Goal: Task Accomplishment & Management: Manage account settings

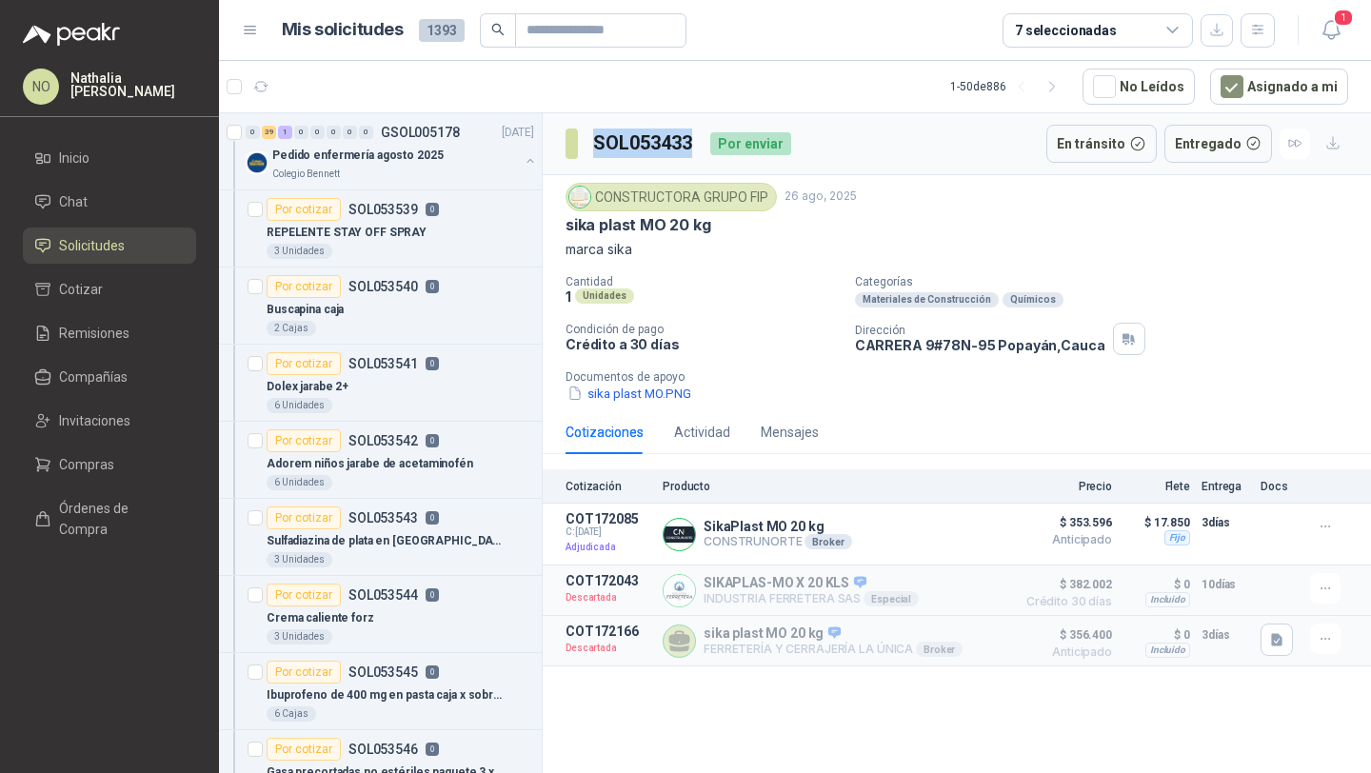
scroll to position [7, 0]
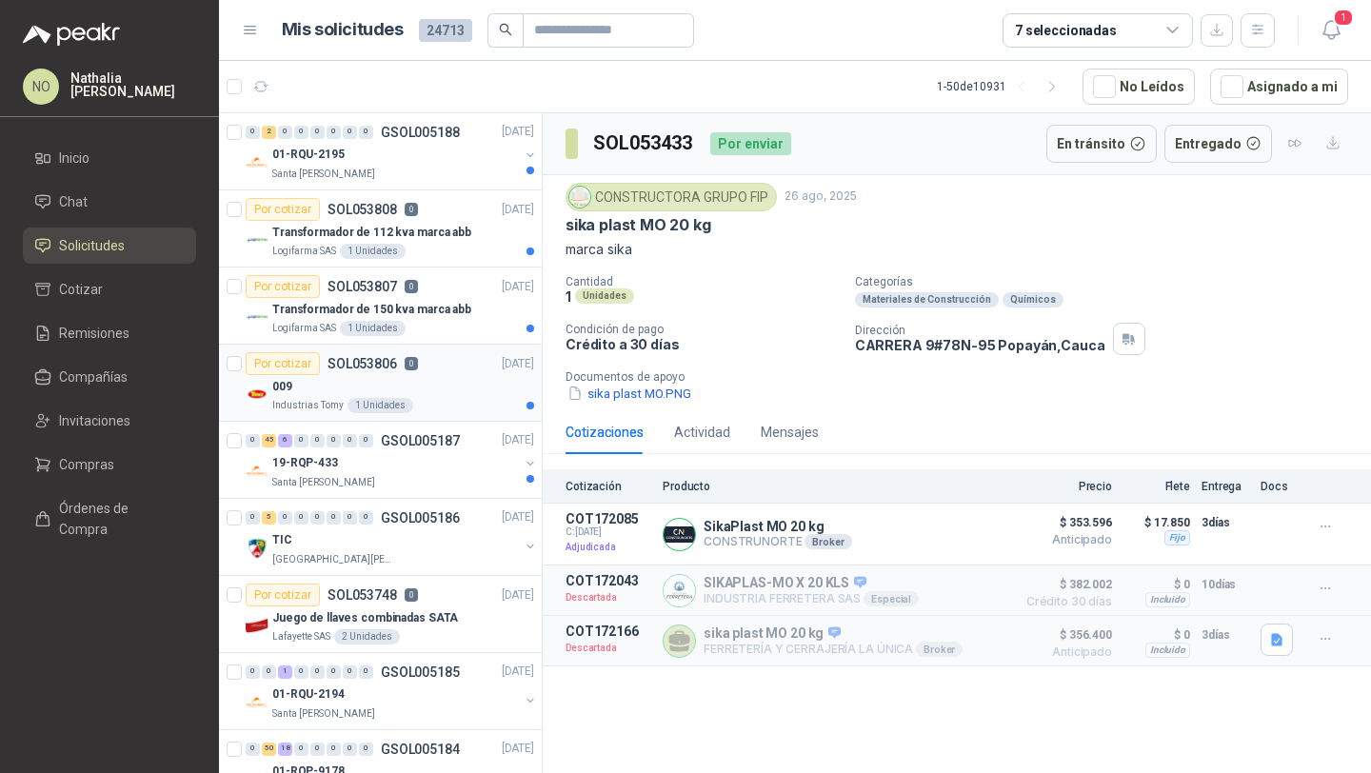
click at [417, 398] on div "Industrias Tomy 1 Unidades" at bounding box center [403, 405] width 262 height 15
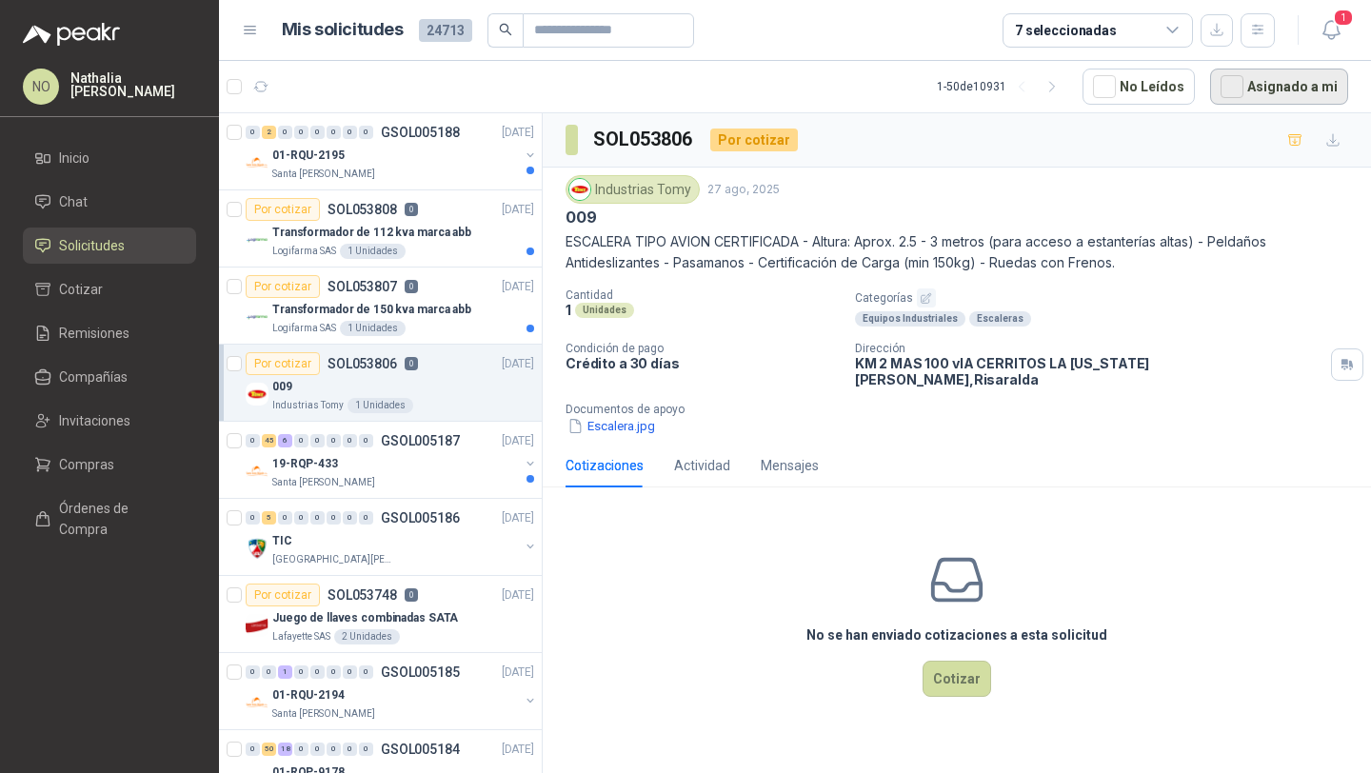
click at [1288, 78] on button "Asignado a mi" at bounding box center [1279, 87] width 138 height 36
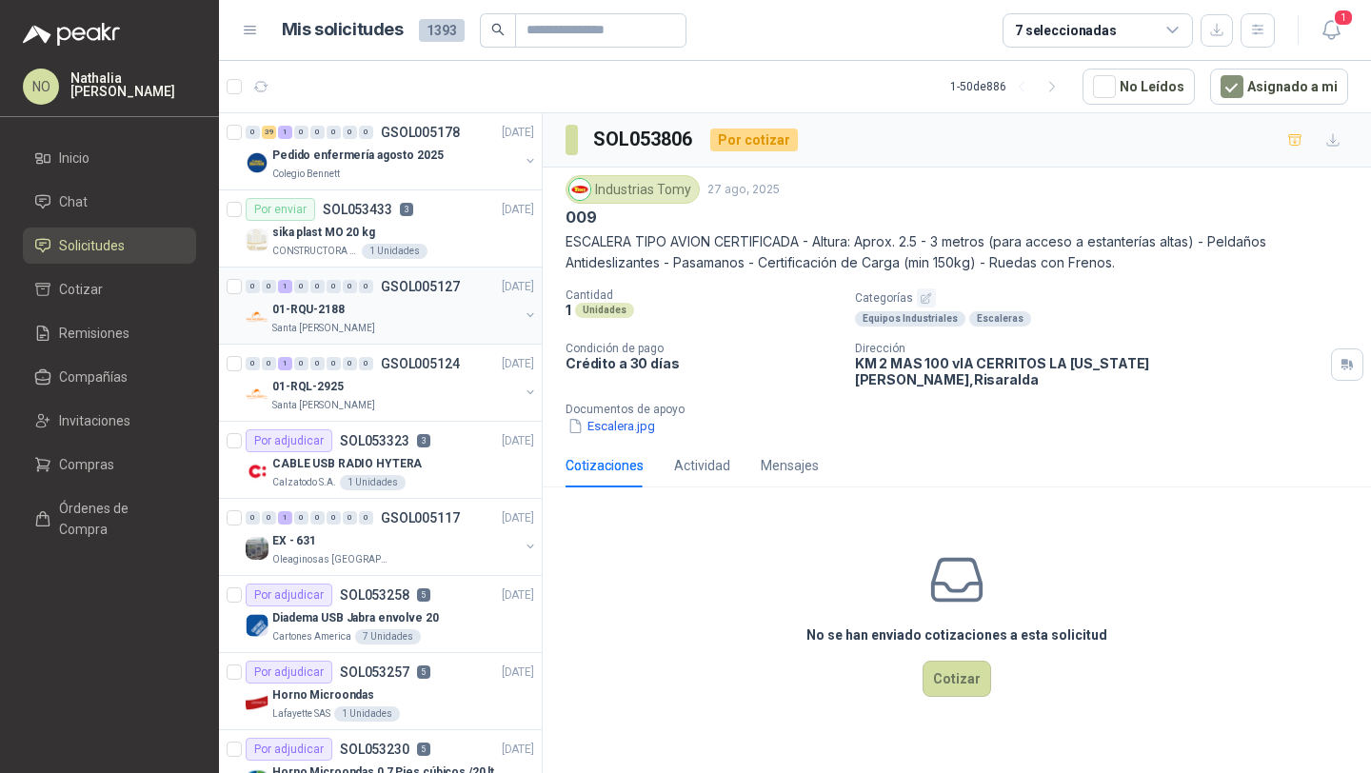
click at [389, 306] on div "01-RQU-2188" at bounding box center [395, 309] width 247 height 23
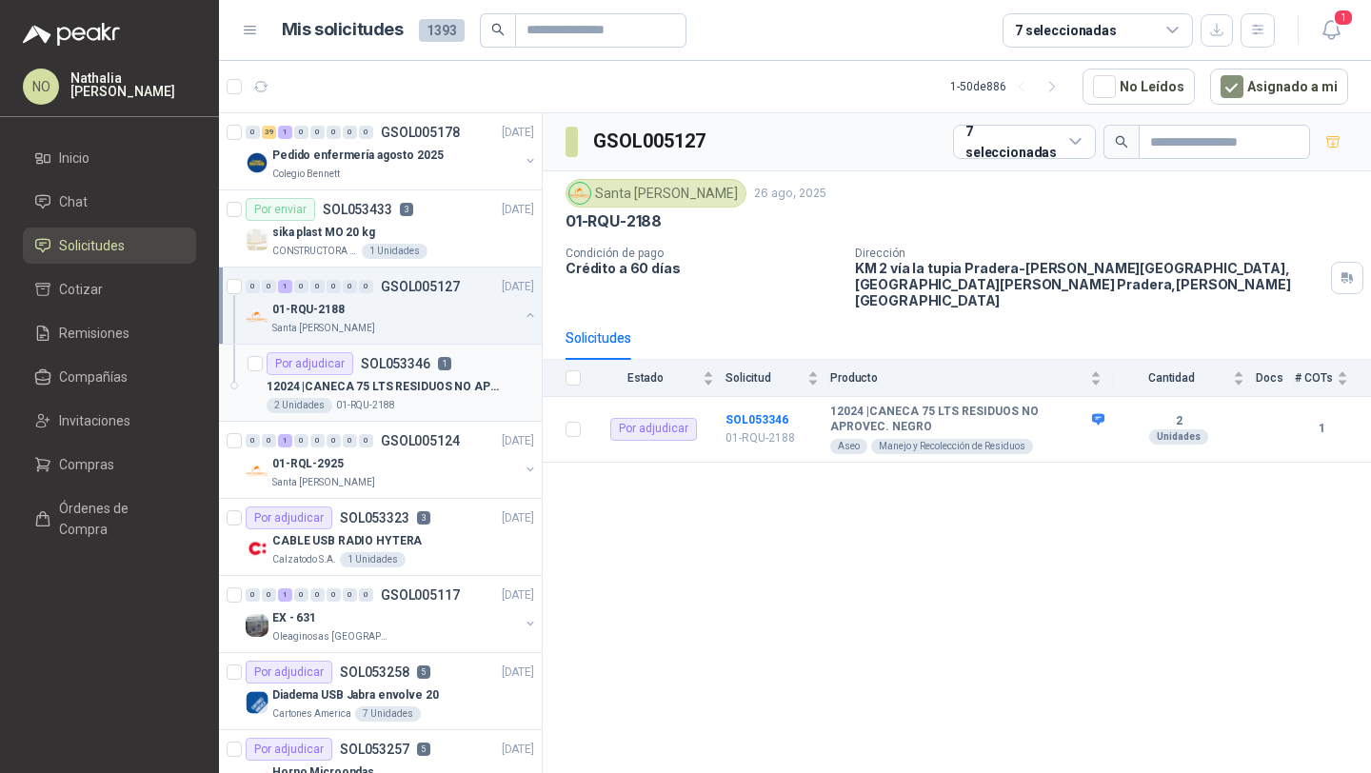
click at [395, 388] on p "12024 | CANECA 75 LTS RESIDUOS NO APROVEC. NEGRO" at bounding box center [385, 387] width 237 height 18
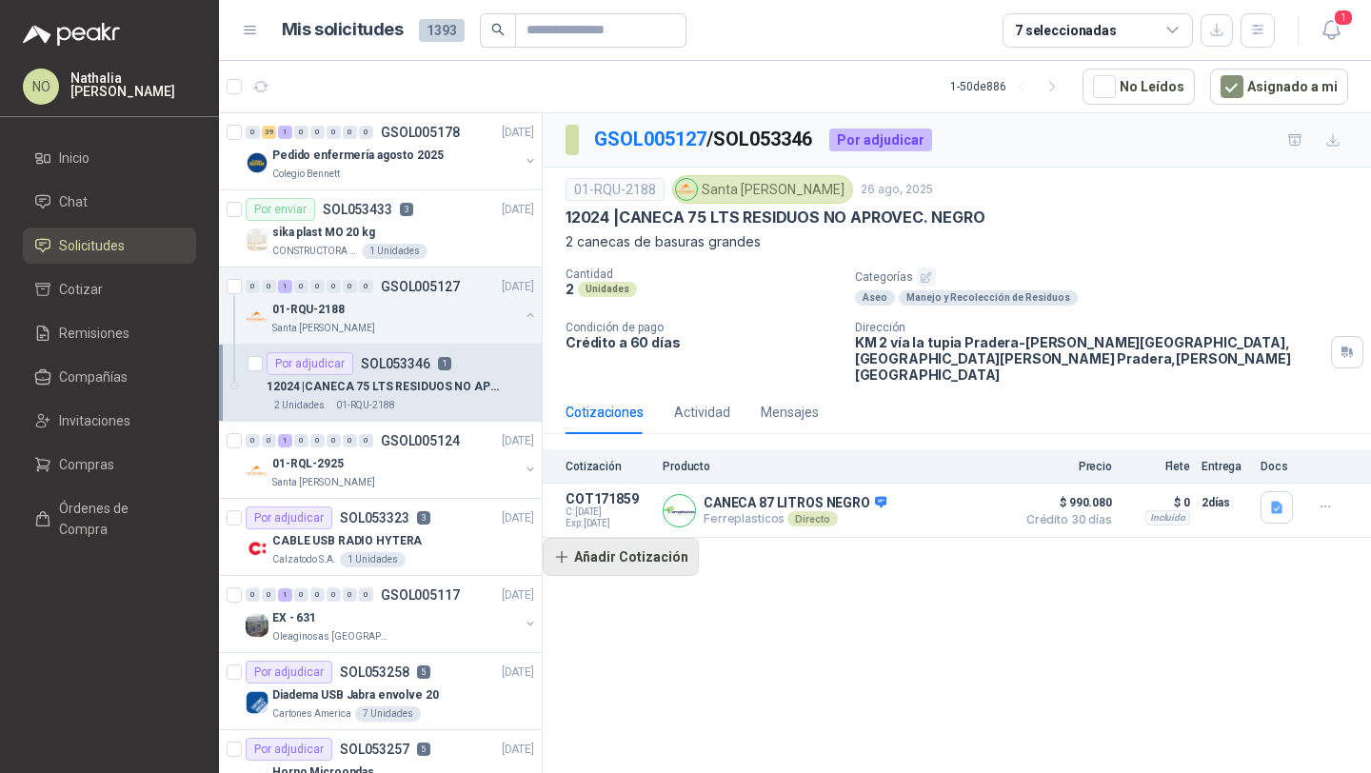
click at [629, 546] on button "Añadir Cotización" at bounding box center [621, 557] width 156 height 38
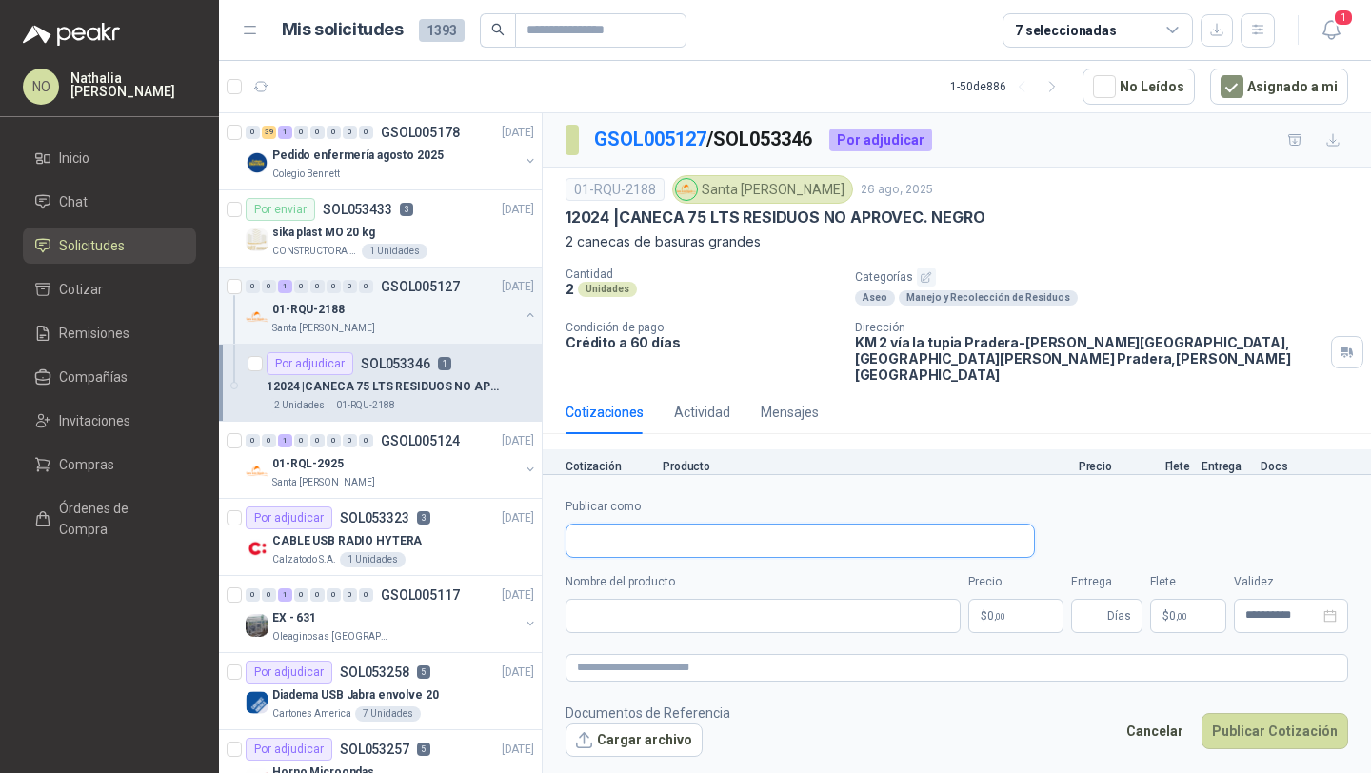
click at [626, 545] on input "Publicar como" at bounding box center [799, 541] width 467 height 32
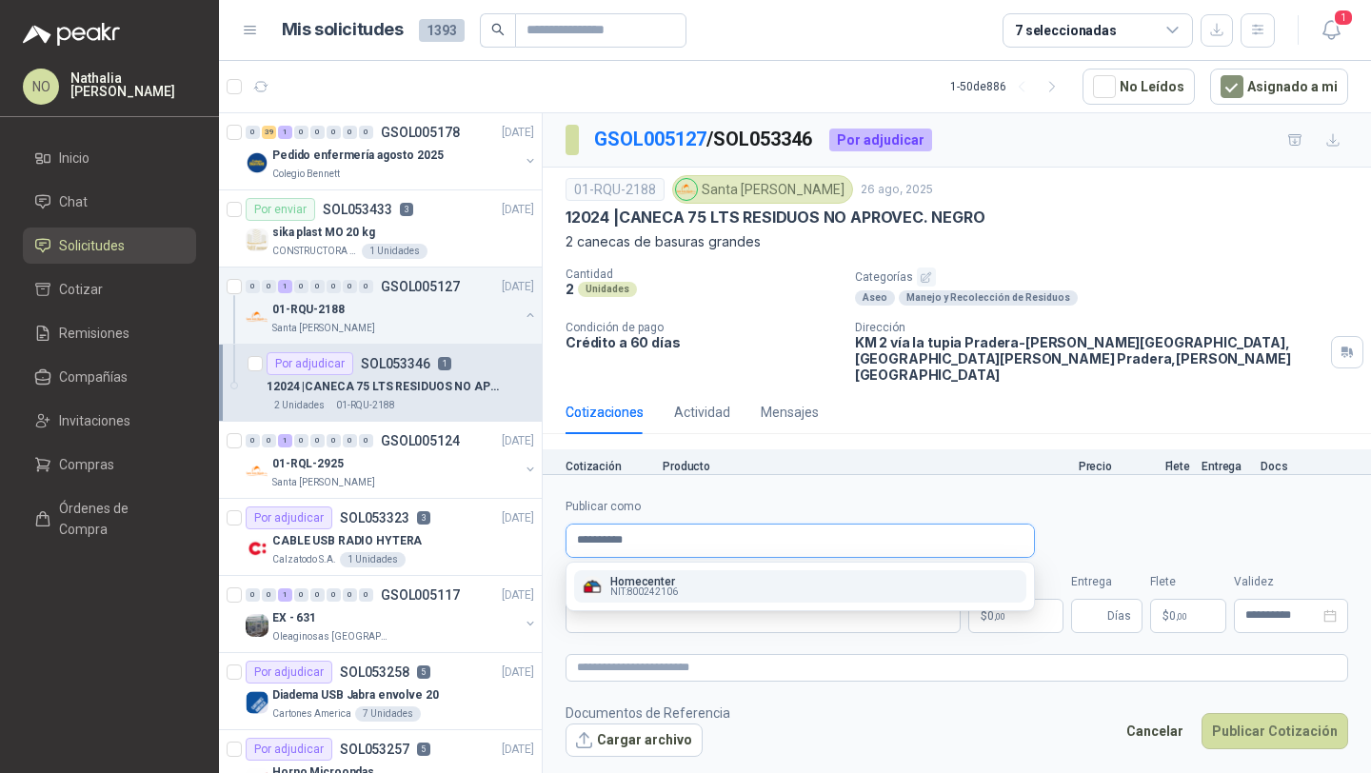
type input "**********"
click at [698, 586] on div "Homecenter NIT : 800242106" at bounding box center [800, 586] width 437 height 21
type input "**********"
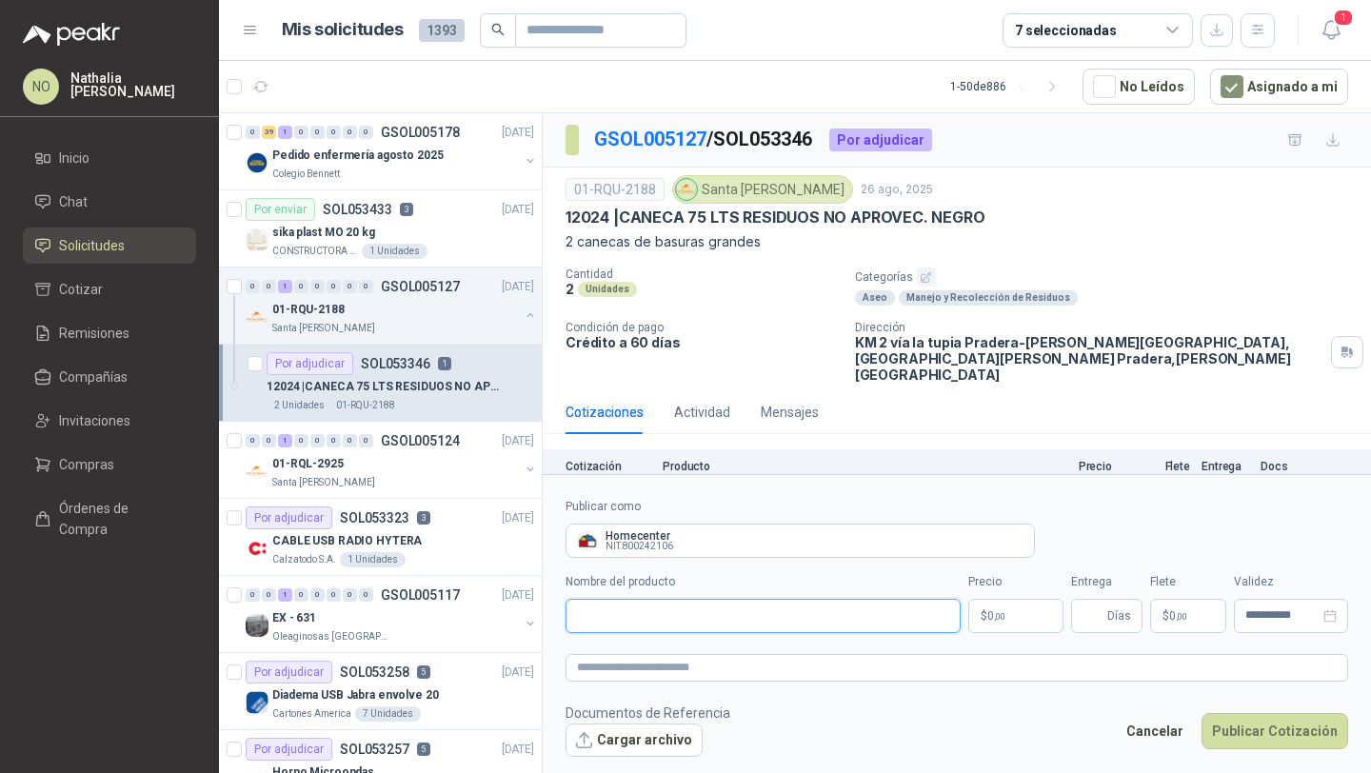
click at [680, 609] on input "Nombre del producto" at bounding box center [762, 616] width 395 height 34
paste input "**********"
type input "**********"
click at [1019, 613] on body "NO [PERSON_NAME] Inicio Chat Solicitudes Cotizar Remisiones Compañías Invitacio…" at bounding box center [685, 386] width 1371 height 773
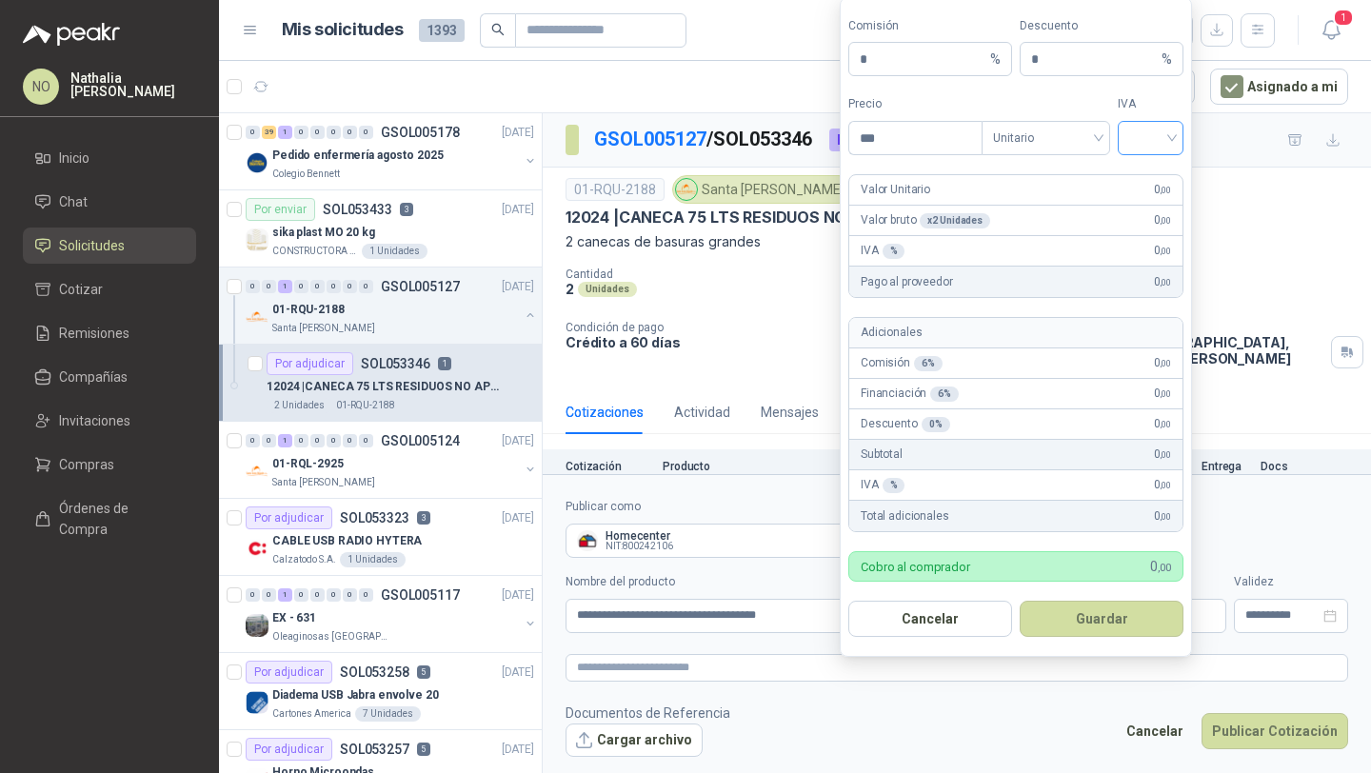
click at [1158, 135] on input "search" at bounding box center [1150, 136] width 43 height 29
click at [1156, 180] on div "19%" at bounding box center [1150, 178] width 35 height 21
click at [1041, 143] on span "Unitario" at bounding box center [1046, 138] width 106 height 29
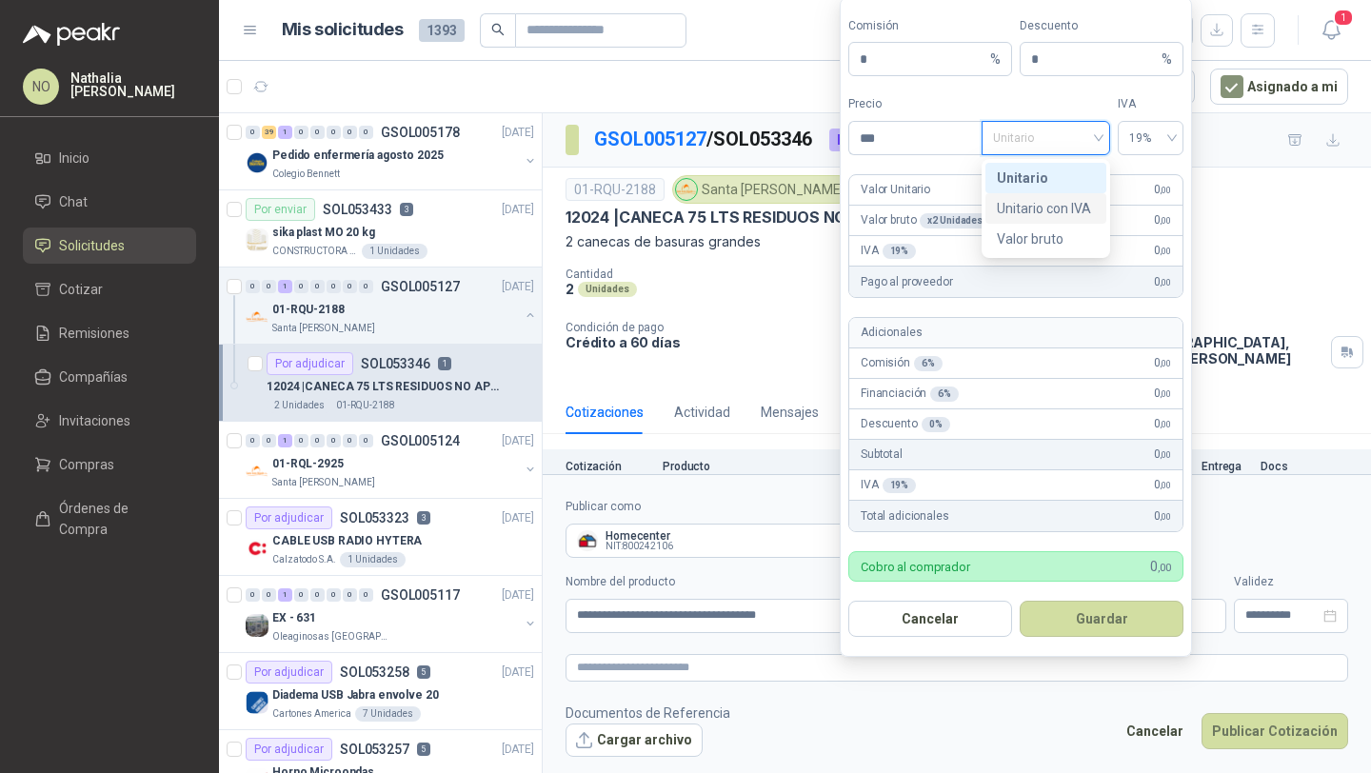
click at [1045, 196] on div "Unitario con IVA" at bounding box center [1045, 208] width 121 height 30
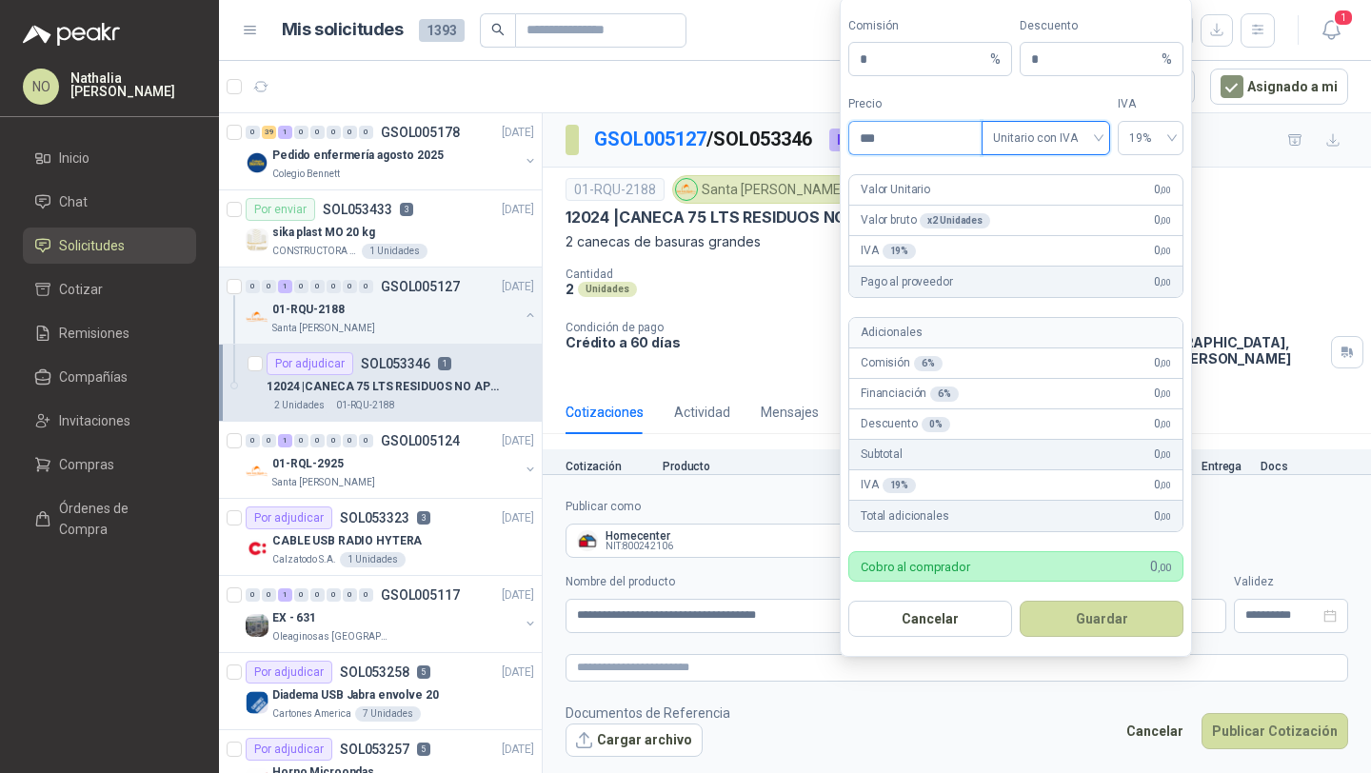
click at [910, 146] on input "***" at bounding box center [915, 138] width 132 height 32
type input "*"
type input "*********"
click at [950, 58] on input "*" at bounding box center [923, 59] width 127 height 32
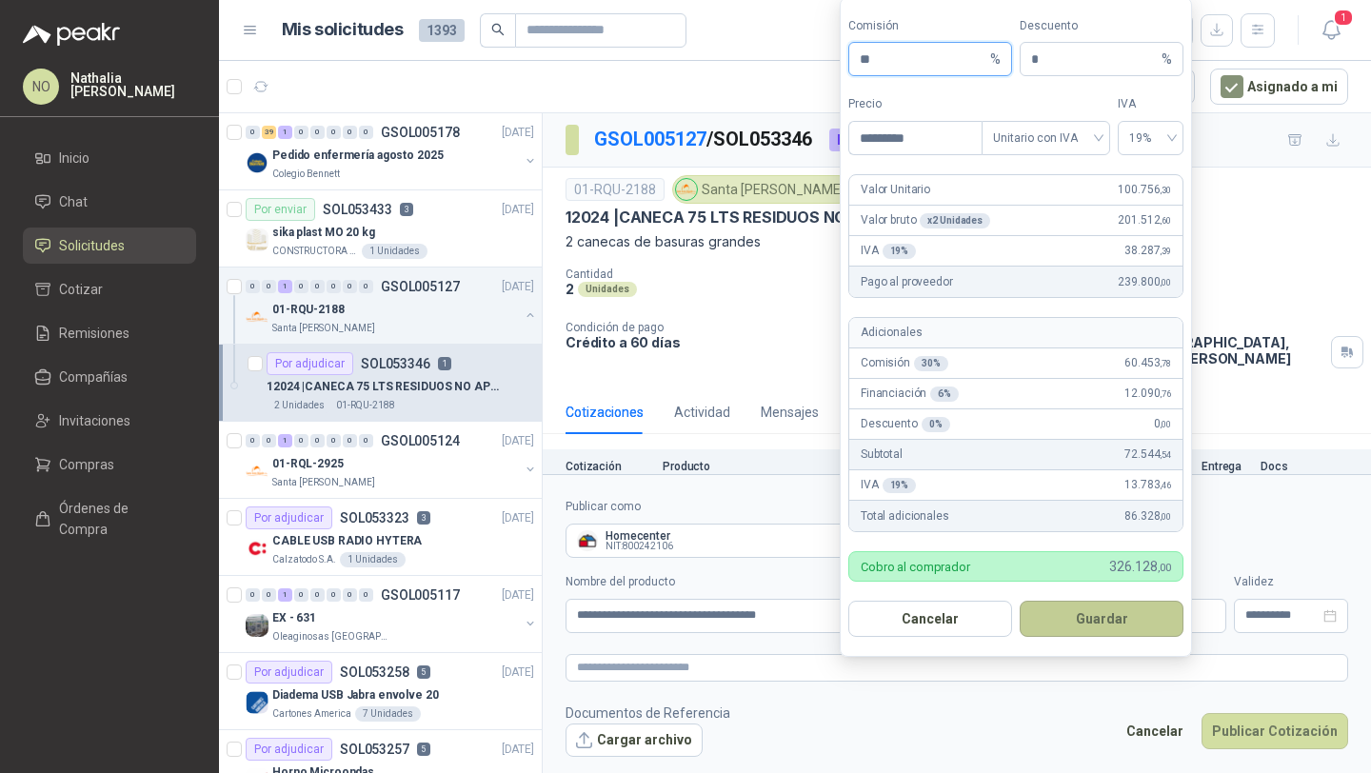
type input "**"
click at [1125, 629] on button "Guardar" at bounding box center [1102, 619] width 164 height 36
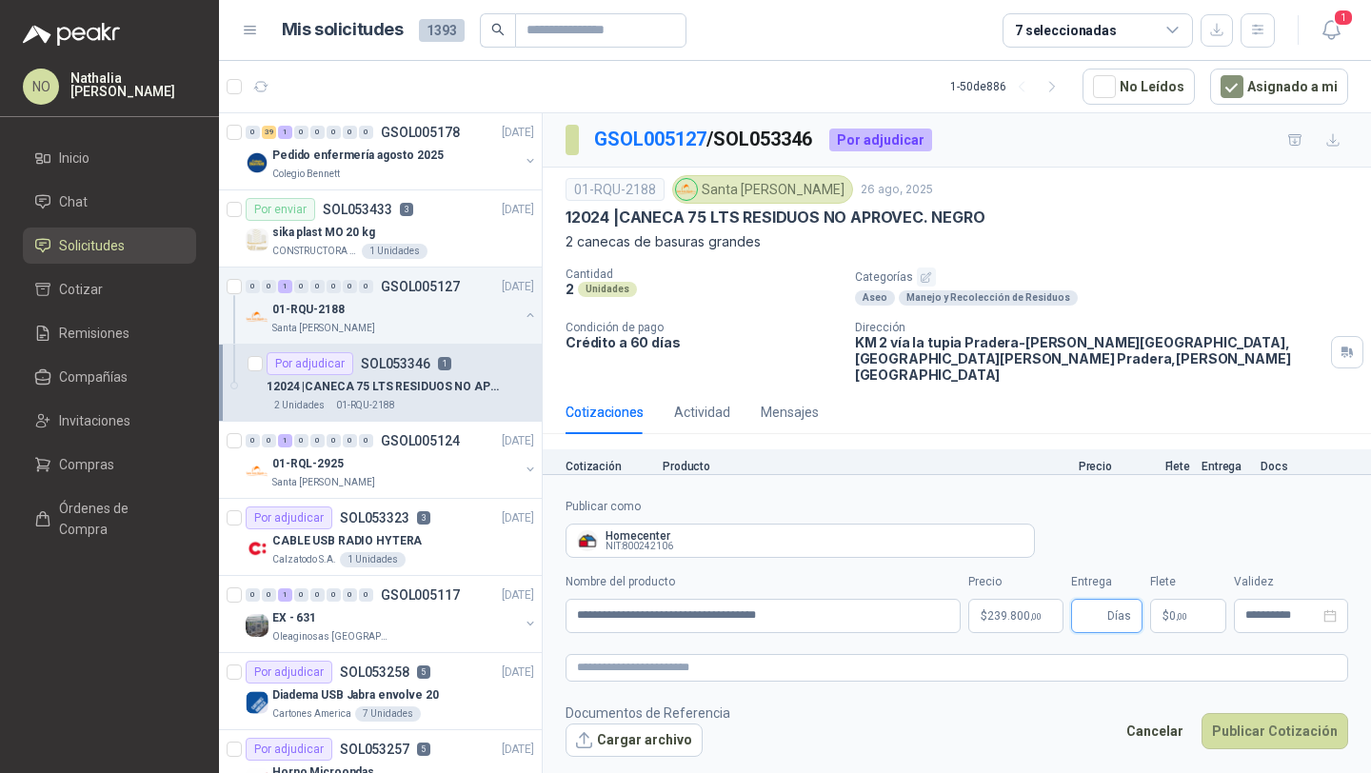
scroll to position [49, 0]
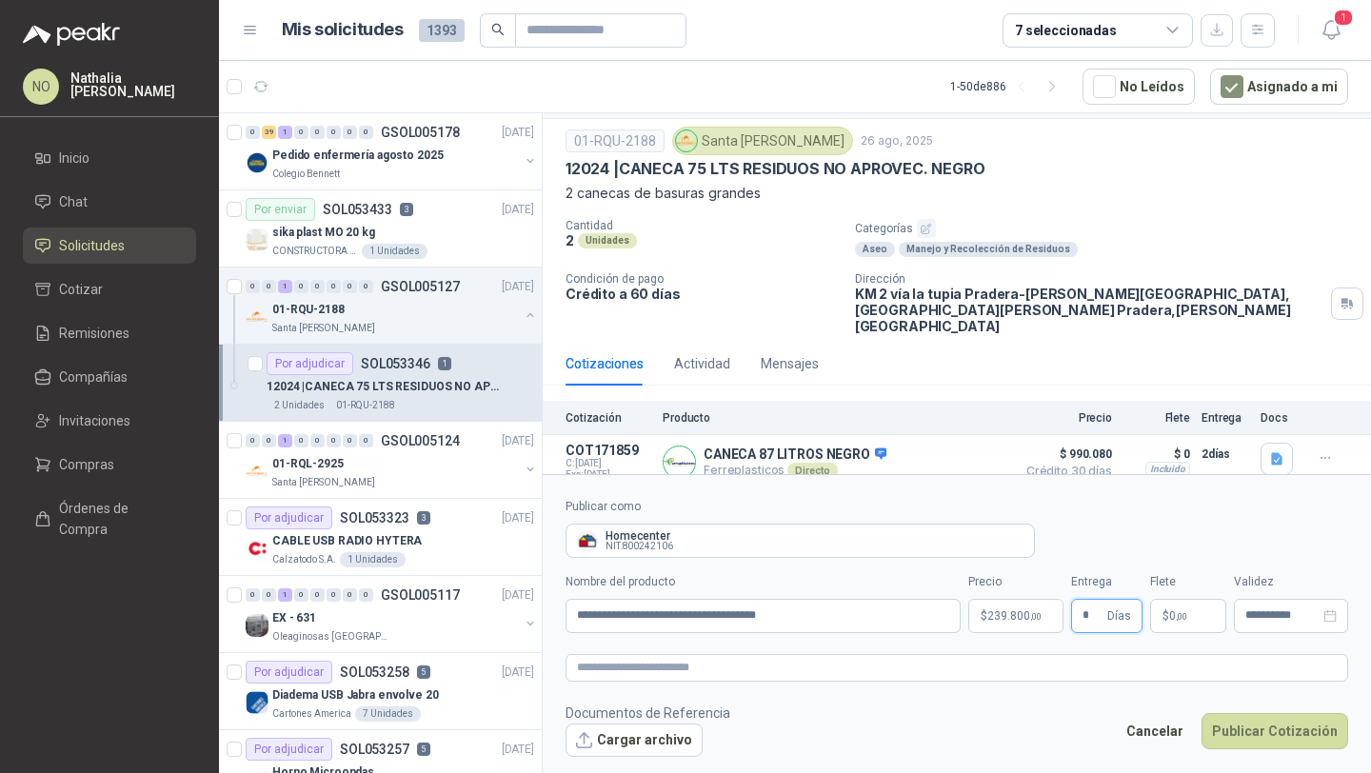
type input "*"
click at [1033, 716] on footer "Documentos de Referencia Cargar archivo Cancelar Publicar Cotización" at bounding box center [956, 730] width 783 height 55
click at [1203, 615] on p "$ 0 ,00" at bounding box center [1188, 616] width 76 height 34
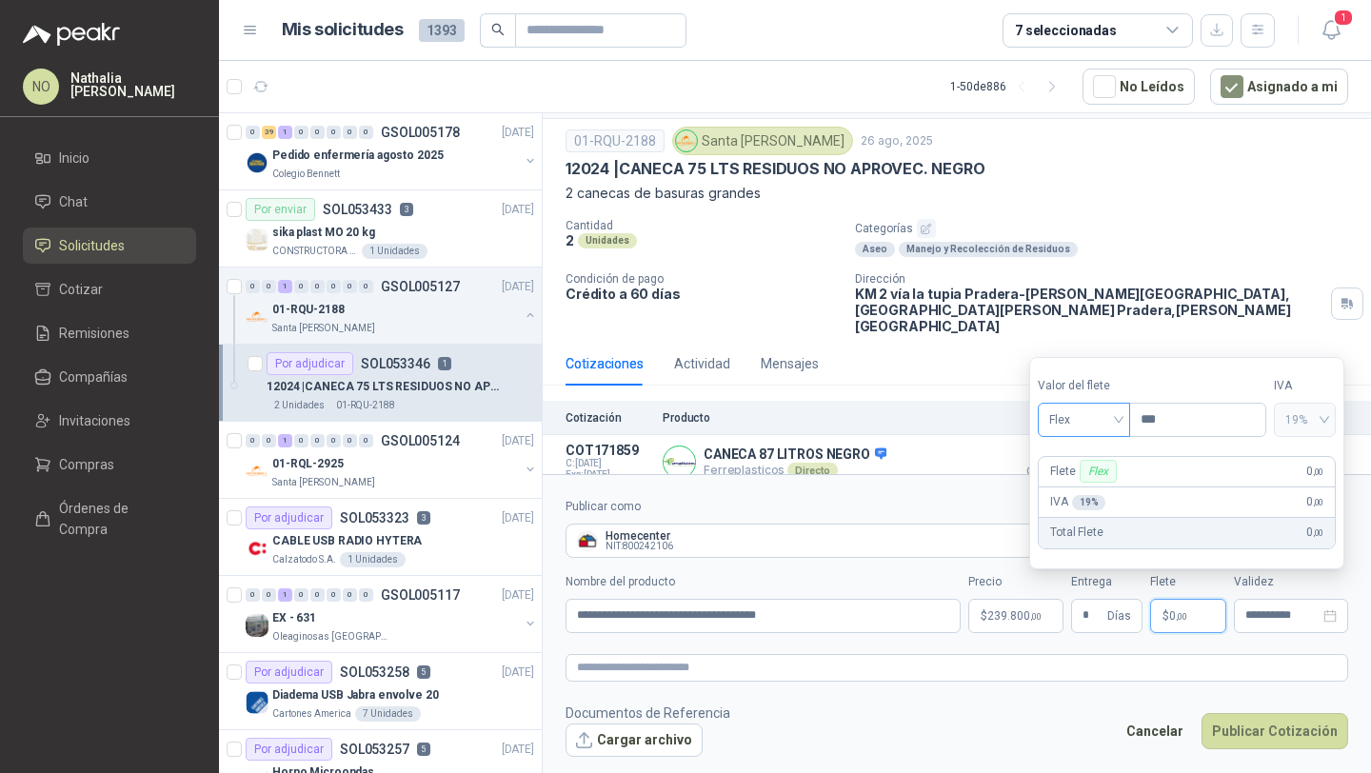
click at [1080, 423] on span "Flex" at bounding box center [1083, 420] width 69 height 29
click at [1079, 488] on div "Incluido" at bounding box center [1084, 490] width 63 height 21
click at [1263, 605] on div "**********" at bounding box center [1291, 616] width 114 height 34
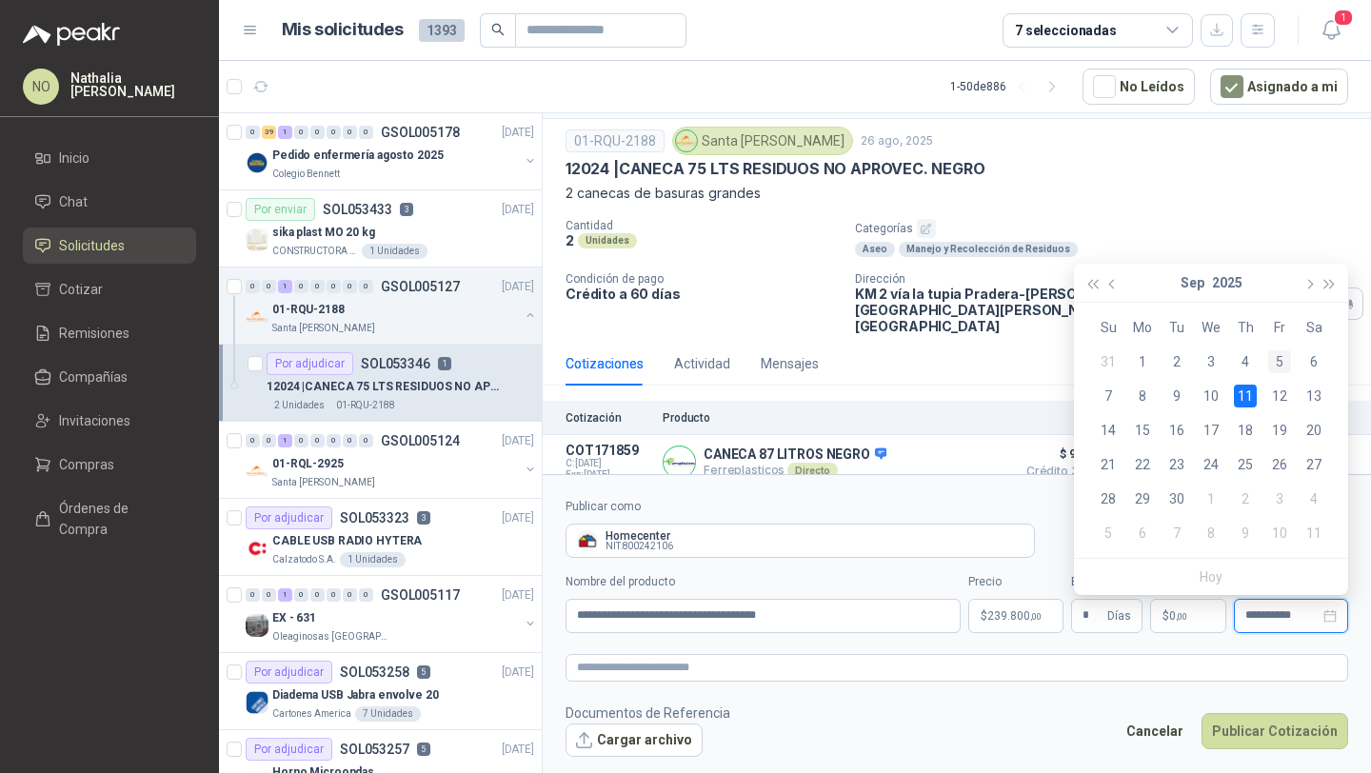
type input "**********"
click at [1278, 359] on div "5" at bounding box center [1279, 361] width 23 height 23
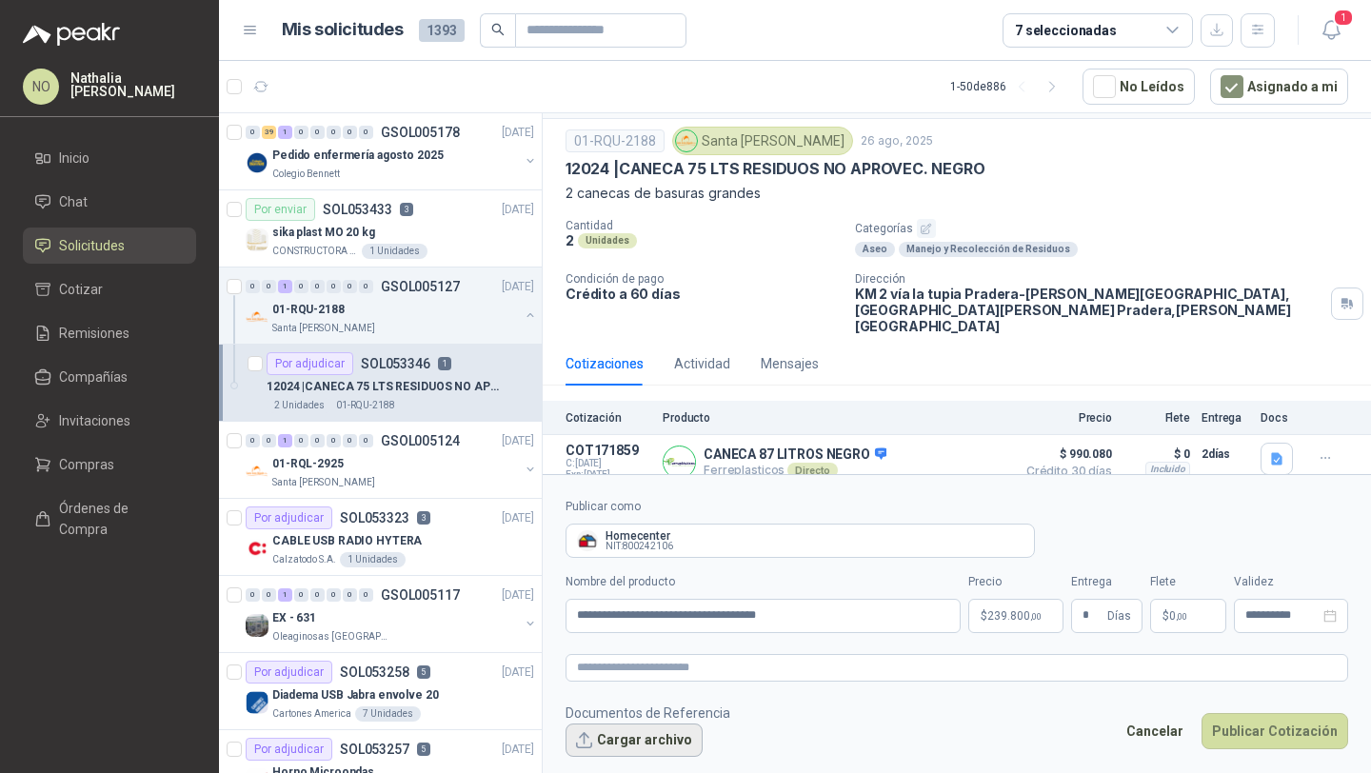
click at [640, 736] on button "Cargar archivo" at bounding box center [633, 741] width 137 height 34
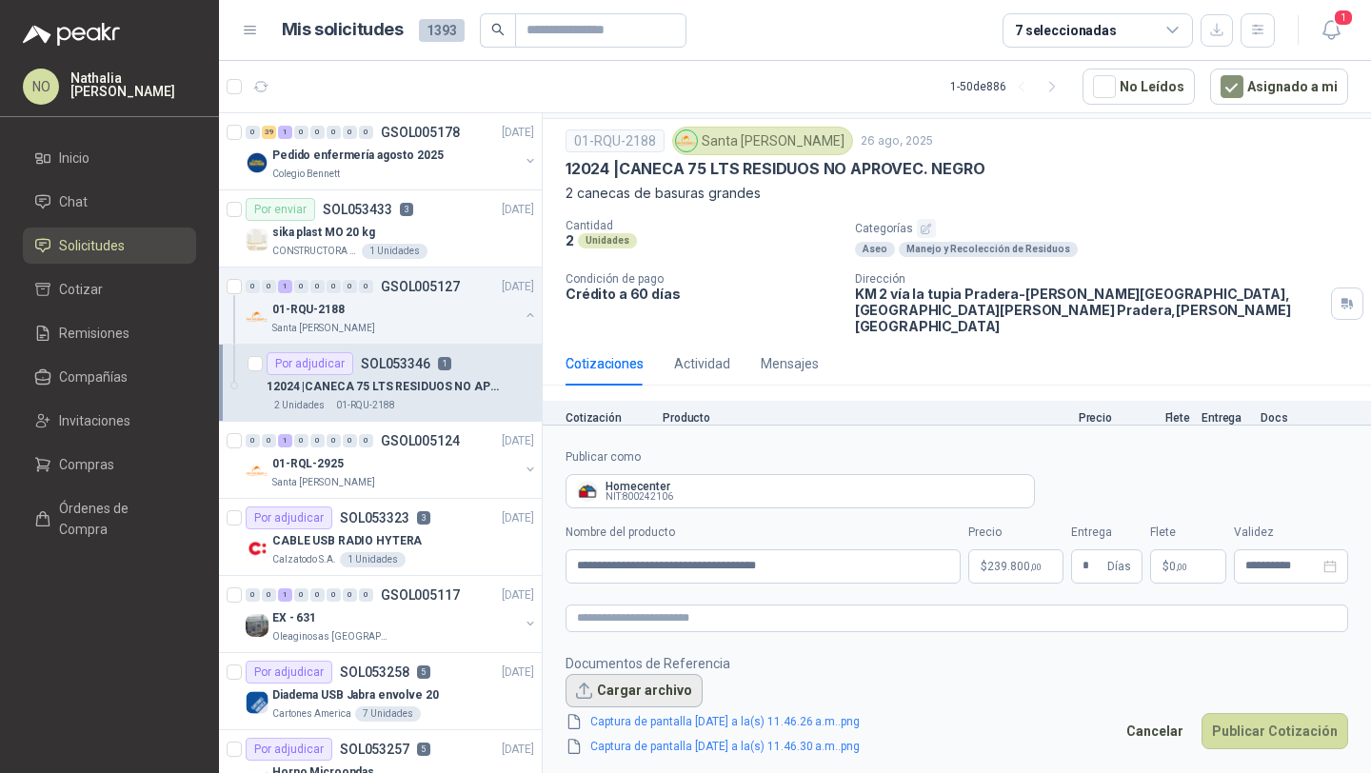
click at [630, 698] on button "Cargar archivo" at bounding box center [633, 691] width 137 height 34
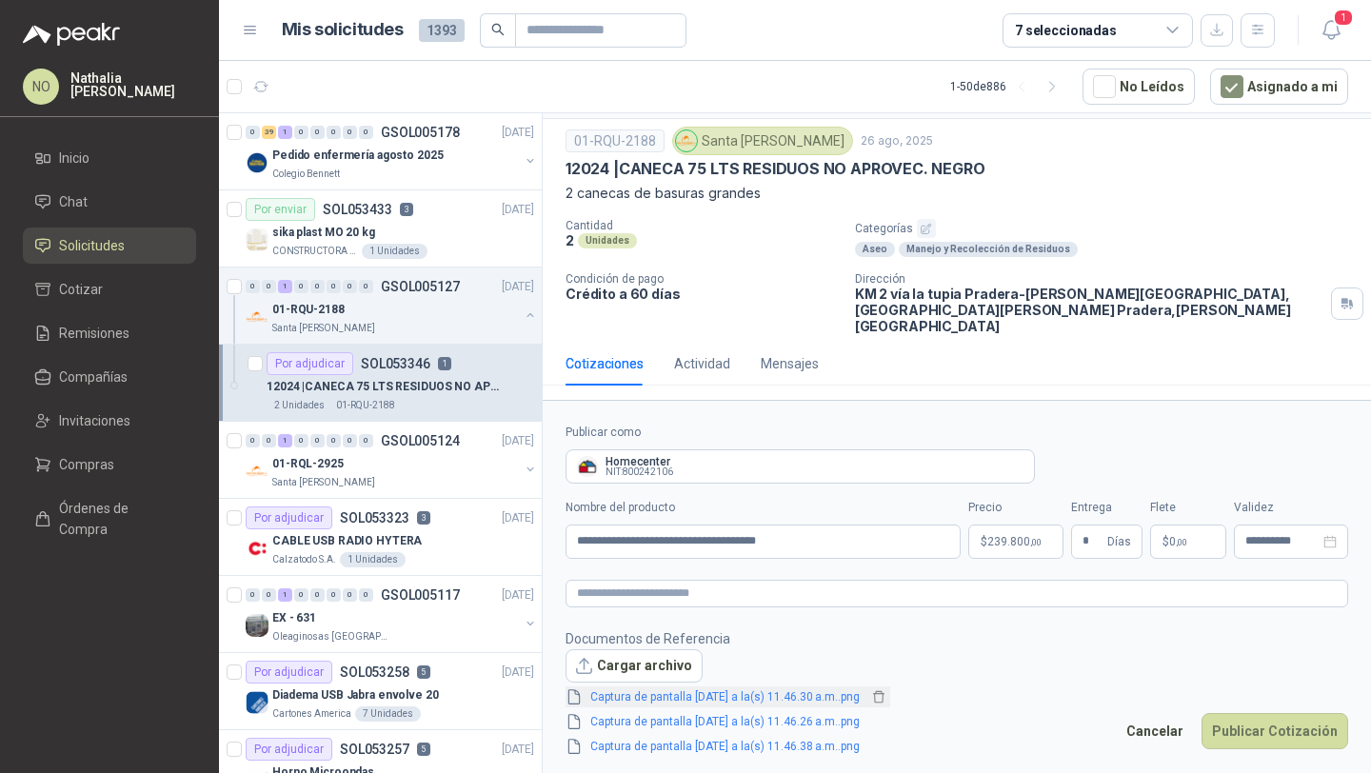
click at [725, 693] on link "Captura de pantalla [DATE] a la(s) 11.46.30 a.m..png" at bounding box center [725, 697] width 285 height 18
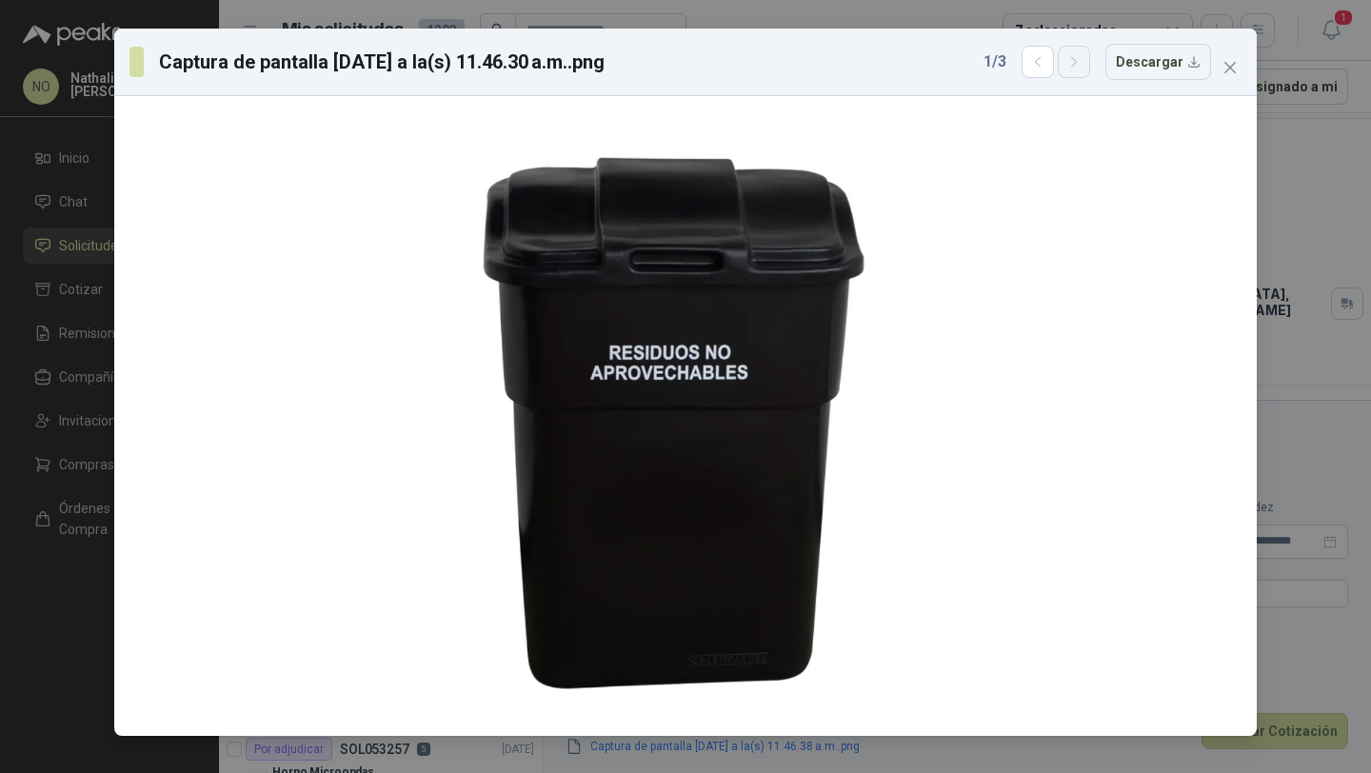
click at [1082, 56] on icon "button" at bounding box center [1074, 62] width 16 height 16
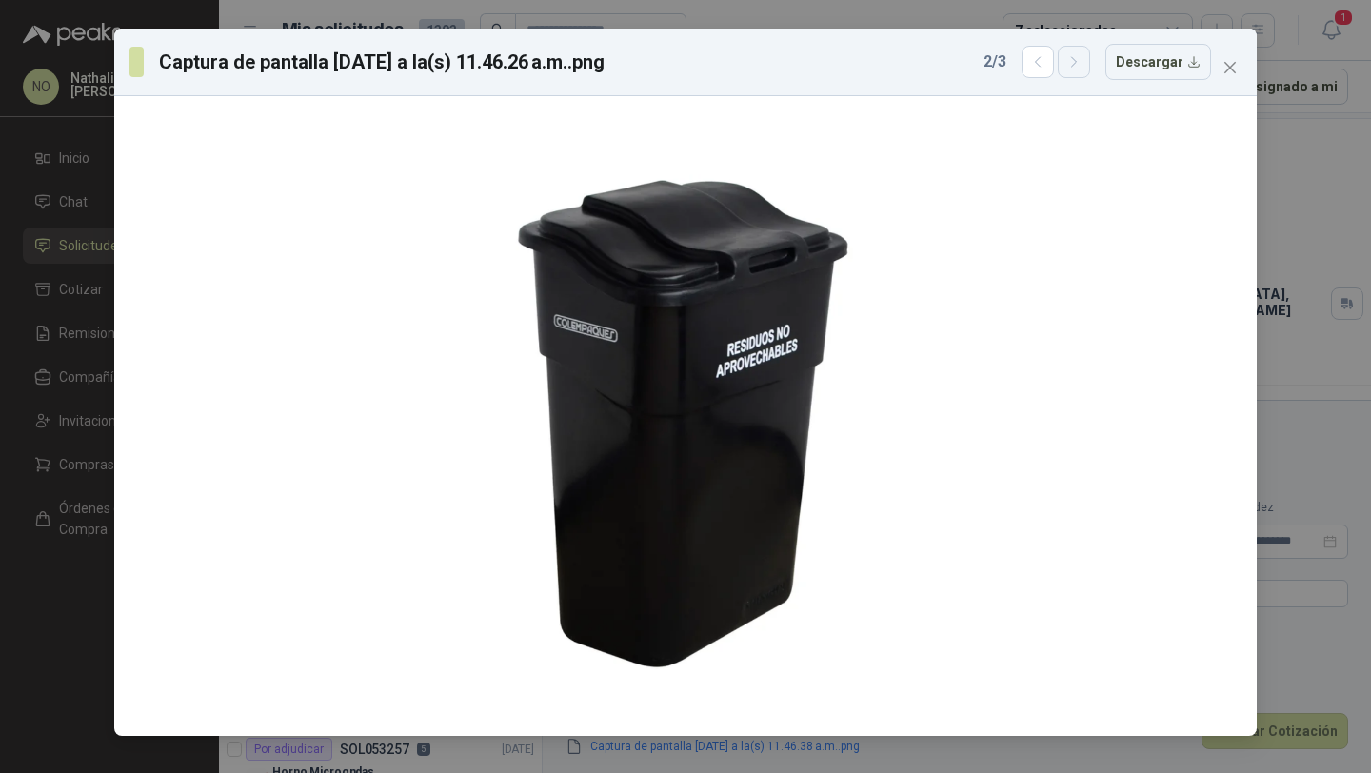
click at [1082, 56] on icon "button" at bounding box center [1074, 62] width 16 height 16
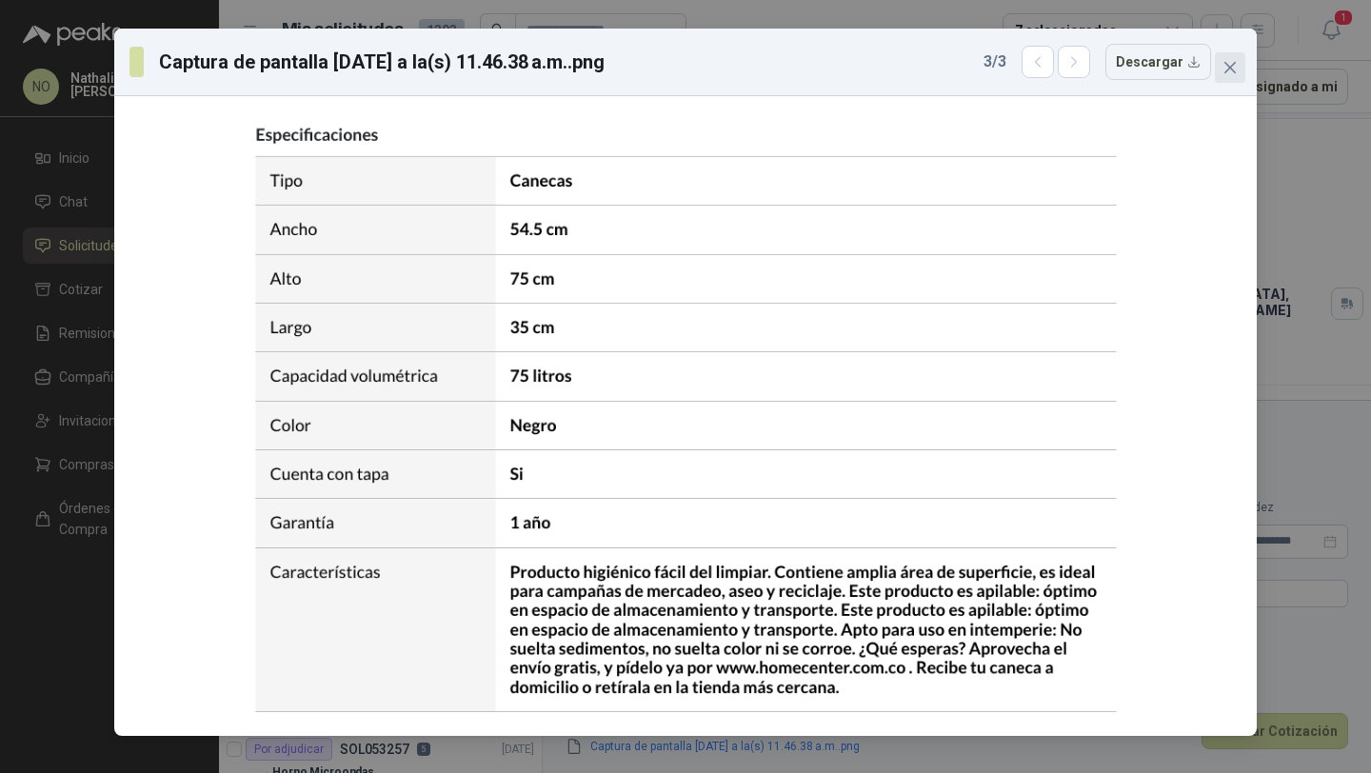
click at [1229, 69] on icon "close" at bounding box center [1229, 67] width 11 height 11
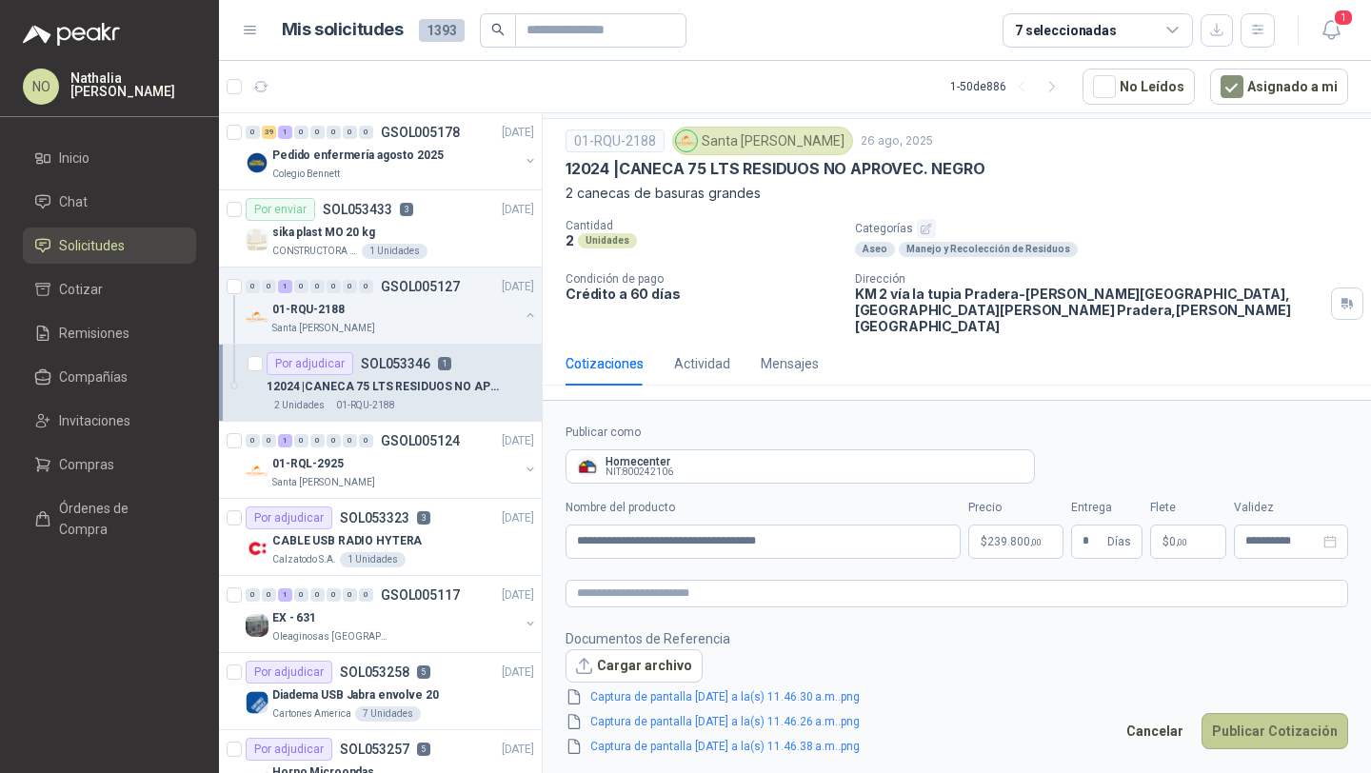
click at [1277, 744] on button "Publicar Cotización" at bounding box center [1274, 731] width 147 height 36
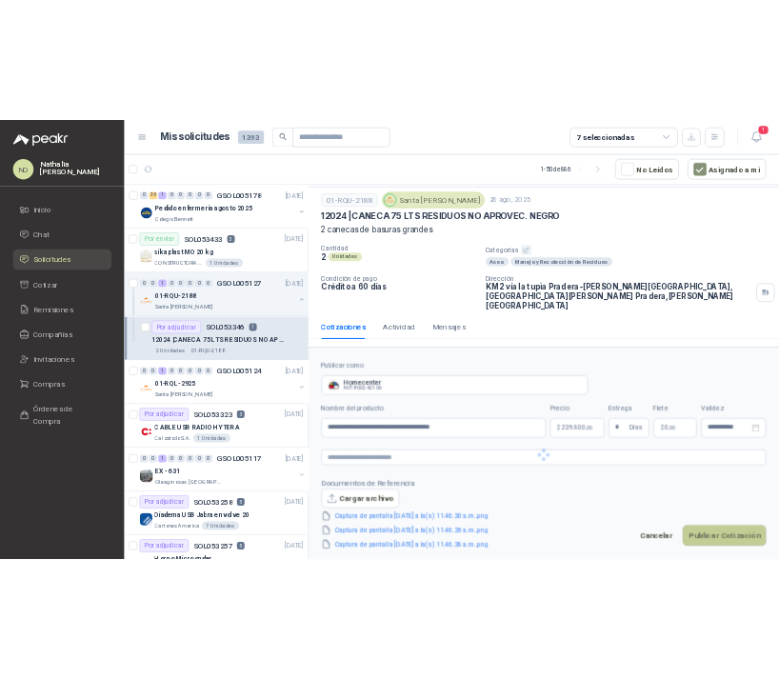
scroll to position [0, 0]
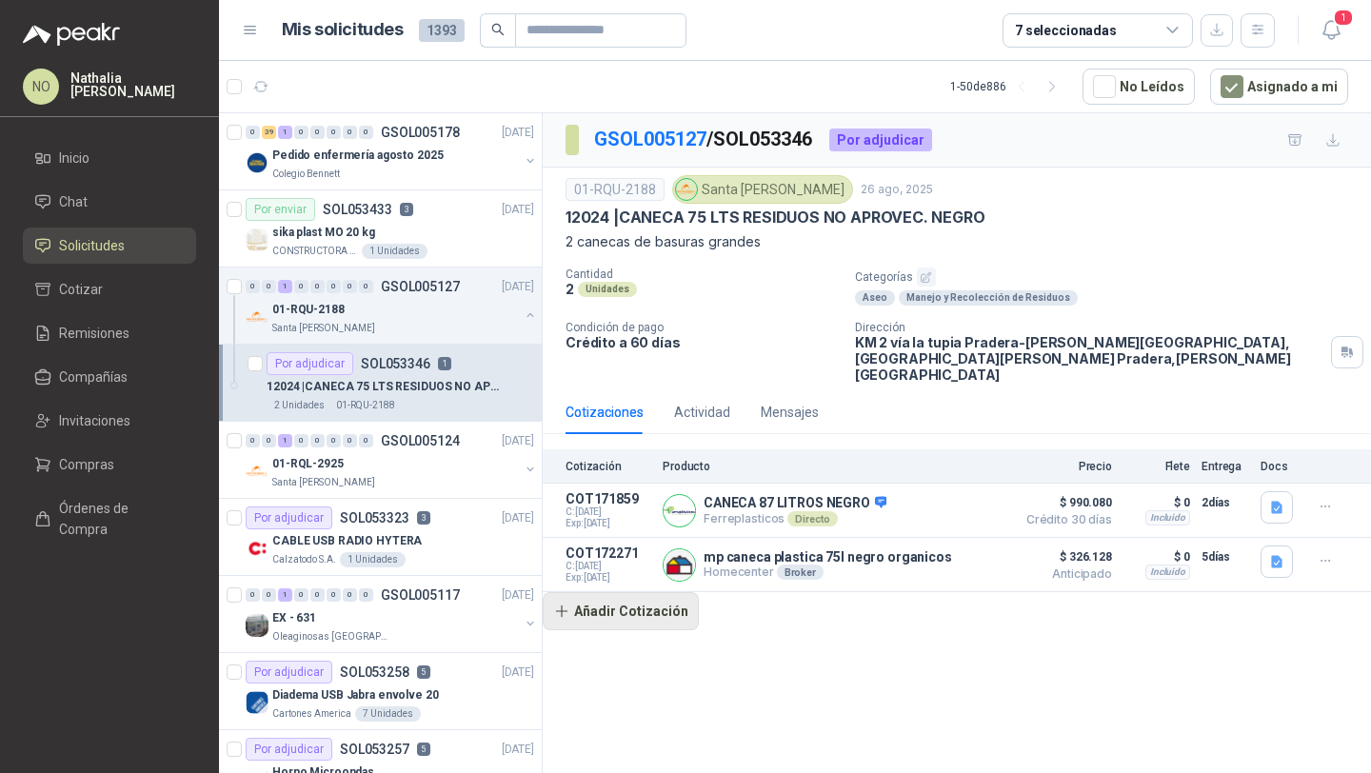
click at [649, 601] on button "Añadir Cotización" at bounding box center [621, 611] width 156 height 38
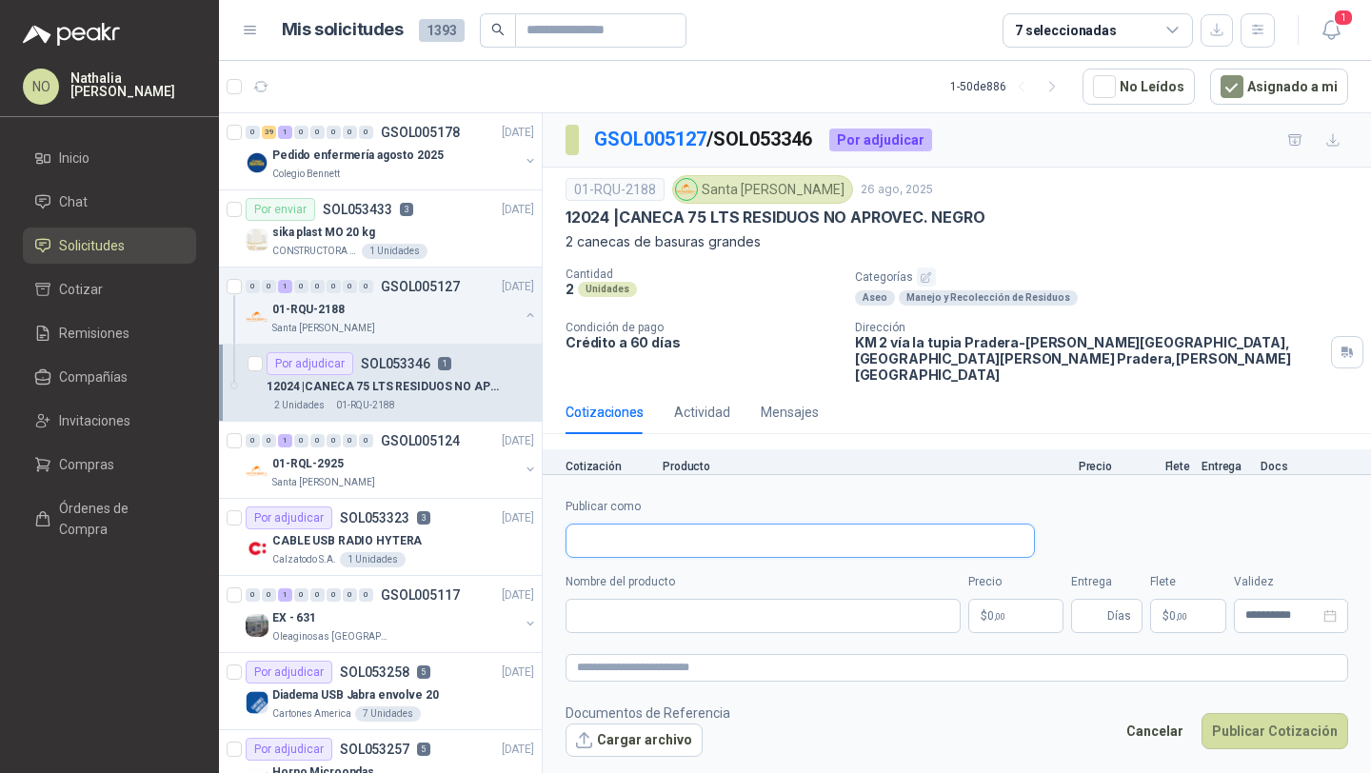
click at [656, 534] on input "Publicar como" at bounding box center [799, 541] width 467 height 32
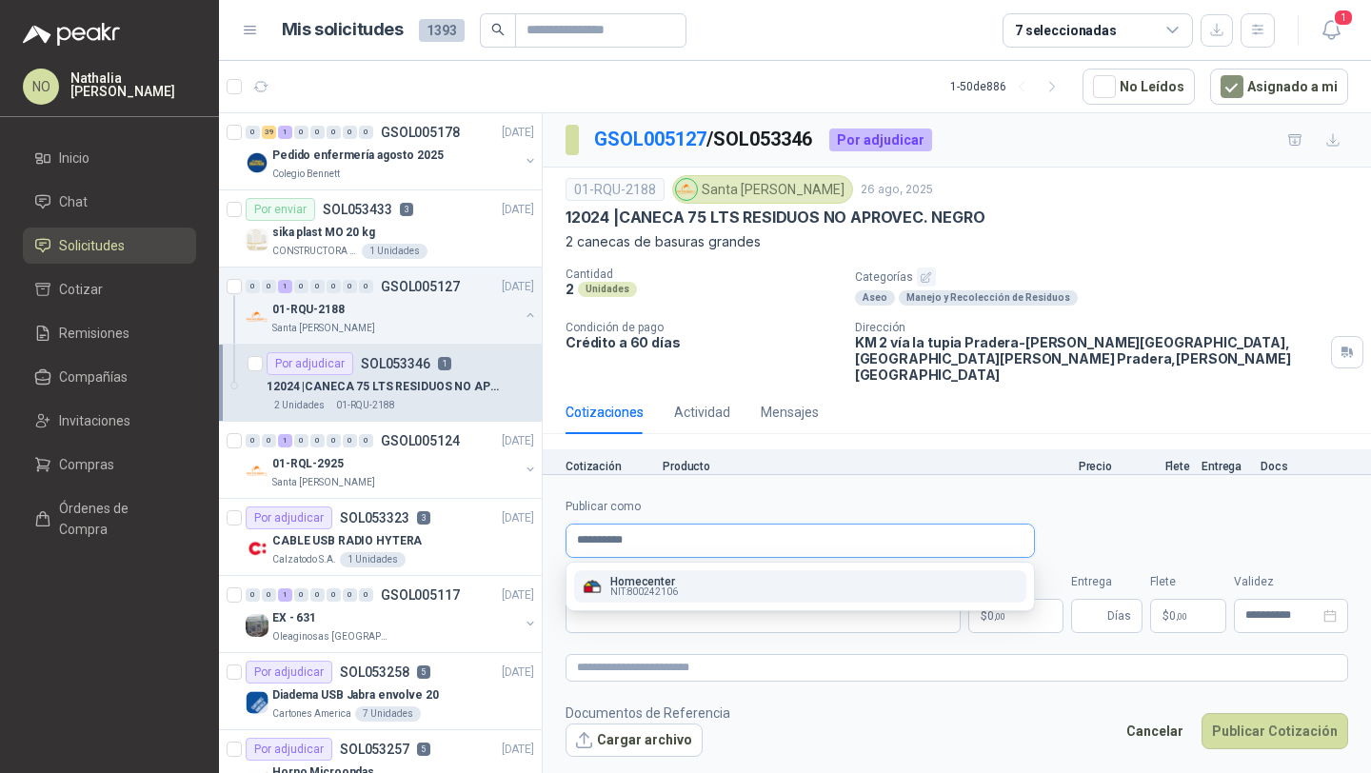
type input "**********"
click at [693, 580] on div "Homecenter NIT : 800242106" at bounding box center [800, 586] width 437 height 21
type input "**********"
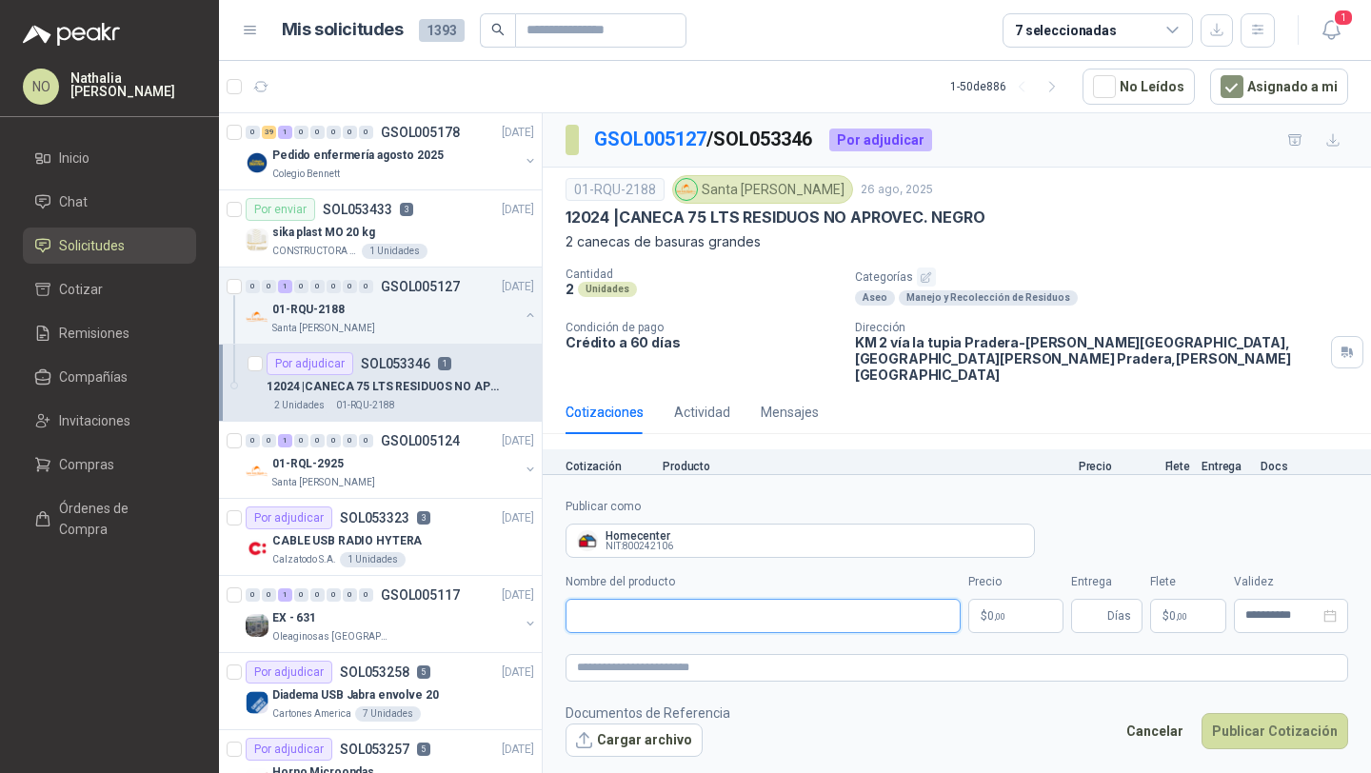
click at [679, 627] on input "Nombre del producto" at bounding box center [762, 616] width 395 height 34
paste input "**********"
type input "**********"
click at [1167, 716] on button "Cancelar" at bounding box center [1155, 731] width 78 height 36
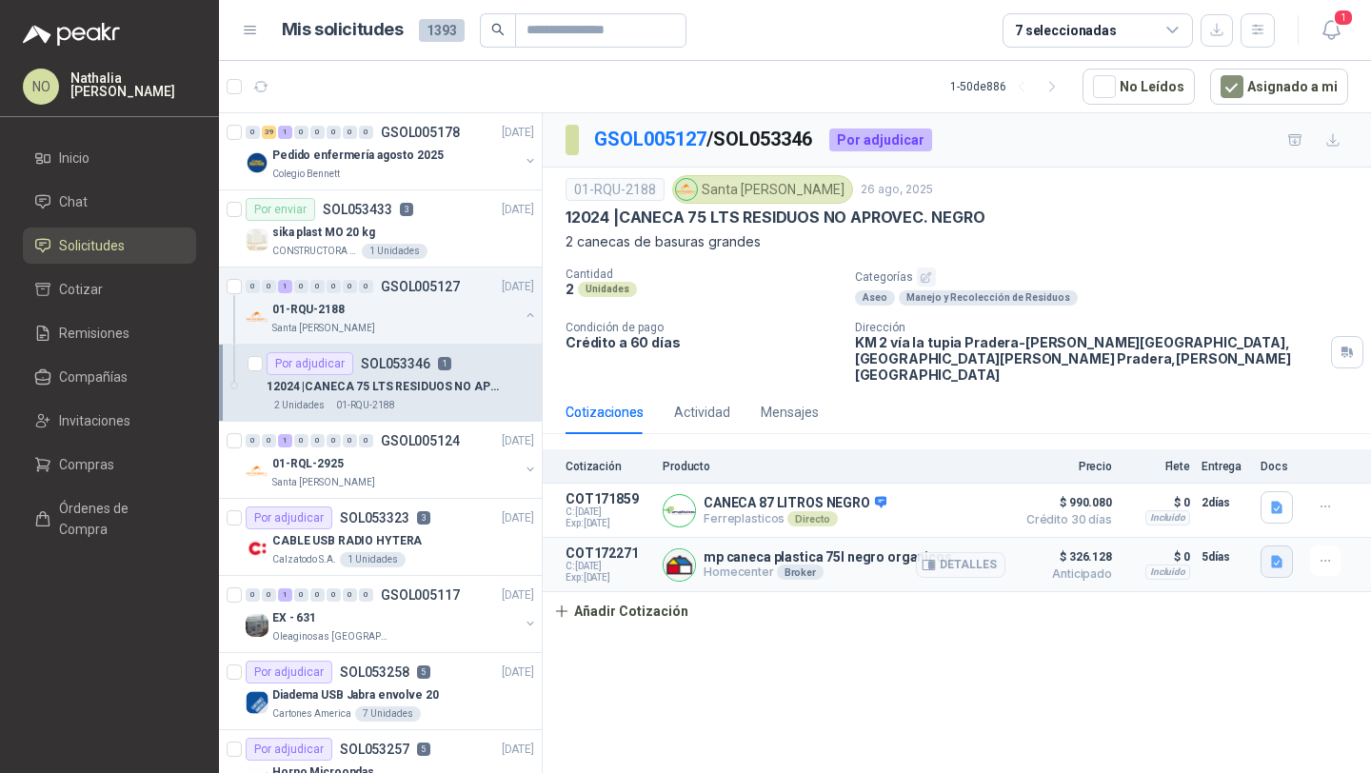
click at [1273, 556] on icon "button" at bounding box center [1276, 562] width 11 height 12
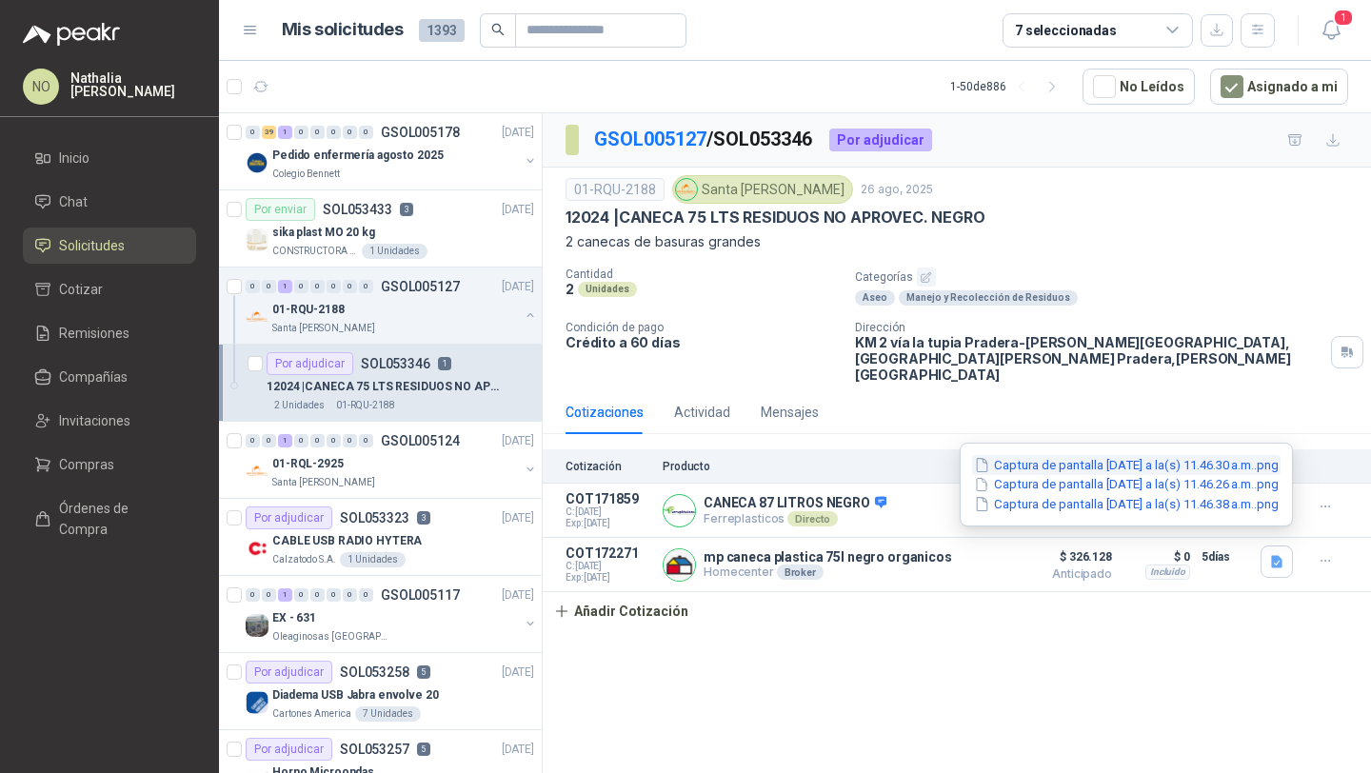
click at [1200, 466] on button "Captura de pantalla [DATE] a la(s) 11.46.30 a.m..png" at bounding box center [1126, 465] width 308 height 20
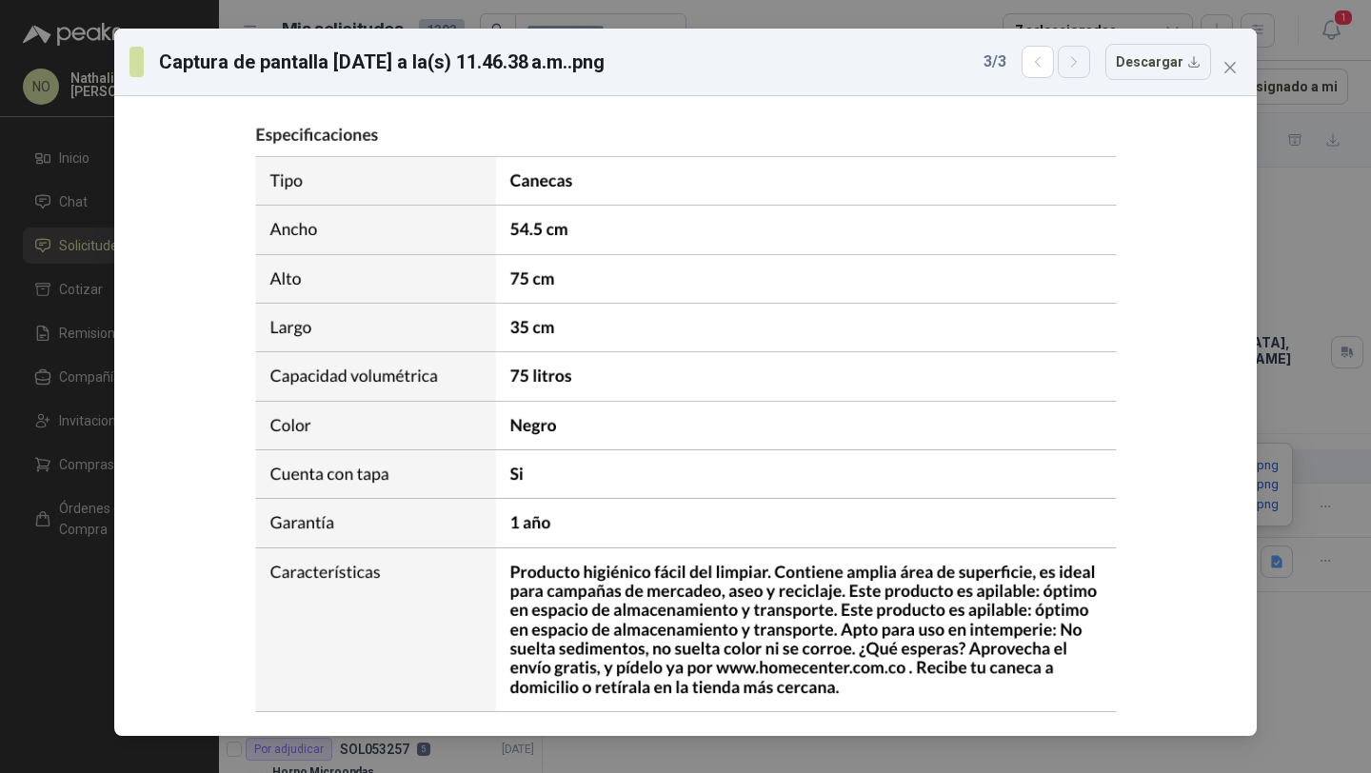
click at [1090, 65] on button "button" at bounding box center [1074, 62] width 32 height 32
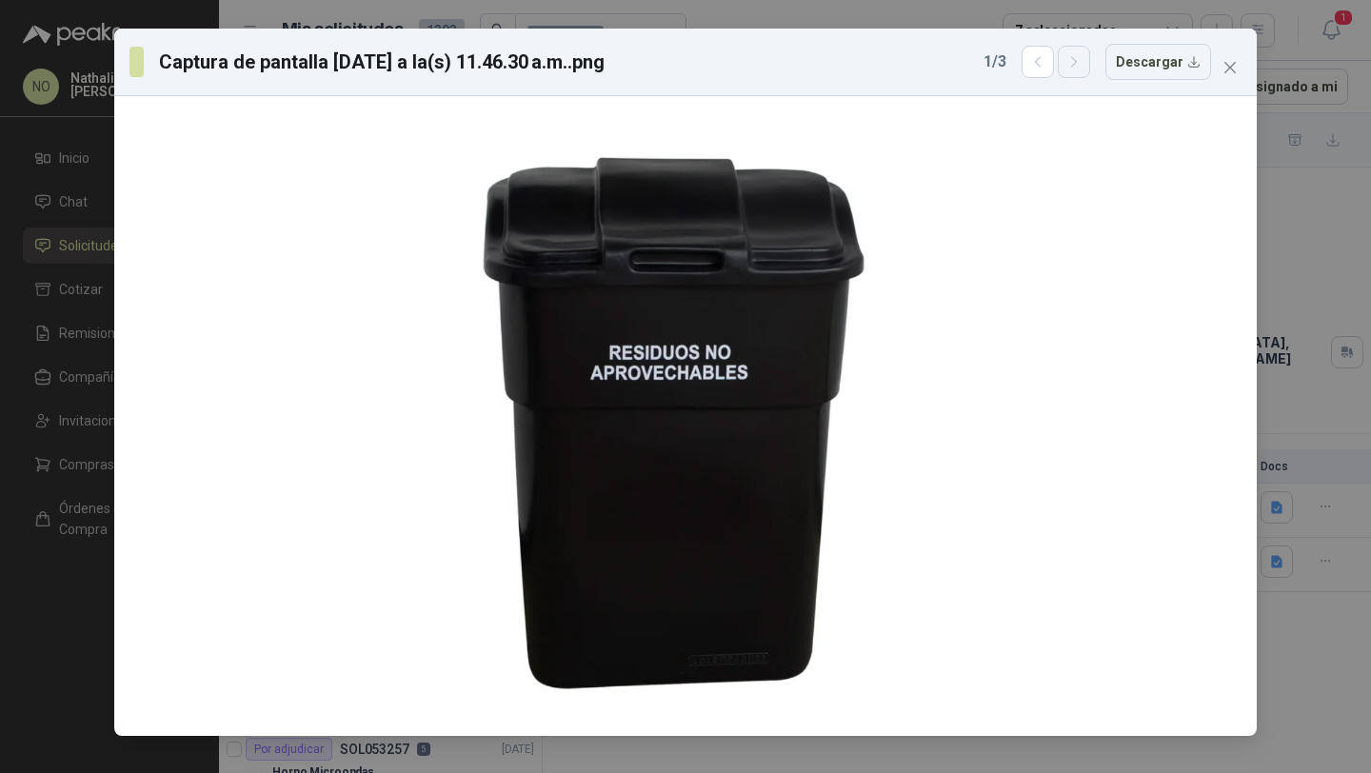
click at [1090, 65] on button "button" at bounding box center [1074, 62] width 32 height 32
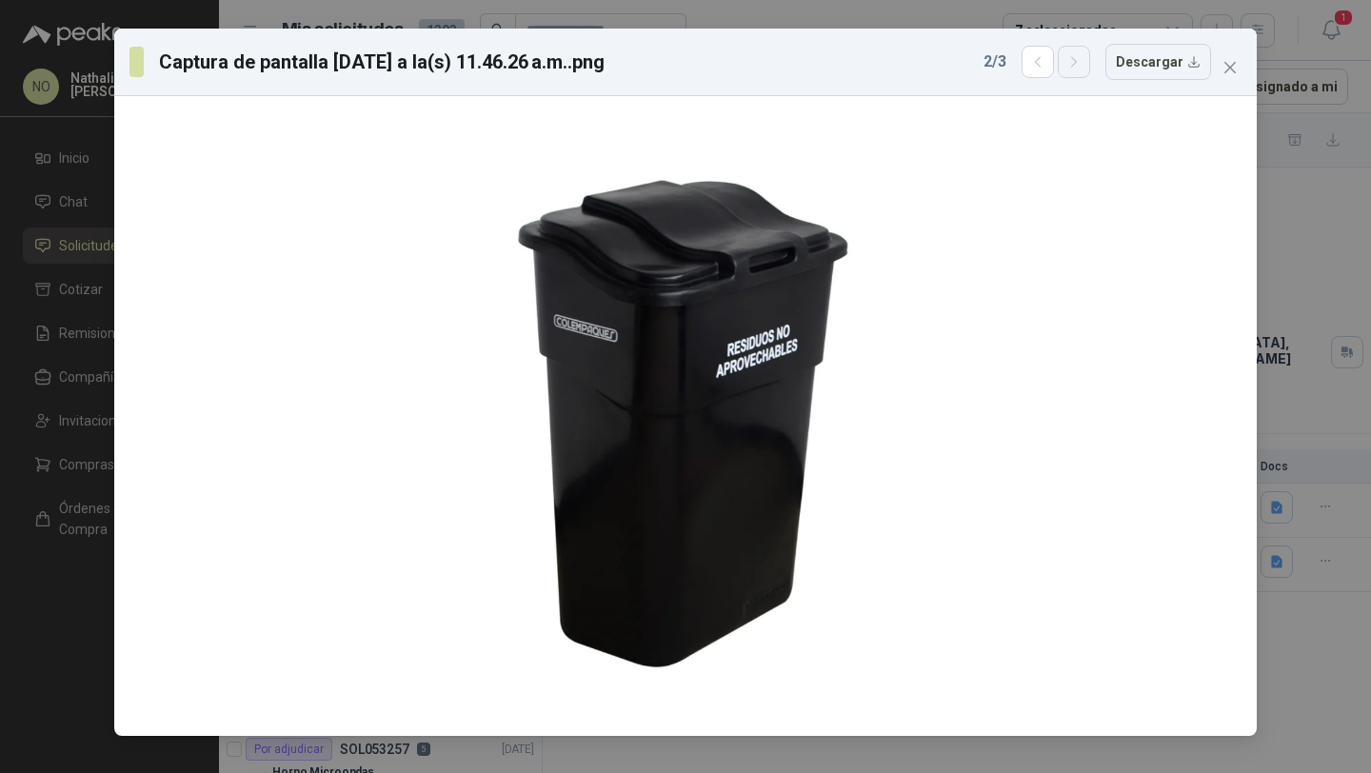
click at [1090, 65] on button "button" at bounding box center [1074, 62] width 32 height 32
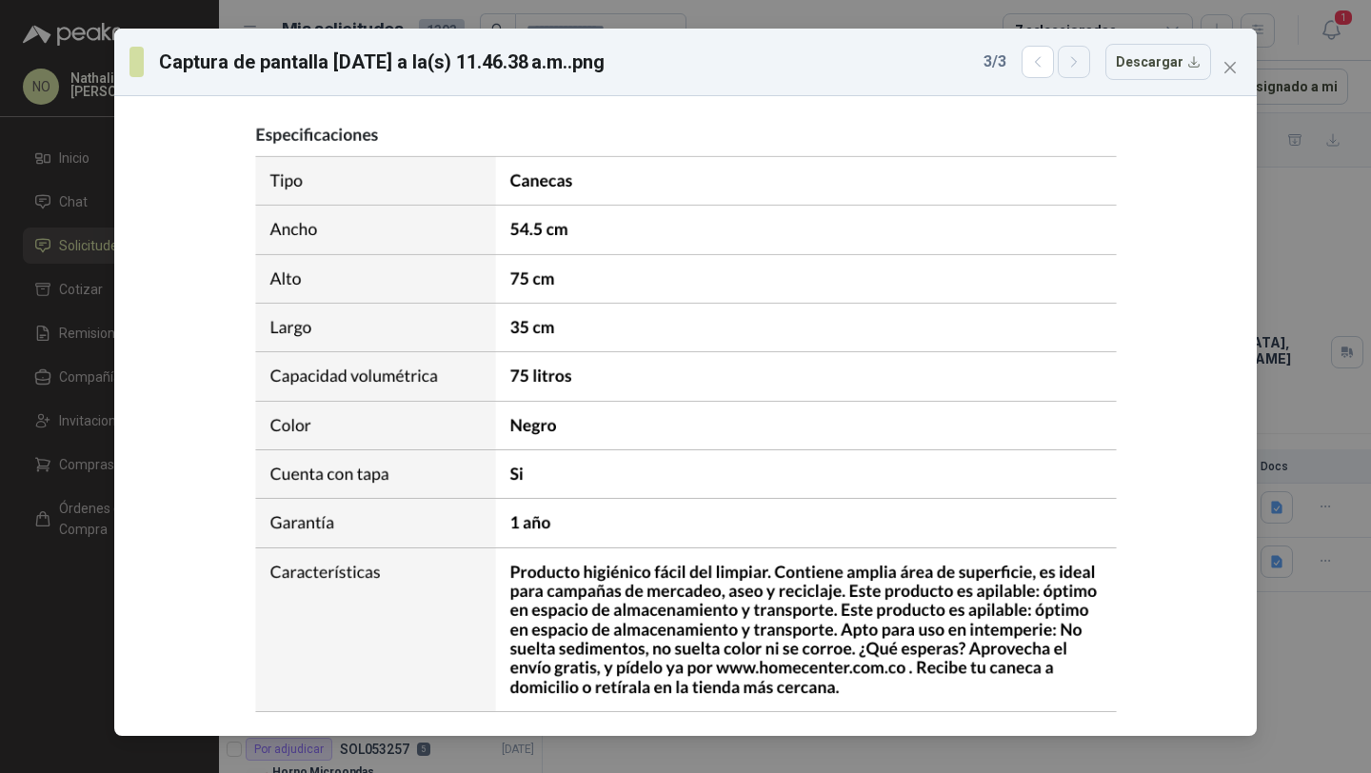
click at [1090, 65] on button "button" at bounding box center [1074, 62] width 32 height 32
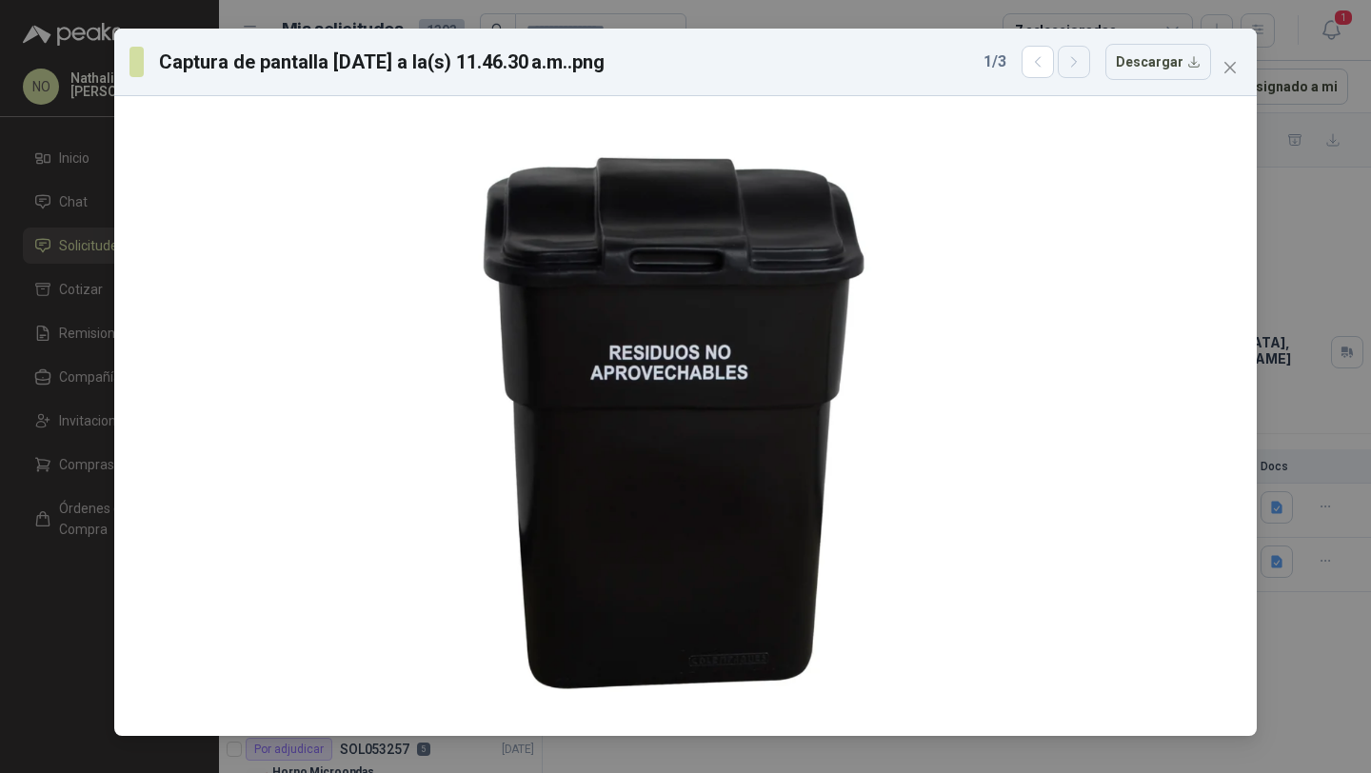
click at [1090, 65] on button "button" at bounding box center [1074, 62] width 32 height 32
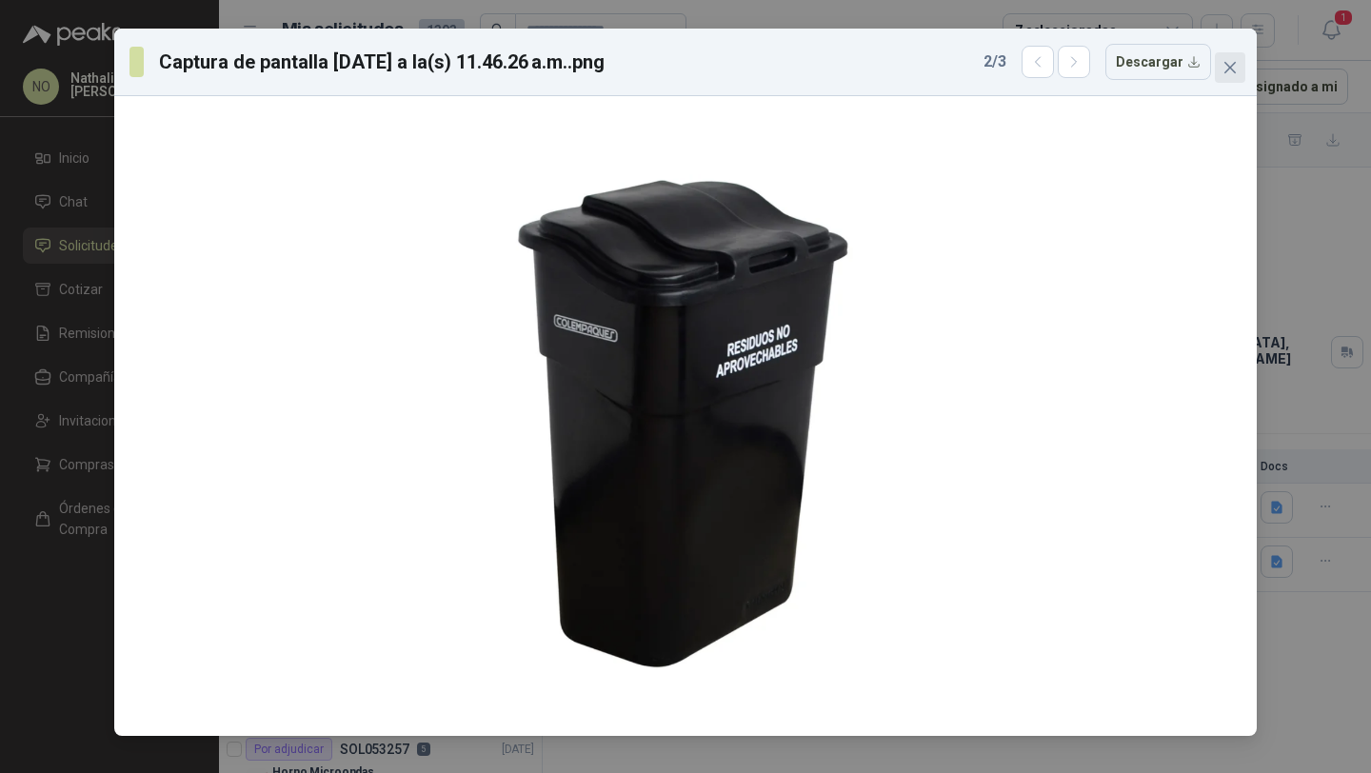
click at [1236, 69] on icon "close" at bounding box center [1229, 67] width 15 height 15
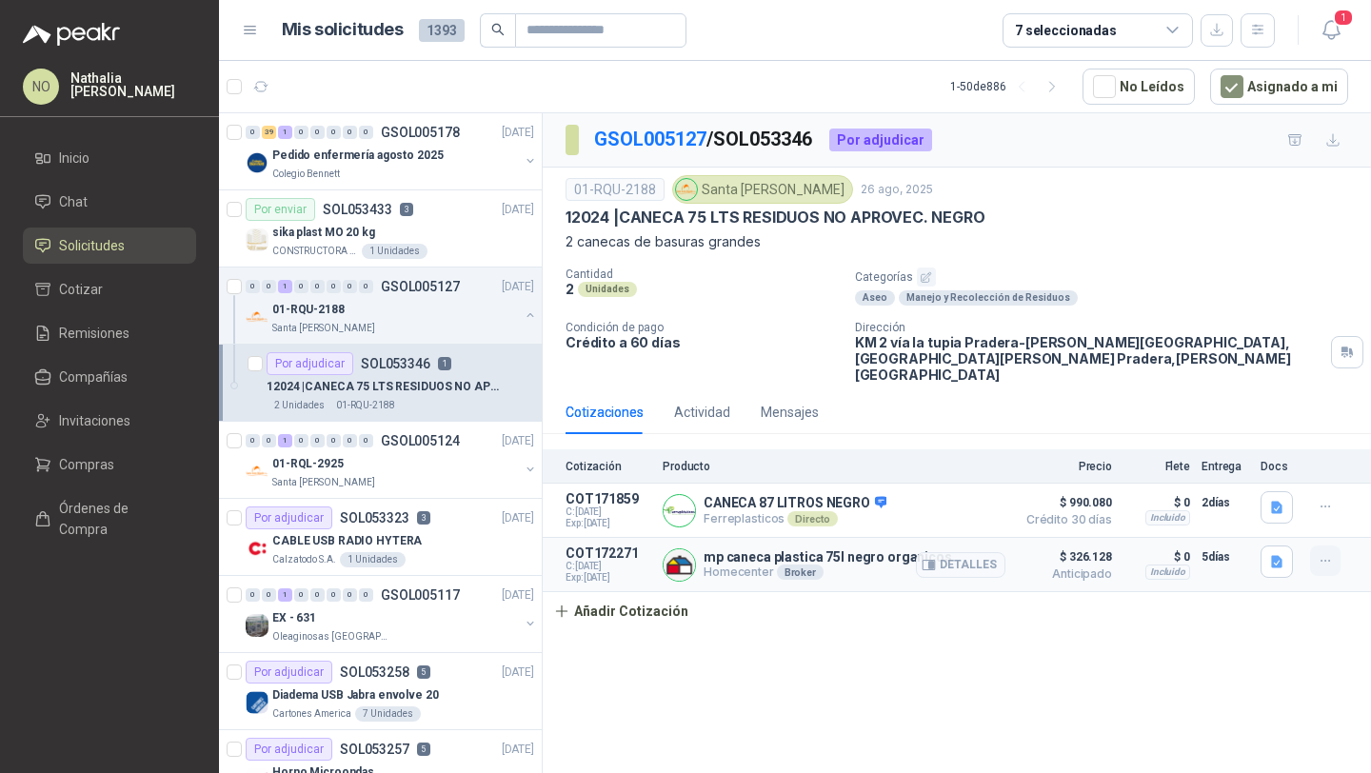
click at [1334, 546] on button "button" at bounding box center [1325, 561] width 30 height 30
click at [1292, 464] on button "Editar" at bounding box center [1287, 469] width 152 height 30
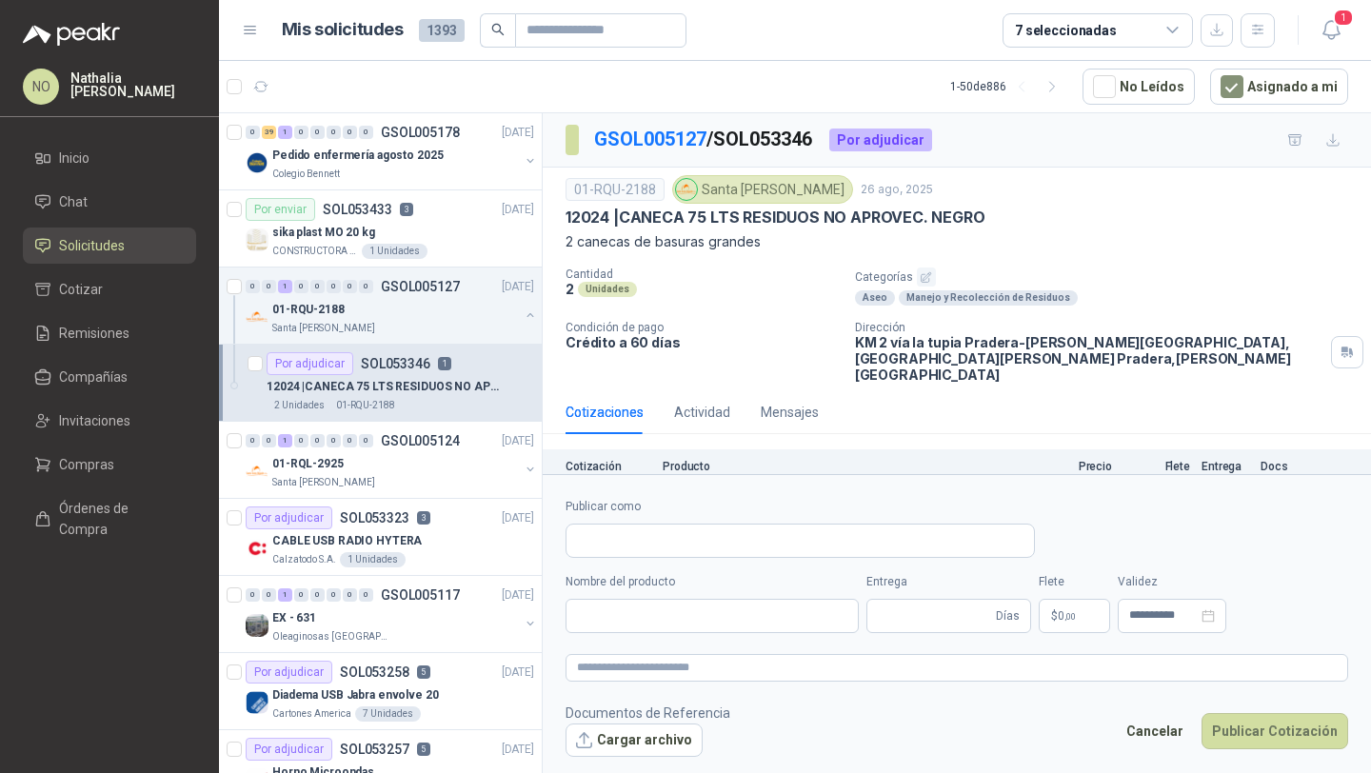
type input "**********"
type input "*"
type input "**********"
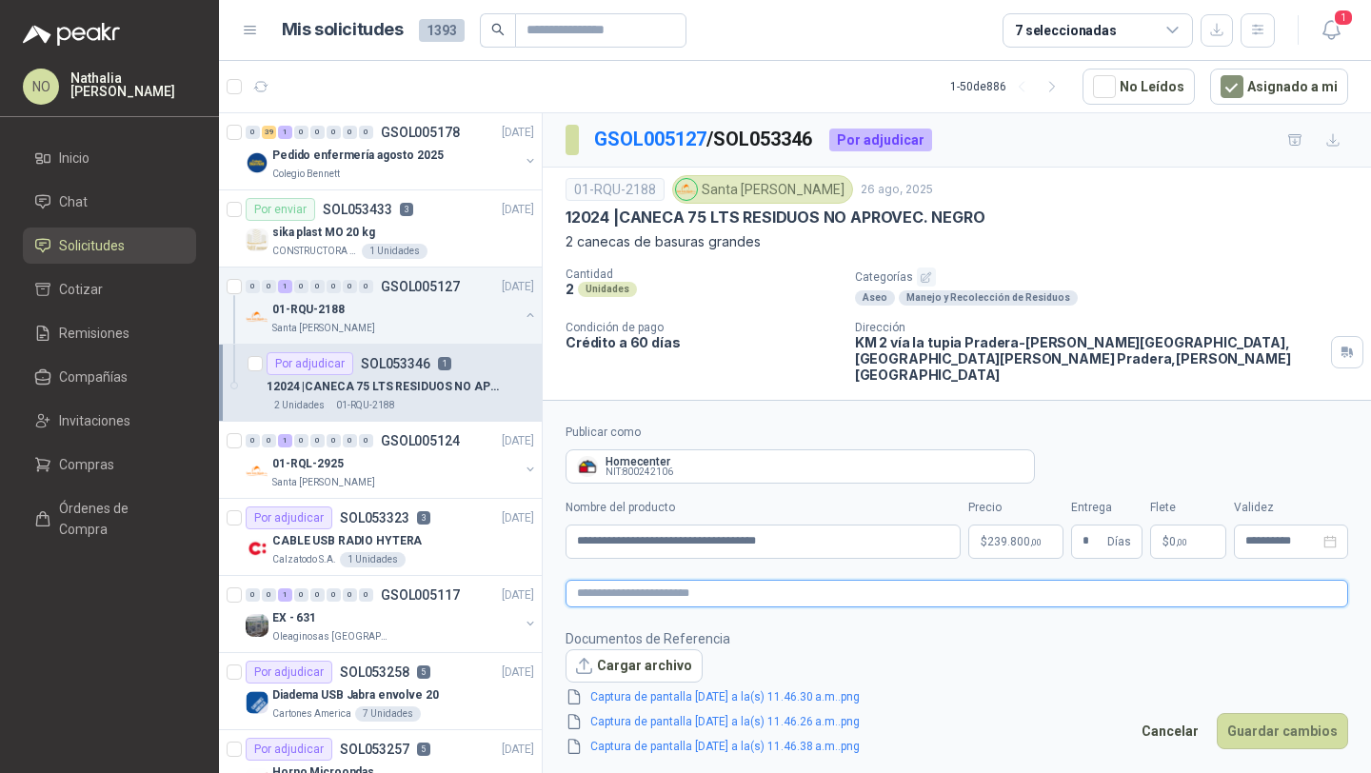
click at [696, 595] on textarea at bounding box center [956, 594] width 783 height 28
paste textarea "**********"
type textarea "**********"
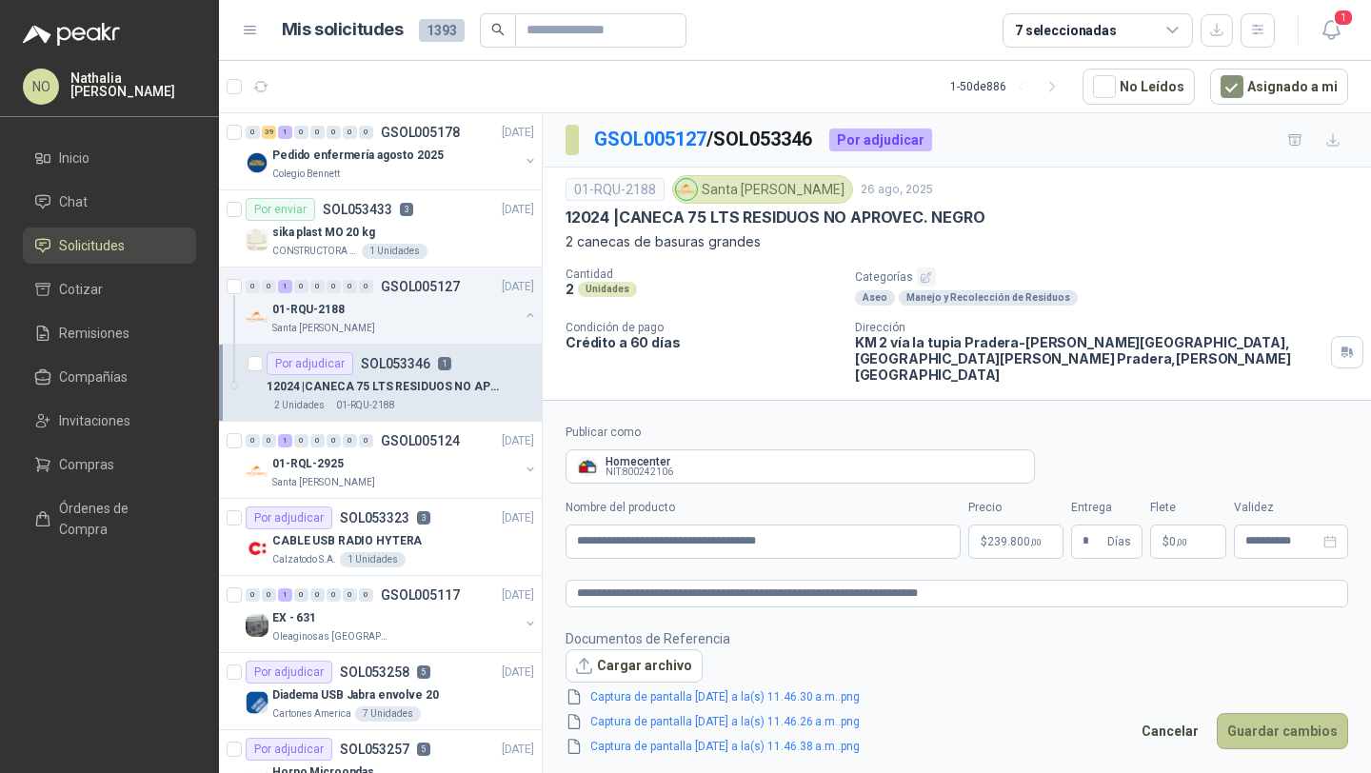
click at [1279, 724] on button "Guardar cambios" at bounding box center [1282, 731] width 131 height 36
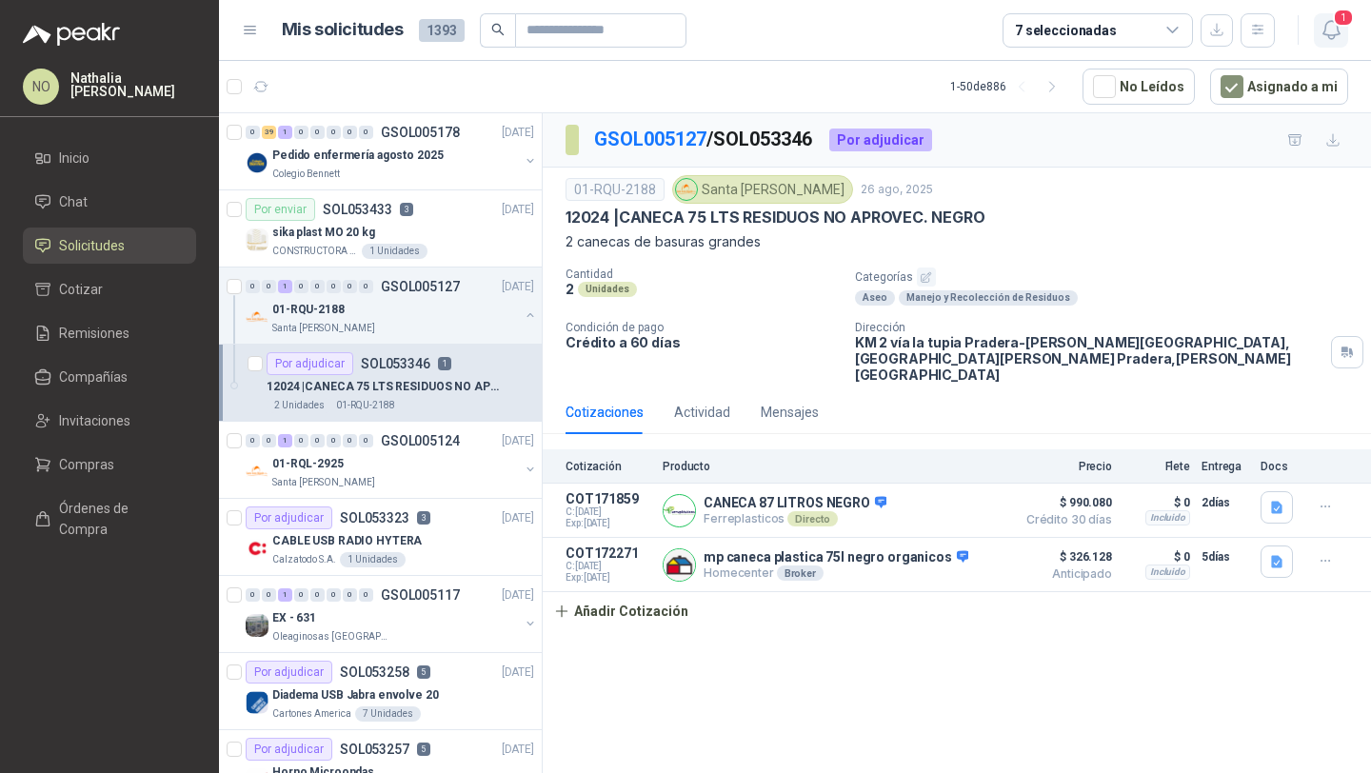
click at [1340, 29] on icon "button" at bounding box center [1331, 30] width 24 height 24
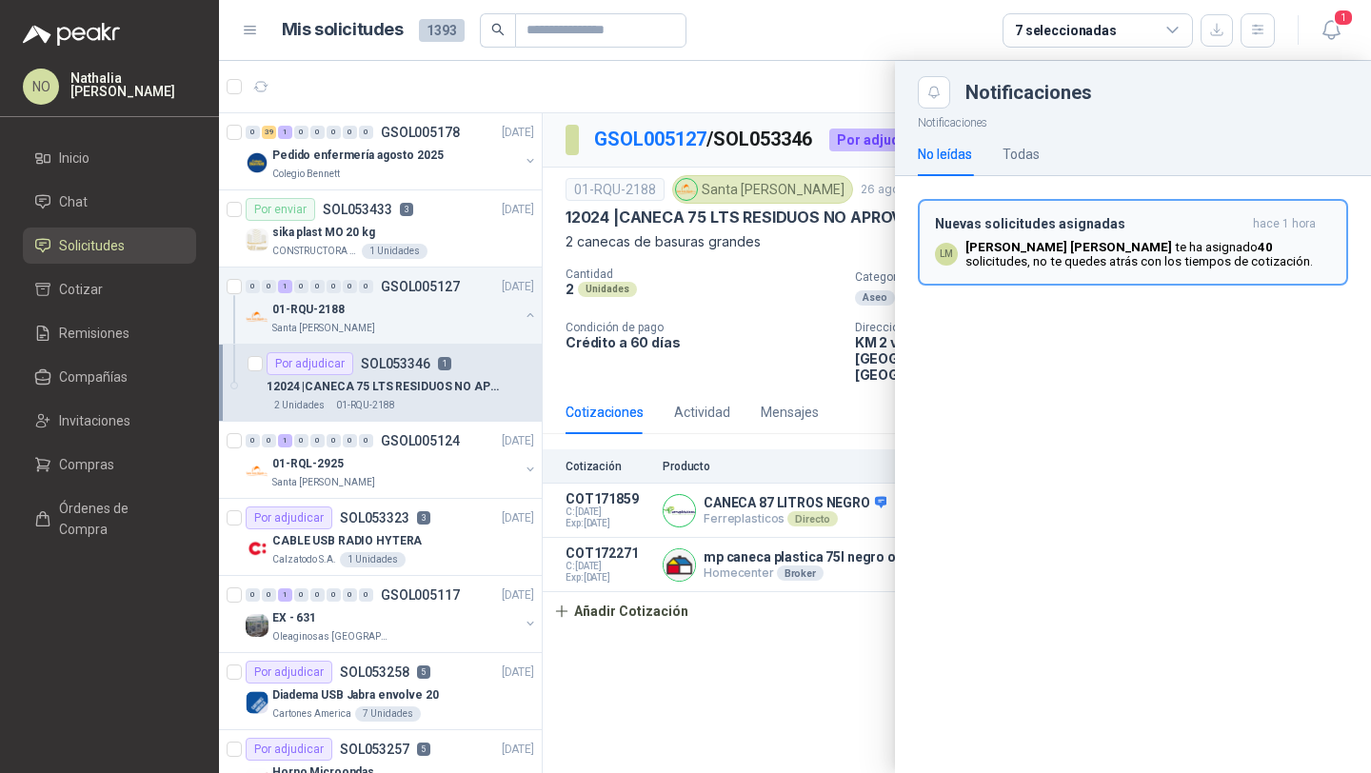
click at [1125, 214] on button "Nuevas solicitudes asignadas hace 1 hora LM [PERSON_NAME] te ha asignado 40 sol…" at bounding box center [1133, 242] width 430 height 87
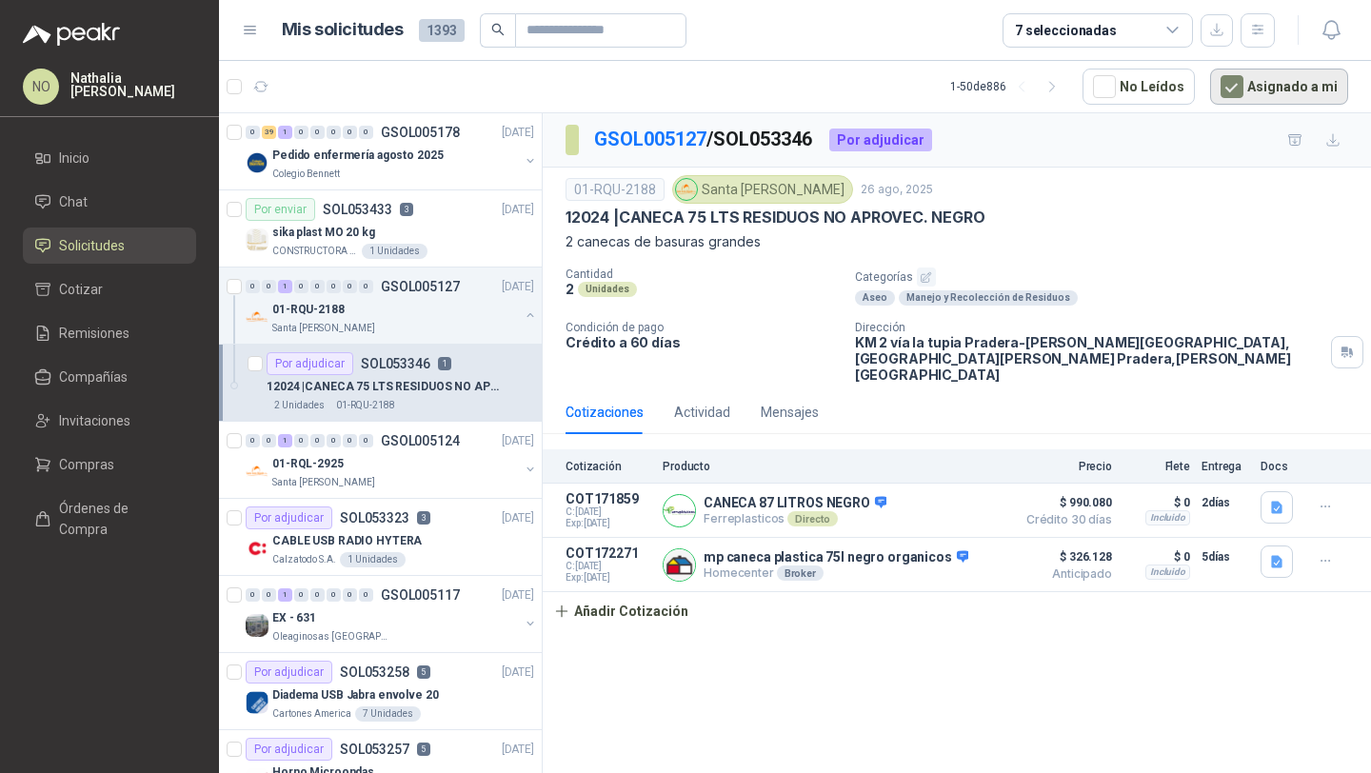
click at [1245, 98] on button "Asignado a mi" at bounding box center [1279, 87] width 138 height 36
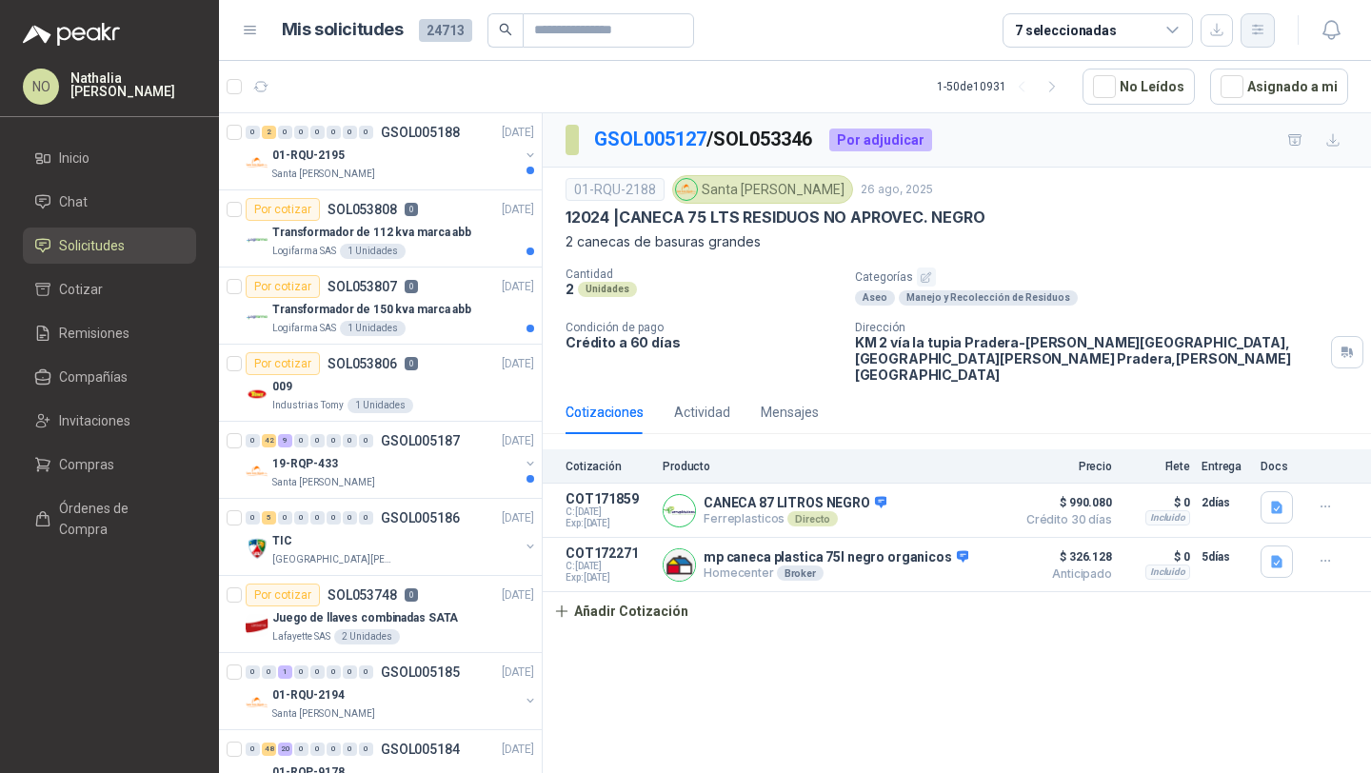
click at [1262, 30] on icon "button" at bounding box center [1258, 30] width 16 height 16
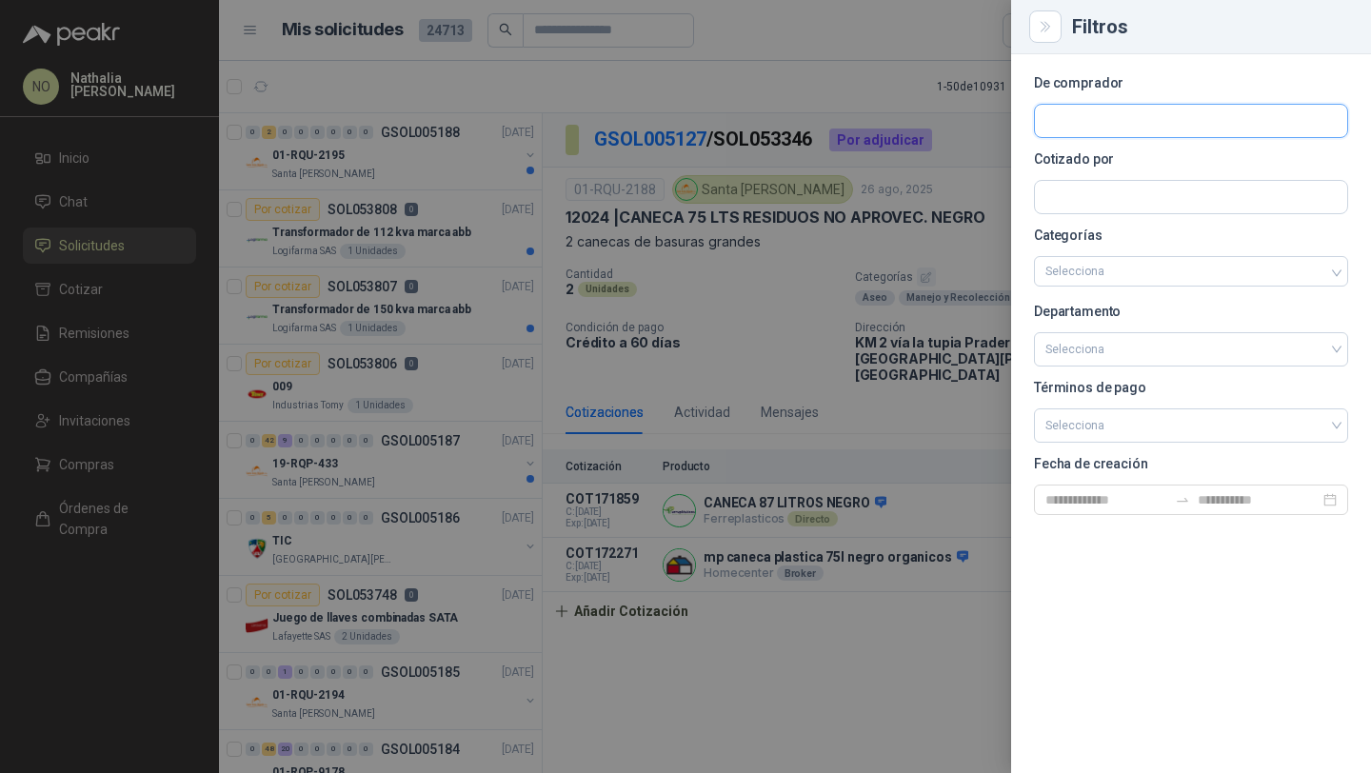
click at [1103, 113] on input "text" at bounding box center [1191, 121] width 312 height 32
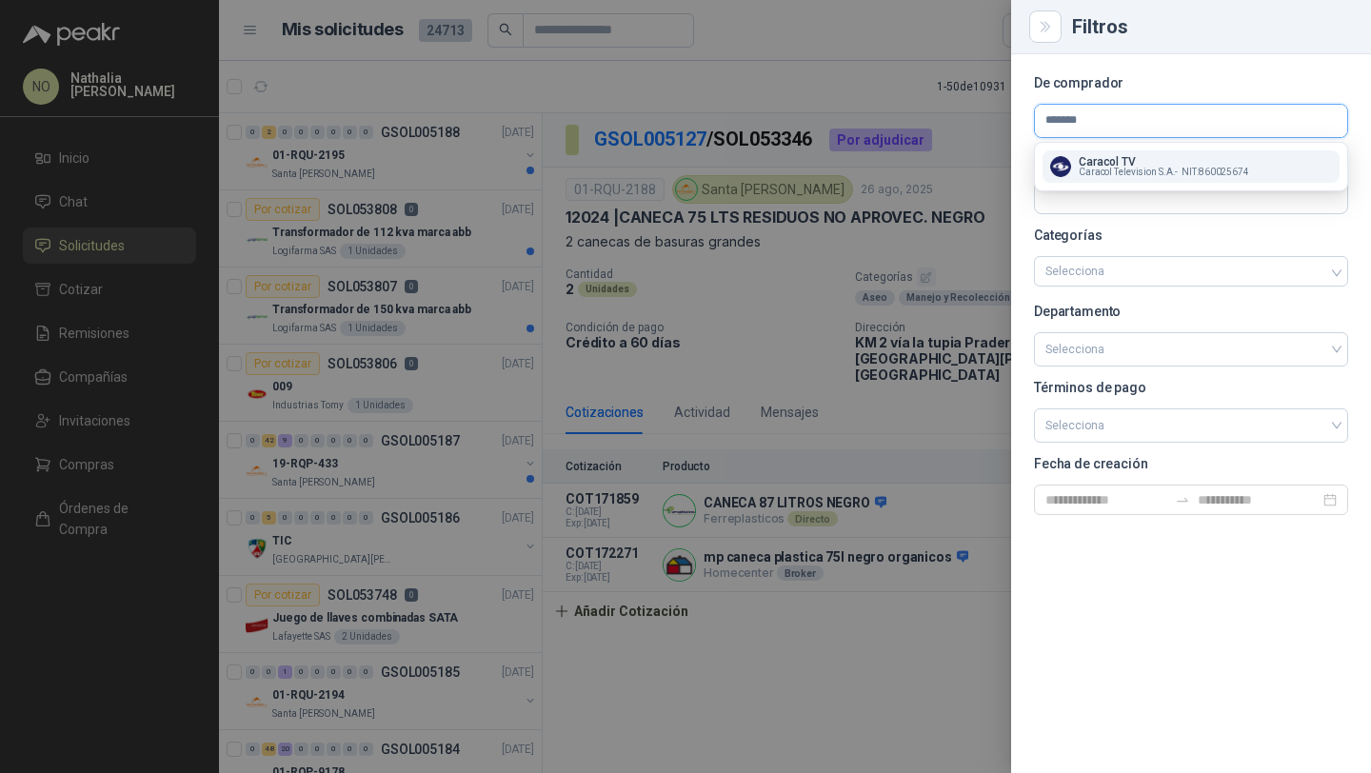
type input "*******"
click at [1096, 165] on p "Caracol TV" at bounding box center [1164, 161] width 170 height 11
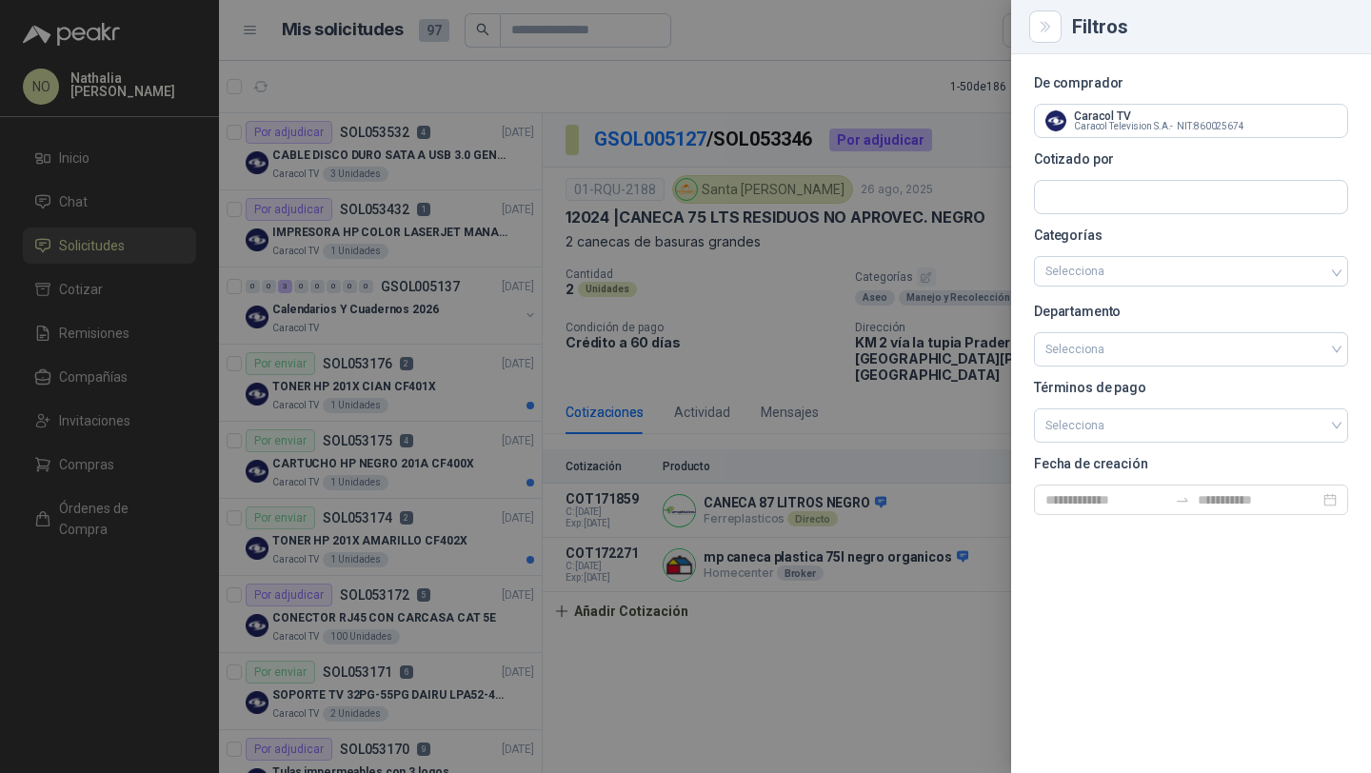
click at [393, 265] on div at bounding box center [685, 386] width 1371 height 773
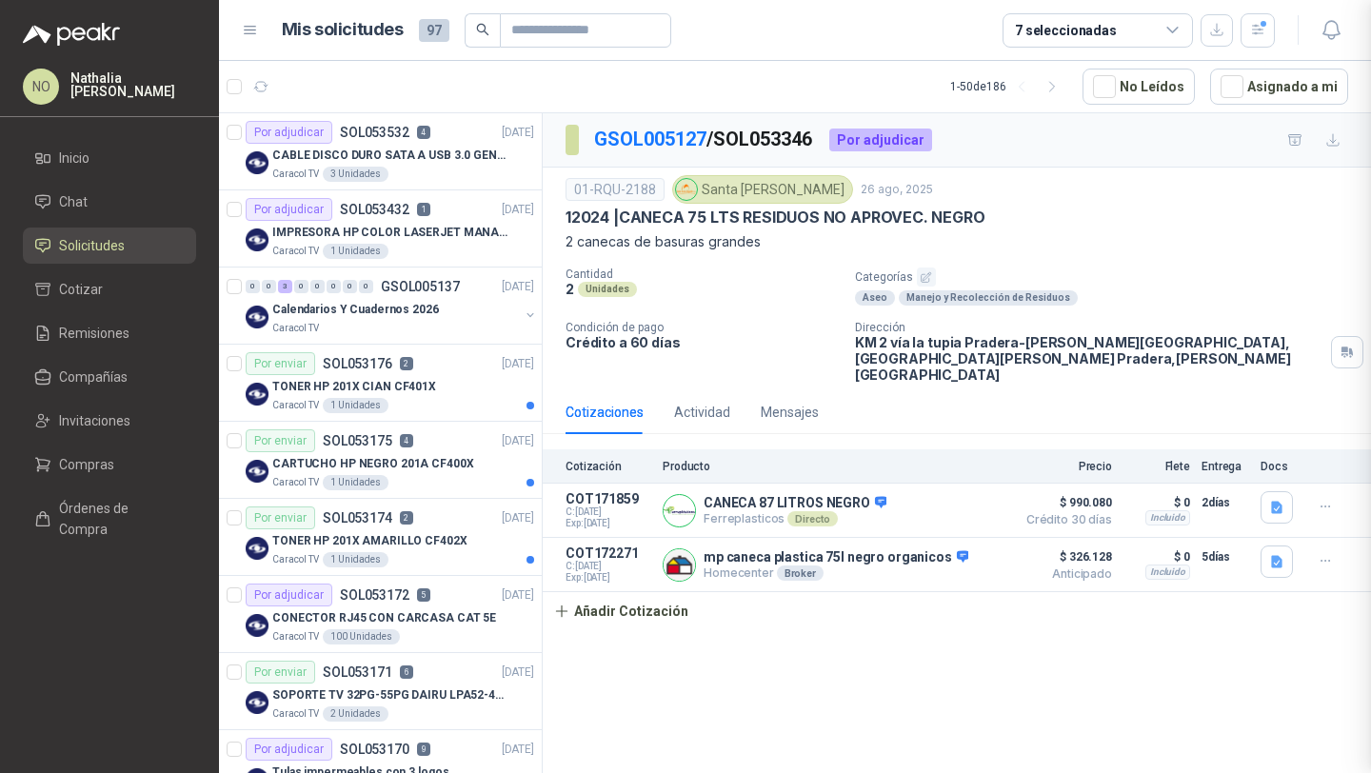
click at [439, 229] on p "IMPRESORA HP COLOR LASERJET MANAGED E45028DN" at bounding box center [390, 233] width 237 height 18
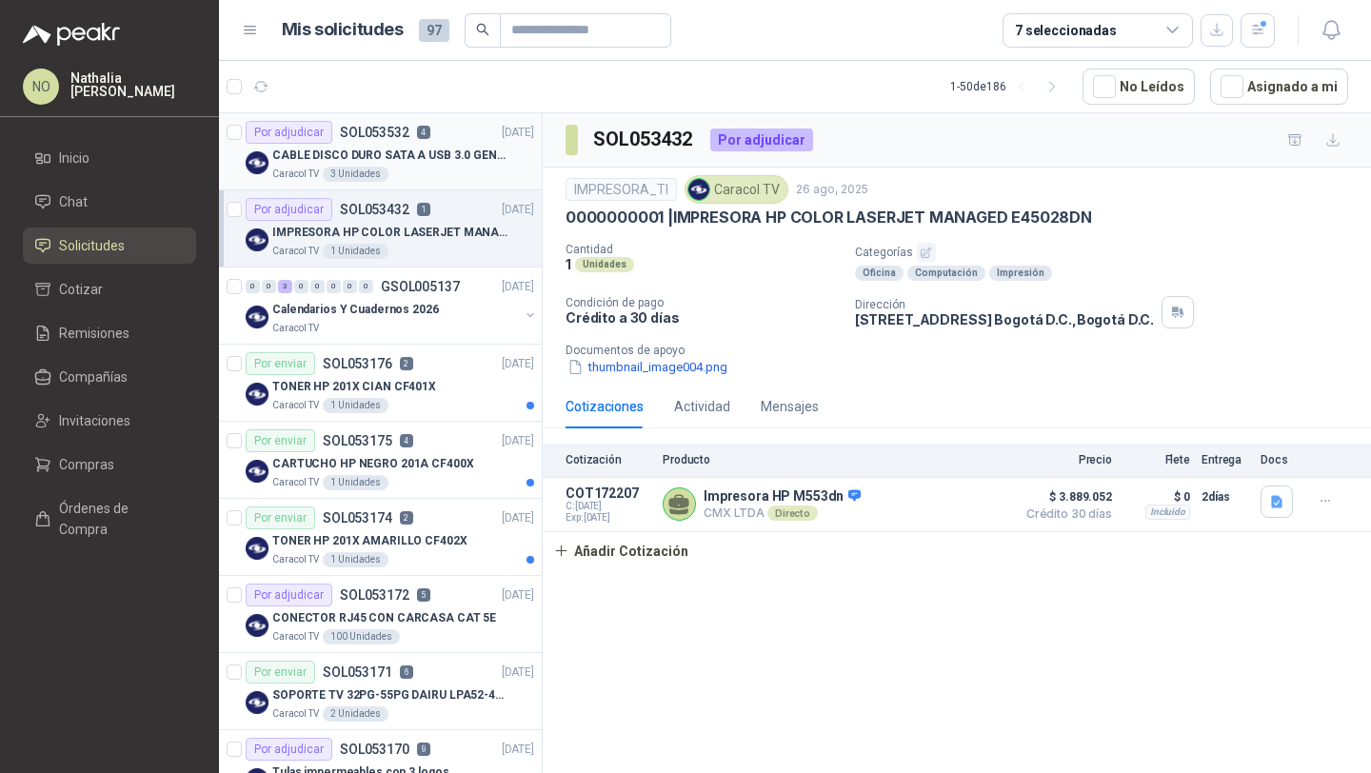
click at [455, 144] on div "CABLE DISCO DURO SATA A USB 3.0 GENERICO" at bounding box center [403, 155] width 262 height 23
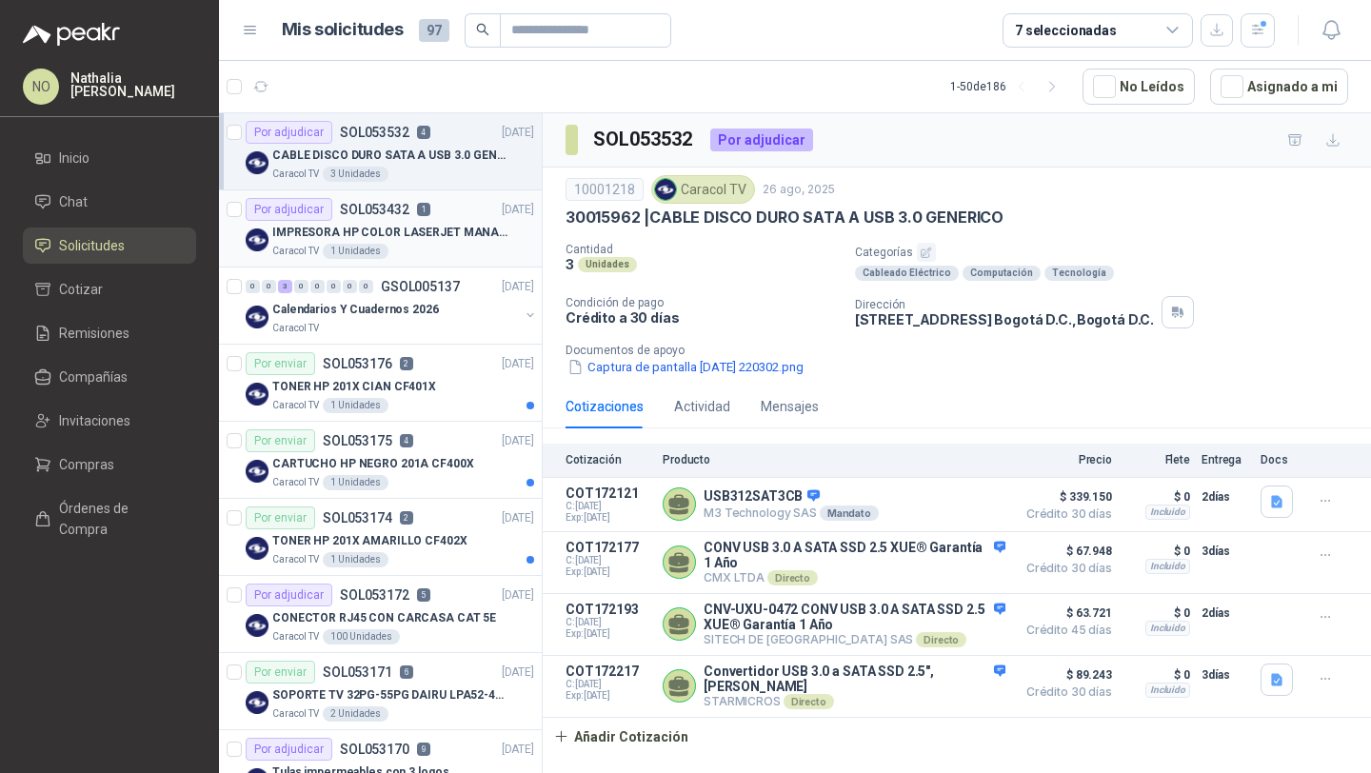
click at [443, 250] on div "Caracol TV 1 Unidades" at bounding box center [403, 251] width 262 height 15
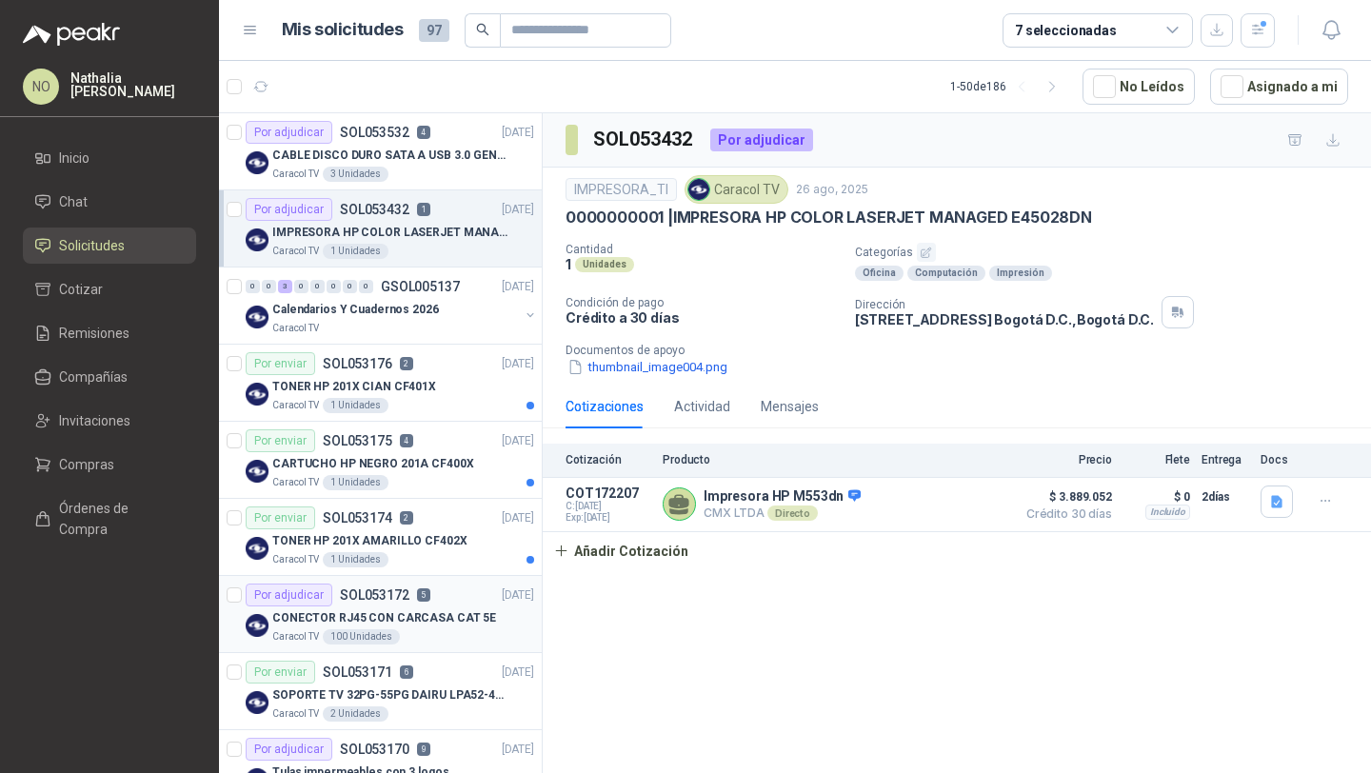
click at [434, 598] on div "Por adjudicar SOL053172 5 22/08/25" at bounding box center [390, 595] width 288 height 23
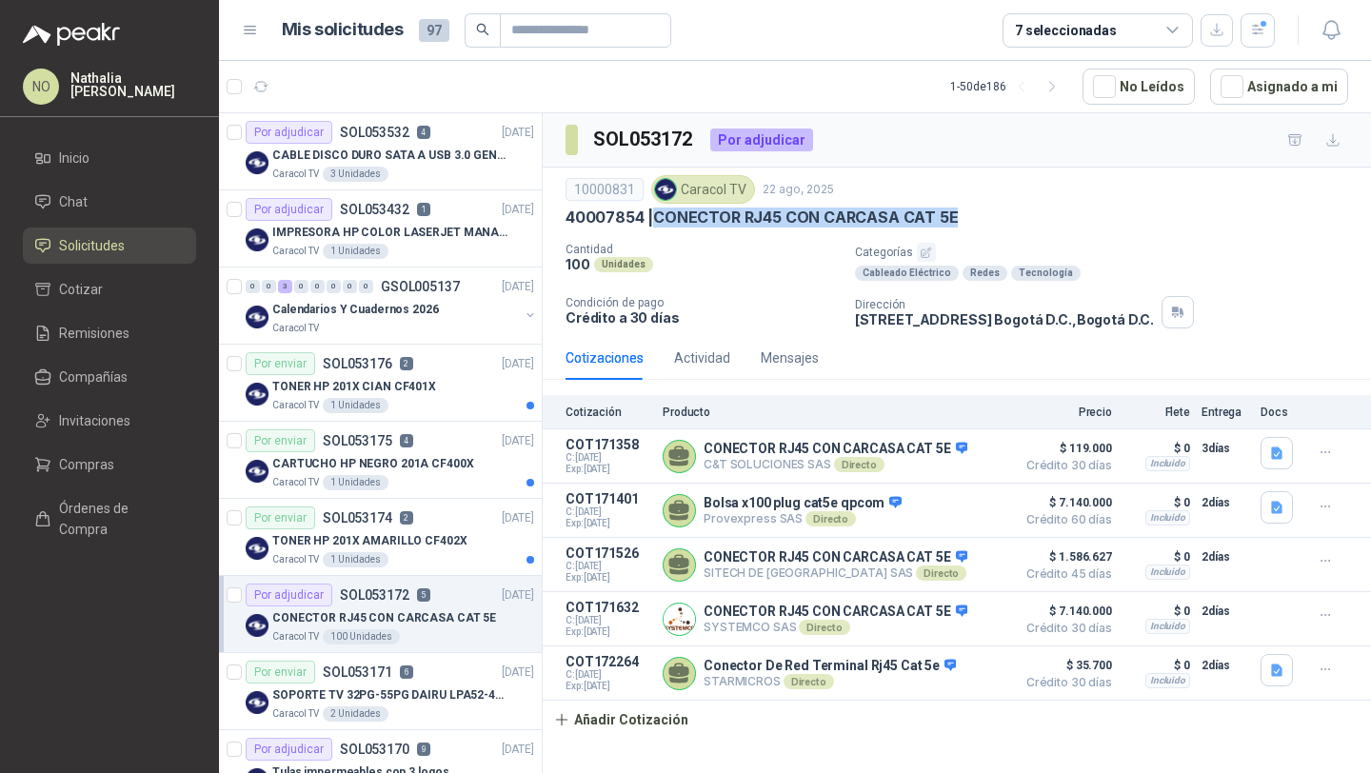
drag, startPoint x: 652, startPoint y: 216, endPoint x: 983, endPoint y: 214, distance: 331.3
click at [983, 214] on div "40007854 | CONECTOR RJ45 CON CARCASA CAT 5E" at bounding box center [956, 218] width 783 height 20
copy p "CONECTOR RJ45 CON CARCASA CAT 5E"
click at [361, 236] on p "IMPRESORA HP COLOR LASERJET MANAGED E45028DN" at bounding box center [390, 233] width 237 height 18
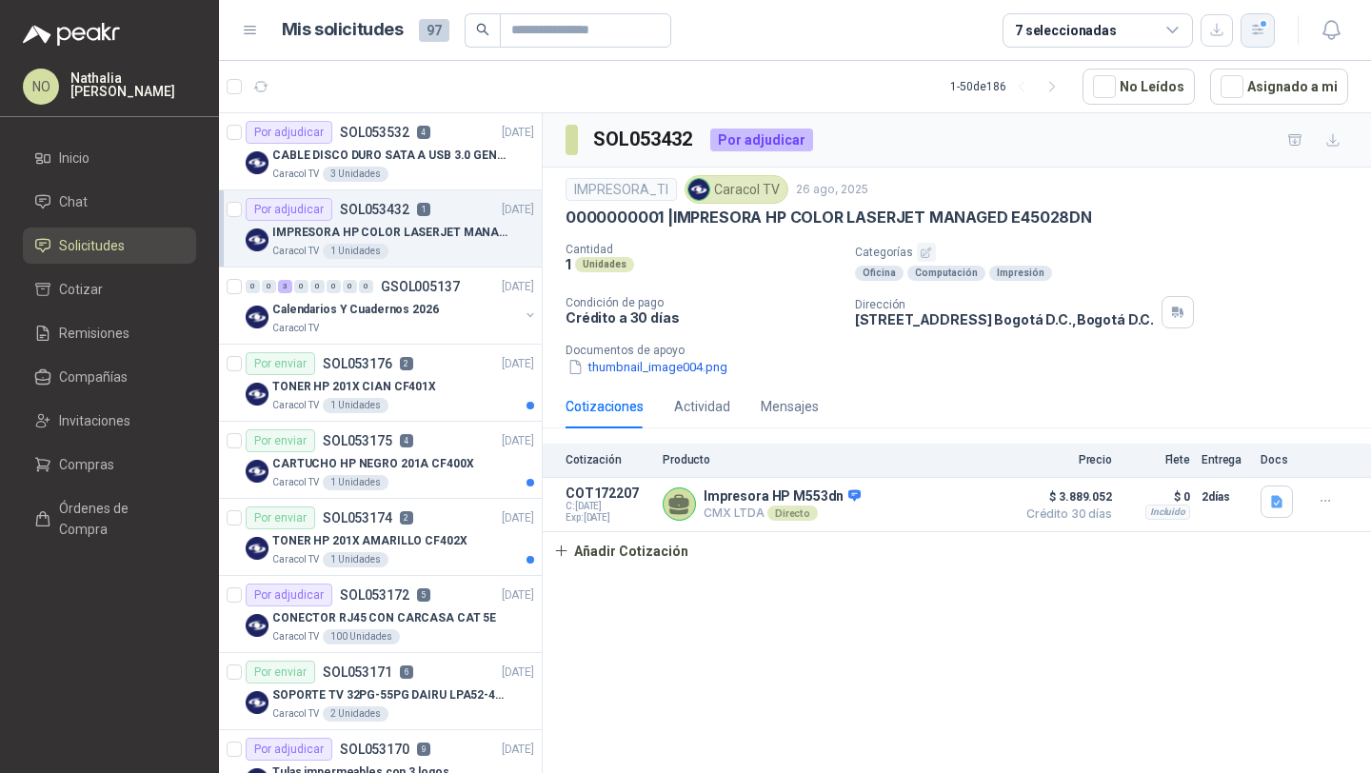
click at [1262, 36] on icon "button" at bounding box center [1258, 30] width 16 height 16
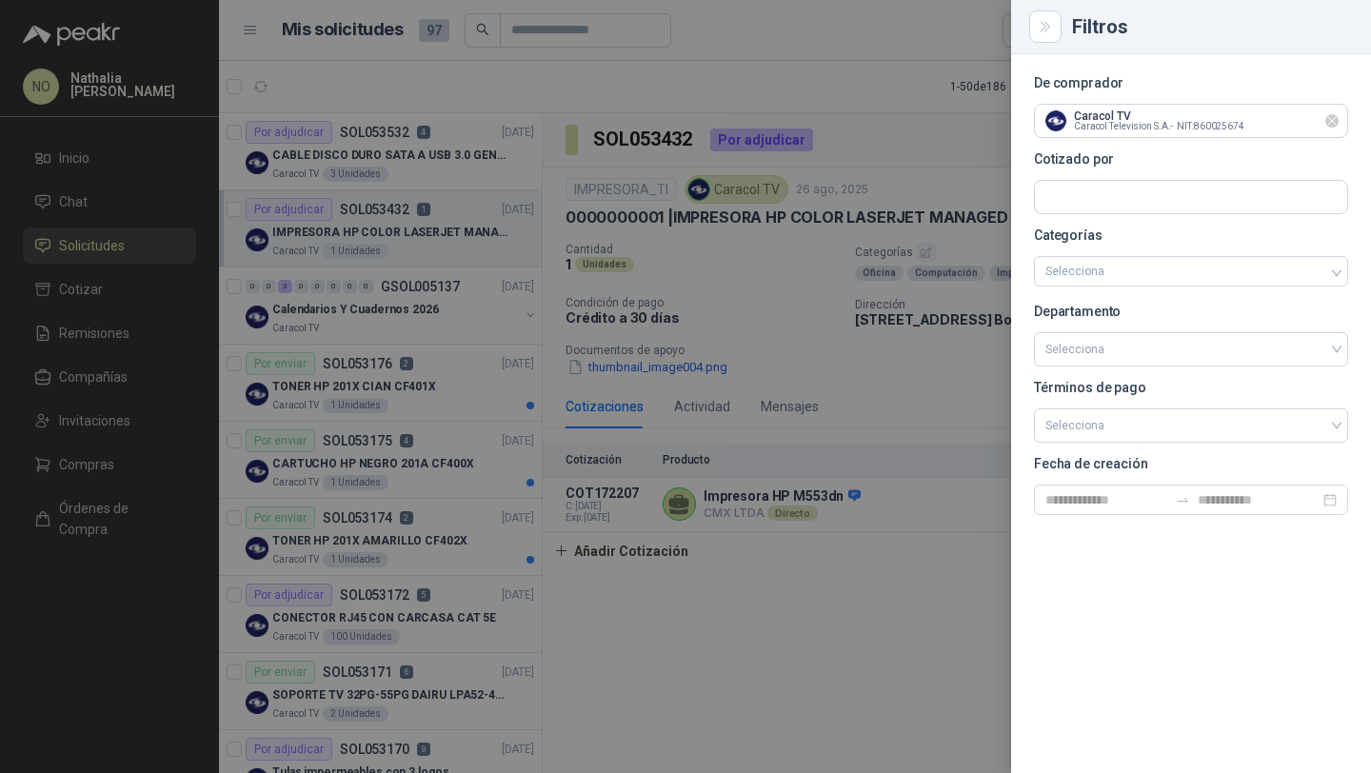
click at [1331, 120] on icon "Limpiar" at bounding box center [1332, 121] width 8 height 8
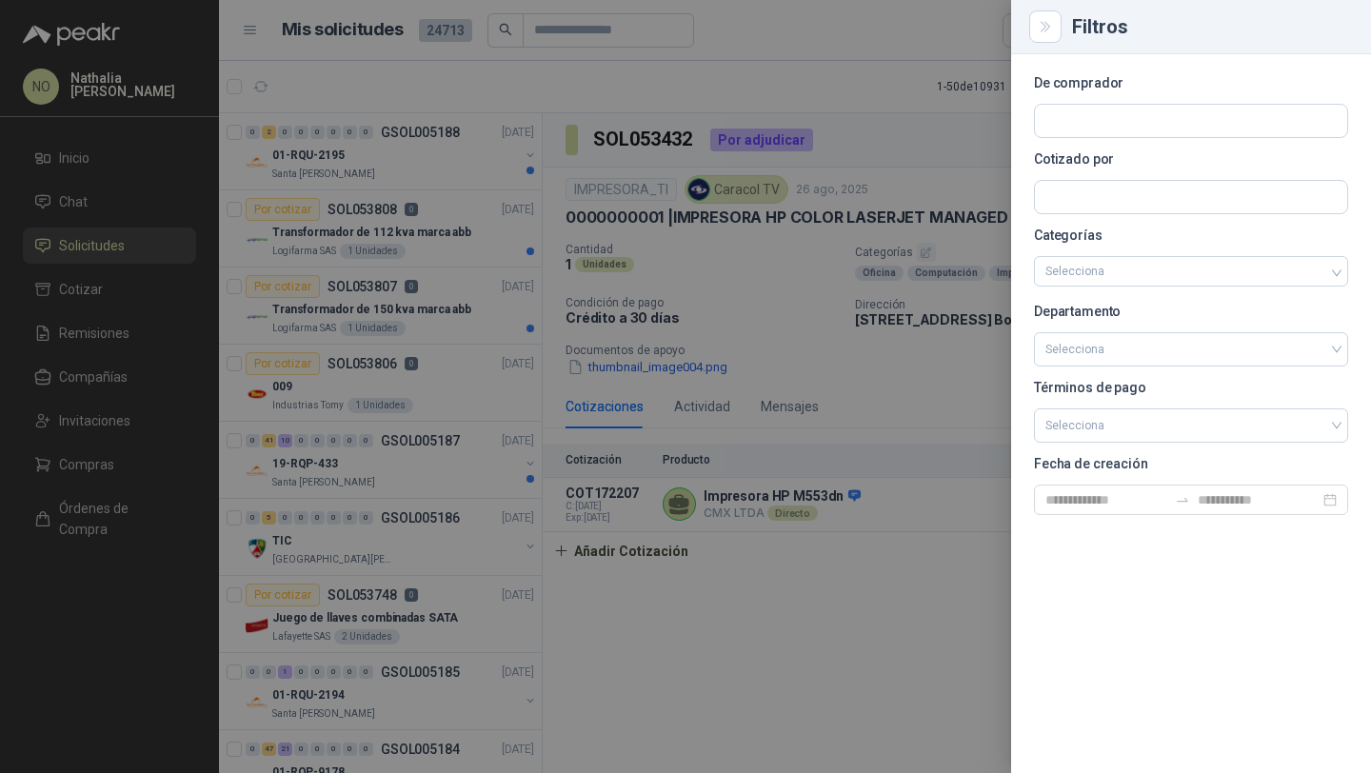
click at [466, 249] on div at bounding box center [685, 386] width 1371 height 773
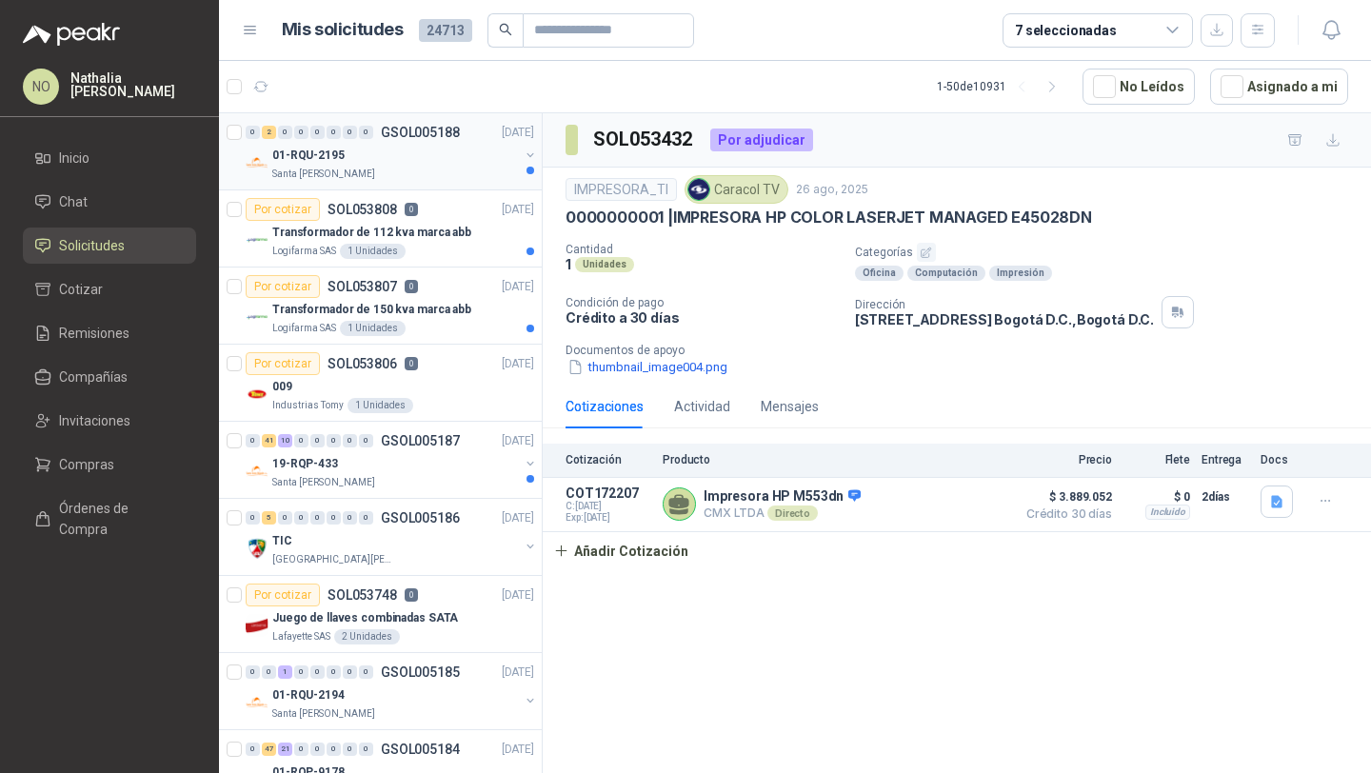
click at [454, 169] on div "Santa [PERSON_NAME]" at bounding box center [395, 174] width 247 height 15
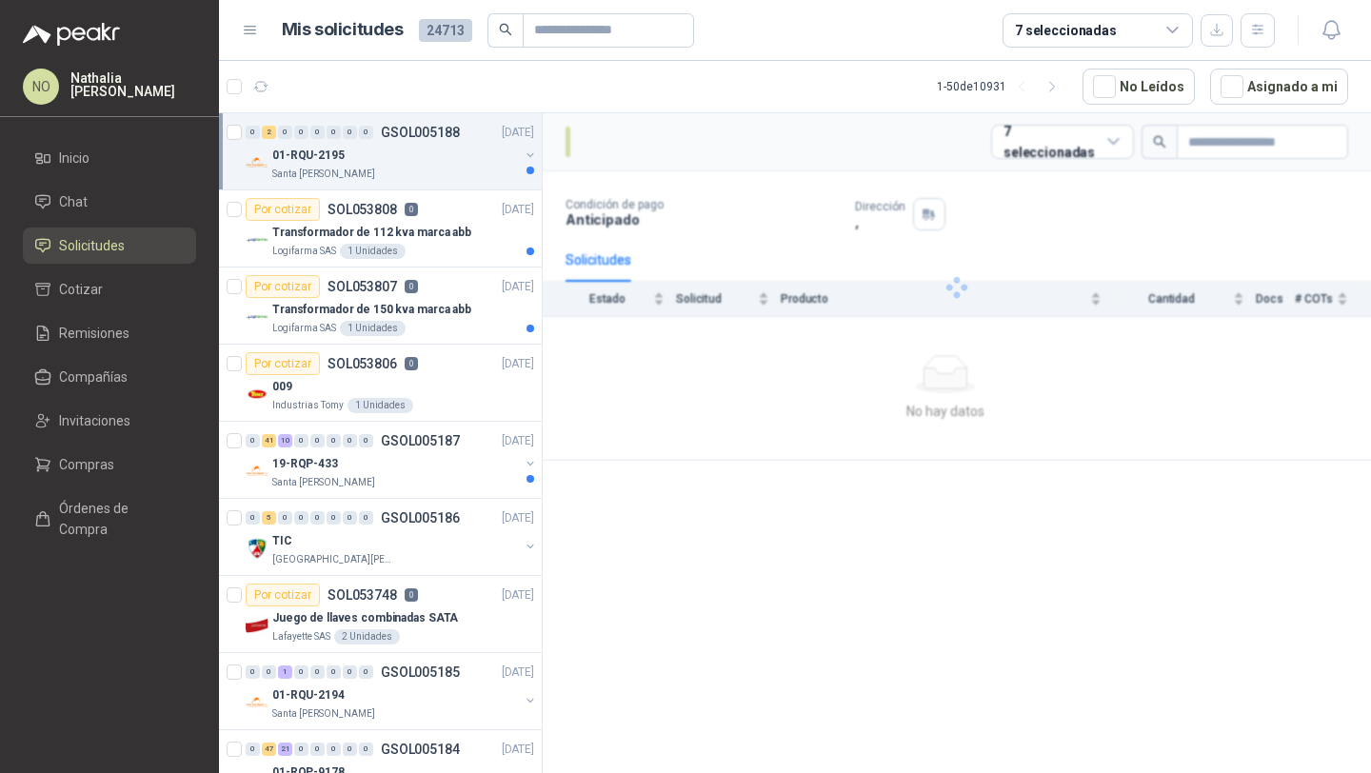
click at [454, 169] on div "Santa [PERSON_NAME]" at bounding box center [395, 174] width 247 height 15
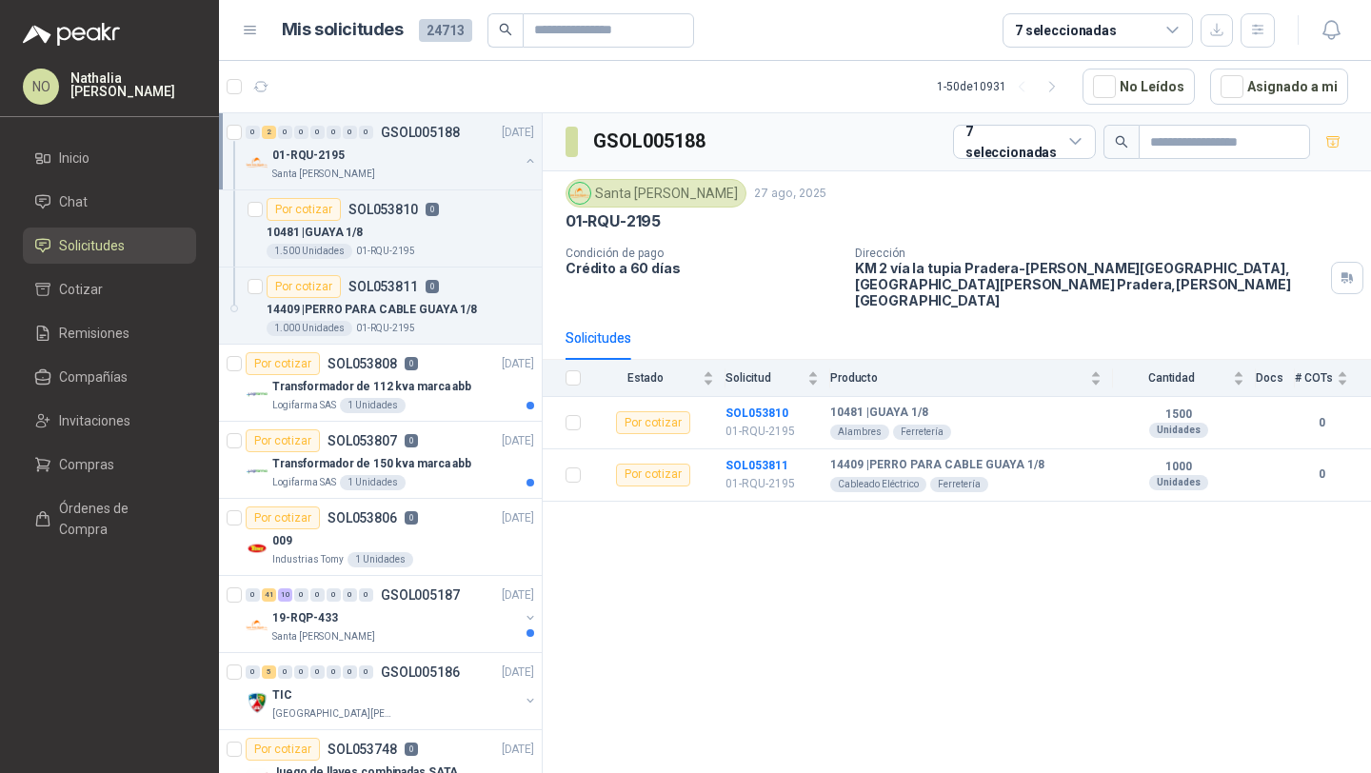
click at [454, 169] on div "Santa [PERSON_NAME]" at bounding box center [395, 174] width 247 height 15
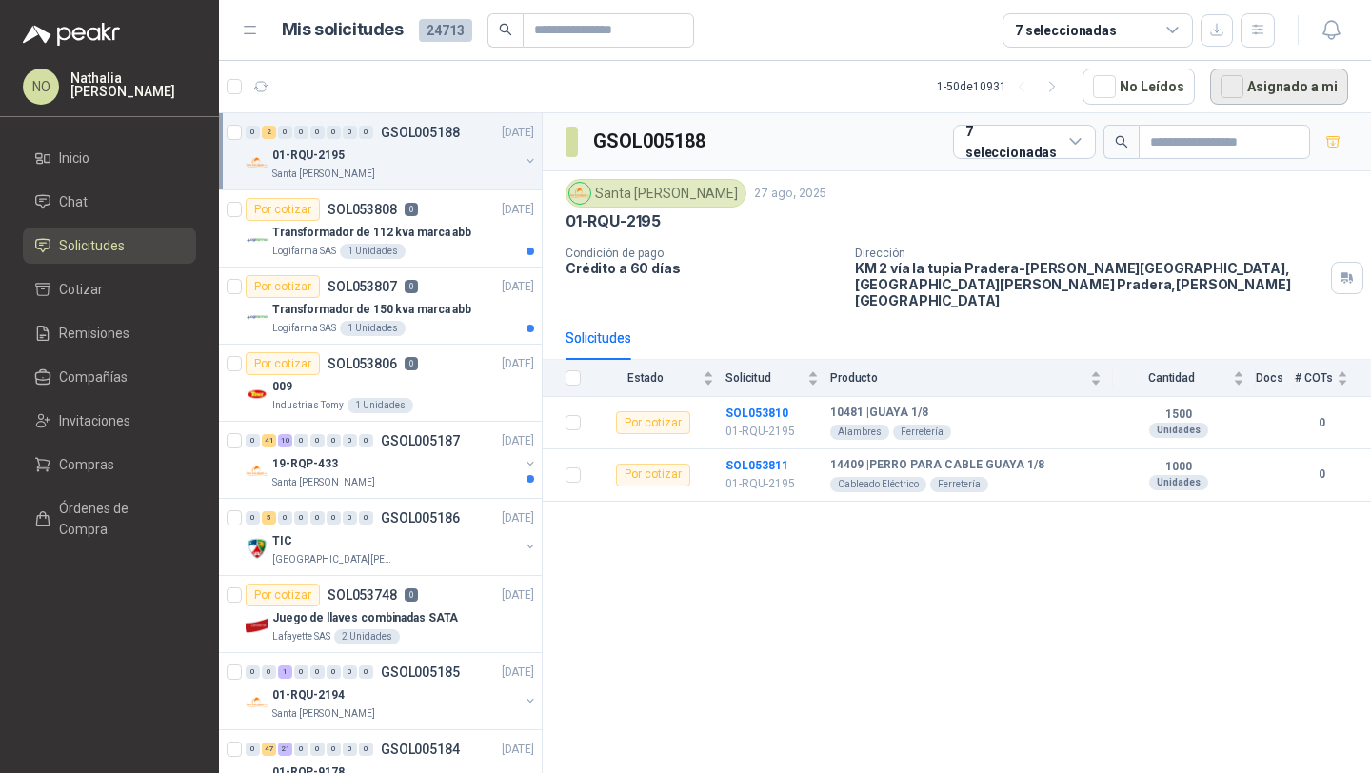
click at [1260, 92] on button "Asignado a mi" at bounding box center [1279, 87] width 138 height 36
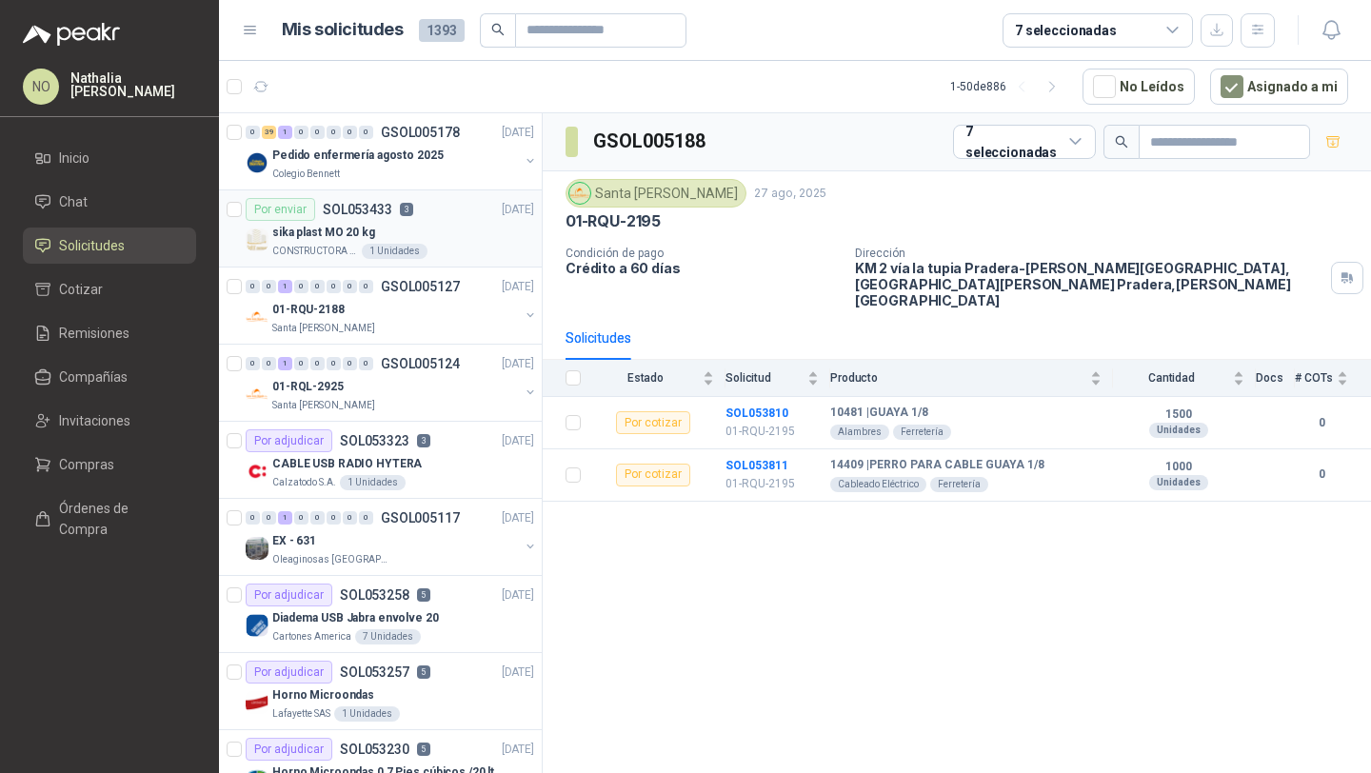
click at [410, 216] on div "Por enviar SOL053433 3" at bounding box center [330, 209] width 168 height 23
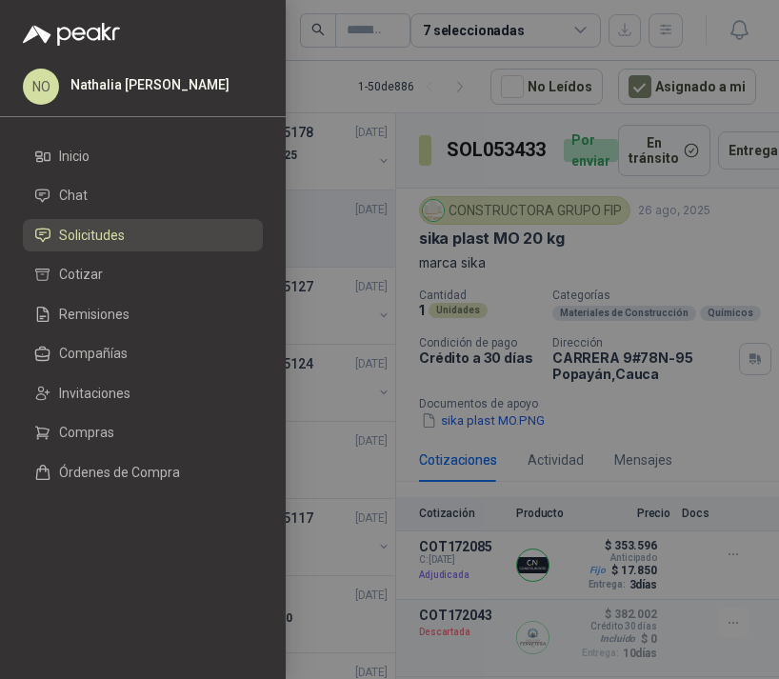
click at [545, 262] on div at bounding box center [389, 339] width 779 height 679
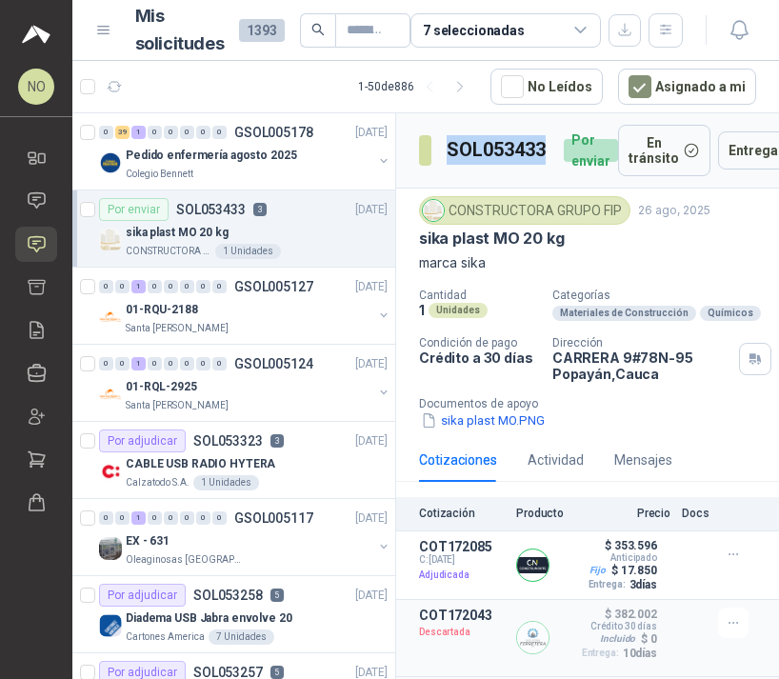
drag, startPoint x: 447, startPoint y: 151, endPoint x: 546, endPoint y: 151, distance: 98.1
click at [546, 151] on h3 "SOL053433" at bounding box center [497, 150] width 102 height 30
copy h3 "SOL053433"
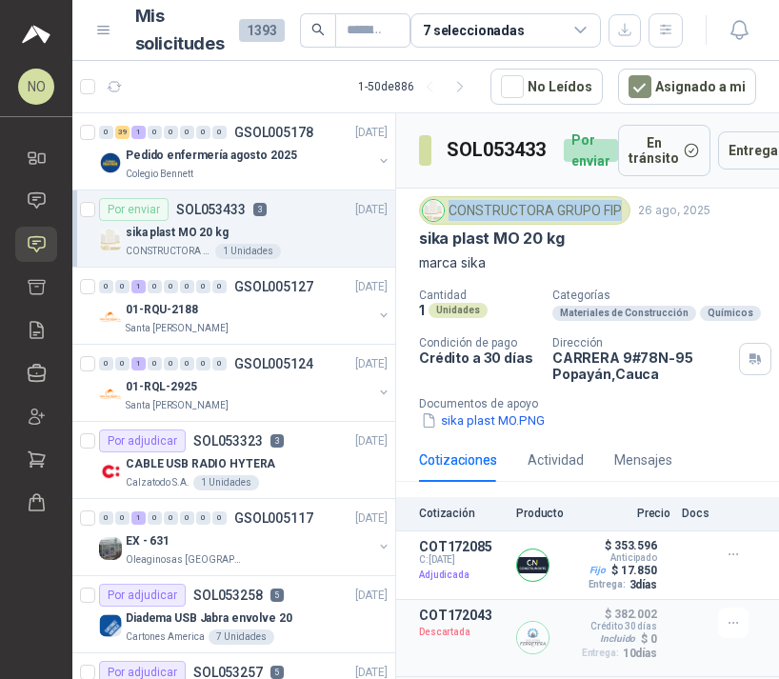
drag, startPoint x: 451, startPoint y: 210, endPoint x: 617, endPoint y: 217, distance: 165.8
click at [617, 217] on div "CONSTRUCTORA GRUPO FIP" at bounding box center [524, 210] width 211 height 29
copy div "CONSTRUCTORA GRUPO FIP"
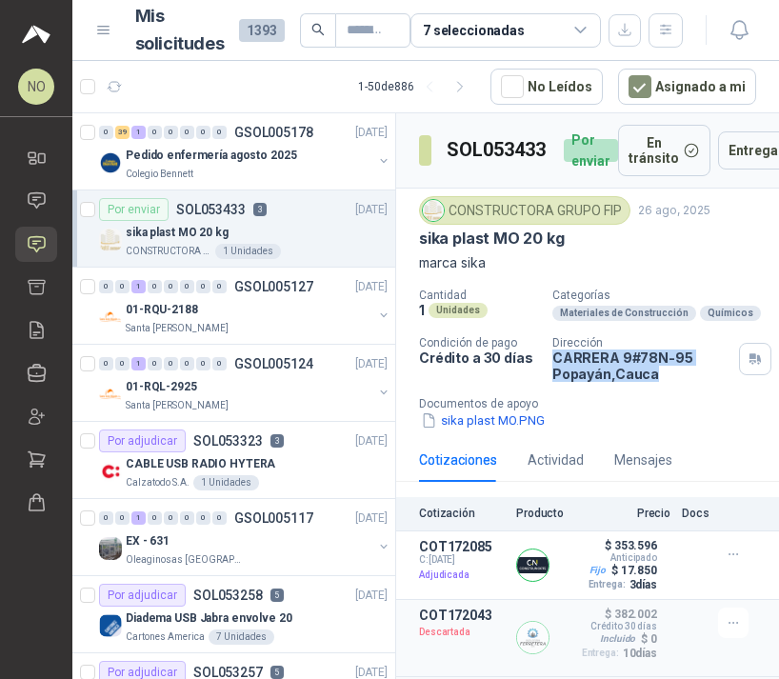
drag, startPoint x: 546, startPoint y: 360, endPoint x: 647, endPoint y: 379, distance: 102.7
click at [647, 379] on p "CARRERA 9#78N-95 Popayán , Cauca" at bounding box center [641, 365] width 179 height 32
copy p "CARRERA 9#78N-95 Popayán , Cauca"
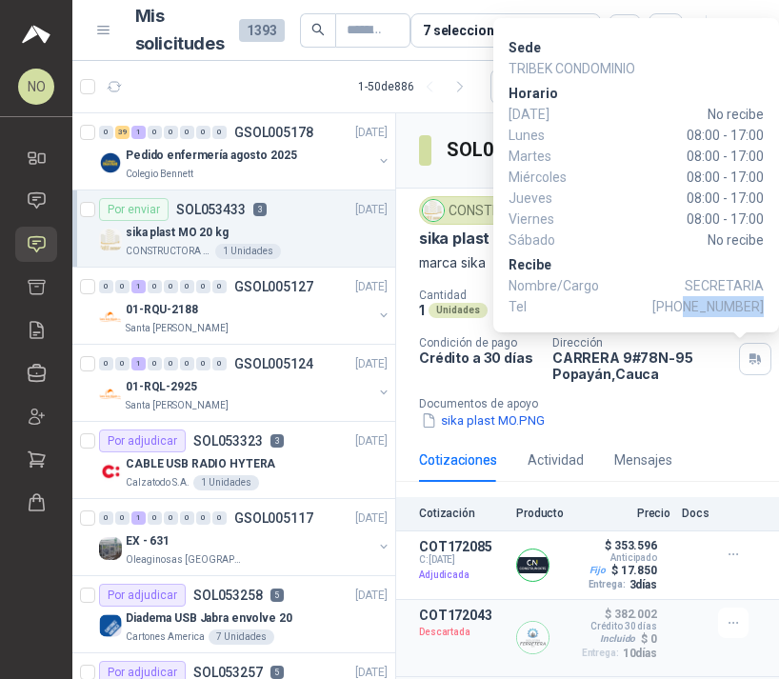
drag, startPoint x: 687, startPoint y: 306, endPoint x: 761, endPoint y: 307, distance: 73.3
click at [761, 307] on span "[PHONE_NUMBER]" at bounding box center [707, 306] width 111 height 21
copy span "3173787878"
drag, startPoint x: 686, startPoint y: 282, endPoint x: 716, endPoint y: 283, distance: 29.5
click at [716, 283] on span "SECRETARIA" at bounding box center [724, 285] width 79 height 21
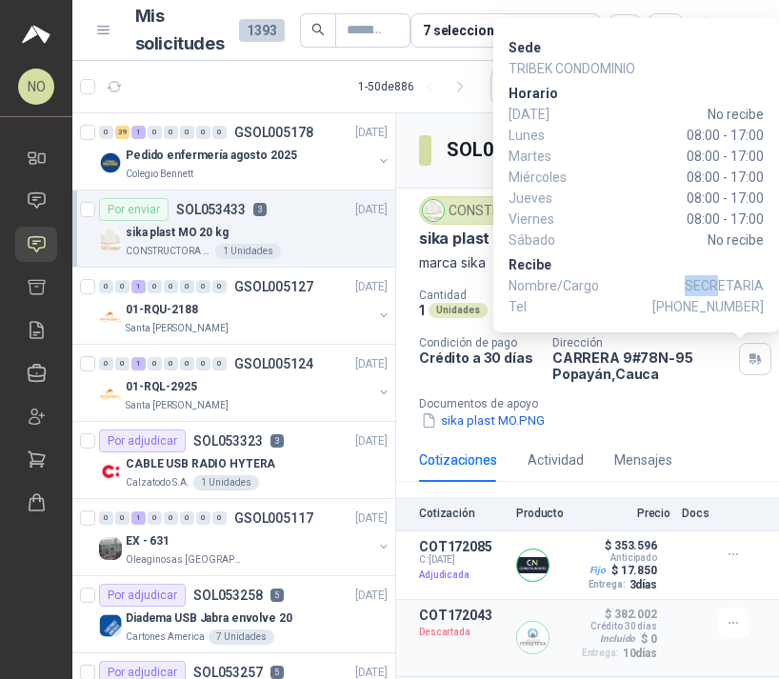
click at [716, 283] on span "SECRETARIA" at bounding box center [724, 285] width 79 height 21
drag, startPoint x: 681, startPoint y: 282, endPoint x: 766, endPoint y: 283, distance: 85.7
click at [766, 283] on div "Sede TRIBEK CONDOMINIO Horario Domingo No recibe Lunes 08:00 - 17:00 Martes 08:…" at bounding box center [636, 175] width 286 height 314
drag, startPoint x: 686, startPoint y: 281, endPoint x: 759, endPoint y: 282, distance: 72.4
click at [759, 282] on span "SECRETARIA" at bounding box center [724, 285] width 79 height 21
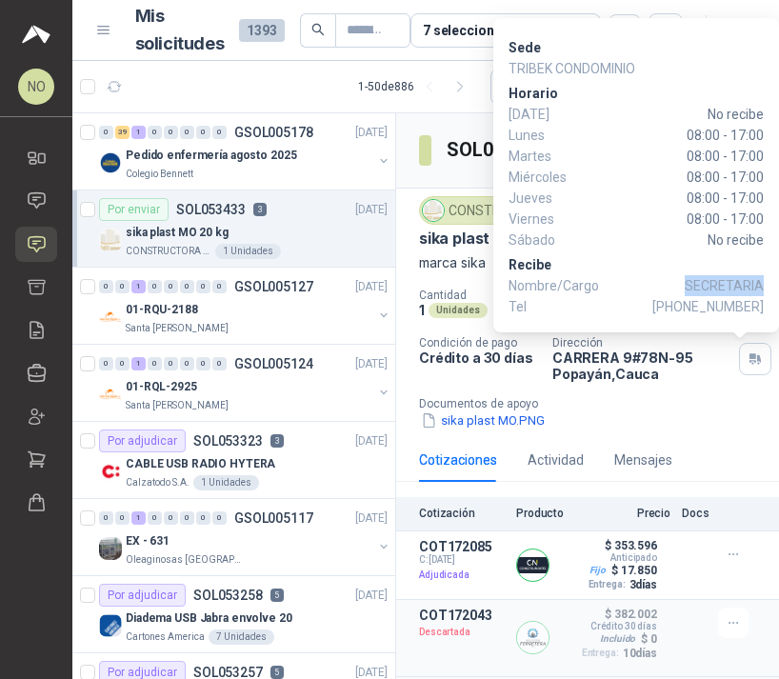
copy span "SECRETARIA"
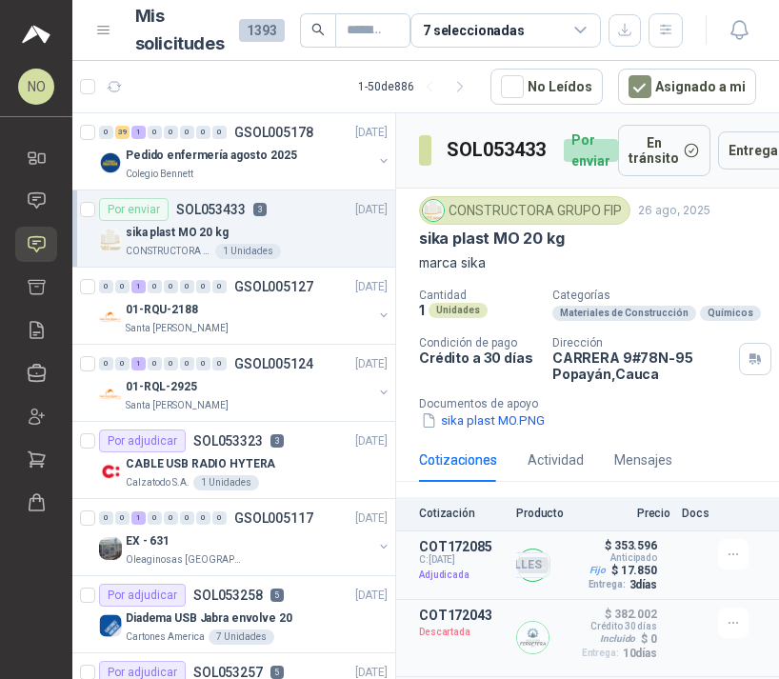
click at [511, 570] on article "COT172085 C: 26/08/2025 Adjudicada SikaPlast MO 20 kg CONSTRUNORTE Broker Detal…" at bounding box center [587, 565] width 383 height 69
click at [523, 566] on button "Detalles" at bounding box center [505, 565] width 89 height 26
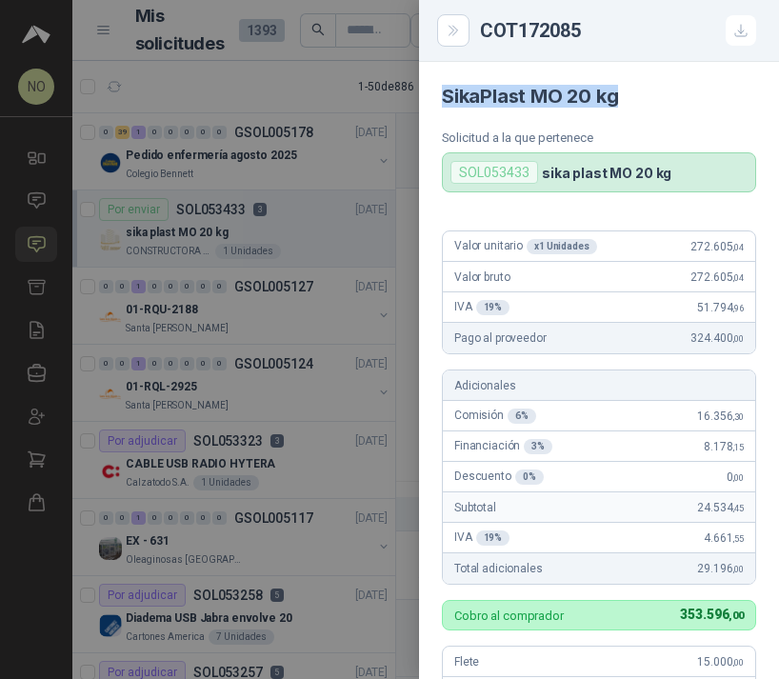
drag, startPoint x: 445, startPoint y: 97, endPoint x: 612, endPoint y: 101, distance: 167.6
click at [612, 101] on h4 "SikaPlast MO 20 kg" at bounding box center [599, 96] width 314 height 23
copy h4 "SikaPlast MO 20 kg"
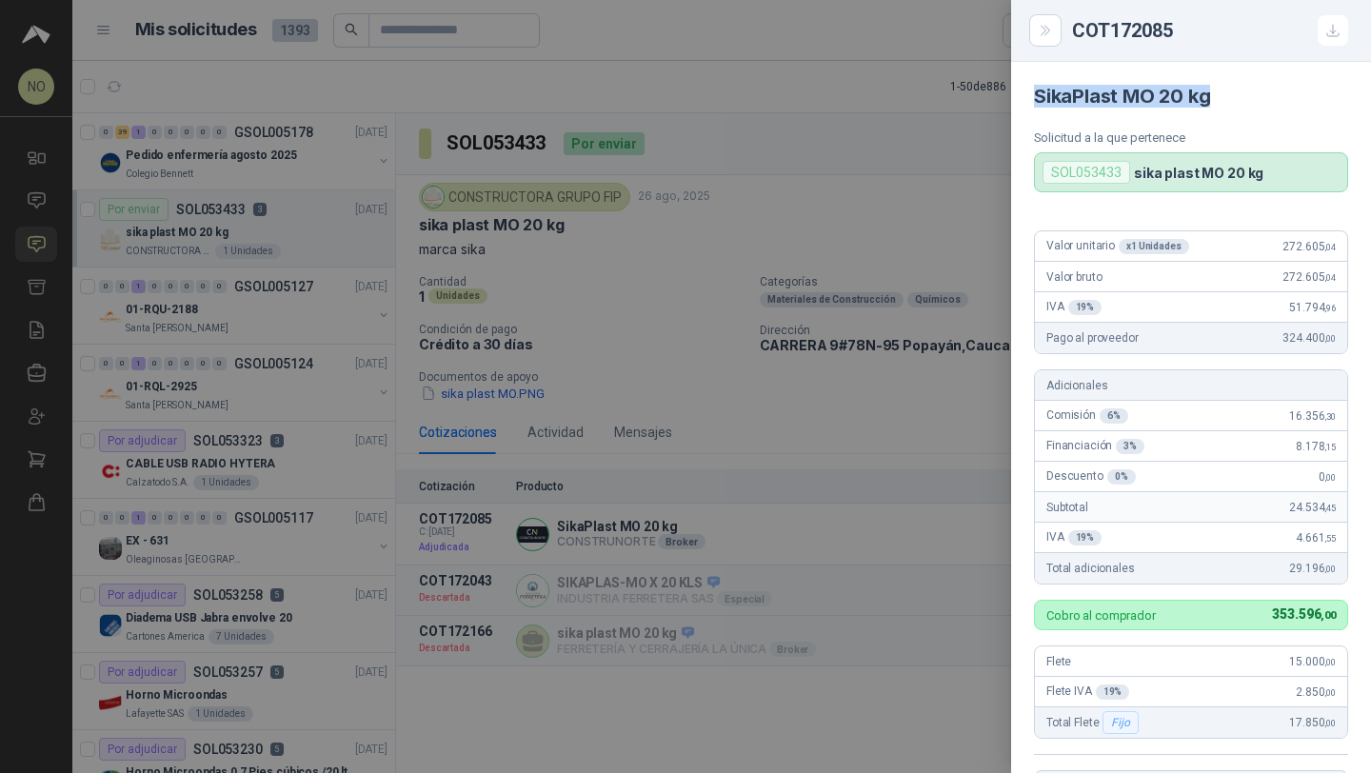
click at [608, 237] on div at bounding box center [685, 386] width 1371 height 773
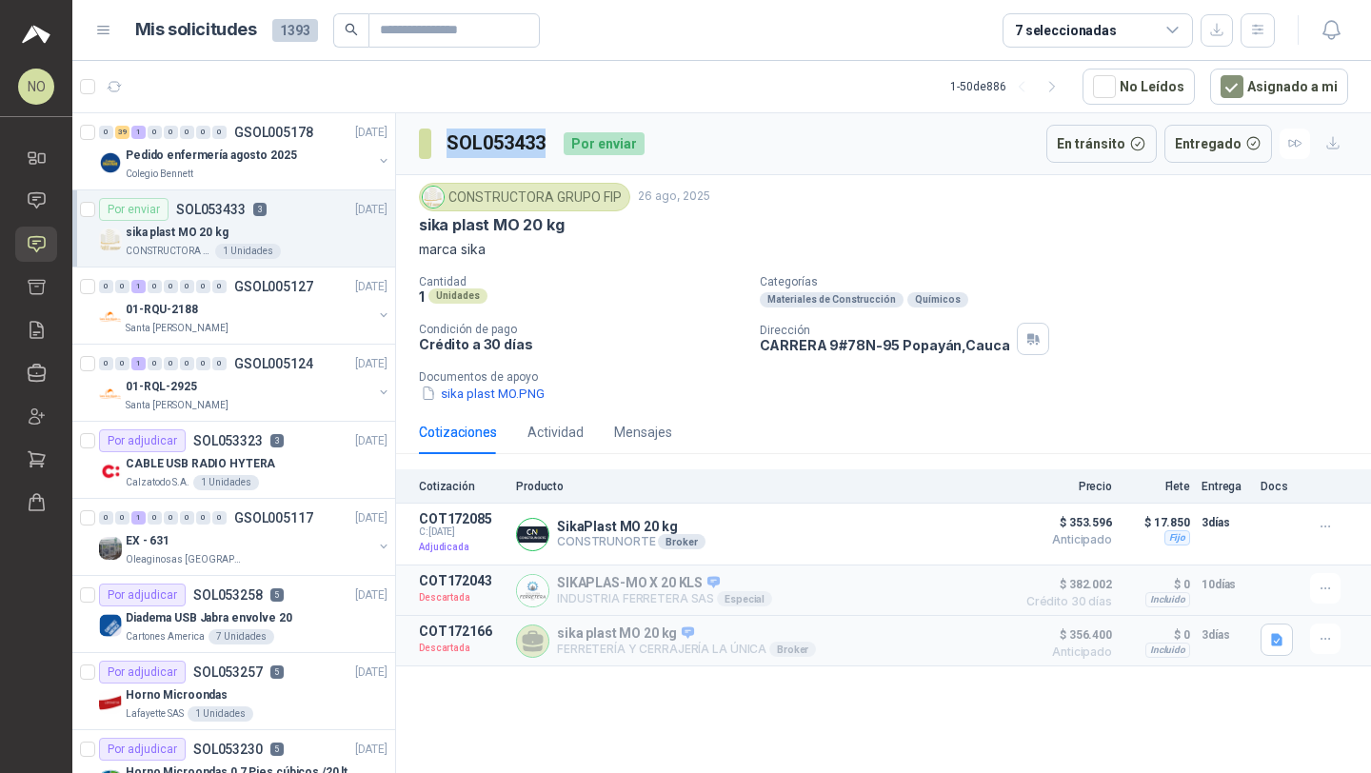
drag, startPoint x: 445, startPoint y: 135, endPoint x: 544, endPoint y: 145, distance: 99.5
click at [546, 145] on section "SOL053433" at bounding box center [483, 144] width 129 height 30
copy h3 "SOL053433"
click at [480, 152] on h3 "SOL053433" at bounding box center [497, 144] width 102 height 30
drag, startPoint x: 446, startPoint y: 144, endPoint x: 546, endPoint y: 144, distance: 99.0
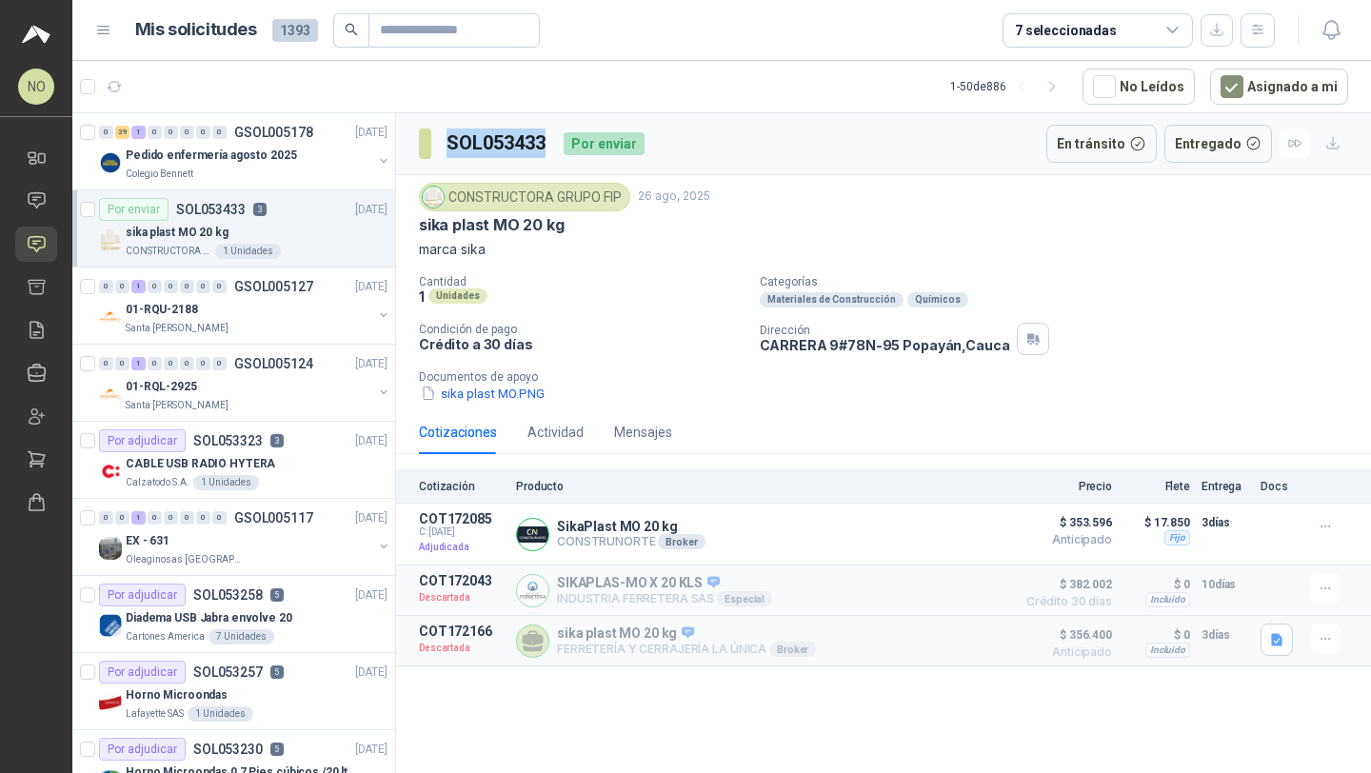
click at [546, 144] on h3 "SOL053433" at bounding box center [497, 144] width 102 height 30
copy h3 "SOL053433"
click at [487, 135] on h3 "SOL053433" at bounding box center [497, 144] width 102 height 30
drag, startPoint x: 443, startPoint y: 141, endPoint x: 548, endPoint y: 139, distance: 105.7
click at [548, 139] on section "SOL053433" at bounding box center [483, 144] width 129 height 30
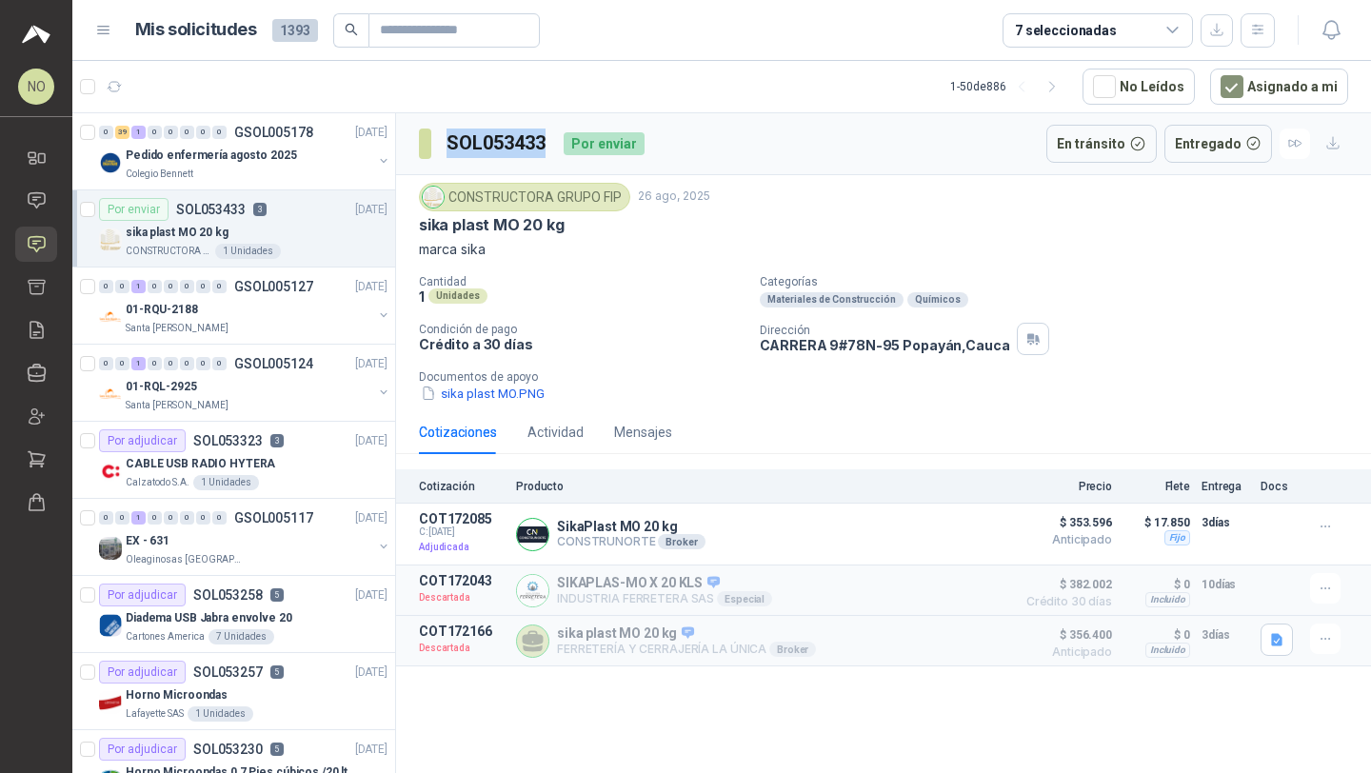
copy h3 "SOL053433"
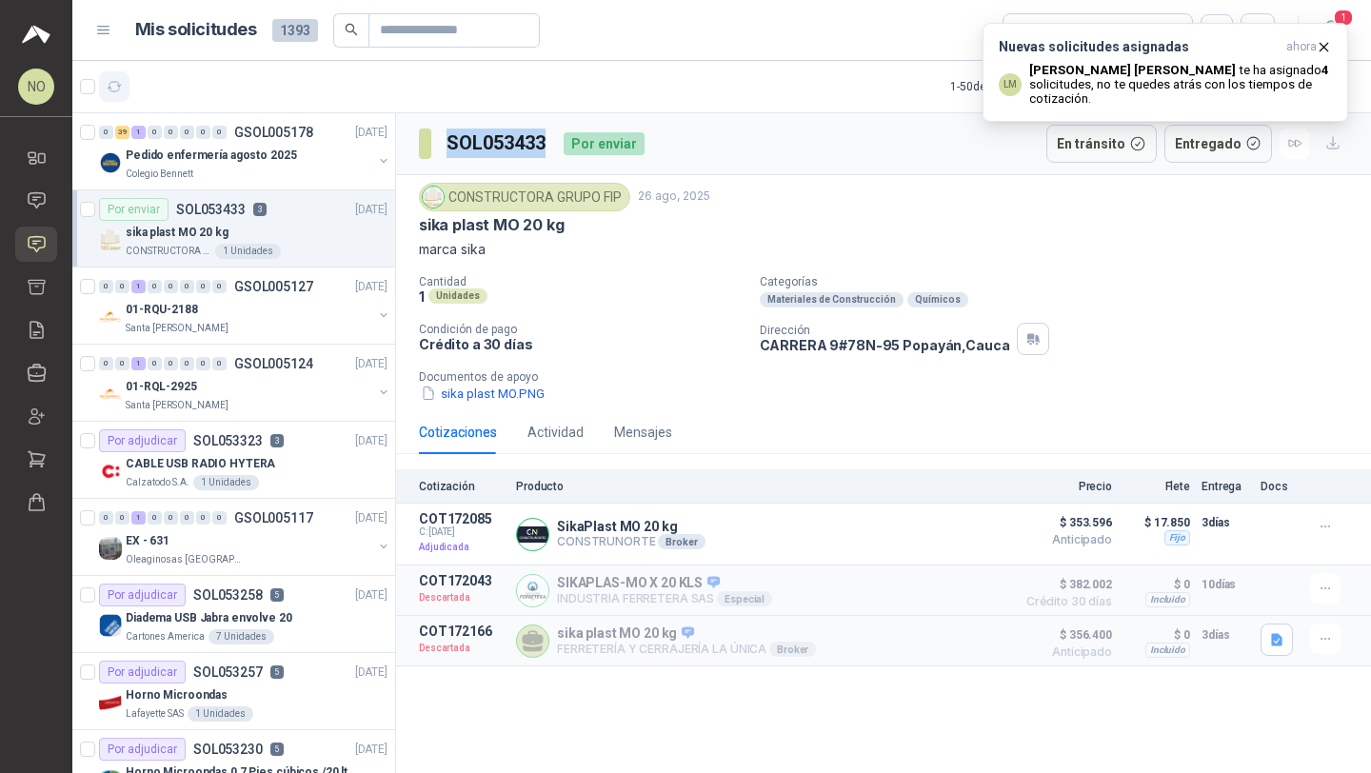
click at [116, 84] on icon "button" at bounding box center [115, 87] width 16 height 16
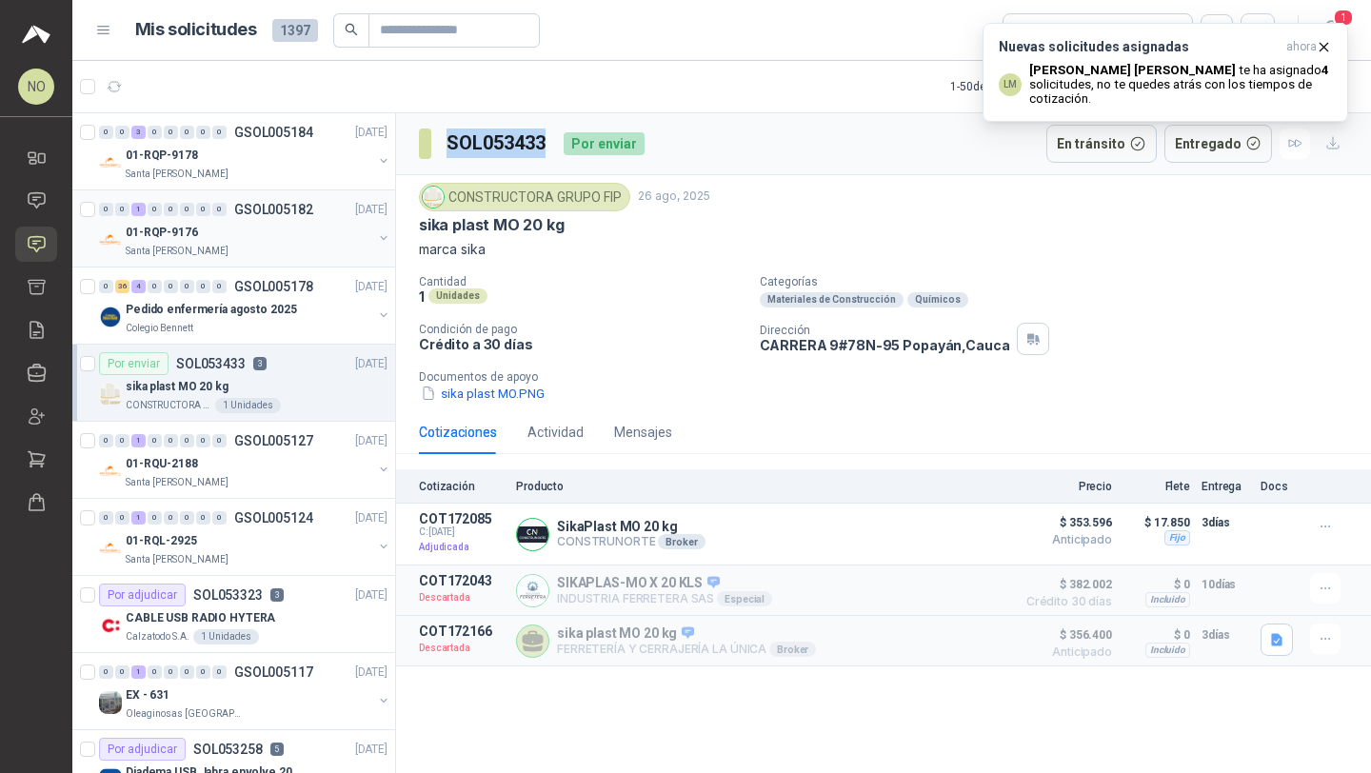
click at [237, 230] on div "01-RQP-9176" at bounding box center [249, 232] width 247 height 23
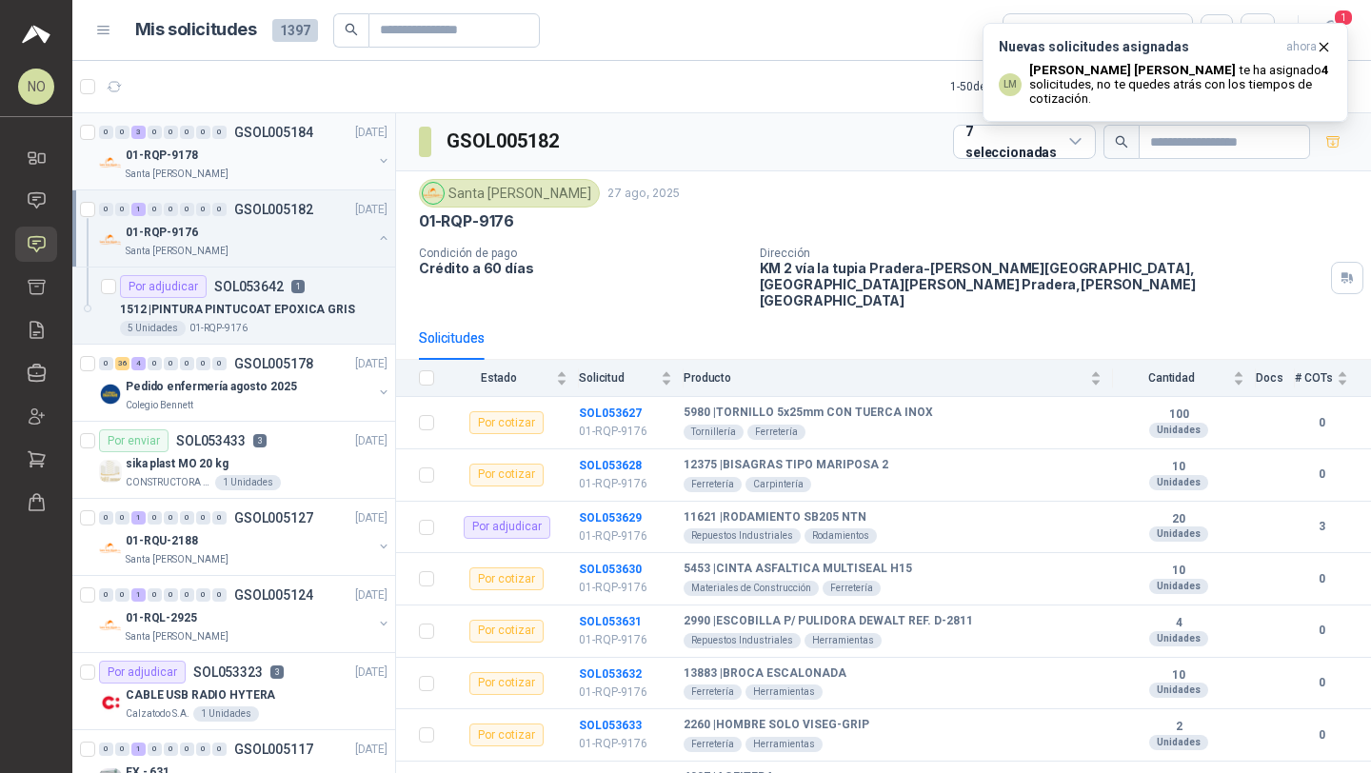
click at [288, 173] on div "Santa [PERSON_NAME]" at bounding box center [249, 174] width 247 height 15
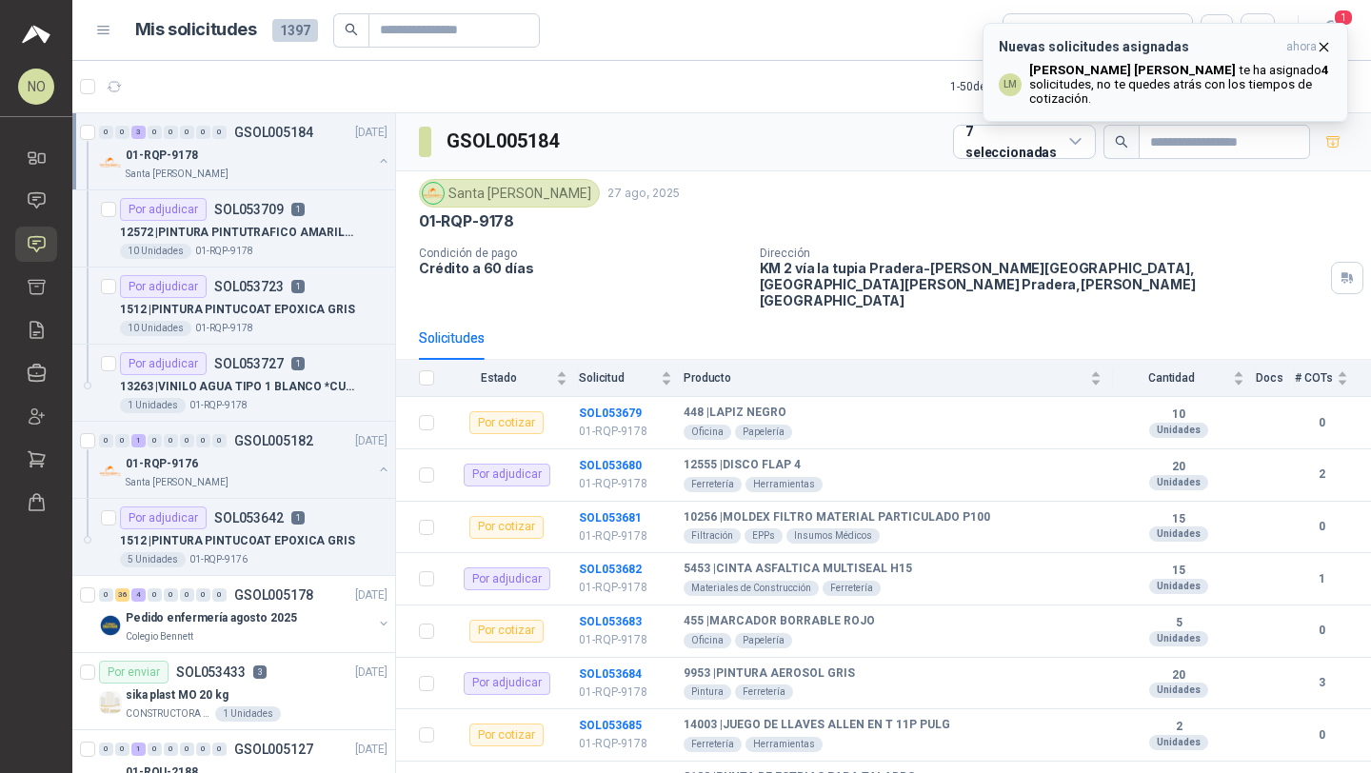
click at [1324, 43] on icon "button" at bounding box center [1324, 47] width 16 height 16
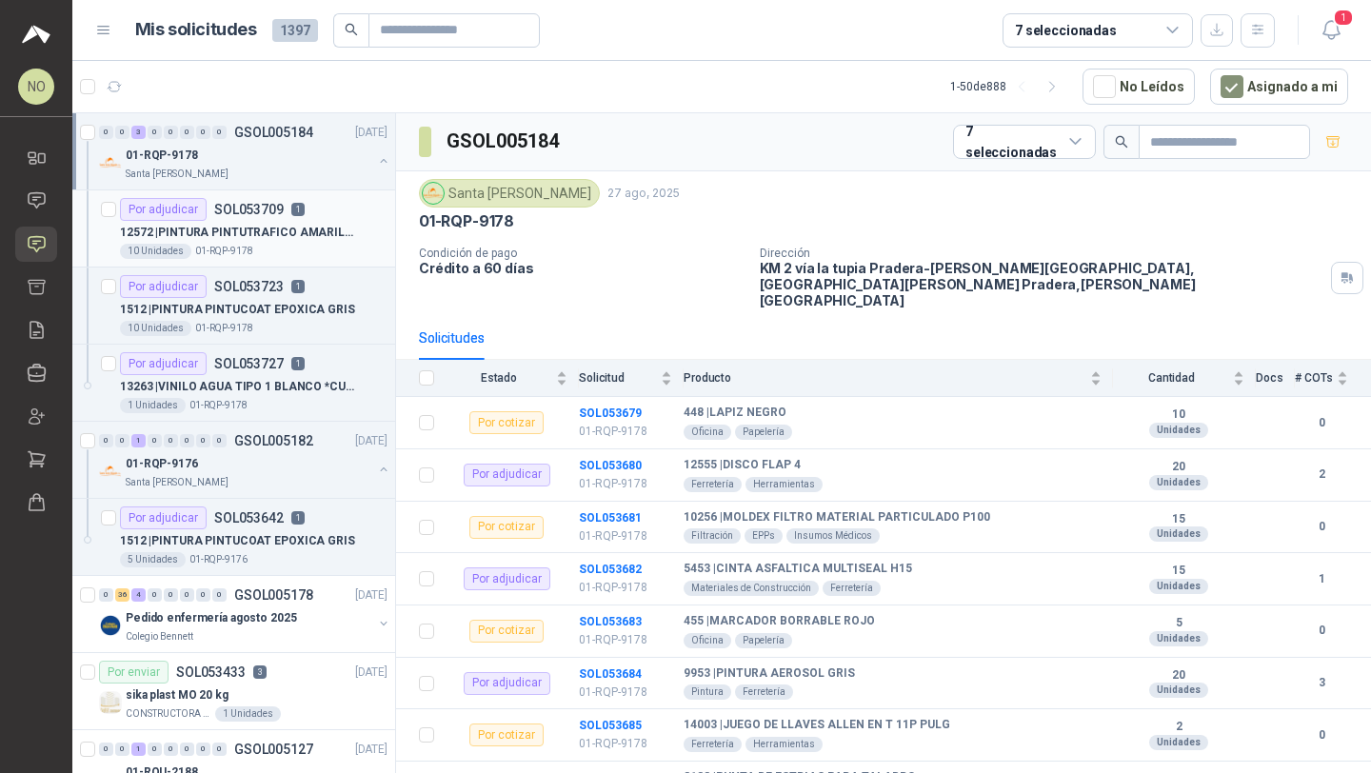
click at [302, 232] on p "12572 | PINTURA PINTUTRAFICO AMARILLO*GALON" at bounding box center [238, 233] width 237 height 18
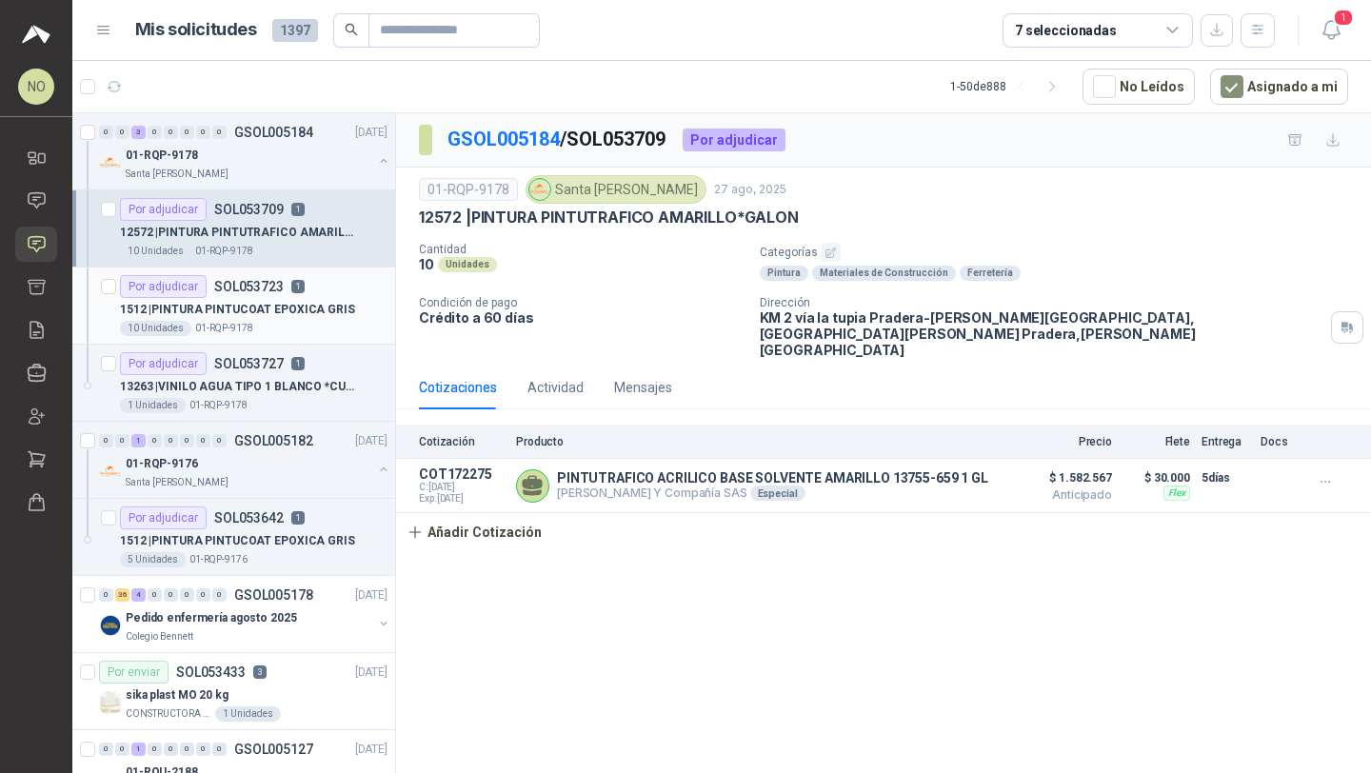
click at [271, 308] on p "1512 | PINTURA PINTUCOAT EPOXICA GRIS" at bounding box center [237, 310] width 235 height 18
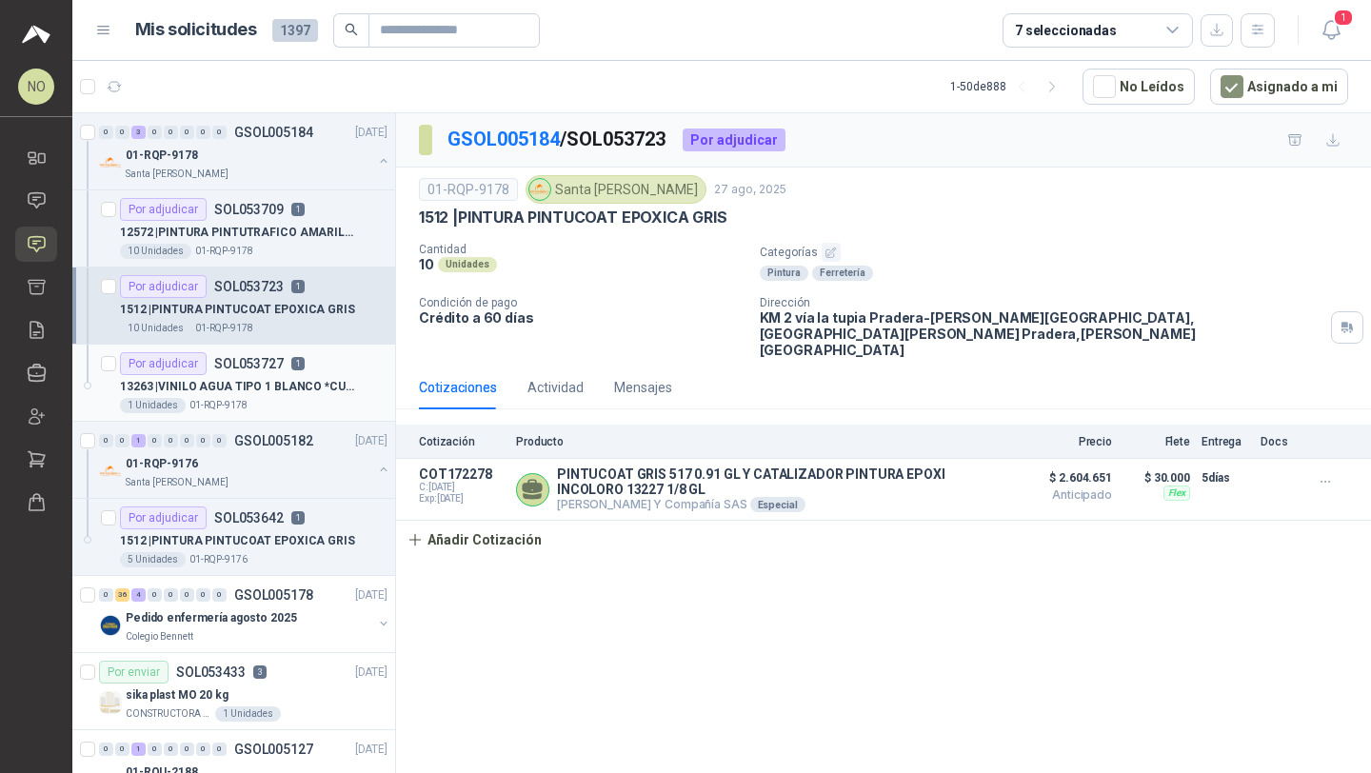
click at [261, 382] on p "13263 | VINILO AGUA TIPO 1 BLANCO *CUÑETE" at bounding box center [238, 387] width 237 height 18
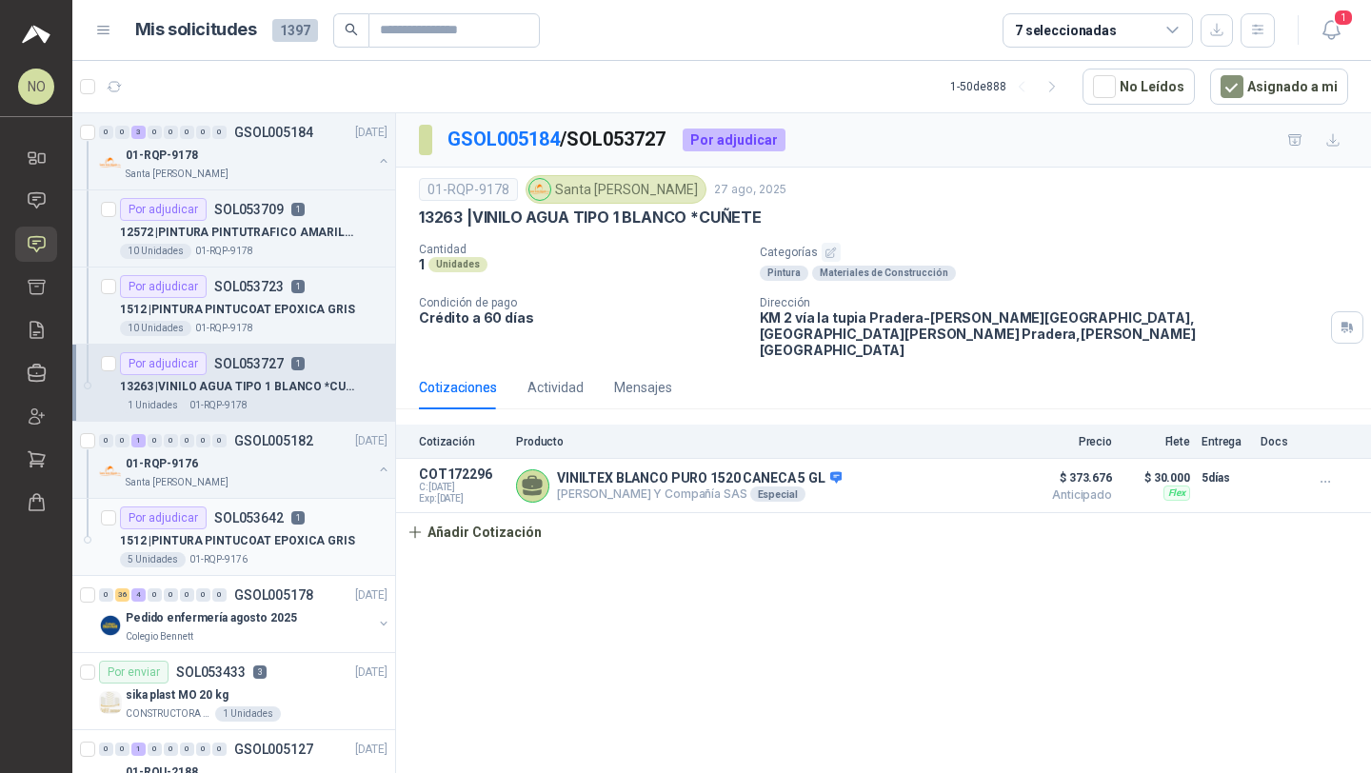
click at [264, 554] on div "5 Unidades 01-RQP-9176" at bounding box center [254, 559] width 268 height 15
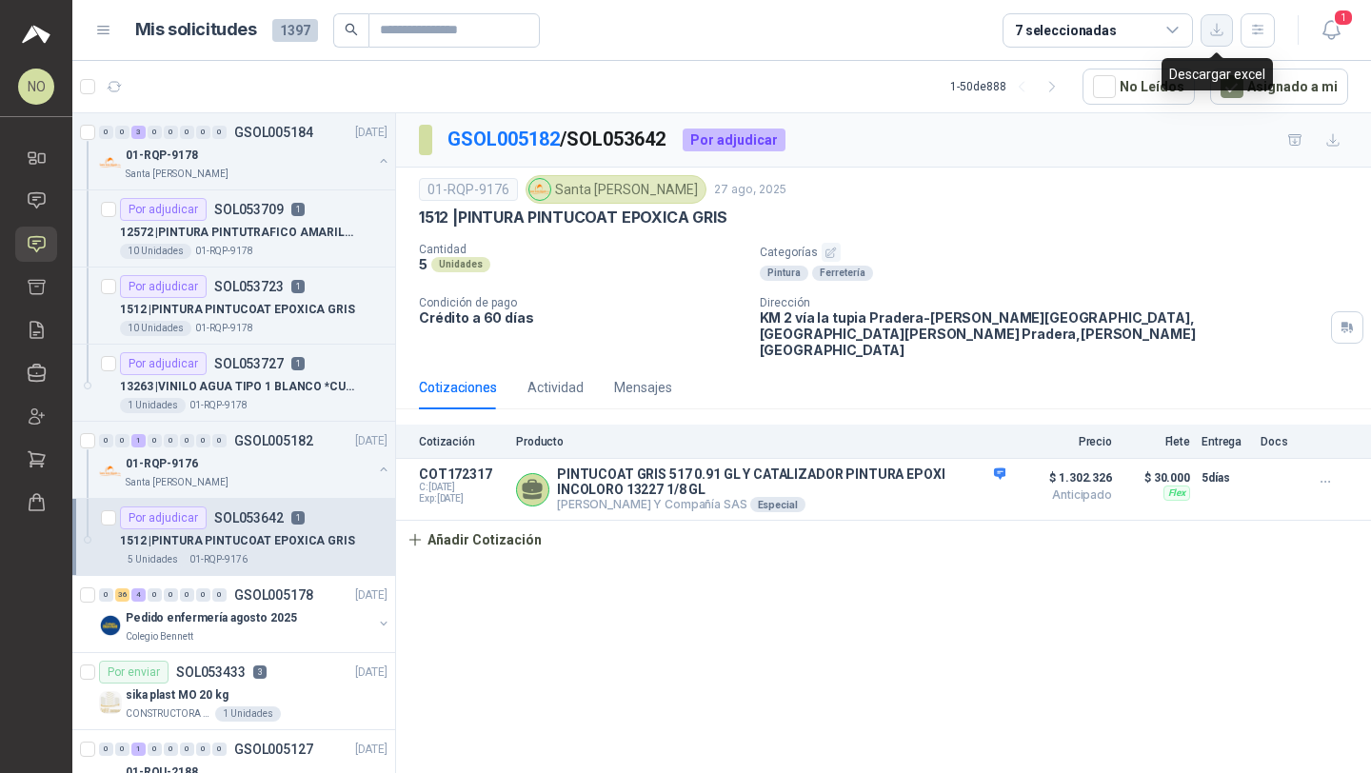
click at [1207, 31] on button "button" at bounding box center [1216, 30] width 32 height 32
click at [265, 631] on div "Colegio Bennett" at bounding box center [249, 636] width 247 height 15
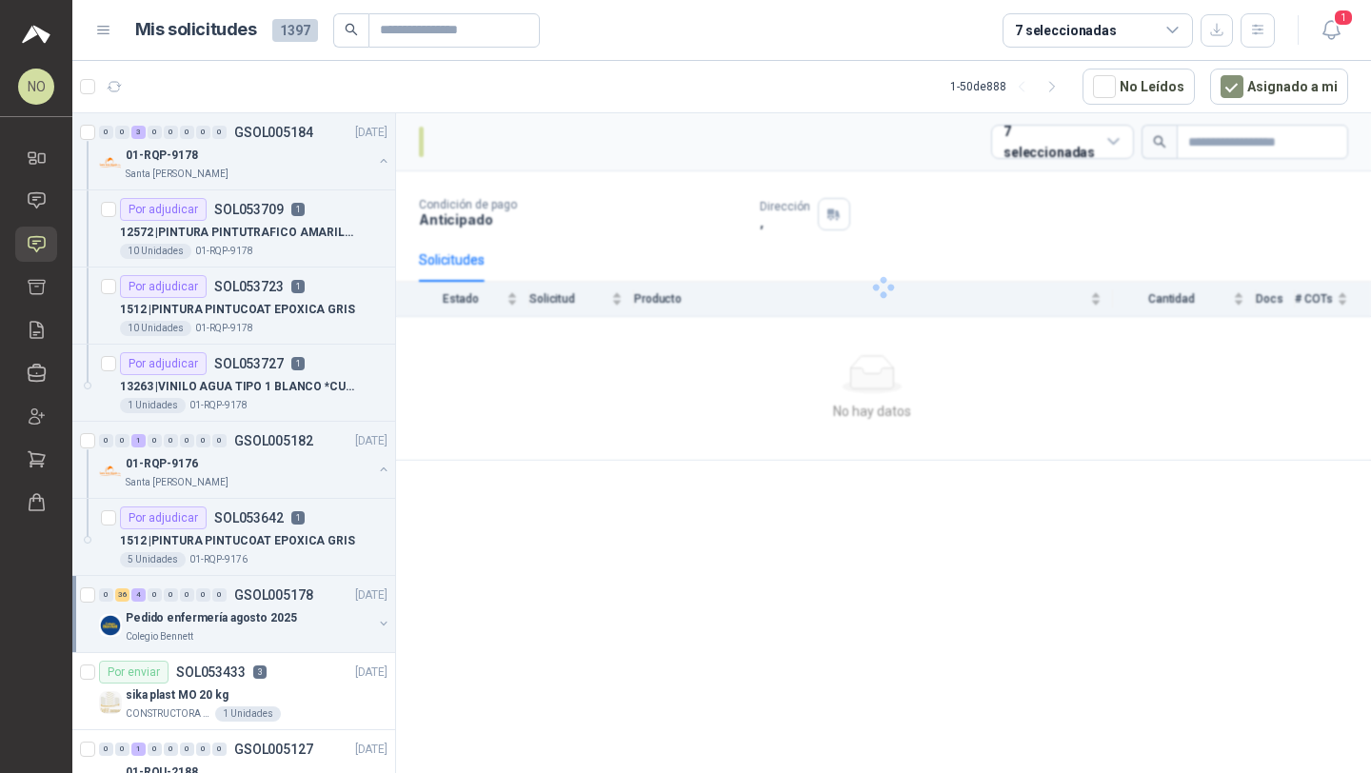
click at [265, 631] on div "Colegio Bennett" at bounding box center [249, 636] width 247 height 15
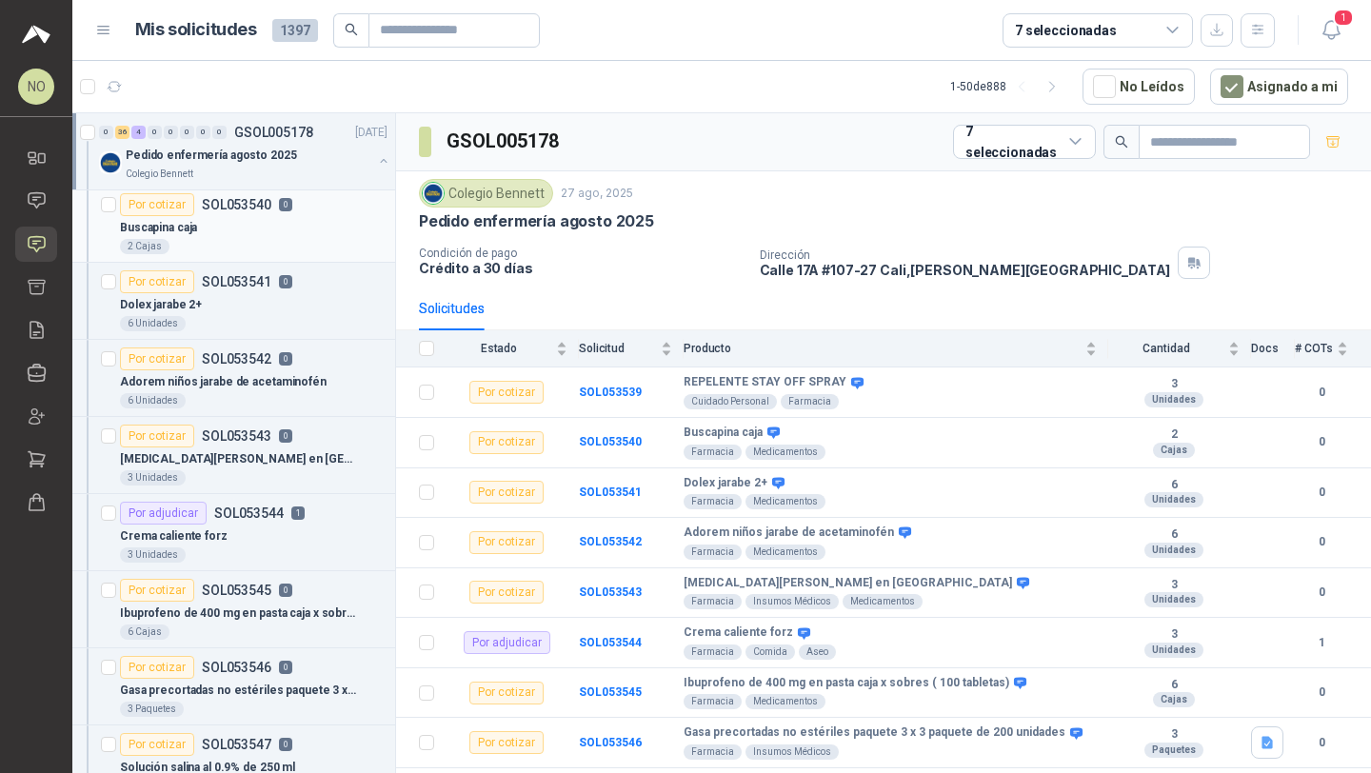
scroll to position [596, 0]
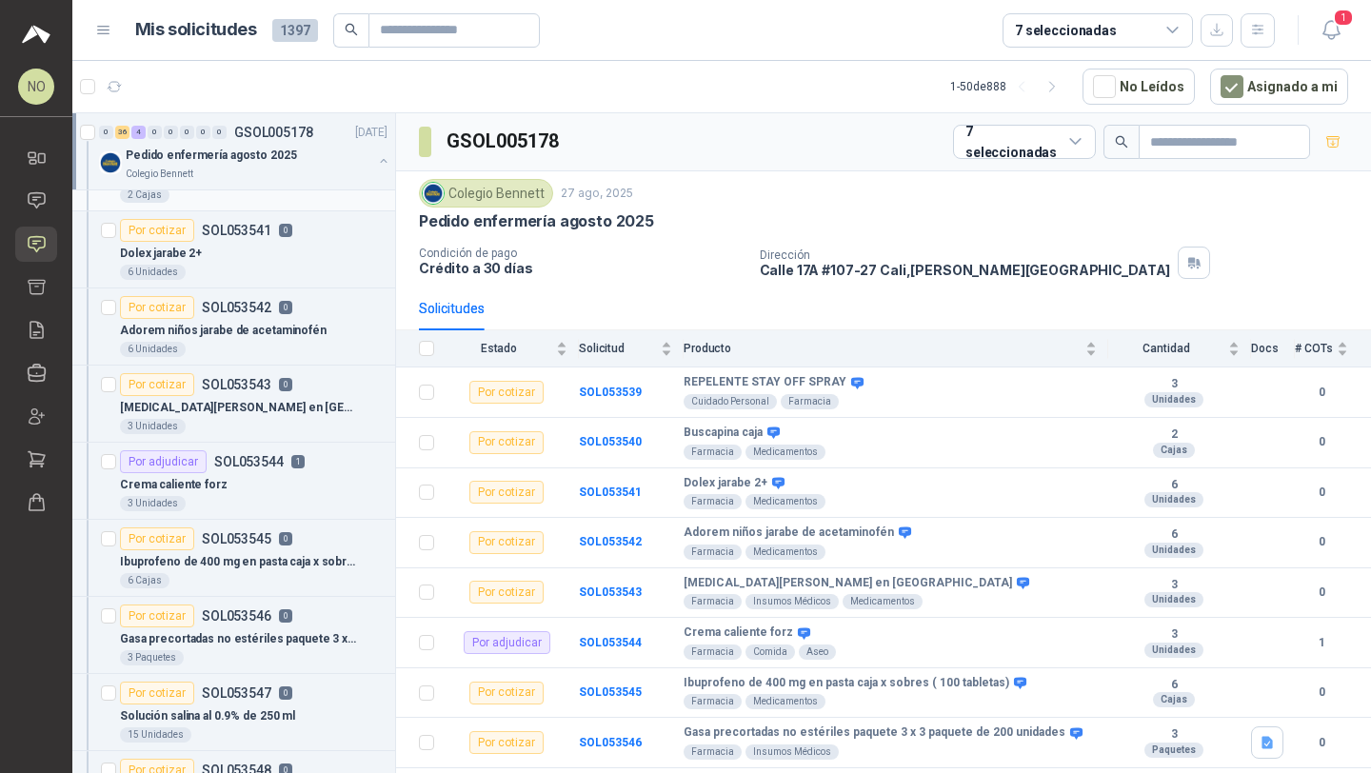
click at [286, 509] on div "3 Unidades" at bounding box center [254, 503] width 268 height 15
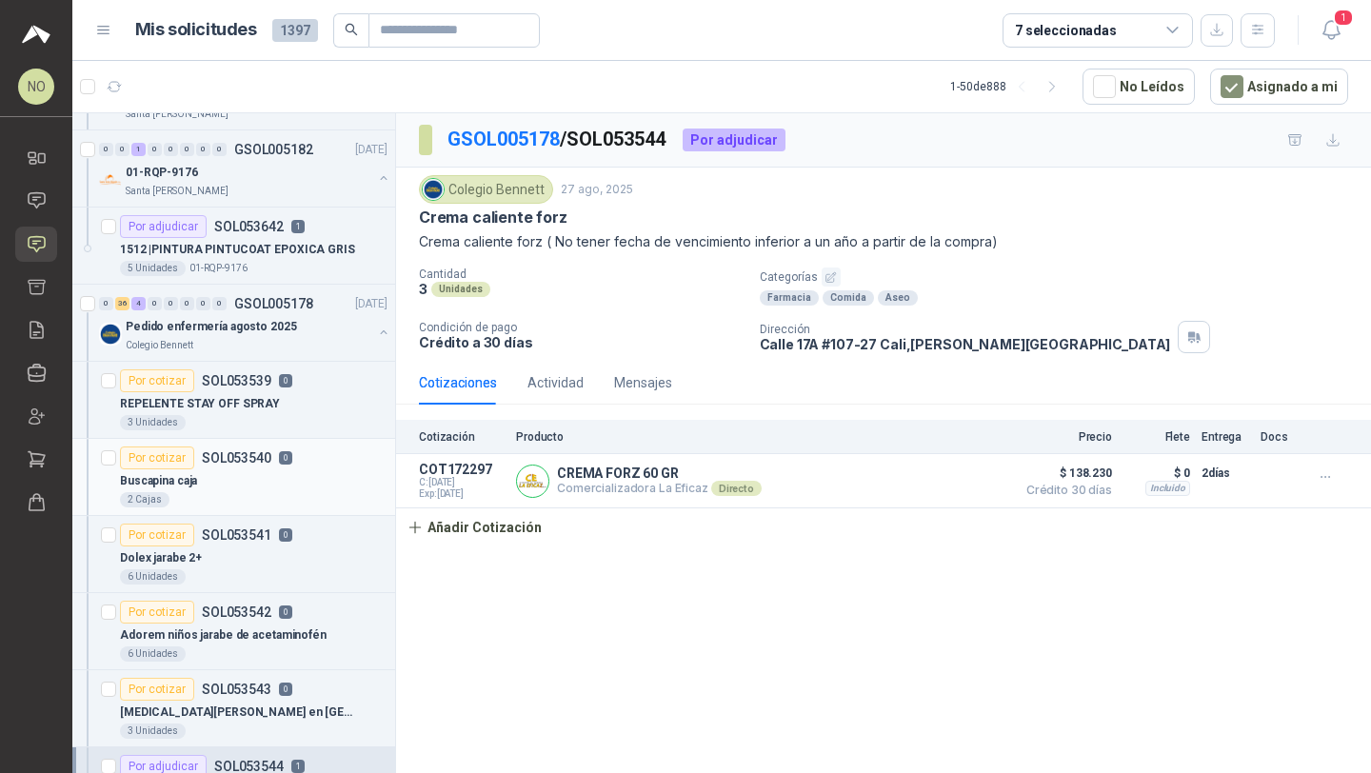
scroll to position [312, 0]
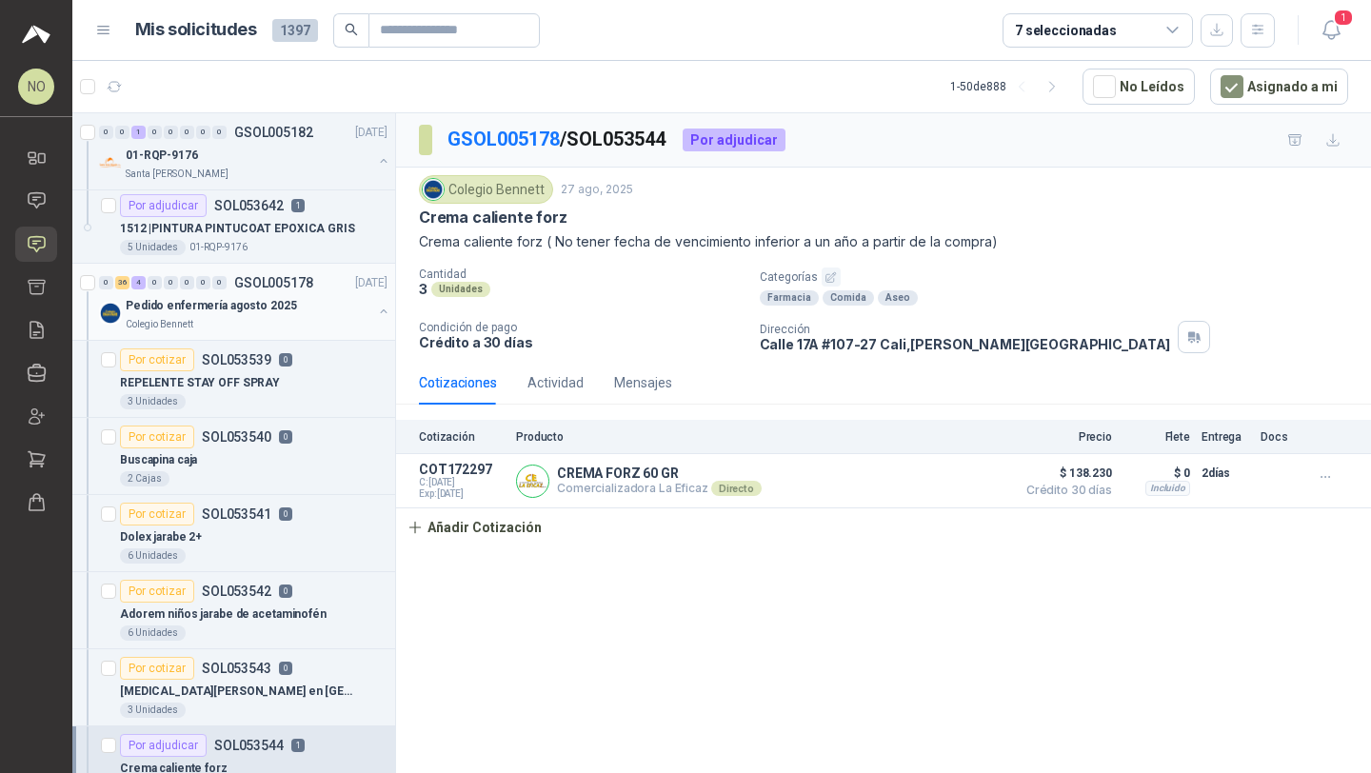
click at [321, 307] on div "Pedido enfermería agosto 2025" at bounding box center [249, 305] width 247 height 23
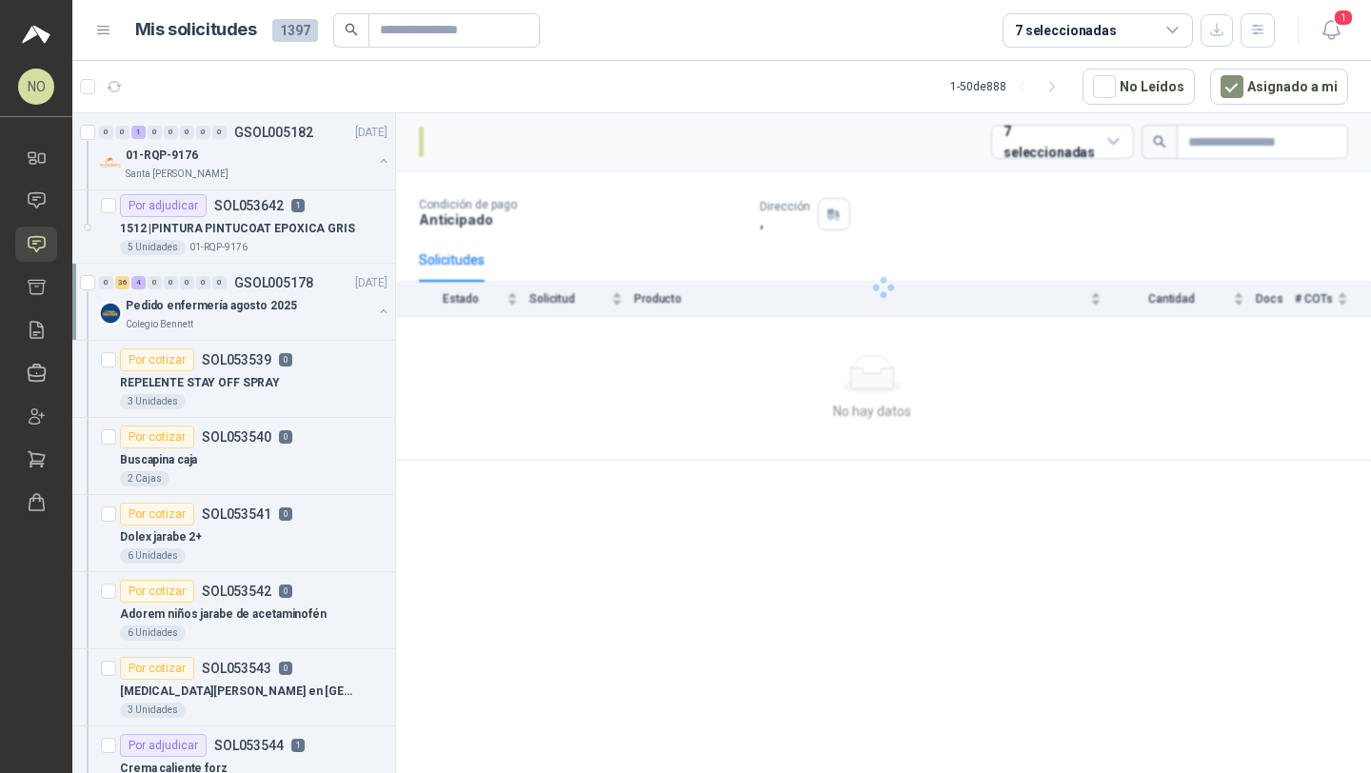
click at [321, 307] on div "Pedido enfermería agosto 2025" at bounding box center [249, 305] width 247 height 23
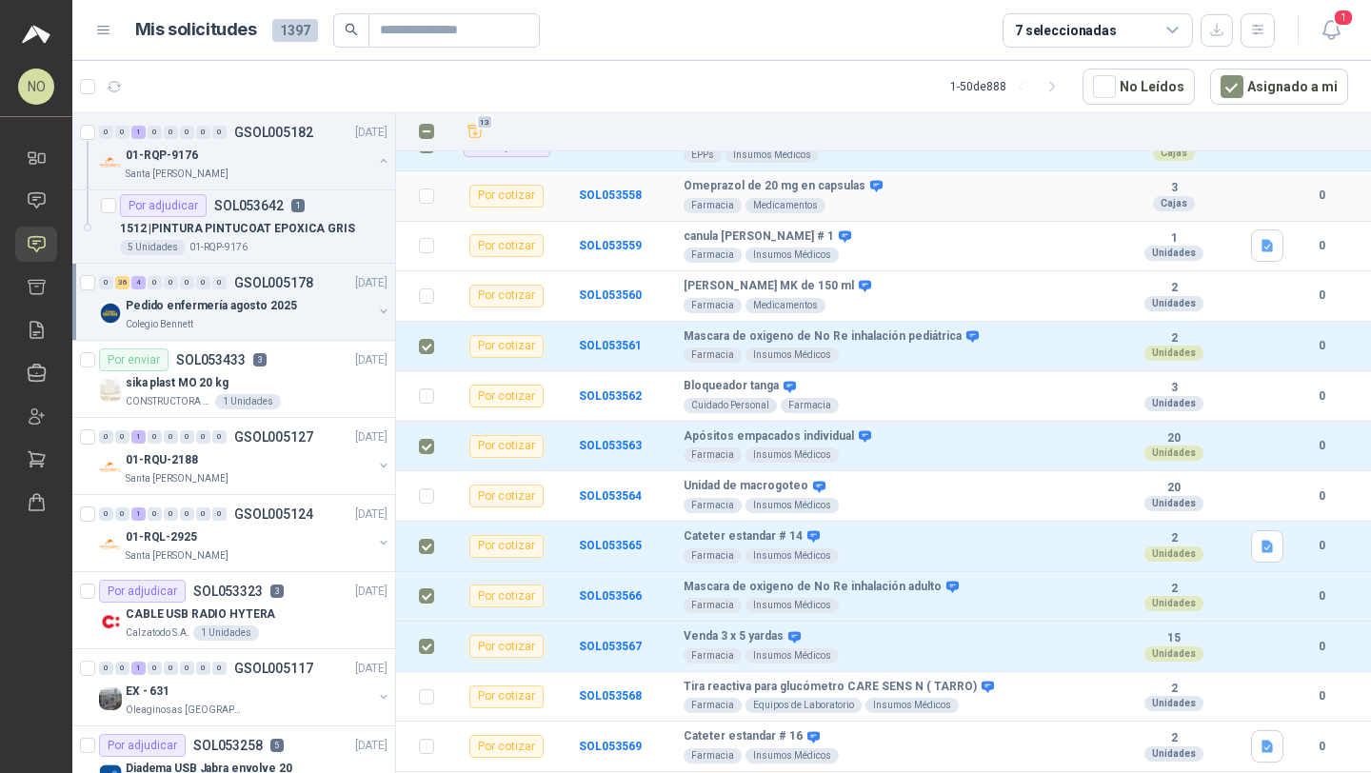
scroll to position [1162, 0]
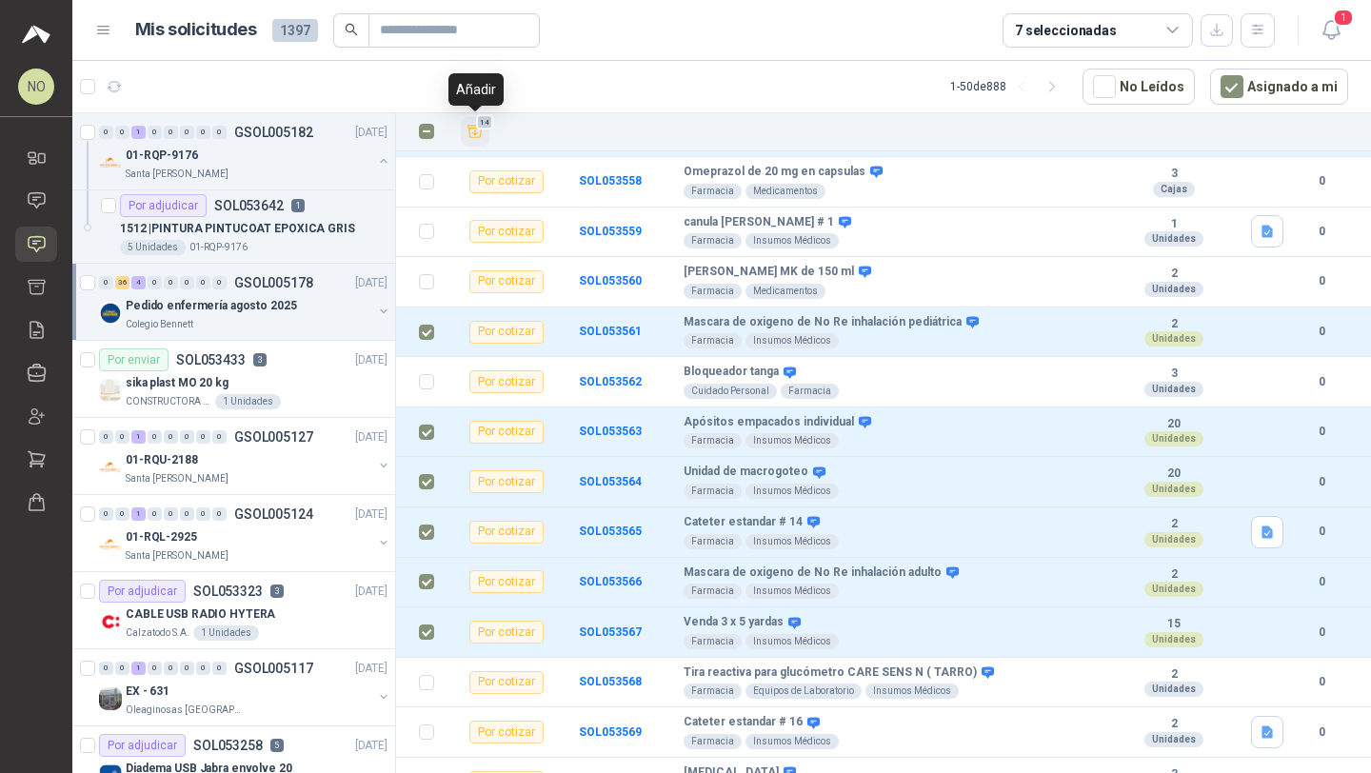
click at [475, 129] on icon "Añadir" at bounding box center [475, 132] width 14 height 12
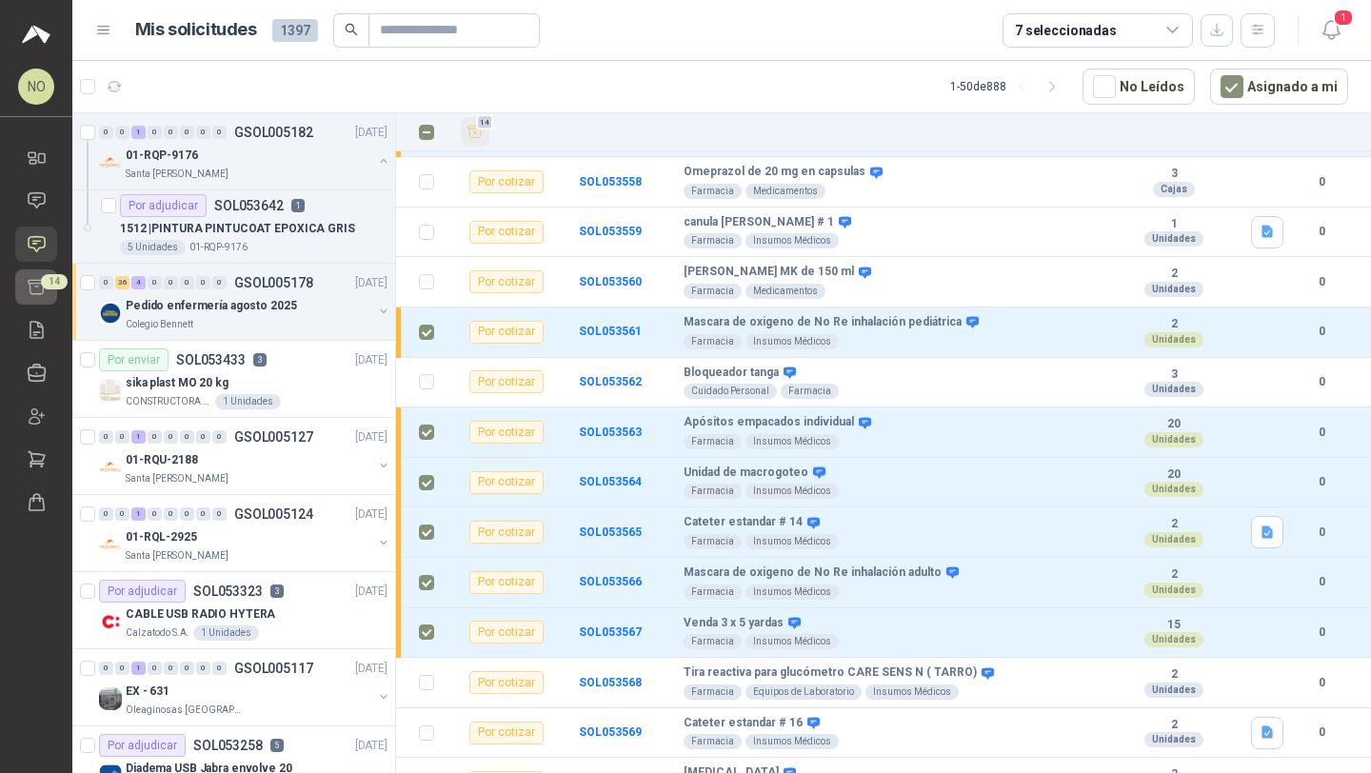
click at [38, 293] on icon at bounding box center [37, 287] width 16 height 14
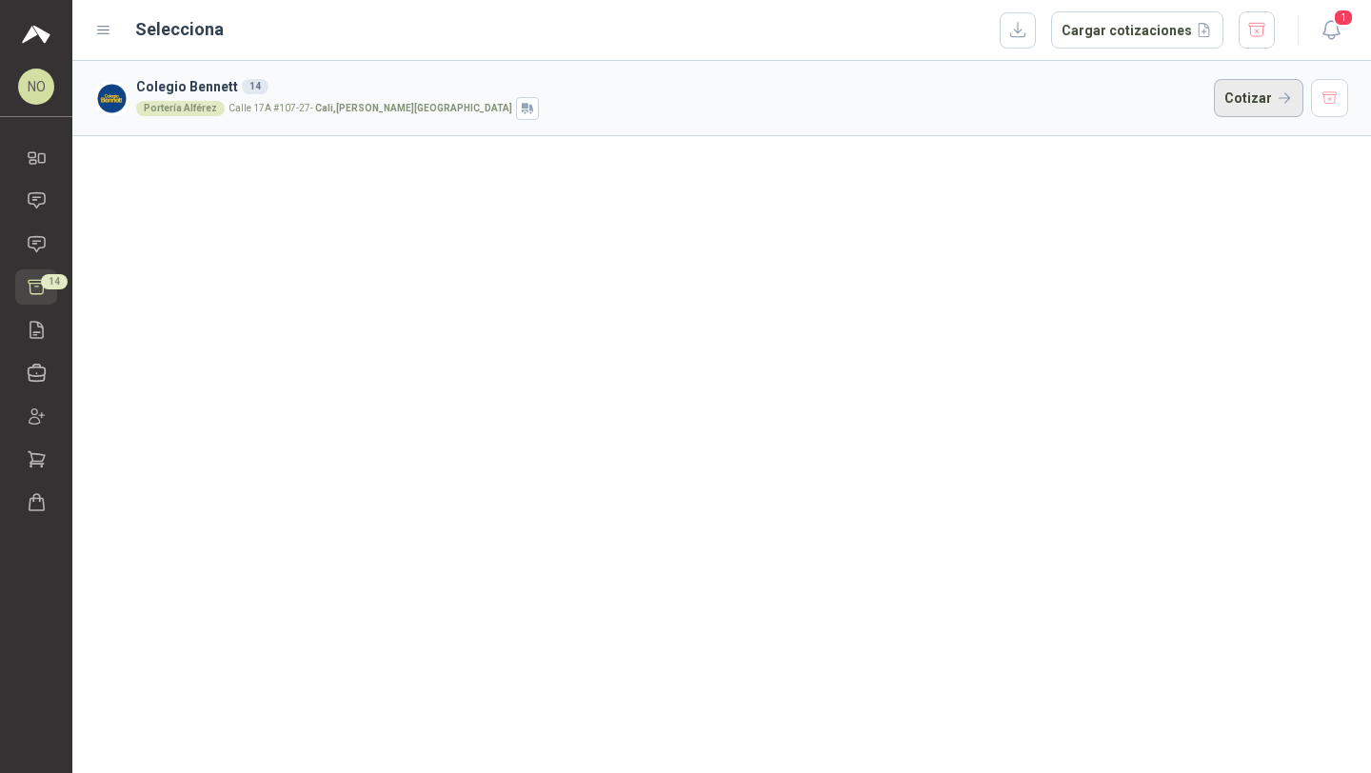
click at [1259, 102] on button "Cotizar" at bounding box center [1258, 98] width 89 height 38
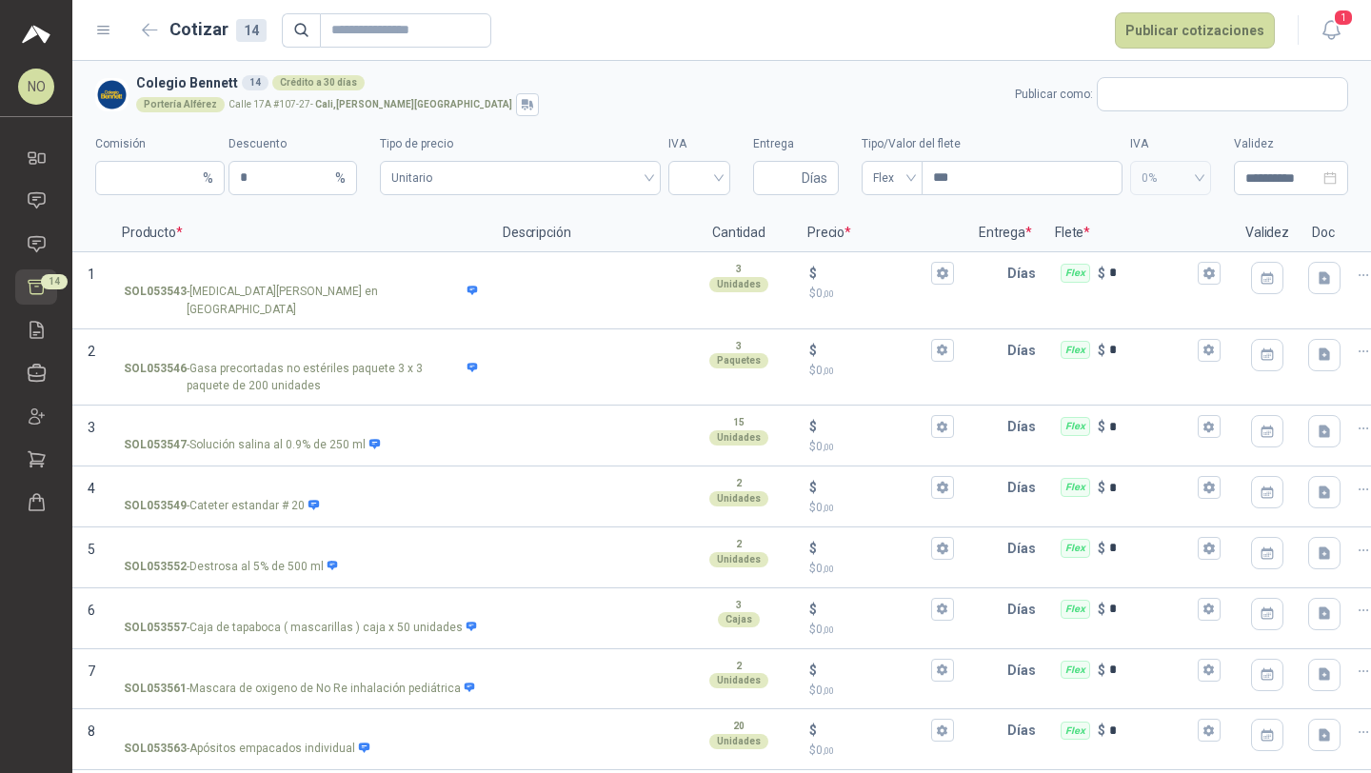
scroll to position [361, 0]
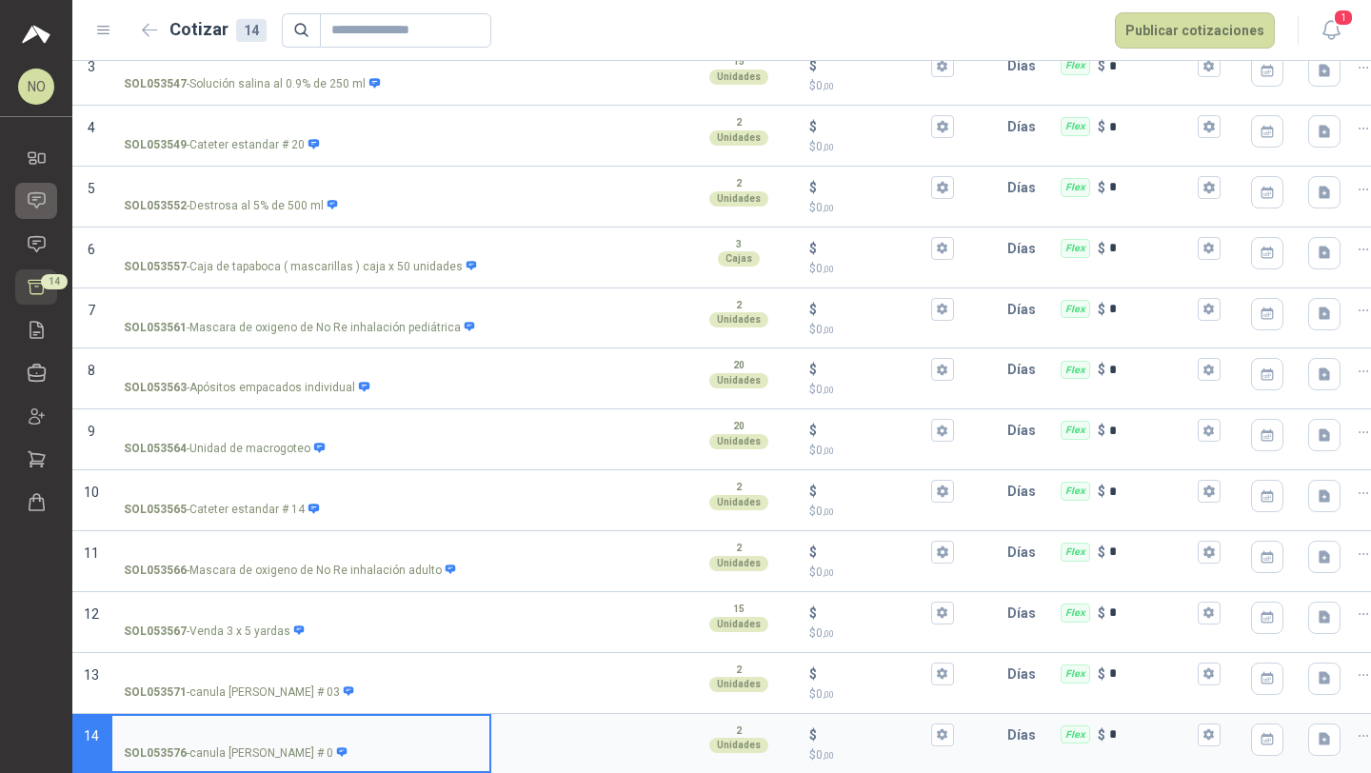
click at [27, 207] on icon at bounding box center [37, 200] width 20 height 20
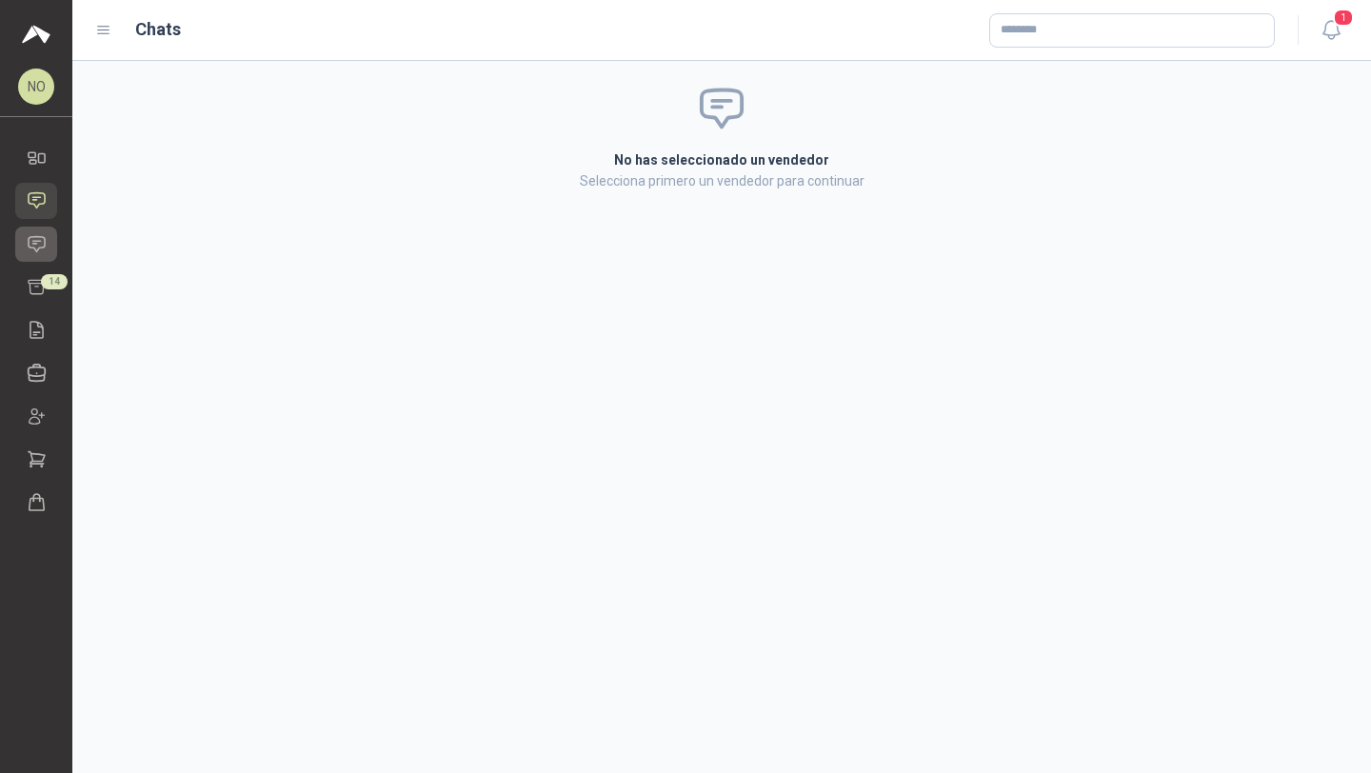
click at [44, 241] on icon at bounding box center [37, 244] width 20 height 20
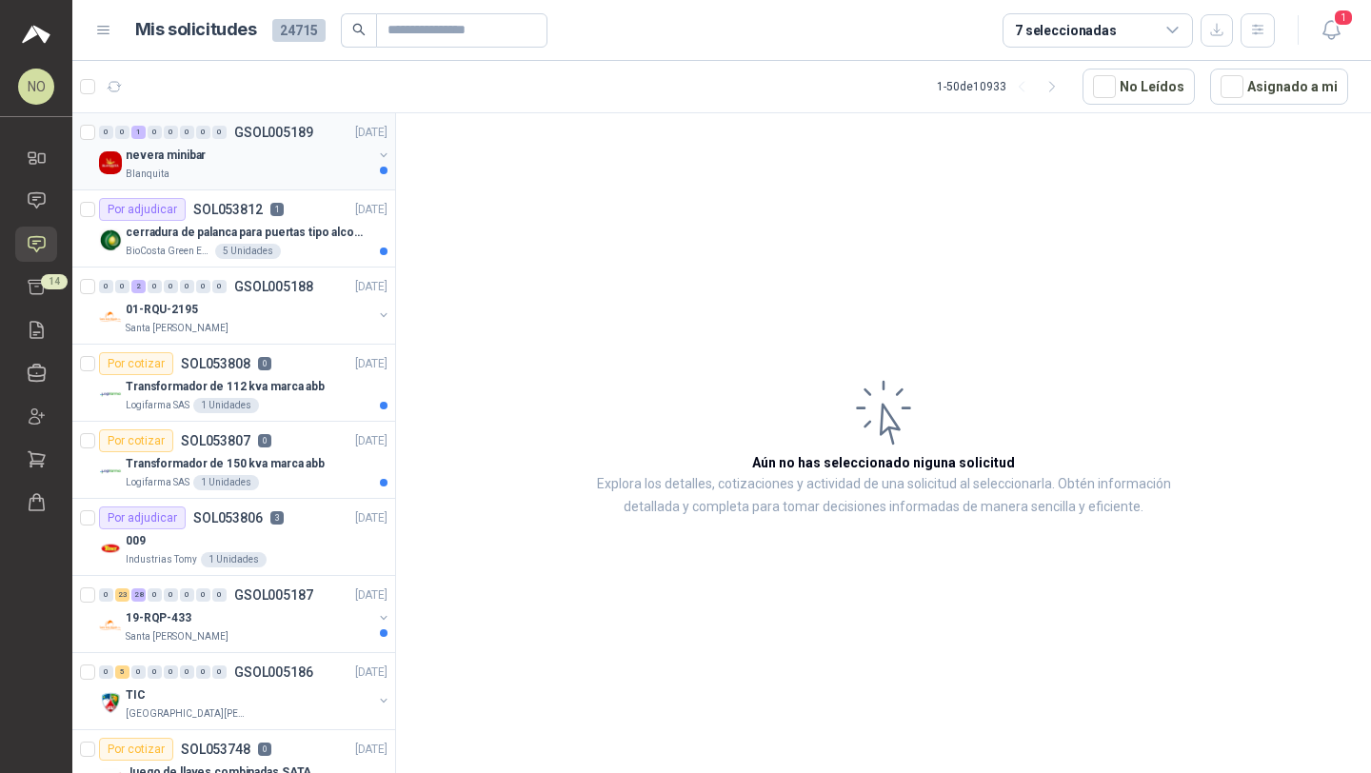
click at [215, 156] on div "nevera minibar" at bounding box center [249, 155] width 247 height 23
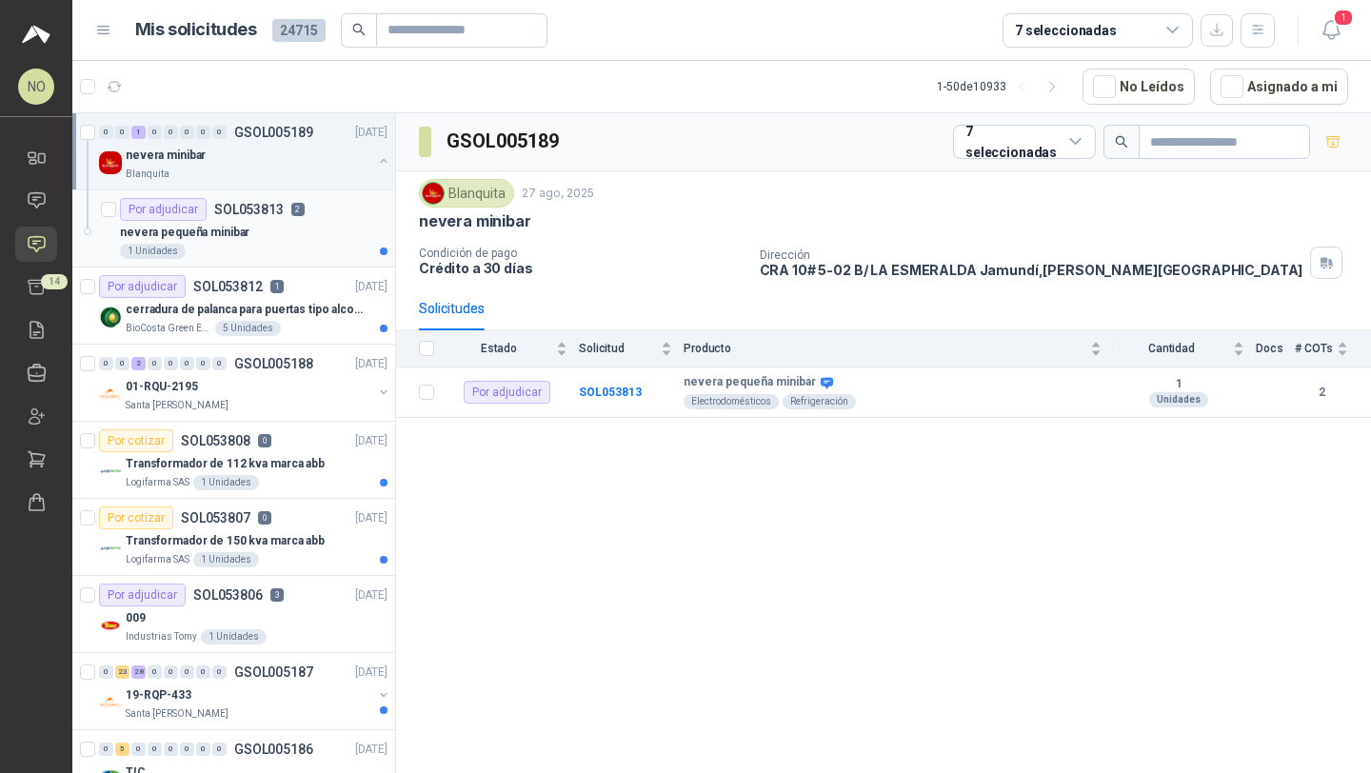
click at [252, 240] on div "nevera pequeña minibar" at bounding box center [254, 232] width 268 height 23
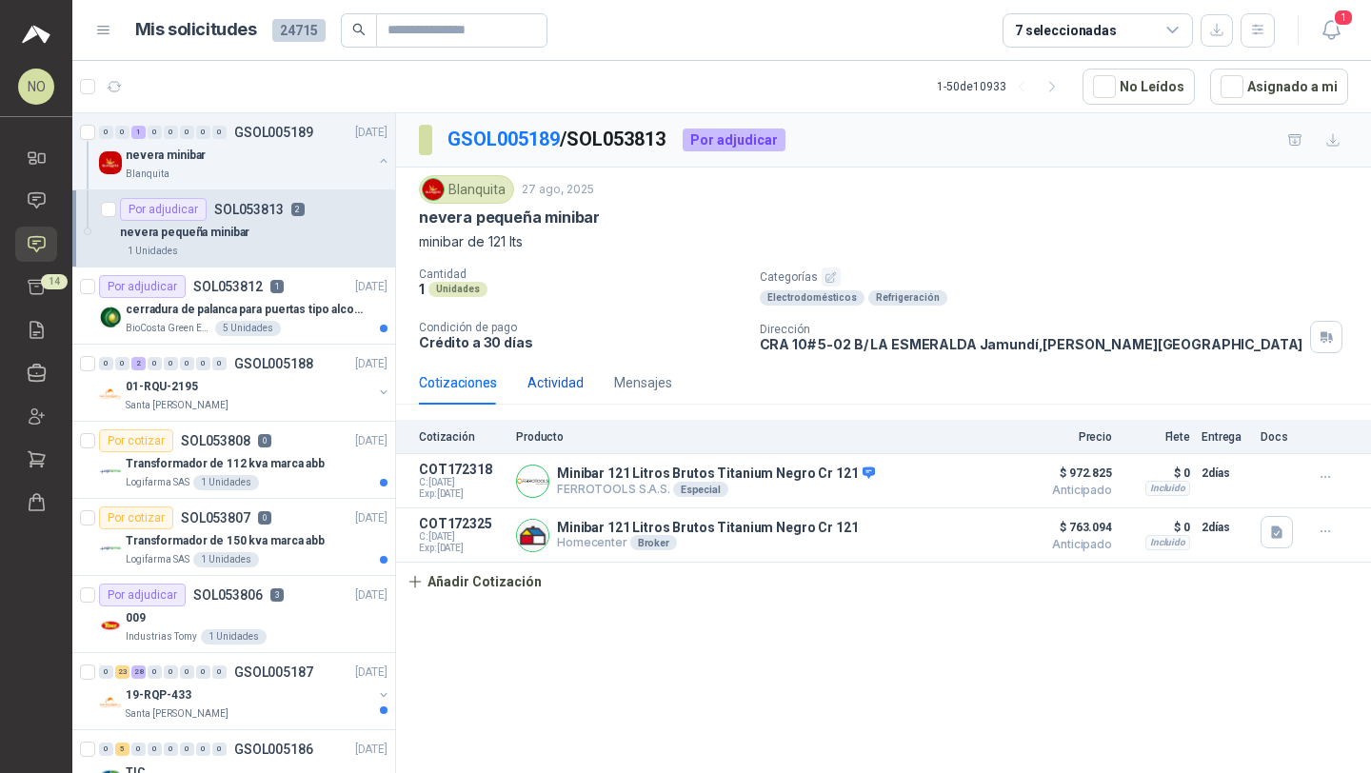
click at [555, 381] on div "Actividad" at bounding box center [555, 382] width 56 height 21
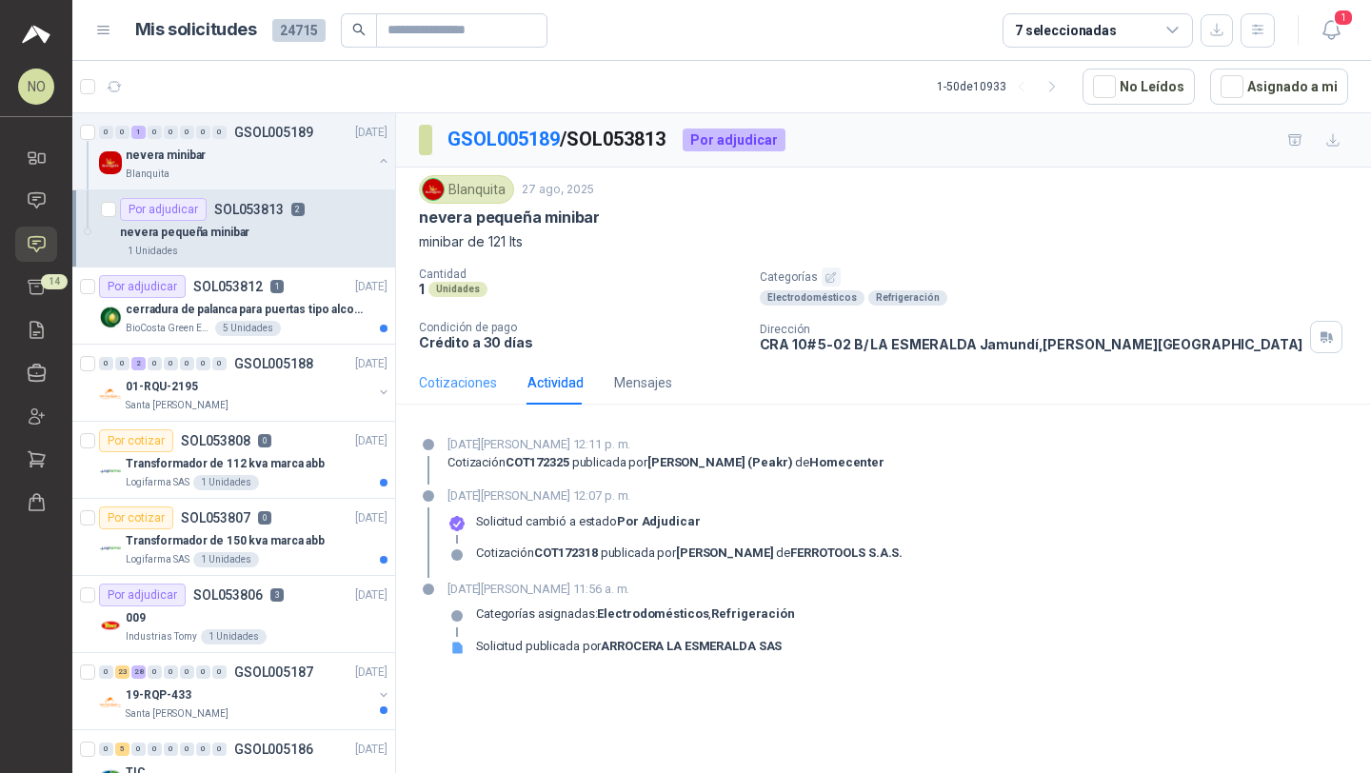
click at [478, 397] on div "Cotizaciones" at bounding box center [458, 383] width 78 height 44
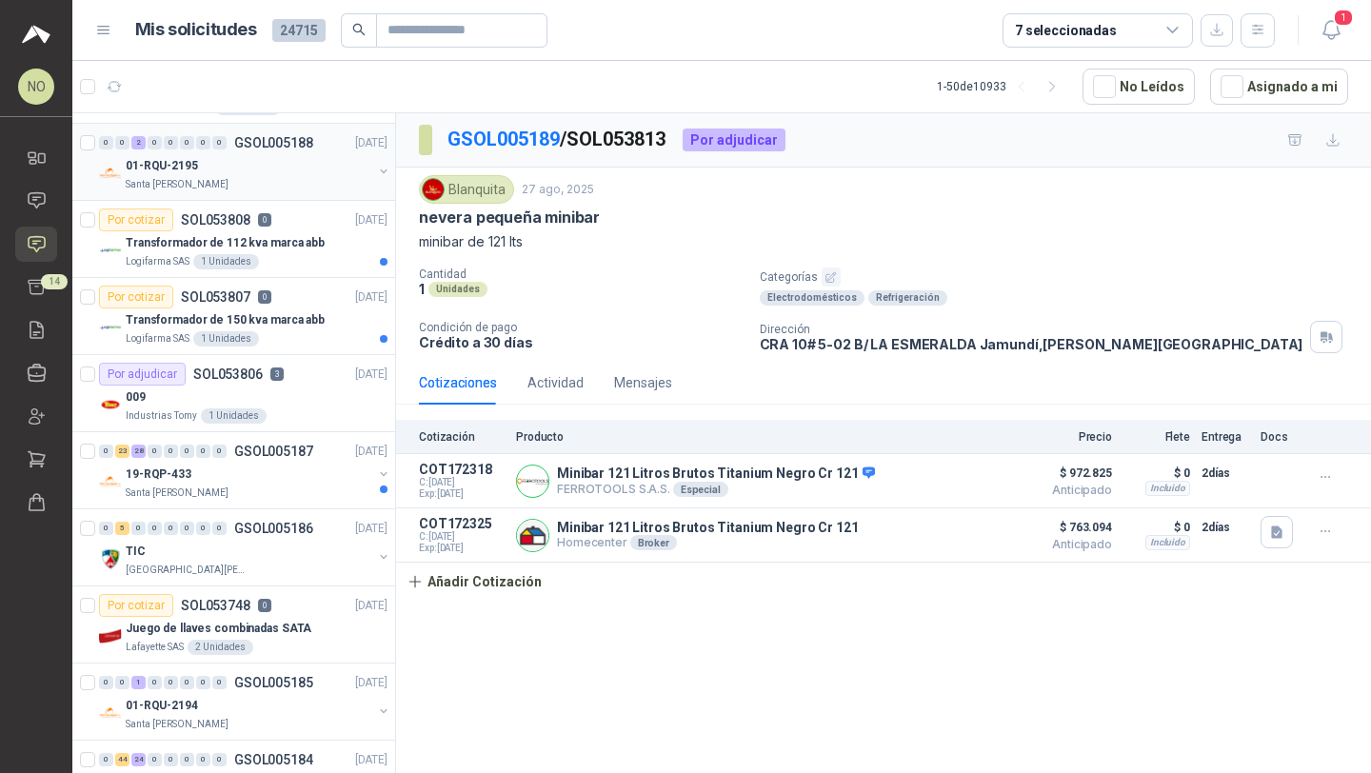
scroll to position [224, 0]
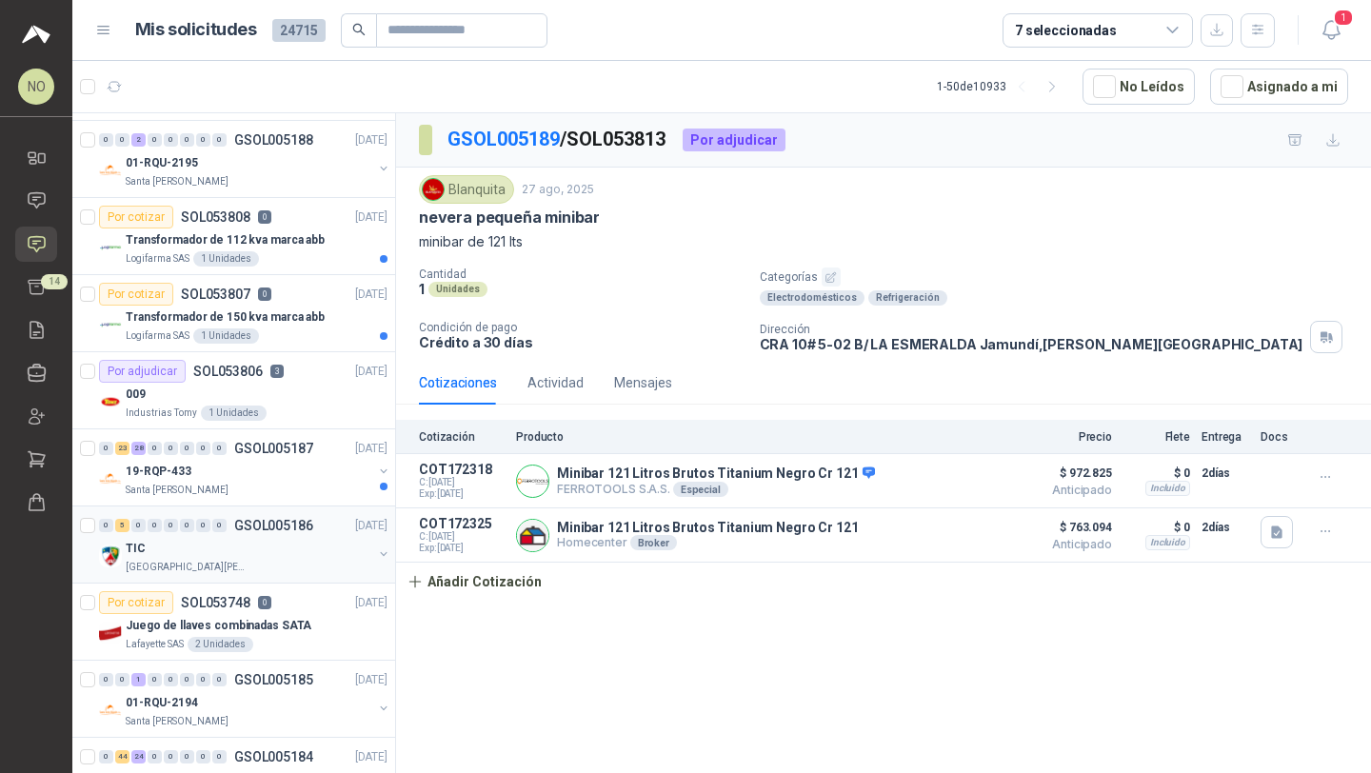
click at [262, 540] on div "TIC" at bounding box center [249, 548] width 247 height 23
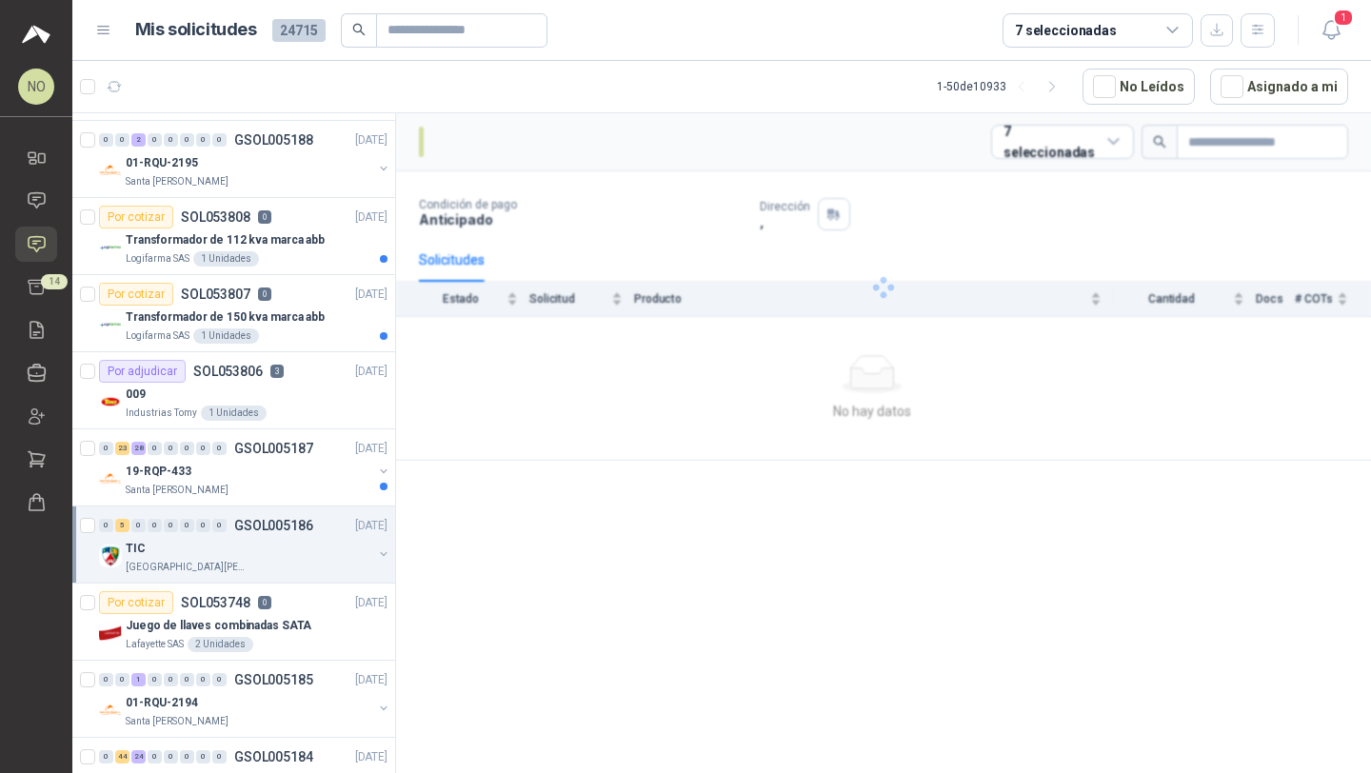
click at [262, 540] on div "TIC" at bounding box center [249, 548] width 247 height 23
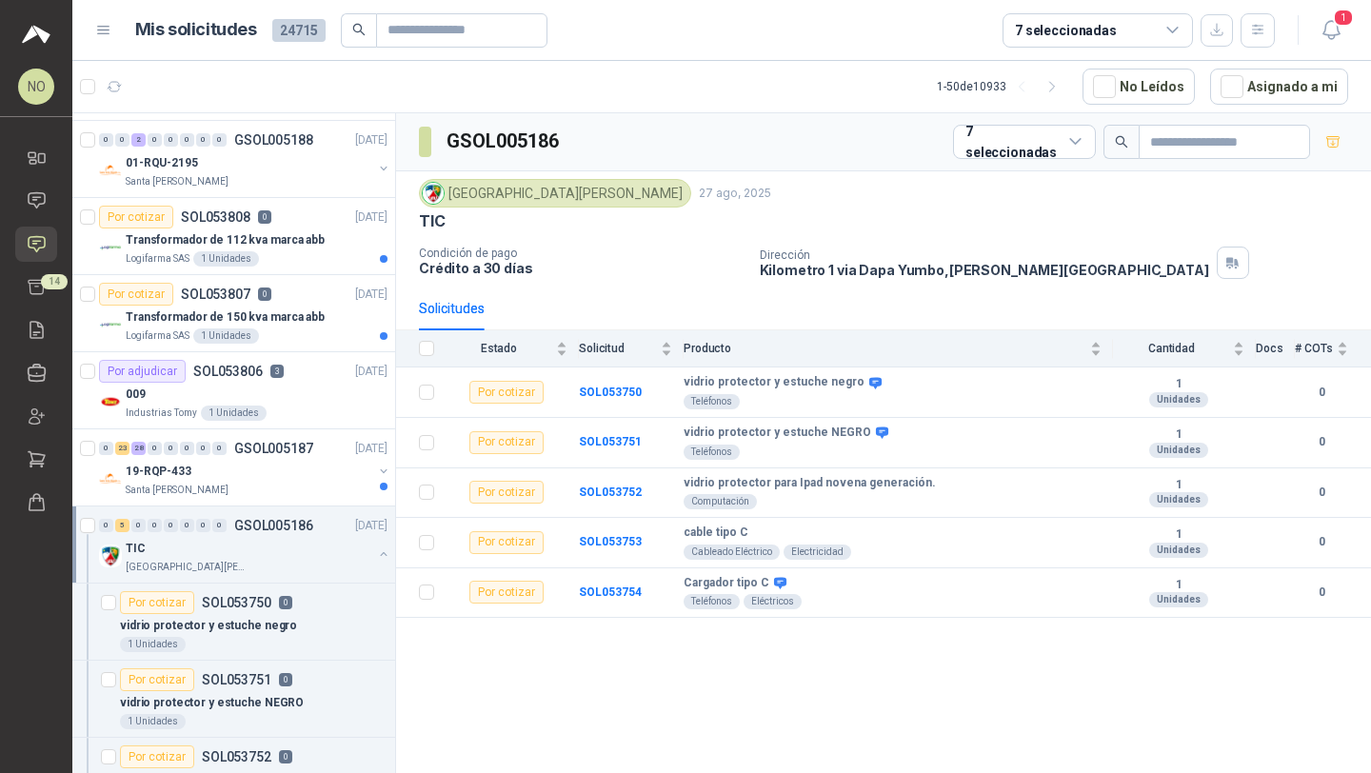
click at [262, 540] on div "TIC" at bounding box center [249, 548] width 247 height 23
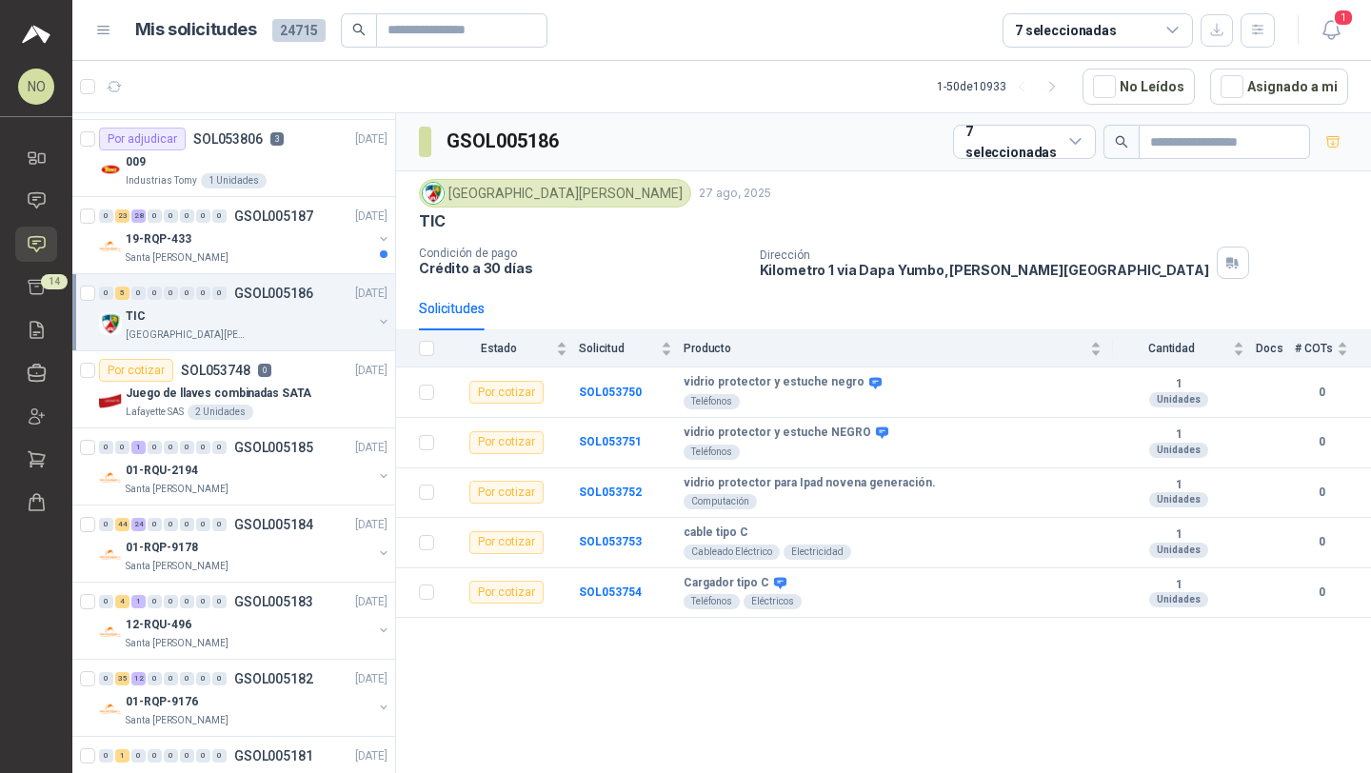
scroll to position [500, 0]
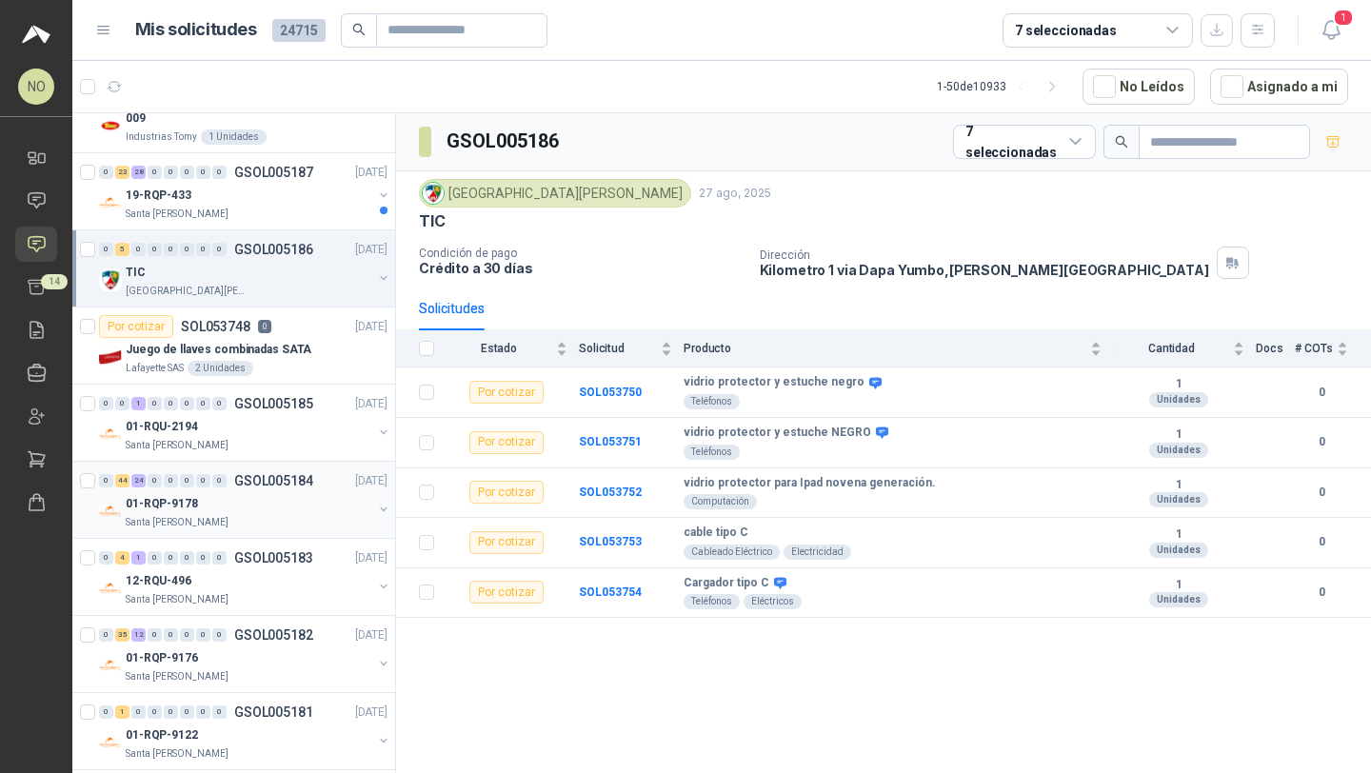
click at [286, 471] on div "0 44 24 0 0 0 0 0 GSOL005184 27/08/25" at bounding box center [245, 480] width 292 height 23
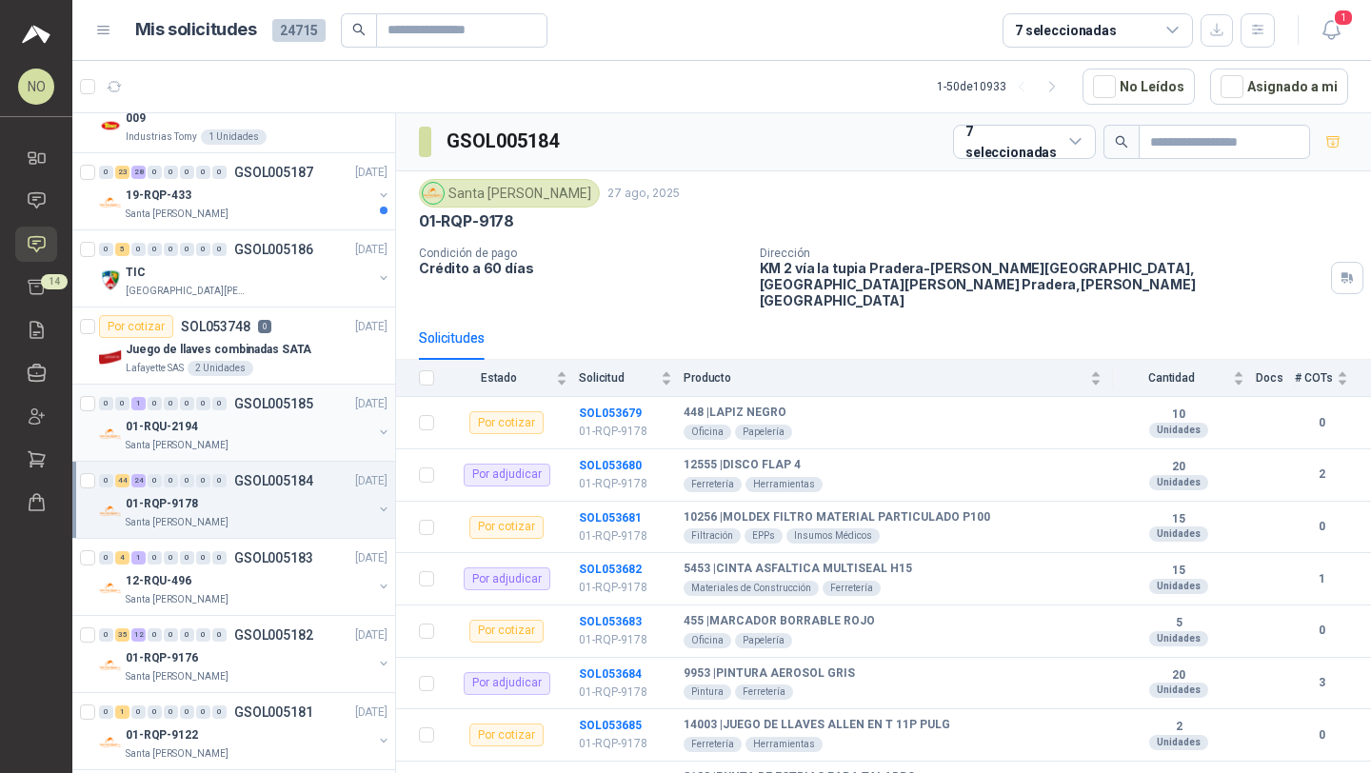
click at [292, 418] on div "01-RQU-2194" at bounding box center [249, 426] width 247 height 23
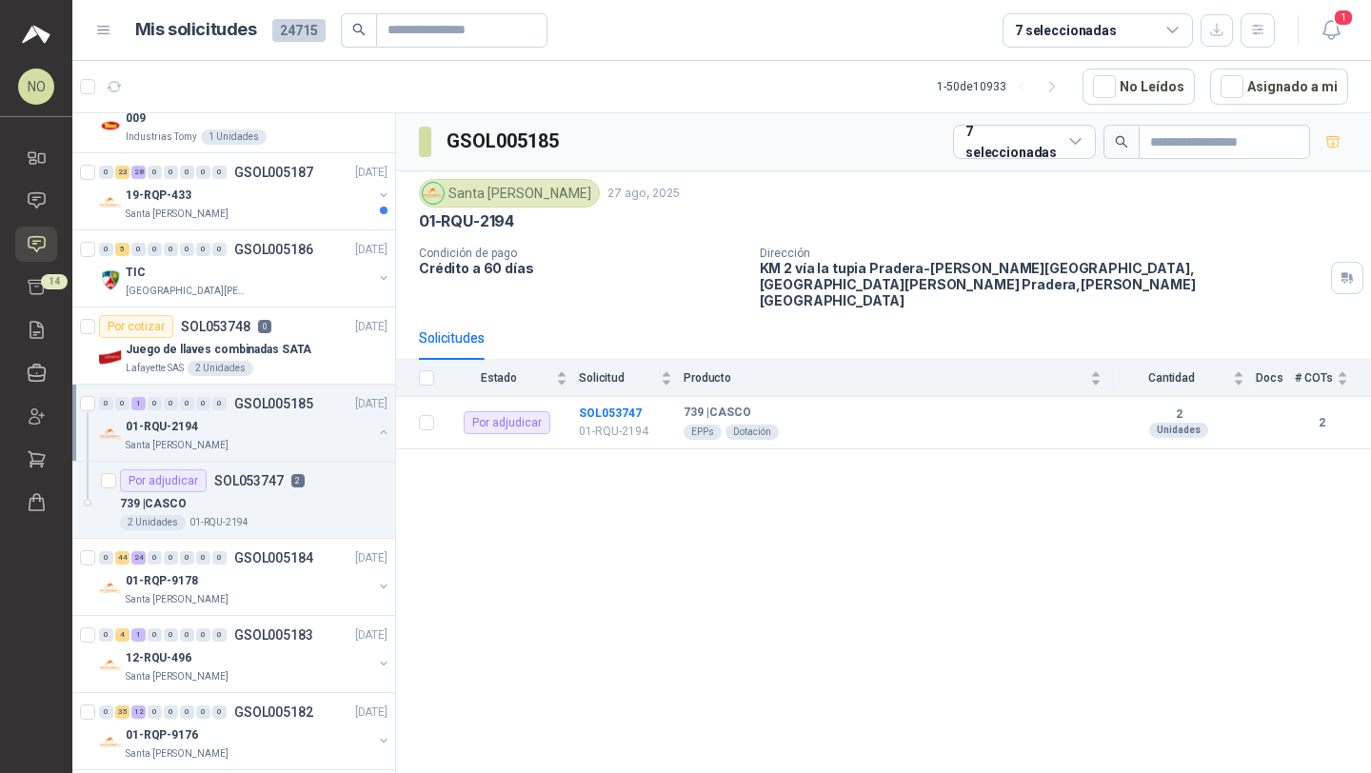
click at [292, 418] on div "01-RQU-2194" at bounding box center [249, 426] width 247 height 23
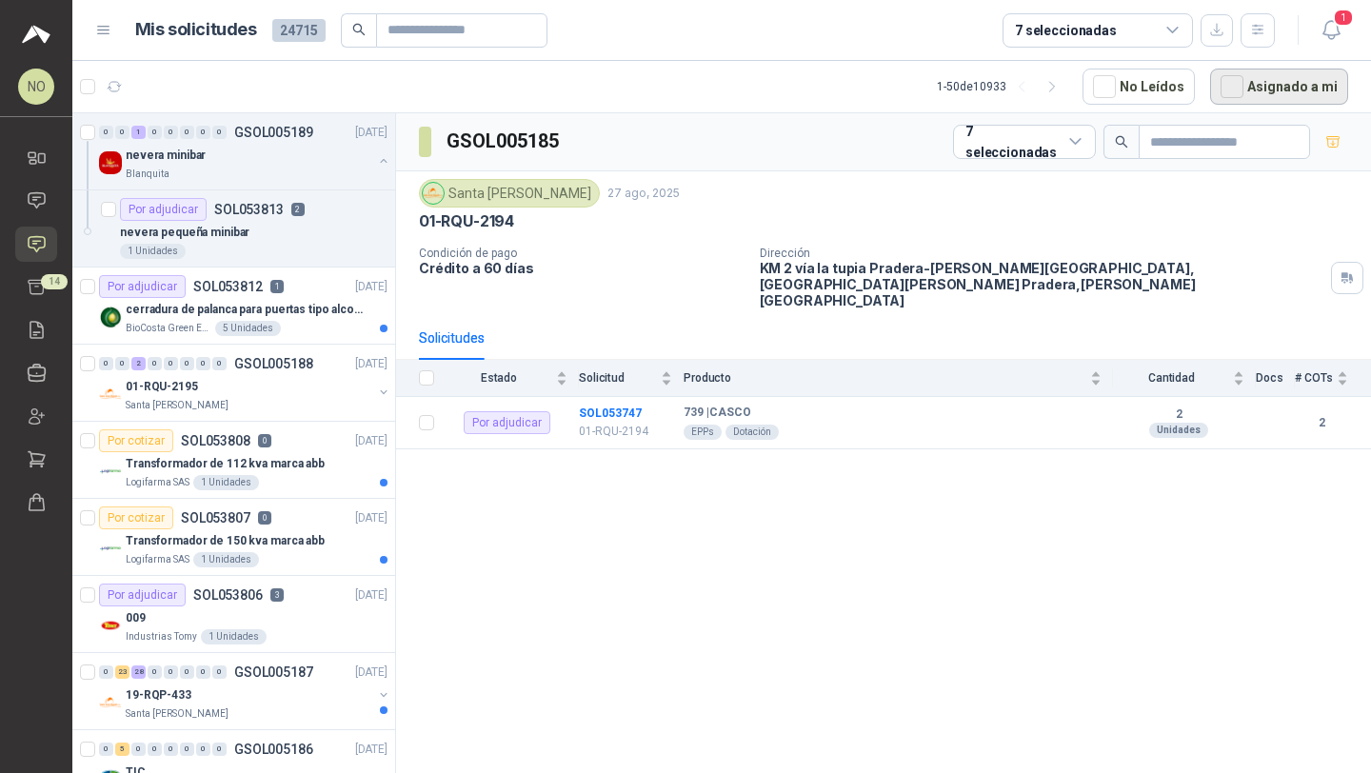
click at [1291, 85] on button "Asignado a mi" at bounding box center [1279, 87] width 138 height 36
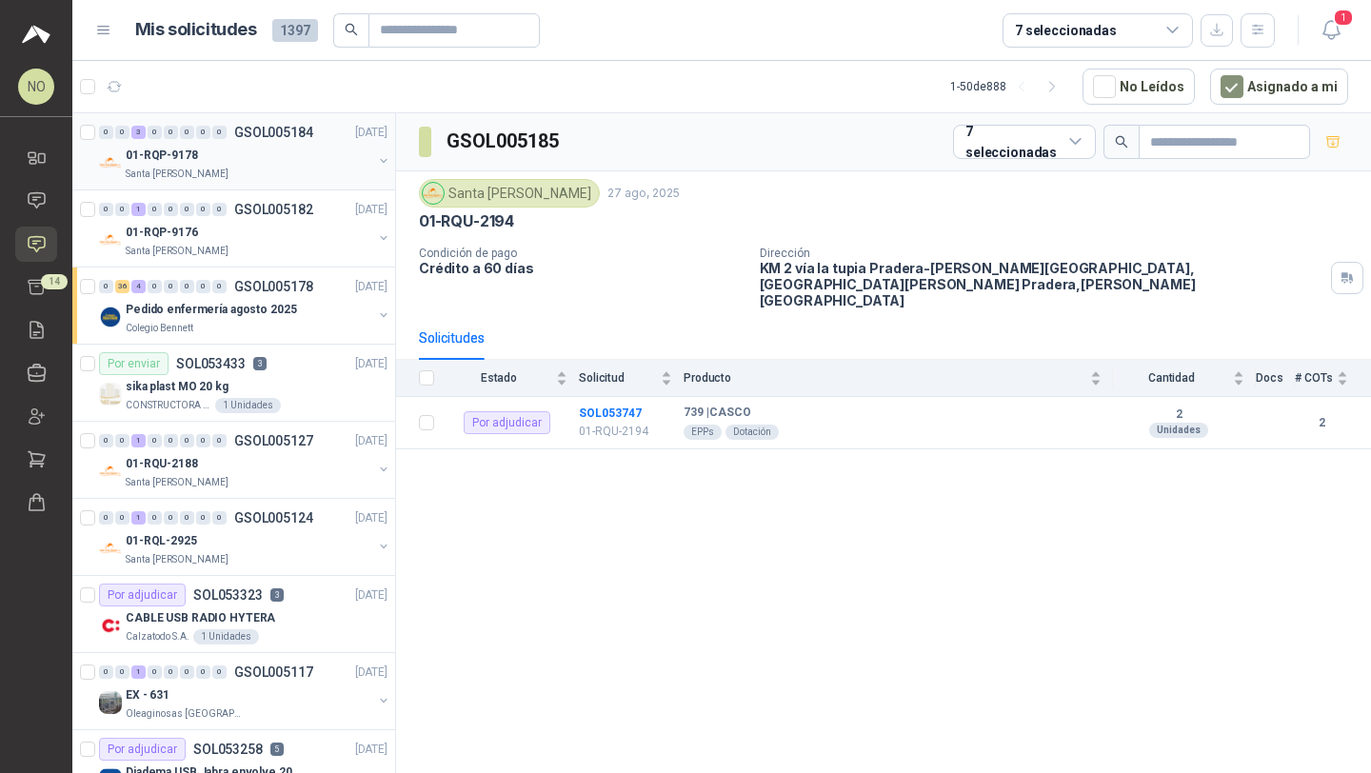
click at [281, 157] on div "01-RQP-9178" at bounding box center [249, 155] width 247 height 23
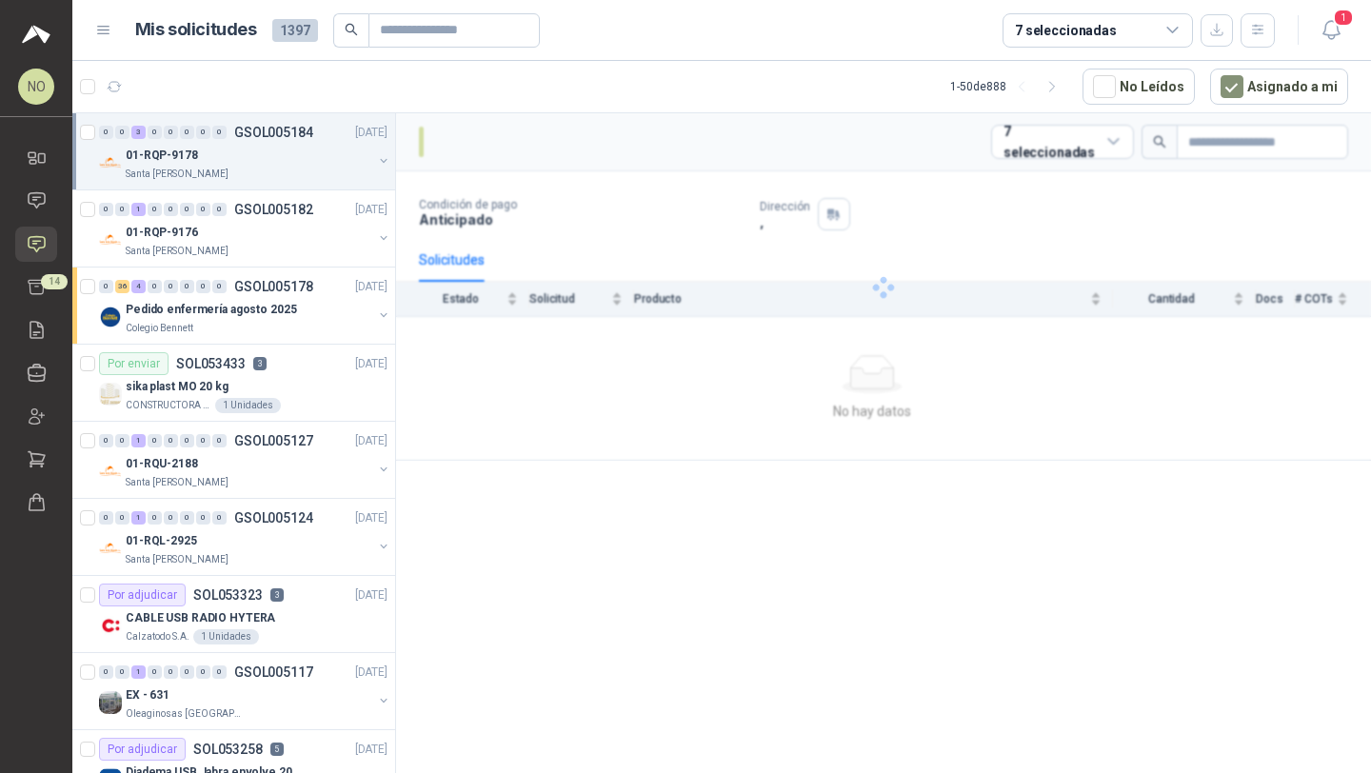
click at [281, 157] on div "01-RQP-9178" at bounding box center [249, 155] width 247 height 23
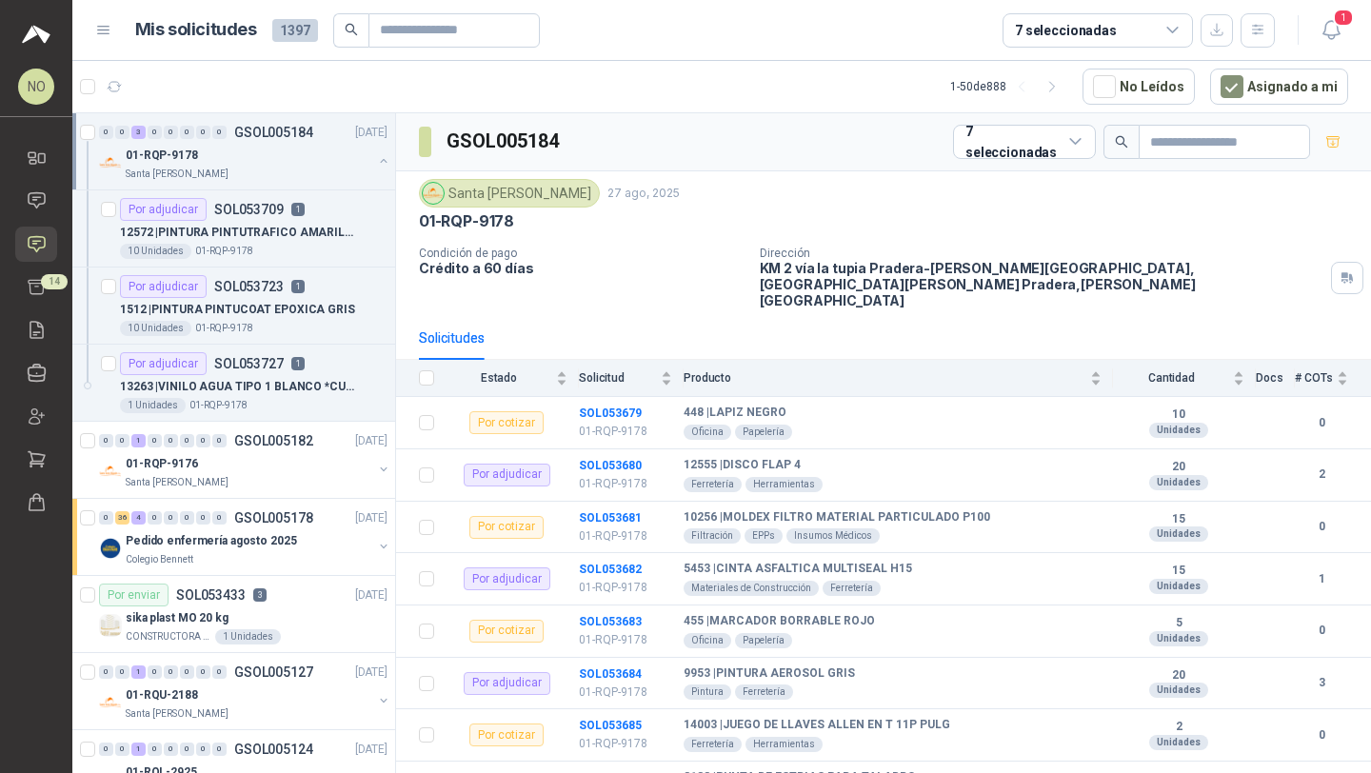
scroll to position [7, 0]
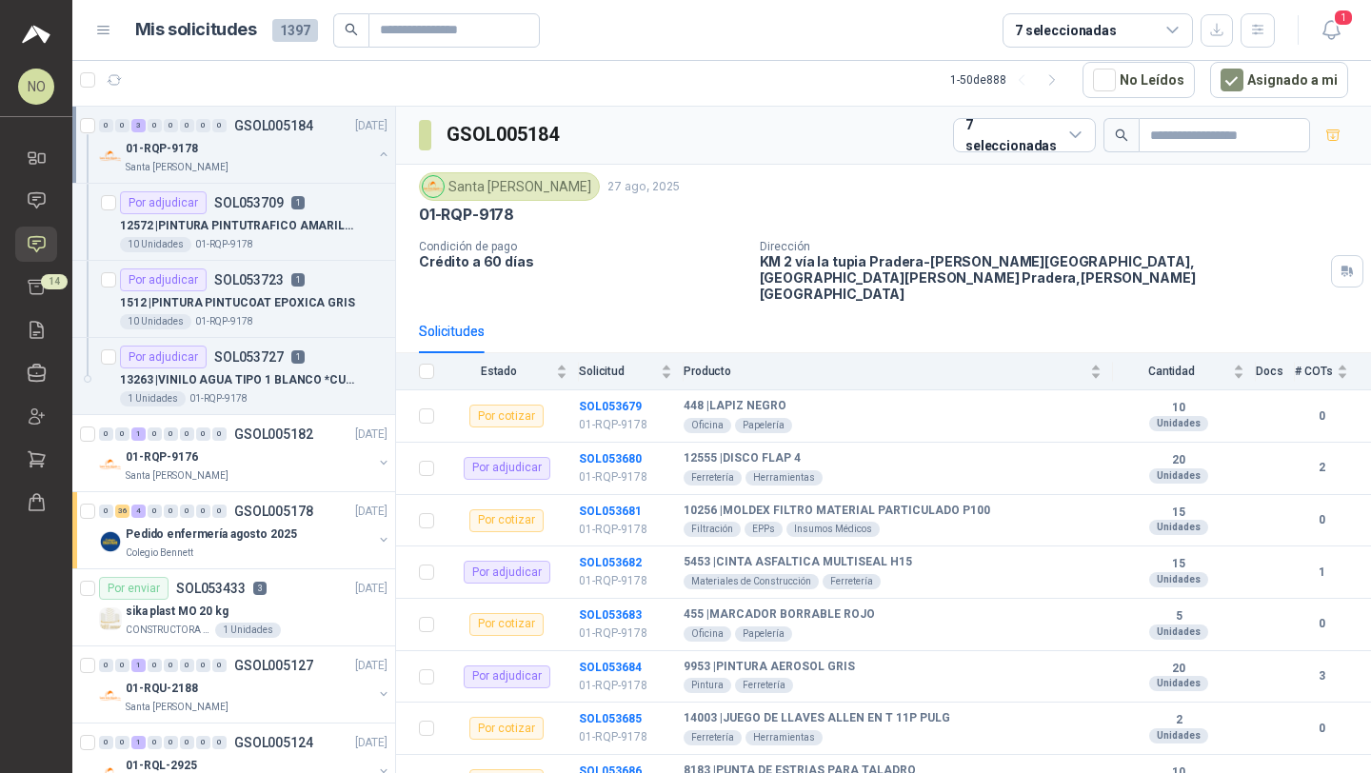
click at [281, 157] on div "01-RQP-9178" at bounding box center [249, 148] width 247 height 23
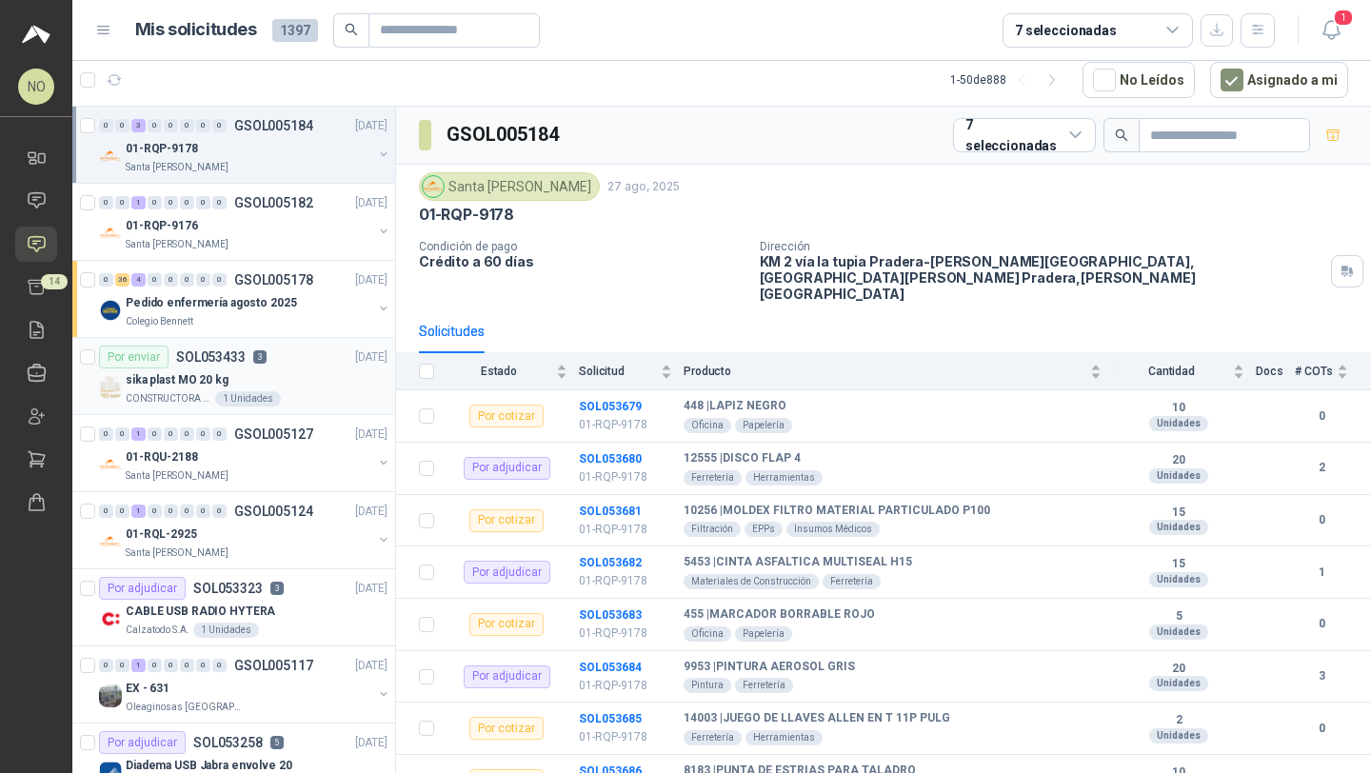
click at [278, 372] on div "sika plast MO 20 kg" at bounding box center [257, 379] width 262 height 23
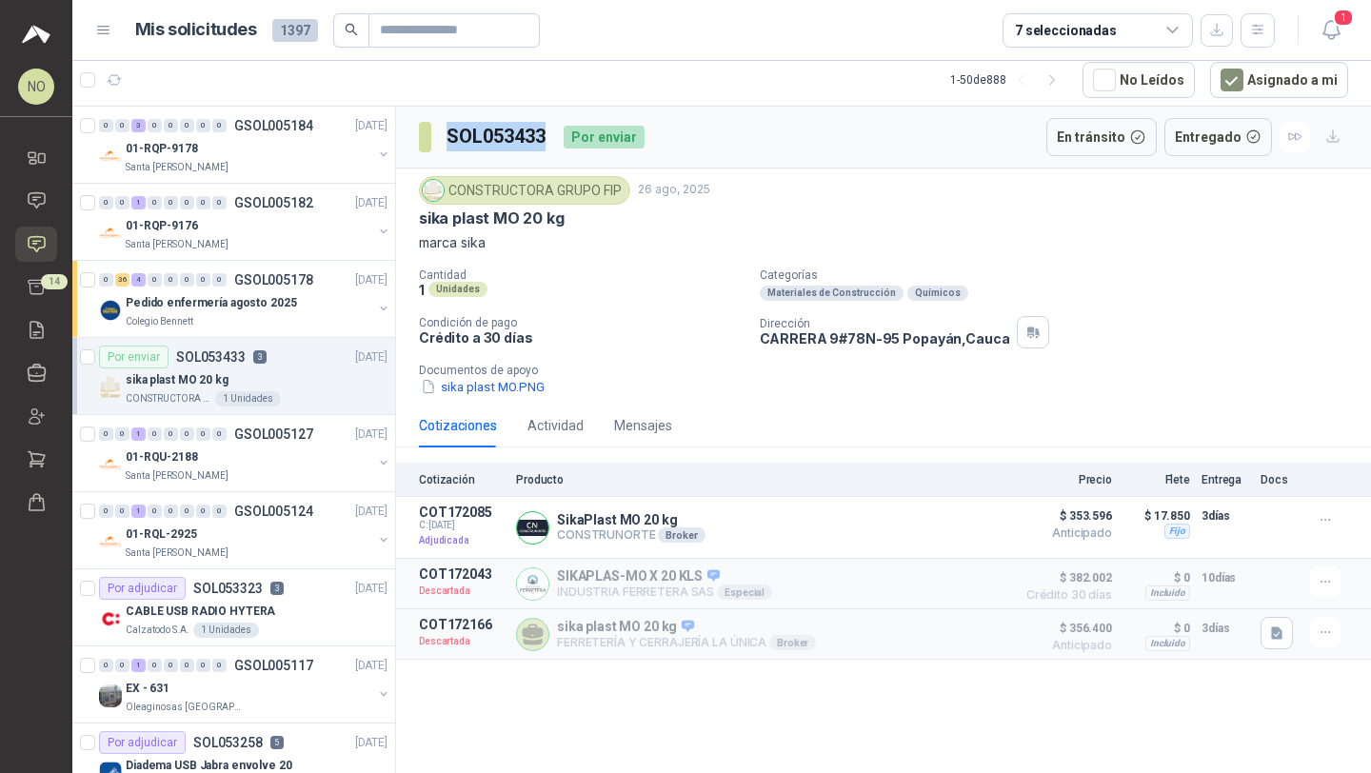
drag, startPoint x: 444, startPoint y: 139, endPoint x: 552, endPoint y: 139, distance: 108.5
click at [553, 139] on div "SOL053433 Por enviar" at bounding box center [532, 137] width 226 height 38
click at [443, 30] on input "text" at bounding box center [446, 30] width 133 height 32
paste input "*********"
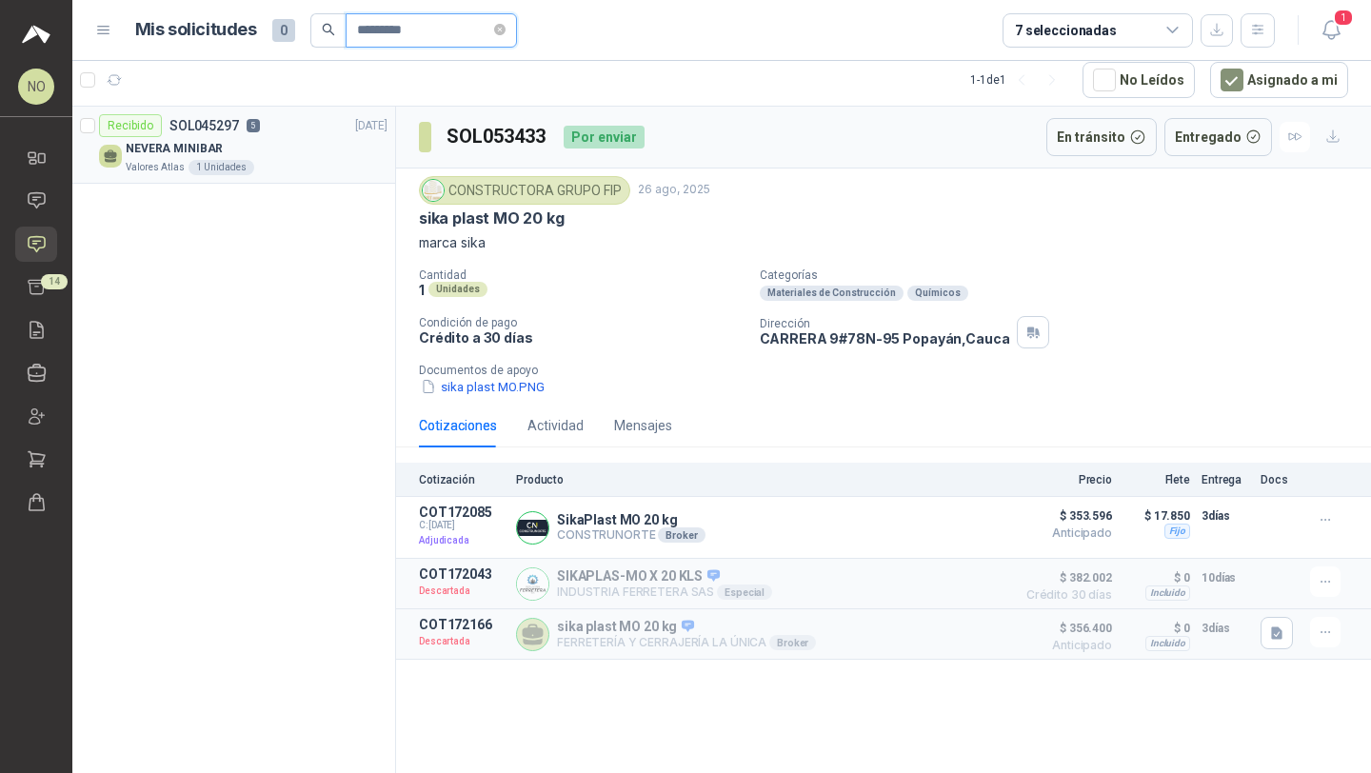
type input "*********"
click at [289, 168] on div "Valores Atlas 1 Unidades" at bounding box center [257, 167] width 262 height 15
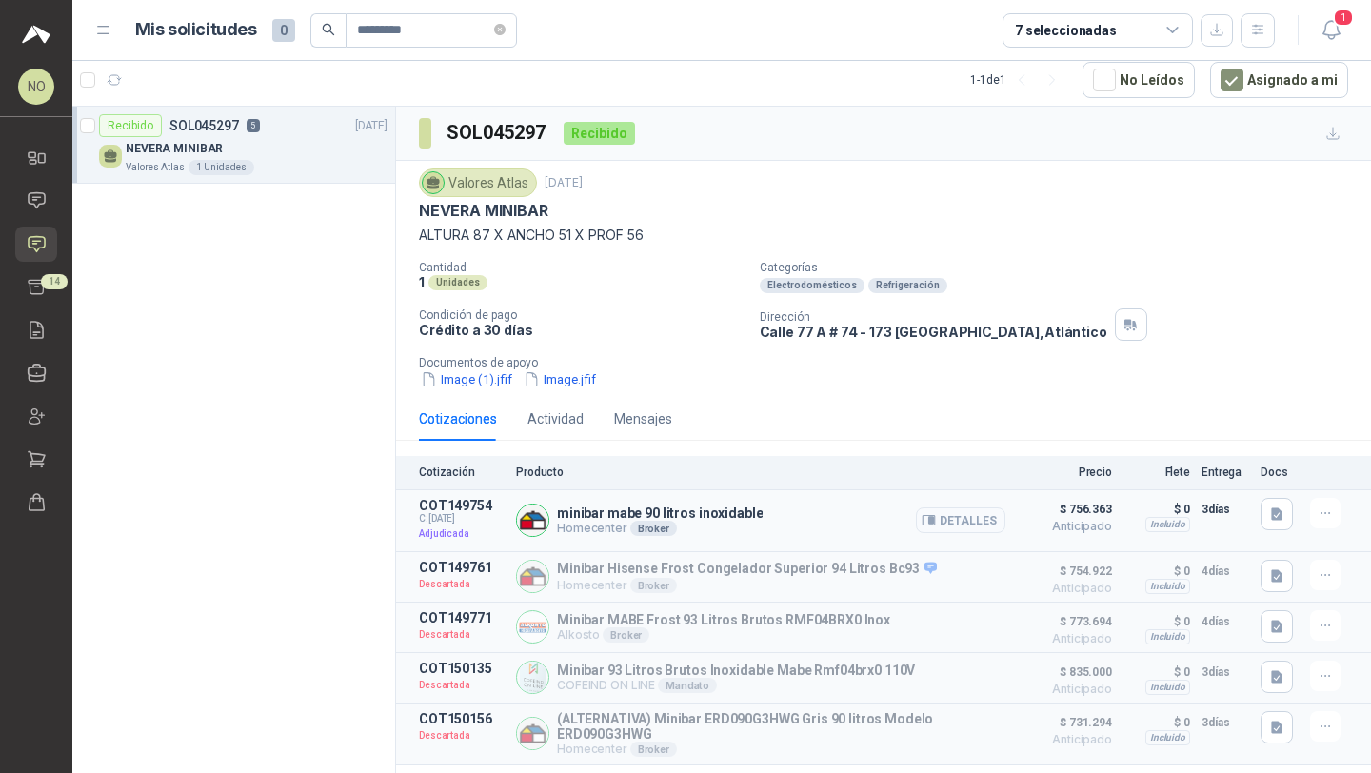
click at [939, 515] on button "Detalles" at bounding box center [960, 520] width 89 height 26
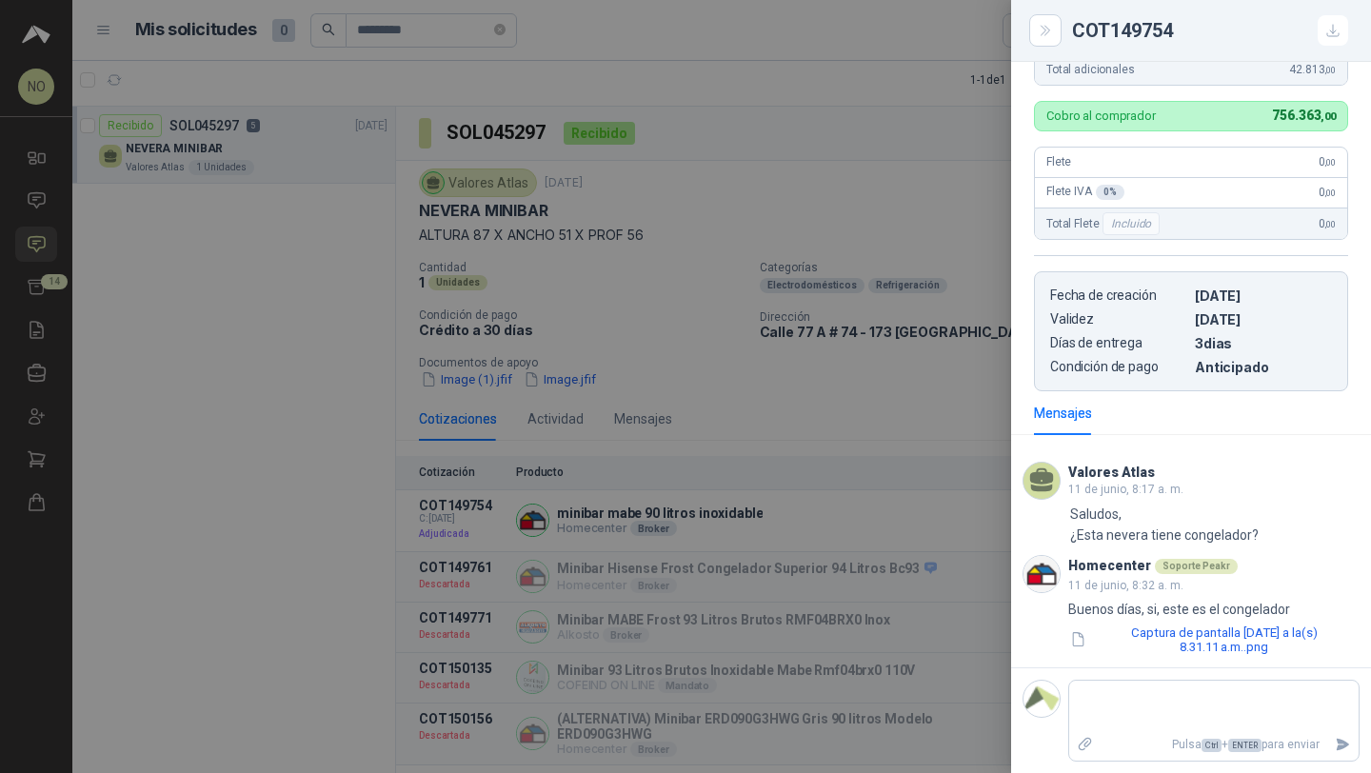
scroll to position [685, 0]
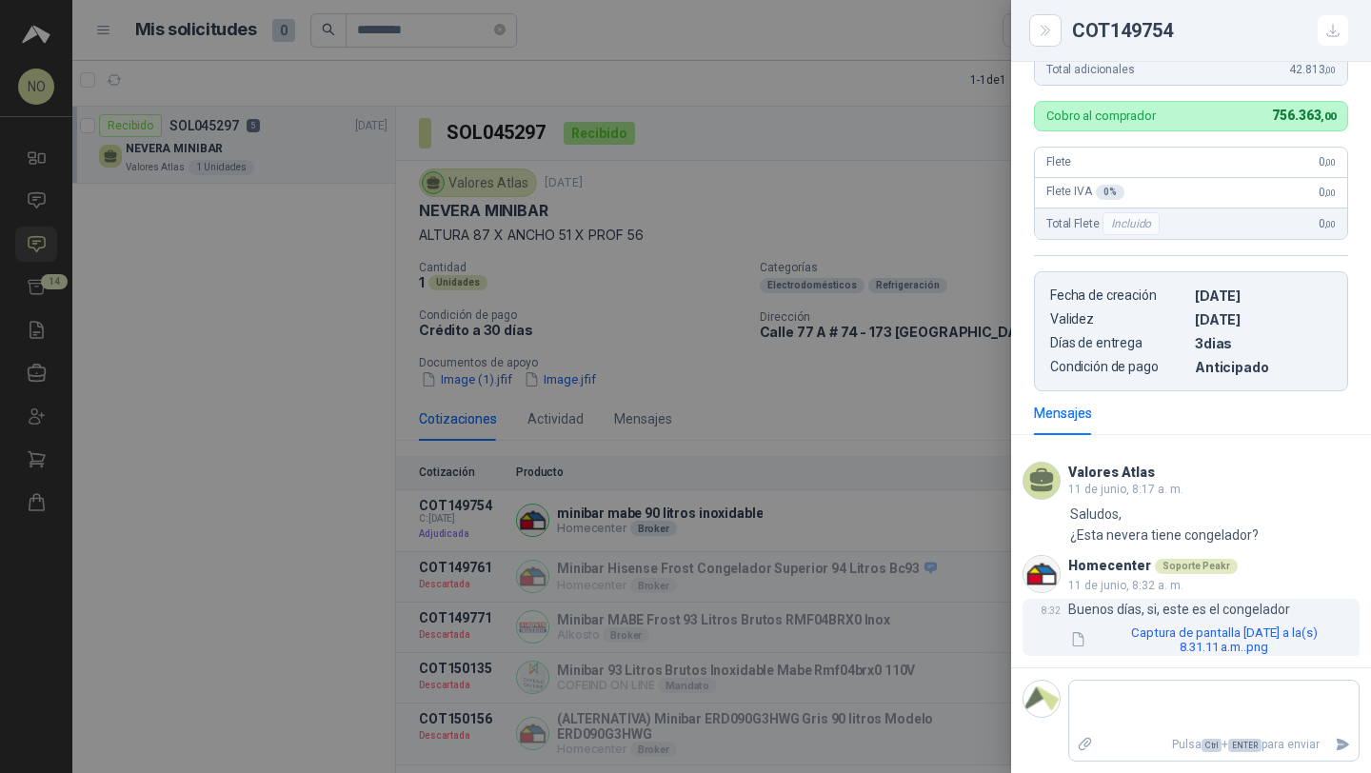
click at [1203, 654] on button "Captura de pantalla 2025-06-11 a la(s) 8.31.11 a.m..png" at bounding box center [1213, 640] width 291 height 32
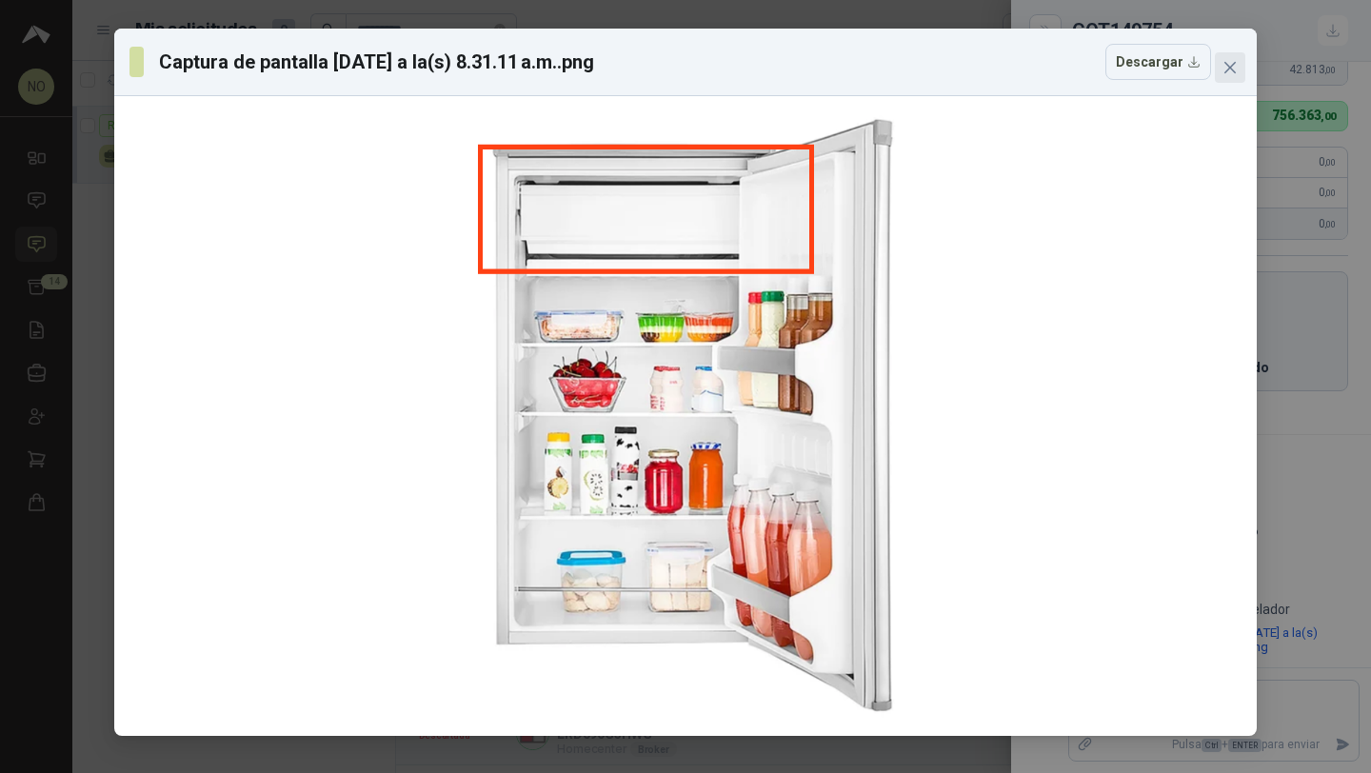
click at [1230, 62] on icon "close" at bounding box center [1229, 67] width 15 height 15
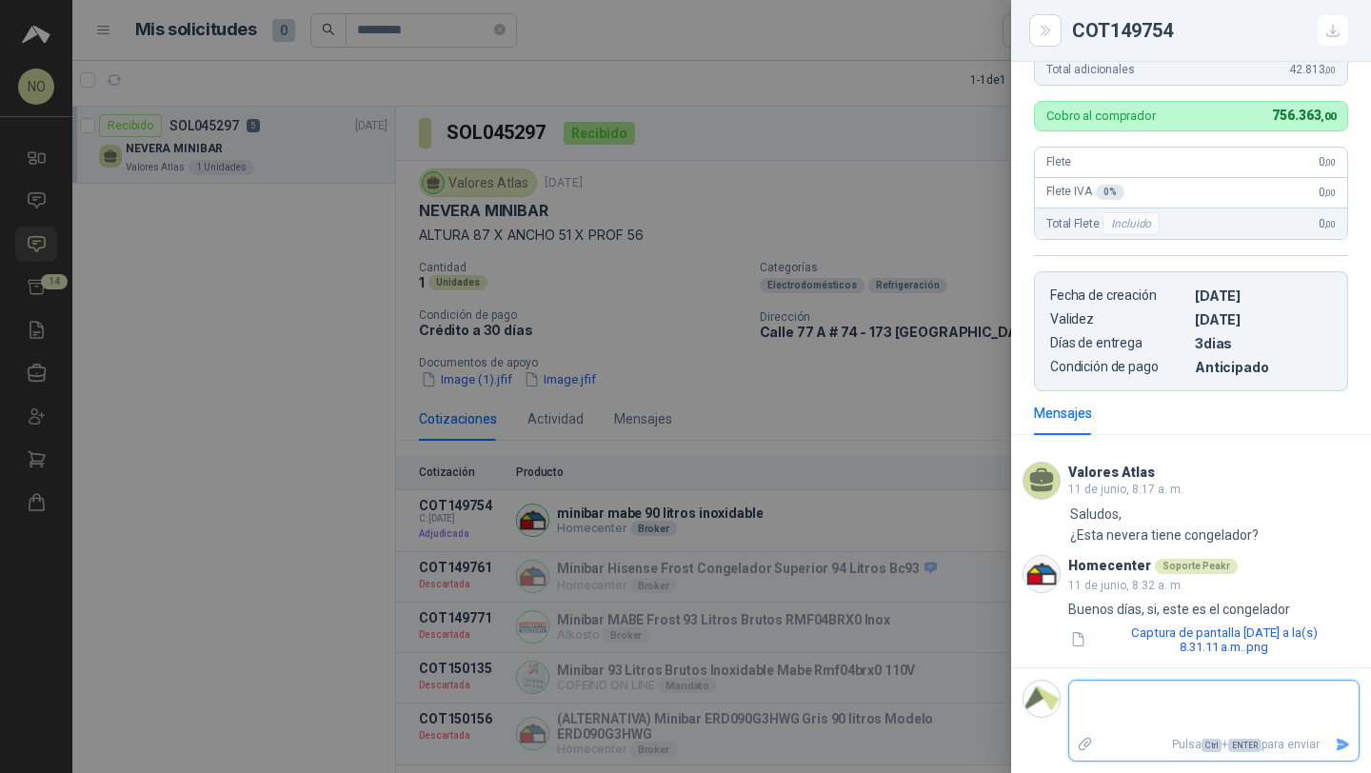
click at [1150, 704] on textarea at bounding box center [1213, 707] width 289 height 44
click at [632, 359] on div at bounding box center [685, 386] width 1371 height 773
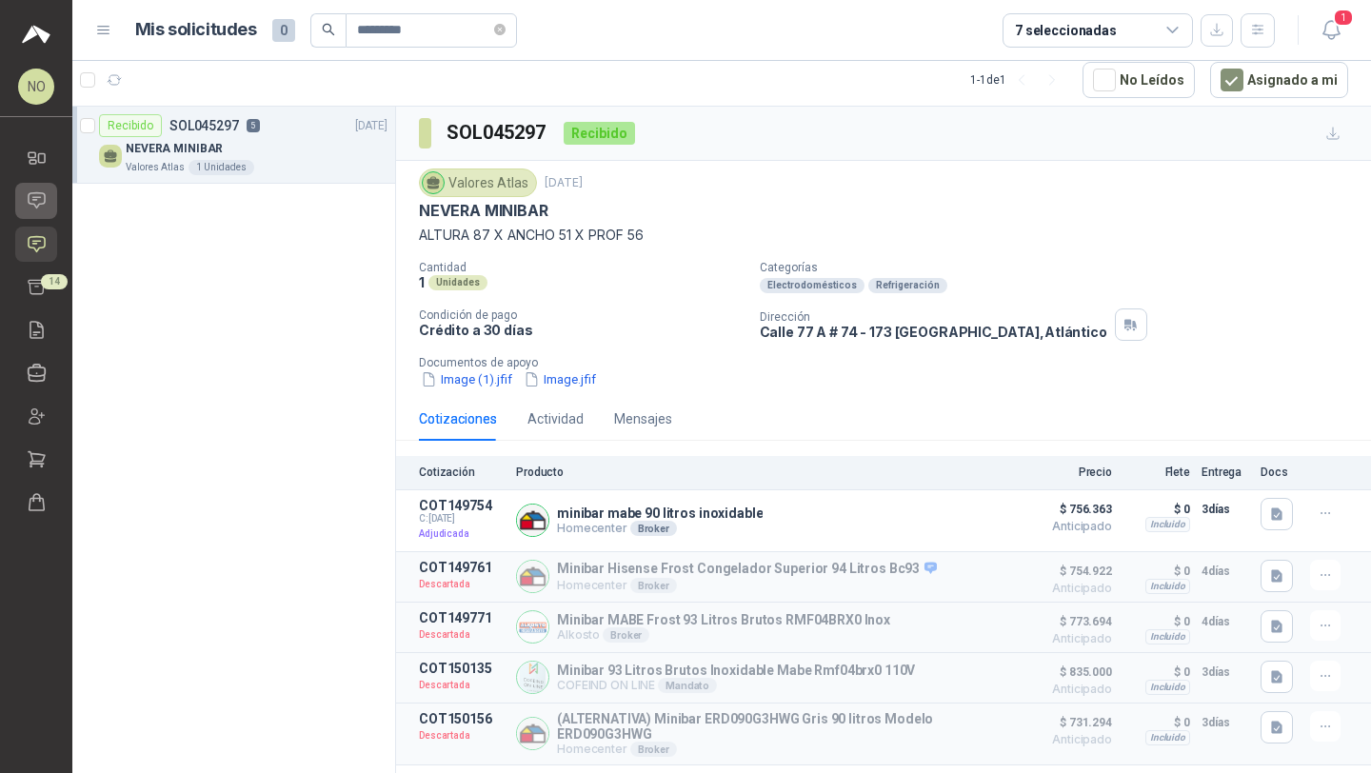
click at [44, 197] on icon at bounding box center [37, 200] width 20 height 20
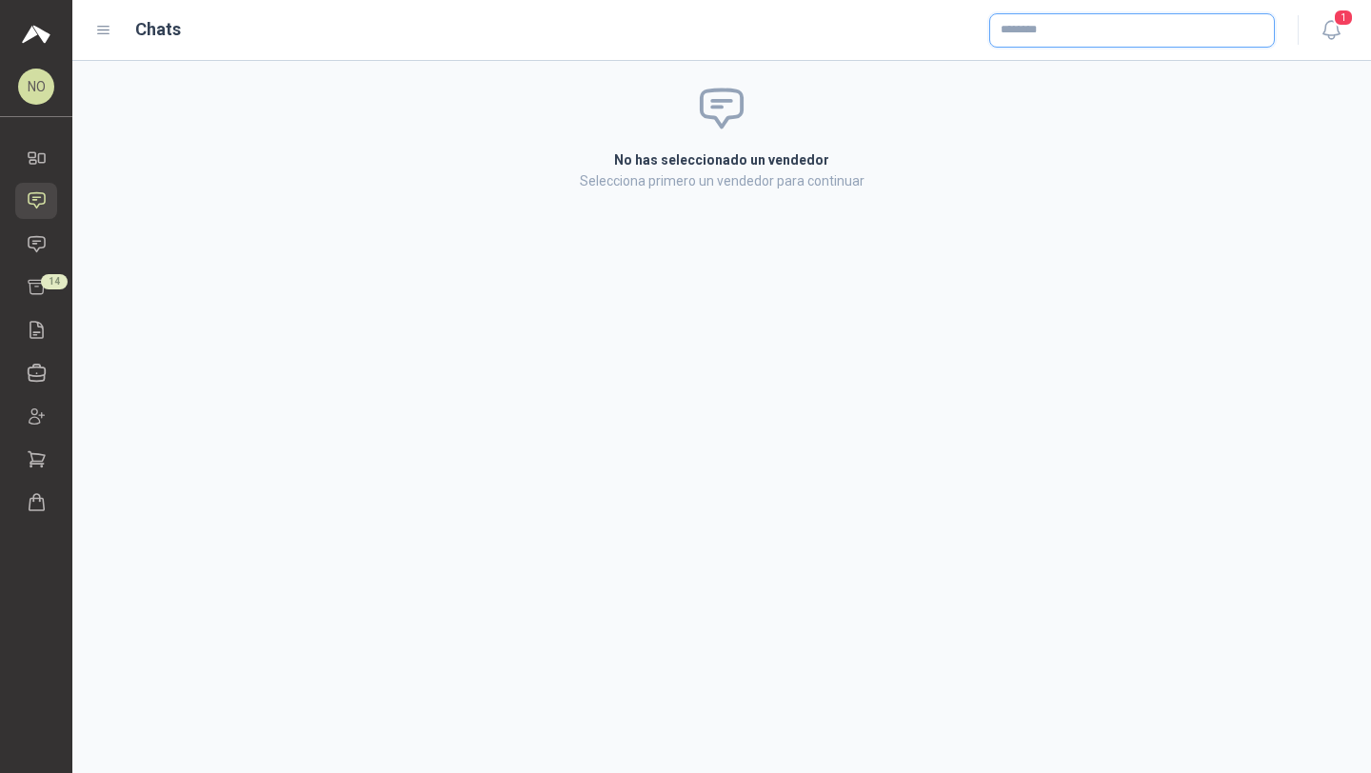
click at [1028, 36] on input "text" at bounding box center [1132, 30] width 284 height 32
type input "*"
type input "**********"
click at [1061, 83] on span "NIT : 800242106" at bounding box center [1068, 82] width 68 height 10
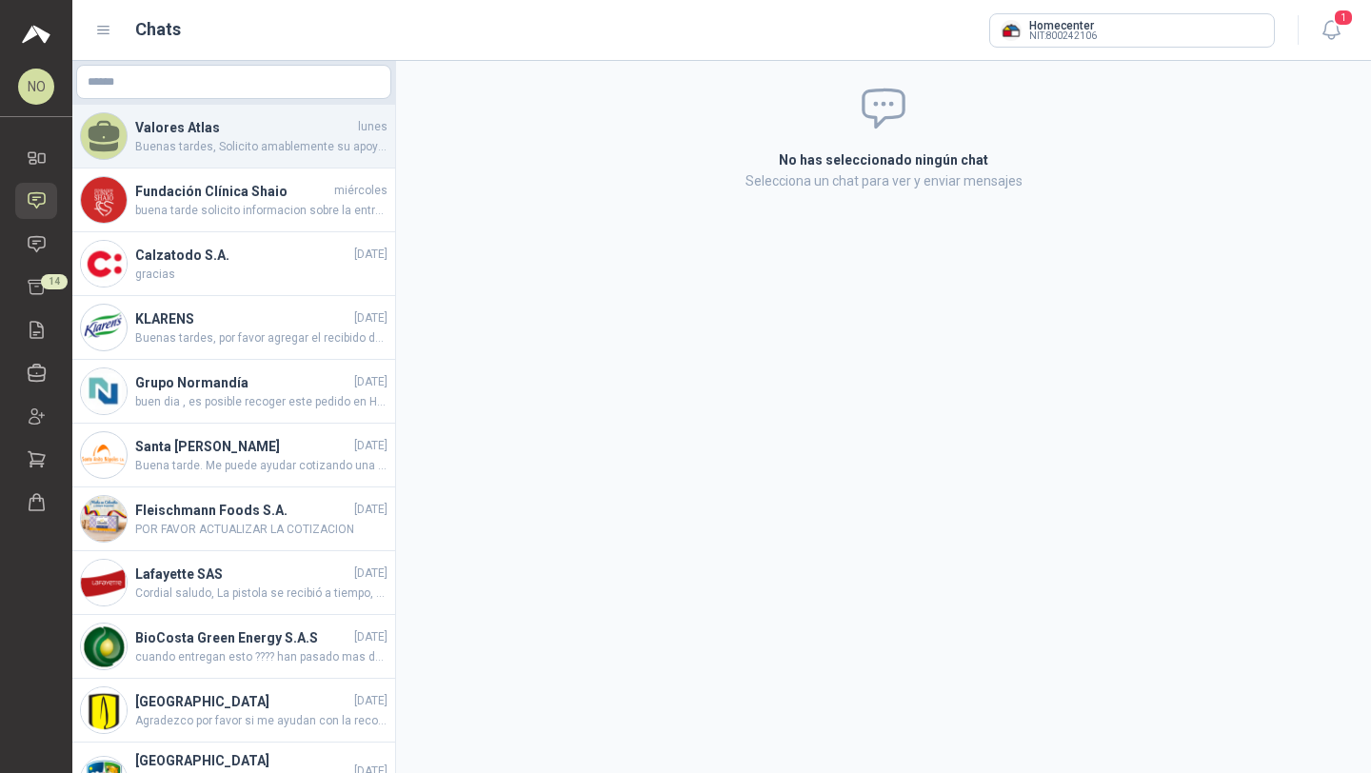
click at [294, 160] on div "Valores Atlas lunes Buenas tardes, Solicito amablemente su apoyo con la garantí…" at bounding box center [233, 137] width 323 height 64
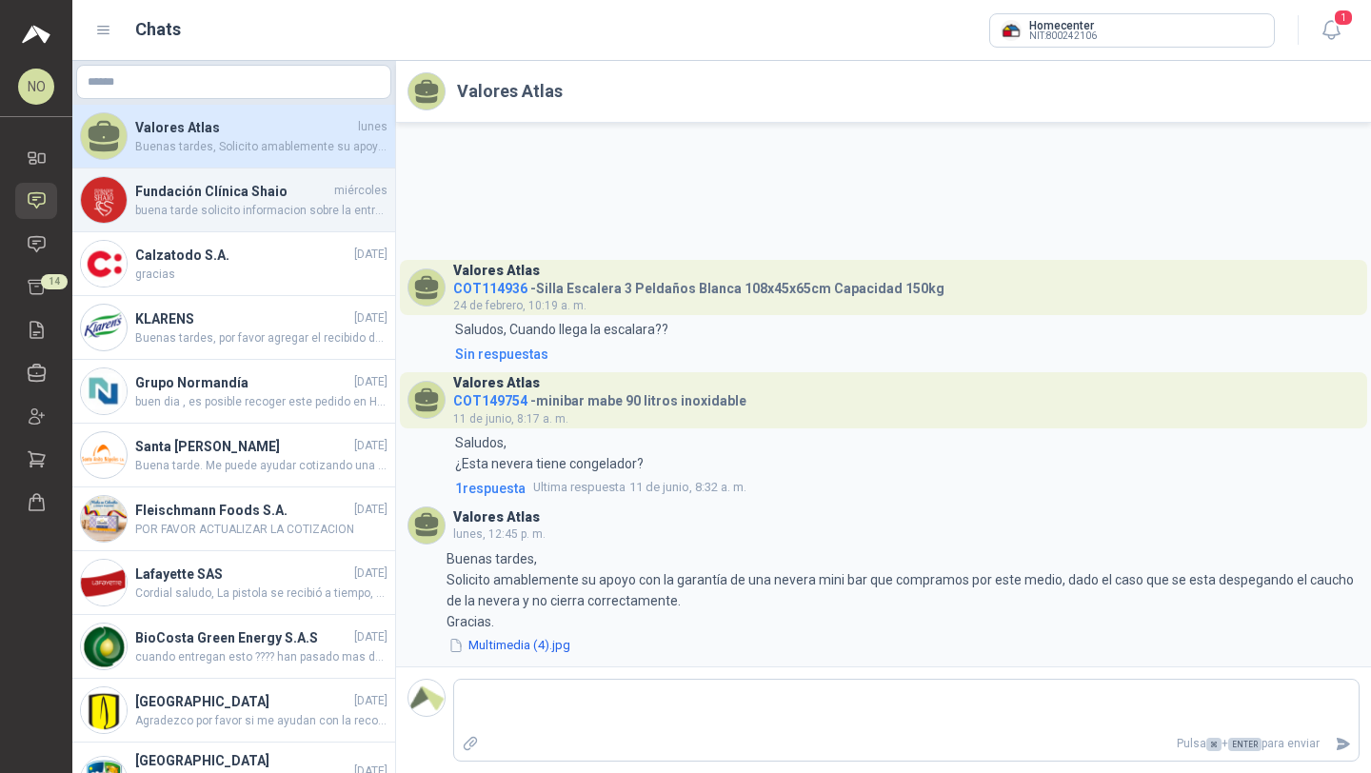
click at [293, 188] on h4 "Fundación Clínica Shaio" at bounding box center [232, 191] width 195 height 21
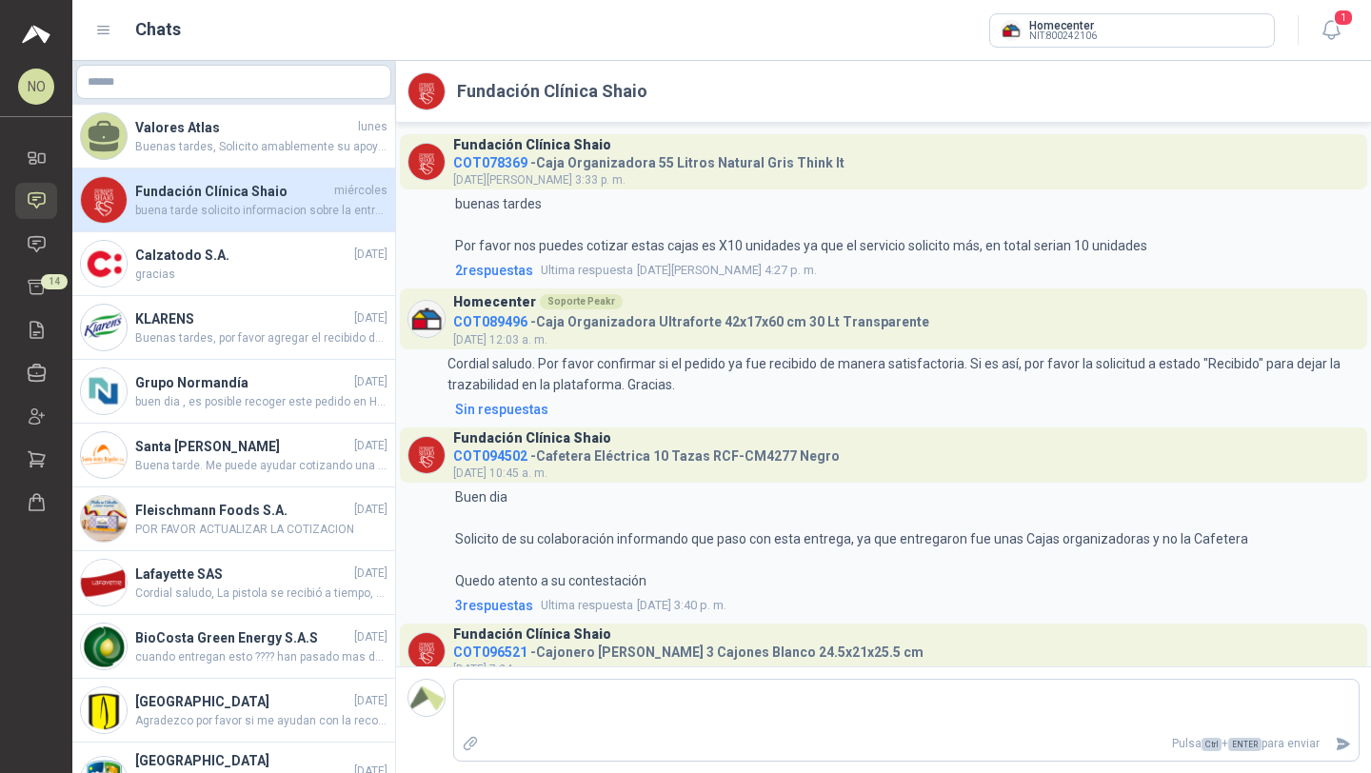
scroll to position [2411, 0]
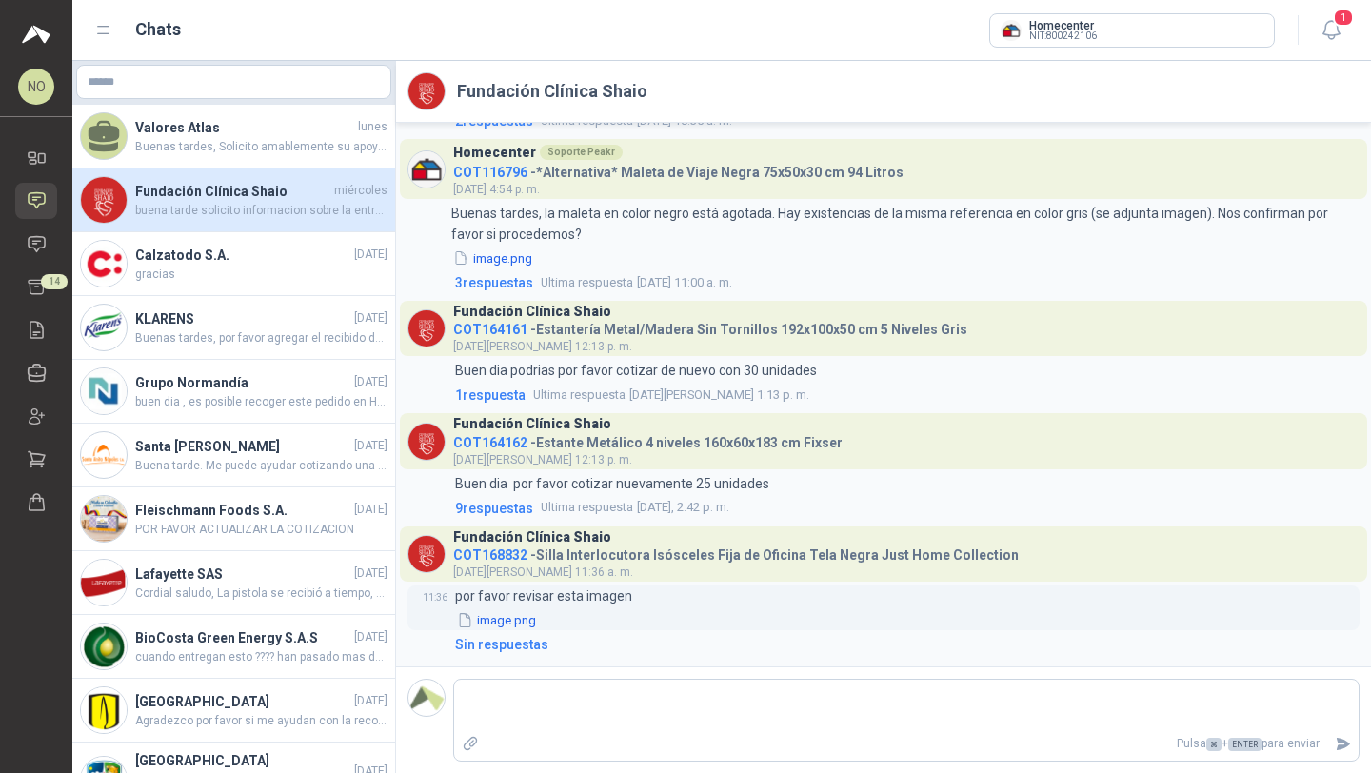
click at [505, 626] on button "image.png" at bounding box center [496, 620] width 83 height 20
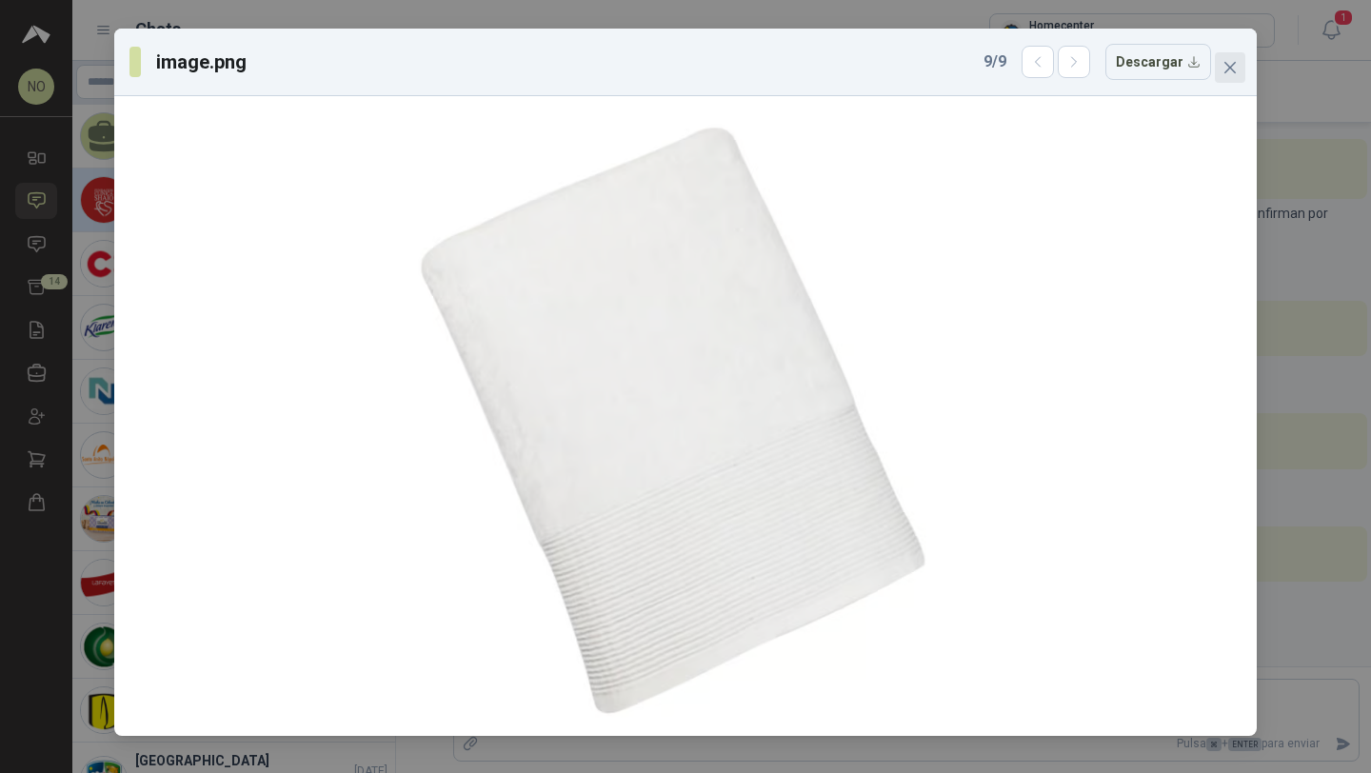
click at [1227, 79] on button "Close" at bounding box center [1230, 67] width 30 height 30
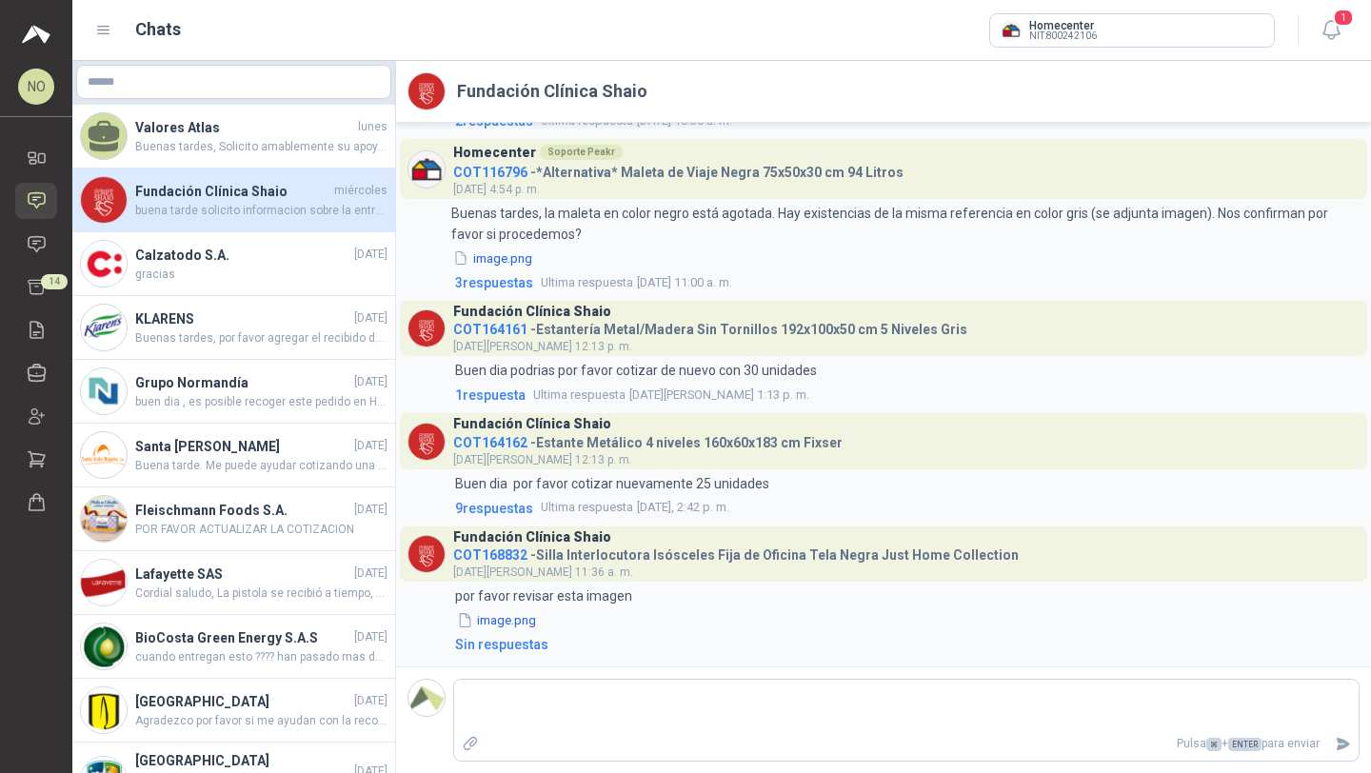
scroll to position [2421, 0]
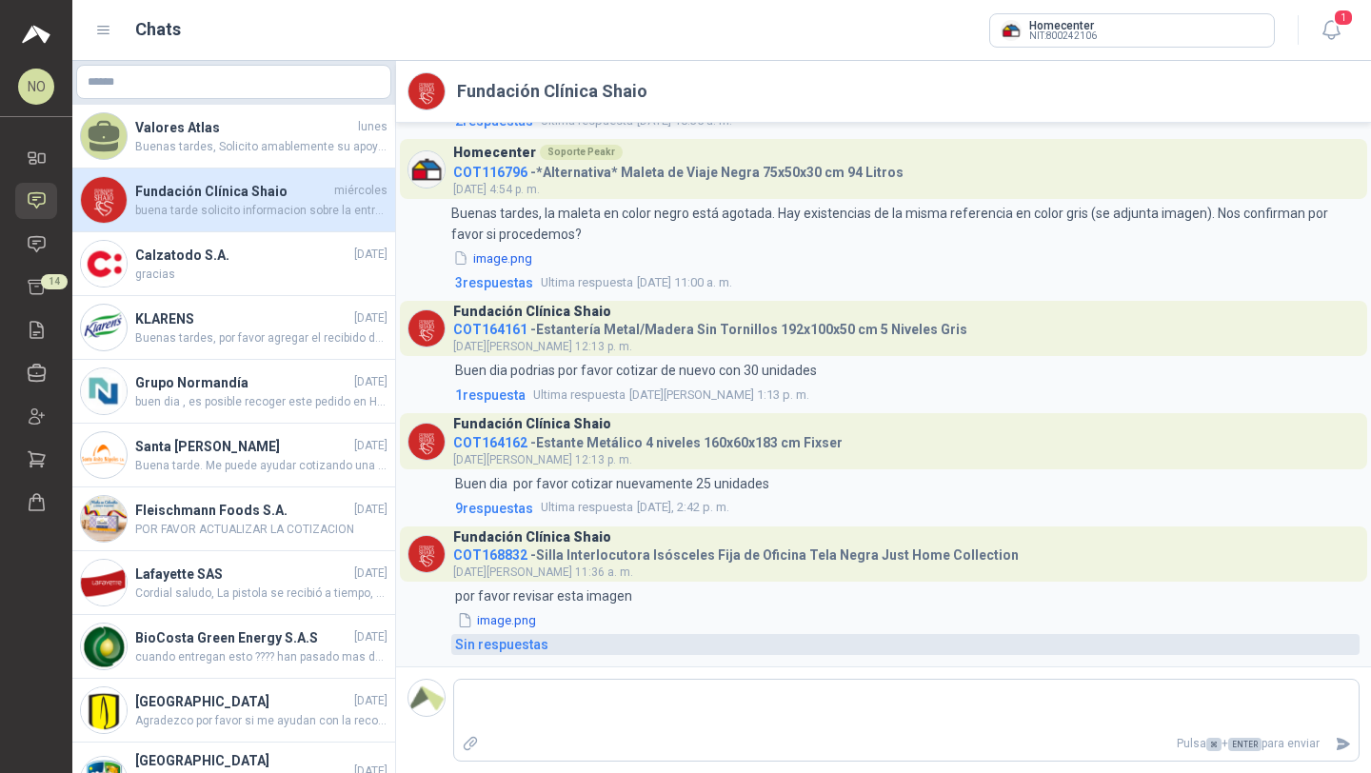
click at [525, 651] on div "Sin respuestas" at bounding box center [501, 644] width 93 height 21
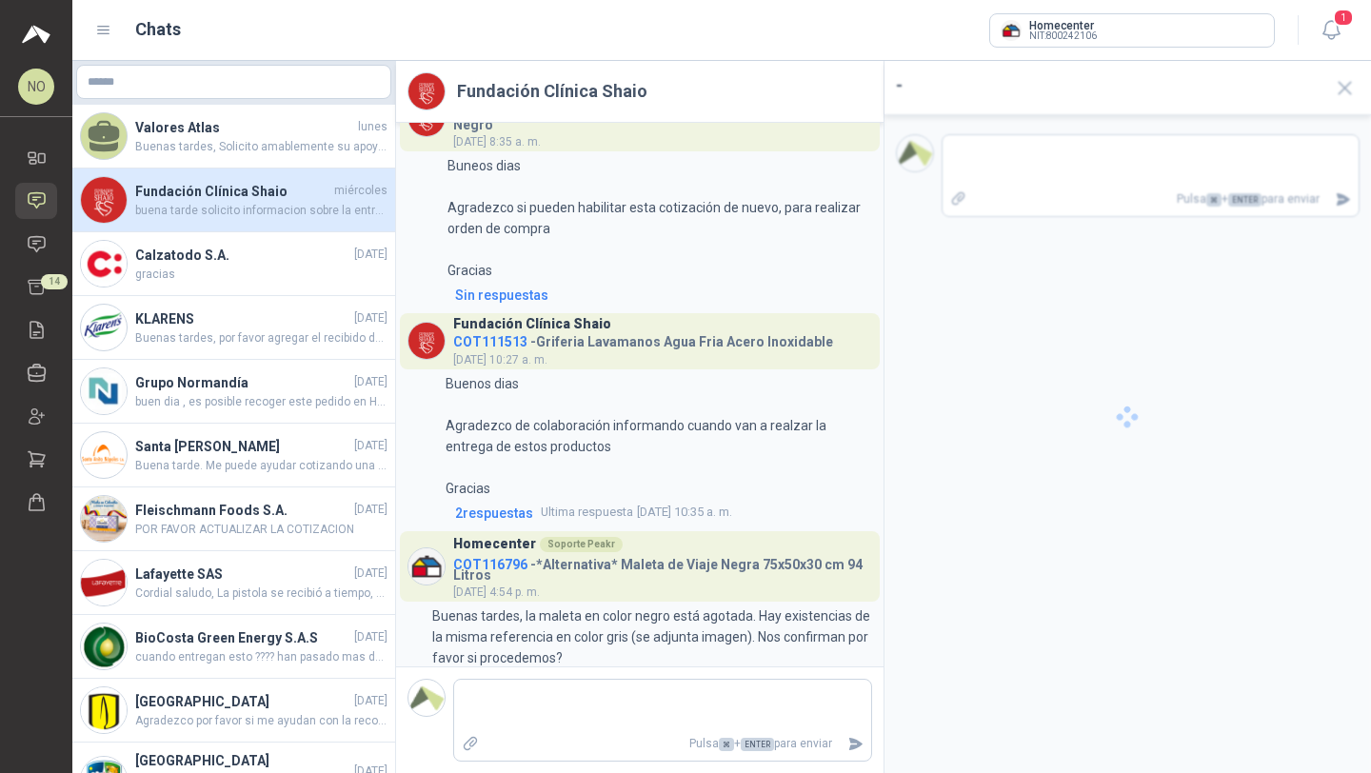
scroll to position [2854, 0]
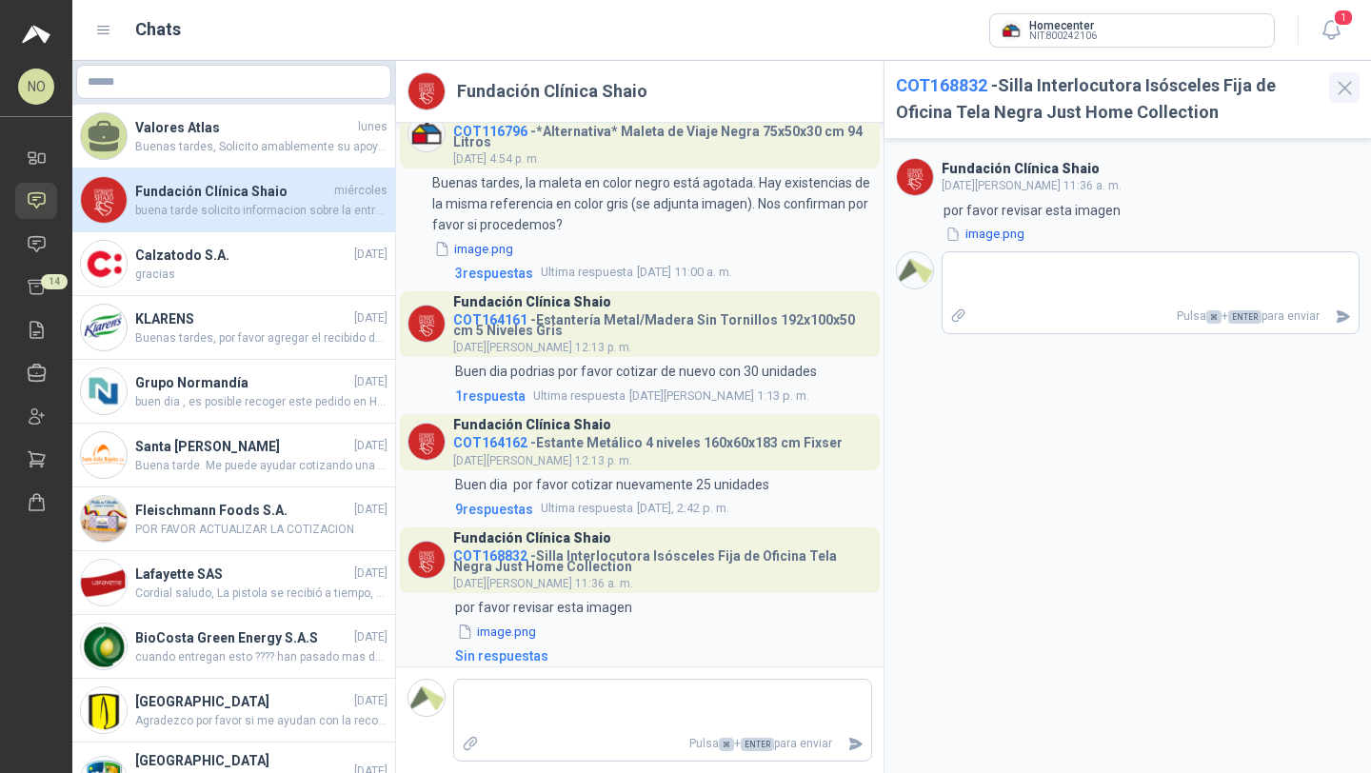
click at [1340, 85] on icon "button" at bounding box center [1345, 88] width 12 height 12
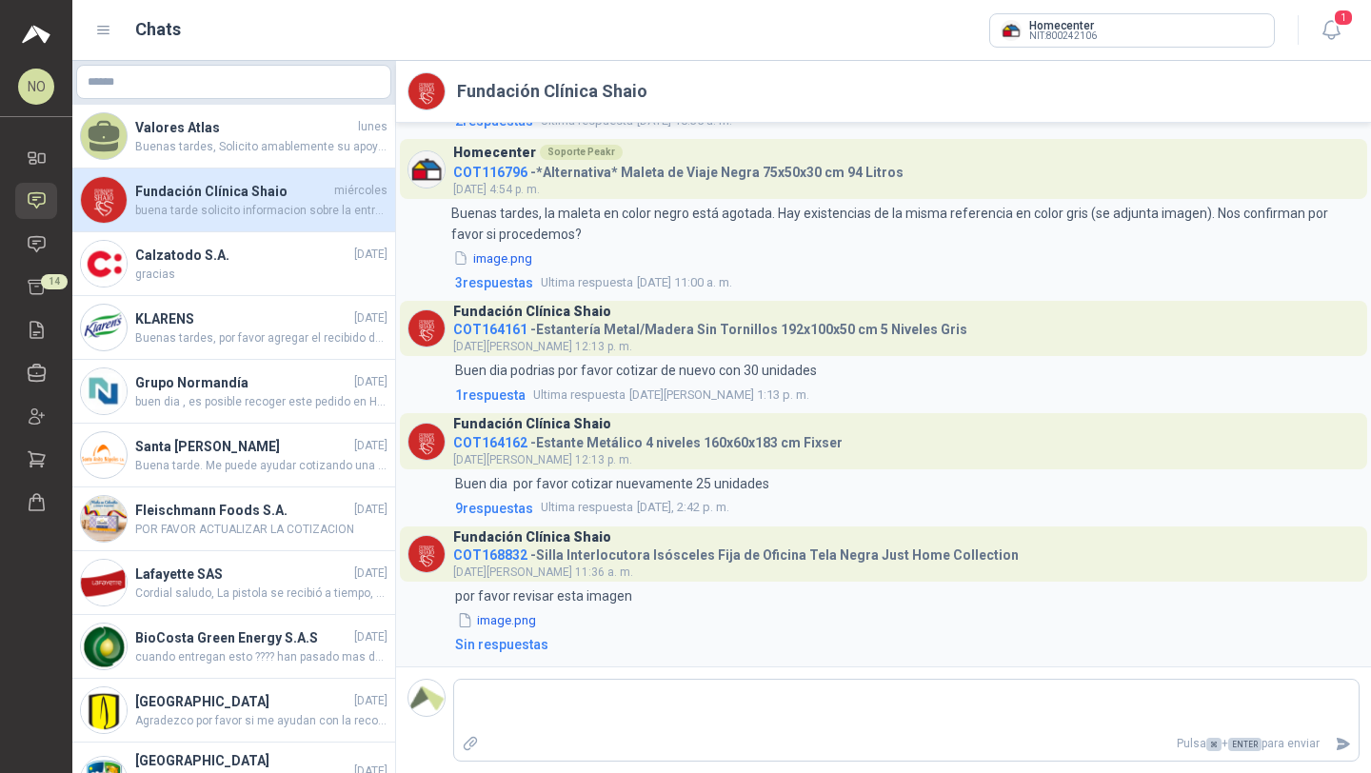
scroll to position [2421, 0]
click at [266, 505] on h4 "Fleischmann Foods S.A." at bounding box center [242, 510] width 215 height 21
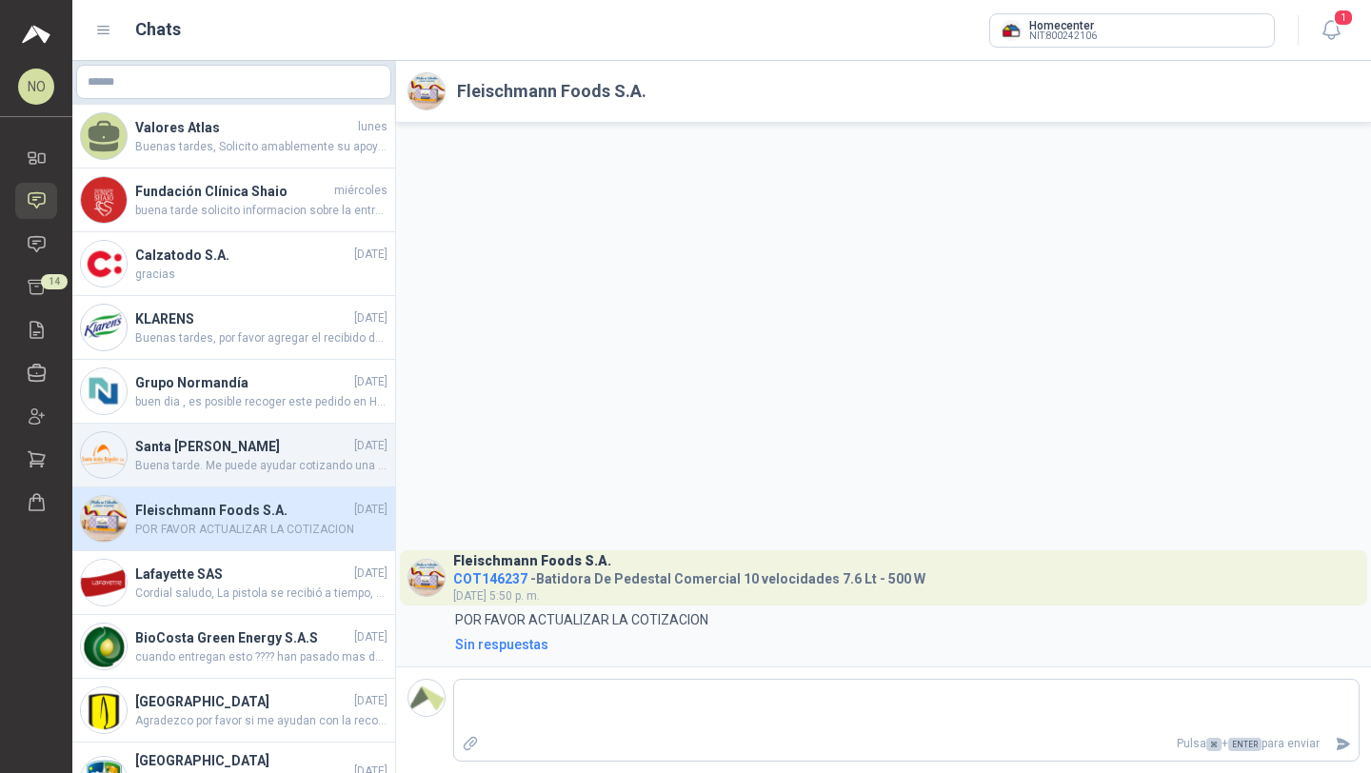
click at [280, 436] on h4 "Santa [PERSON_NAME]" at bounding box center [242, 446] width 215 height 21
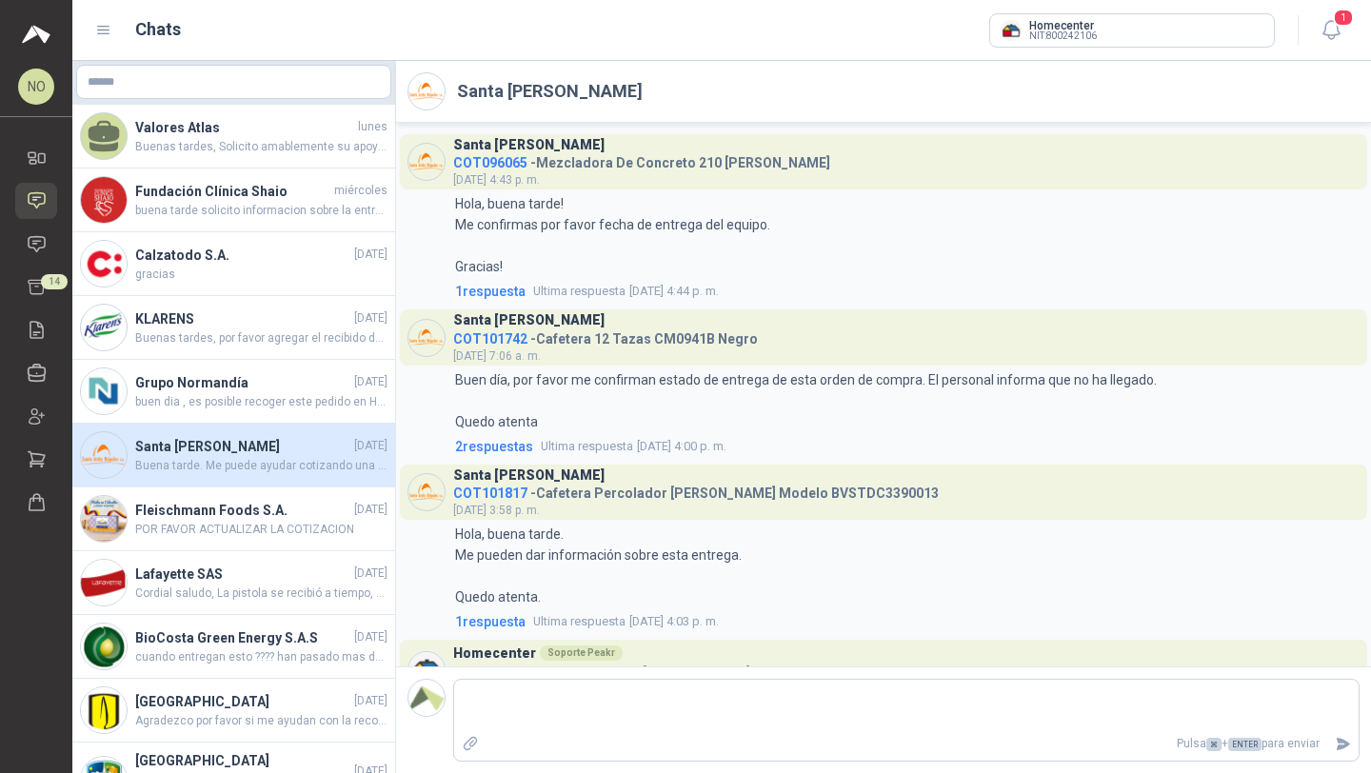
scroll to position [928, 0]
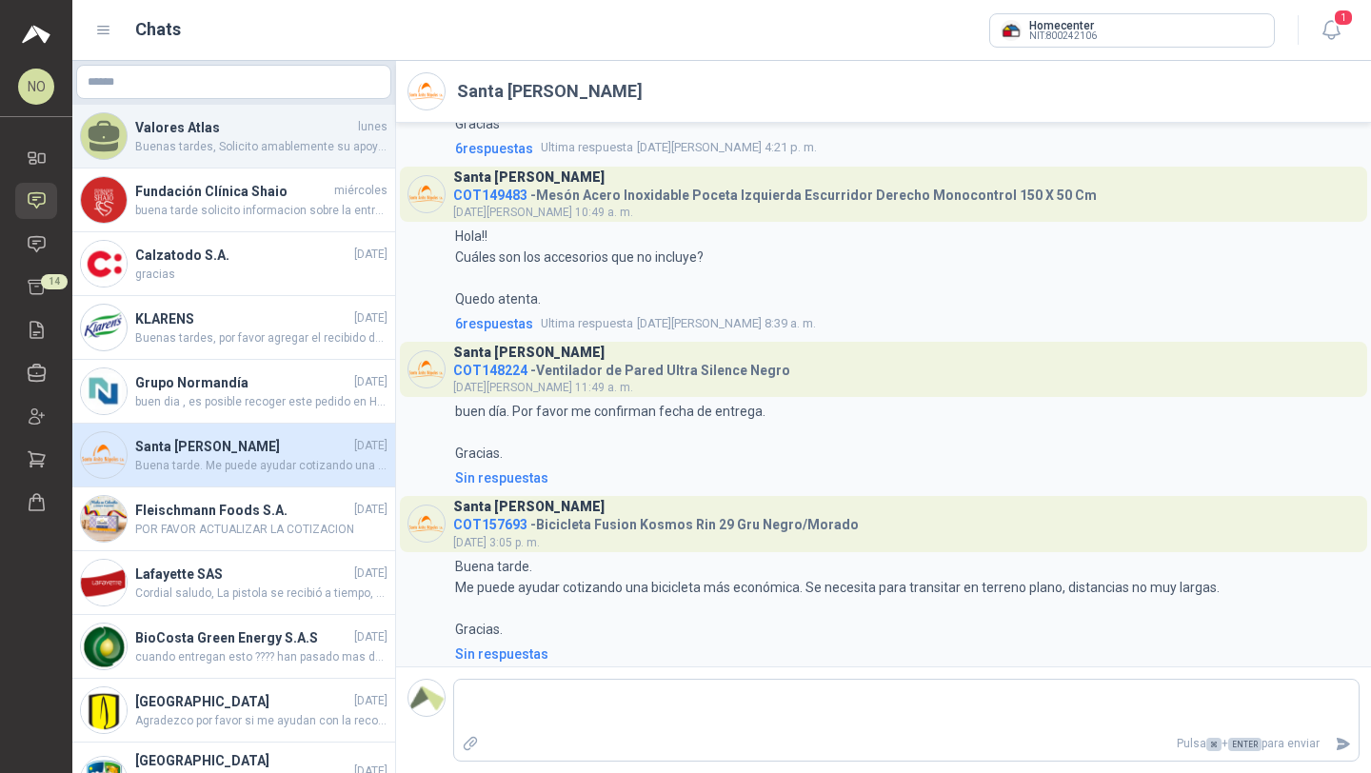
click at [265, 146] on span "Buenas tardes, Solicito amablemente su apoyo con la garantía de una nevera mini…" at bounding box center [261, 147] width 252 height 18
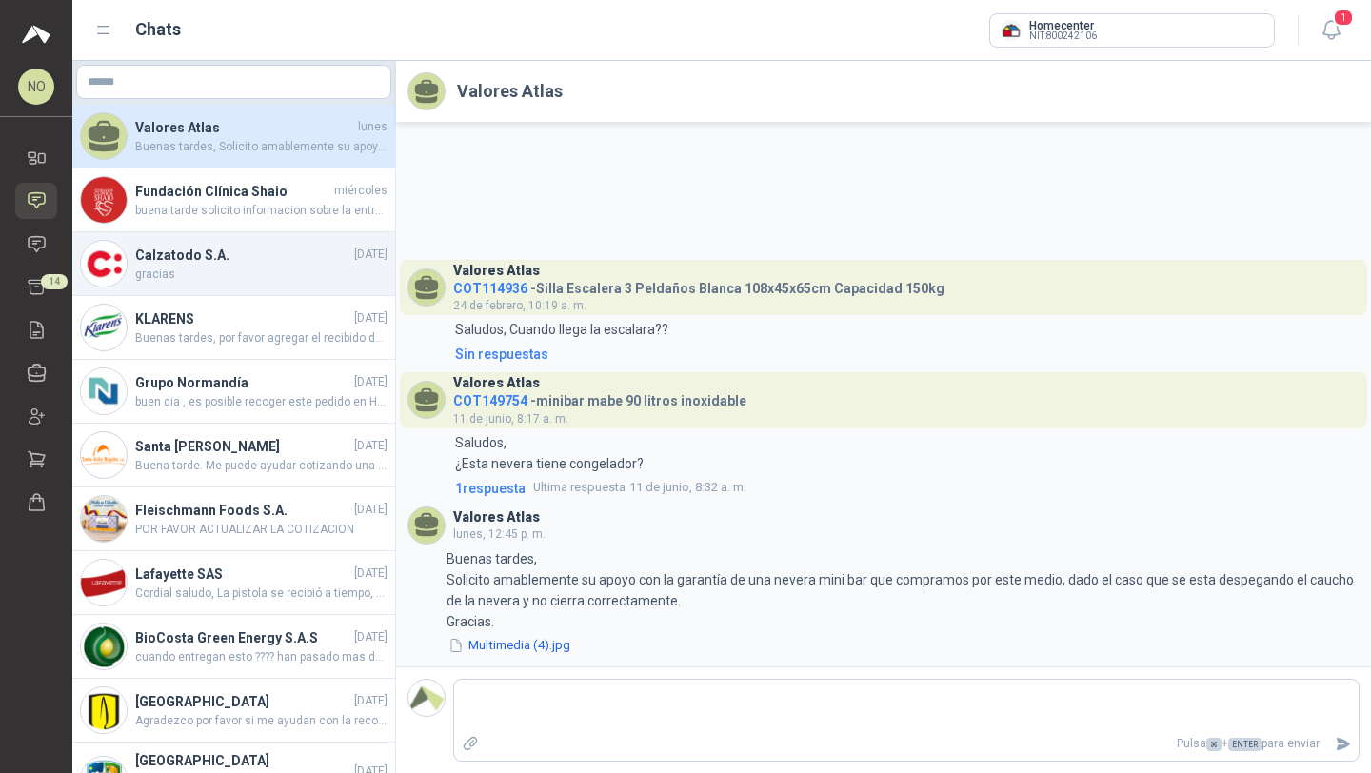
click at [254, 239] on div "Calzatodo S.A. 14/08/2025 gracias" at bounding box center [233, 264] width 323 height 64
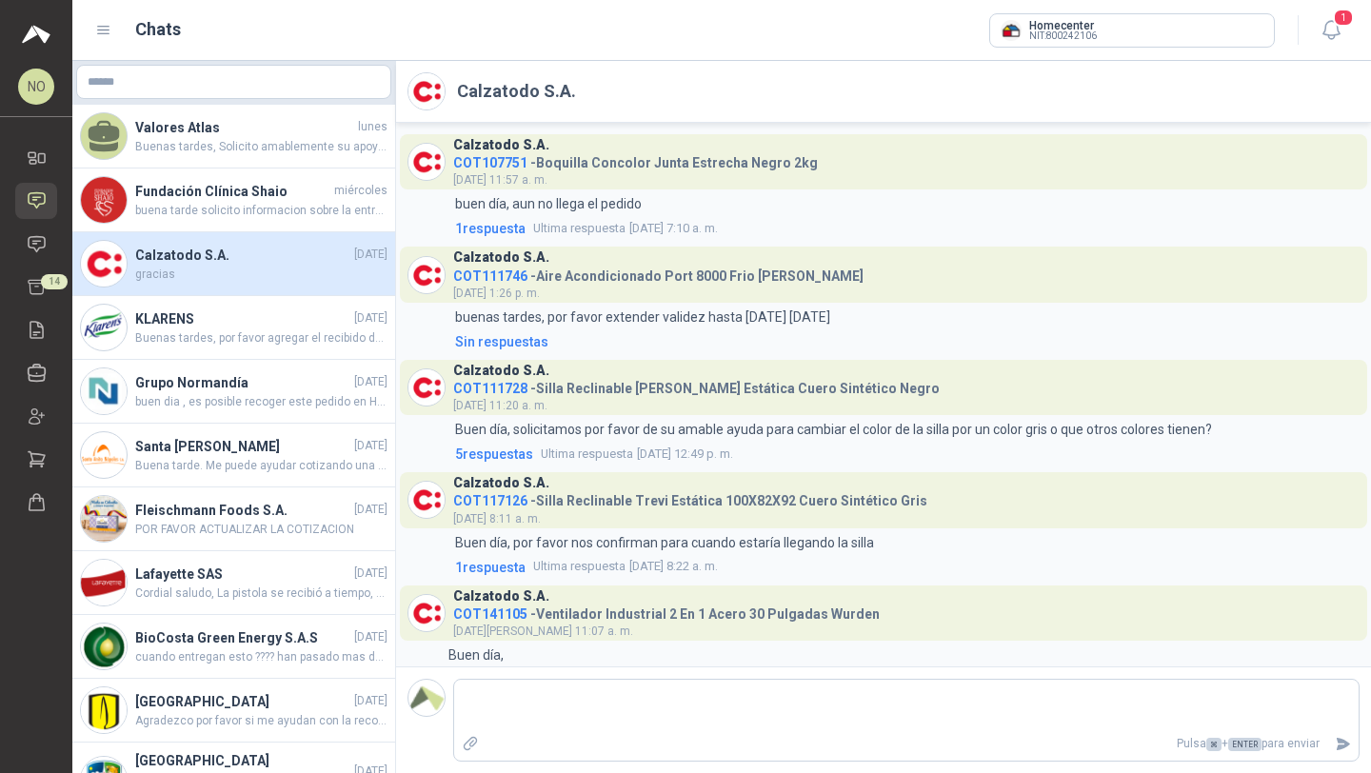
scroll to position [180, 0]
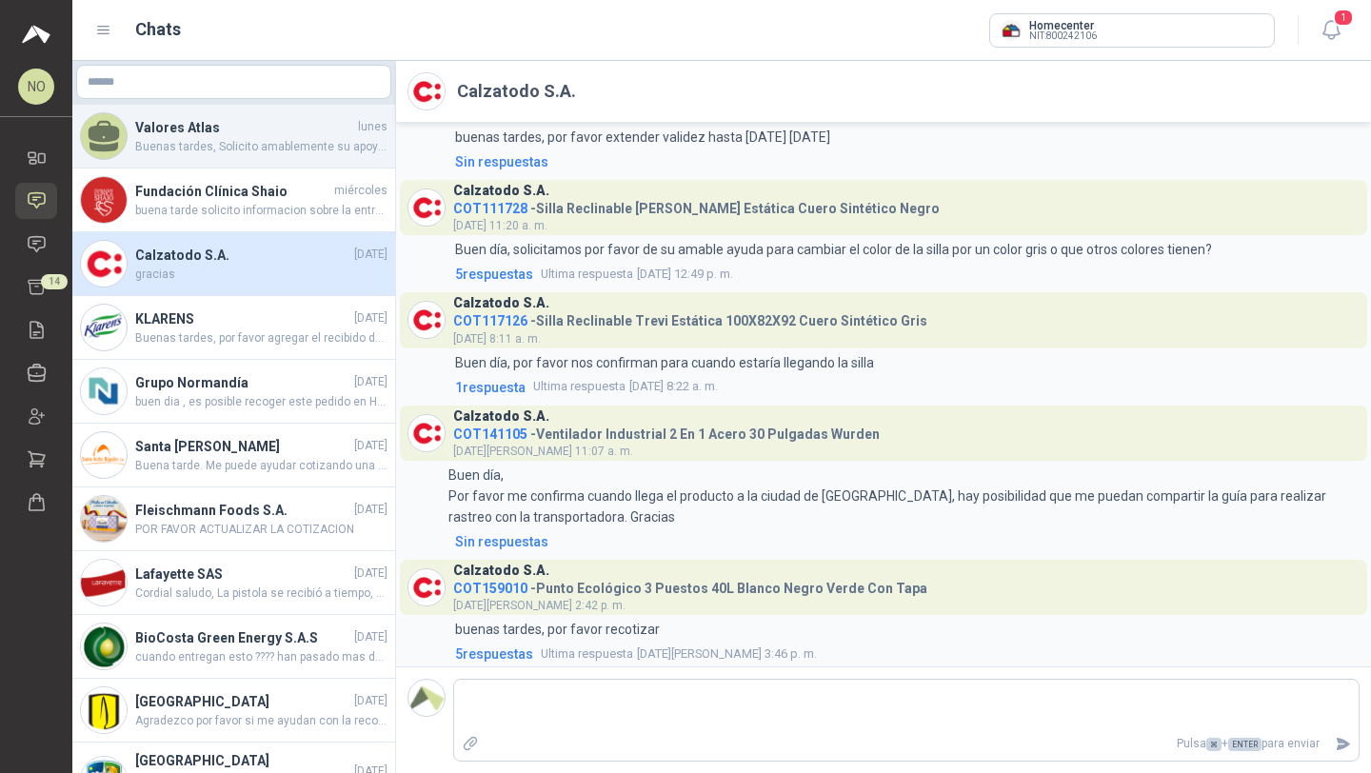
click at [272, 142] on span "Buenas tardes, Solicito amablemente su apoyo con la garantía de una nevera mini…" at bounding box center [261, 147] width 252 height 18
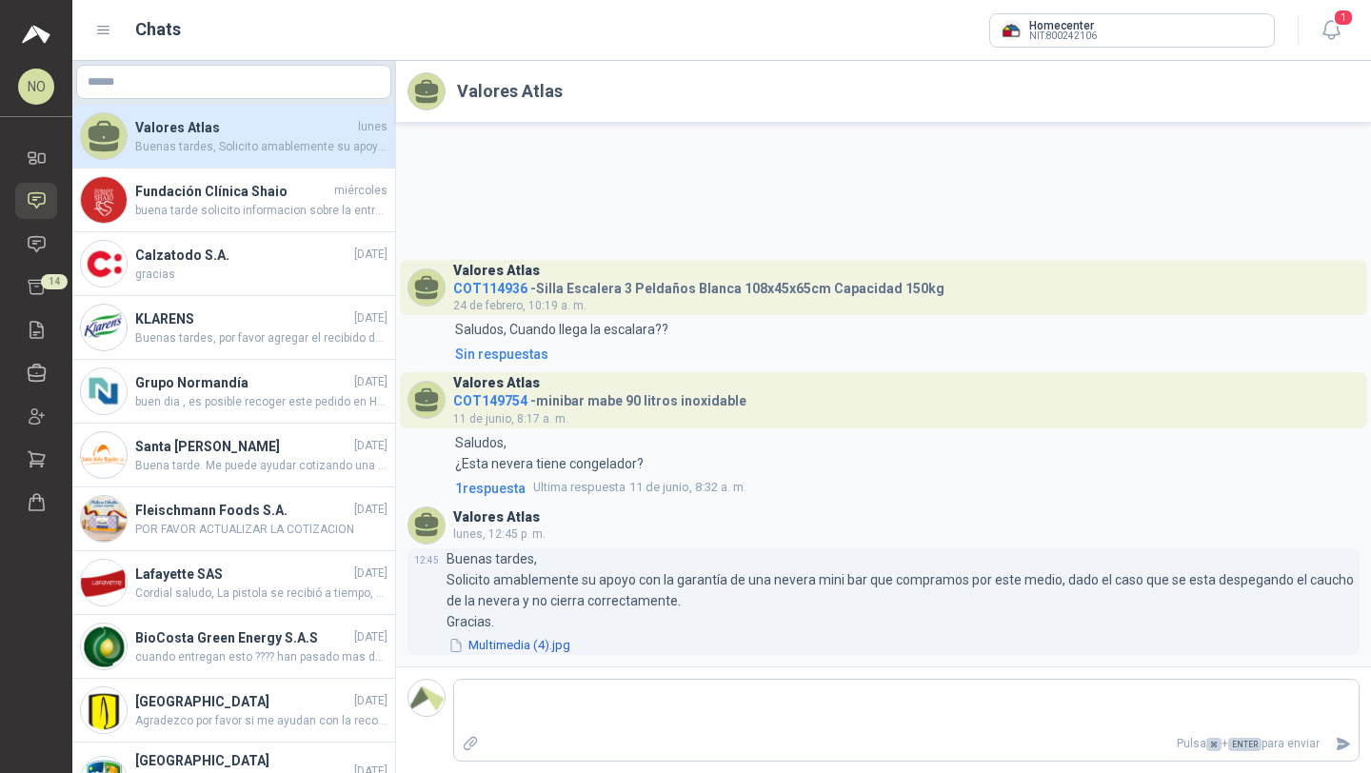
click at [529, 644] on button "Multimedia (4).jpg" at bounding box center [509, 646] width 126 height 20
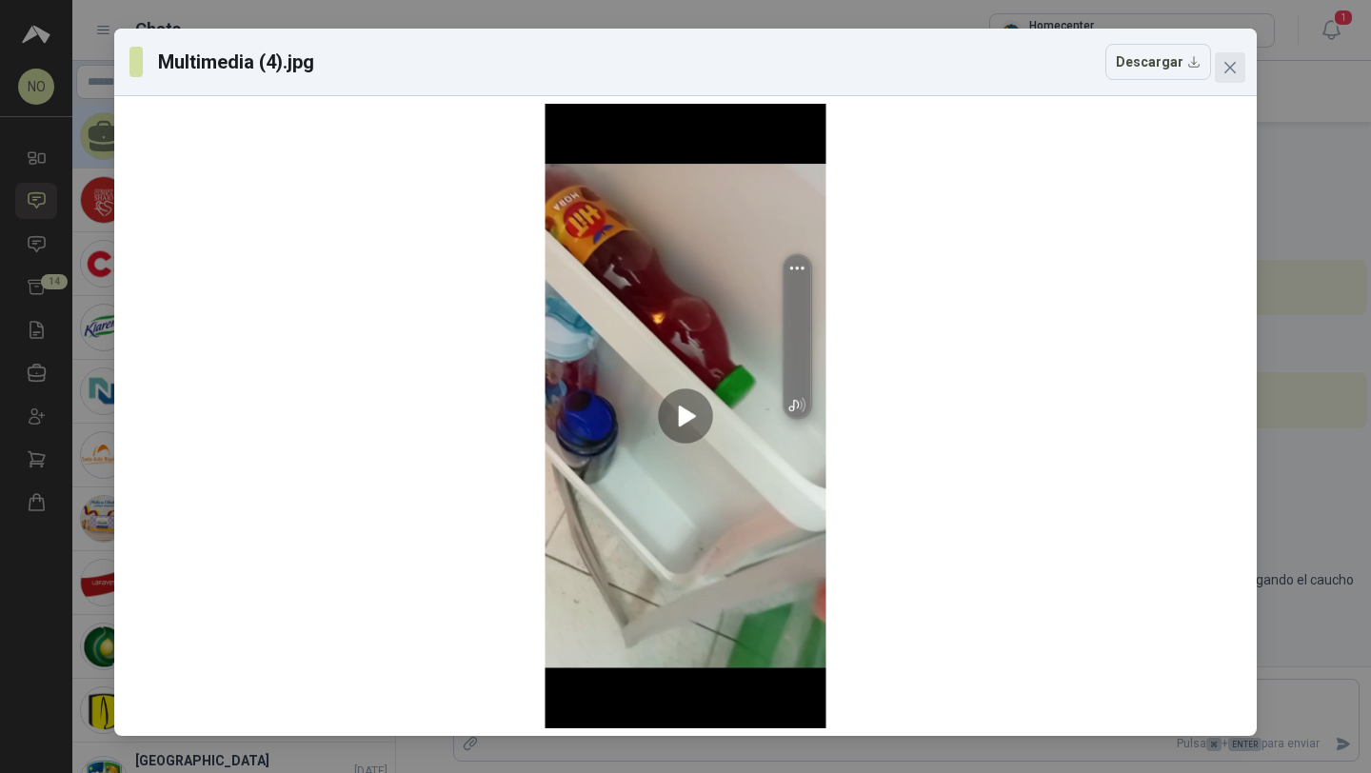
click at [1236, 62] on icon "close" at bounding box center [1229, 67] width 15 height 15
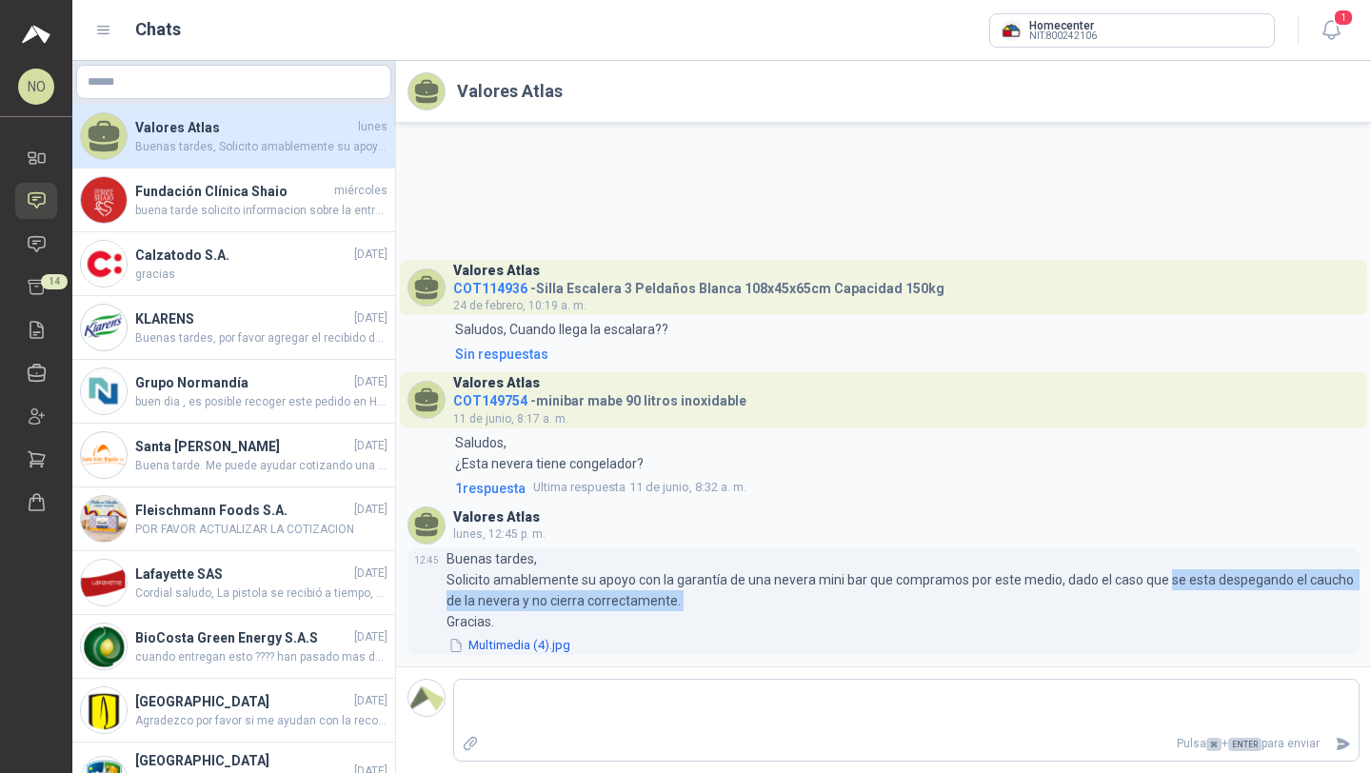
drag, startPoint x: 1163, startPoint y: 578, endPoint x: 713, endPoint y: 601, distance: 450.9
click at [712, 601] on p "Buenas tardes, Solicito amablemente su apoyo con la garantía de una nevera mini…" at bounding box center [902, 590] width 913 height 84
click at [39, 228] on link "Solicitudes" at bounding box center [36, 244] width 42 height 35
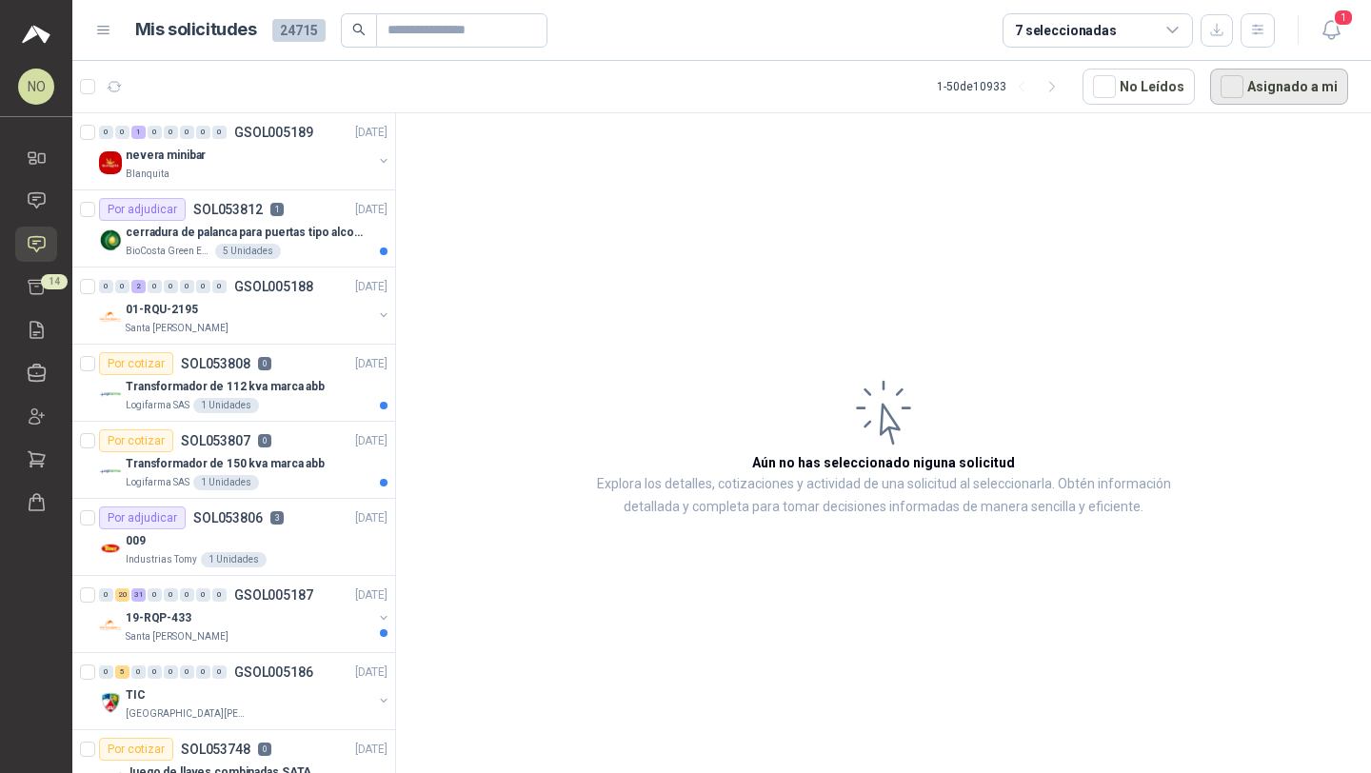
click at [1307, 85] on button "Asignado a mi" at bounding box center [1279, 87] width 138 height 36
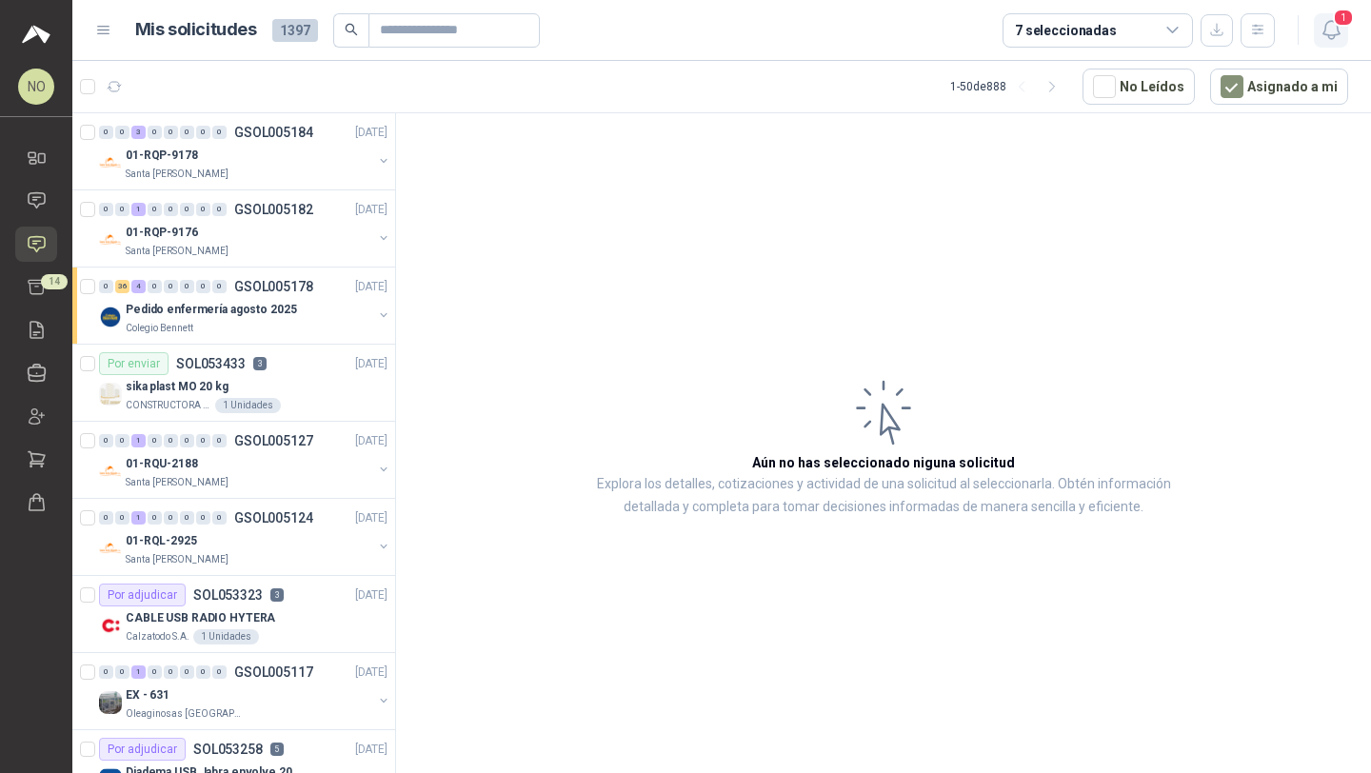
click at [1348, 16] on span "1" at bounding box center [1343, 18] width 21 height 18
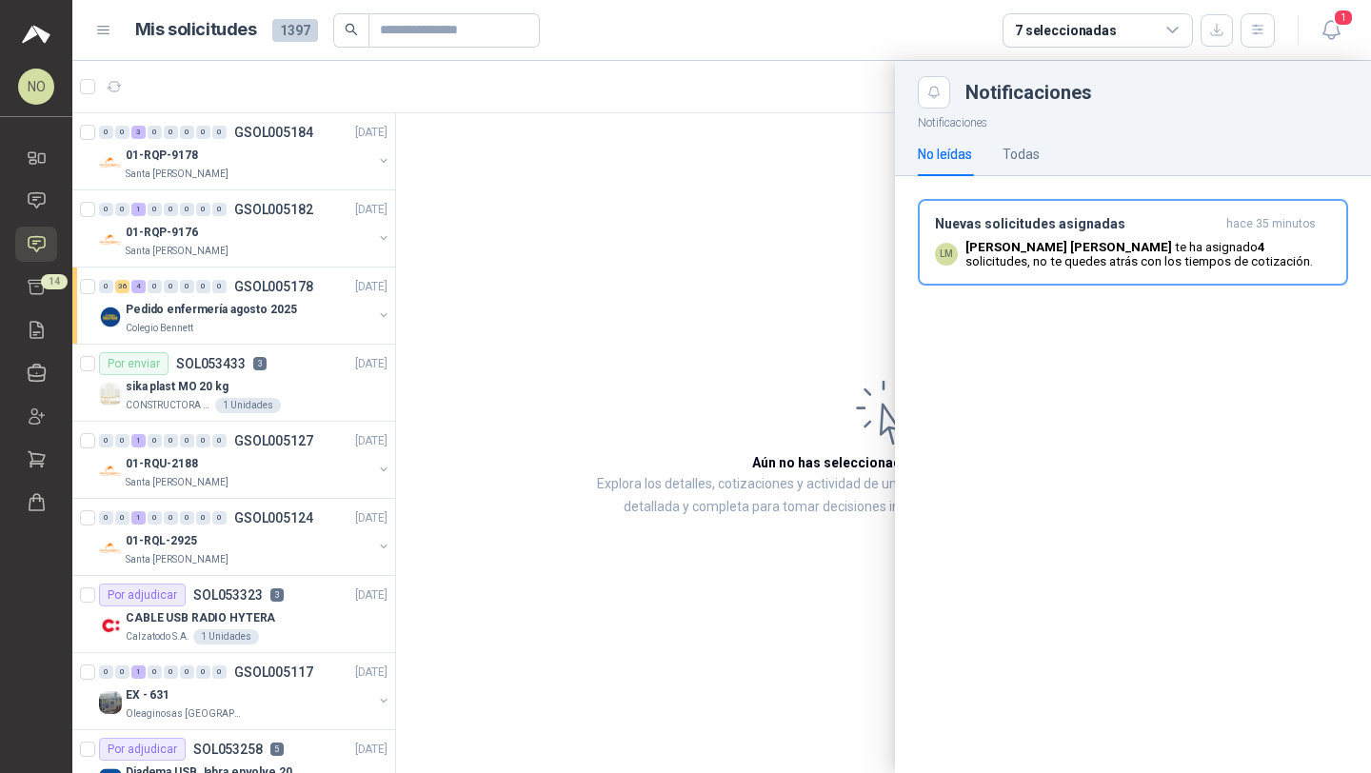
click at [1175, 257] on p "Luis Miguel Martinez te ha asignado 4 solicitudes , no te quedes atrás con los …" at bounding box center [1148, 254] width 366 height 29
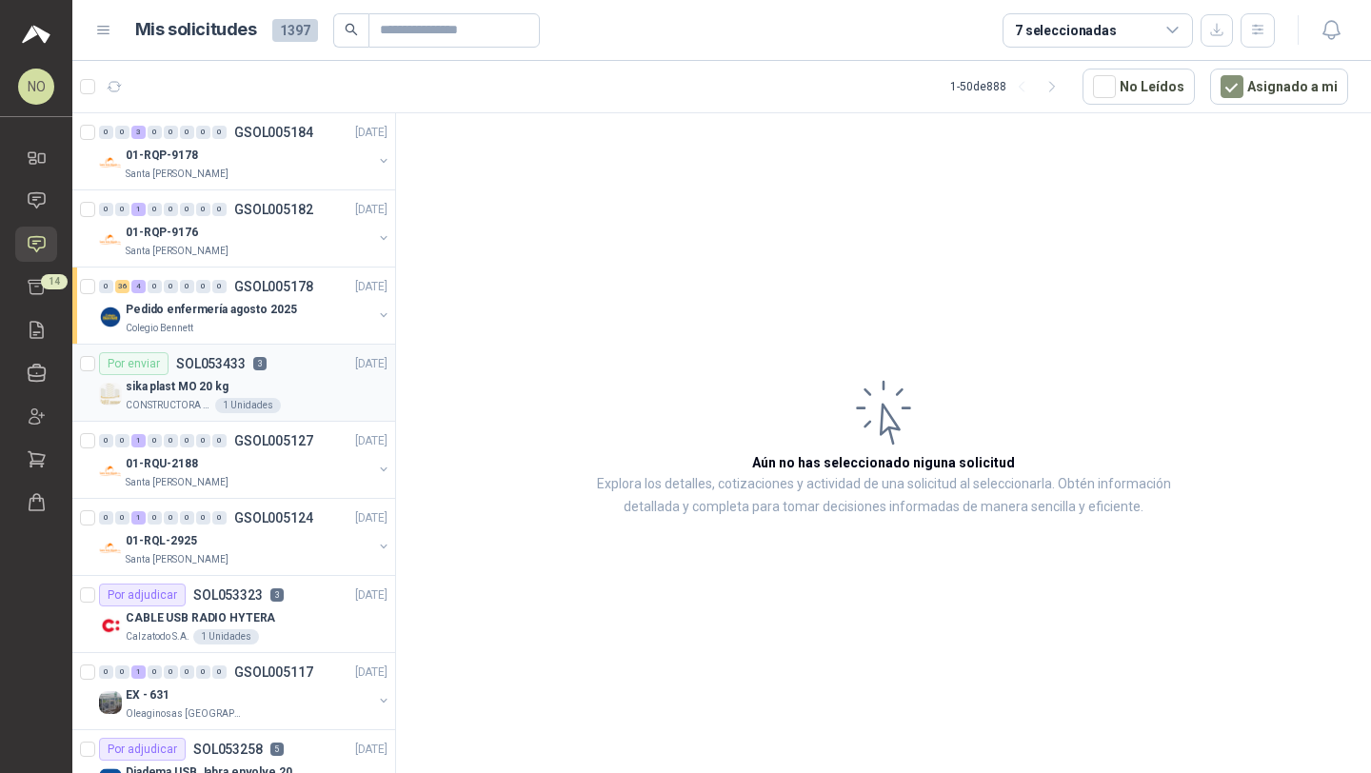
click at [279, 361] on div "Por enviar SOL053433 3 26/08/25" at bounding box center [243, 363] width 288 height 23
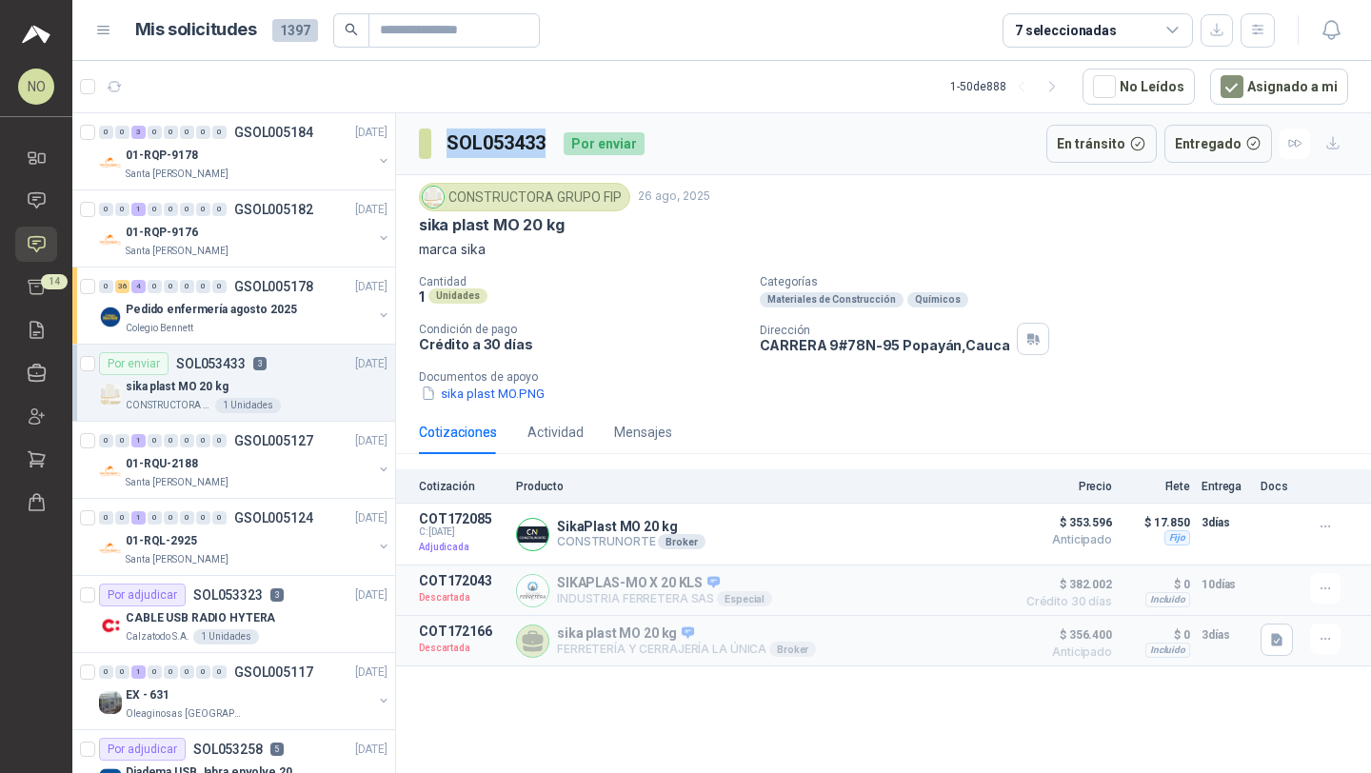
drag, startPoint x: 448, startPoint y: 133, endPoint x: 545, endPoint y: 140, distance: 96.4
click at [545, 140] on h3 "SOL053433" at bounding box center [497, 144] width 102 height 30
click at [478, 31] on input "text" at bounding box center [446, 30] width 133 height 32
paste input "*********"
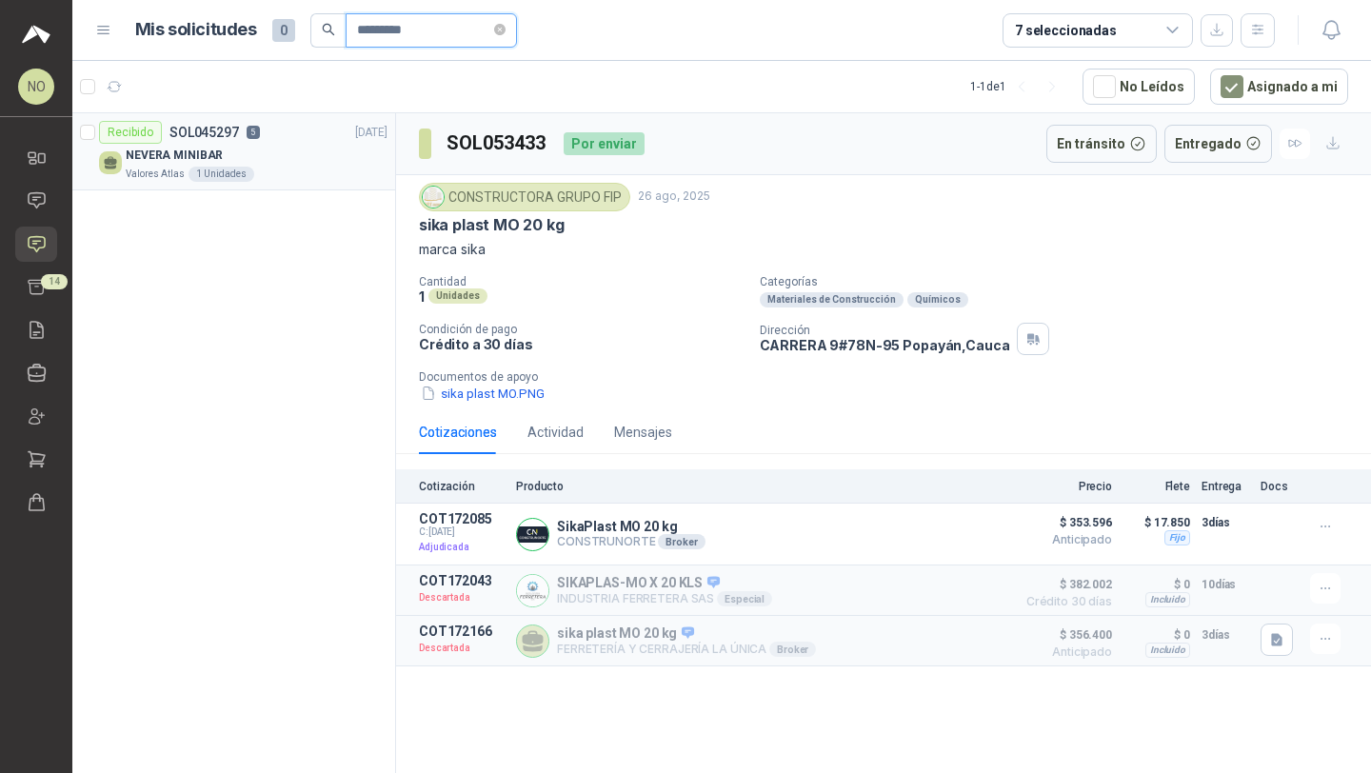
type input "*********"
click at [268, 159] on div "NEVERA MINIBAR" at bounding box center [257, 155] width 262 height 23
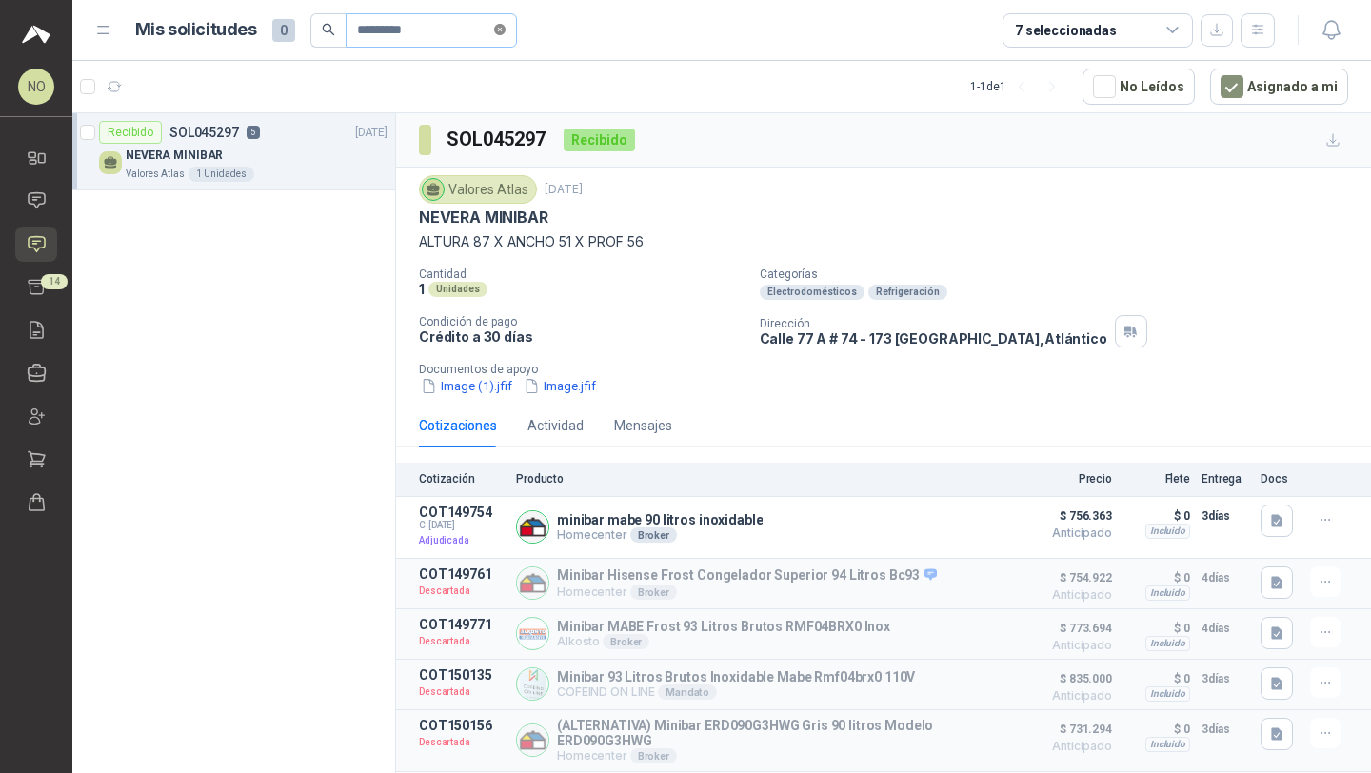
click at [506, 29] on icon "close-circle" at bounding box center [499, 29] width 11 height 11
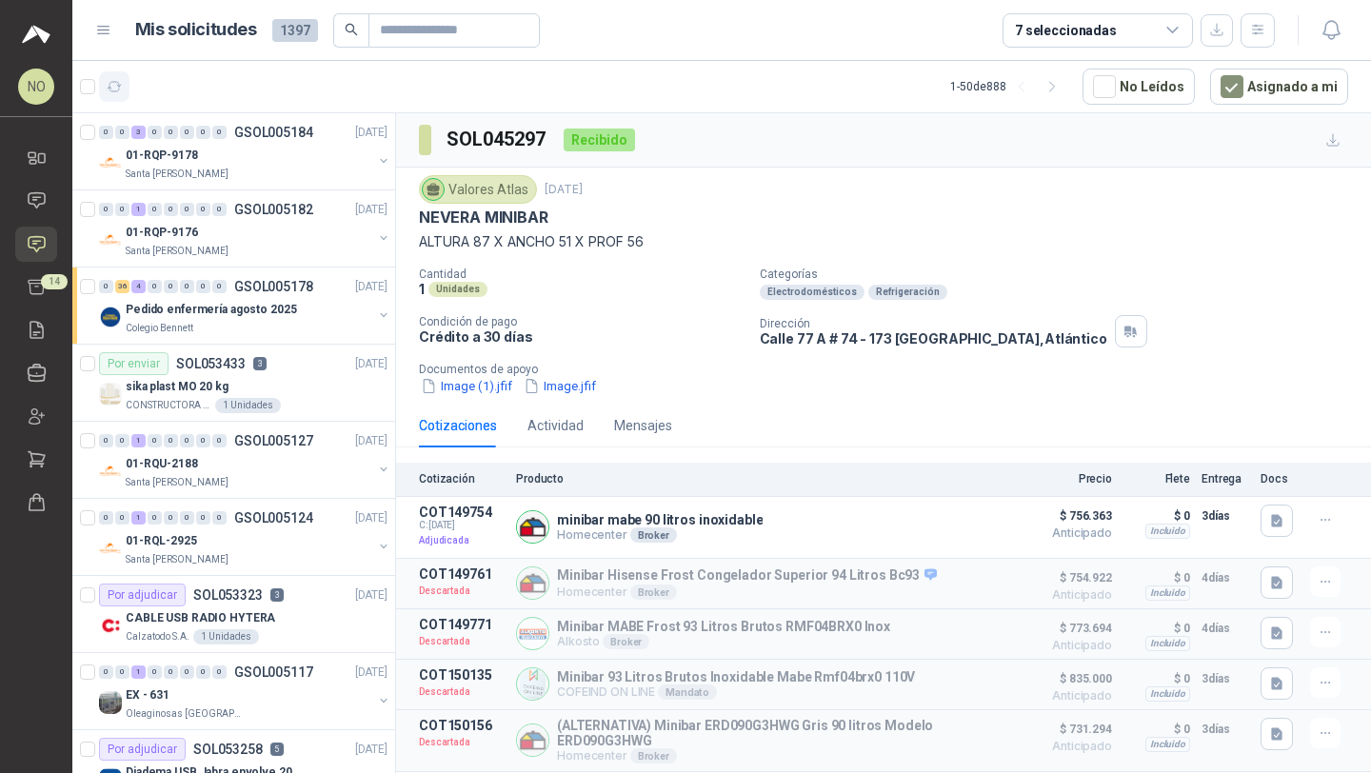
click at [121, 79] on icon "button" at bounding box center [115, 87] width 16 height 16
click at [1289, 89] on button "Asignado a mi" at bounding box center [1279, 87] width 138 height 36
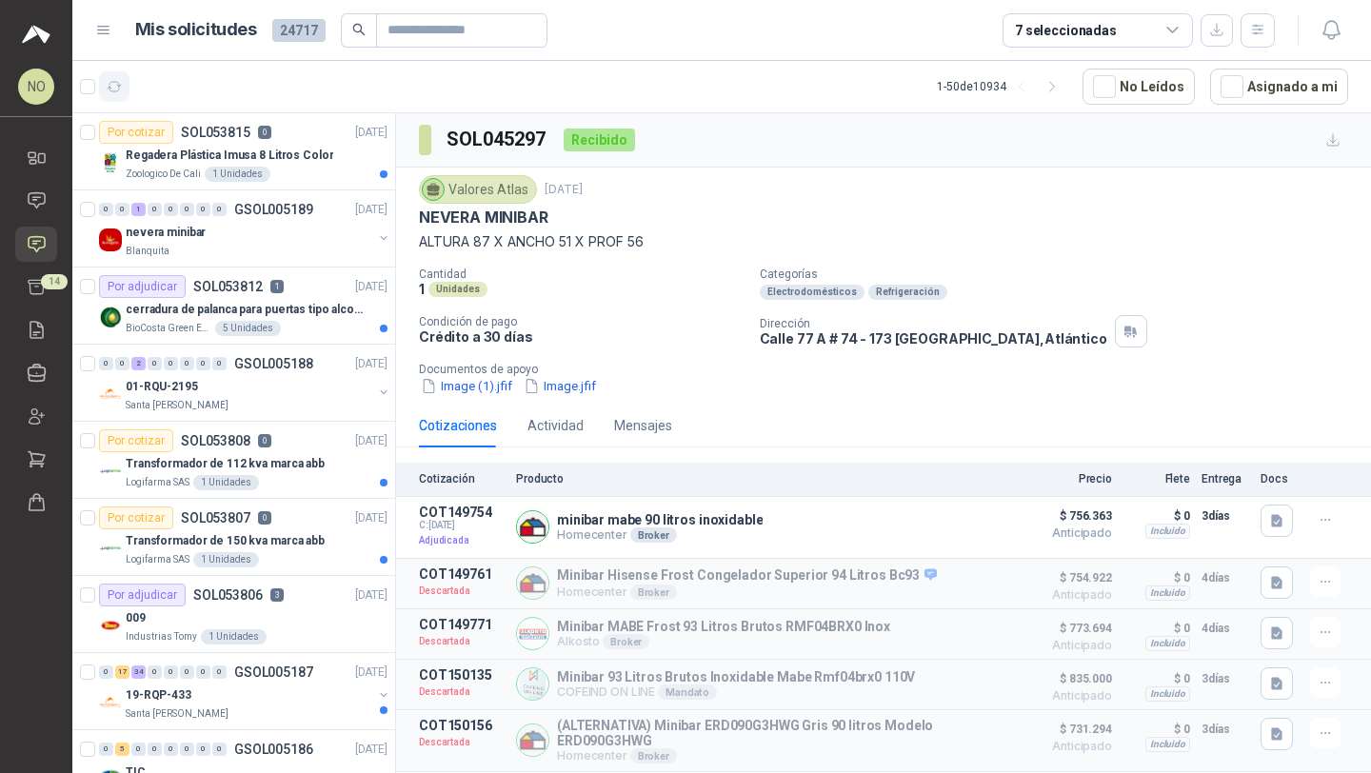
click at [125, 86] on button "button" at bounding box center [114, 86] width 30 height 30
click at [323, 162] on div "Regadera Plástica Imusa 8 Litros Color" at bounding box center [257, 155] width 262 height 23
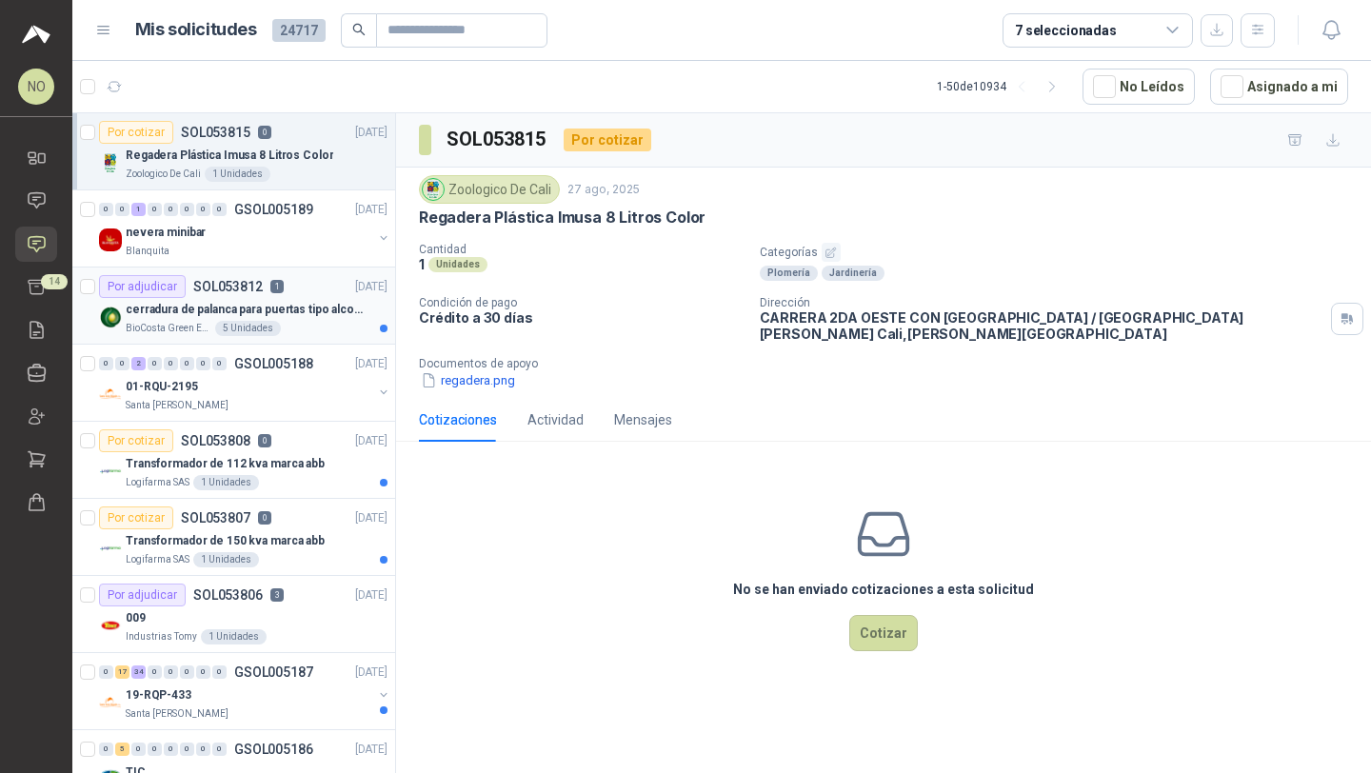
click at [321, 310] on p "cerradura de palanca para puertas tipo alcoba marca yale" at bounding box center [244, 310] width 237 height 18
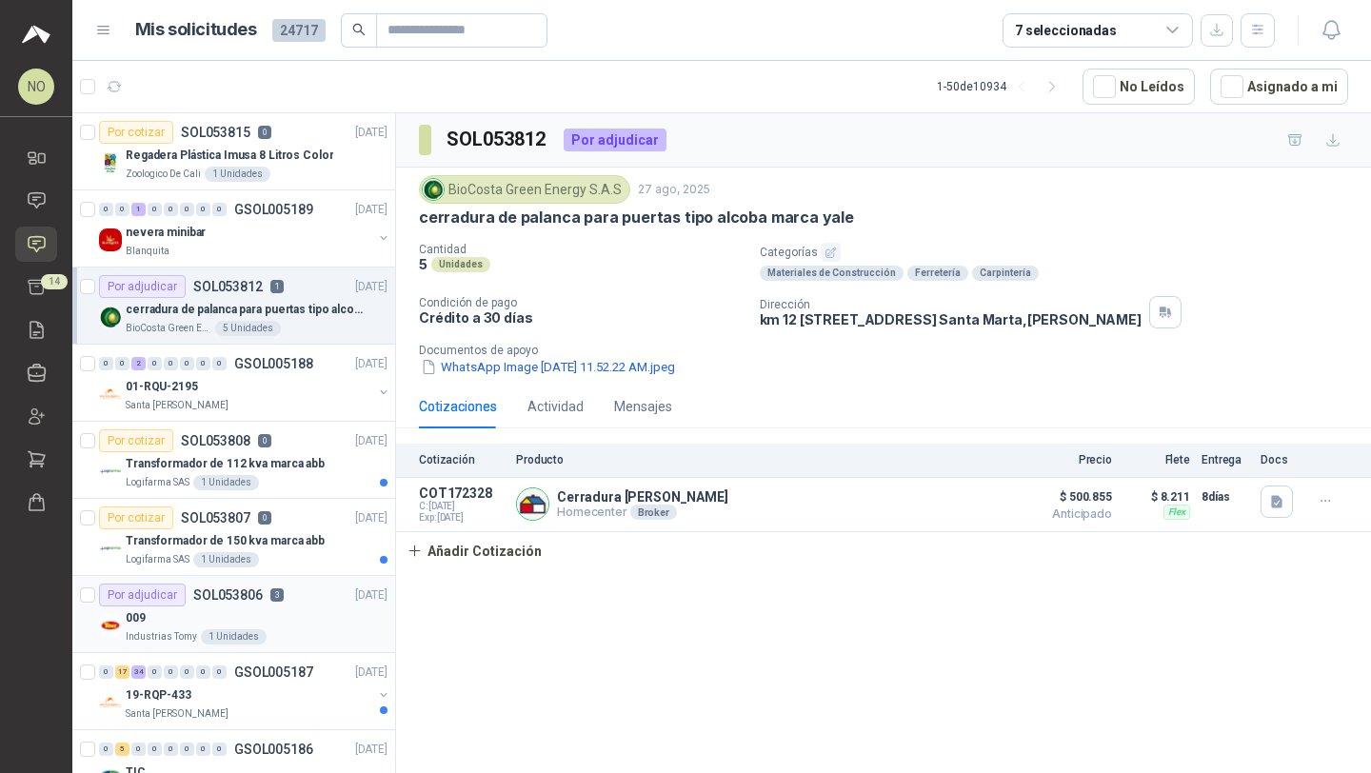
click at [286, 617] on div "009" at bounding box center [257, 617] width 262 height 23
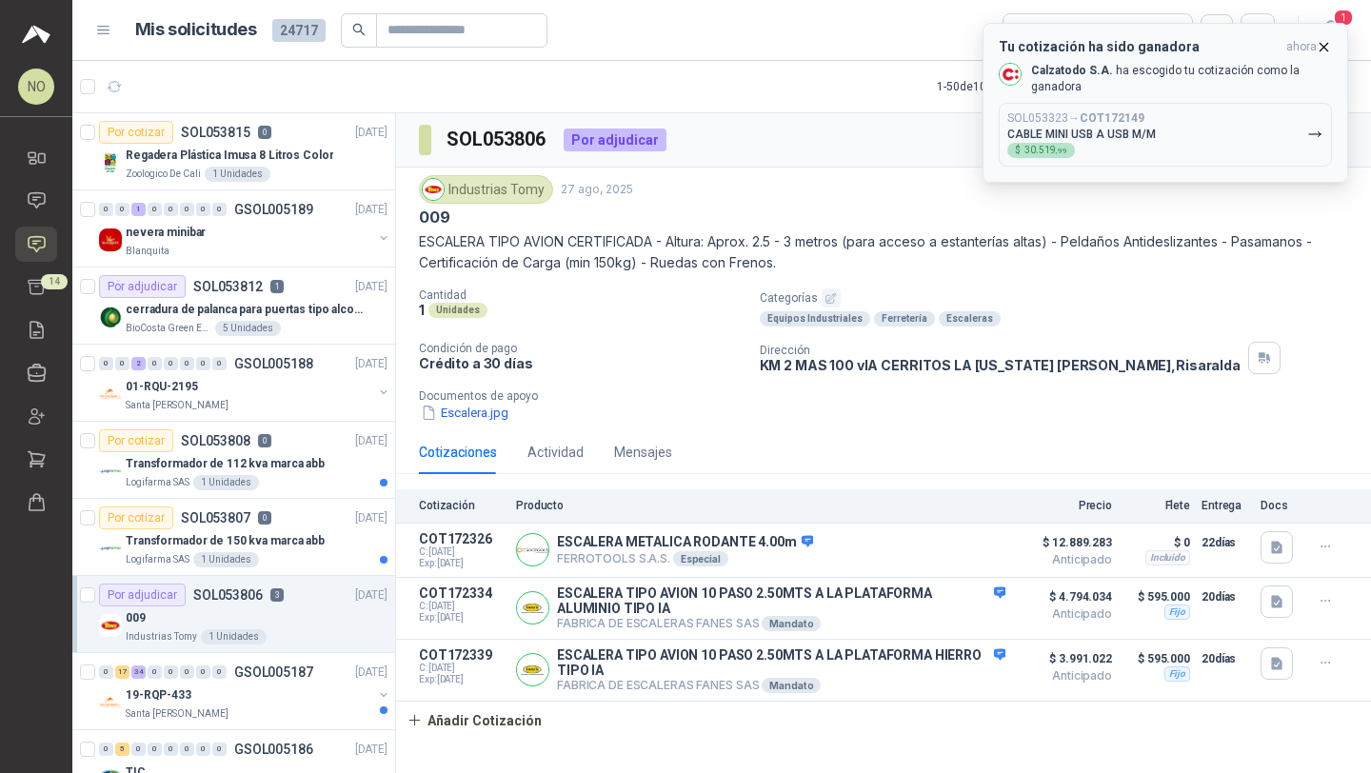
click at [1329, 49] on icon "button" at bounding box center [1324, 47] width 16 height 16
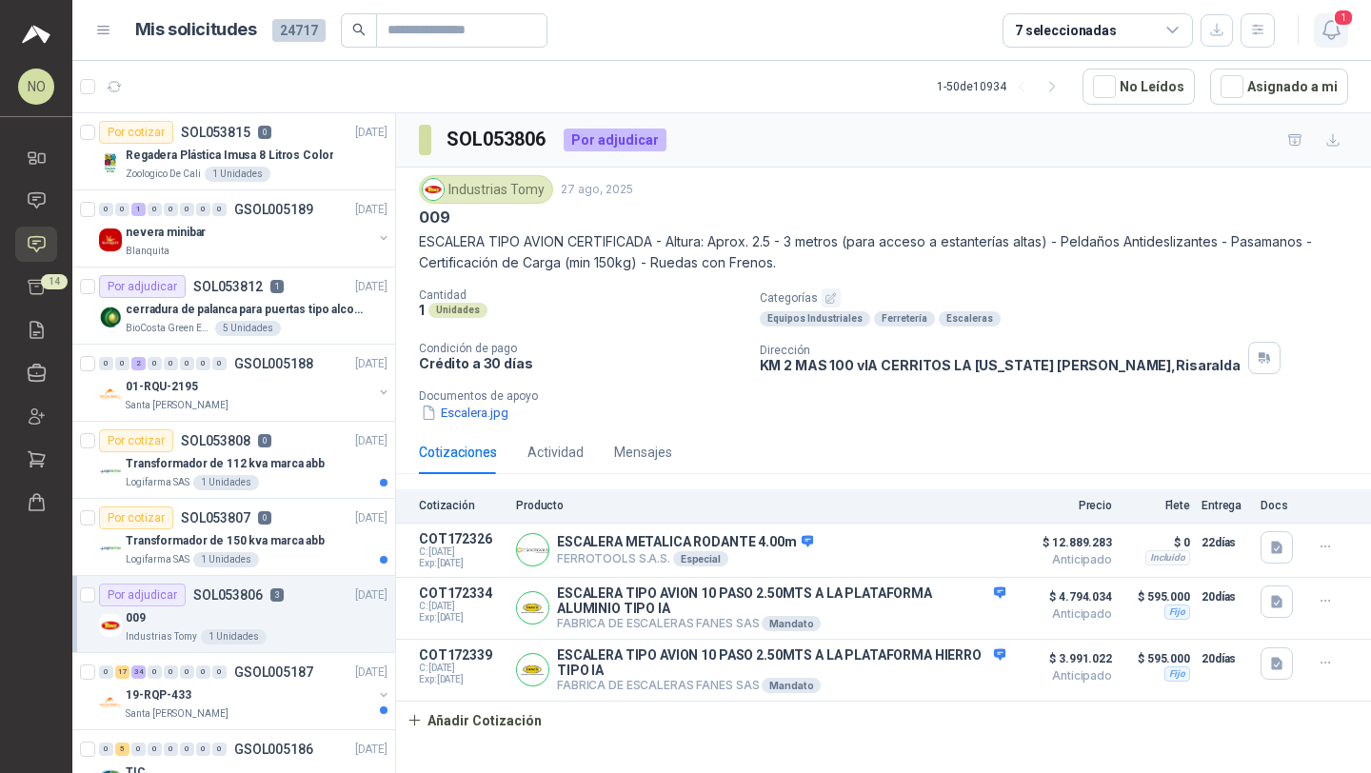
click at [1342, 42] on button "1" at bounding box center [1331, 30] width 34 height 34
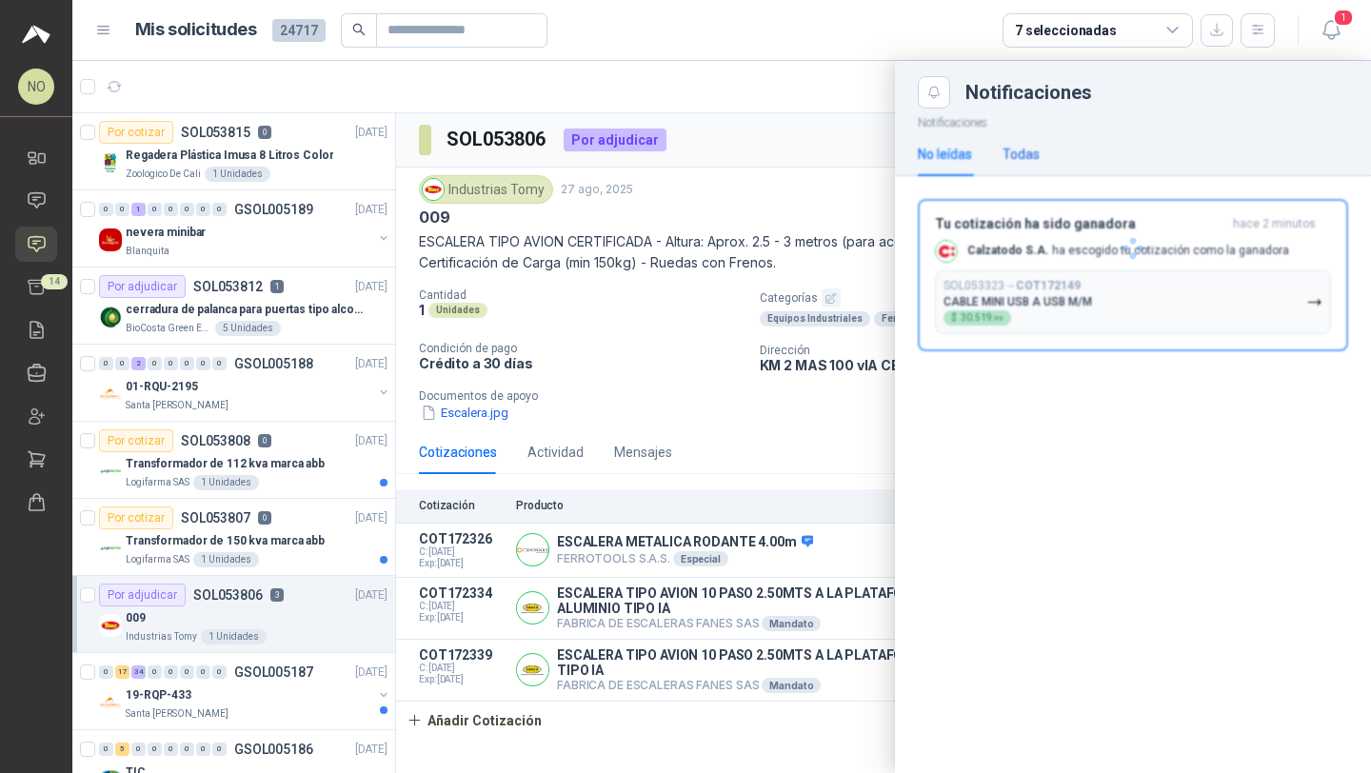
click at [1024, 163] on div "Todas" at bounding box center [1020, 154] width 37 height 21
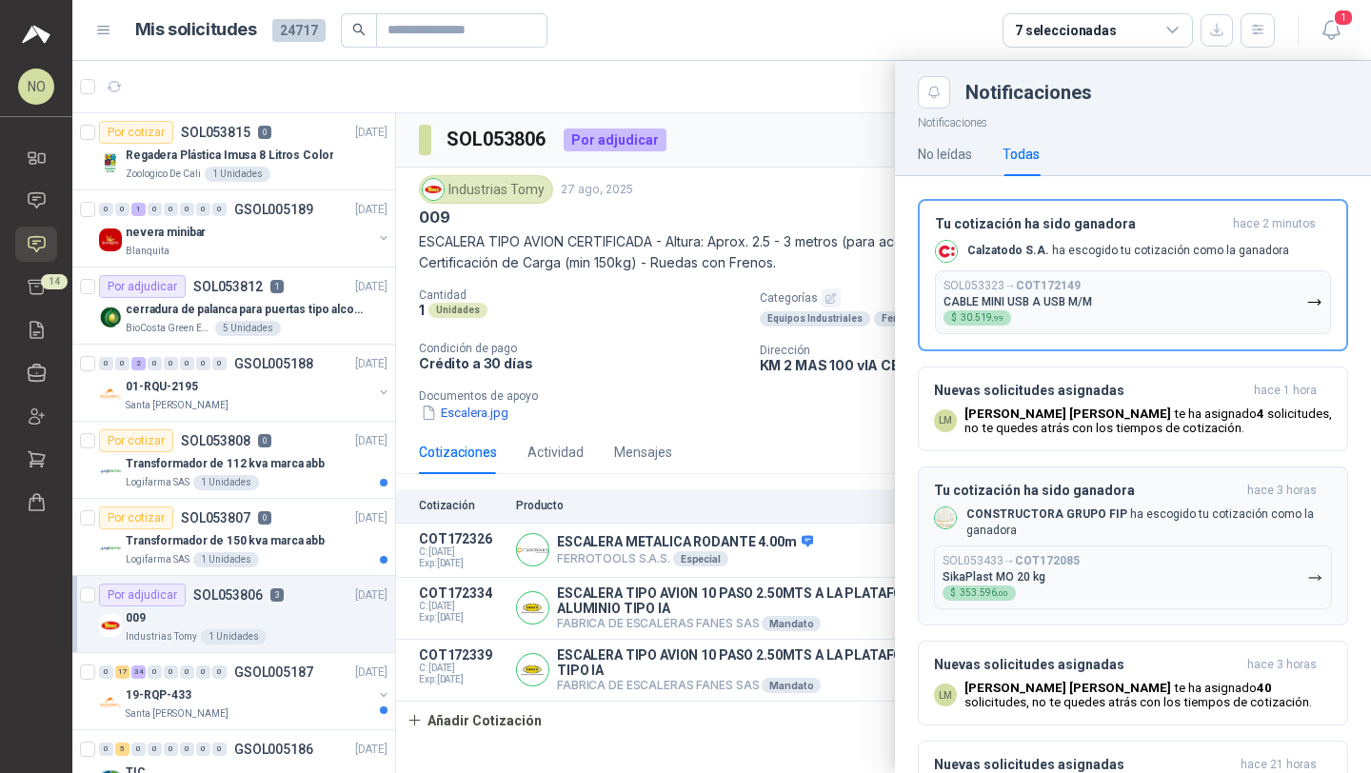
click at [1122, 555] on button "SOL053433 → COT172085 SikaPlast MO 20 kg $ 353.596 ,00" at bounding box center [1133, 578] width 398 height 64
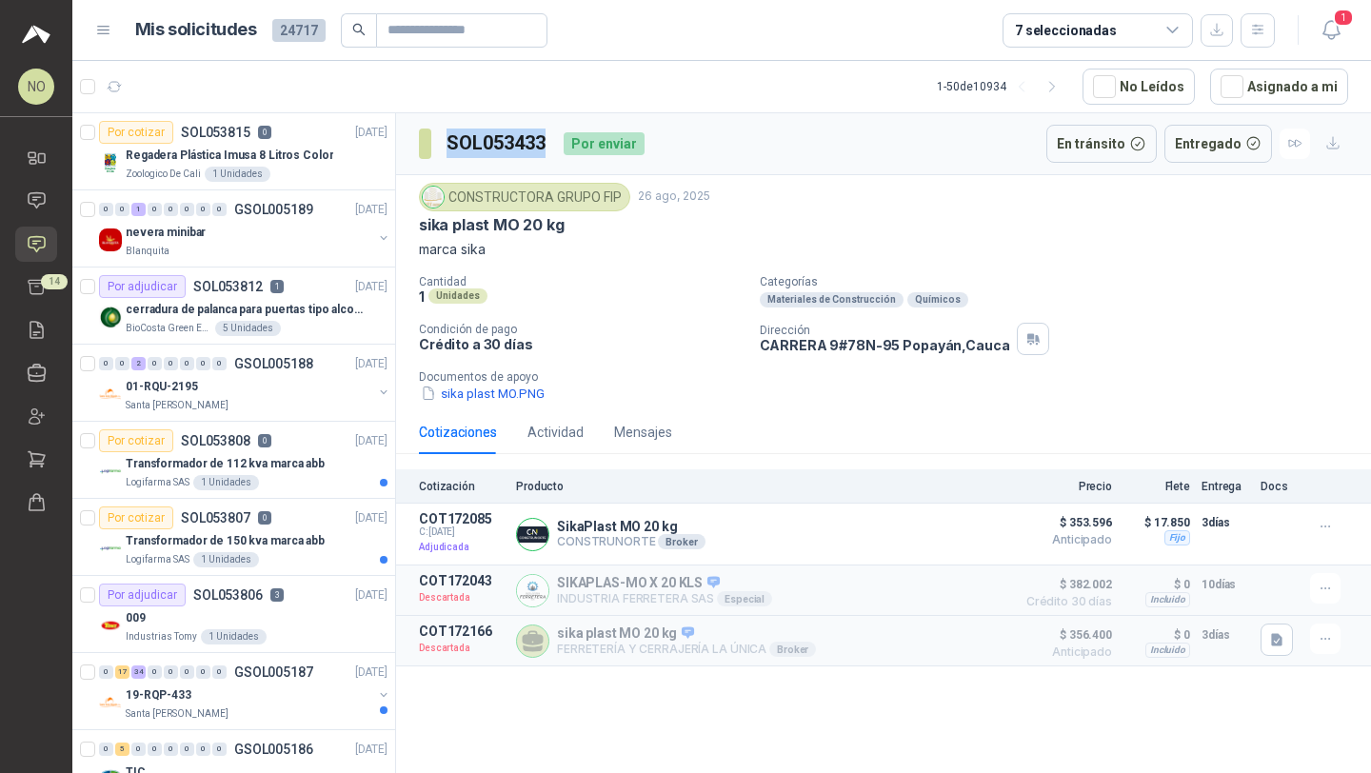
drag, startPoint x: 447, startPoint y: 142, endPoint x: 551, endPoint y: 145, distance: 103.8
click at [551, 145] on div "SOL053433 Por enviar" at bounding box center [532, 144] width 226 height 38
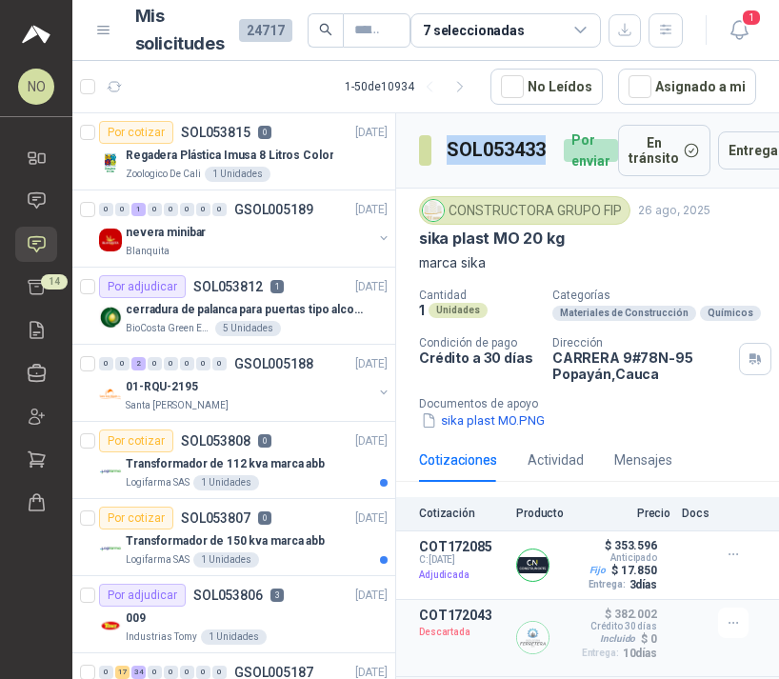
click at [461, 162] on h3 "SOL053433" at bounding box center [497, 150] width 102 height 30
drag, startPoint x: 442, startPoint y: 149, endPoint x: 544, endPoint y: 156, distance: 102.1
click at [545, 156] on section "SOL053433" at bounding box center [483, 150] width 129 height 30
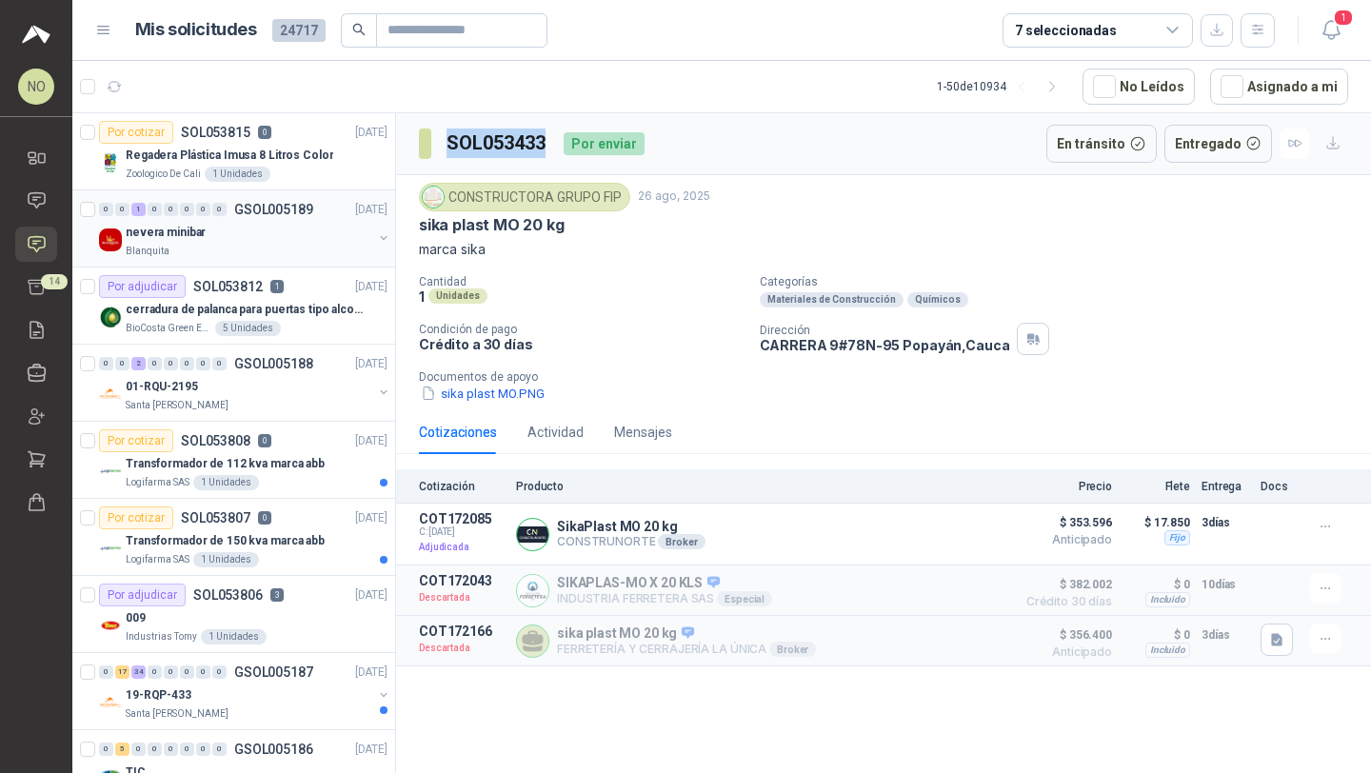
click at [223, 242] on div "nevera minibar" at bounding box center [249, 232] width 247 height 23
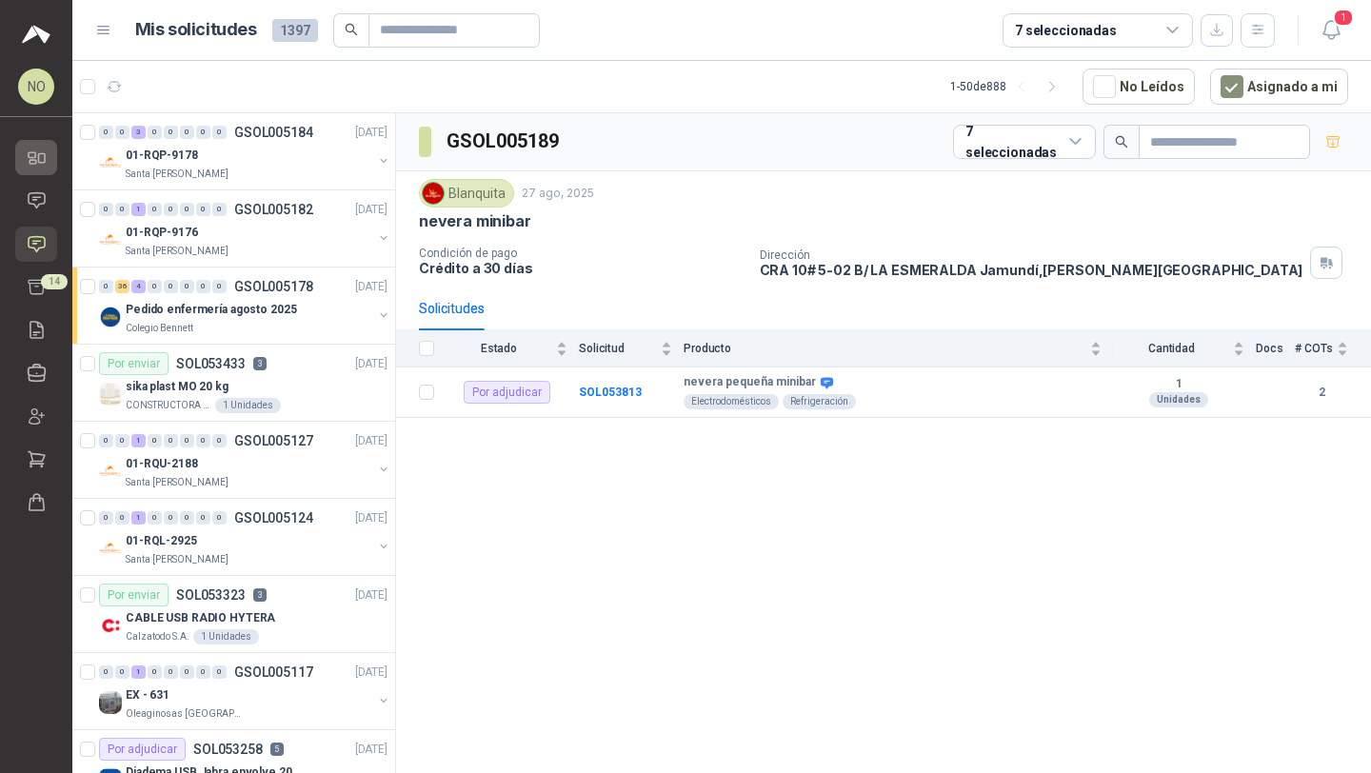
click at [42, 154] on icon at bounding box center [42, 158] width 7 height 9
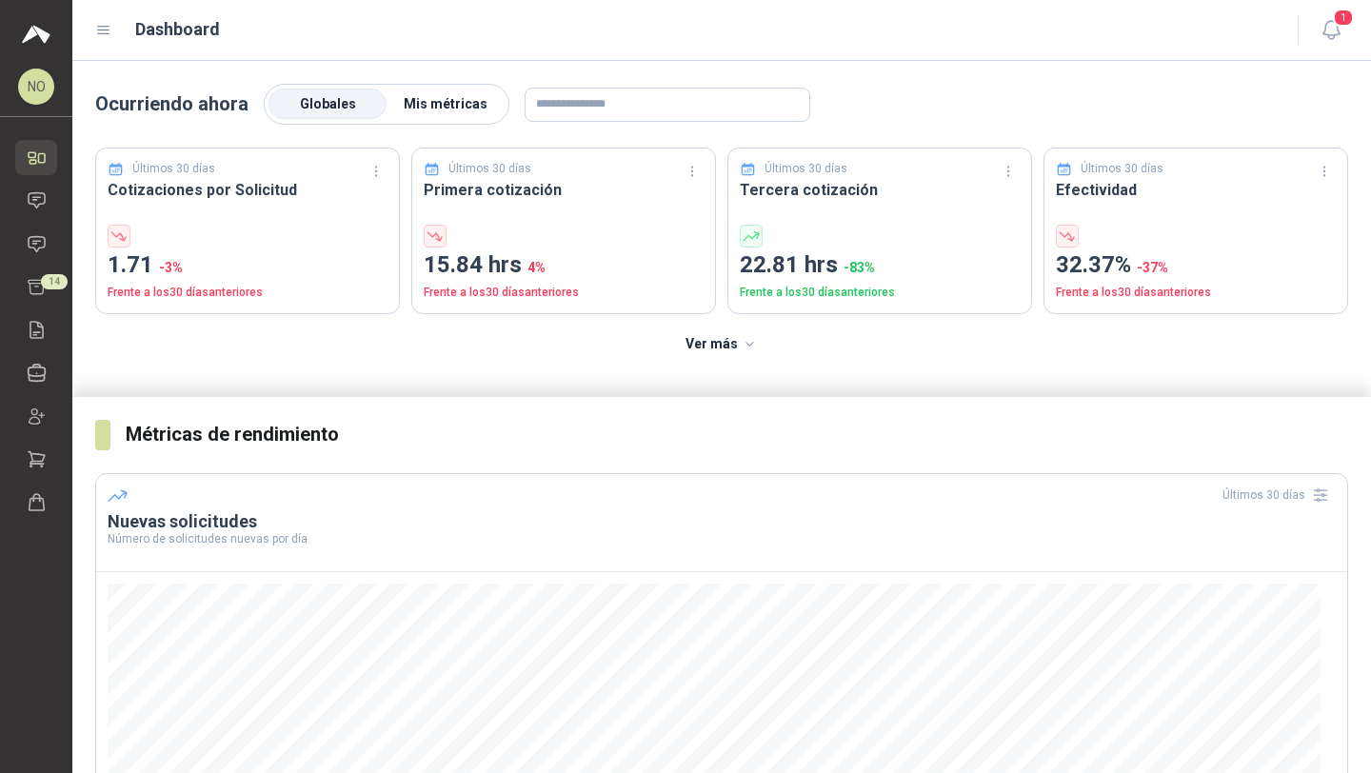
click at [467, 102] on span "Mis métricas" at bounding box center [446, 103] width 84 height 15
click at [329, 105] on span "Globales" at bounding box center [328, 103] width 56 height 15
click at [36, 202] on icon at bounding box center [37, 200] width 20 height 20
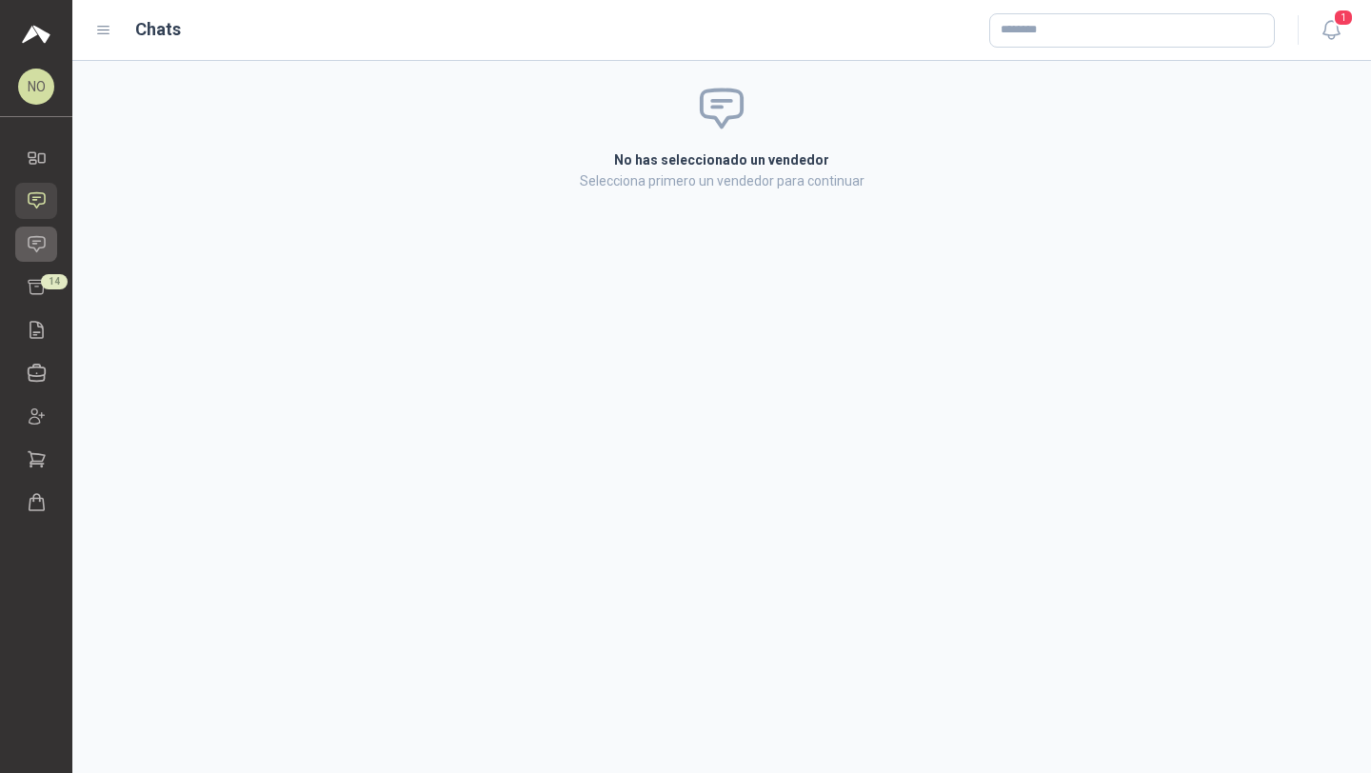
click at [45, 245] on icon at bounding box center [37, 243] width 16 height 15
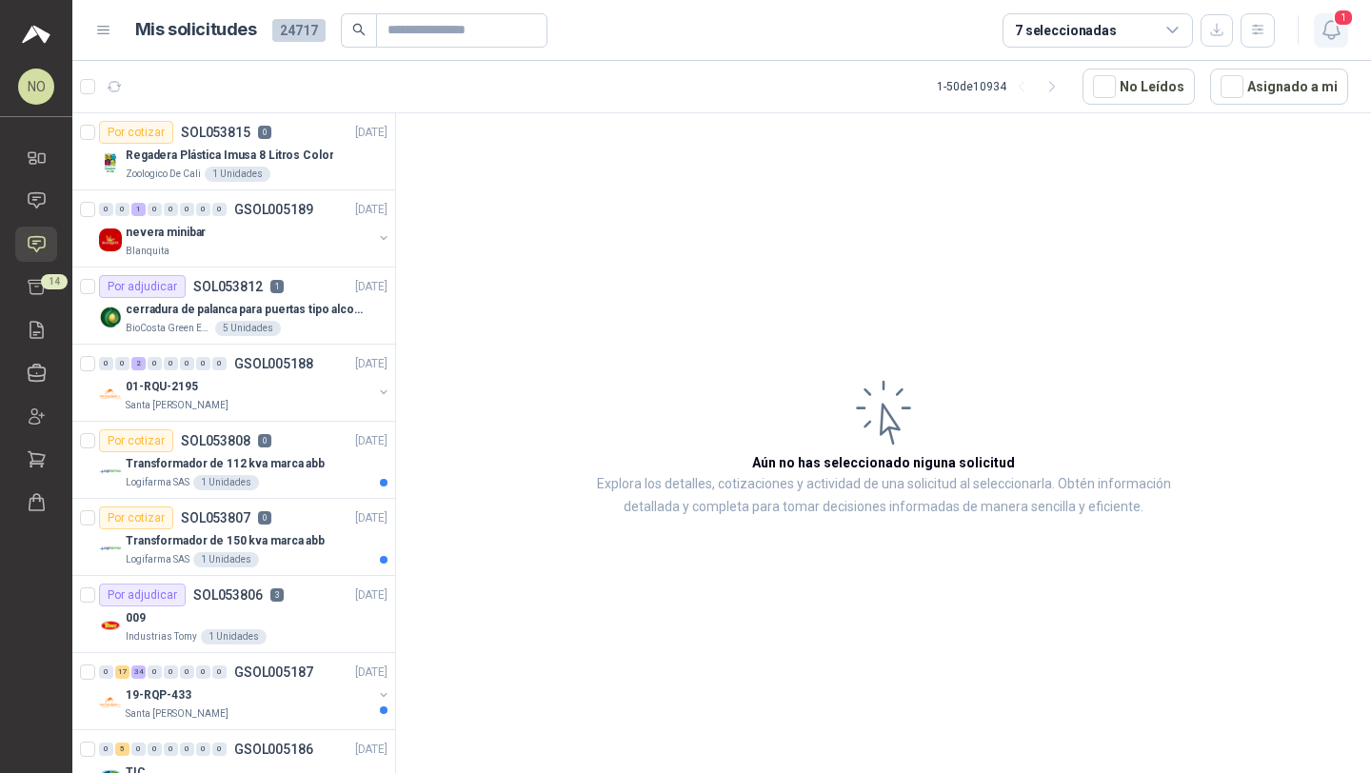
click at [1329, 39] on icon "button" at bounding box center [1331, 30] width 24 height 24
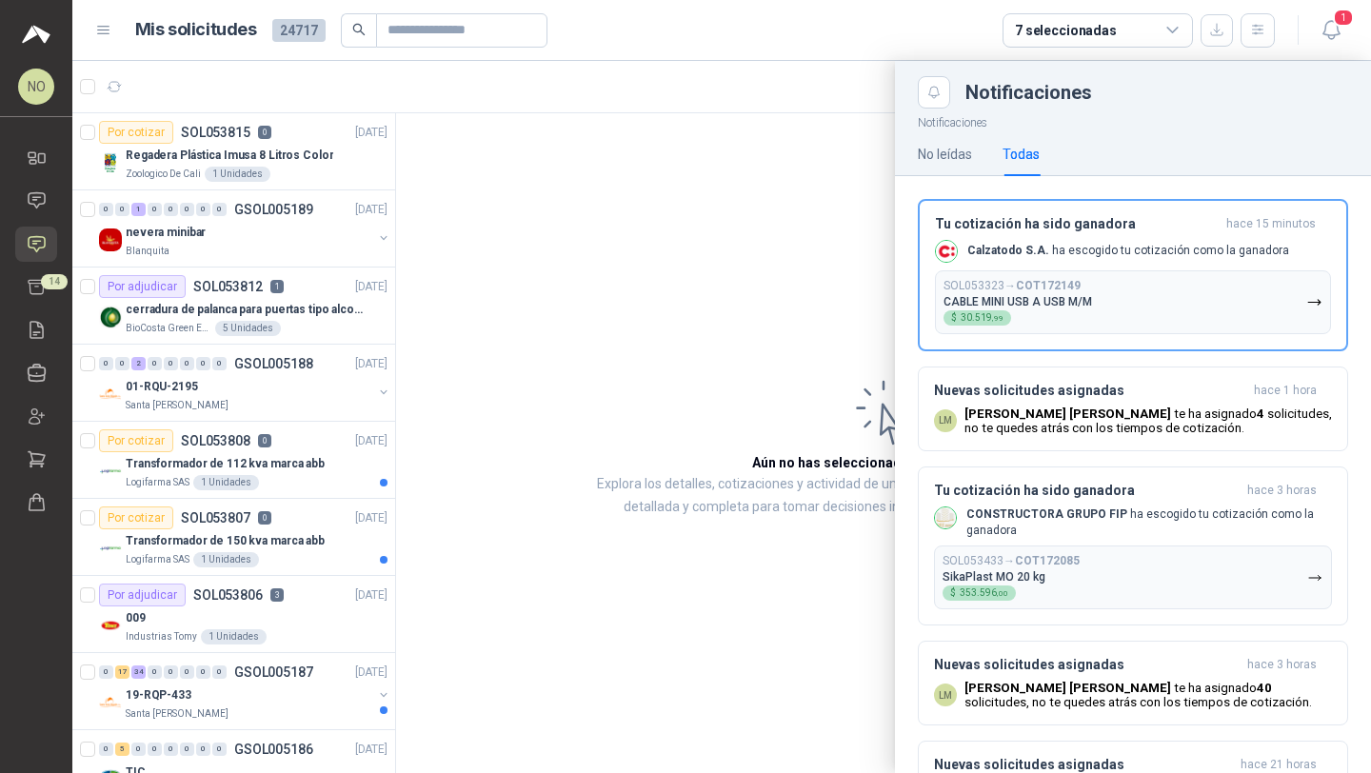
click at [667, 332] on div at bounding box center [721, 417] width 1299 height 712
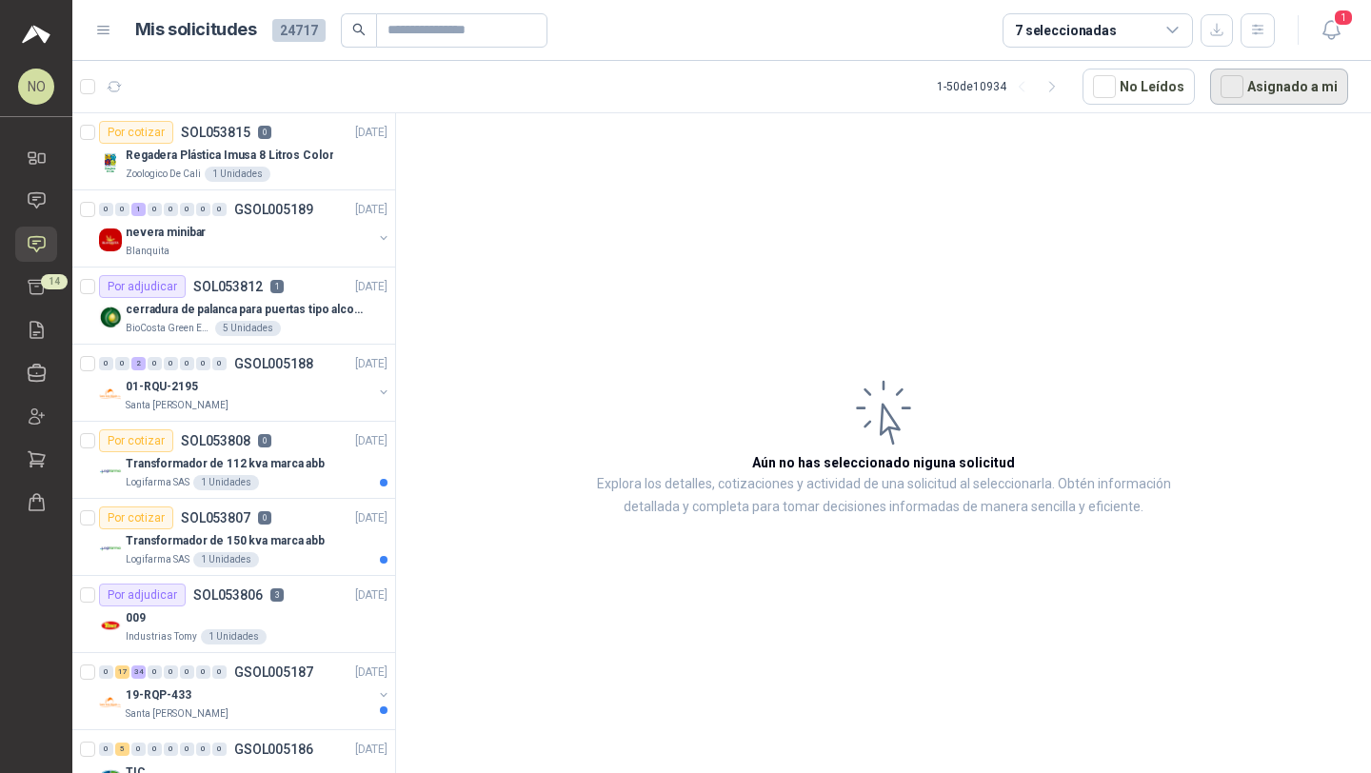
click at [1265, 85] on button "Asignado a mi" at bounding box center [1279, 87] width 138 height 36
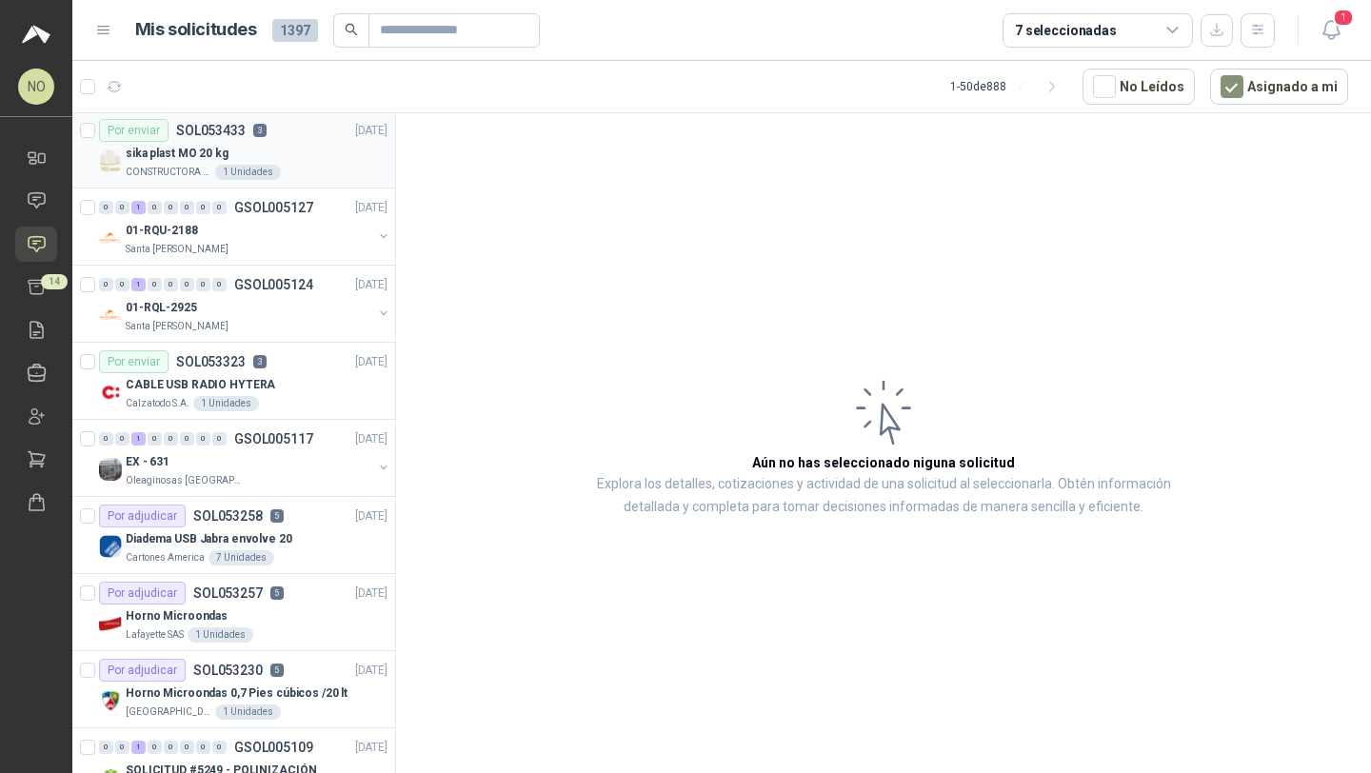
scroll to position [247, 0]
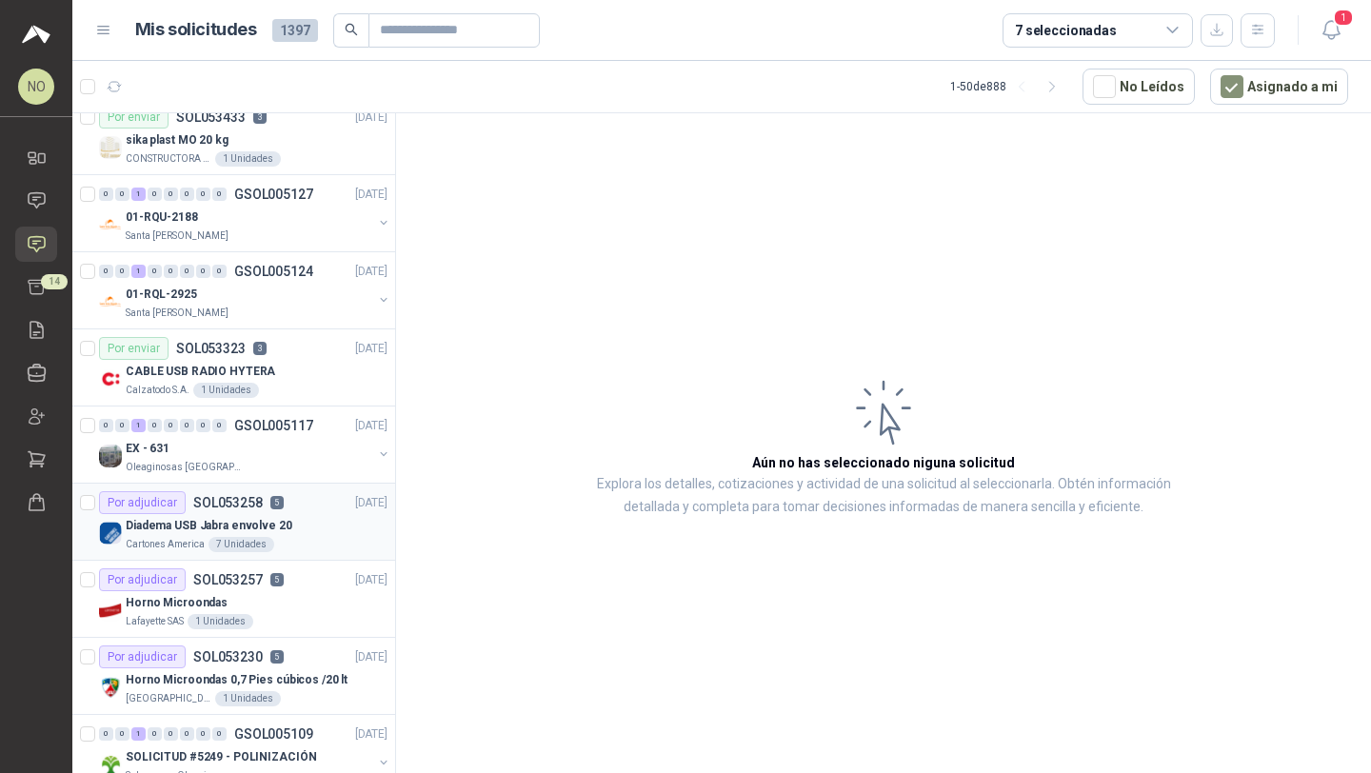
click at [279, 546] on div "Cartones America 7 Unidades" at bounding box center [257, 544] width 262 height 15
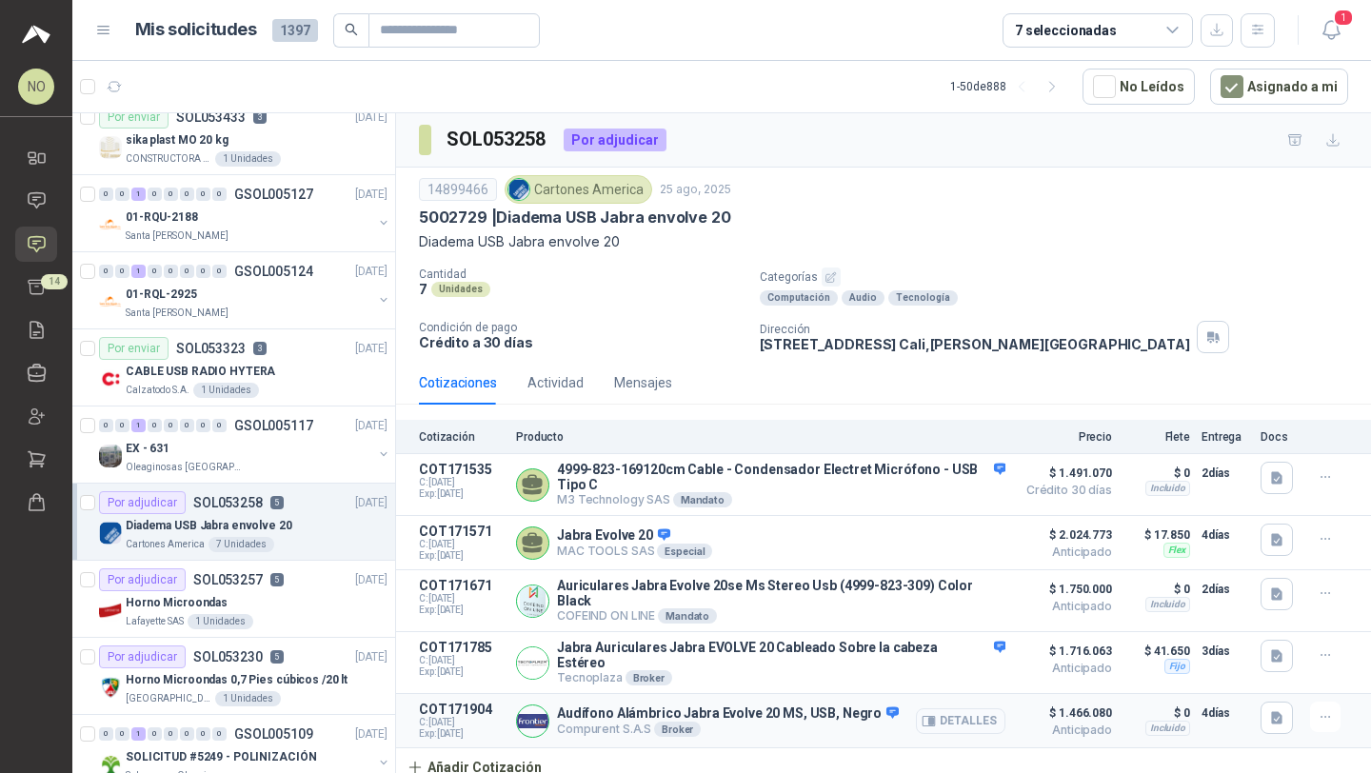
click at [963, 713] on button "Detalles" at bounding box center [960, 721] width 89 height 26
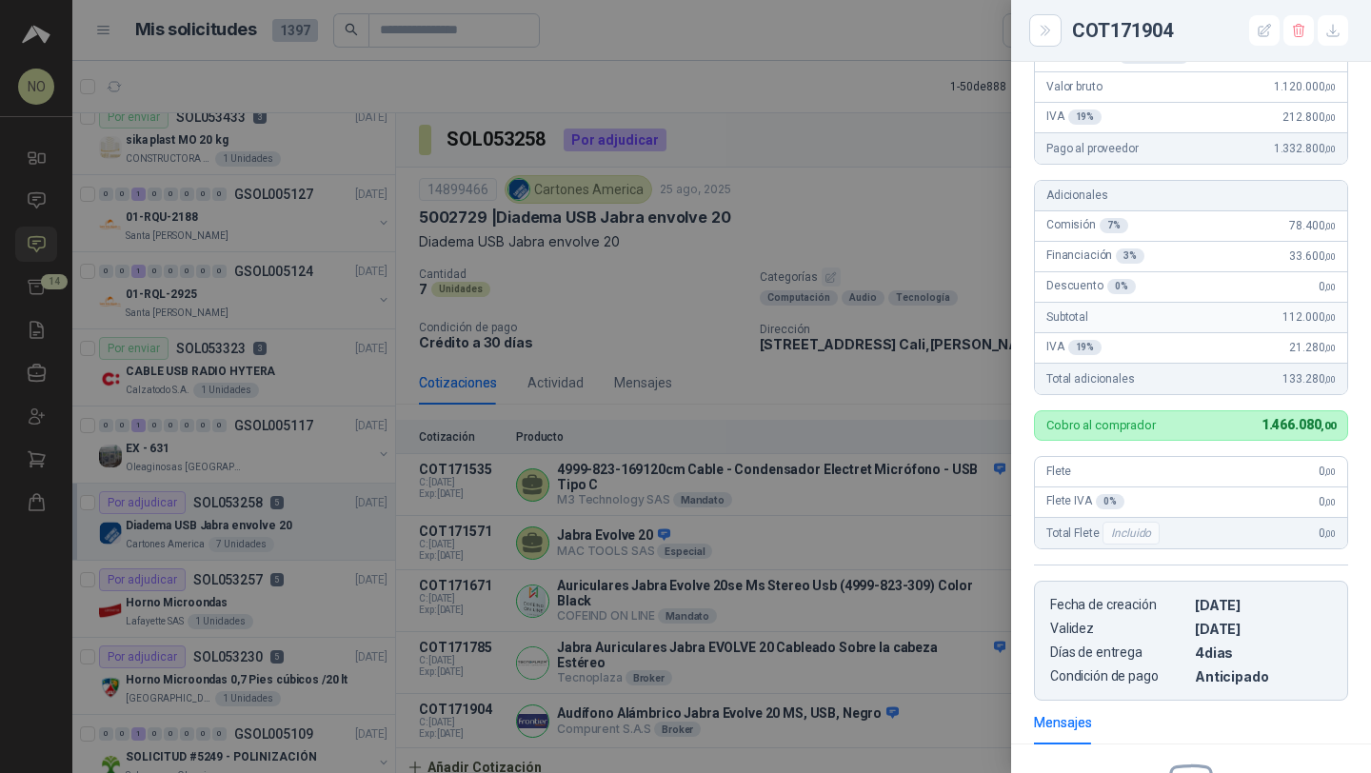
scroll to position [340, 0]
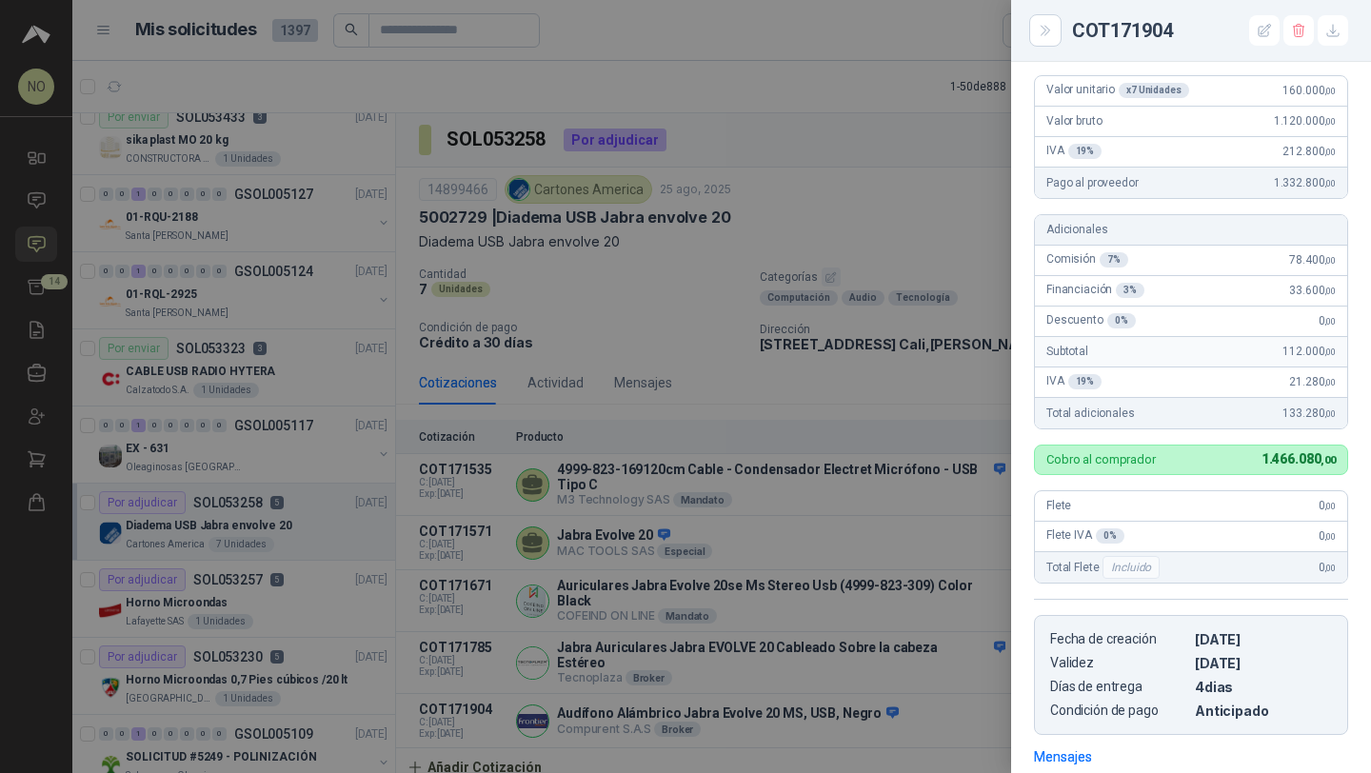
click at [695, 552] on div at bounding box center [685, 386] width 1371 height 773
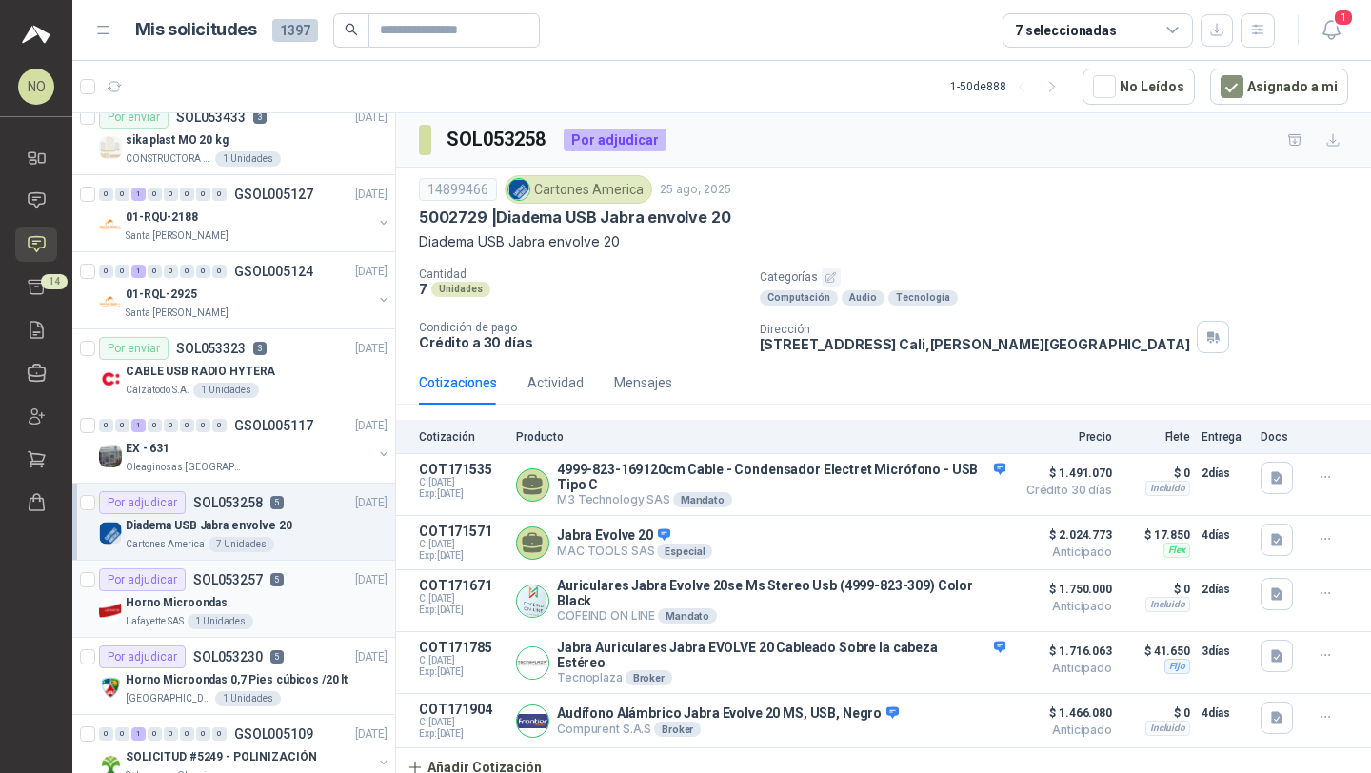
click at [274, 619] on div "Lafayette SAS 1 Unidades" at bounding box center [257, 621] width 262 height 15
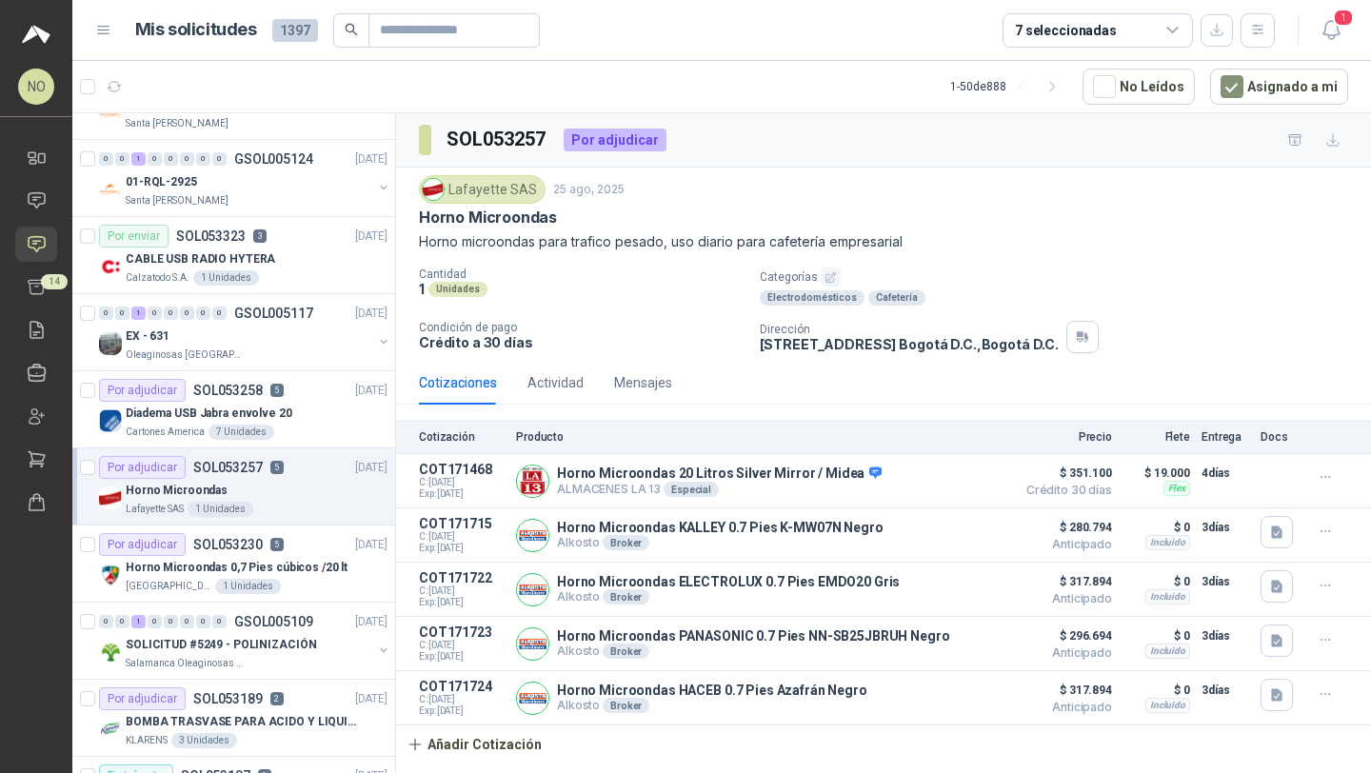
scroll to position [362, 0]
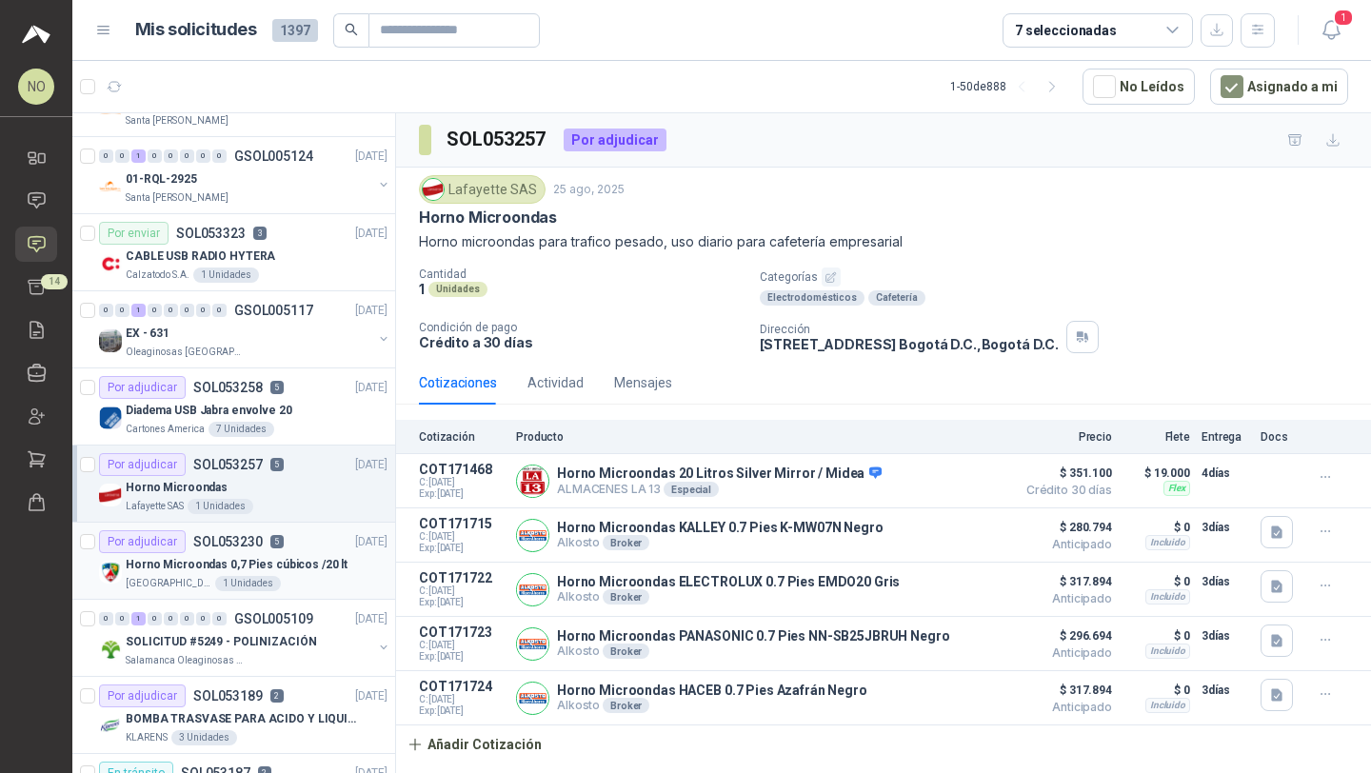
click at [305, 571] on p "Horno Microondas 0,7 Pies cúbicos /20 lt" at bounding box center [237, 565] width 222 height 18
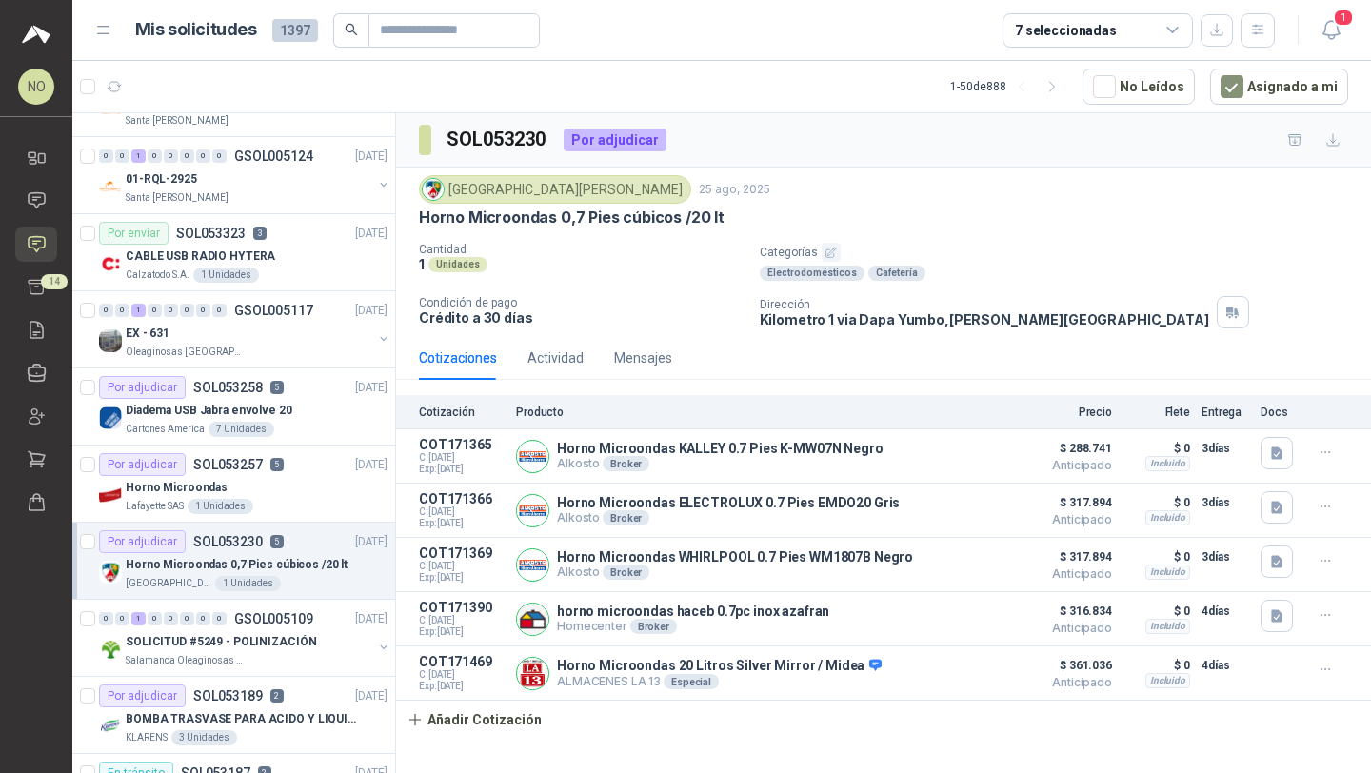
scroll to position [475, 0]
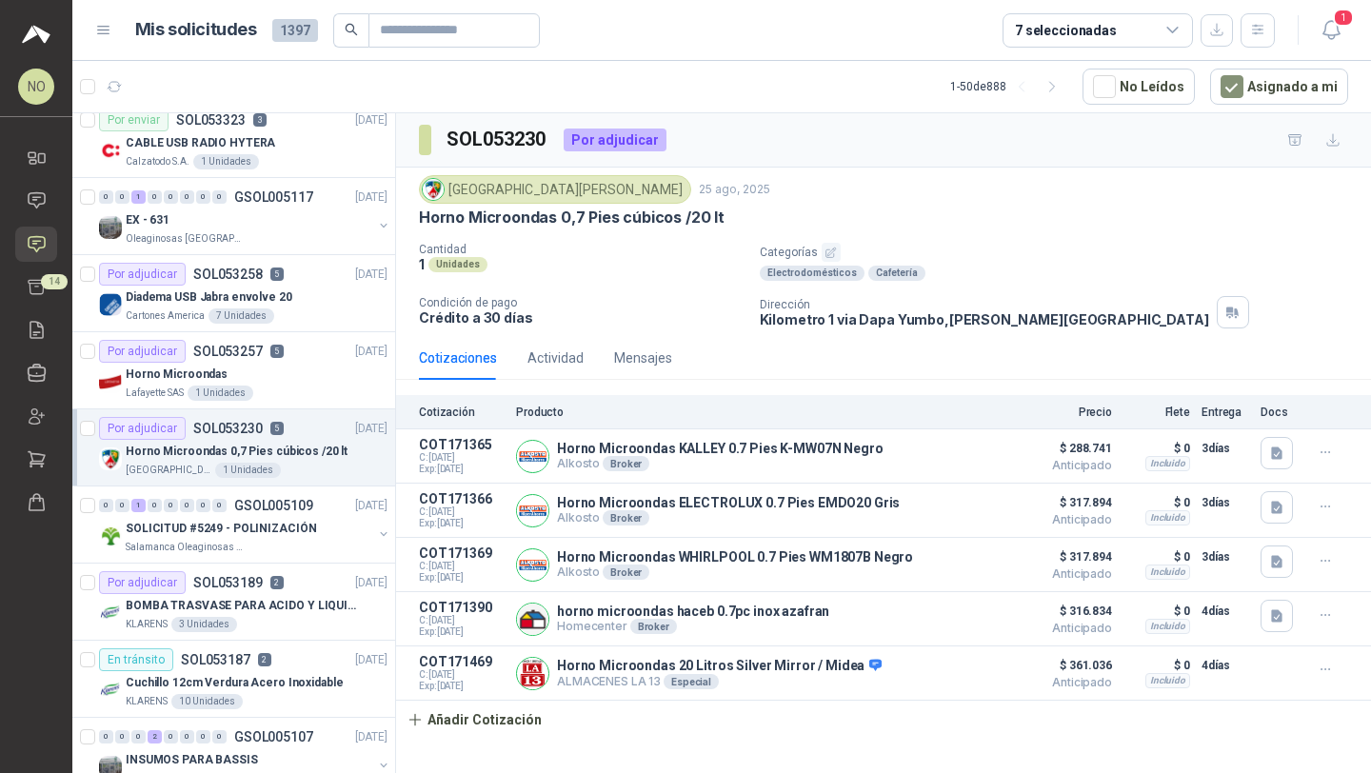
click at [305, 571] on div "Por adjudicar SOL053189 2 23/08/25" at bounding box center [243, 582] width 288 height 23
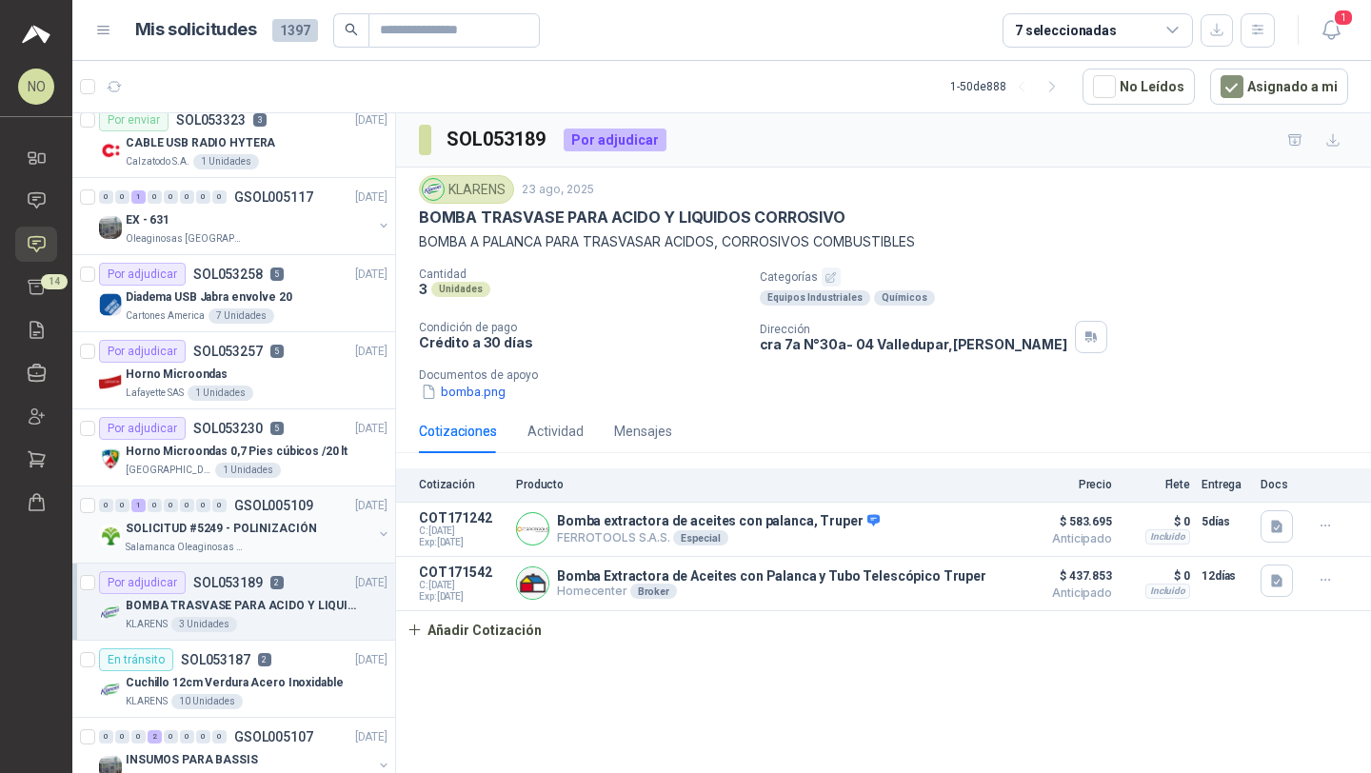
click at [306, 523] on div "SOLICITUD #5249 - POLINIZACIÓN" at bounding box center [249, 528] width 247 height 23
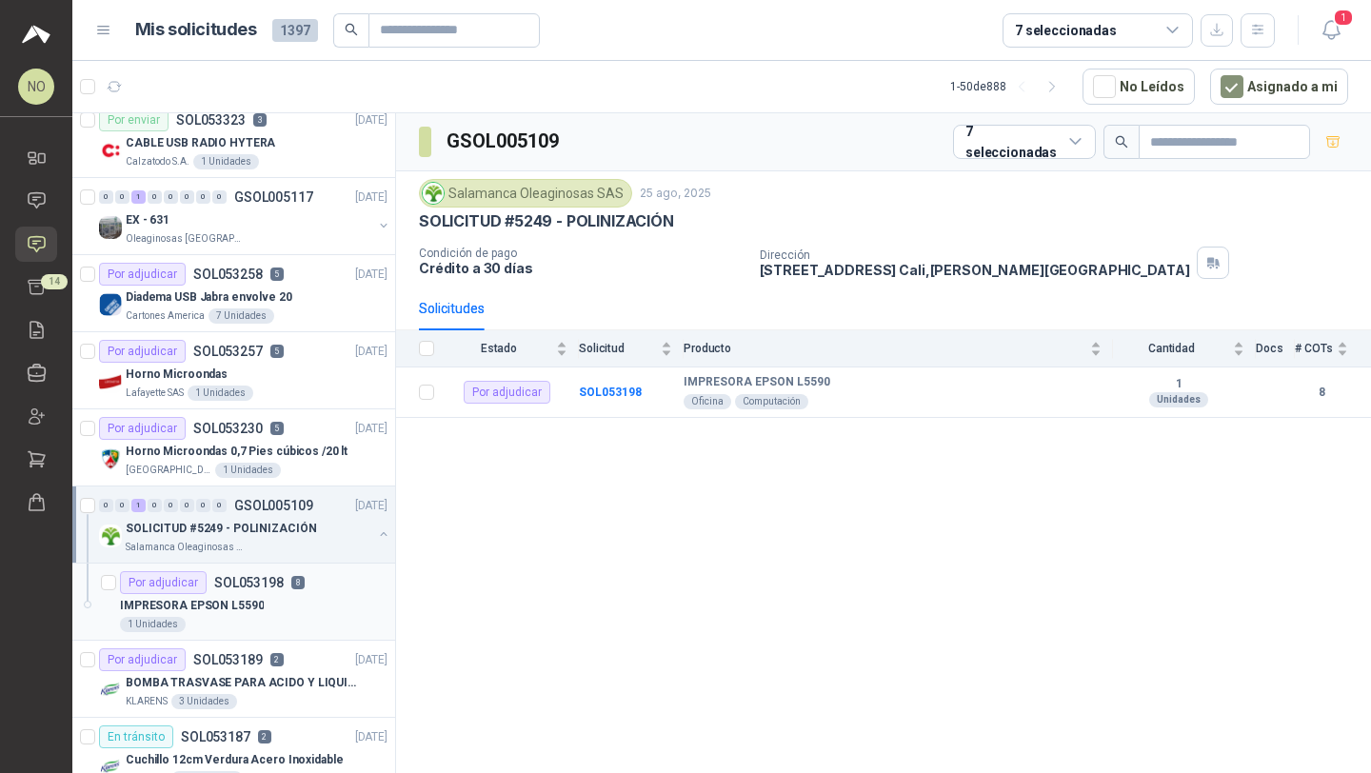
click at [288, 596] on div "IMPRESORA EPSON L5590" at bounding box center [254, 605] width 268 height 23
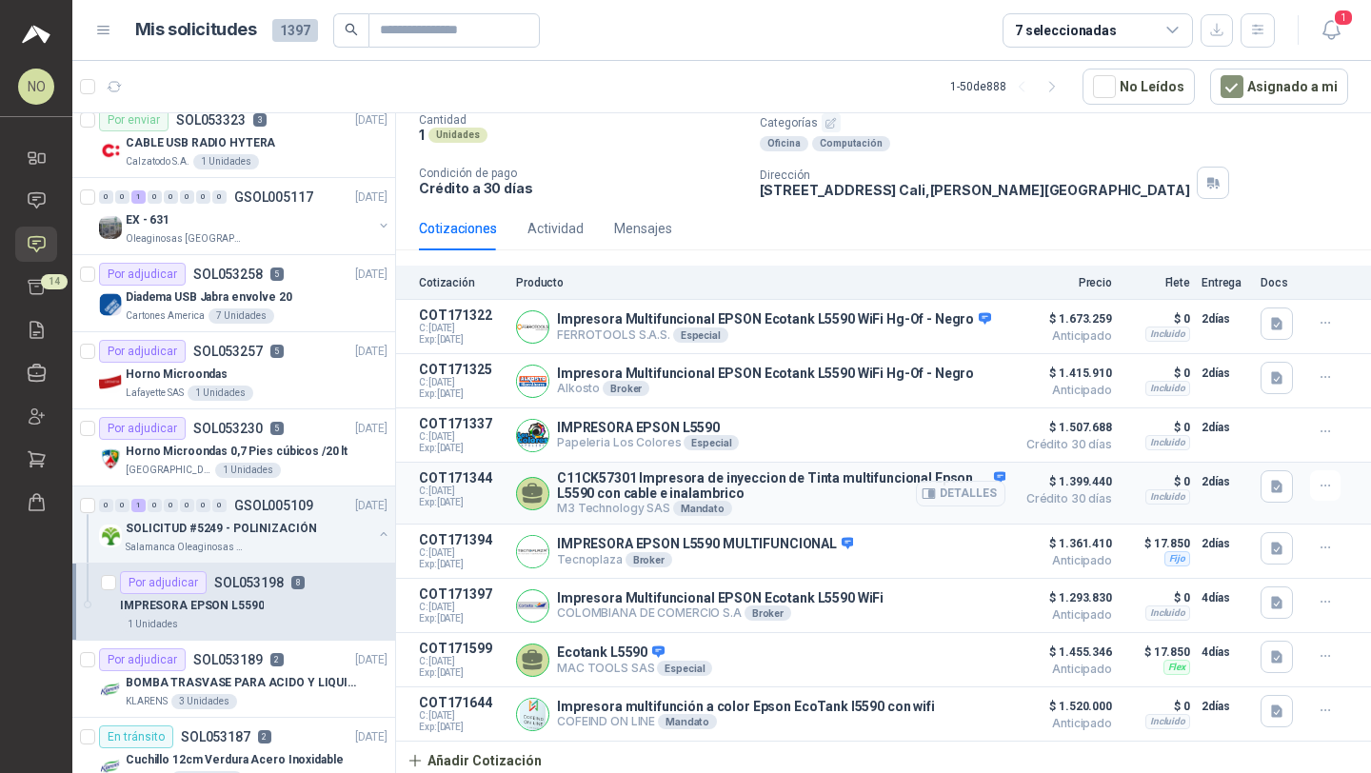
scroll to position [133, 0]
click at [942, 605] on button "Detalles" at bounding box center [960, 606] width 89 height 26
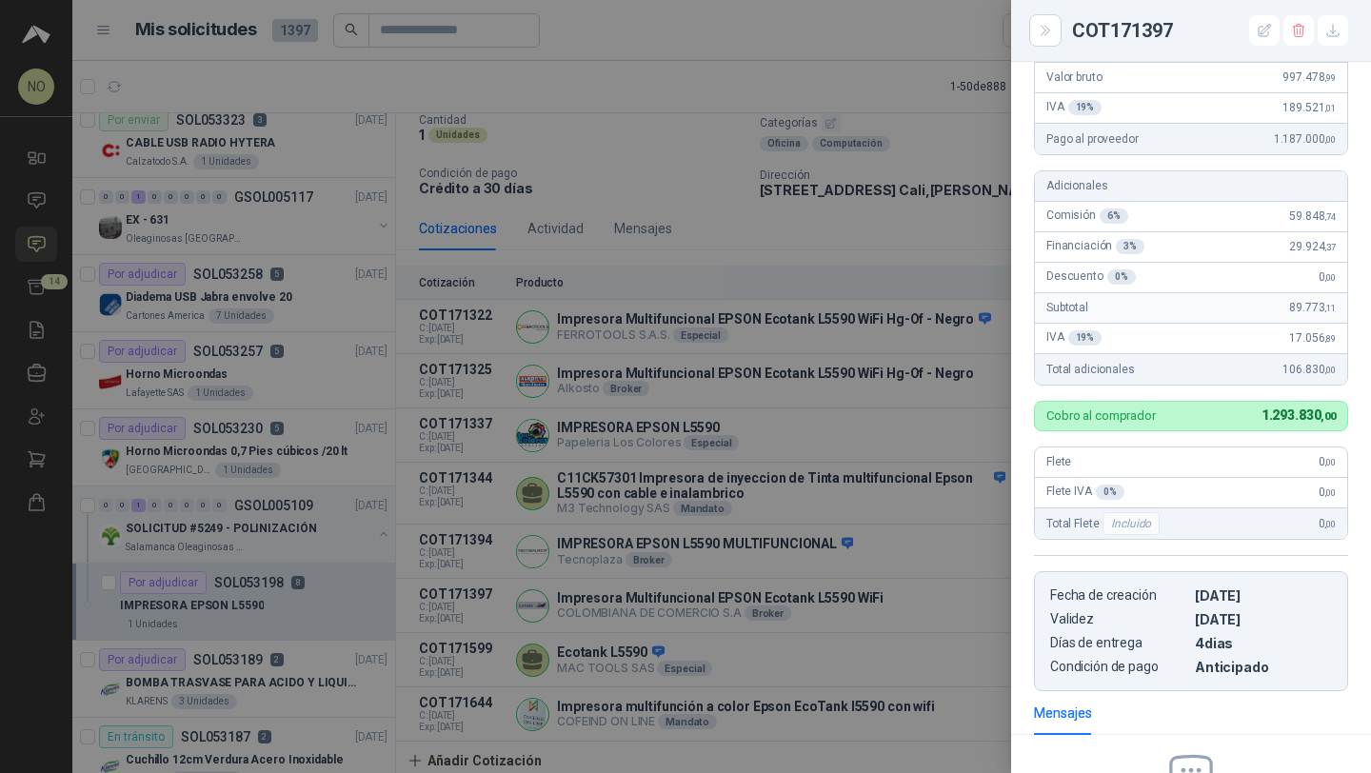
scroll to position [245, 0]
click at [864, 455] on div at bounding box center [685, 386] width 1371 height 773
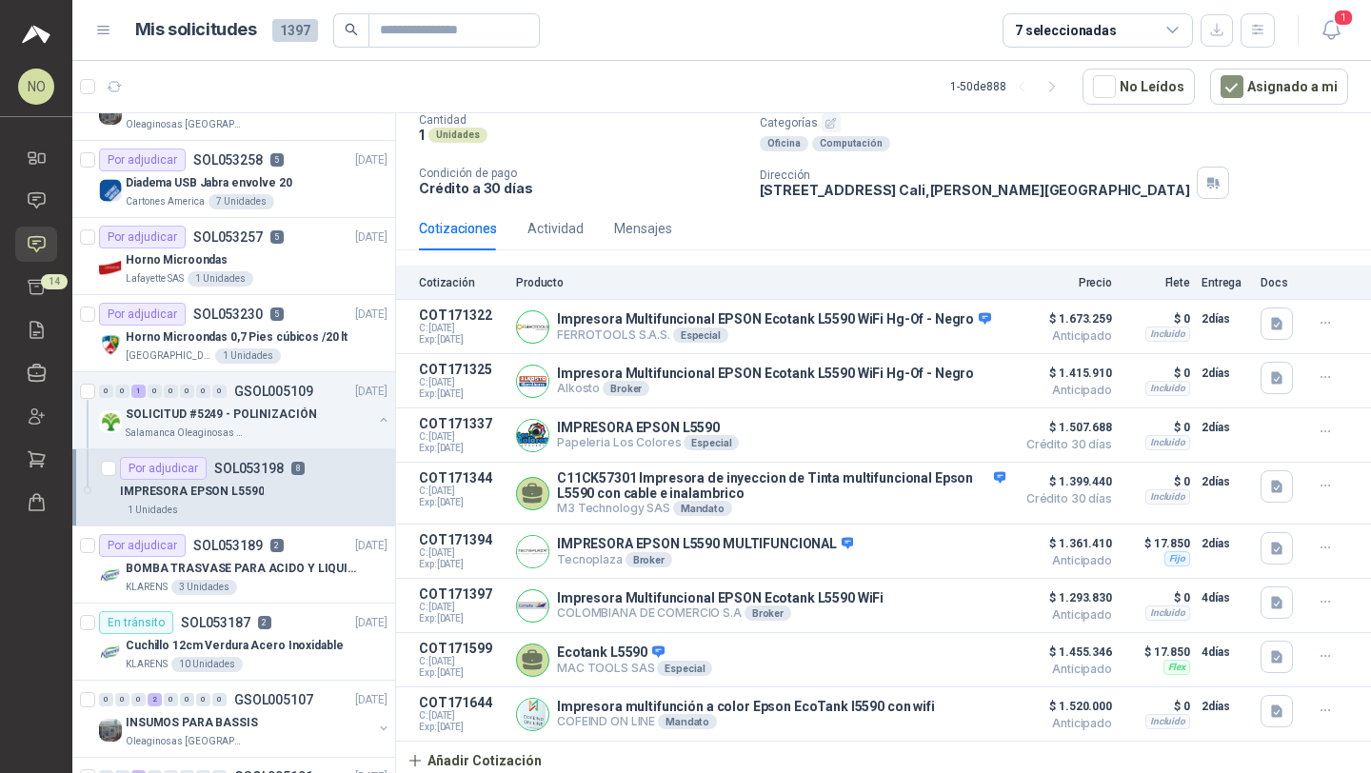
scroll to position [627, 0]
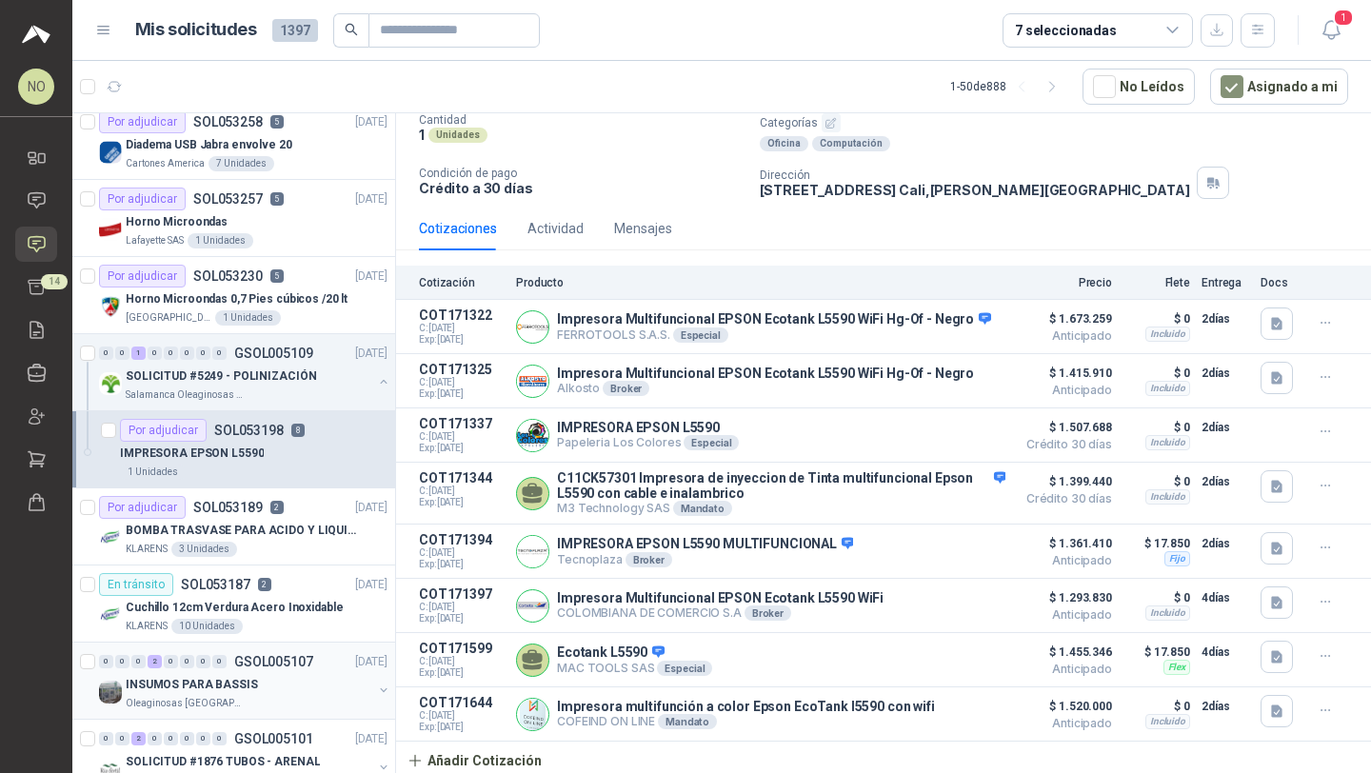
click at [291, 691] on div "INSUMOS PARA BASSIS" at bounding box center [249, 684] width 247 height 23
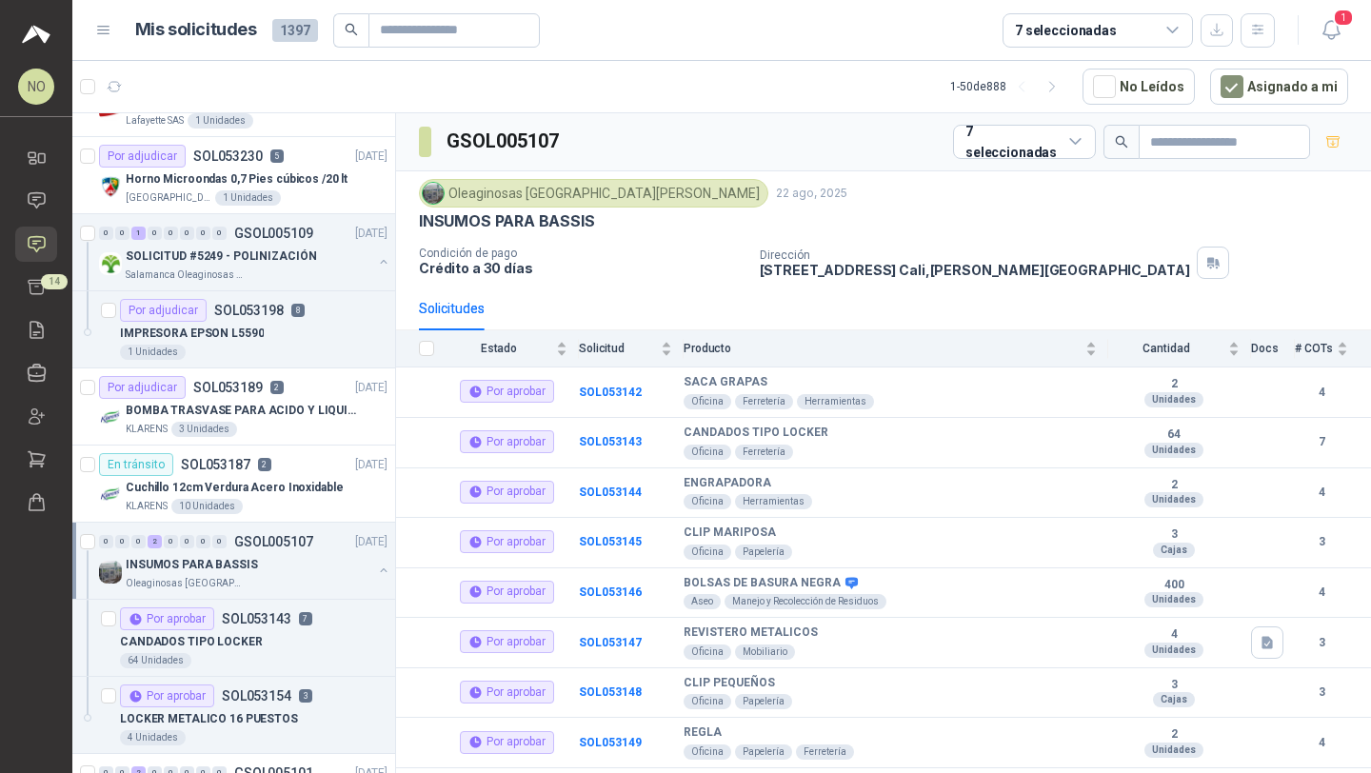
scroll to position [765, 0]
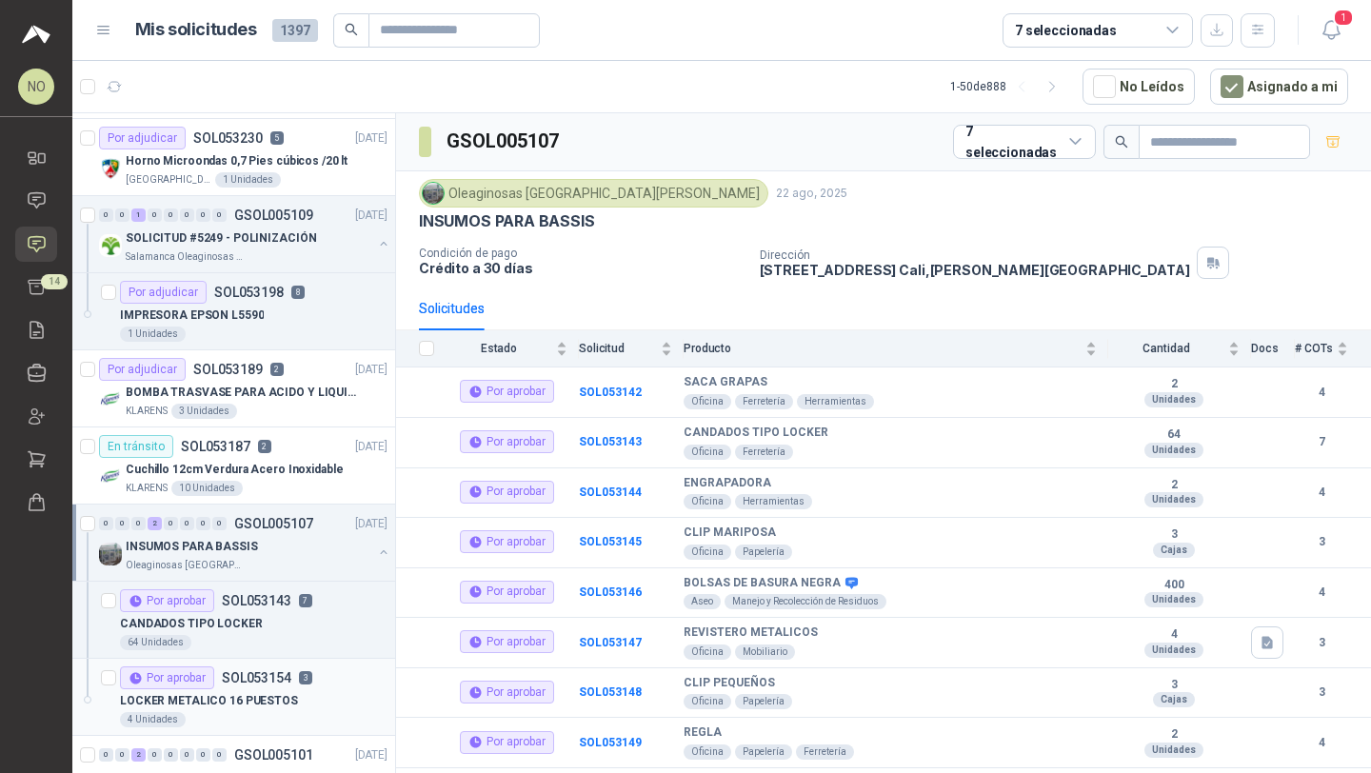
click at [292, 667] on div "Por aprobar SOL053154 3" at bounding box center [216, 677] width 192 height 23
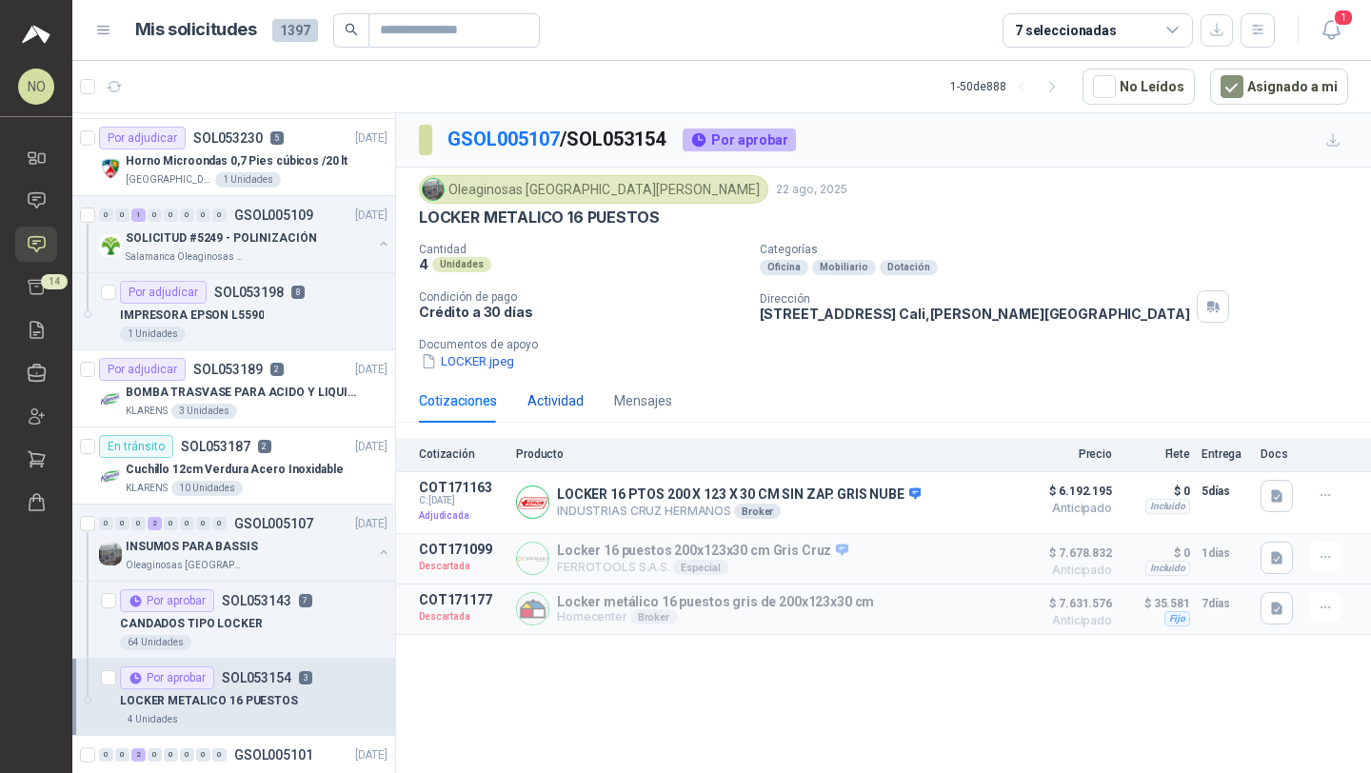
click at [553, 396] on div "Actividad" at bounding box center [555, 400] width 56 height 21
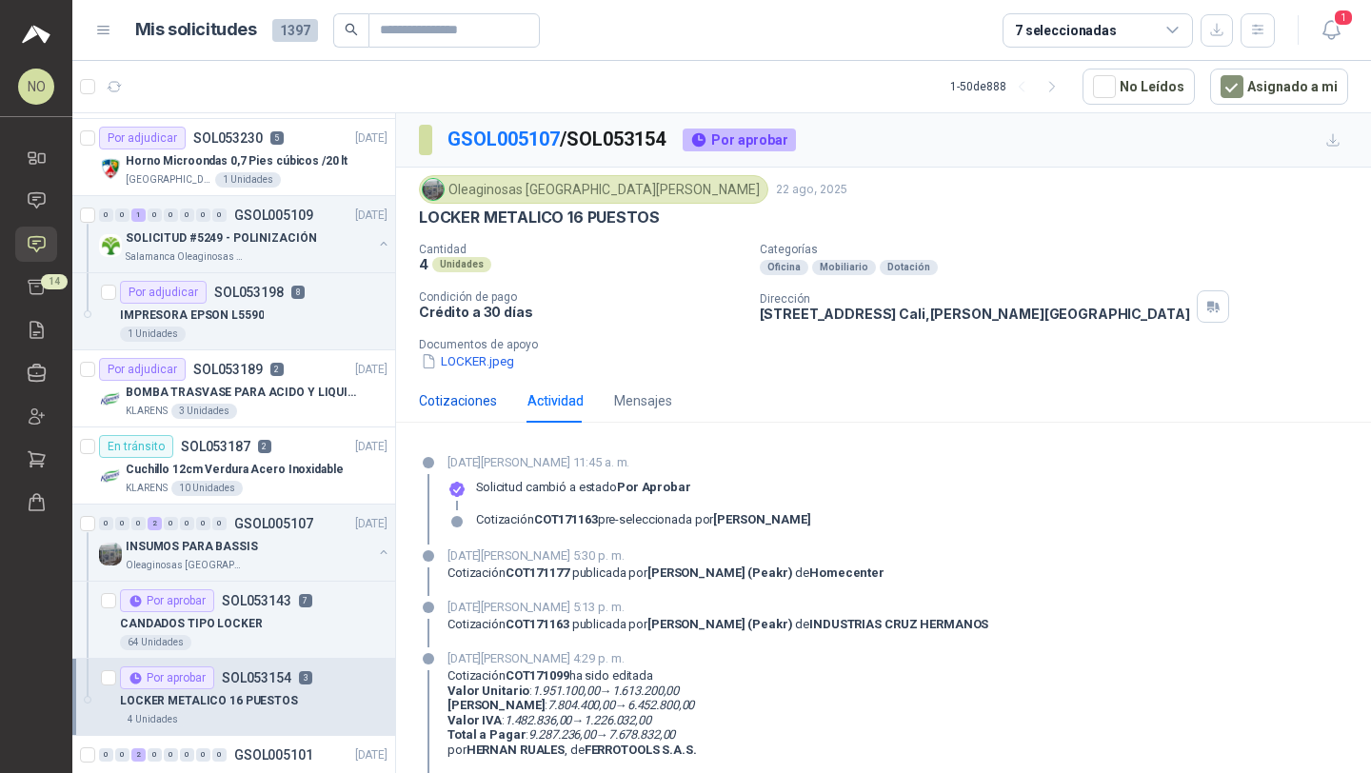
click at [472, 393] on div "Cotizaciones" at bounding box center [458, 400] width 78 height 21
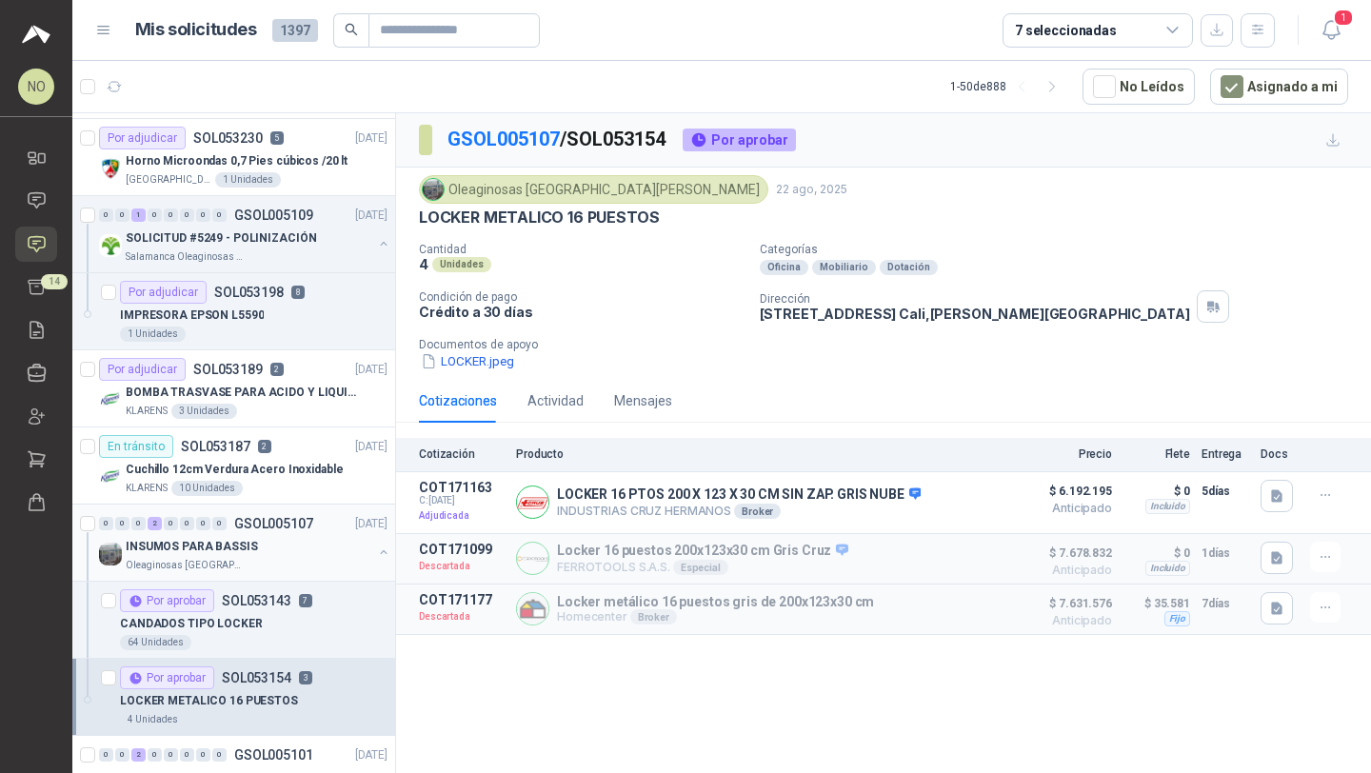
click at [285, 527] on p "GSOL005107" at bounding box center [273, 523] width 79 height 13
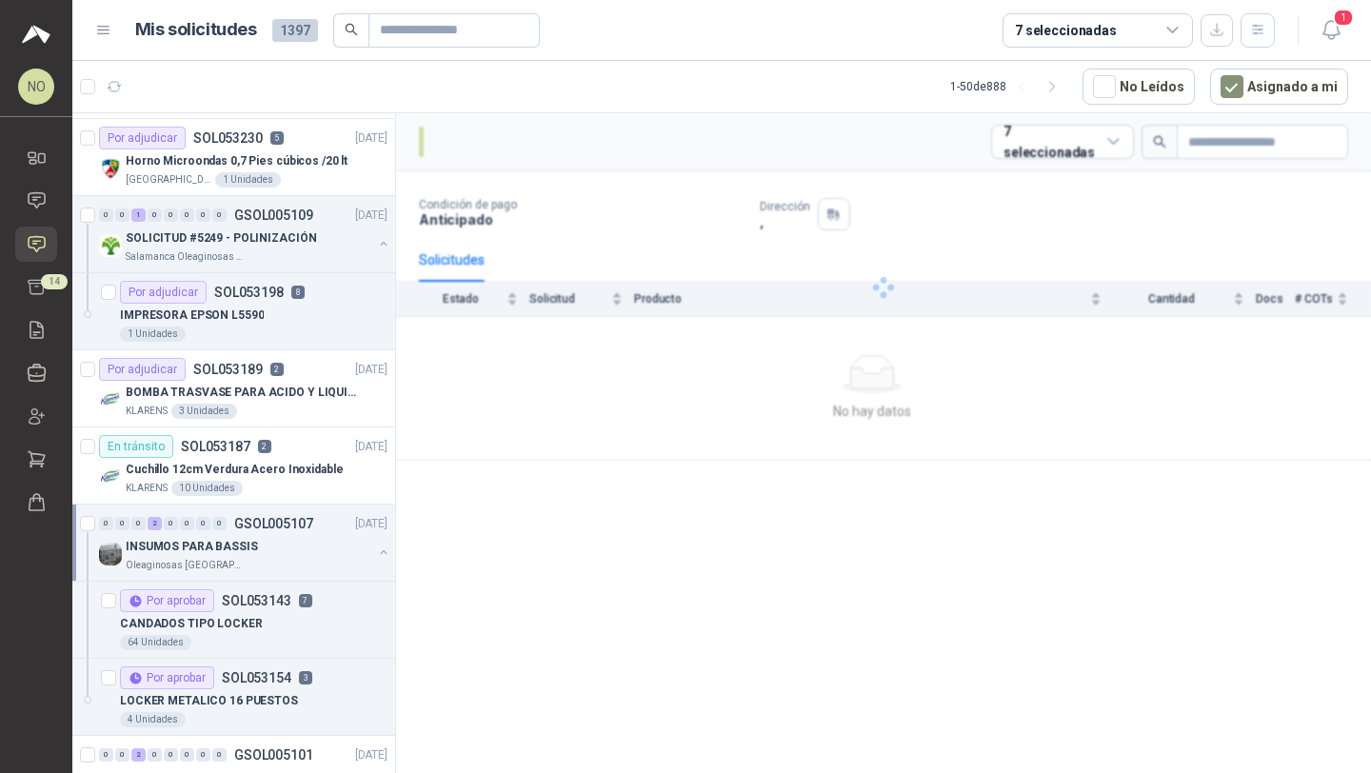
click at [285, 527] on p "GSOL005107" at bounding box center [273, 523] width 79 height 13
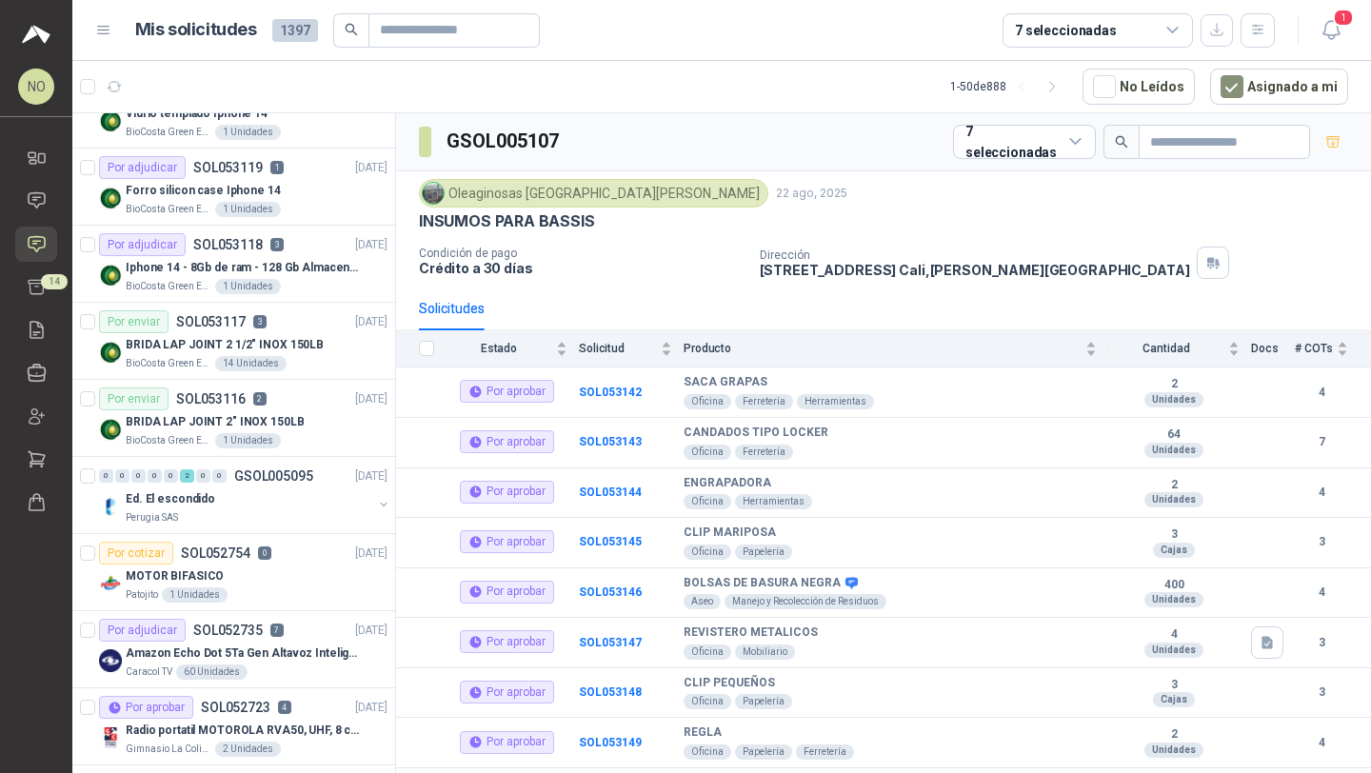
scroll to position [1410, 0]
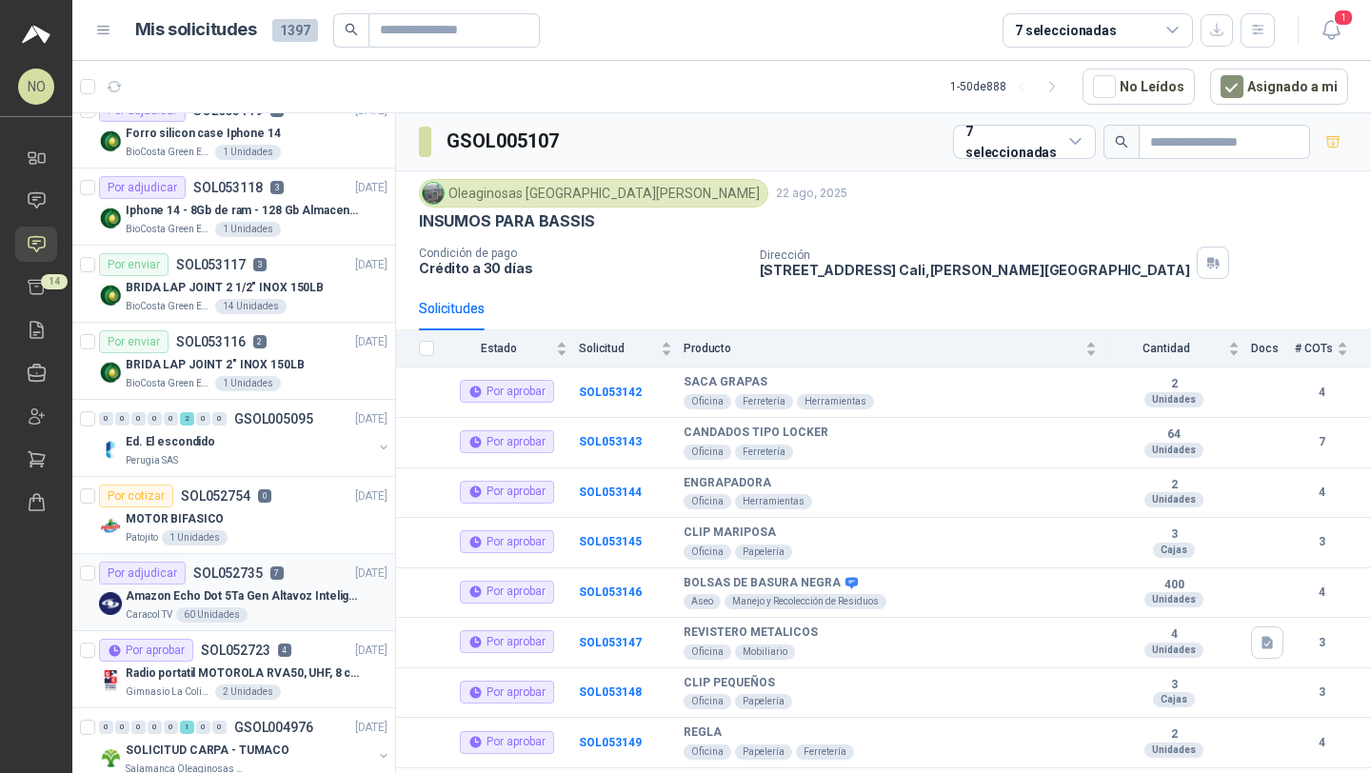
click at [279, 616] on div "Caracol TV 60 Unidades" at bounding box center [257, 614] width 262 height 15
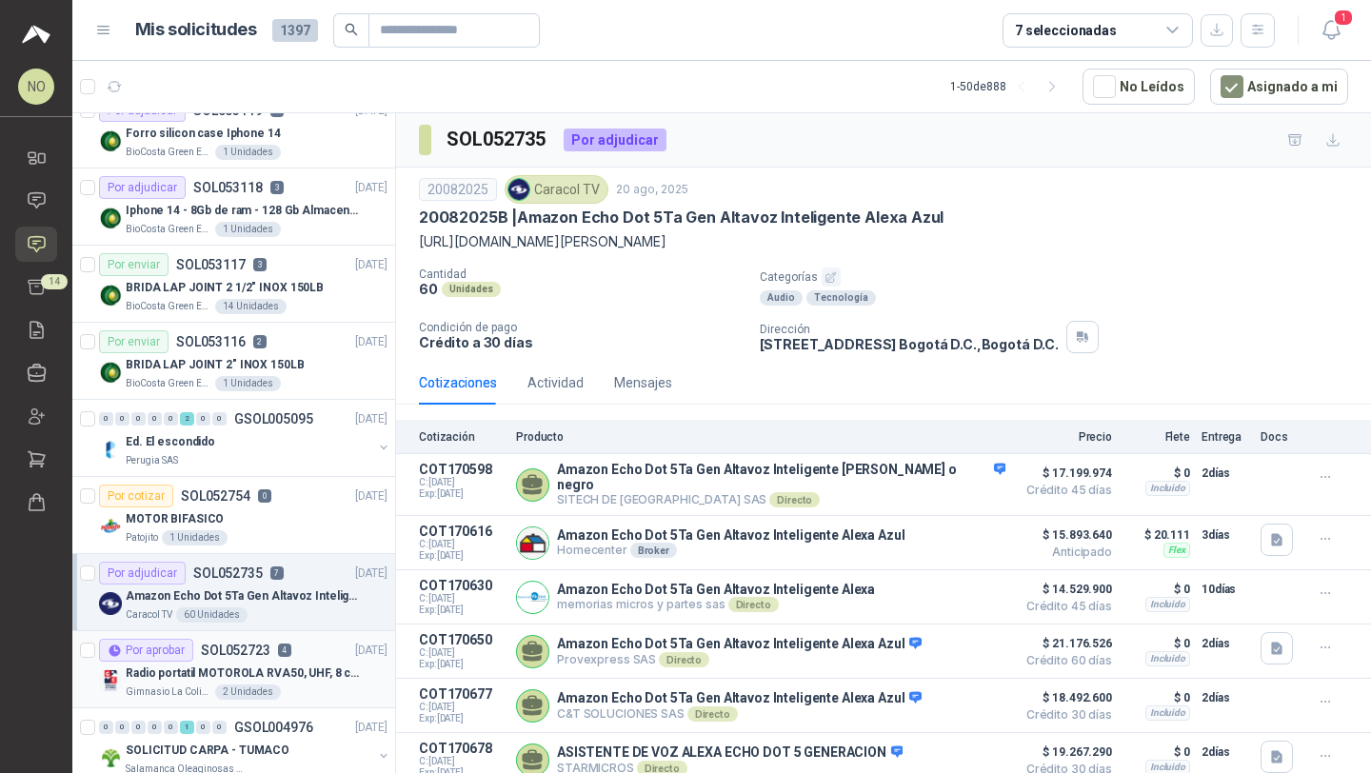
click at [305, 665] on p "Radio portatil MOTOROLA RVA50, UHF, 8 canales, 500MW" at bounding box center [244, 674] width 237 height 18
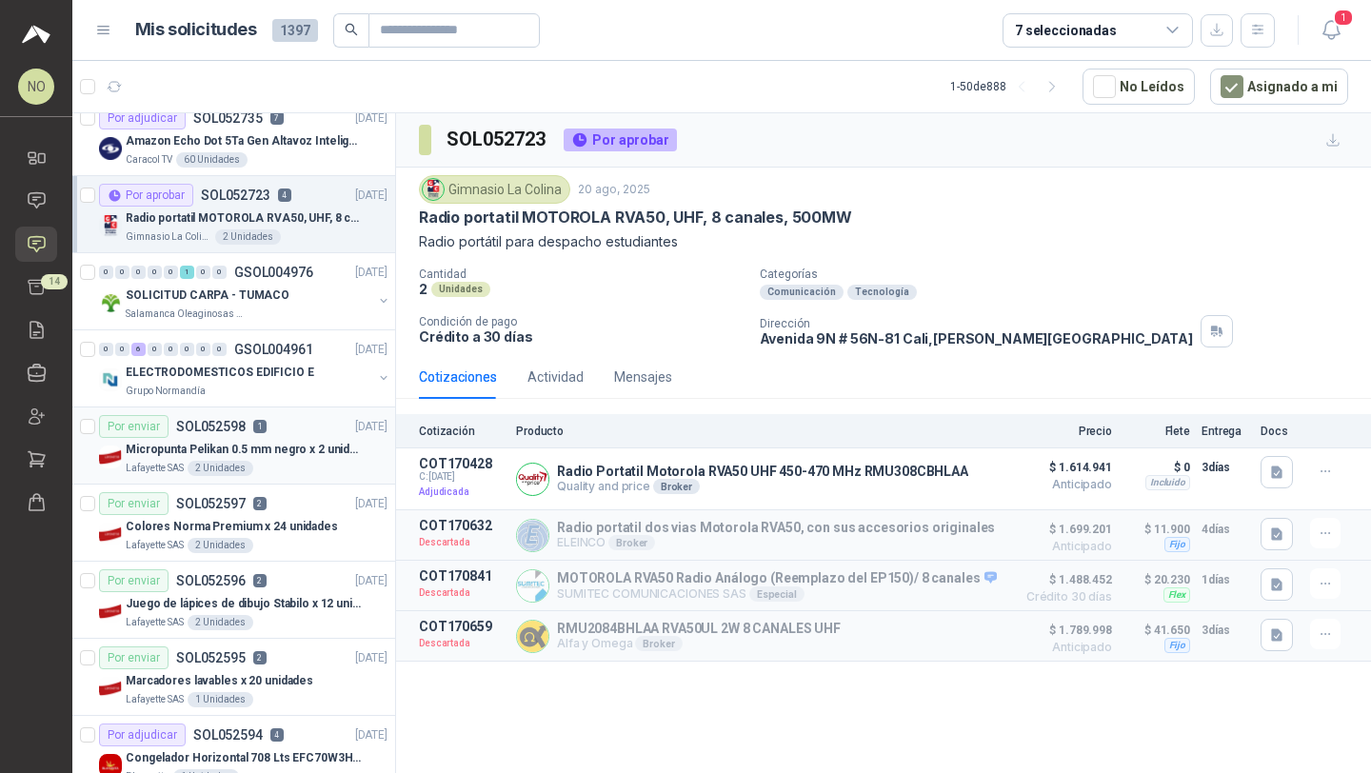
scroll to position [2112, 0]
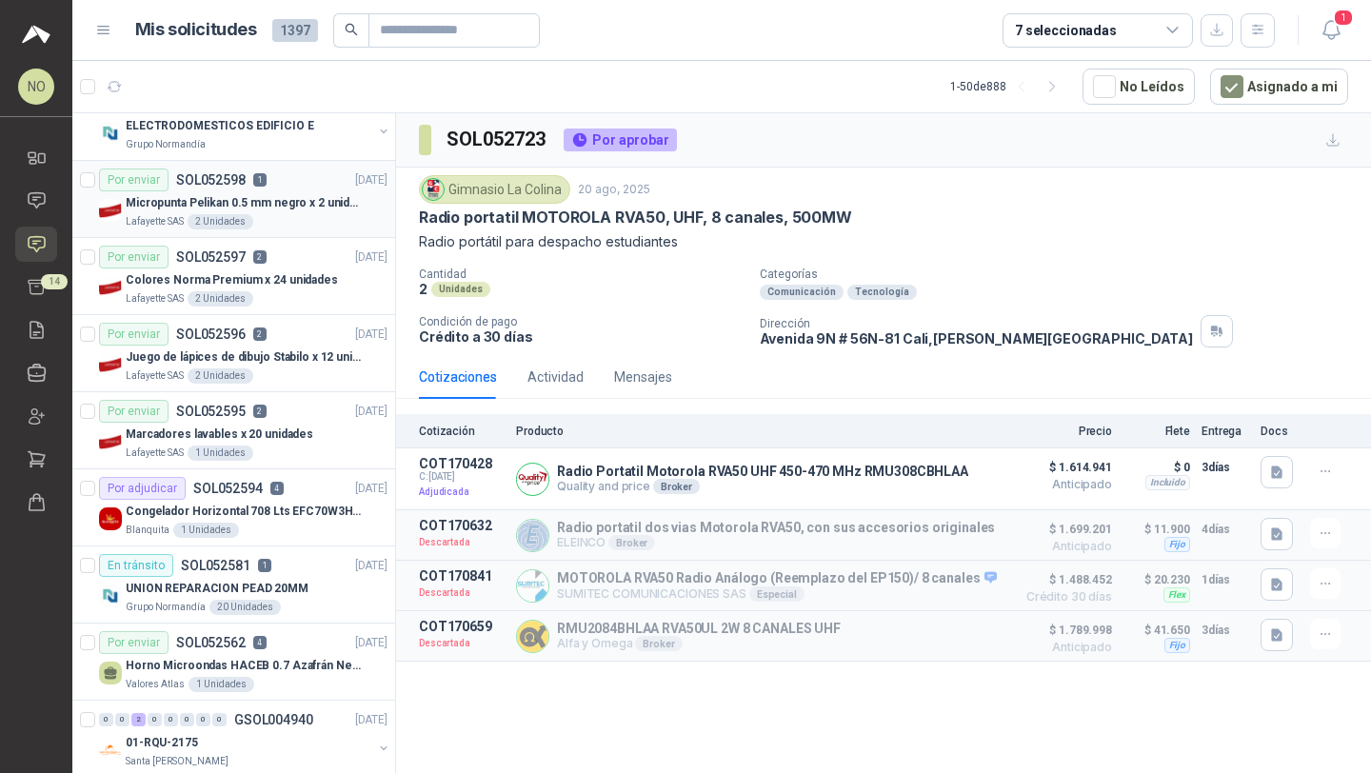
click at [279, 175] on div "Por enviar SOL052598 1 19/08/25" at bounding box center [243, 180] width 288 height 23
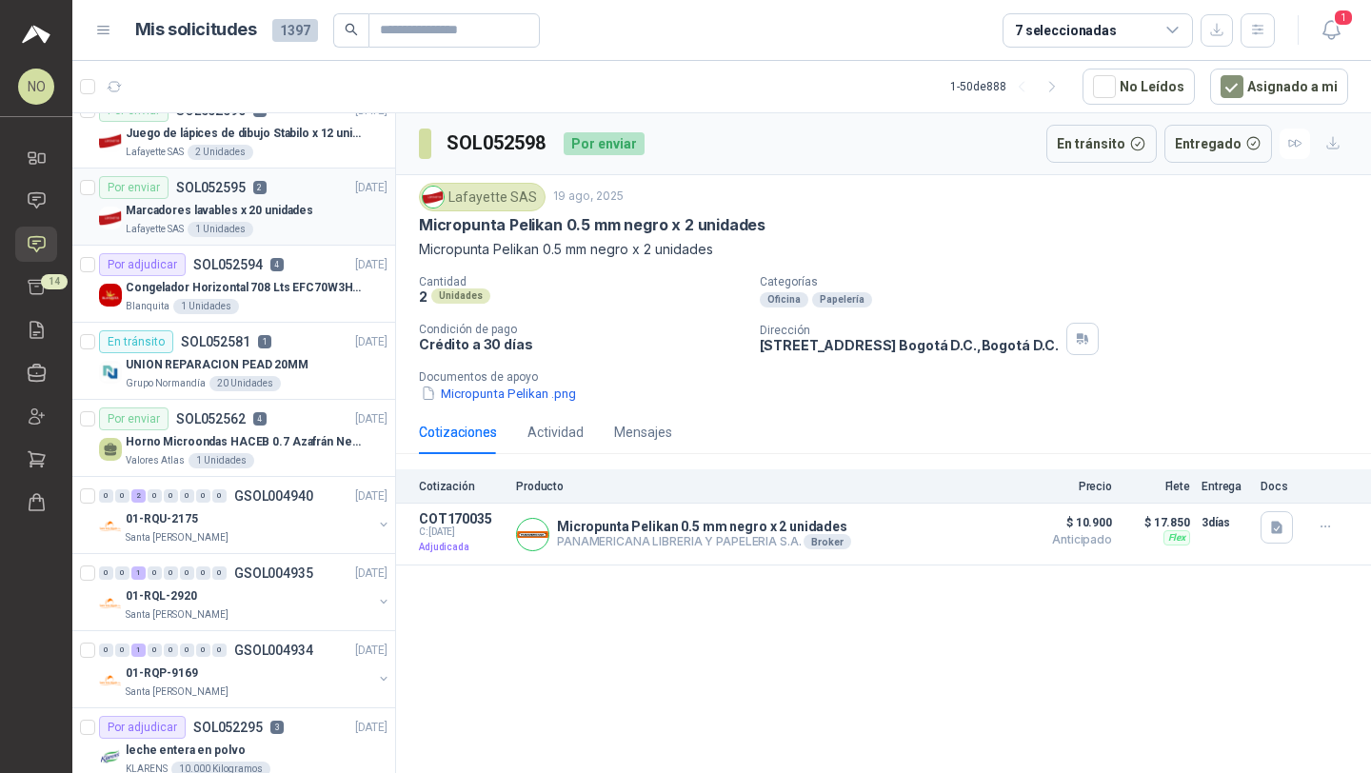
scroll to position [2336, 0]
click at [233, 439] on p "Horno Microondas HACEB 0.7 Azafrán Negro" at bounding box center [244, 441] width 237 height 18
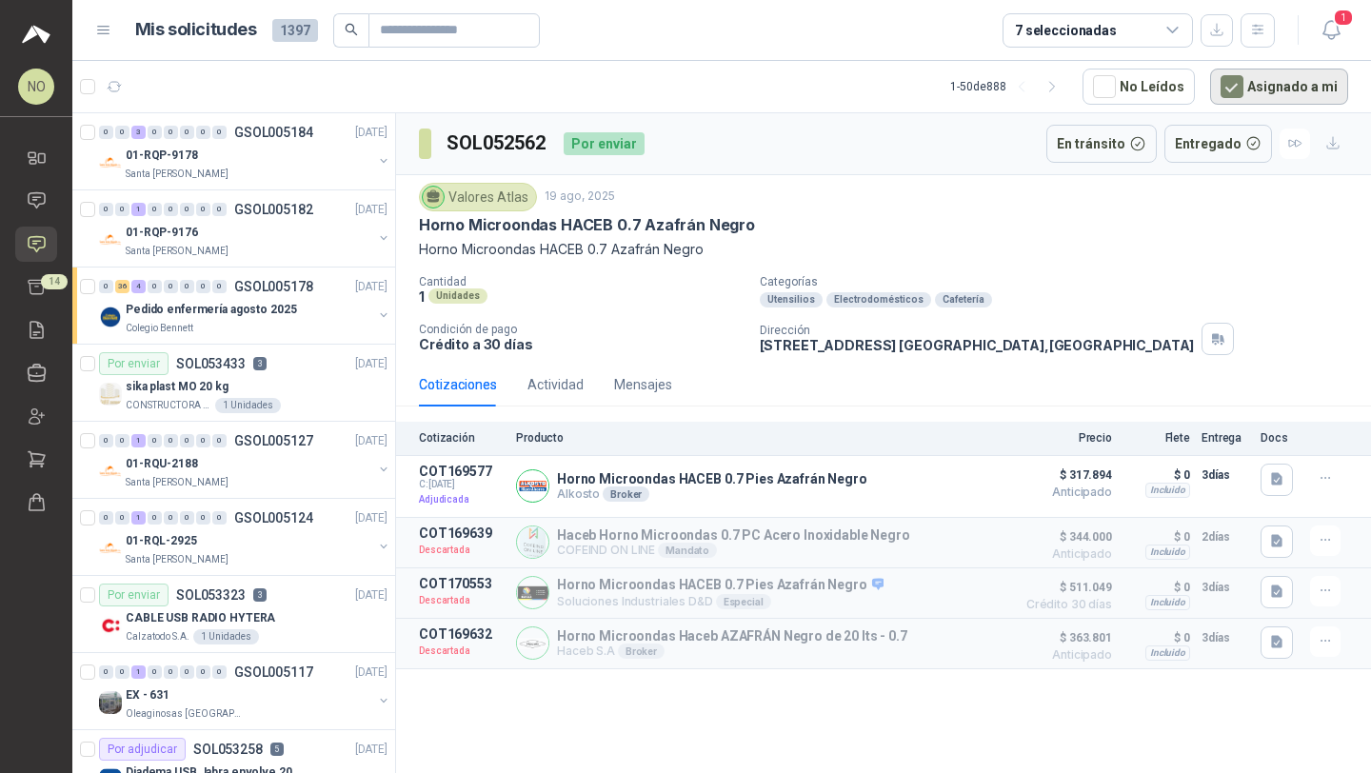
click at [1253, 74] on button "Asignado a mi" at bounding box center [1279, 87] width 138 height 36
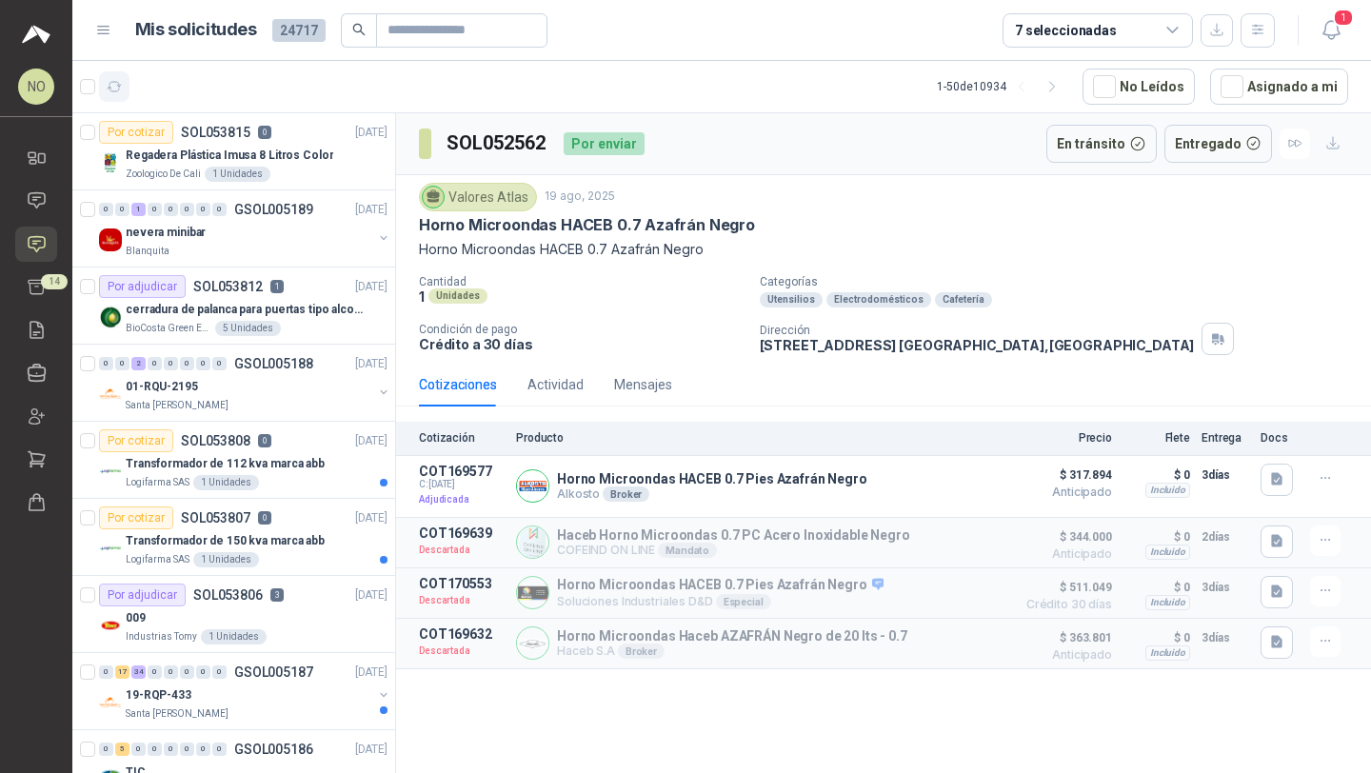
click at [121, 79] on icon "button" at bounding box center [115, 87] width 16 height 16
click at [286, 480] on div "Logifarma SAS 1 Unidades" at bounding box center [257, 482] width 262 height 15
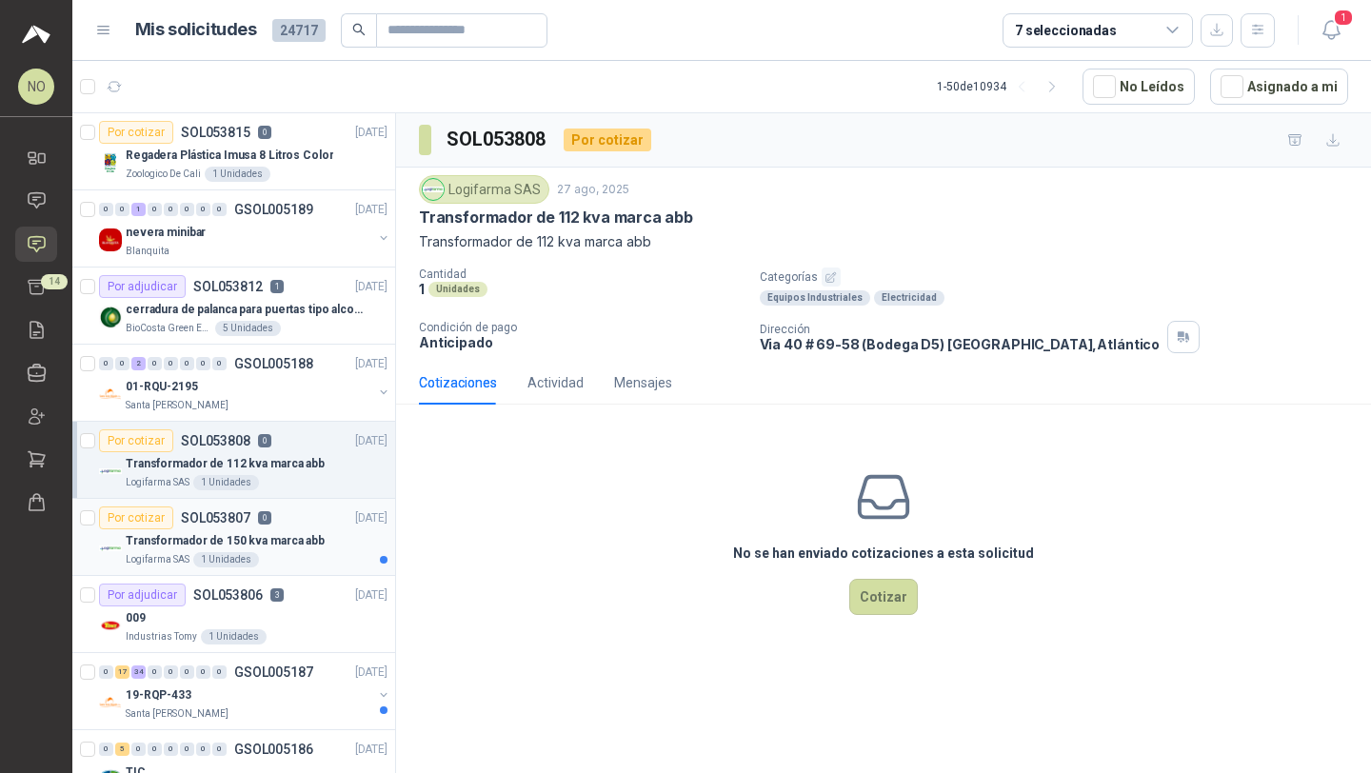
click at [295, 499] on article "Por cotizar SOL053807 0 27/08/25 Transformador de 150 kva marca abb Logifarma S…" at bounding box center [233, 537] width 323 height 77
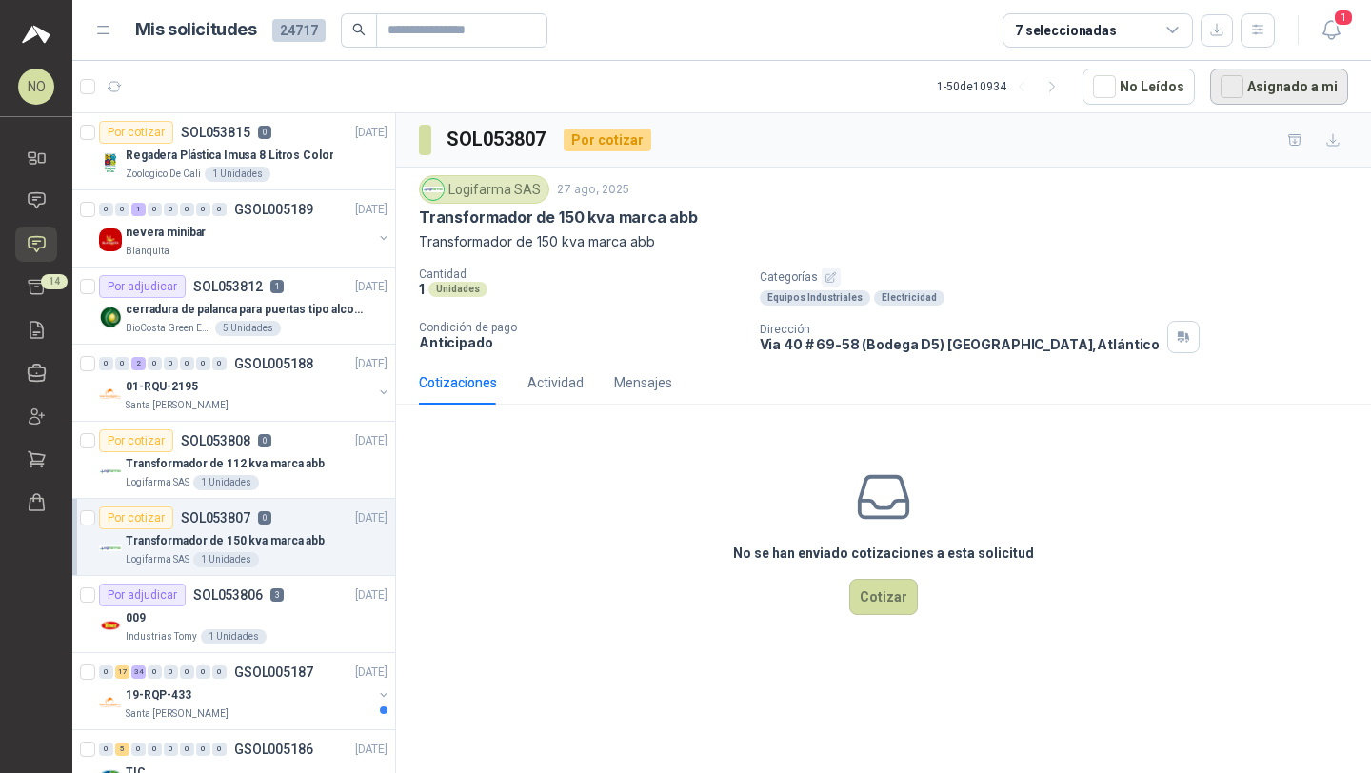
click at [1261, 87] on button "Asignado a mi" at bounding box center [1279, 87] width 138 height 36
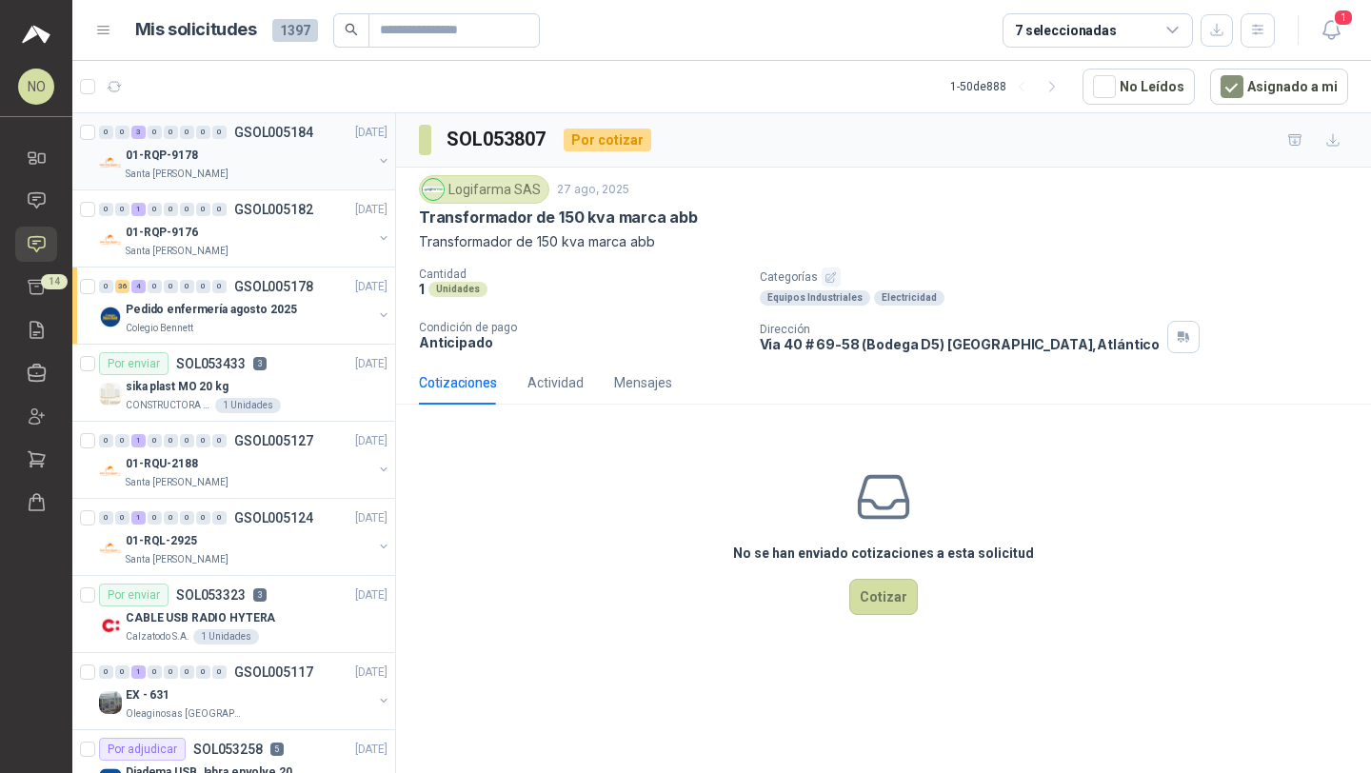
click at [268, 154] on div "01-RQP-9178" at bounding box center [249, 155] width 247 height 23
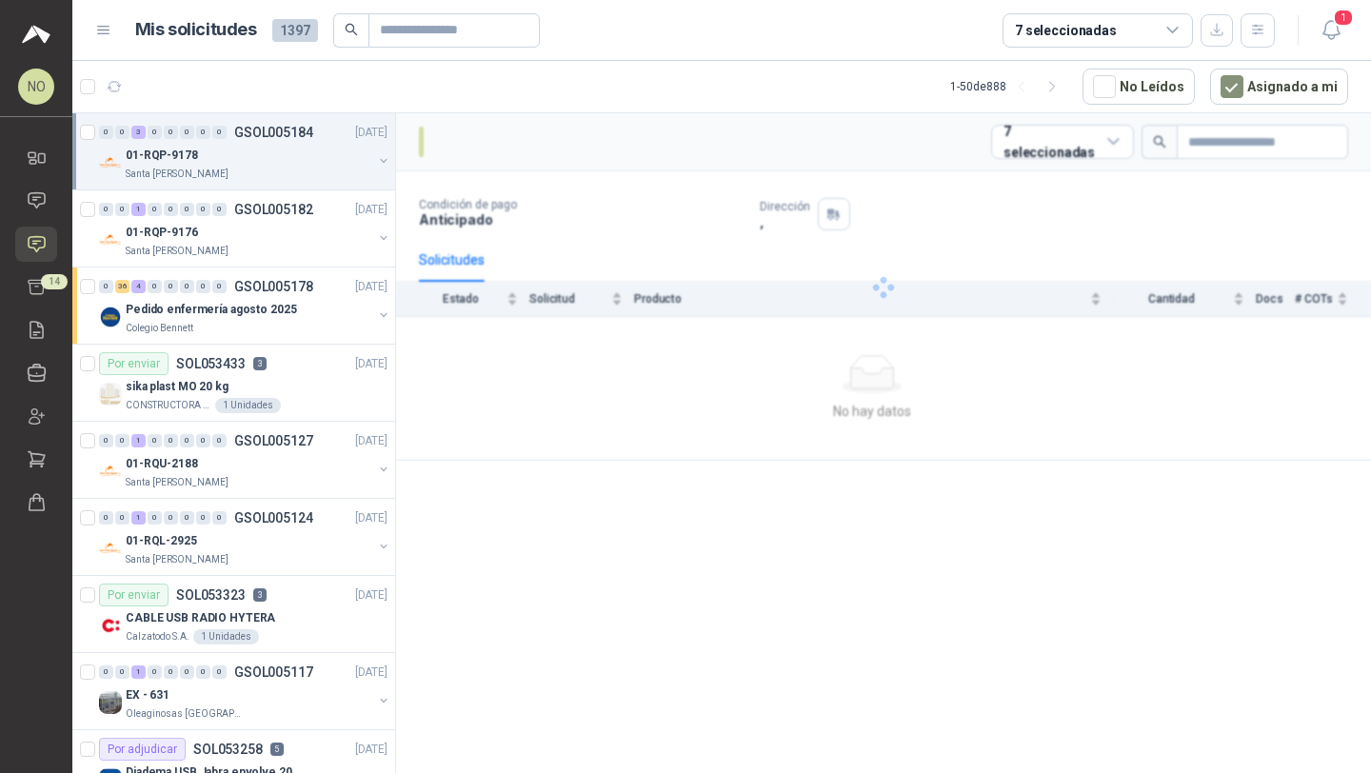
click at [268, 154] on div "01-RQP-9178" at bounding box center [249, 155] width 247 height 23
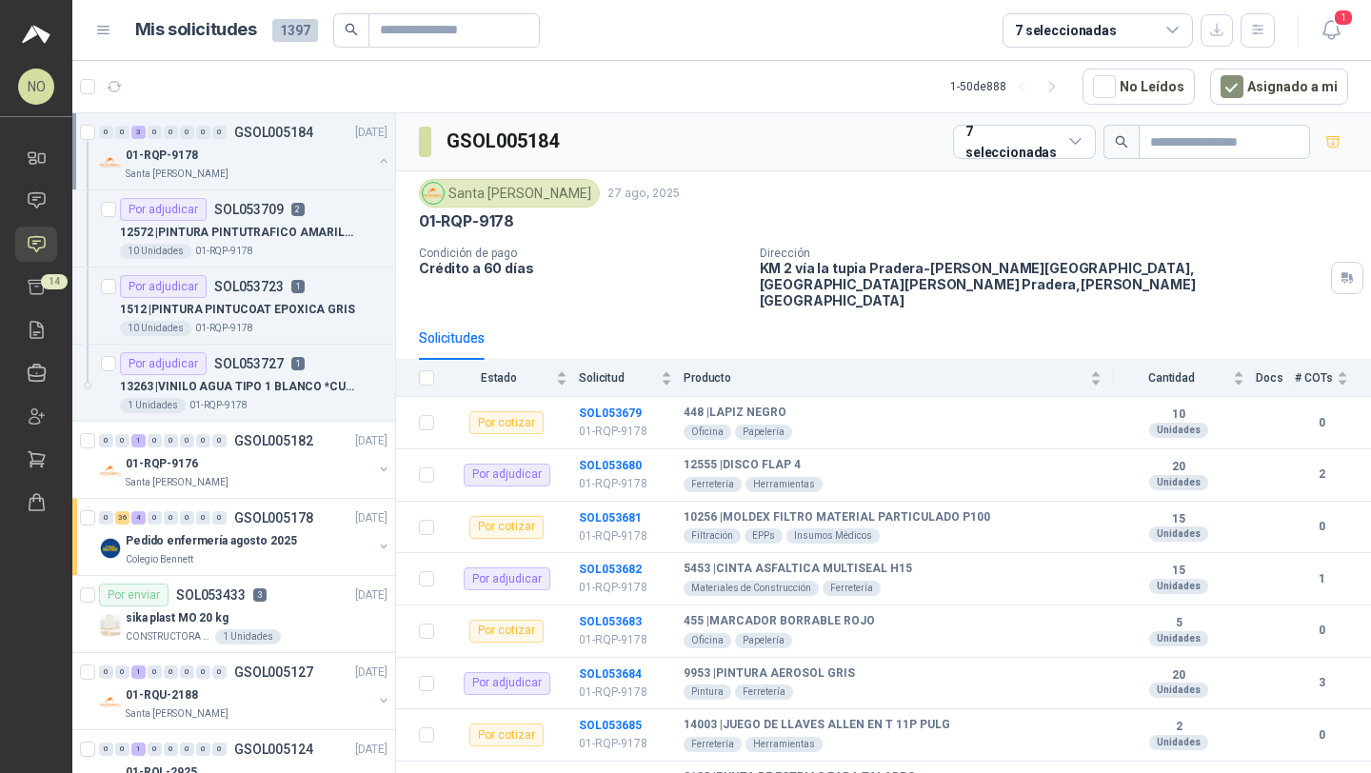
scroll to position [7, 0]
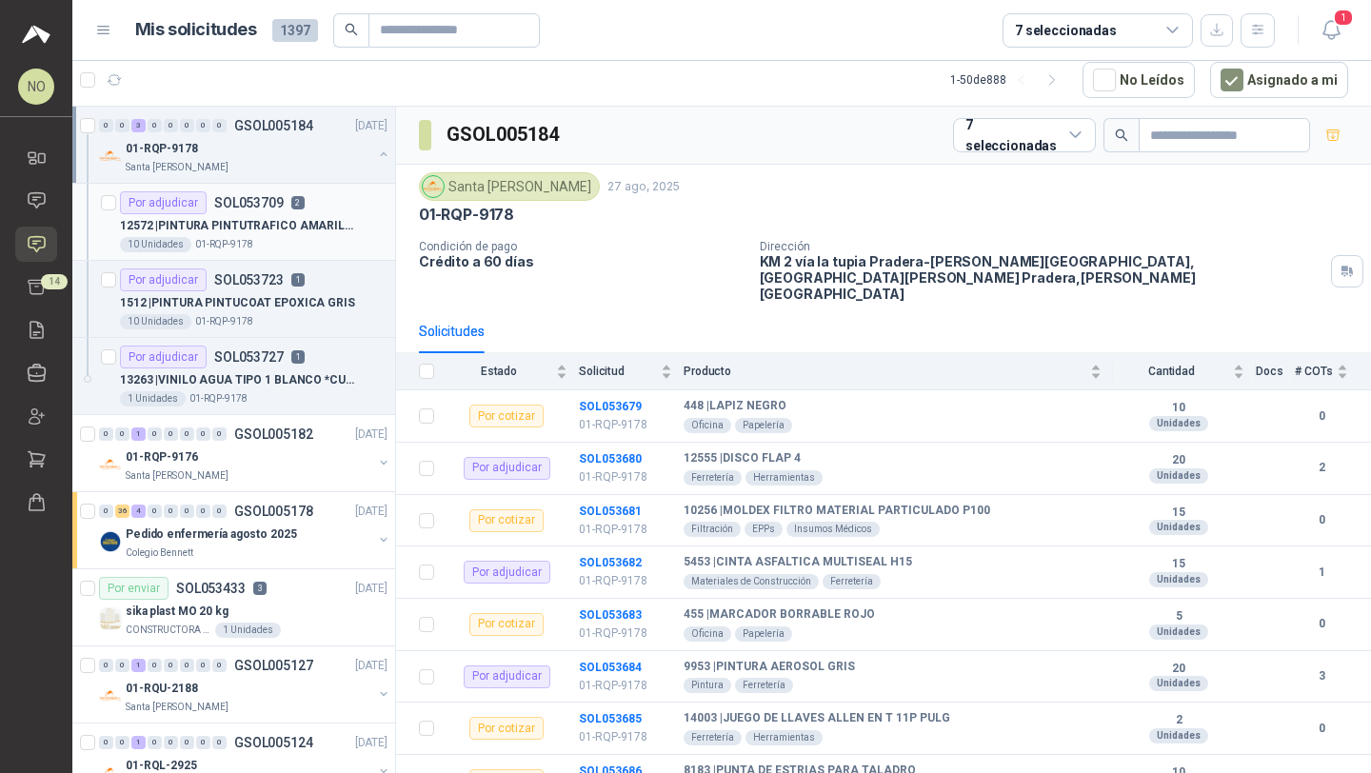
click at [250, 217] on p "12572 | PINTURA PINTUTRAFICO AMARILLO*GALON" at bounding box center [238, 226] width 237 height 18
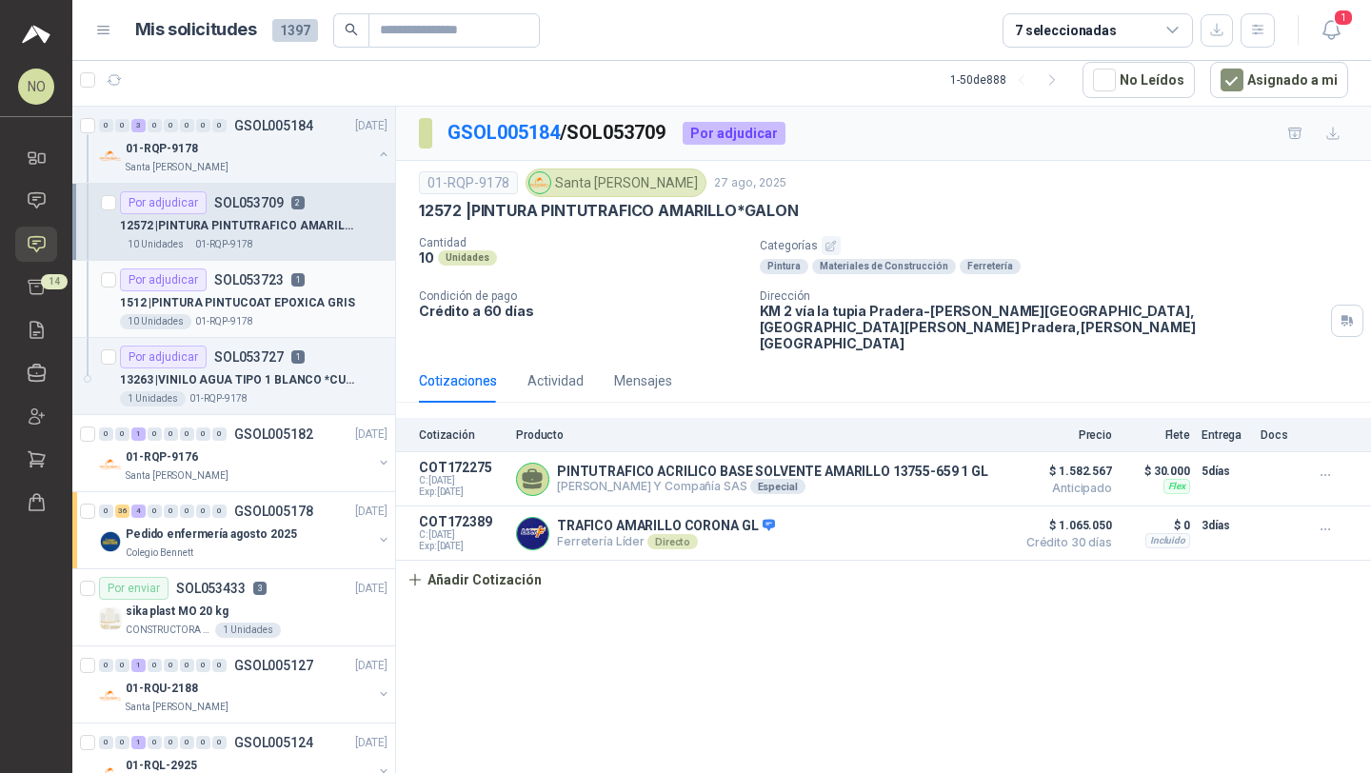
click at [248, 298] on p "1512 | PINTURA PINTUCOAT EPOXICA GRIS" at bounding box center [237, 303] width 235 height 18
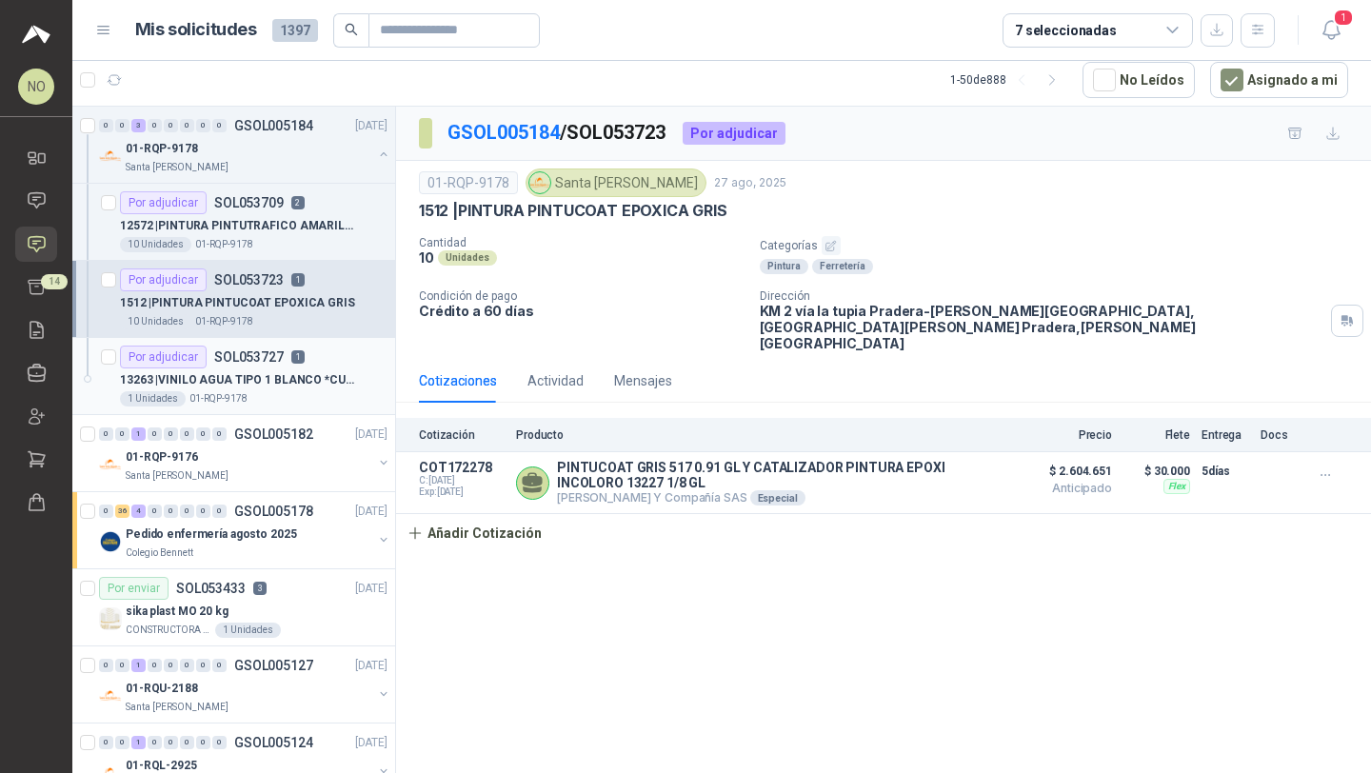
click at [255, 392] on div "1 Unidades 01-RQP-9178" at bounding box center [254, 398] width 268 height 15
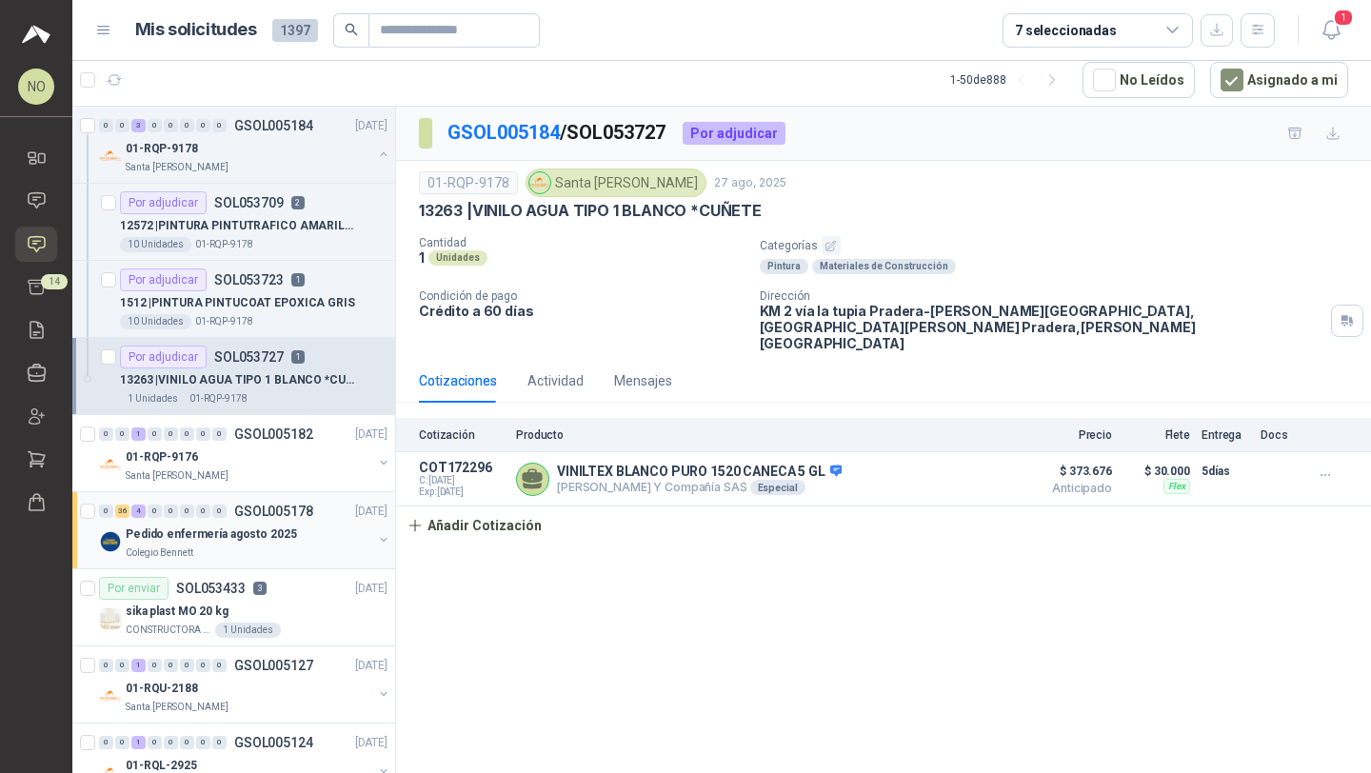
click at [263, 540] on p "Pedido enfermería agosto 2025" at bounding box center [211, 535] width 171 height 18
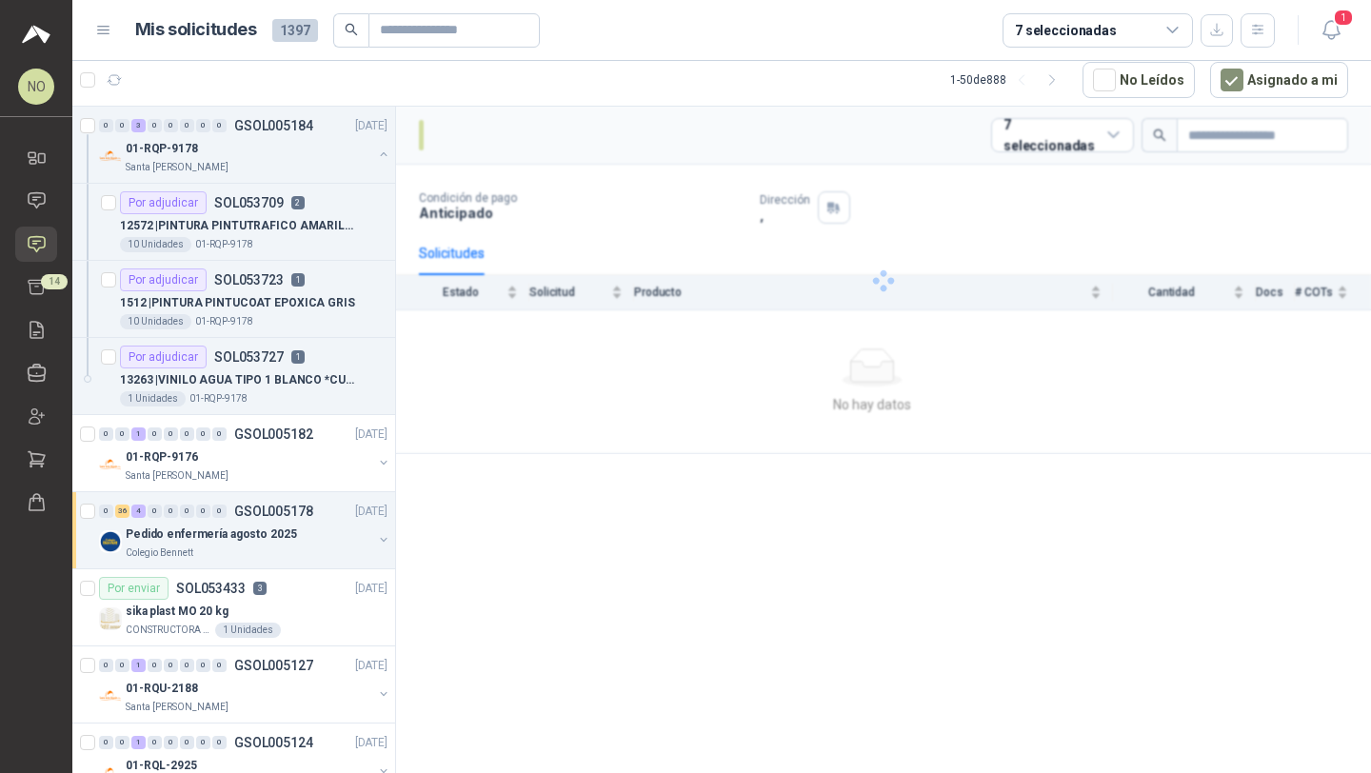
click at [263, 540] on p "Pedido enfermería agosto 2025" at bounding box center [211, 535] width 171 height 18
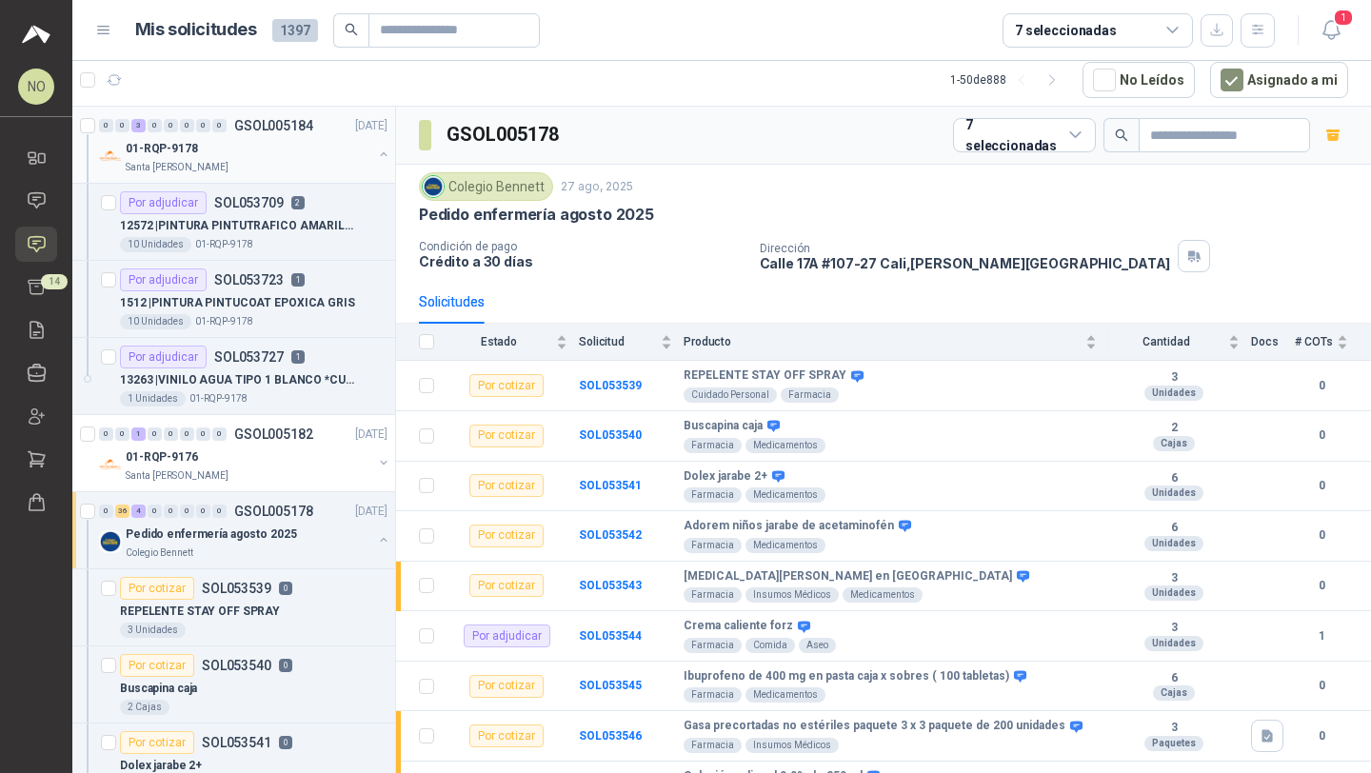
click at [308, 147] on div "01-RQP-9178" at bounding box center [249, 148] width 247 height 23
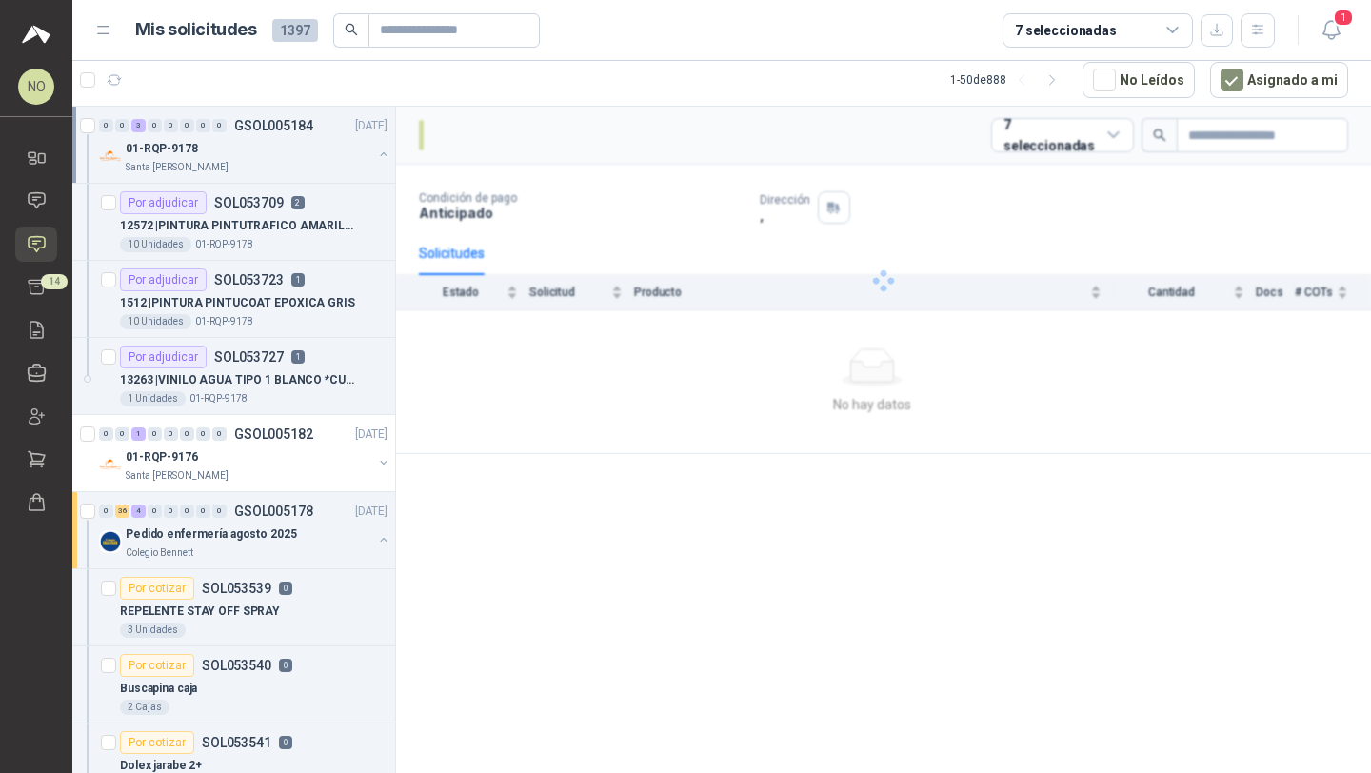
click at [308, 147] on div "01-RQP-9178" at bounding box center [249, 148] width 247 height 23
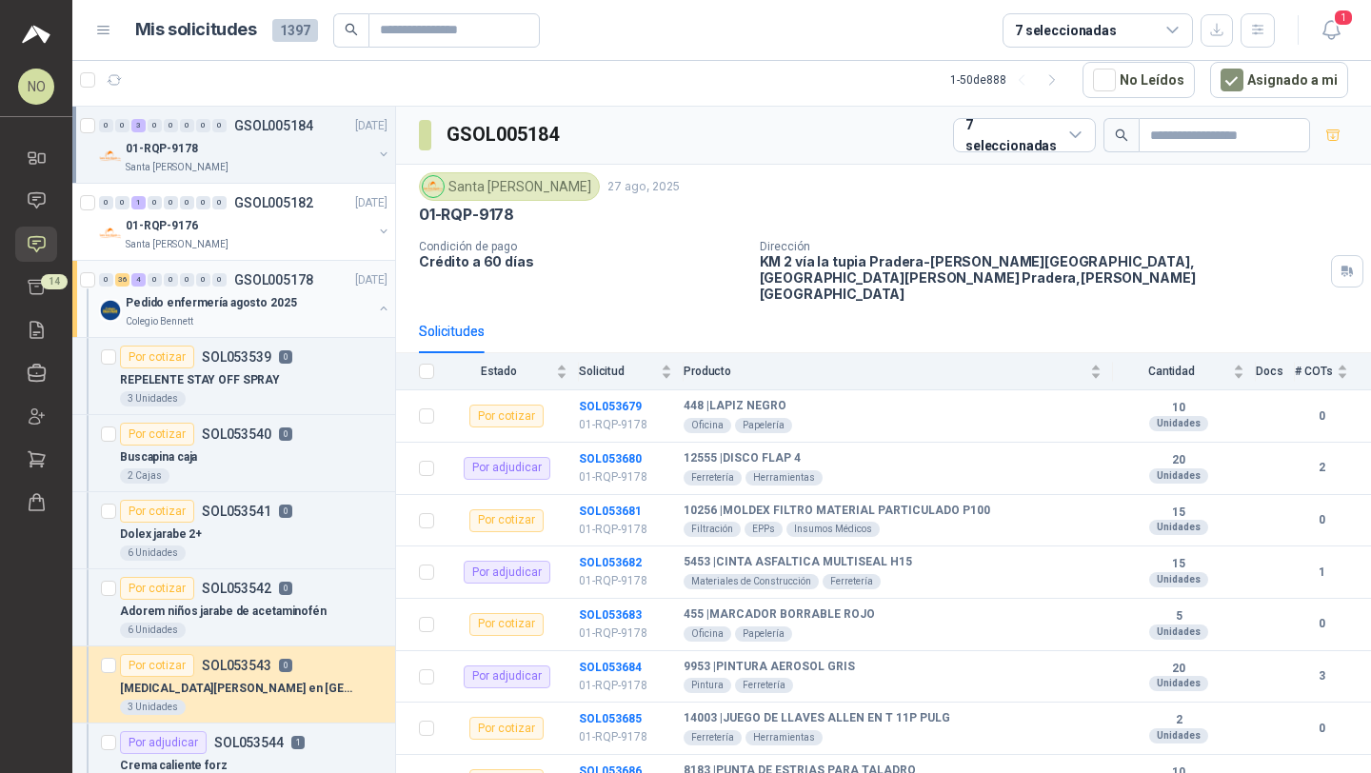
click at [280, 298] on p "Pedido enfermería agosto 2025" at bounding box center [211, 303] width 171 height 18
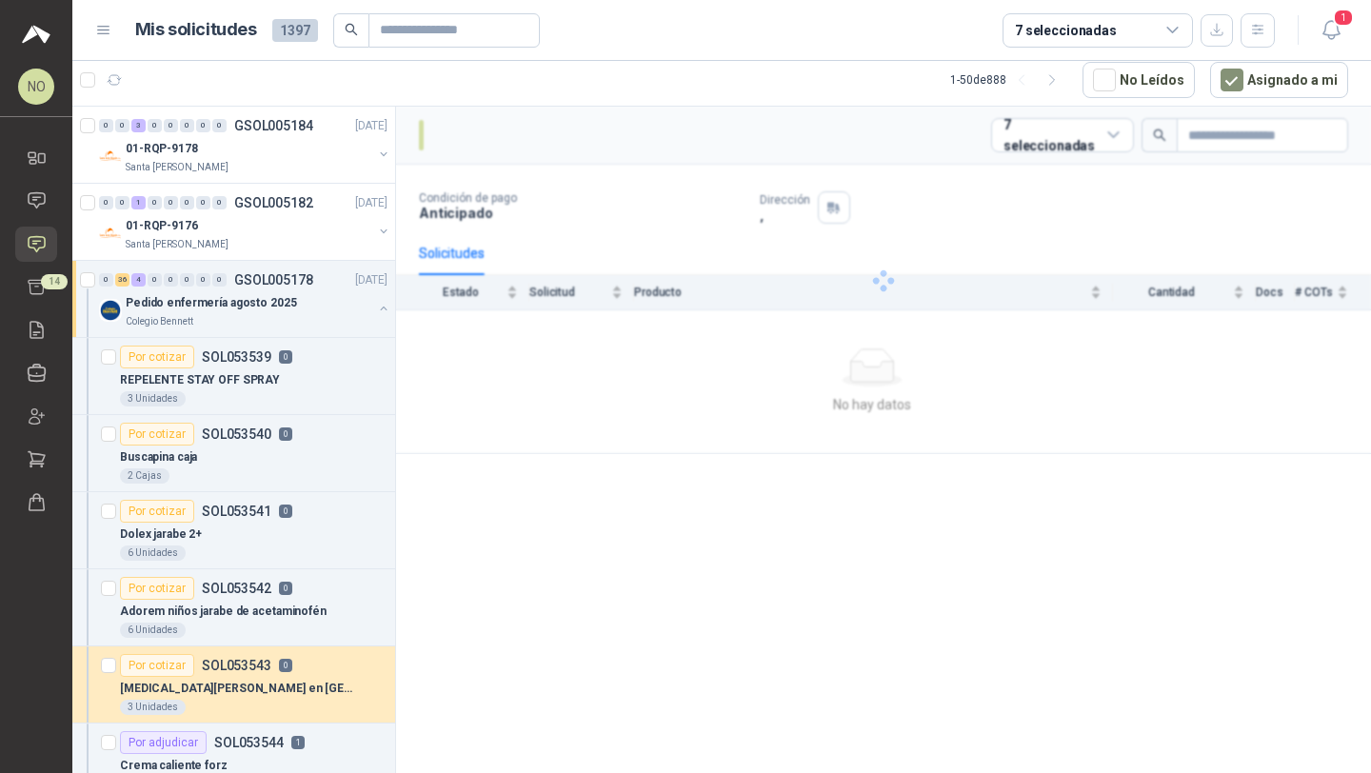
click at [280, 298] on p "Pedido enfermería agosto 2025" at bounding box center [211, 303] width 171 height 18
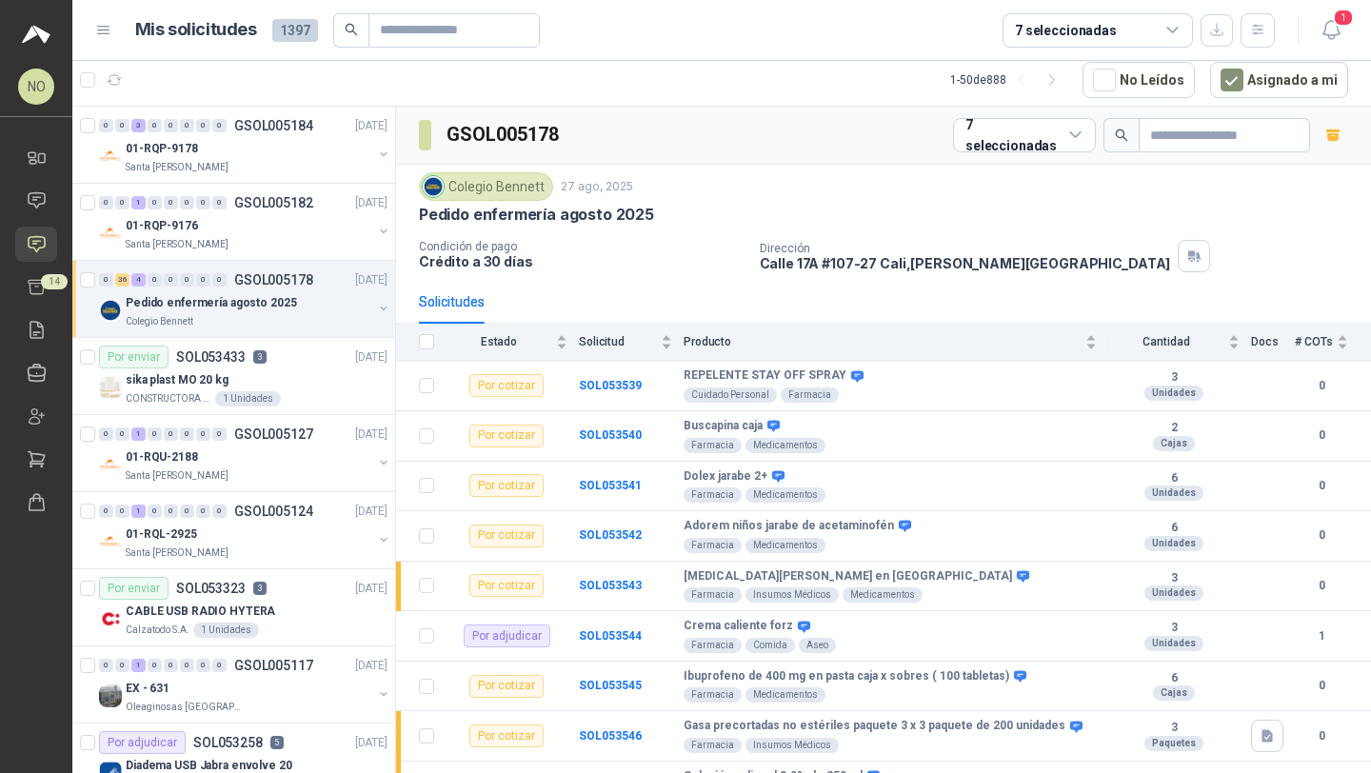
click at [228, 294] on p "Pedido enfermería agosto 2025" at bounding box center [211, 303] width 171 height 18
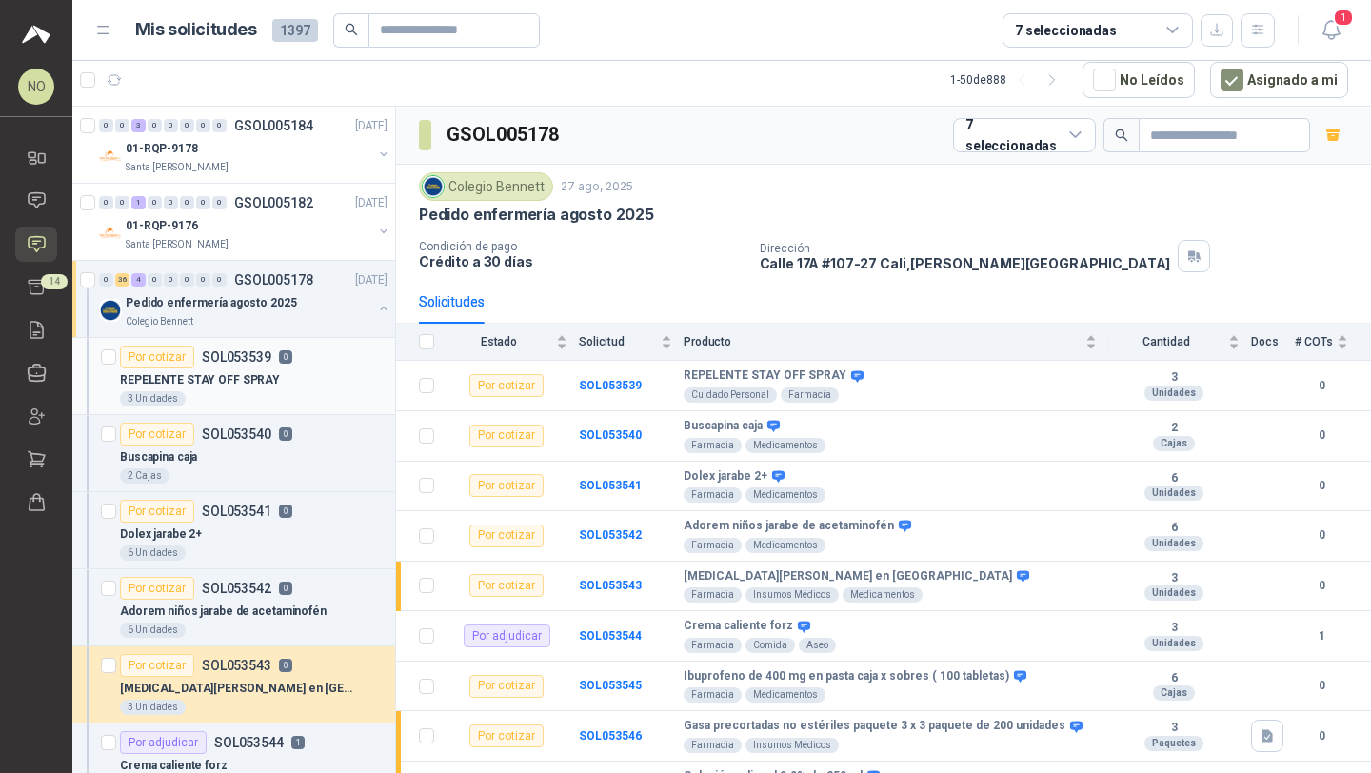
click at [249, 369] on div "REPELENTE STAY OFF SPRAY" at bounding box center [254, 379] width 268 height 23
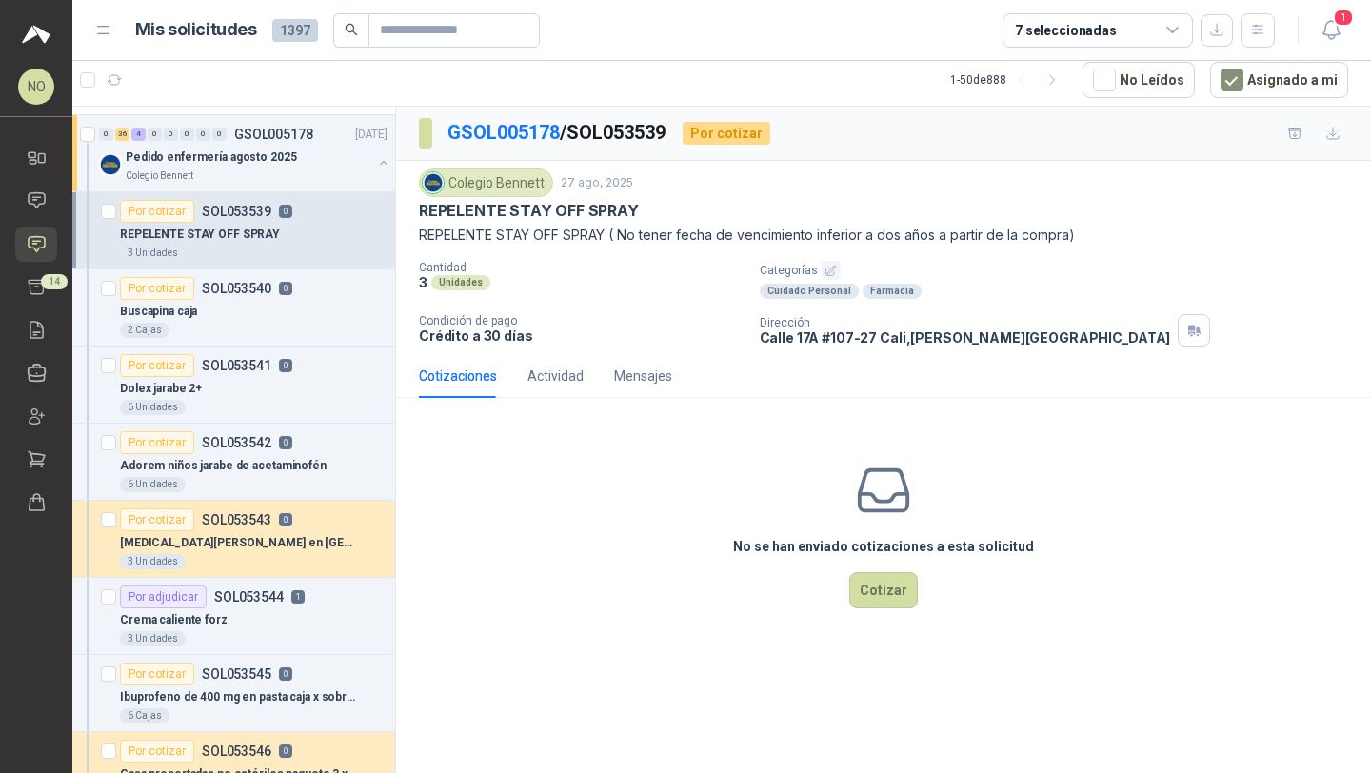
scroll to position [187, 0]
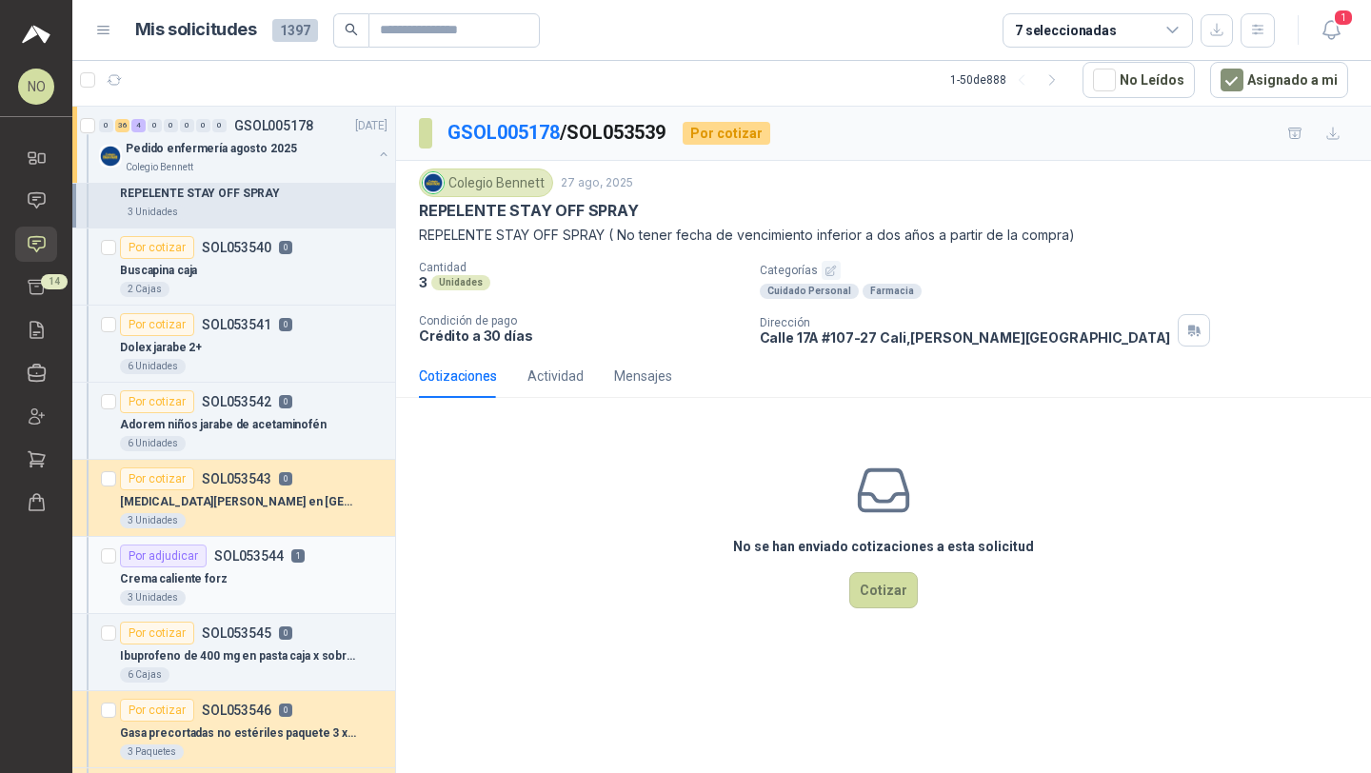
click at [265, 598] on div "3 Unidades" at bounding box center [254, 597] width 268 height 15
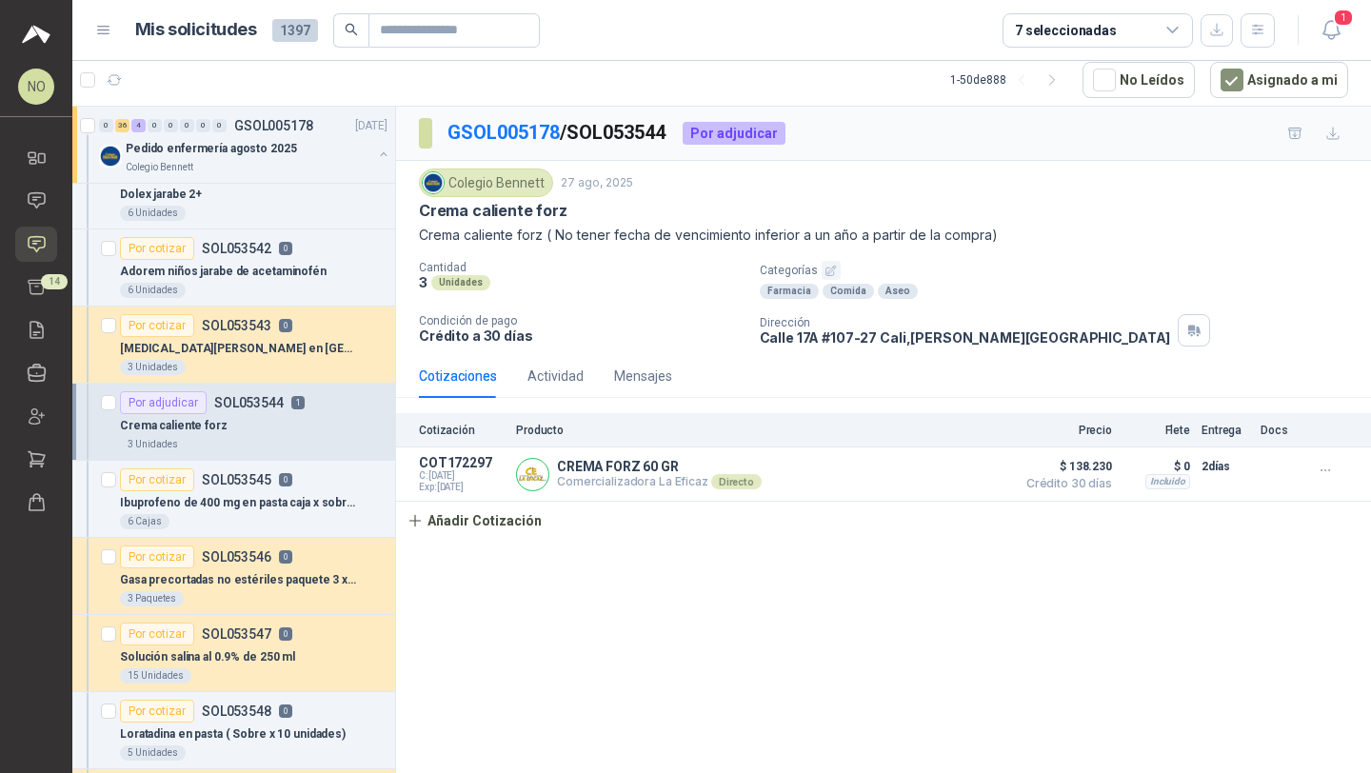
scroll to position [341, 0]
click at [31, 291] on icon at bounding box center [37, 287] width 20 height 20
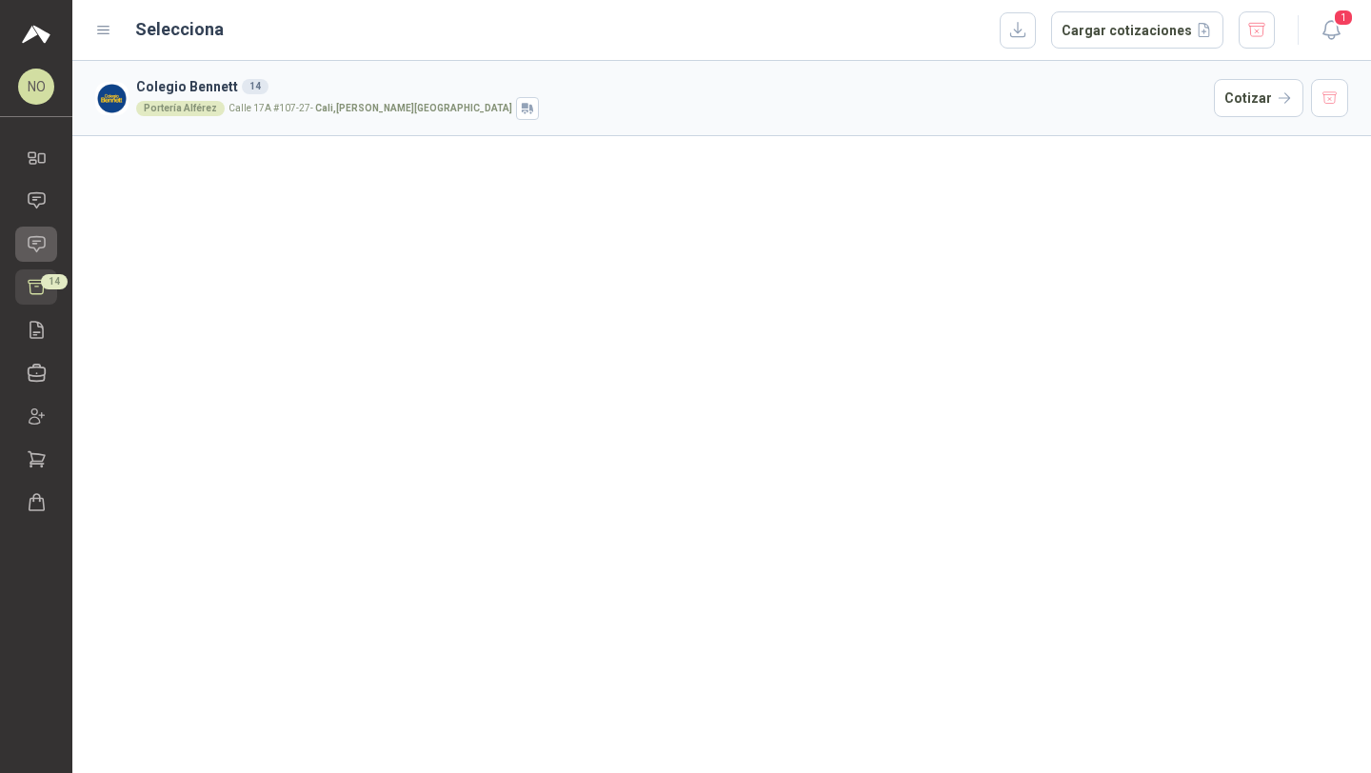
click at [37, 245] on icon at bounding box center [37, 244] width 20 height 20
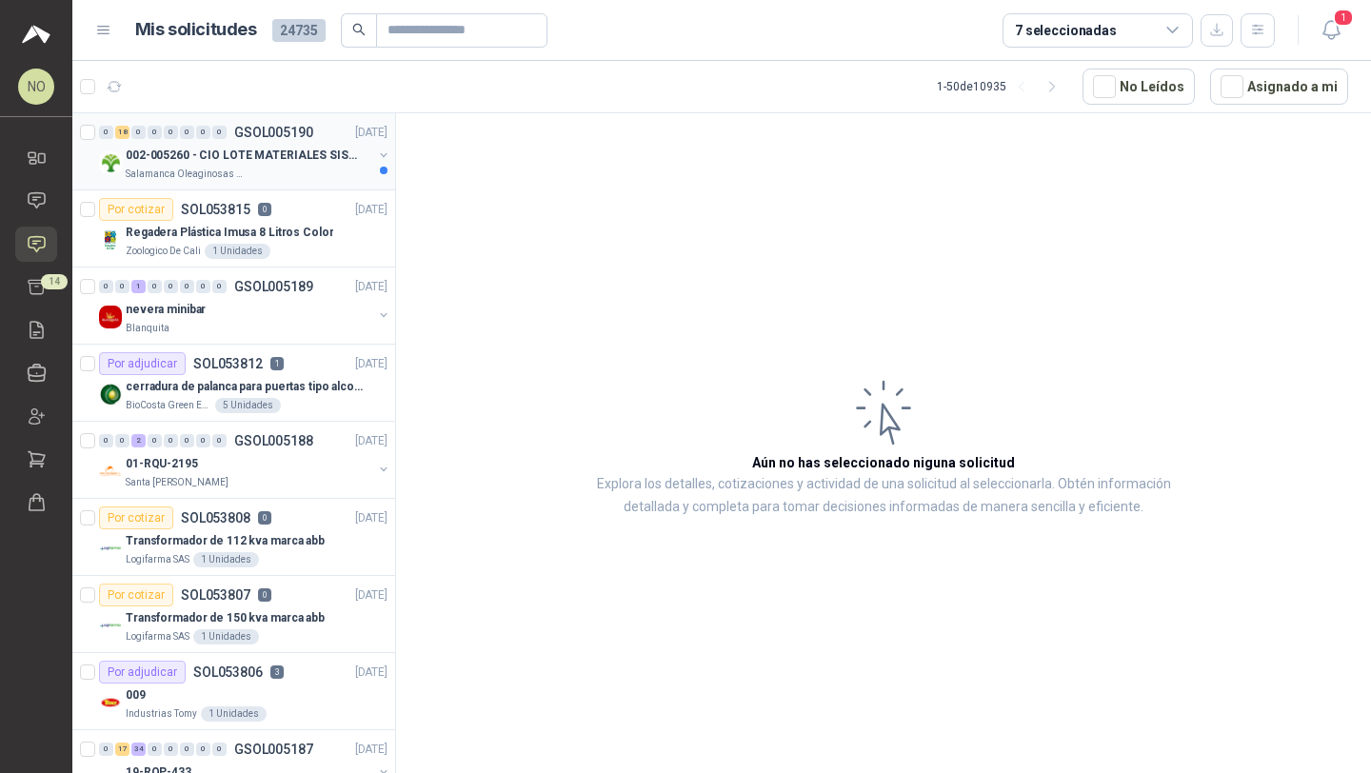
click at [285, 159] on p "002-005260 - CIO LOTE MATERIALES SISTEMA HIDRAULIC" at bounding box center [244, 156] width 237 height 18
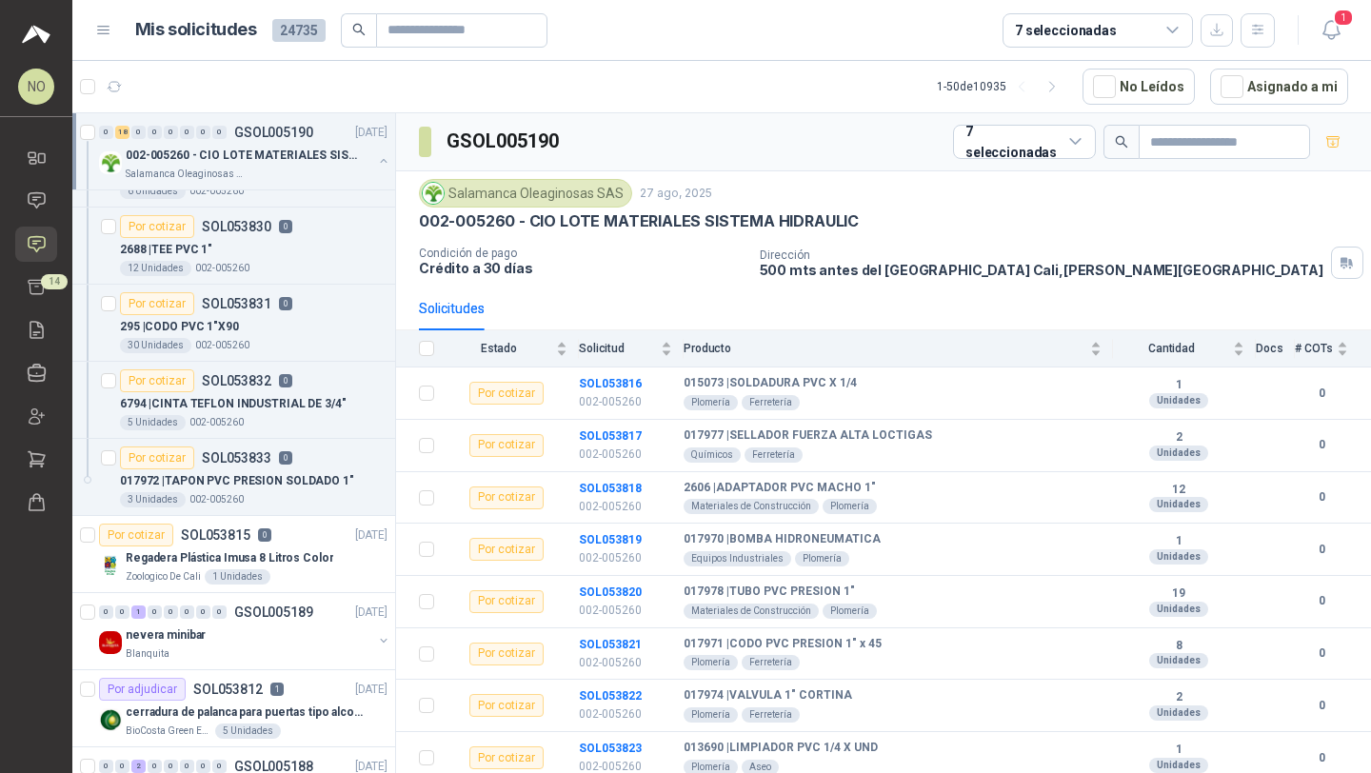
scroll to position [1069, 0]
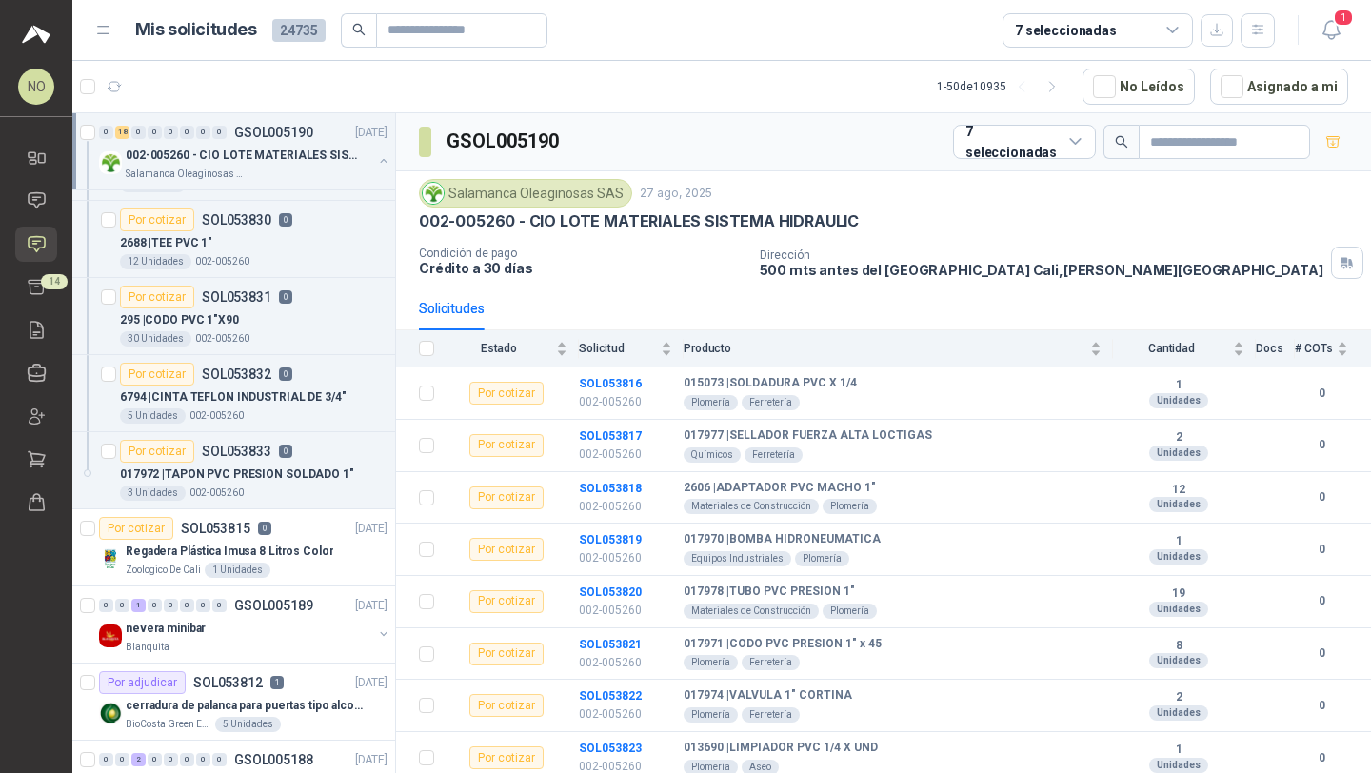
click at [320, 152] on p "002-005260 - CIO LOTE MATERIALES SISTEMA HIDRAULIC" at bounding box center [244, 156] width 237 height 18
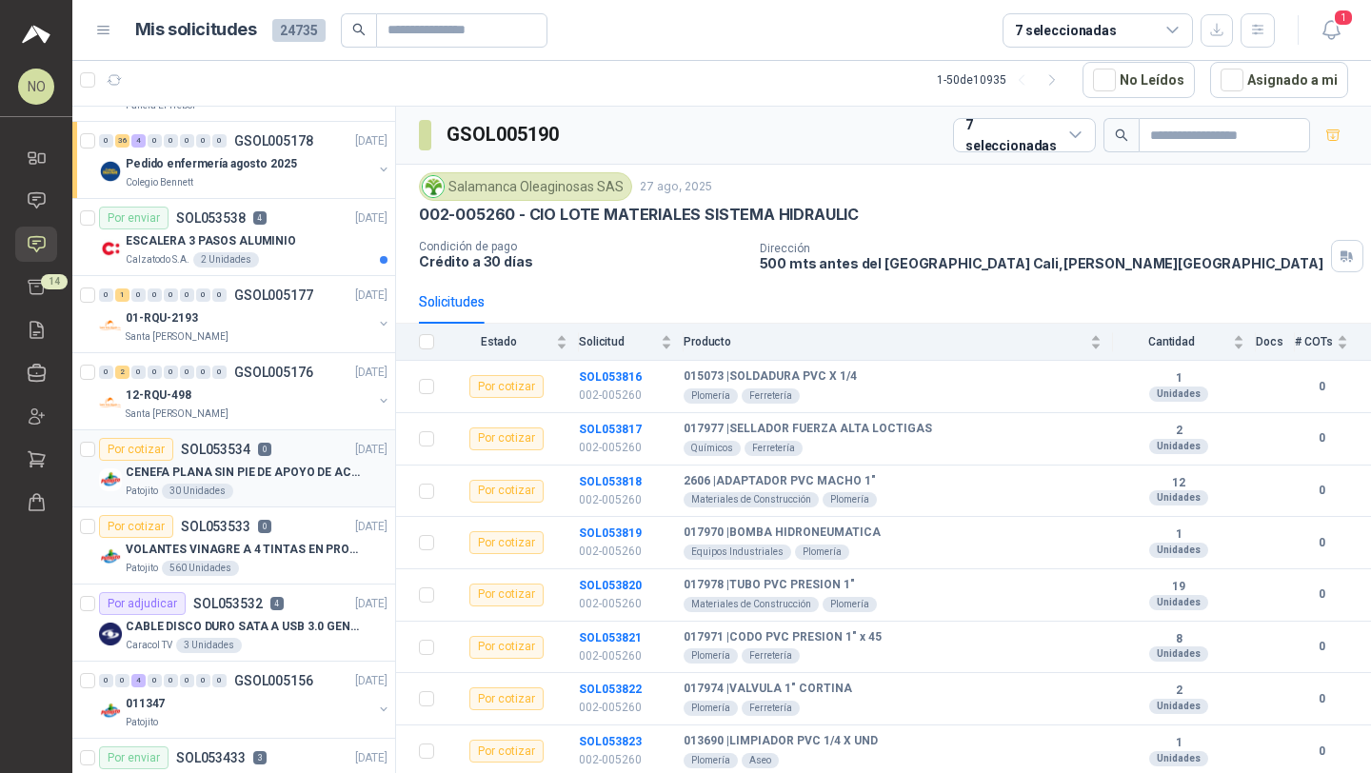
scroll to position [1340, 0]
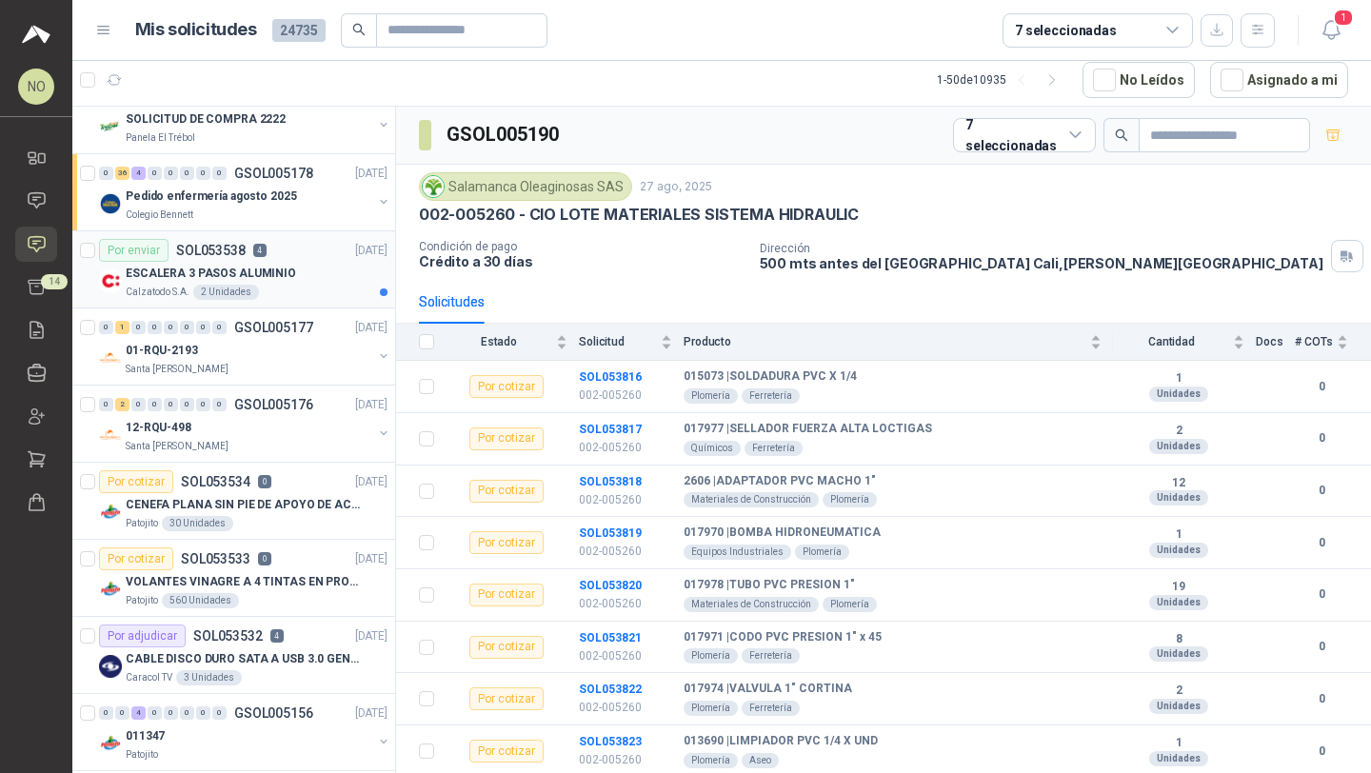
click at [293, 288] on div "Calzatodo S.A. 2 Unidades" at bounding box center [257, 292] width 262 height 15
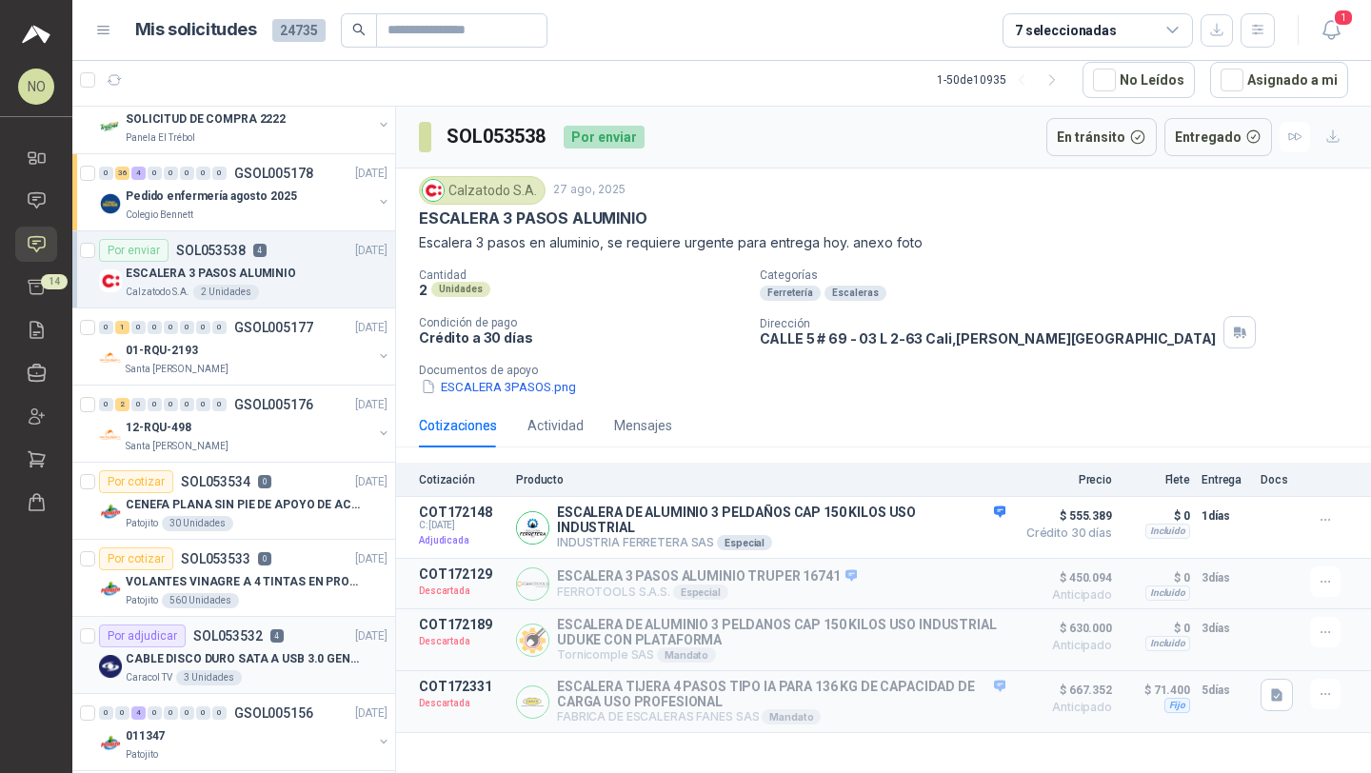
click at [269, 625] on div "Por adjudicar SOL053532 4" at bounding box center [191, 636] width 185 height 23
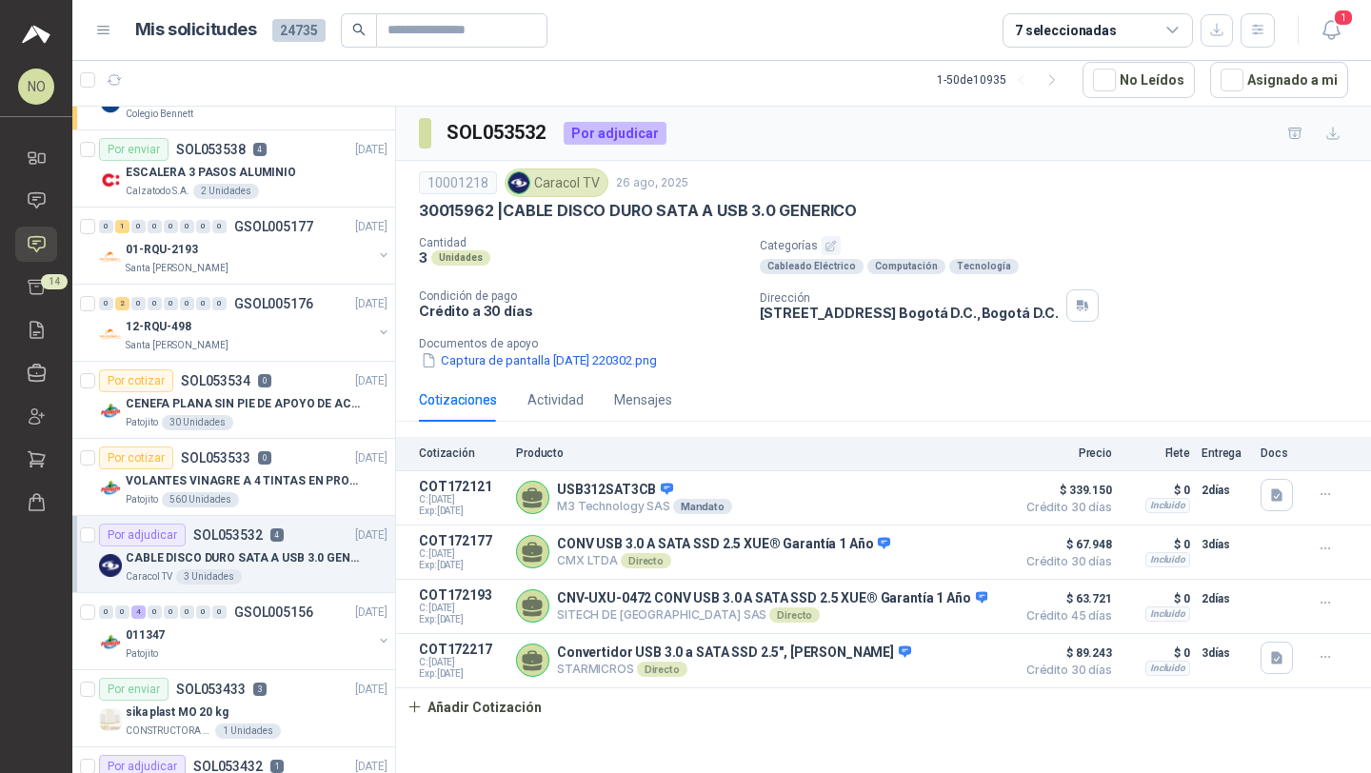
scroll to position [1443, 0]
click at [269, 625] on div "011347" at bounding box center [249, 633] width 247 height 23
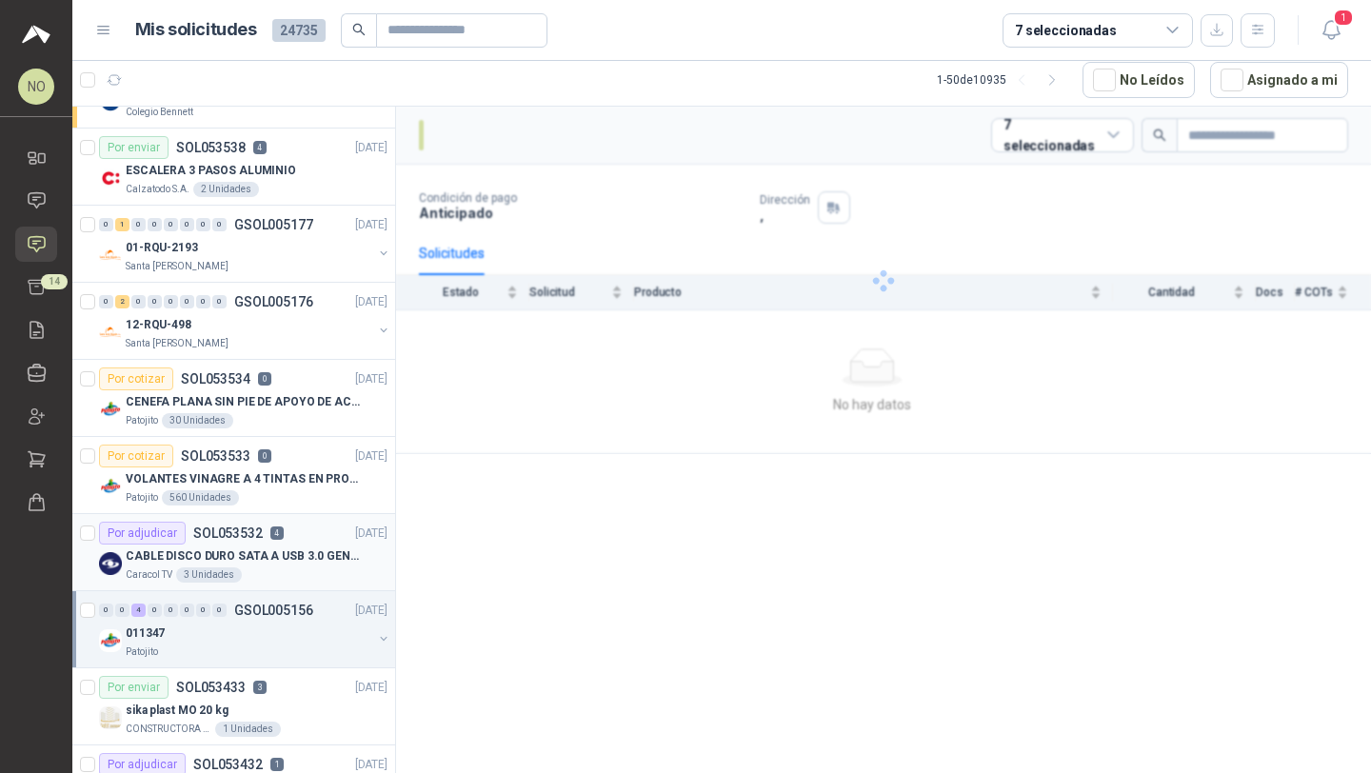
click at [269, 625] on div "011347" at bounding box center [249, 633] width 247 height 23
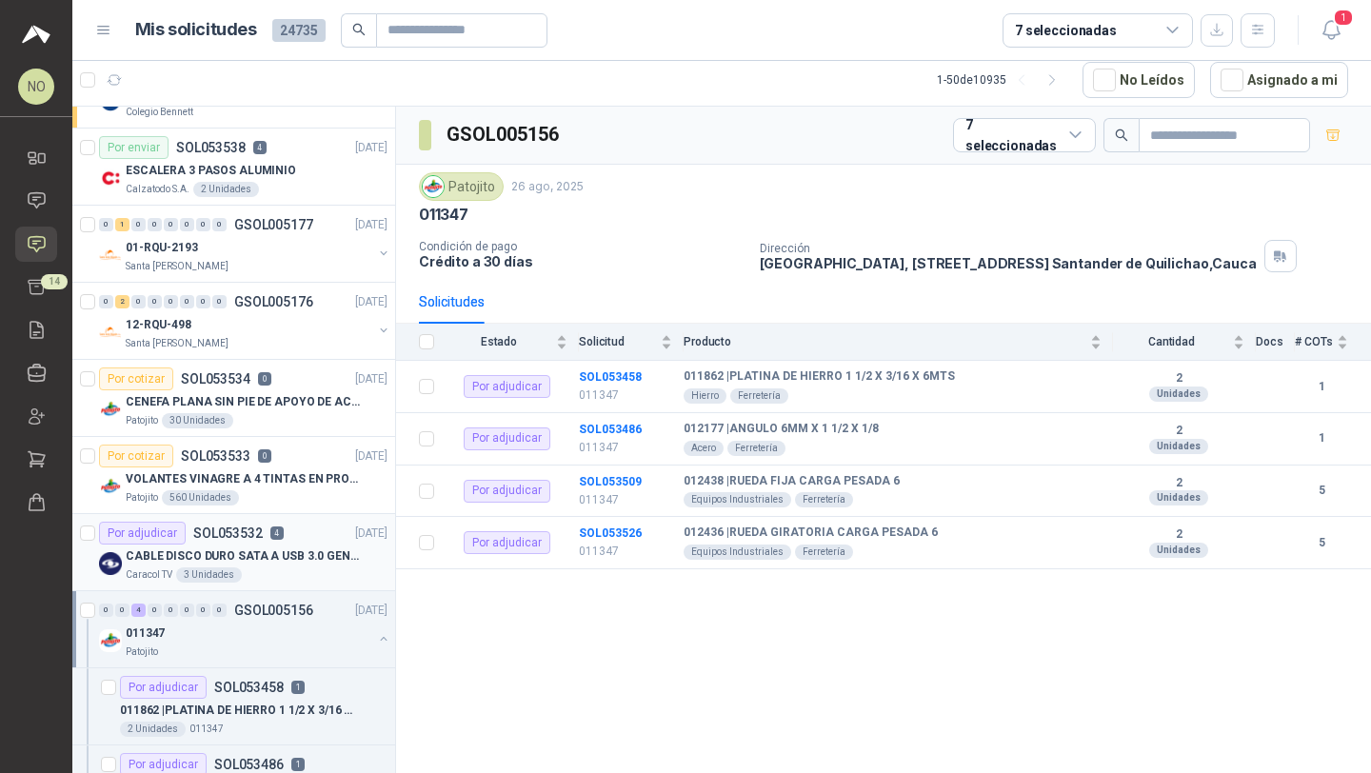
click at [269, 625] on div "011347" at bounding box center [249, 633] width 247 height 23
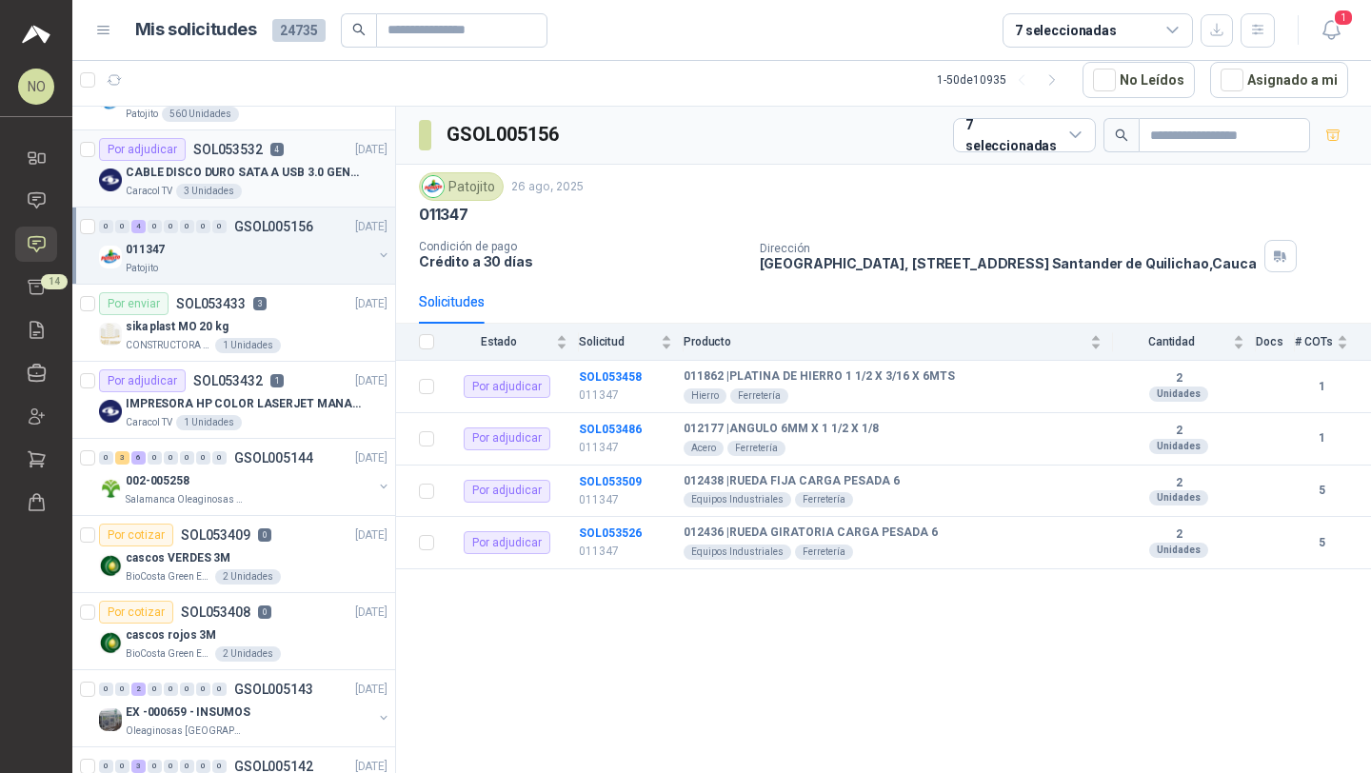
scroll to position [1872, 0]
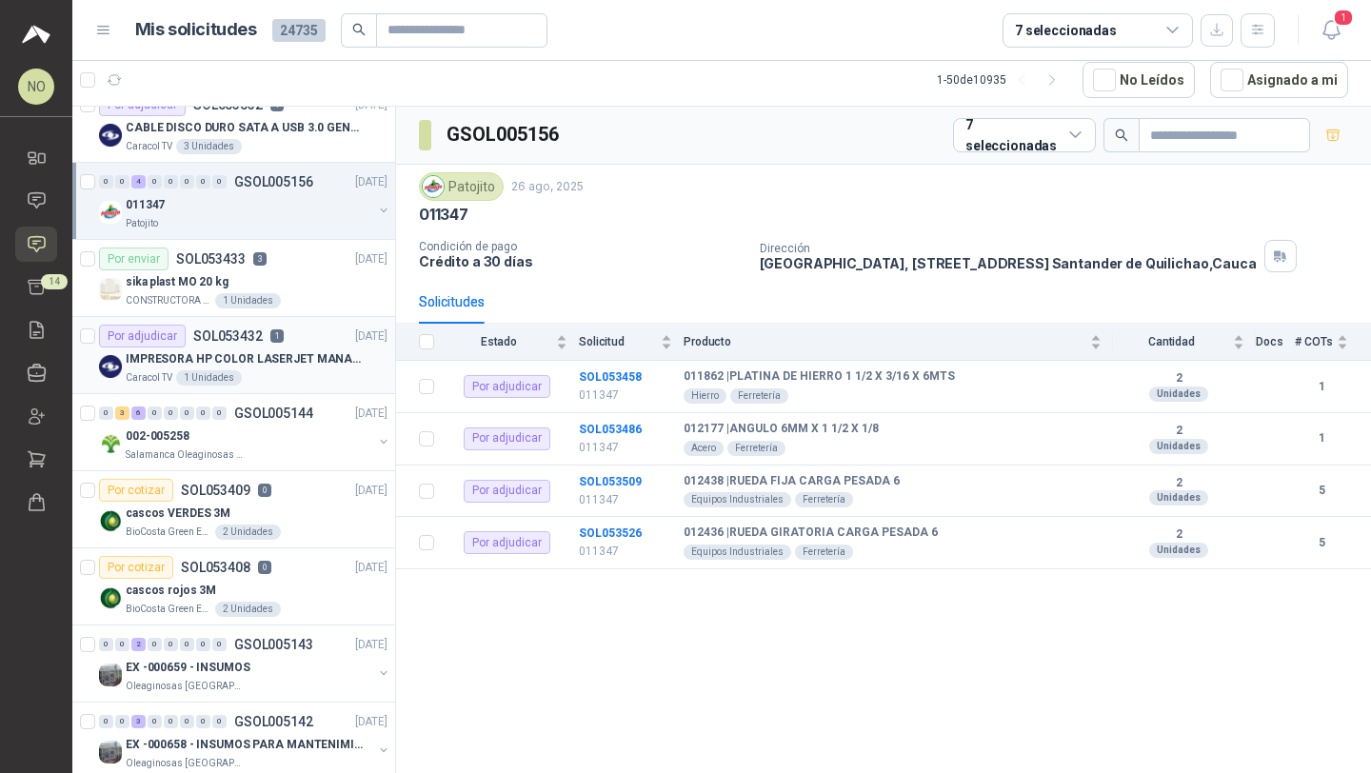
click at [280, 371] on div "Caracol TV 1 Unidades" at bounding box center [257, 377] width 262 height 15
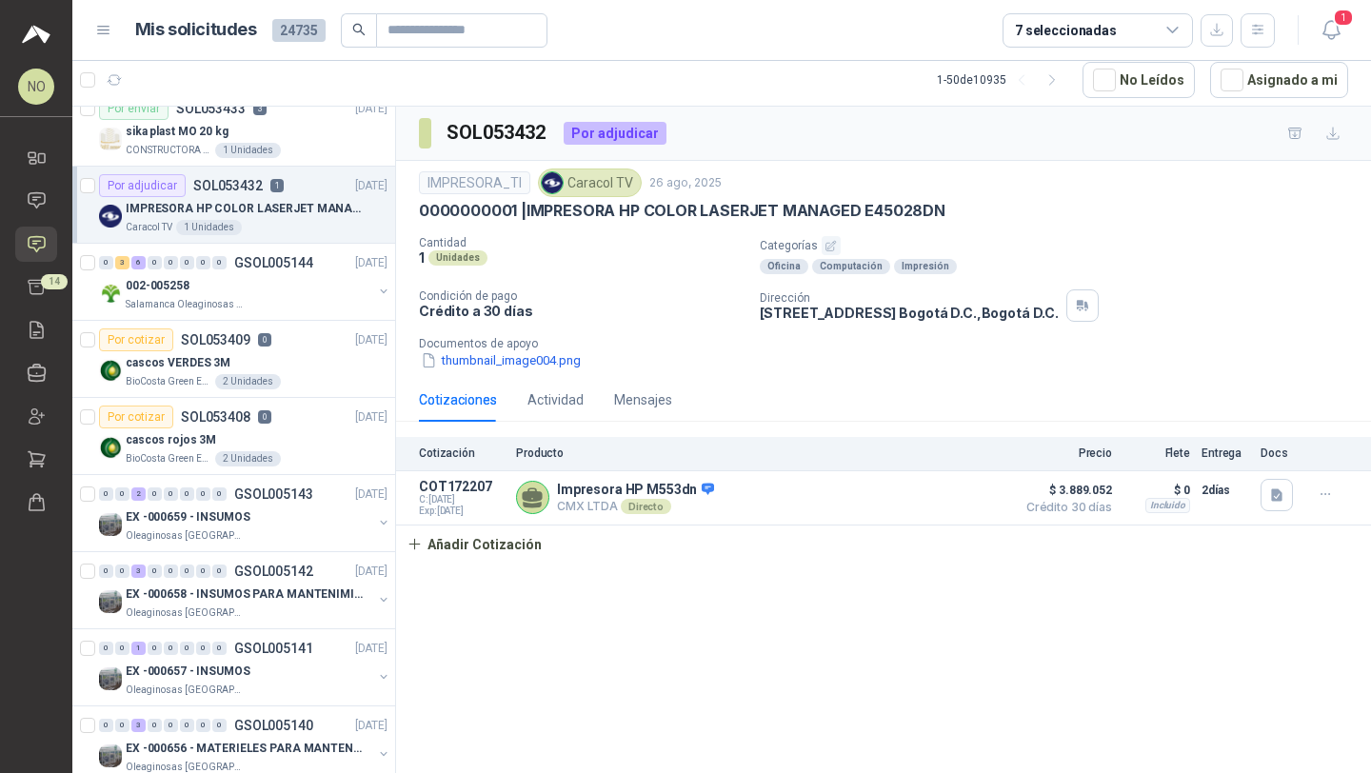
scroll to position [2034, 0]
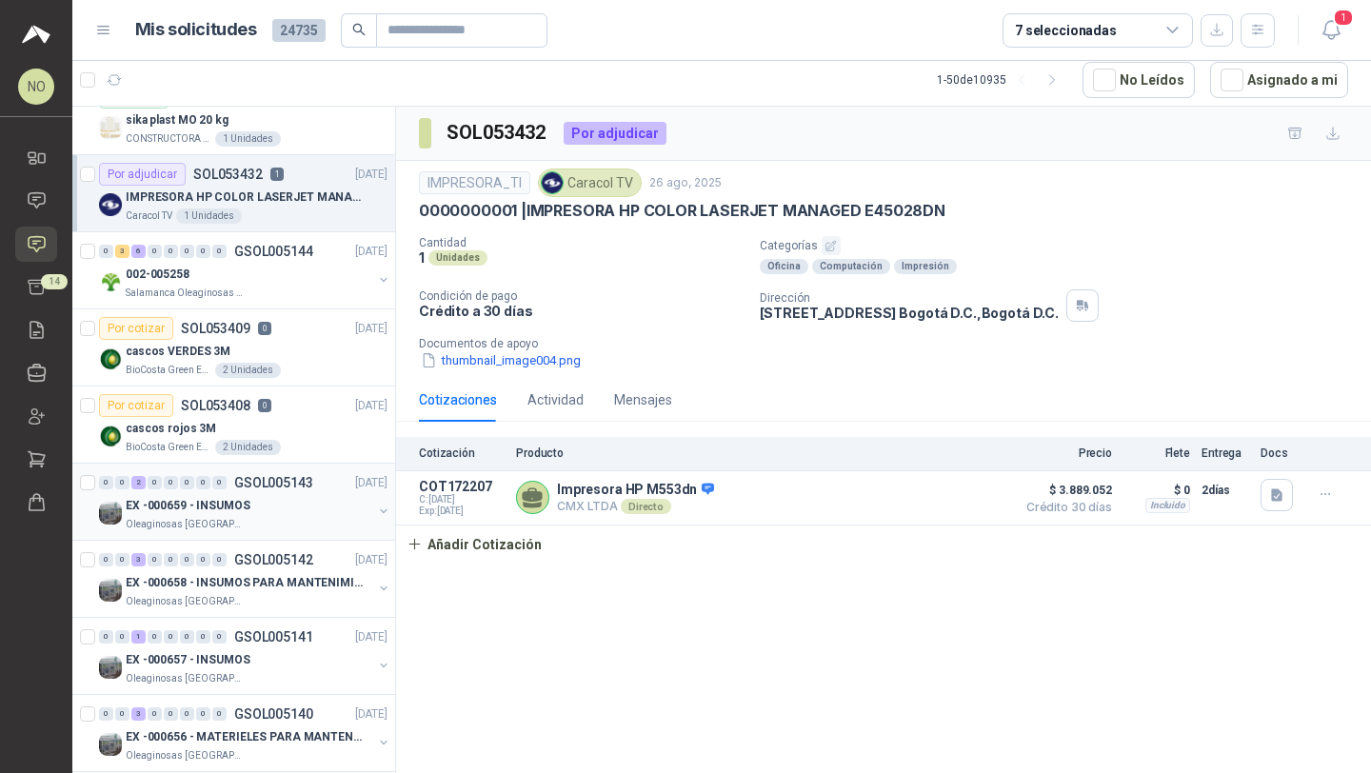
click at [248, 506] on div "EX -000659 - INSUMOS" at bounding box center [249, 505] width 247 height 23
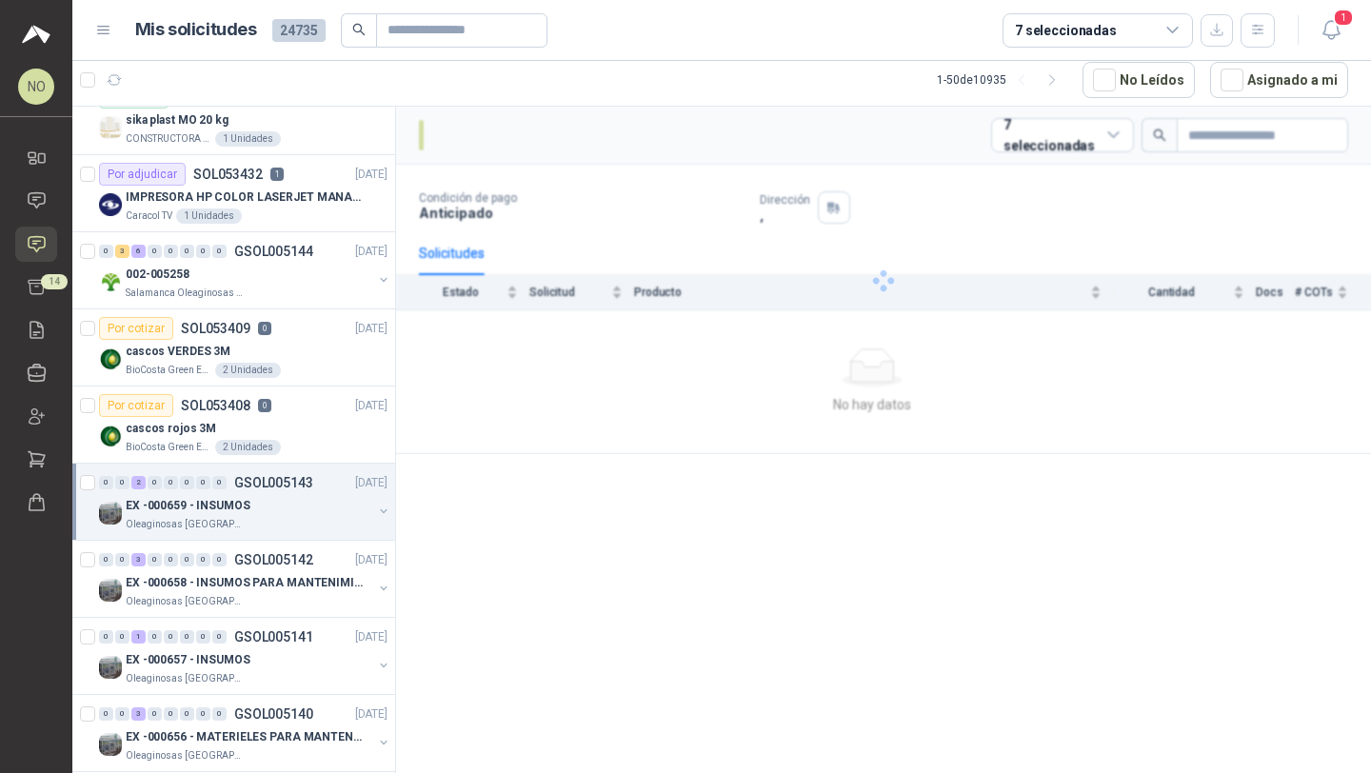
click at [248, 506] on div "EX -000659 - INSUMOS" at bounding box center [249, 505] width 247 height 23
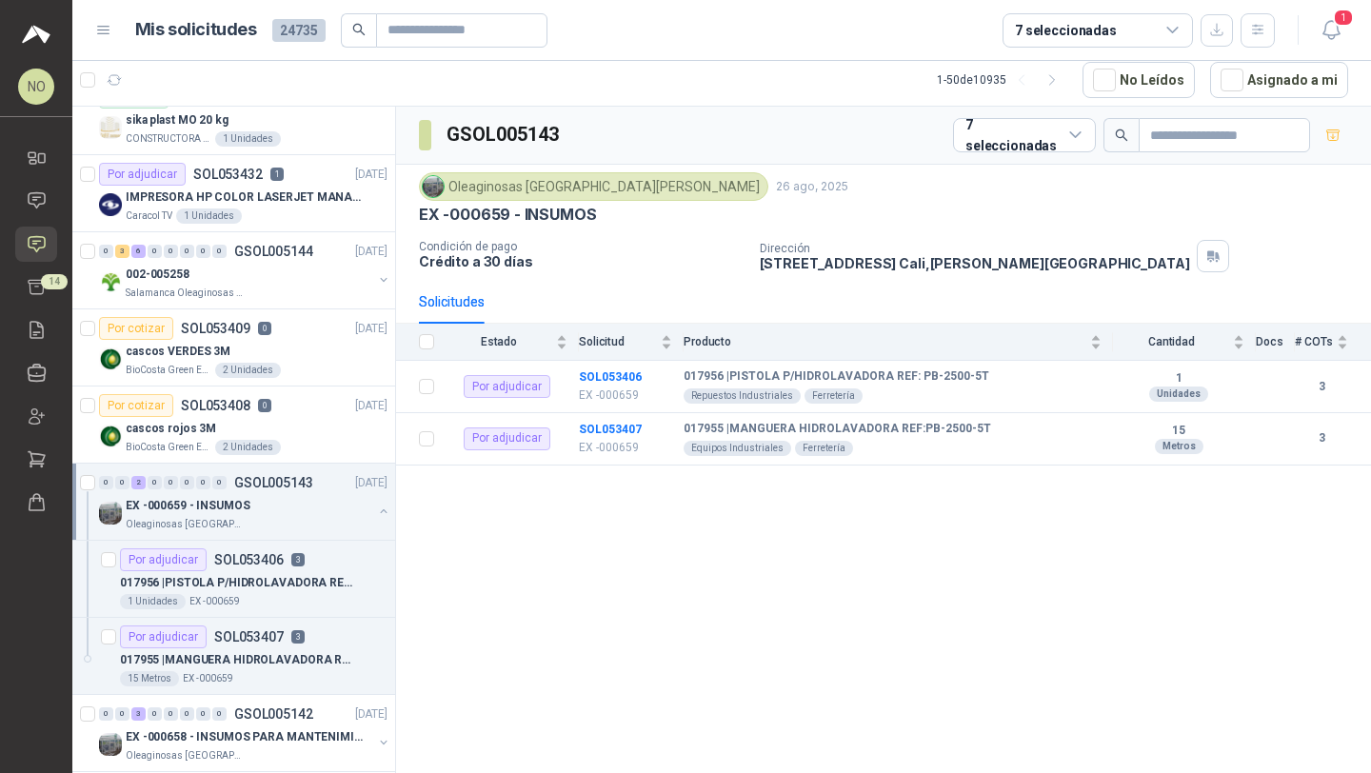
click at [248, 506] on div "EX -000659 - INSUMOS" at bounding box center [249, 505] width 247 height 23
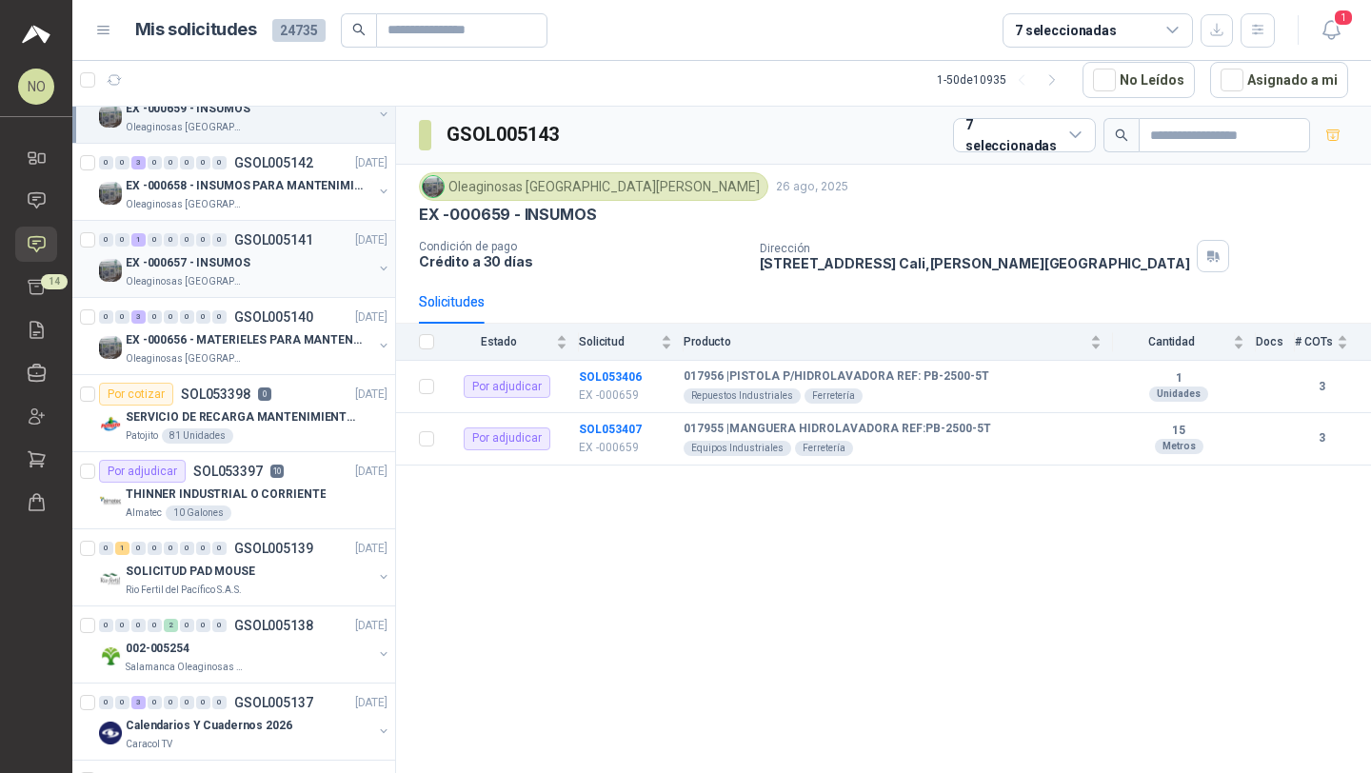
scroll to position [2439, 0]
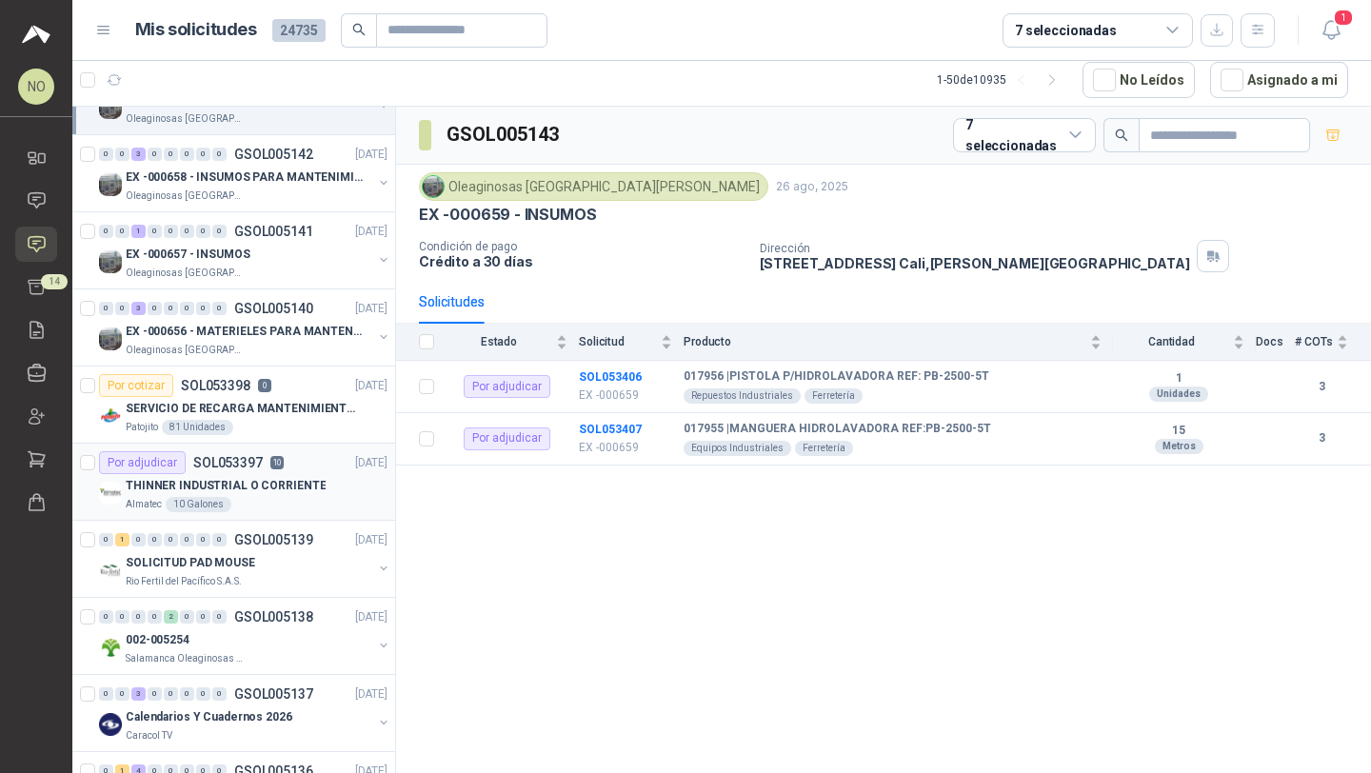
click at [261, 478] on p "THINNER INDUSTRIAL O CORRIENTE" at bounding box center [226, 486] width 200 height 18
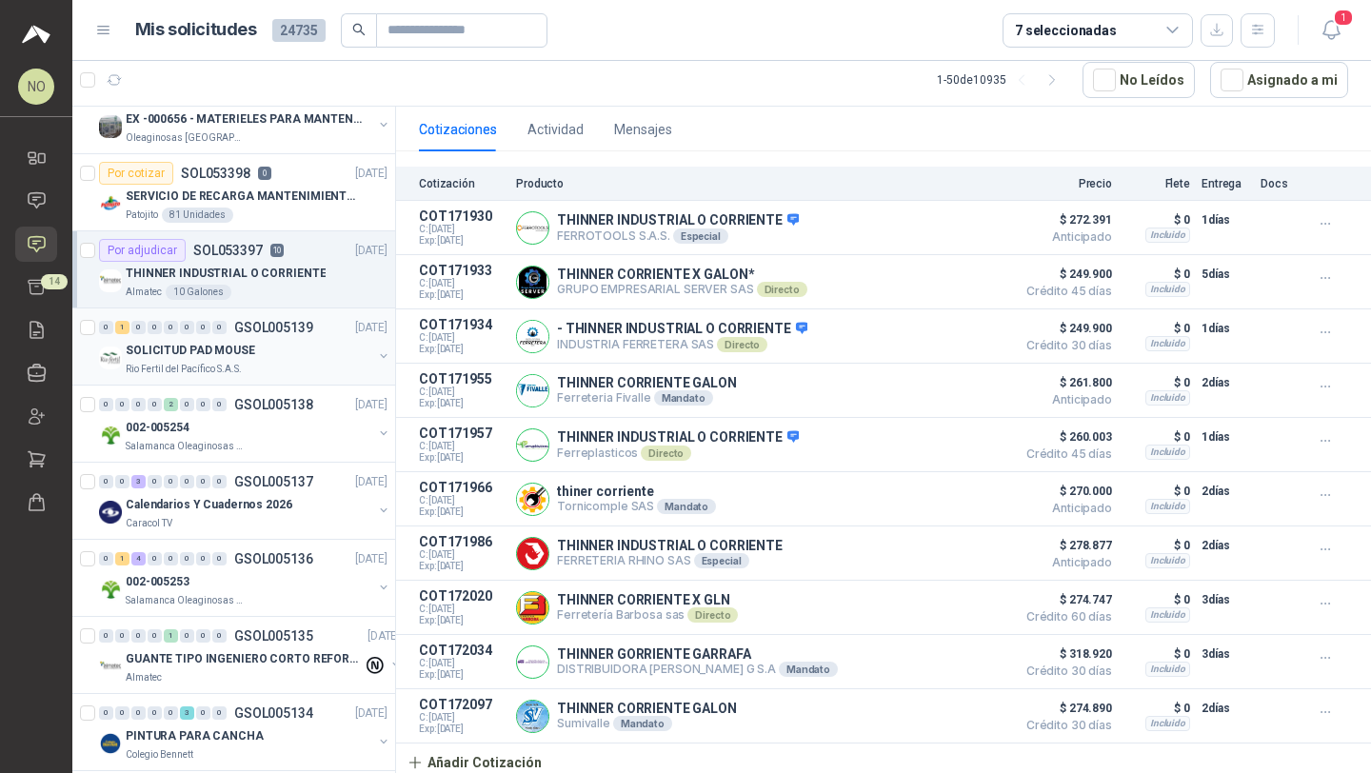
scroll to position [2652, 0]
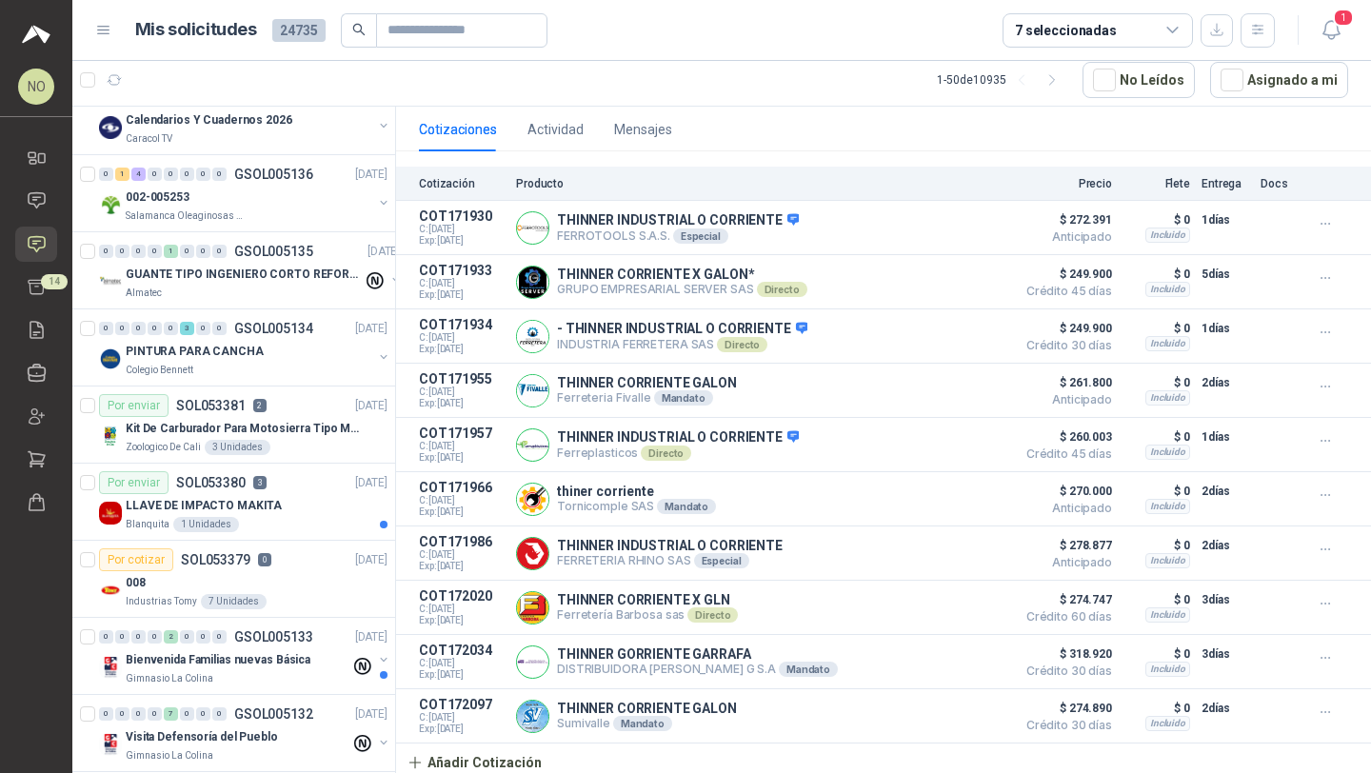
scroll to position [3030, 0]
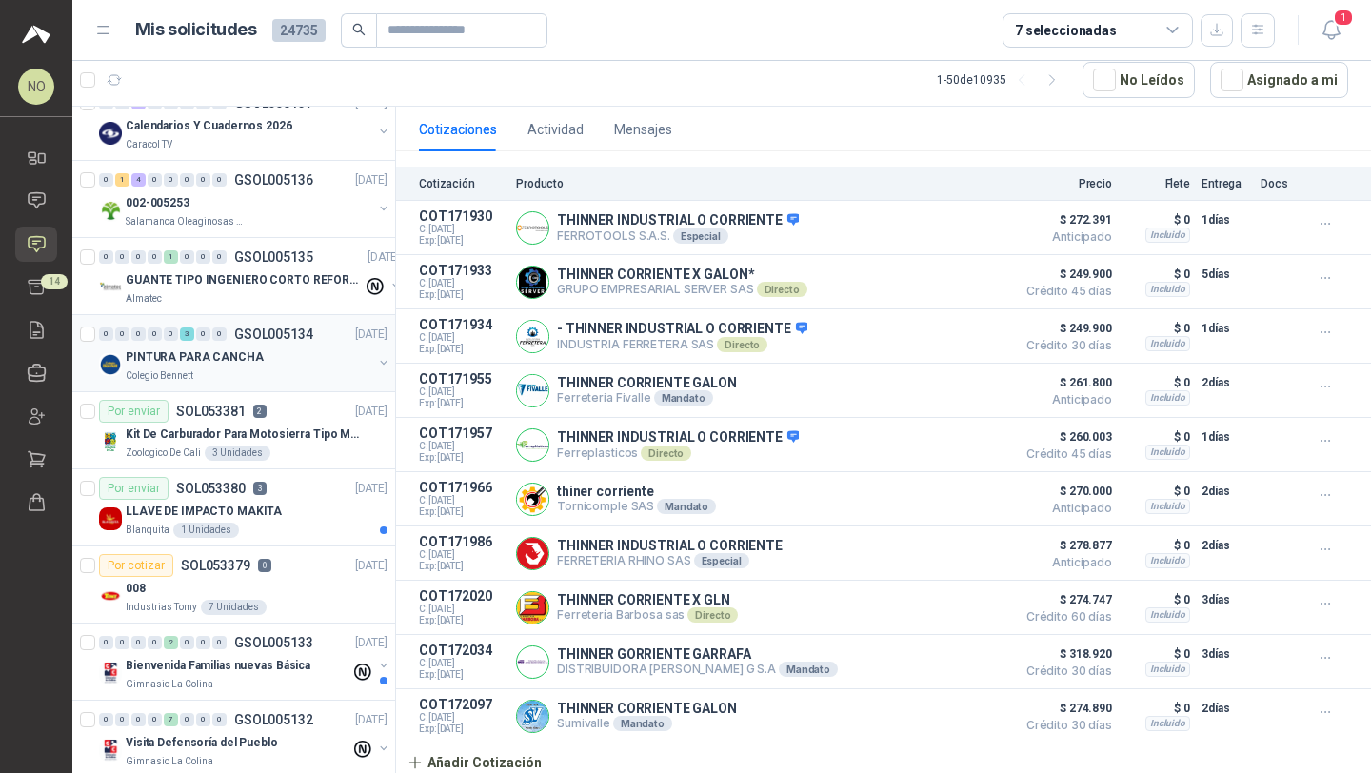
click at [282, 358] on div "PINTURA PARA CANCHA" at bounding box center [249, 357] width 247 height 23
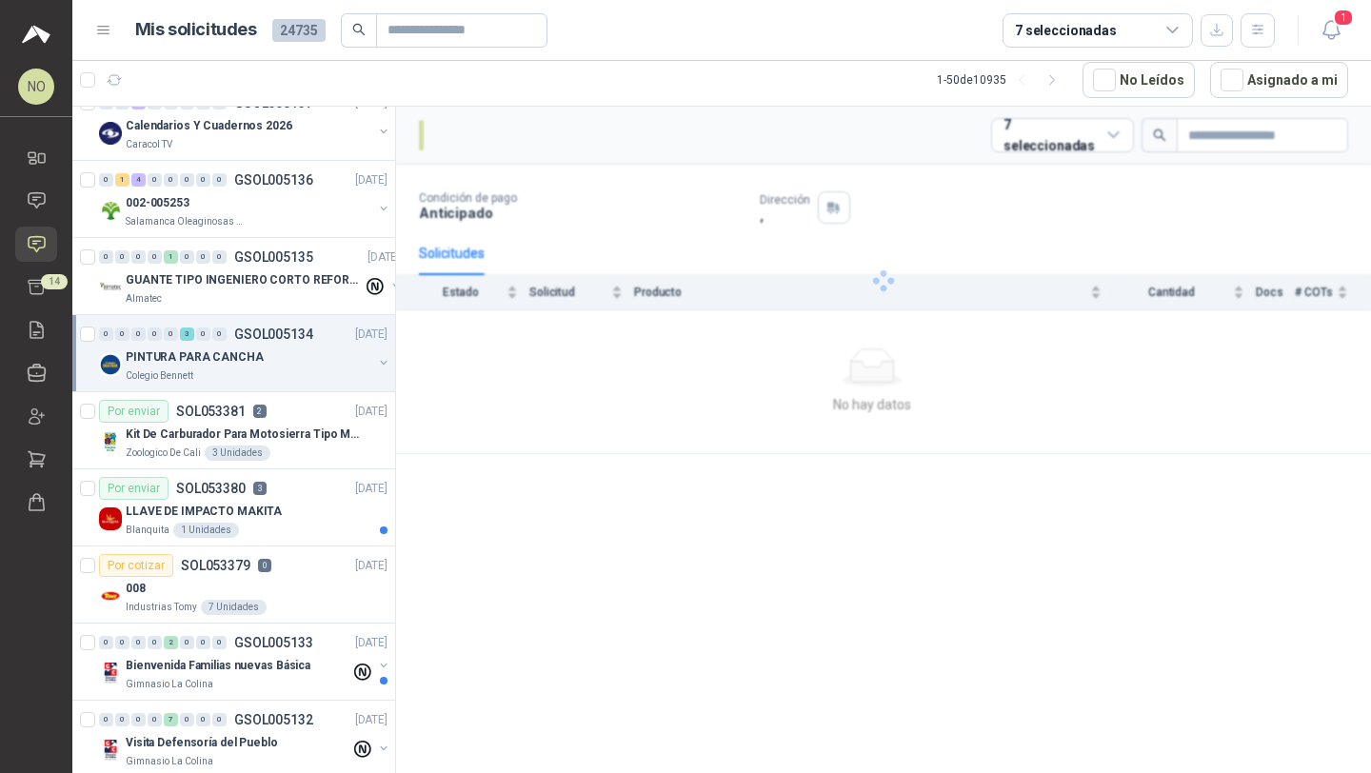
click at [282, 358] on div "PINTURA PARA CANCHA" at bounding box center [249, 357] width 247 height 23
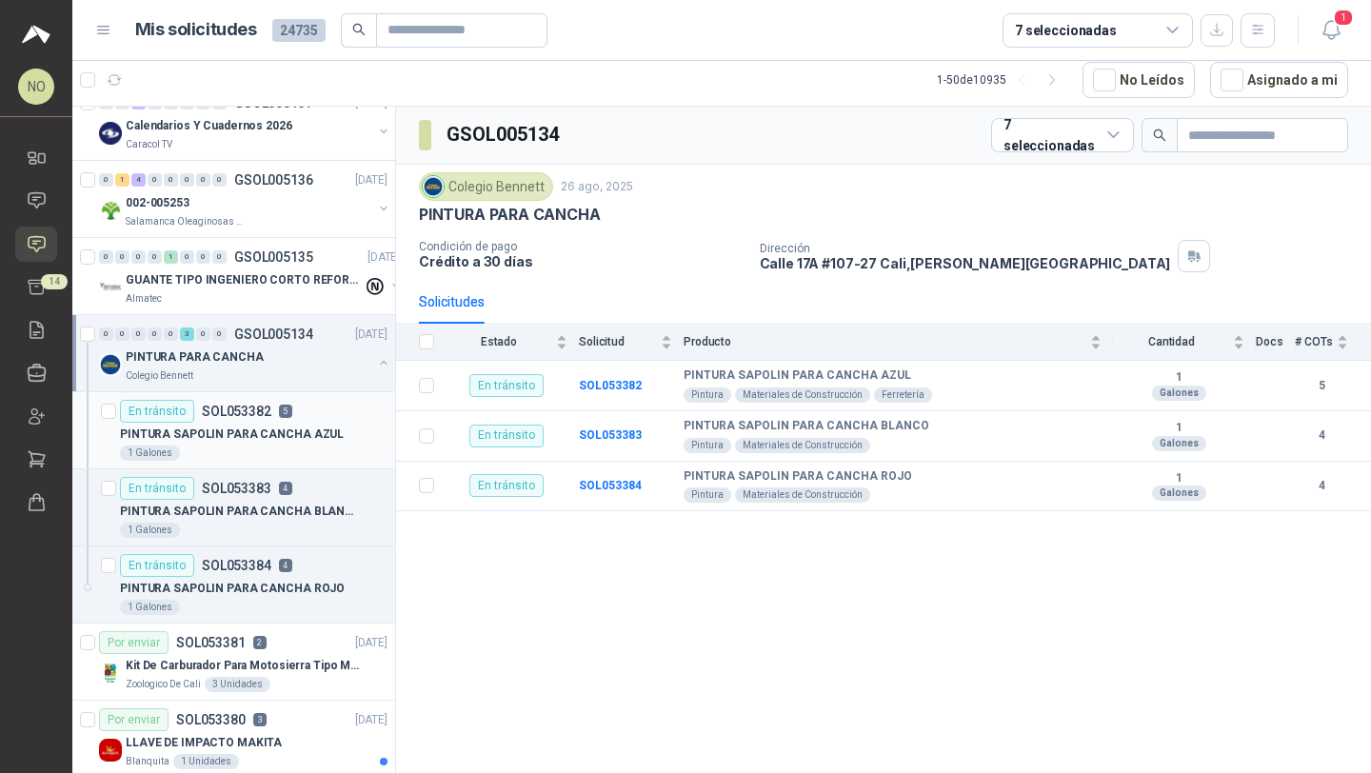
click at [267, 439] on p "PINTURA SAPOLIN PARA CANCHA AZUL" at bounding box center [232, 435] width 224 height 18
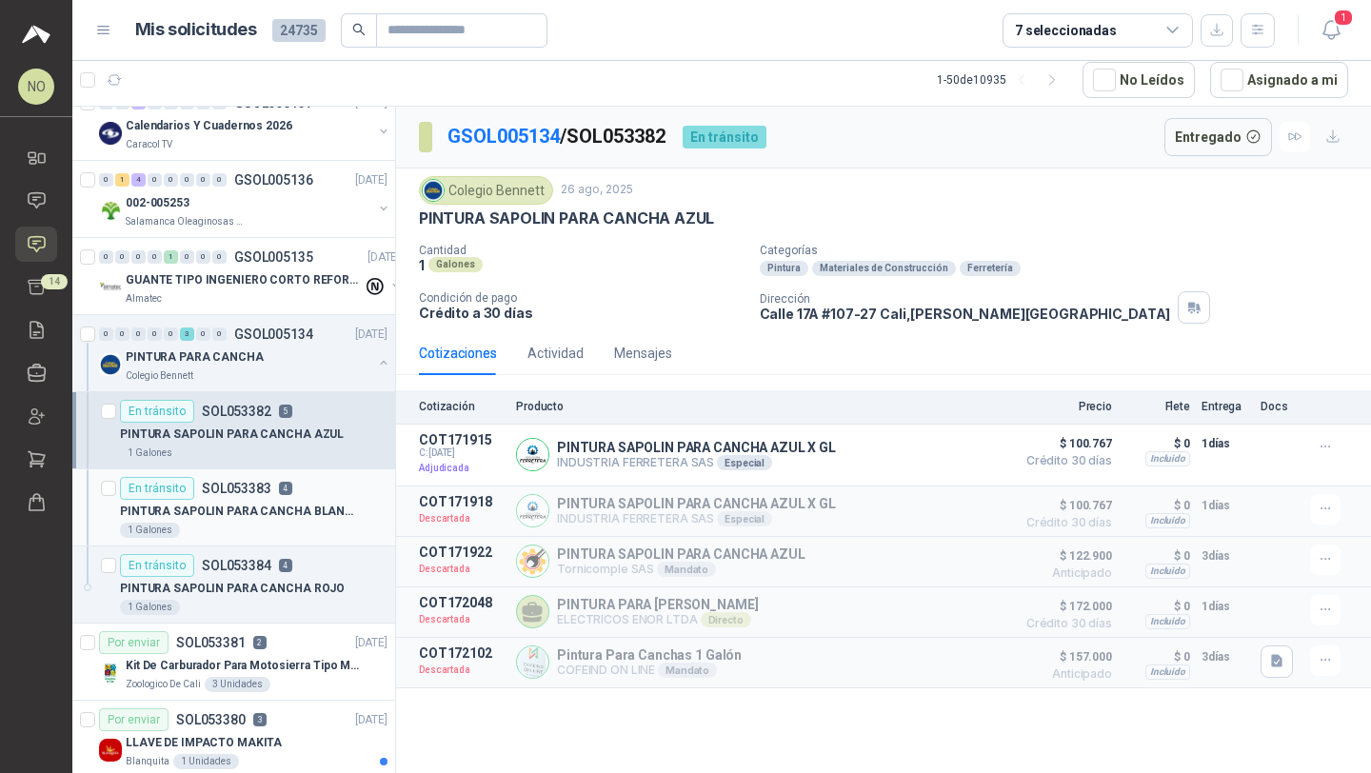
click at [267, 516] on p "PINTURA SAPOLIN PARA CANCHA BLANCO" at bounding box center [238, 512] width 237 height 18
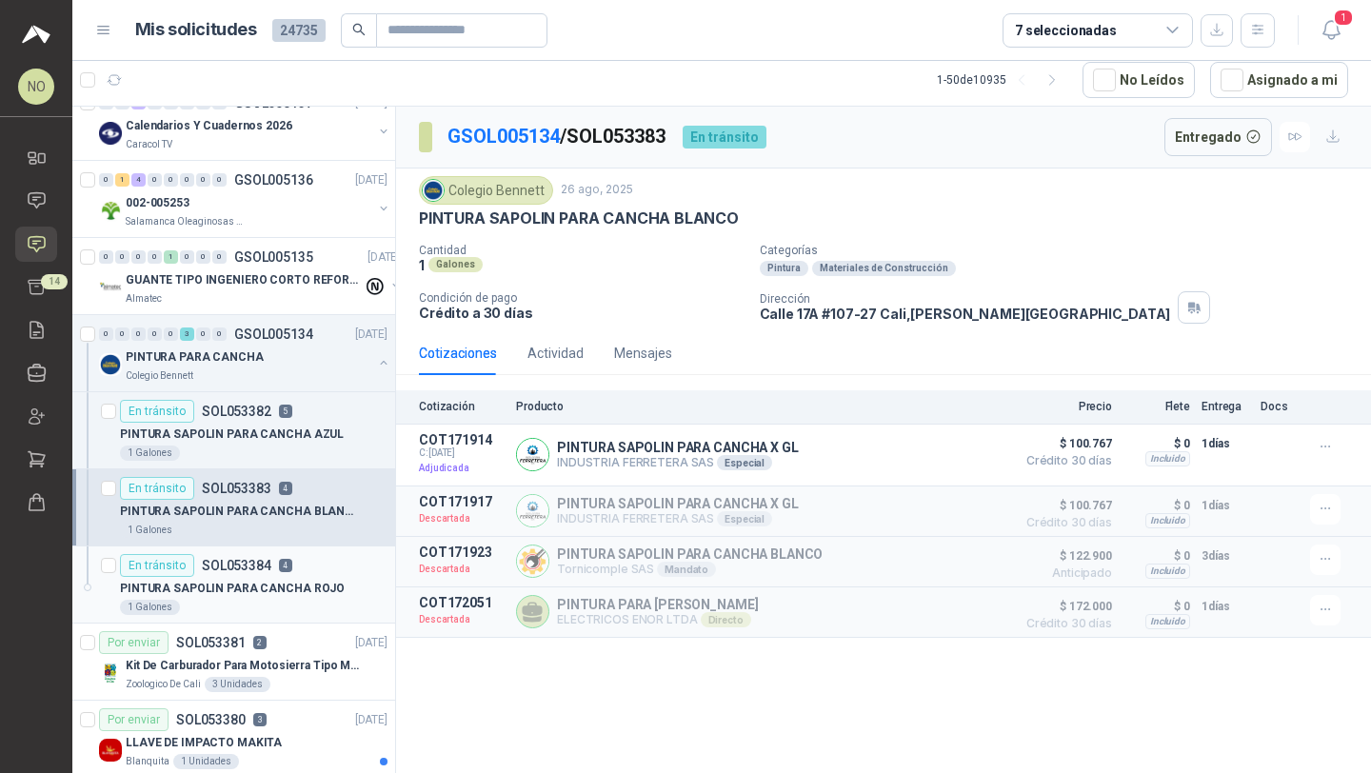
click at [250, 592] on p "PINTURA SAPOLIN PARA CANCHA ROJO" at bounding box center [232, 589] width 225 height 18
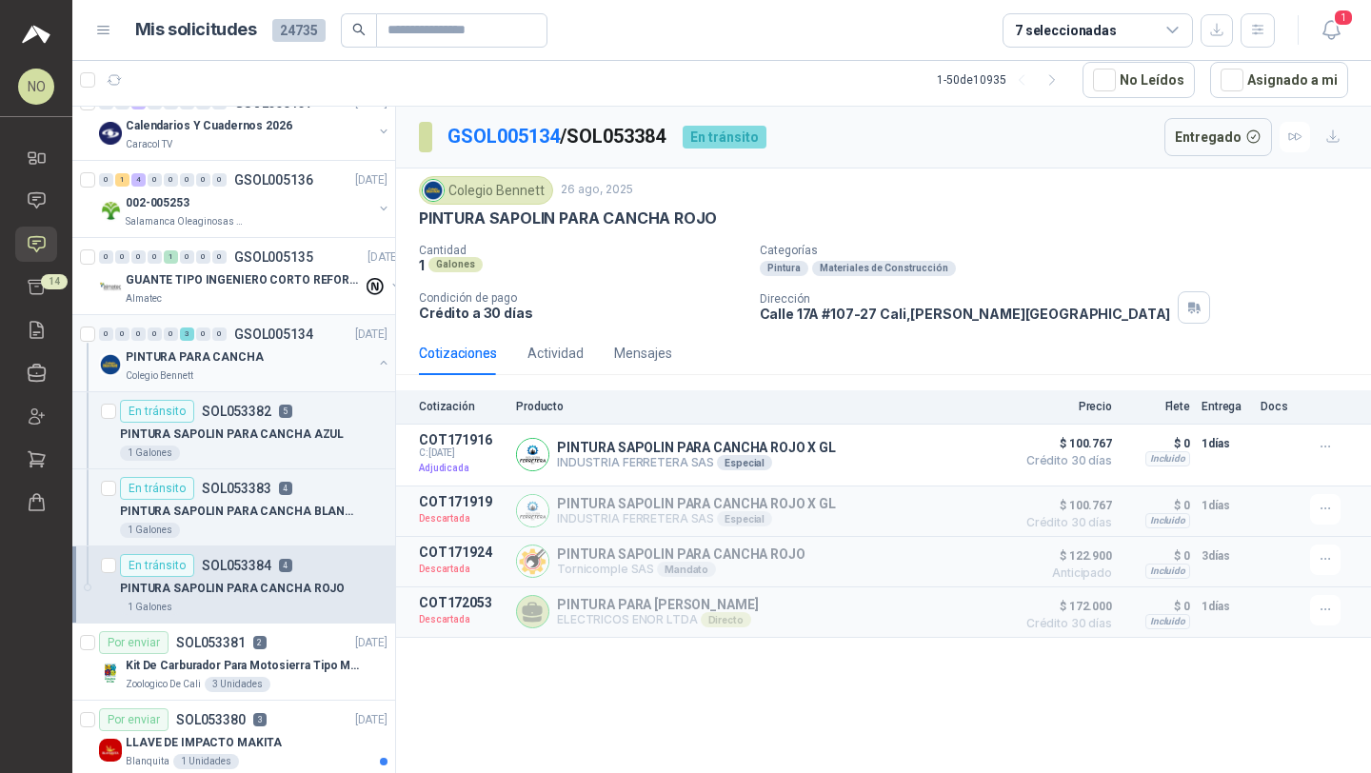
click at [293, 359] on div "PINTURA PARA CANCHA" at bounding box center [249, 357] width 247 height 23
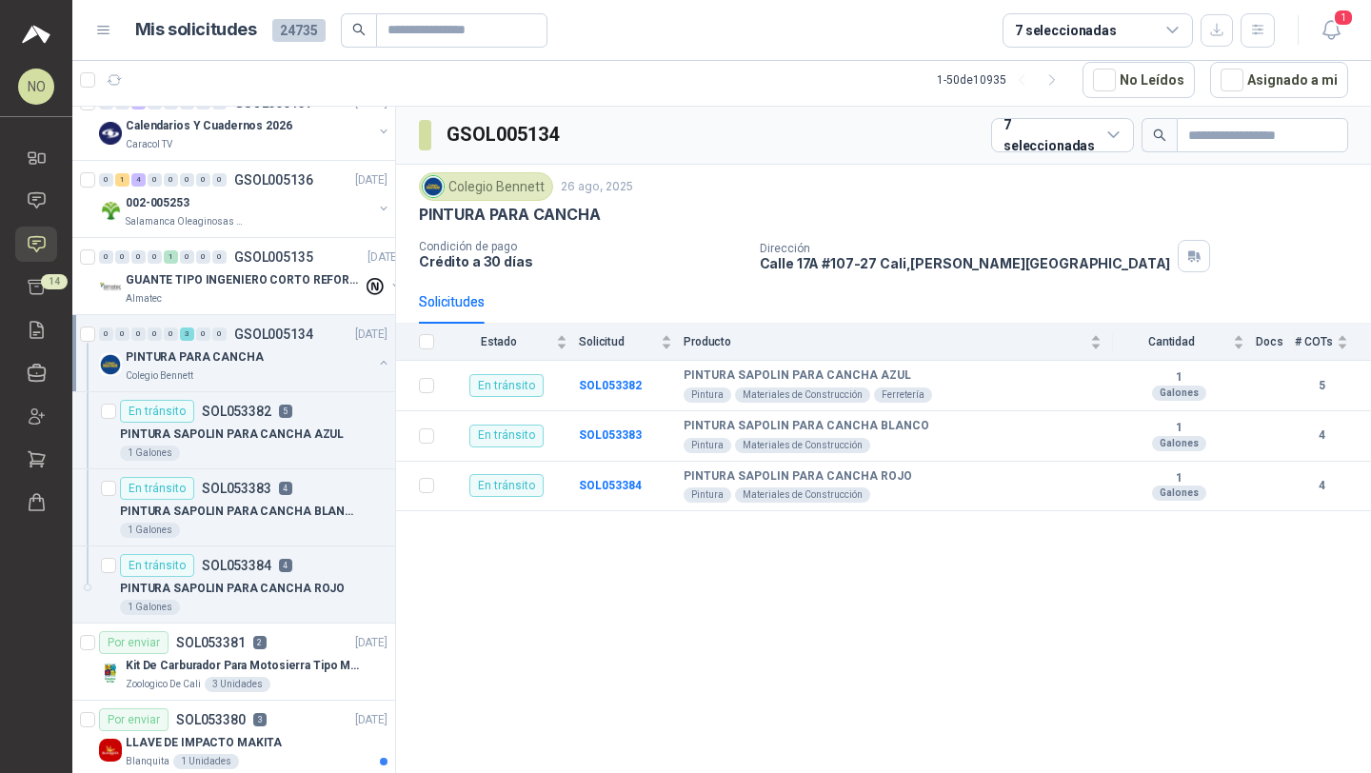
click at [293, 359] on div "PINTURA PARA CANCHA" at bounding box center [249, 357] width 247 height 23
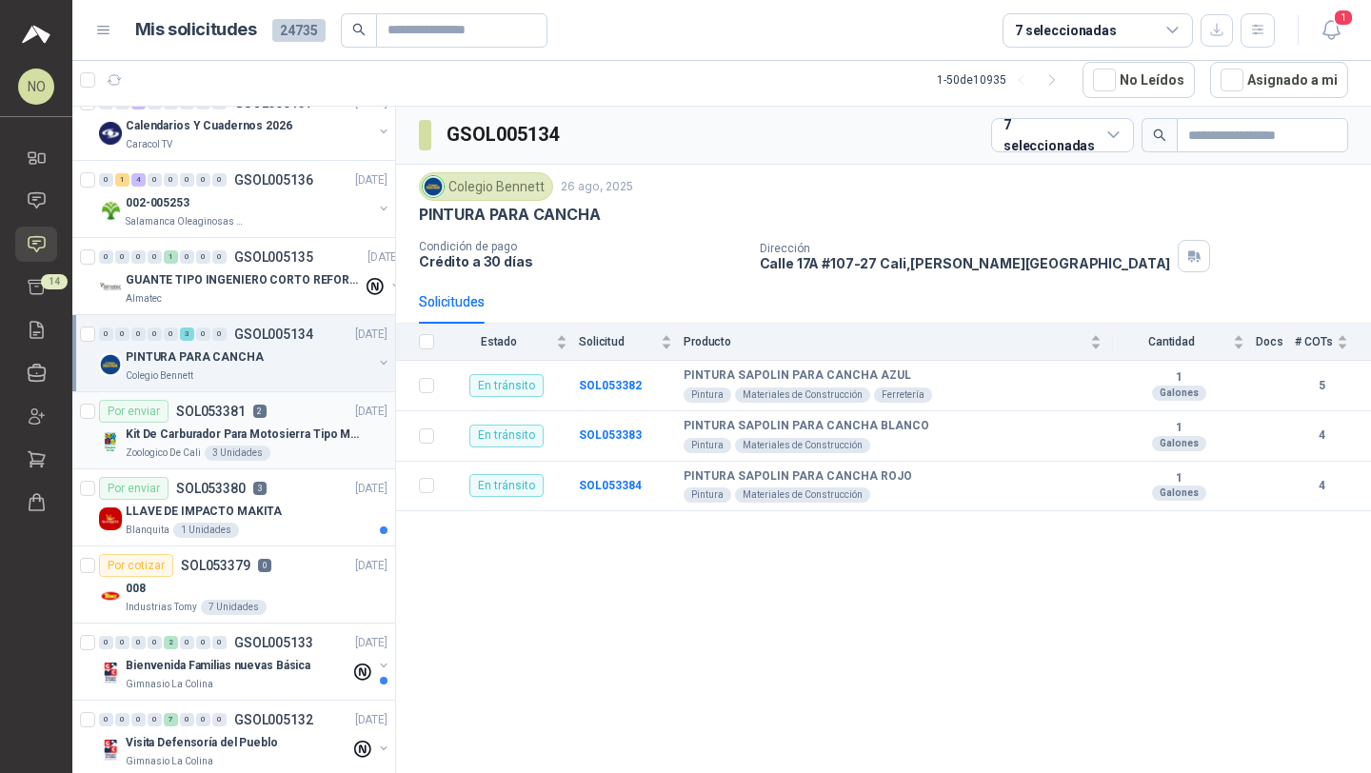
click at [308, 439] on p "Kit De Carburador Para Motosierra Tipo M250 - Zama" at bounding box center [244, 435] width 237 height 18
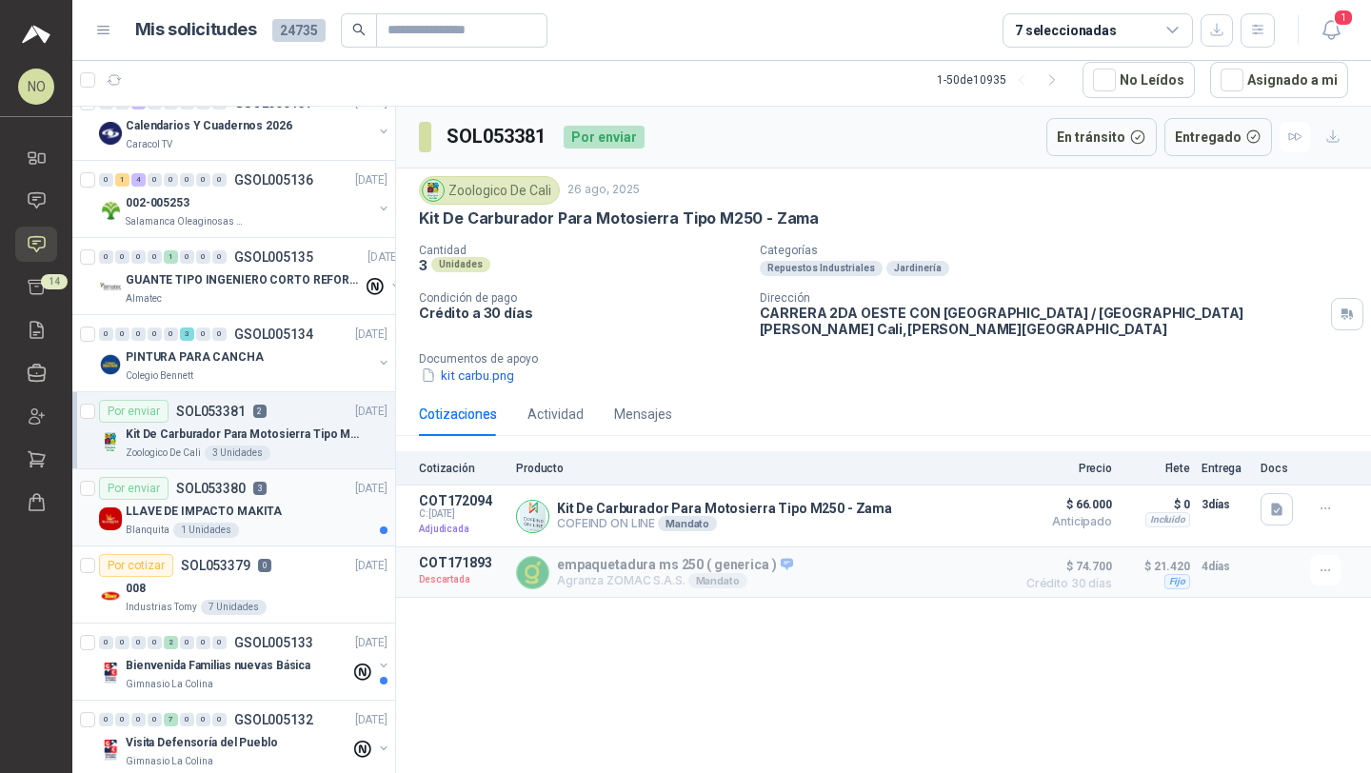
click at [295, 486] on div "Por enviar SOL053380 3 26/08/25" at bounding box center [243, 488] width 288 height 23
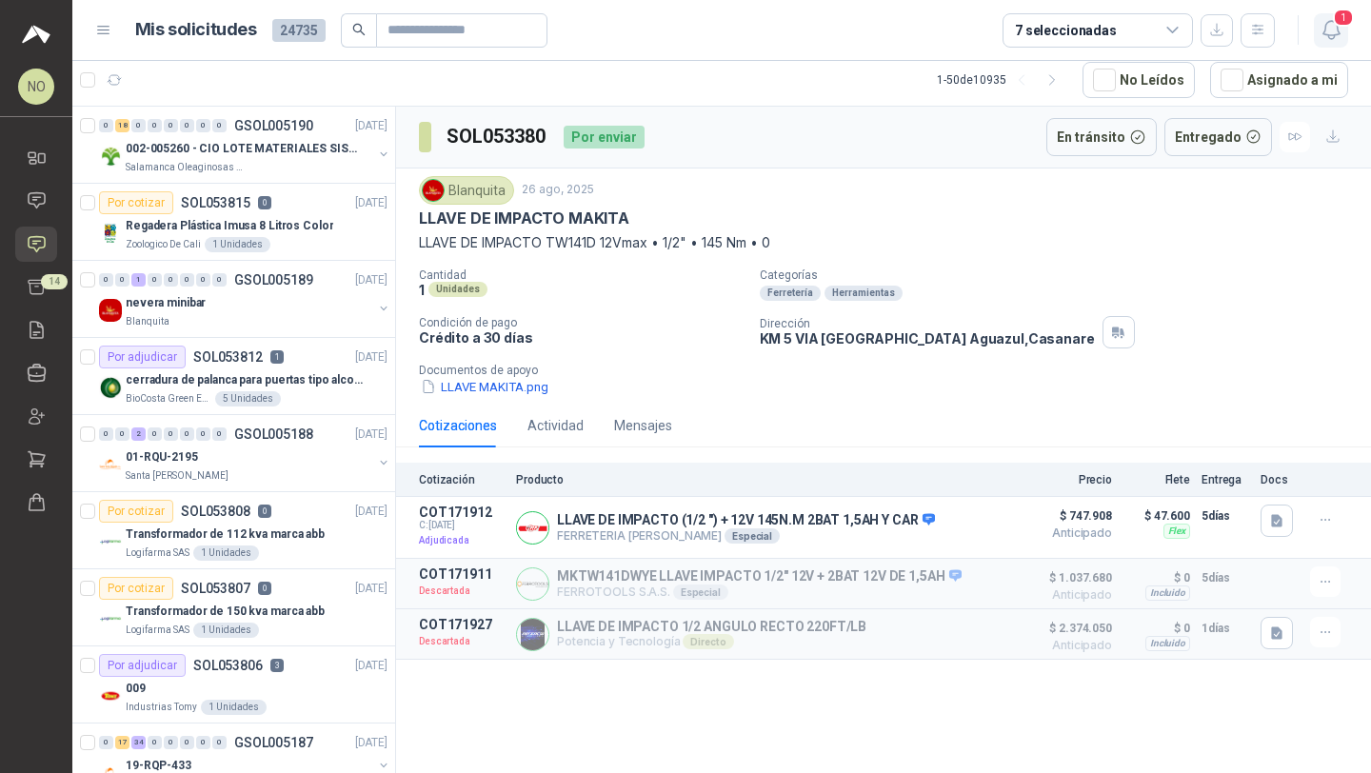
click at [1339, 34] on icon "button" at bounding box center [1331, 30] width 24 height 24
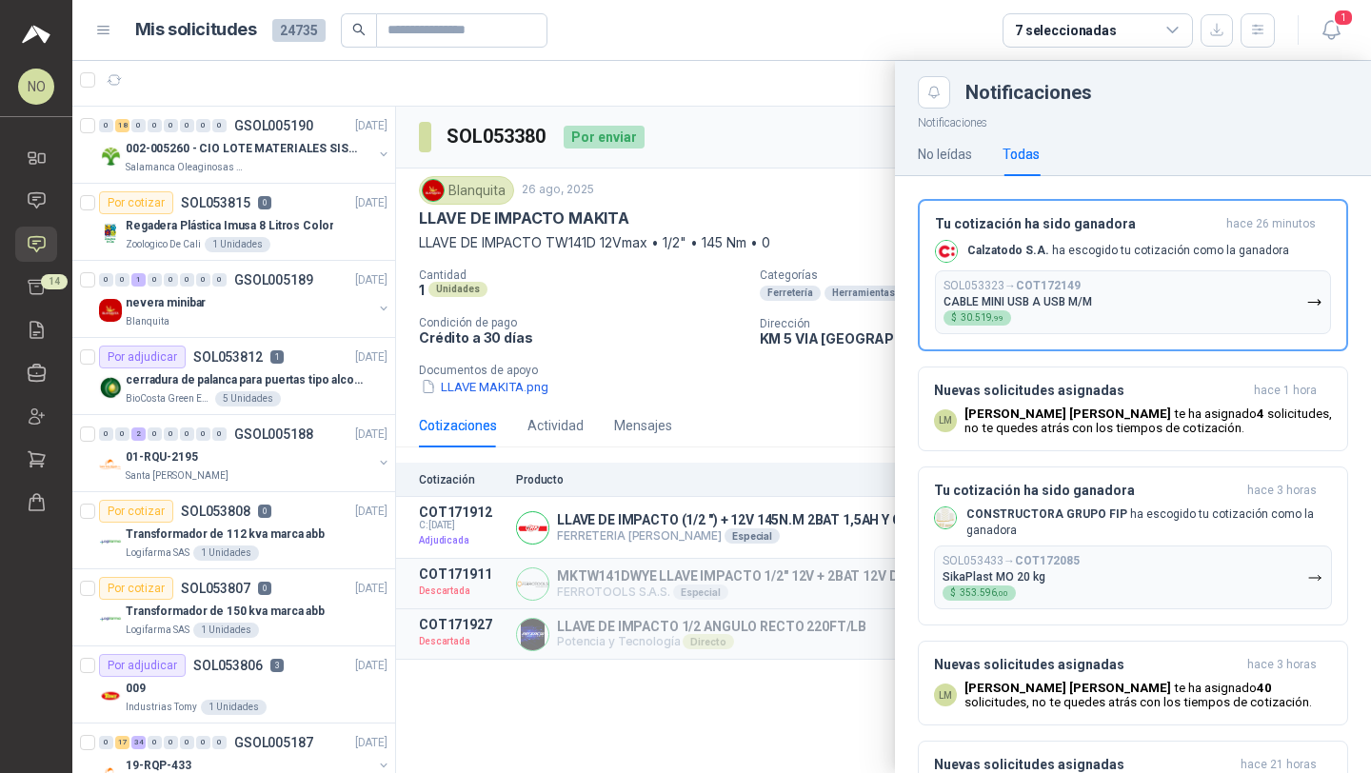
click at [790, 215] on div at bounding box center [721, 417] width 1299 height 712
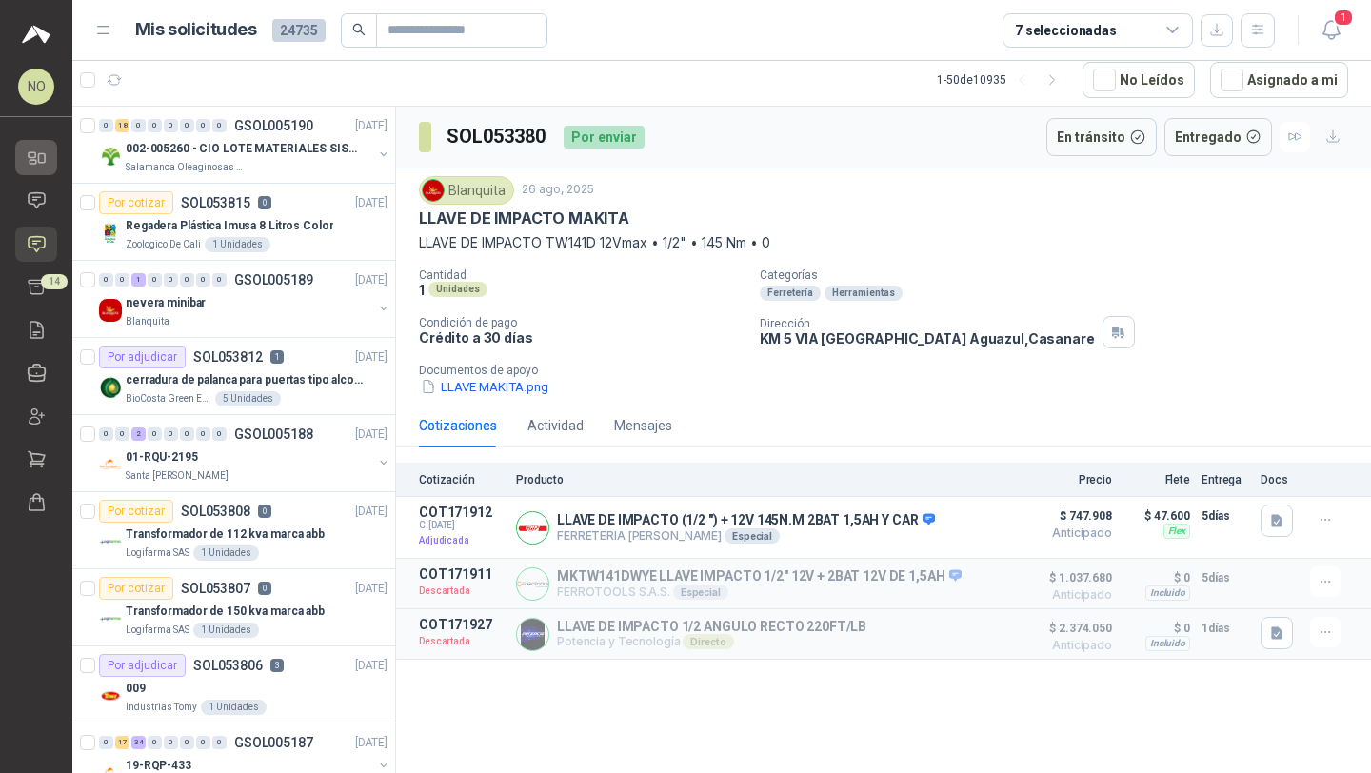
click at [45, 157] on icon at bounding box center [42, 158] width 7 height 9
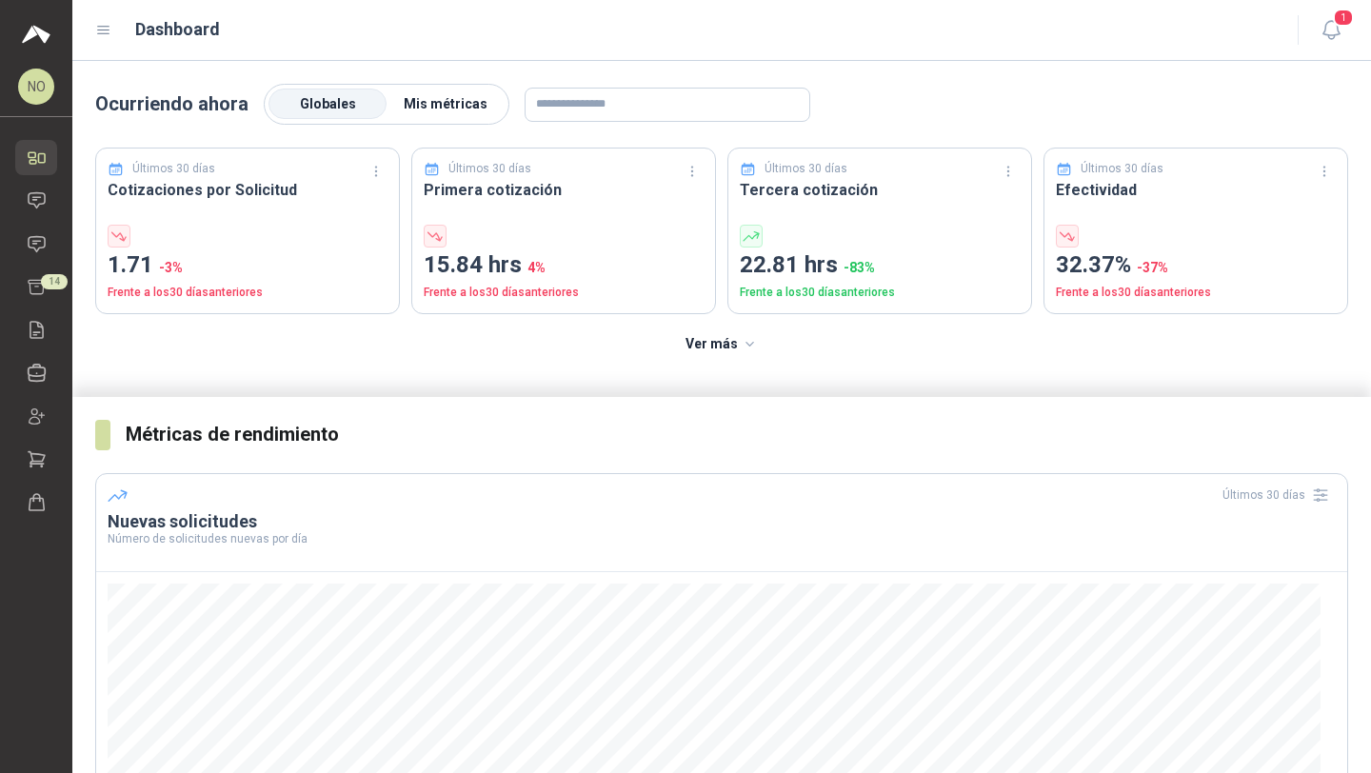
click at [417, 99] on span "Mis métricas" at bounding box center [446, 103] width 84 height 15
click at [326, 119] on label "Globales" at bounding box center [327, 104] width 118 height 30
click at [446, 106] on span "Mis métricas" at bounding box center [446, 103] width 84 height 15
click at [36, 251] on icon at bounding box center [37, 243] width 16 height 15
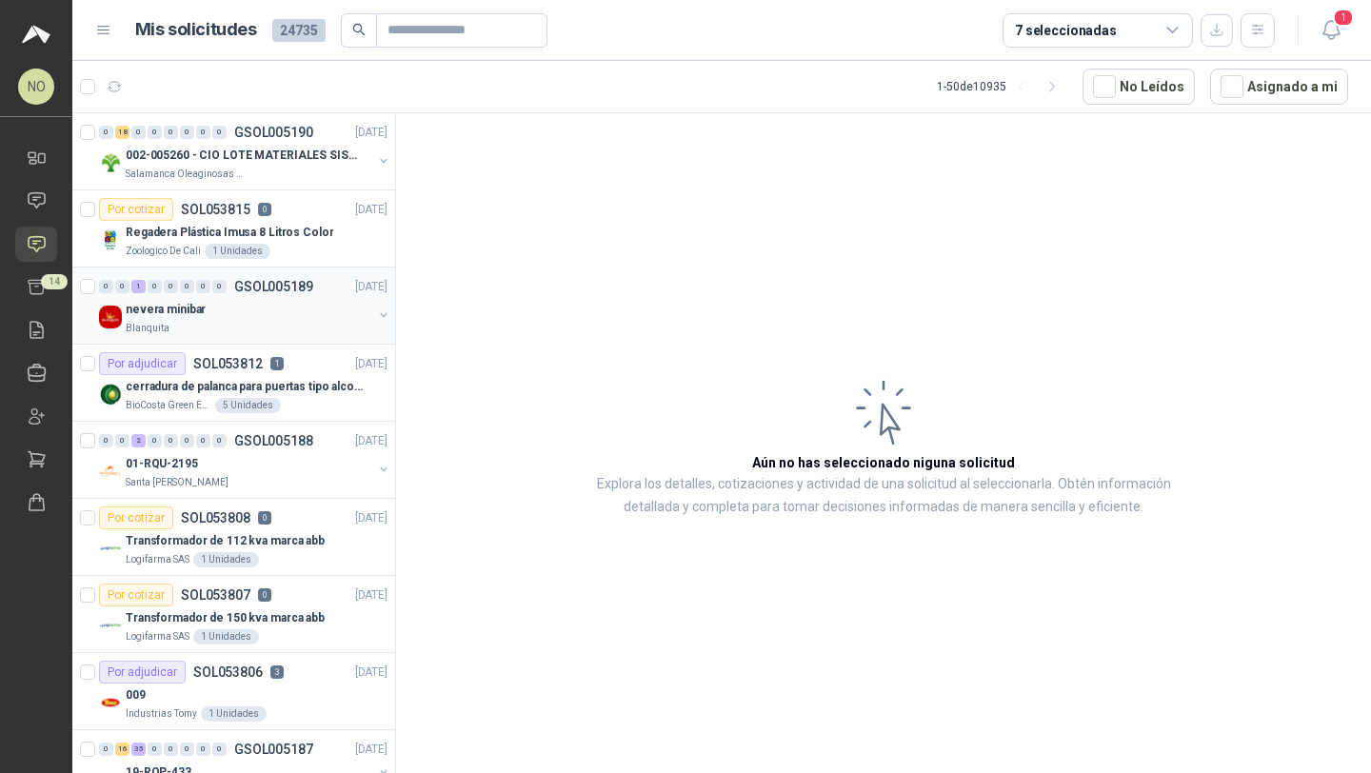
click at [281, 310] on div "nevera minibar" at bounding box center [249, 309] width 247 height 23
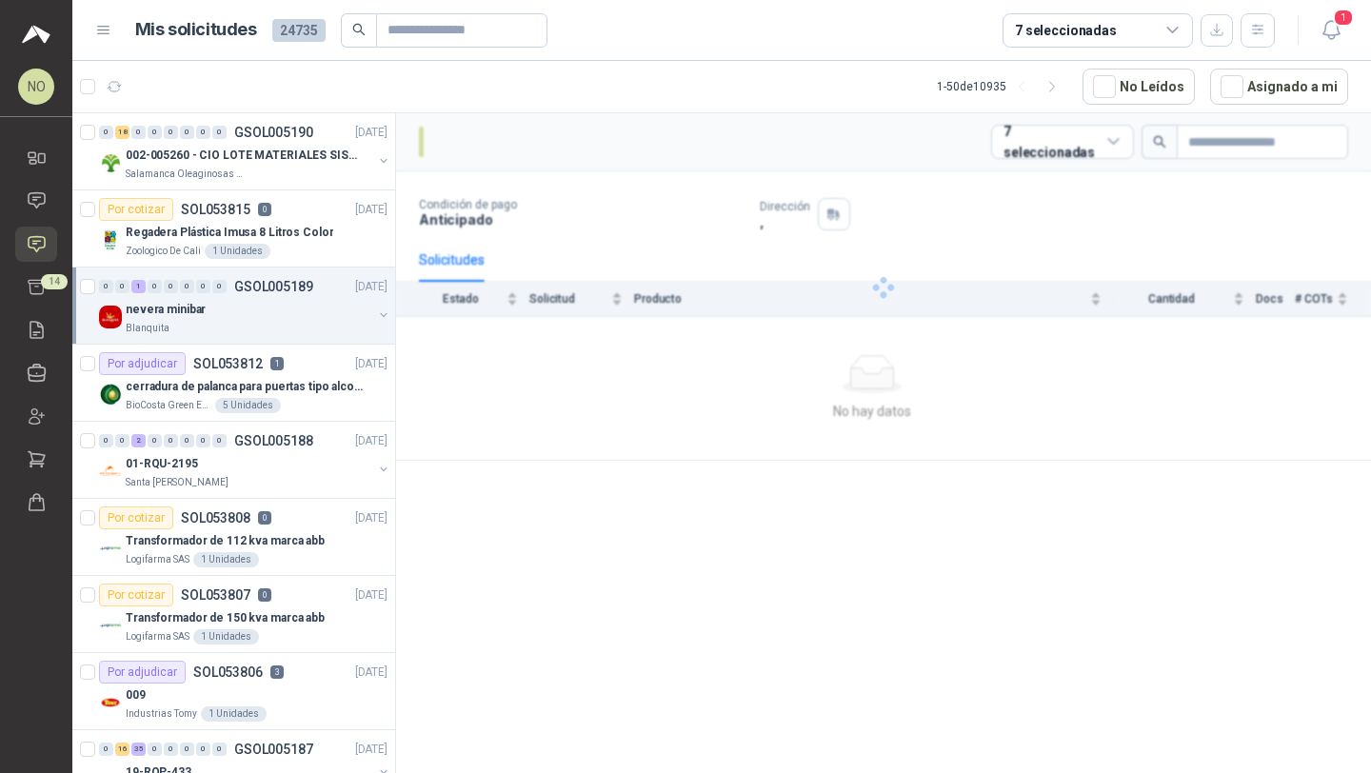
click at [281, 310] on div "nevera minibar" at bounding box center [249, 309] width 247 height 23
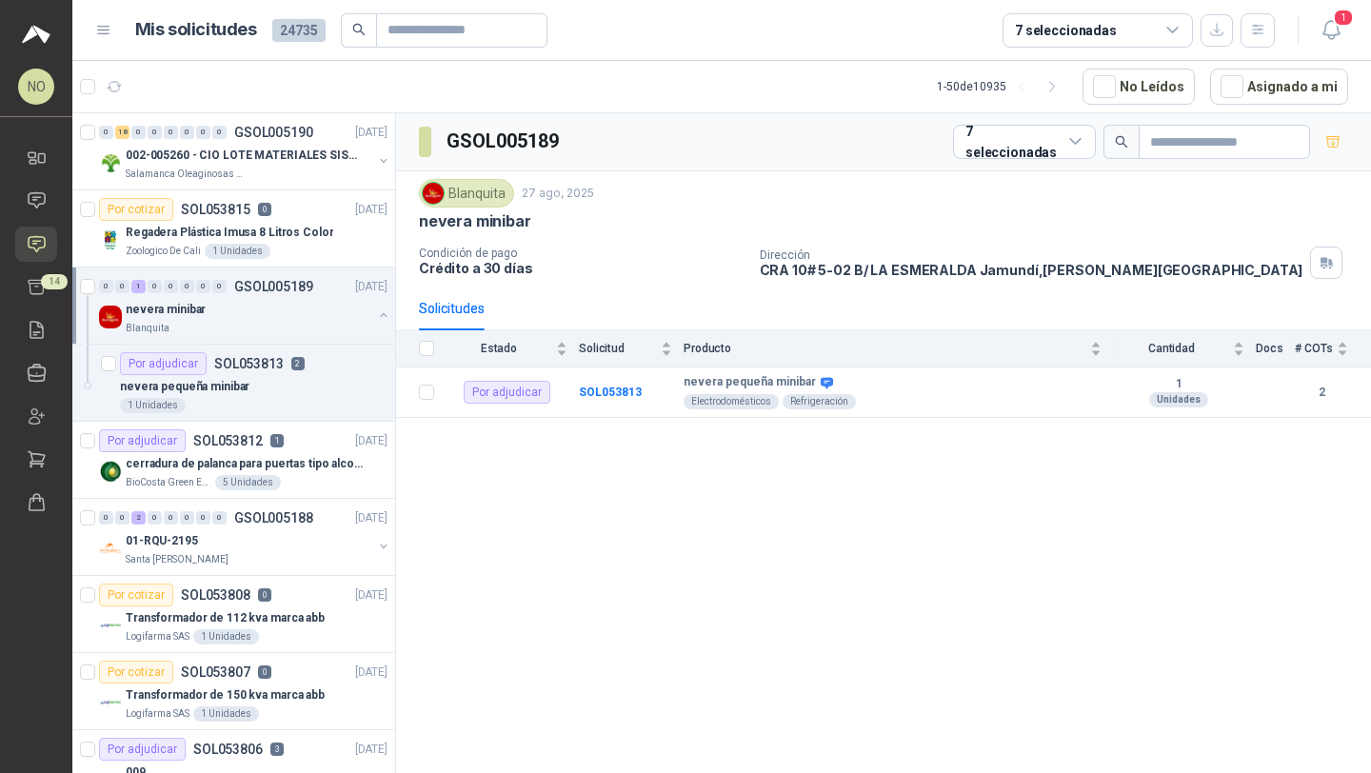
click at [281, 310] on div "nevera minibar" at bounding box center [249, 309] width 247 height 23
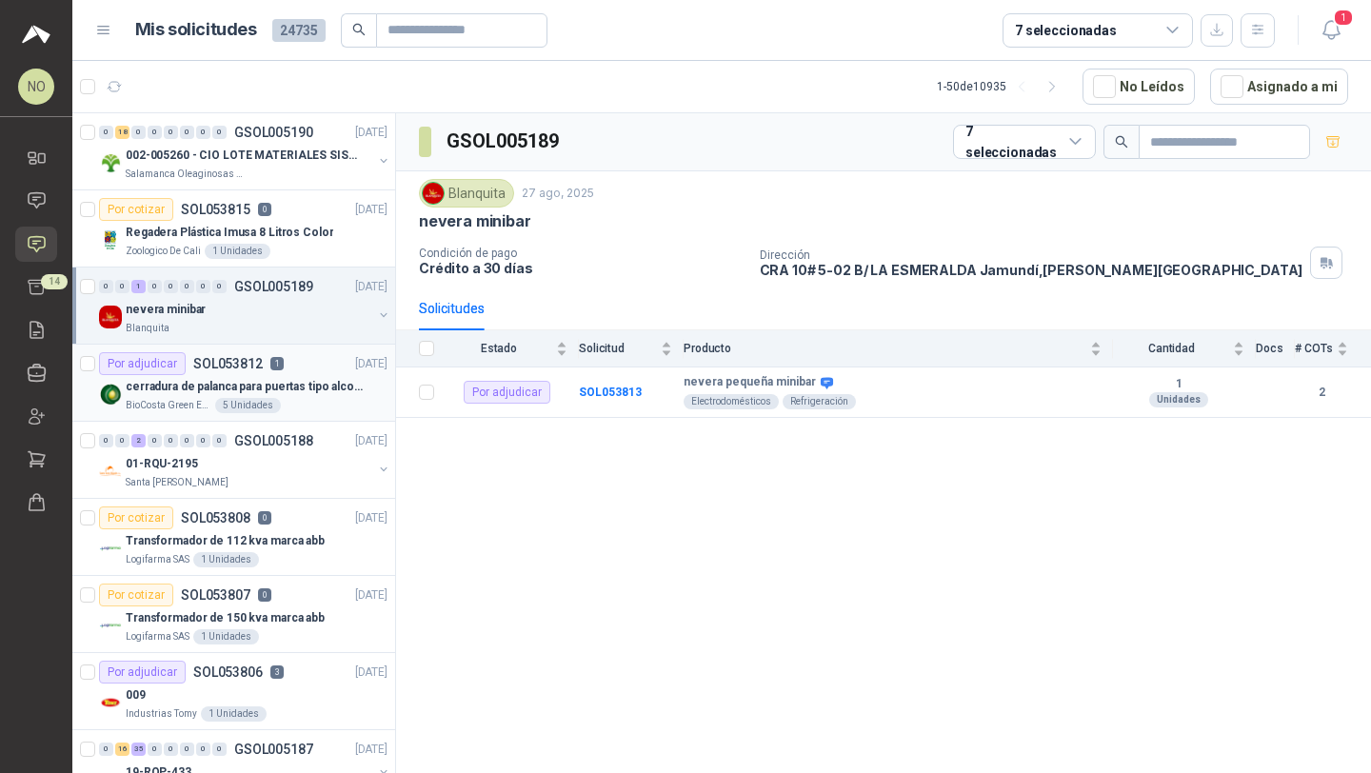
click at [273, 357] on p "1" at bounding box center [276, 363] width 13 height 13
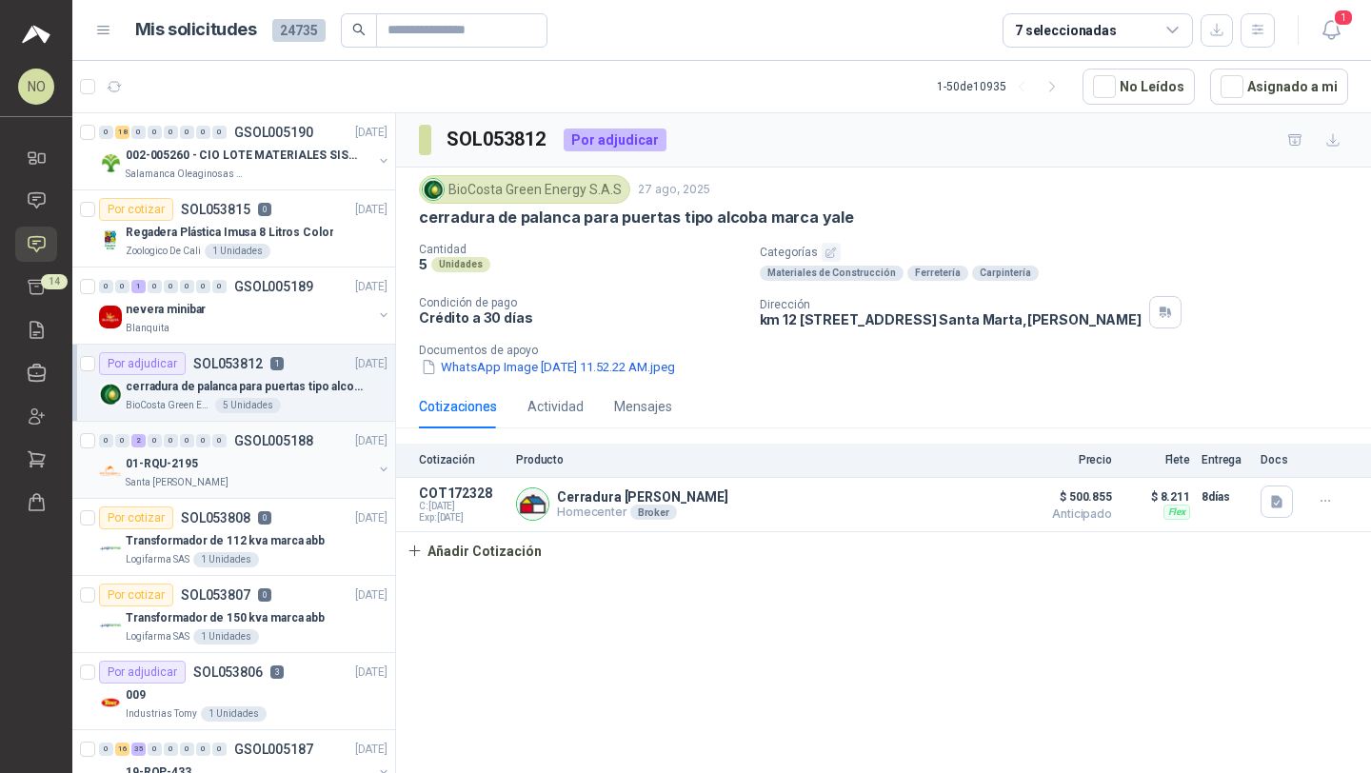
click at [244, 473] on div "01-RQU-2195" at bounding box center [249, 463] width 247 height 23
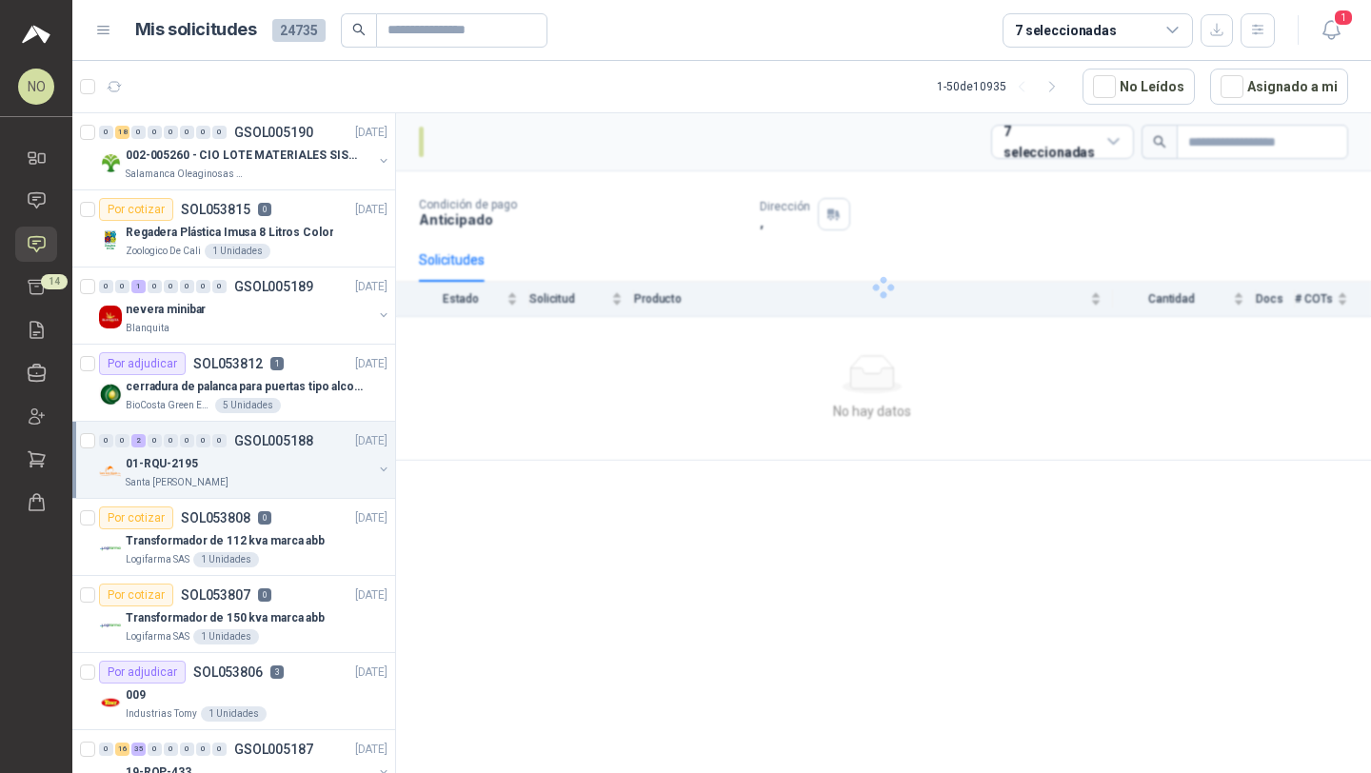
click at [244, 473] on div "01-RQU-2195" at bounding box center [249, 463] width 247 height 23
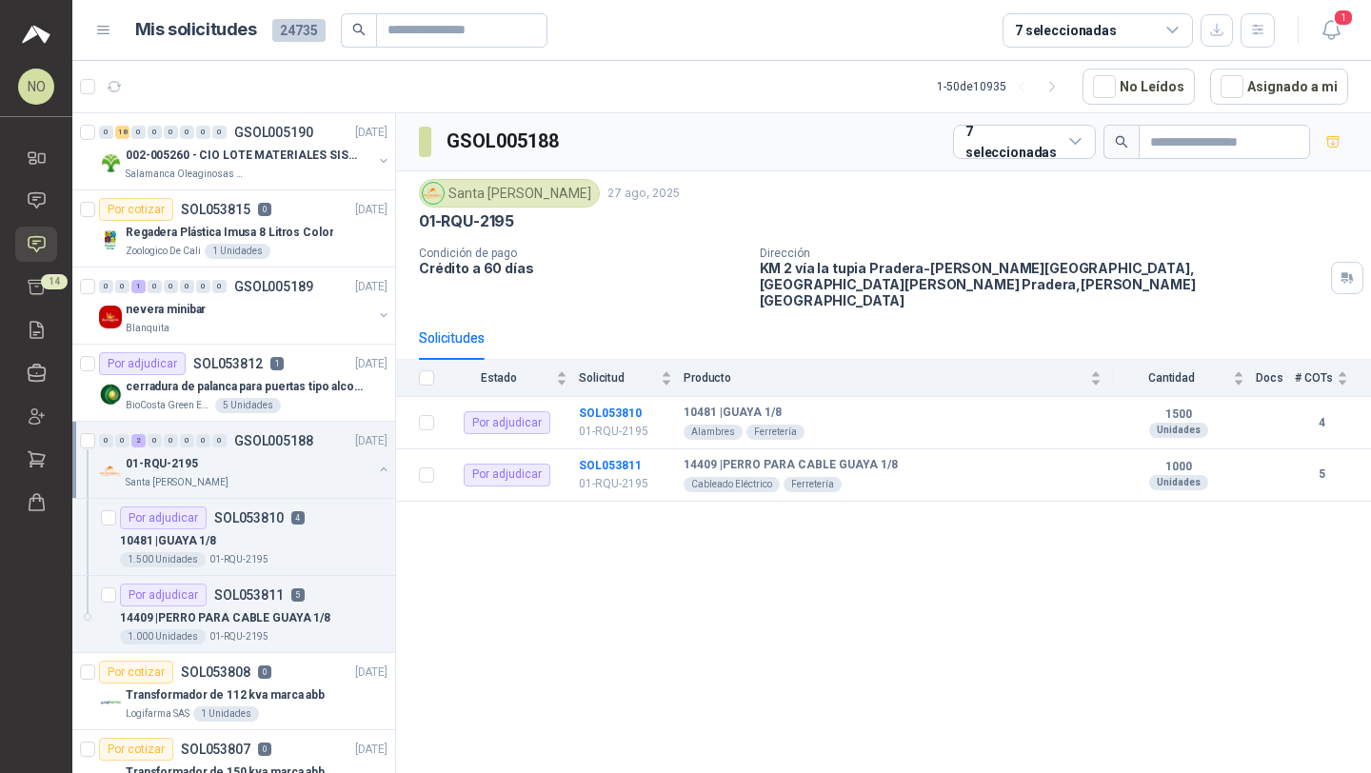
click at [244, 473] on div "01-RQU-2195" at bounding box center [249, 463] width 247 height 23
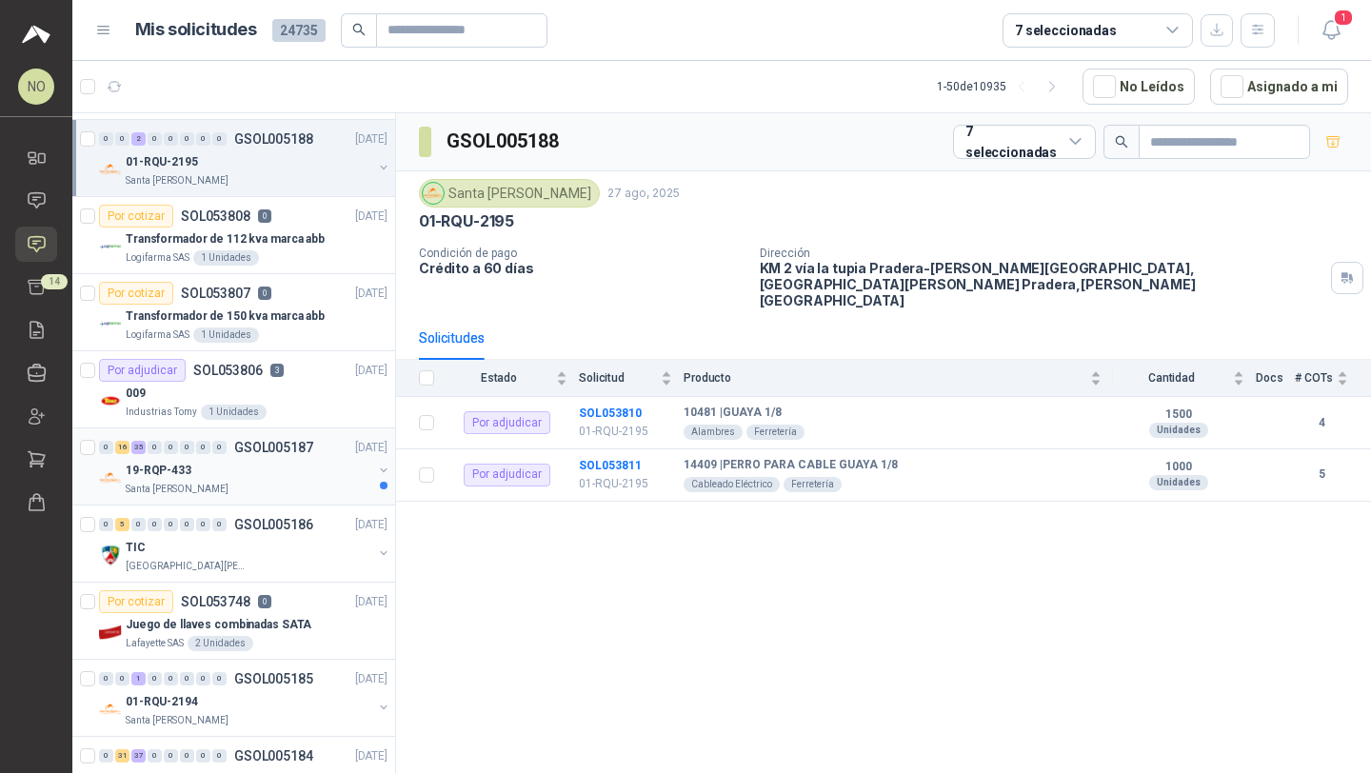
scroll to position [335, 0]
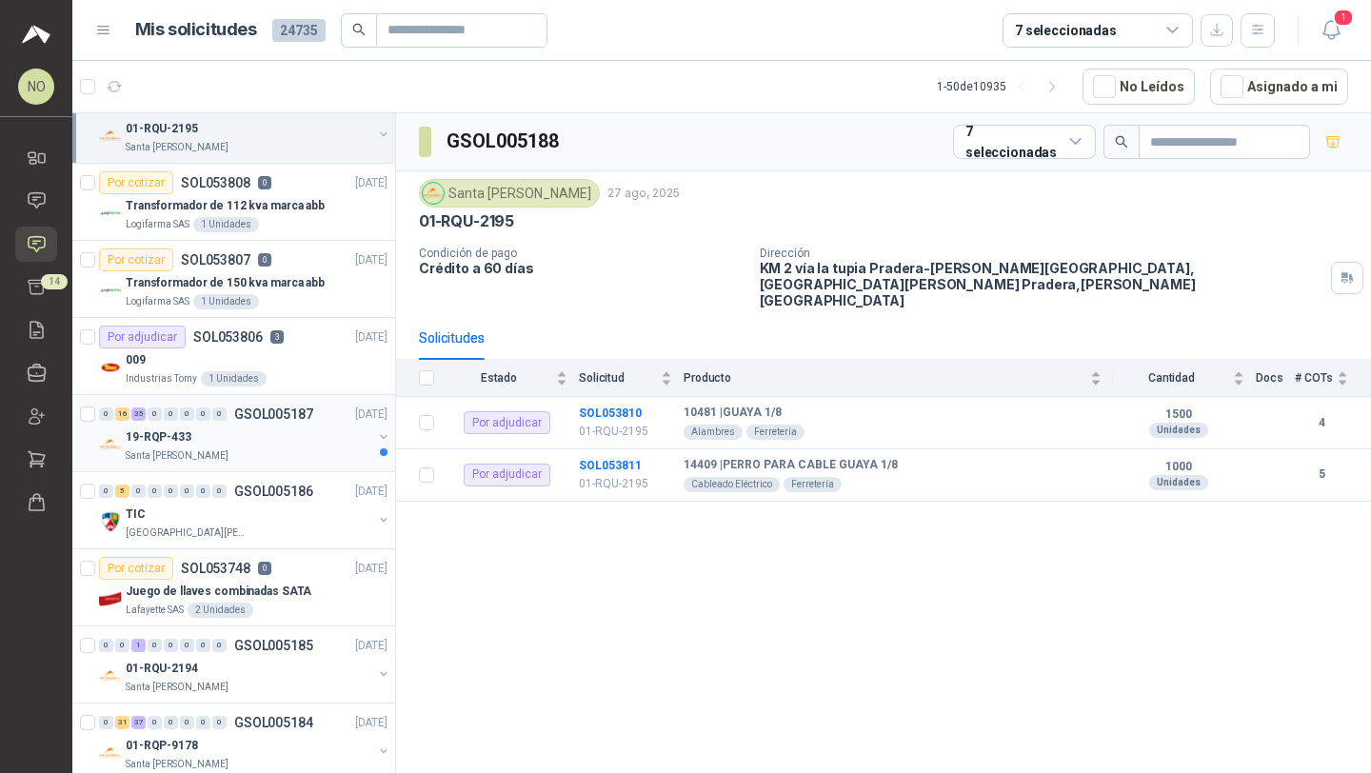
click at [257, 417] on p "GSOL005187" at bounding box center [273, 413] width 79 height 13
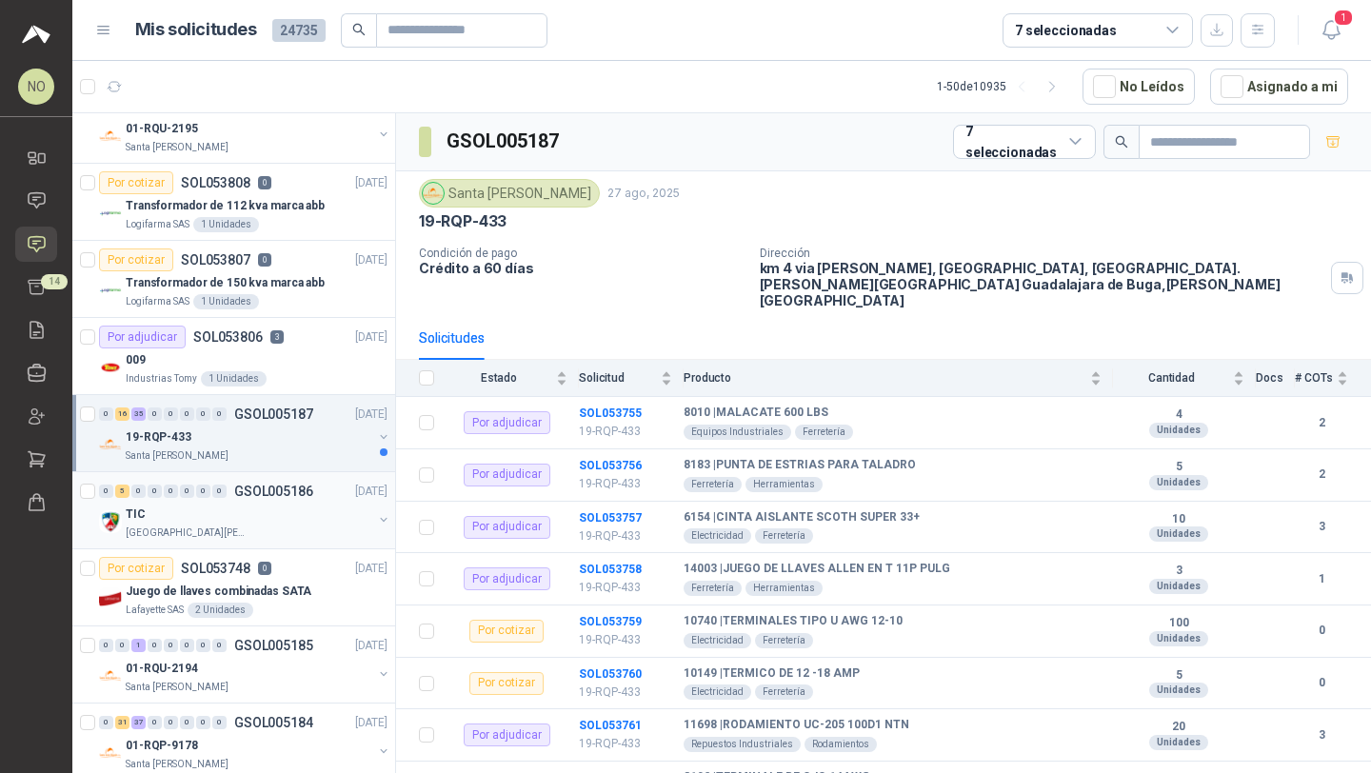
click at [311, 497] on div "0 5 0 0 0 0 0 0 GSOL005186 27/08/25" at bounding box center [245, 491] width 292 height 23
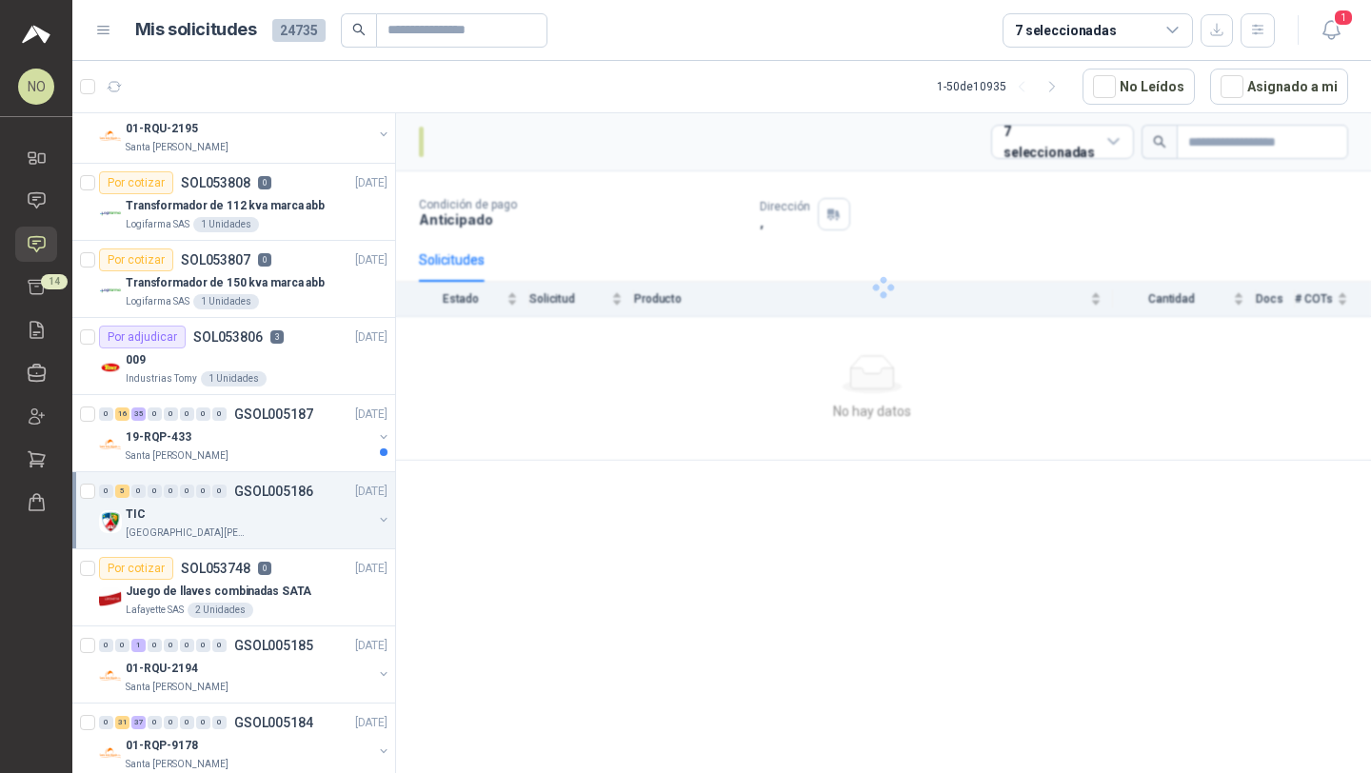
click at [311, 497] on div "0 5 0 0 0 0 0 0 GSOL005186 27/08/25" at bounding box center [245, 491] width 292 height 23
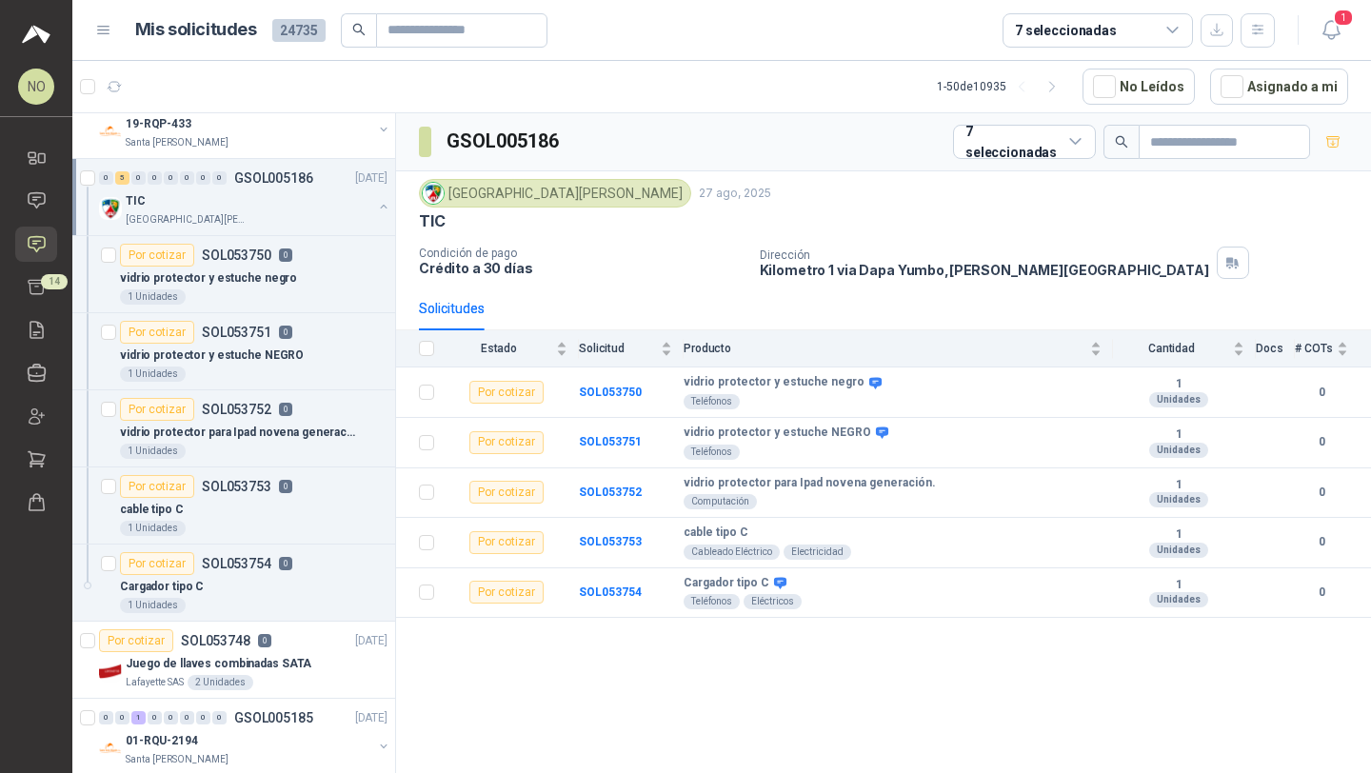
scroll to position [645, 0]
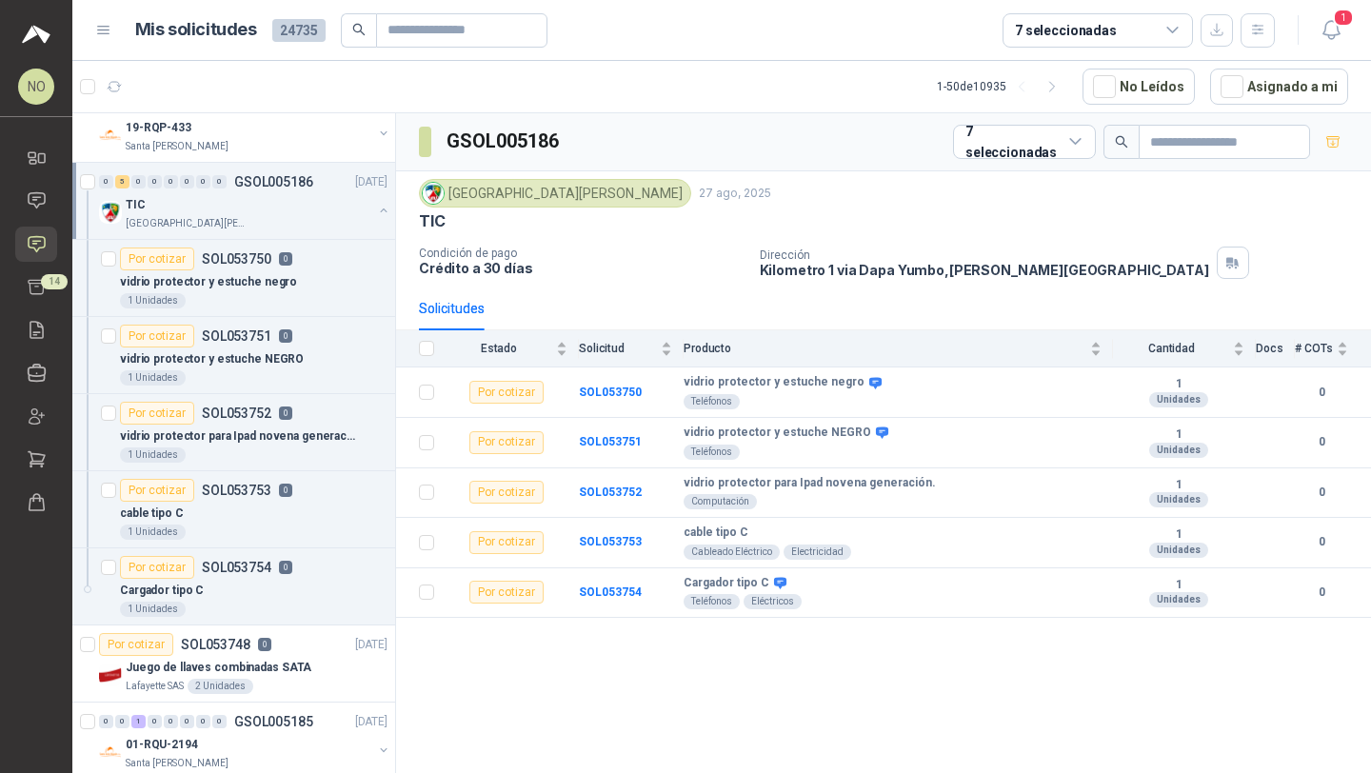
click at [303, 497] on div "Por cotizar SOL053753 0" at bounding box center [254, 490] width 268 height 23
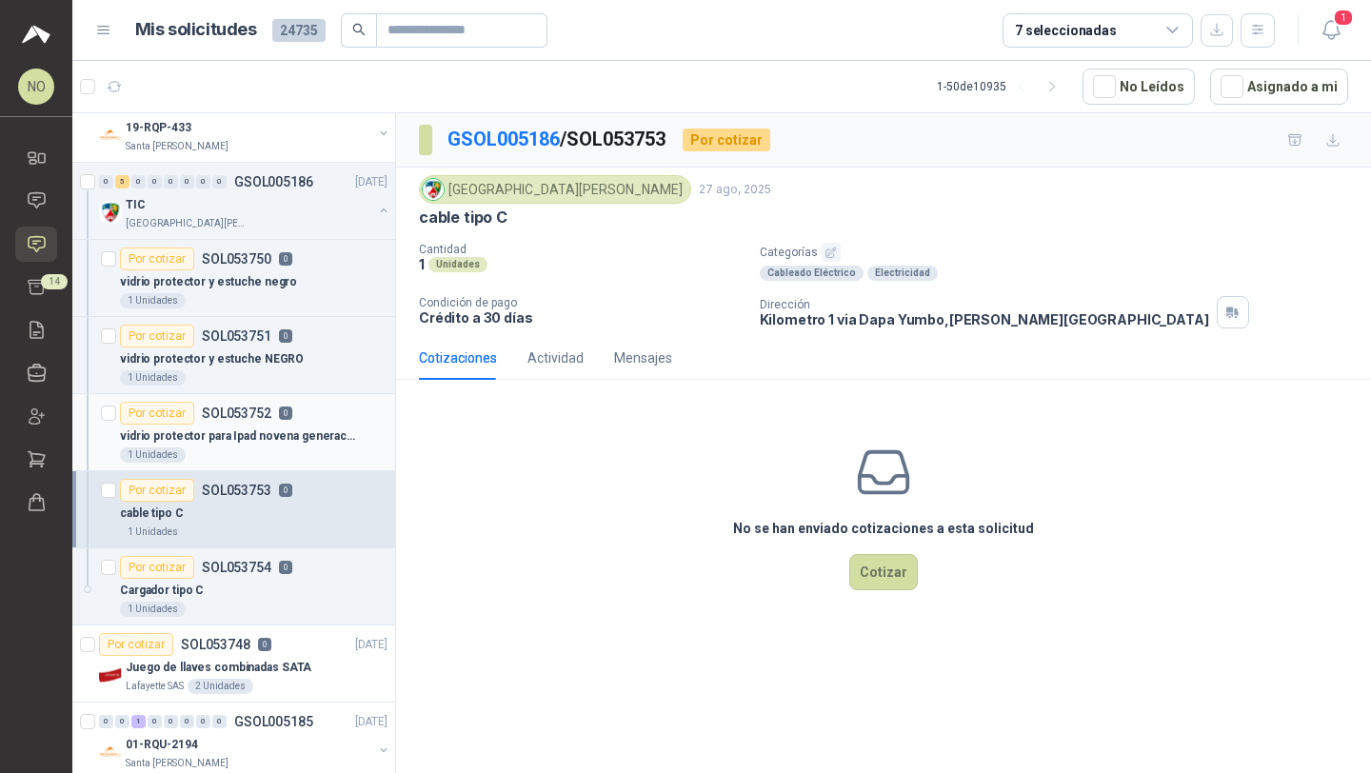
click at [308, 445] on p "vidrio protector para Ipad novena generación." at bounding box center [238, 436] width 237 height 18
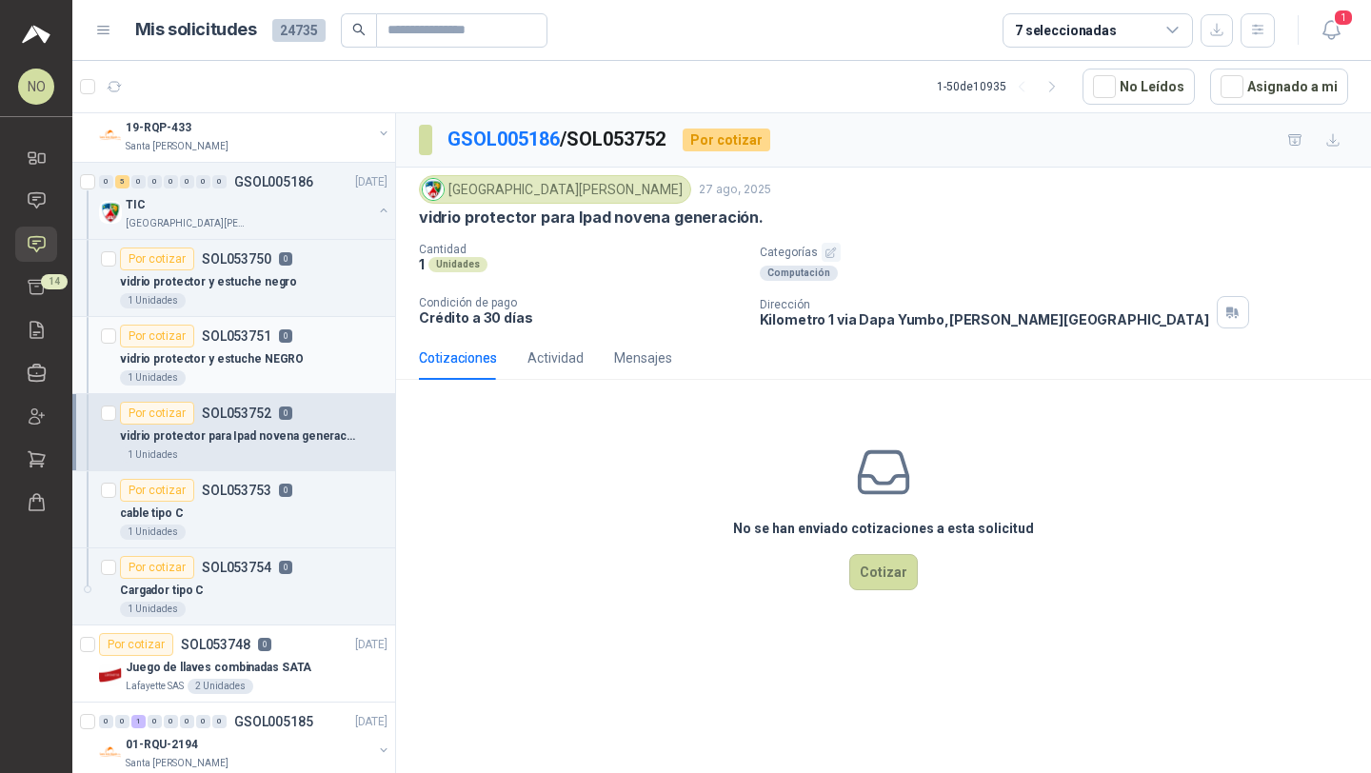
click at [320, 368] on div "vidrio protector y estuche NEGRO" at bounding box center [254, 358] width 268 height 23
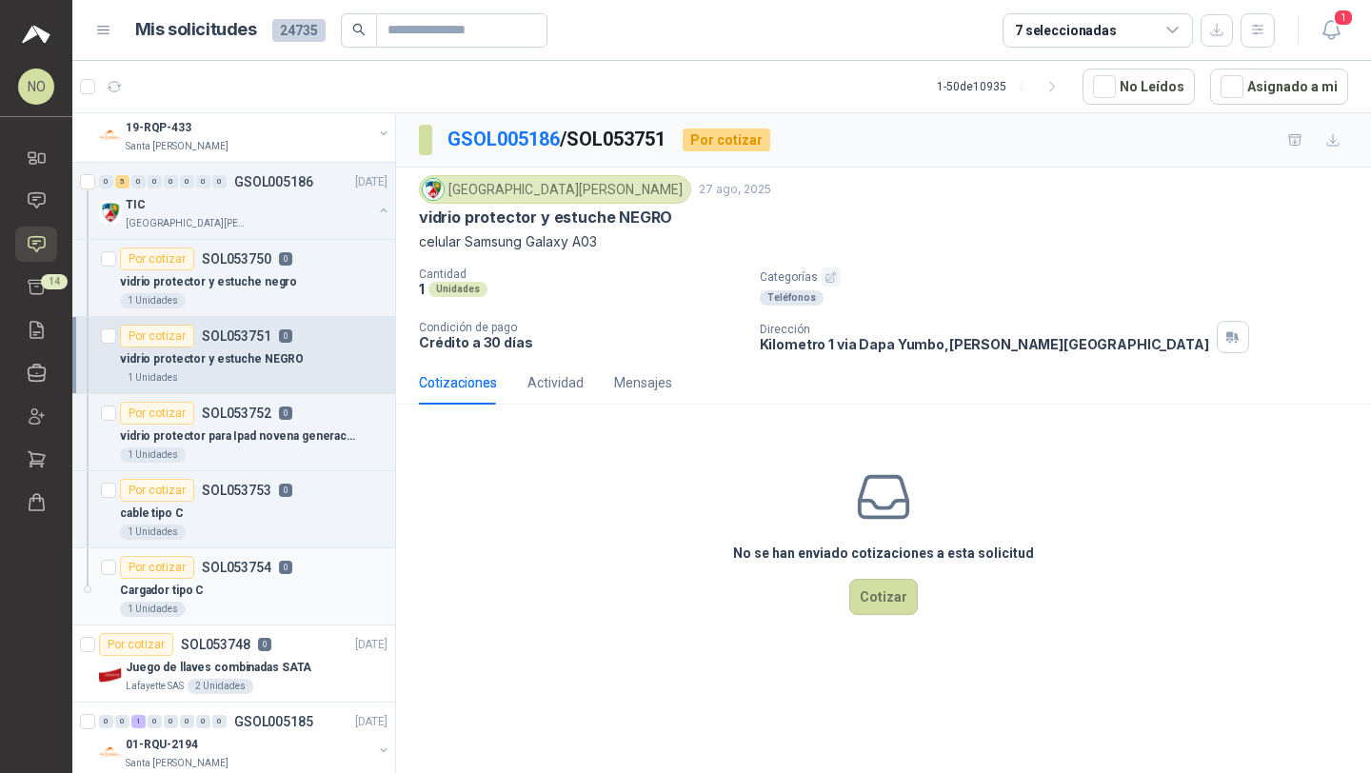
click at [269, 585] on div "Cargador tipo C" at bounding box center [254, 590] width 268 height 23
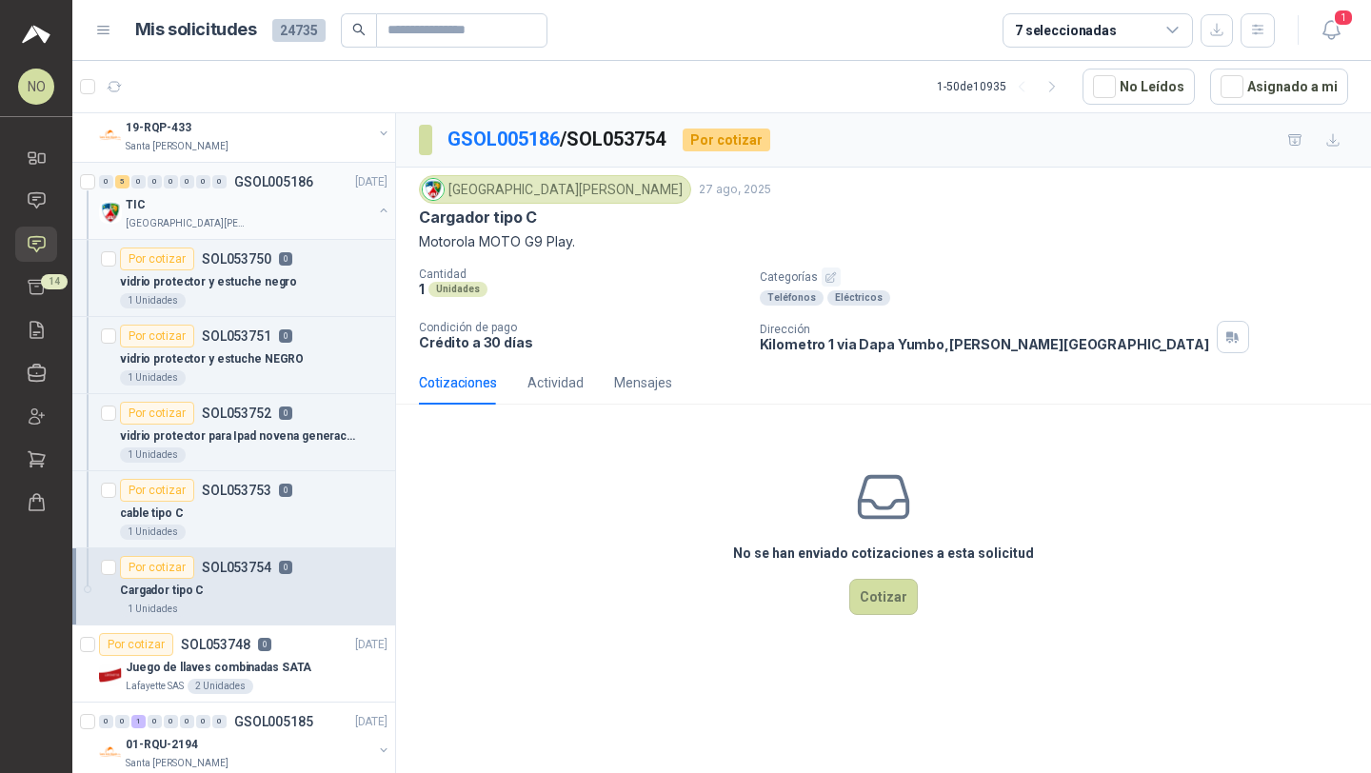
click at [298, 225] on div "[GEOGRAPHIC_DATA][PERSON_NAME]" at bounding box center [249, 223] width 247 height 15
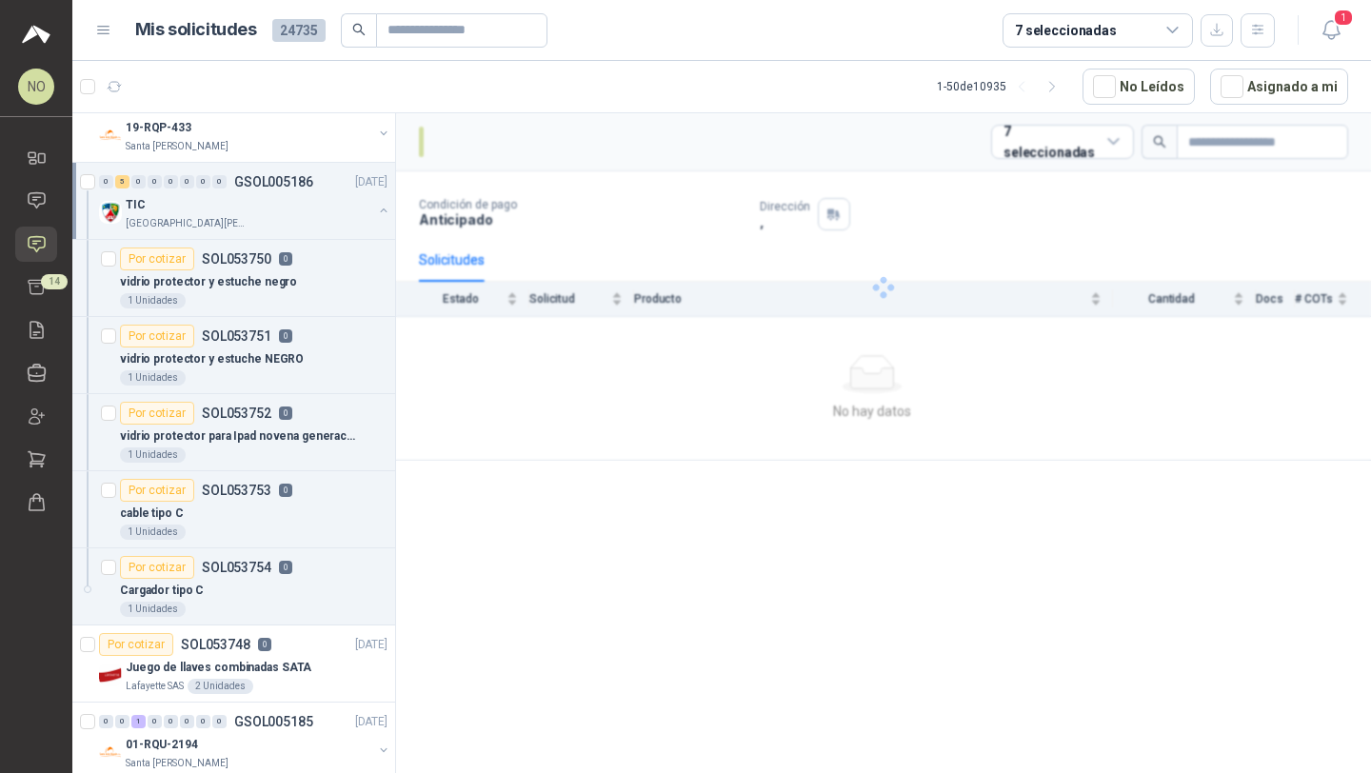
click at [298, 225] on div "[GEOGRAPHIC_DATA][PERSON_NAME]" at bounding box center [249, 223] width 247 height 15
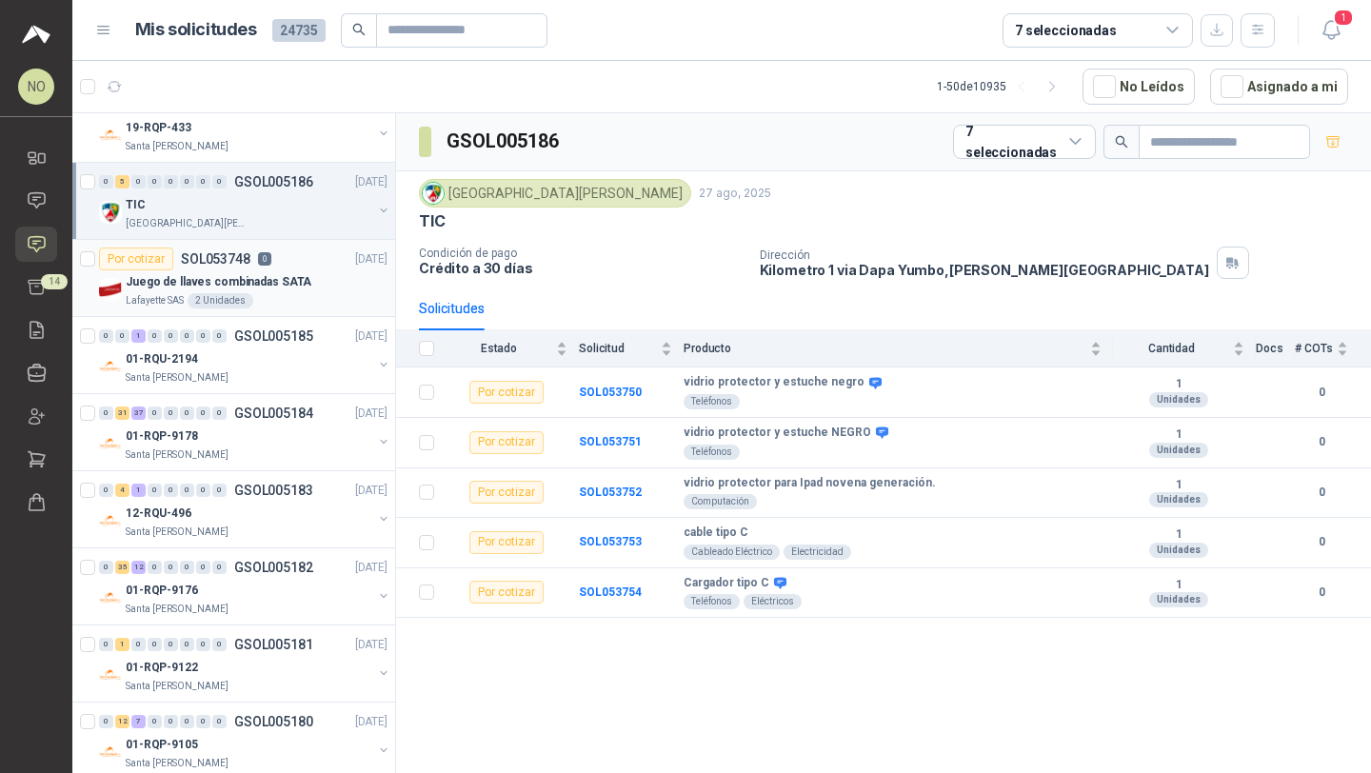
click at [285, 288] on p "Juego de llaves combinadas SATA" at bounding box center [219, 282] width 186 height 18
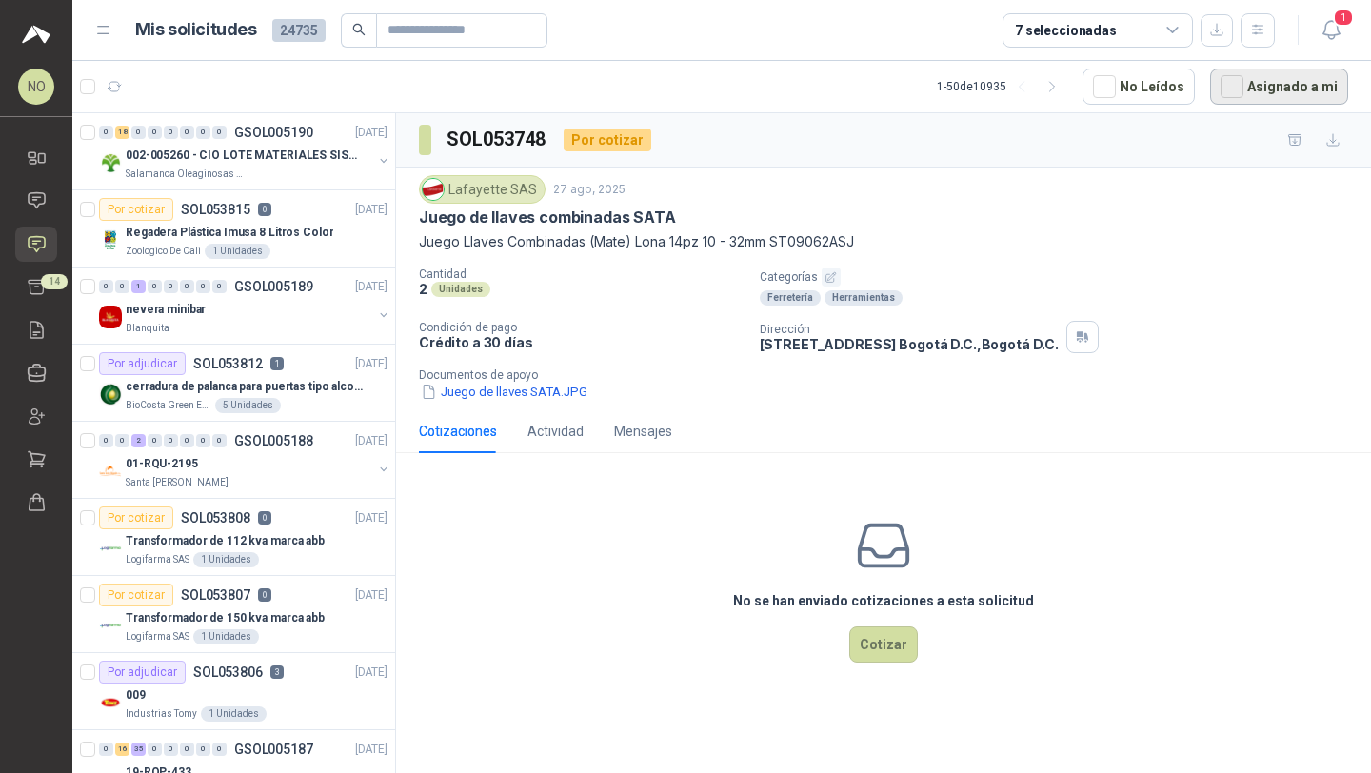
click at [1258, 96] on button "Asignado a mi" at bounding box center [1279, 87] width 138 height 36
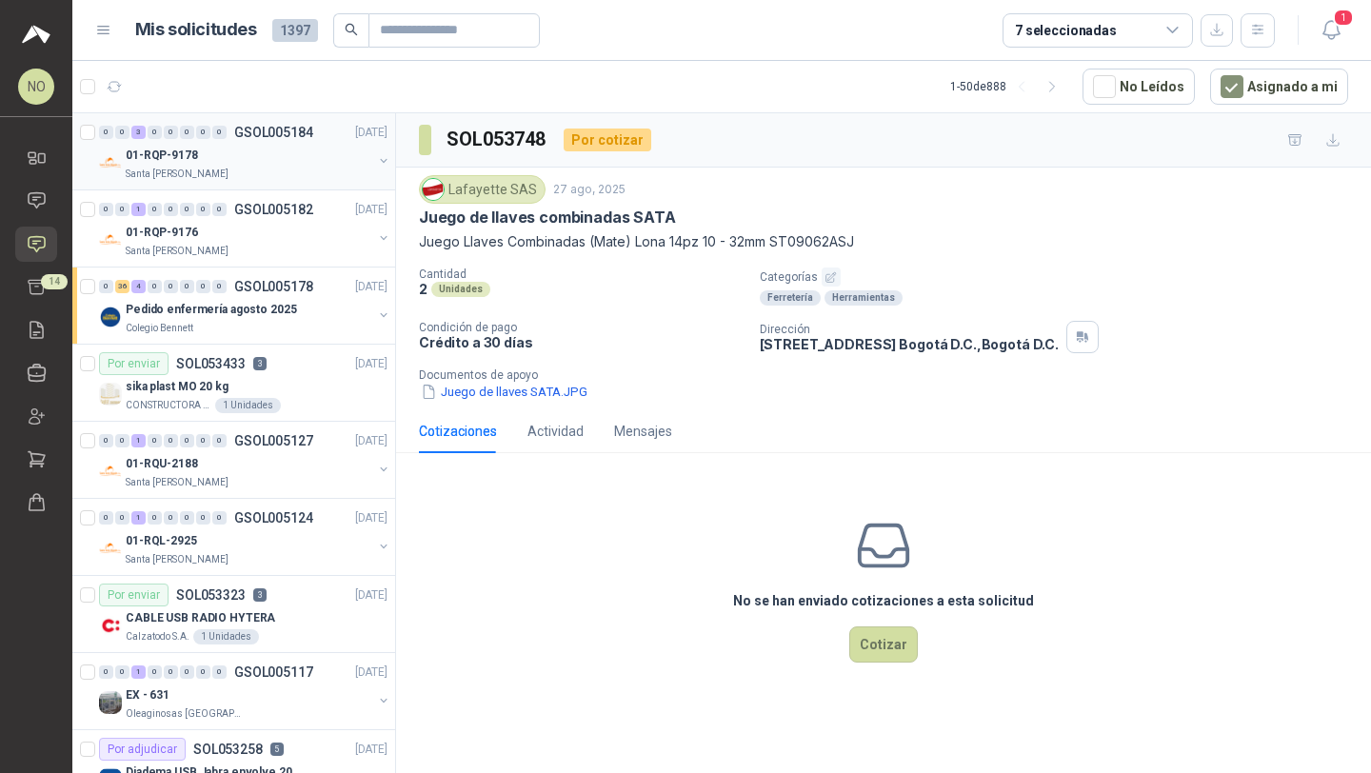
click at [276, 174] on div "Santa [PERSON_NAME]" at bounding box center [249, 174] width 247 height 15
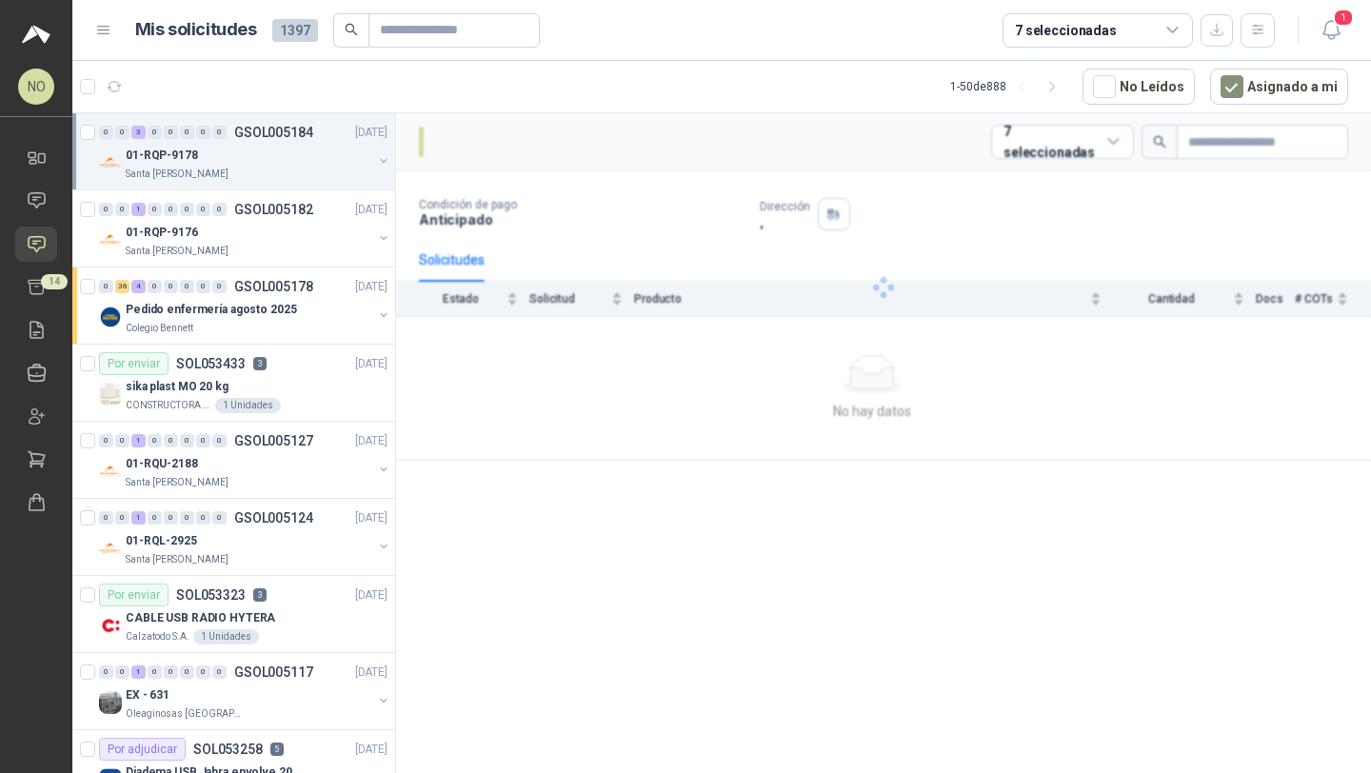
click at [276, 174] on div "Santa [PERSON_NAME]" at bounding box center [249, 174] width 247 height 15
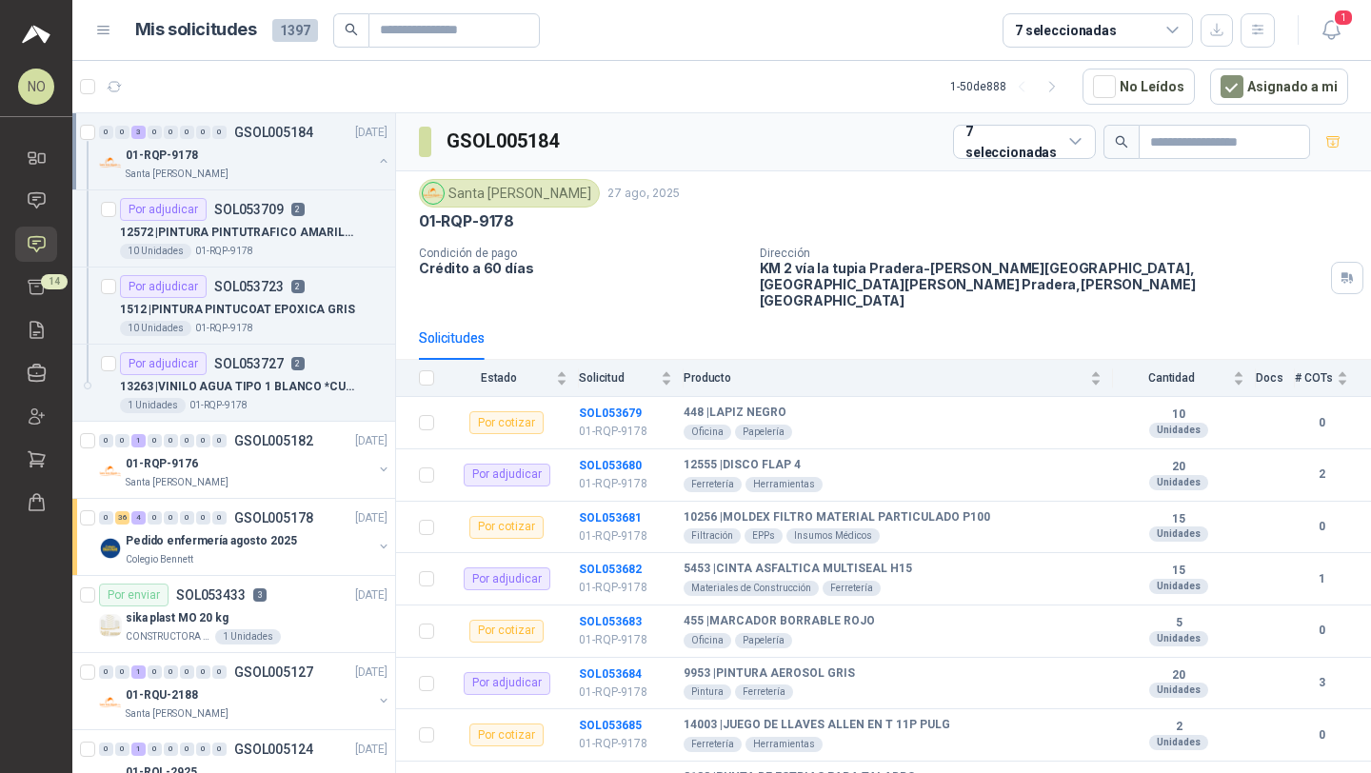
scroll to position [7, 0]
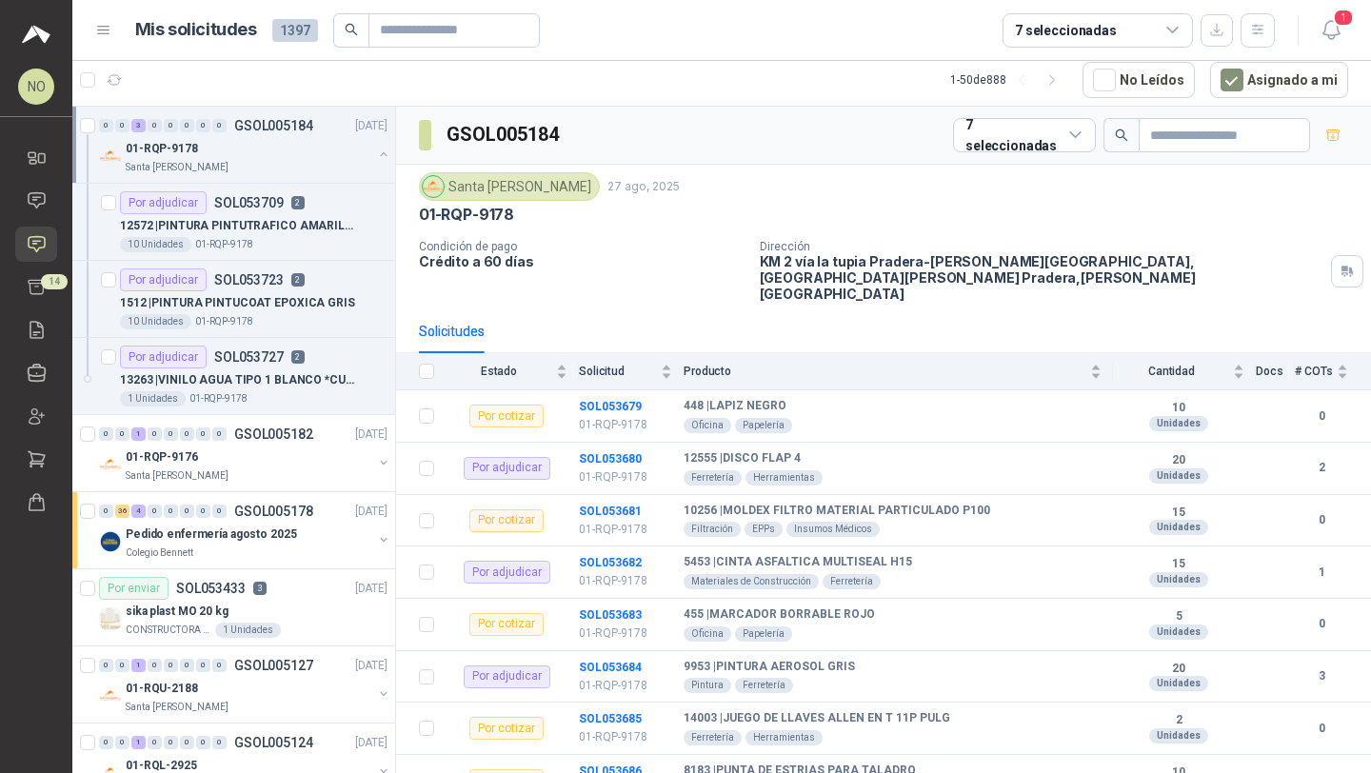
click at [276, 174] on div "Santa [PERSON_NAME]" at bounding box center [249, 167] width 247 height 15
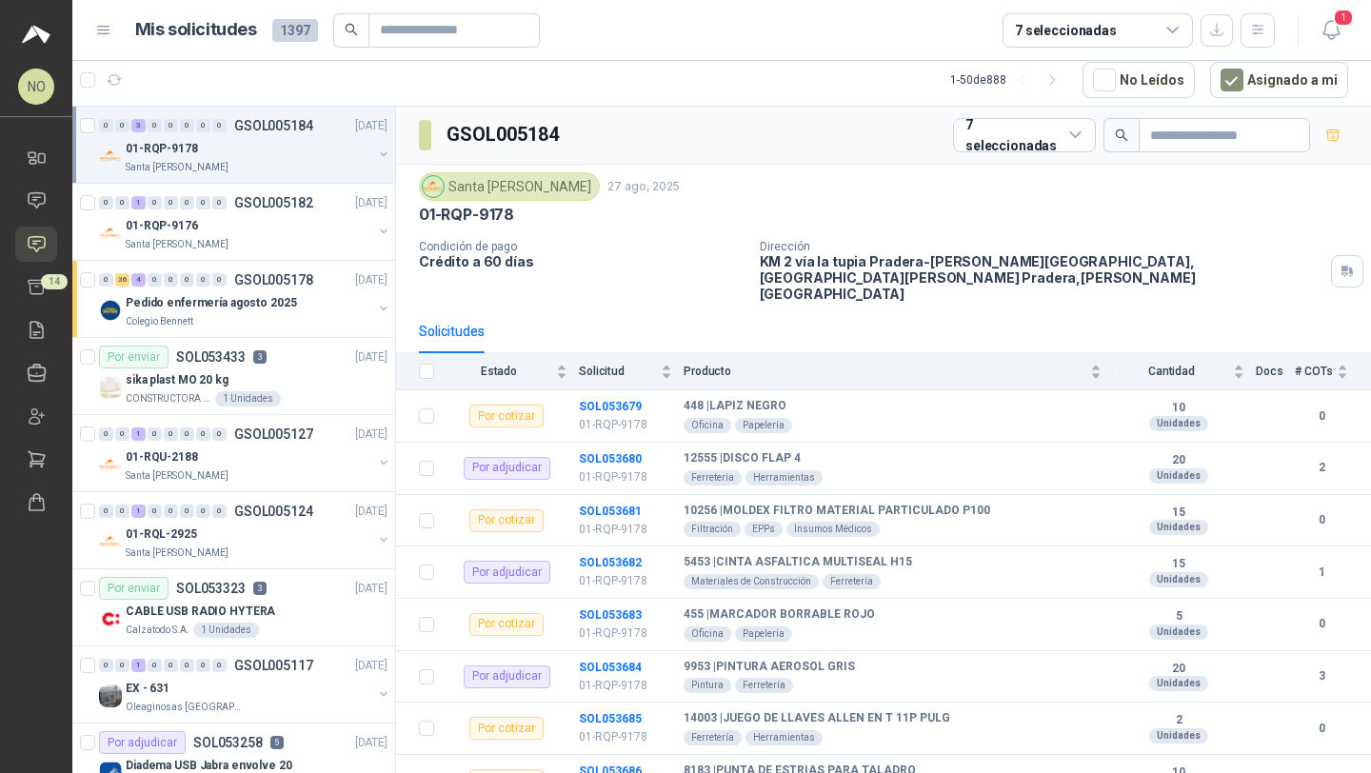
click at [66, 220] on ul "Inicio Chat Solicitudes Cotizar 14 Remisiones Compañías Invitaciones Compras Ór…" at bounding box center [36, 333] width 72 height 387
click at [28, 197] on icon at bounding box center [37, 200] width 20 height 20
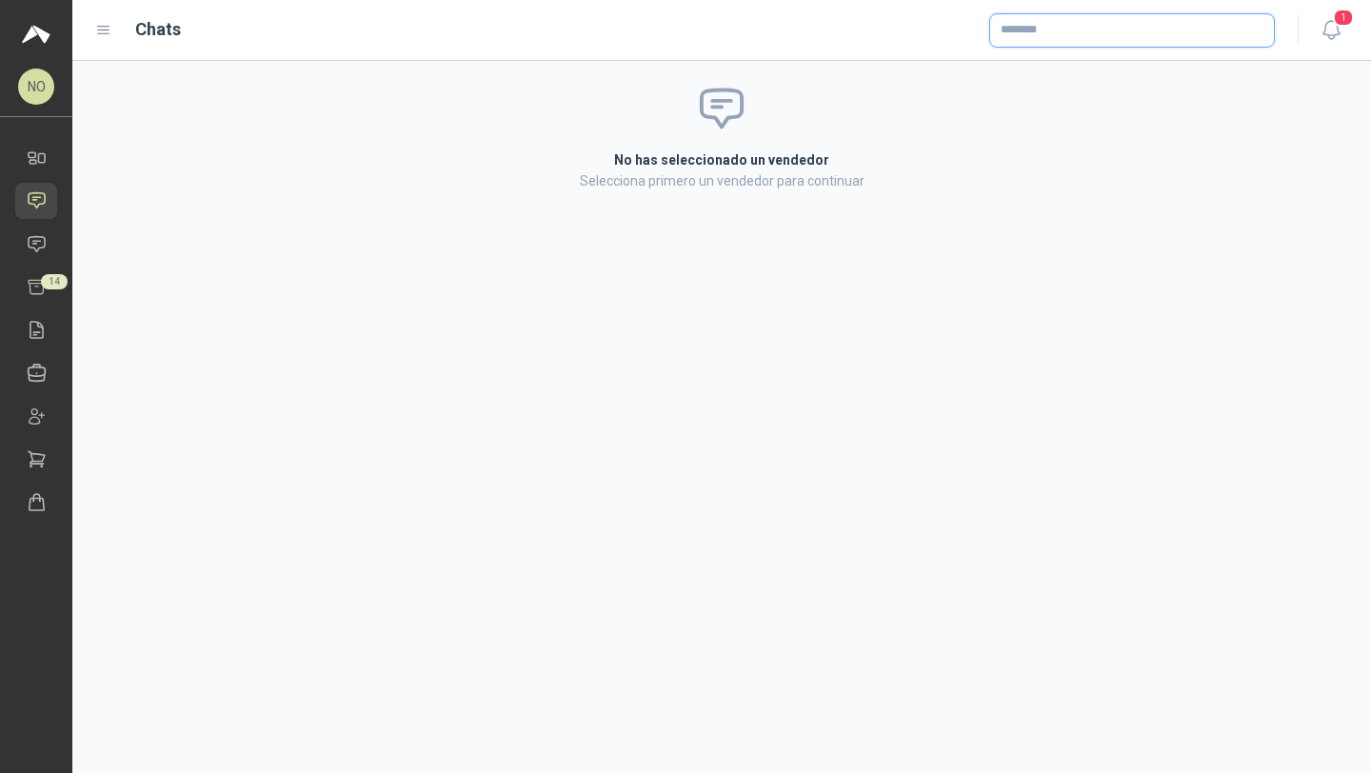
click at [1101, 40] on input "text" at bounding box center [1132, 30] width 284 height 32
type input "**********"
click at [1068, 73] on p "Homecenter" at bounding box center [1068, 71] width 68 height 11
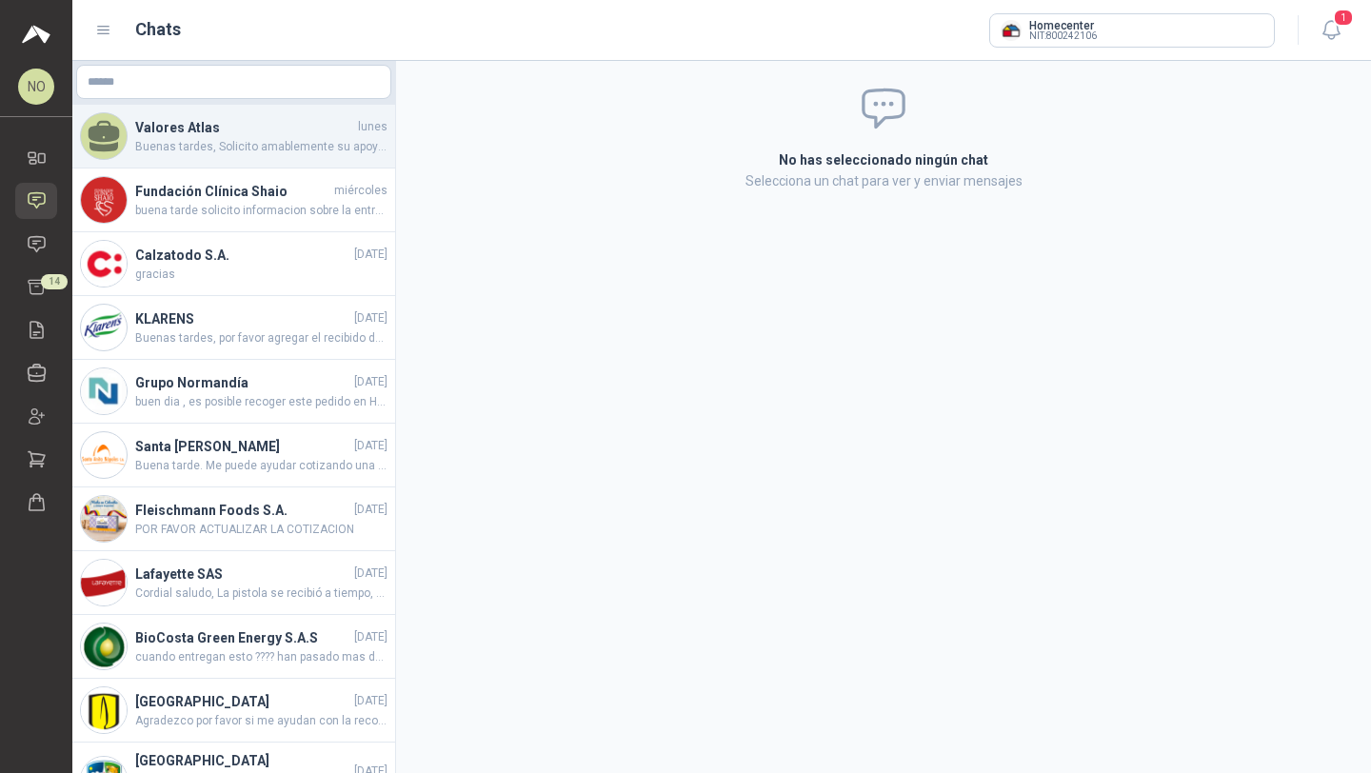
click at [225, 145] on span "Buenas tardes, Solicito amablemente su apoyo con la garantía de una nevera mini…" at bounding box center [261, 147] width 252 height 18
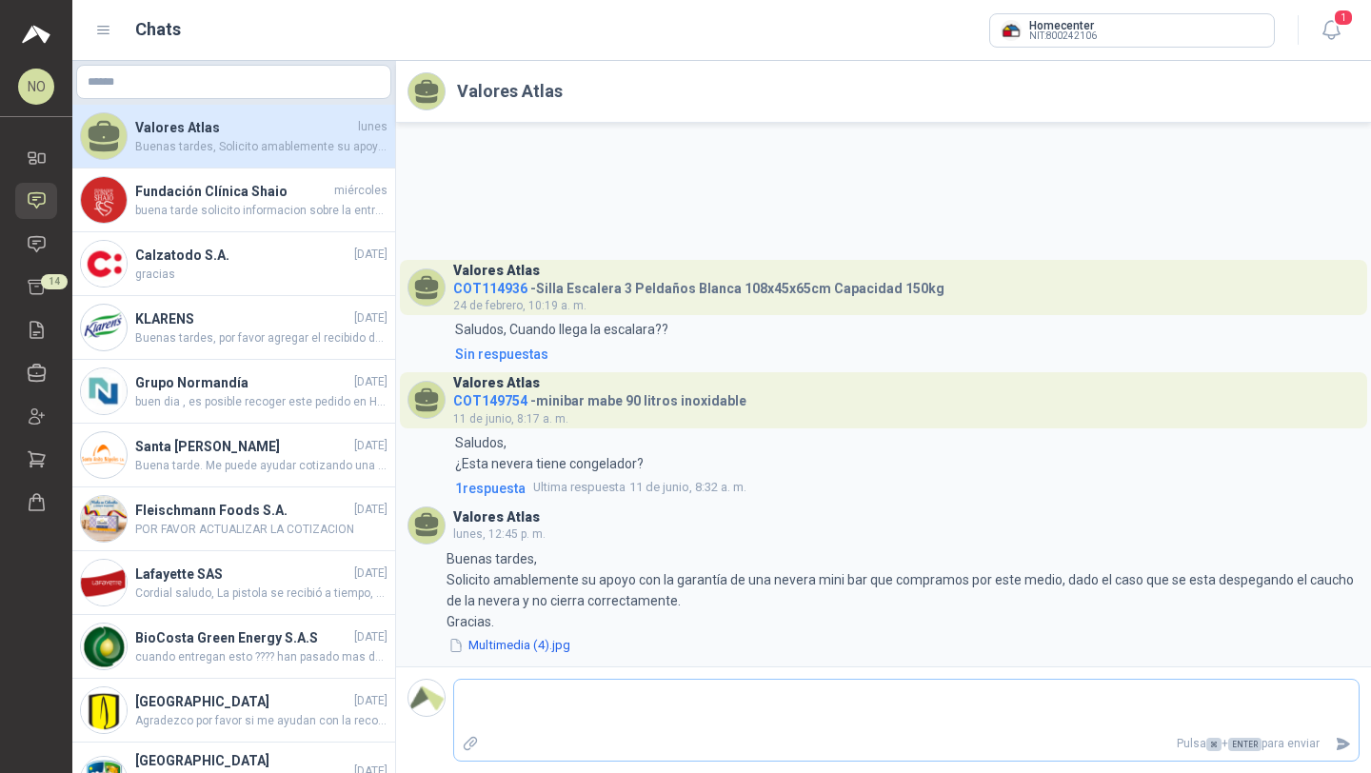
type textarea "*"
type textarea "**"
type textarea "***"
type textarea "****"
type textarea "*****"
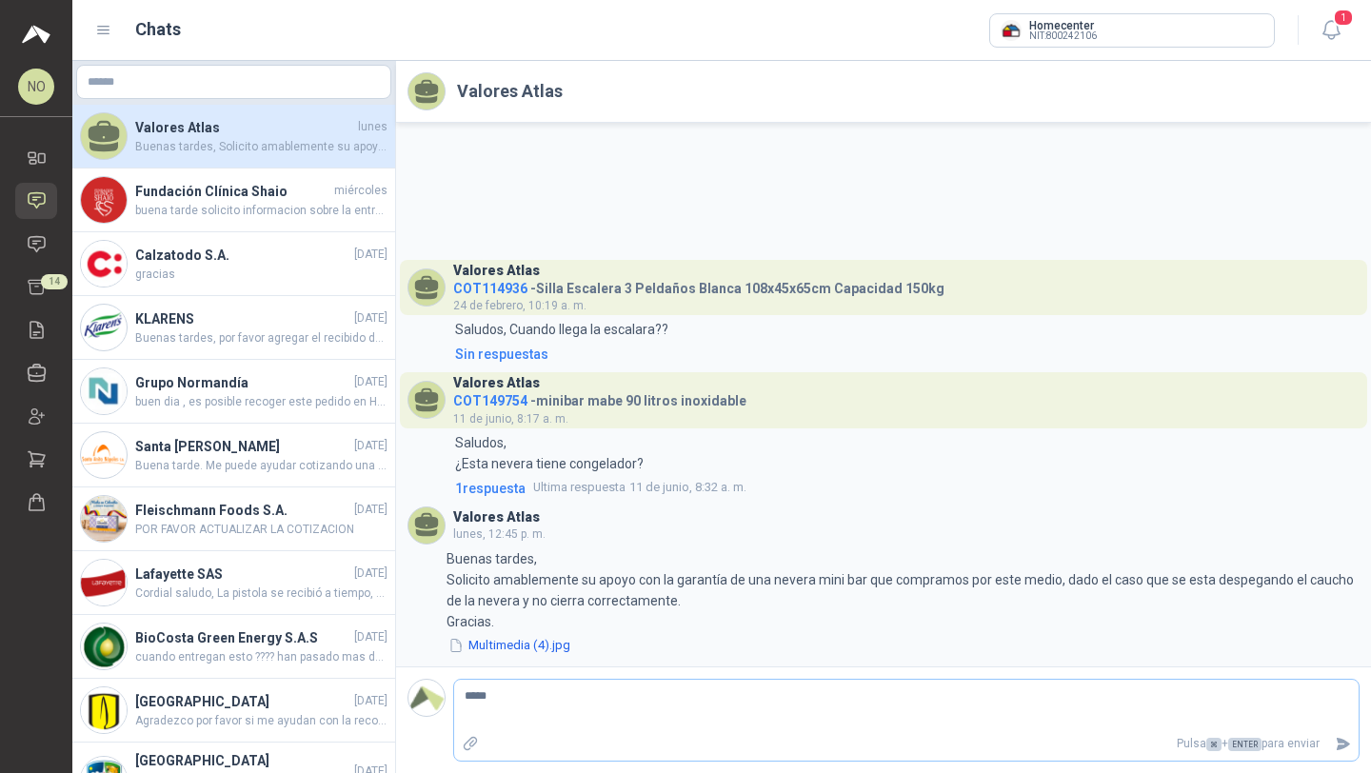
type textarea "******"
type textarea "********"
type textarea "*********"
type textarea "**********"
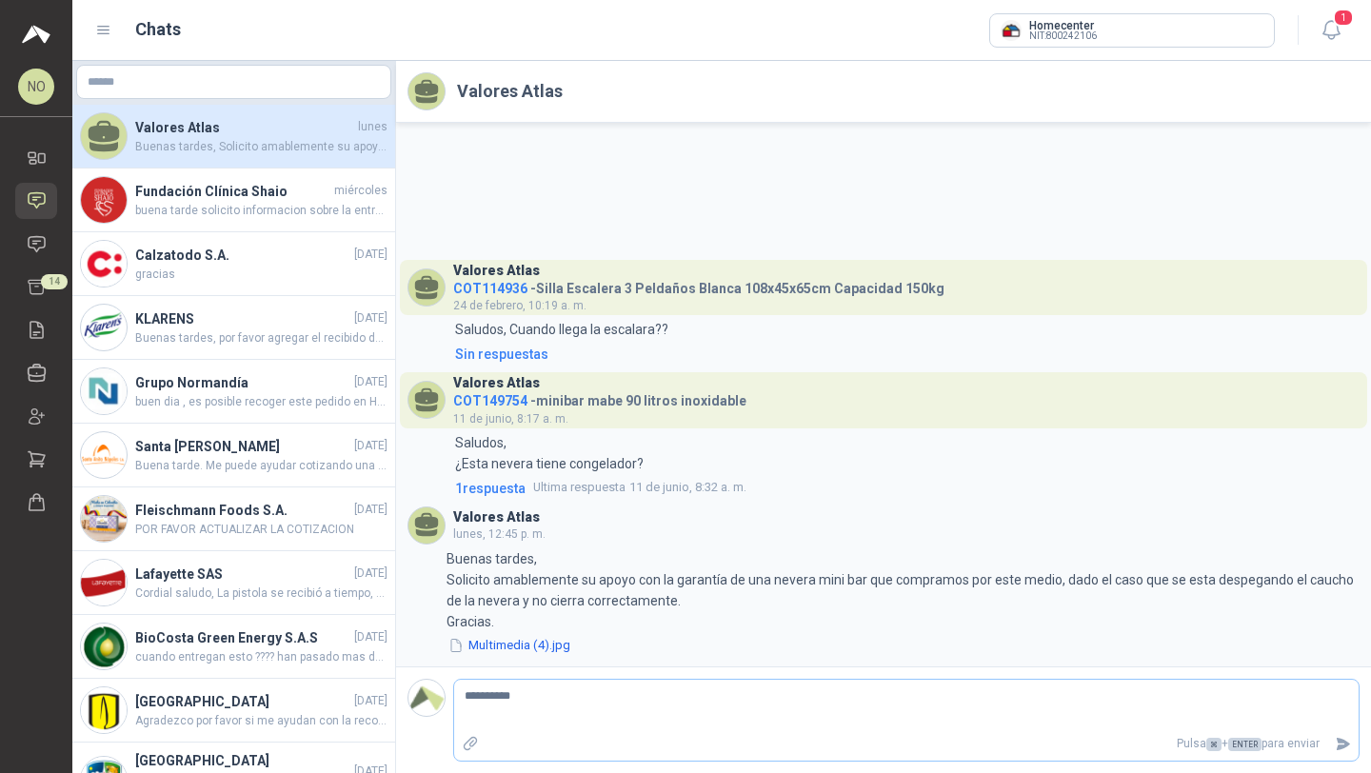
type textarea "**********"
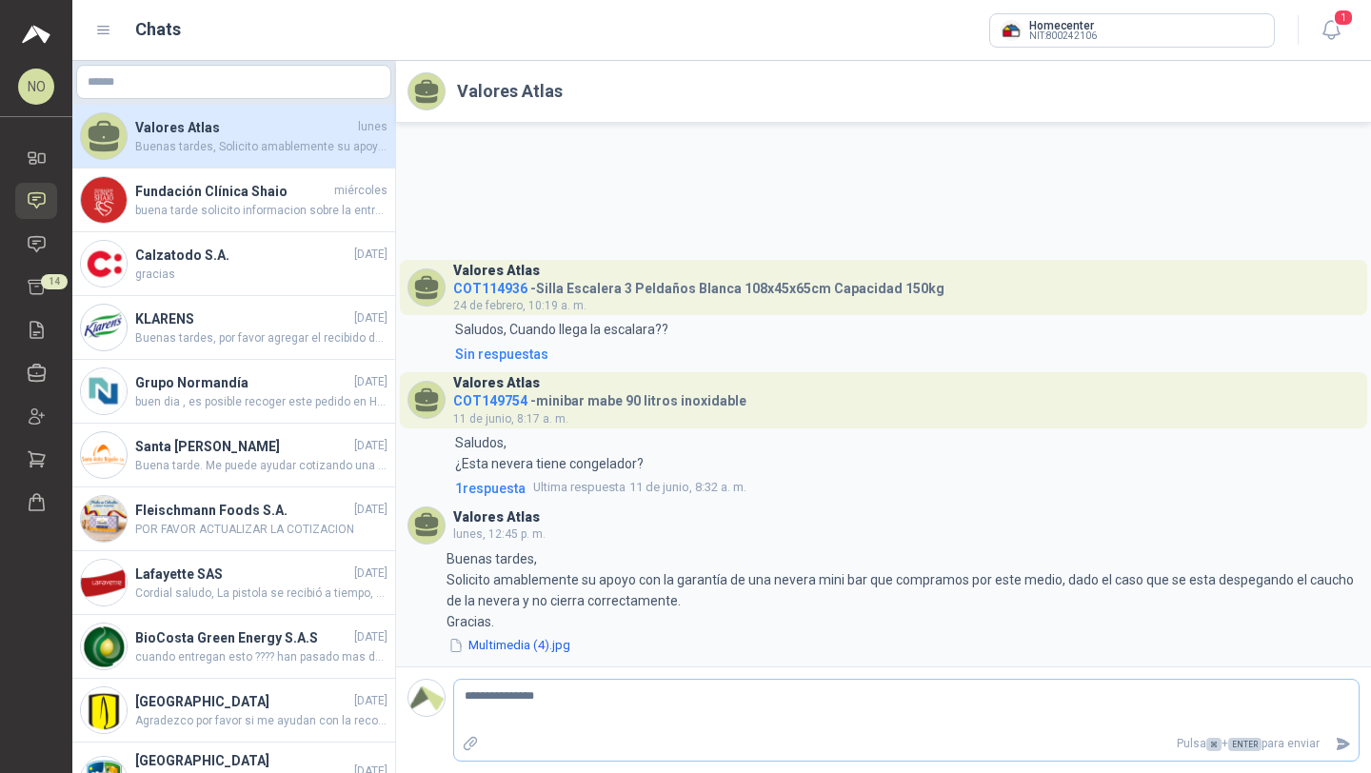
type textarea "**********"
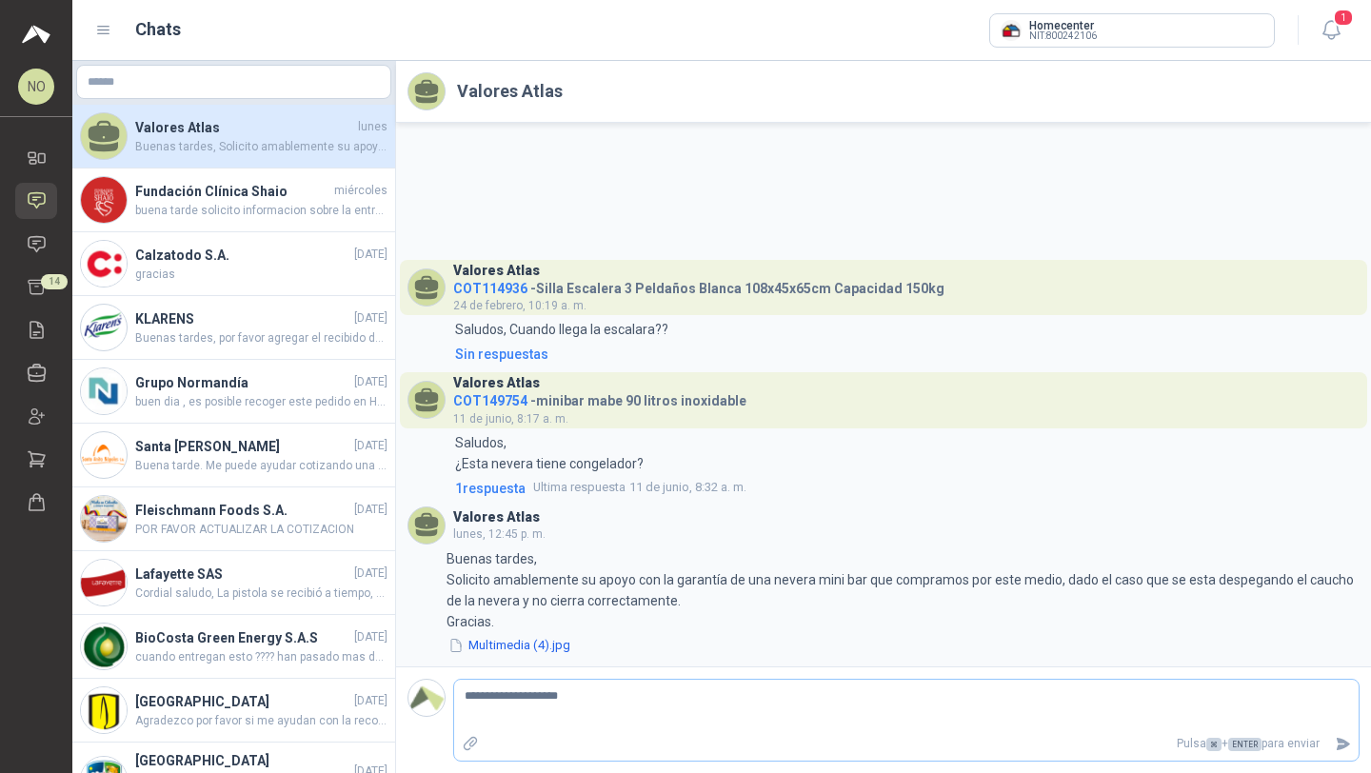
type textarea "**********"
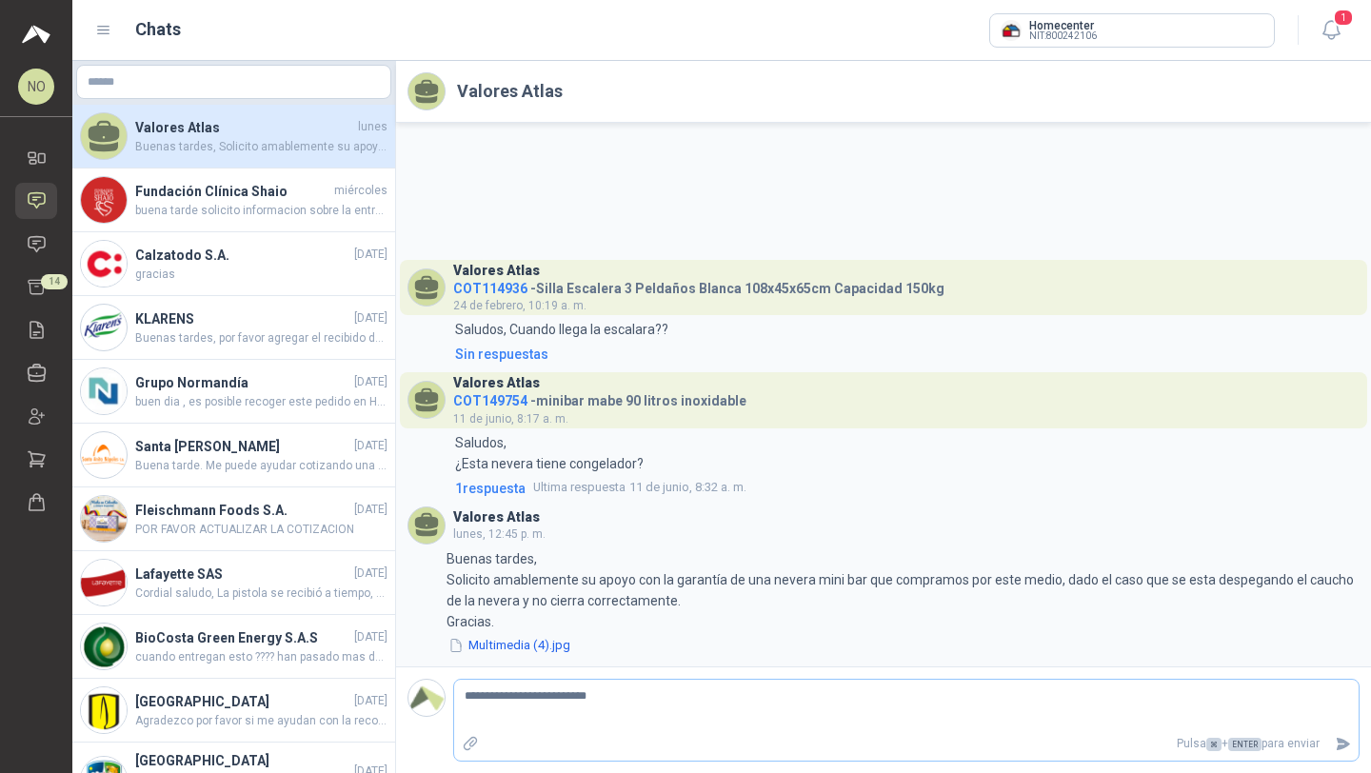
type textarea "**********"
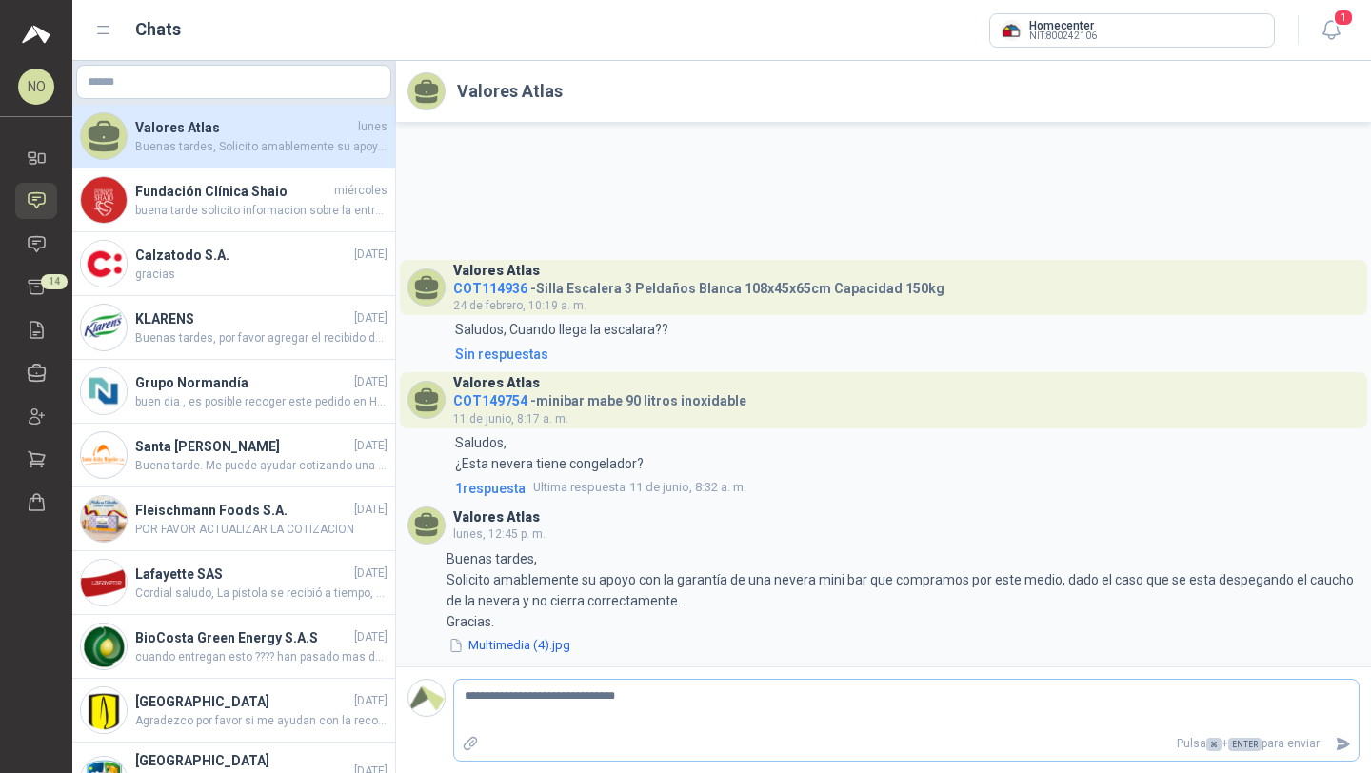
type textarea "**********"
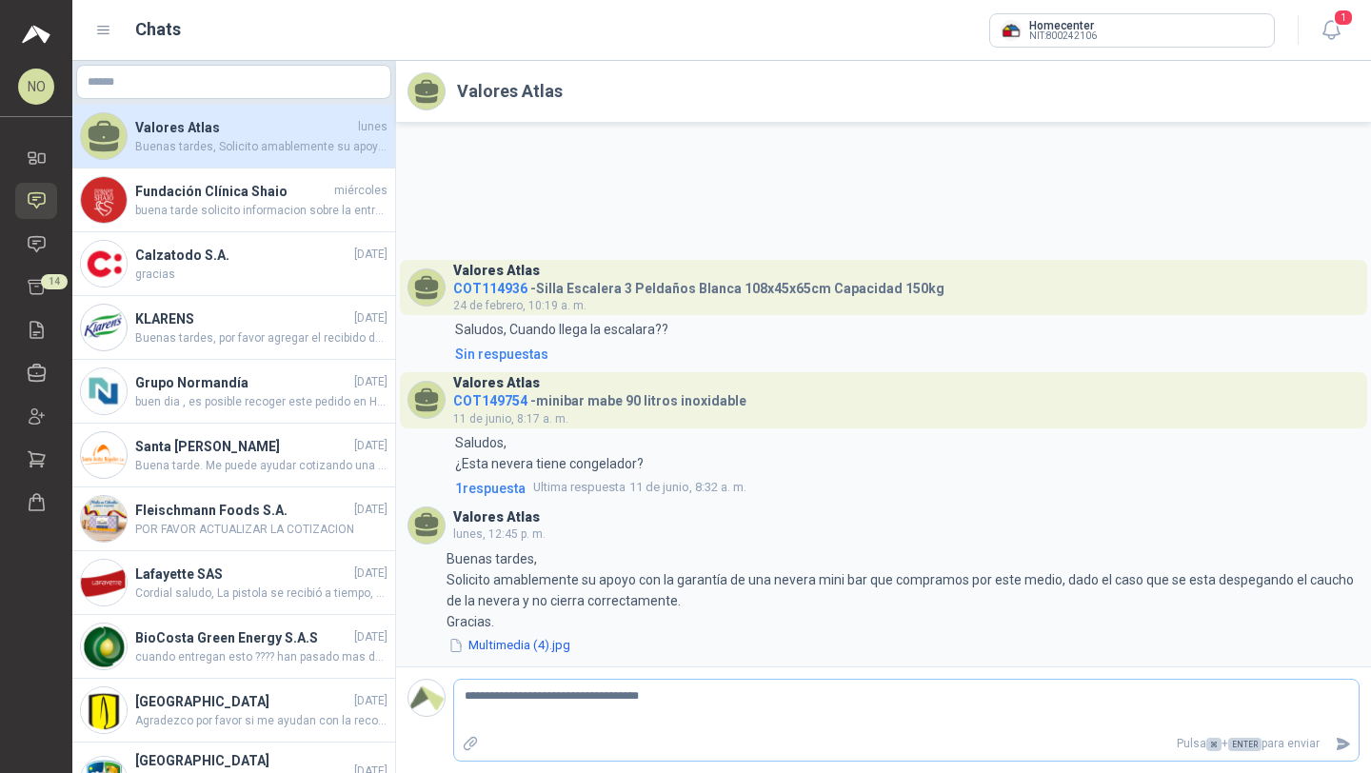
type textarea "**********"
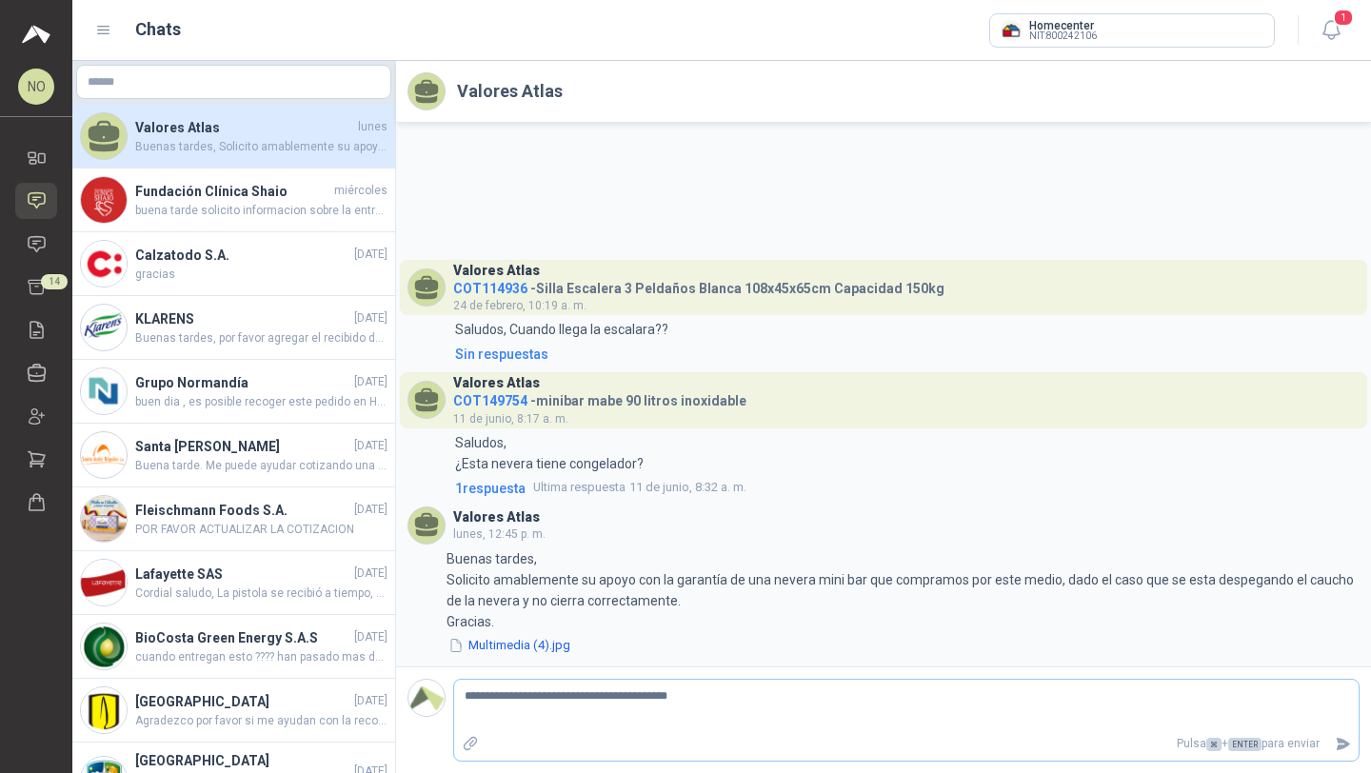
type textarea "**********"
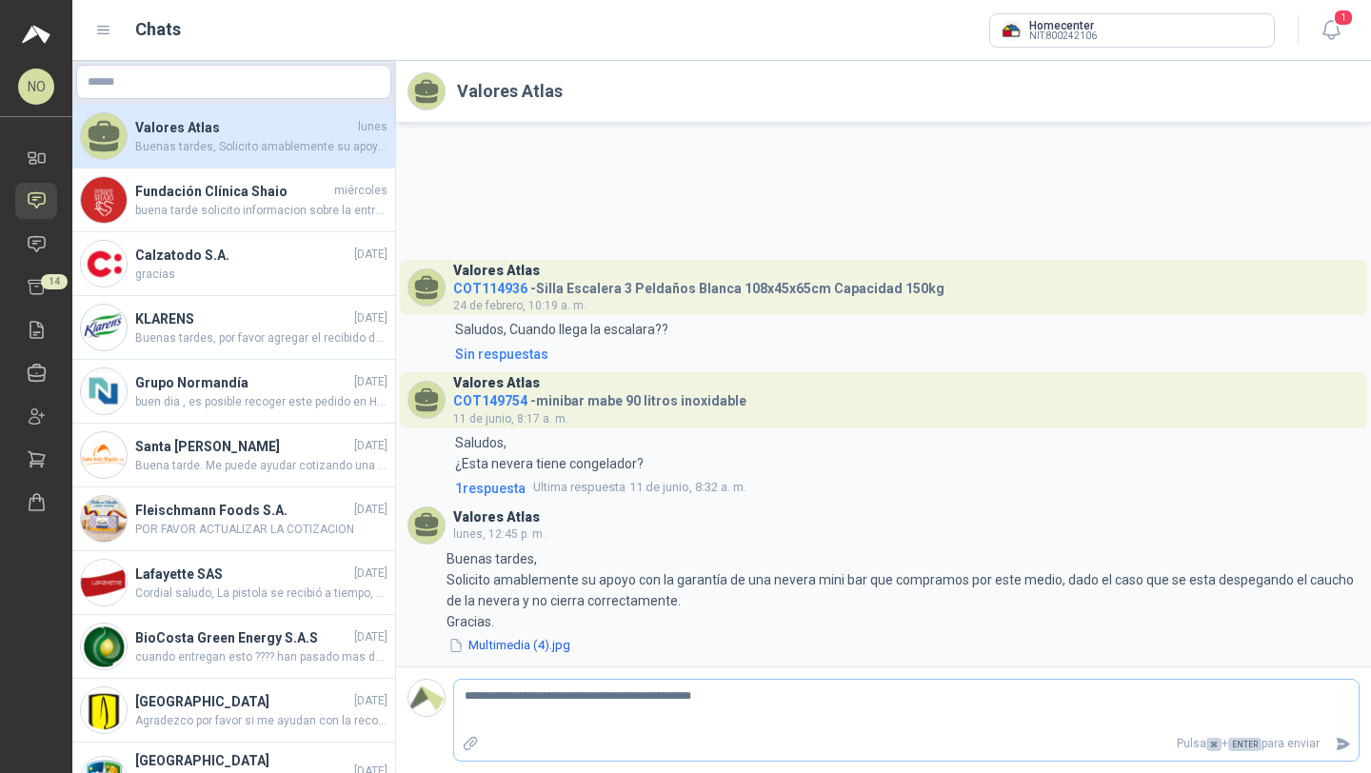
type textarea "**********"
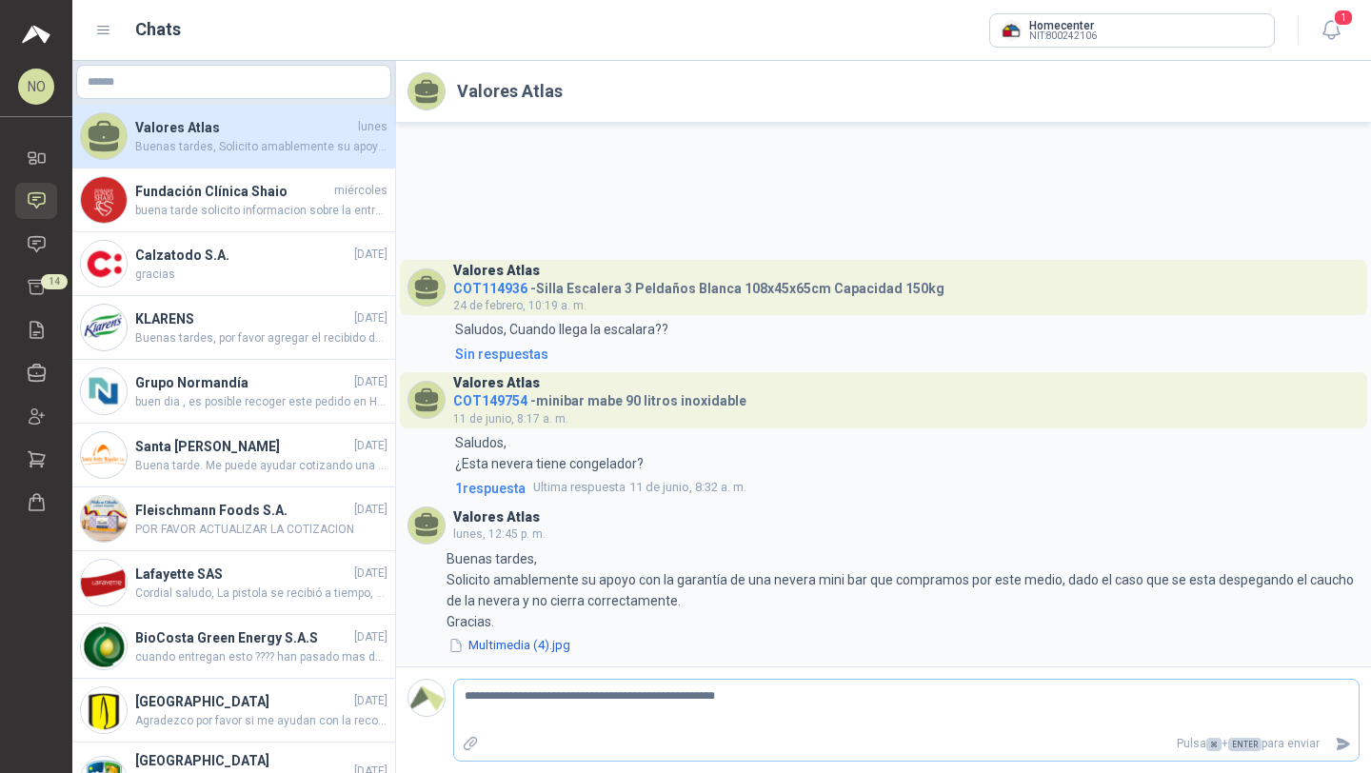
type textarea "**********"
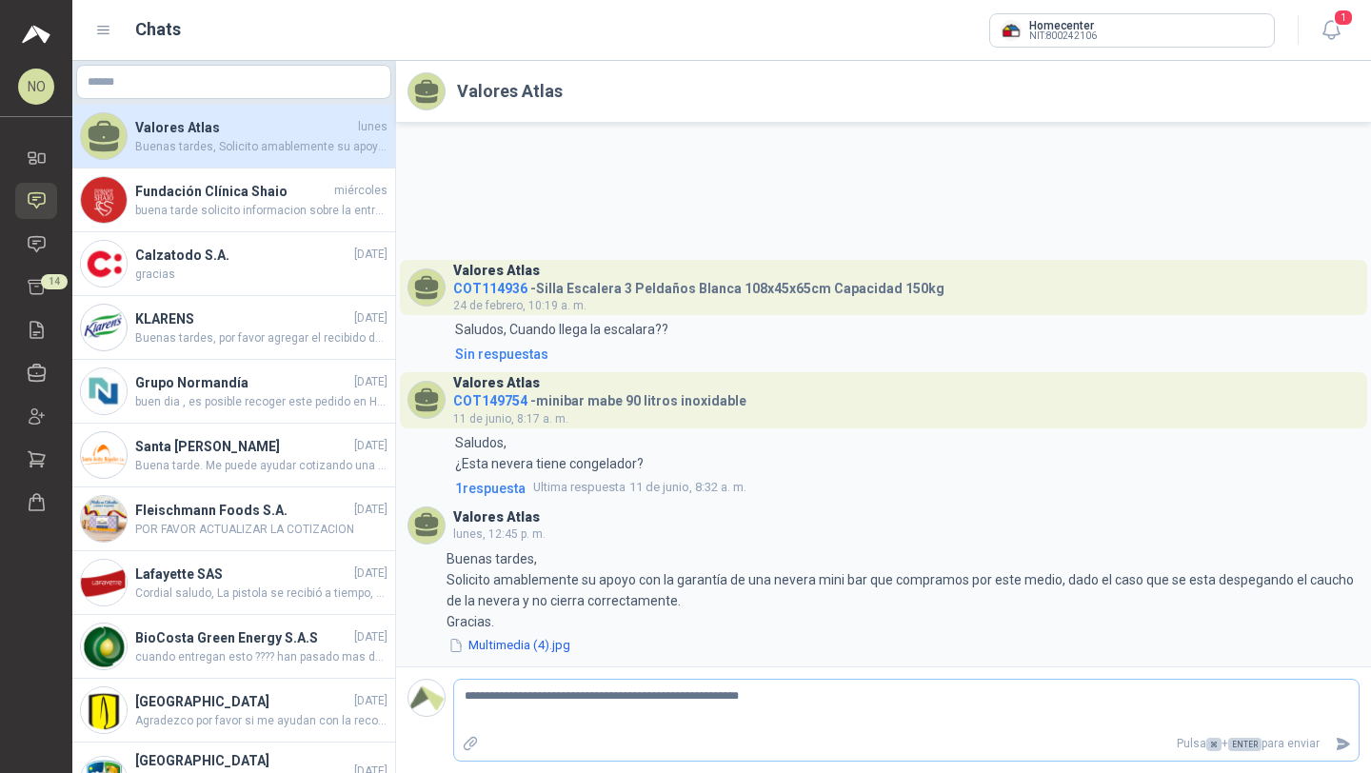
type textarea "**********"
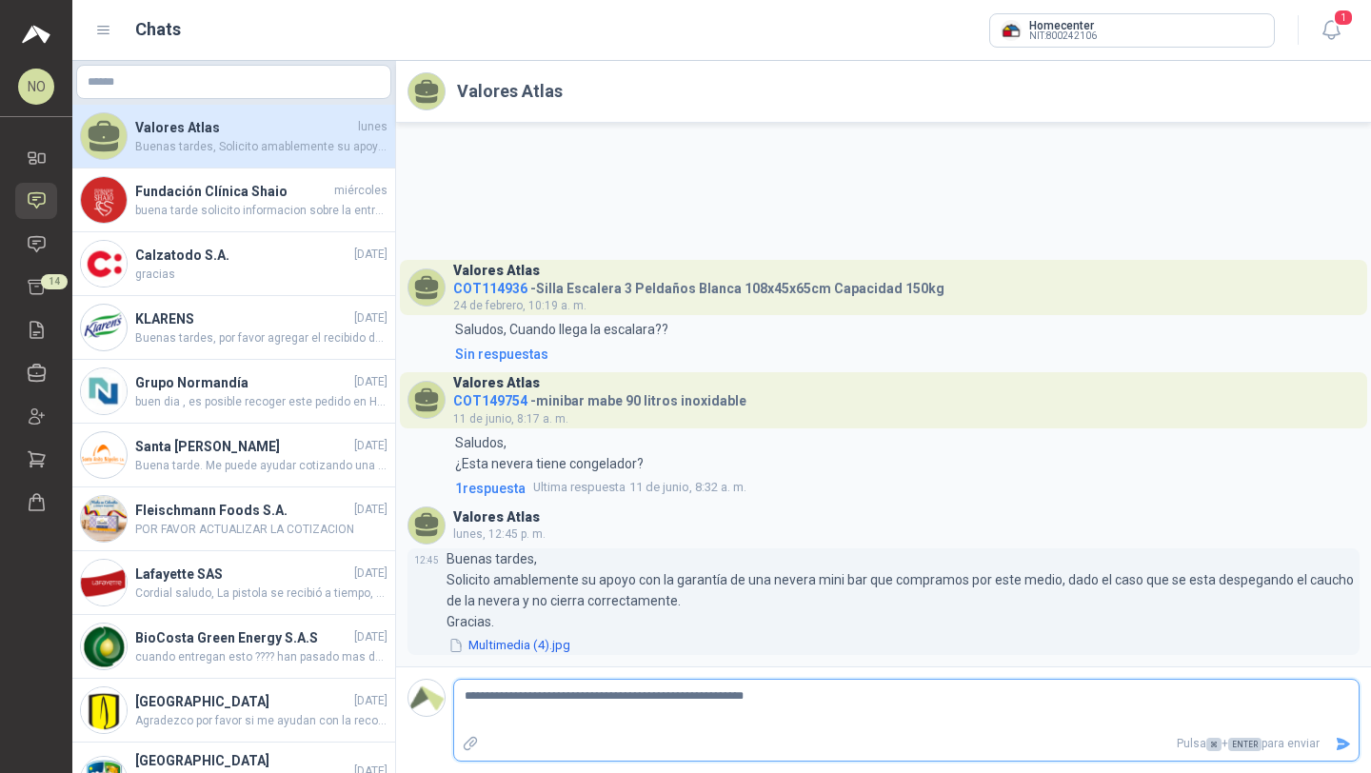
type textarea "**********"
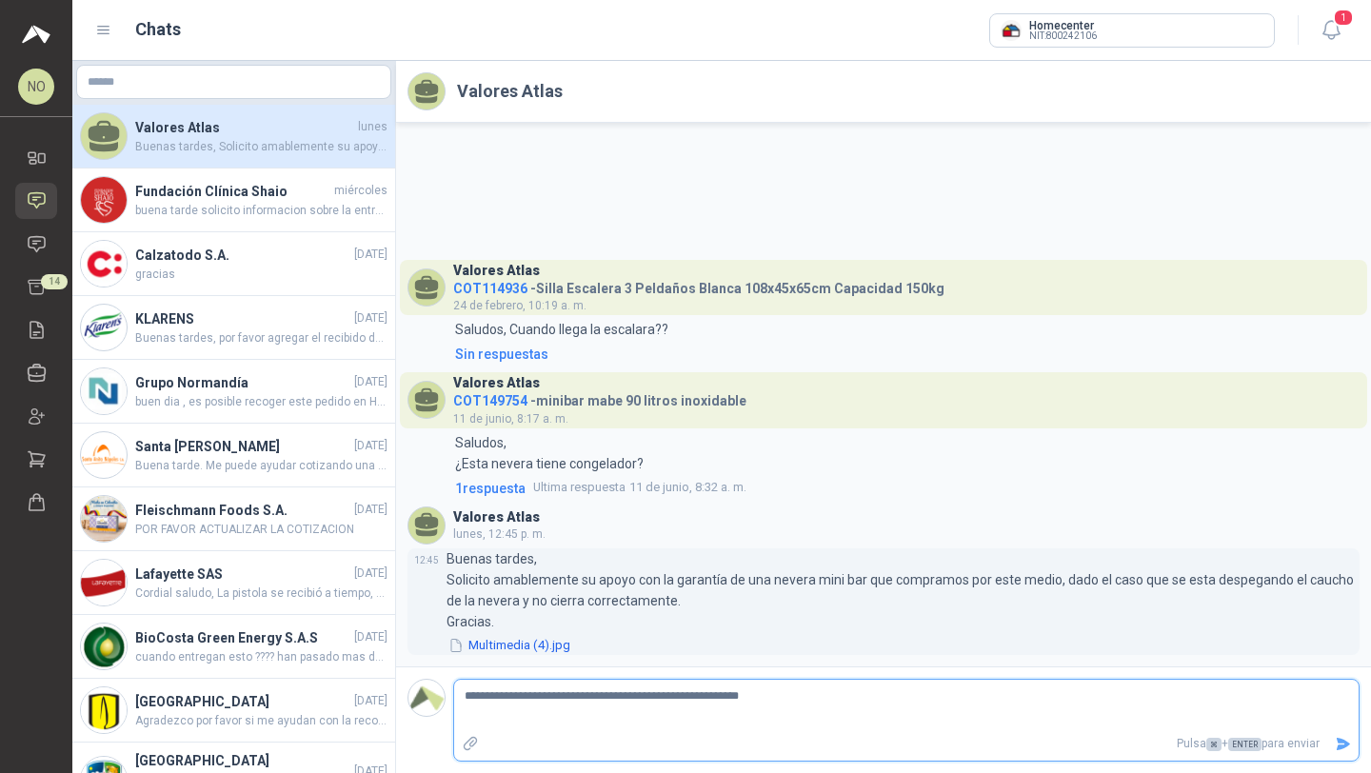
type textarea "**********"
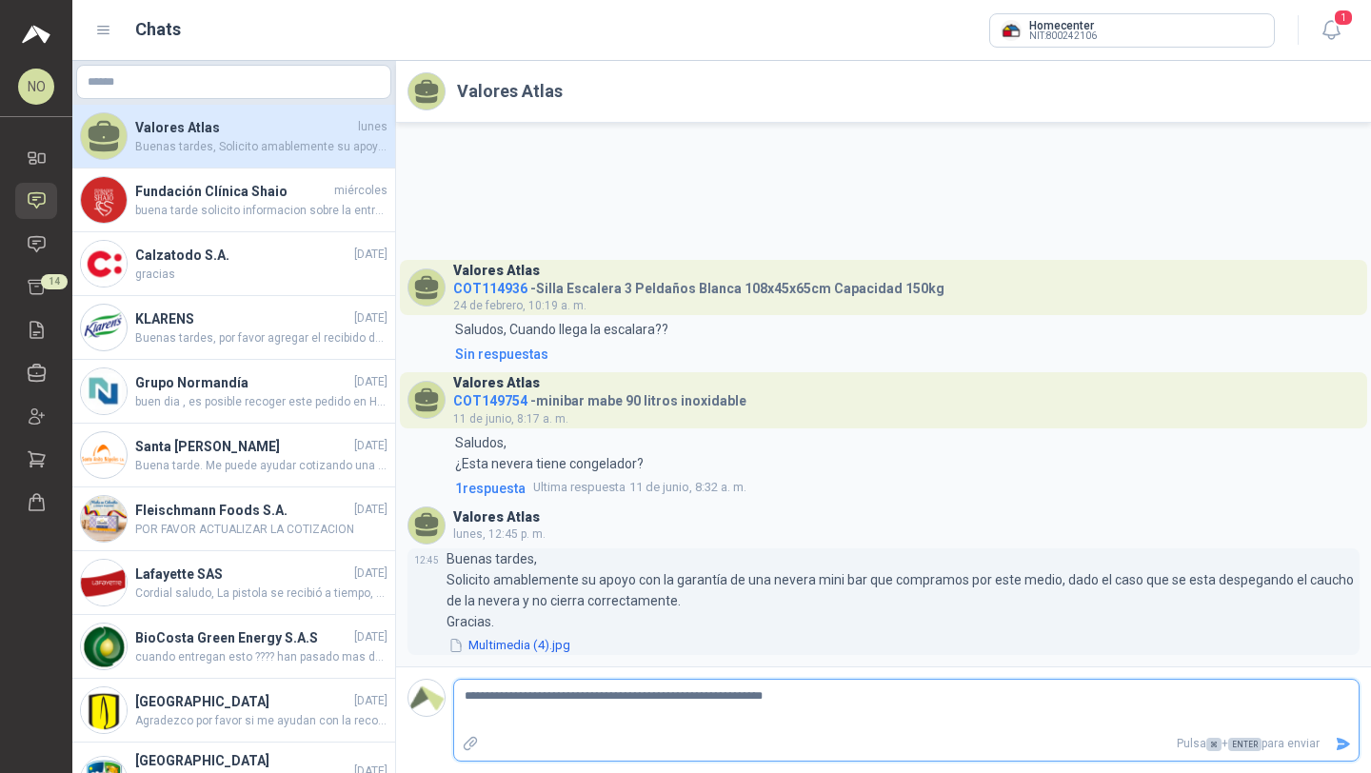
type textarea "**********"
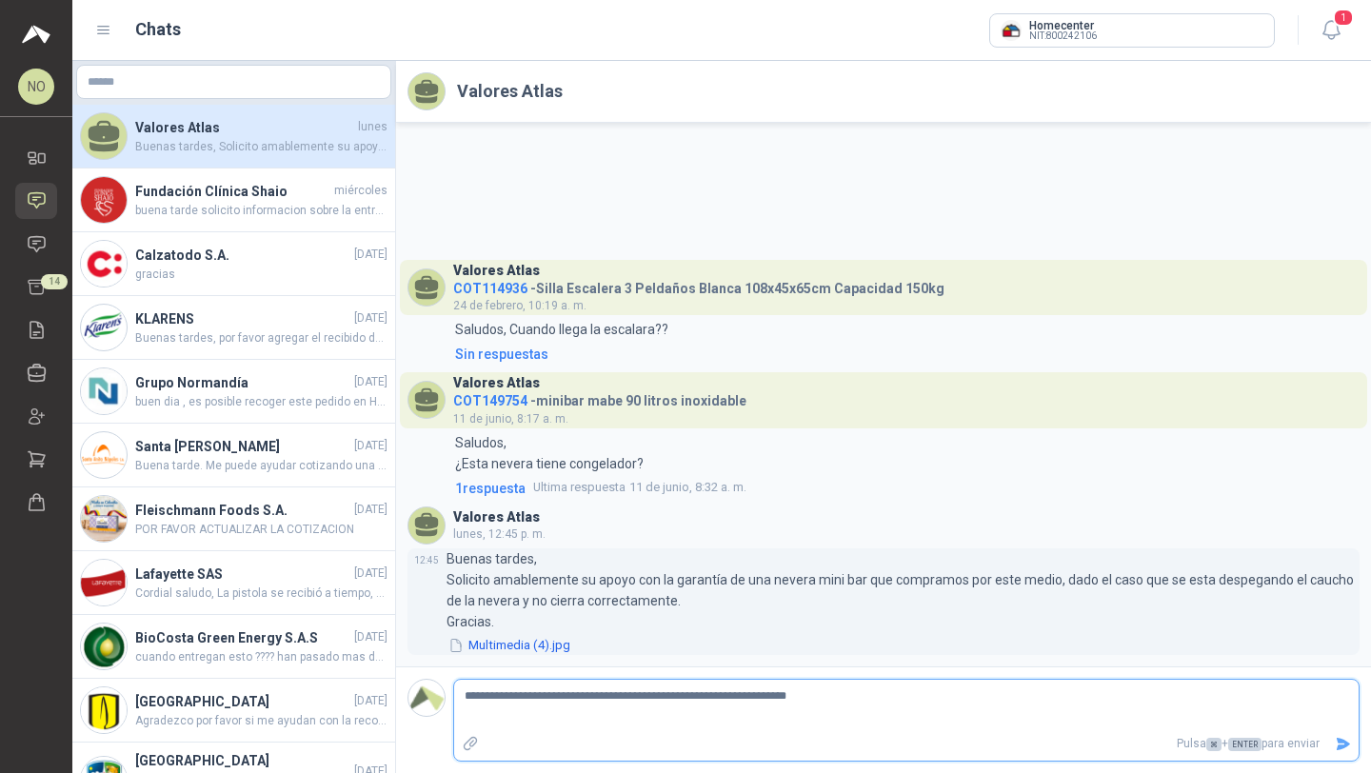
type textarea "**********"
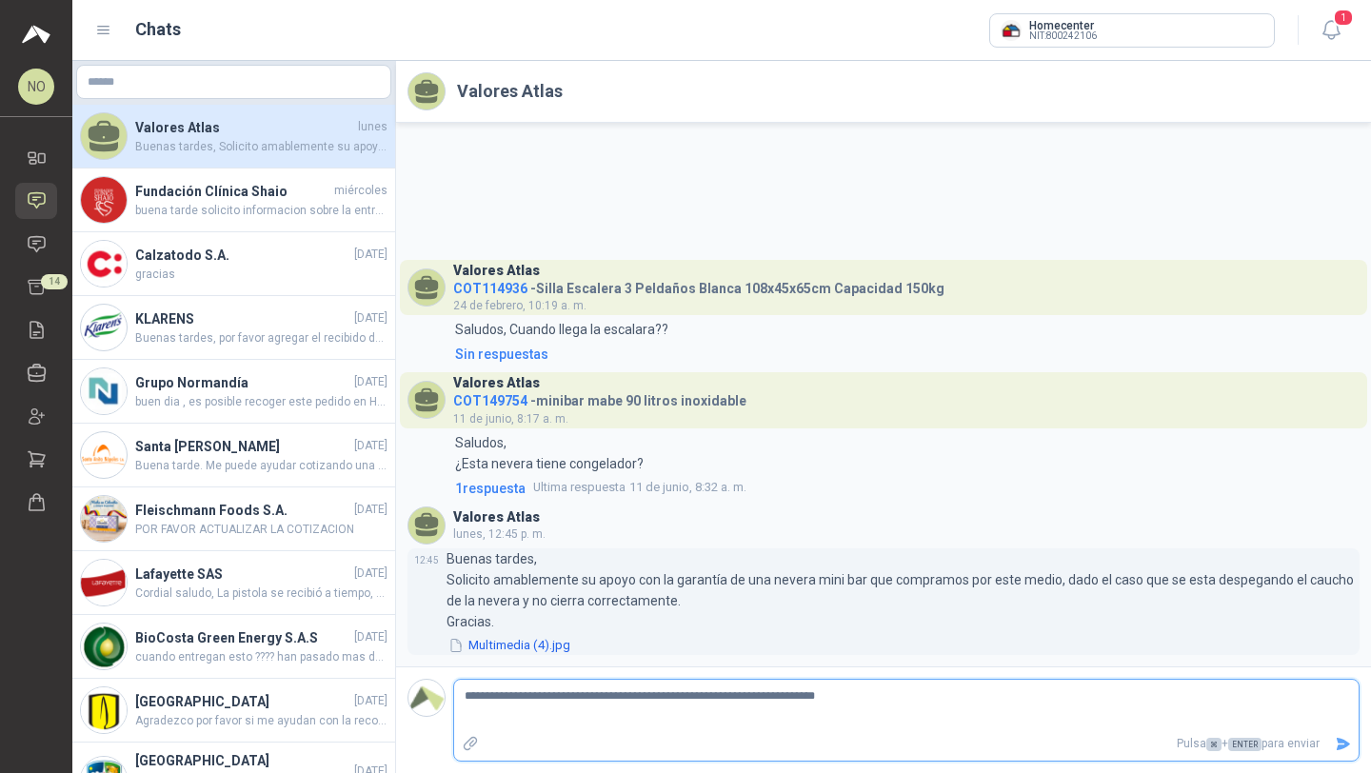
type textarea "**********"
paste textarea "**********"
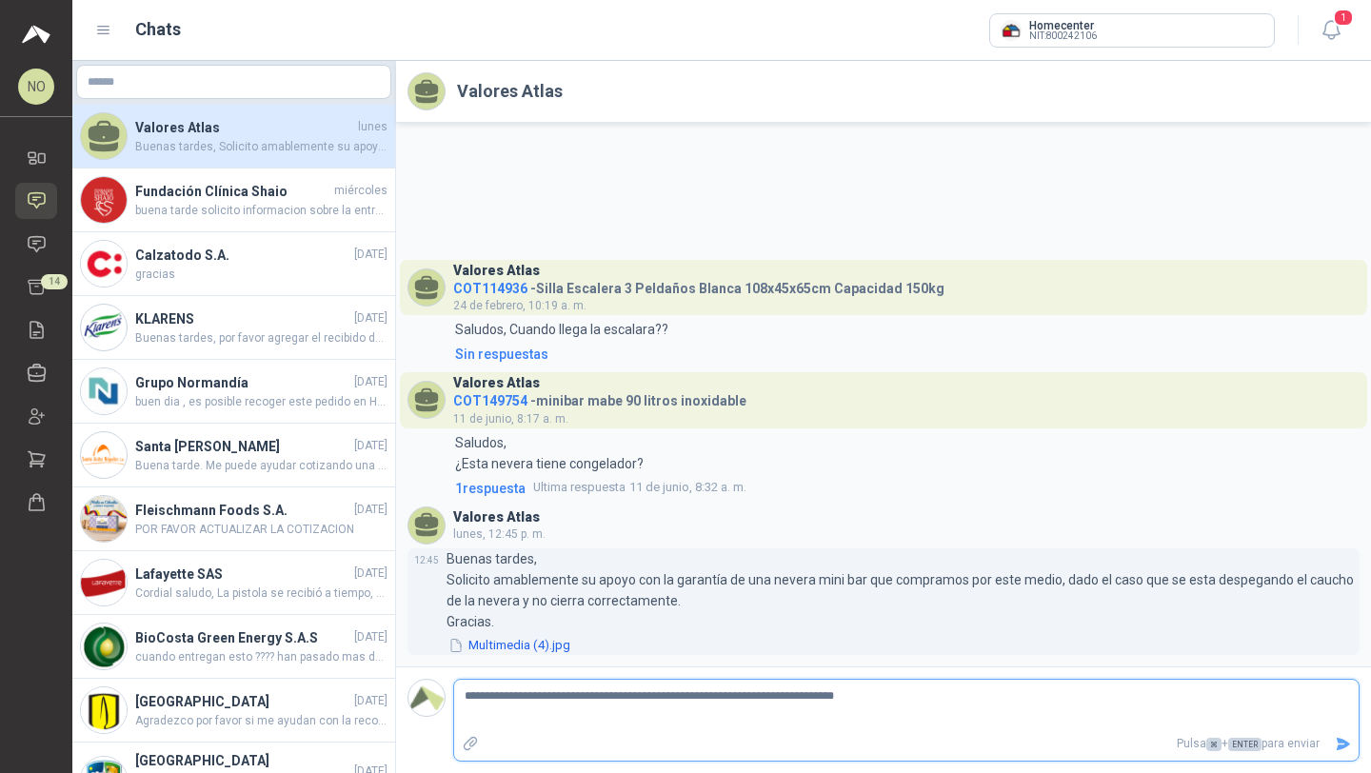
type textarea "**********"
click at [872, 701] on textarea "**********" at bounding box center [906, 706] width 904 height 44
type textarea "**********"
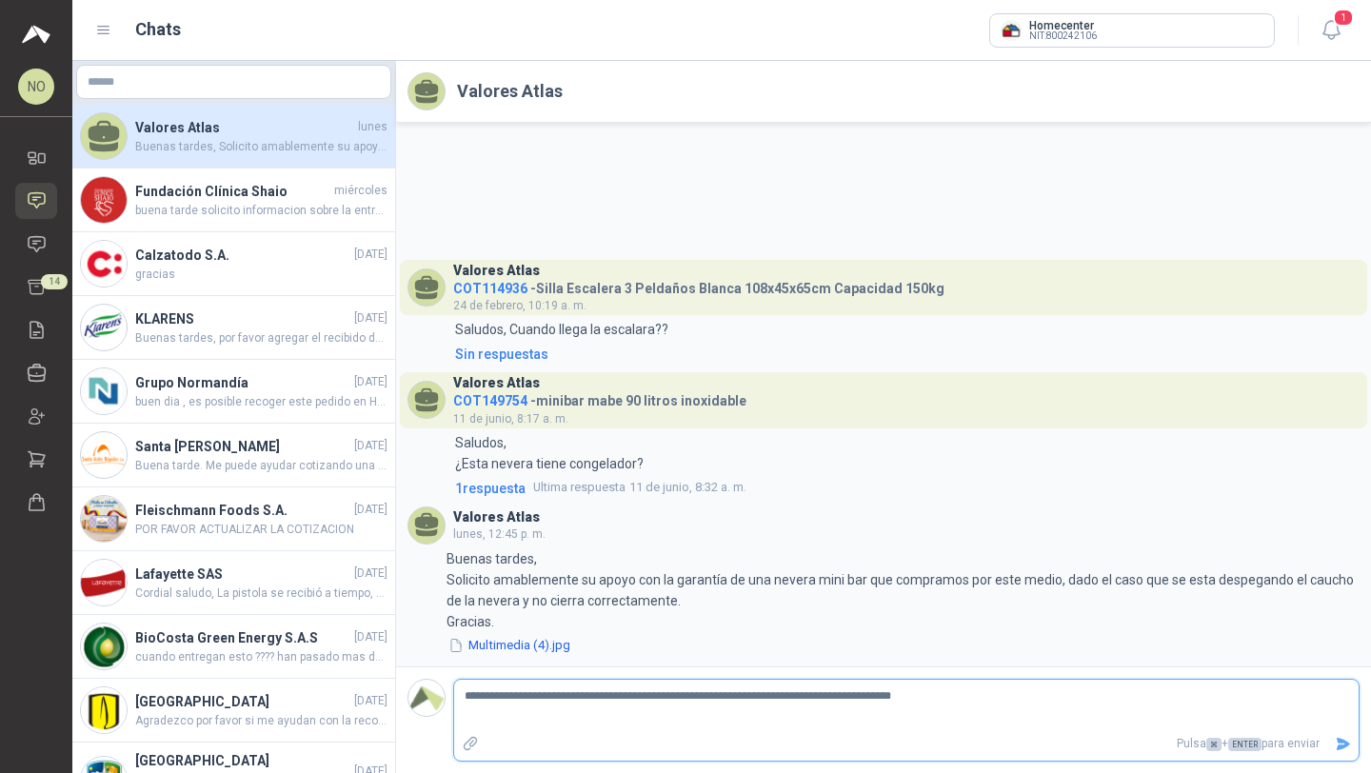
type textarea "**********"
click at [938, 702] on textarea "**********" at bounding box center [906, 706] width 904 height 44
type textarea "**********"
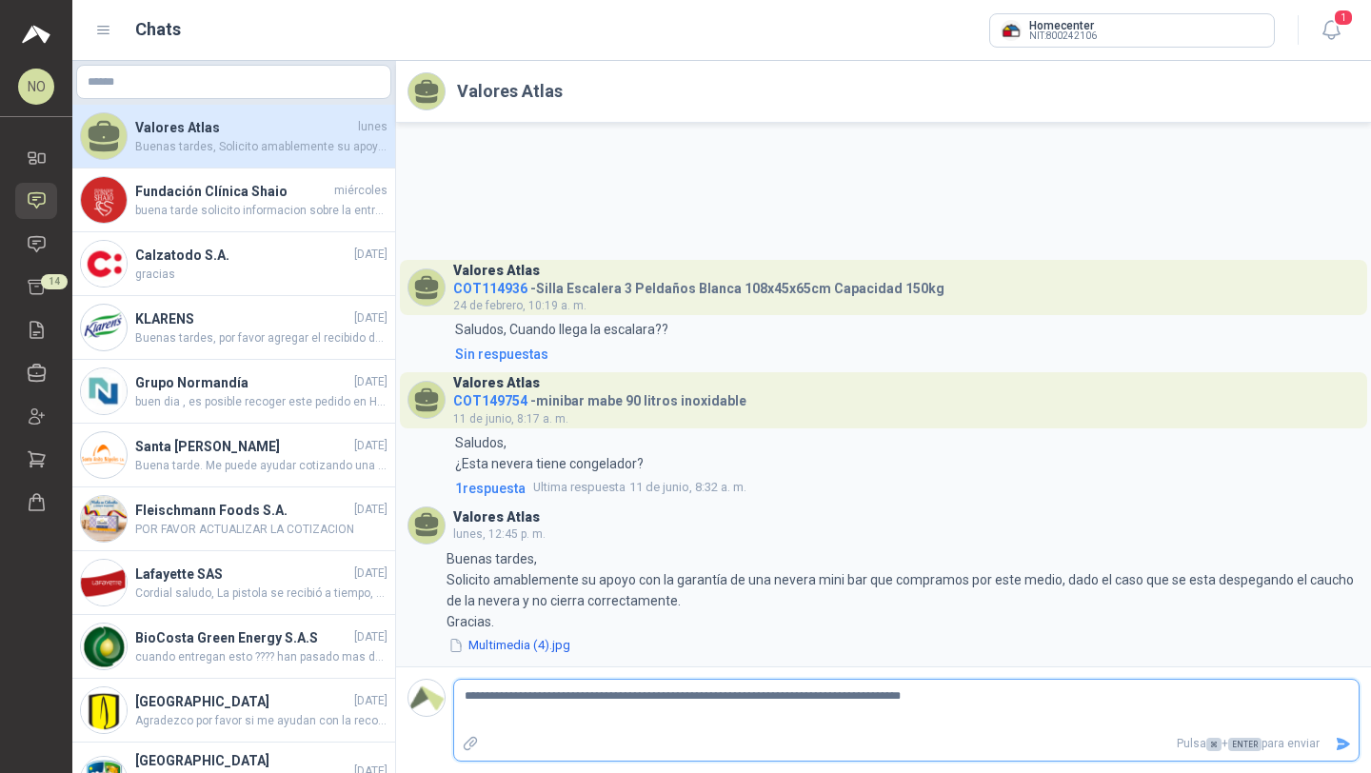
type textarea "**********"
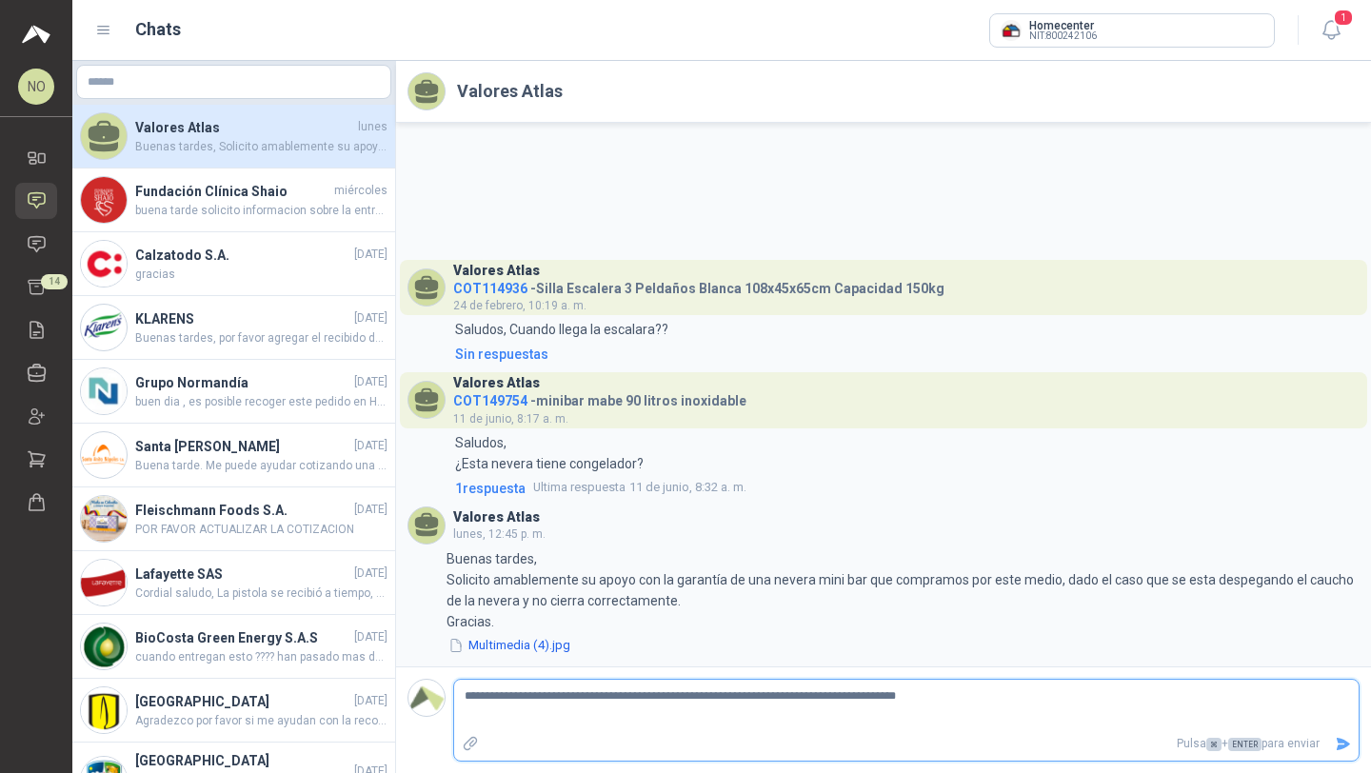
type textarea "**********"
click at [996, 700] on textarea "**********" at bounding box center [906, 706] width 904 height 44
click at [1154, 702] on textarea "**********" at bounding box center [906, 706] width 904 height 44
drag, startPoint x: 756, startPoint y: 699, endPoint x: 561, endPoint y: 697, distance: 195.2
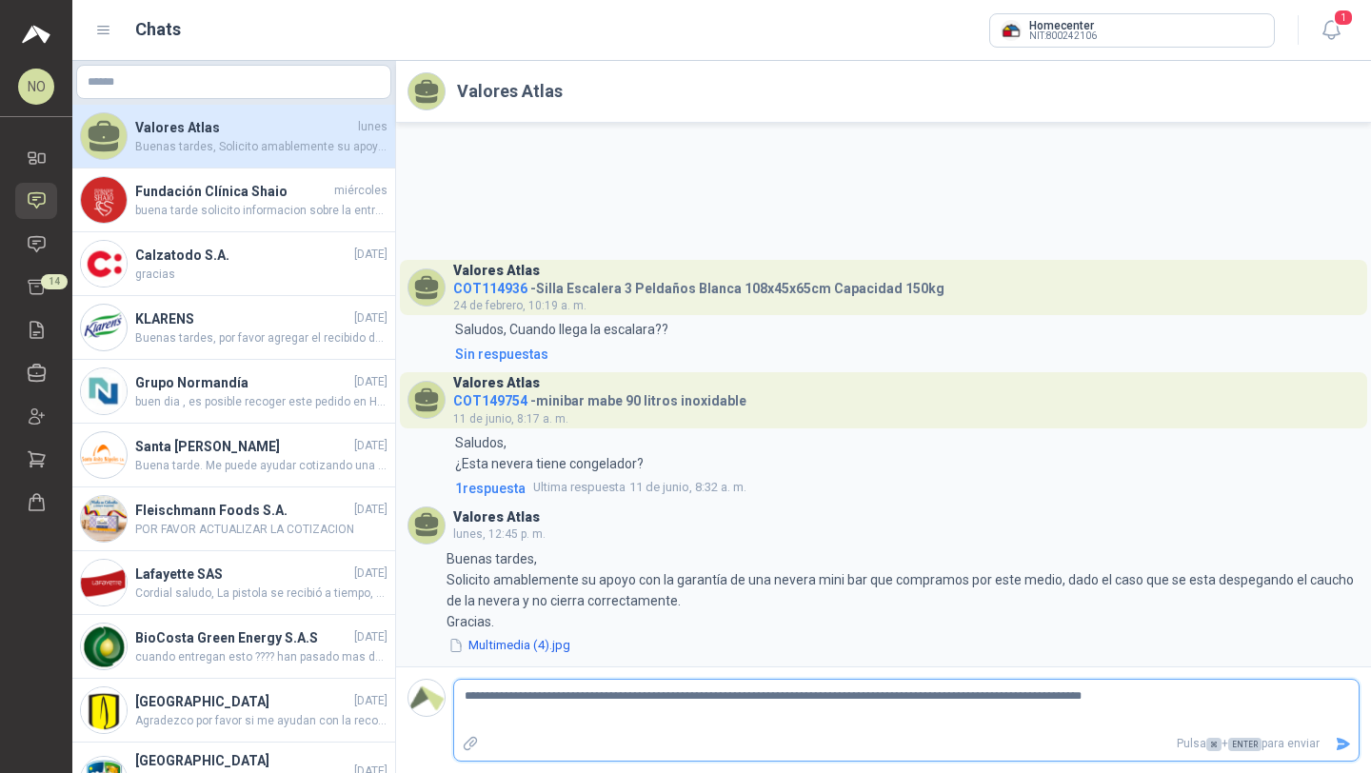
click at [561, 697] on textarea "**********" at bounding box center [906, 706] width 904 height 44
click at [735, 699] on textarea "**********" at bounding box center [906, 706] width 904 height 44
click at [959, 697] on textarea "**********" at bounding box center [906, 706] width 904 height 44
click at [1349, 745] on icon "Enviar" at bounding box center [1343, 744] width 16 height 16
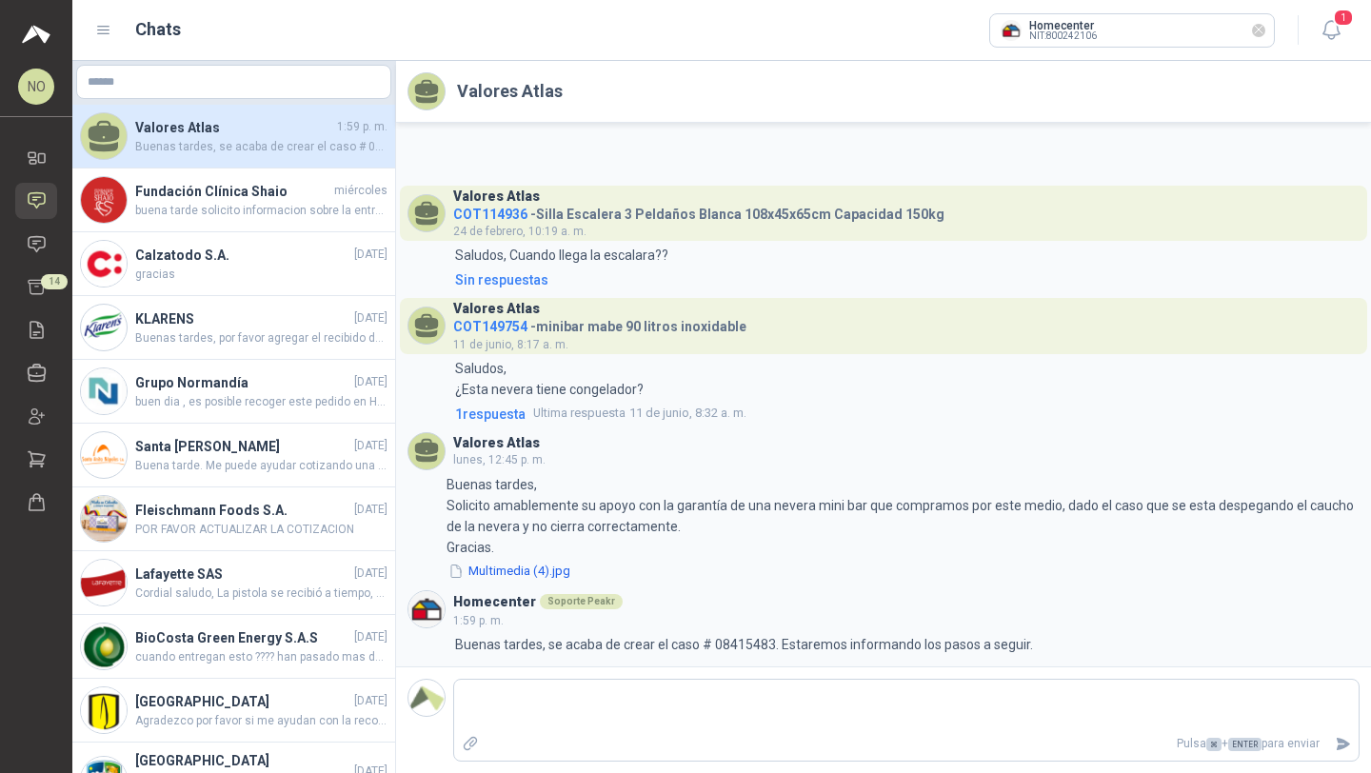
click at [1261, 27] on icon "Limpiar" at bounding box center [1259, 30] width 16 height 16
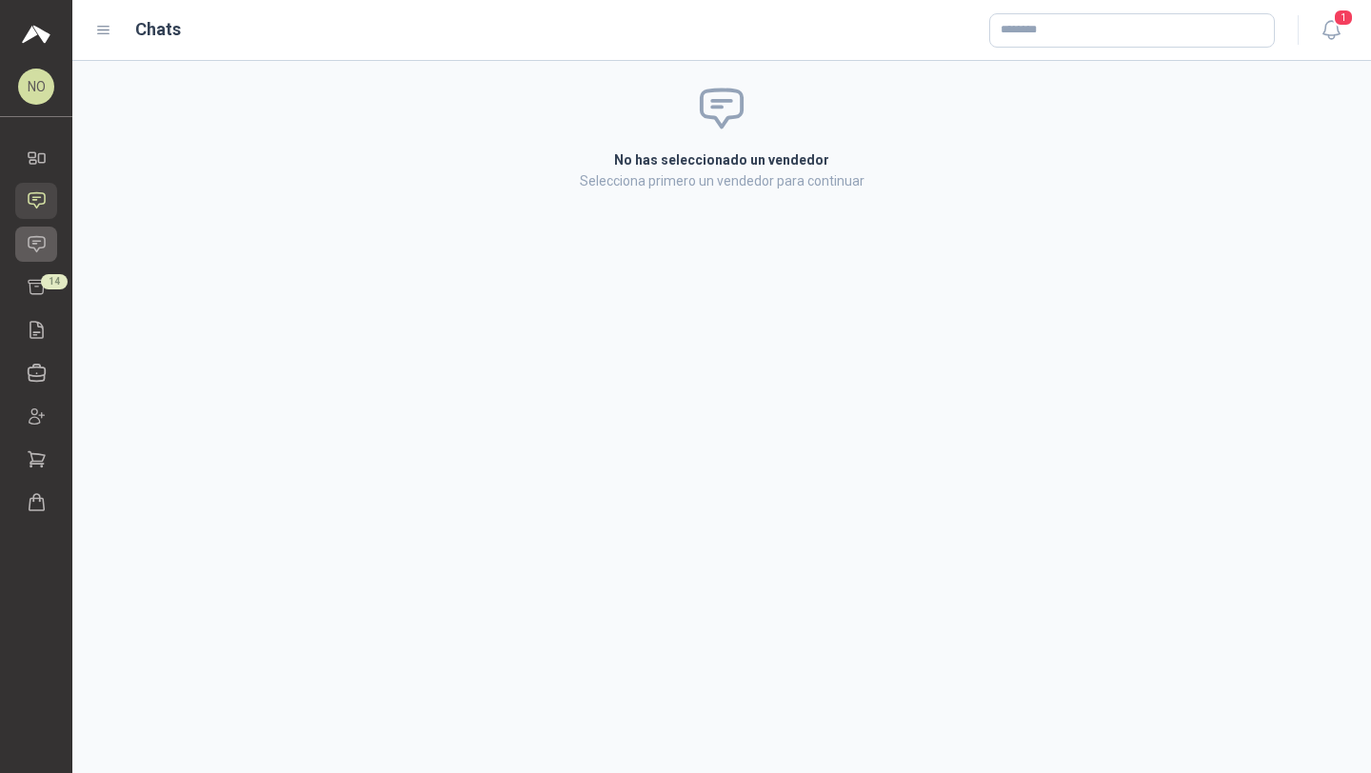
click at [47, 237] on link "Solicitudes" at bounding box center [36, 244] width 42 height 35
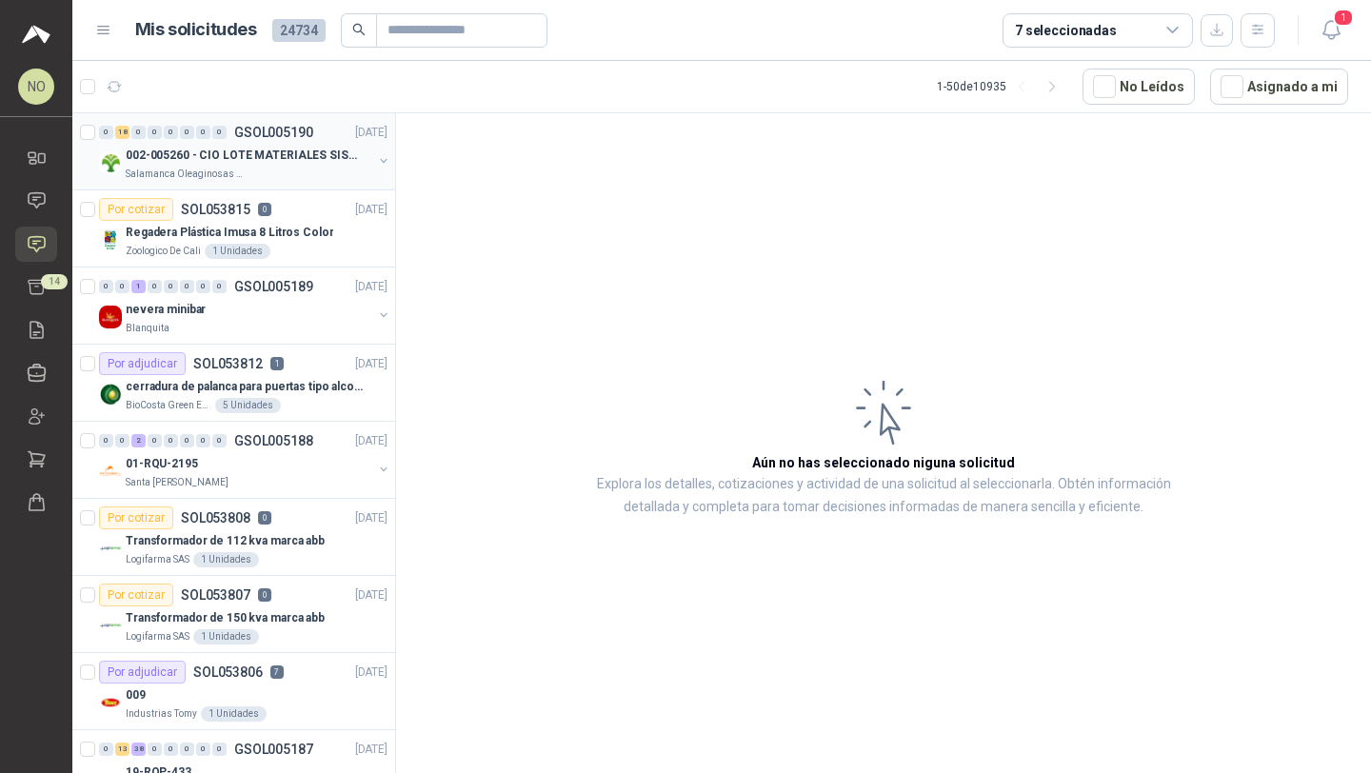
click at [283, 144] on div "002-005260 - CIO LOTE MATERIALES SISTEMA HIDRAULIC" at bounding box center [249, 155] width 247 height 23
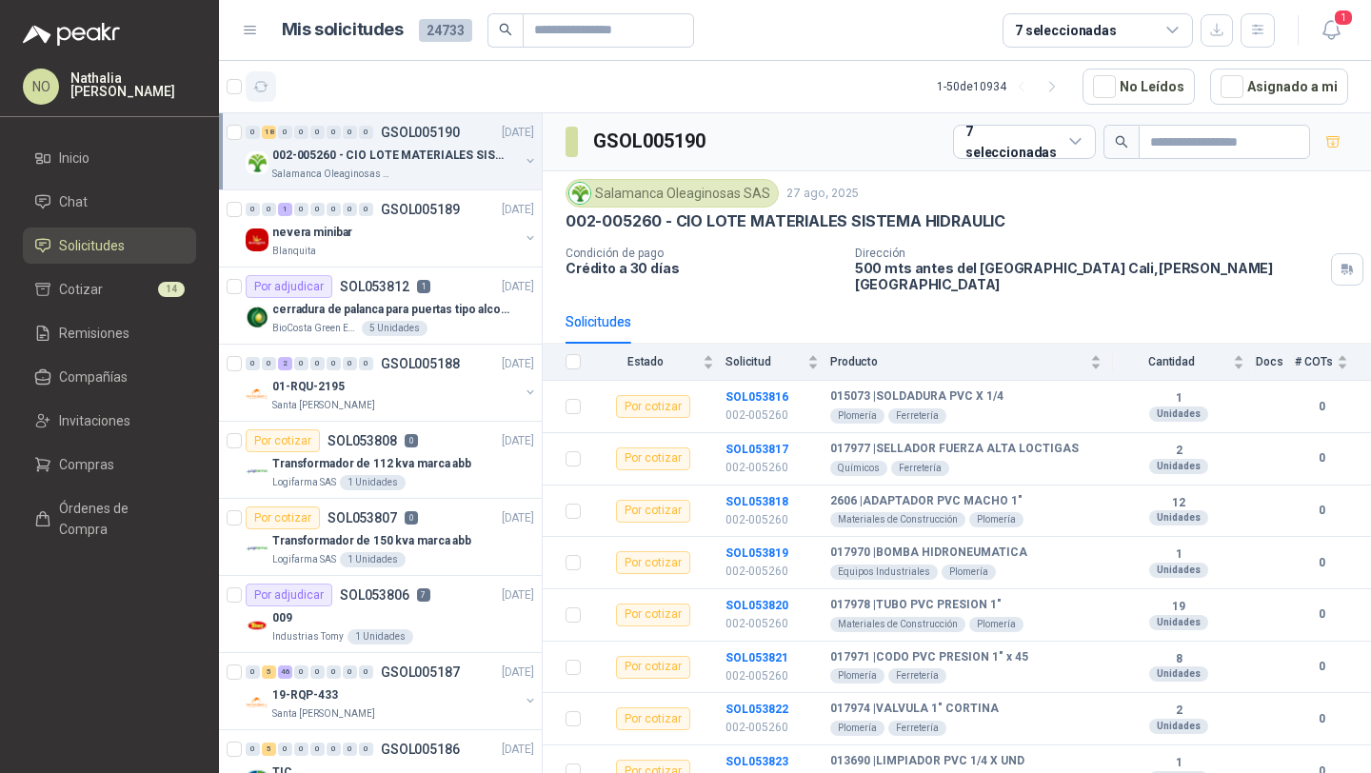
click at [268, 91] on icon "button" at bounding box center [261, 87] width 16 height 16
click at [1253, 33] on icon "button" at bounding box center [1257, 30] width 10 height 10
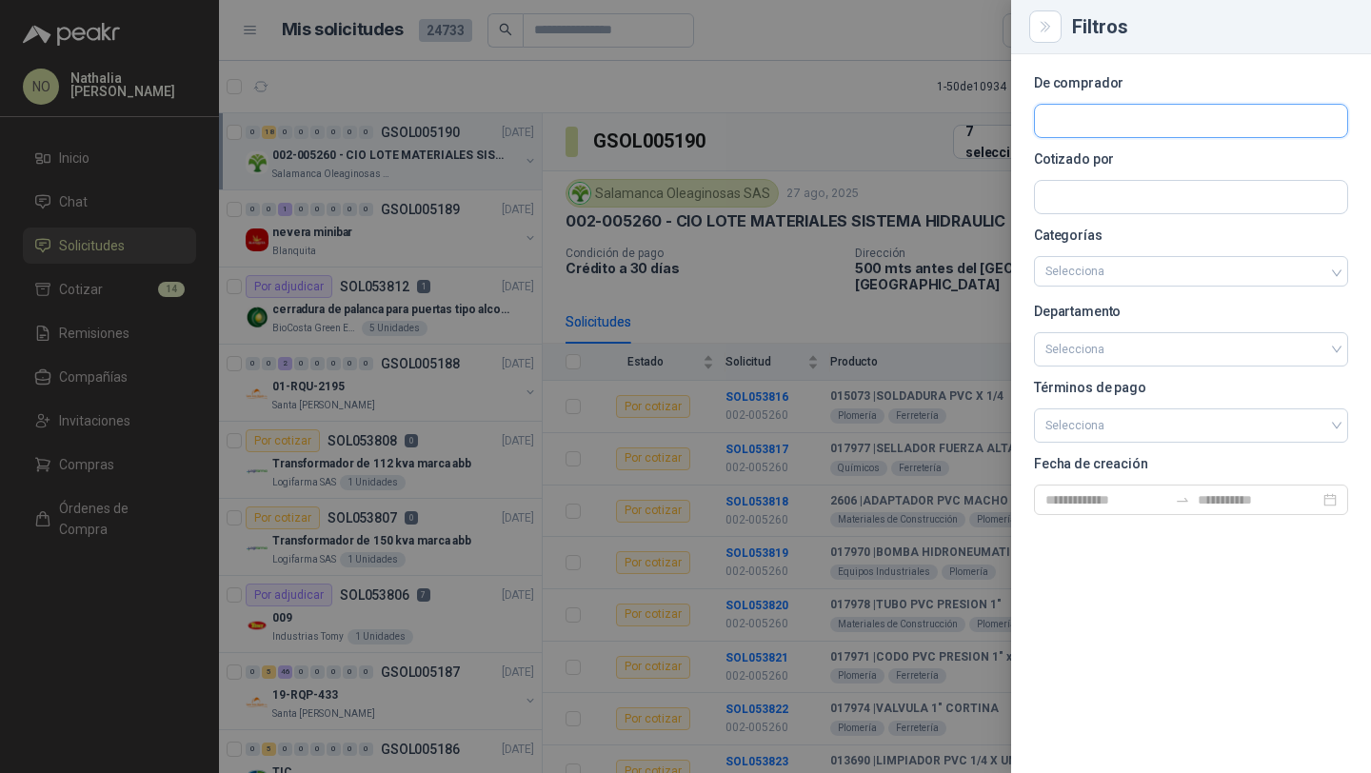
click at [1087, 130] on input "text" at bounding box center [1191, 121] width 312 height 32
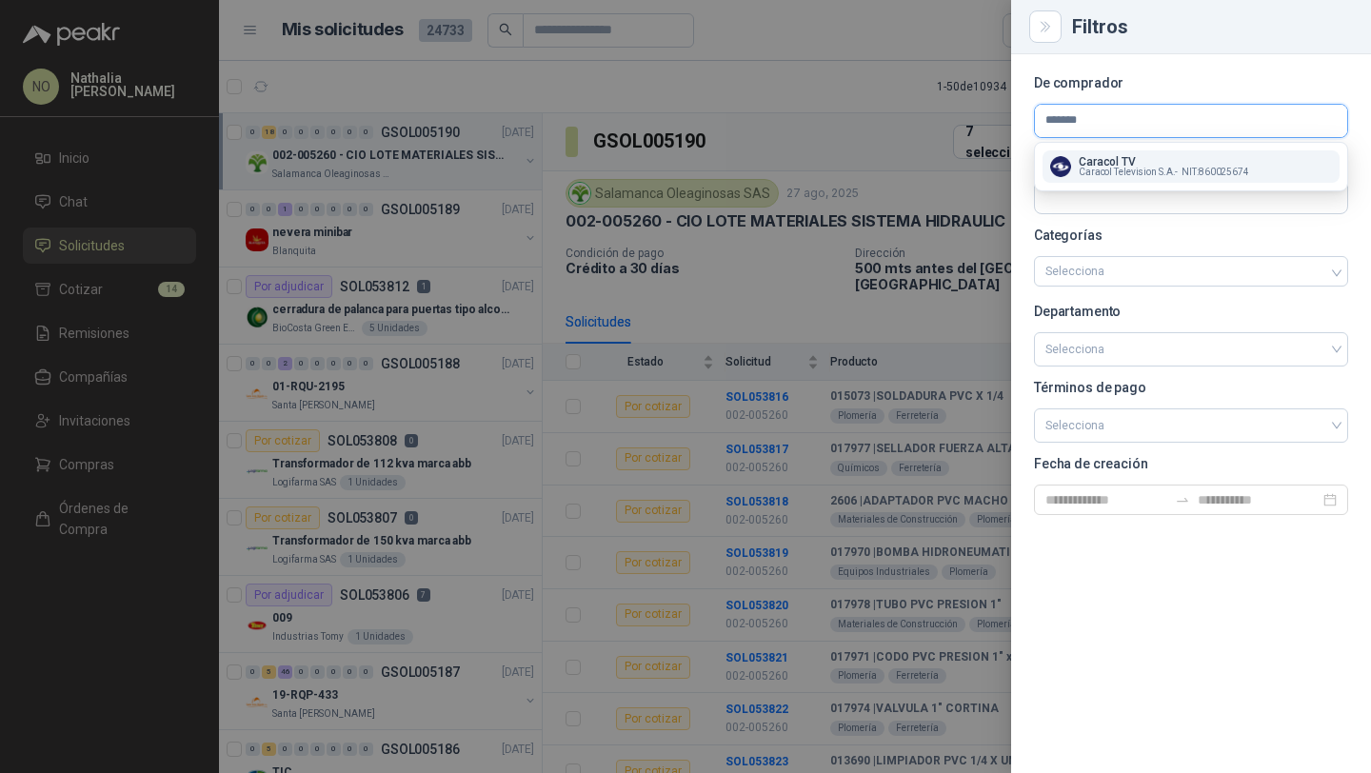
type input "*******"
click at [1100, 169] on span "Caracol Television S.A. -" at bounding box center [1128, 173] width 99 height 10
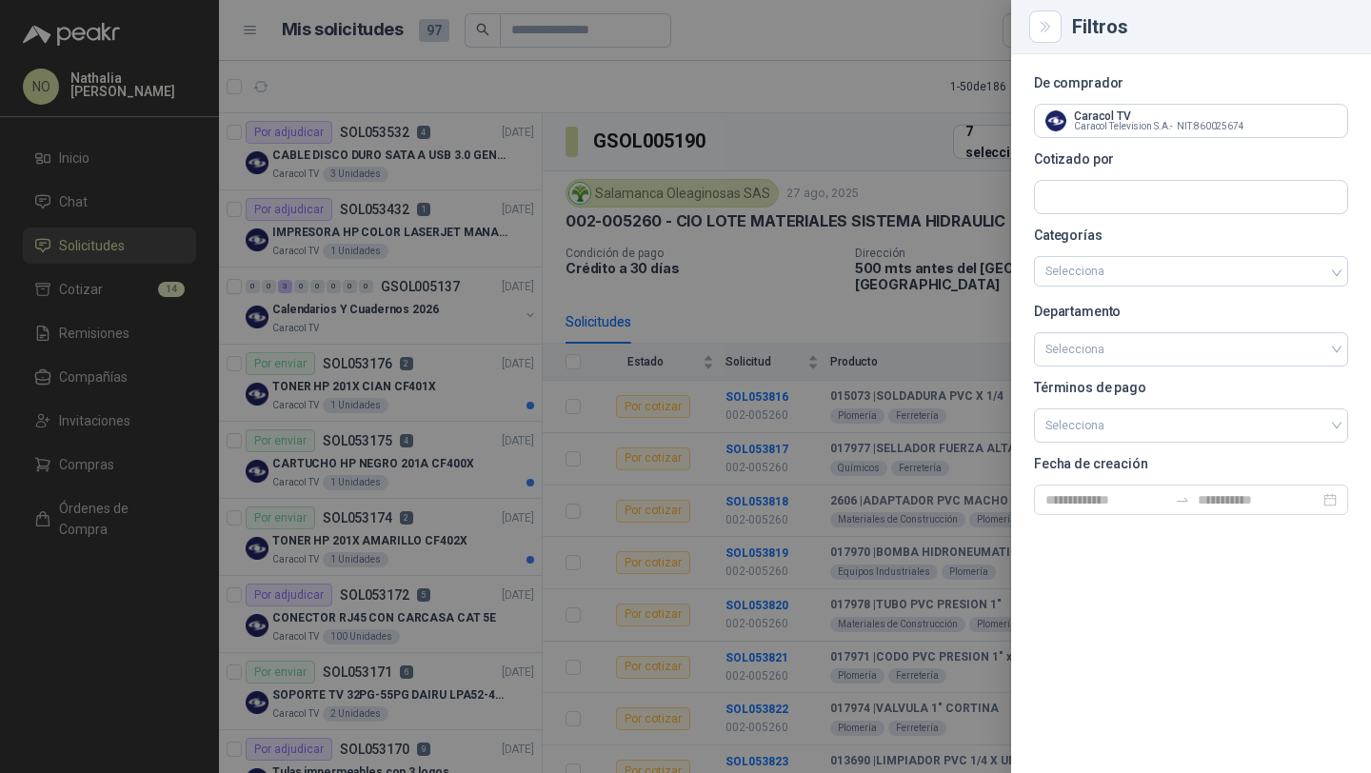
click at [418, 286] on div at bounding box center [685, 386] width 1371 height 773
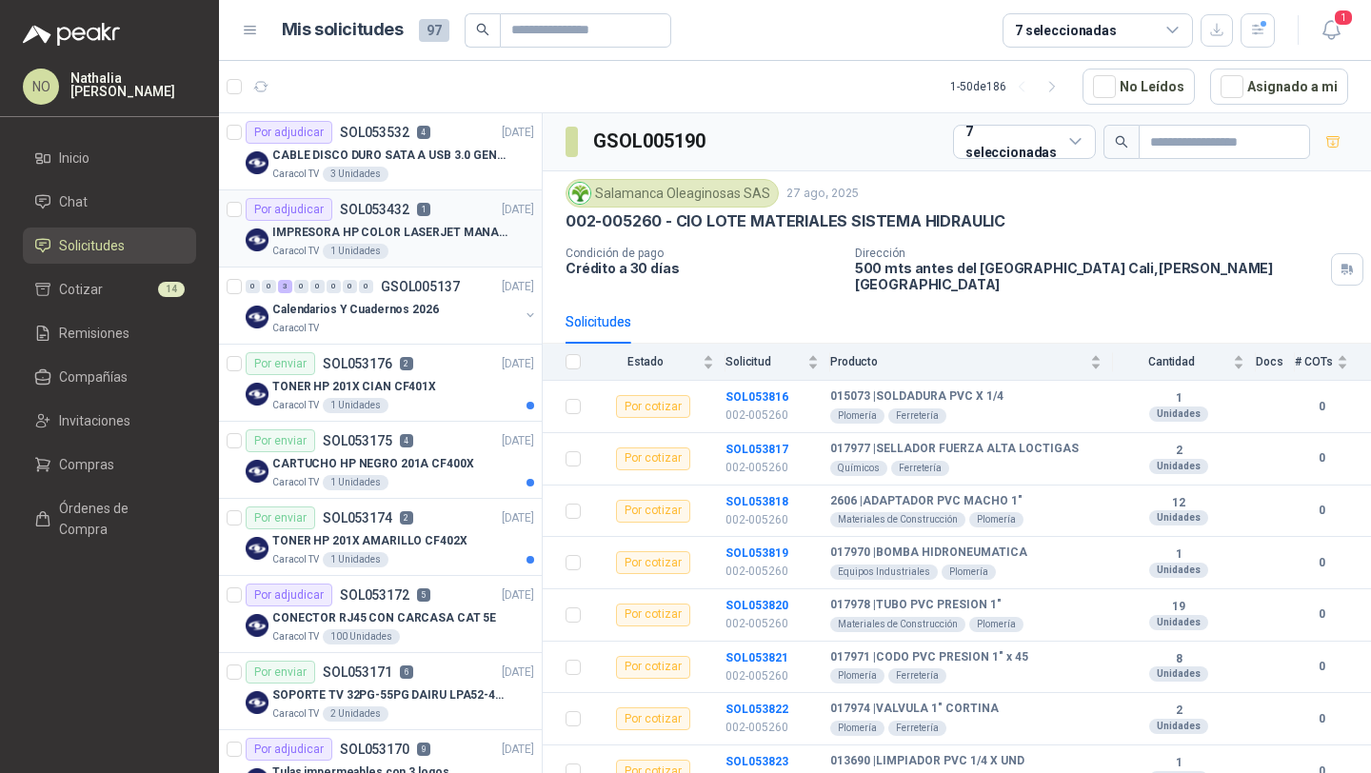
click at [436, 237] on p "IMPRESORA HP COLOR LASERJET MANAGED E45028DN" at bounding box center [390, 233] width 237 height 18
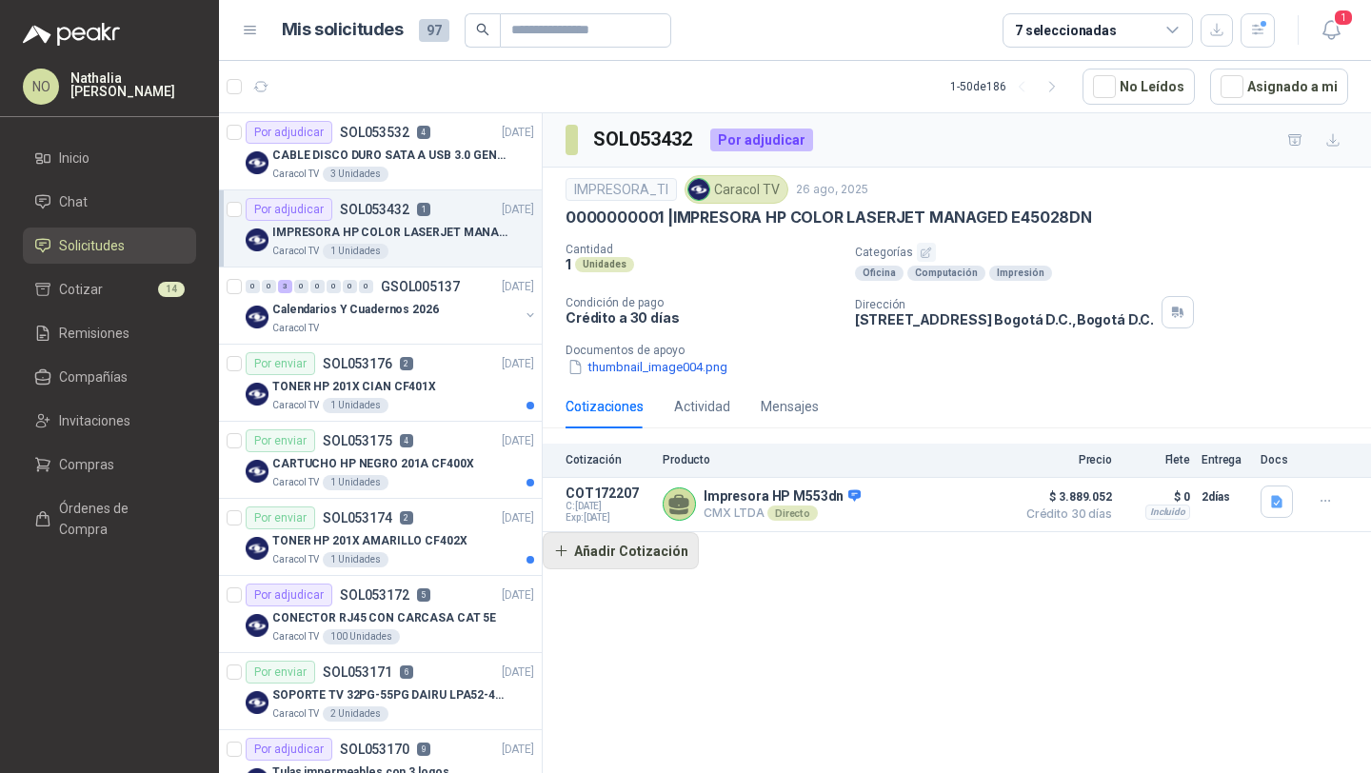
click at [627, 538] on button "Añadir Cotización" at bounding box center [621, 551] width 156 height 38
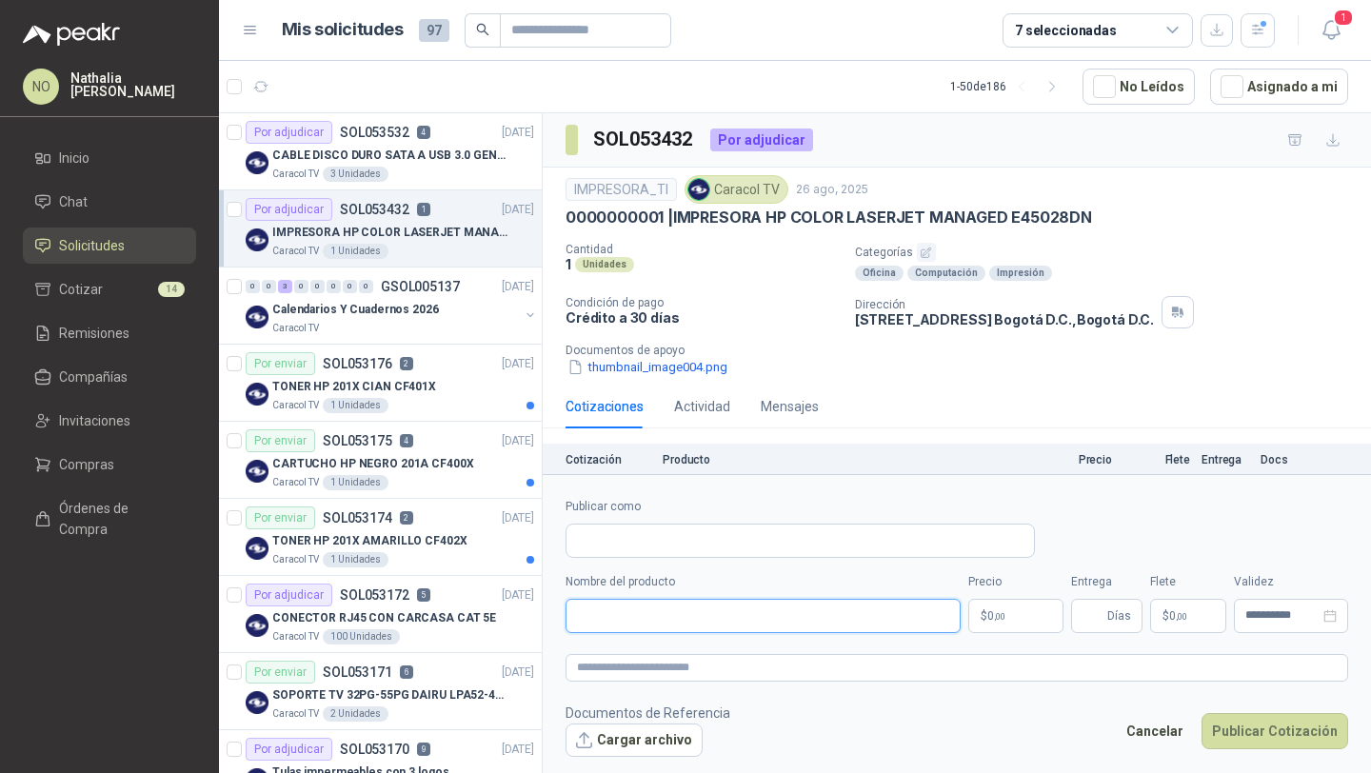
click at [683, 623] on input "Nombre del producto" at bounding box center [762, 616] width 395 height 34
paste input "**********"
type input "**********"
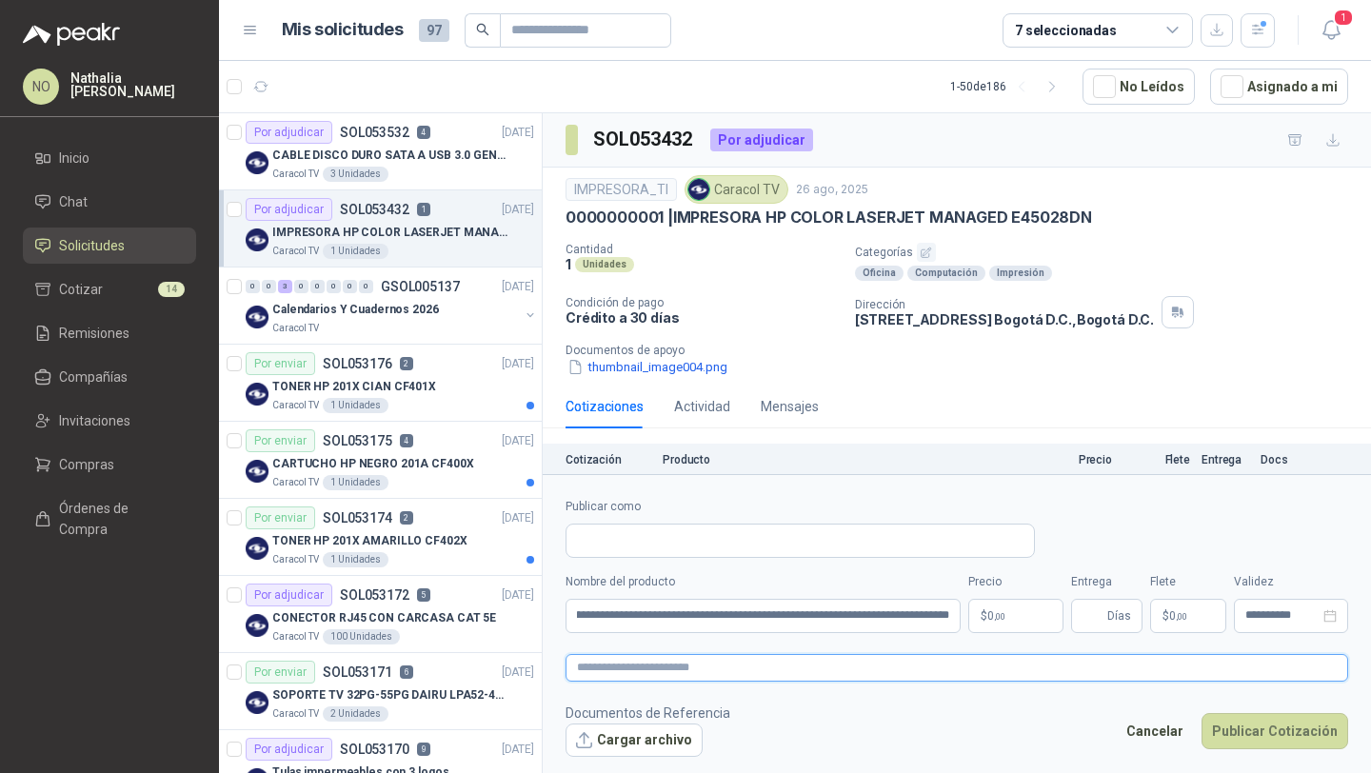
click at [706, 662] on textarea at bounding box center [956, 668] width 783 height 28
paste textarea "**********"
drag, startPoint x: 577, startPoint y: 665, endPoint x: 855, endPoint y: 665, distance: 278.0
click at [855, 665] on textarea "**********" at bounding box center [956, 668] width 783 height 28
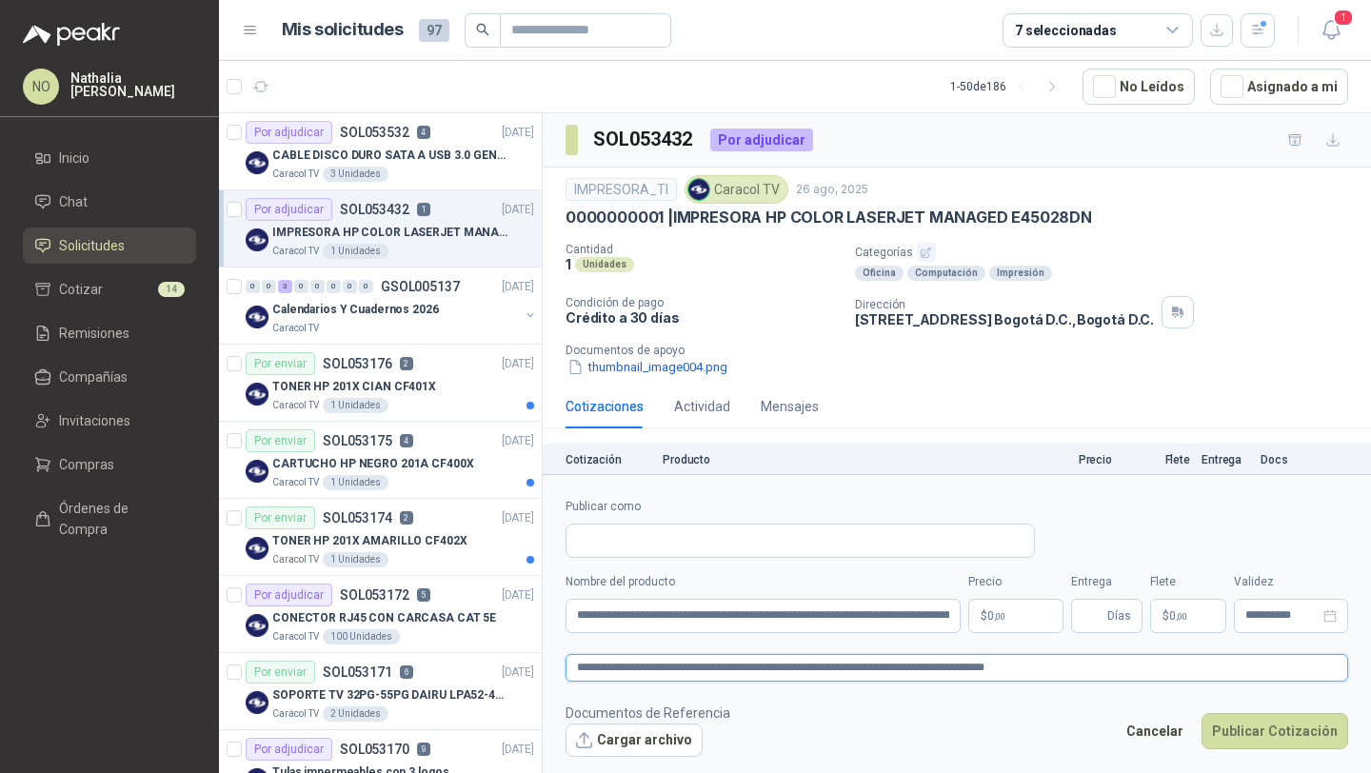
click at [812, 669] on textarea "**********" at bounding box center [956, 668] width 783 height 28
drag, startPoint x: 577, startPoint y: 667, endPoint x: 830, endPoint y: 669, distance: 253.2
click at [830, 669] on textarea "**********" at bounding box center [956, 668] width 783 height 28
type textarea "**********"
click at [740, 553] on input "Publicar como" at bounding box center [799, 541] width 467 height 32
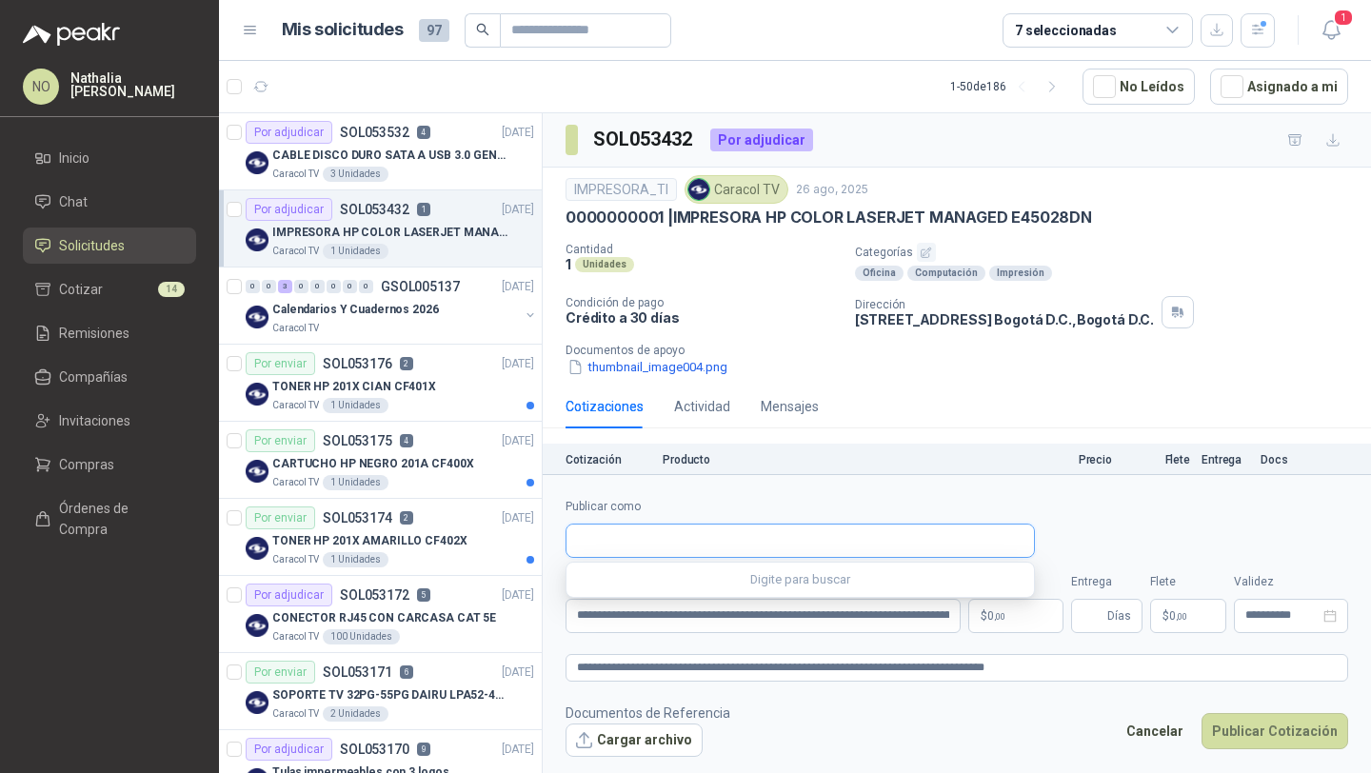
paste input "**********"
click at [579, 538] on input "**********" at bounding box center [799, 541] width 467 height 32
type input "**********"
click at [1019, 616] on body "NO Nathalia Ortega Inicio Chat Solicitudes Cotizar 14 Remisiones Compañías Invi…" at bounding box center [685, 386] width 1371 height 773
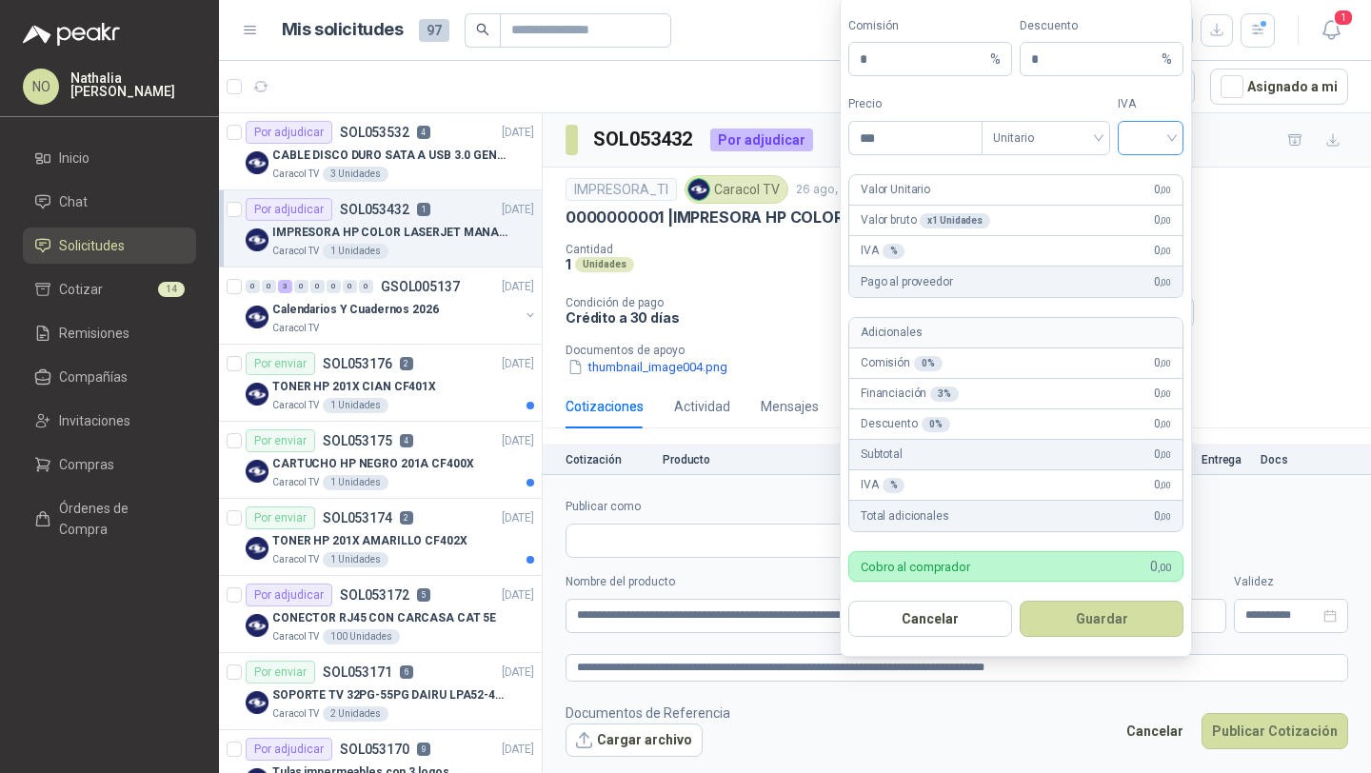
click at [1136, 122] on input "search" at bounding box center [1150, 136] width 43 height 29
click at [1140, 174] on div "19%" at bounding box center [1150, 178] width 35 height 21
click at [943, 136] on input "***" at bounding box center [915, 138] width 132 height 32
type input "*"
type input "**********"
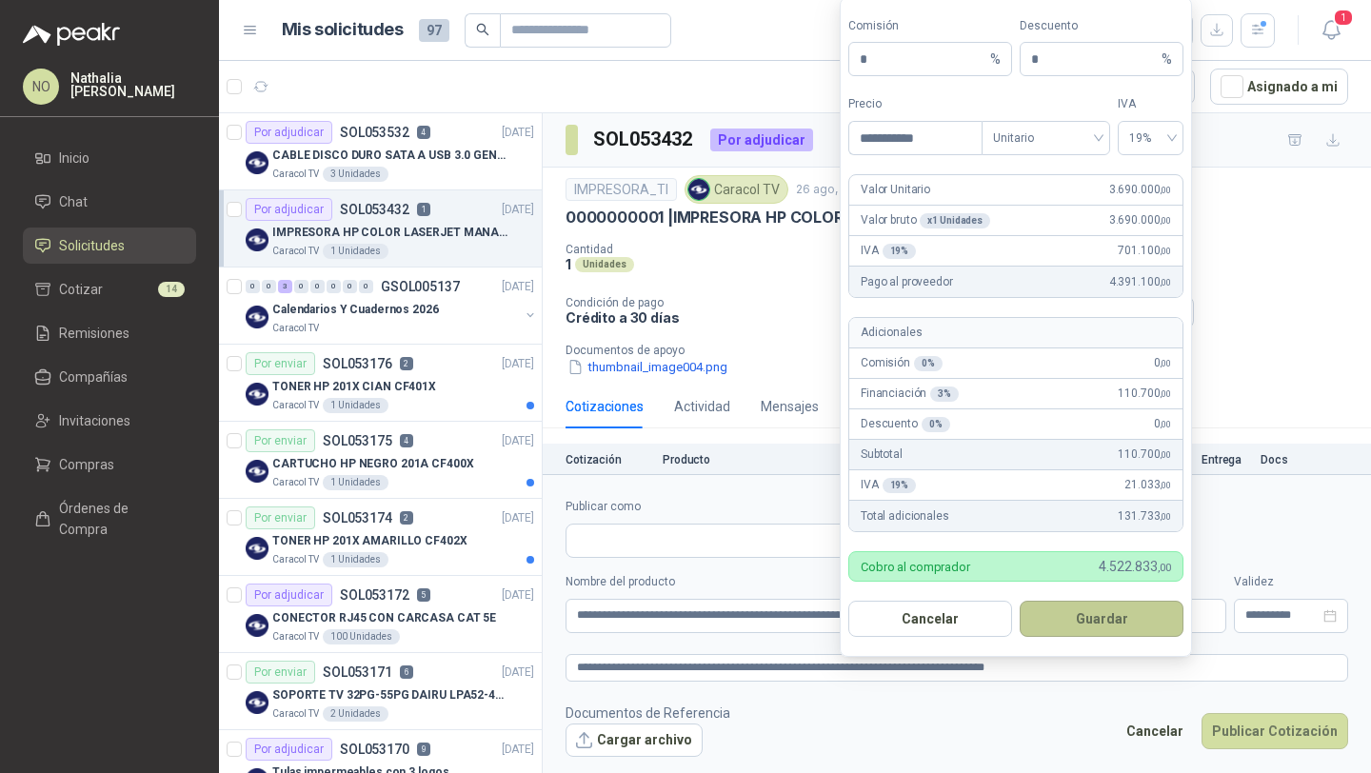
click at [1116, 608] on button "Guardar" at bounding box center [1102, 619] width 164 height 36
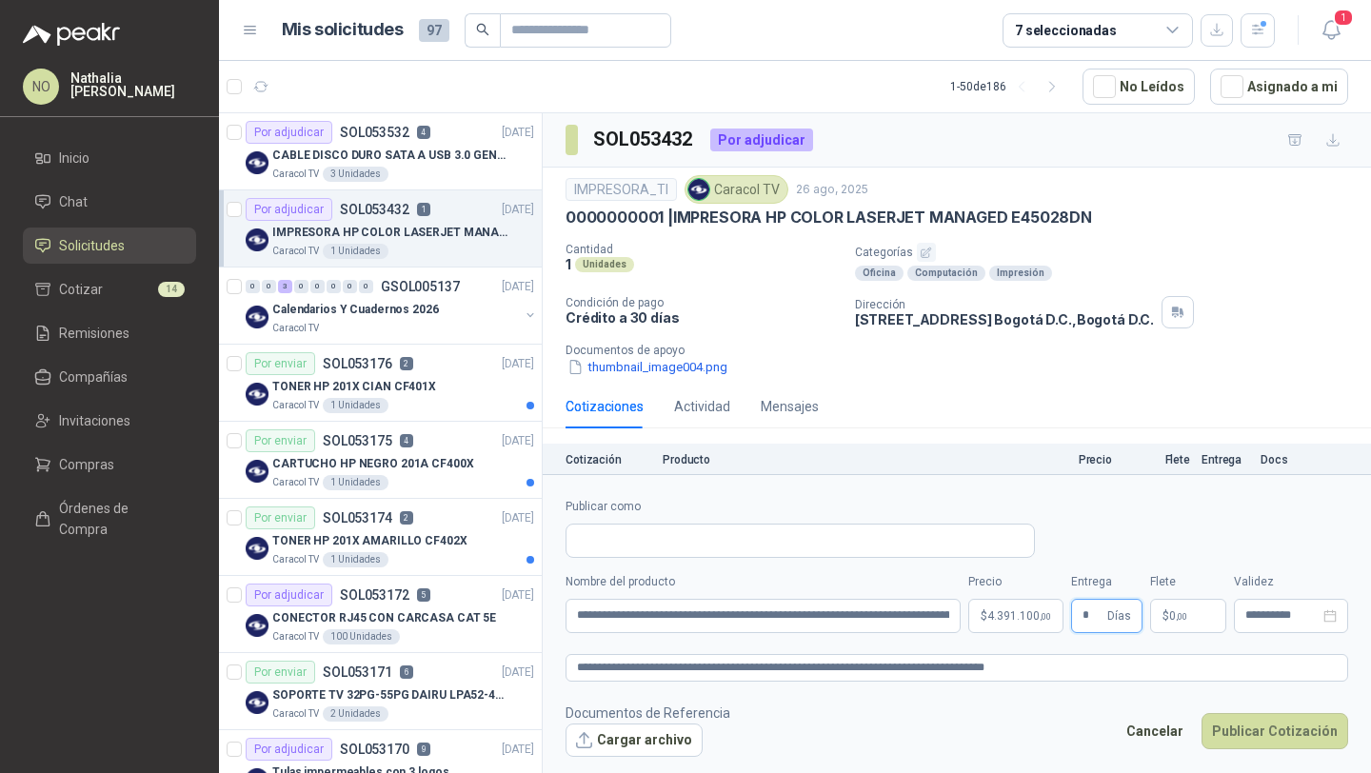
type input "*"
click at [1050, 772] on form "**********" at bounding box center [957, 627] width 828 height 306
click at [1173, 619] on span "0 ,00" at bounding box center [1178, 615] width 18 height 11
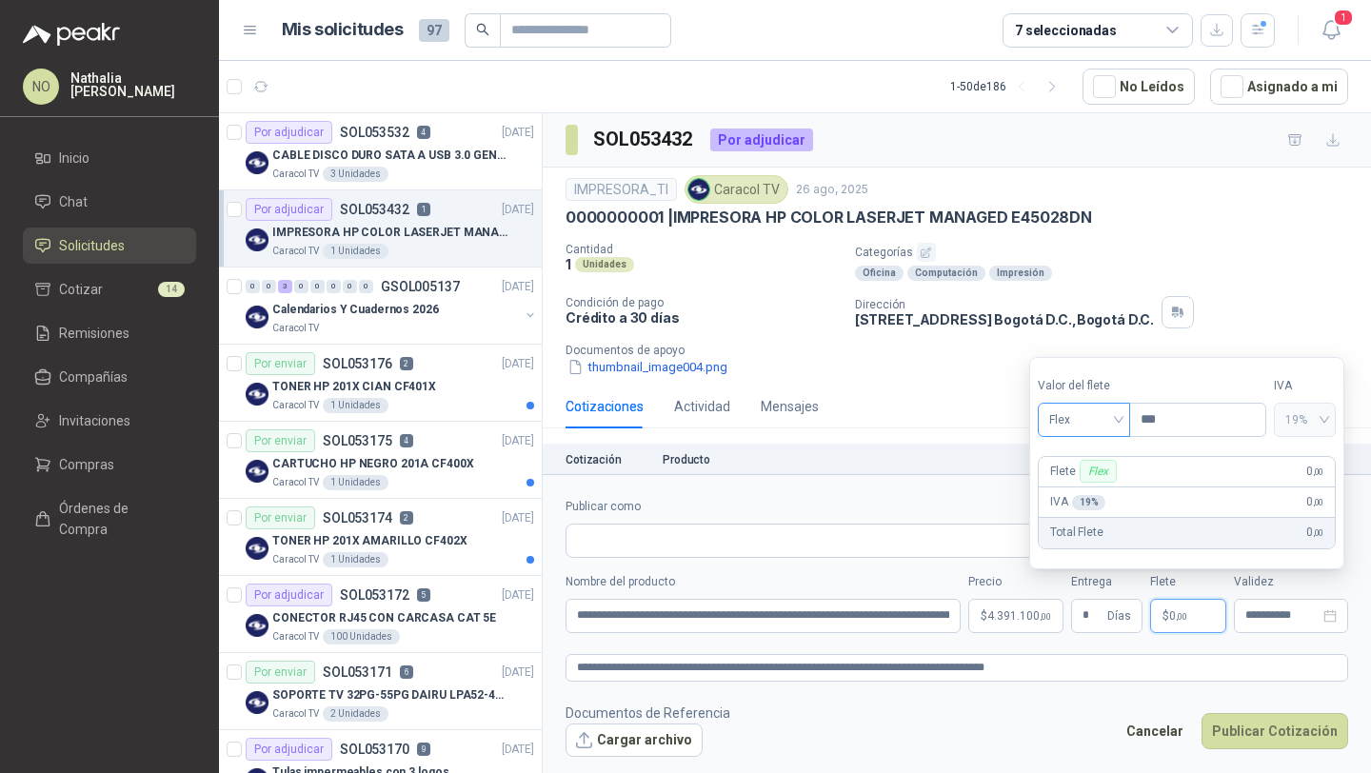
click at [1077, 424] on span "Flex" at bounding box center [1083, 420] width 69 height 29
click at [1076, 490] on div "Incluido" at bounding box center [1084, 490] width 63 height 21
click at [1252, 599] on div "**********" at bounding box center [1291, 616] width 114 height 34
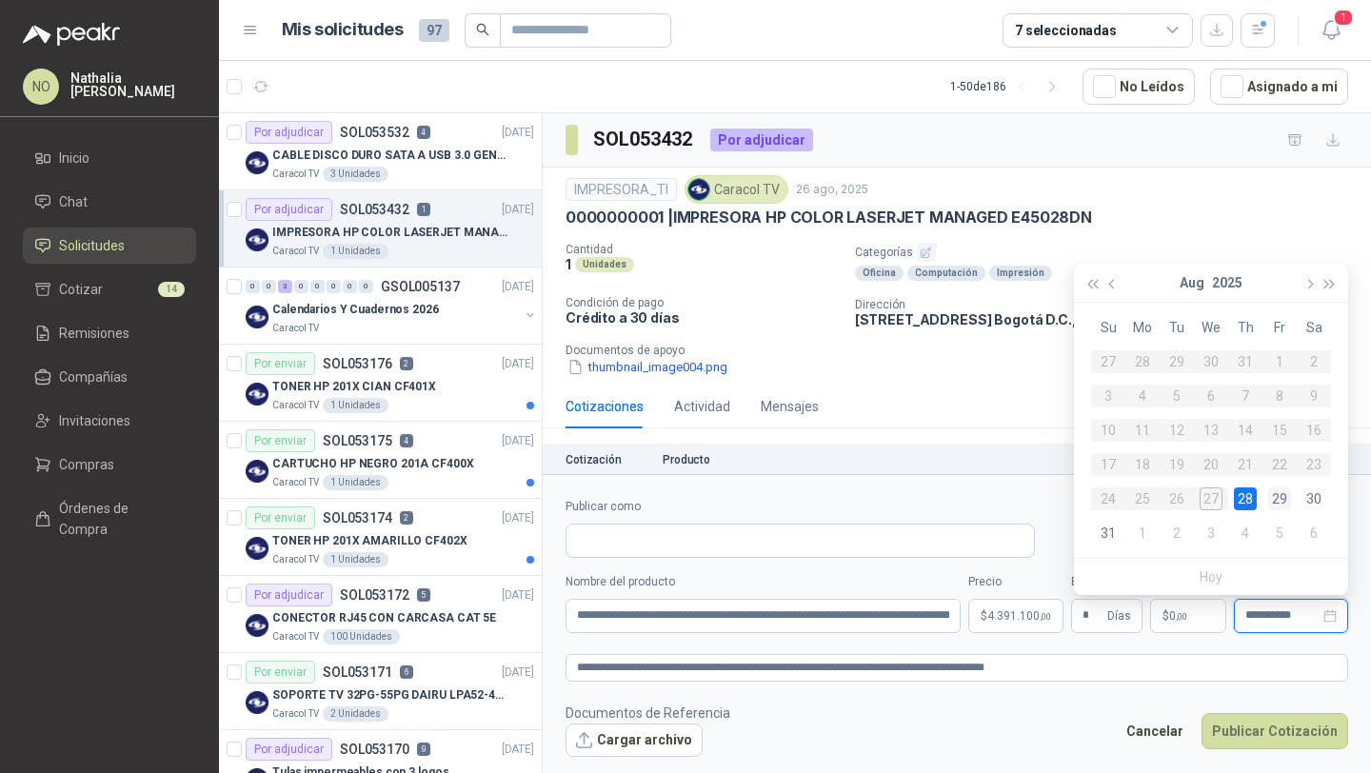
type input "**********"
click at [1285, 493] on div "29" at bounding box center [1279, 498] width 23 height 23
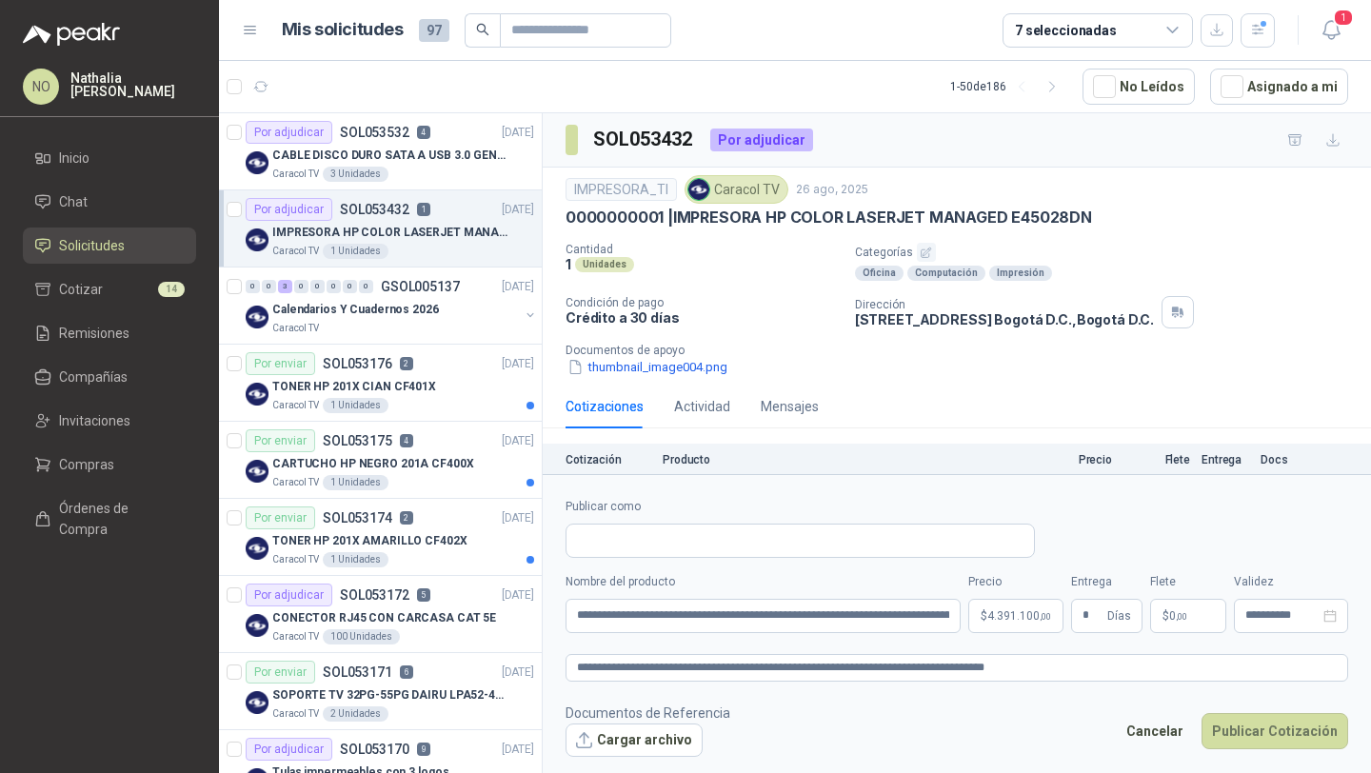
scroll to position [58, 0]
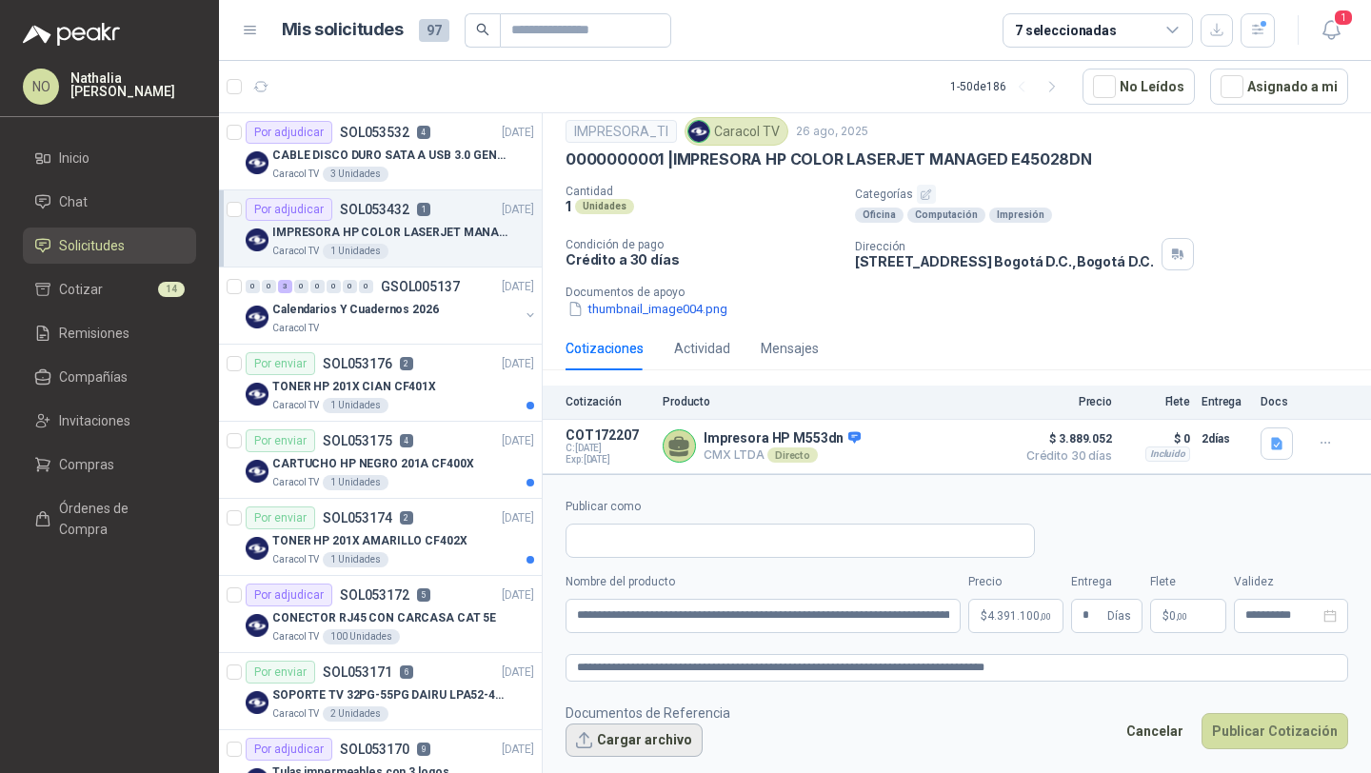
click at [663, 753] on button "Cargar archivo" at bounding box center [633, 741] width 137 height 34
click at [658, 742] on button "Cargar archivo" at bounding box center [633, 741] width 137 height 34
click at [610, 735] on button "Cargar archivo" at bounding box center [633, 741] width 137 height 34
click at [664, 744] on button "Cargar archivo" at bounding box center [633, 741] width 137 height 34
click at [1239, 717] on button "Publicar Cotización" at bounding box center [1274, 731] width 147 height 36
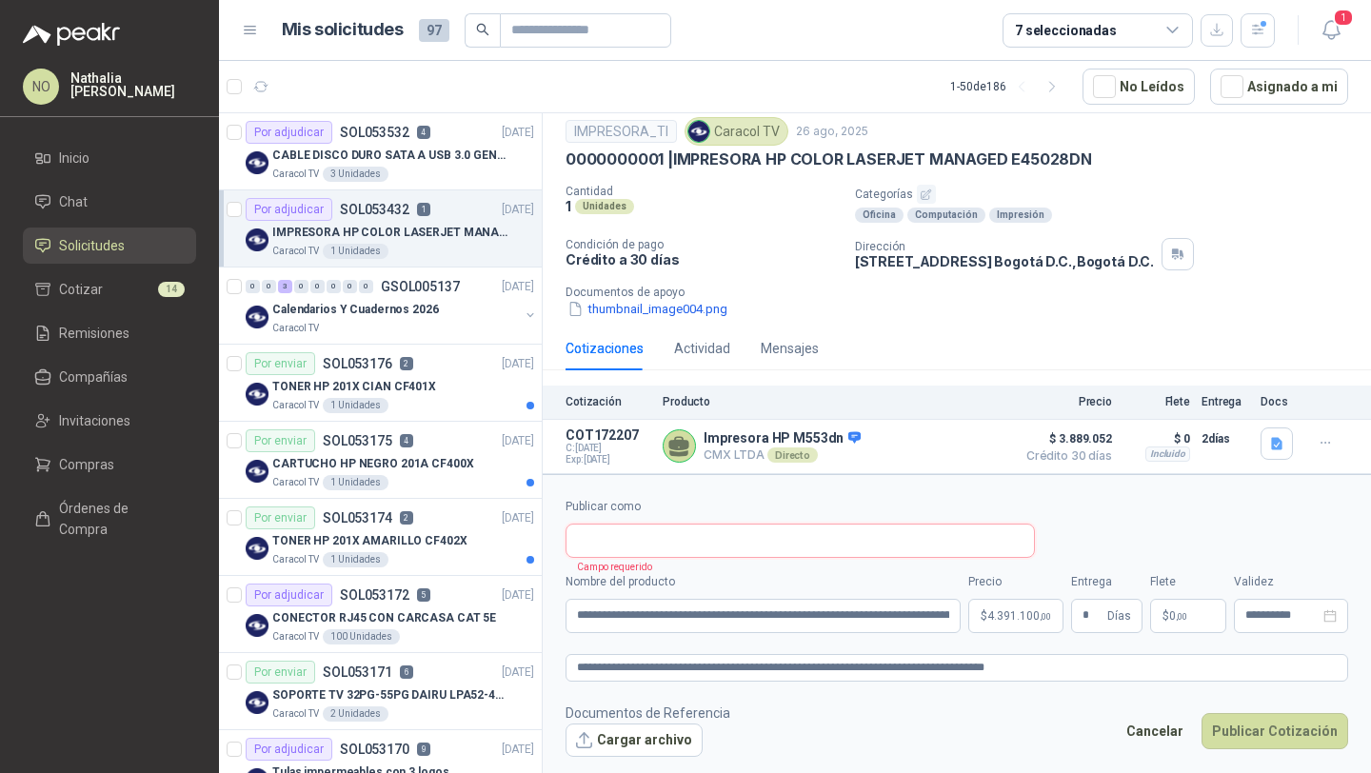
click at [690, 547] on input "Publicar como" at bounding box center [799, 541] width 467 height 32
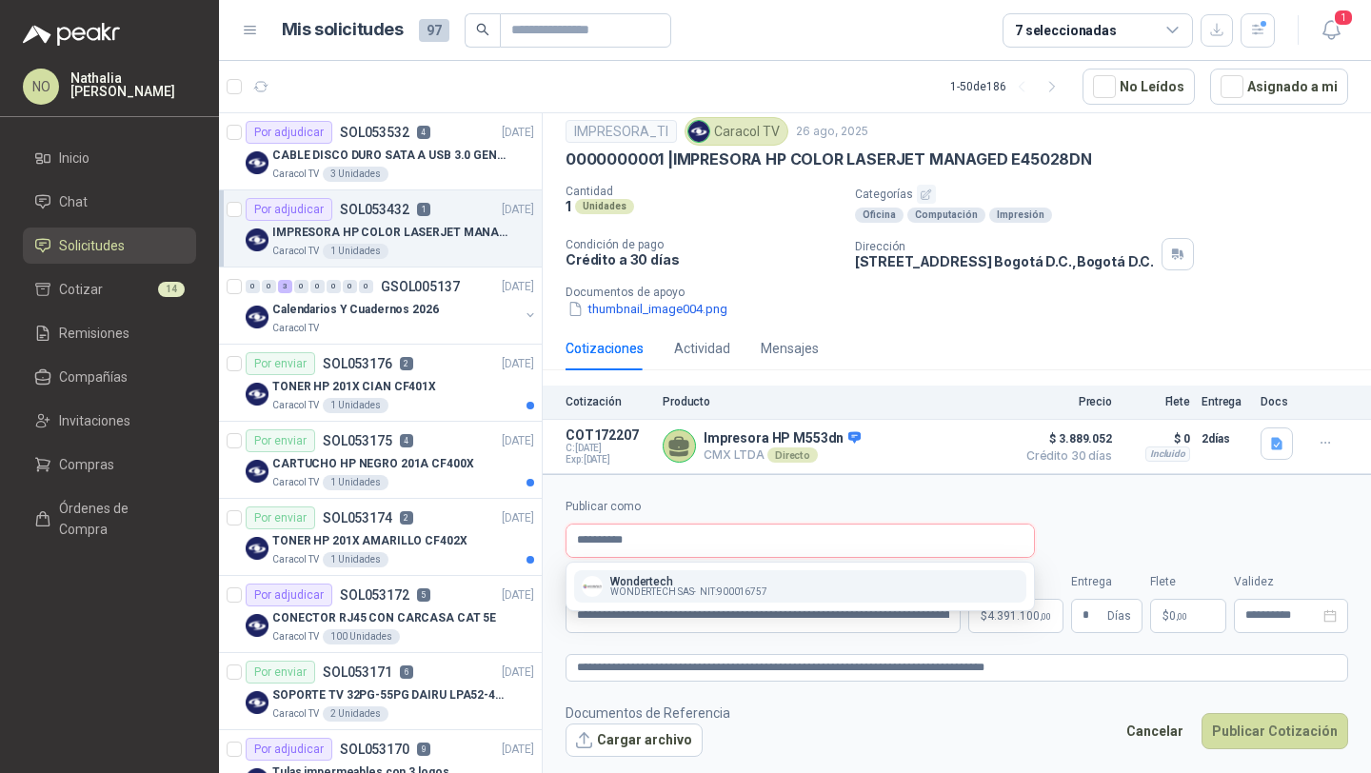
type input "**********"
click at [683, 582] on p "Wondertech" at bounding box center [688, 581] width 157 height 11
type input "**********"
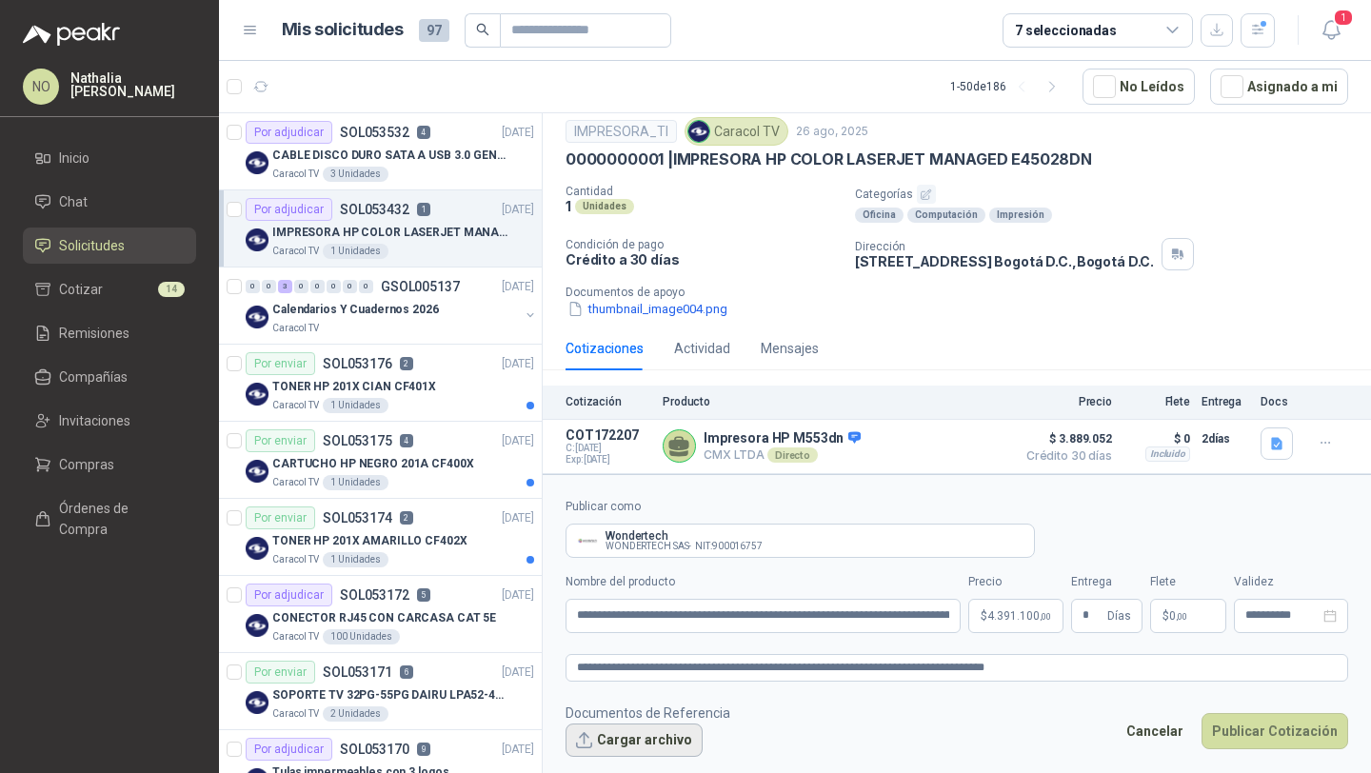
click at [659, 748] on button "Cargar archivo" at bounding box center [633, 741] width 137 height 34
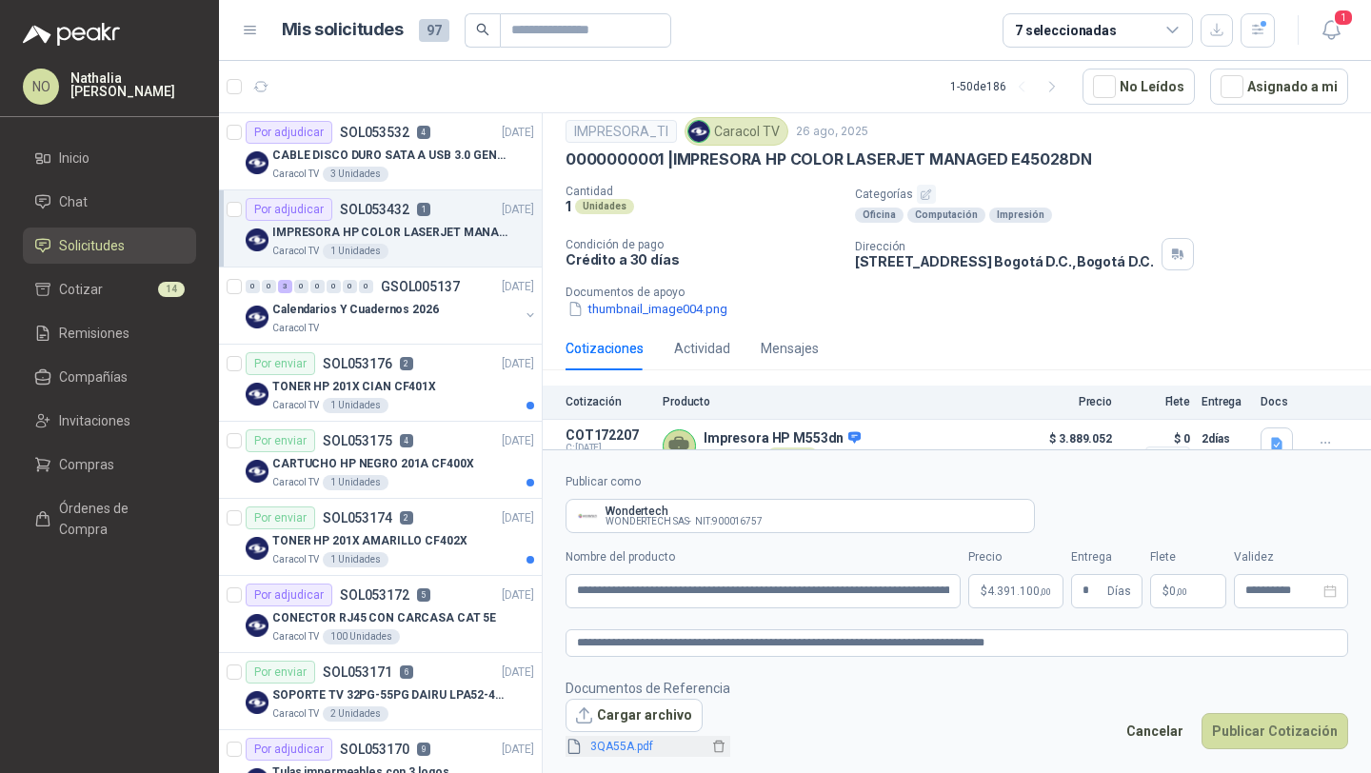
click at [623, 751] on link "3QA55A.pdf" at bounding box center [646, 747] width 126 height 18
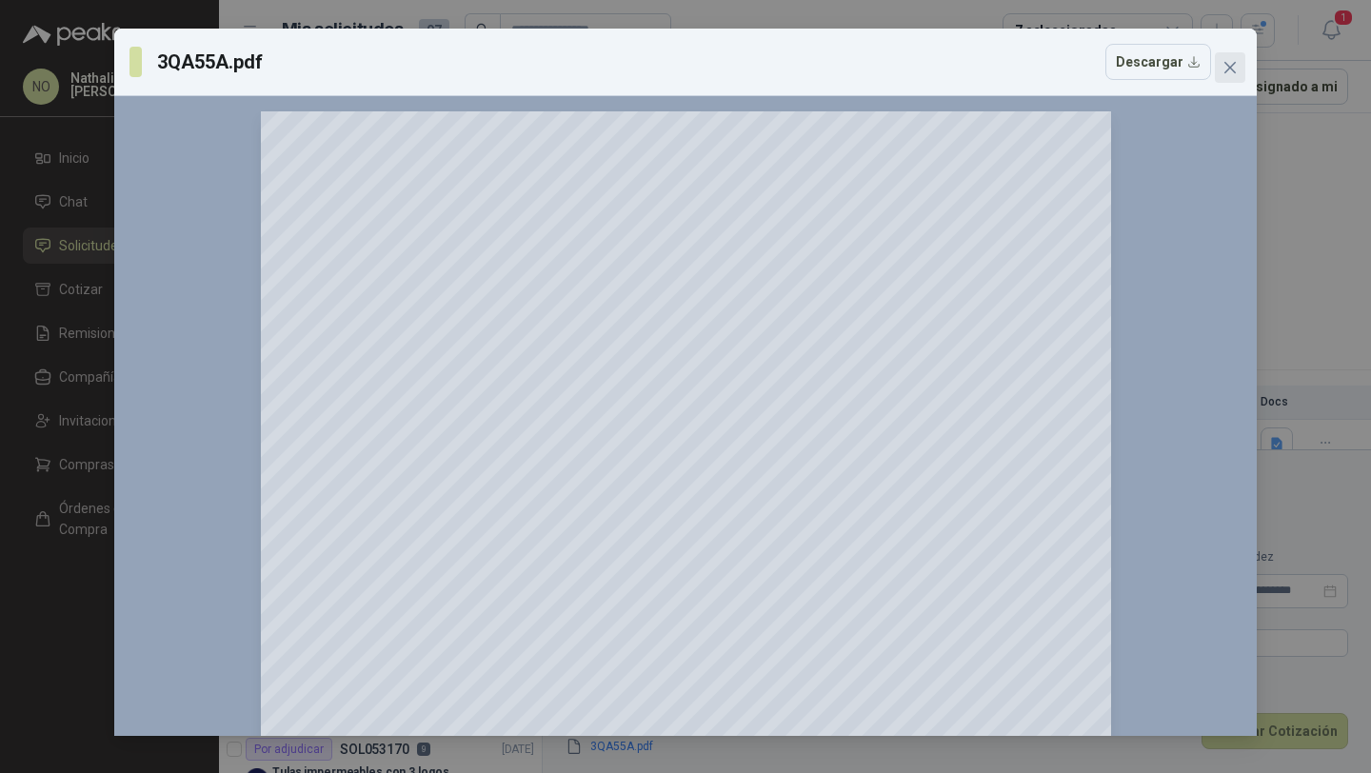
click at [1226, 63] on icon "close" at bounding box center [1229, 67] width 15 height 15
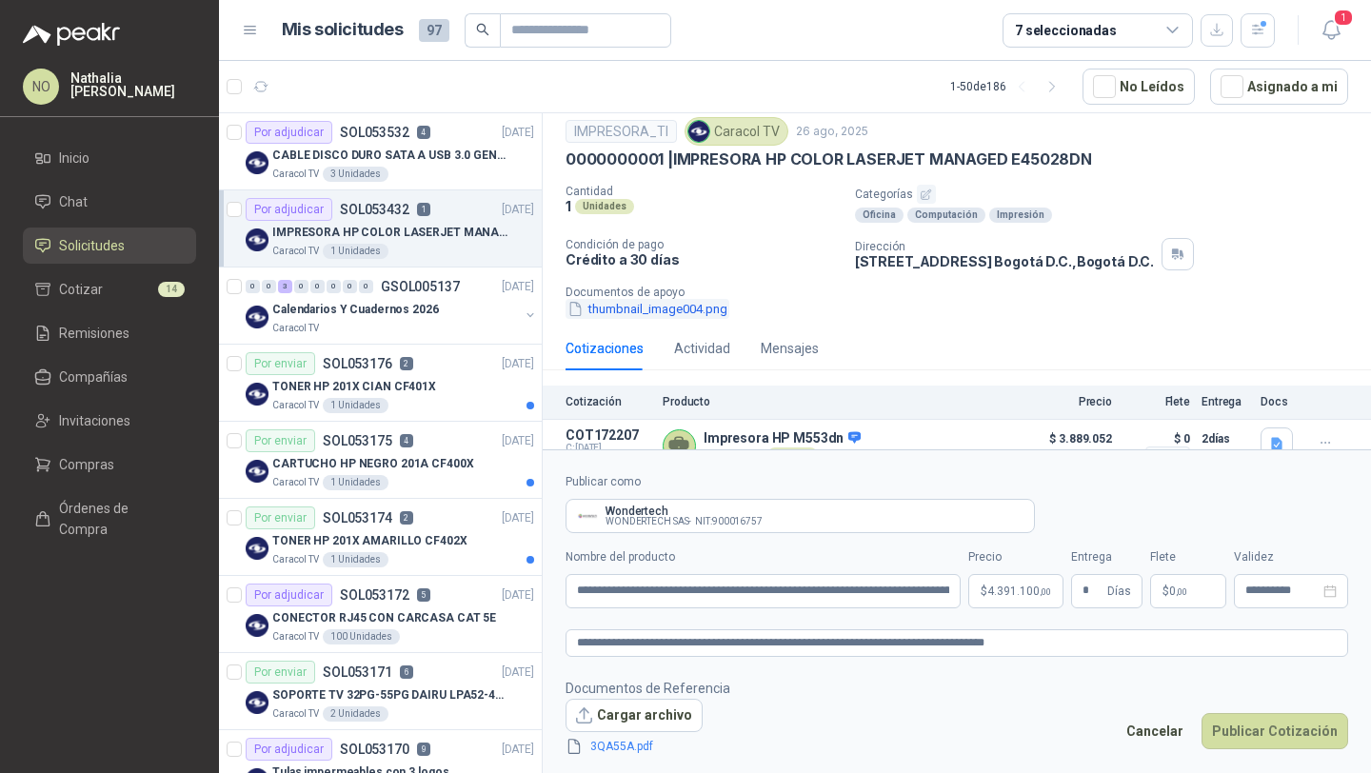
click at [658, 310] on button "thumbnail_image004.png" at bounding box center [647, 309] width 164 height 20
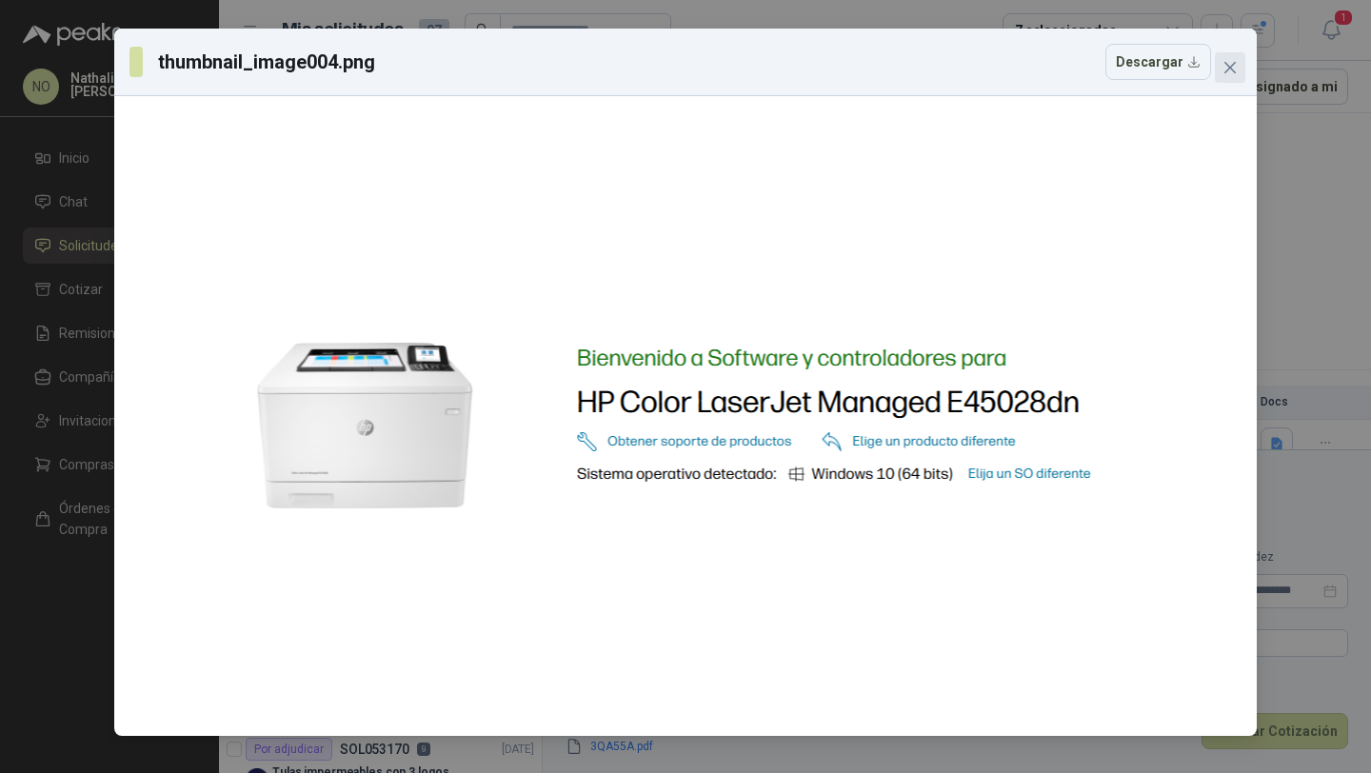
click at [1229, 61] on icon "close" at bounding box center [1229, 67] width 15 height 15
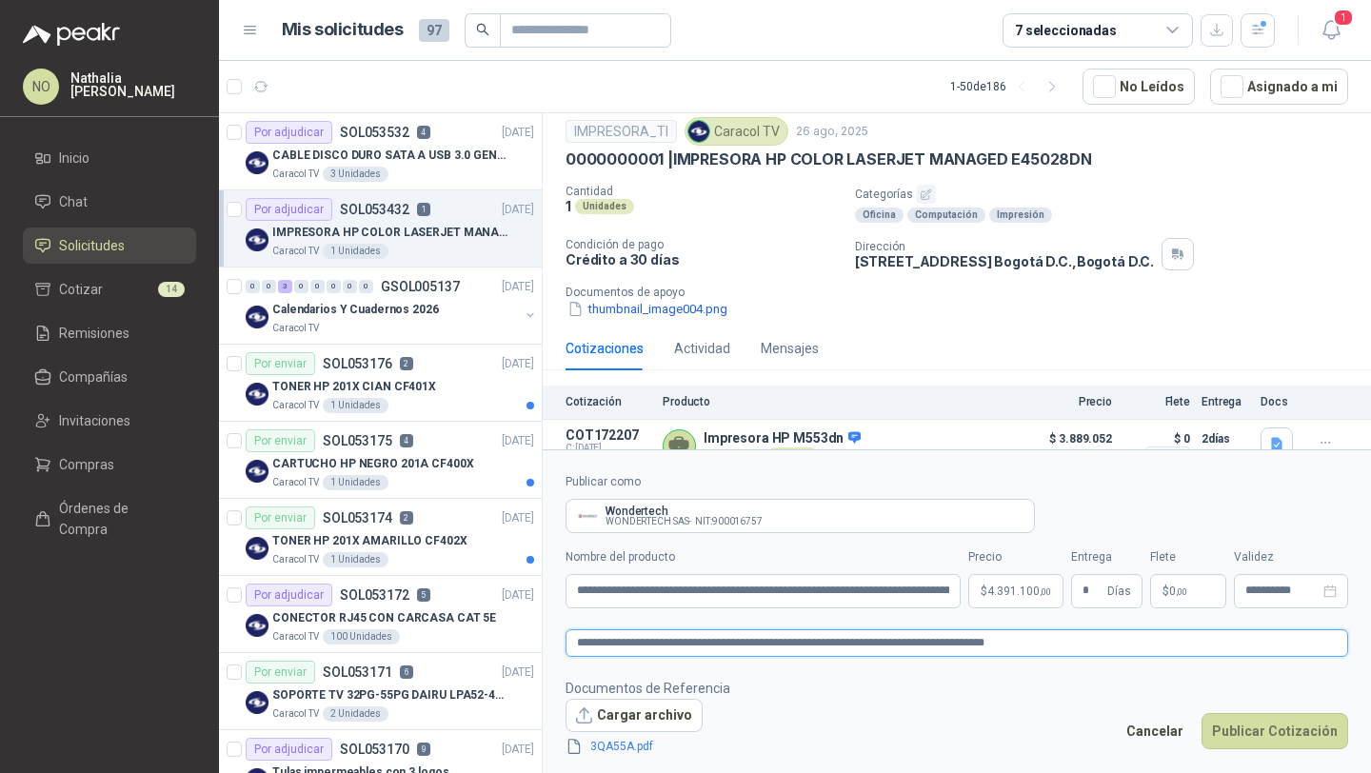
click at [1123, 640] on textarea "**********" at bounding box center [956, 643] width 783 height 28
type textarea "**********"
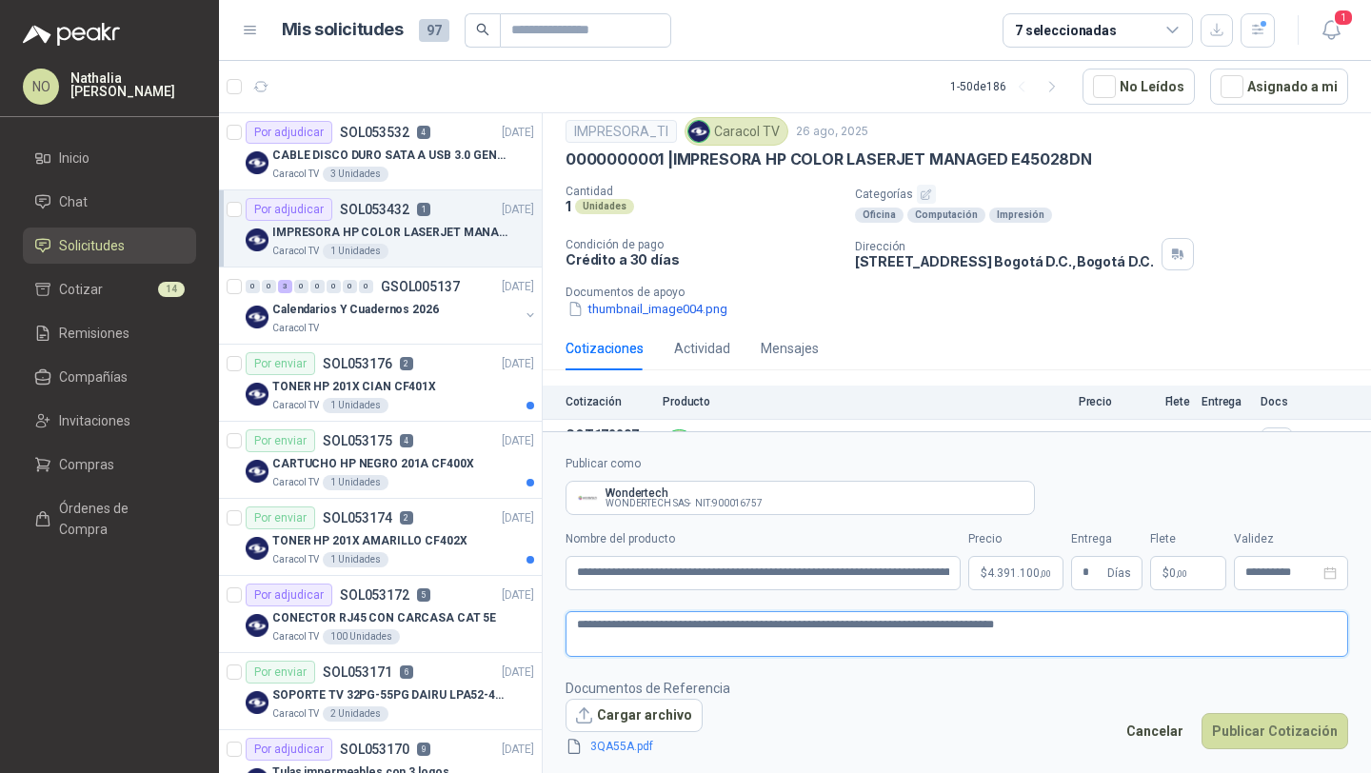
paste textarea "**********"
type textarea "**********"
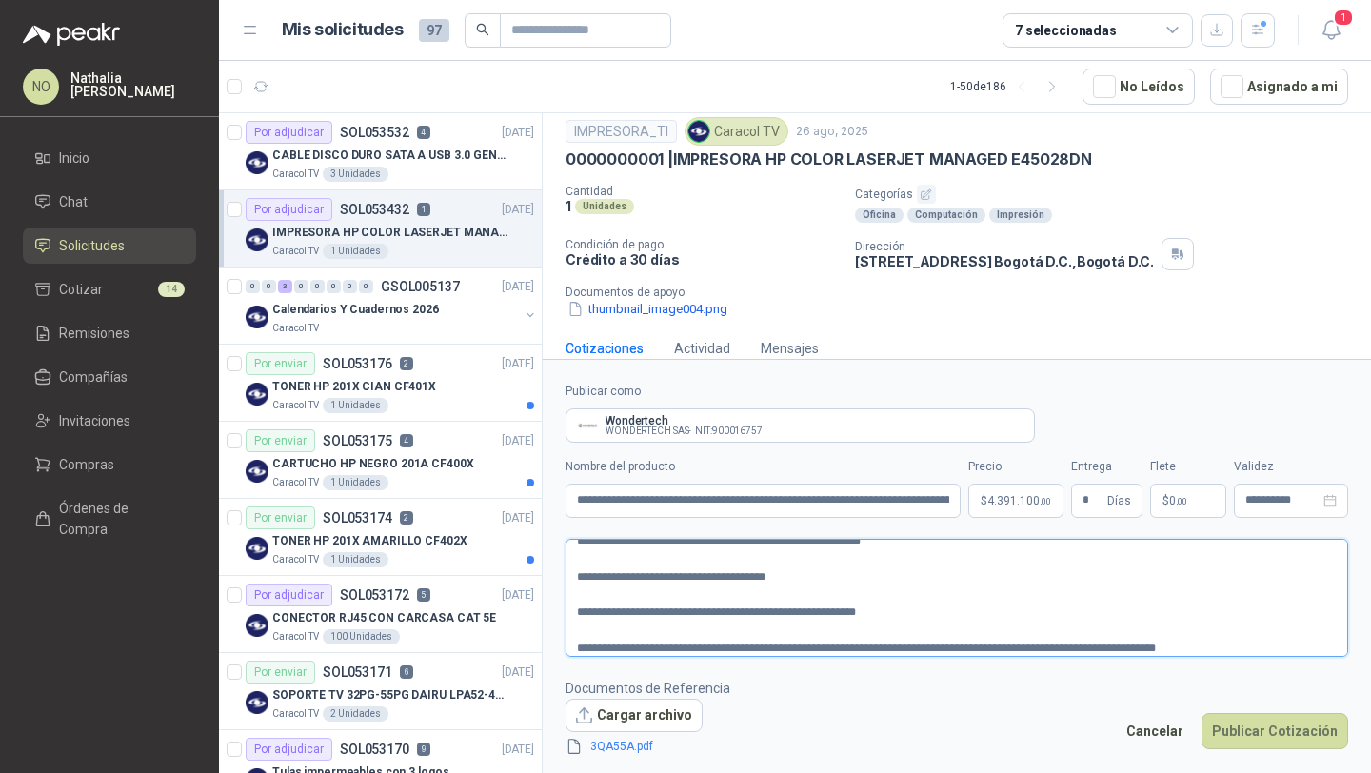
scroll to position [0, 0]
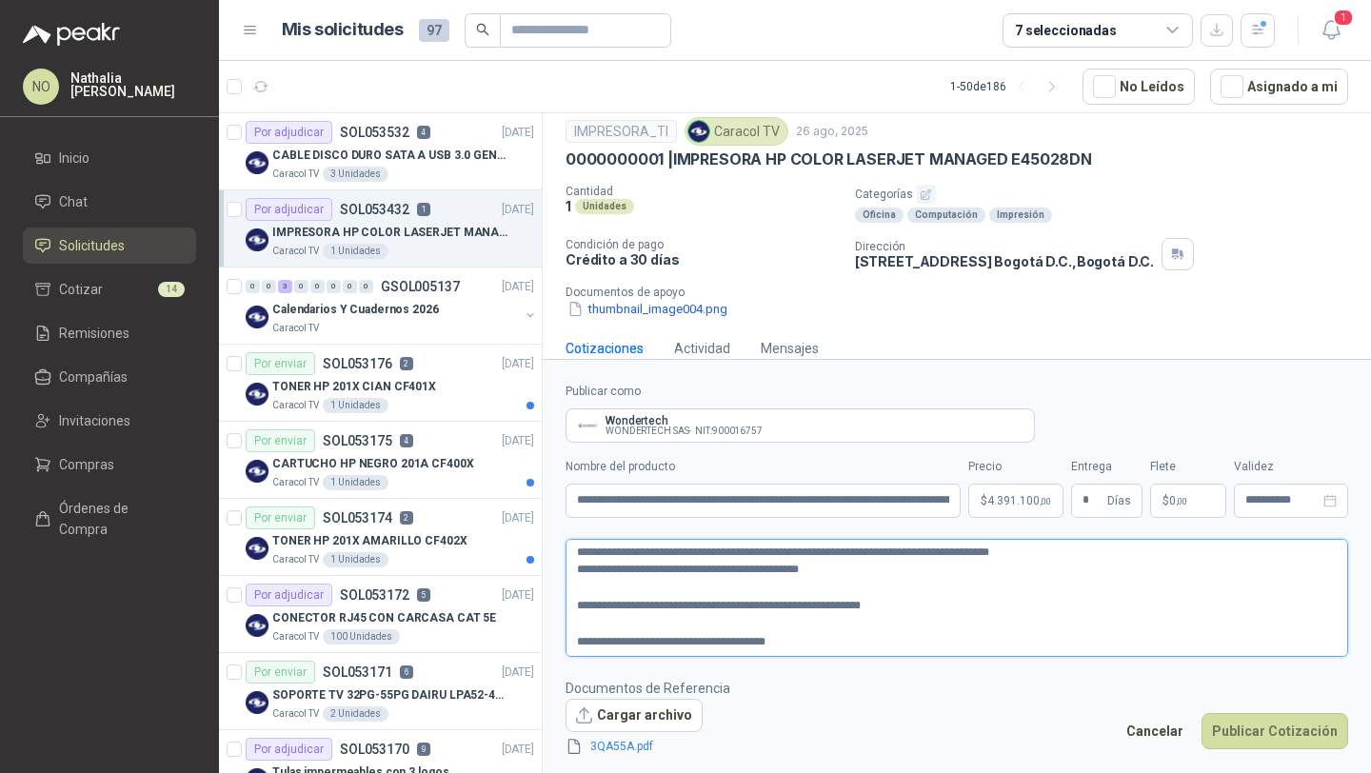
click at [584, 590] on textarea "**********" at bounding box center [956, 598] width 783 height 118
type textarea "**********"
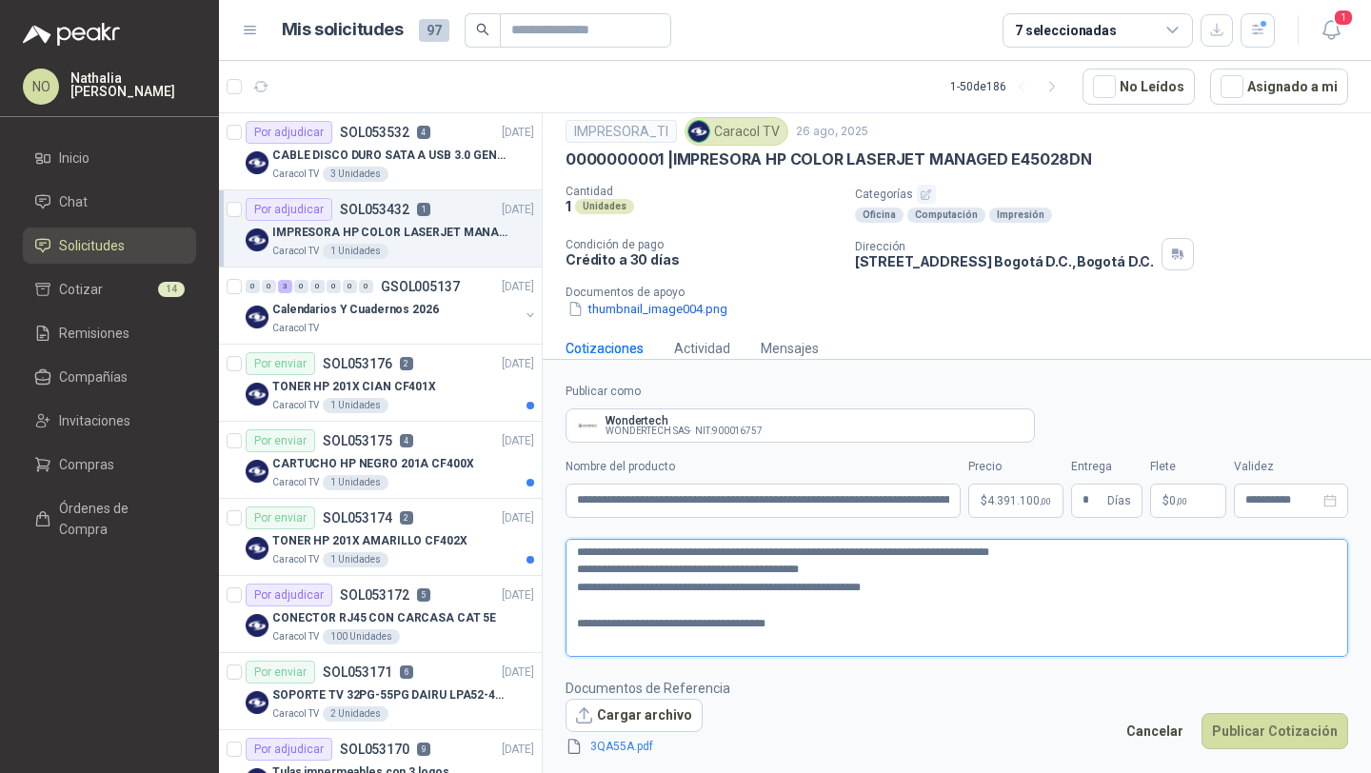
click at [586, 605] on textarea "**********" at bounding box center [956, 598] width 783 height 118
type textarea "**********"
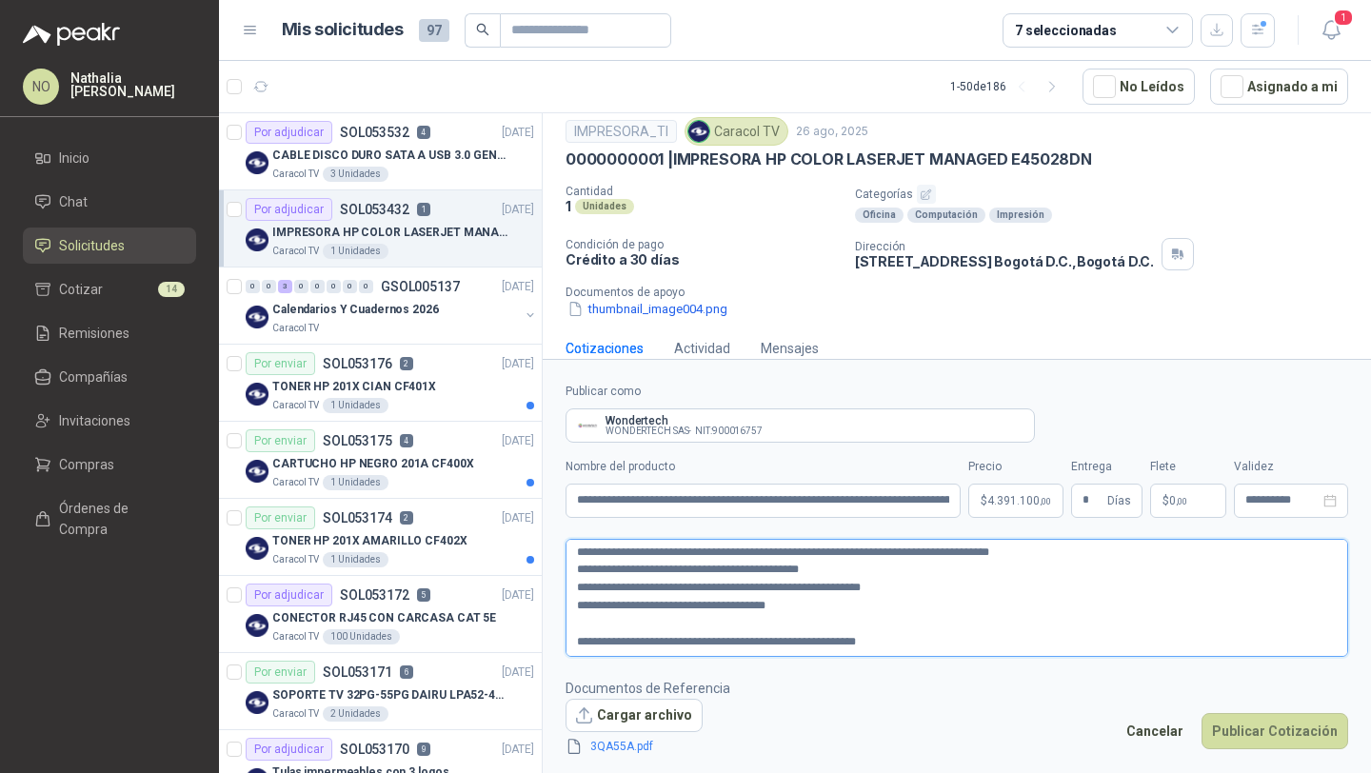
click at [598, 629] on textarea "**********" at bounding box center [956, 598] width 783 height 118
type textarea "**********"
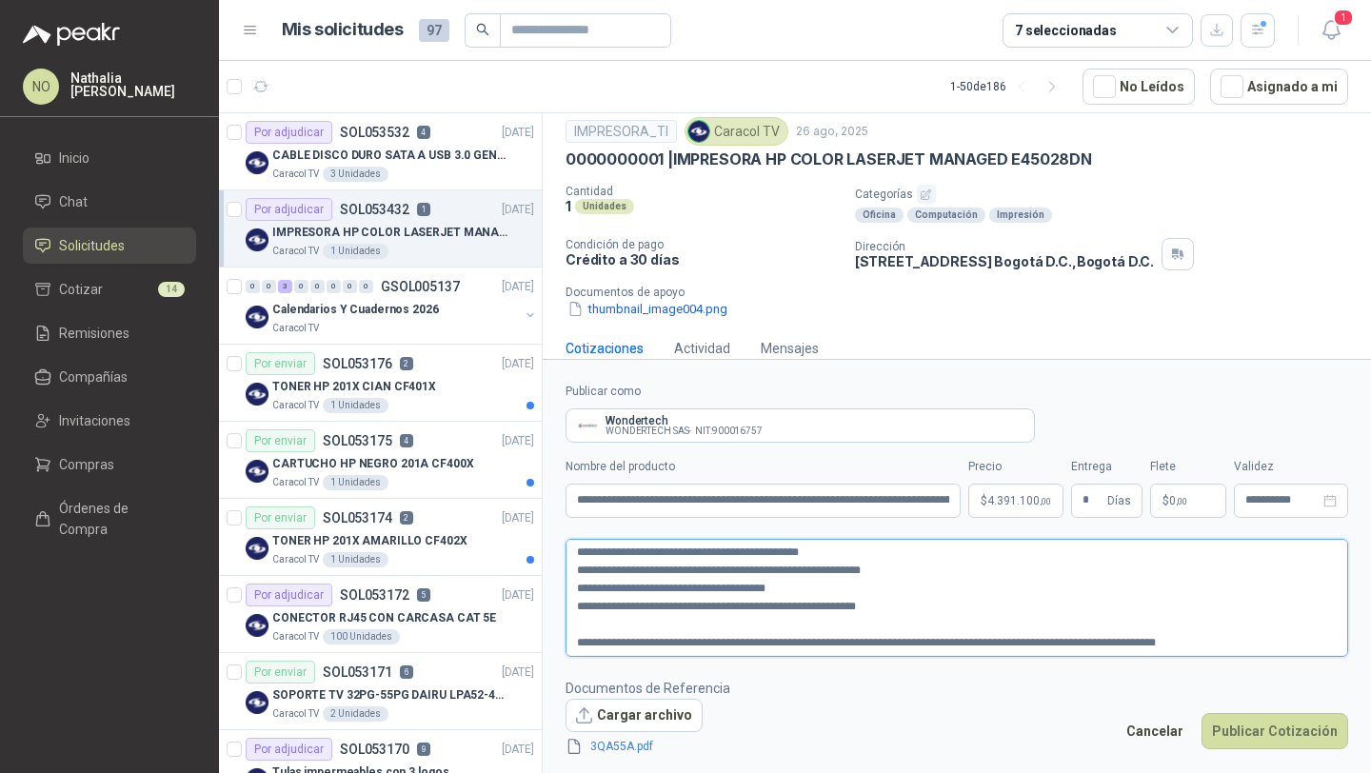
click at [601, 625] on textarea "**********" at bounding box center [956, 598] width 783 height 118
type textarea "**********"
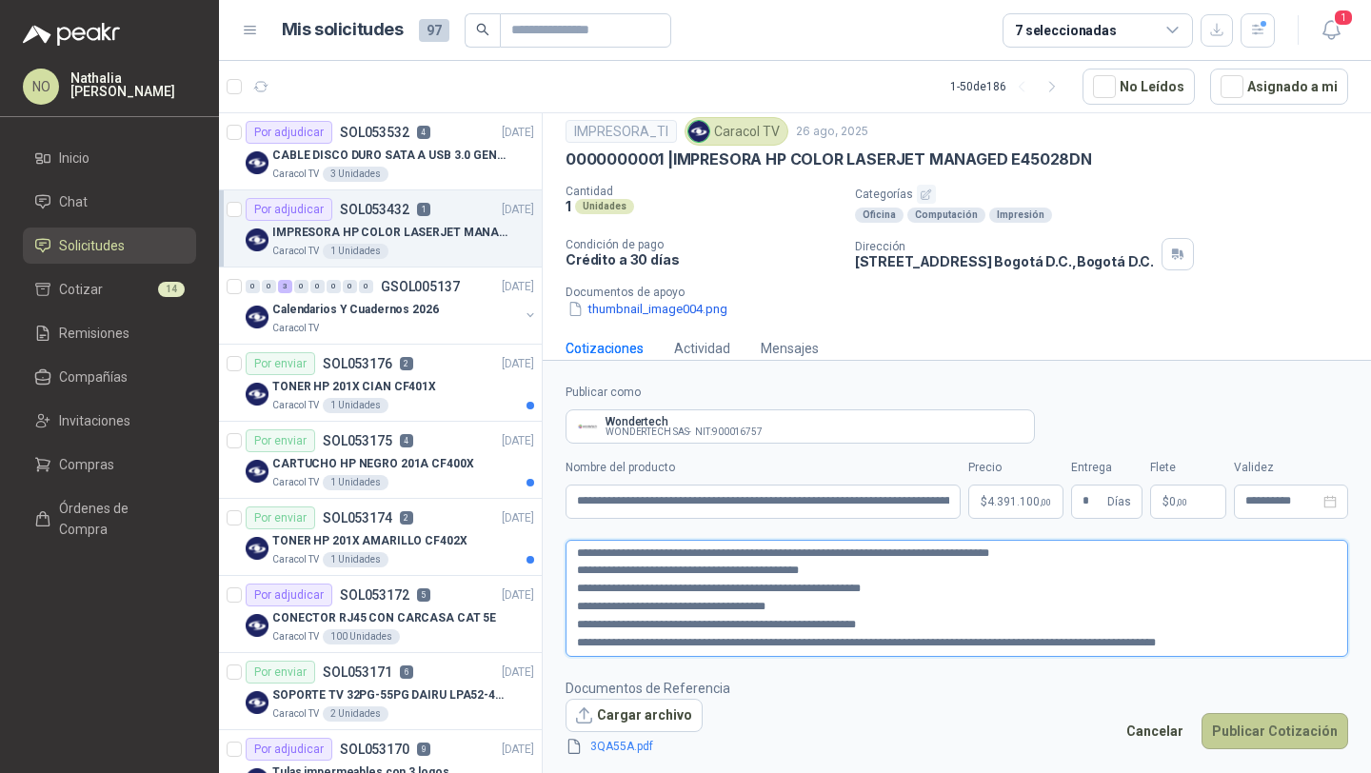
type textarea "**********"
click at [1279, 728] on button "Publicar Cotización" at bounding box center [1274, 731] width 147 height 36
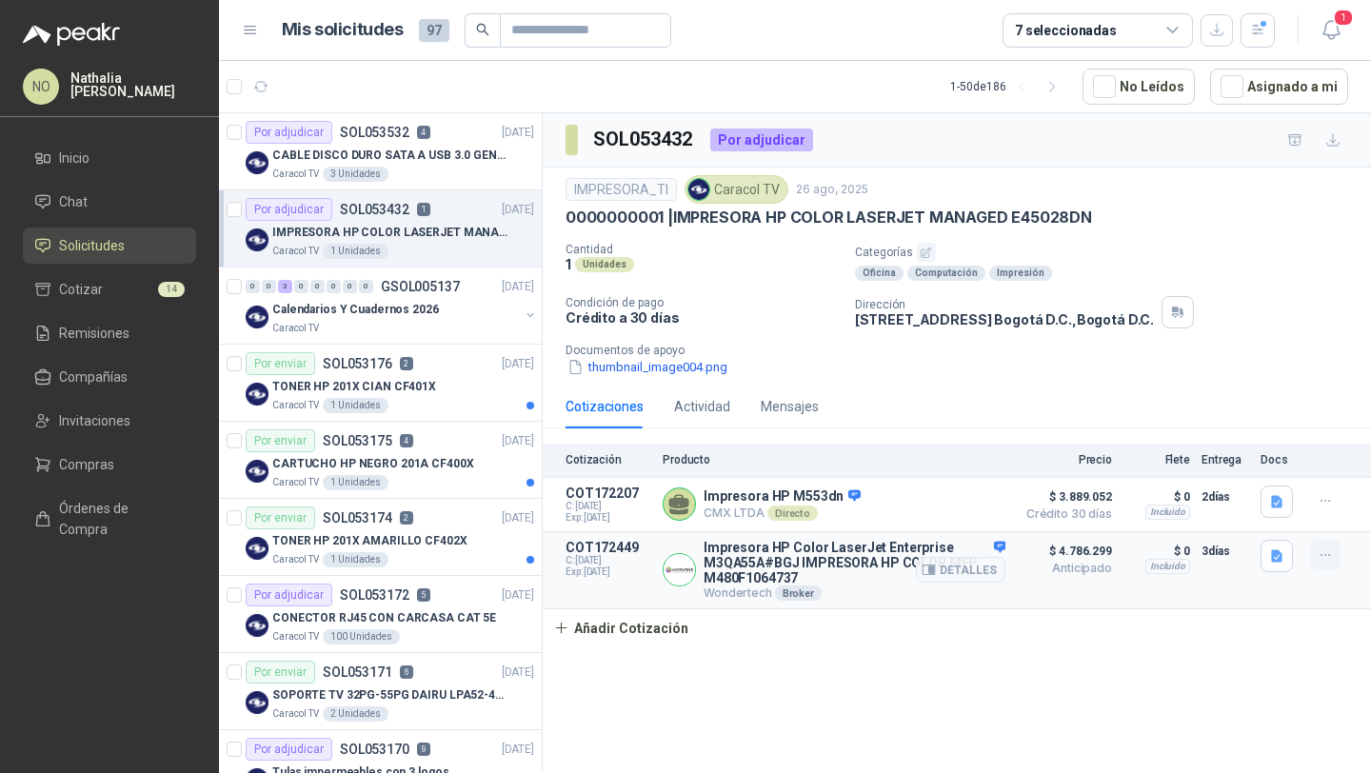
click at [1315, 553] on button "button" at bounding box center [1325, 555] width 30 height 30
click at [1260, 470] on button "Editar" at bounding box center [1287, 479] width 152 height 30
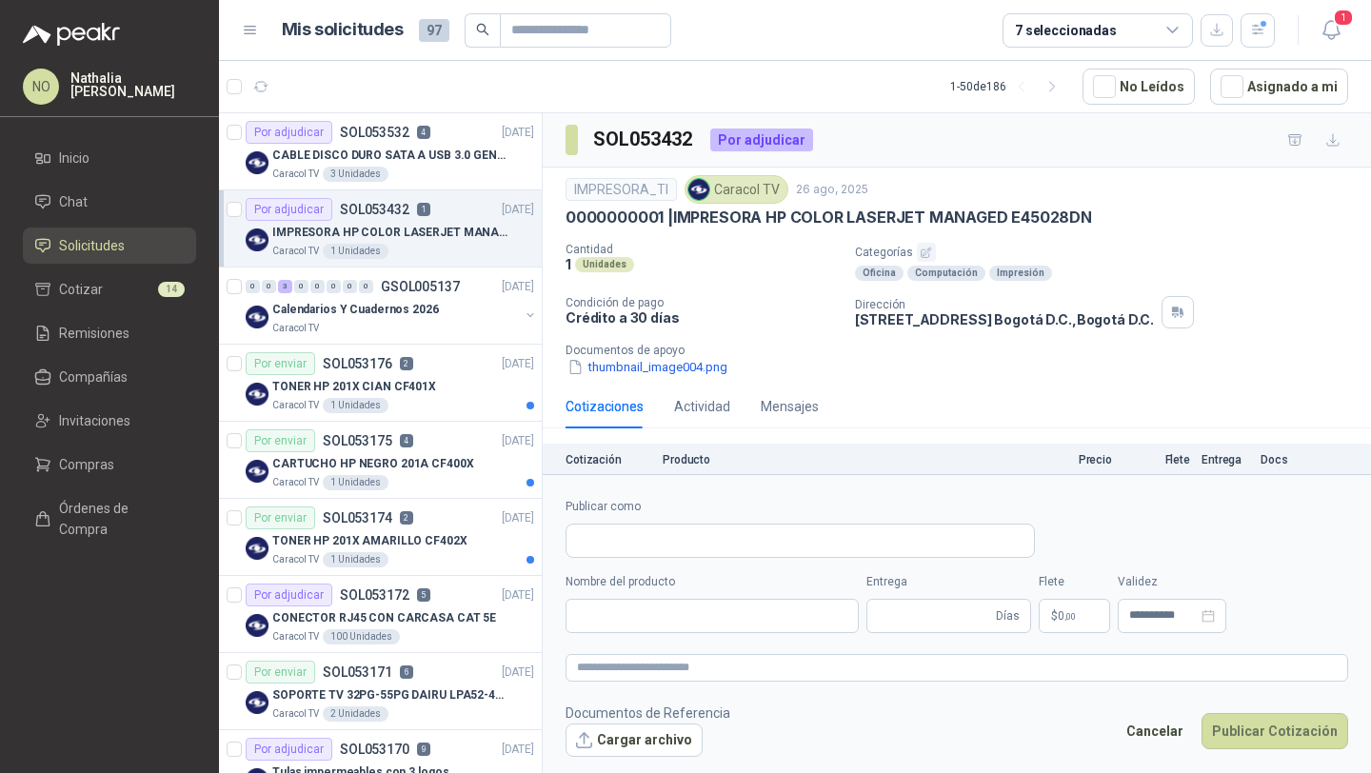
type input "**********"
type input "*"
type input "**********"
type textarea "**********"
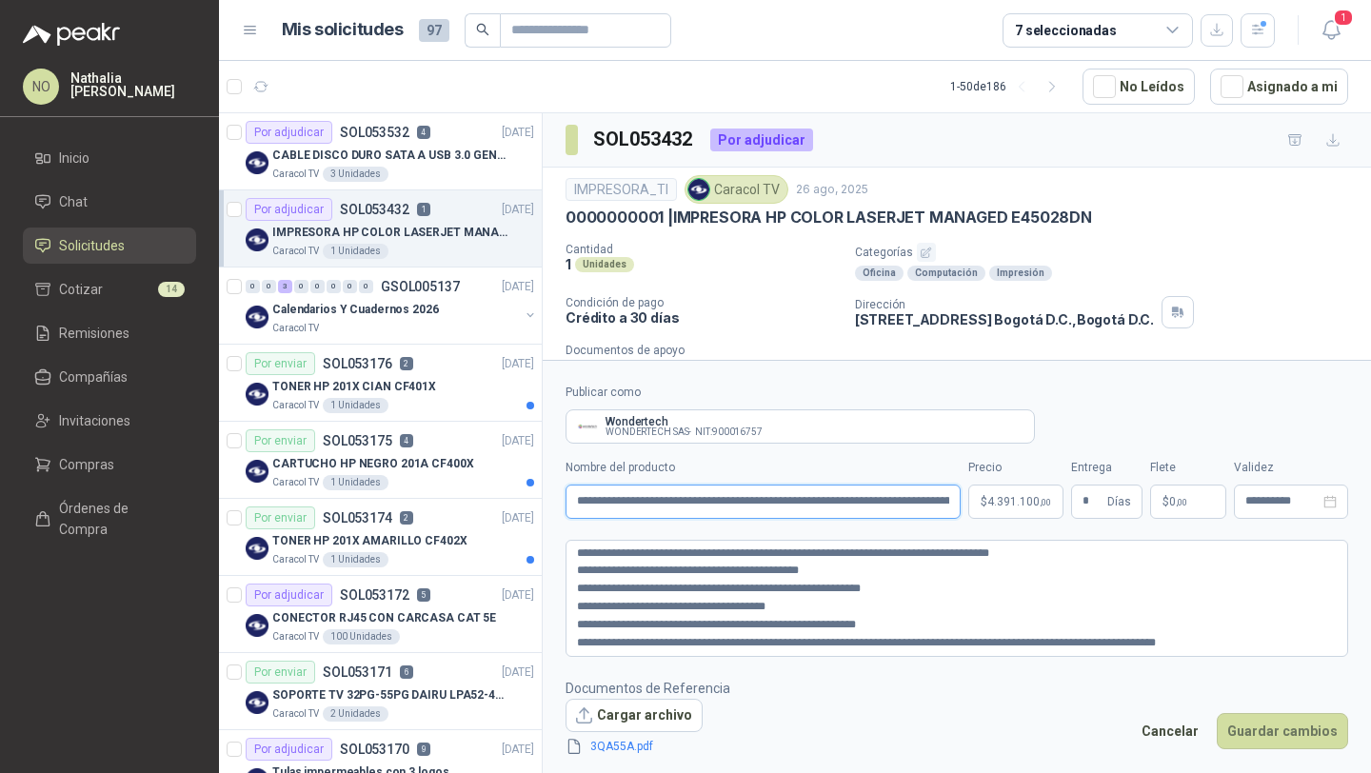
drag, startPoint x: 604, startPoint y: 504, endPoint x: 574, endPoint y: 503, distance: 29.5
click at [574, 503] on input "**********" at bounding box center [762, 502] width 395 height 34
click at [570, 500] on input "**********" at bounding box center [762, 502] width 395 height 34
type input "**********"
click at [1274, 727] on button "Guardar cambios" at bounding box center [1282, 731] width 131 height 36
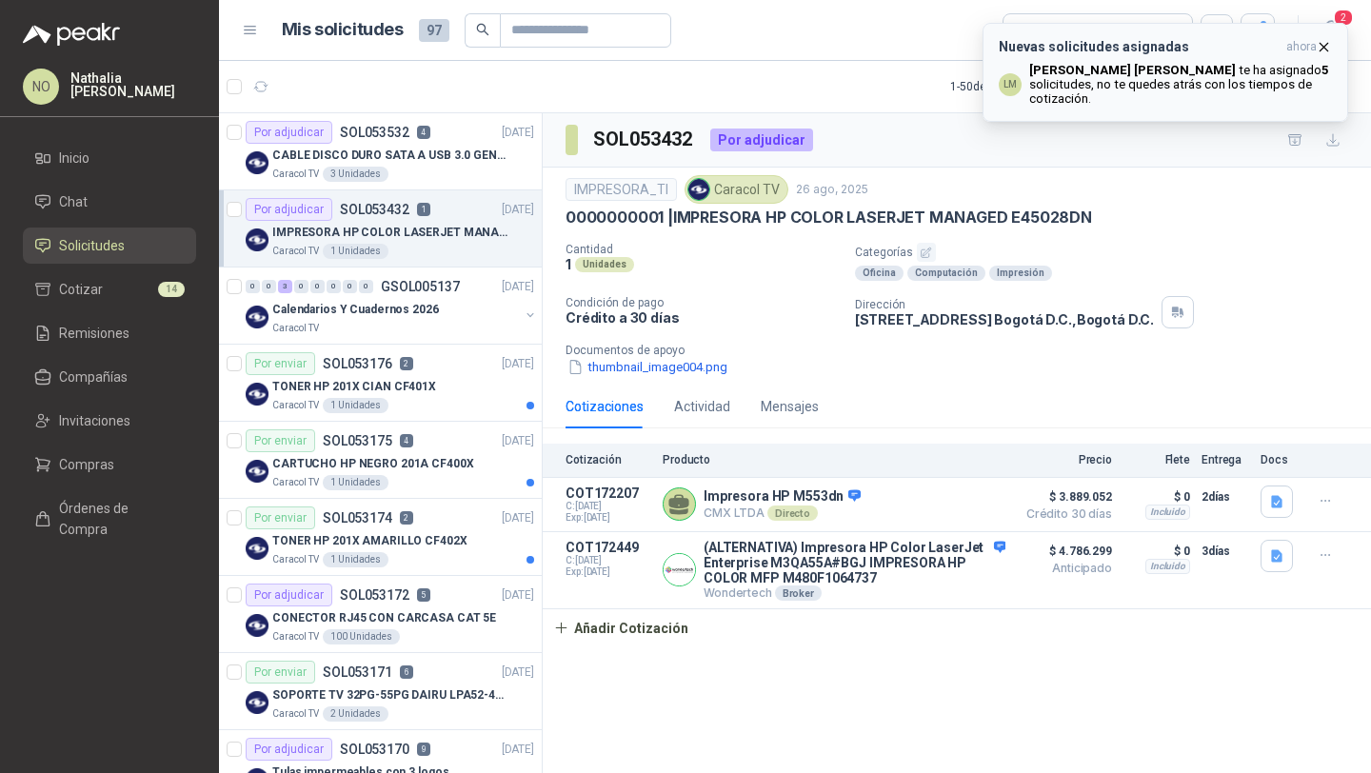
click at [1319, 41] on icon "button" at bounding box center [1324, 47] width 16 height 16
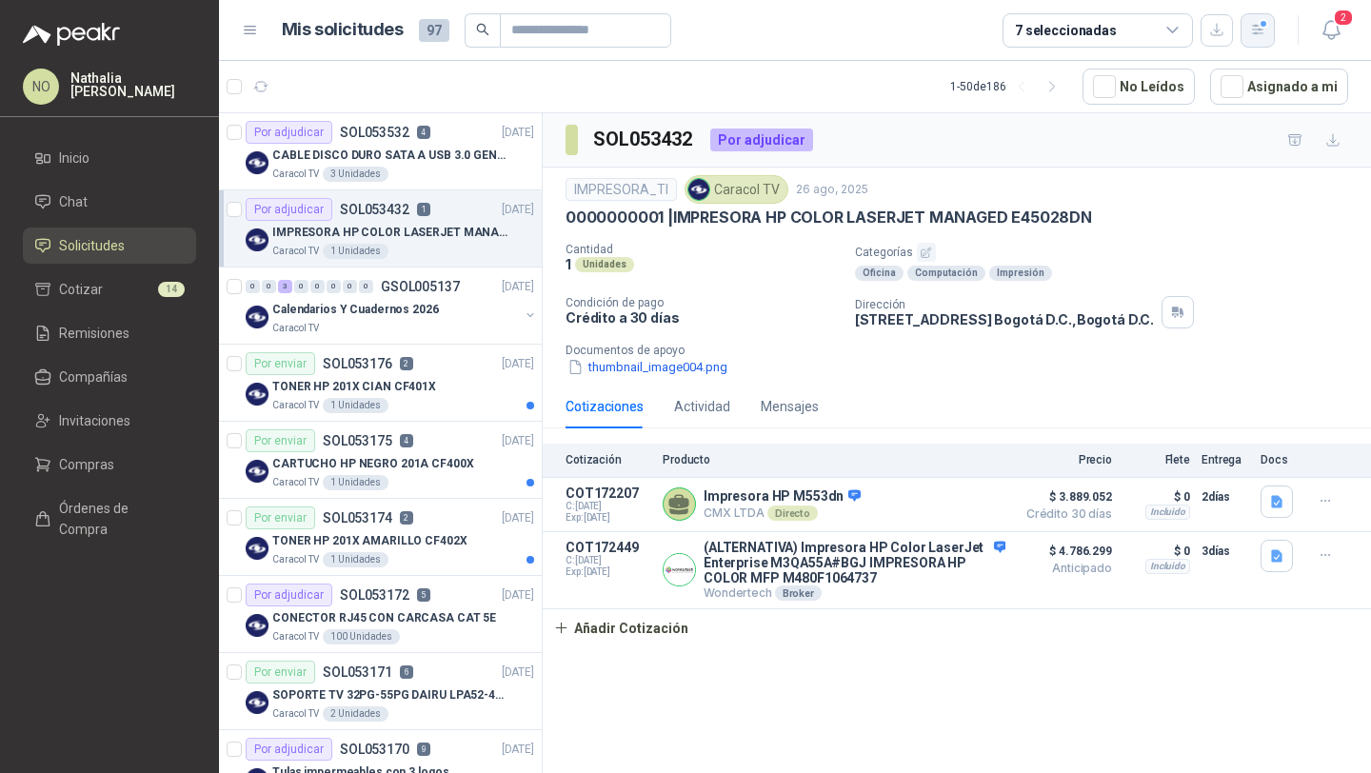
click at [1262, 36] on icon "button" at bounding box center [1258, 30] width 16 height 16
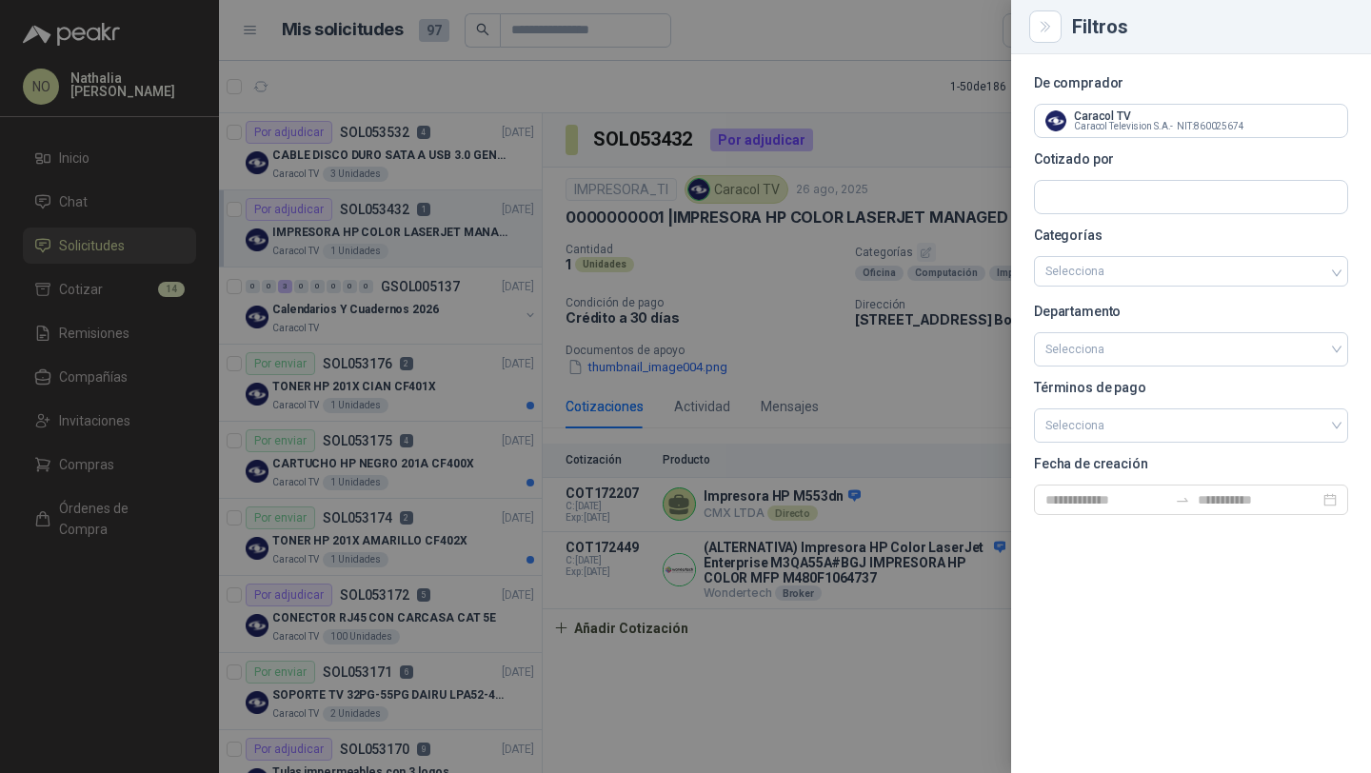
click at [467, 228] on div at bounding box center [685, 386] width 1371 height 773
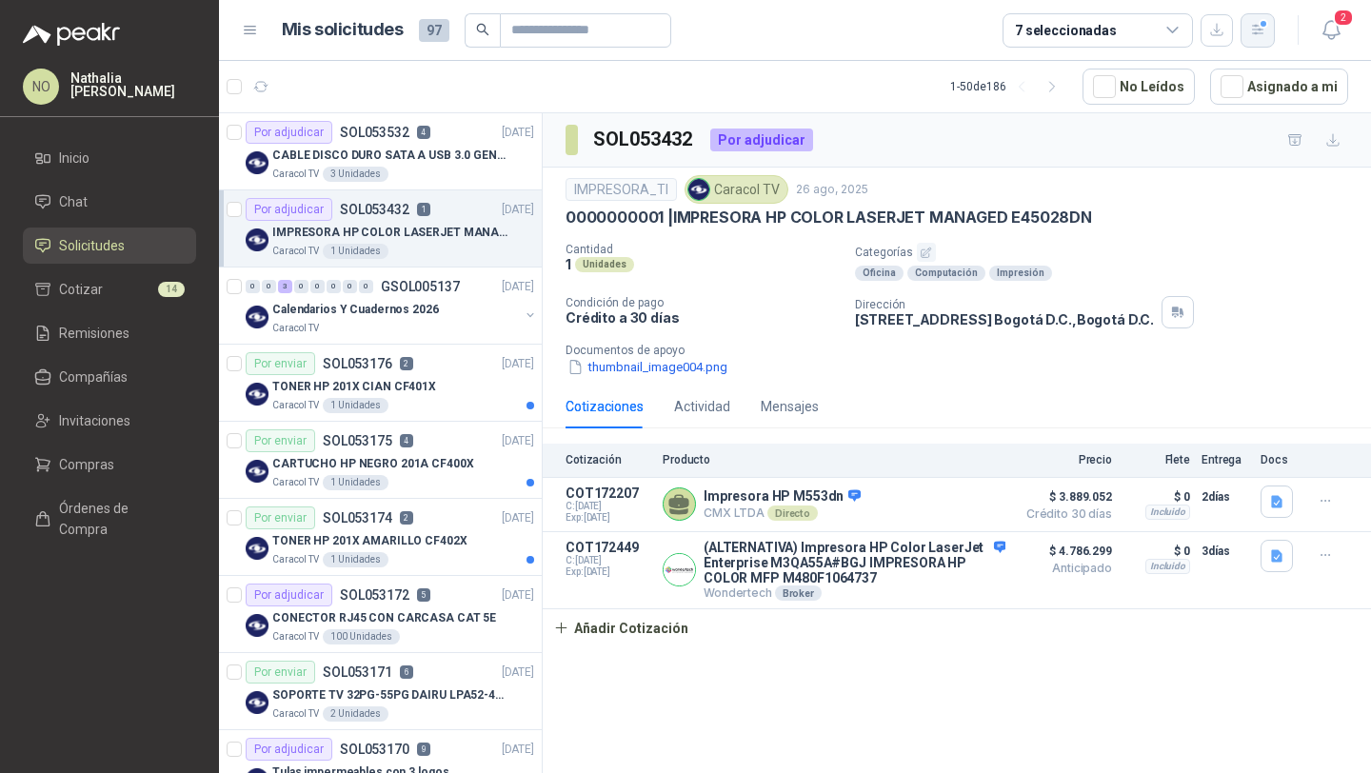
click at [1266, 22] on div "button" at bounding box center [1258, 30] width 16 height 16
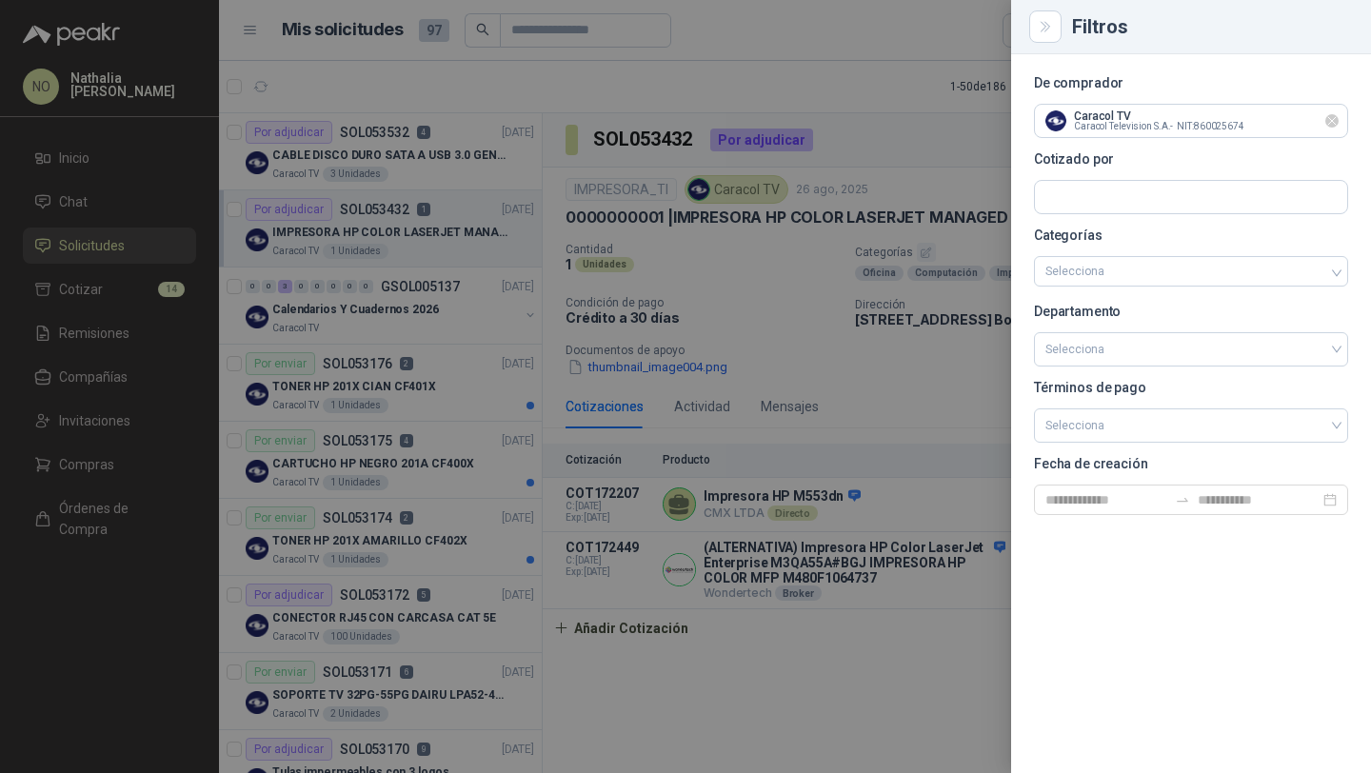
click at [1330, 129] on icon "Limpiar" at bounding box center [1332, 121] width 16 height 16
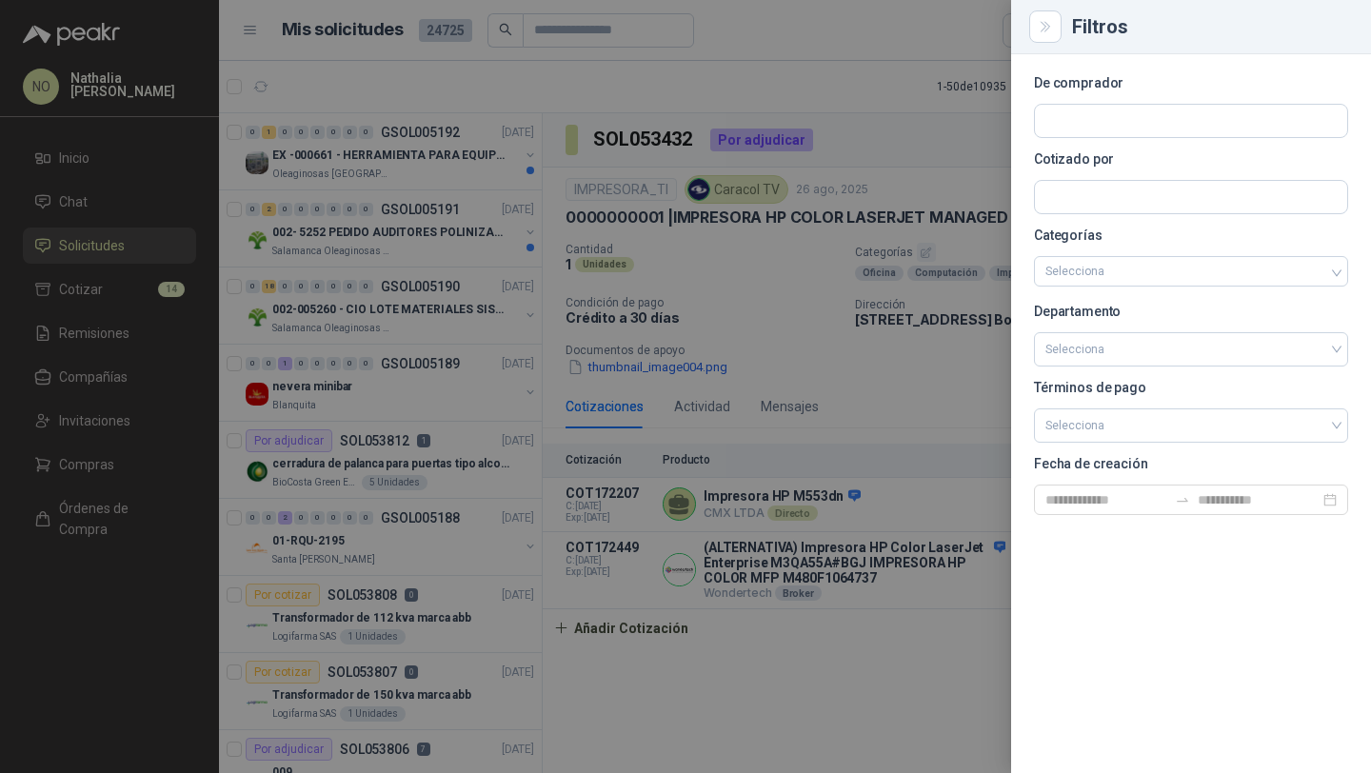
click at [784, 328] on div at bounding box center [685, 386] width 1371 height 773
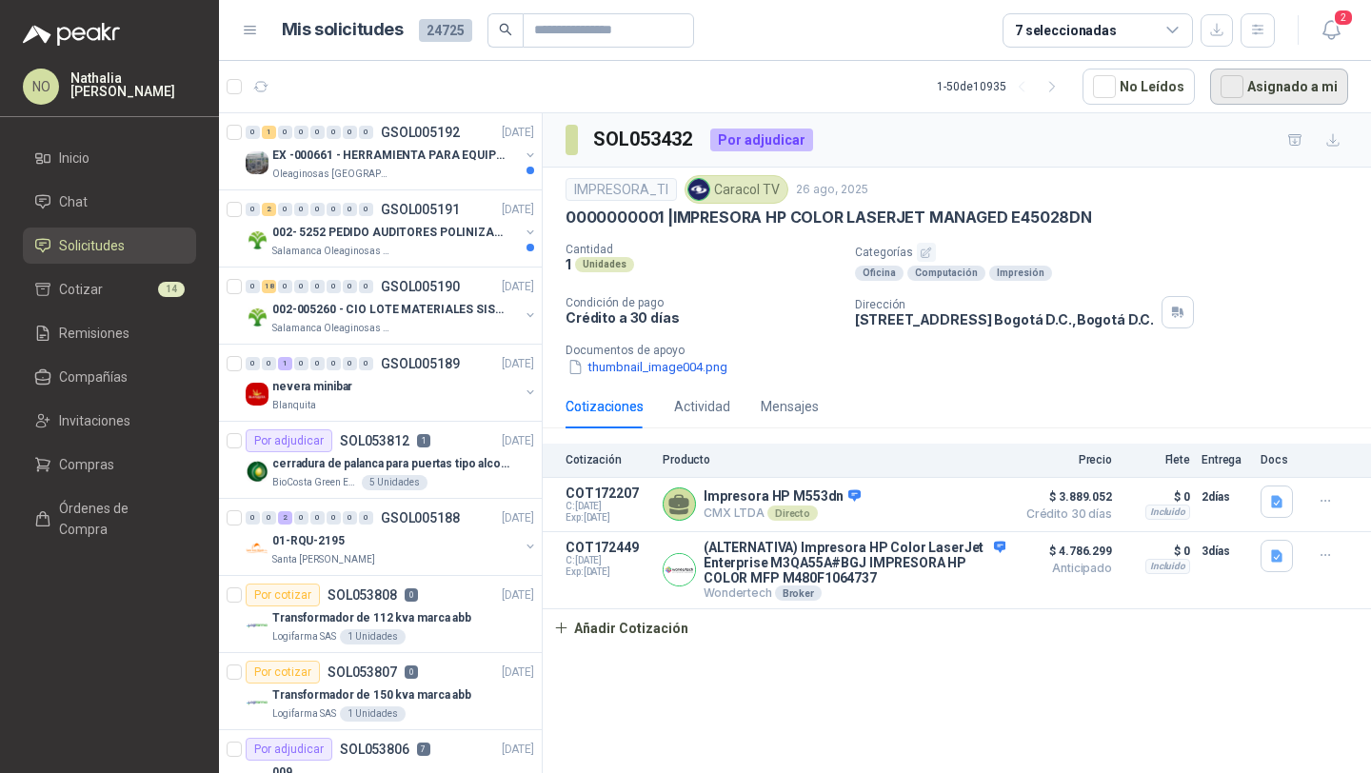
click at [1299, 89] on button "Asignado a mi" at bounding box center [1279, 87] width 138 height 36
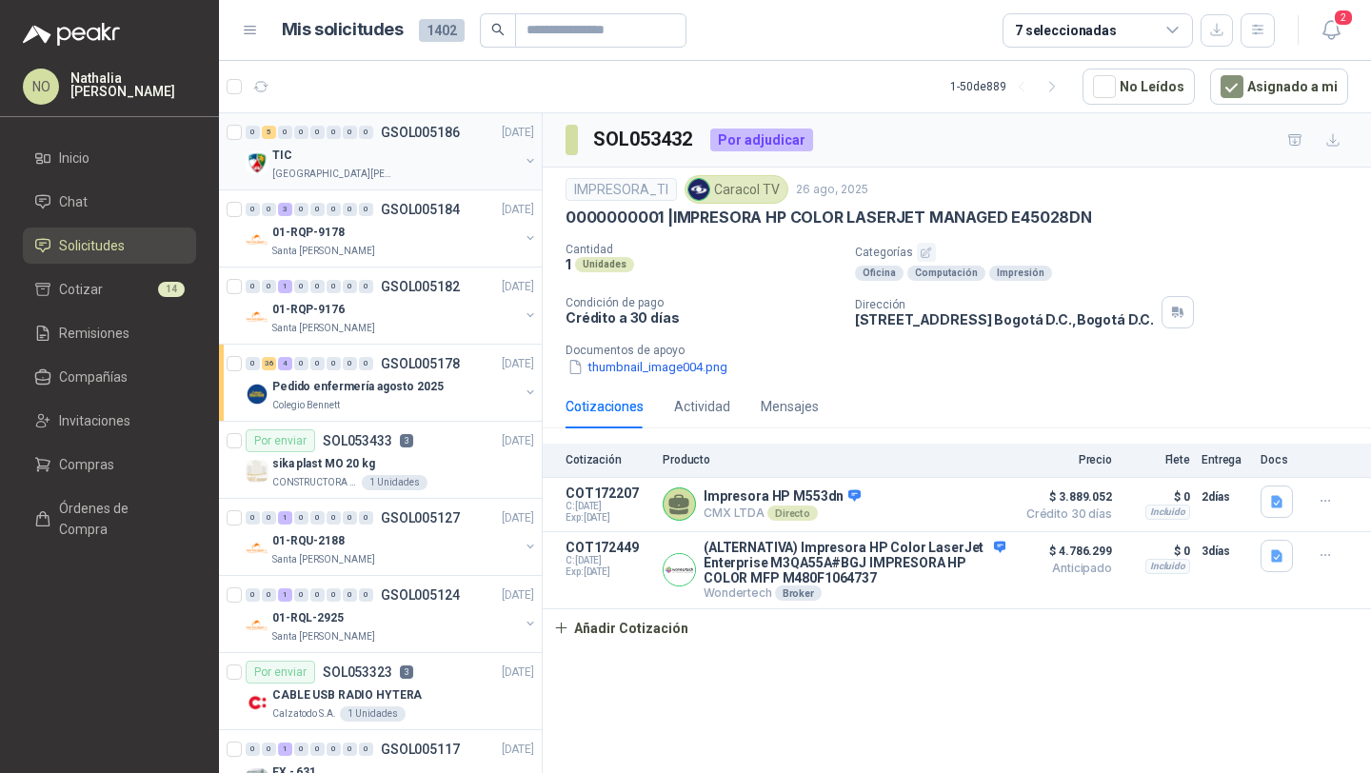
click at [467, 139] on div "0 5 0 0 0 0 0 0 GSOL005186 27/08/25" at bounding box center [392, 132] width 292 height 23
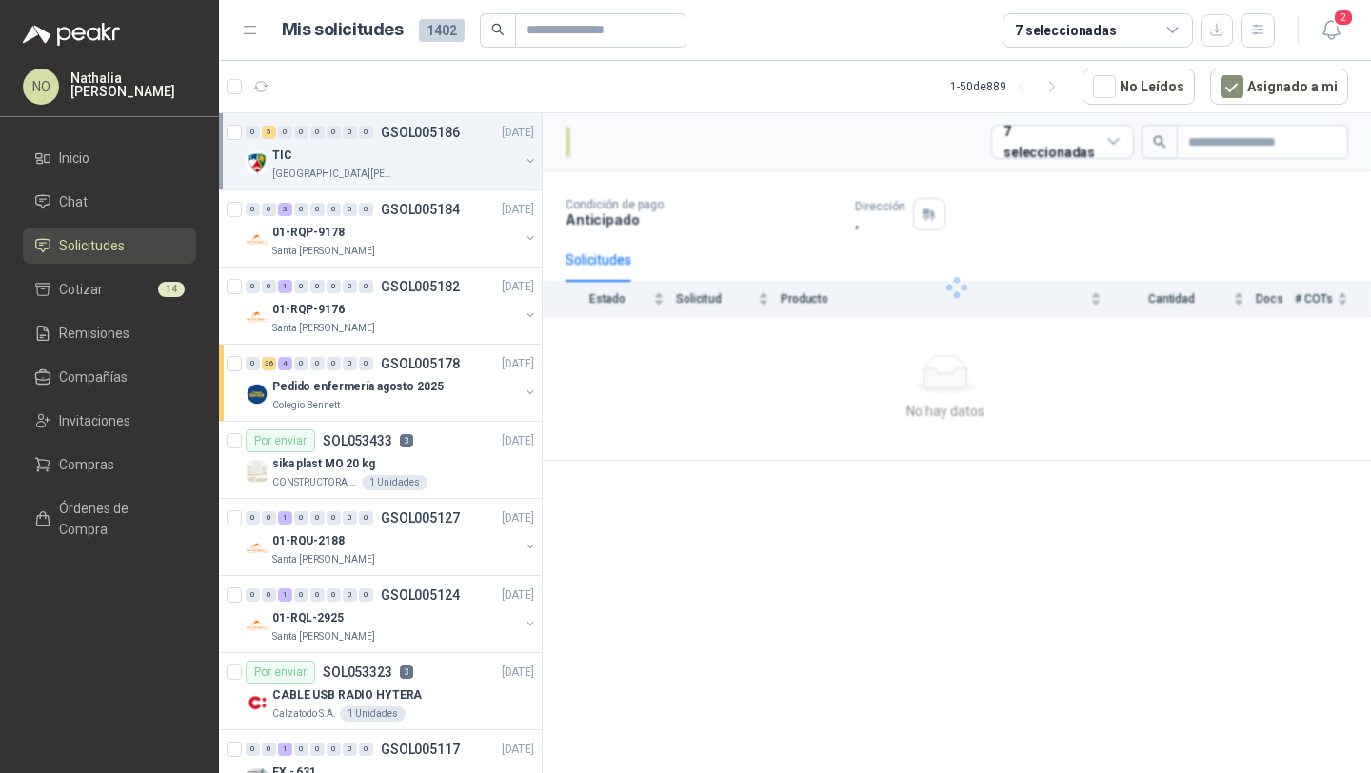
click at [467, 139] on div "0 5 0 0 0 0 0 0 GSOL005186 27/08/25" at bounding box center [392, 132] width 292 height 23
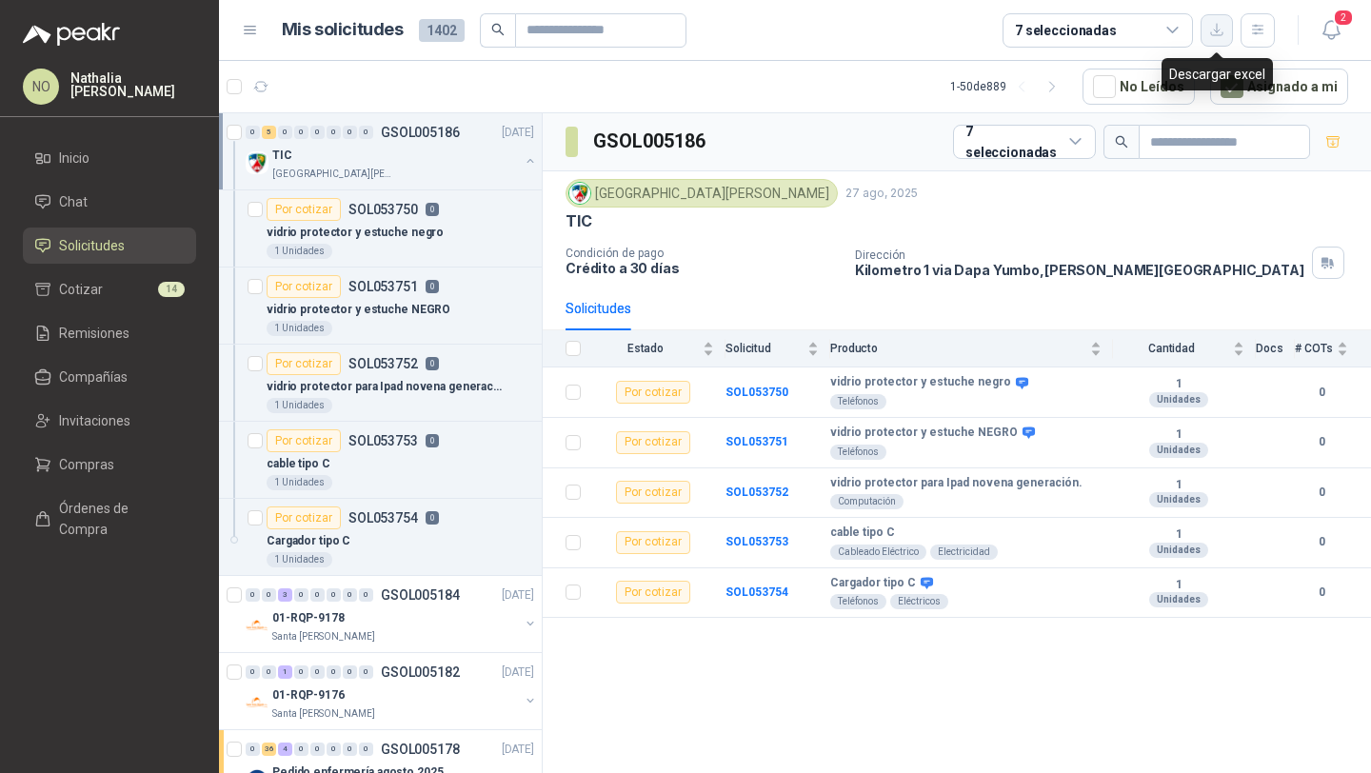
click at [1210, 43] on button "button" at bounding box center [1216, 30] width 32 height 32
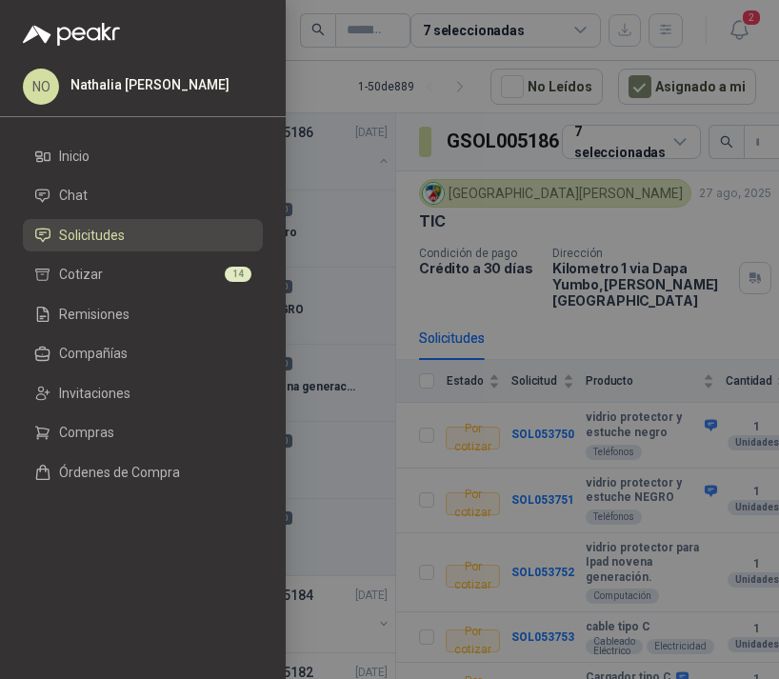
click at [506, 338] on div at bounding box center [389, 339] width 779 height 679
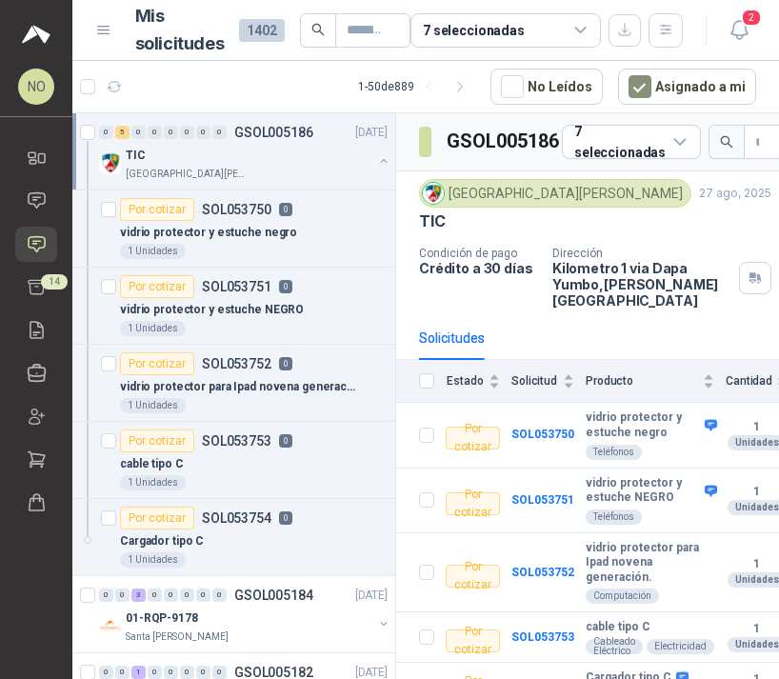
click at [242, 137] on p "GSOL005186" at bounding box center [273, 132] width 79 height 13
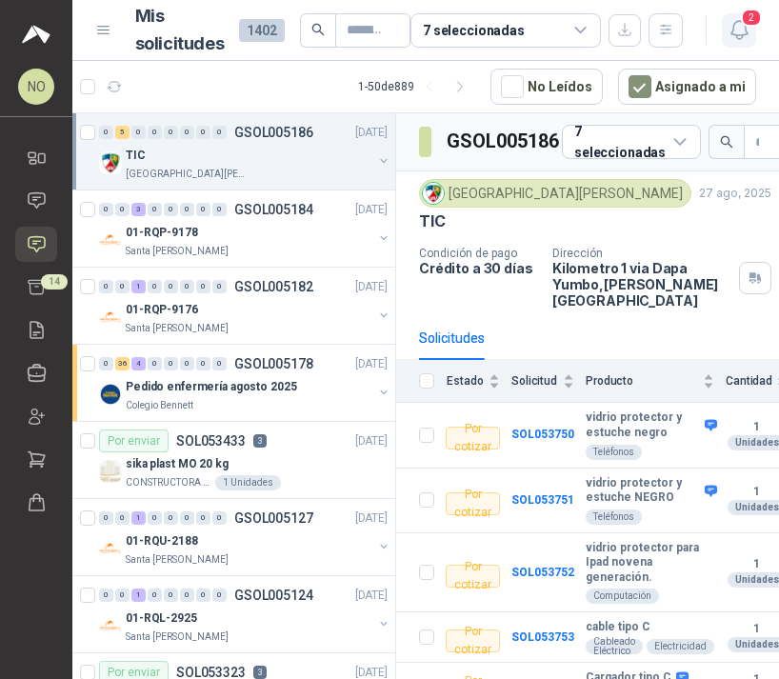
click at [739, 30] on icon "button" at bounding box center [739, 30] width 24 height 24
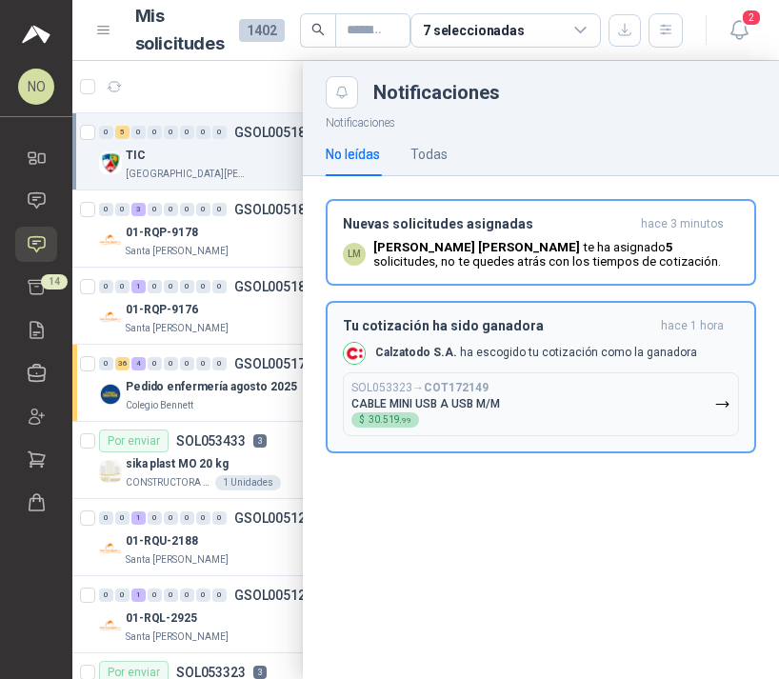
click at [525, 393] on button "SOL053323 → COT172149 CABLE MINI USB A USB M/M $ 30.519 ,99" at bounding box center [541, 404] width 396 height 64
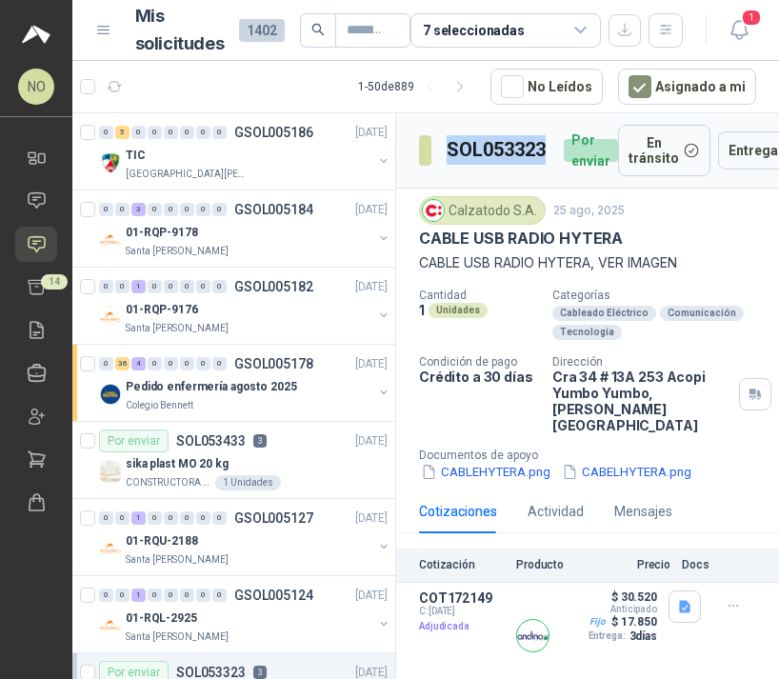
drag, startPoint x: 446, startPoint y: 147, endPoint x: 555, endPoint y: 149, distance: 108.5
click at [555, 149] on div "SOL053323 Por enviar" at bounding box center [518, 150] width 199 height 51
copy h3 "SOL053323"
click at [518, 623] on button "Detalles" at bounding box center [505, 636] width 89 height 26
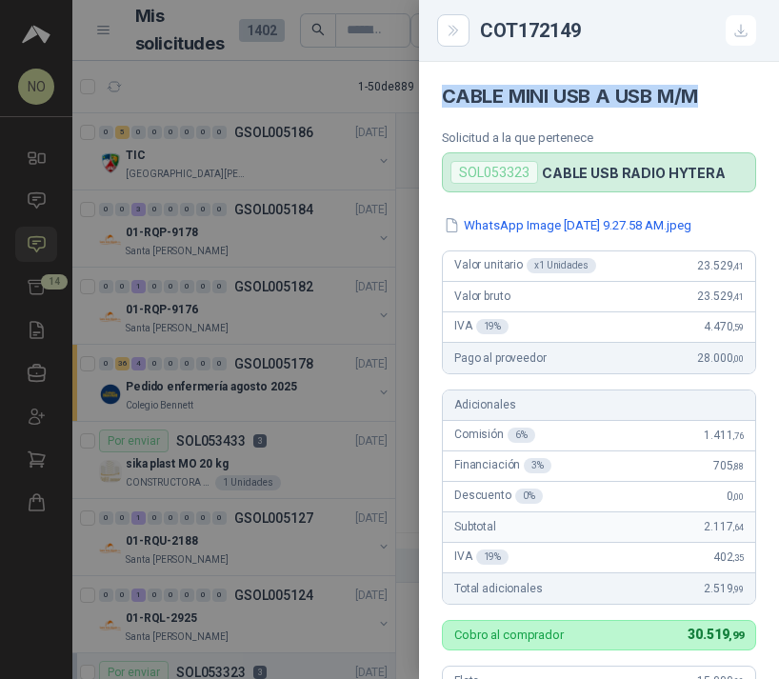
drag, startPoint x: 444, startPoint y: 90, endPoint x: 704, endPoint y: 97, distance: 260.0
click at [704, 97] on h4 "CABLE MINI USB A USB M/M" at bounding box center [599, 96] width 314 height 23
copy h4 "CABLE MINI USB A USB M/M"
click at [407, 332] on div at bounding box center [389, 339] width 779 height 679
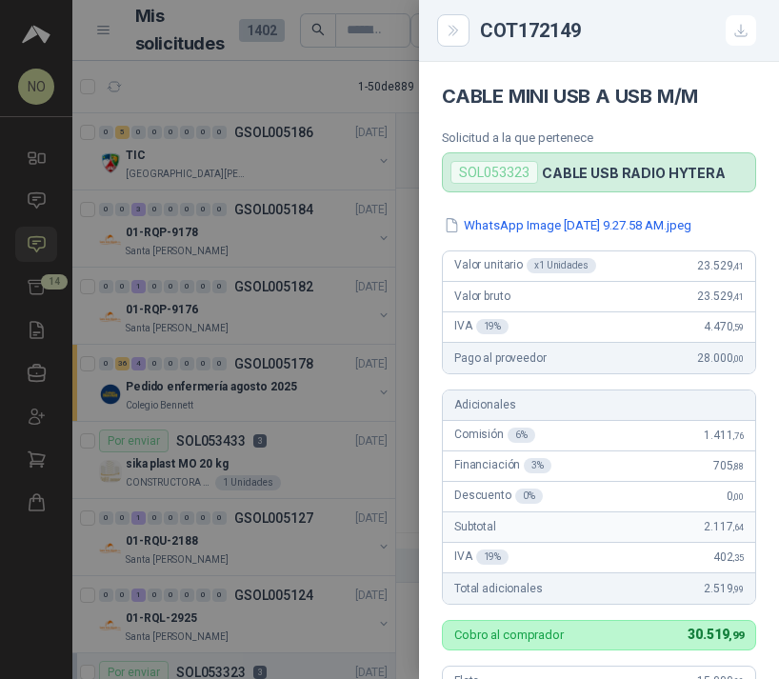
scroll to position [547, 0]
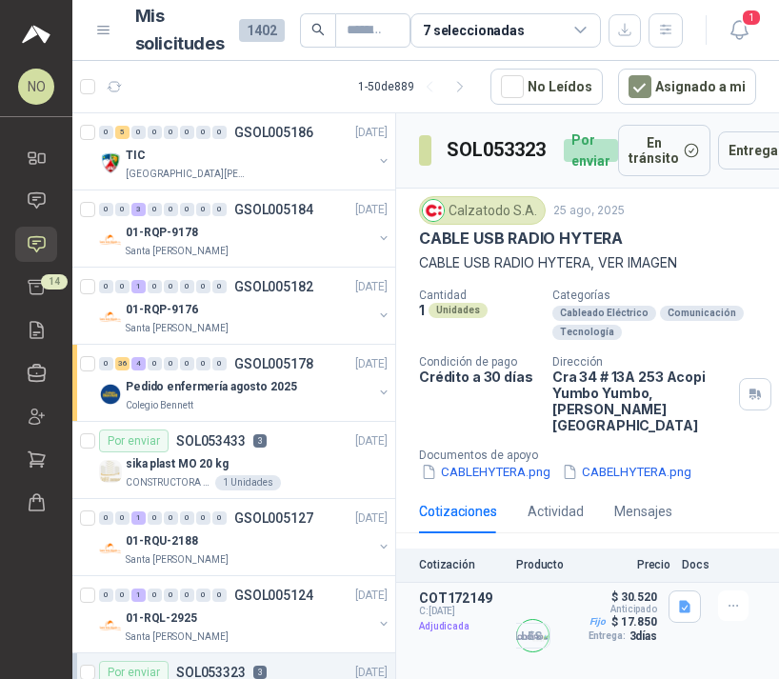
click at [526, 623] on button "Detalles" at bounding box center [505, 636] width 89 height 26
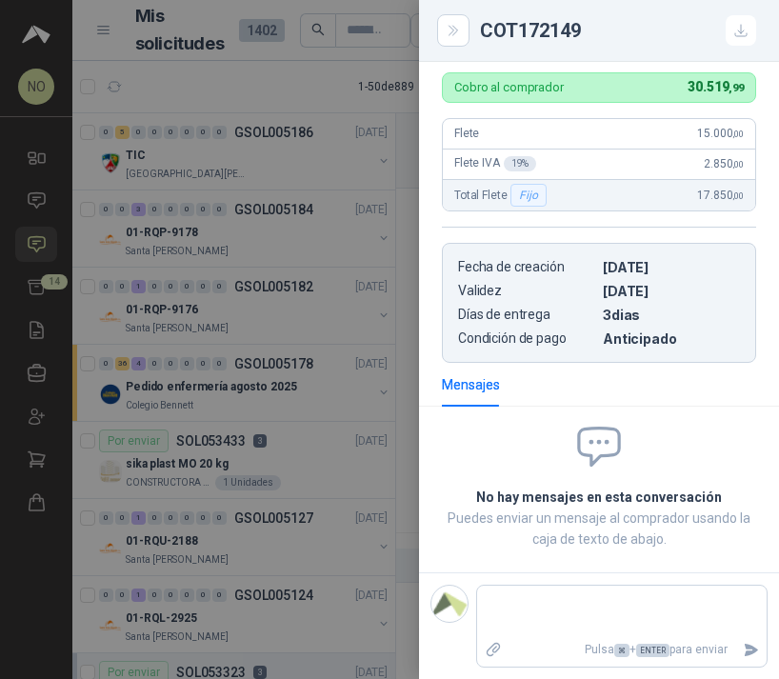
click at [410, 248] on div at bounding box center [389, 339] width 779 height 679
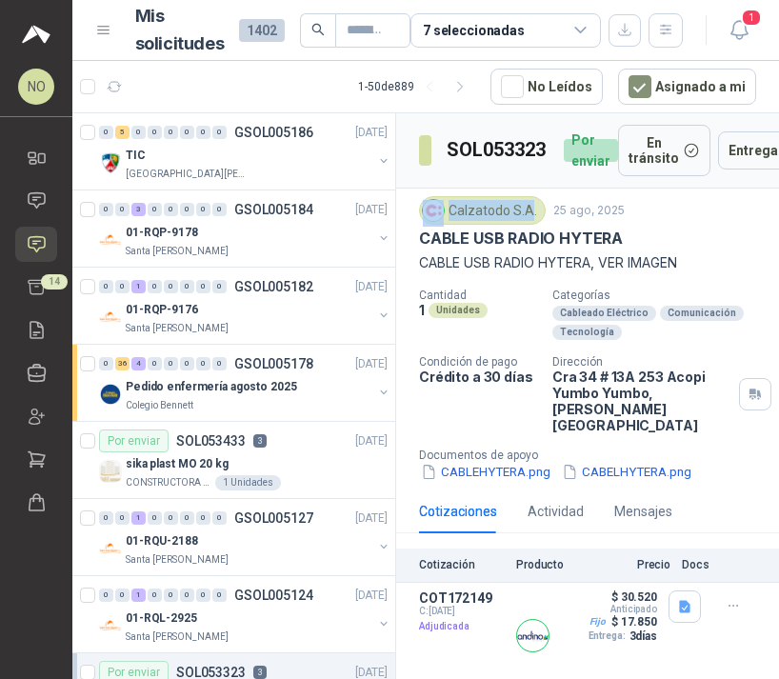
drag, startPoint x: 446, startPoint y: 211, endPoint x: 532, endPoint y: 211, distance: 86.6
click at [532, 211] on div "Calzatodo S.A." at bounding box center [482, 210] width 127 height 29
copy div "Calzatodo S.A"
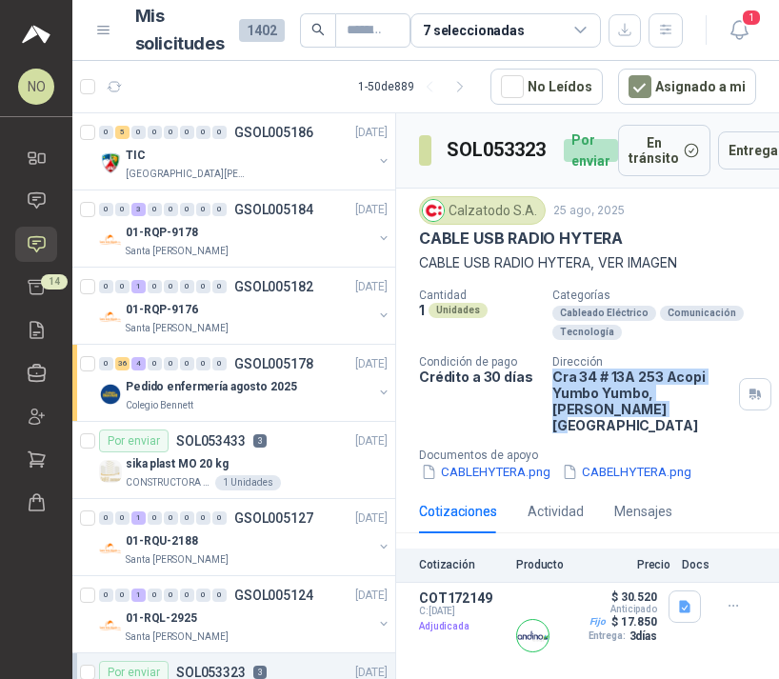
drag, startPoint x: 549, startPoint y: 376, endPoint x: 605, endPoint y: 424, distance: 73.6
click at [605, 424] on div "Cantidad 1 Unidades Categorías Cableado Eléctrico Comunicación Tecnología Condi…" at bounding box center [587, 384] width 337 height 193
copy p "Cra 34 # 13A 253 Acopi Yumbo Yumbo , Valle del Cauca"
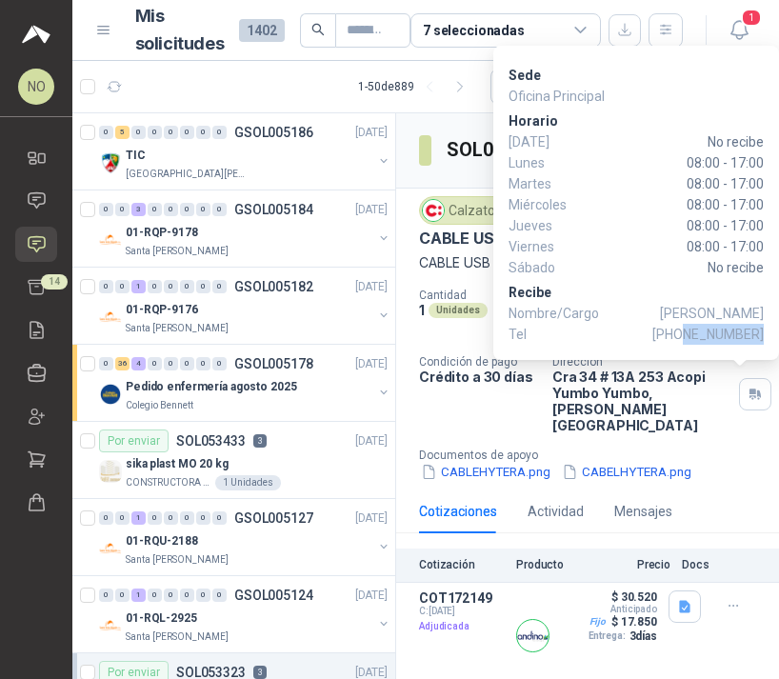
drag, startPoint x: 688, startPoint y: 333, endPoint x: 761, endPoint y: 333, distance: 72.4
click at [761, 333] on span "[PHONE_NUMBER]" at bounding box center [707, 334] width 111 height 21
copy span "3117713499"
drag, startPoint x: 630, startPoint y: 310, endPoint x: 763, endPoint y: 311, distance: 132.3
click at [763, 311] on p "Nombre/Cargo Shirley Gamboa Perez" at bounding box center [635, 313] width 255 height 21
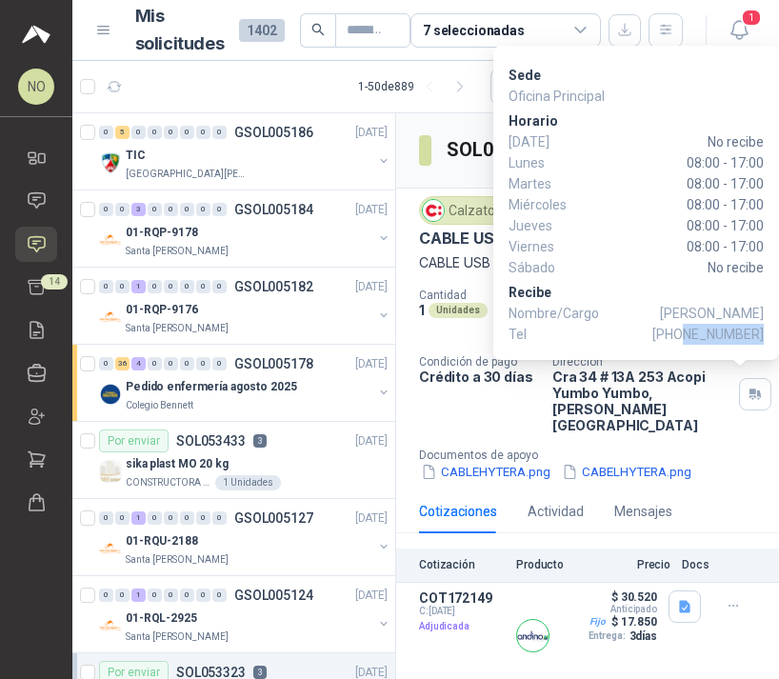
copy p "[PERSON_NAME]"
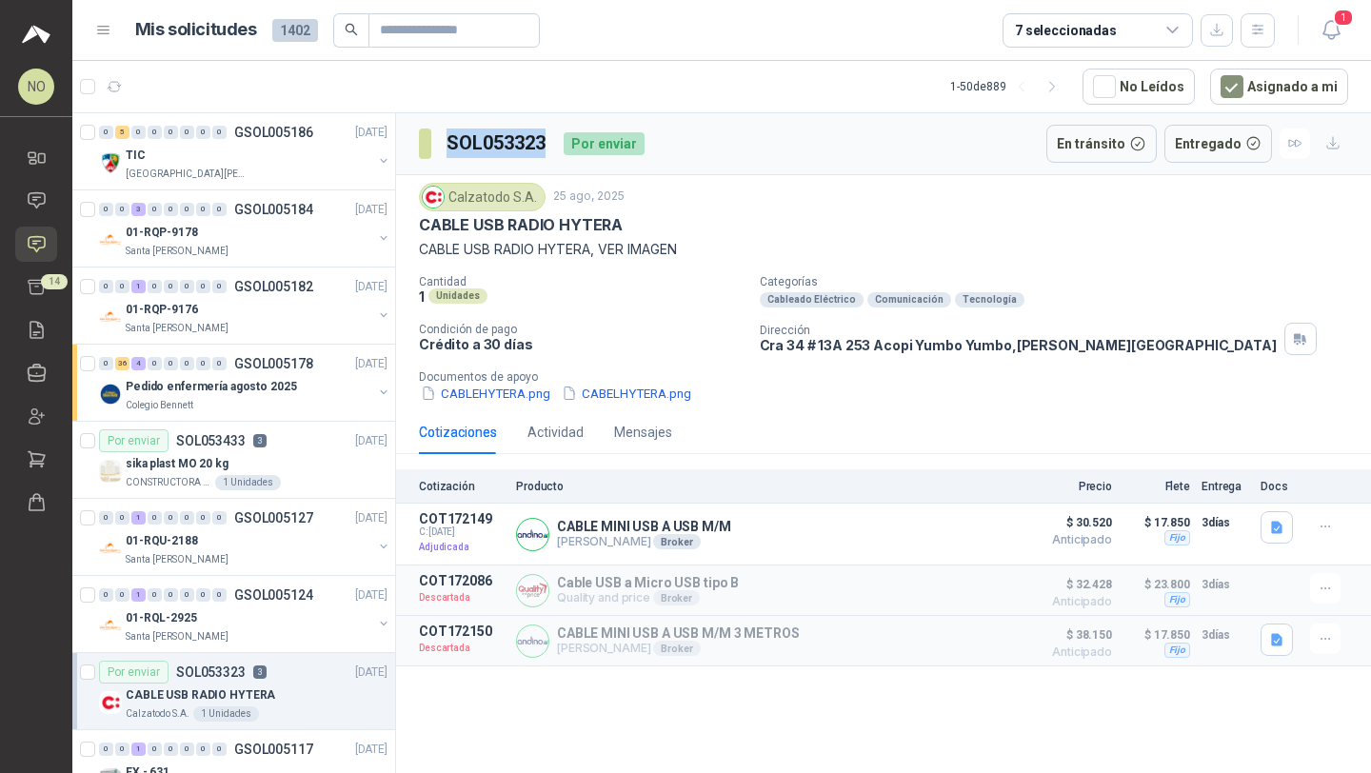
drag, startPoint x: 448, startPoint y: 140, endPoint x: 548, endPoint y: 140, distance: 100.0
click at [548, 140] on h3 "SOL053323" at bounding box center [497, 144] width 102 height 30
copy h3 "SOL053323"
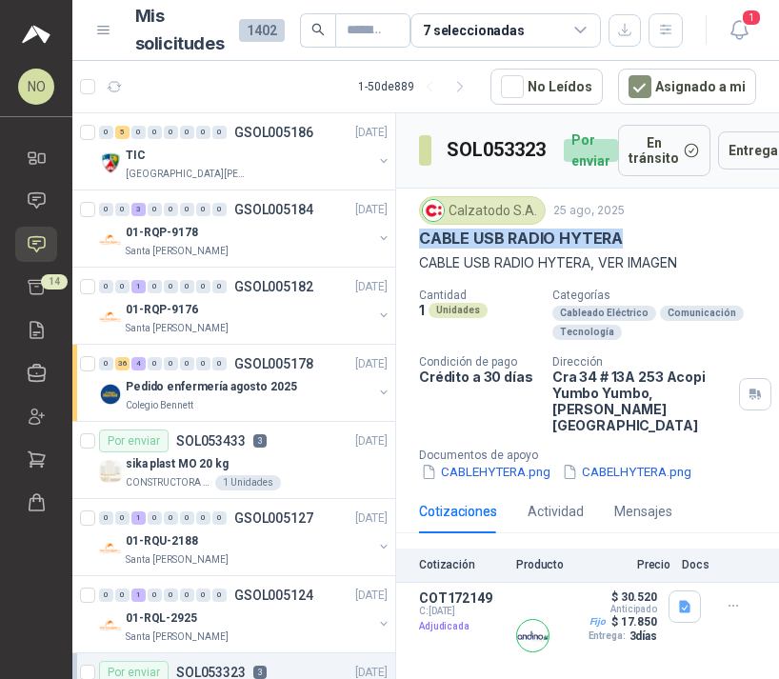
drag, startPoint x: 417, startPoint y: 239, endPoint x: 662, endPoint y: 240, distance: 244.7
click at [662, 240] on div "Calzatodo S.A. 25 ago, 2025 CABLE USB RADIO HYTERA CABLE USB RADIO HYTERA, VER …" at bounding box center [587, 338] width 383 height 301
copy p "CABLE USB RADIO HYTERA"
click at [512, 625] on article "COT172149 C: 27/08/2025 Adjudicada CABLE MINI USB A USB M/M Andino Tecnología B…" at bounding box center [587, 637] width 383 height 108
click at [526, 623] on button "Detalles" at bounding box center [505, 636] width 89 height 26
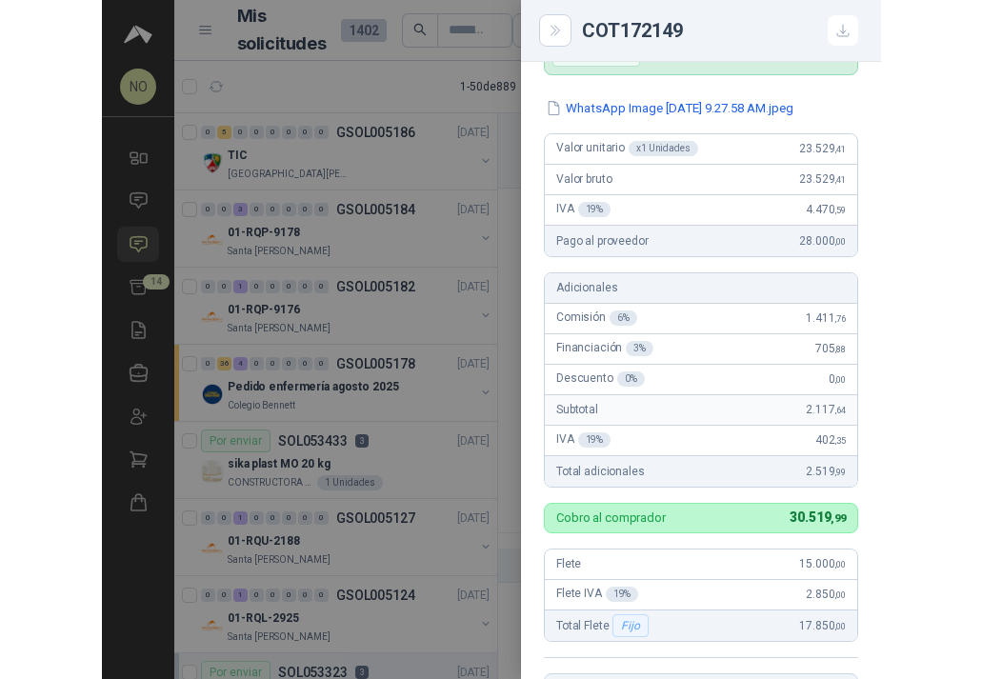
scroll to position [0, 0]
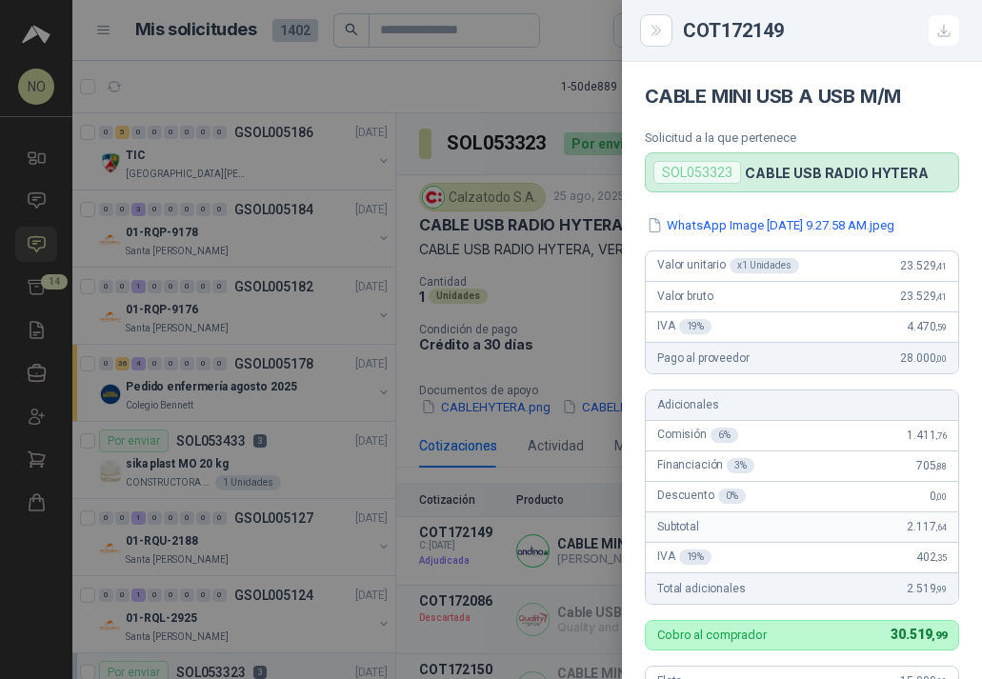
click at [484, 204] on div at bounding box center [491, 339] width 982 height 679
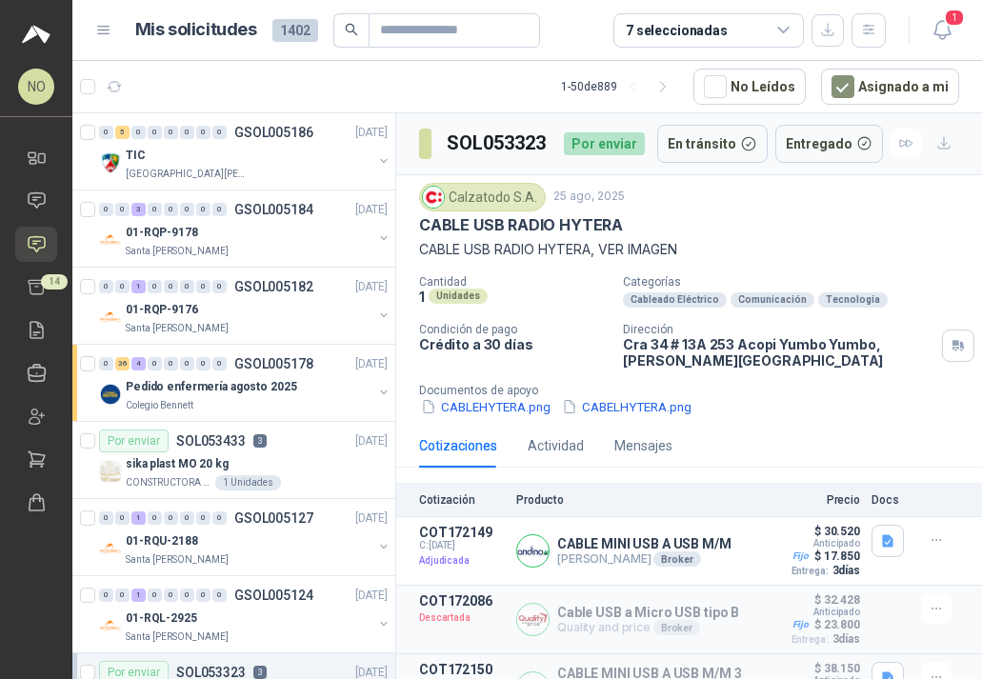
scroll to position [40, 0]
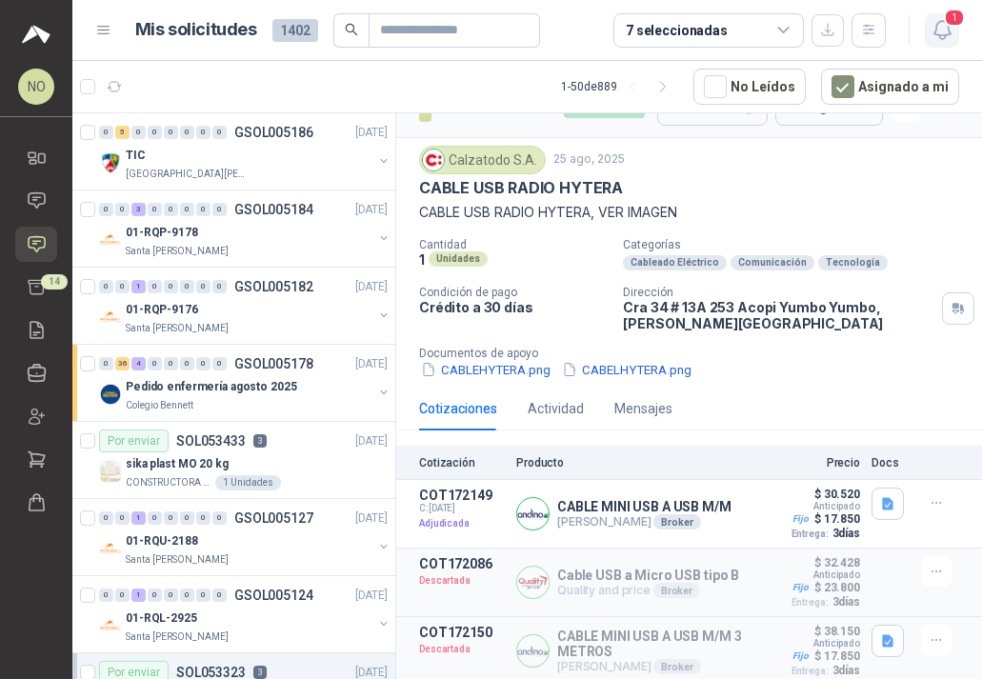
click at [940, 31] on icon "button" at bounding box center [942, 30] width 24 height 24
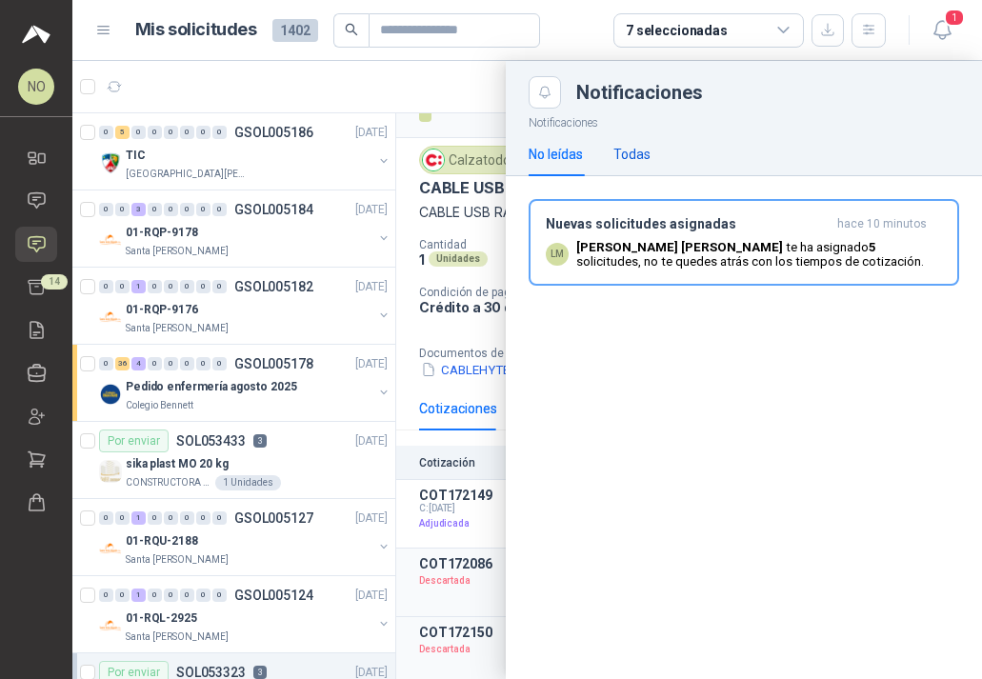
click at [640, 156] on div "Todas" at bounding box center [631, 154] width 37 height 21
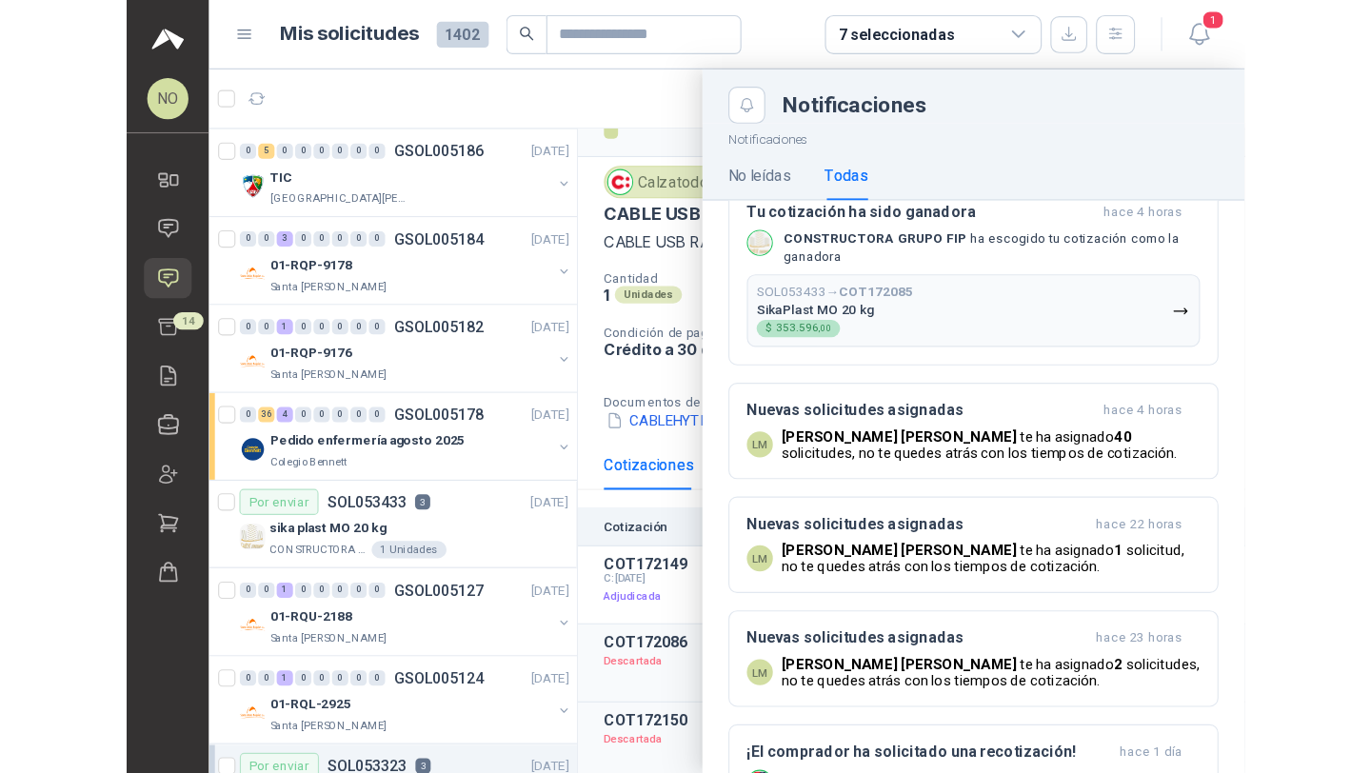
scroll to position [393, 0]
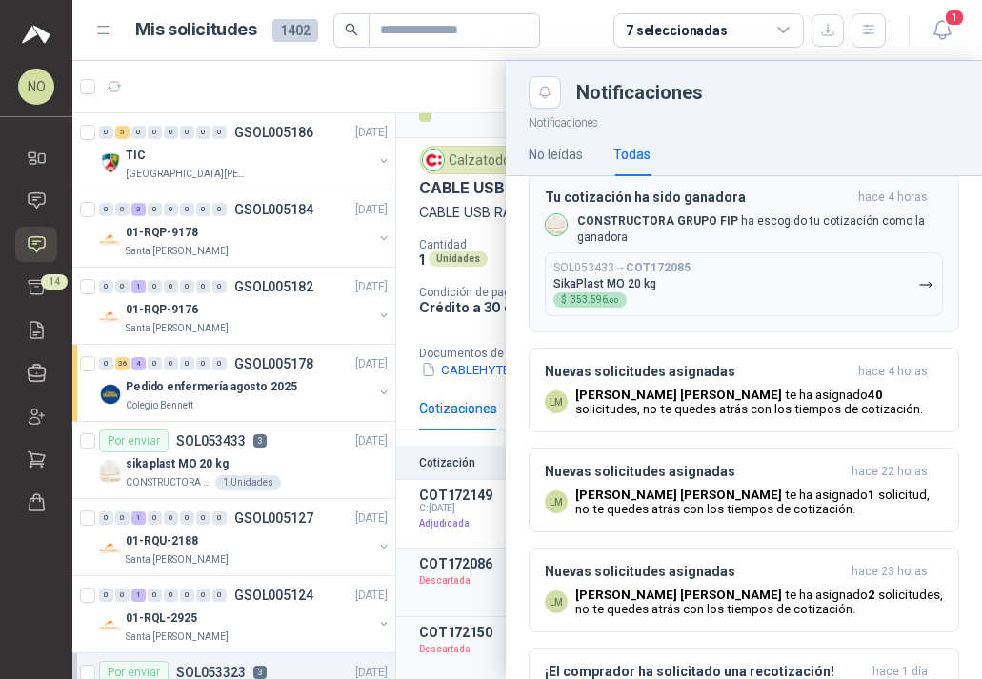
click at [693, 289] on button "SOL053433 → COT172085 SikaPlast MO 20 kg $ 353.596 ,00" at bounding box center [744, 284] width 398 height 64
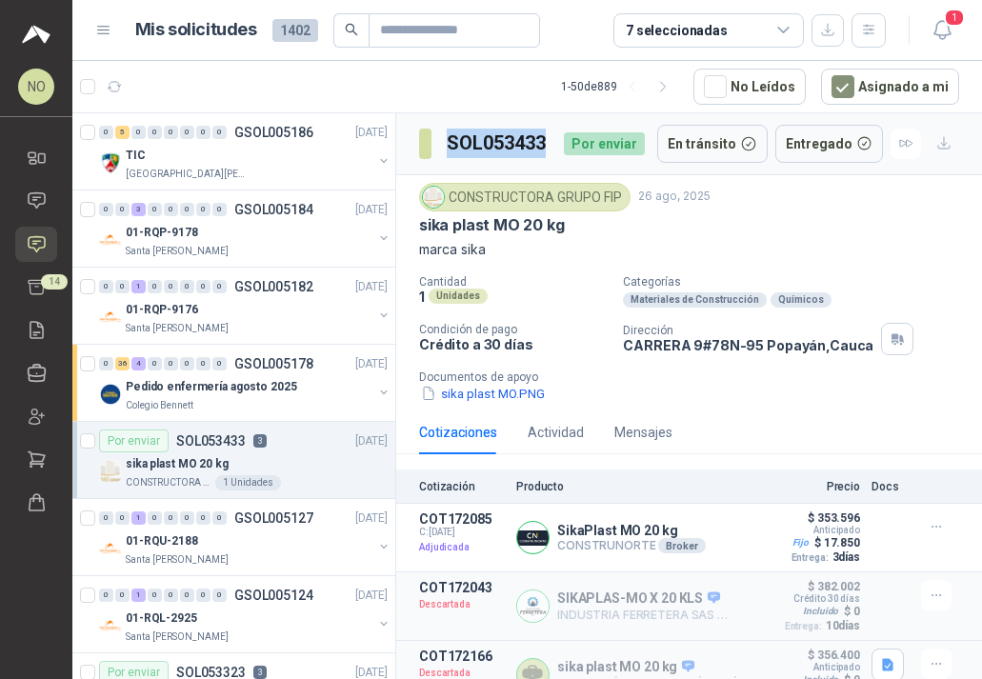
drag, startPoint x: 441, startPoint y: 146, endPoint x: 547, endPoint y: 146, distance: 106.6
click at [550, 146] on div "SOL053433 Por enviar" at bounding box center [532, 144] width 226 height 38
copy h3 "SOL053433"
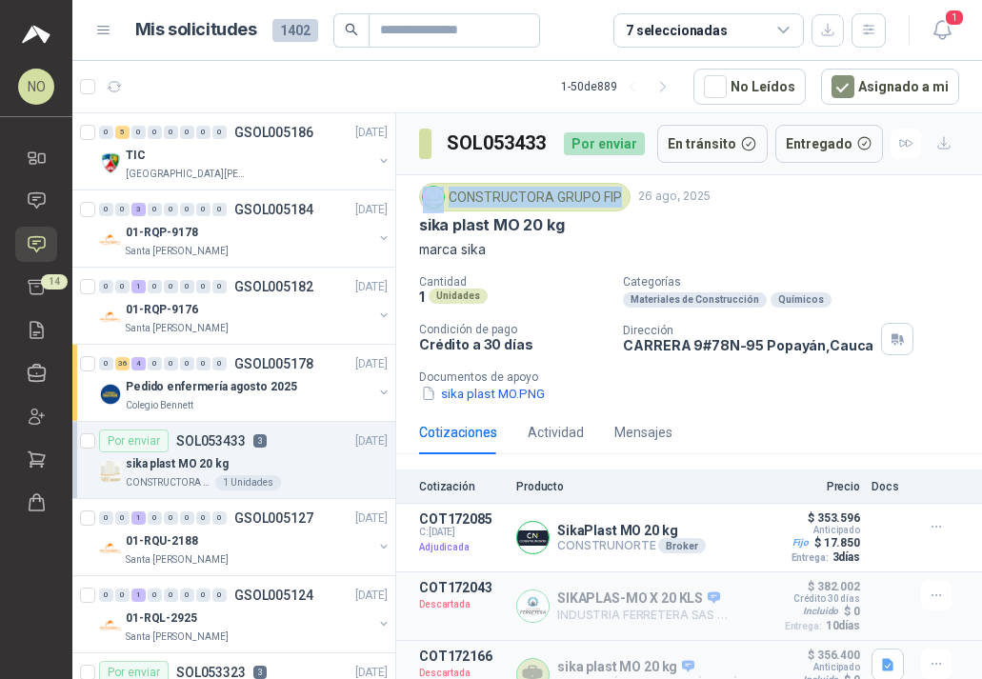
drag, startPoint x: 447, startPoint y: 195, endPoint x: 616, endPoint y: 198, distance: 168.5
click at [618, 198] on div "CONSTRUCTORA GRUPO FIP" at bounding box center [524, 197] width 211 height 29
copy div "CONSTRUCTORA GRUPO FIP"
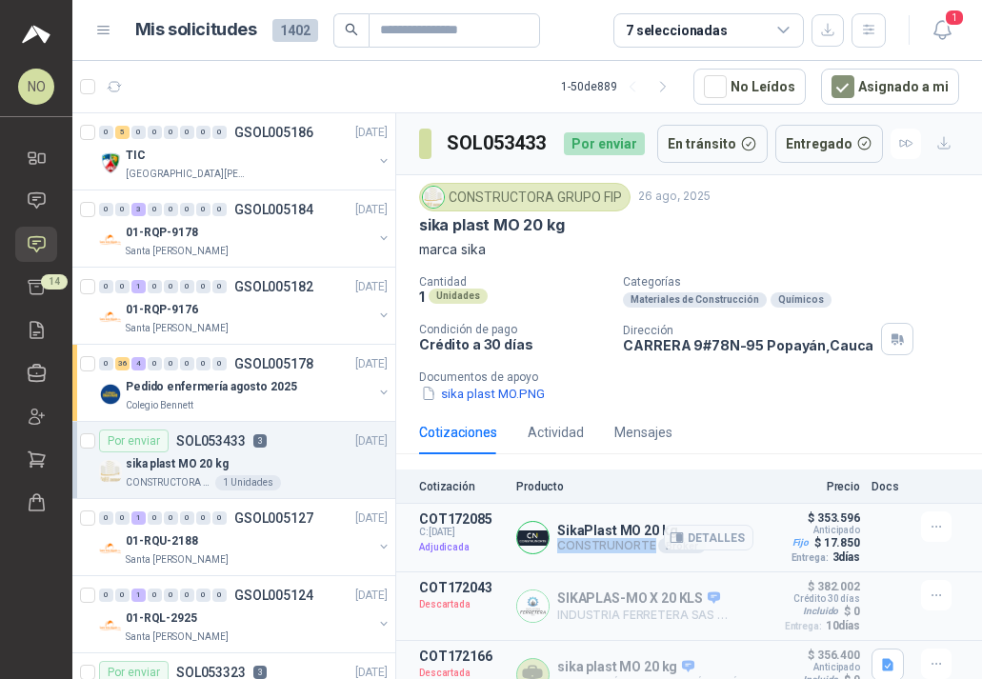
drag, startPoint x: 557, startPoint y: 547, endPoint x: 647, endPoint y: 547, distance: 90.4
click at [647, 547] on p "CONSTRUNORTE Broker" at bounding box center [631, 545] width 149 height 15
drag, startPoint x: 415, startPoint y: 227, endPoint x: 573, endPoint y: 229, distance: 158.1
click at [576, 228] on div "CONSTRUCTORA GRUPO FIP 26 ago, 2025 sika plast MO 20 kg marca sika Cantidad 1 U…" at bounding box center [688, 293] width 585 height 236
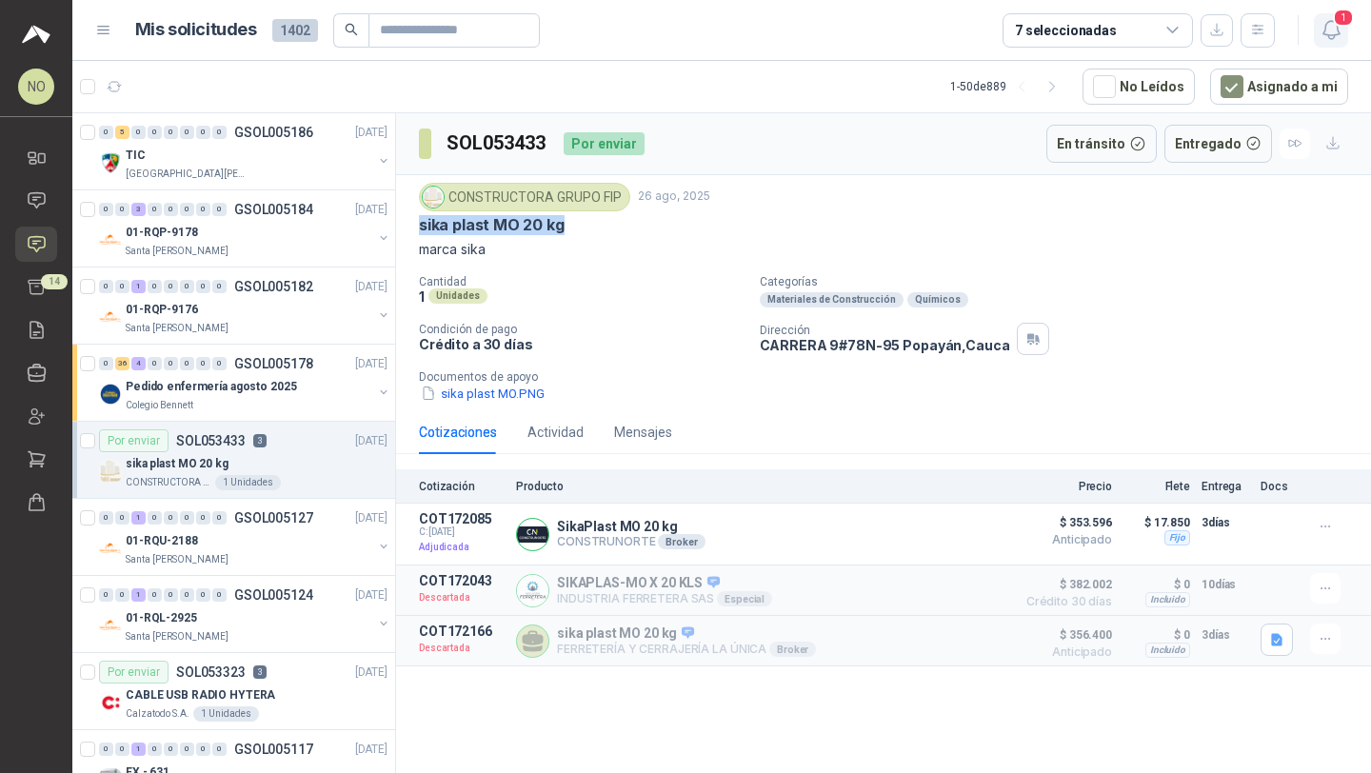
click at [1330, 36] on icon "button" at bounding box center [1331, 30] width 24 height 24
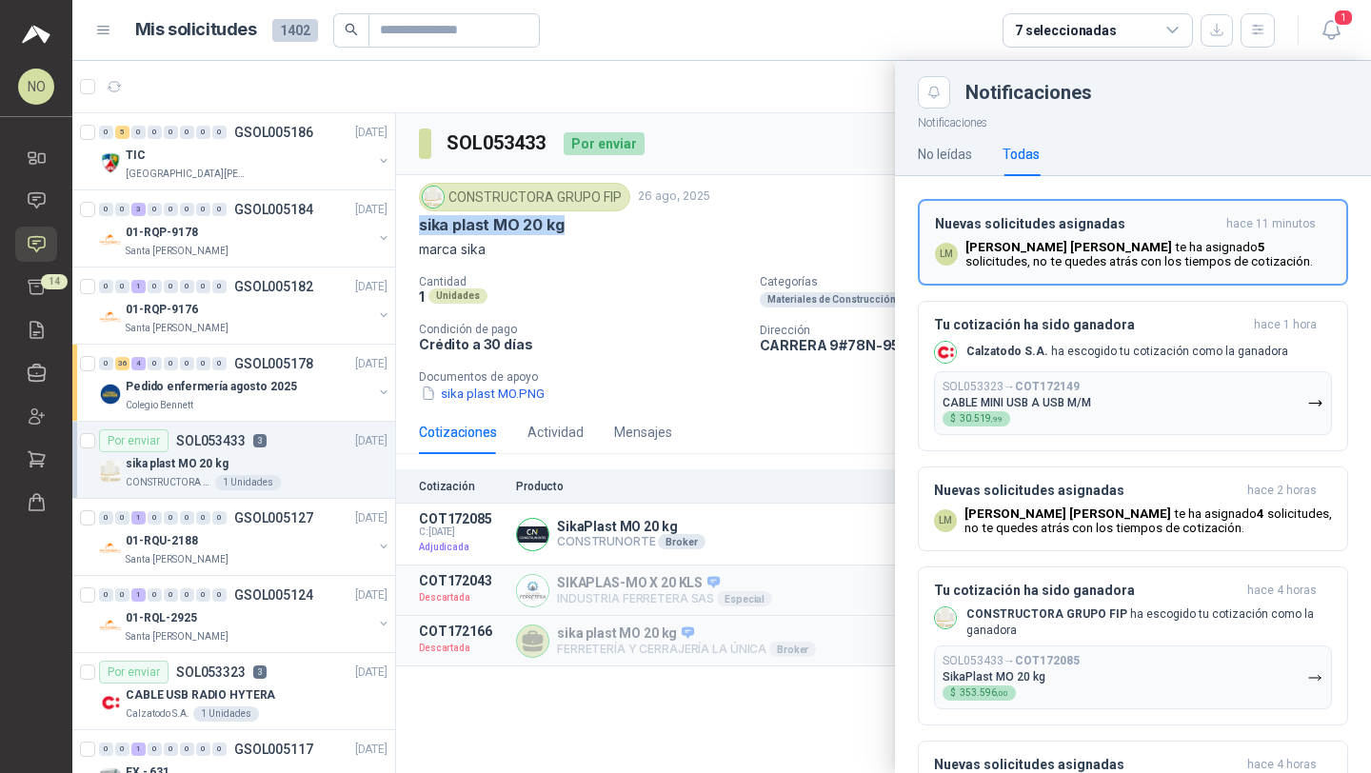
click at [1049, 234] on div "Nuevas solicitudes asignadas hace 11 minutos LM Luis Miguel Martinez te ha asig…" at bounding box center [1133, 242] width 396 height 52
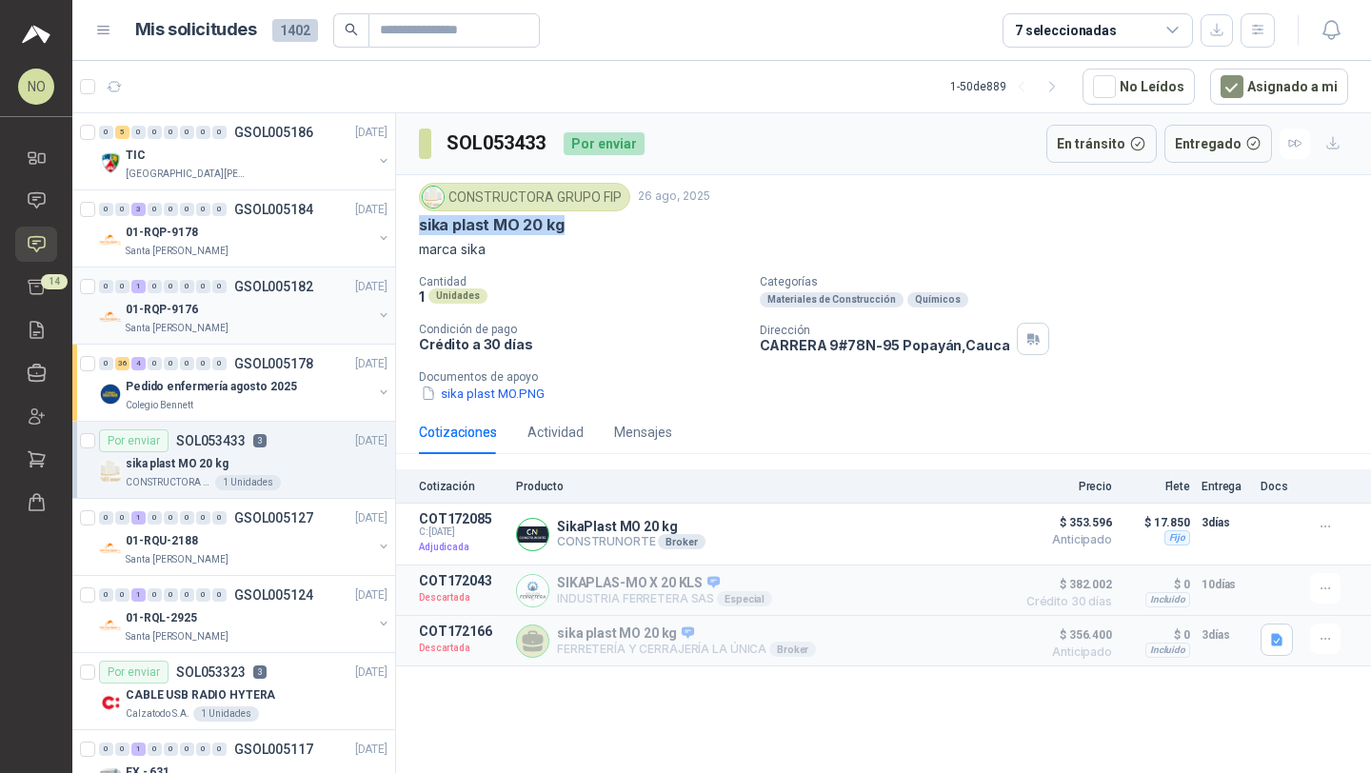
click at [226, 302] on div "01-RQP-9176" at bounding box center [249, 309] width 247 height 23
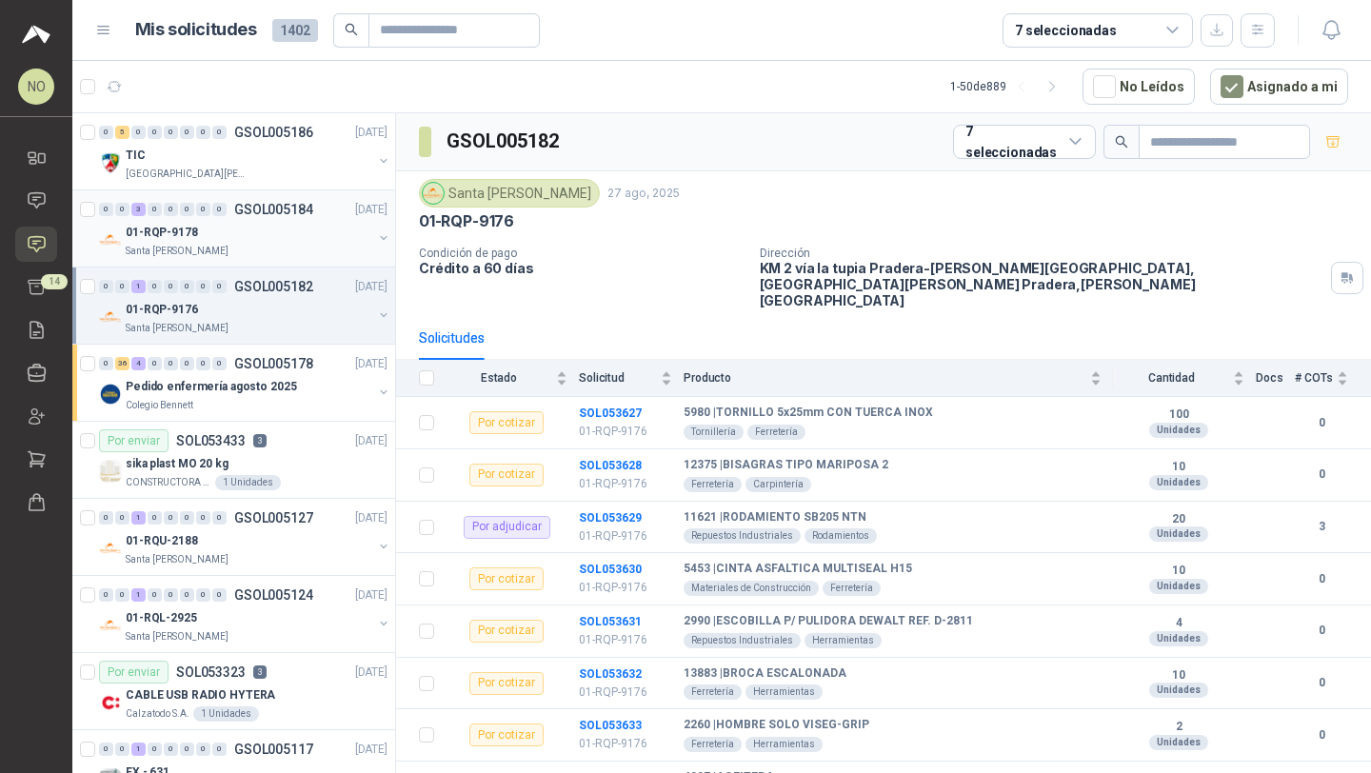
click at [244, 242] on div "01-RQP-9178" at bounding box center [249, 232] width 247 height 23
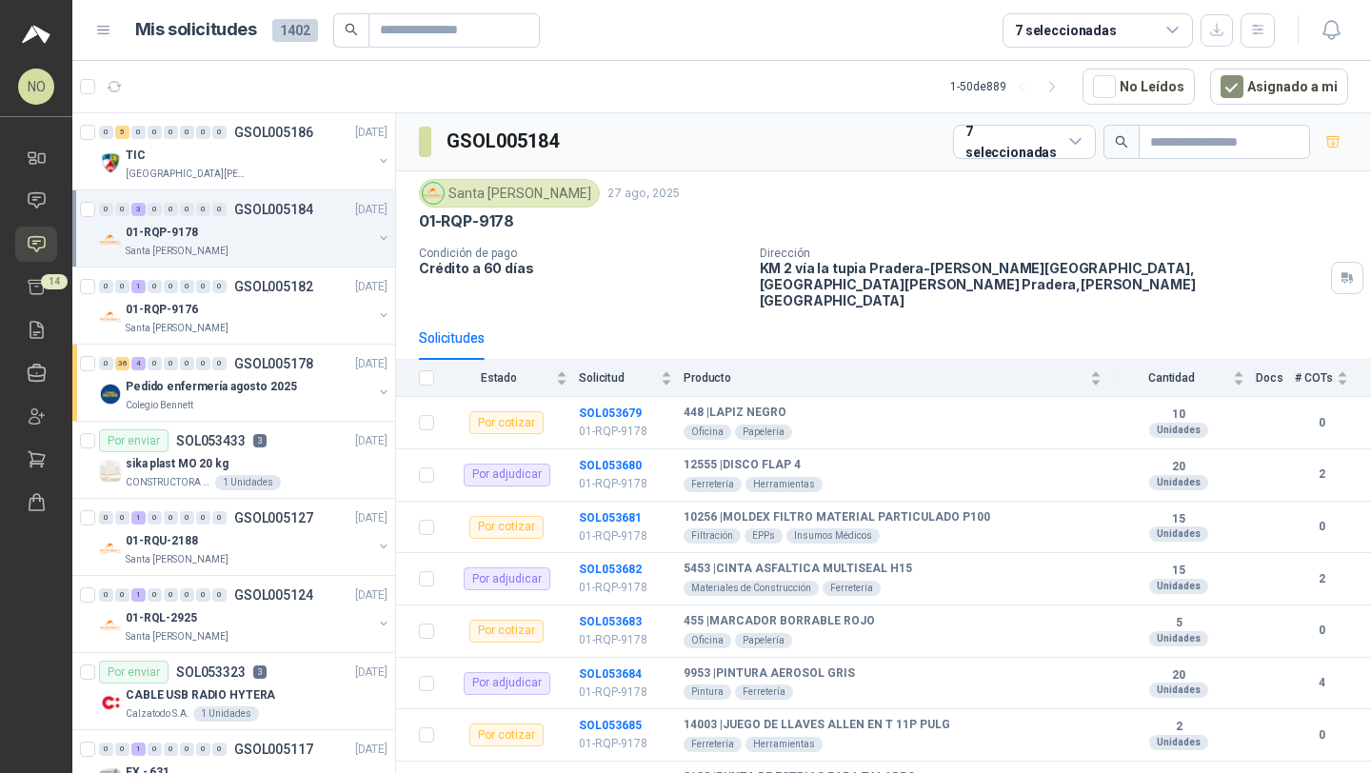
click at [244, 242] on div "01-RQP-9178" at bounding box center [249, 232] width 247 height 23
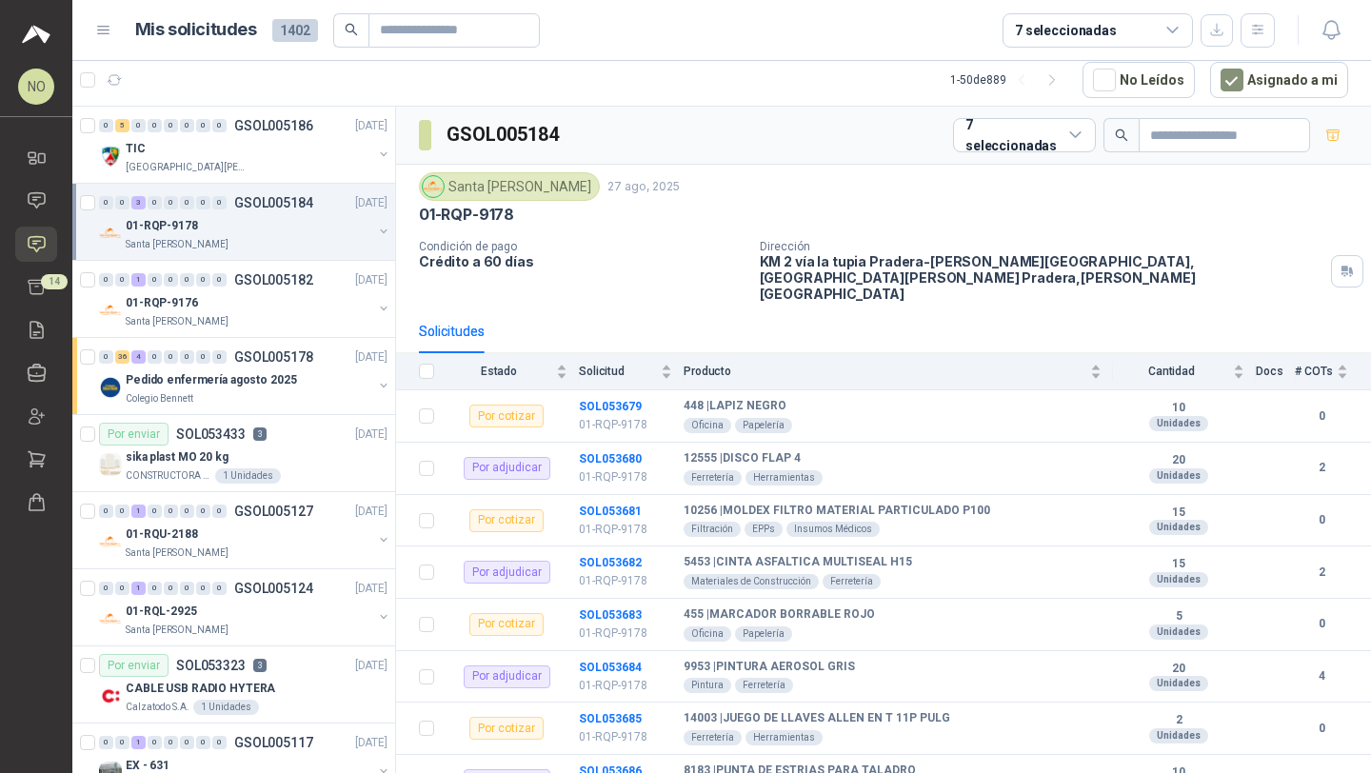
click at [244, 242] on div "Santa [PERSON_NAME]" at bounding box center [249, 244] width 247 height 15
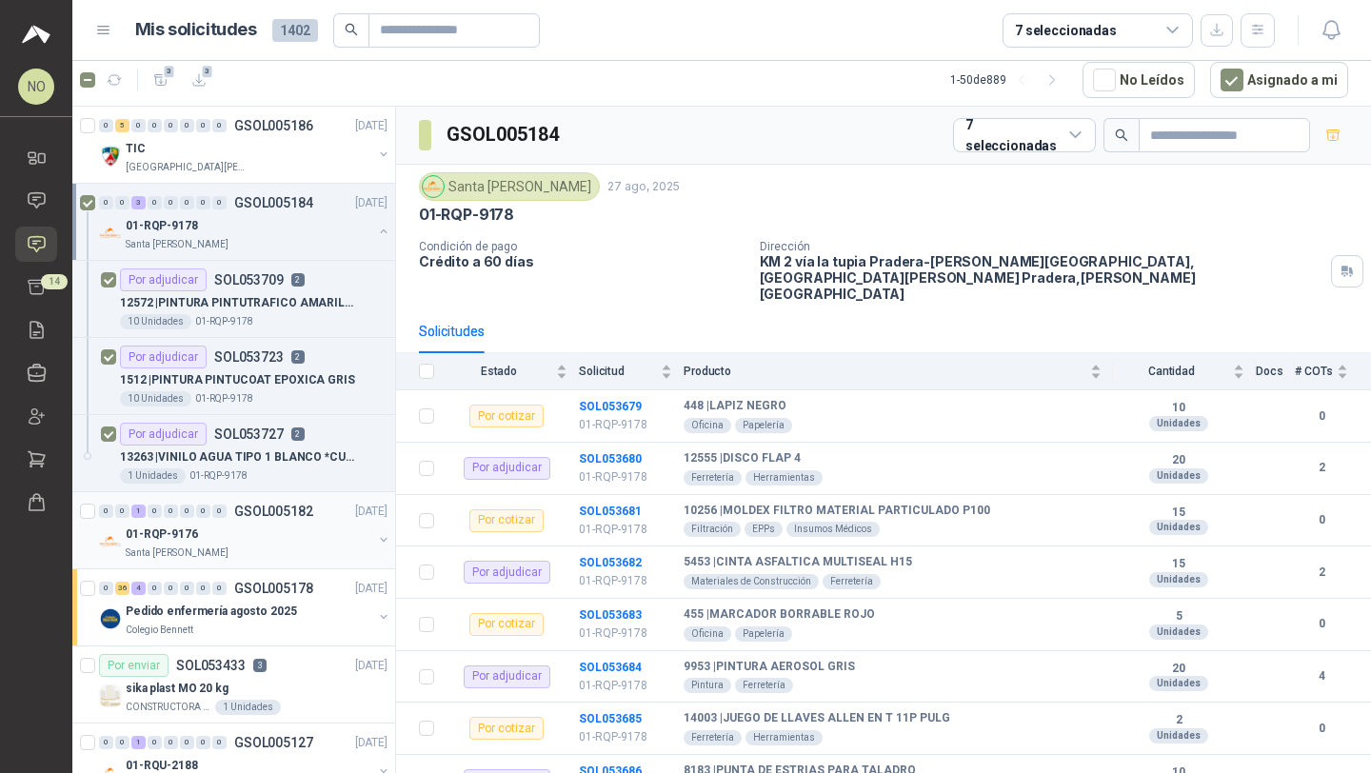
click at [235, 540] on div "01-RQP-9176" at bounding box center [249, 534] width 247 height 23
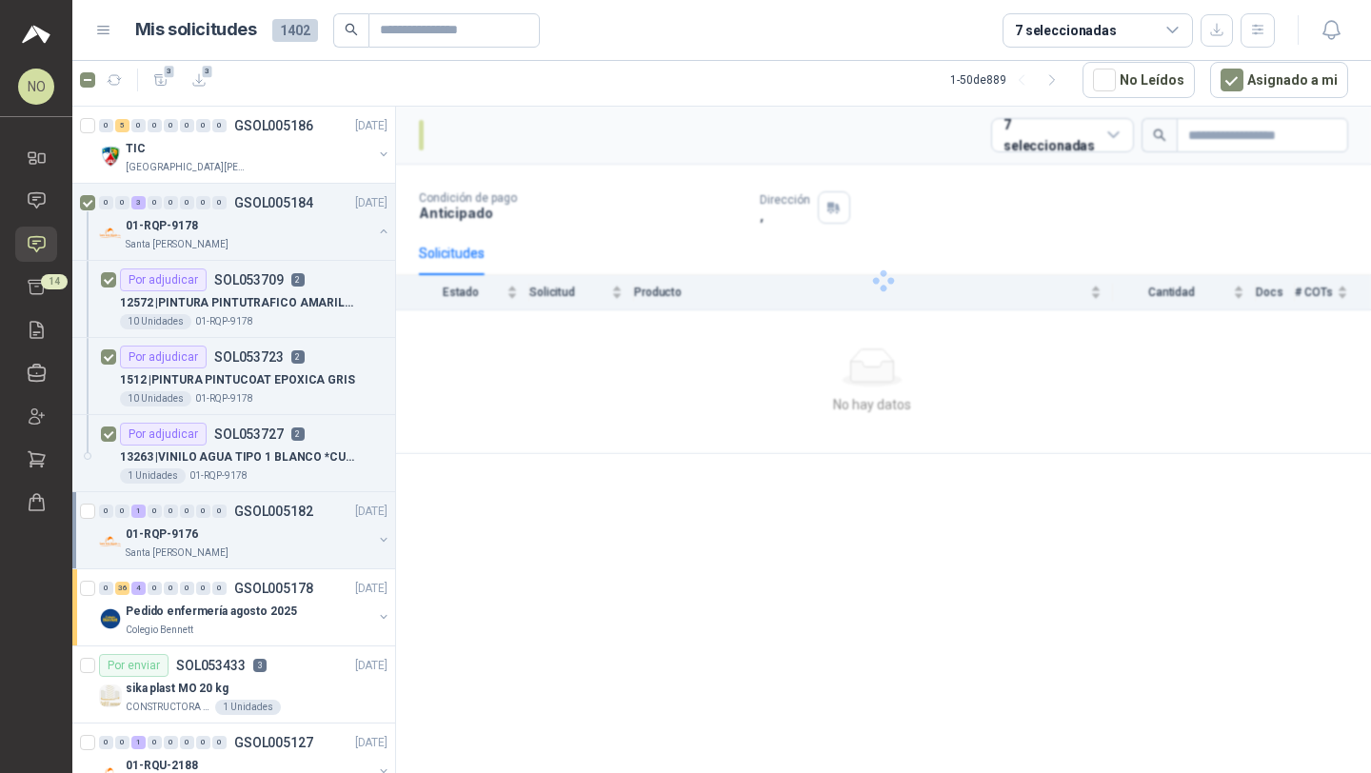
click at [235, 540] on div "01-RQP-9176" at bounding box center [249, 534] width 247 height 23
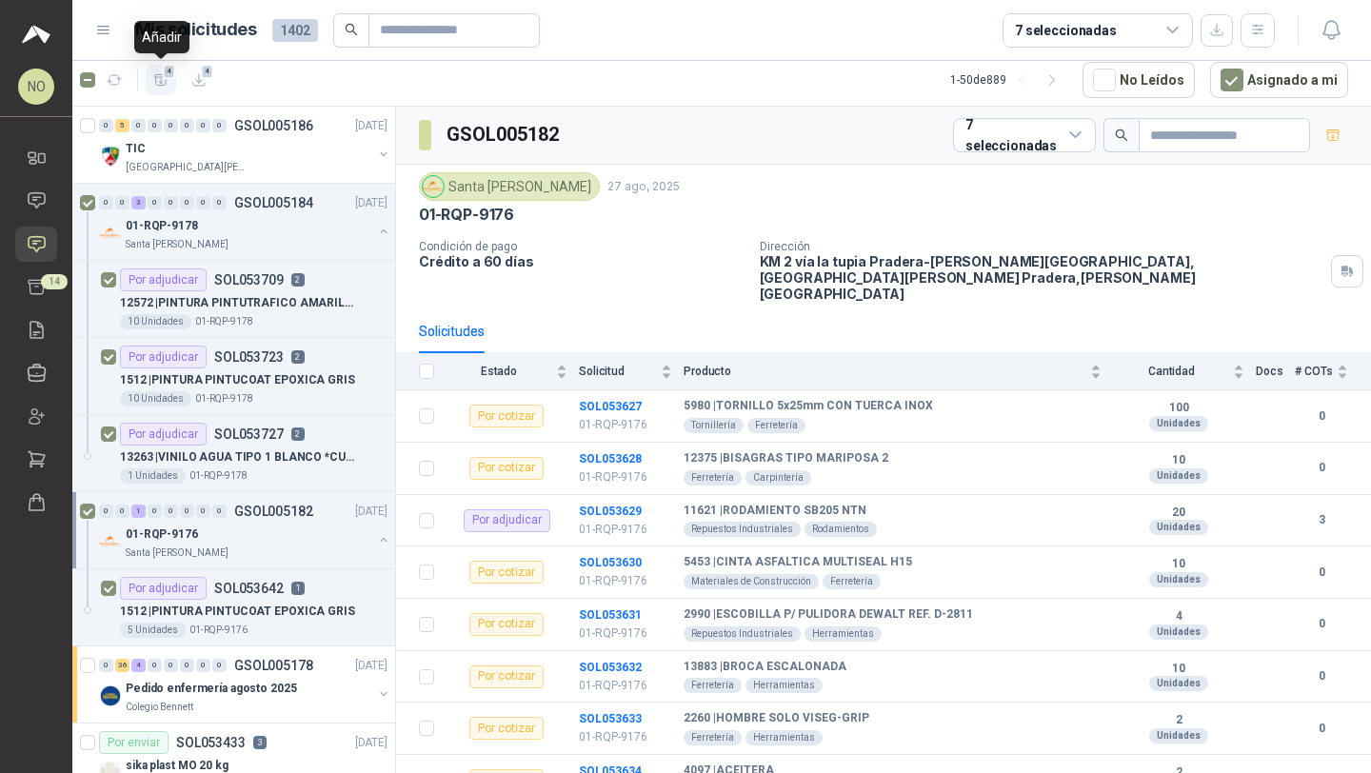
click at [161, 79] on icon "button" at bounding box center [161, 80] width 16 height 16
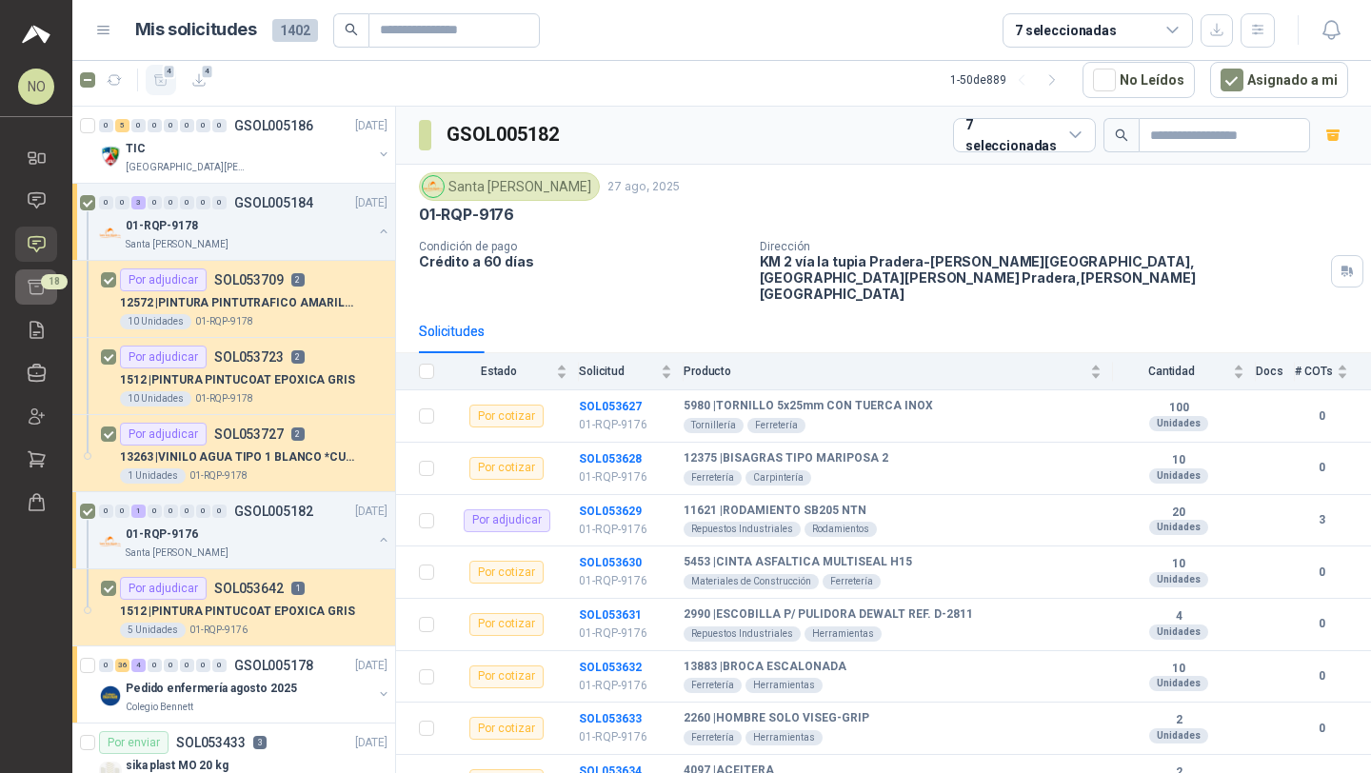
click at [39, 293] on icon at bounding box center [37, 287] width 16 height 14
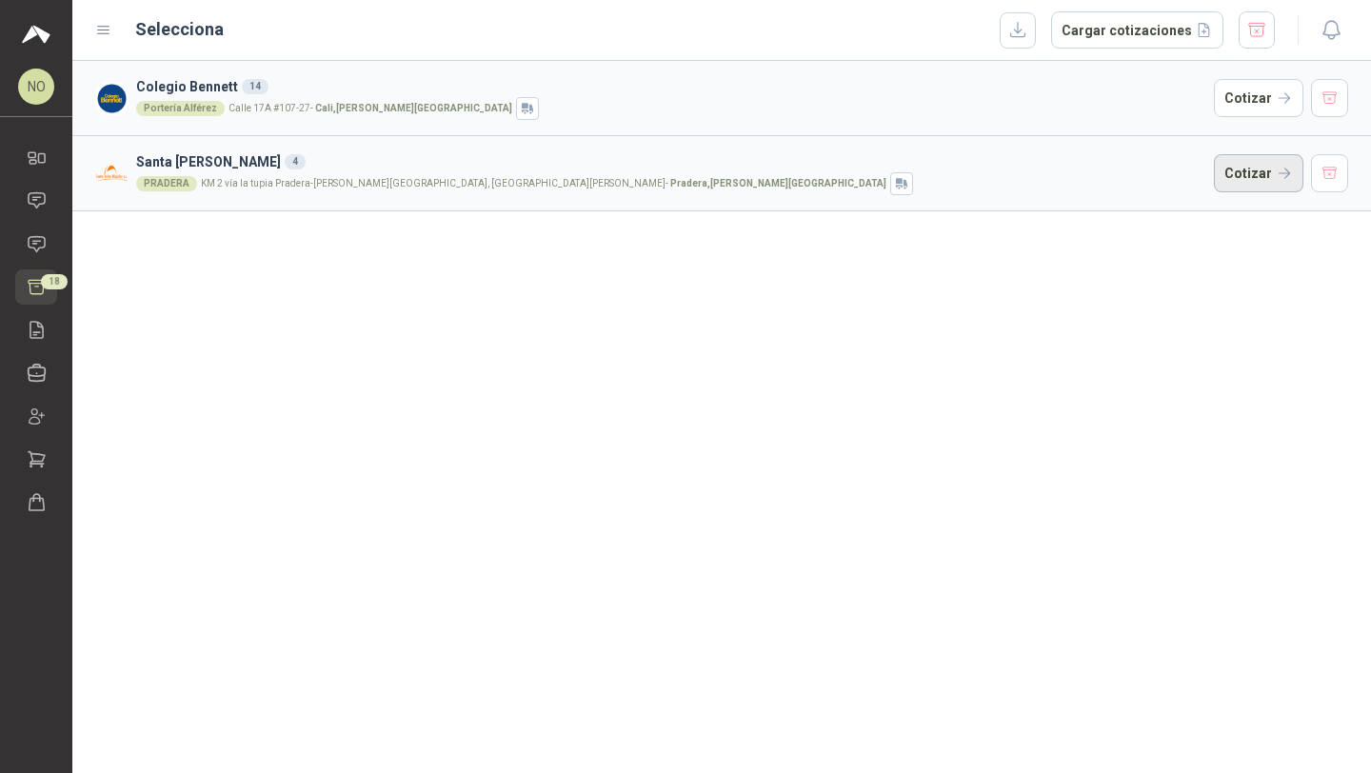
click at [1242, 171] on button "Cotizar" at bounding box center [1258, 173] width 89 height 38
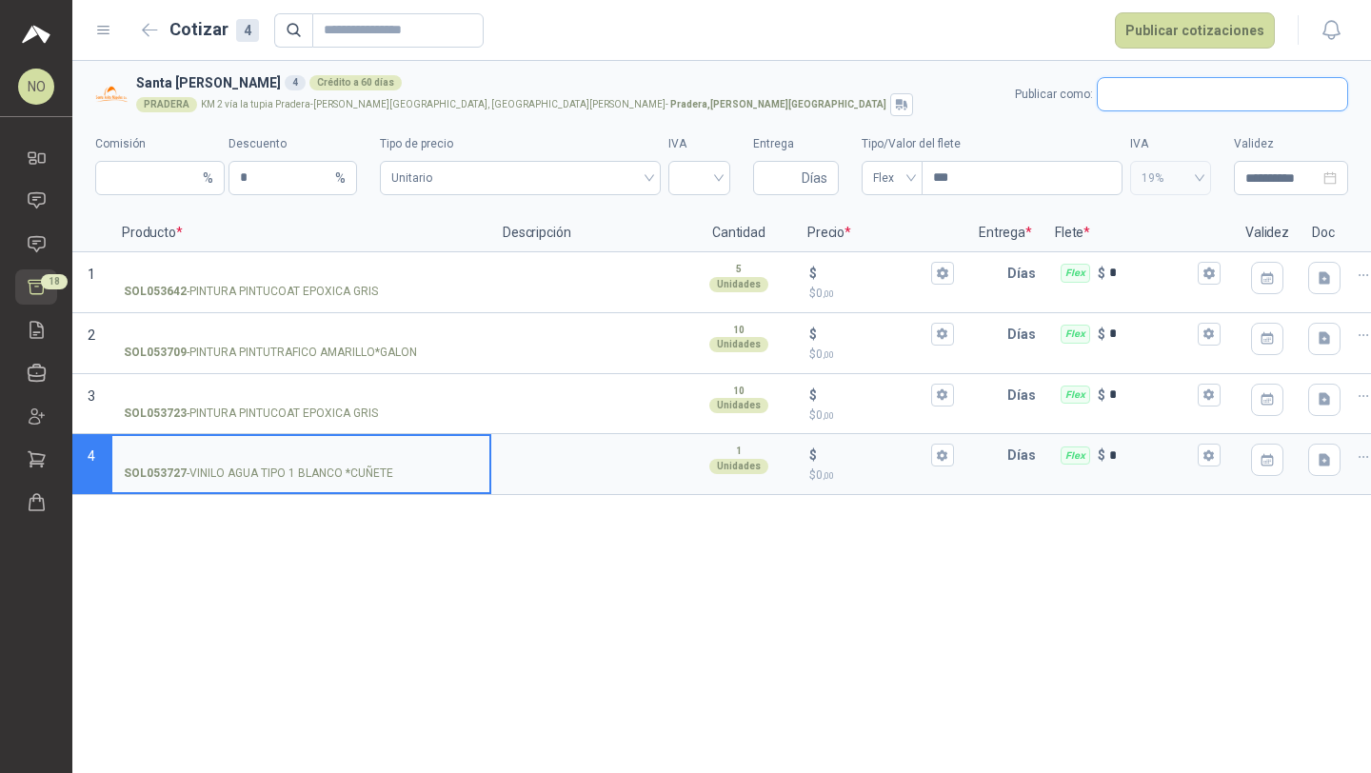
click at [1152, 91] on input "text" at bounding box center [1222, 94] width 249 height 32
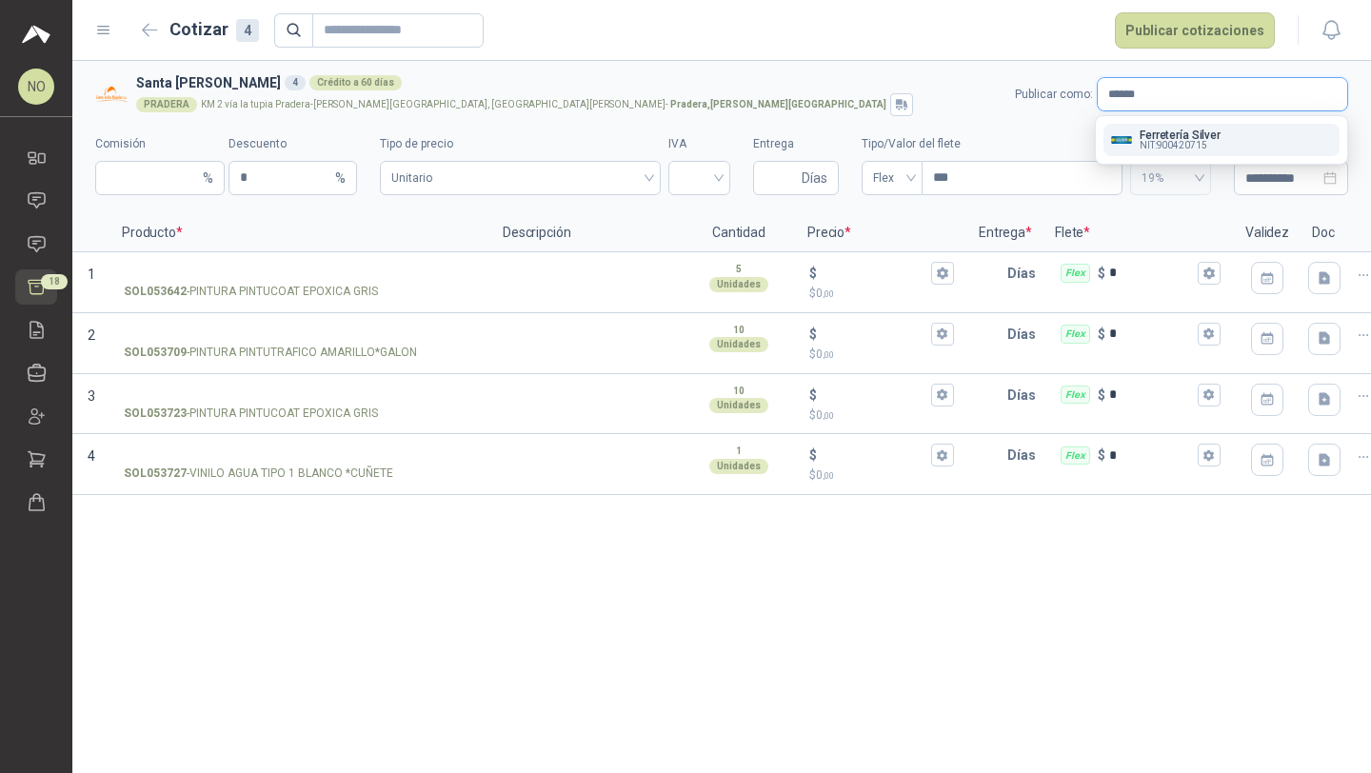
type input "******"
click at [1192, 141] on span "NIT : 900420715" at bounding box center [1174, 146] width 68 height 10
type input "*"
type input "**********"
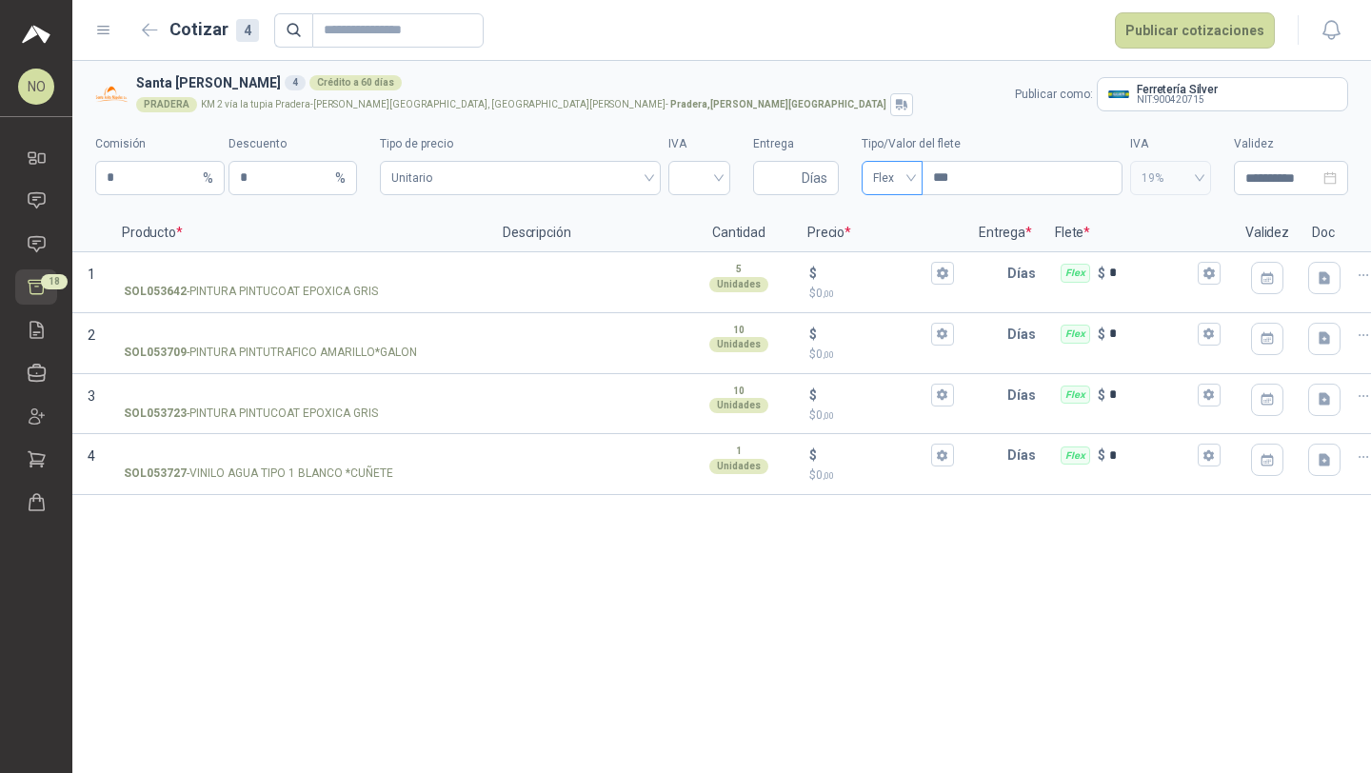
click at [904, 178] on span "Flex" at bounding box center [892, 178] width 38 height 29
click at [888, 244] on div "Incluido" at bounding box center [892, 248] width 30 height 21
click at [784, 189] on input "Entrega" at bounding box center [780, 178] width 33 height 32
type input "*"
click at [697, 186] on input "search" at bounding box center [699, 176] width 39 height 29
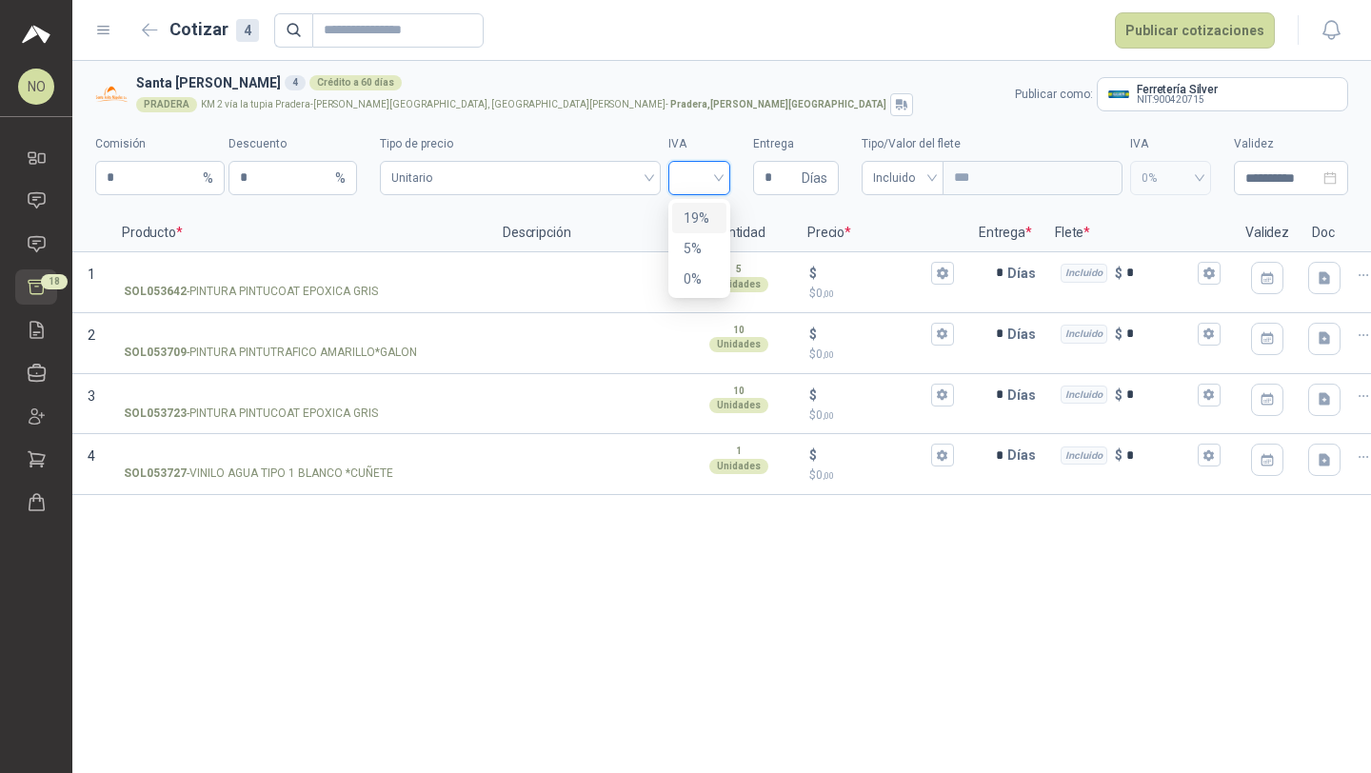
click at [697, 216] on div "19%" at bounding box center [699, 218] width 31 height 21
click at [1262, 168] on input "**********" at bounding box center [1282, 178] width 74 height 21
click at [1254, 172] on input "**********" at bounding box center [1282, 178] width 74 height 21
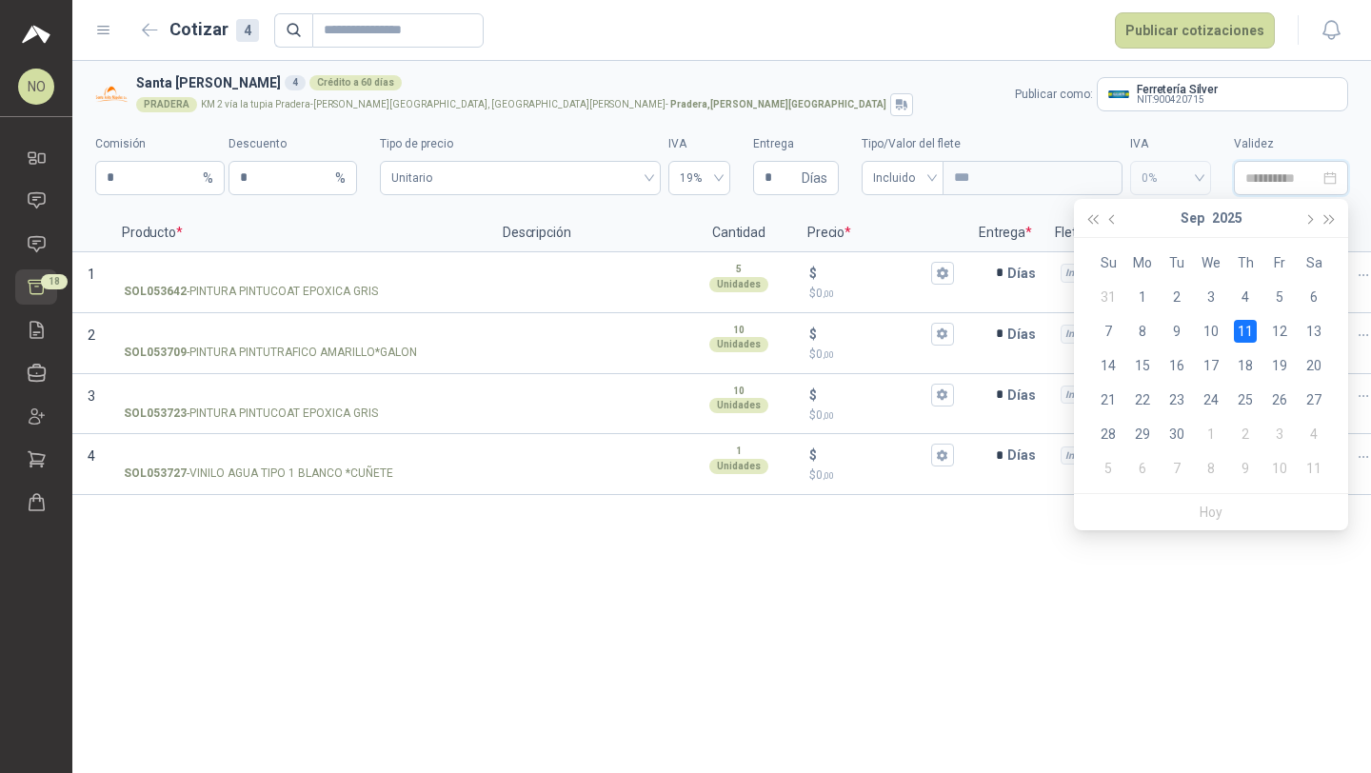
type input "**********"
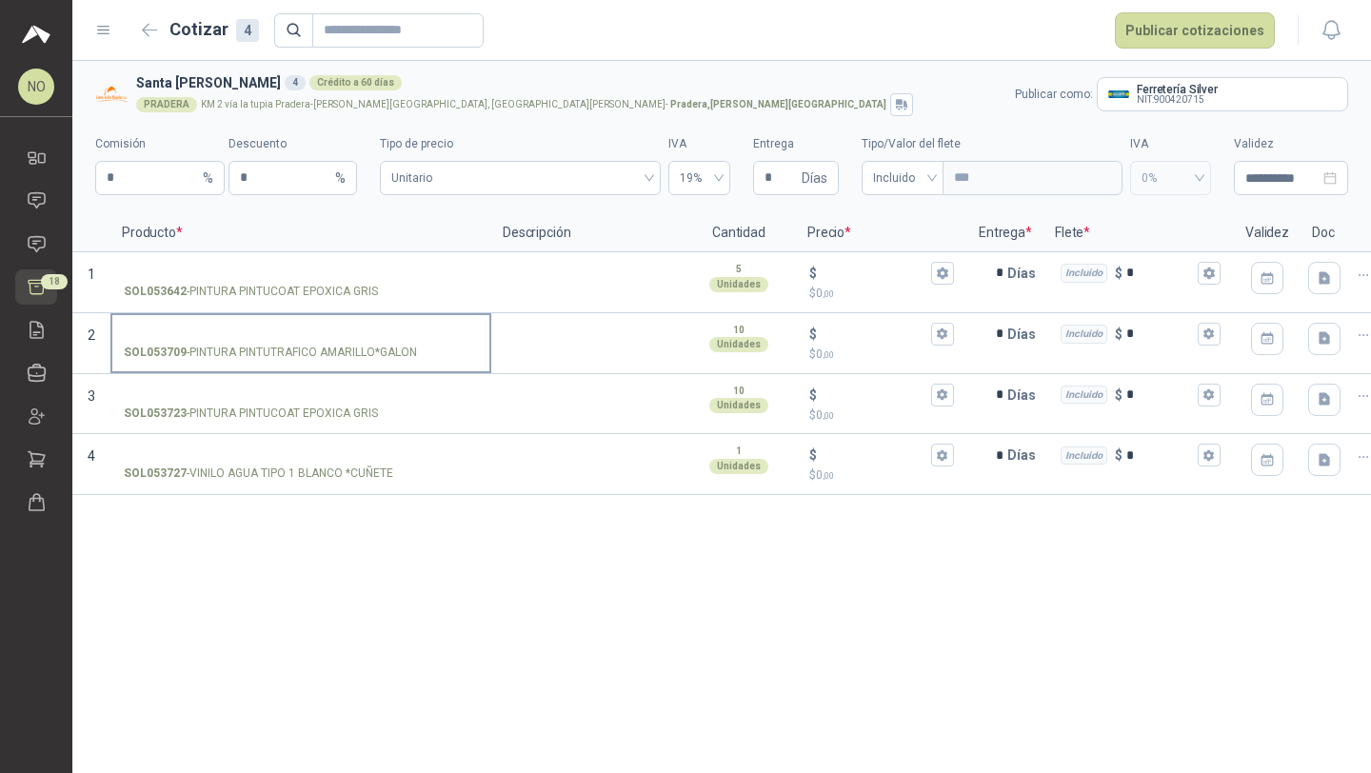
click at [365, 332] on input "SOL053709 - PINTURA PINTUTRAFICO AMARILLO*GALON" at bounding box center [301, 334] width 354 height 14
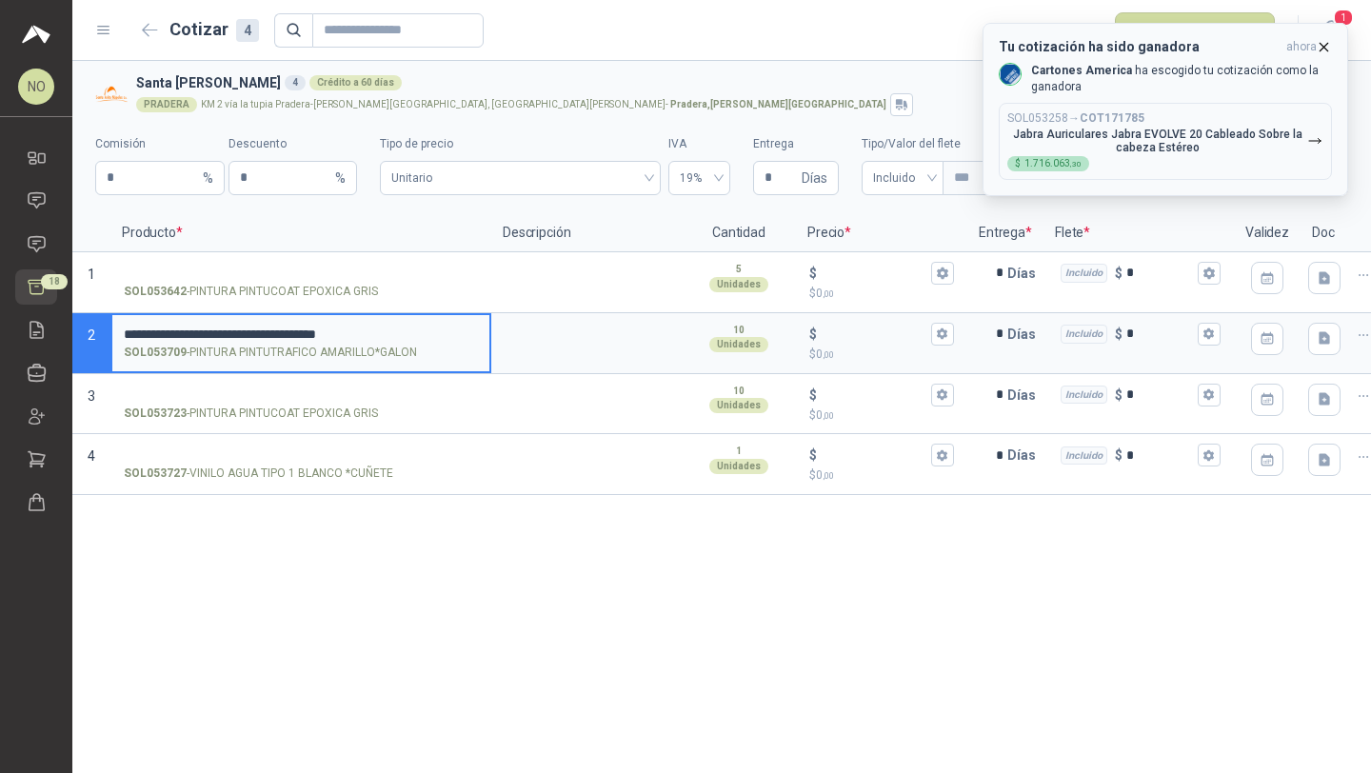
click at [1328, 44] on icon "button" at bounding box center [1324, 47] width 16 height 16
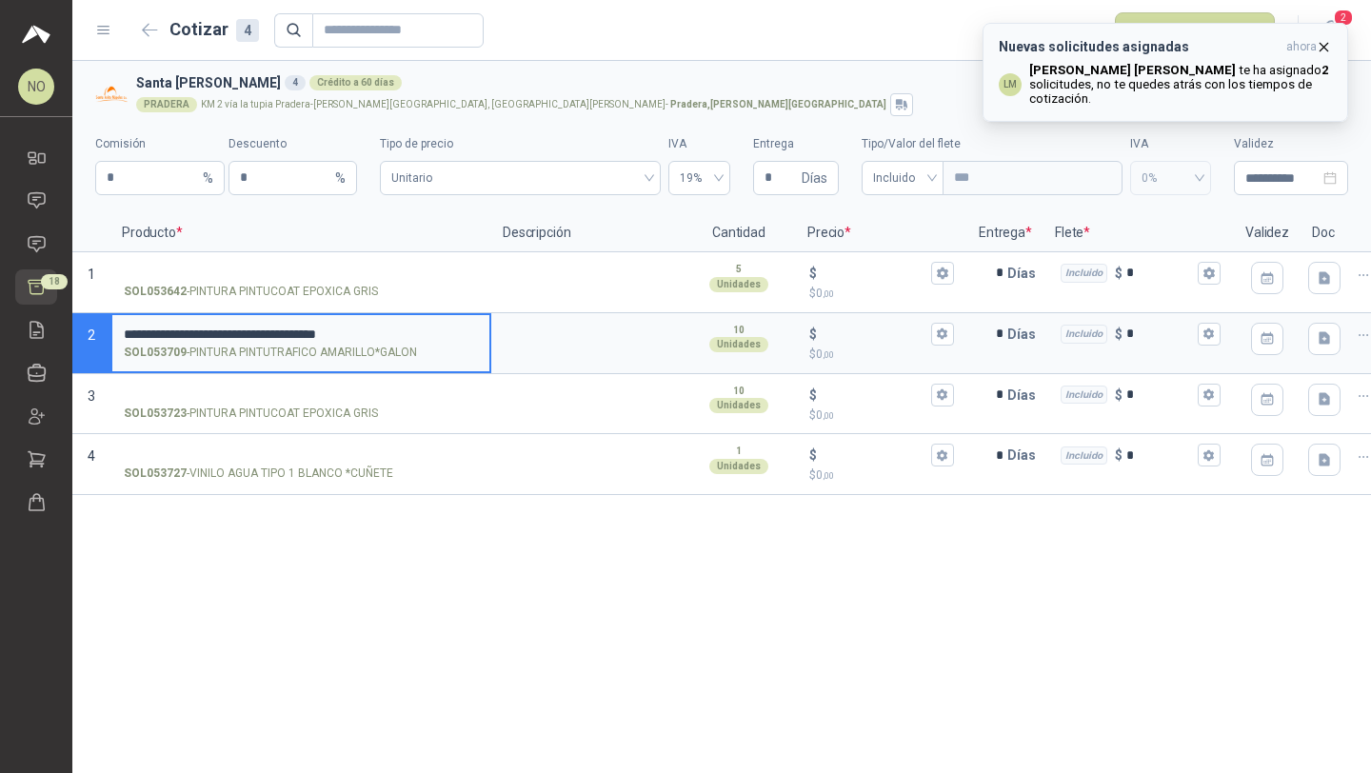
click at [1326, 48] on icon "button" at bounding box center [1324, 47] width 16 height 16
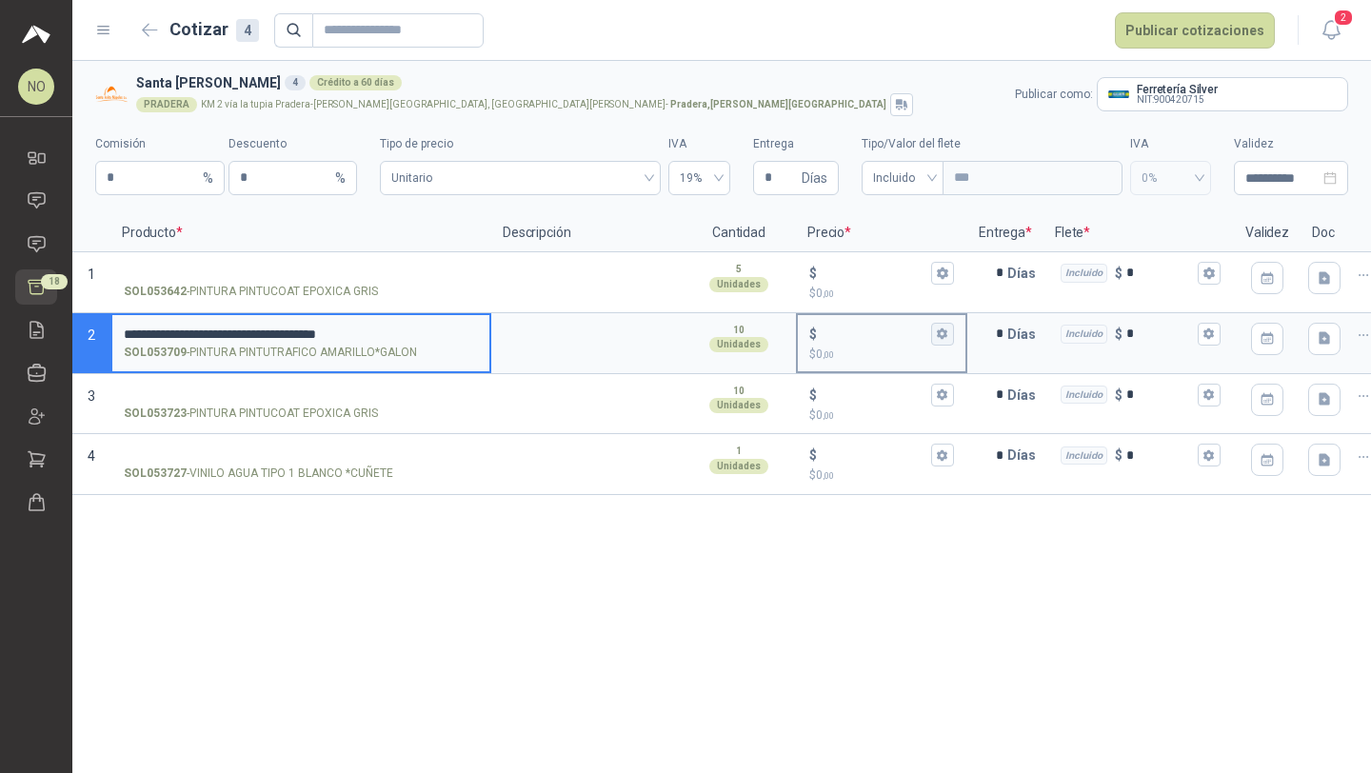
click at [944, 330] on icon "button" at bounding box center [942, 333] width 10 height 11
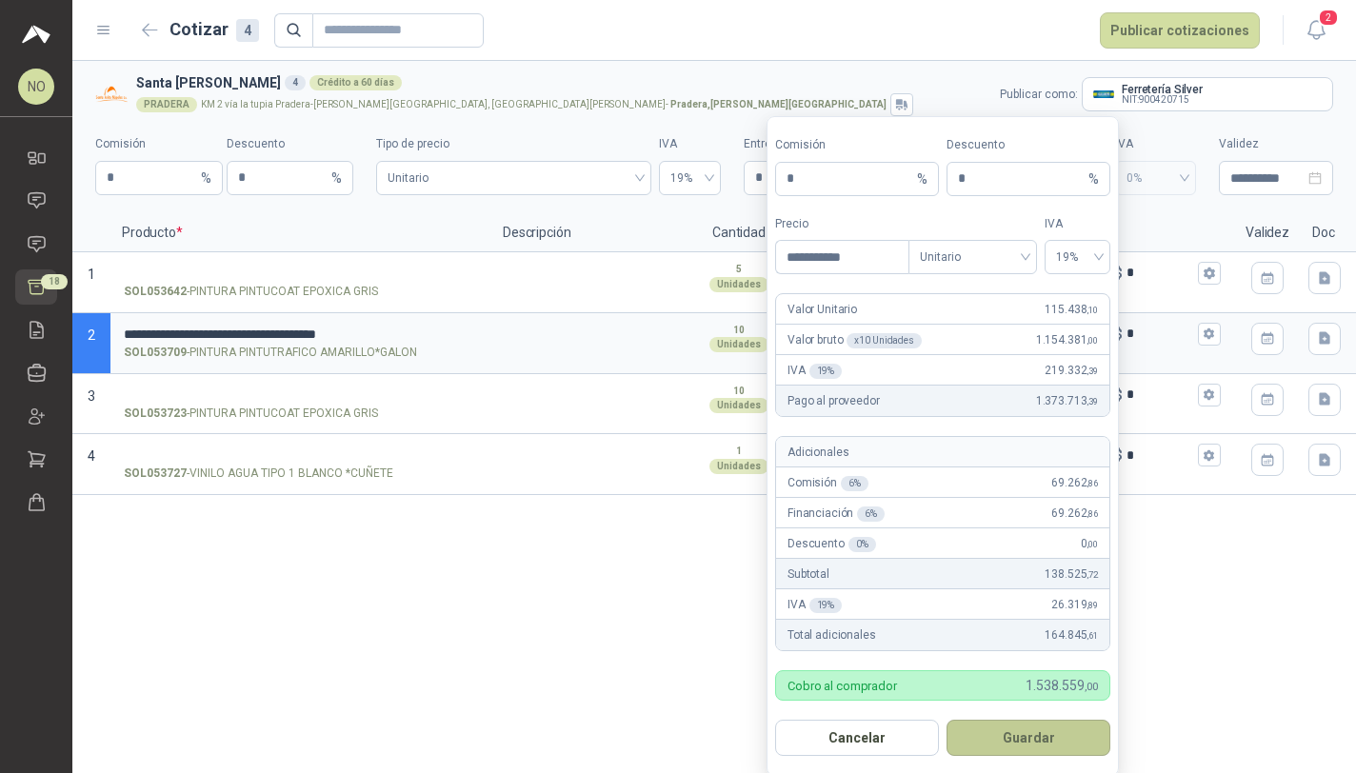
type input "**********"
click at [1031, 739] on button "Guardar" at bounding box center [1028, 738] width 164 height 36
type input "*********"
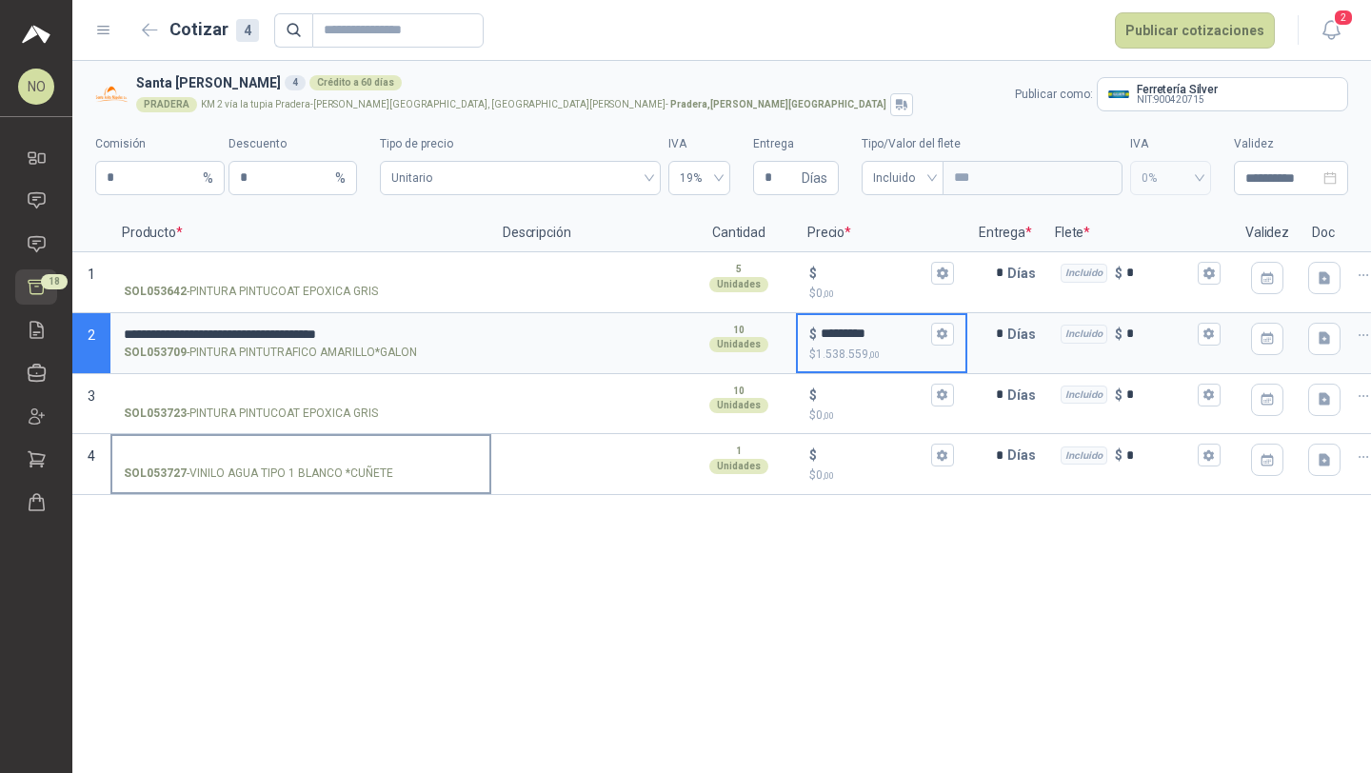
click at [299, 456] on input "SOL053727 - VINILO AGUA TIPO 1 BLANCO *CUÑETE" at bounding box center [301, 455] width 354 height 14
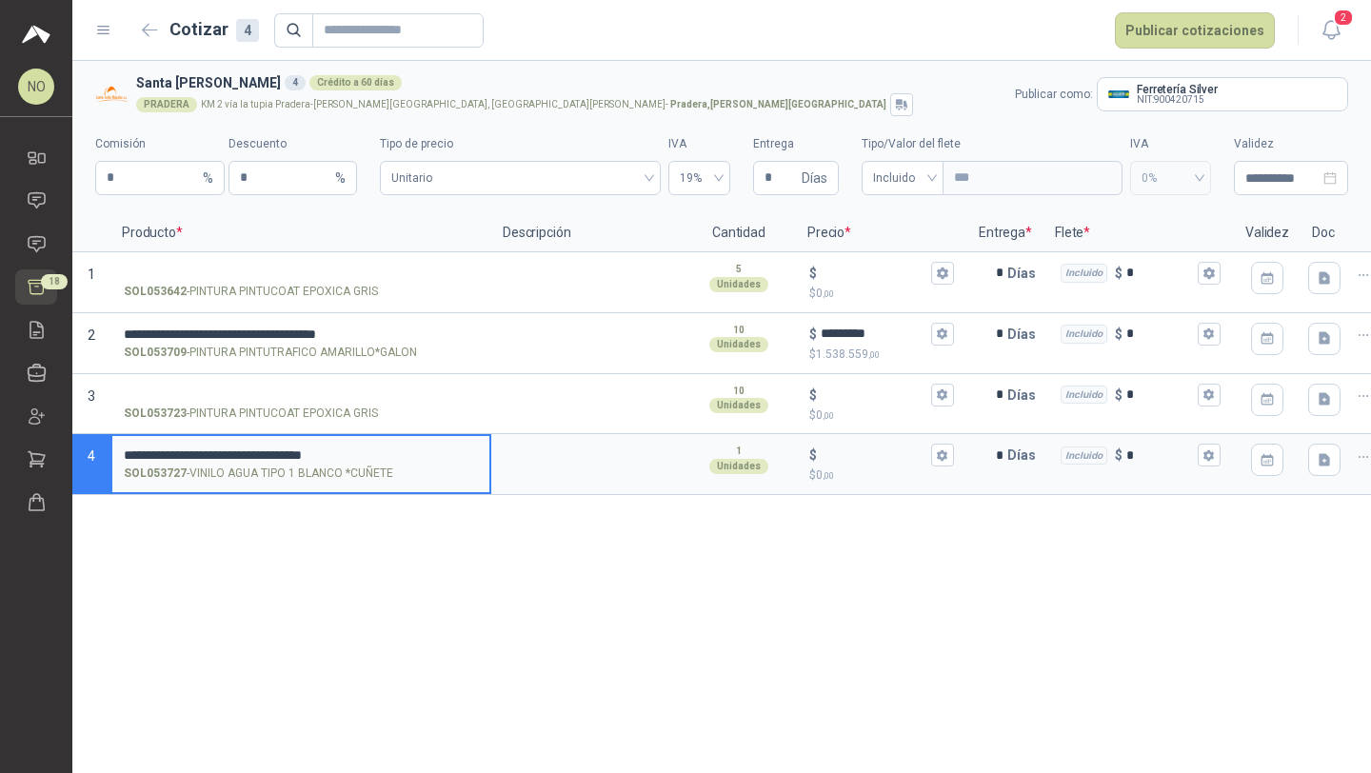
click at [231, 452] on input "**********" at bounding box center [301, 455] width 354 height 14
click at [313, 453] on input "**********" at bounding box center [301, 455] width 354 height 14
click at [373, 455] on input "**********" at bounding box center [301, 455] width 354 height 14
type input "**********"
click at [941, 452] on icon "button" at bounding box center [942, 454] width 10 height 11
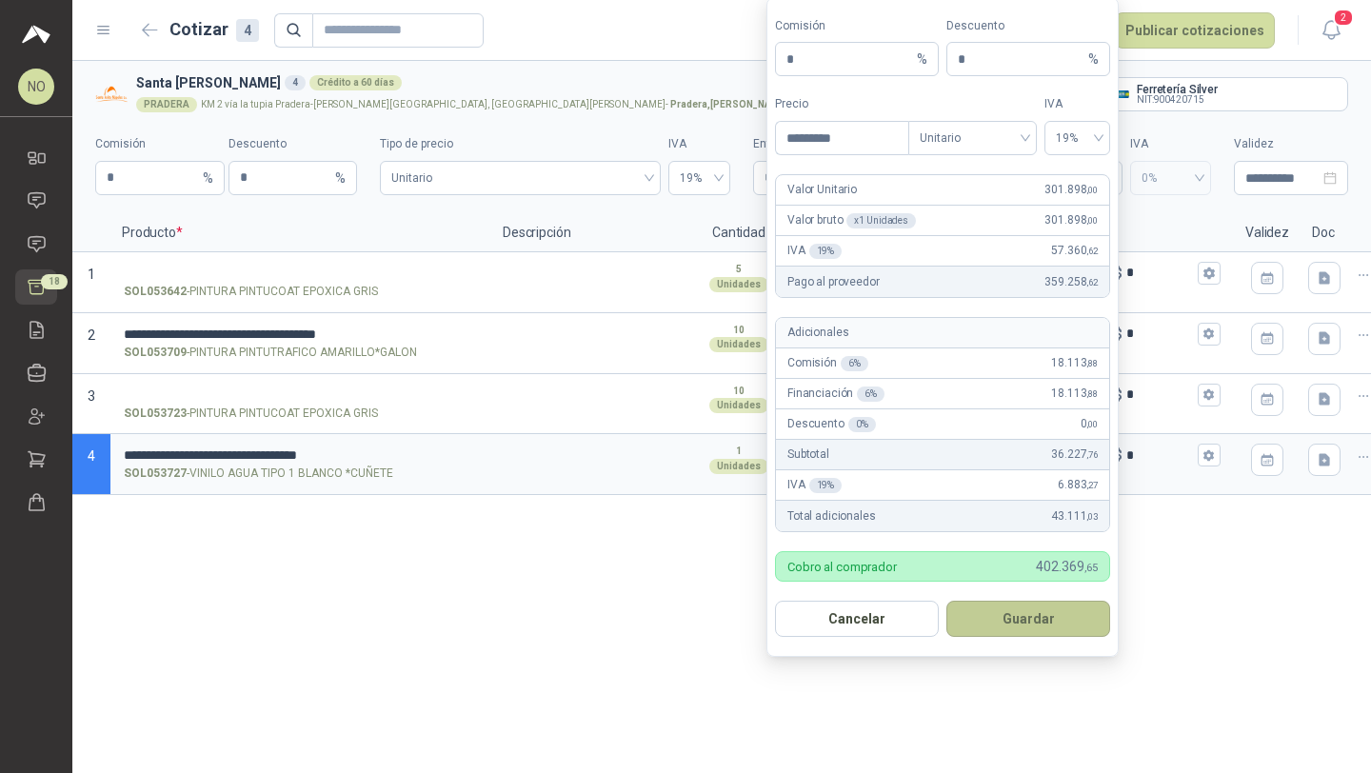
type input "*********"
click at [1027, 617] on button "Guardar" at bounding box center [1028, 619] width 164 height 36
type input "*******"
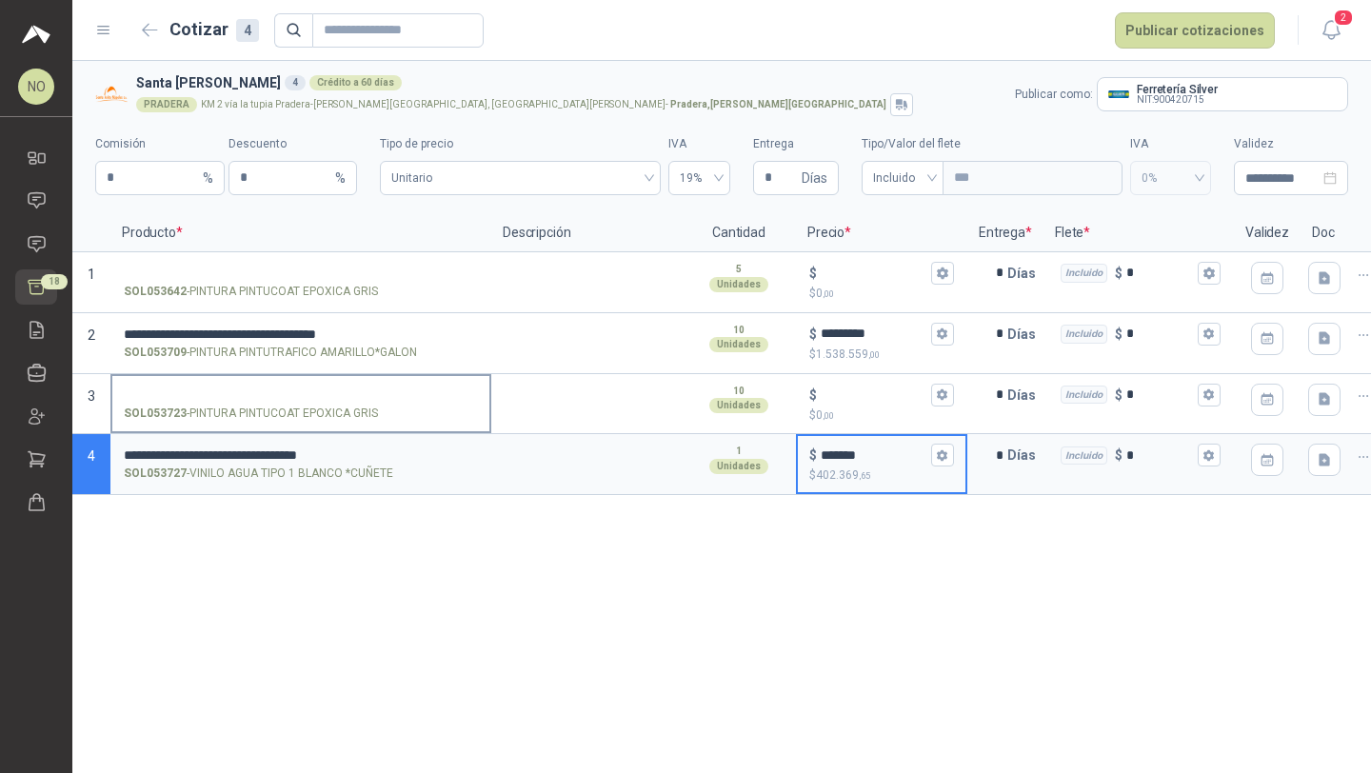
click at [312, 394] on input "SOL053723 - PINTURA PINTUCOAT EPOXICA GRIS" at bounding box center [301, 395] width 354 height 14
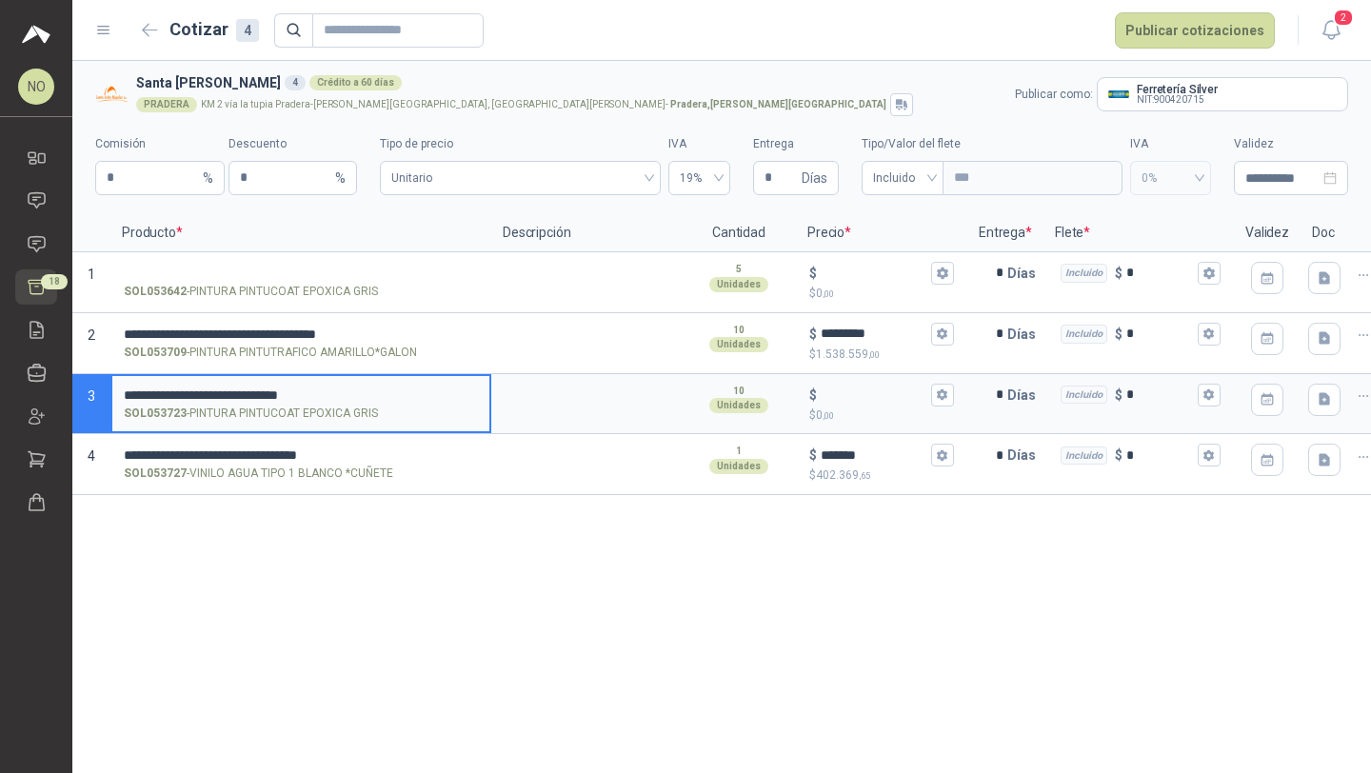
click at [351, 395] on input "**********" at bounding box center [301, 395] width 354 height 14
click at [380, 394] on input "**********" at bounding box center [301, 395] width 354 height 14
type input "**********"
click at [942, 393] on icon "button" at bounding box center [942, 394] width 12 height 12
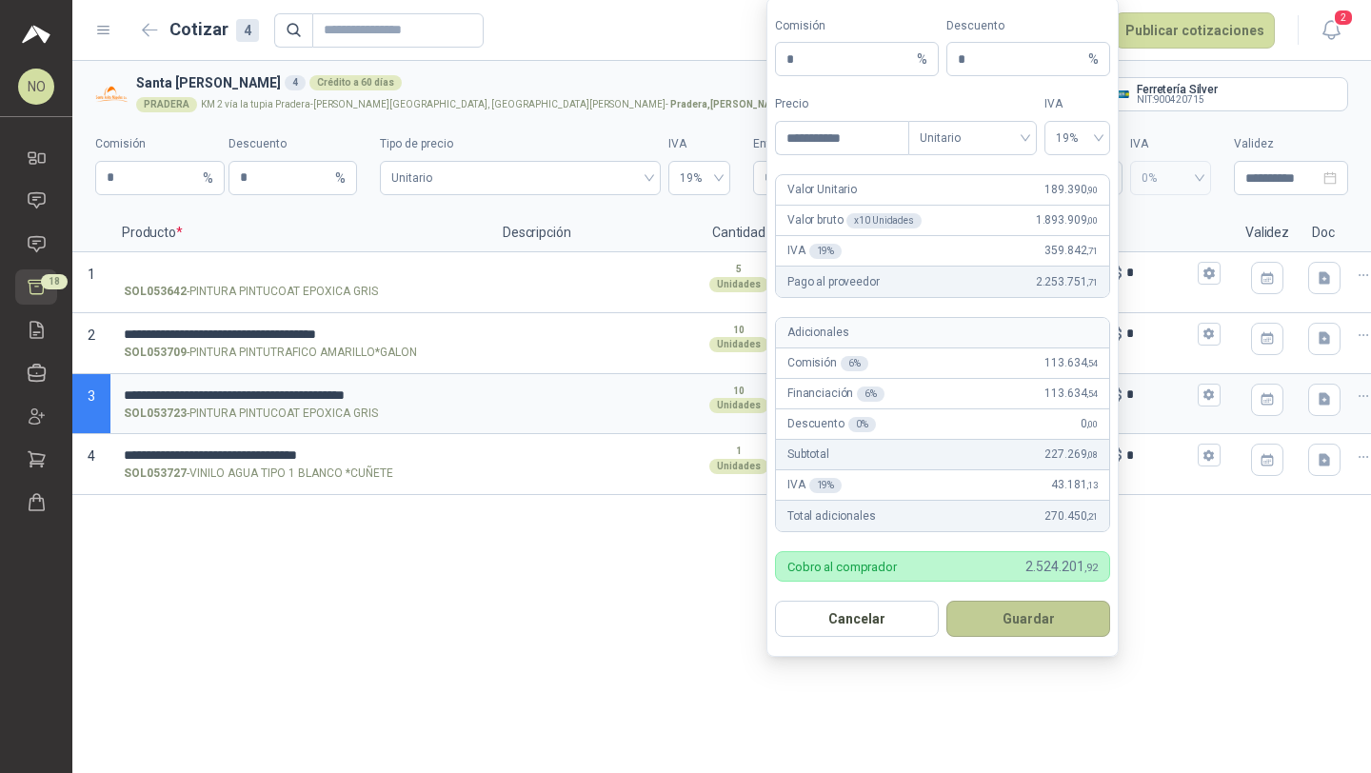
type input "**********"
click at [1088, 623] on button "Guardar" at bounding box center [1028, 619] width 164 height 36
type input "*********"
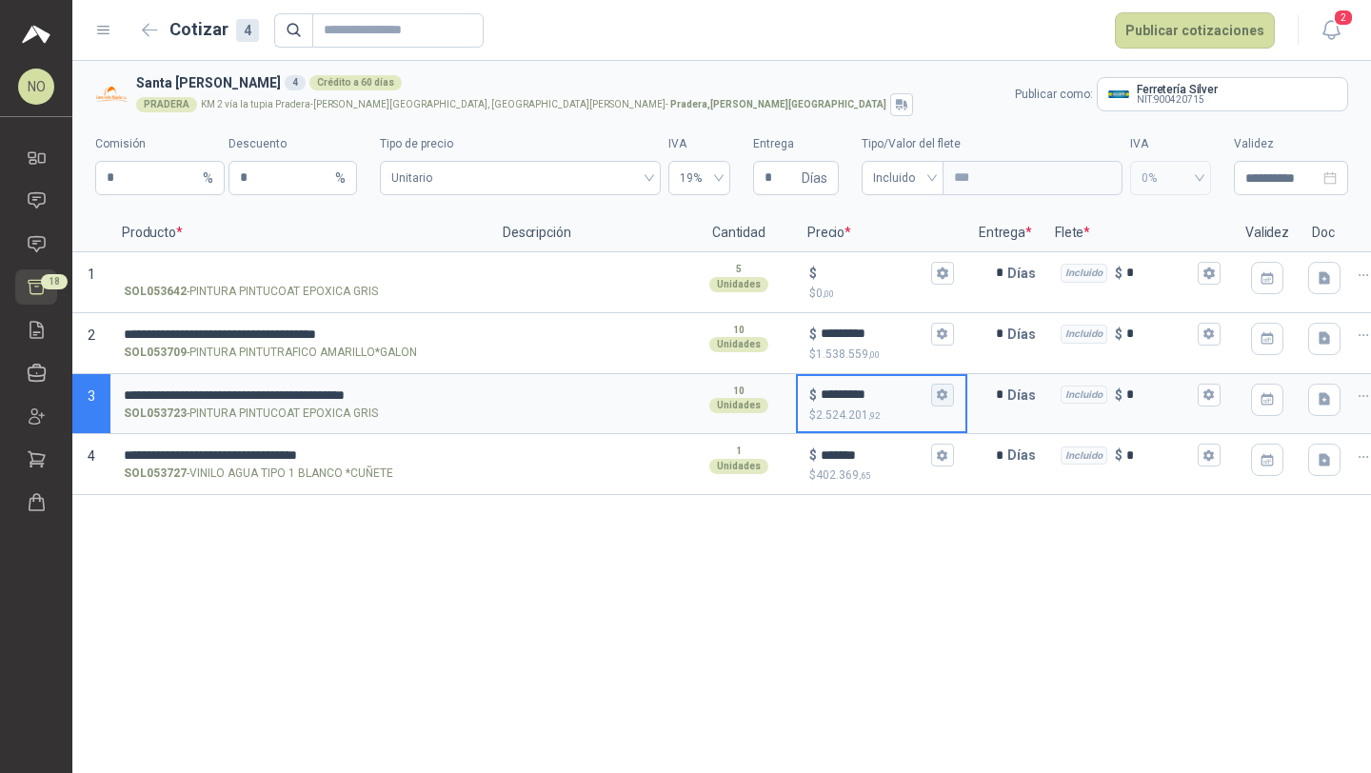
click at [945, 394] on icon "button" at bounding box center [942, 394] width 10 height 11
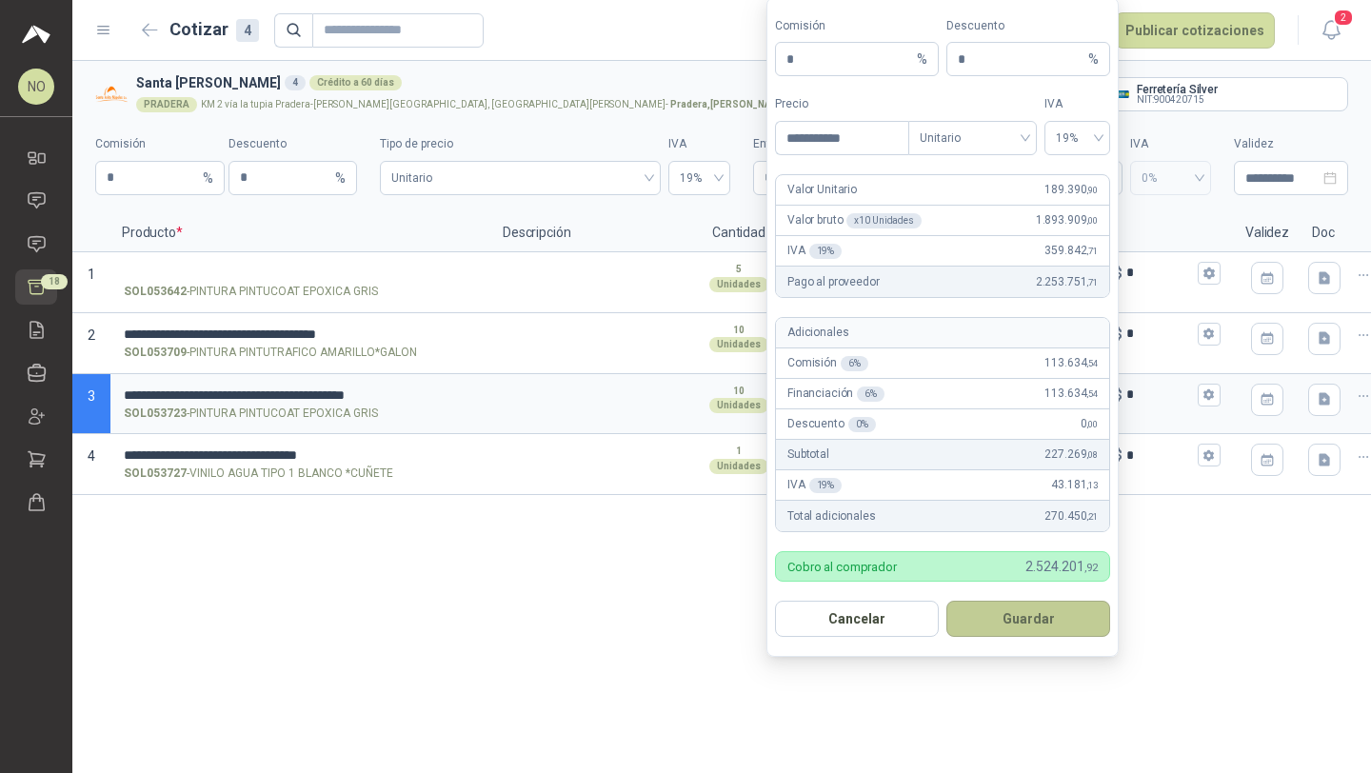
click at [1094, 621] on button "Guardar" at bounding box center [1028, 619] width 164 height 36
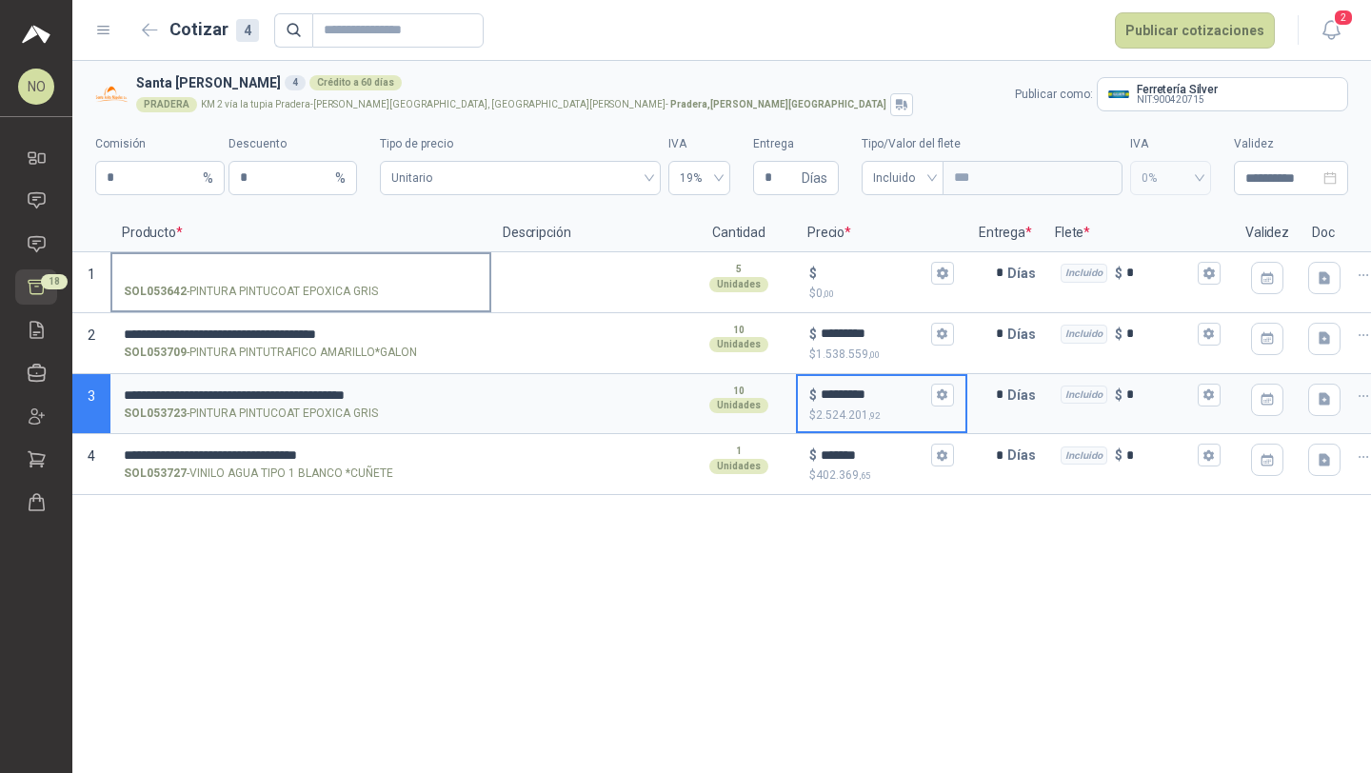
click at [319, 275] on input "SOL053642 - PINTURA PINTUCOAT EPOXICA GRIS" at bounding box center [301, 274] width 354 height 14
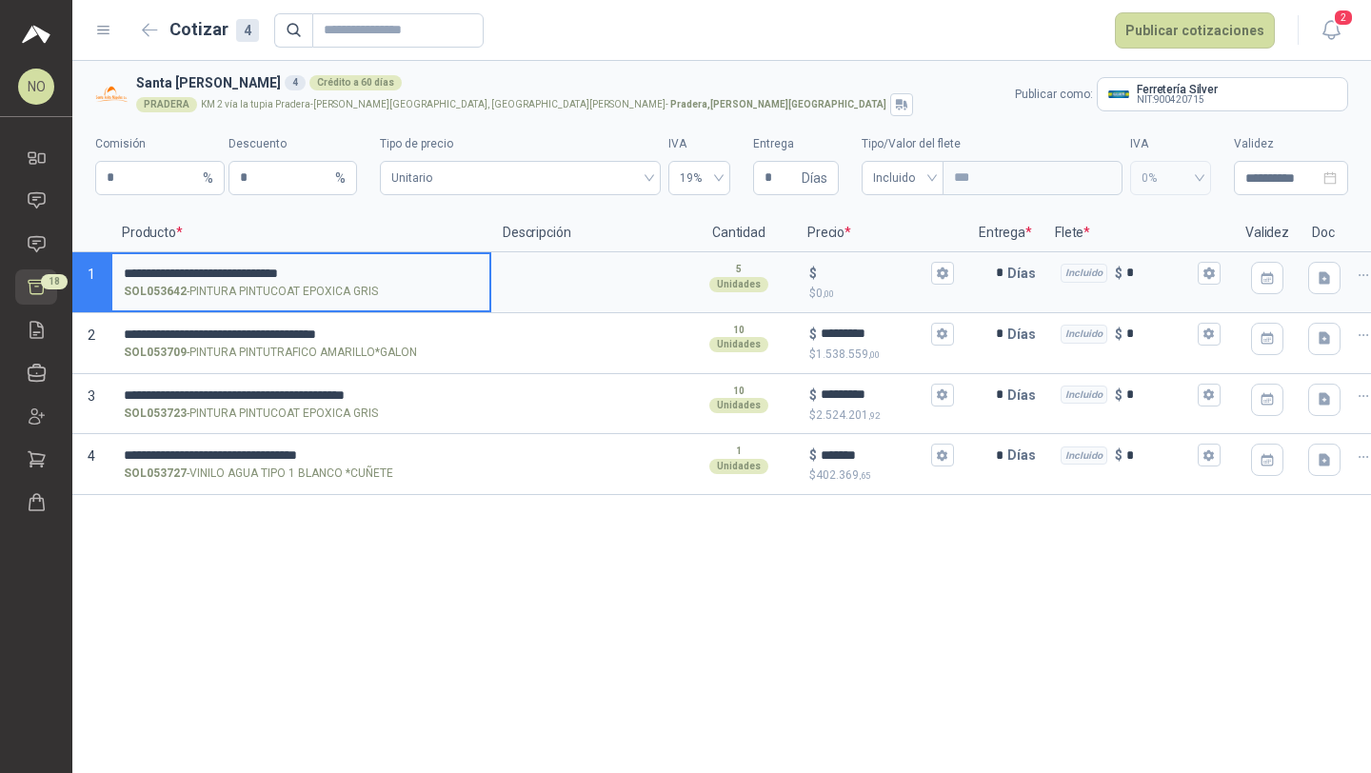
click at [169, 270] on input "**********" at bounding box center [301, 274] width 354 height 14
click at [425, 272] on input "**********" at bounding box center [301, 274] width 354 height 14
type input "**********"
click at [945, 276] on icon "button" at bounding box center [942, 273] width 12 height 12
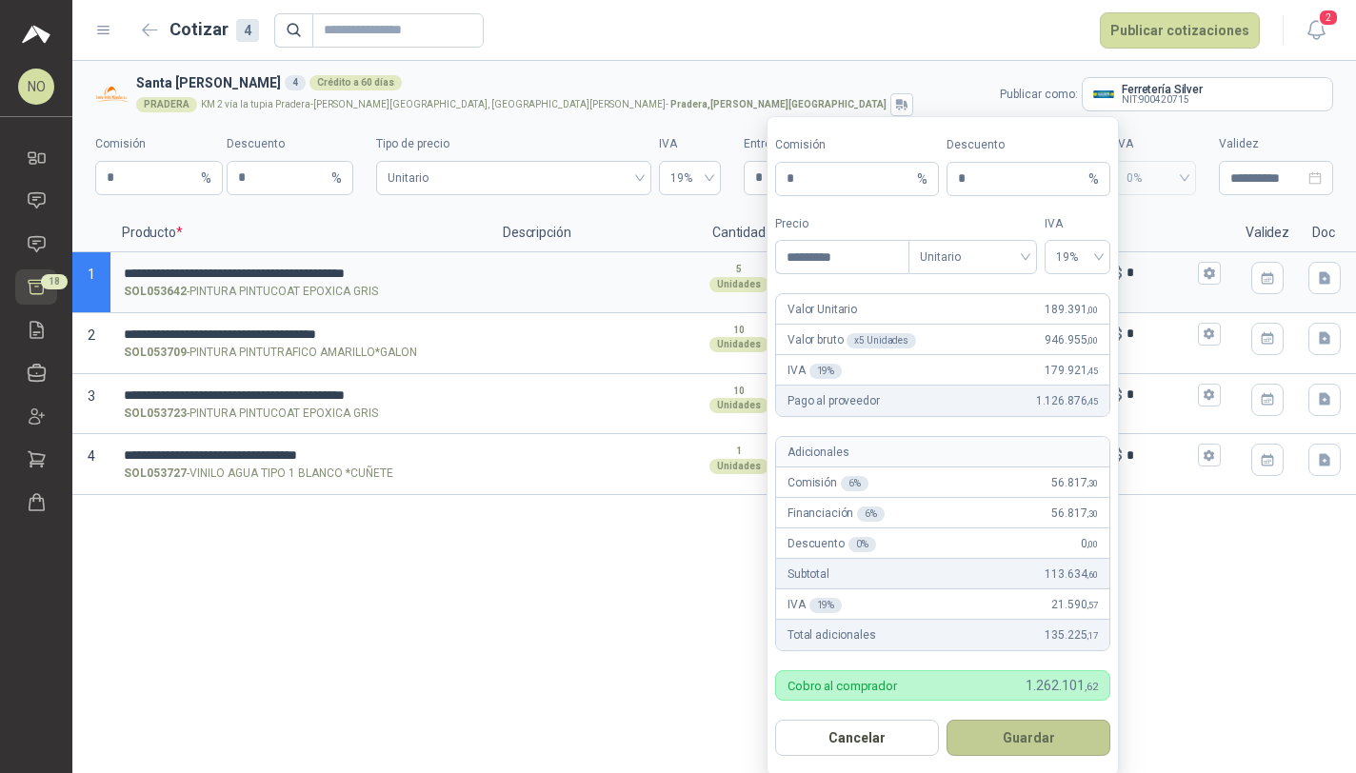
type input "*********"
click at [1081, 726] on button "Guardar" at bounding box center [1028, 738] width 164 height 36
type input "*******"
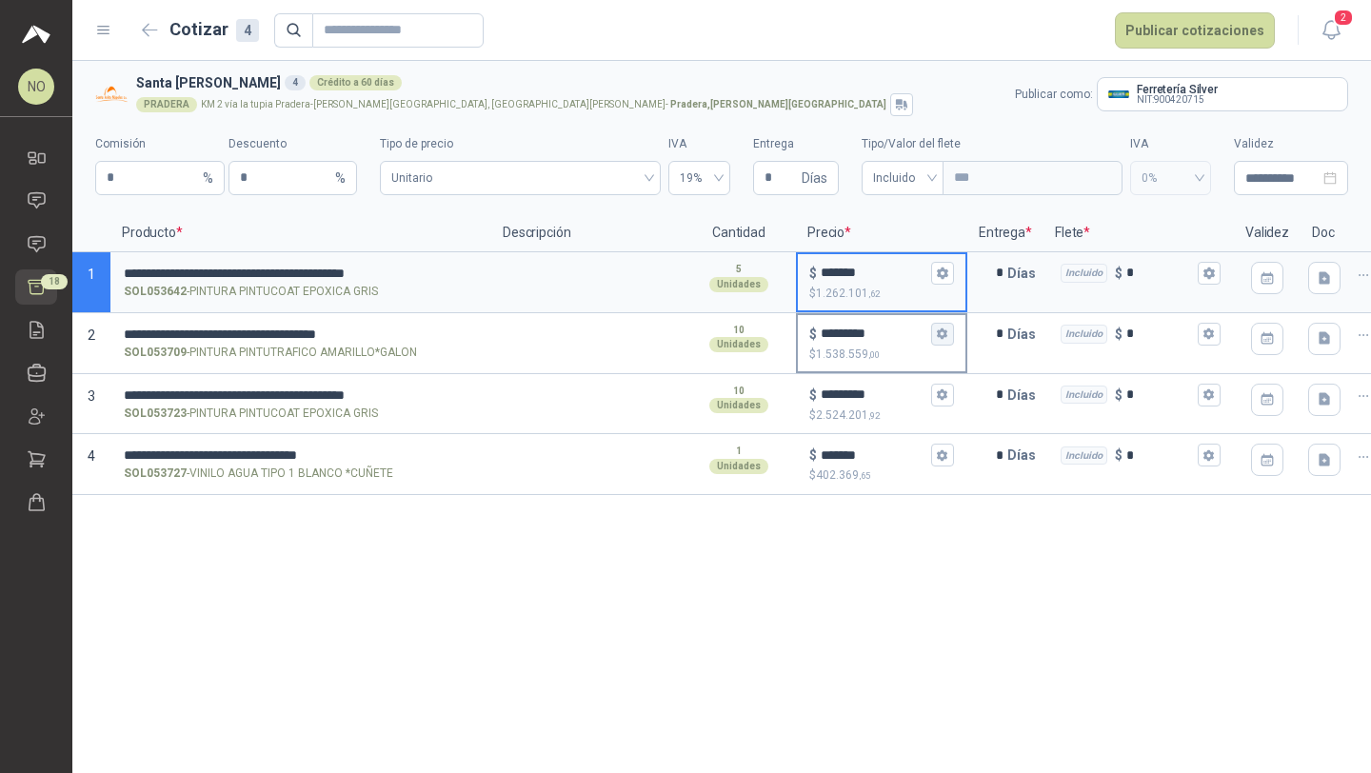
click at [945, 340] on icon "button" at bounding box center [942, 333] width 12 height 12
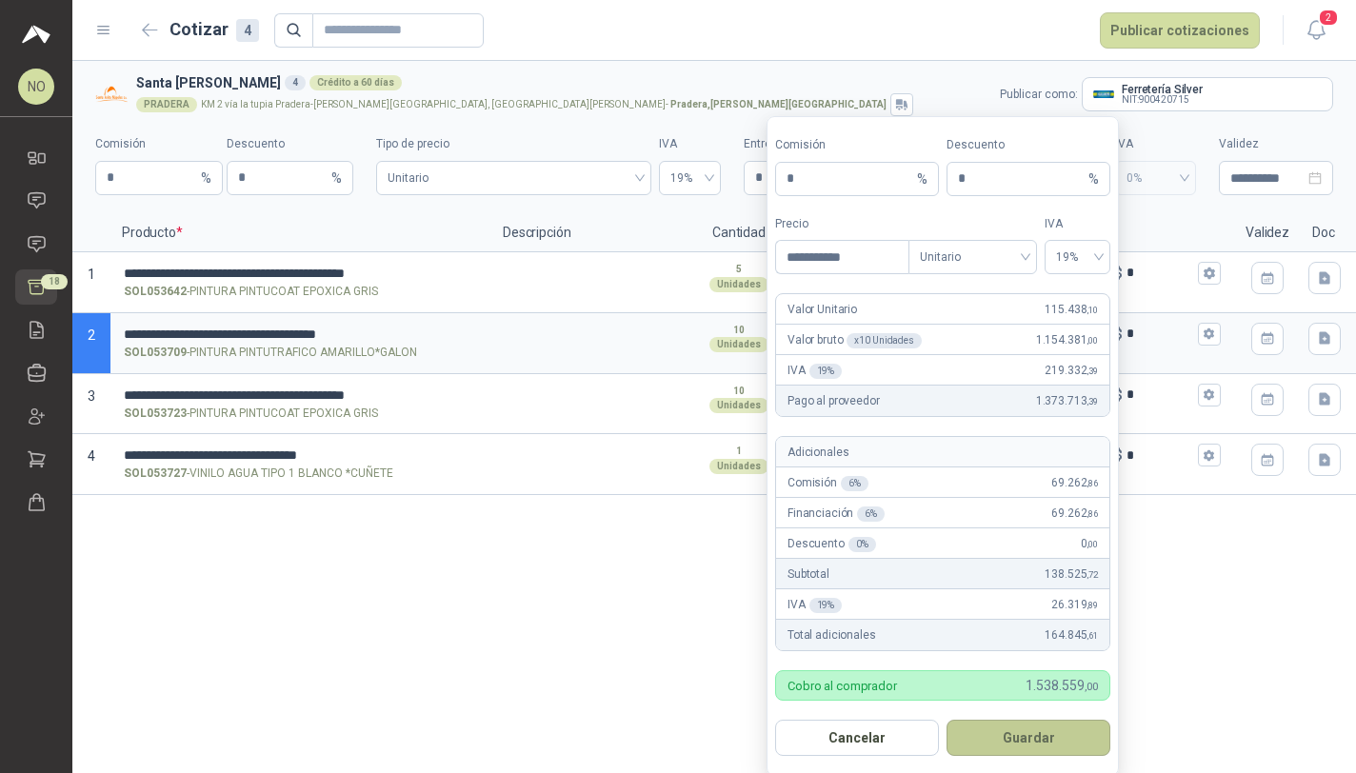
click at [1034, 746] on button "Guardar" at bounding box center [1028, 738] width 164 height 36
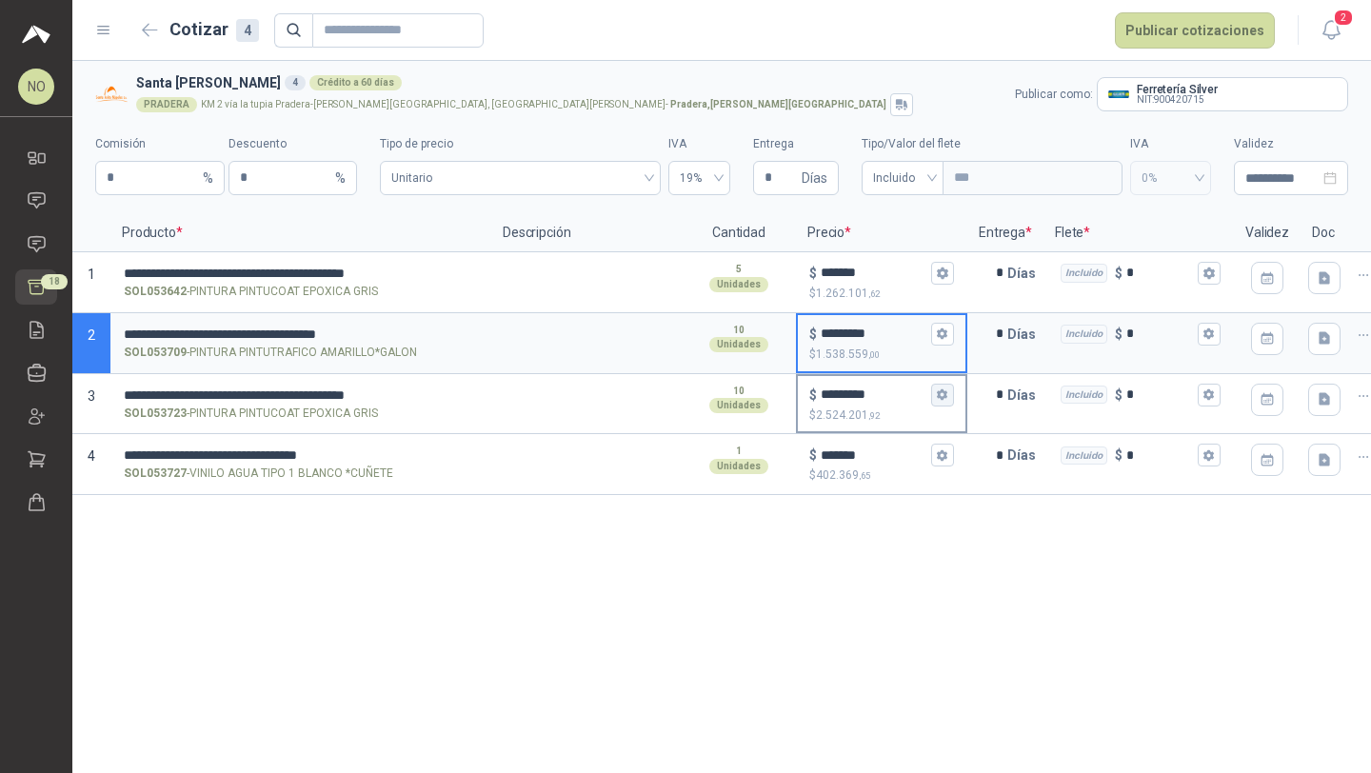
click at [944, 393] on icon "button" at bounding box center [942, 394] width 10 height 11
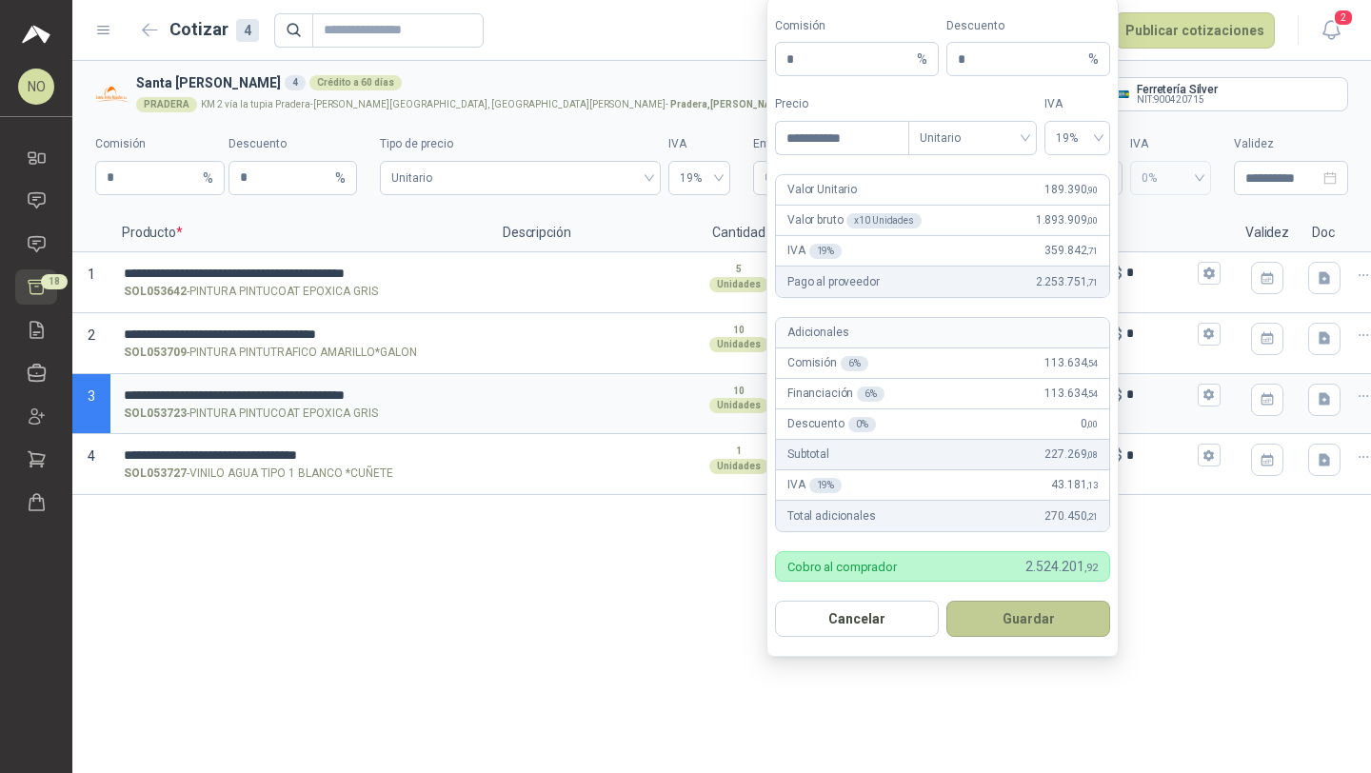
click at [1037, 629] on button "Guardar" at bounding box center [1028, 619] width 164 height 36
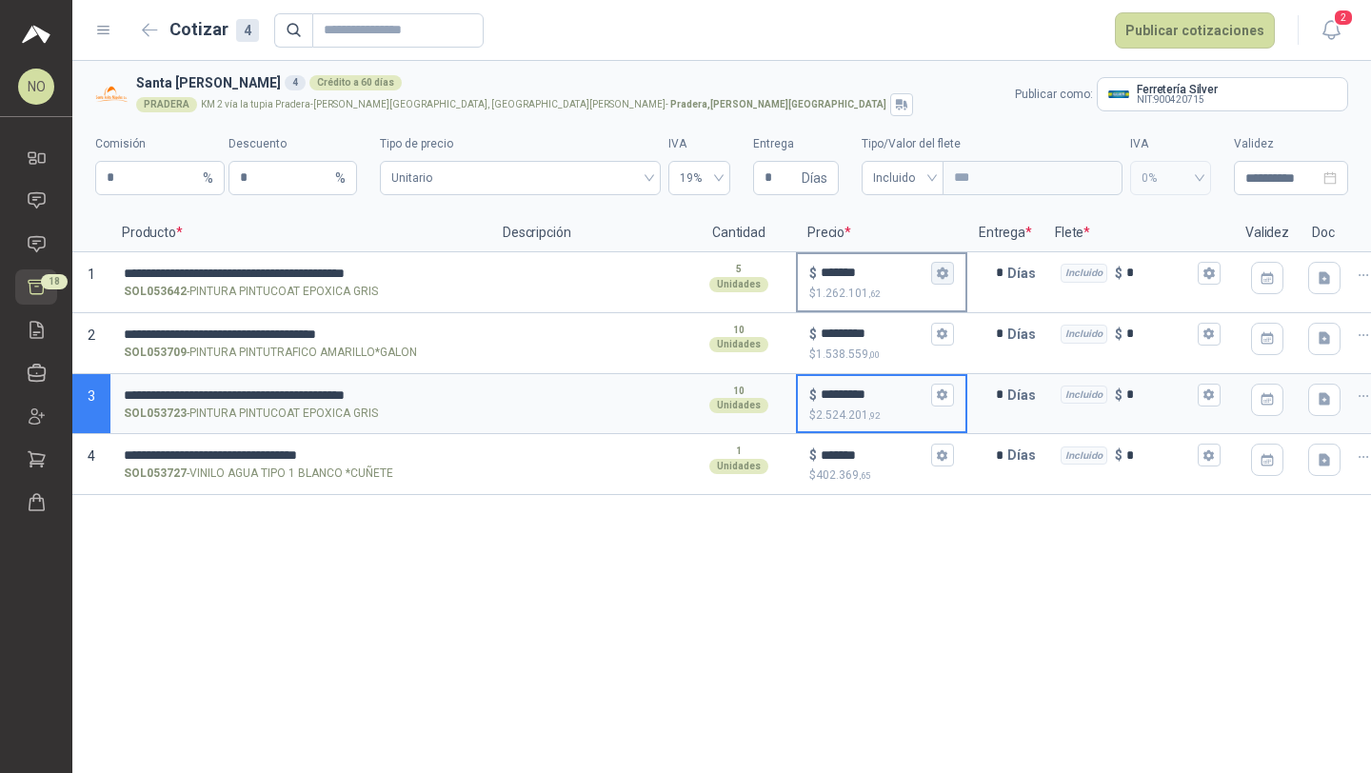
click at [946, 276] on icon "button" at bounding box center [942, 273] width 10 height 11
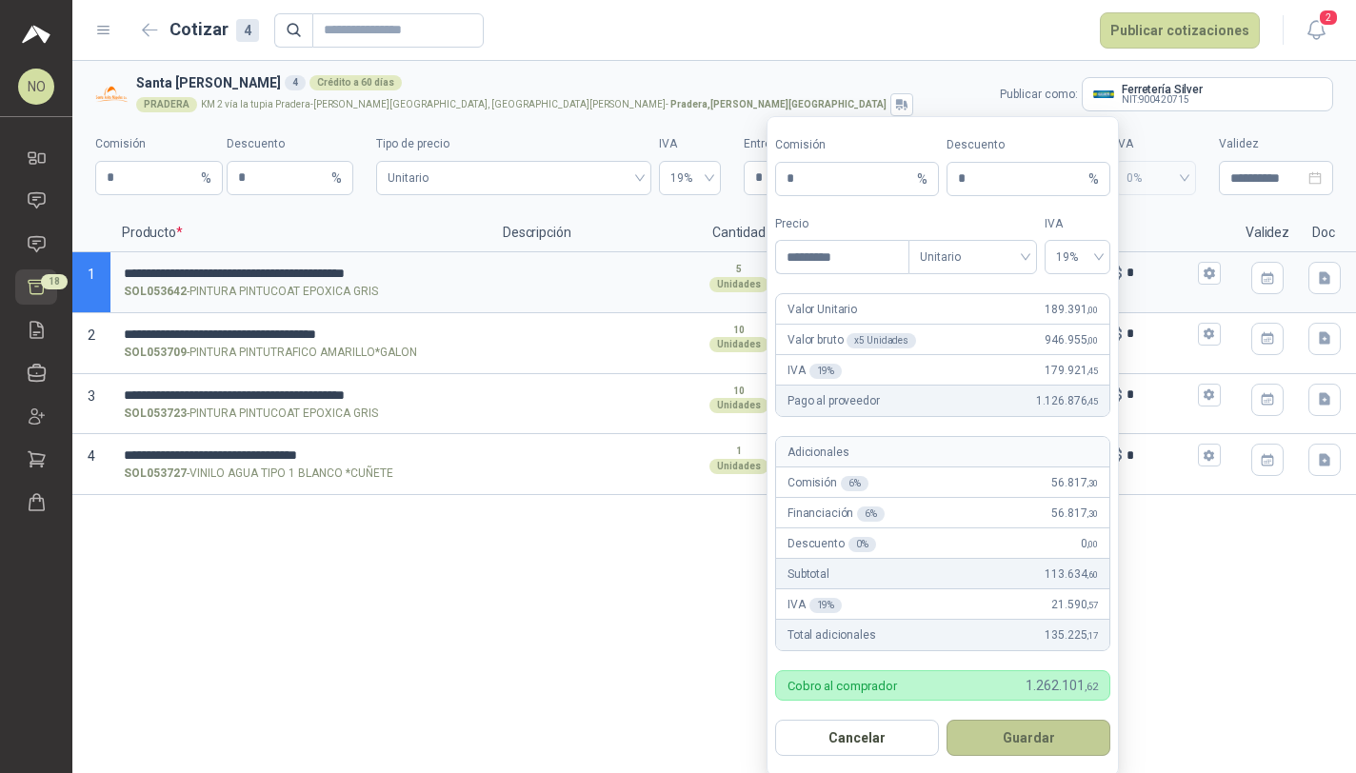
click at [1028, 741] on button "Guardar" at bounding box center [1028, 738] width 164 height 36
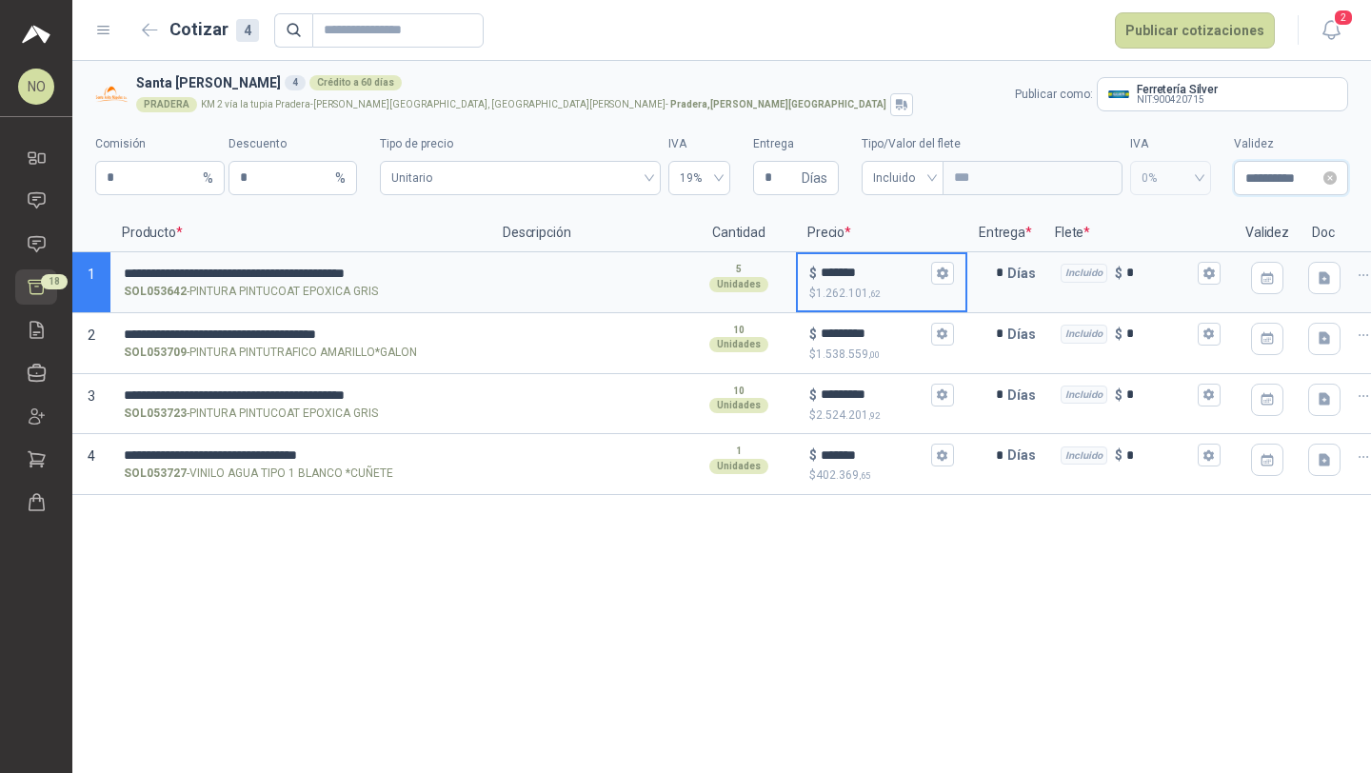
click at [1263, 175] on input "**********" at bounding box center [1282, 178] width 74 height 21
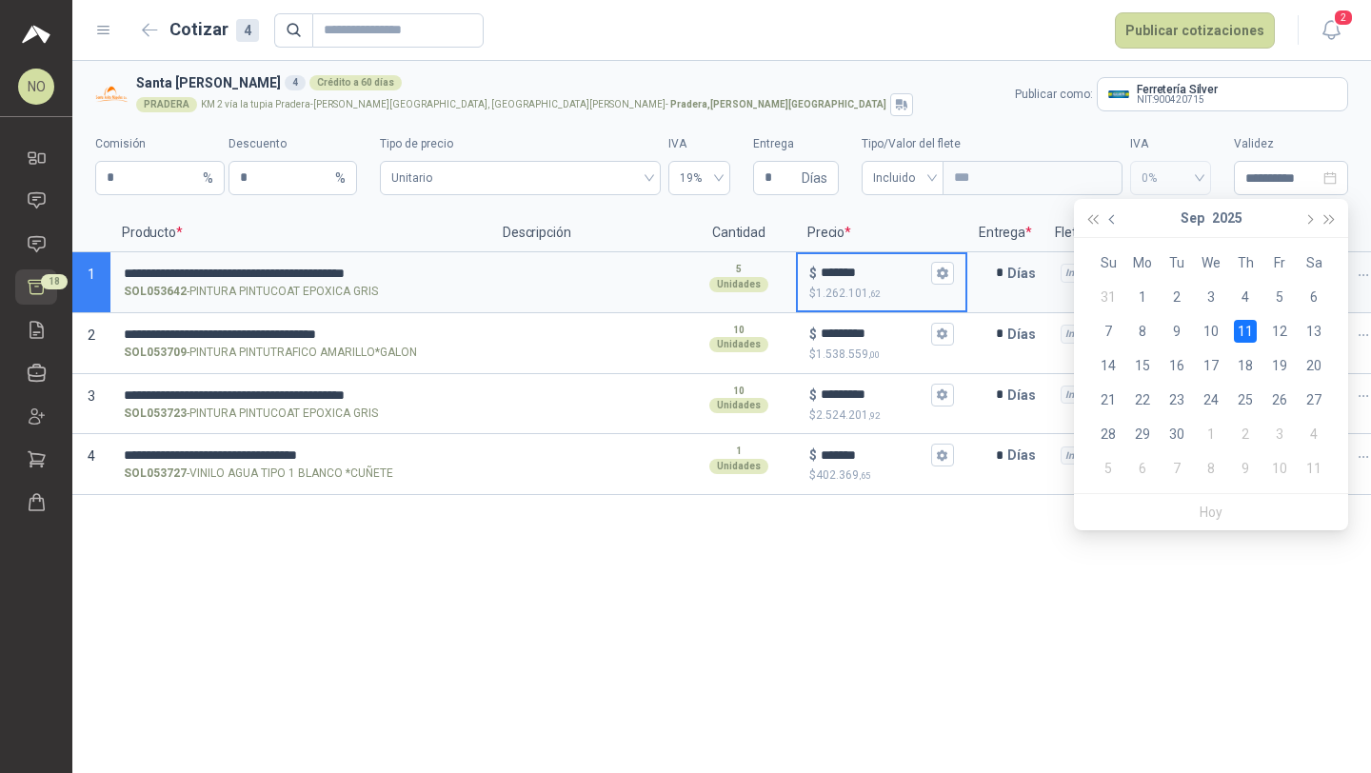
click at [1121, 218] on button "button" at bounding box center [1112, 218] width 21 height 38
click at [1310, 214] on button "button" at bounding box center [1308, 218] width 21 height 38
type input "**********"
click at [1282, 288] on div "5" at bounding box center [1279, 297] width 23 height 23
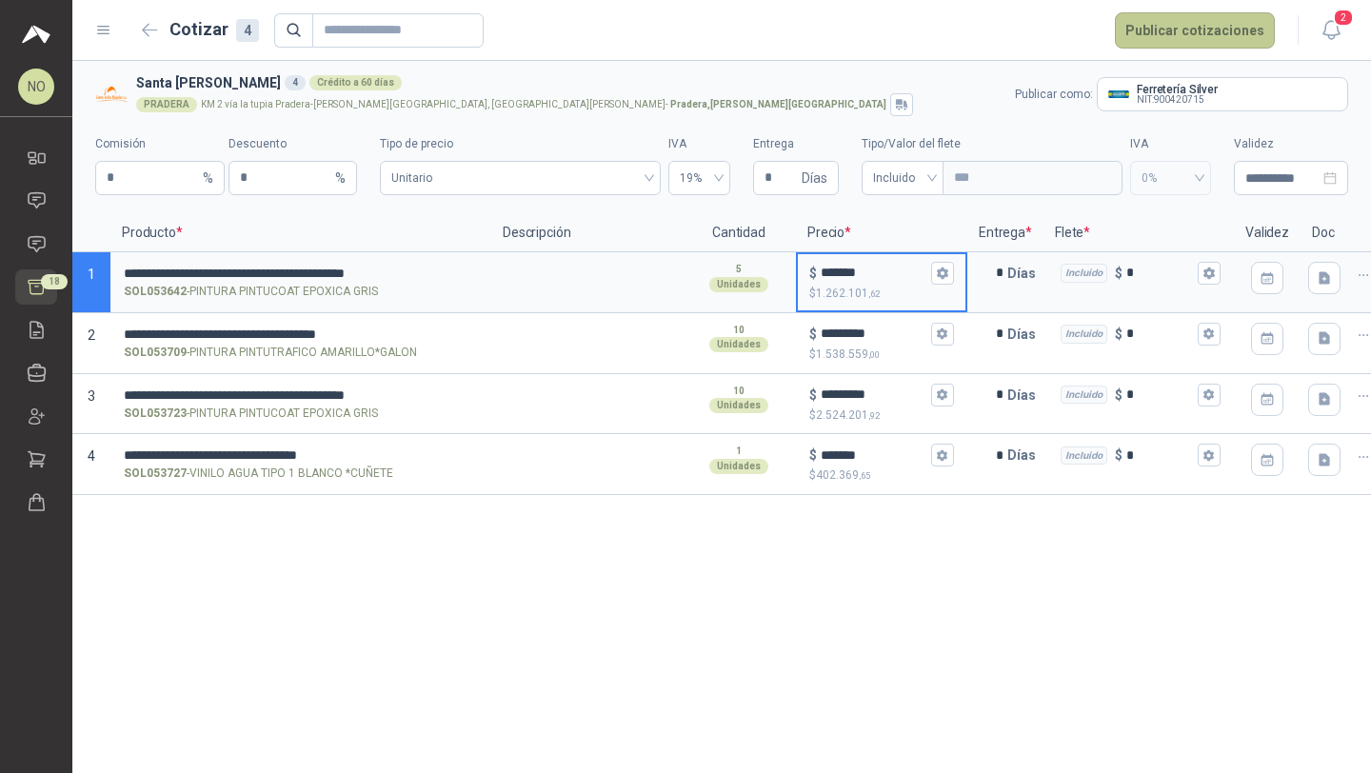
click at [1183, 42] on button "Publicar cotizaciones" at bounding box center [1195, 30] width 160 height 36
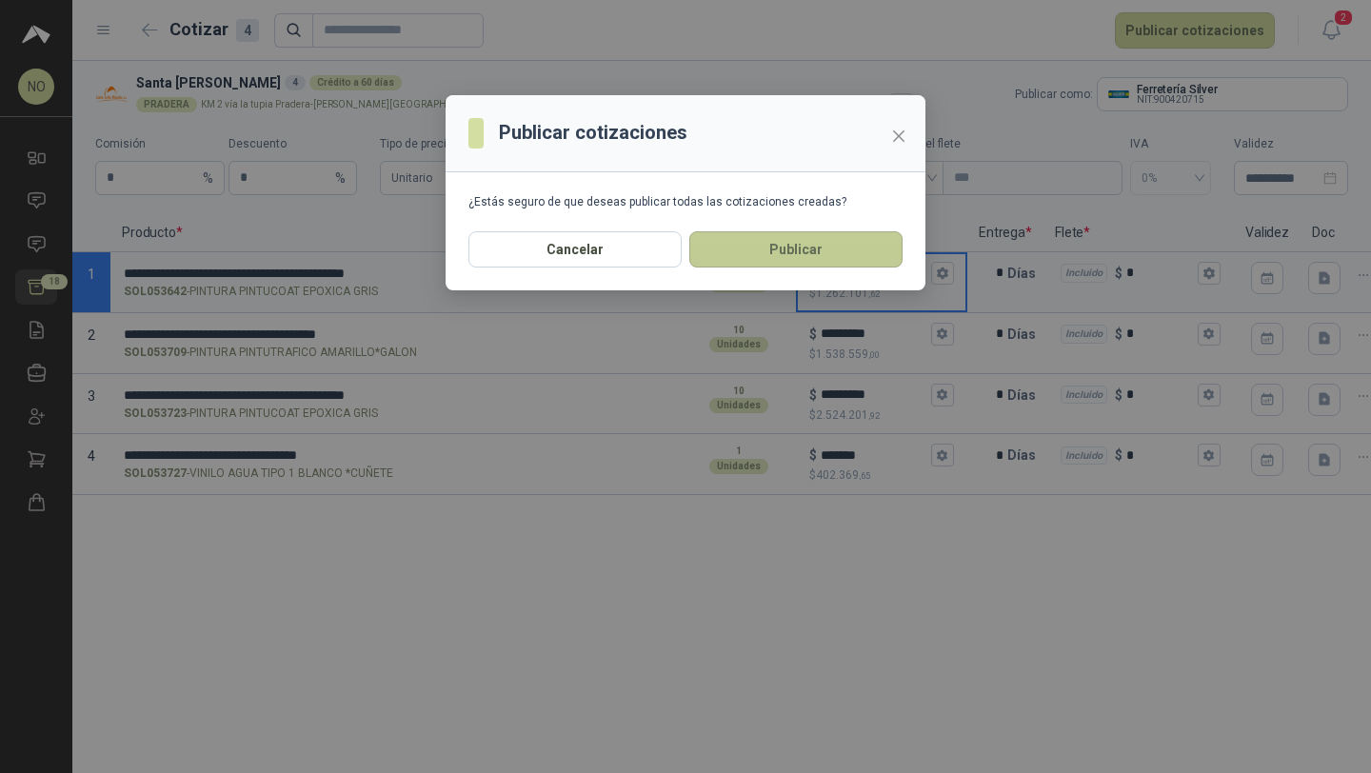
click at [799, 249] on button "Publicar" at bounding box center [795, 249] width 213 height 36
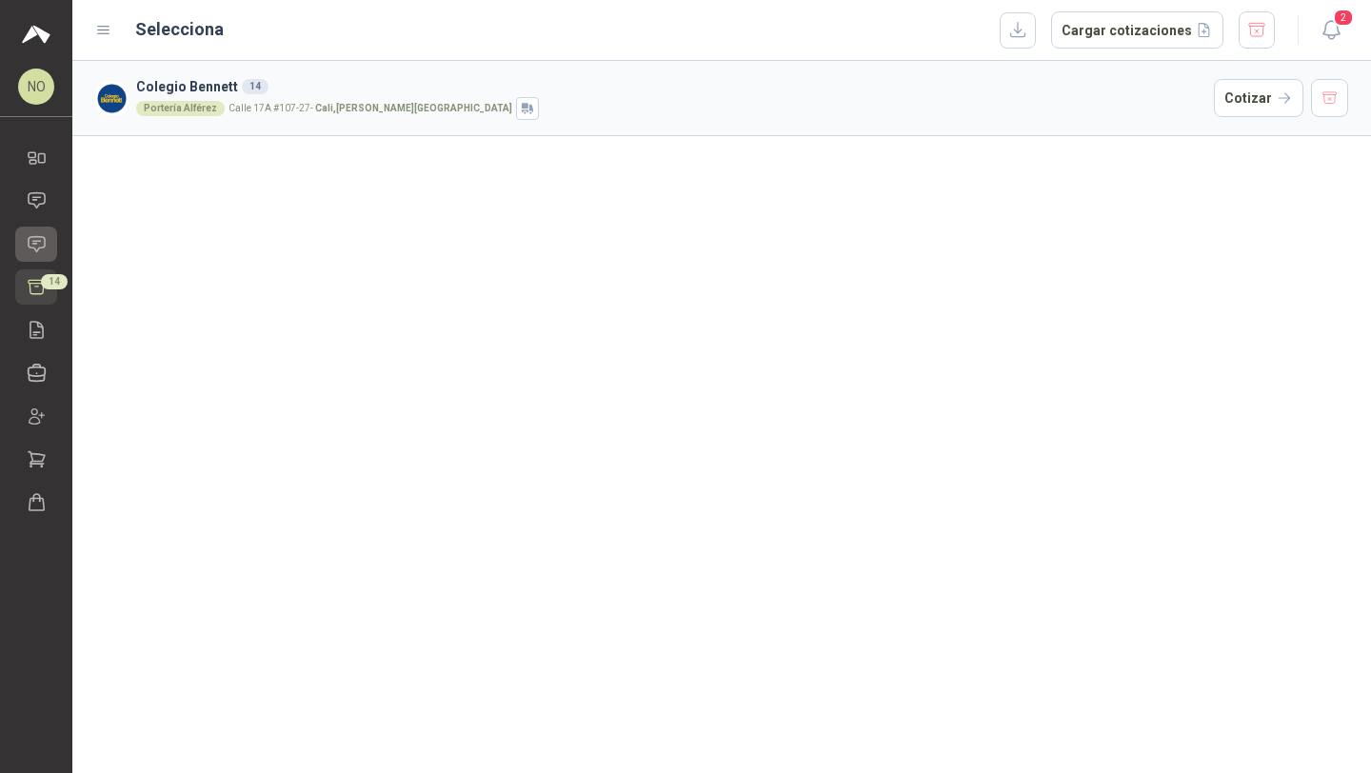
click at [33, 234] on icon at bounding box center [37, 244] width 20 height 20
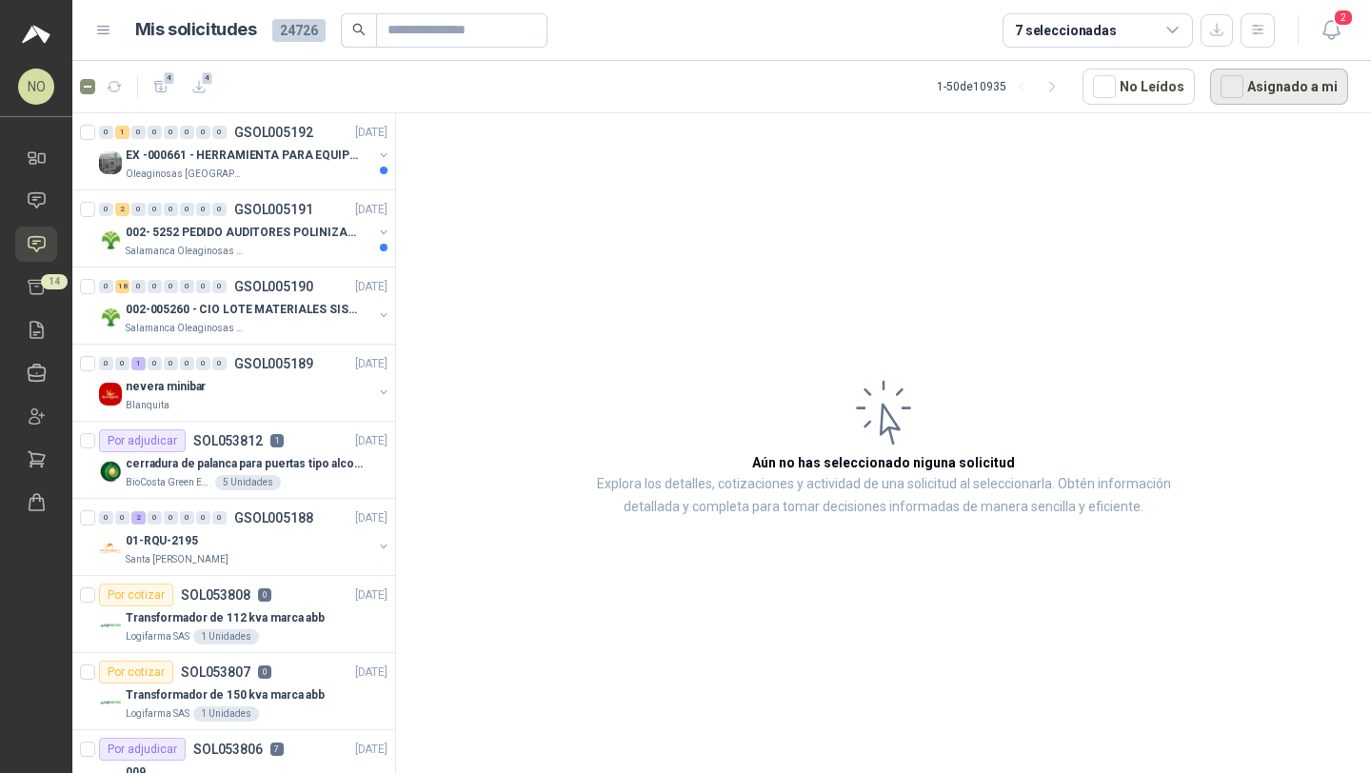
click at [1269, 81] on button "Asignado a mi" at bounding box center [1279, 87] width 138 height 36
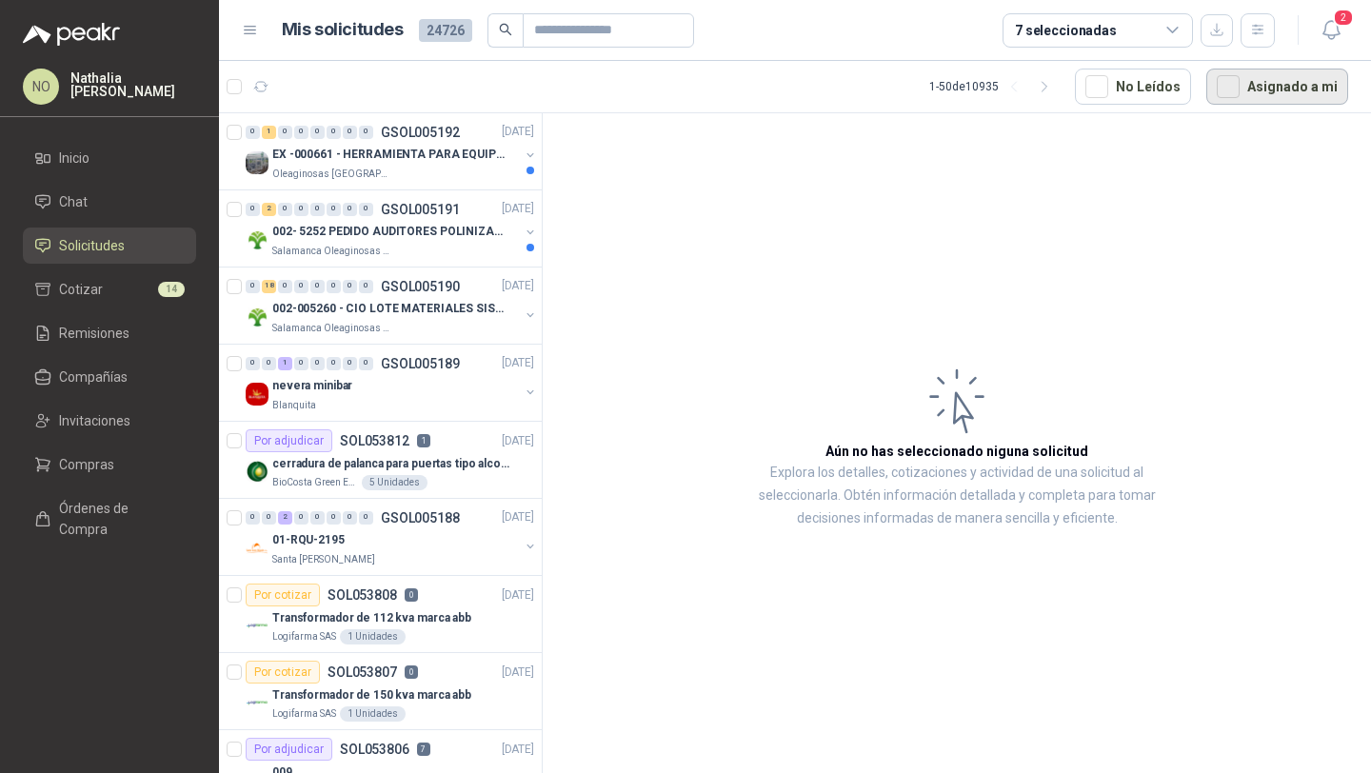
click at [1276, 85] on button "Asignado a mi" at bounding box center [1277, 87] width 142 height 36
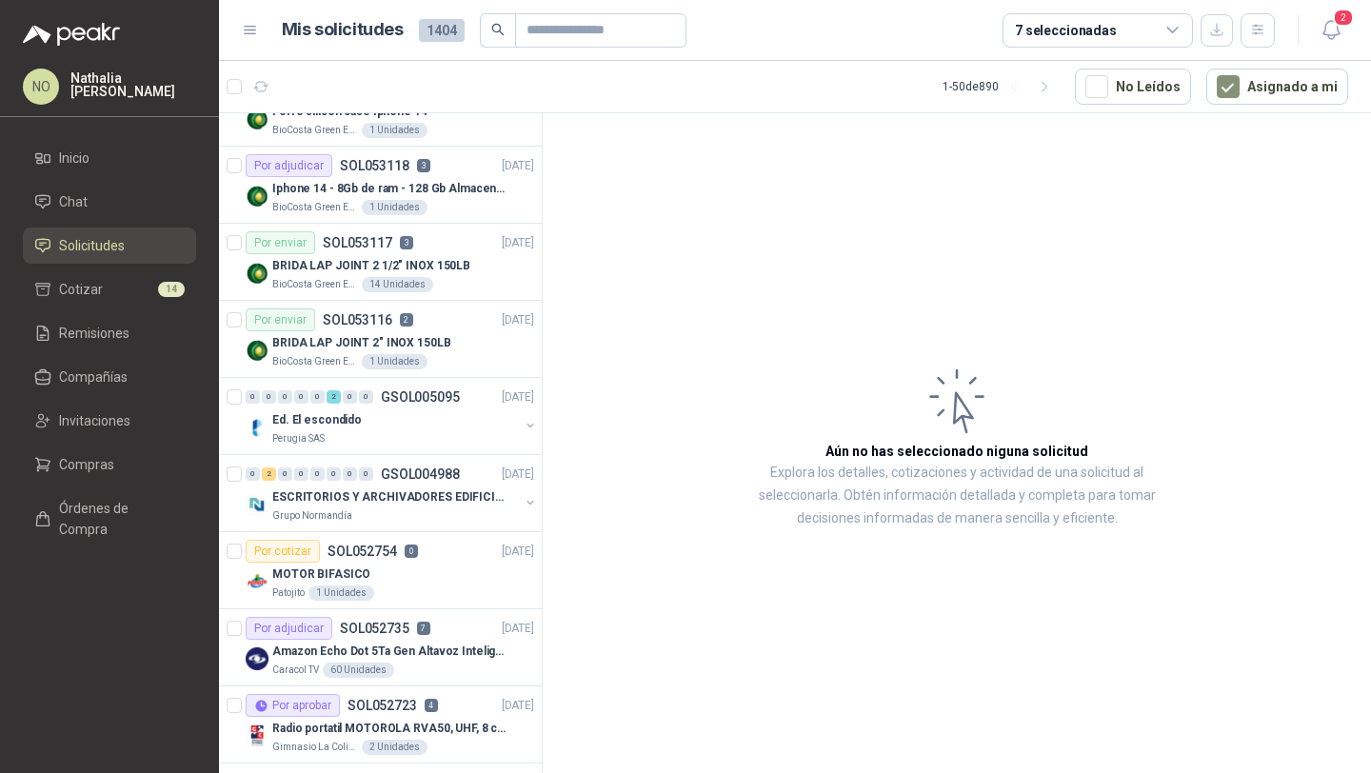
scroll to position [1434, 0]
click at [408, 504] on p "ESCRITORIOS Y ARCHIVADORES EDIFICIO E" at bounding box center [390, 495] width 237 height 18
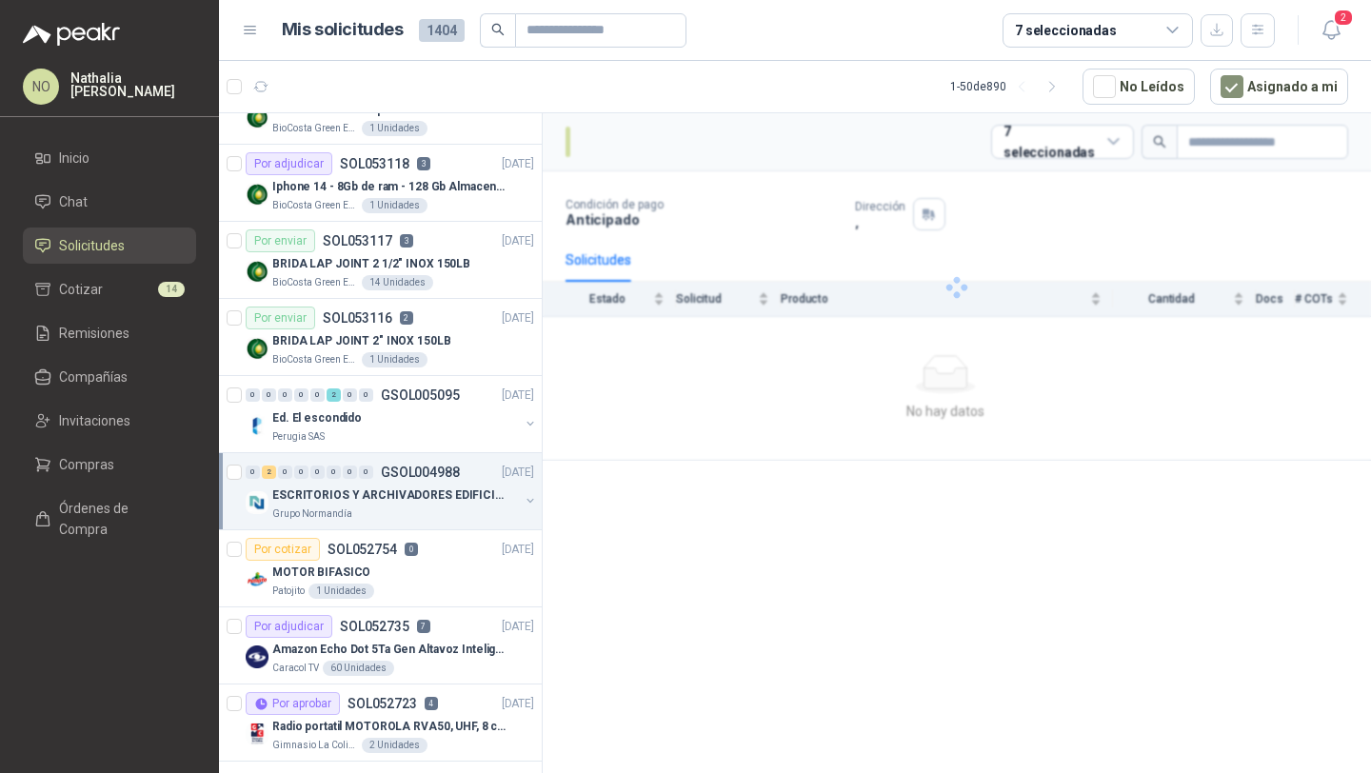
click at [408, 504] on p "ESCRITORIOS Y ARCHIVADORES EDIFICIO E" at bounding box center [390, 495] width 237 height 18
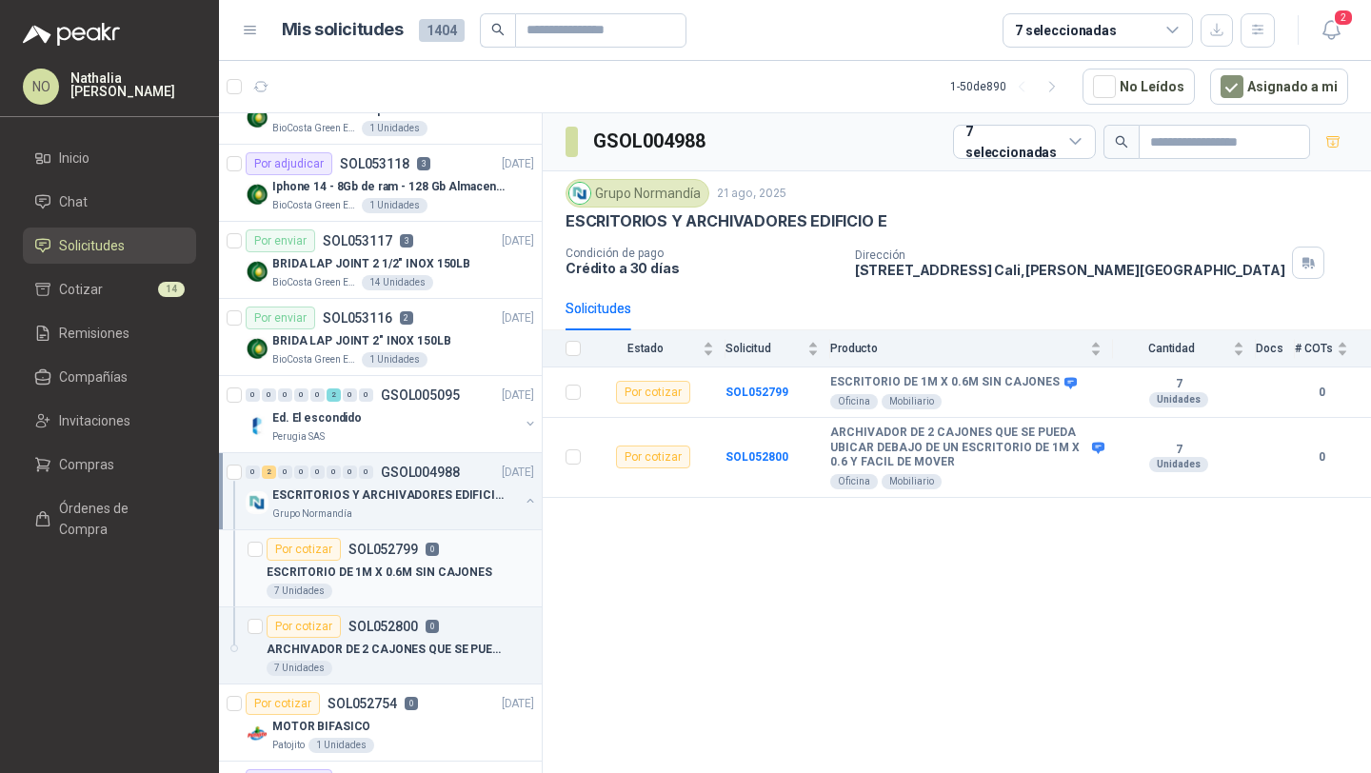
click at [407, 565] on p "ESCRITORIO DE 1M X 0.6M SIN CAJONES" at bounding box center [380, 573] width 226 height 18
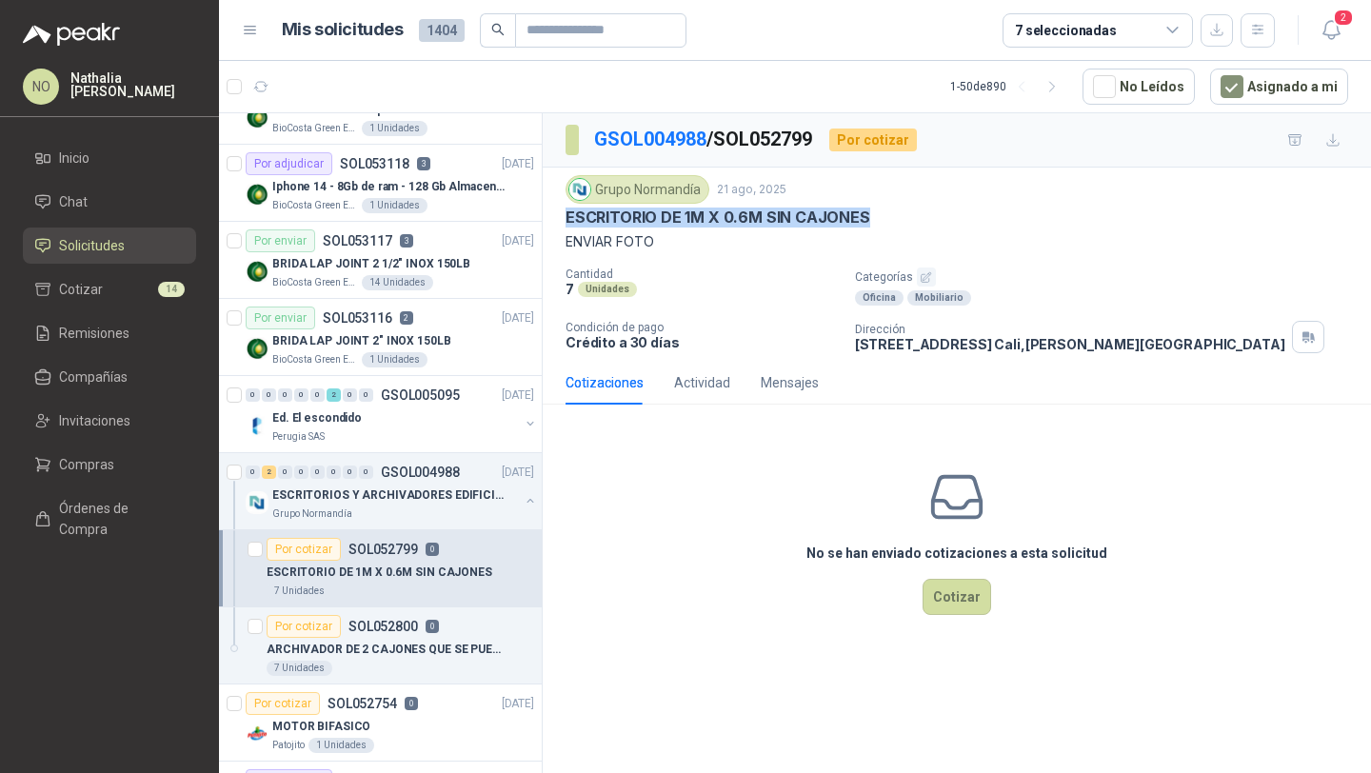
drag, startPoint x: 561, startPoint y: 215, endPoint x: 874, endPoint y: 224, distance: 313.3
click at [874, 224] on div "Grupo Normandía 21 ago, 2025 ESCRITORIO DE 1M X 0.6M SIN CAJONES ENVIAR FOTO Ca…" at bounding box center [957, 264] width 828 height 193
copy p "ESCRITORIO DE 1M X 0.6M SIN CAJONES"
click at [426, 626] on p "0" at bounding box center [432, 626] width 13 height 13
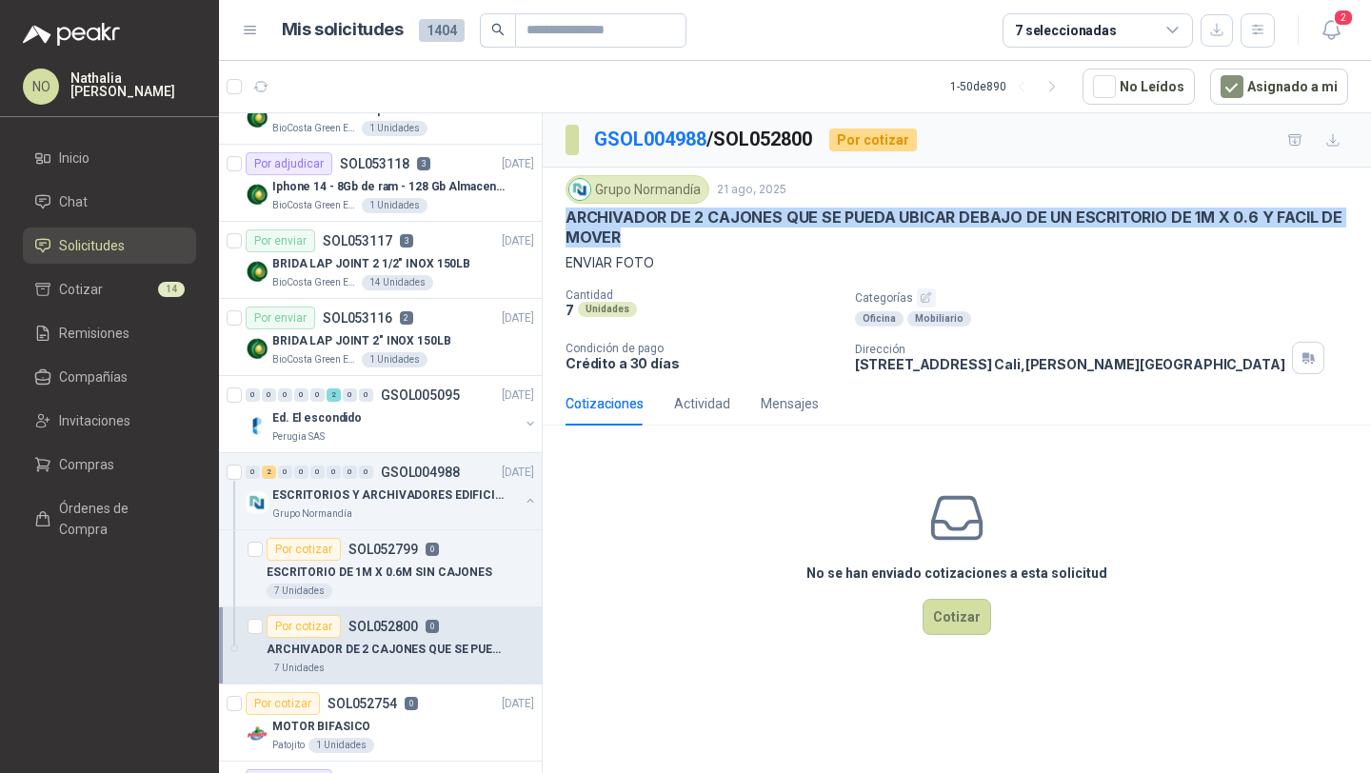
drag, startPoint x: 568, startPoint y: 220, endPoint x: 629, endPoint y: 236, distance: 63.0
click at [629, 236] on p "ARCHIVADOR DE 2 CAJONES QUE SE PUEDA UBICAR DEBAJO DE UN ESCRITORIO DE 1M X 0.6…" at bounding box center [956, 228] width 783 height 41
copy p "ARCHIVADOR DE 2 CAJONES QUE SE PUEDA UBICAR DEBAJO DE UN ESCRITORIO DE 1M X 0.6…"
click at [378, 590] on div "7 Unidades" at bounding box center [401, 591] width 268 height 15
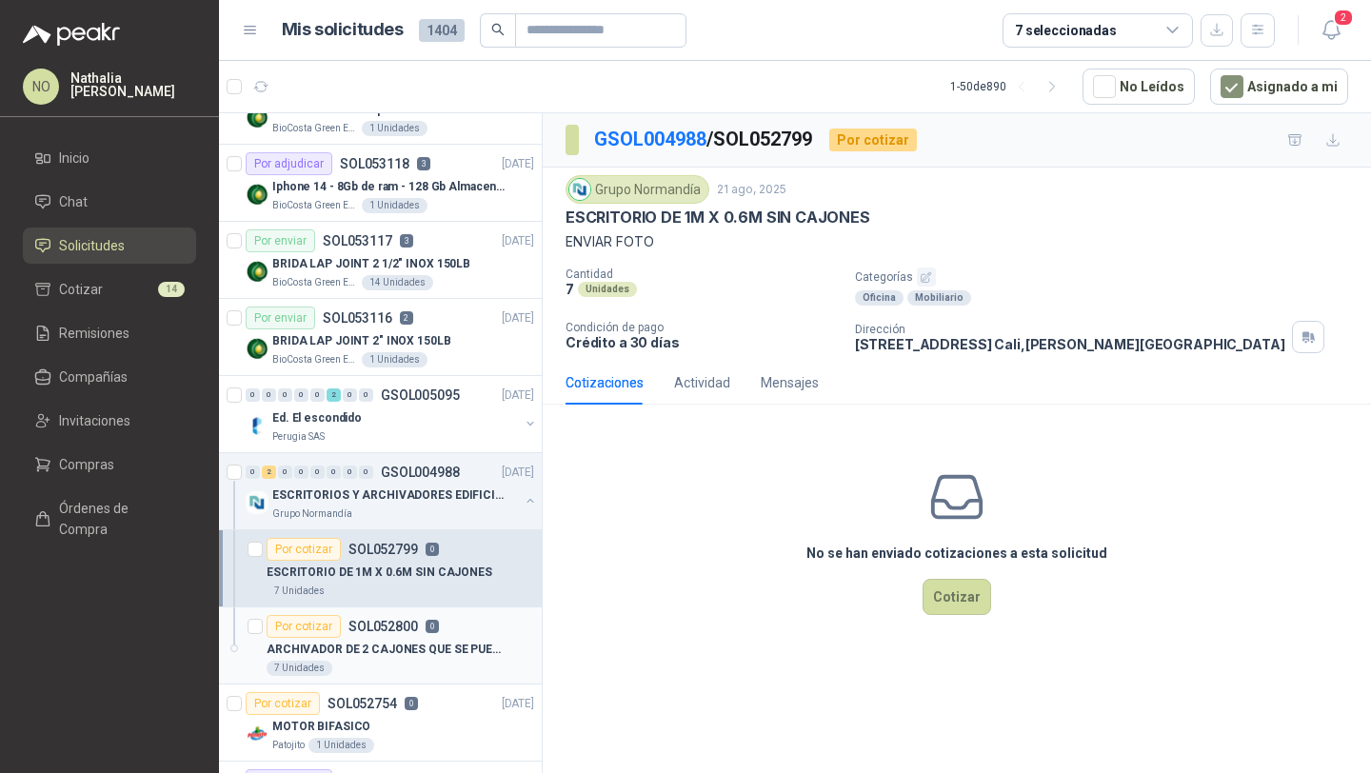
click at [378, 648] on p "ARCHIVADOR DE 2 CAJONES QUE SE PUEDA UBICAR DEBAJO DE UN ESCRITORIO DE 1M X 0.6…" at bounding box center [385, 650] width 237 height 18
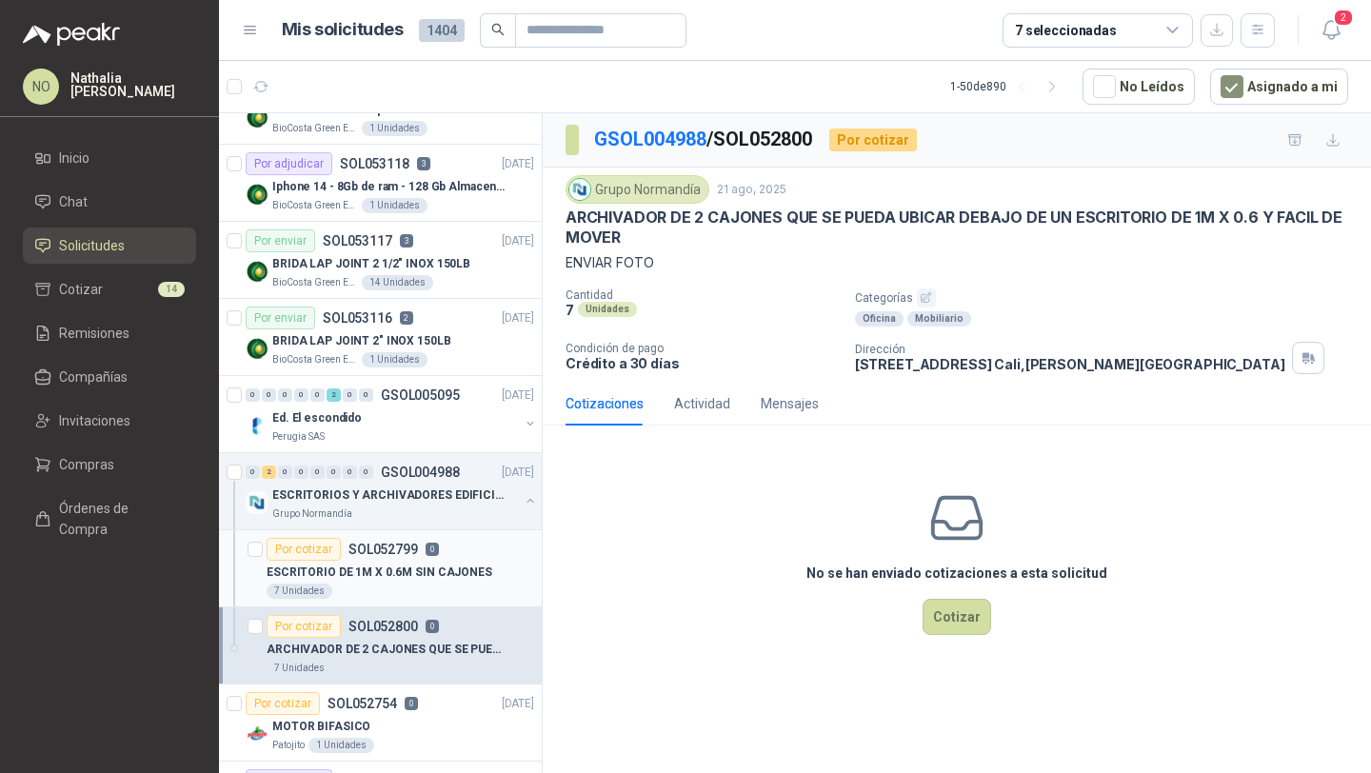
click at [406, 543] on p "SOL052799" at bounding box center [382, 549] width 69 height 13
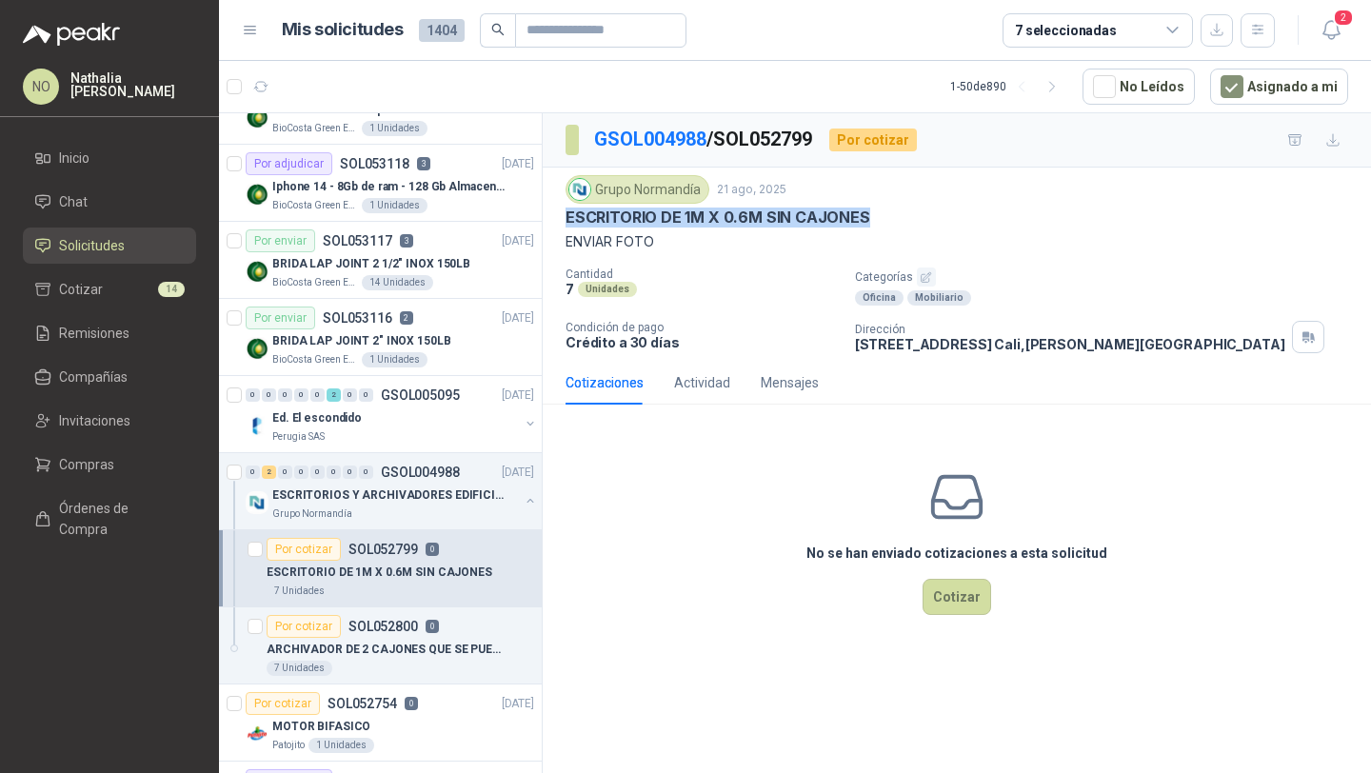
drag, startPoint x: 564, startPoint y: 214, endPoint x: 895, endPoint y: 214, distance: 331.3
click at [895, 214] on div "Grupo Normandía 21 ago, 2025 ESCRITORIO DE 1M X 0.6M SIN CAJONES ENVIAR FOTO Ca…" at bounding box center [957, 264] width 828 height 193
copy p "ESCRITORIO DE 1M X 0.6M SIN CAJONES"
click at [403, 663] on div "7 Unidades" at bounding box center [401, 668] width 268 height 15
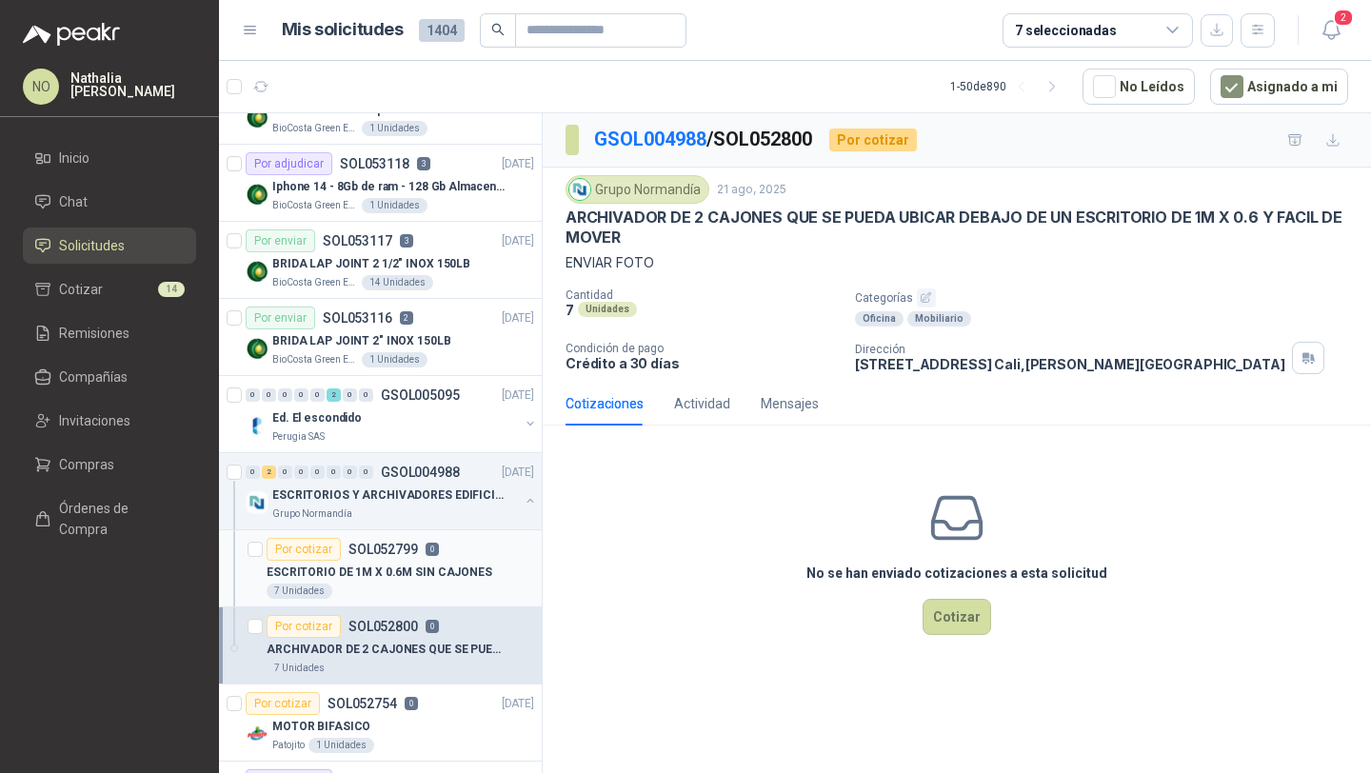
click at [466, 565] on p "ESCRITORIO DE 1M X 0.6M SIN CAJONES" at bounding box center [380, 573] width 226 height 18
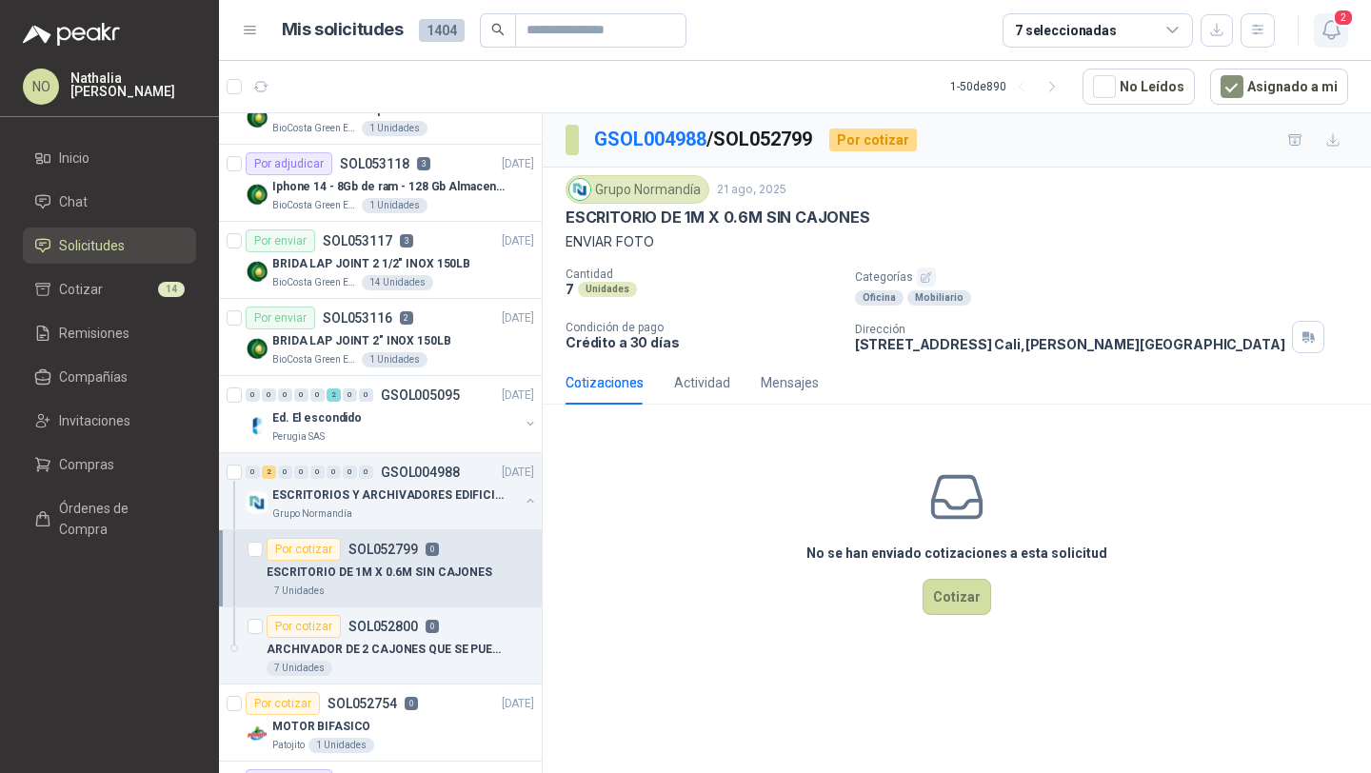
click at [1333, 22] on span "2" at bounding box center [1343, 18] width 21 height 18
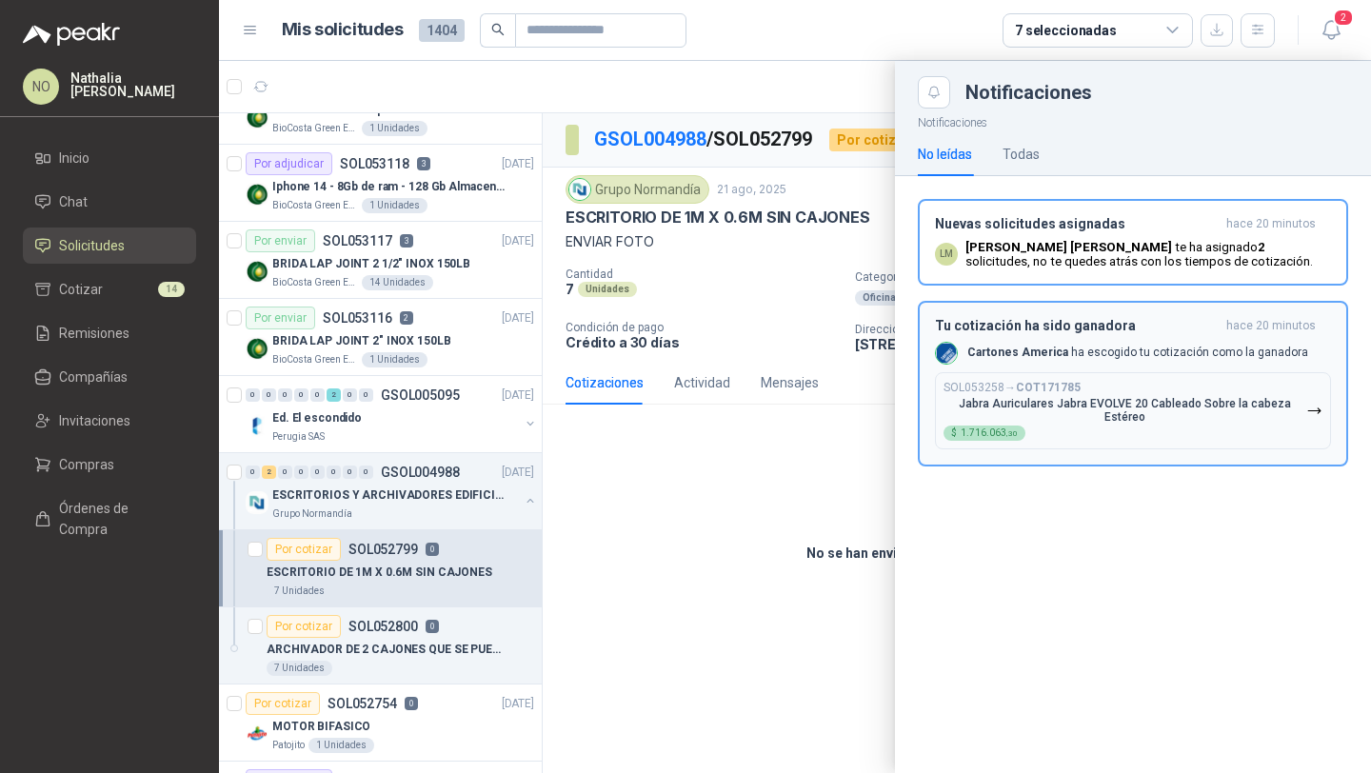
click at [1060, 416] on div "SOL053258 → COT171785 Jabra Auriculares Jabra EVOLVE 20 Cableado Sobre la cabez…" at bounding box center [1124, 411] width 363 height 60
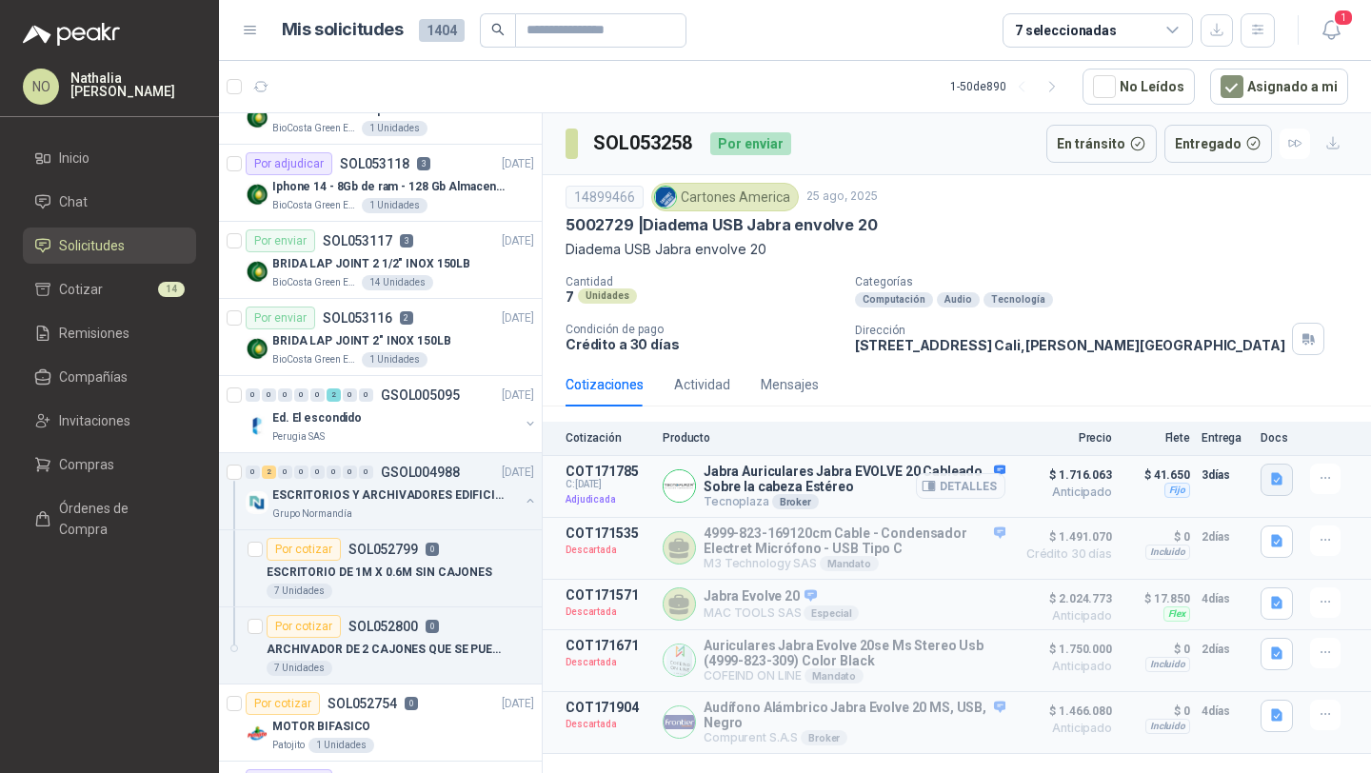
click at [1277, 475] on icon "button" at bounding box center [1276, 479] width 11 height 12
click at [1226, 433] on button "WhatsApp Image 2025-08-26 at 9.38.26 AM.jpeg" at bounding box center [1154, 437] width 251 height 20
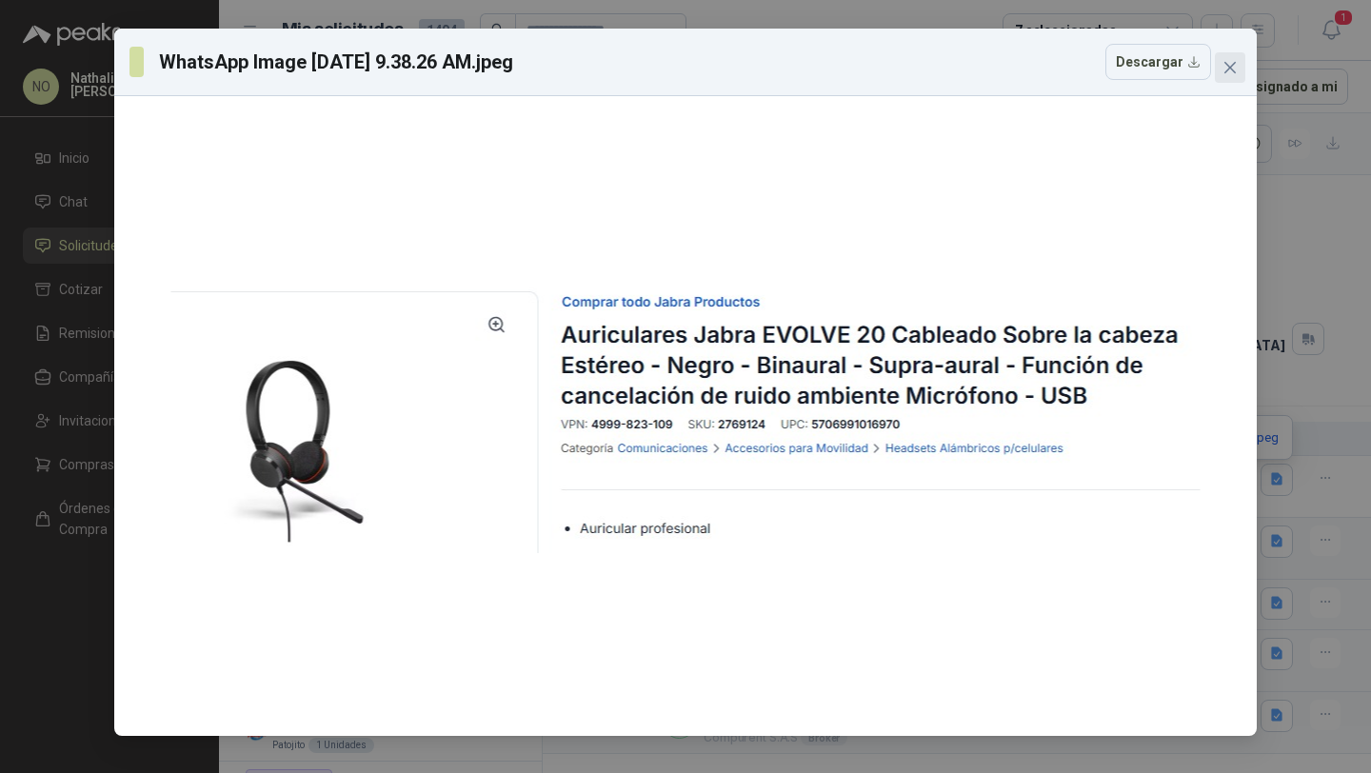
click at [1230, 62] on icon "close" at bounding box center [1229, 67] width 15 height 15
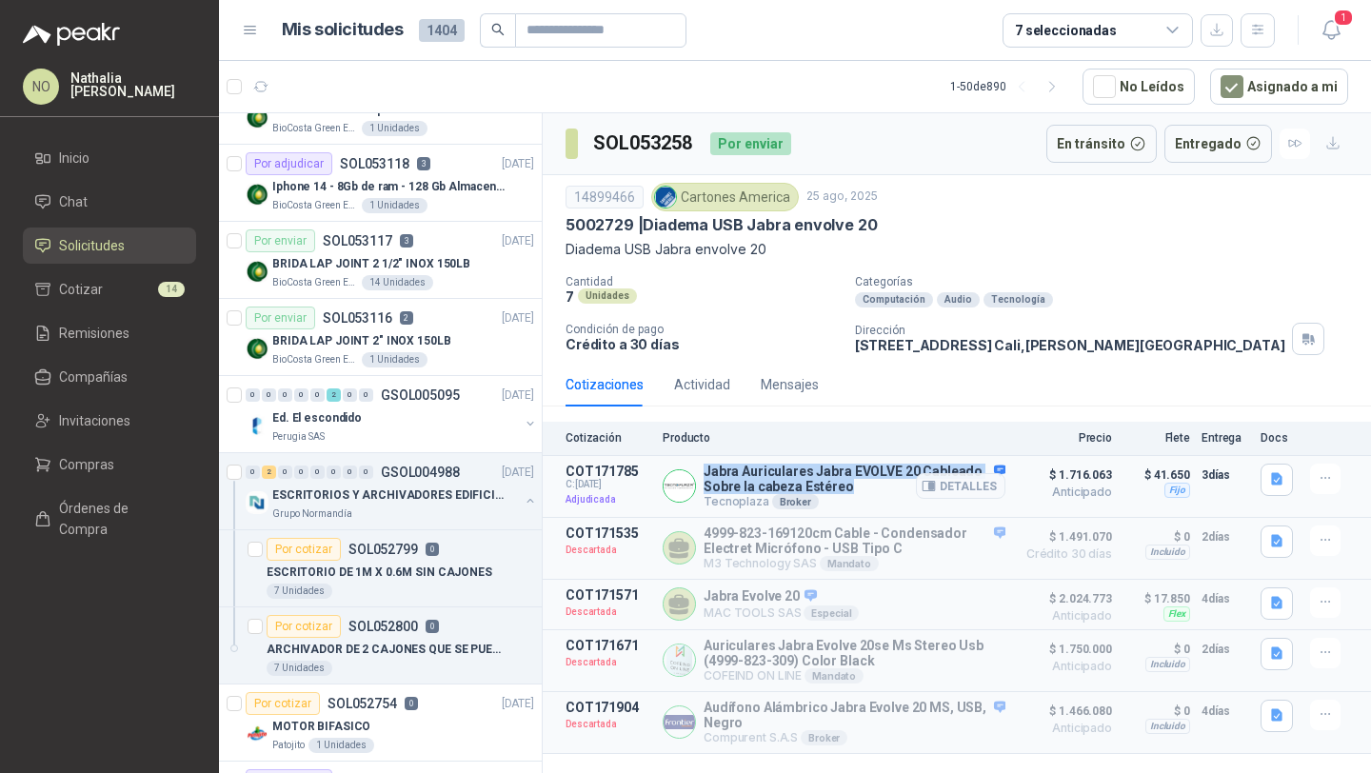
drag, startPoint x: 706, startPoint y: 469, endPoint x: 860, endPoint y: 490, distance: 154.7
click at [861, 490] on p "Jabra Auriculares Jabra EVOLVE 20 Cableado Sobre la cabeza Estéreo" at bounding box center [855, 479] width 302 height 30
copy p "Jabra Auriculares Jabra EVOLVE 20 Cableado Sobre la cabeza Estéreo"
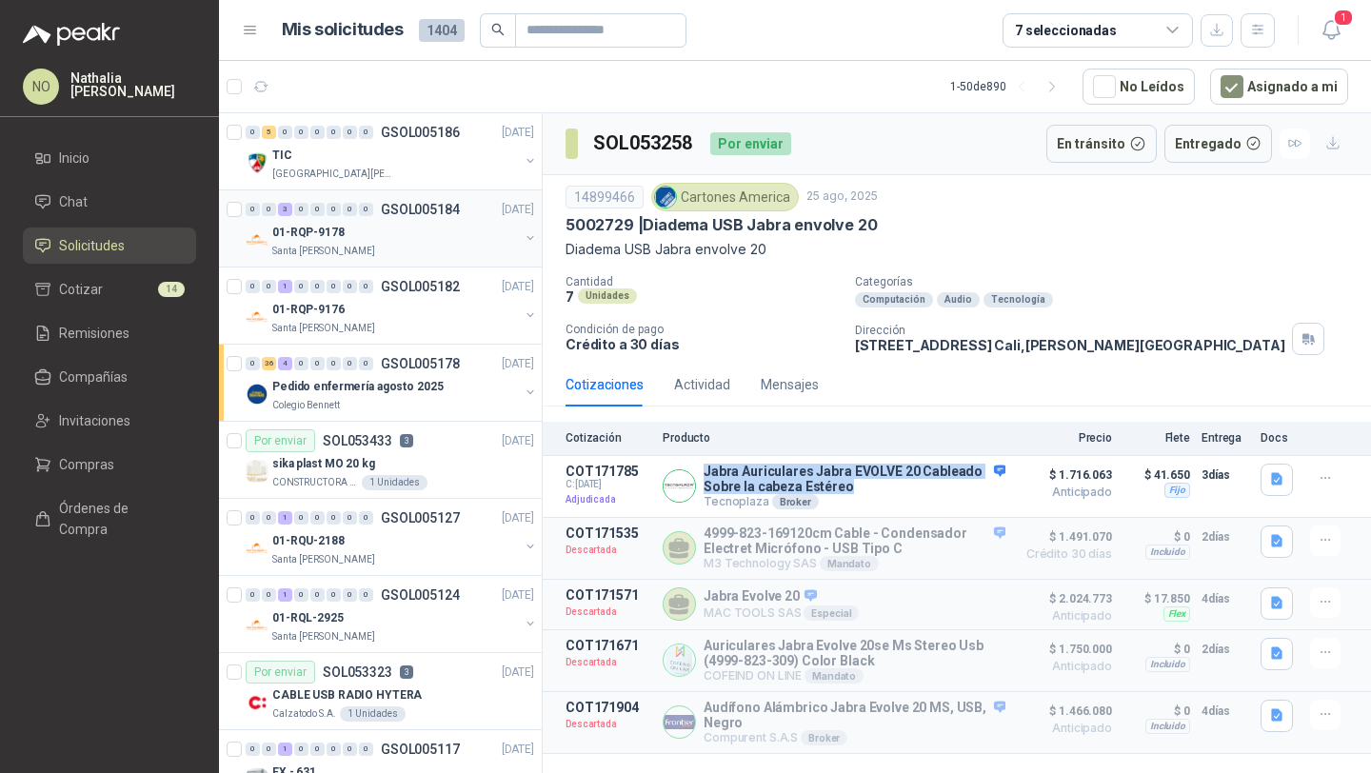
click at [391, 219] on div "0 0 3 0 0 0 0 0 GSOL005184 27/08/25" at bounding box center [392, 209] width 292 height 23
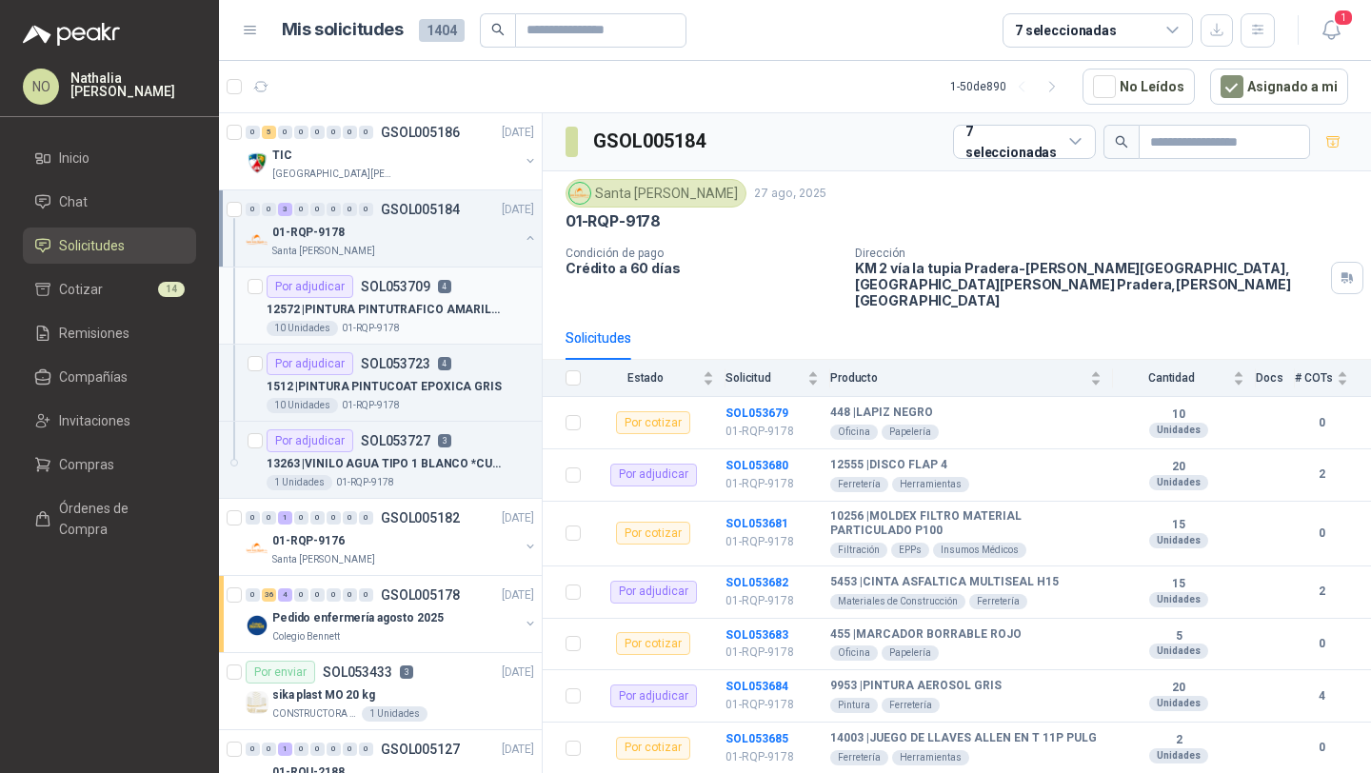
click at [390, 312] on p "12572 | PINTURA PINTUTRAFICO AMARILLO*GALON" at bounding box center [385, 310] width 237 height 18
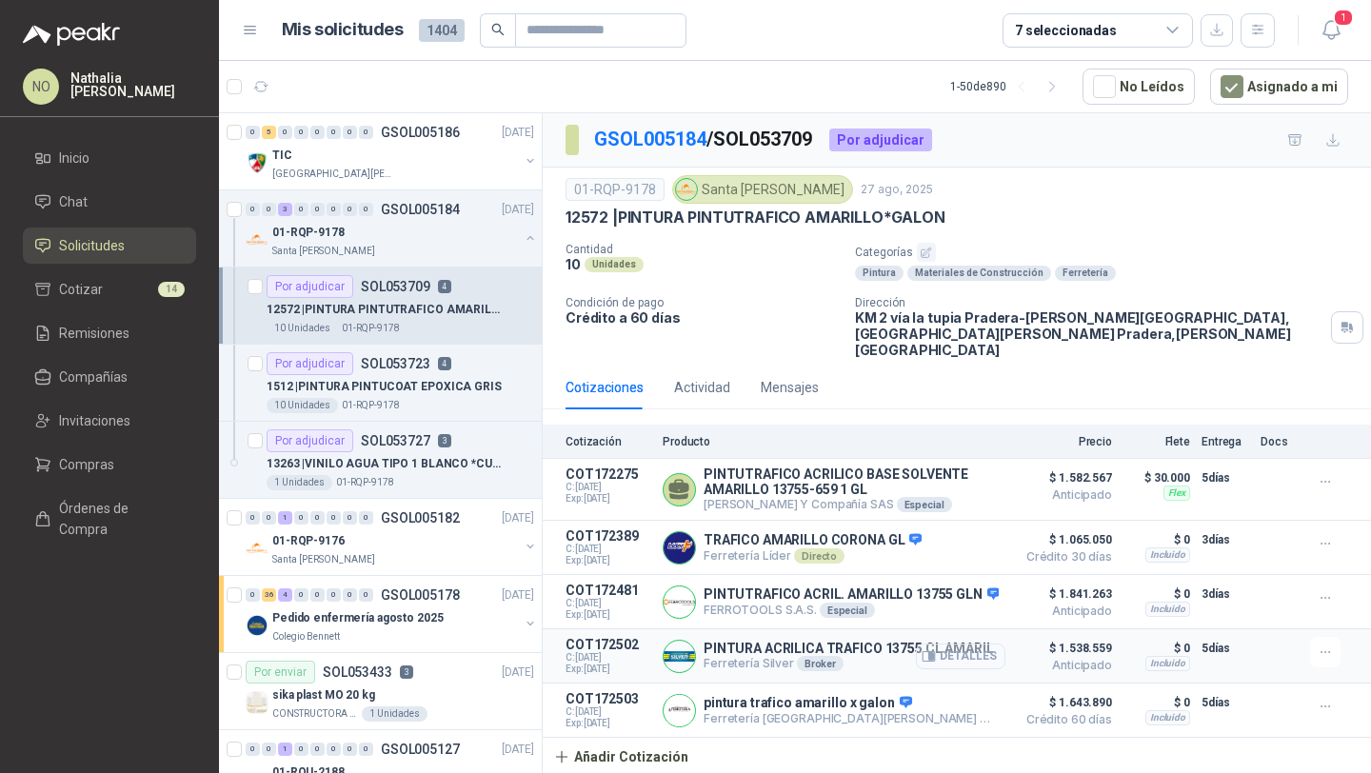
click at [972, 644] on button "Detalles" at bounding box center [960, 657] width 89 height 26
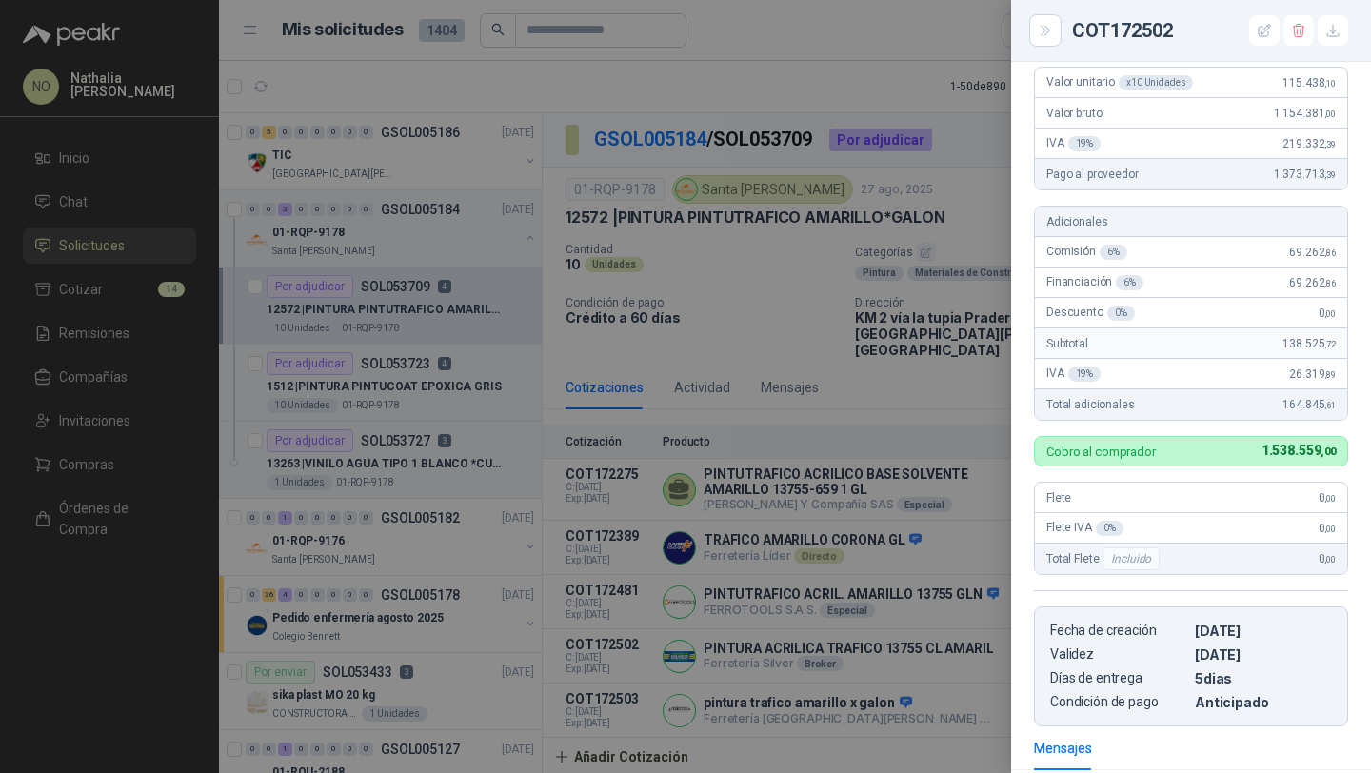
scroll to position [183, 0]
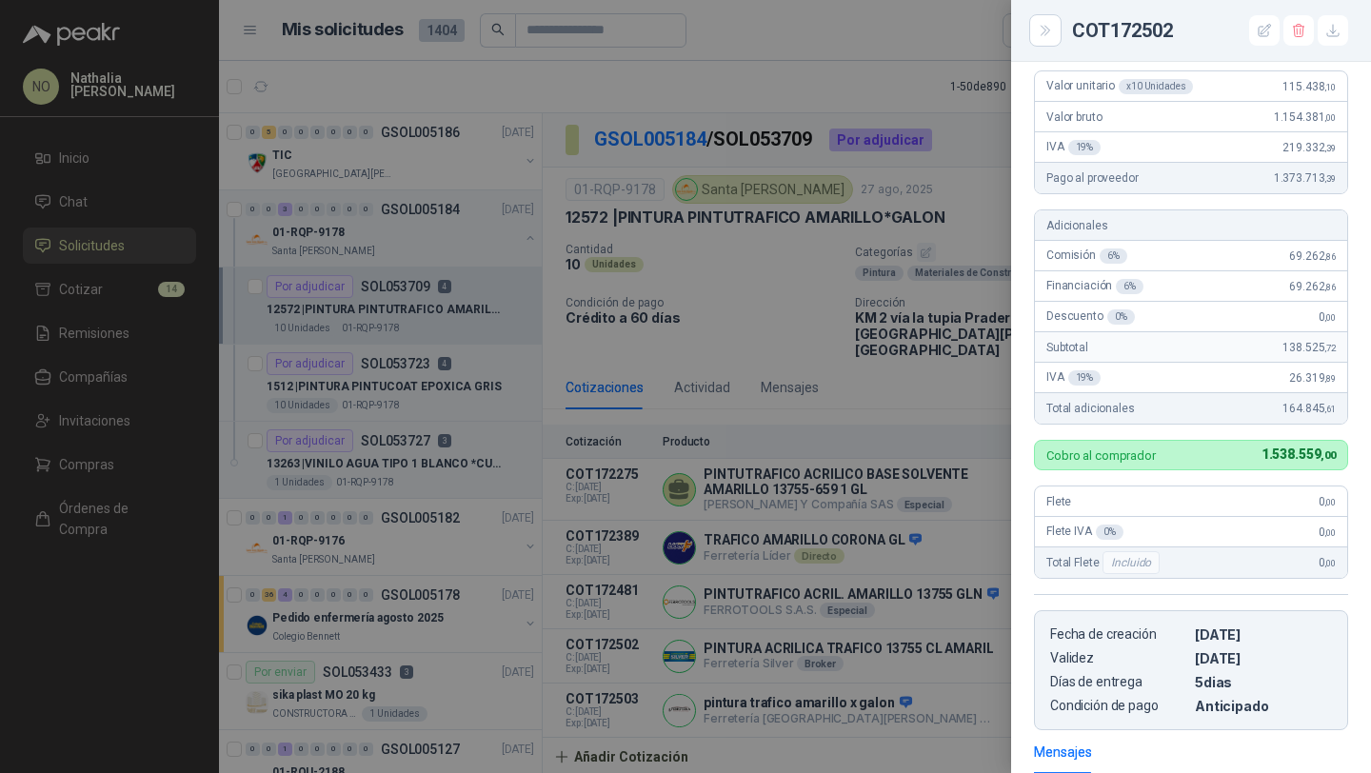
click at [907, 251] on div at bounding box center [685, 386] width 1371 height 773
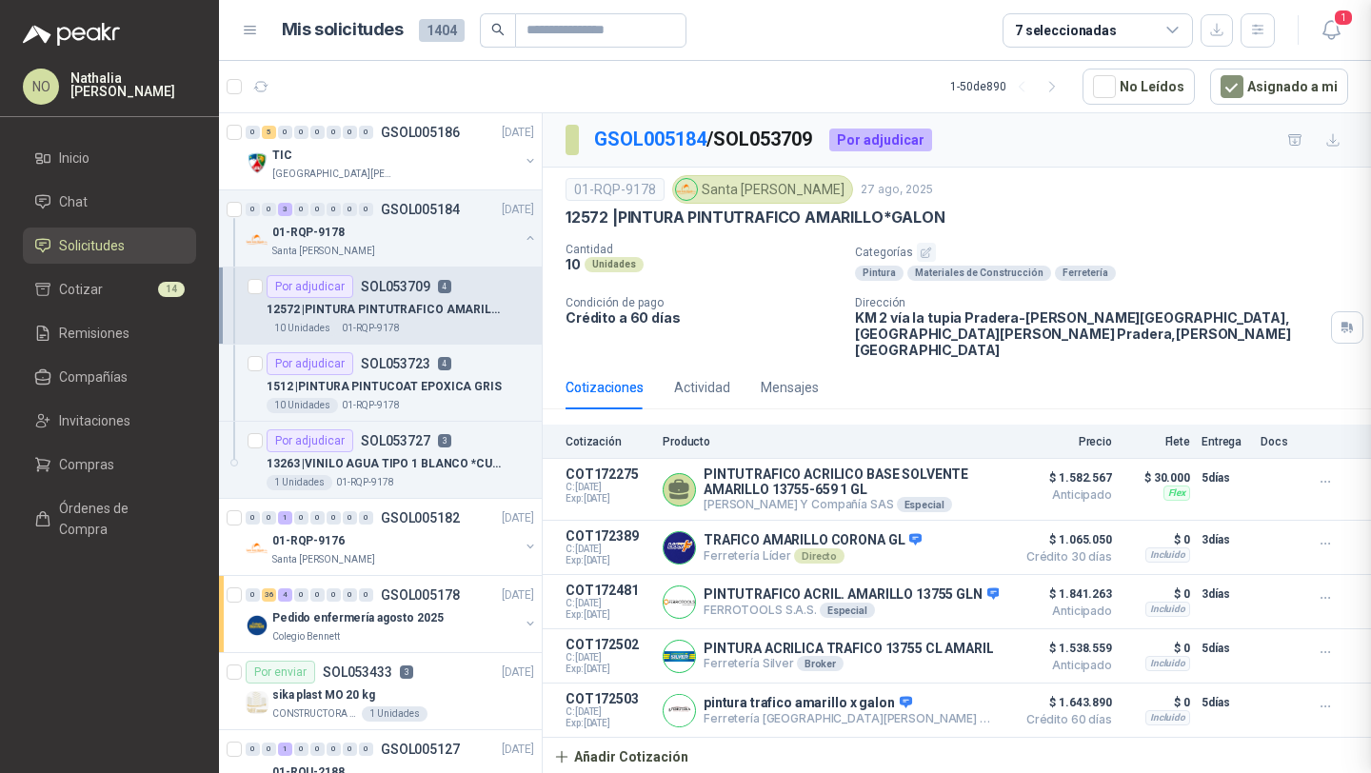
scroll to position [456, 0]
click at [963, 644] on button "Detalles" at bounding box center [960, 657] width 89 height 26
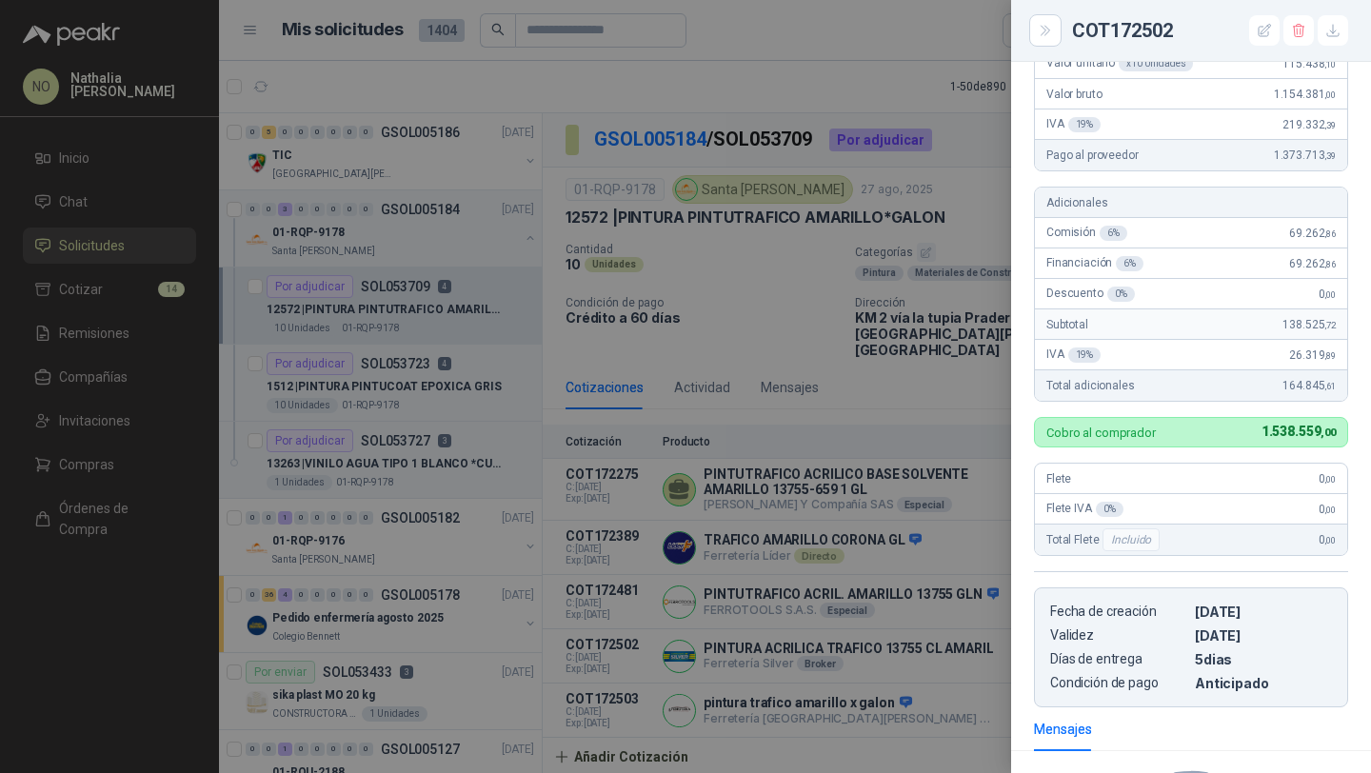
scroll to position [174, 0]
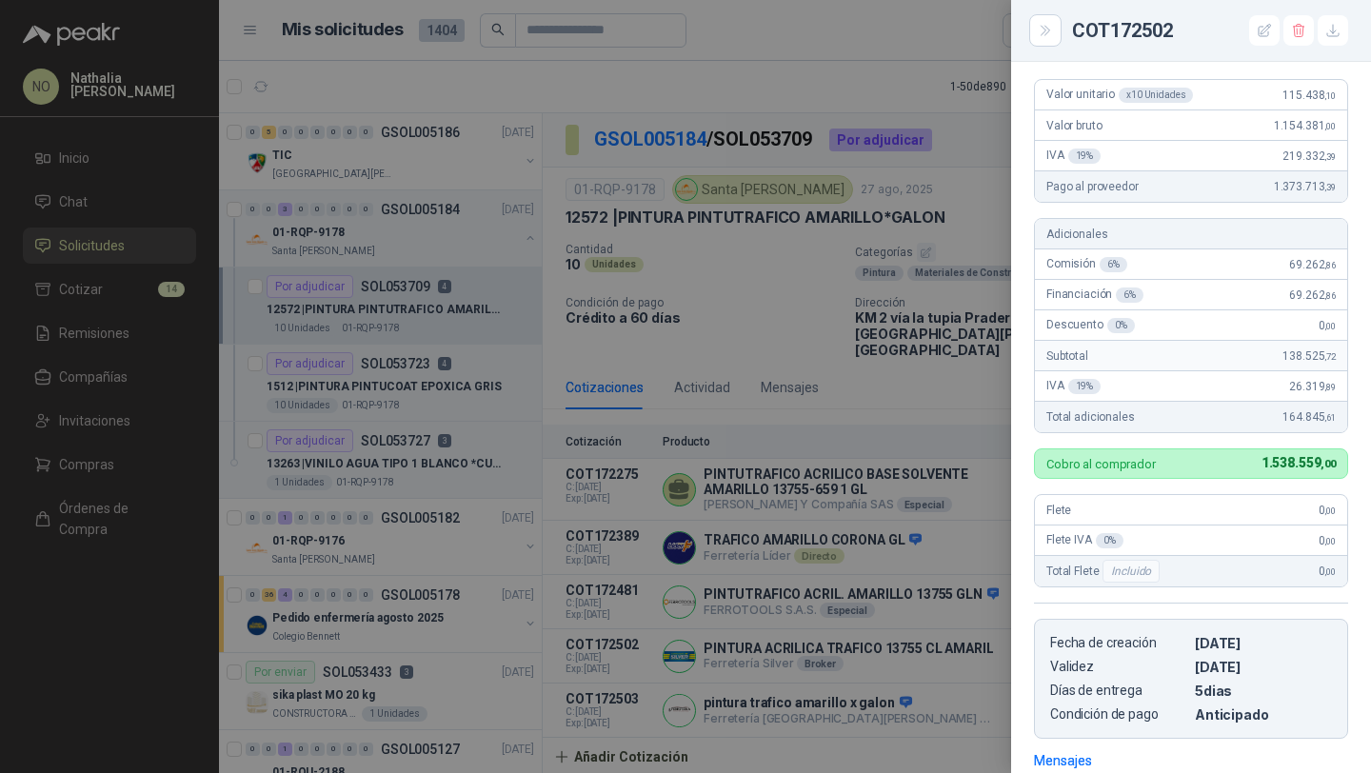
click at [869, 333] on div at bounding box center [685, 386] width 1371 height 773
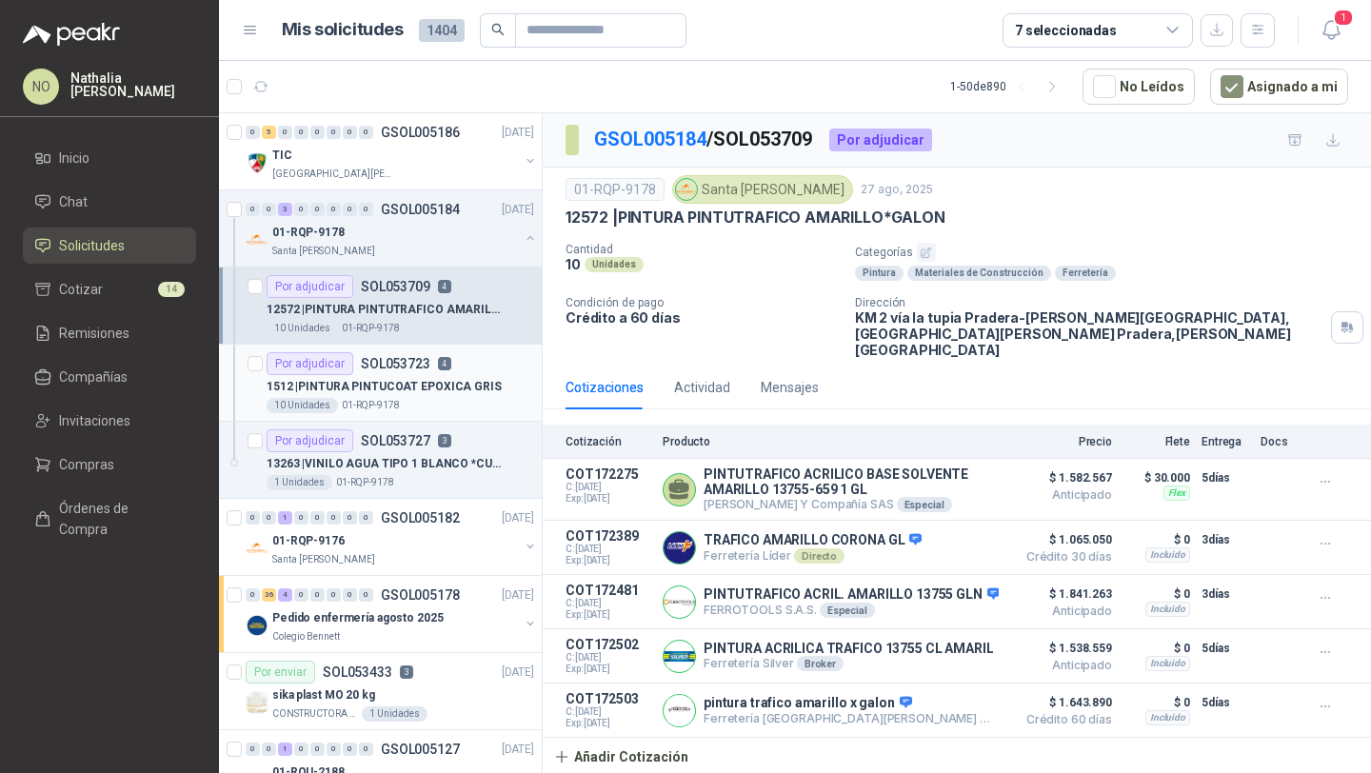
click at [424, 382] on p "1512 | PINTURA PINTUCOAT EPOXICA GRIS" at bounding box center [384, 387] width 235 height 18
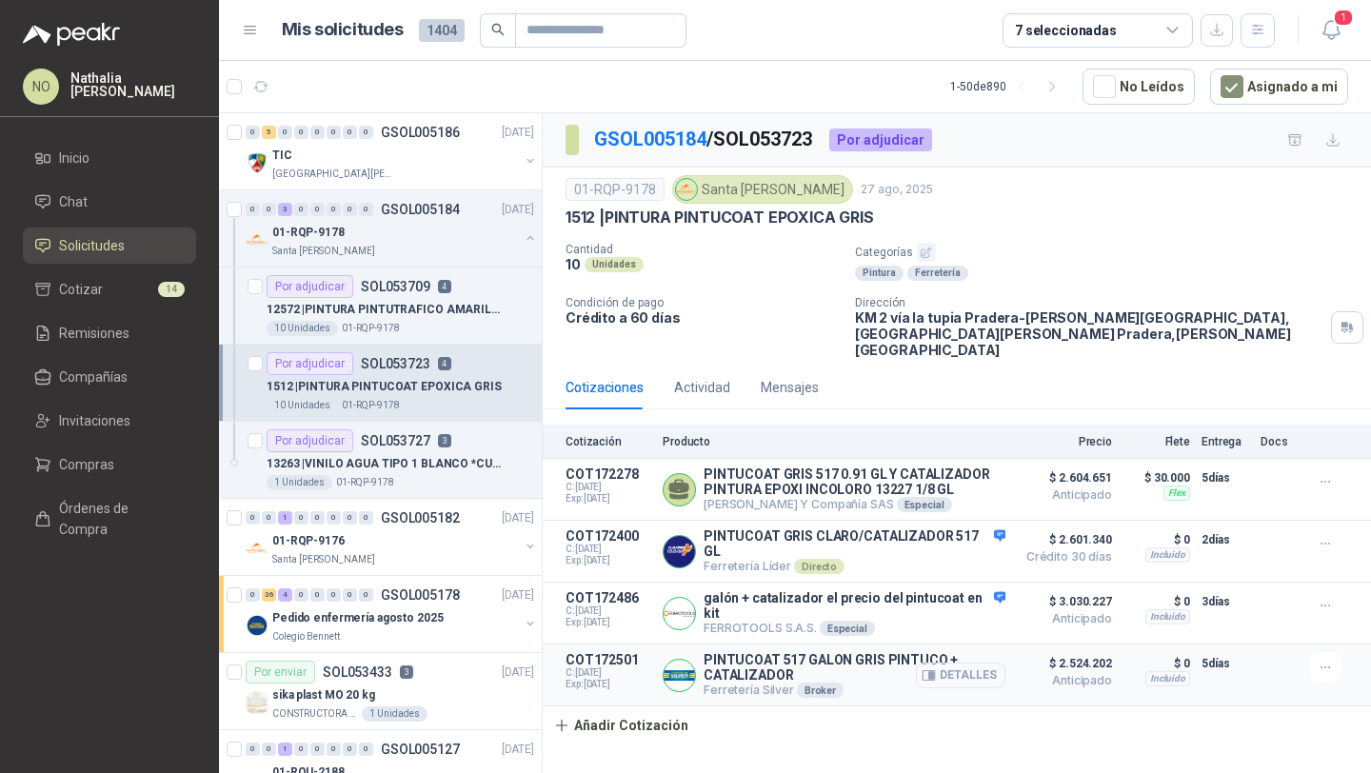
click at [962, 663] on button "Detalles" at bounding box center [960, 676] width 89 height 26
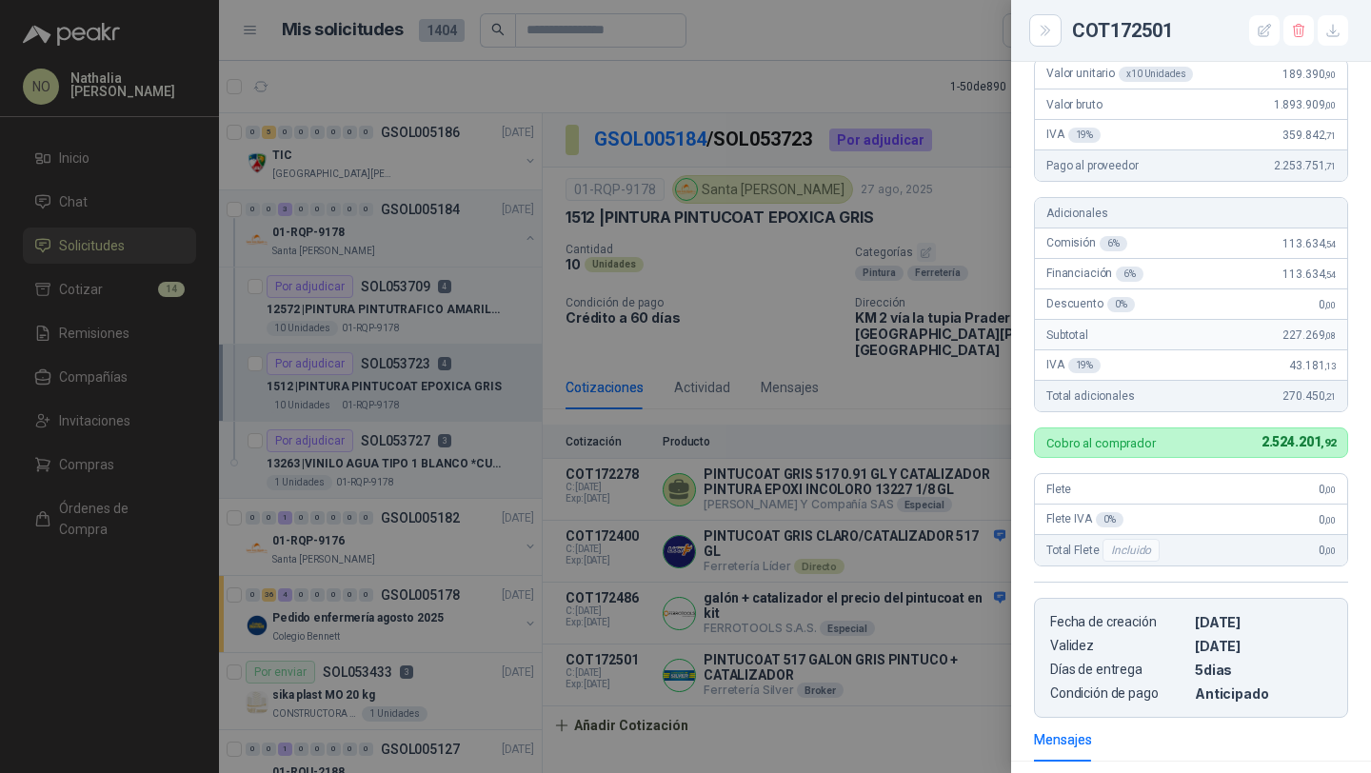
scroll to position [194, 0]
click at [796, 468] on div at bounding box center [685, 386] width 1371 height 773
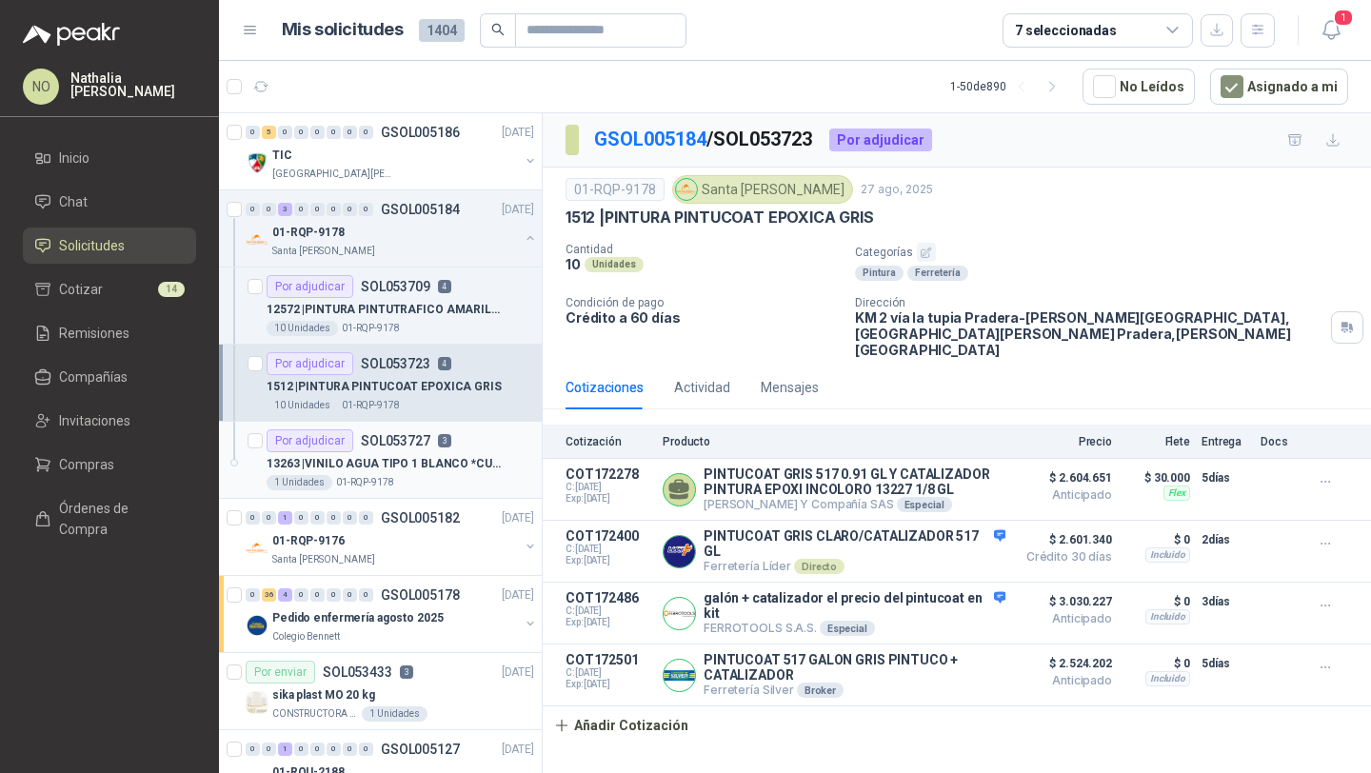
click at [432, 468] on p "13263 | VINILO AGUA TIPO 1 BLANCO *CUÑETE" at bounding box center [385, 464] width 237 height 18
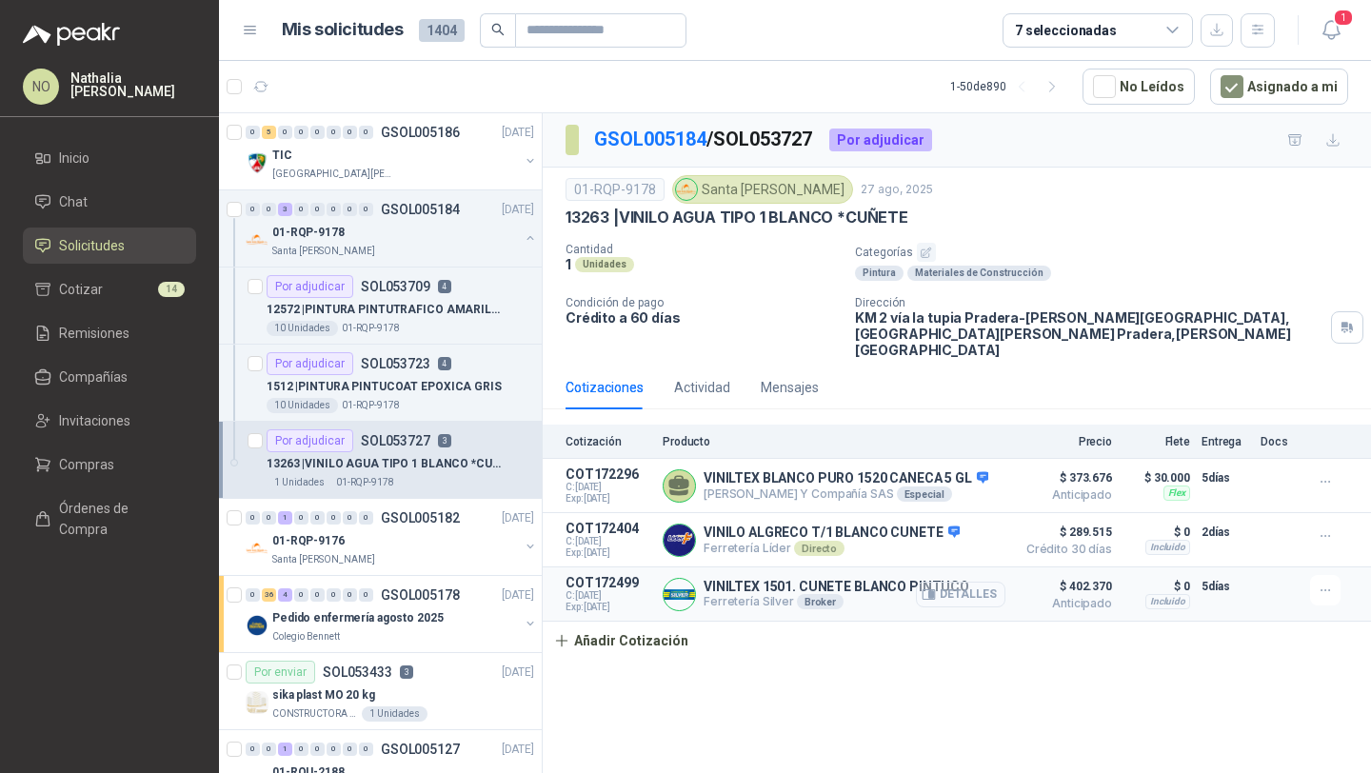
click at [994, 582] on button "Detalles" at bounding box center [960, 595] width 89 height 26
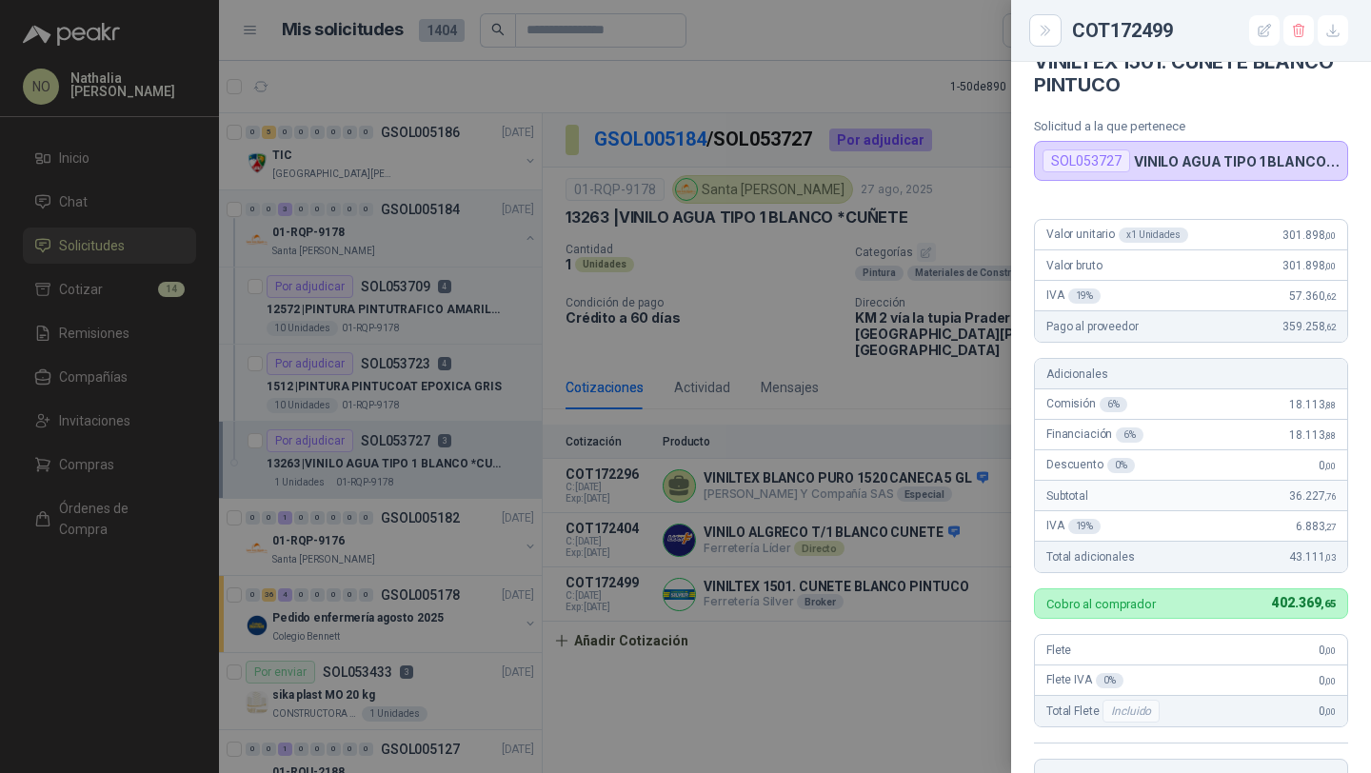
scroll to position [23, 0]
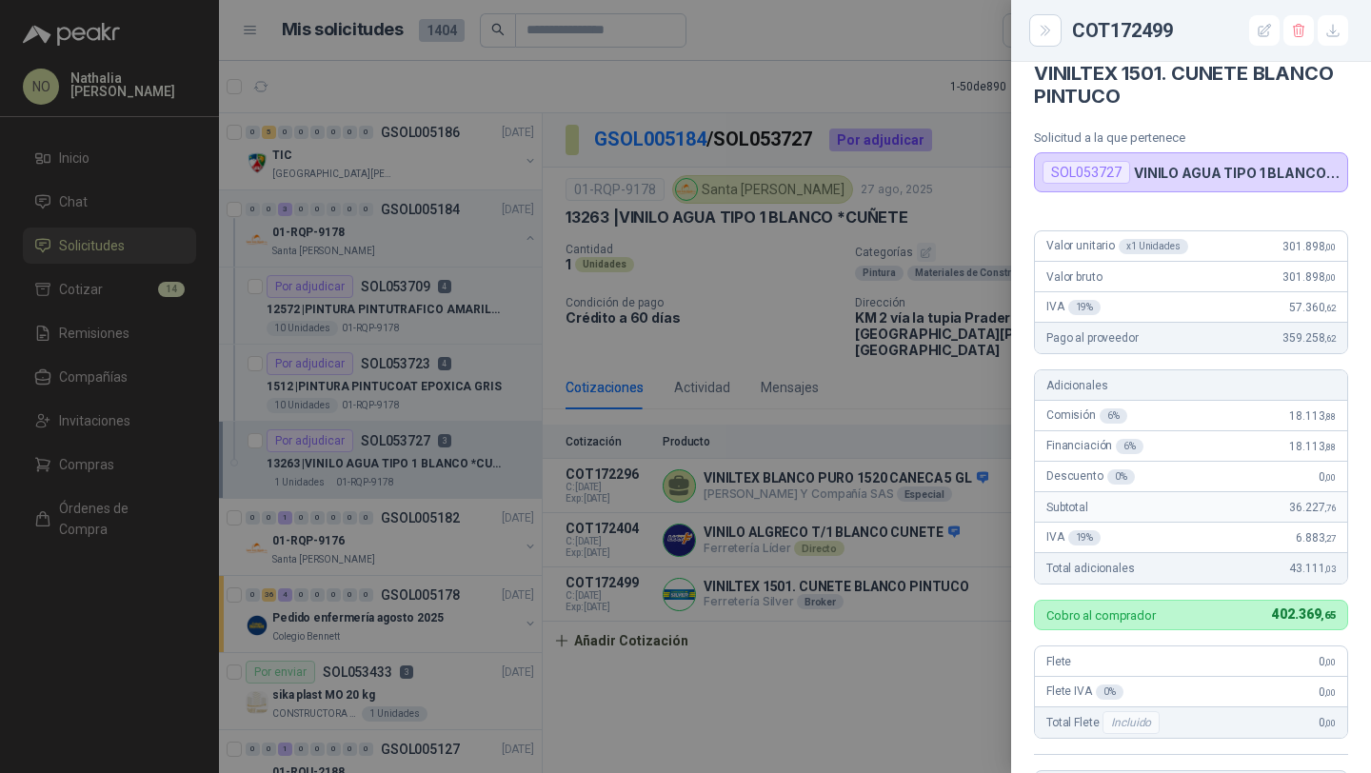
click at [615, 383] on div at bounding box center [685, 386] width 1371 height 773
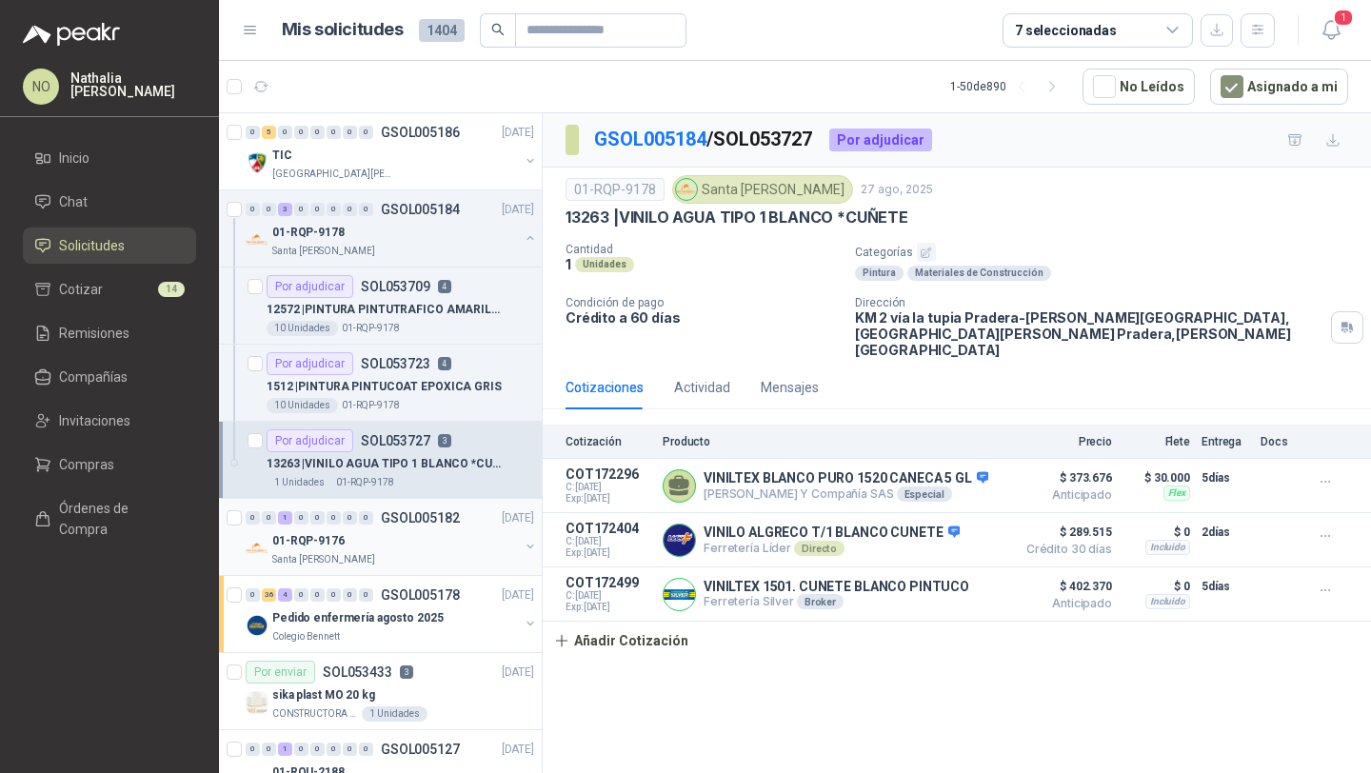
click at [357, 556] on p "Santa [PERSON_NAME]" at bounding box center [323, 559] width 103 height 15
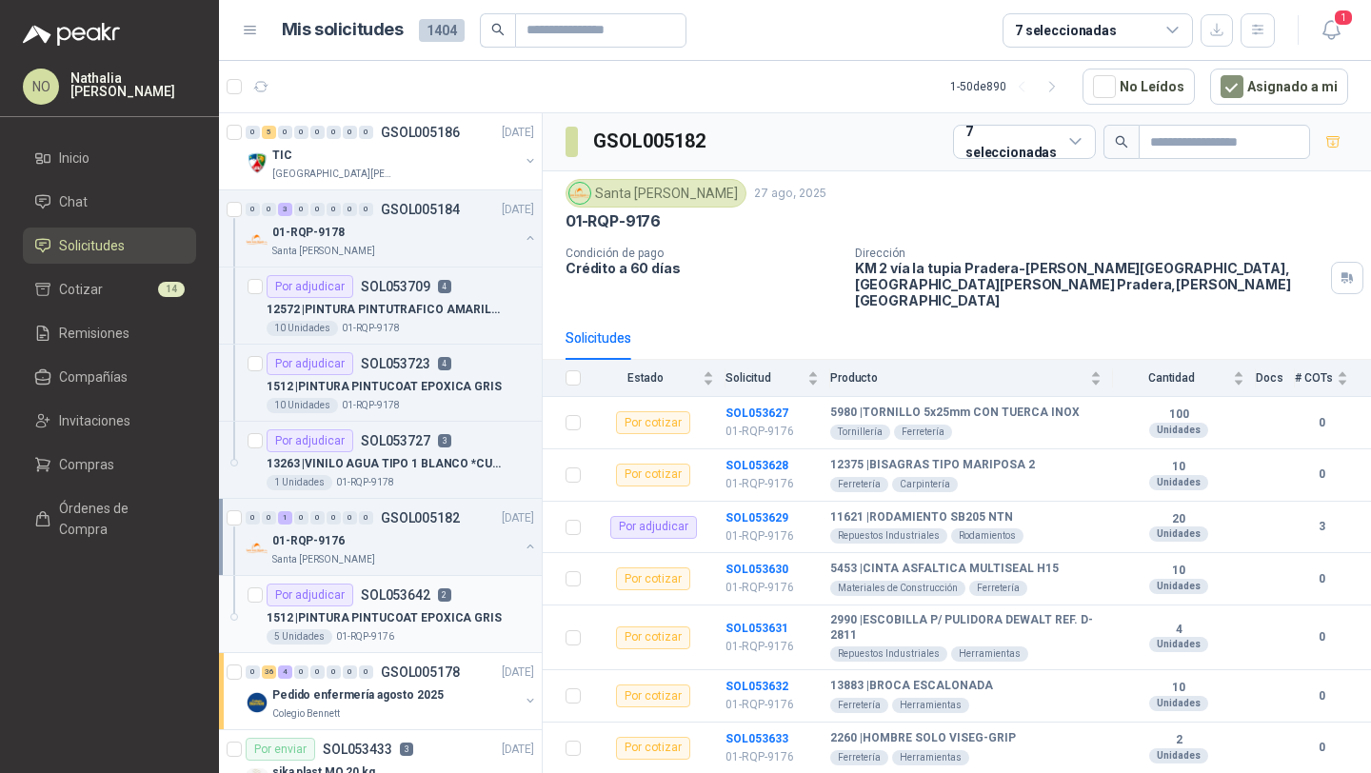
click at [378, 616] on p "1512 | PINTURA PINTUCOAT EPOXICA GRIS" at bounding box center [384, 618] width 235 height 18
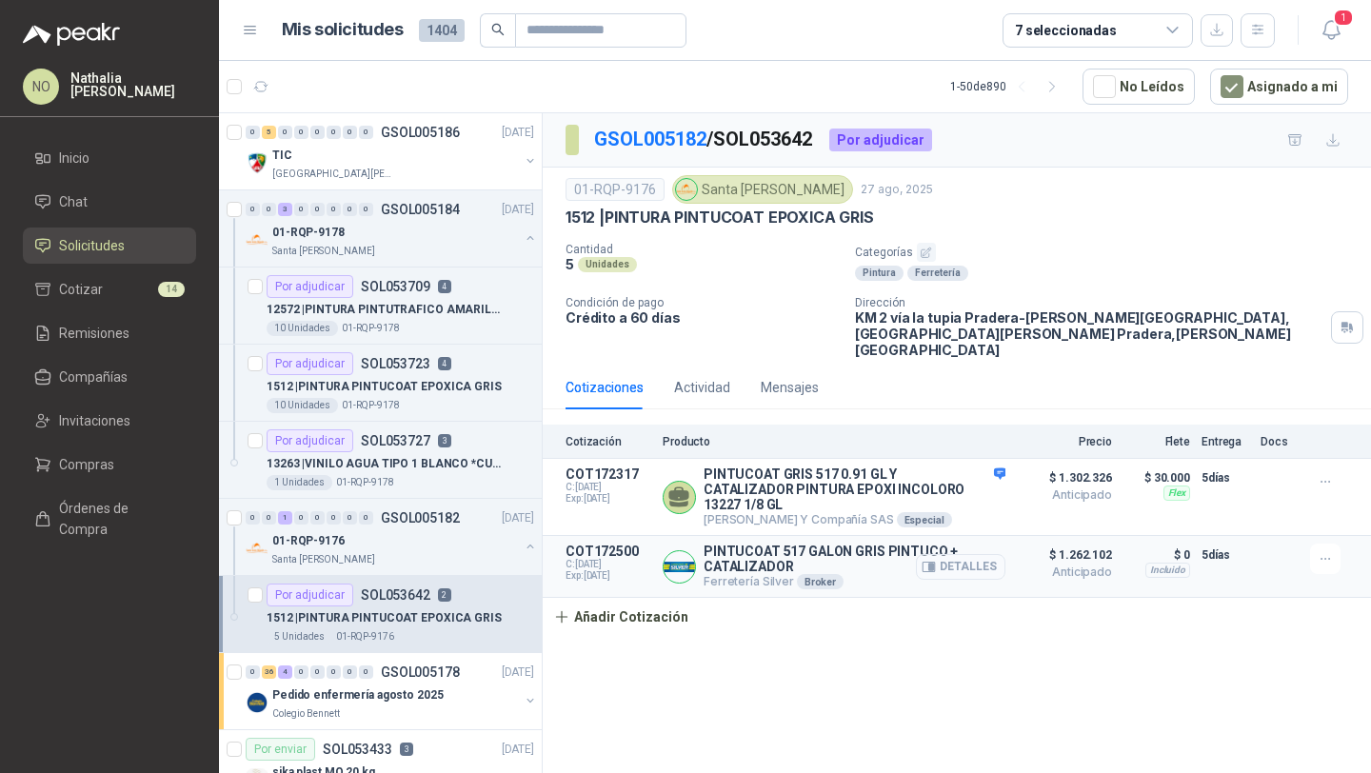
click at [949, 554] on button "Detalles" at bounding box center [960, 567] width 89 height 26
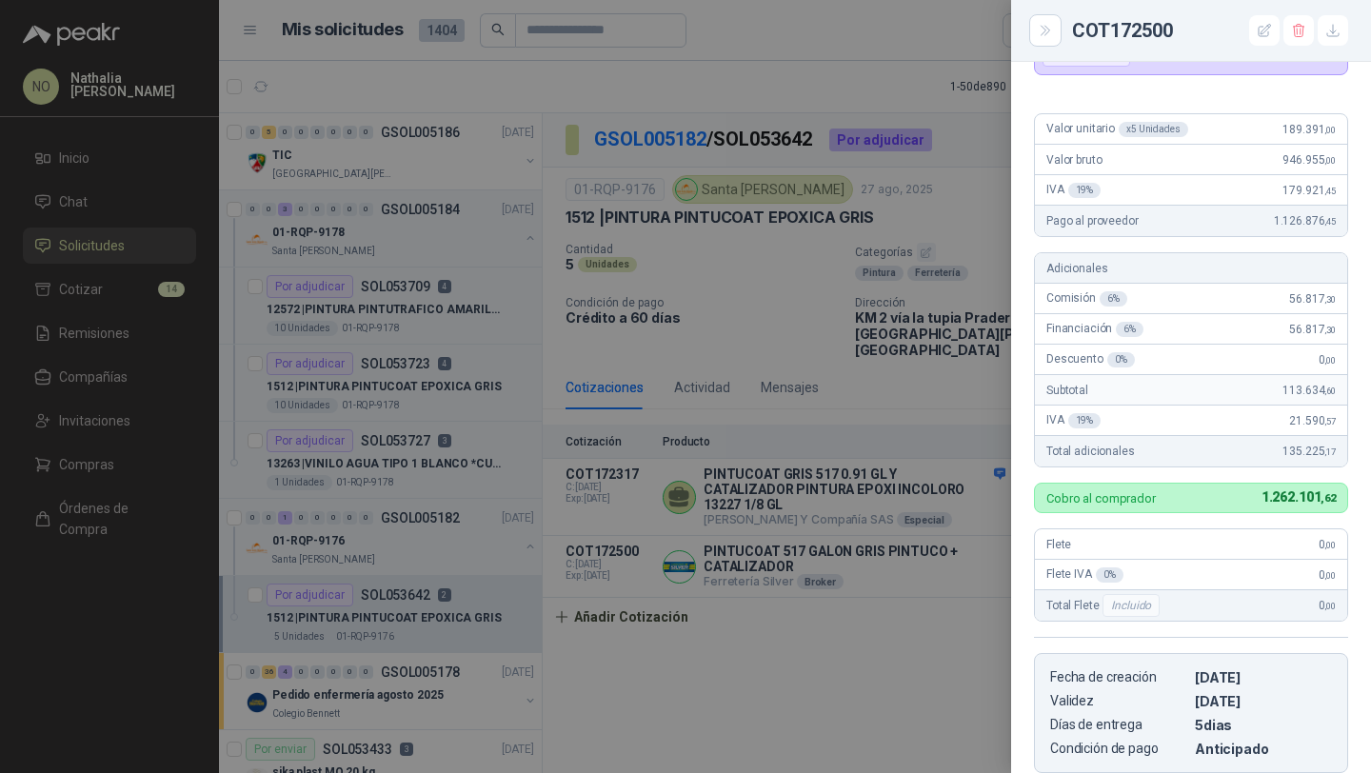
click at [692, 475] on div at bounding box center [685, 386] width 1371 height 773
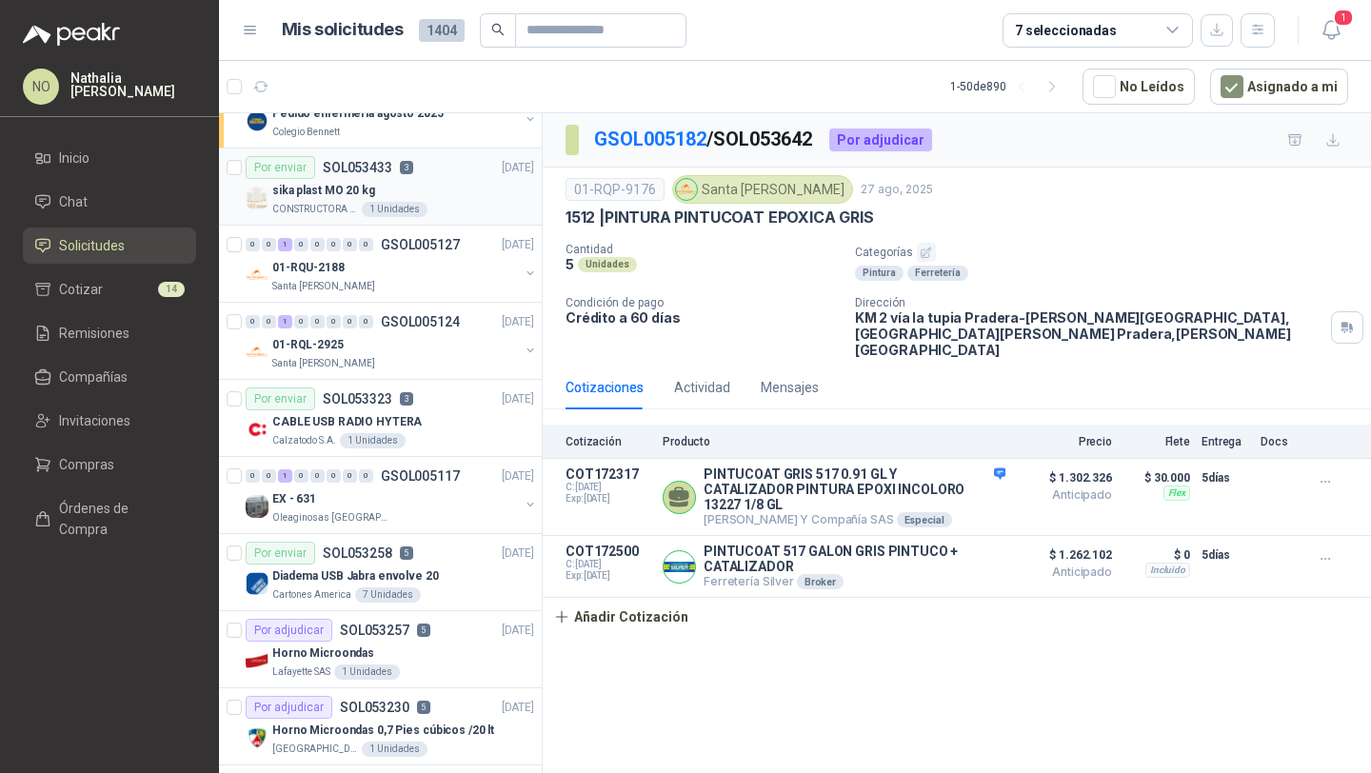
scroll to position [574, 0]
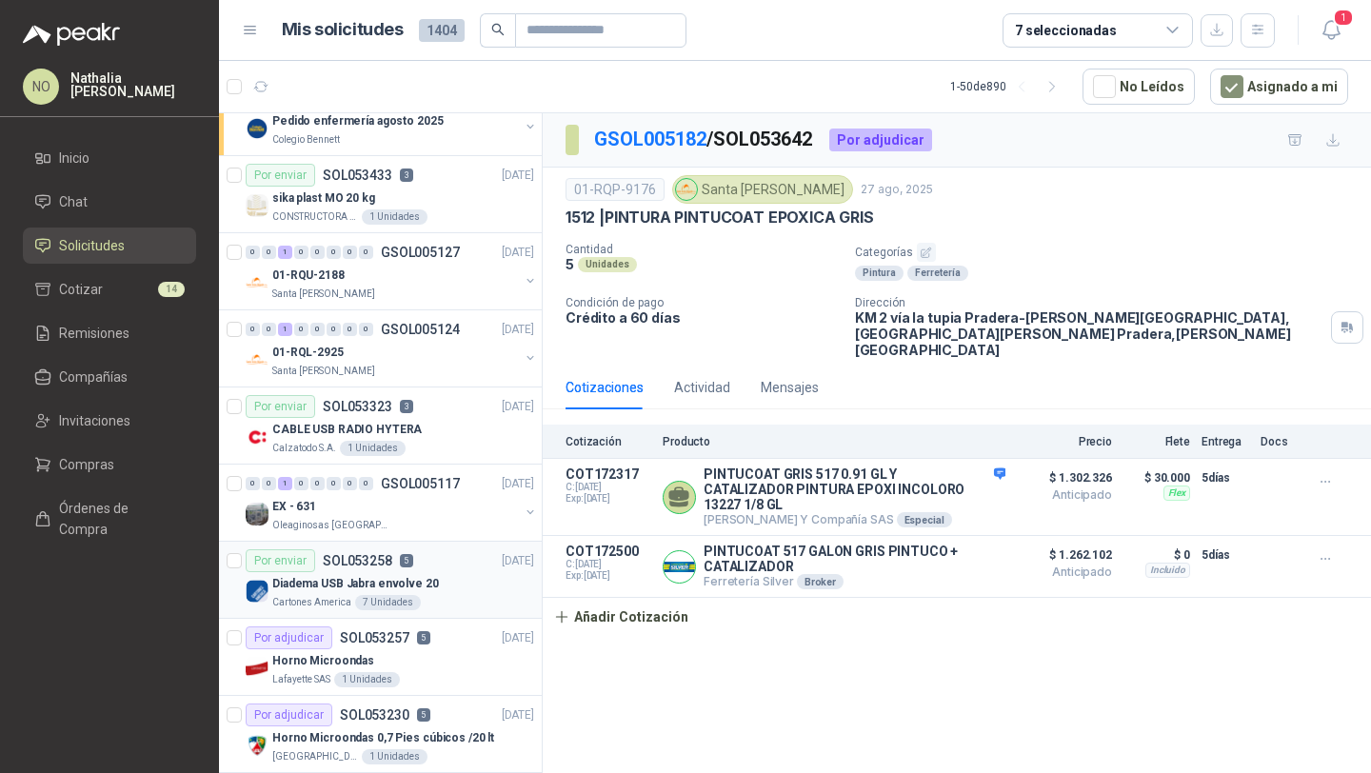
click at [413, 572] on div "Diadema USB Jabra envolve 20" at bounding box center [403, 583] width 262 height 23
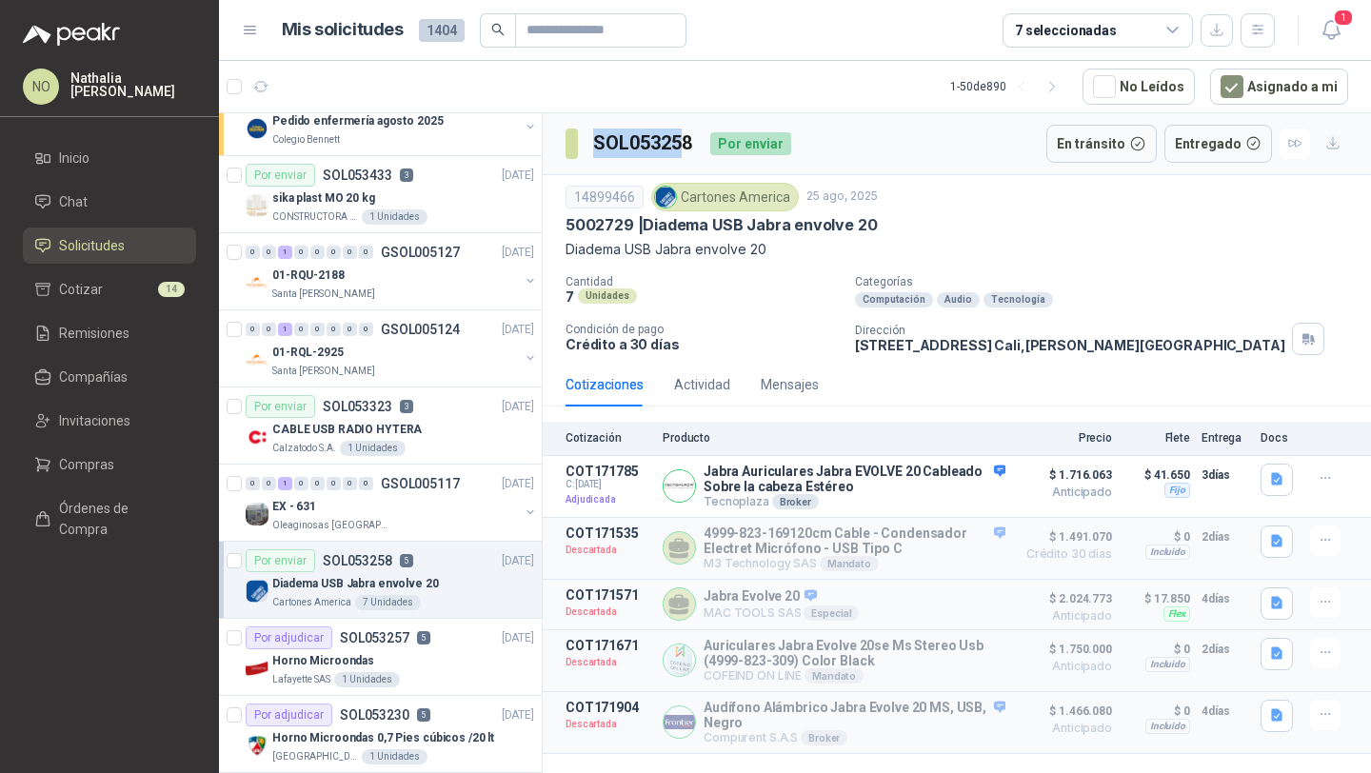
drag, startPoint x: 590, startPoint y: 144, endPoint x: 685, endPoint y: 140, distance: 94.3
click at [685, 140] on section "SOL053258" at bounding box center [629, 144] width 129 height 30
copy h3 "SOL05325"
click at [590, 143] on section "SOL053258" at bounding box center [629, 144] width 129 height 30
drag, startPoint x: 592, startPoint y: 143, endPoint x: 688, endPoint y: 144, distance: 96.2
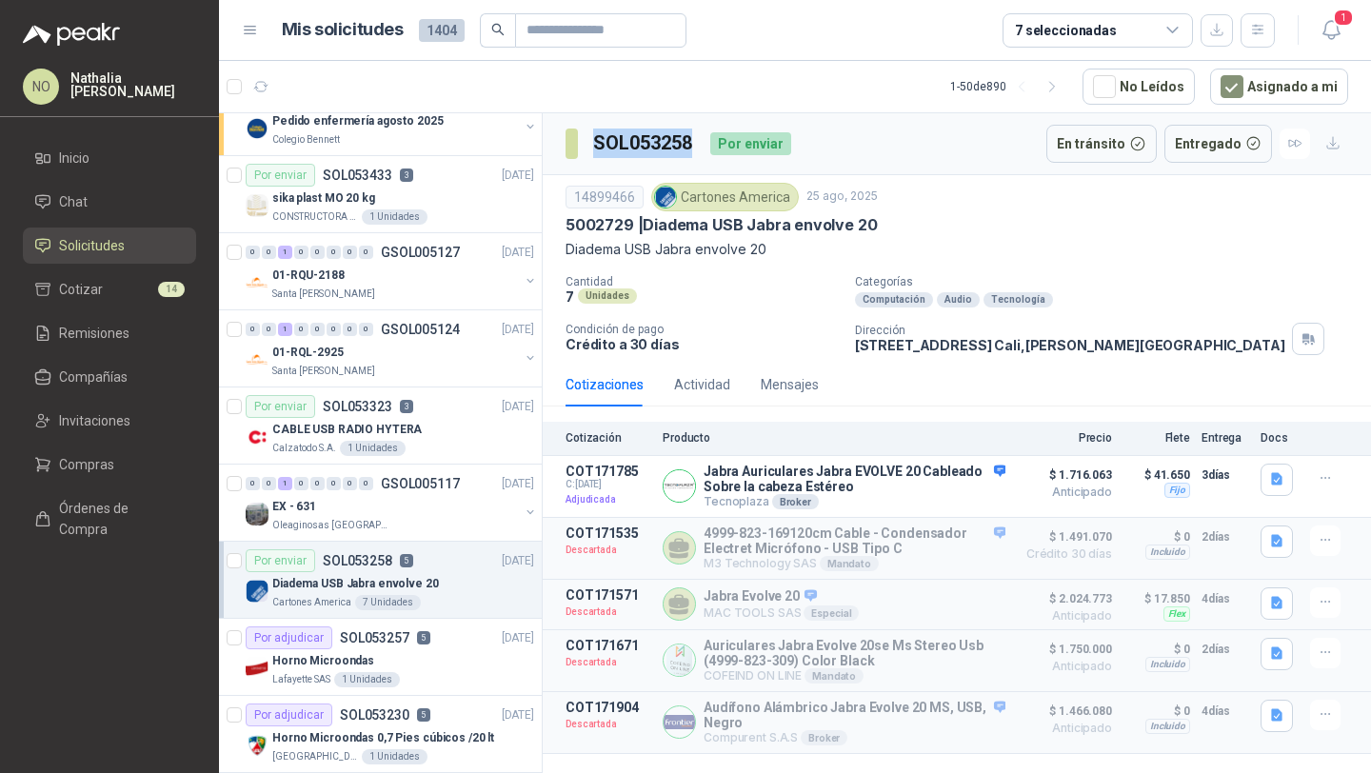
click at [688, 144] on h3 "SOL053258" at bounding box center [644, 144] width 102 height 30
copy h3 "SOL053258"
click at [137, 151] on li "Inicio" at bounding box center [109, 158] width 150 height 21
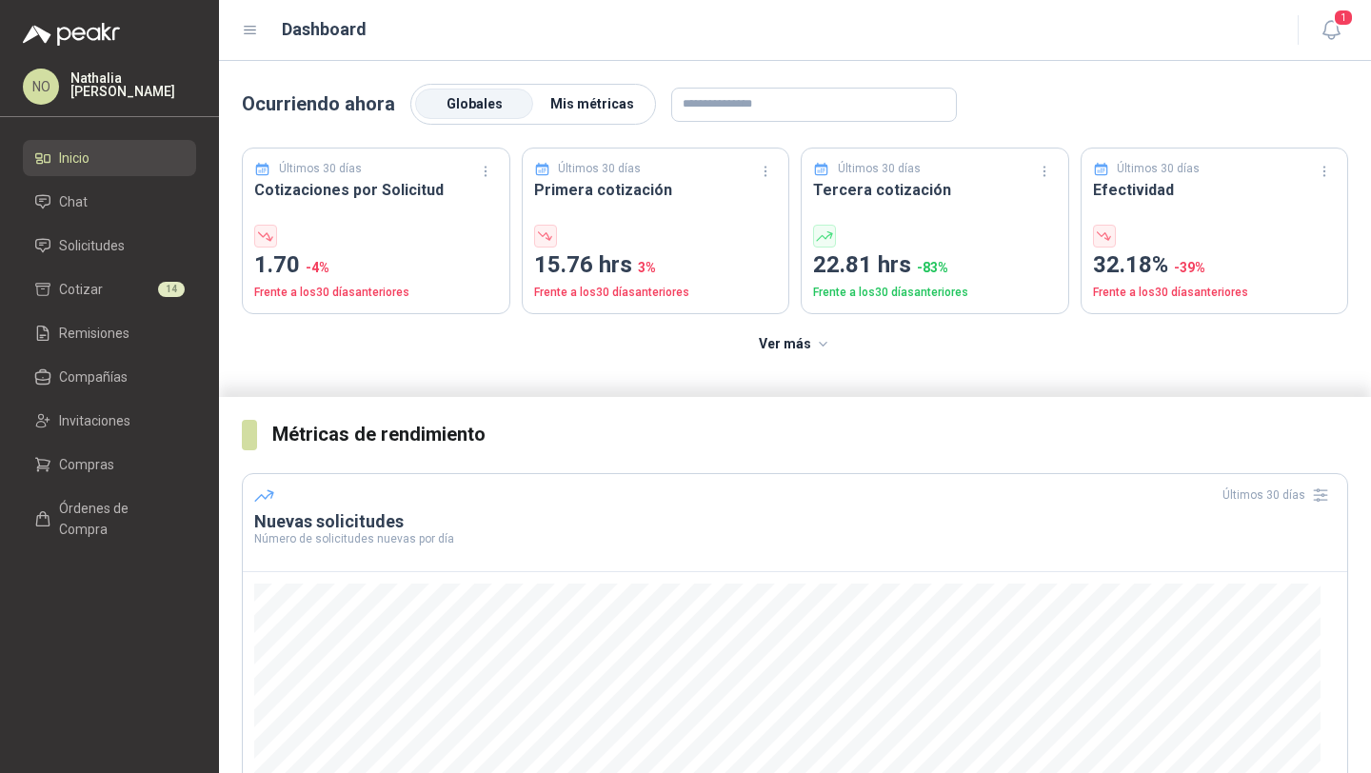
click at [576, 105] on span "Mis métricas" at bounding box center [592, 103] width 84 height 15
click at [603, 104] on span "Mis métricas" at bounding box center [592, 103] width 84 height 15
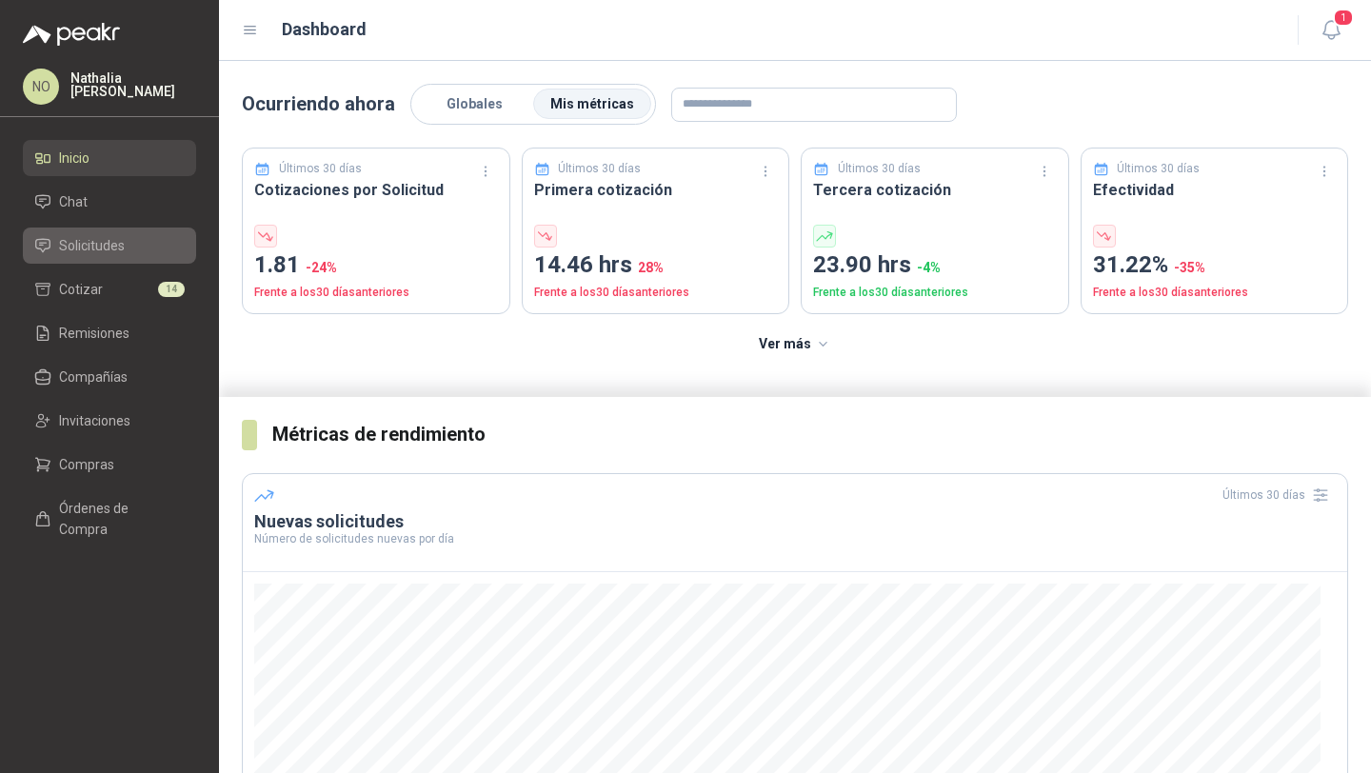
click at [118, 240] on span "Solicitudes" at bounding box center [92, 245] width 66 height 21
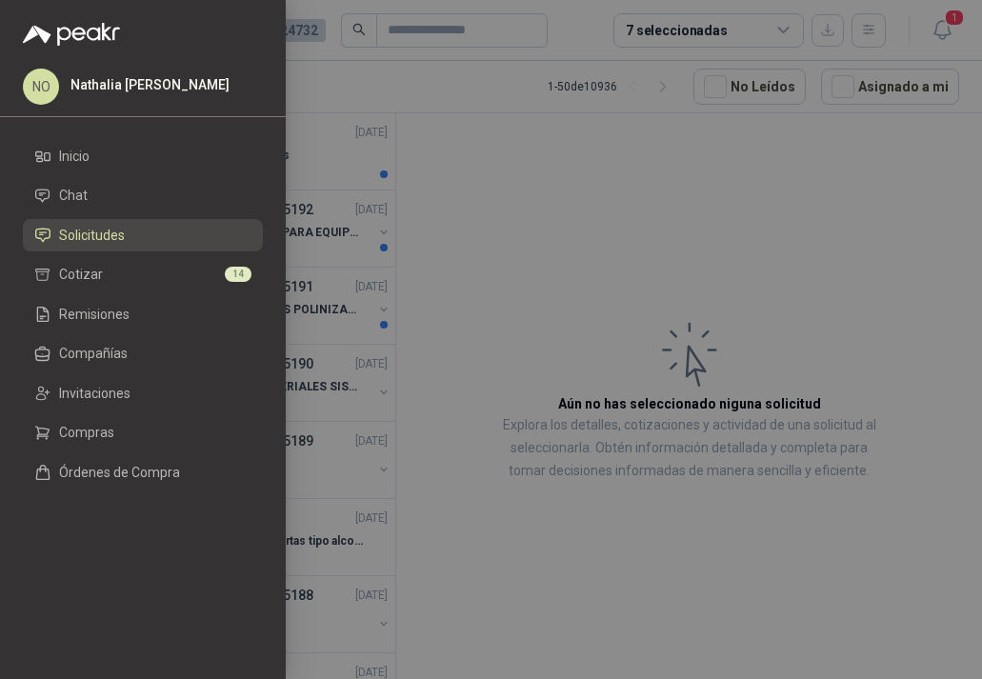
click at [464, 316] on div at bounding box center [491, 339] width 982 height 679
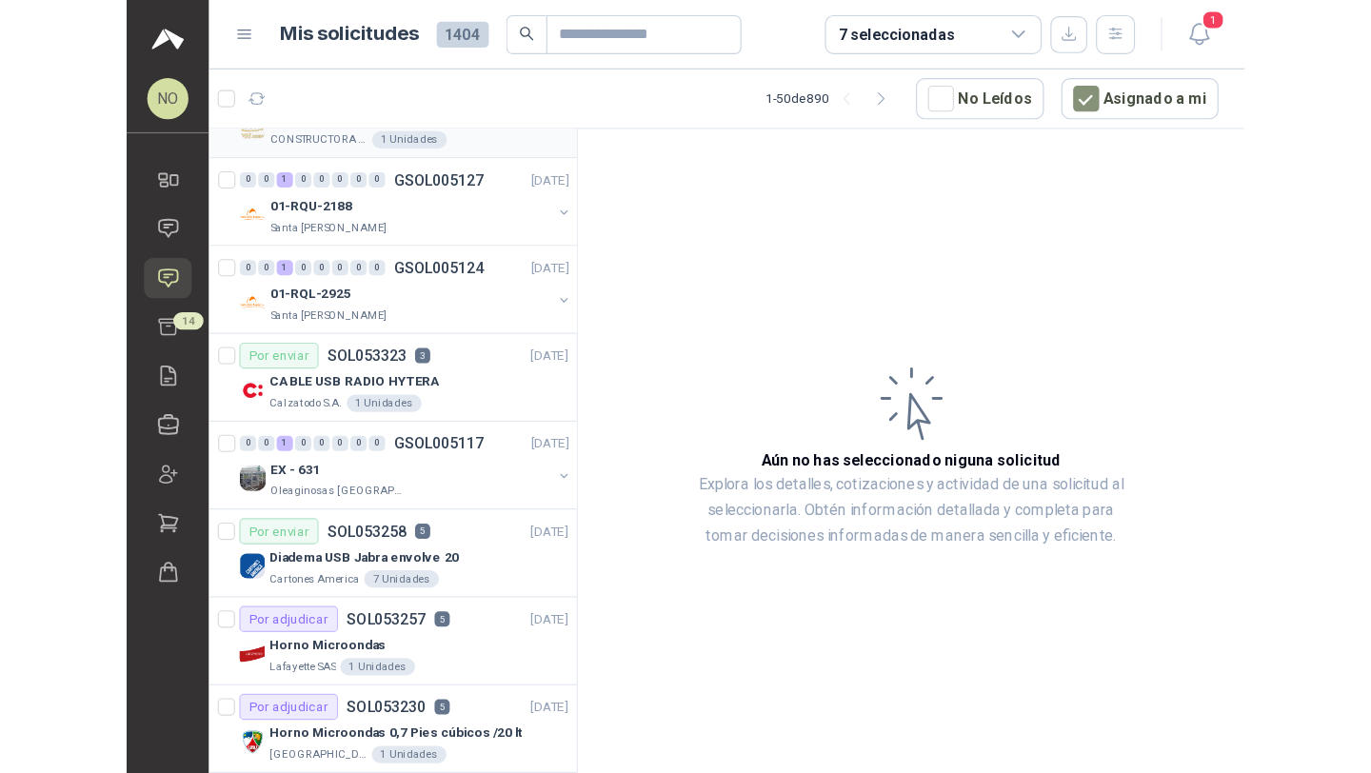
scroll to position [384, 0]
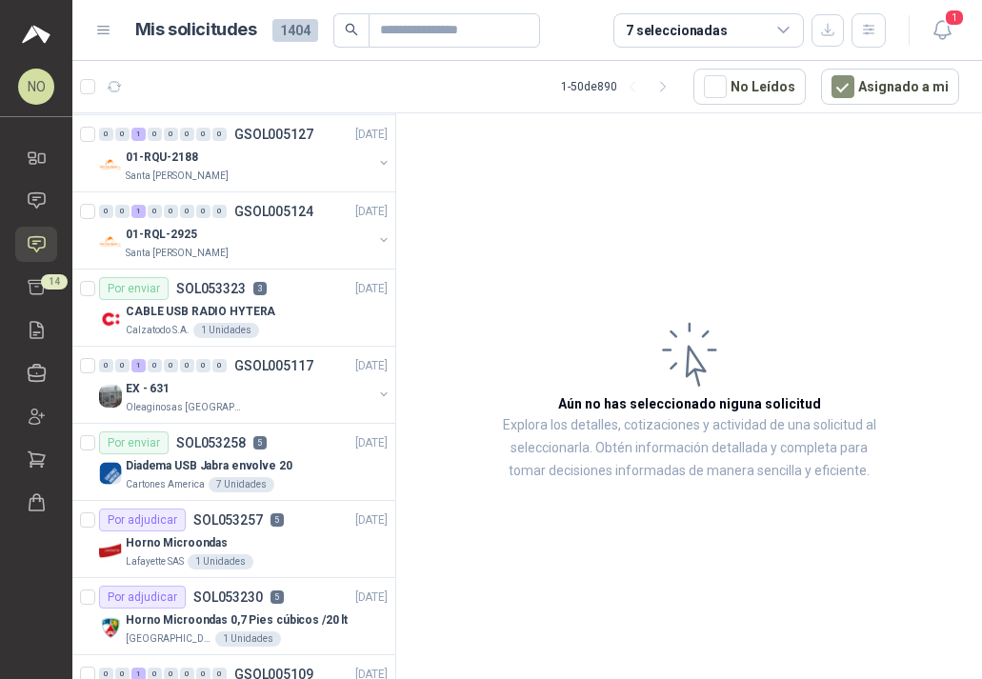
click at [266, 475] on div "Diadema USB Jabra envolve 20" at bounding box center [257, 465] width 262 height 23
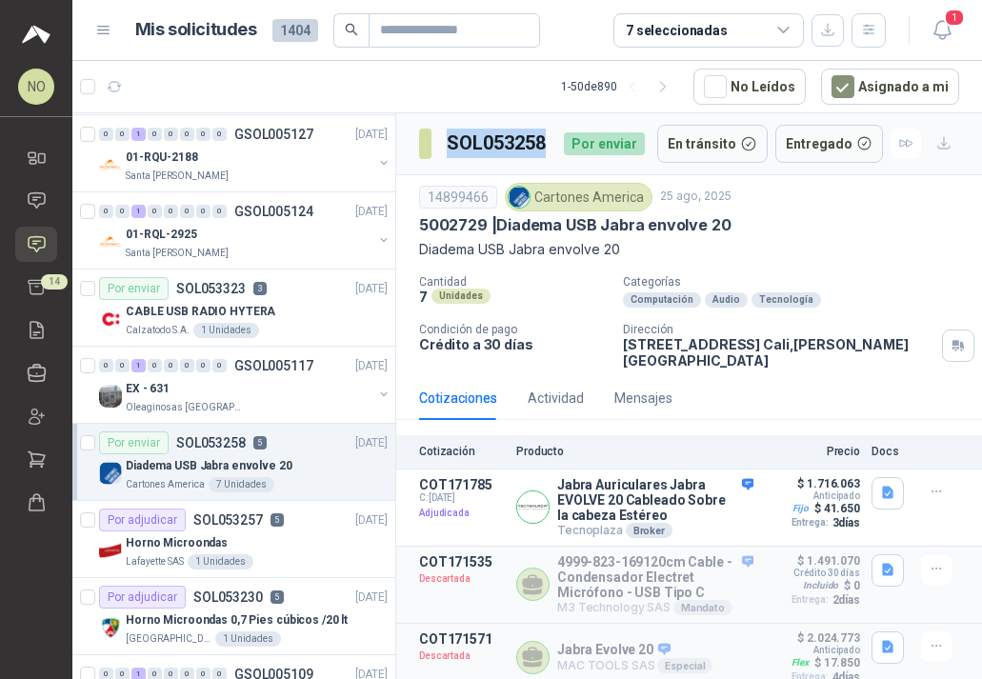
drag, startPoint x: 447, startPoint y: 144, endPoint x: 551, endPoint y: 151, distance: 104.0
click at [552, 151] on div "SOL053258 Por enviar" at bounding box center [532, 144] width 226 height 38
copy h3 "SOL053258"
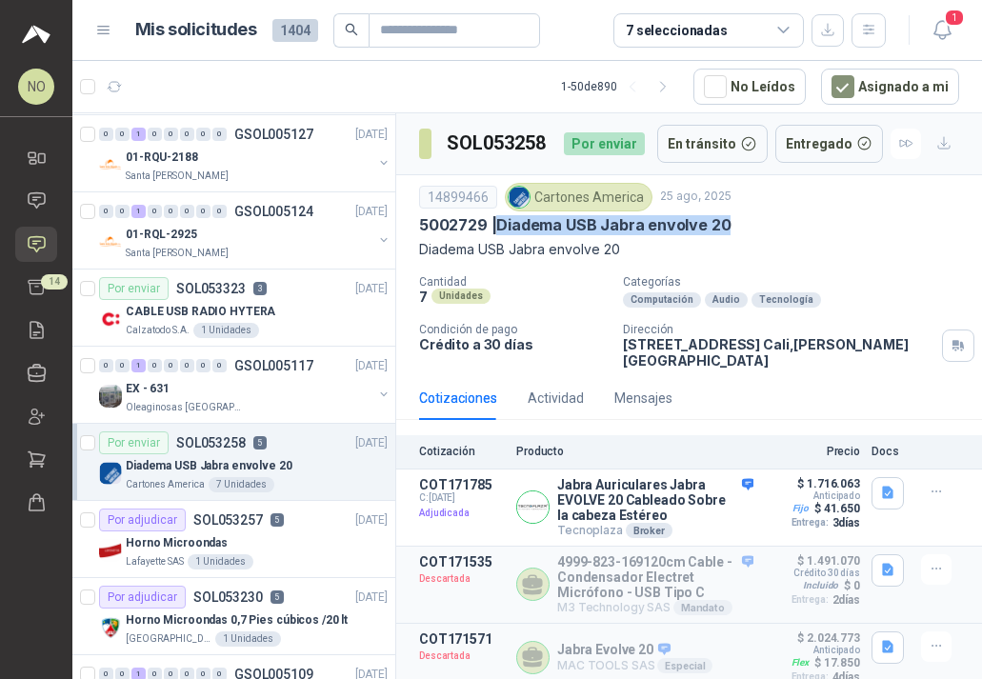
drag, startPoint x: 500, startPoint y: 229, endPoint x: 729, endPoint y: 228, distance: 229.4
click at [729, 228] on div "5002729 | Diadema USB Jabra envolve 20" at bounding box center [689, 225] width 540 height 20
copy p "Diadema USB Jabra envolve 20"
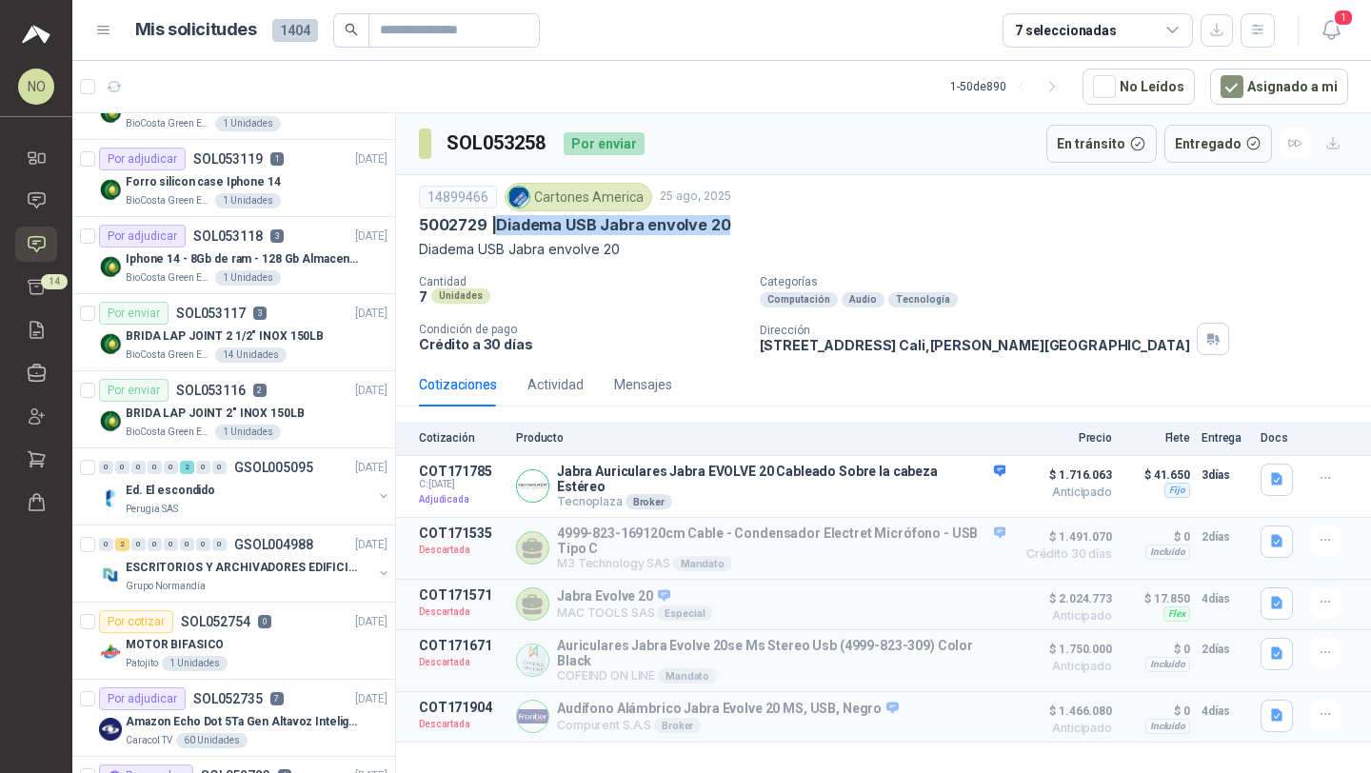
scroll to position [1408, 0]
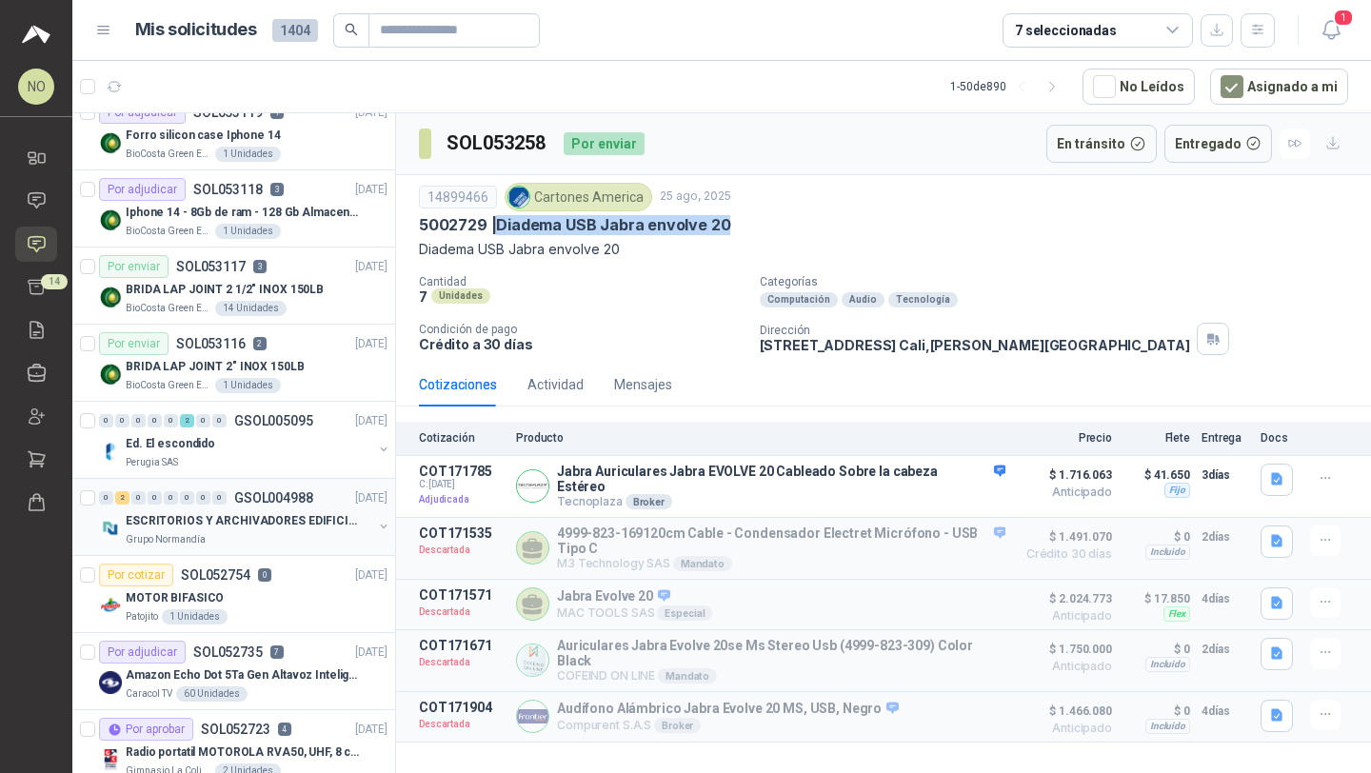
click at [257, 520] on p "ESCRITORIOS Y ARCHIVADORES EDIFICIO E" at bounding box center [244, 521] width 237 height 18
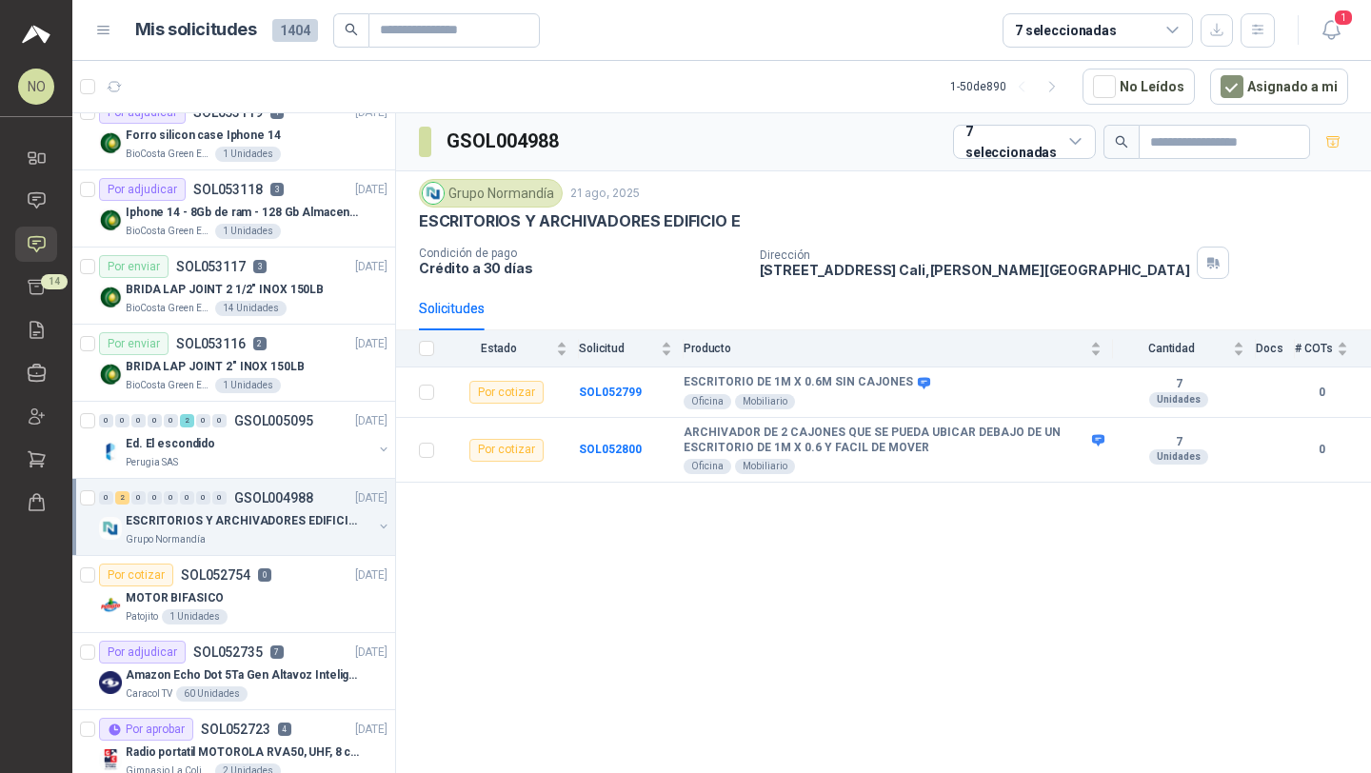
drag, startPoint x: 753, startPoint y: 266, endPoint x: 928, endPoint y: 265, distance: 175.2
click at [928, 265] on div "Condición de pago Crédito a 30 días Dirección [STREET_ADDRESS][PERSON_NAME]" at bounding box center [883, 263] width 929 height 32
copy p "[GEOGRAPHIC_DATA] # 3-104"
click at [41, 333] on icon at bounding box center [37, 330] width 20 height 20
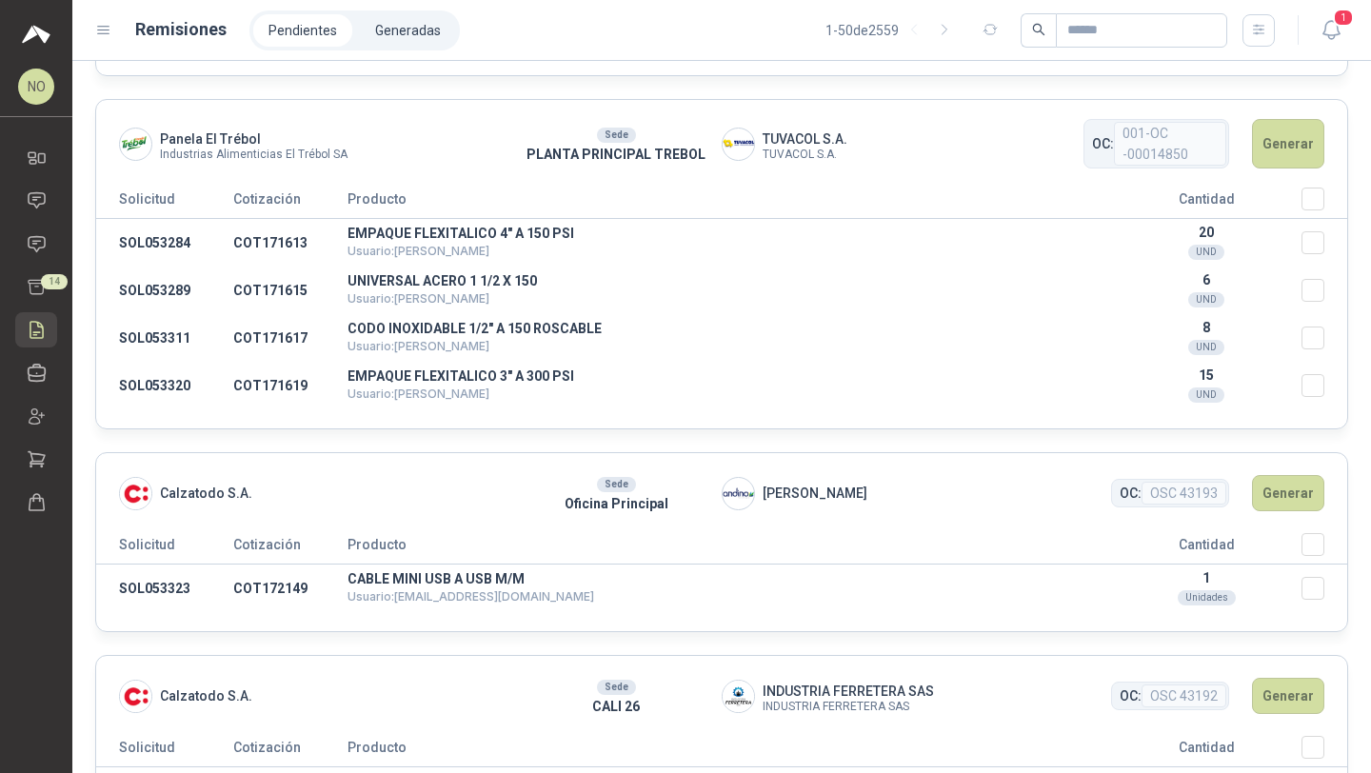
scroll to position [2009, 0]
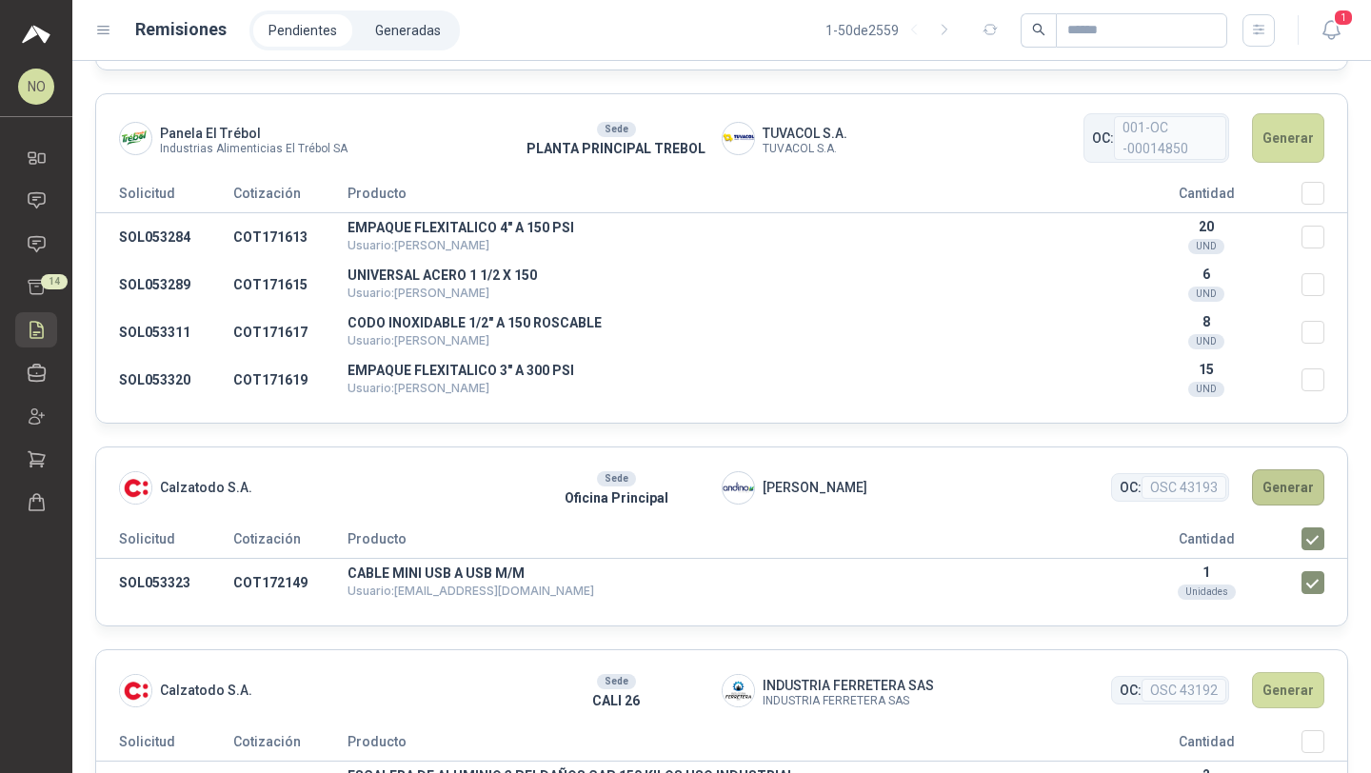
click at [1284, 493] on button "Generar" at bounding box center [1288, 487] width 72 height 36
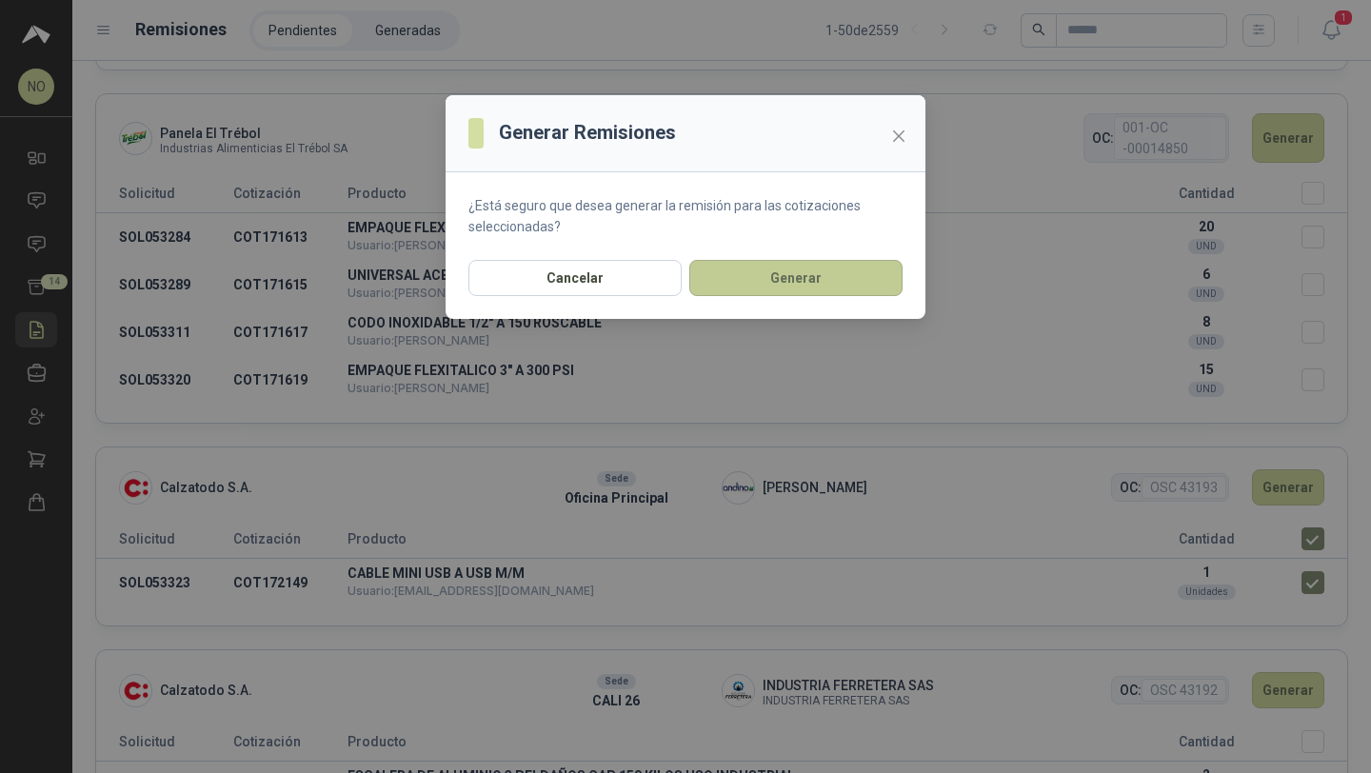
click at [847, 273] on button "Generar" at bounding box center [795, 278] width 213 height 36
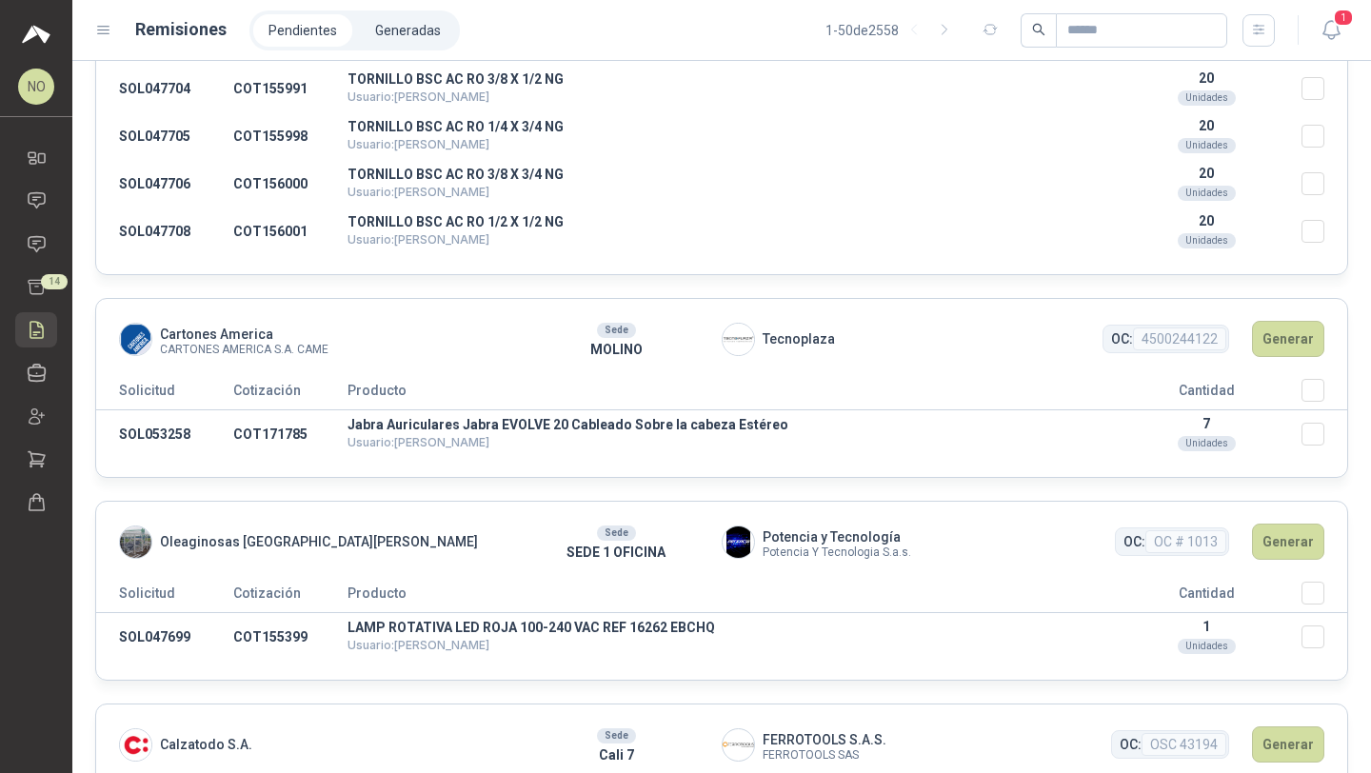
scroll to position [0, 0]
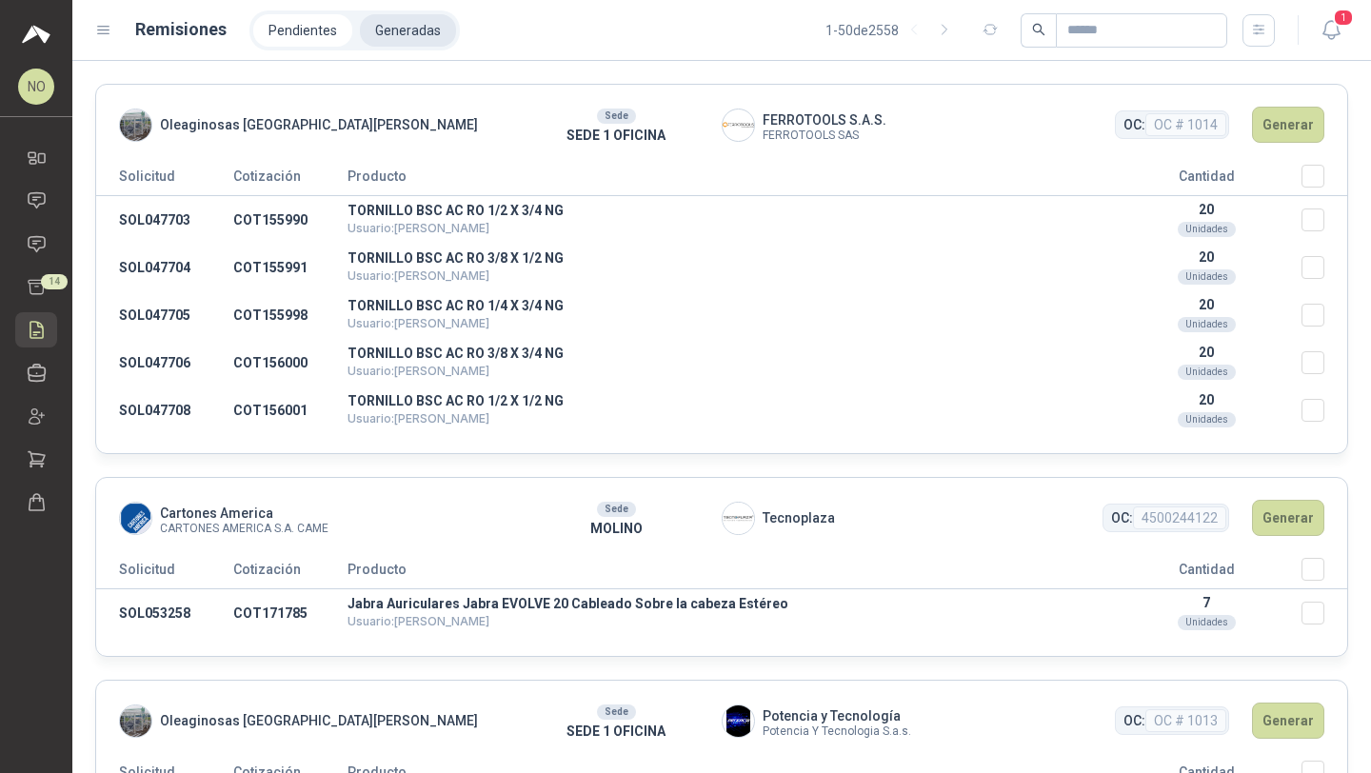
click at [407, 30] on li "Generadas" at bounding box center [408, 30] width 96 height 32
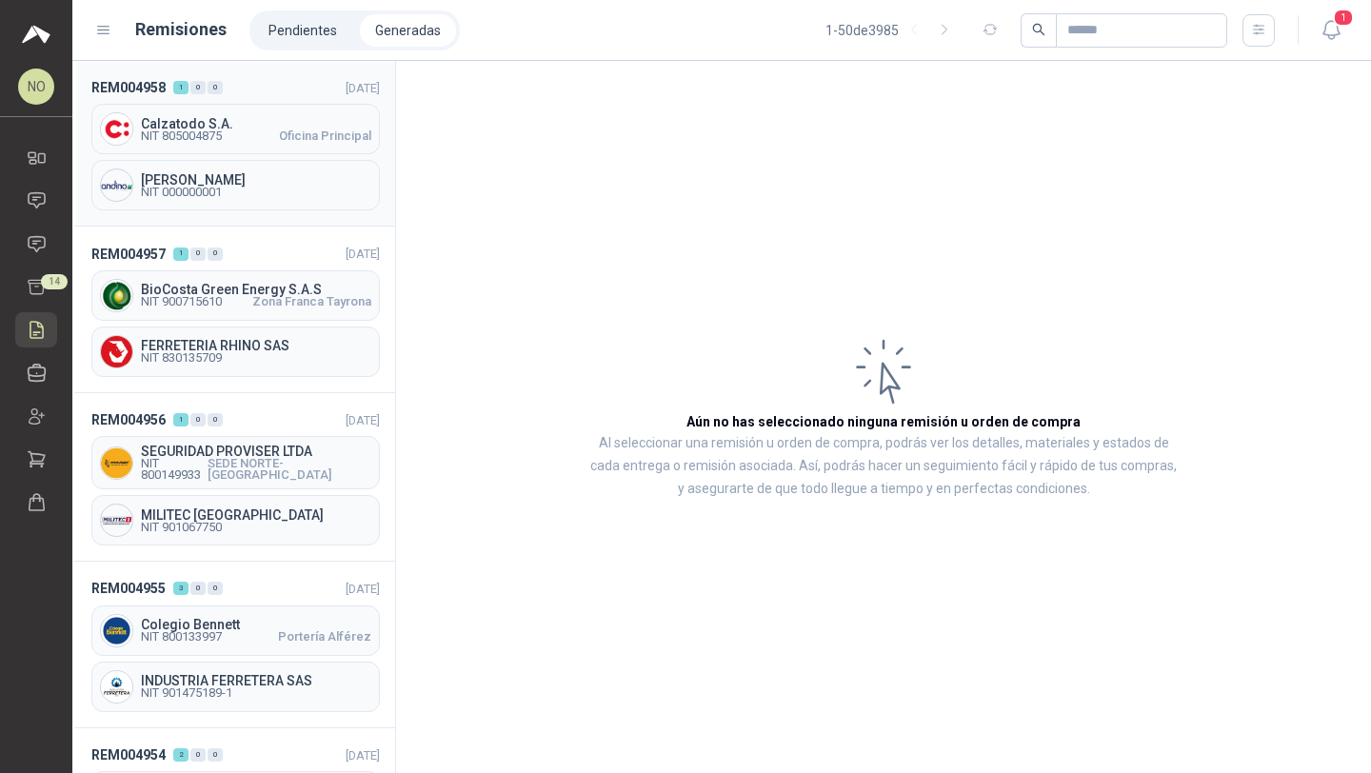
click at [288, 138] on span "Oficina Principal" at bounding box center [325, 135] width 92 height 11
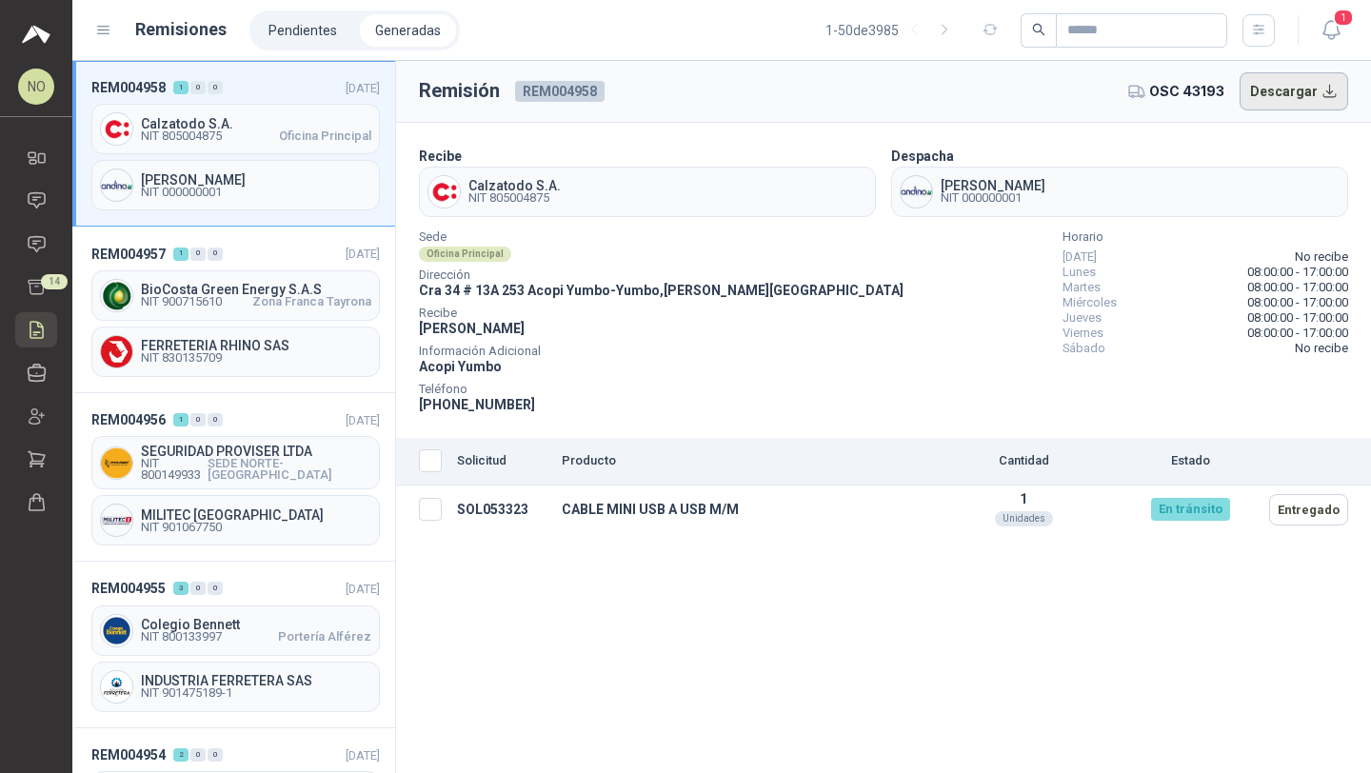
click at [1288, 95] on button "Descargar" at bounding box center [1294, 91] width 109 height 38
click at [42, 235] on icon at bounding box center [37, 244] width 20 height 20
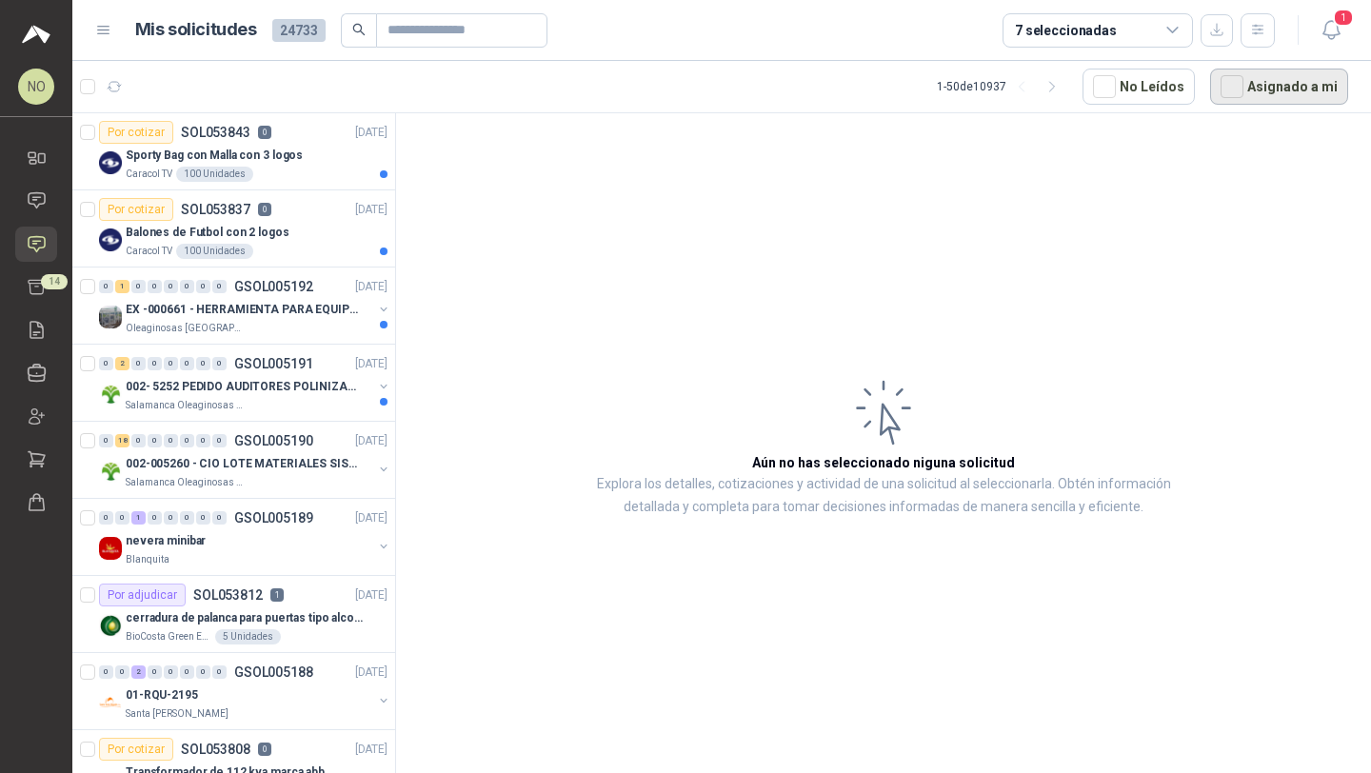
click at [1254, 89] on button "Asignado a mi" at bounding box center [1279, 87] width 138 height 36
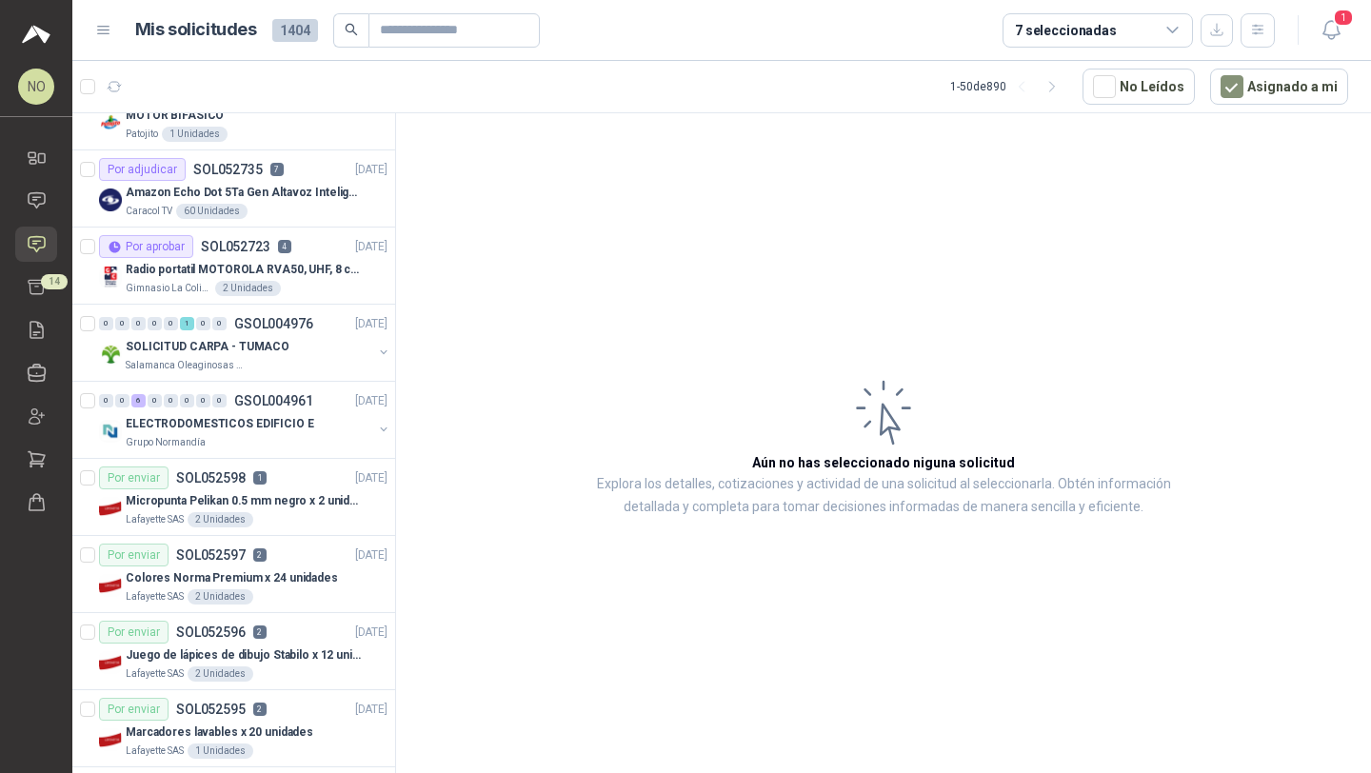
scroll to position [1914, 0]
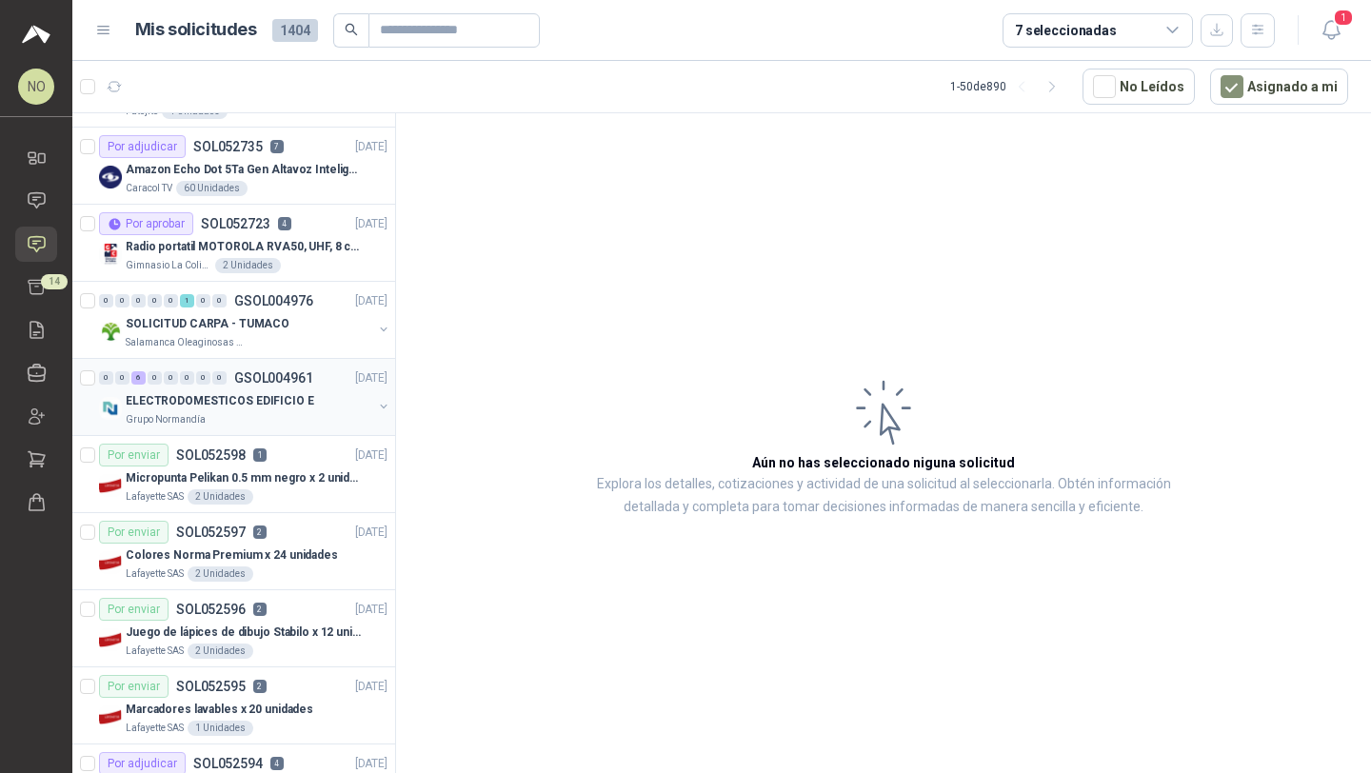
click at [255, 404] on p "ELECTRODOMESTICOS EDIFICIO E" at bounding box center [220, 401] width 188 height 18
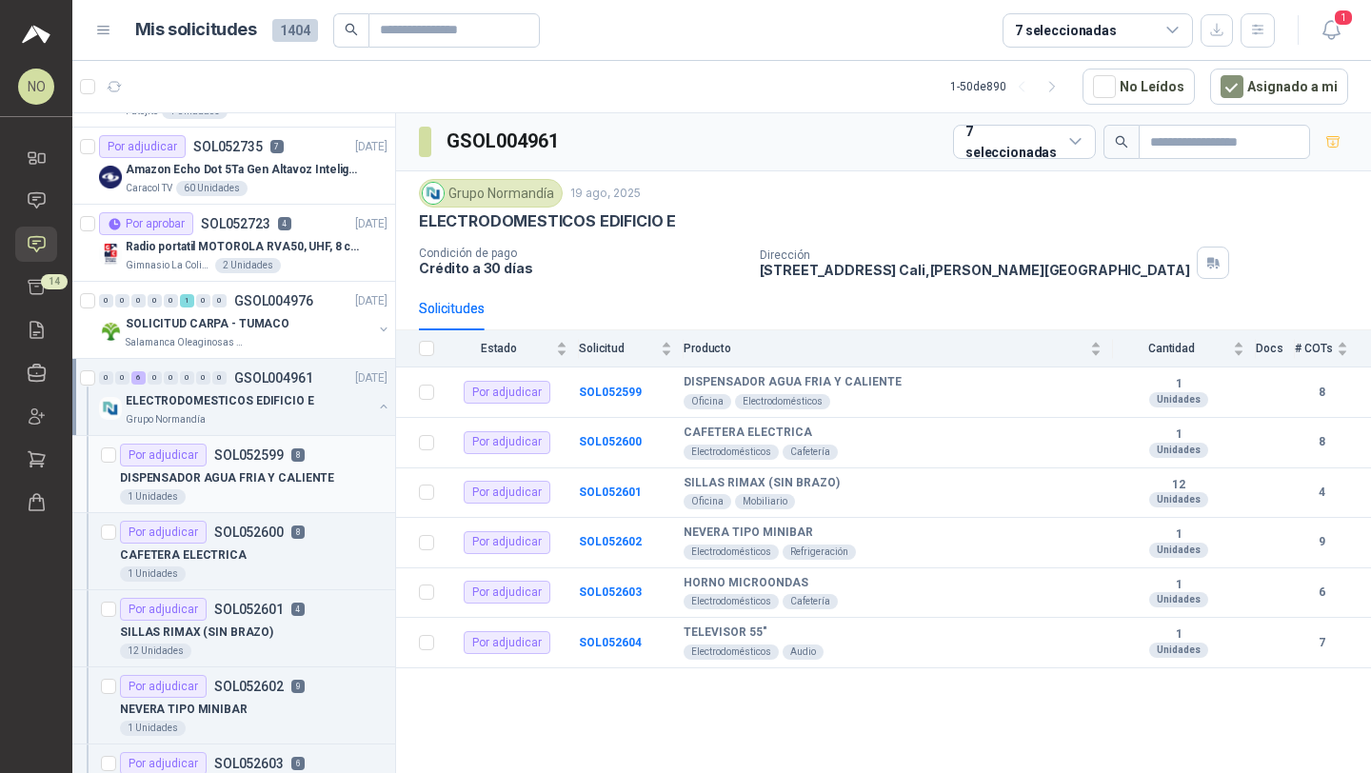
click at [240, 478] on p "DISPENSADOR AGUA FRIA Y CALIENTE" at bounding box center [227, 478] width 214 height 18
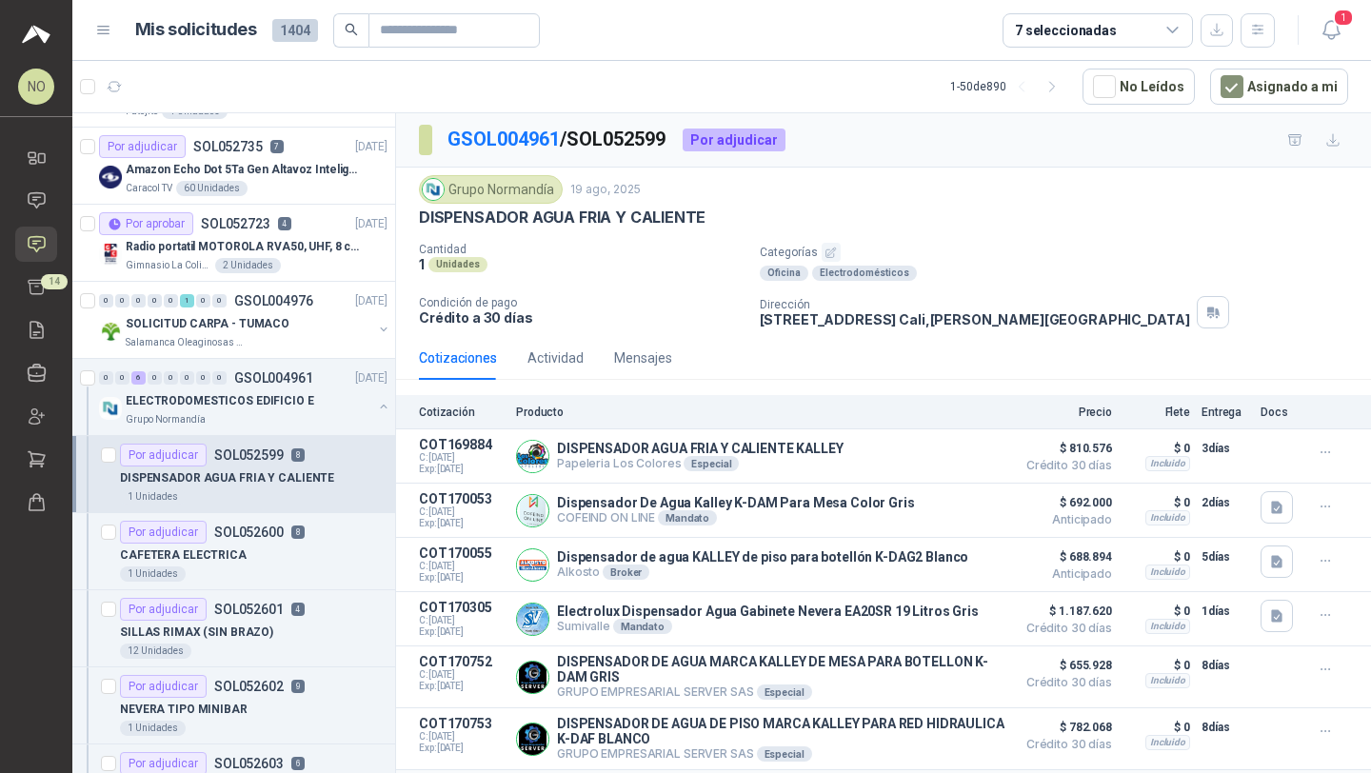
scroll to position [146, 0]
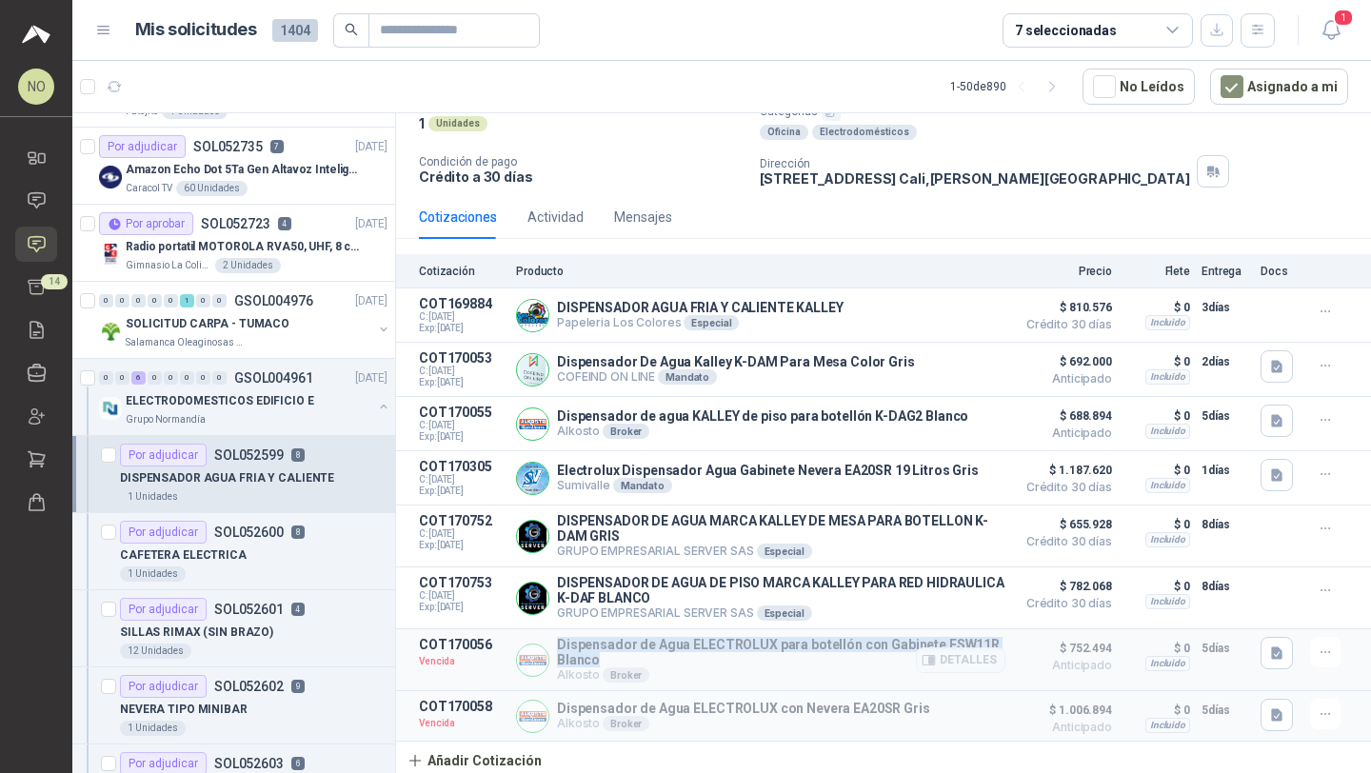
drag, startPoint x: 559, startPoint y: 640, endPoint x: 600, endPoint y: 653, distance: 43.1
click at [600, 653] on p "Dispensador de Agua ELECTROLUX para botellón con Gabinete ESW11R Blanco" at bounding box center [781, 652] width 448 height 30
copy p "Dispensador de Agua ELECTROLUX para botellón con Gabinete ESW11R Blanco"
click at [1318, 654] on icon "button" at bounding box center [1326, 653] width 16 height 16
click at [1263, 541] on button "Editar" at bounding box center [1287, 541] width 152 height 30
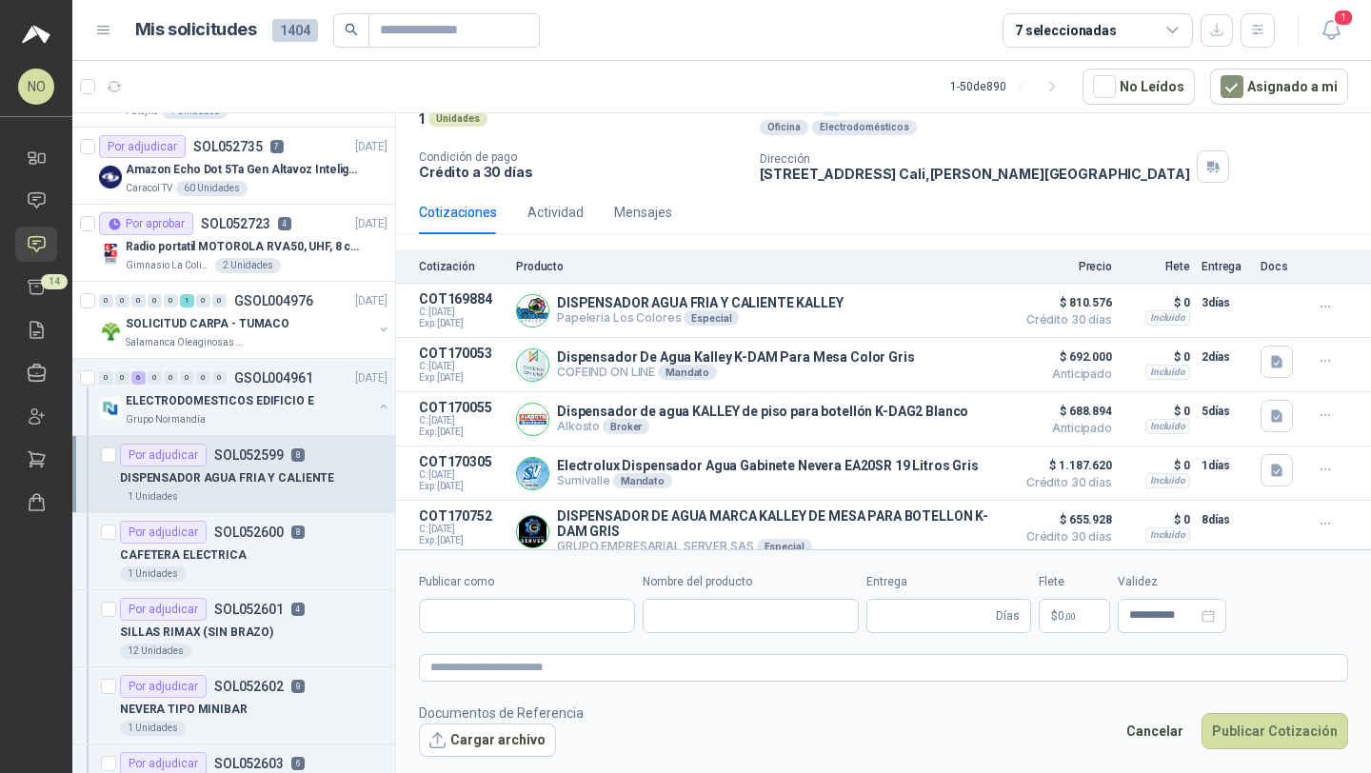
type input "**********"
type input "*"
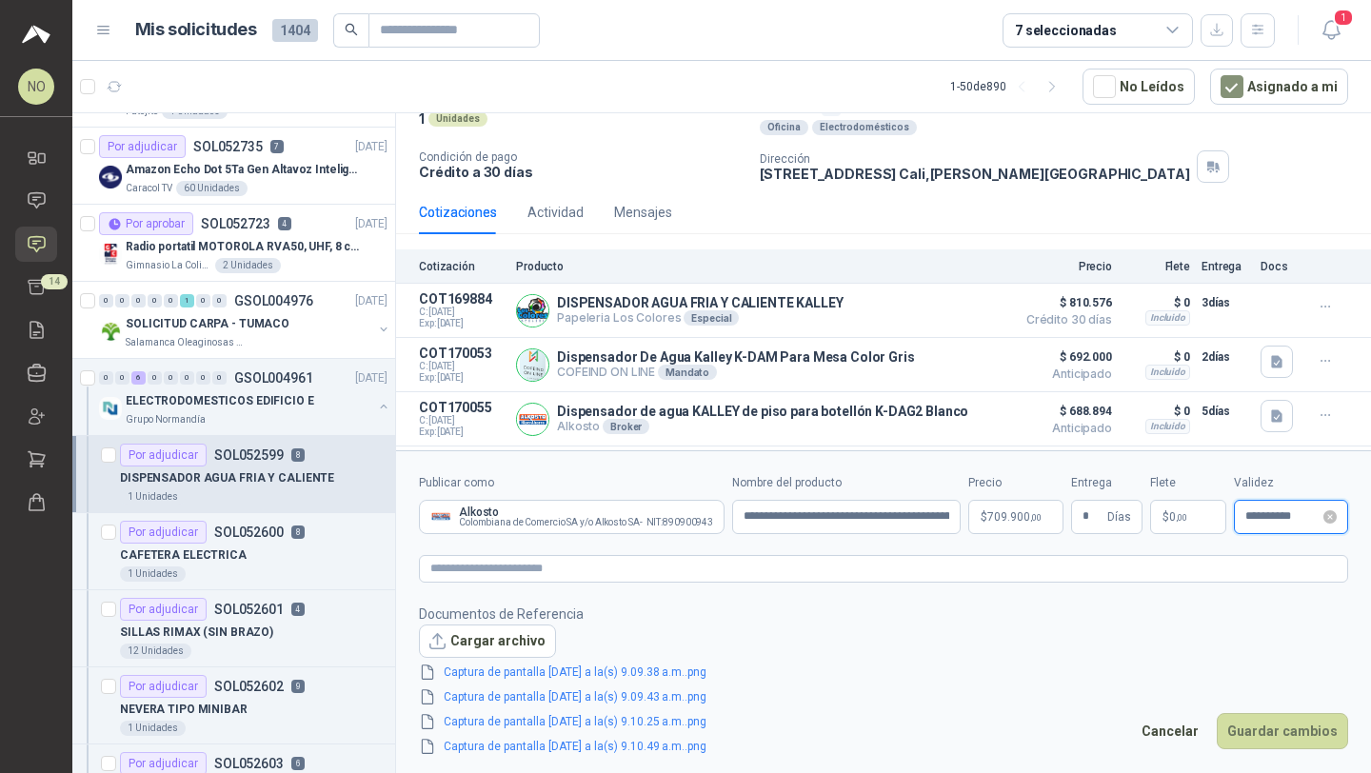
click at [1254, 510] on input "**********" at bounding box center [1282, 516] width 74 height 12
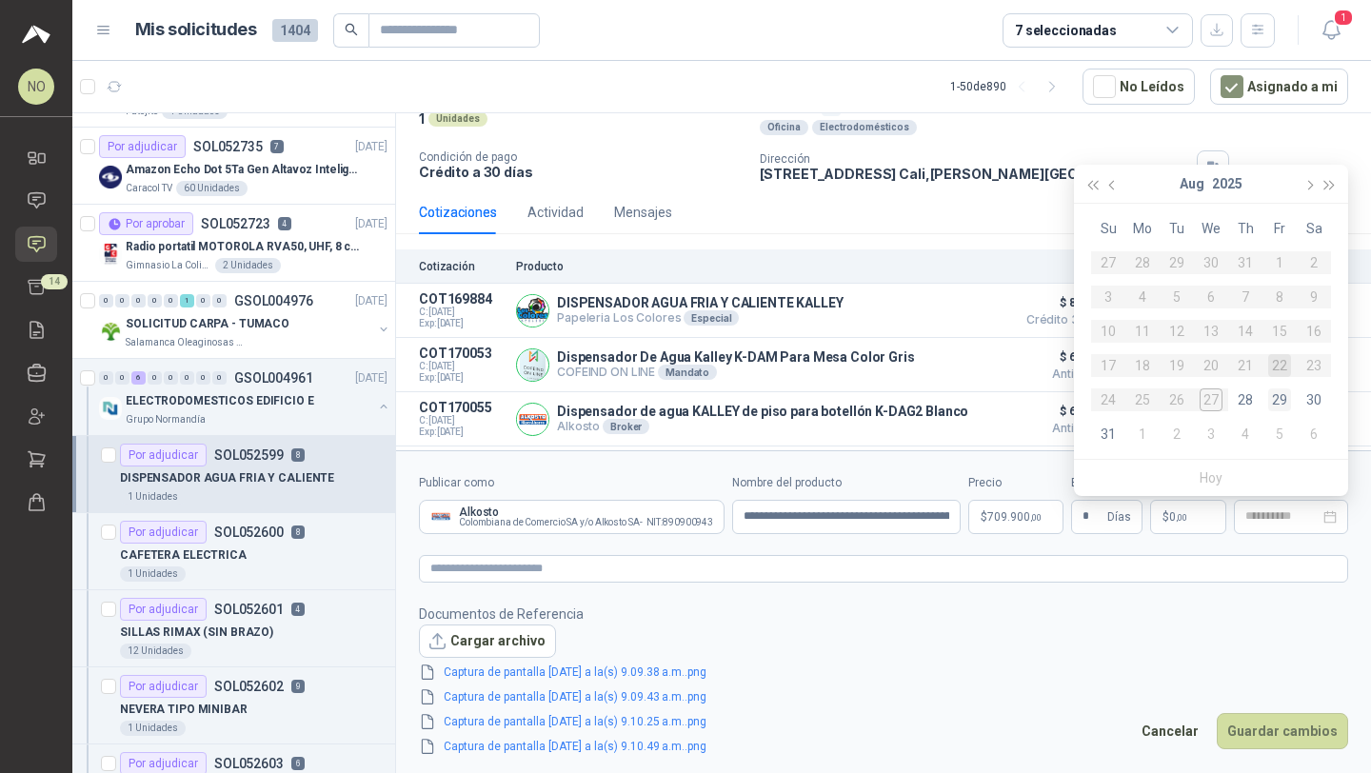
click at [1276, 396] on div "29" at bounding box center [1279, 399] width 23 height 23
type input "**********"
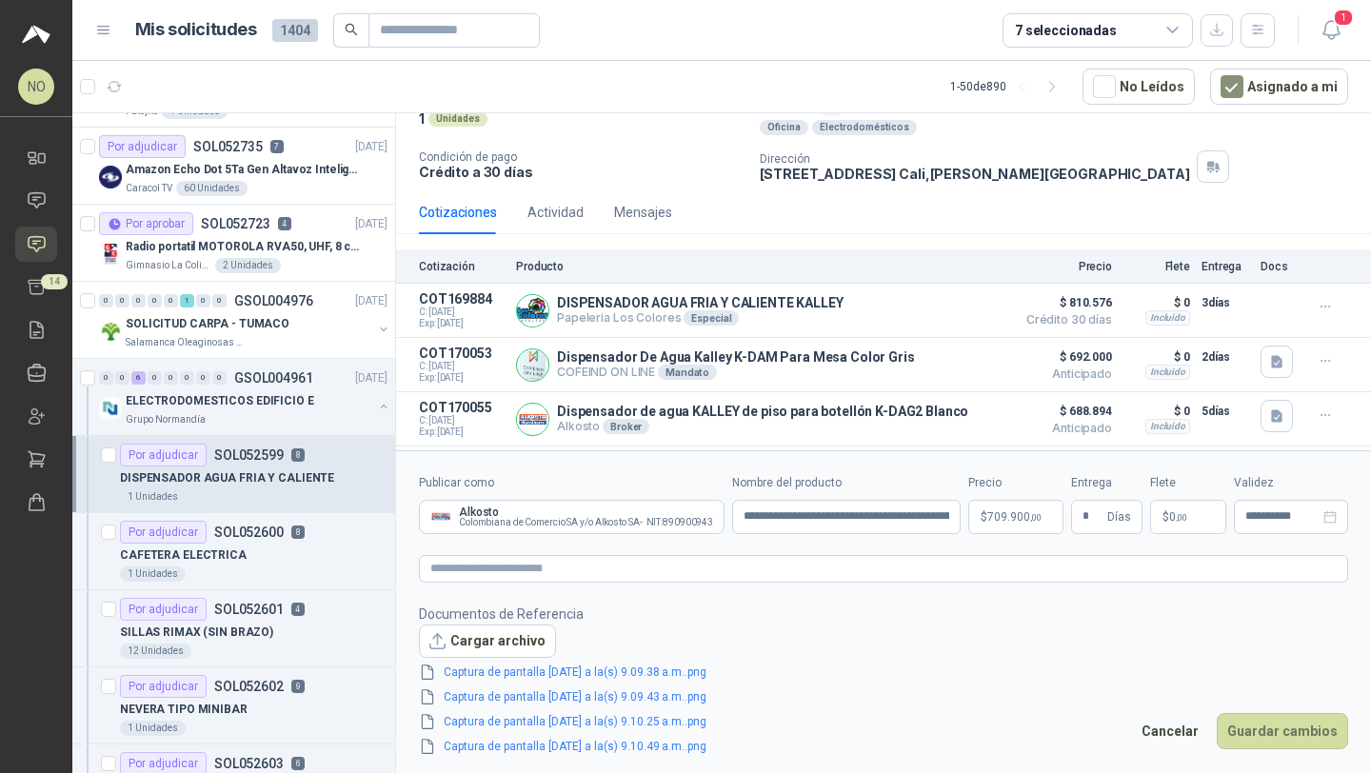
click at [1014, 517] on body "NO [PERSON_NAME] Inicio Chat Solicitudes Cotizar 14 Remisiones Compañías Invita…" at bounding box center [685, 386] width 1371 height 773
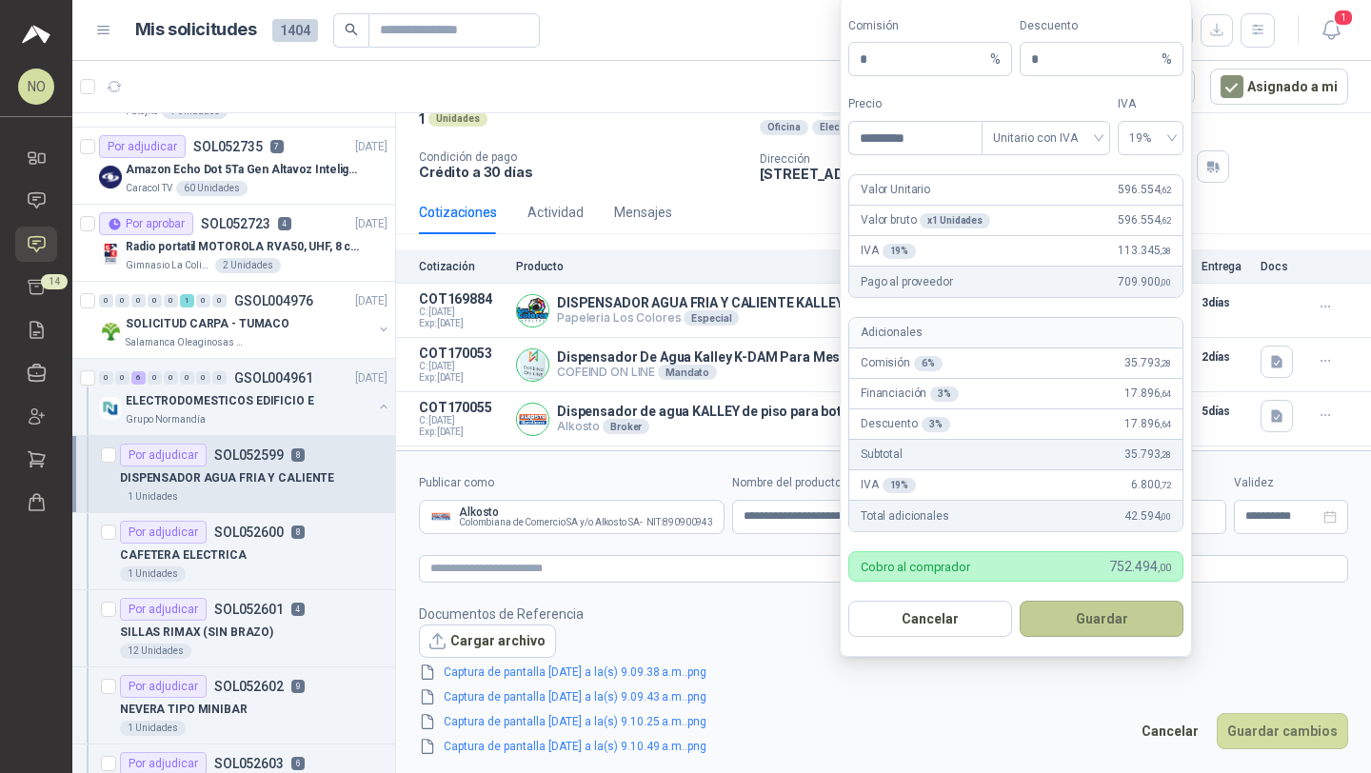
click at [1104, 616] on button "Guardar" at bounding box center [1102, 619] width 164 height 36
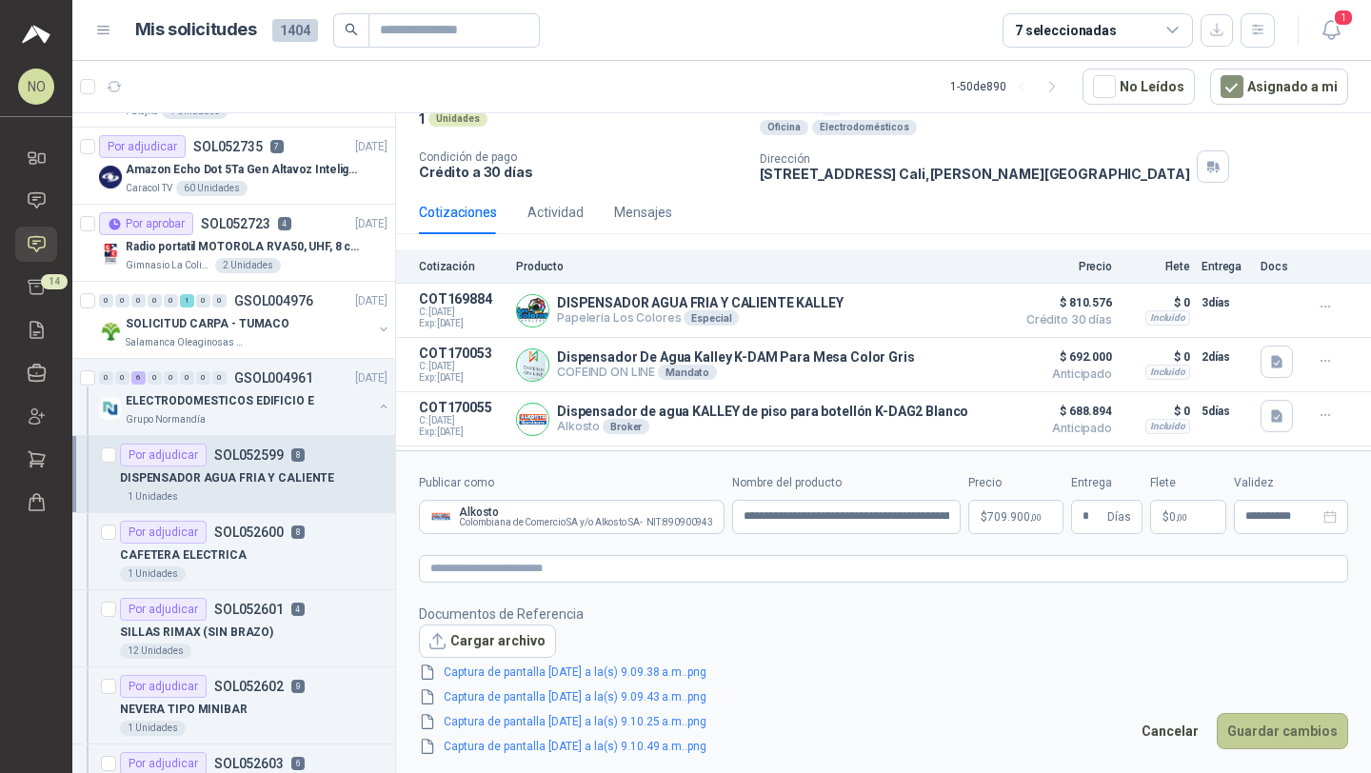
click at [1314, 726] on button "Guardar cambios" at bounding box center [1282, 731] width 131 height 36
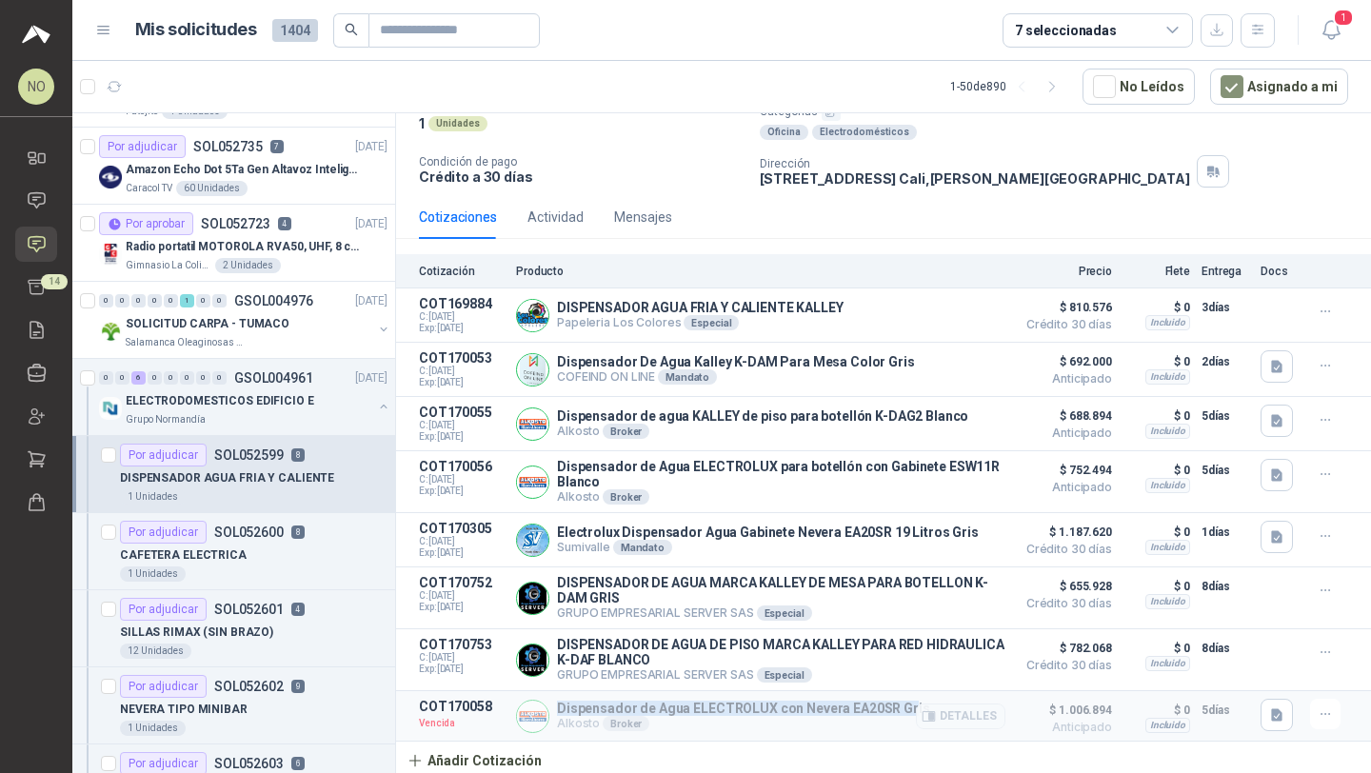
drag, startPoint x: 559, startPoint y: 707, endPoint x: 903, endPoint y: 703, distance: 343.7
click at [903, 703] on p "Dispensador de Agua ELECTROLUX con Nevera EA20SR Gris" at bounding box center [743, 708] width 373 height 15
click at [831, 705] on p "Dispensador de Agua ELECTROLUX con Nevera EA20SR Gris" at bounding box center [743, 708] width 373 height 15
drag, startPoint x: 558, startPoint y: 707, endPoint x: 903, endPoint y: 702, distance: 344.7
click at [903, 702] on p "Dispensador de Agua ELECTROLUX con Nevera EA20SR Gris" at bounding box center [743, 708] width 373 height 15
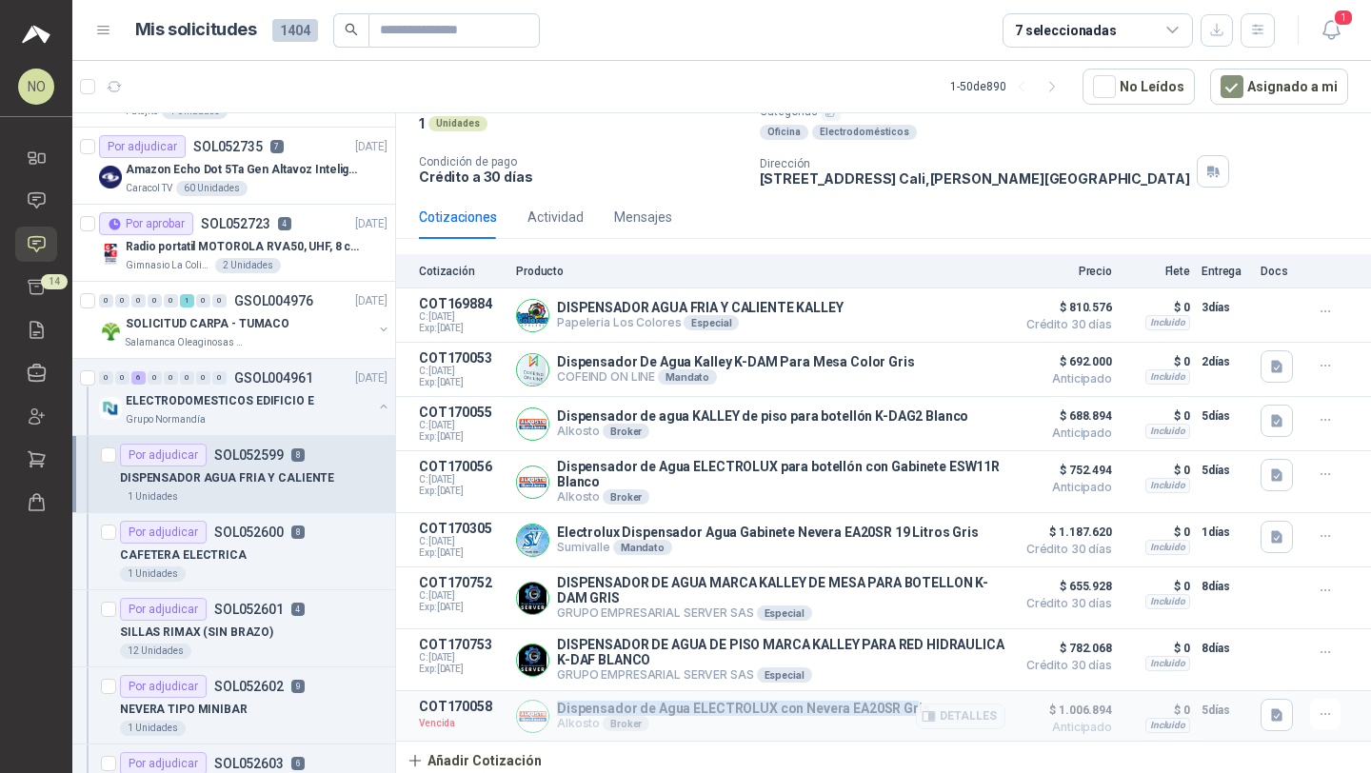
copy p "Dispensador de Agua ELECTROLUX con Nevera EA20SR Gr"
click at [1318, 713] on icon "button" at bounding box center [1326, 714] width 16 height 16
click at [1238, 597] on button "Editar" at bounding box center [1287, 603] width 152 height 30
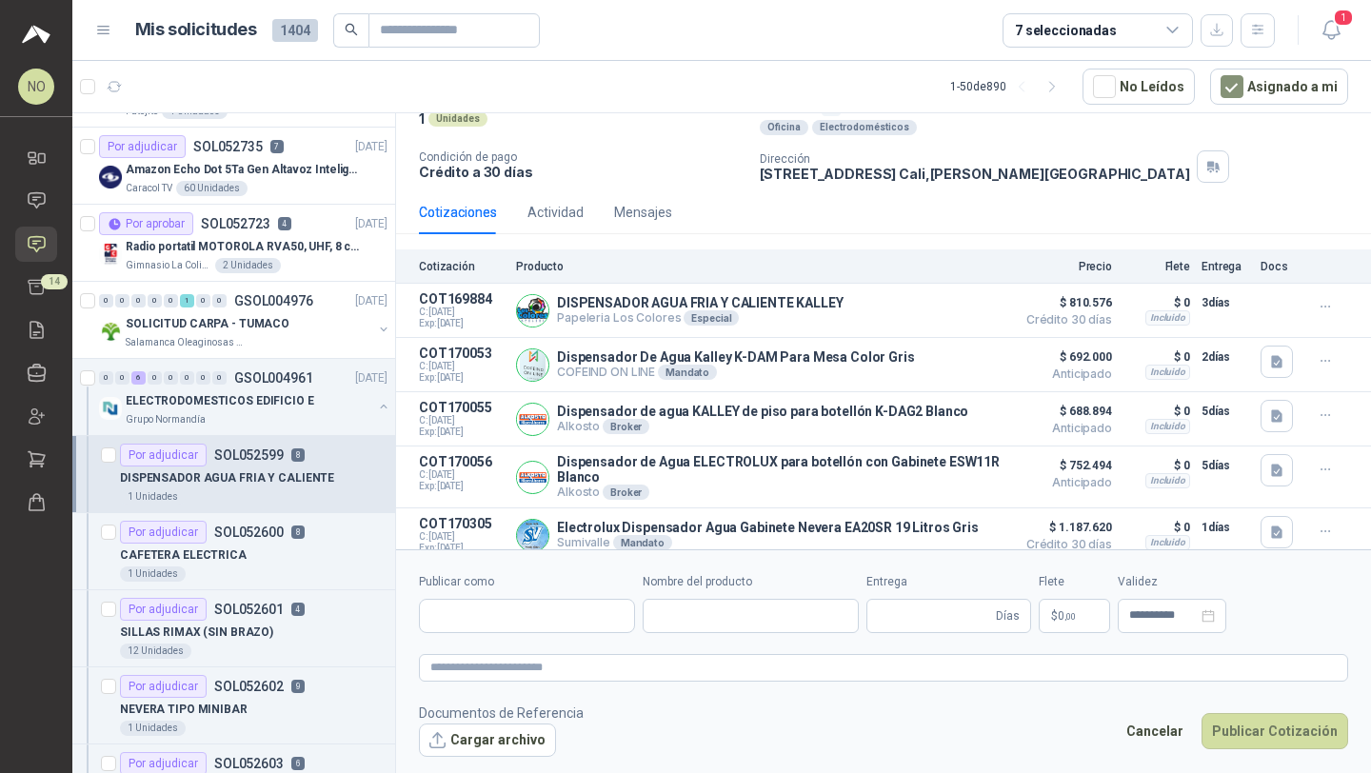
type input "**********"
type input "*"
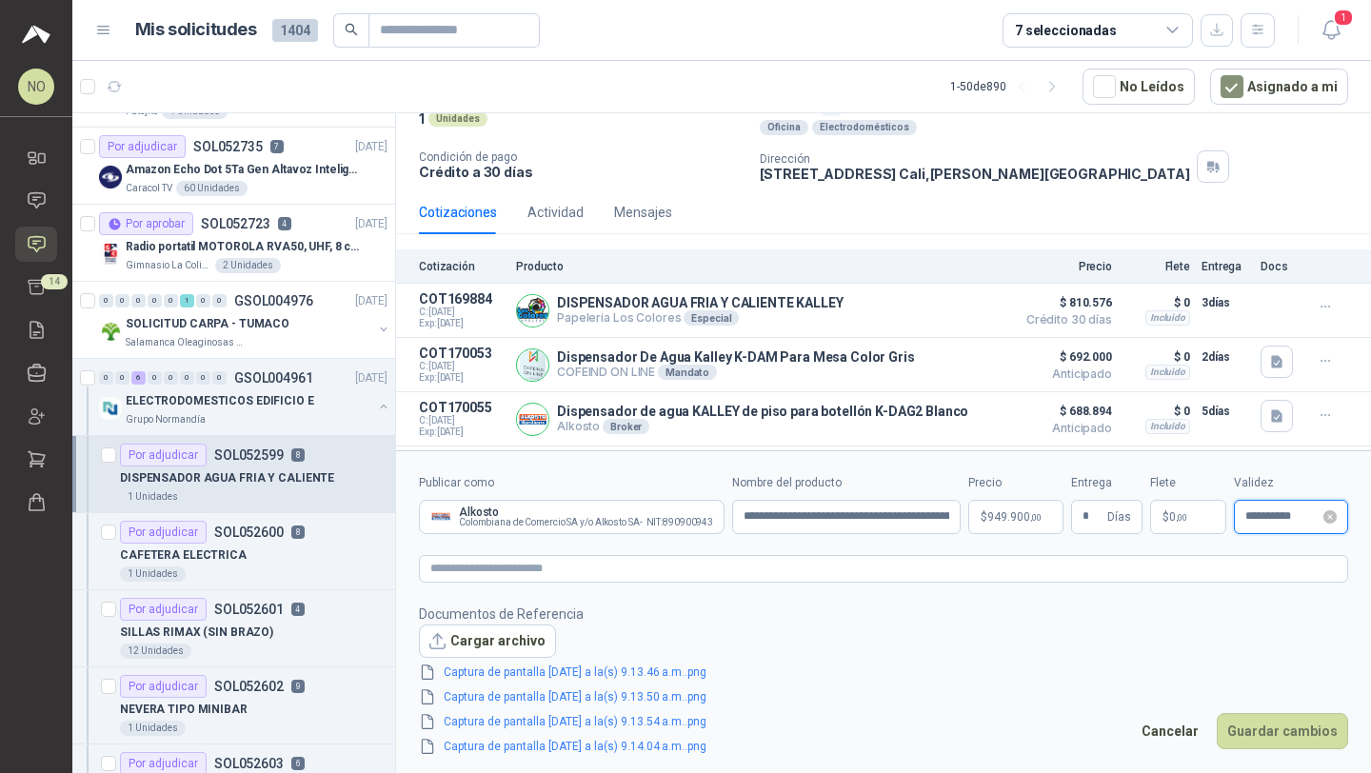
click at [1278, 514] on input "**********" at bounding box center [1282, 516] width 74 height 12
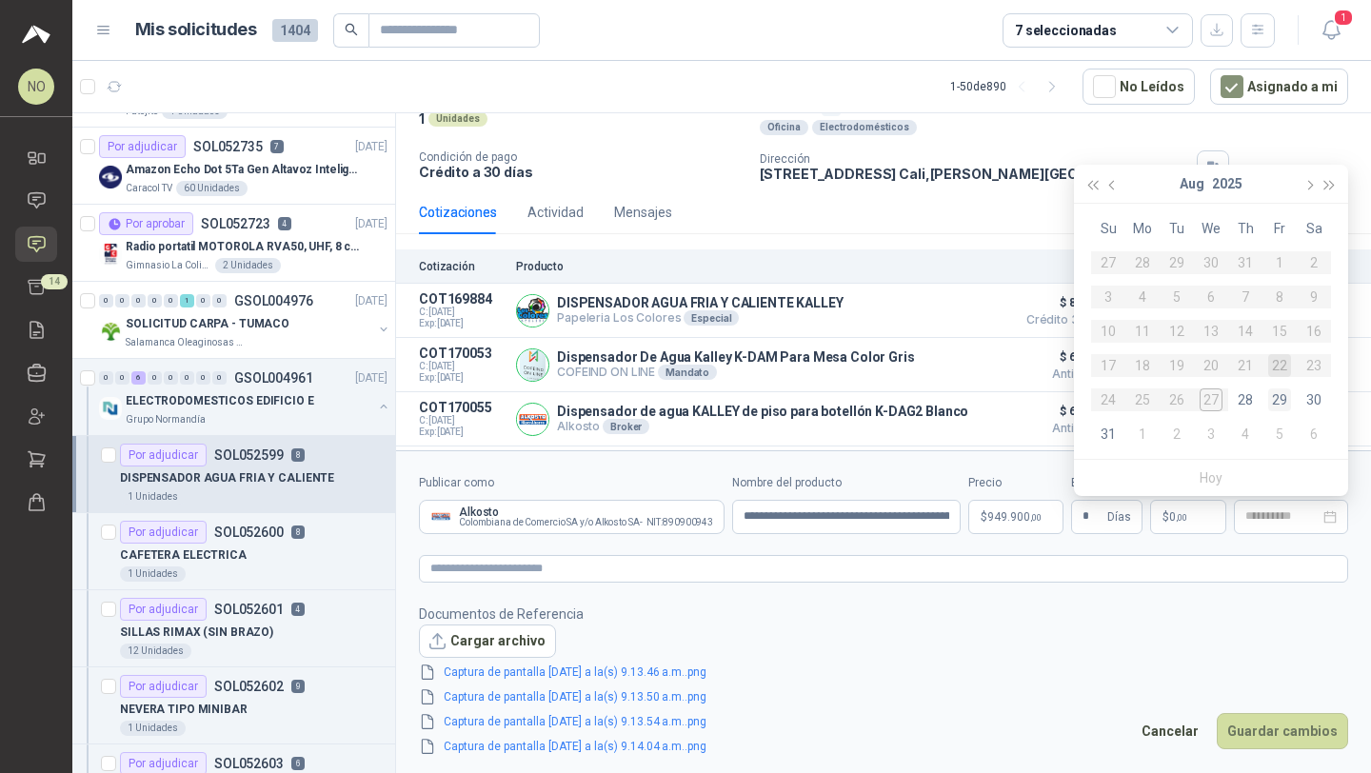
click at [1277, 399] on div "29" at bounding box center [1279, 399] width 23 height 23
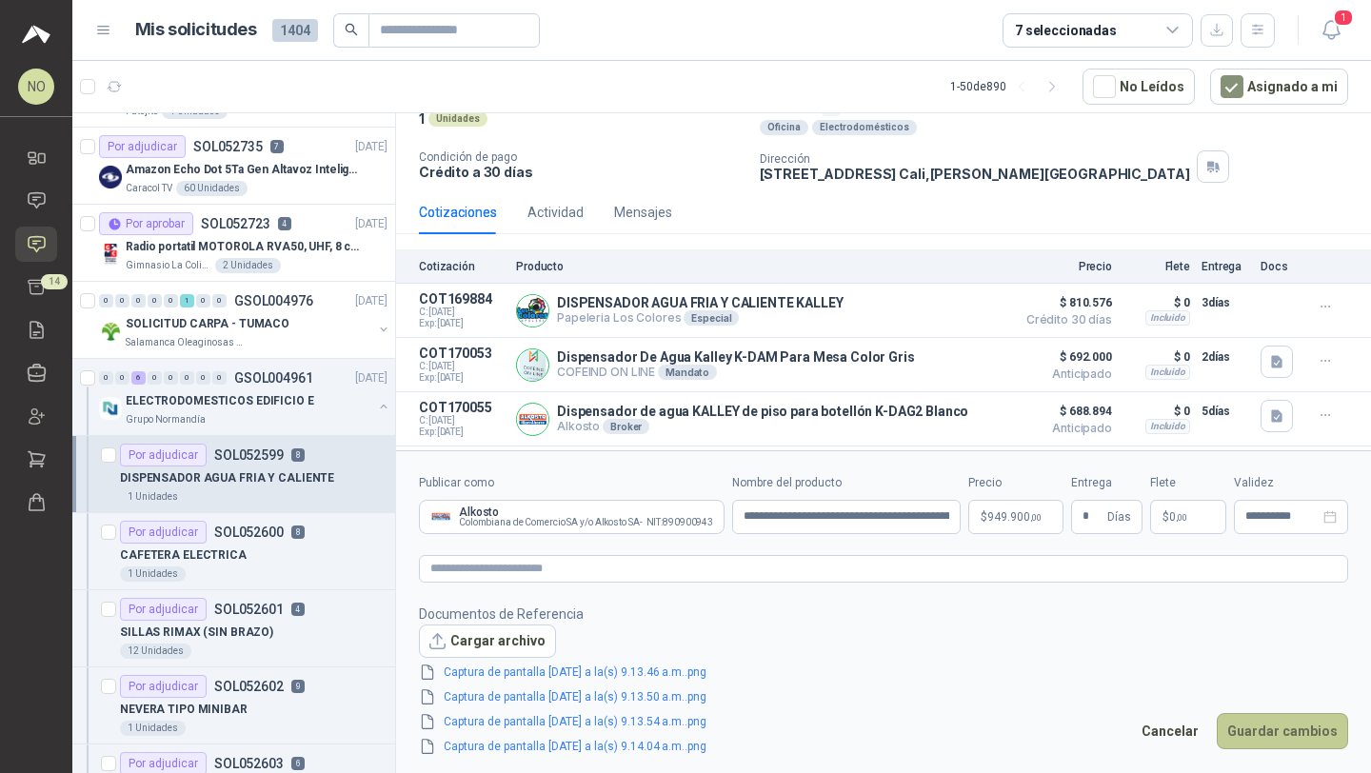
type input "**********"
click at [1266, 728] on button "Guardar cambios" at bounding box center [1282, 731] width 131 height 36
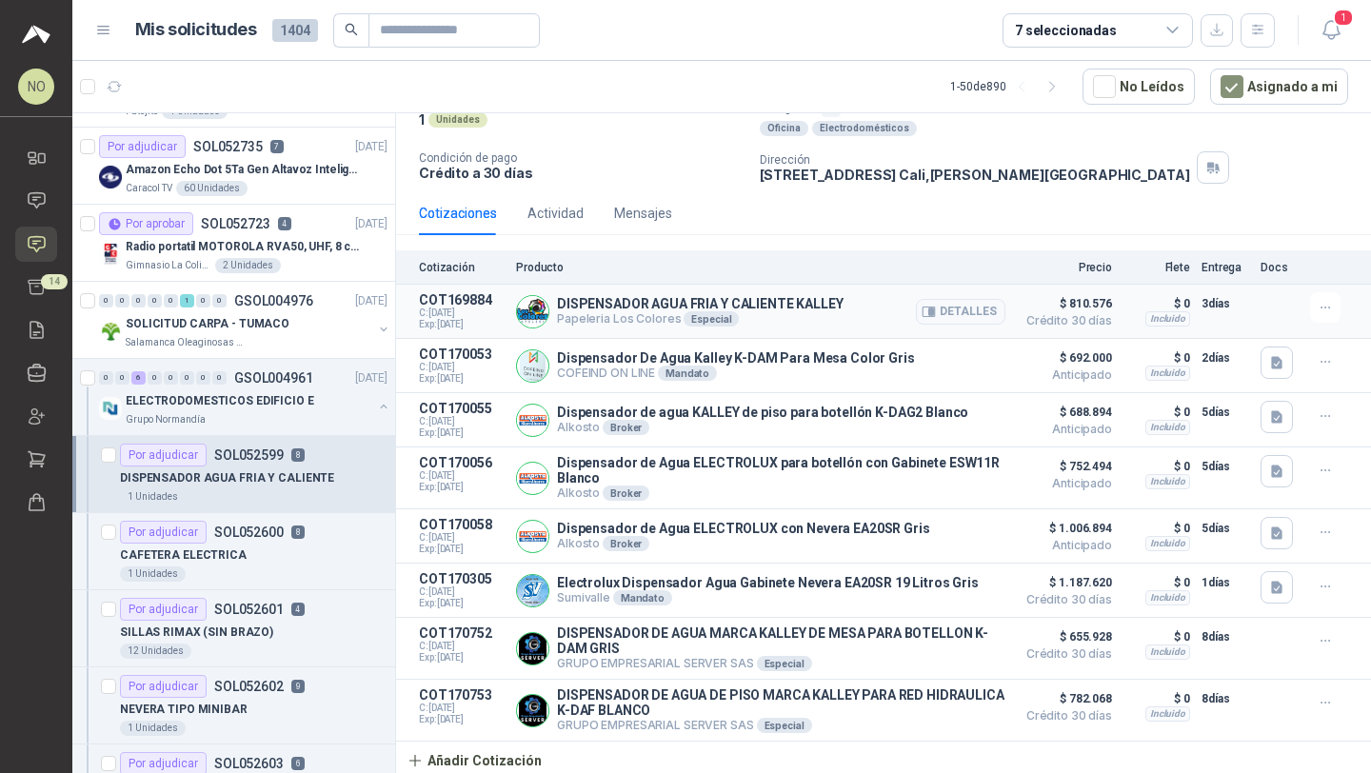
scroll to position [149, 0]
click at [309, 530] on div "Por adjudicar SOL052600 8" at bounding box center [254, 532] width 268 height 23
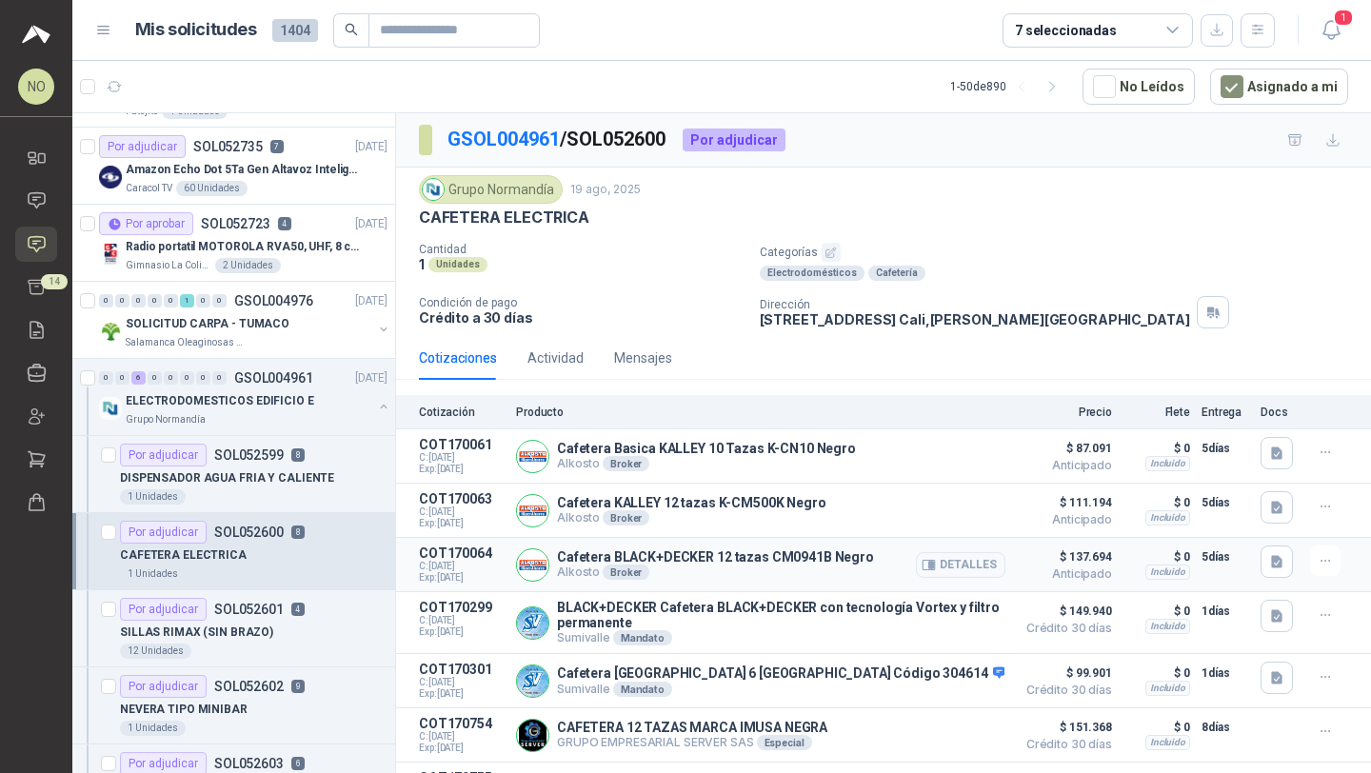
scroll to position [142, 0]
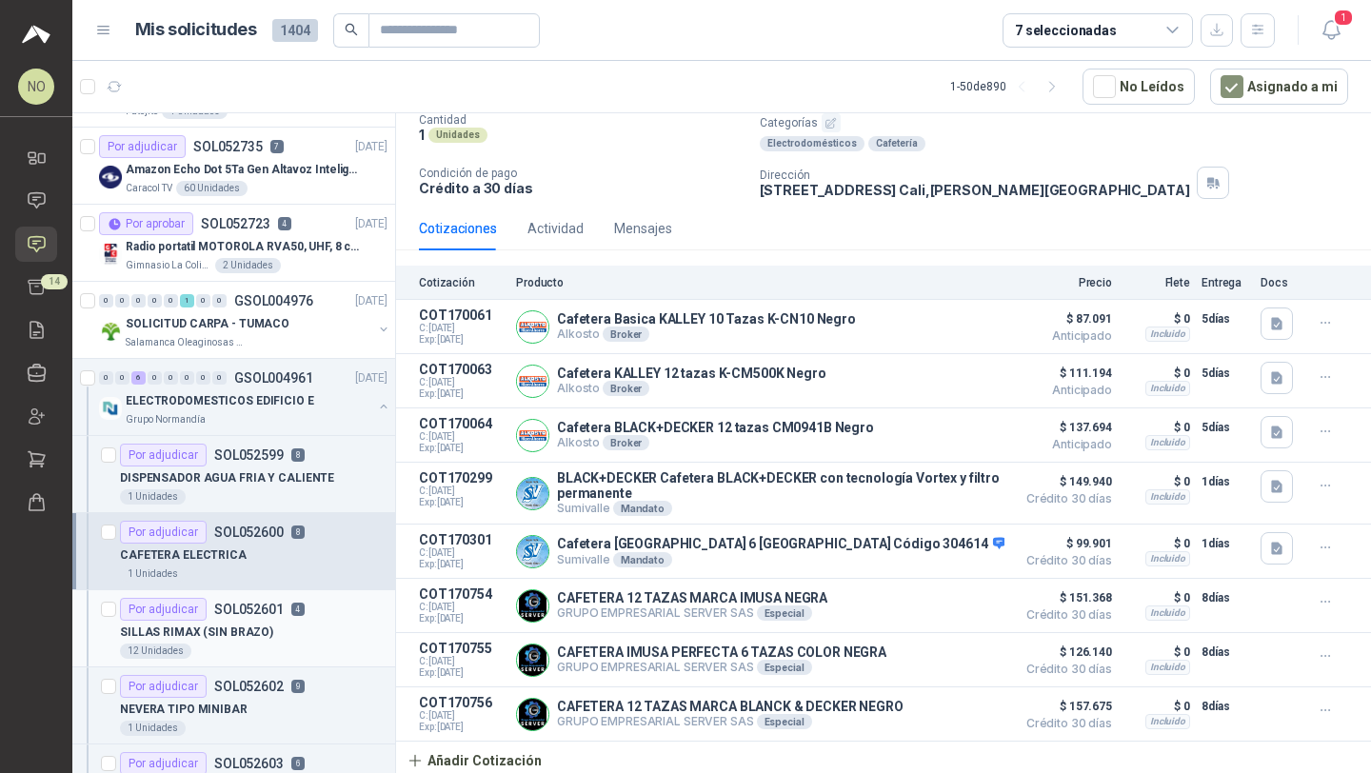
click at [282, 641] on div "SILLAS RIMAX (SIN BRAZO)" at bounding box center [254, 632] width 268 height 23
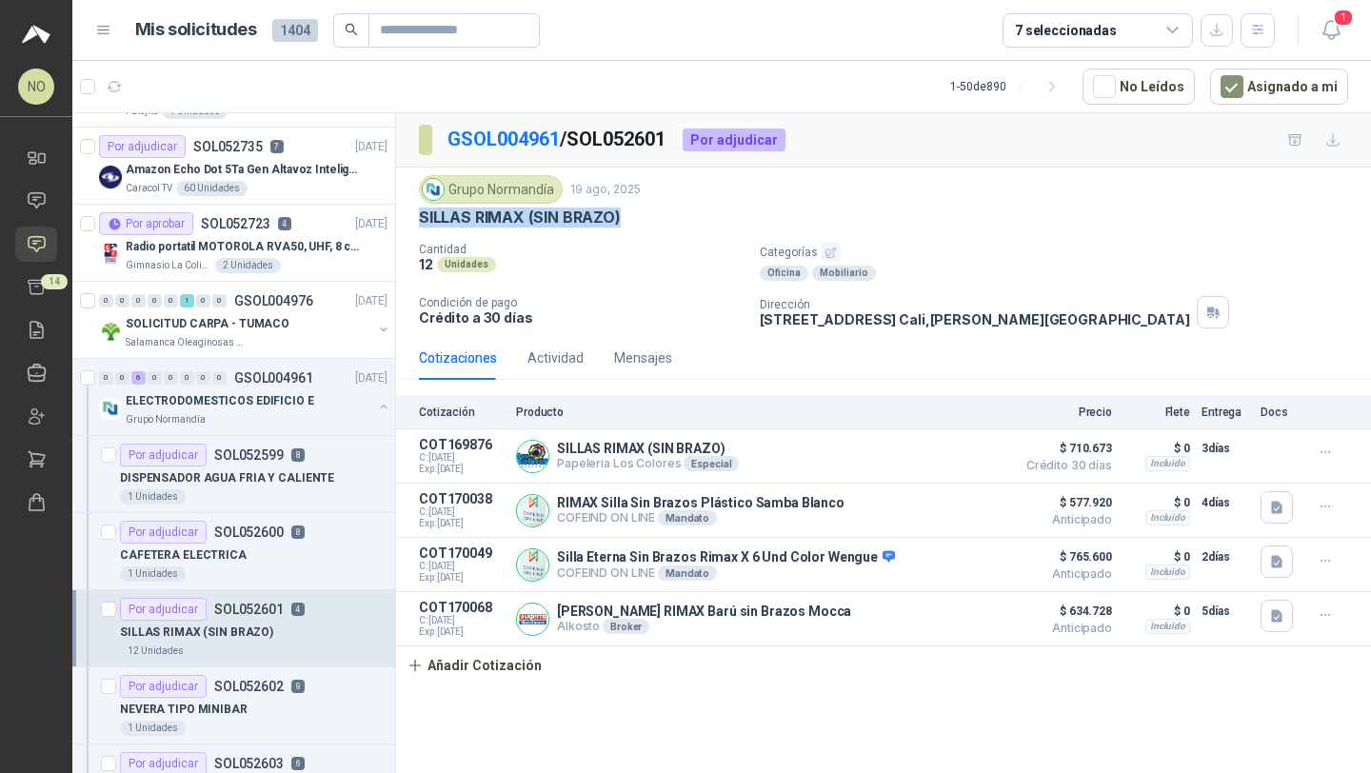
drag, startPoint x: 416, startPoint y: 211, endPoint x: 650, endPoint y: 212, distance: 234.2
click at [650, 212] on div "Grupo [PERSON_NAME] [DATE] SILLAS RIMAX (SIN BRAZO) Cantidad 12 Unidades Catego…" at bounding box center [883, 252] width 975 height 169
copy p "SILLAS RIMAX (SIN BRAZO)"
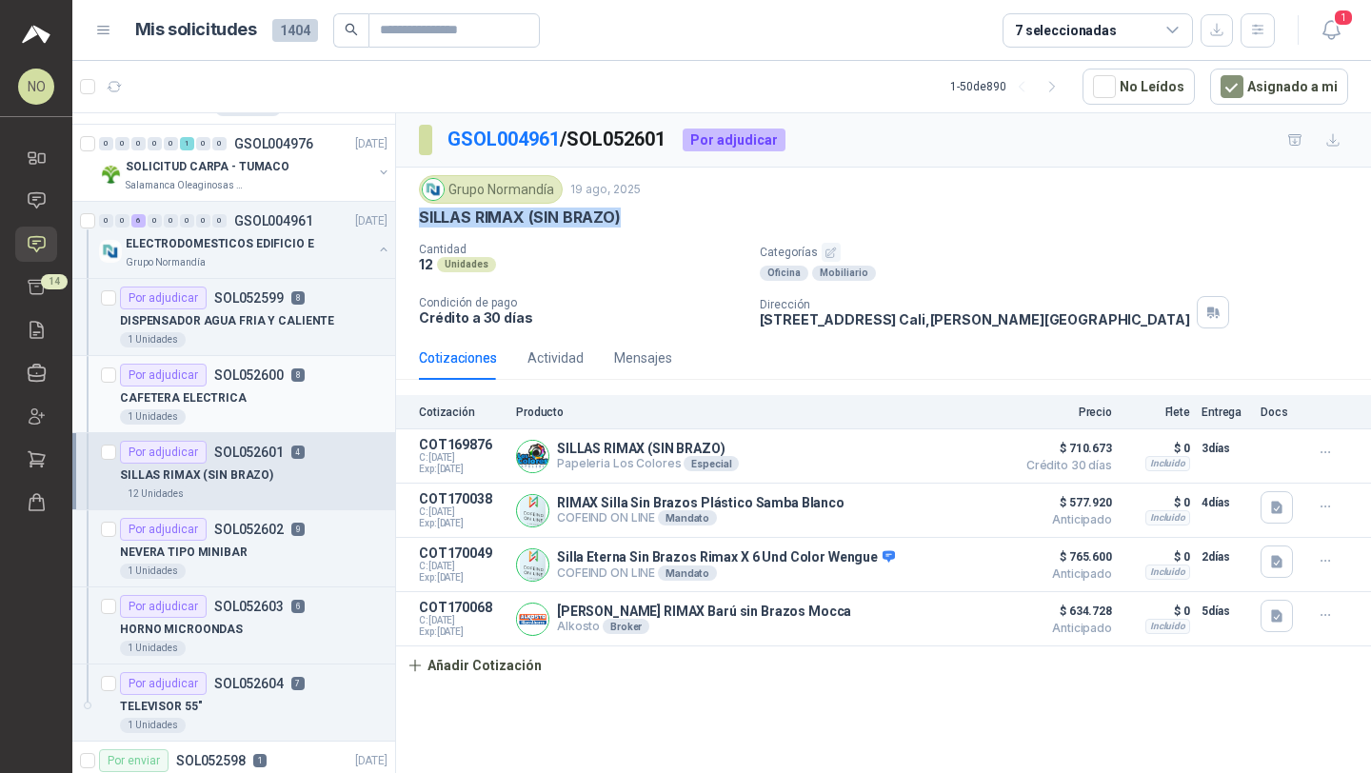
scroll to position [2091, 0]
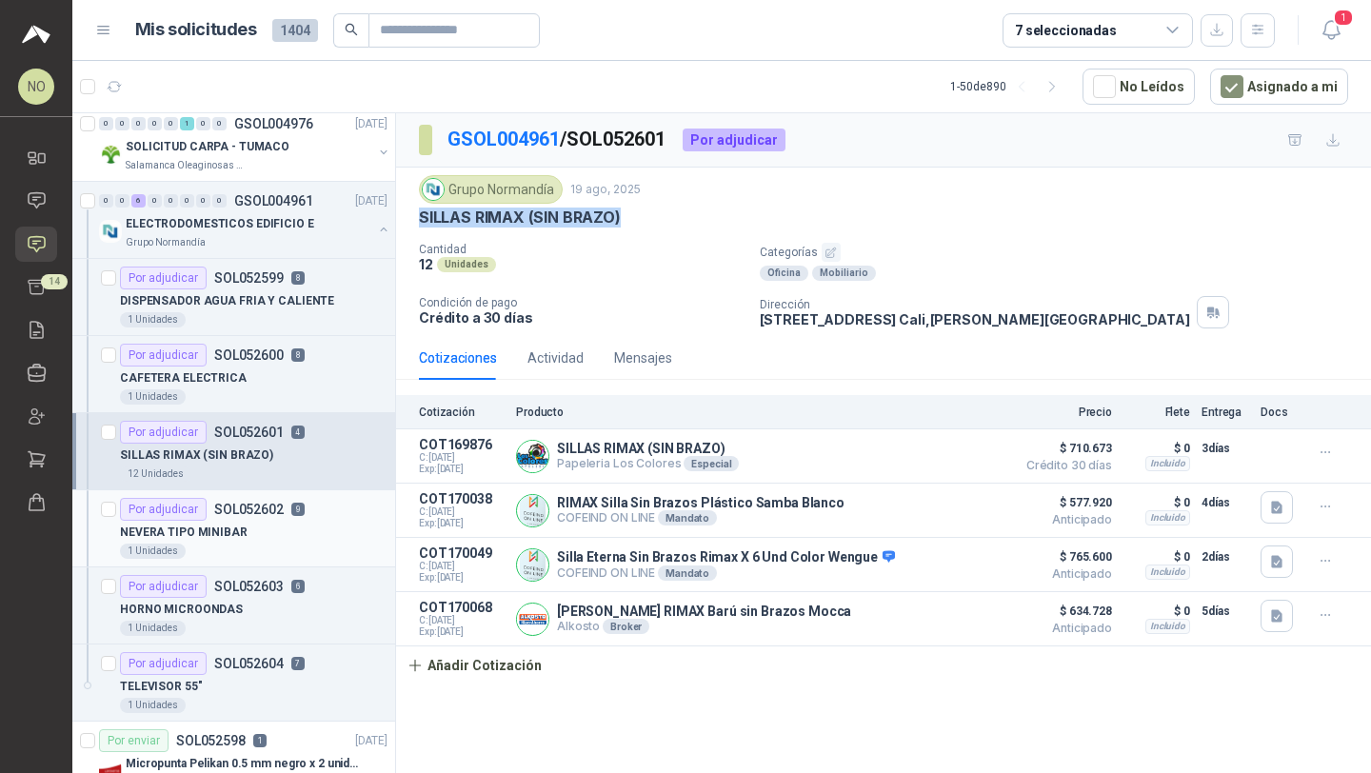
click at [268, 558] on div "1 Unidades" at bounding box center [254, 551] width 268 height 15
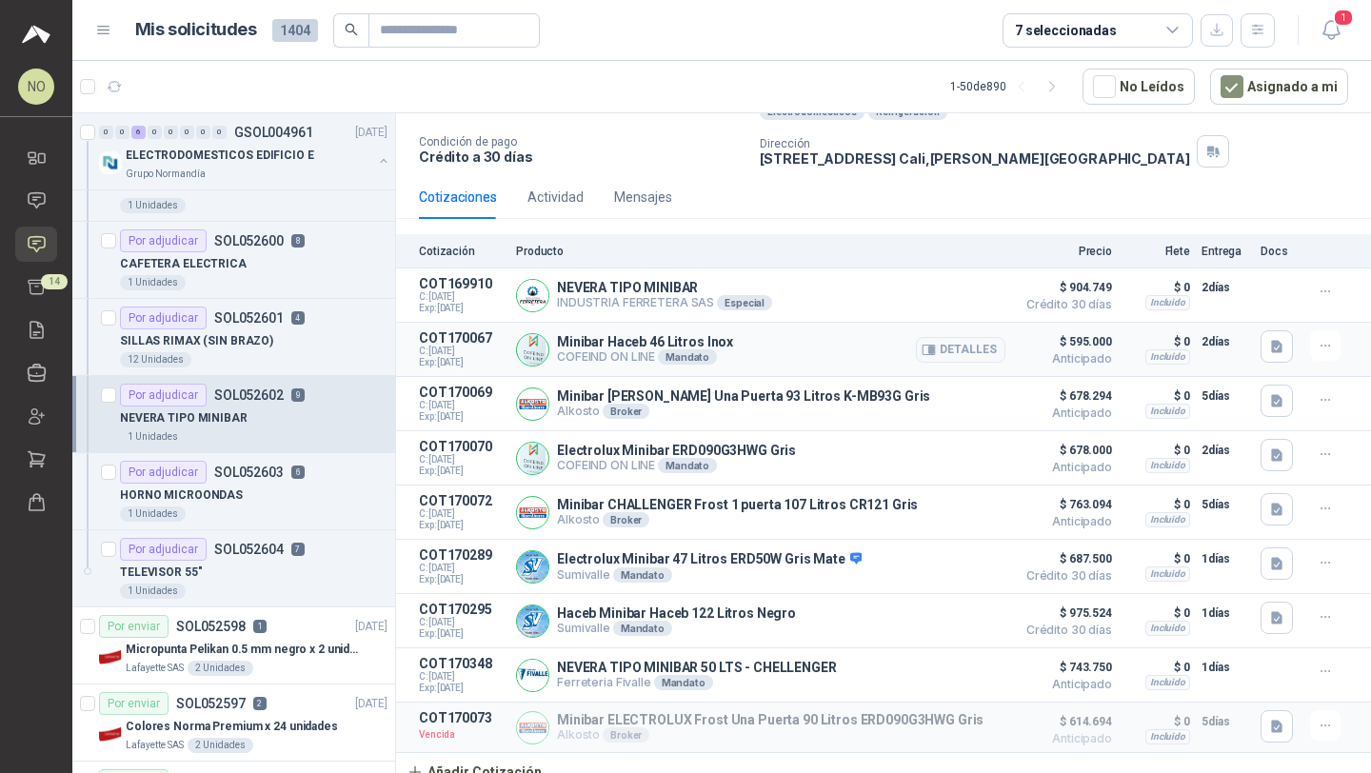
scroll to position [176, 0]
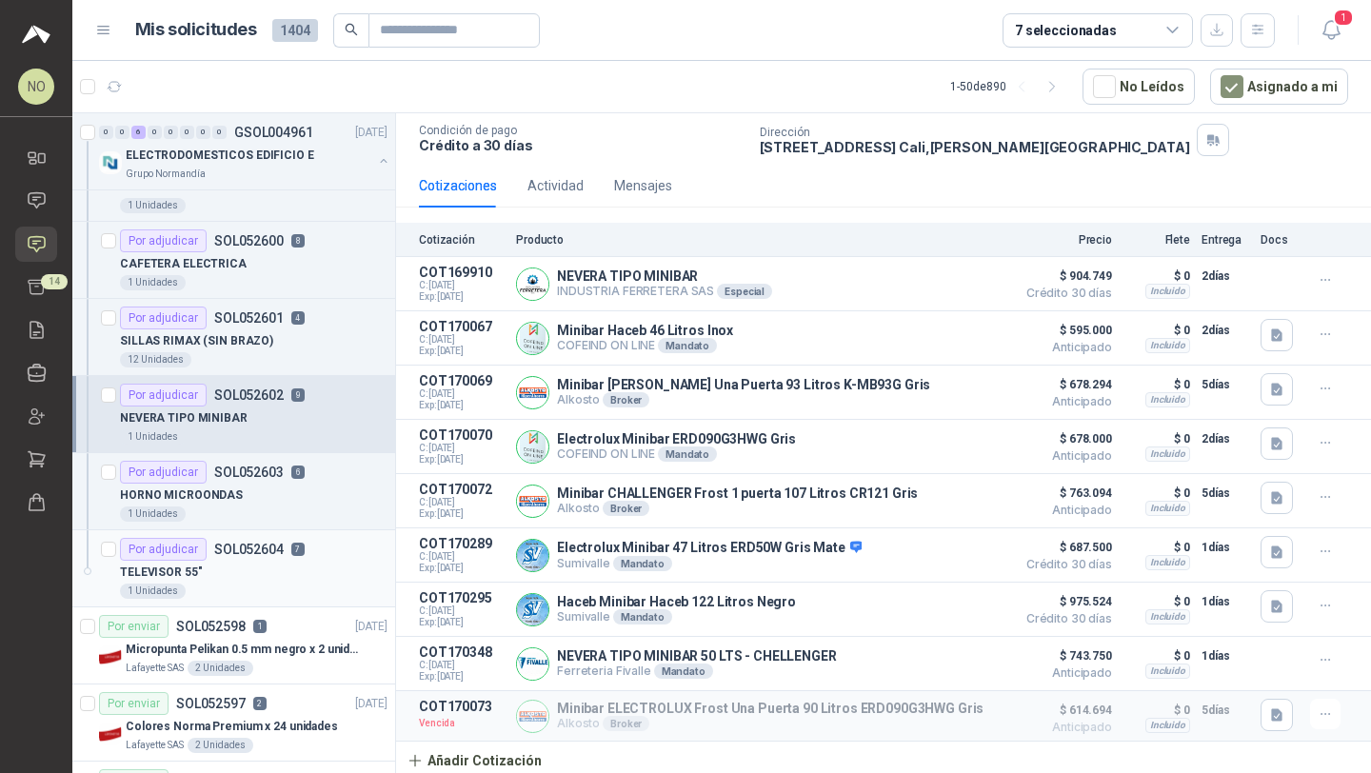
click at [246, 586] on div "1 Unidades" at bounding box center [254, 591] width 268 height 15
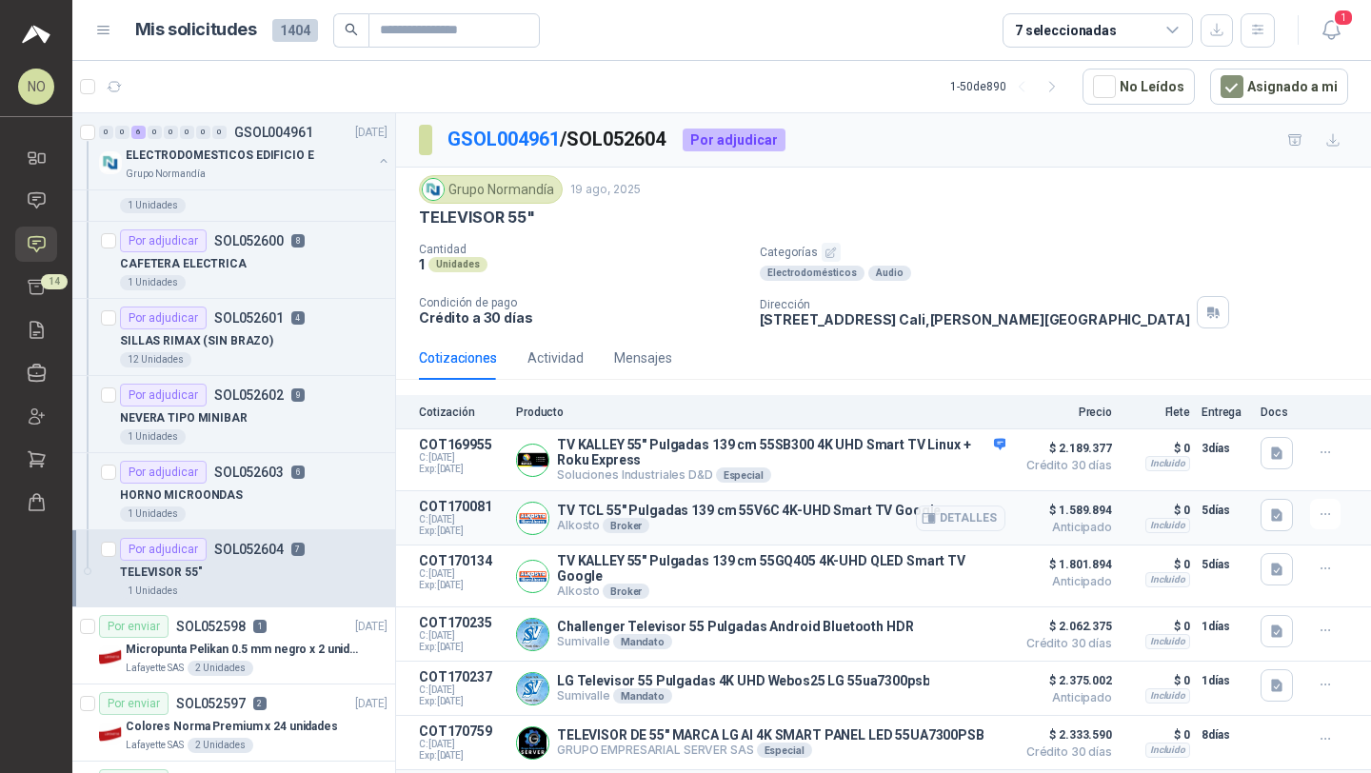
scroll to position [95, 0]
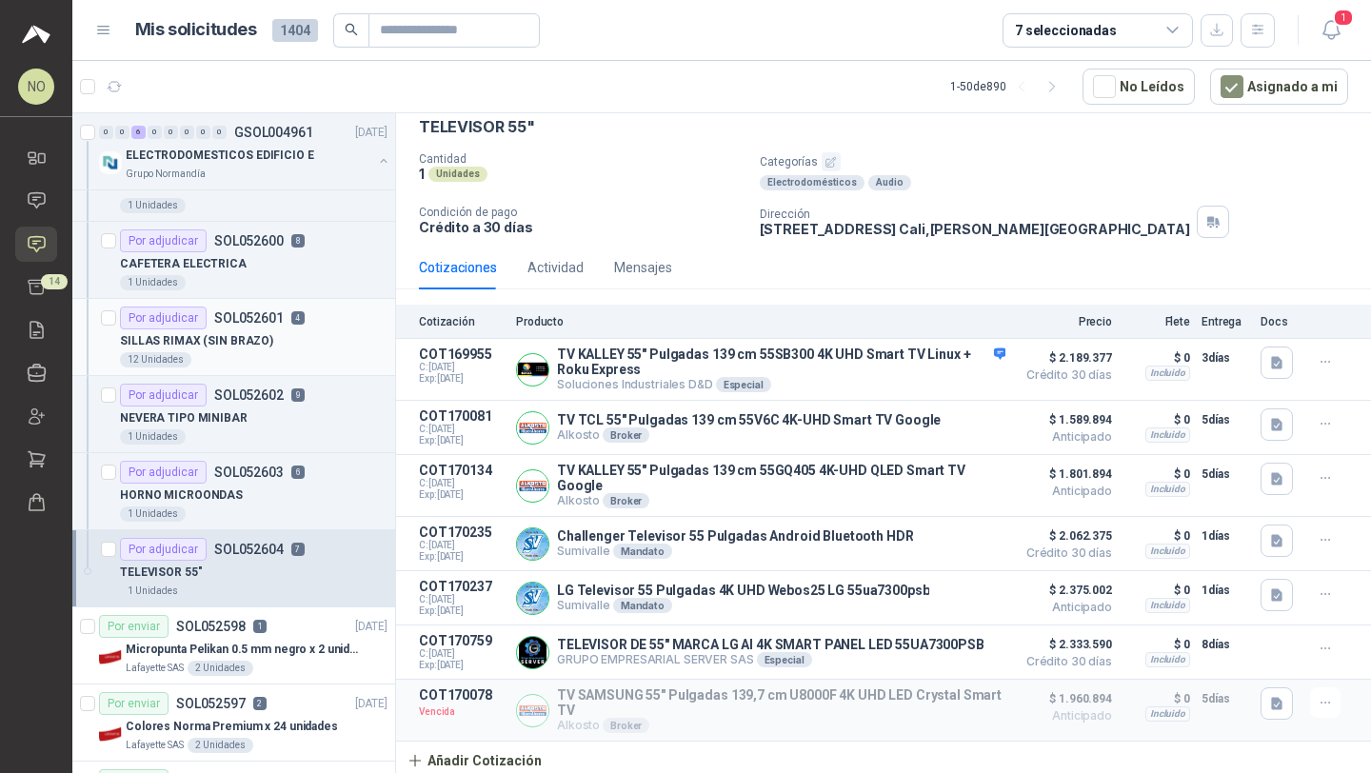
click at [288, 346] on div "SILLAS RIMAX (SIN BRAZO)" at bounding box center [254, 340] width 268 height 23
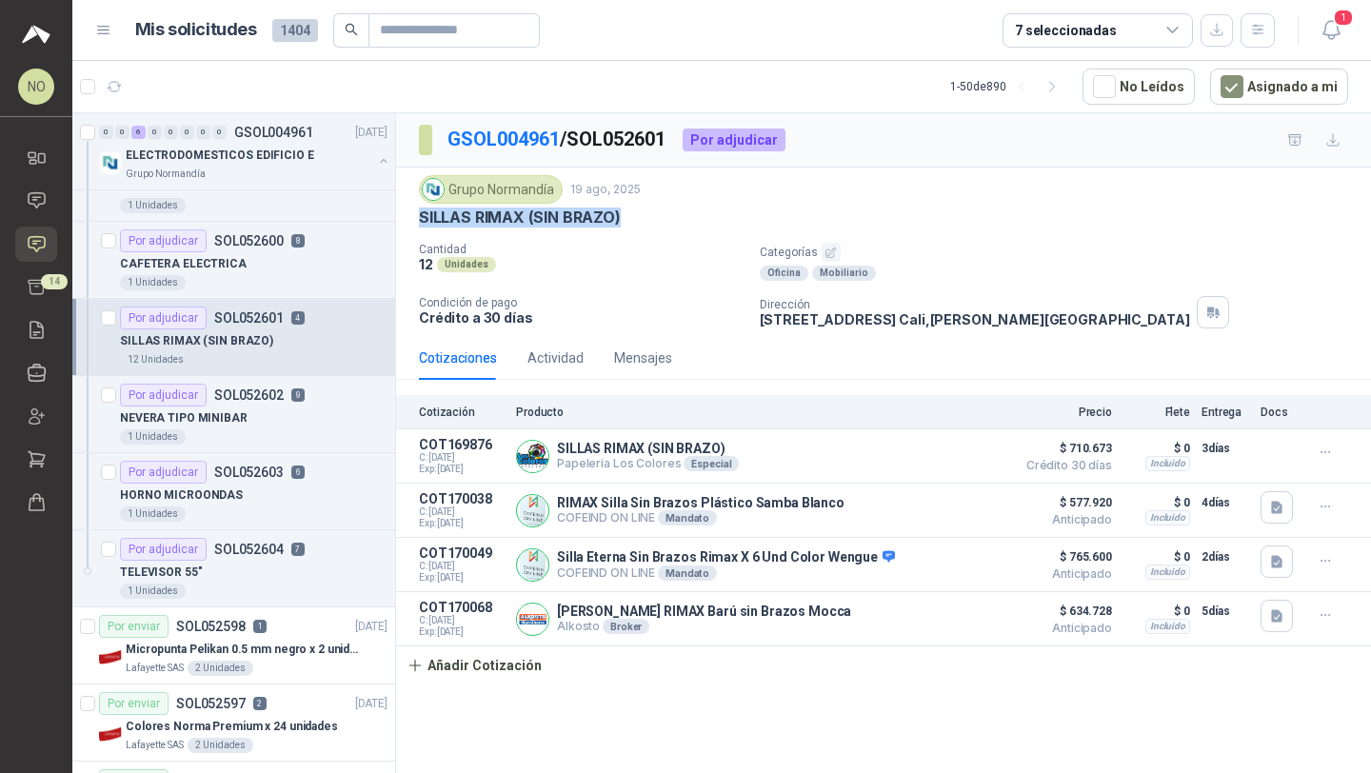
drag, startPoint x: 421, startPoint y: 216, endPoint x: 653, endPoint y: 216, distance: 232.3
click at [653, 216] on div "SILLAS RIMAX (SIN BRAZO)" at bounding box center [883, 218] width 929 height 20
copy p "SILLAS RIMAX (SIN BRAZO)"
click at [273, 558] on div "Por adjudicar SOL052604 7" at bounding box center [212, 549] width 185 height 23
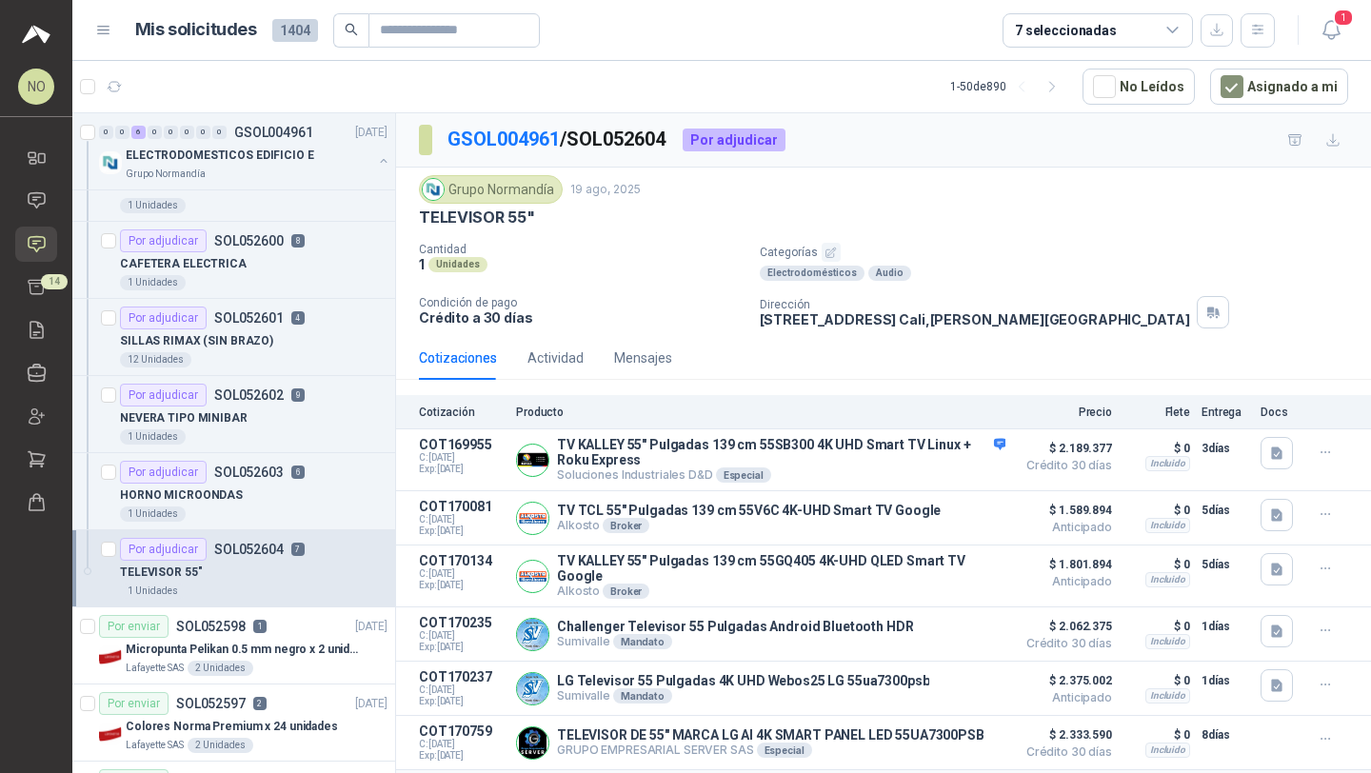
scroll to position [95, 0]
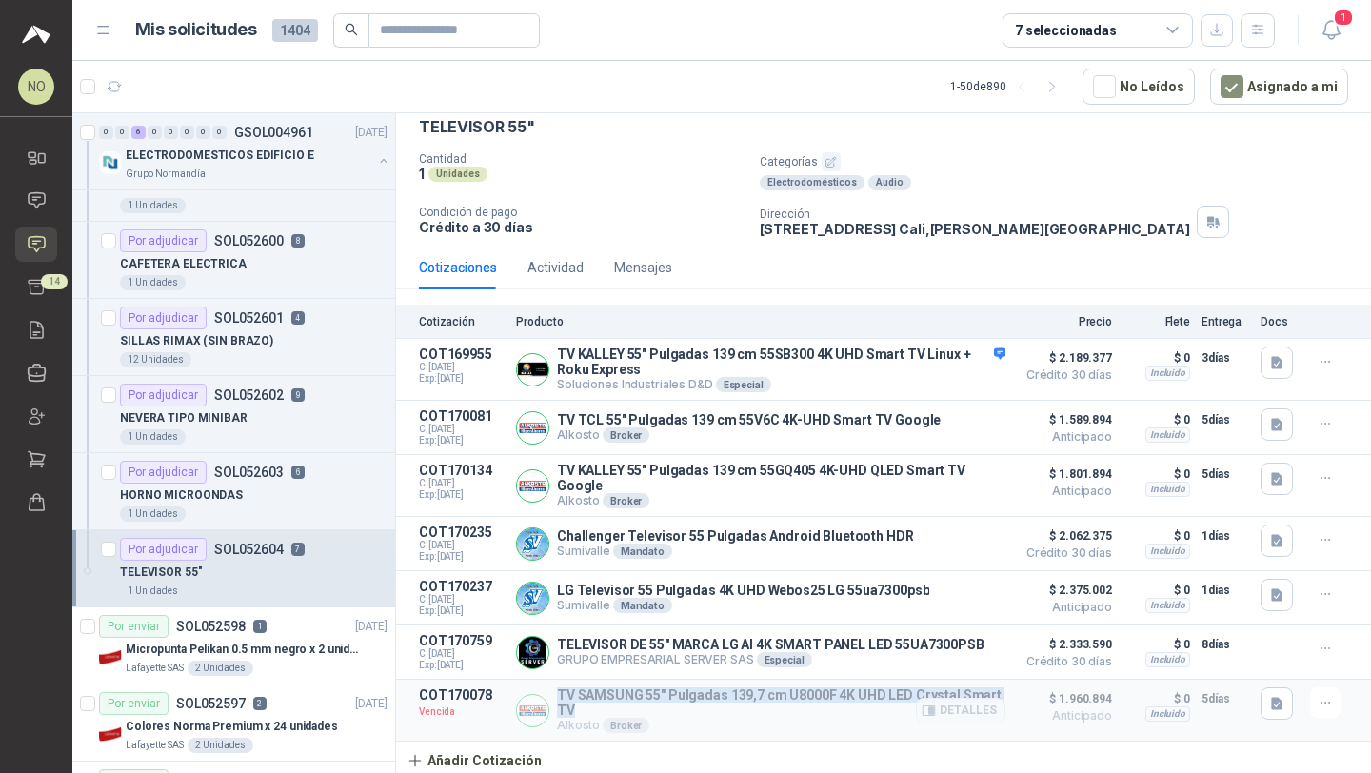
drag, startPoint x: 559, startPoint y: 692, endPoint x: 575, endPoint y: 710, distance: 24.3
click at [575, 710] on p "TV SAMSUNG 55" Pulgadas 139,7 cm U8000F 4K UHD LED Crystal Smart TV" at bounding box center [781, 702] width 448 height 30
copy p "TV SAMSUNG 55" Pulgadas 139,7 cm U8000F 4K UHD LED Crystal Smart TV"
click at [1318, 697] on icon "button" at bounding box center [1326, 703] width 16 height 16
click at [1238, 588] on button "Editar" at bounding box center [1287, 591] width 152 height 30
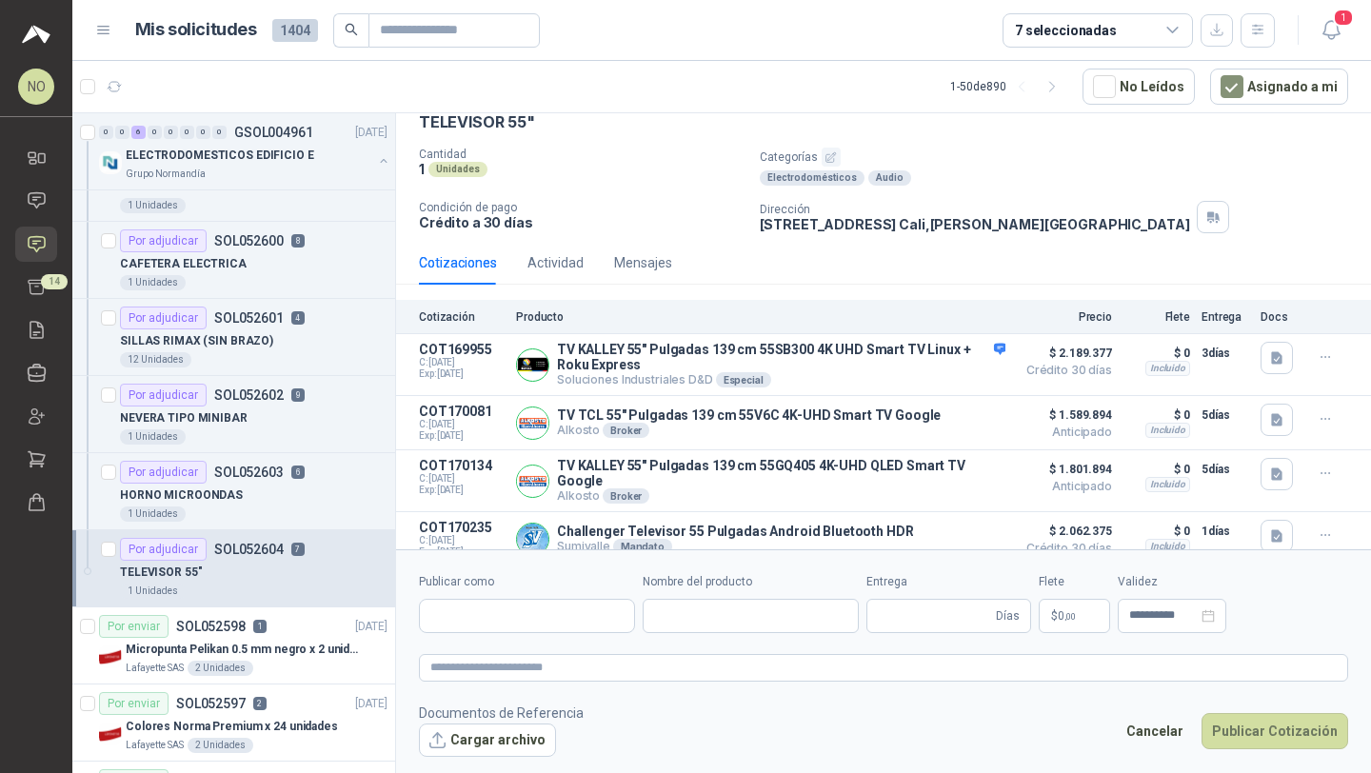
type input "**********"
type input "*"
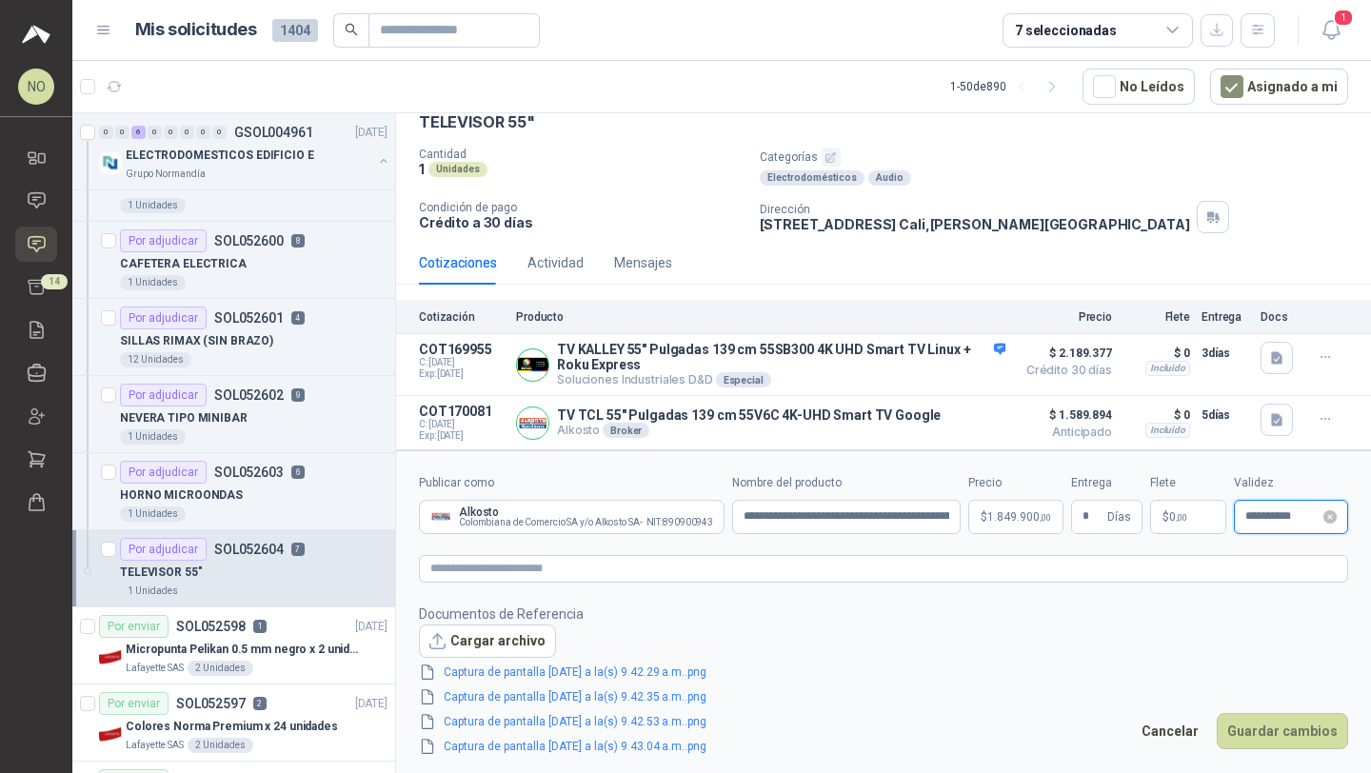
click at [1257, 511] on input "**********" at bounding box center [1282, 516] width 74 height 12
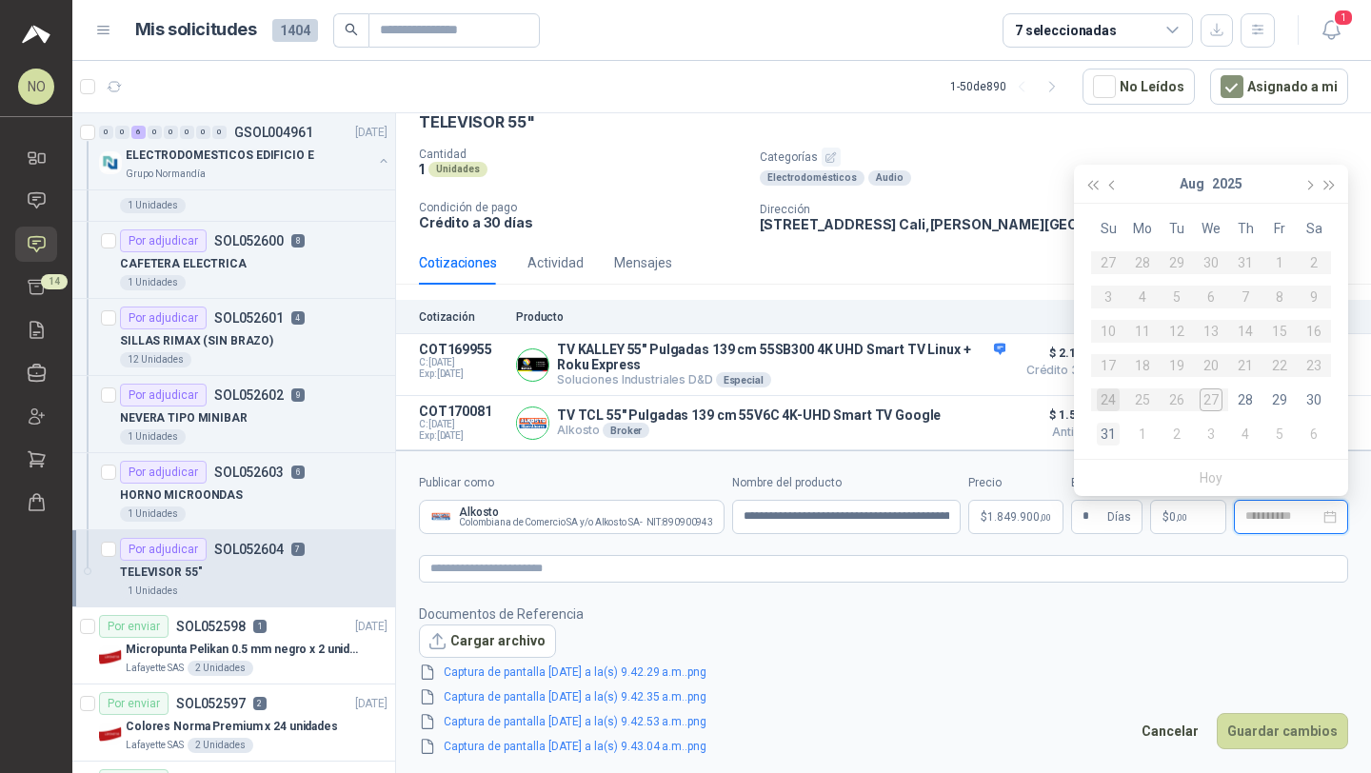
type input "**********"
click at [1113, 434] on div "31" at bounding box center [1108, 434] width 23 height 23
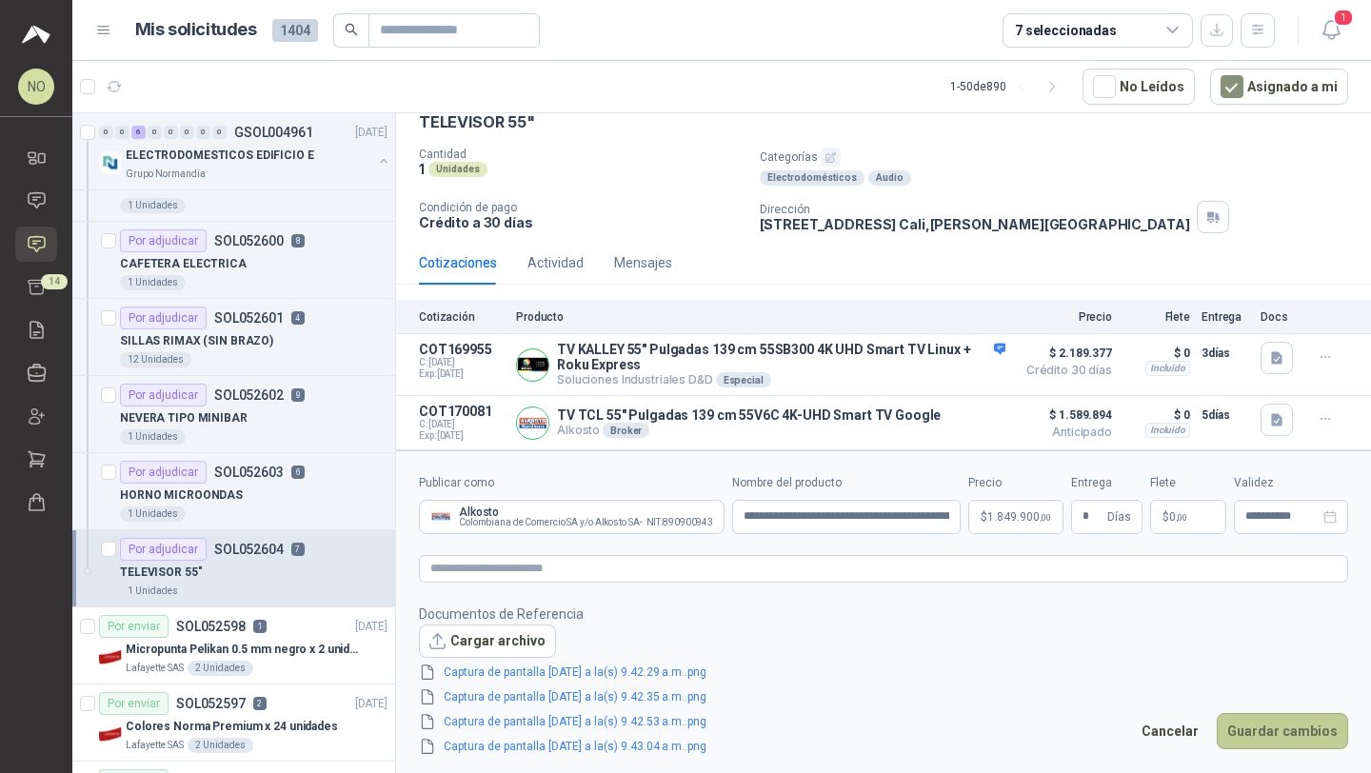
click at [1254, 736] on button "Guardar cambios" at bounding box center [1282, 731] width 131 height 36
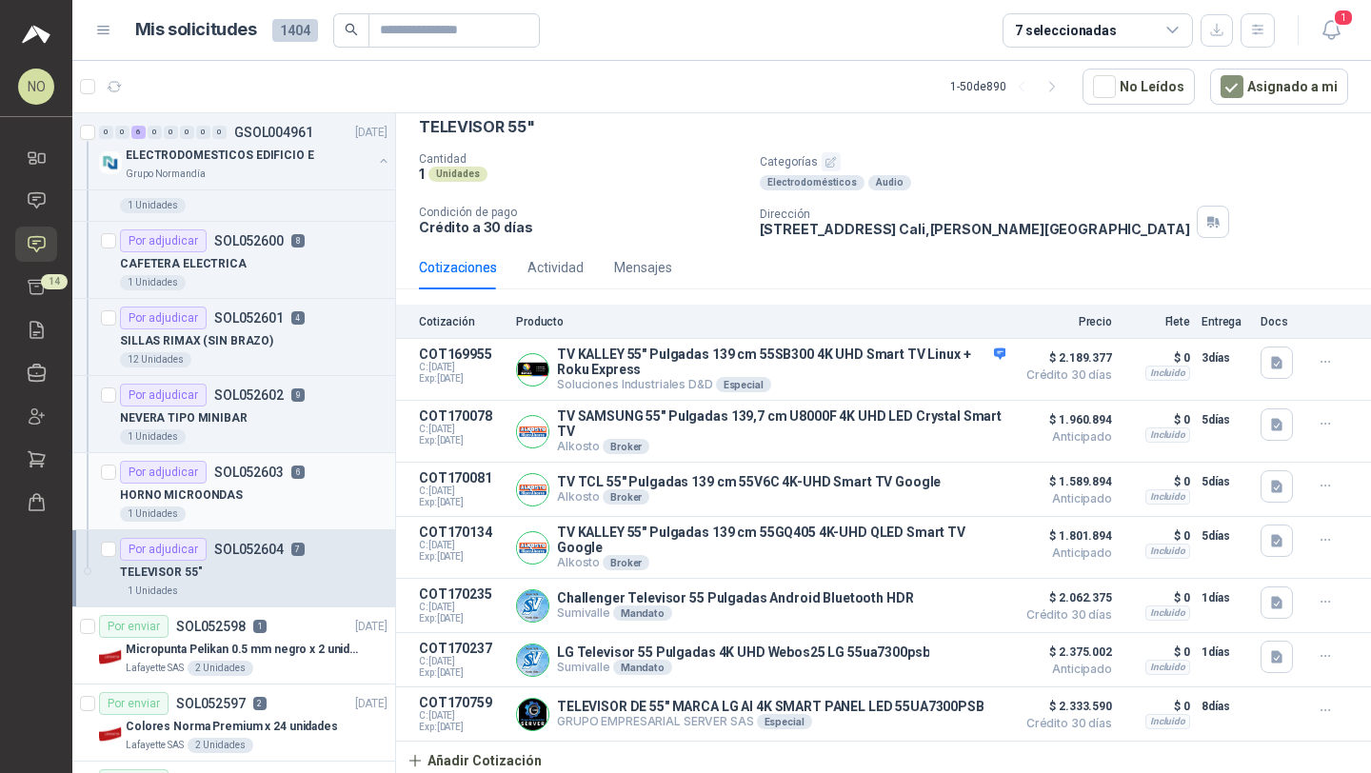
click at [288, 493] on div "HORNO MICROONDAS" at bounding box center [254, 495] width 268 height 23
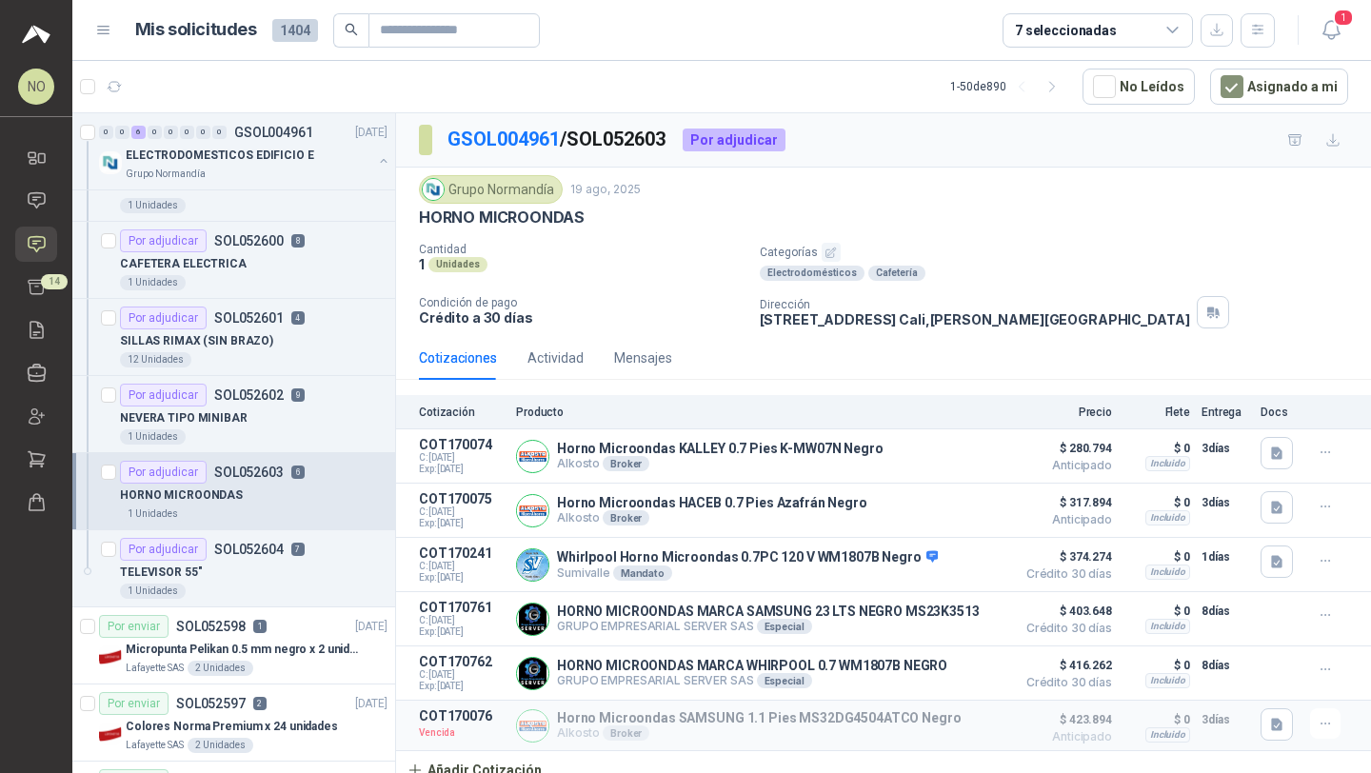
scroll to position [12, 0]
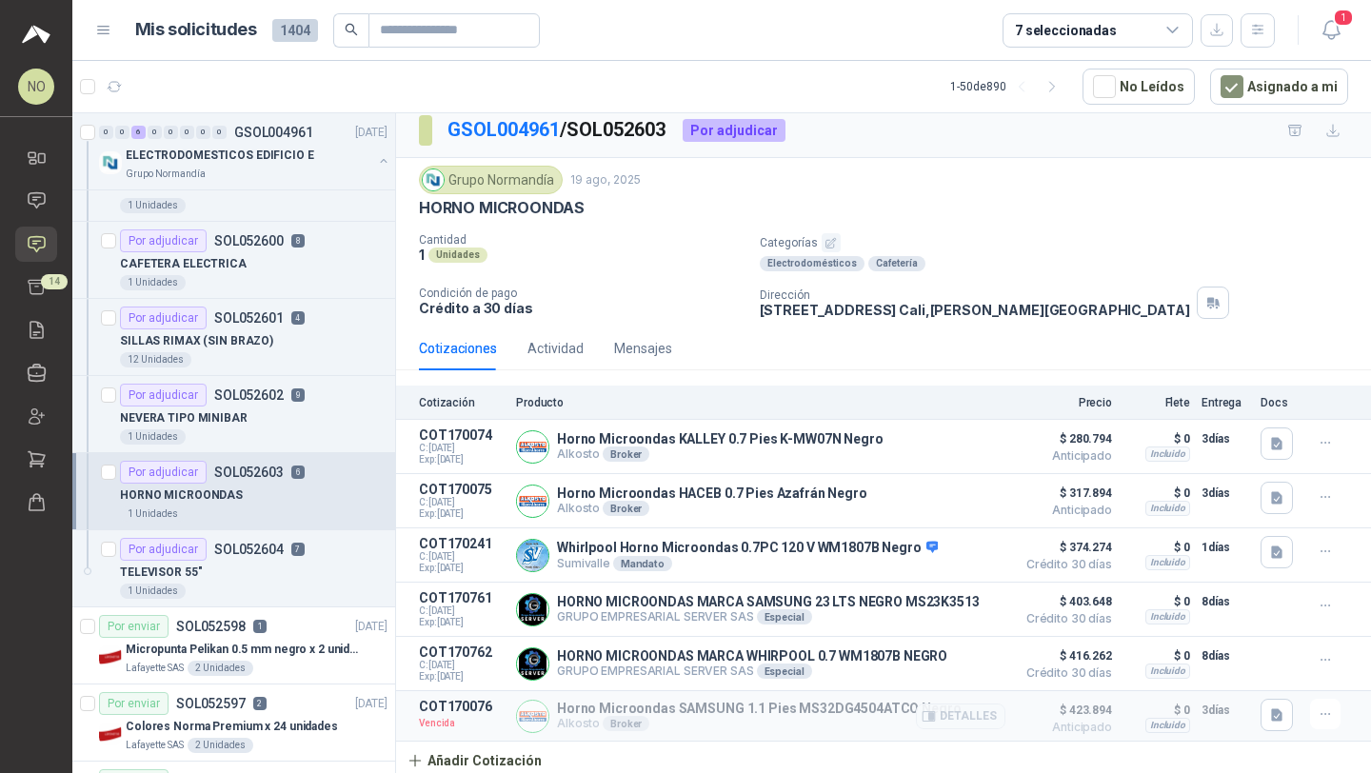
drag, startPoint x: 556, startPoint y: 707, endPoint x: 953, endPoint y: 694, distance: 397.2
click at [953, 694] on article "COT170076 Vencida Horno Microondas SAMSUNG 1.1 Pies MS32DG4504ATCO Negro Alkost…" at bounding box center [883, 716] width 975 height 50
click at [954, 715] on button "Detalles" at bounding box center [960, 717] width 89 height 26
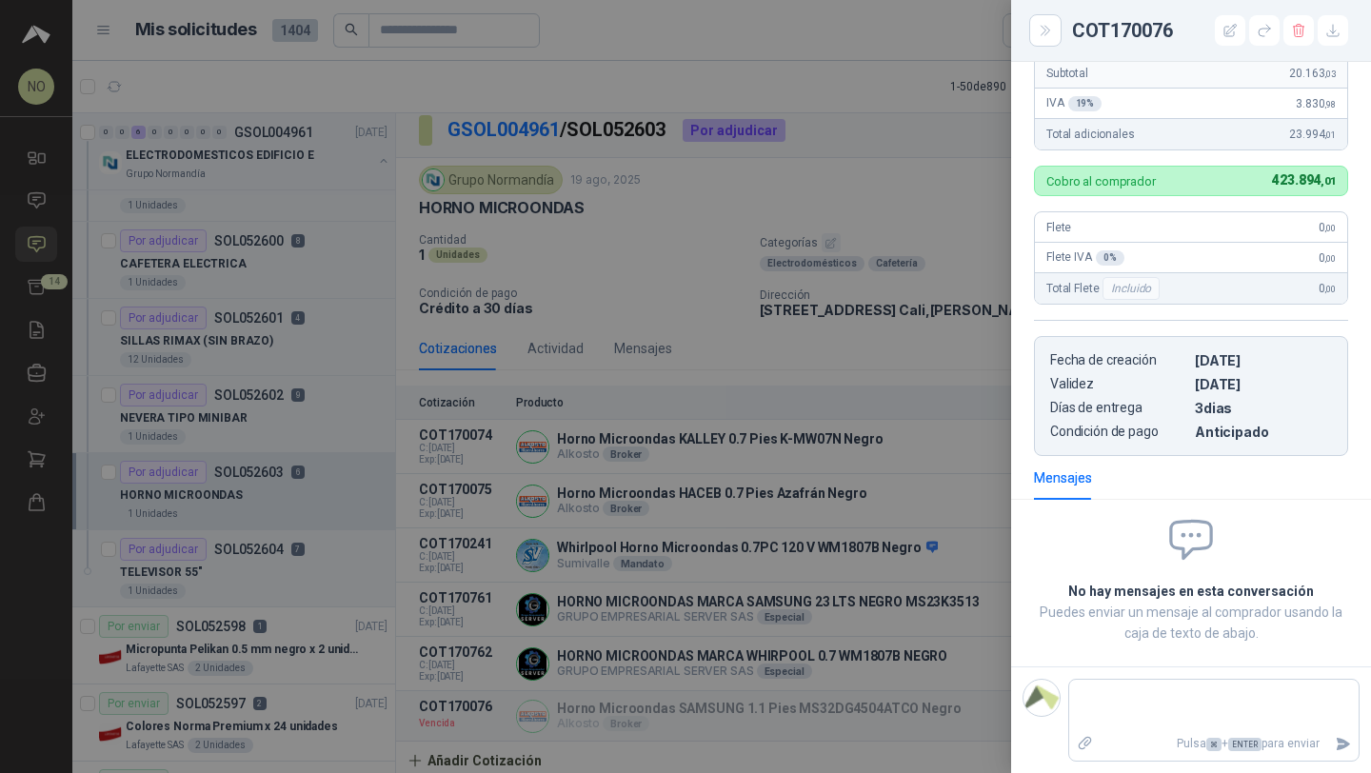
scroll to position [0, 0]
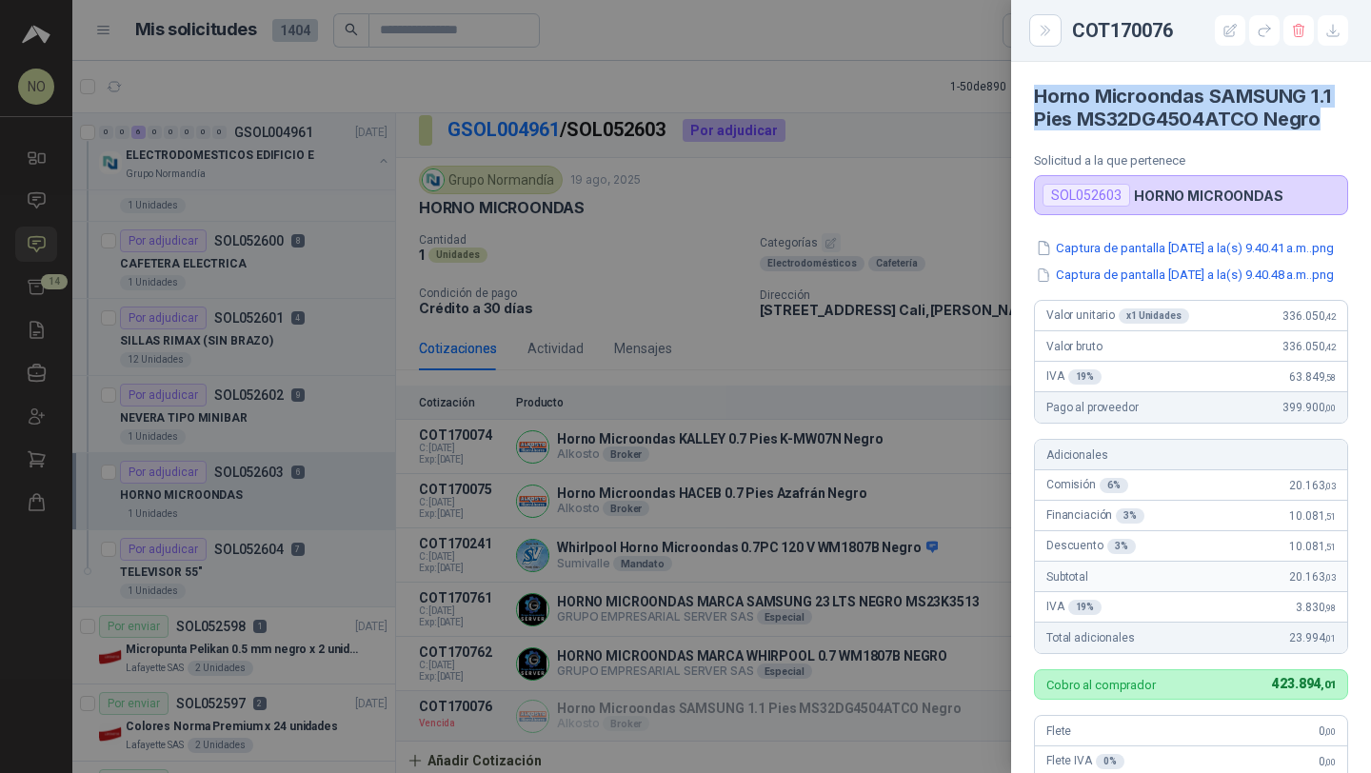
drag, startPoint x: 1034, startPoint y: 88, endPoint x: 1316, endPoint y: 117, distance: 283.3
click at [1316, 117] on h4 "Horno Microondas SAMSUNG 1.1 Pies MS32DG4504ATCO Negro" at bounding box center [1191, 108] width 314 height 46
copy h4 "Horno Microondas SAMSUNG 1.1 Pies MS32DG4504ATCO Negro"
click at [629, 574] on div at bounding box center [685, 386] width 1371 height 773
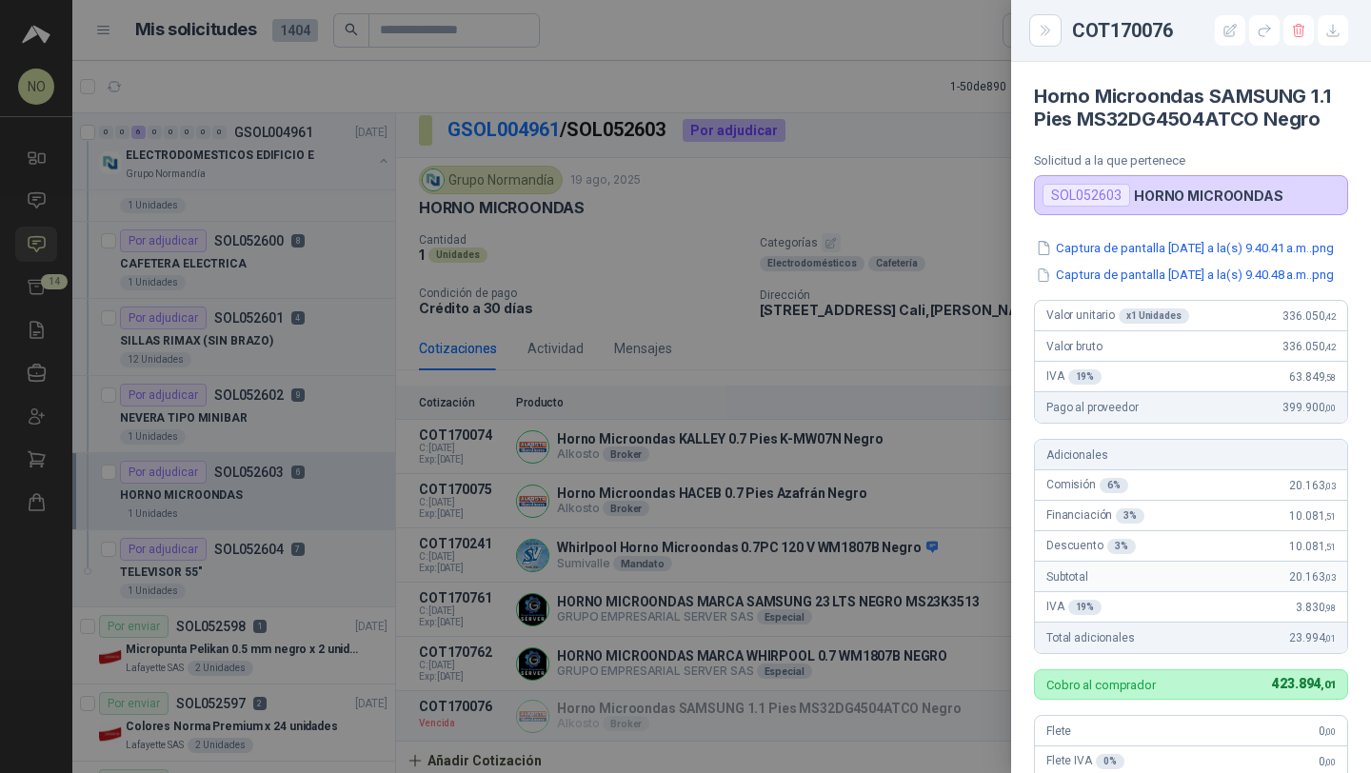
scroll to position [532, 0]
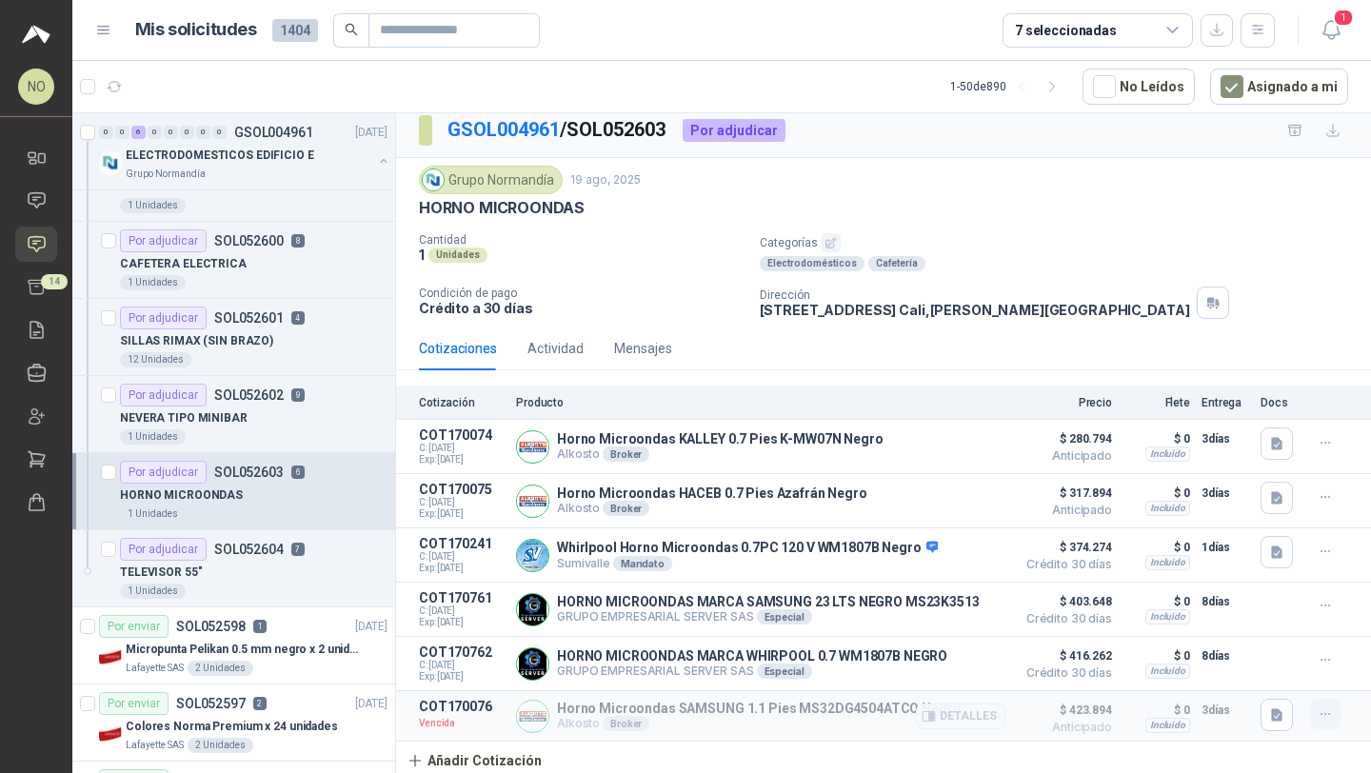
click at [1318, 721] on icon "button" at bounding box center [1326, 714] width 16 height 16
click at [1238, 605] on button "Editar" at bounding box center [1287, 603] width 152 height 30
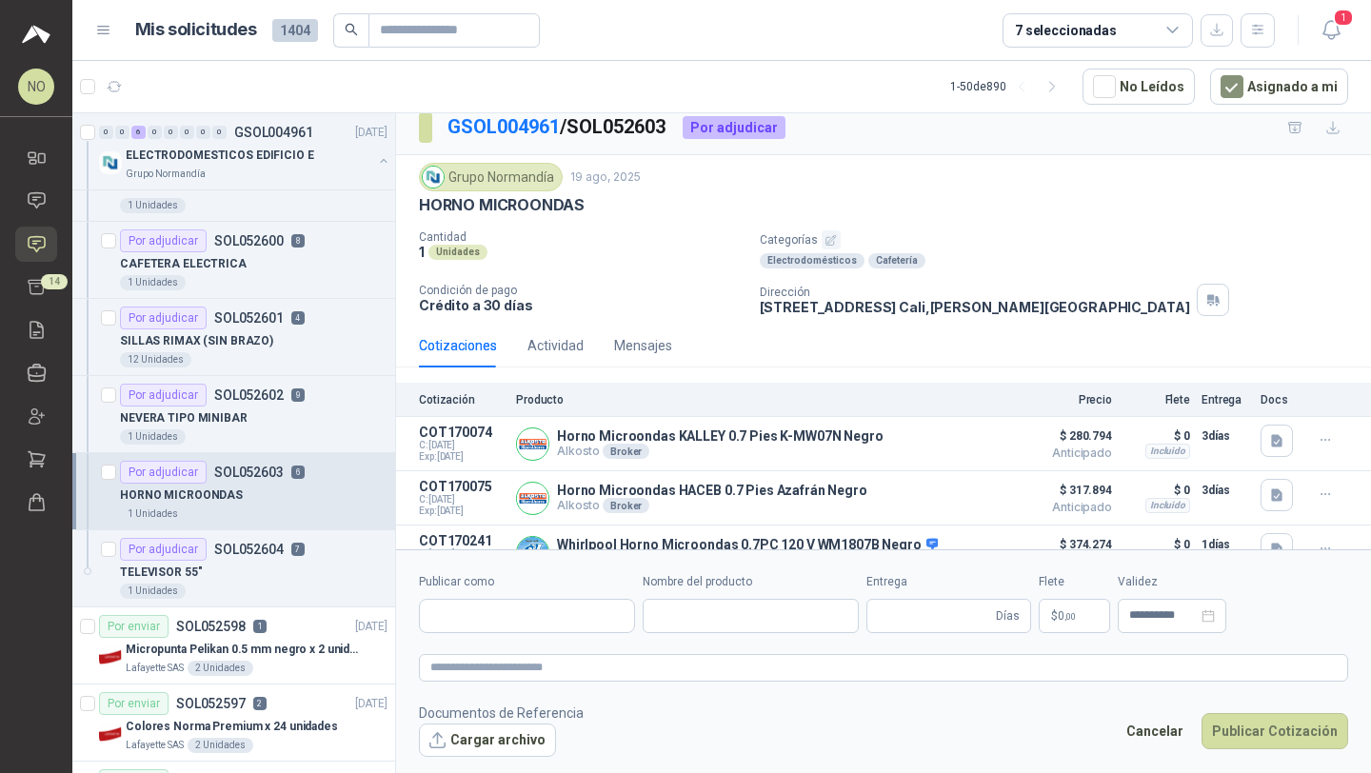
type input "**********"
type input "*"
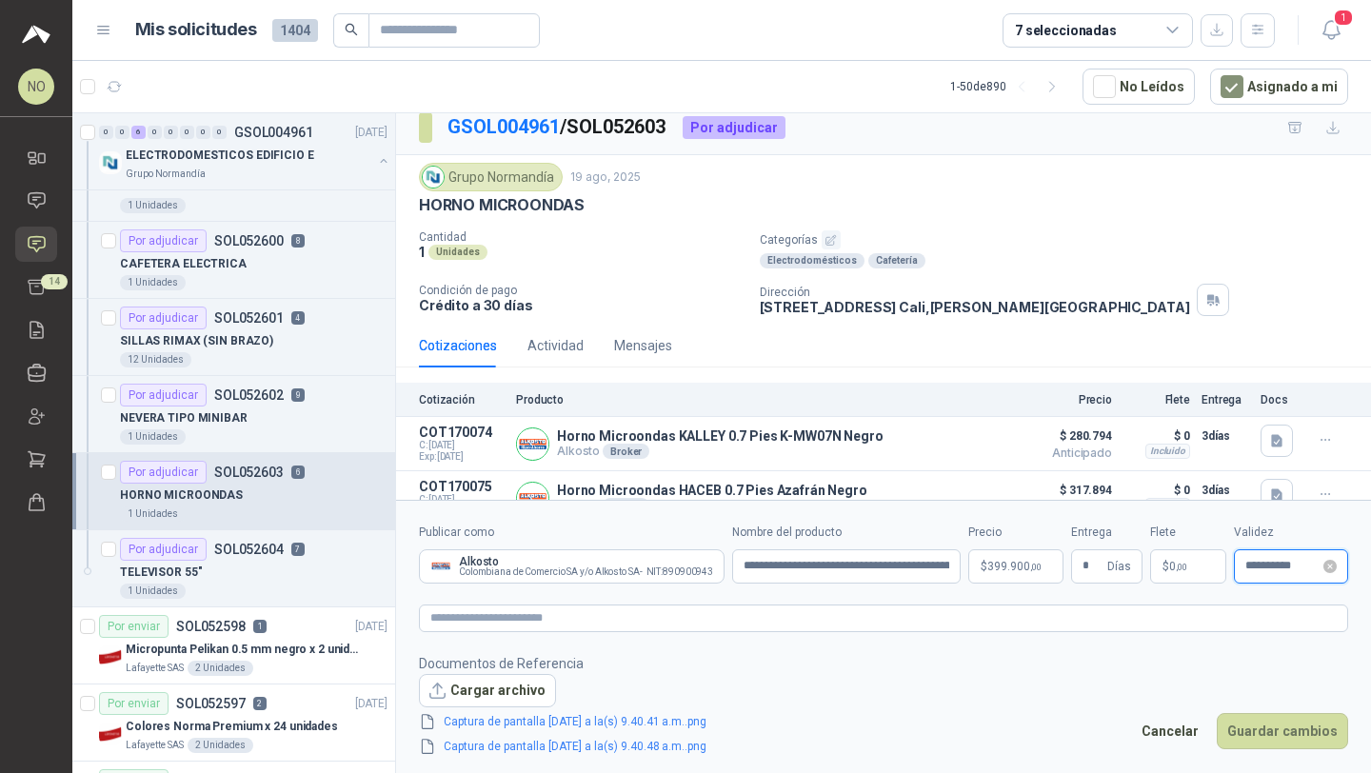
click at [1263, 570] on input "**********" at bounding box center [1282, 566] width 74 height 12
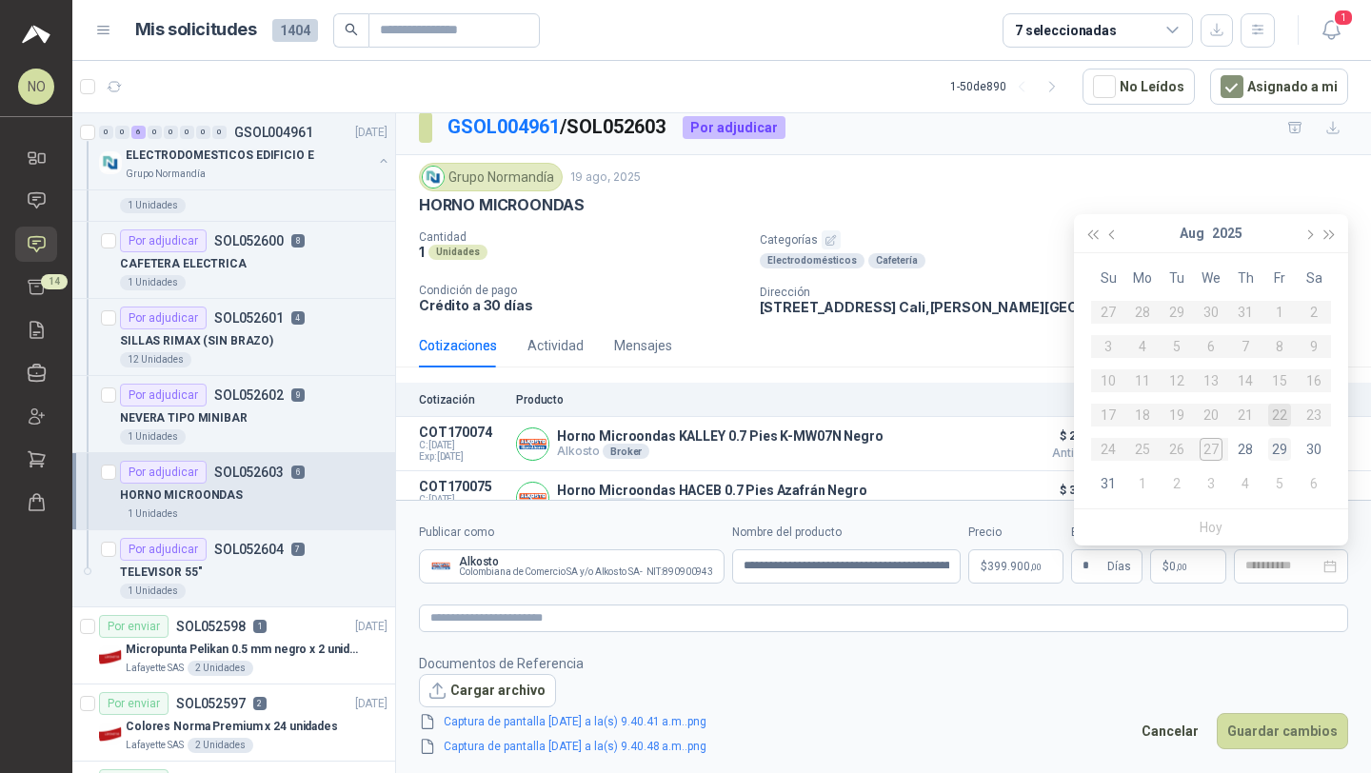
click at [1280, 443] on div "29" at bounding box center [1279, 449] width 23 height 23
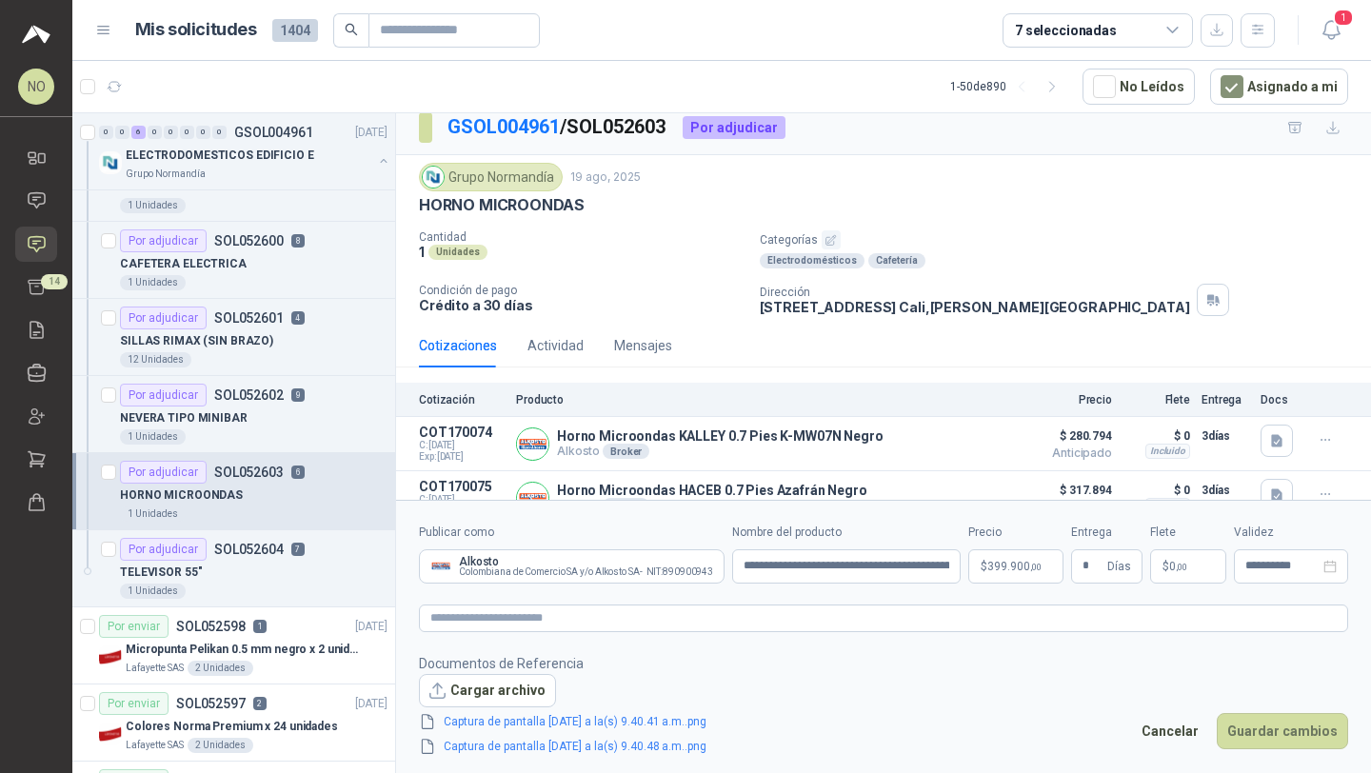
type input "**********"
click at [1290, 741] on button "Guardar cambios" at bounding box center [1282, 731] width 131 height 36
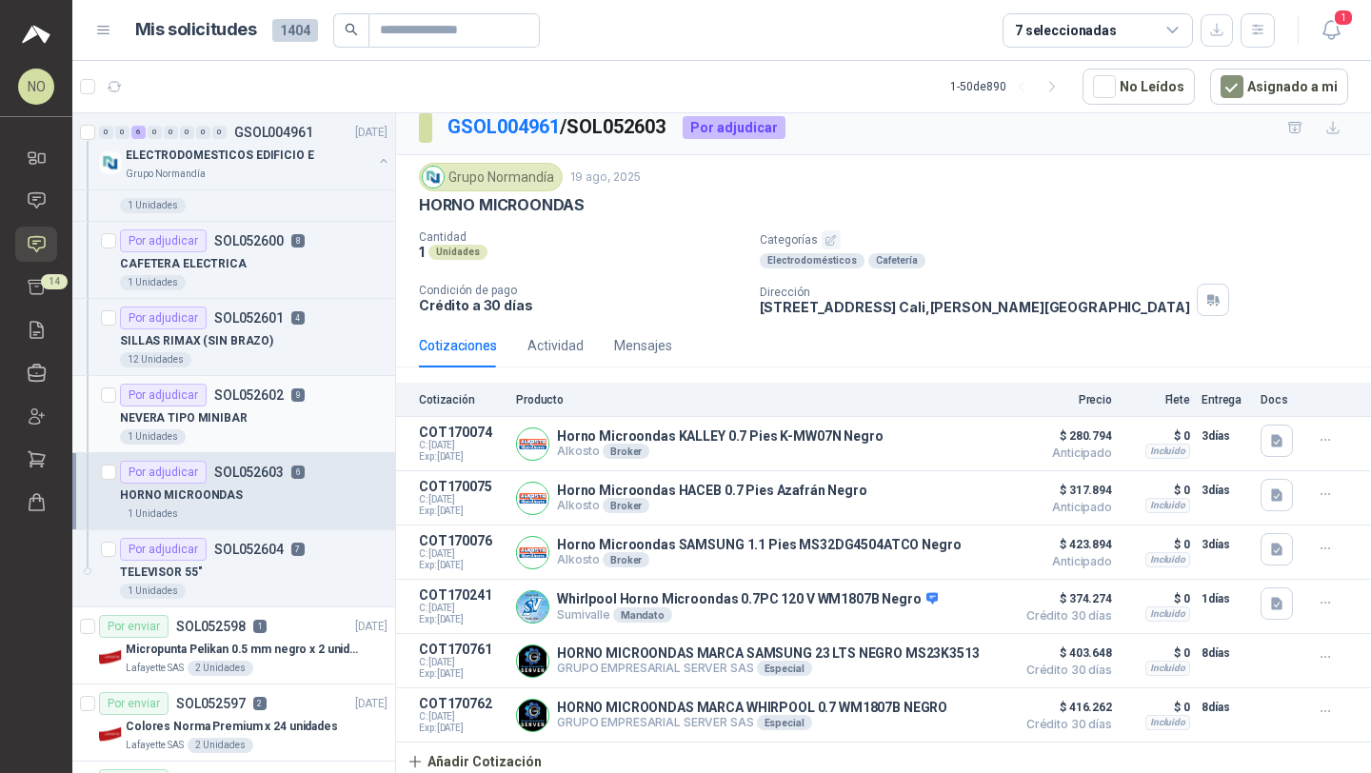
click at [288, 409] on div "NEVERA TIPO MINIBAR" at bounding box center [254, 418] width 268 height 23
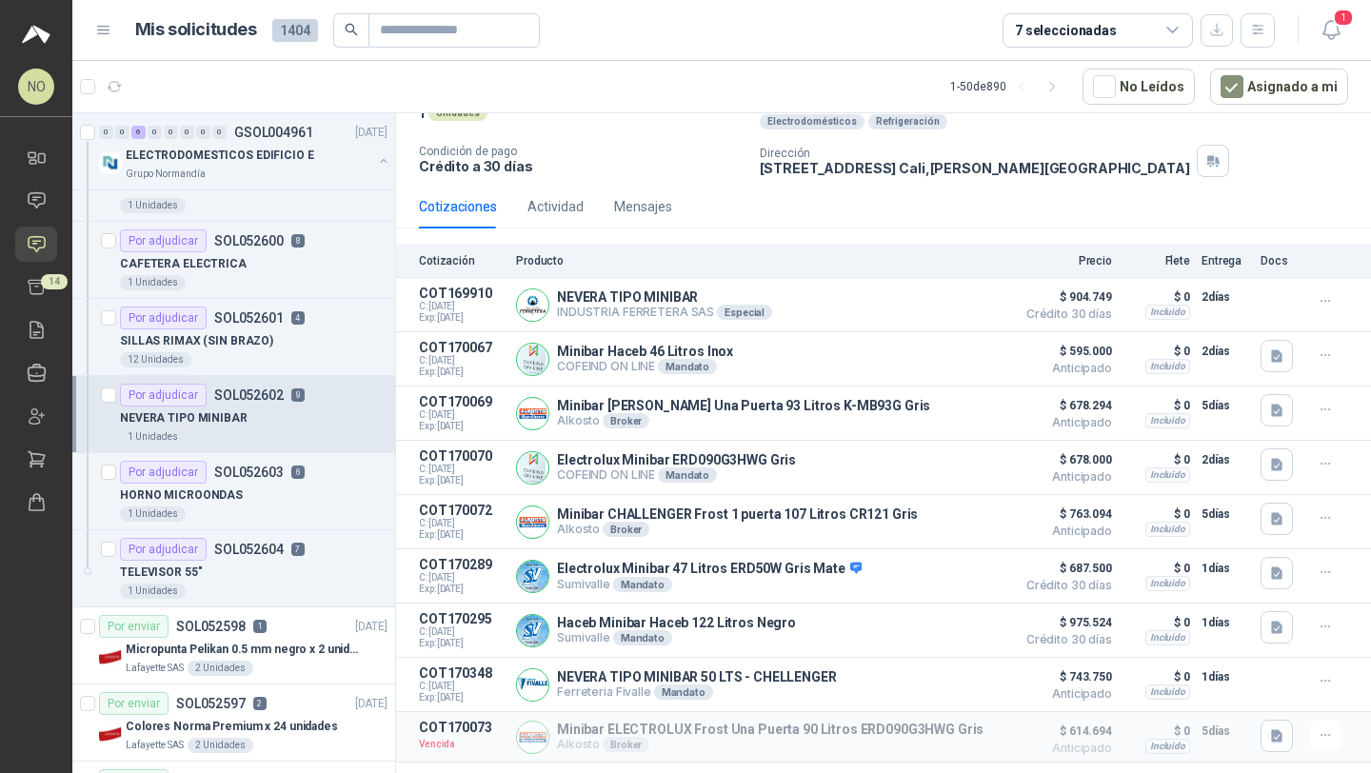
scroll to position [176, 0]
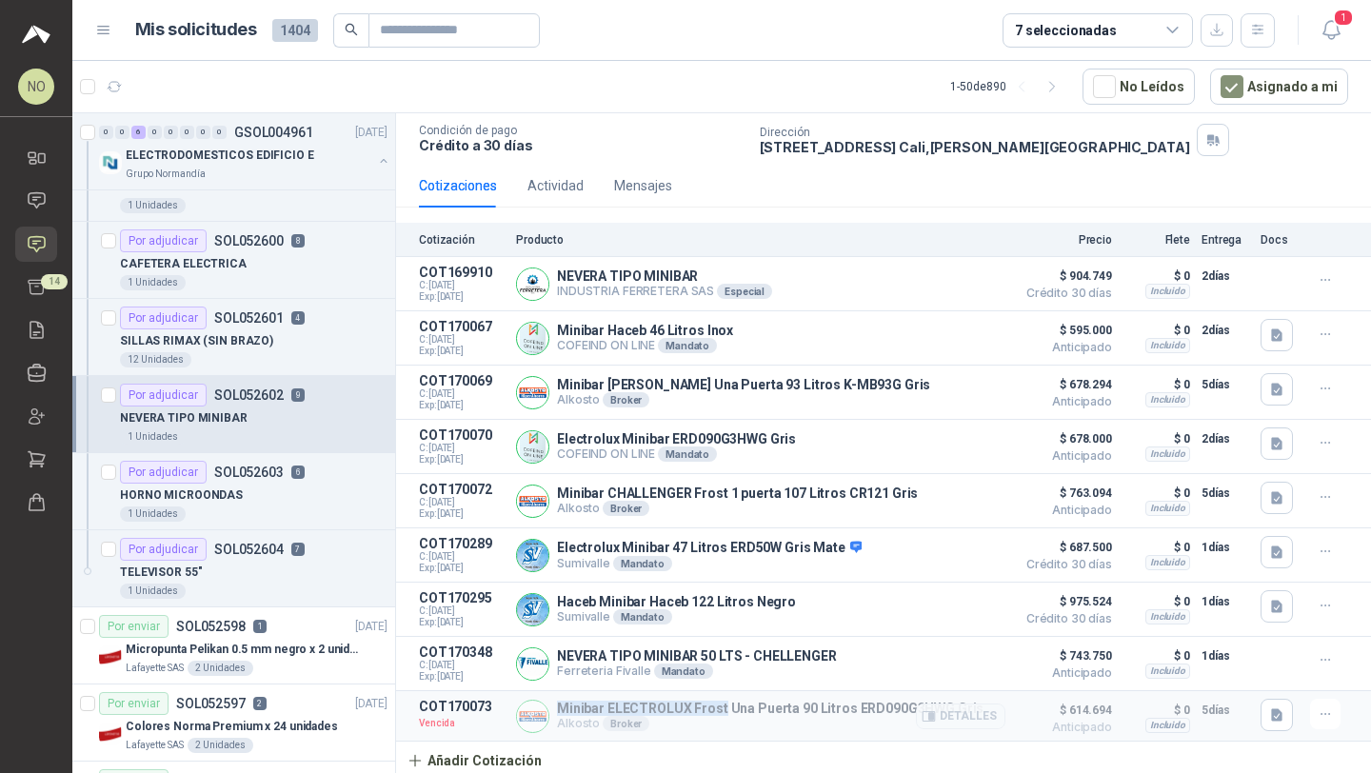
drag, startPoint x: 556, startPoint y: 712, endPoint x: 719, endPoint y: 712, distance: 162.8
click at [719, 712] on div "Minibar ELECTROLUX Frost Una Puerta 90 Litros ERD090G3HWG Gris Alkosto Broker D…" at bounding box center [760, 716] width 489 height 34
click at [936, 708] on button "Detalles" at bounding box center [960, 717] width 89 height 26
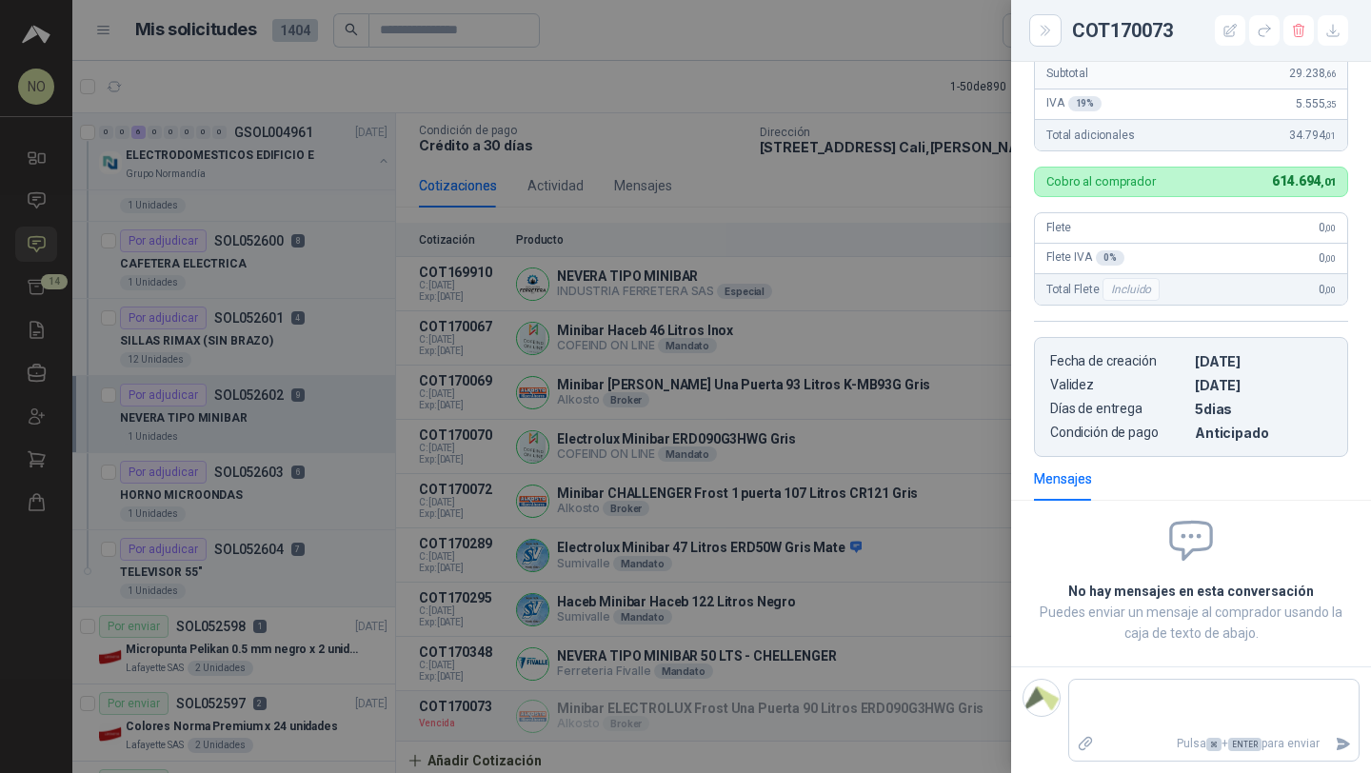
scroll to position [0, 0]
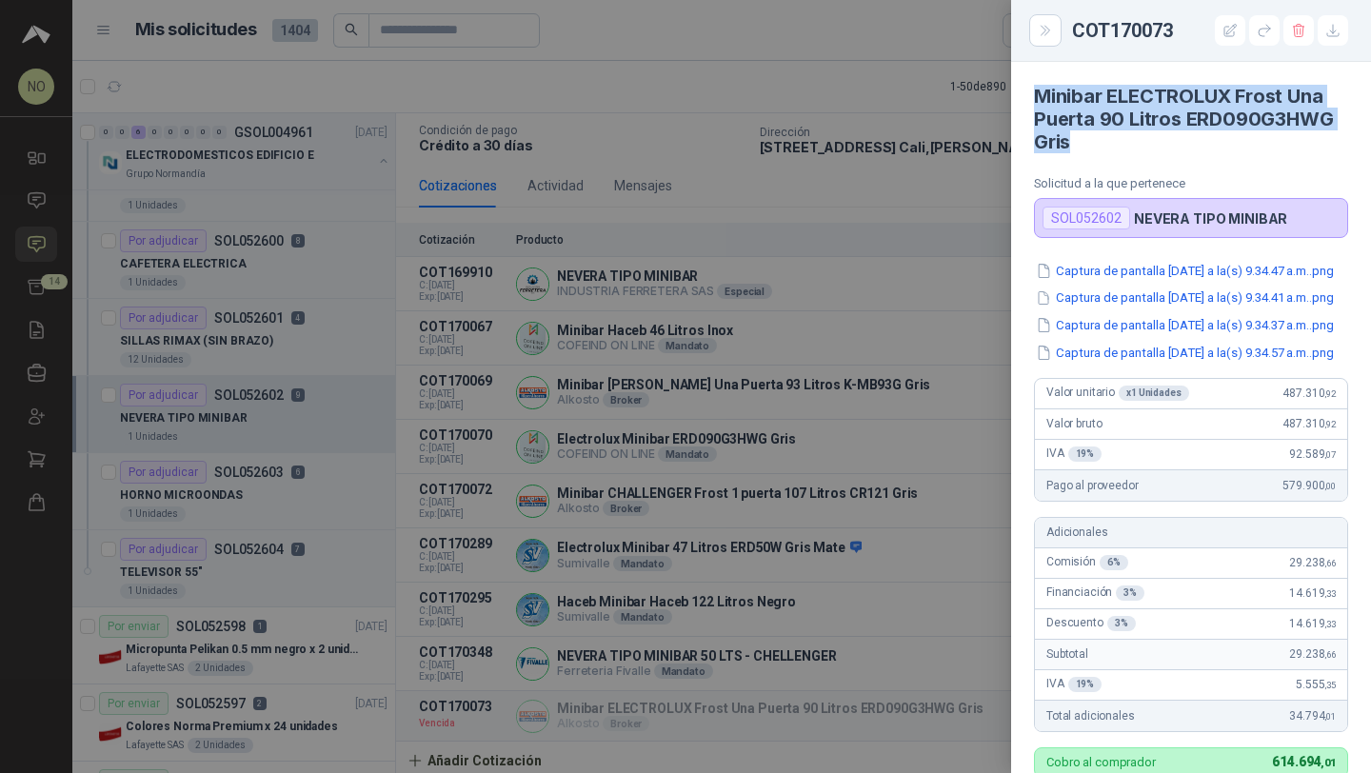
drag, startPoint x: 1036, startPoint y: 94, endPoint x: 1090, endPoint y: 136, distance: 68.6
click at [1090, 136] on h4 "Minibar ELECTROLUX Frost Una Puerta 90 Litros ERD090G3HWG Gris" at bounding box center [1191, 119] width 314 height 69
copy h4 "Minibar ELECTROLUX Frost Una Puerta 90 Litros ERD090G3HWG Gris"
click at [819, 369] on div at bounding box center [685, 386] width 1371 height 773
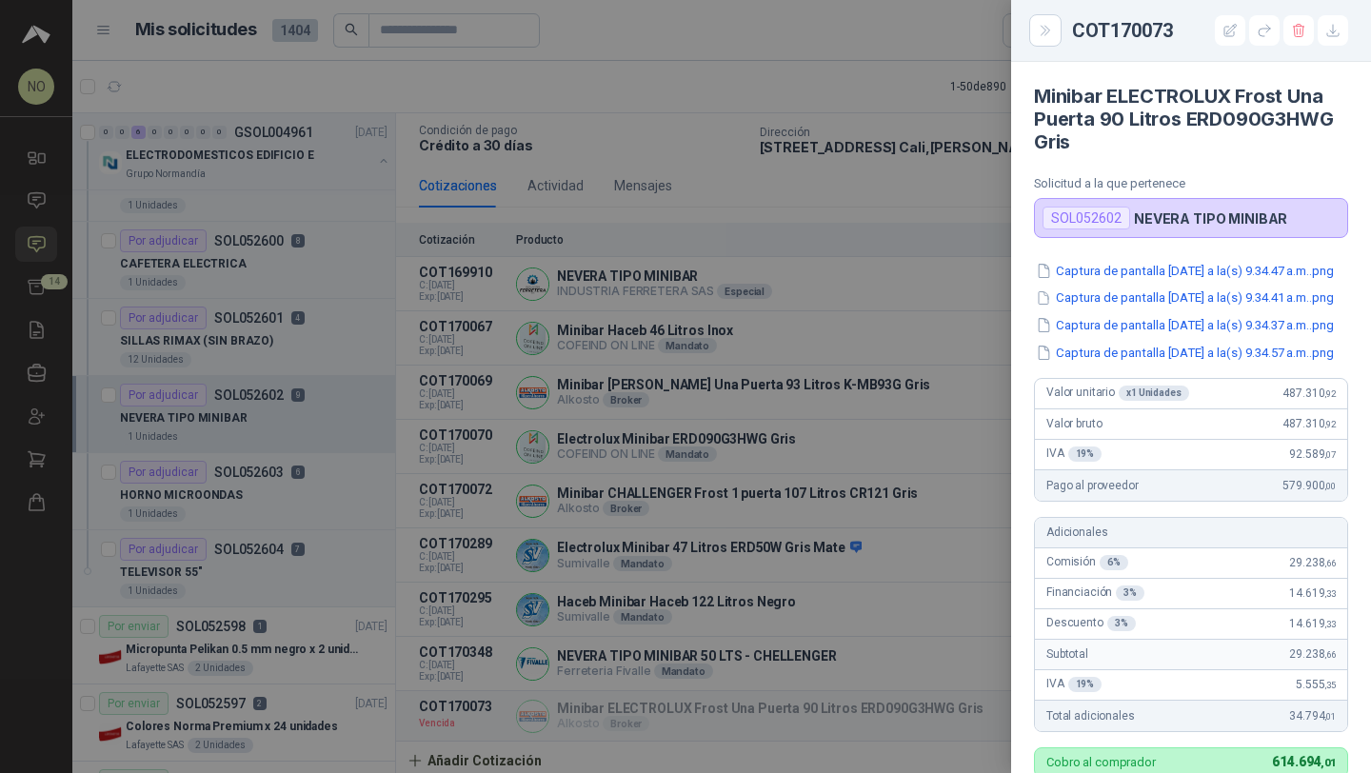
scroll to position [639, 0]
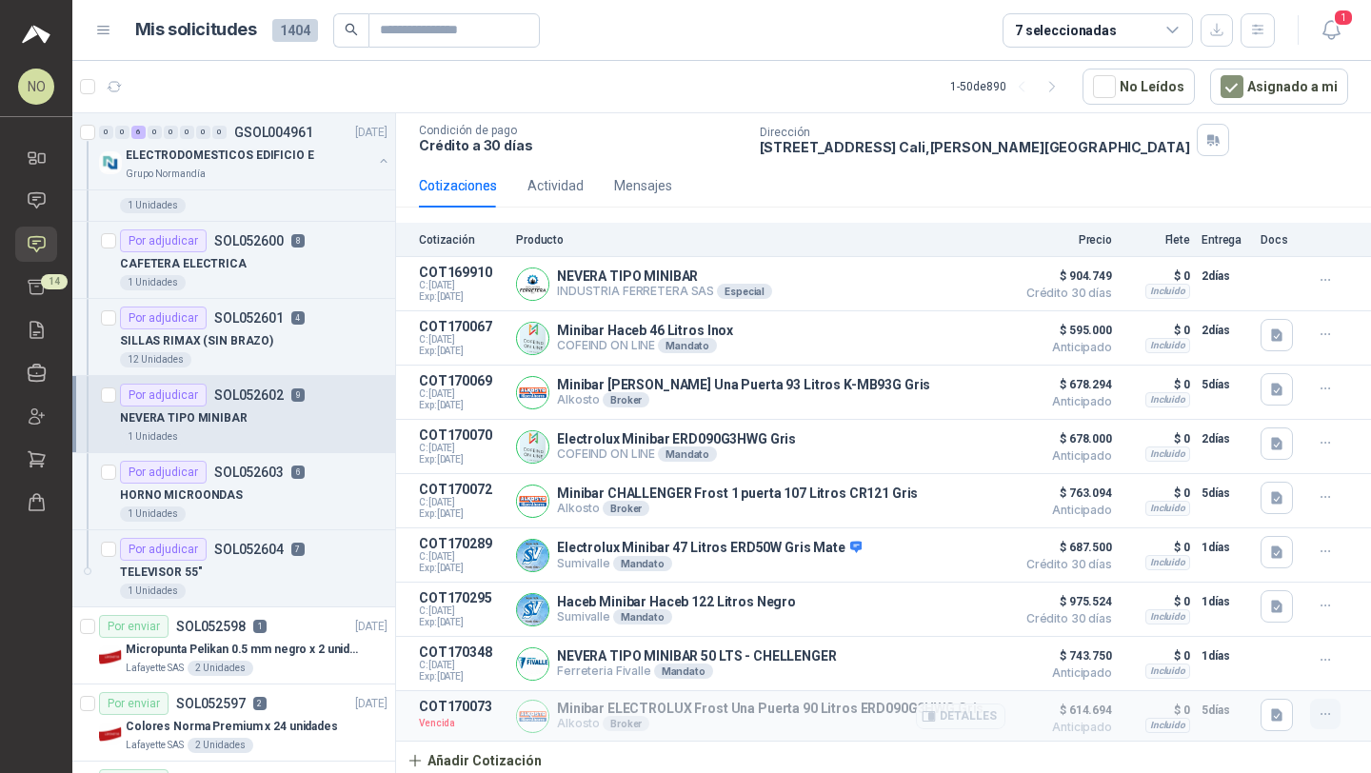
click at [1318, 722] on icon "button" at bounding box center [1326, 714] width 16 height 16
click at [1247, 605] on button "Editar" at bounding box center [1287, 603] width 152 height 30
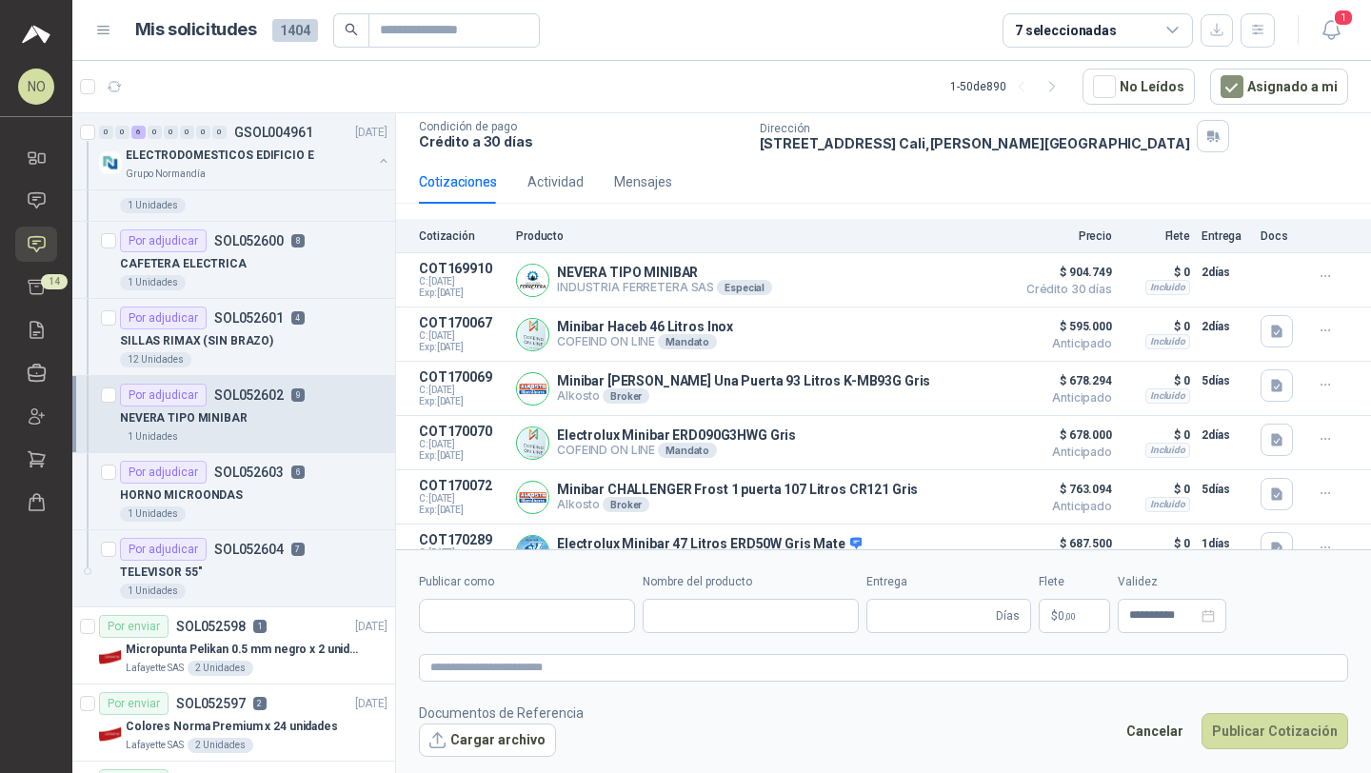
type input "**********"
type input "*"
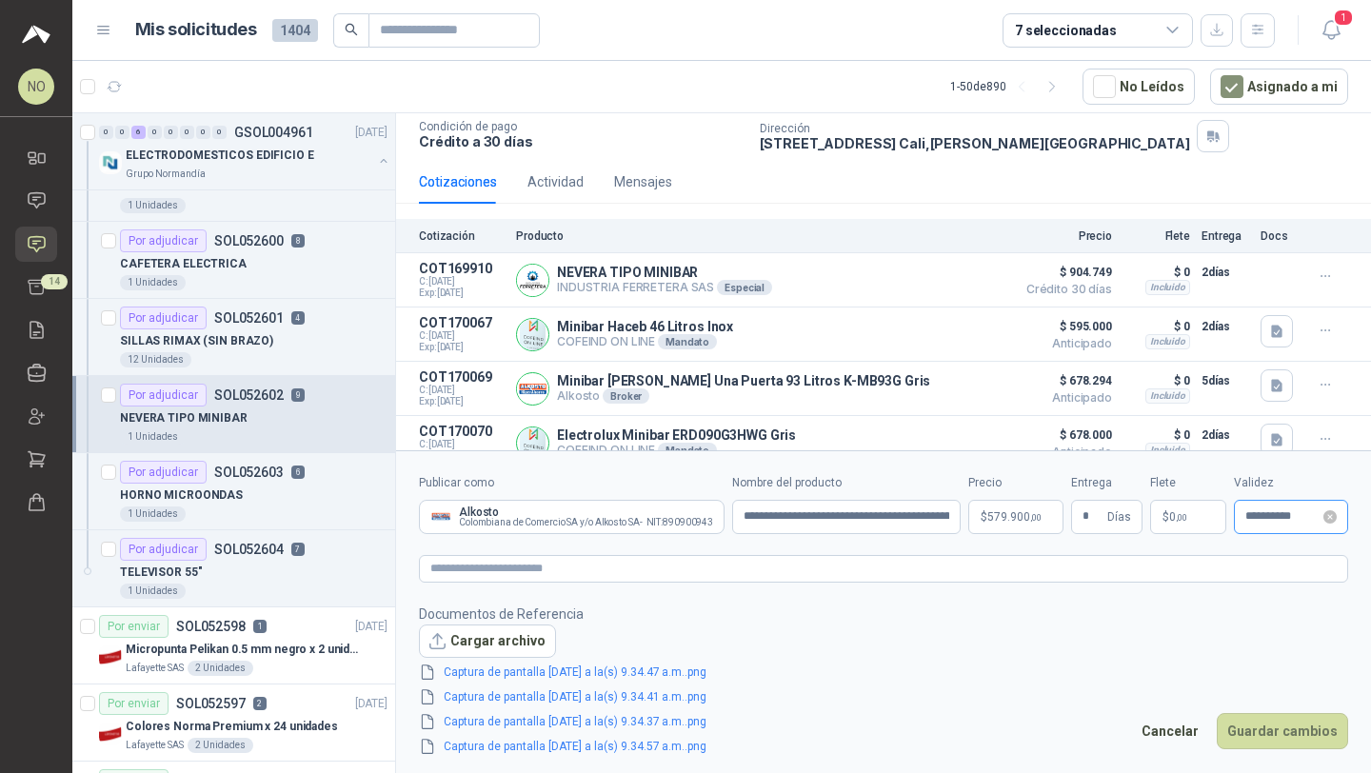
click at [1257, 506] on div "**********" at bounding box center [1291, 517] width 114 height 34
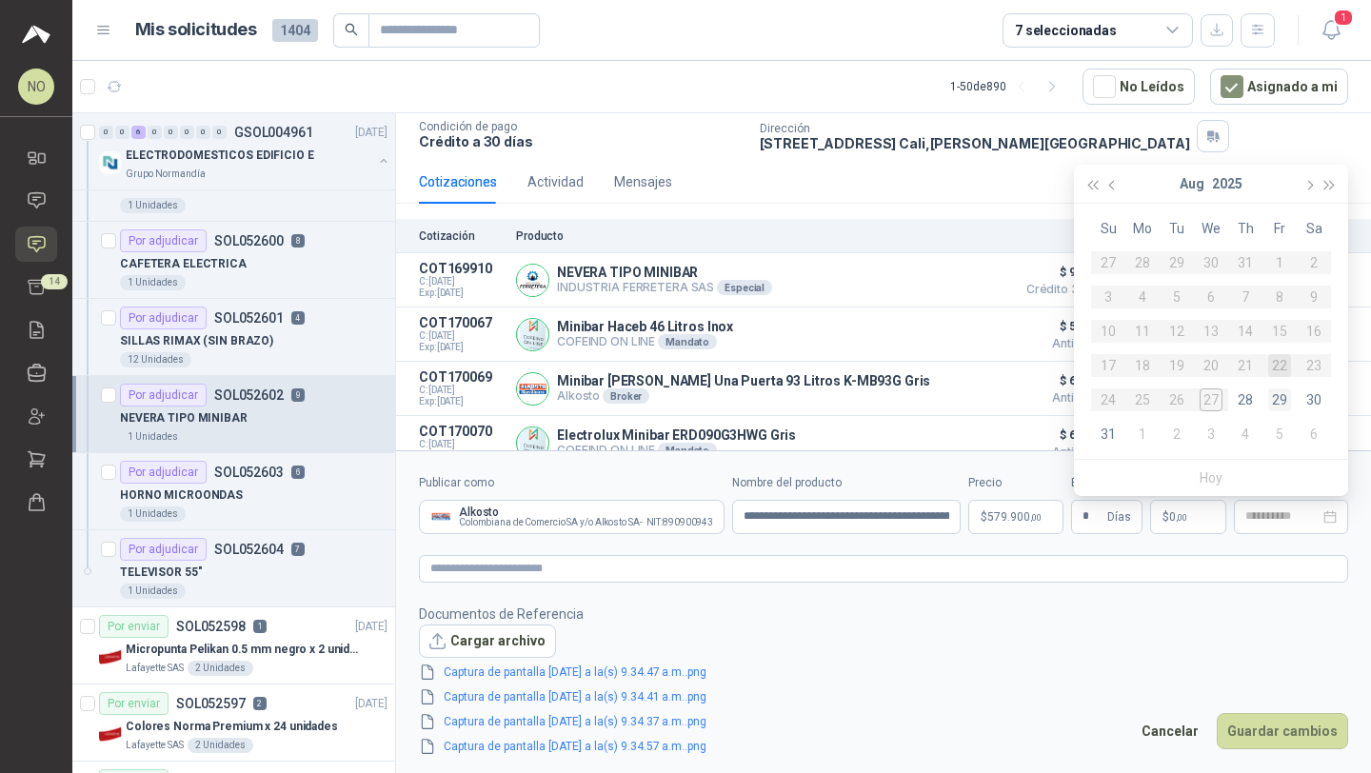
click at [1282, 397] on div "29" at bounding box center [1279, 399] width 23 height 23
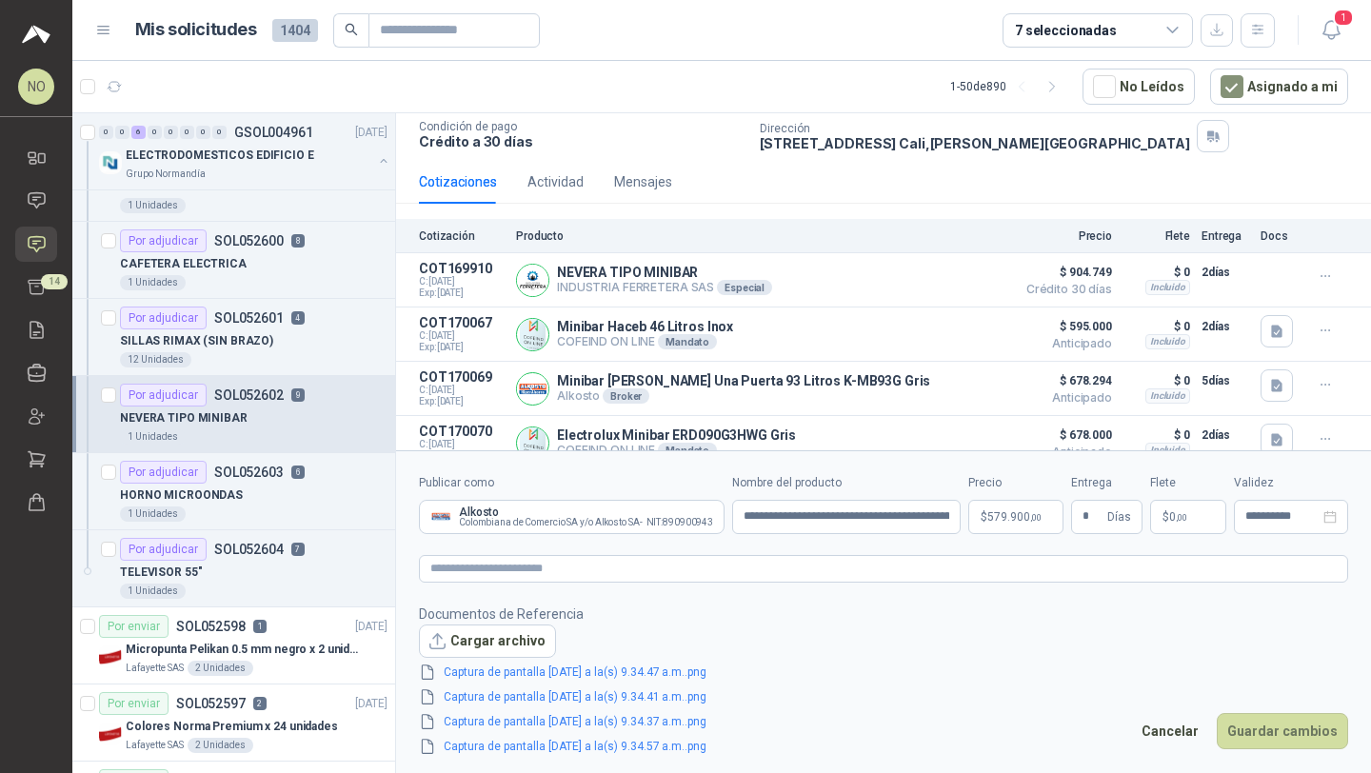
type input "**********"
click at [1270, 732] on button "Guardar cambios" at bounding box center [1282, 731] width 131 height 36
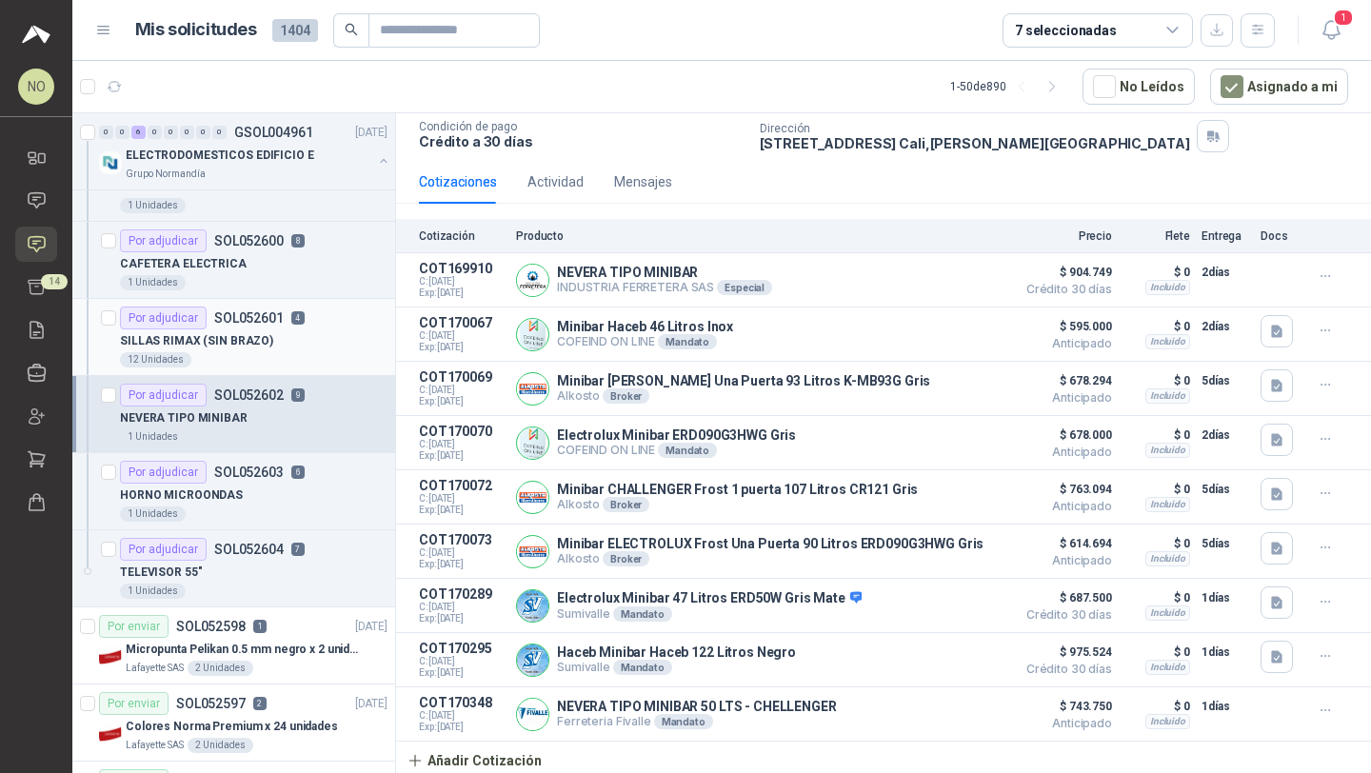
click at [244, 350] on div "SILLAS RIMAX (SIN BRAZO)" at bounding box center [254, 340] width 268 height 23
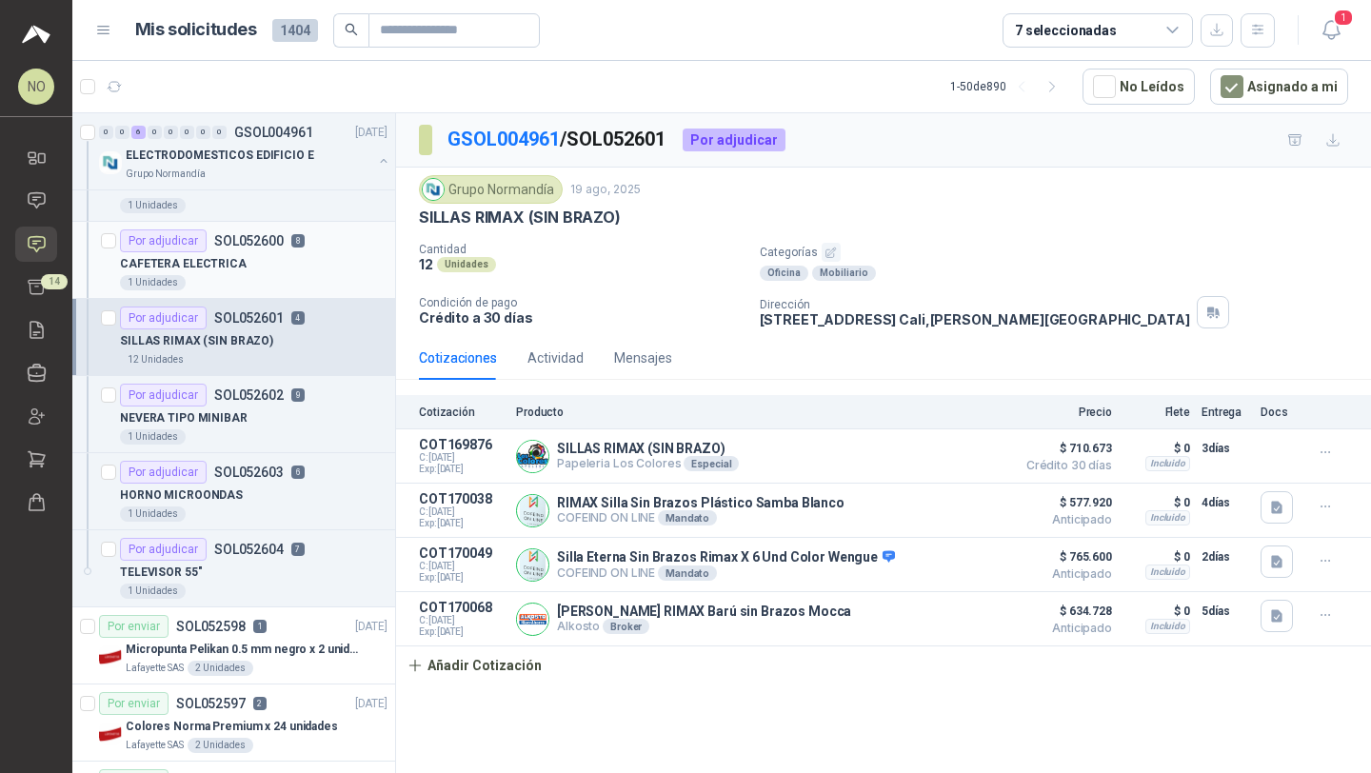
click at [266, 287] on div "1 Unidades" at bounding box center [254, 282] width 268 height 15
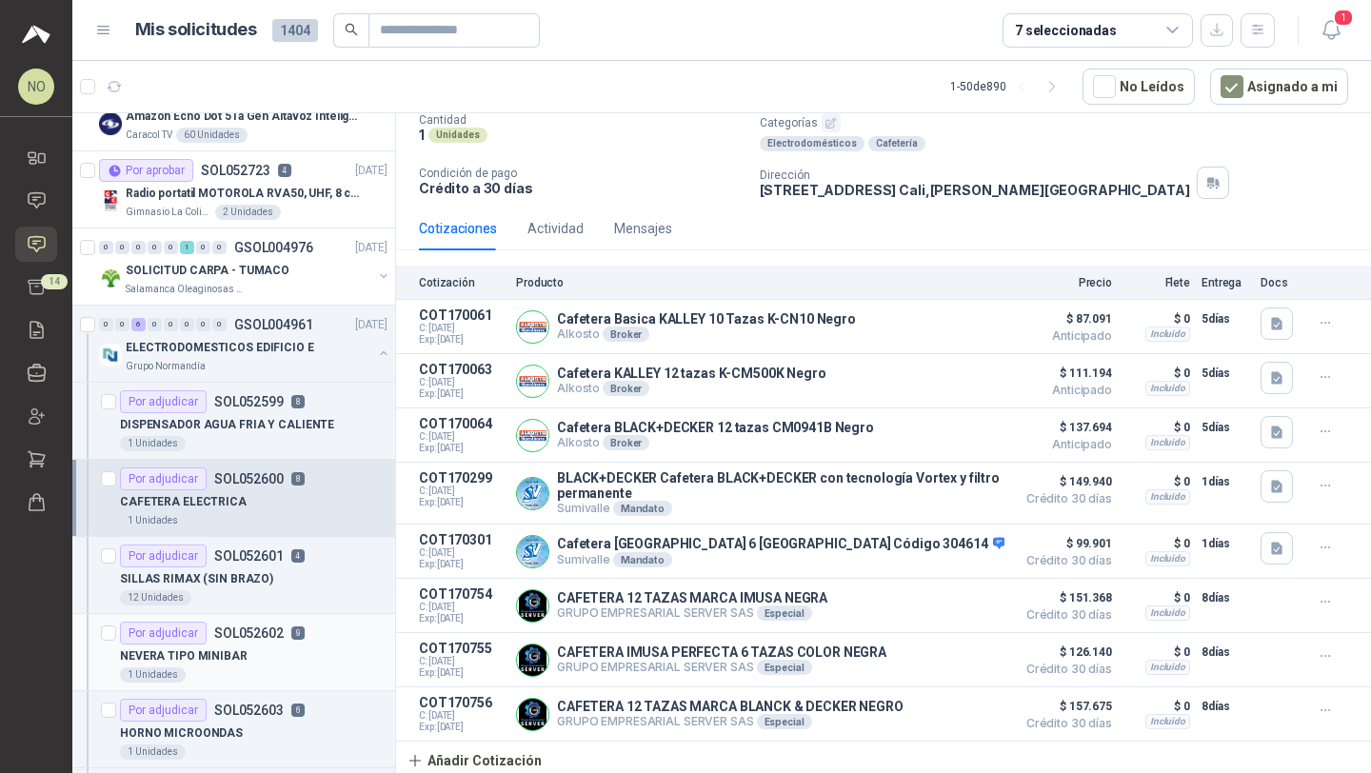
scroll to position [1966, 0]
click at [241, 399] on p "SOL052599" at bounding box center [248, 402] width 69 height 13
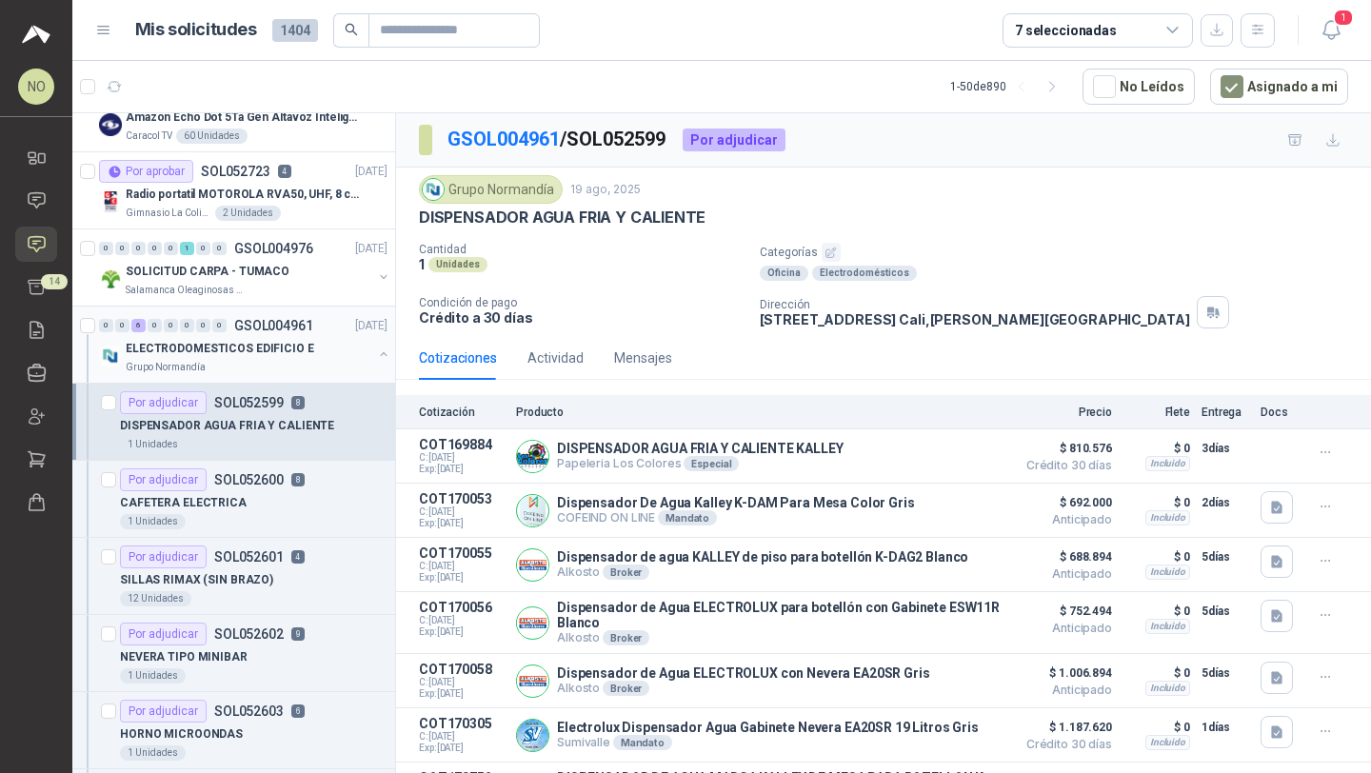
click at [236, 359] on div "ELECTRODOMESTICOS EDIFICIO E" at bounding box center [249, 348] width 247 height 23
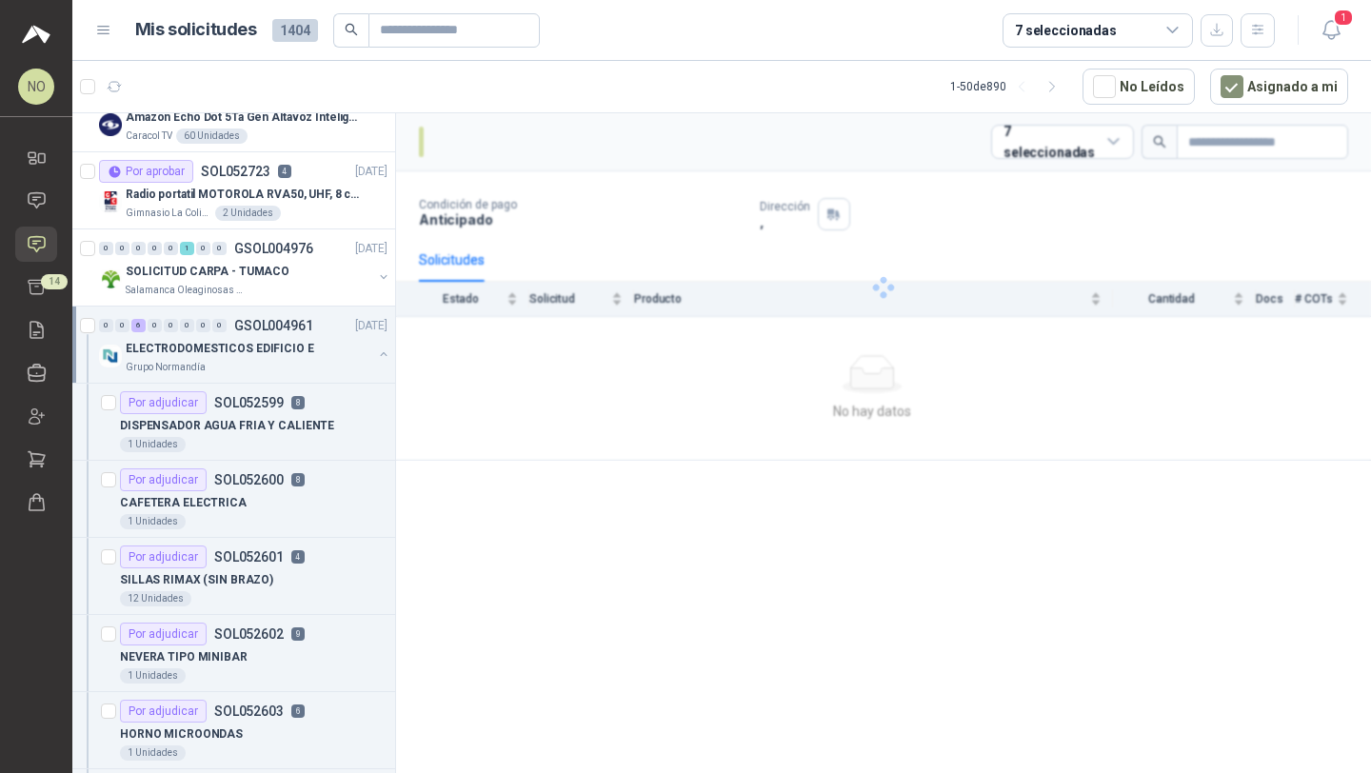
click at [236, 359] on div "ELECTRODOMESTICOS EDIFICIO E" at bounding box center [249, 348] width 247 height 23
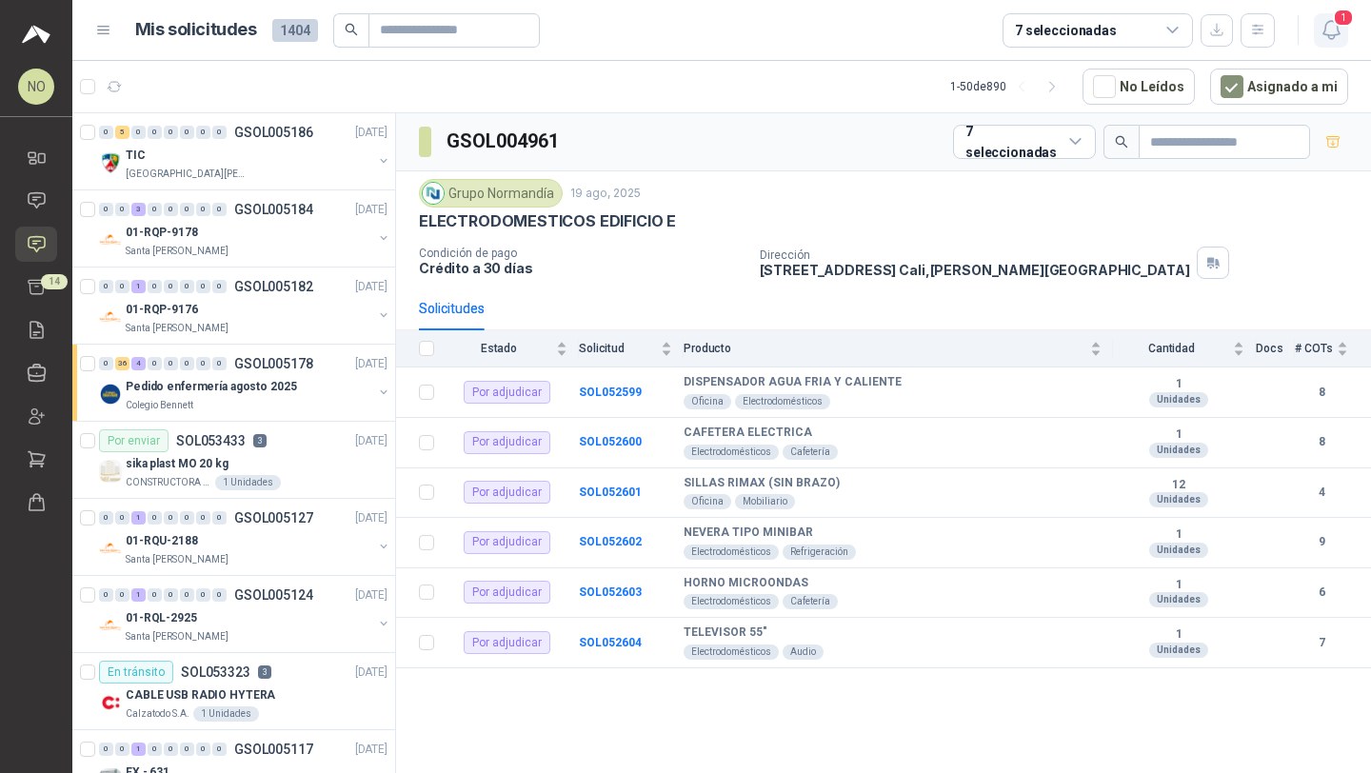
click at [1324, 37] on icon "button" at bounding box center [1331, 30] width 24 height 24
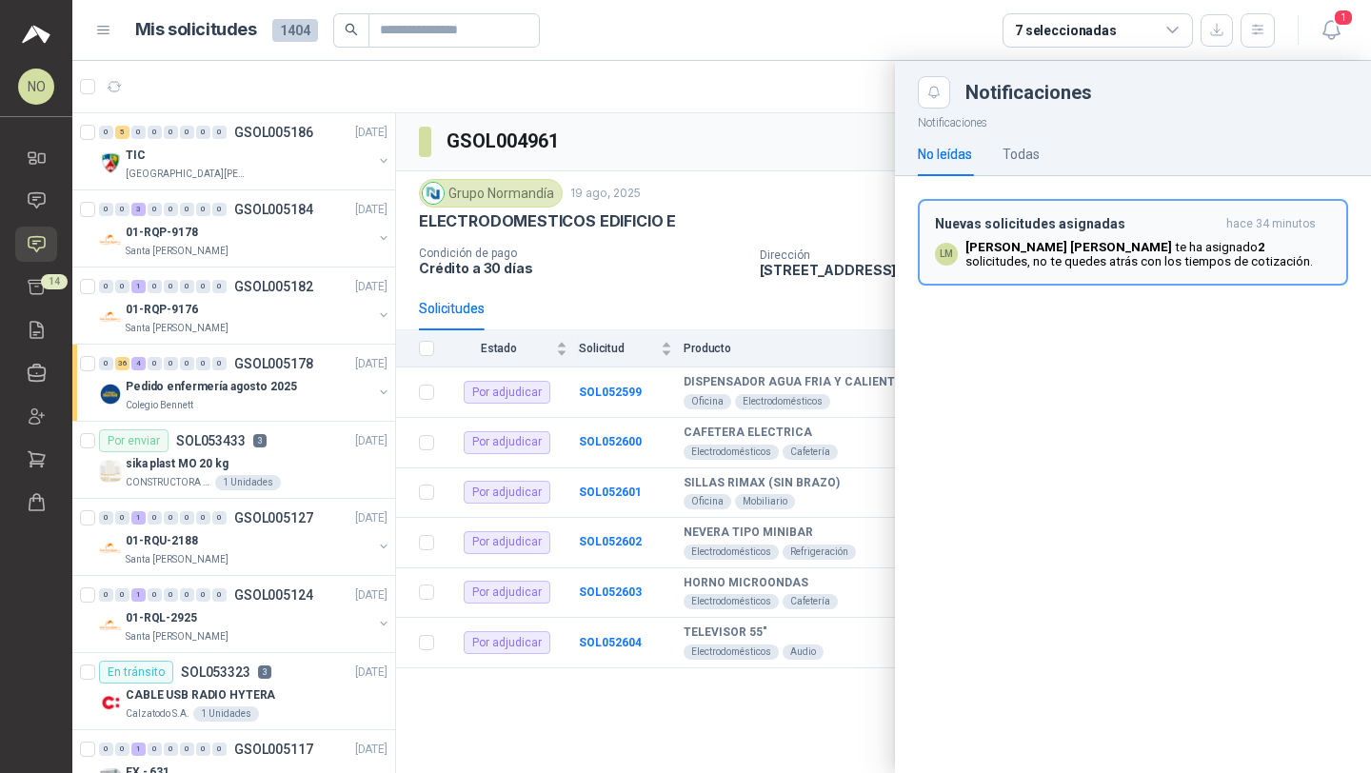
click at [1093, 259] on p "[PERSON_NAME] te ha asignado 2 solicitudes , no te quedes atrás con los tiempos…" at bounding box center [1148, 254] width 366 height 29
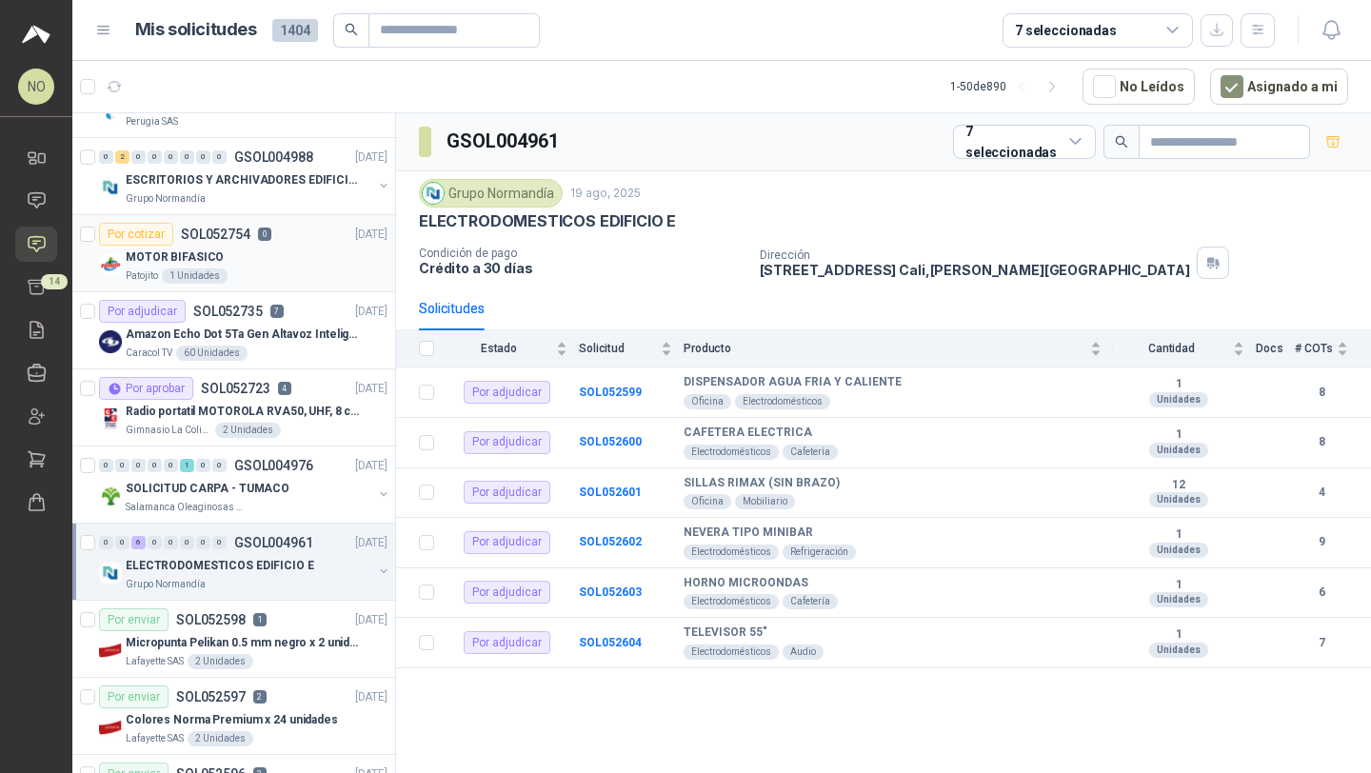
scroll to position [1769, 0]
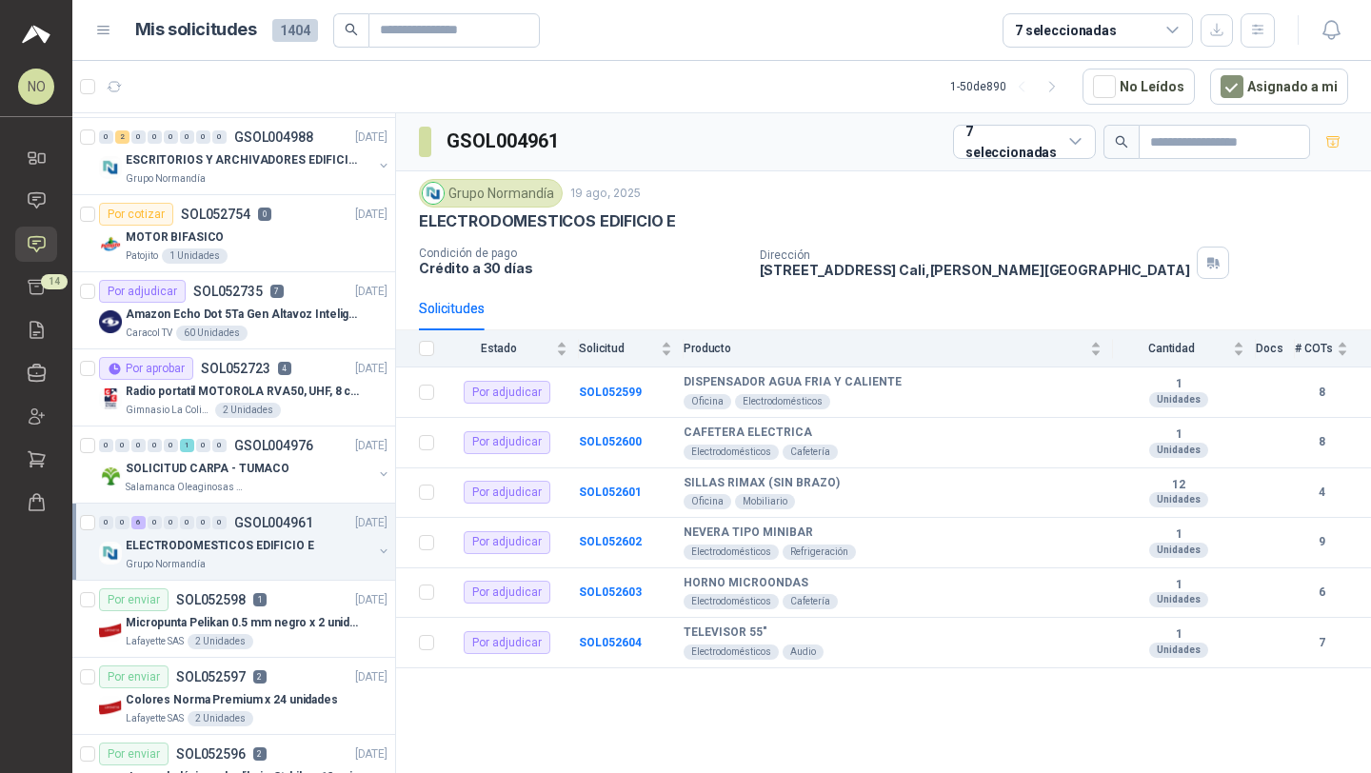
click at [279, 540] on p "ELECTRODOMESTICOS EDIFICIO E" at bounding box center [220, 546] width 188 height 18
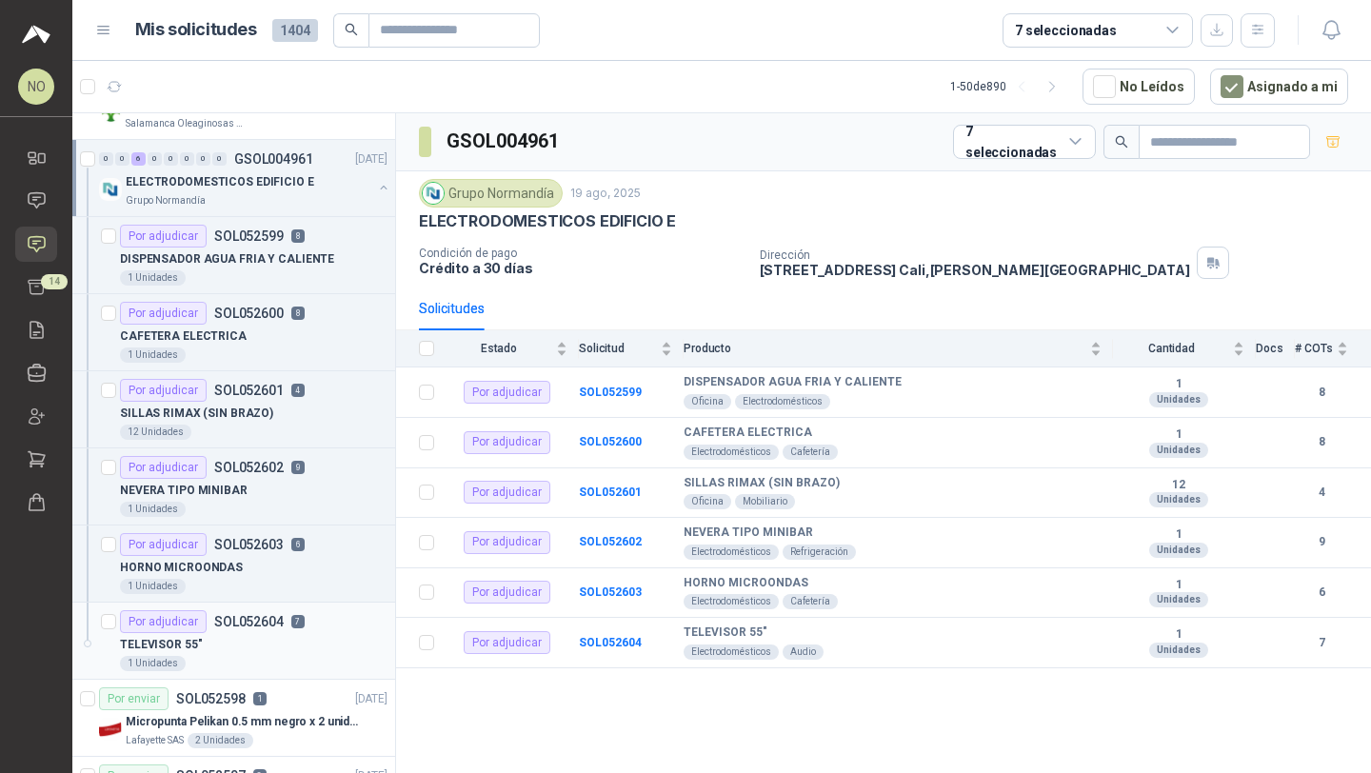
scroll to position [2112, 0]
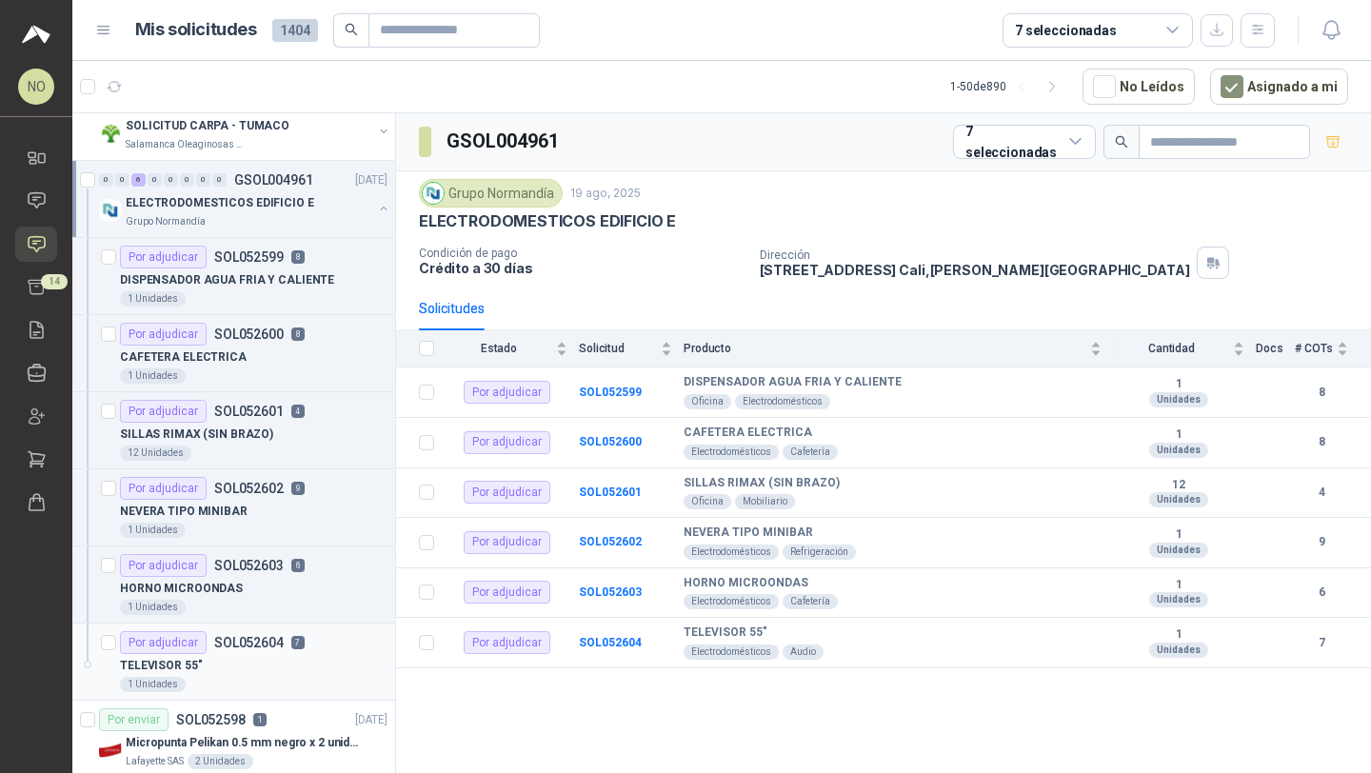
click at [169, 667] on p "TELEVISOR 55"" at bounding box center [161, 666] width 82 height 18
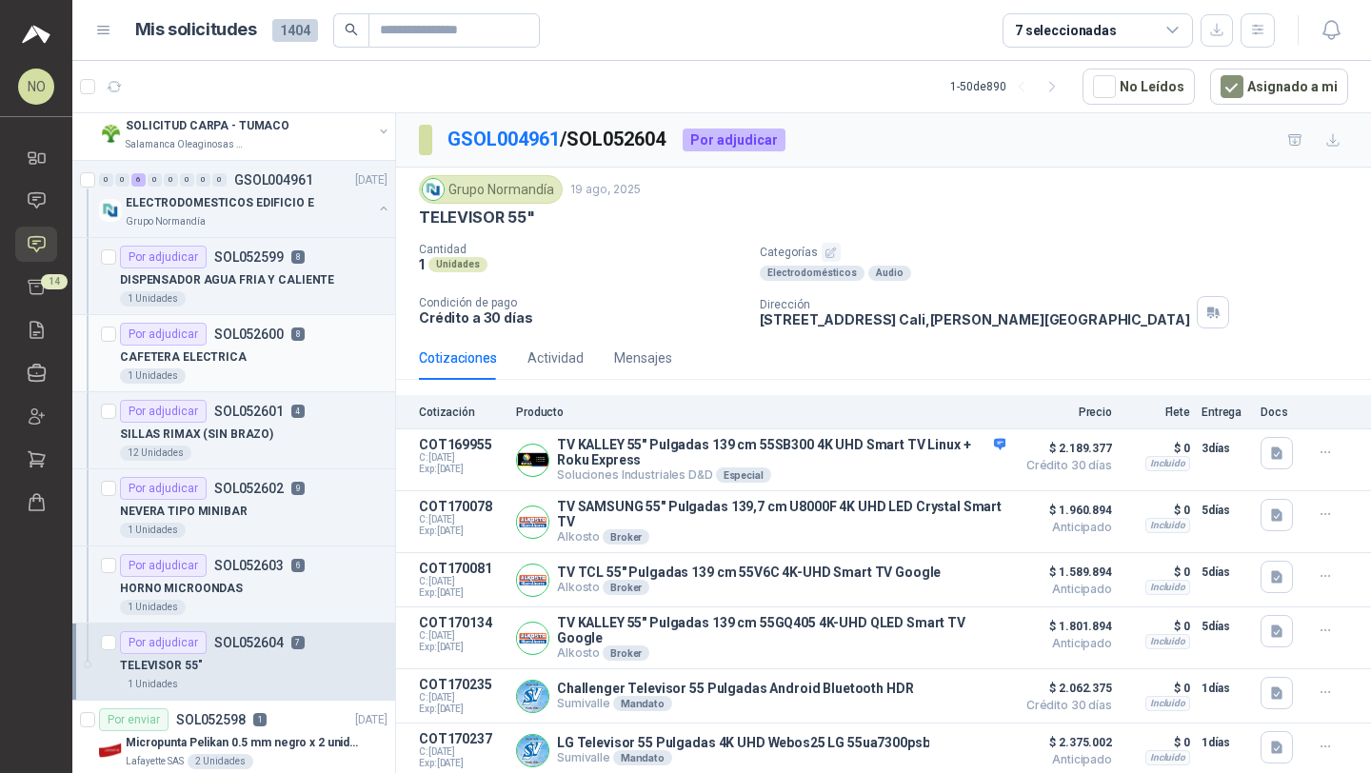
click at [321, 359] on div "CAFETERA ELECTRICA" at bounding box center [254, 357] width 268 height 23
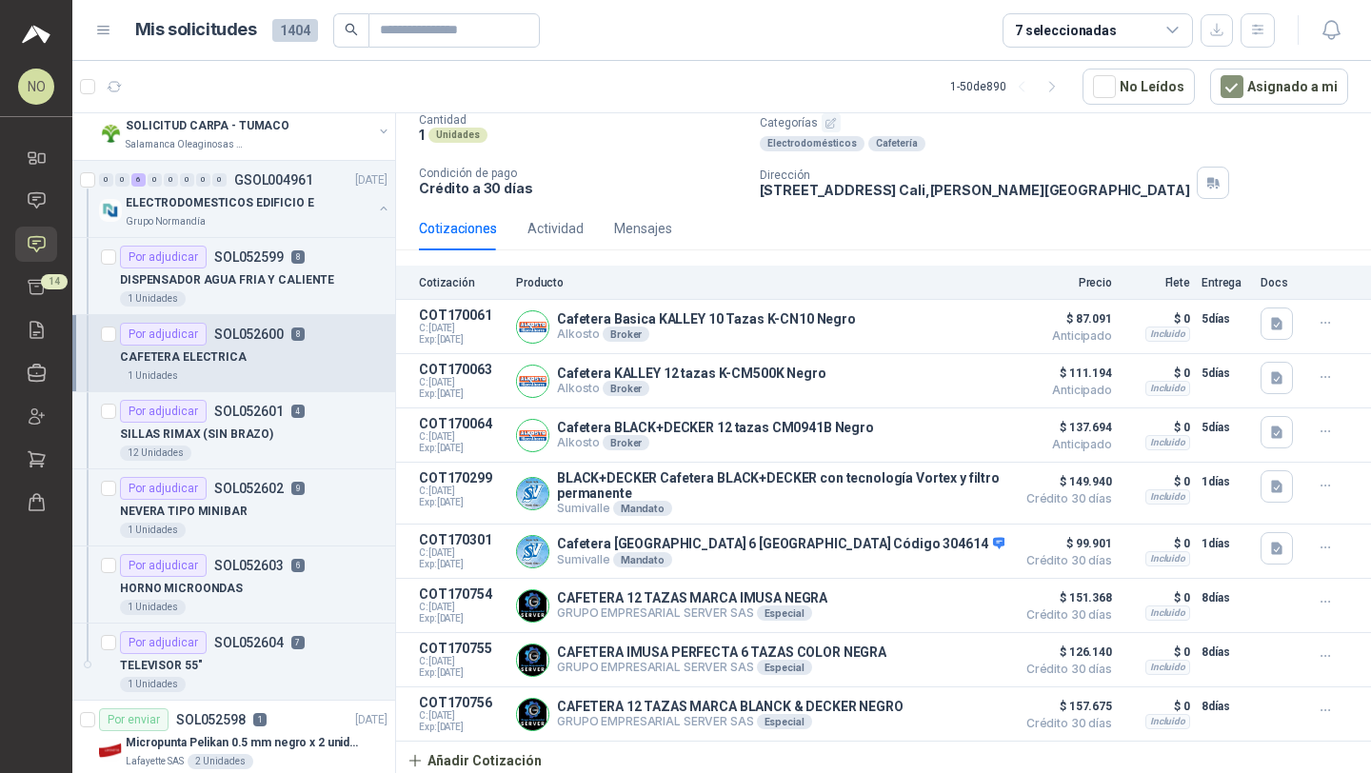
scroll to position [142, 0]
click at [225, 455] on div "12 Unidades" at bounding box center [254, 453] width 268 height 15
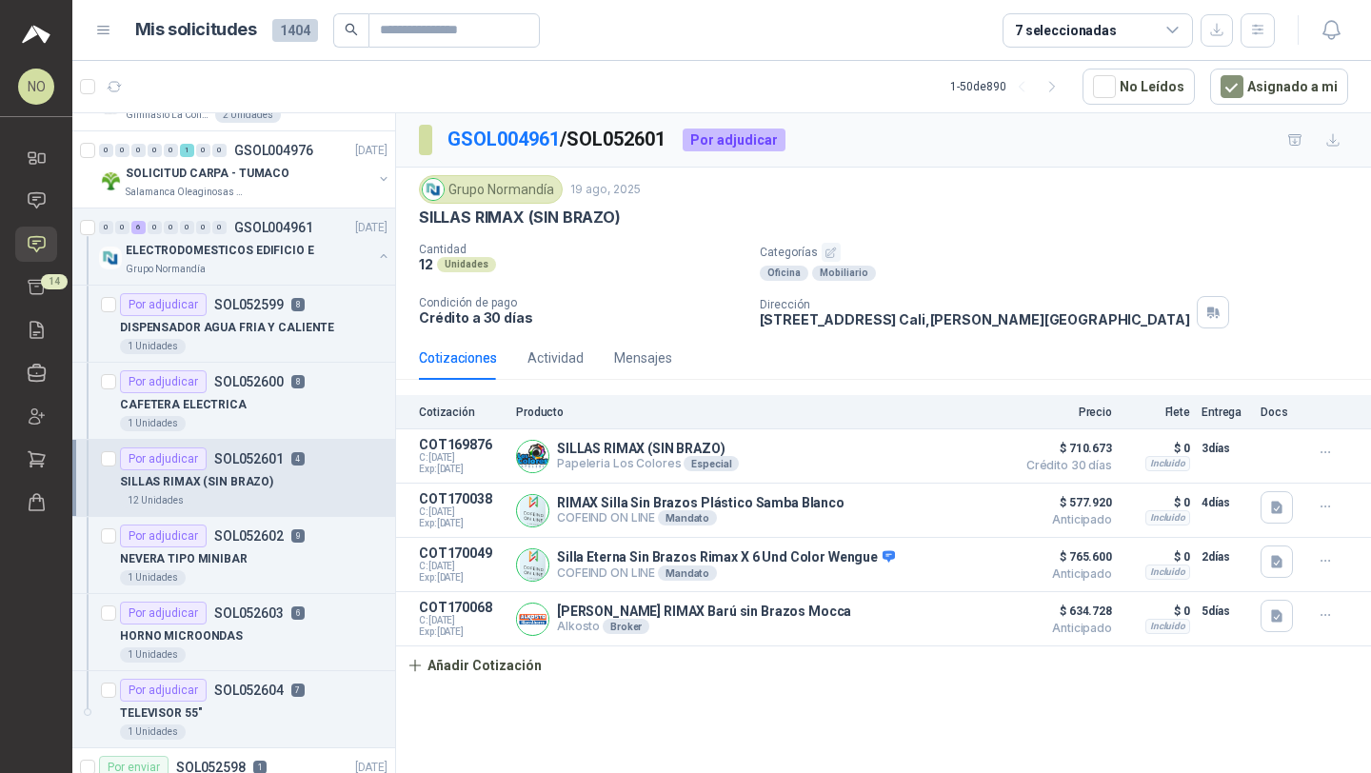
scroll to position [1975, 0]
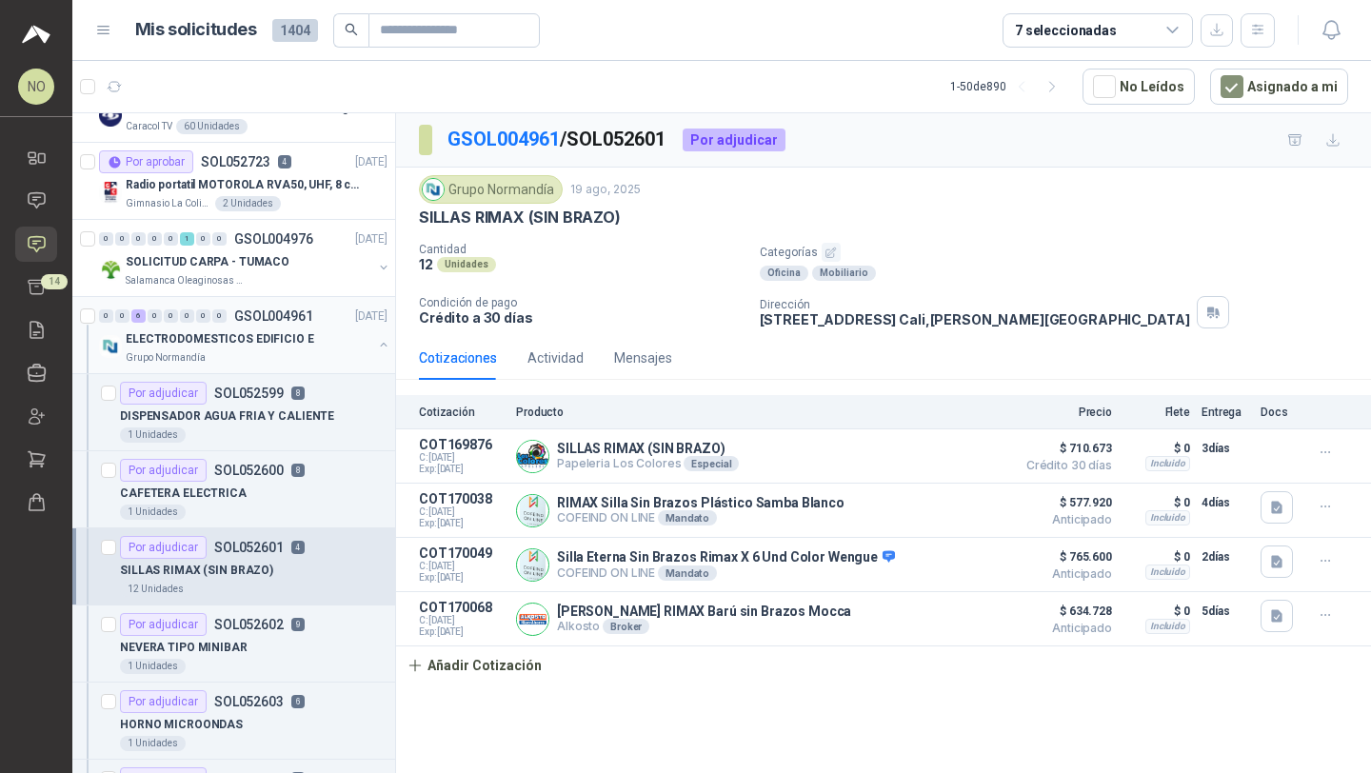
click at [309, 327] on div "ELECTRODOMESTICOS EDIFICIO E" at bounding box center [249, 338] width 247 height 23
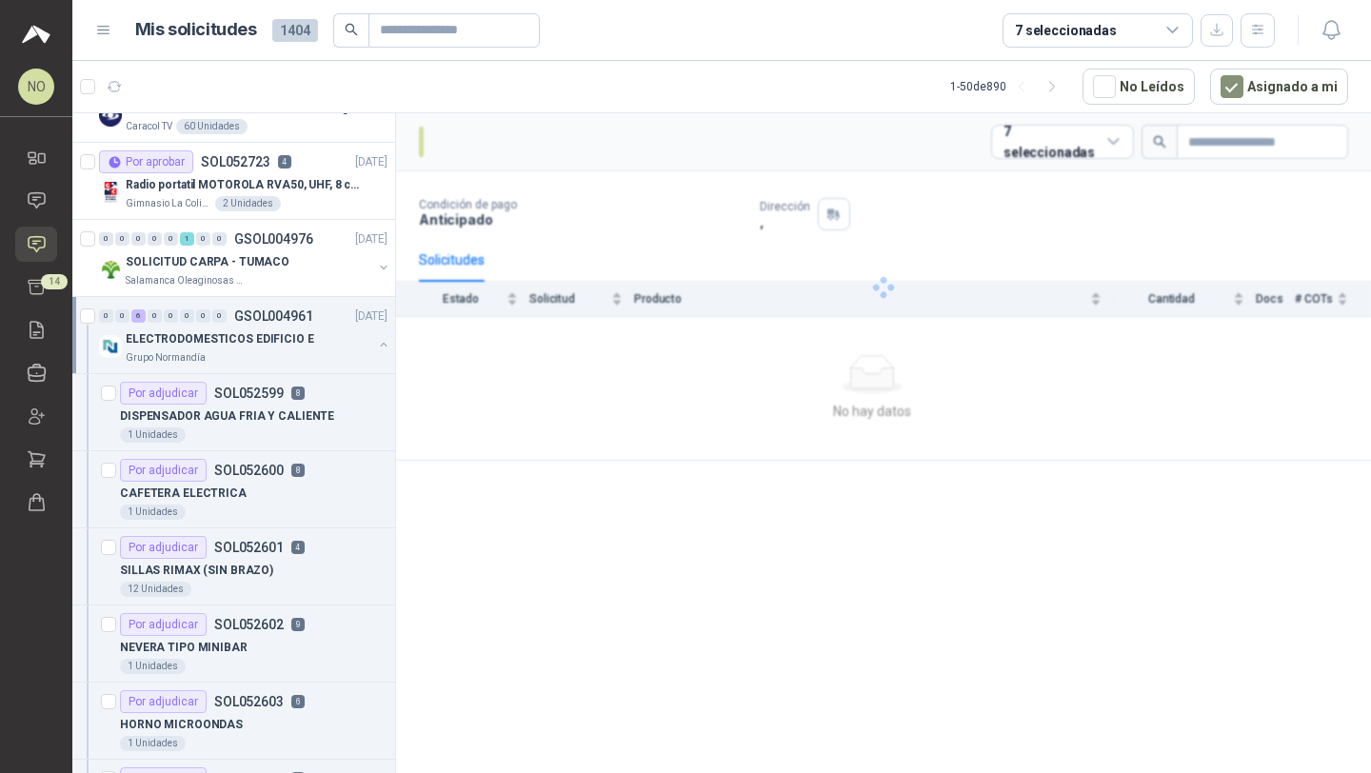
click at [309, 327] on div "ELECTRODOMESTICOS EDIFICIO E" at bounding box center [249, 338] width 247 height 23
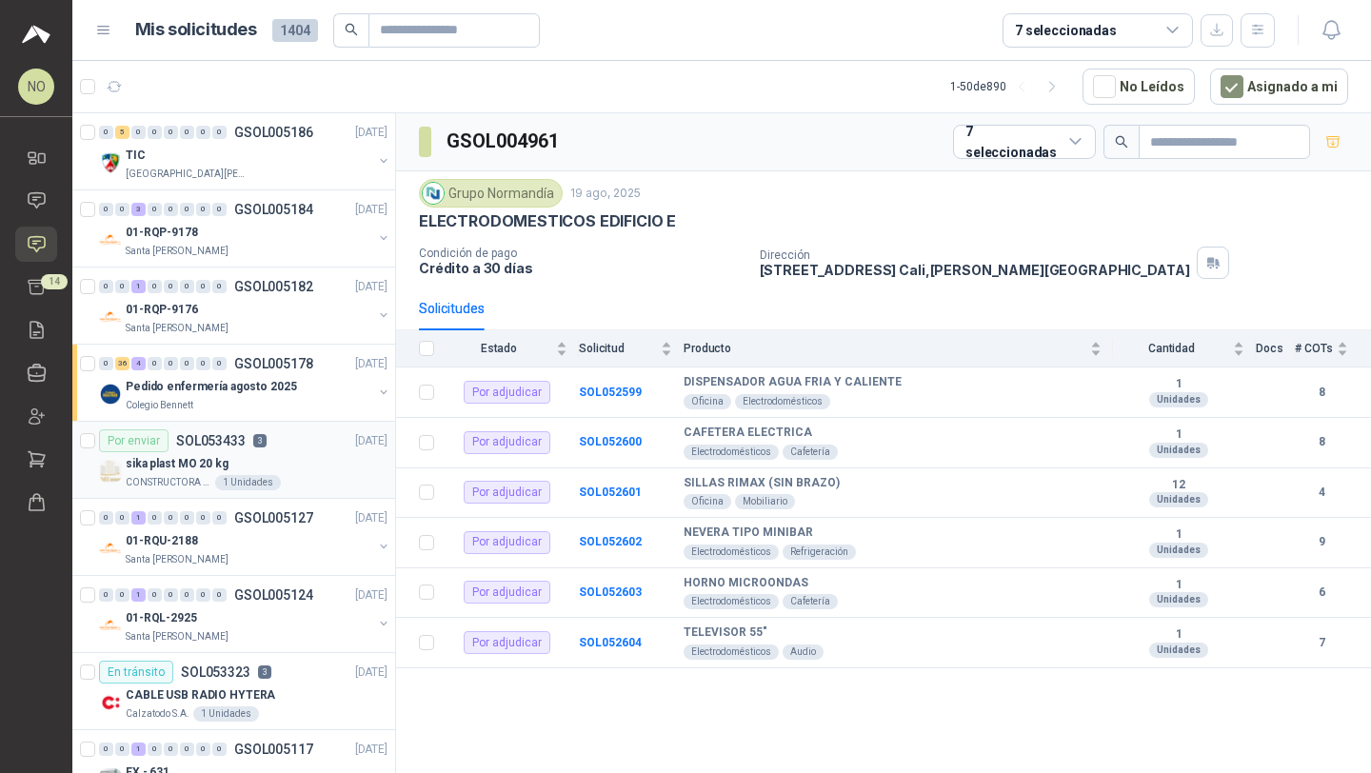
click at [258, 469] on div "sika plast MO 20 kg" at bounding box center [257, 463] width 262 height 23
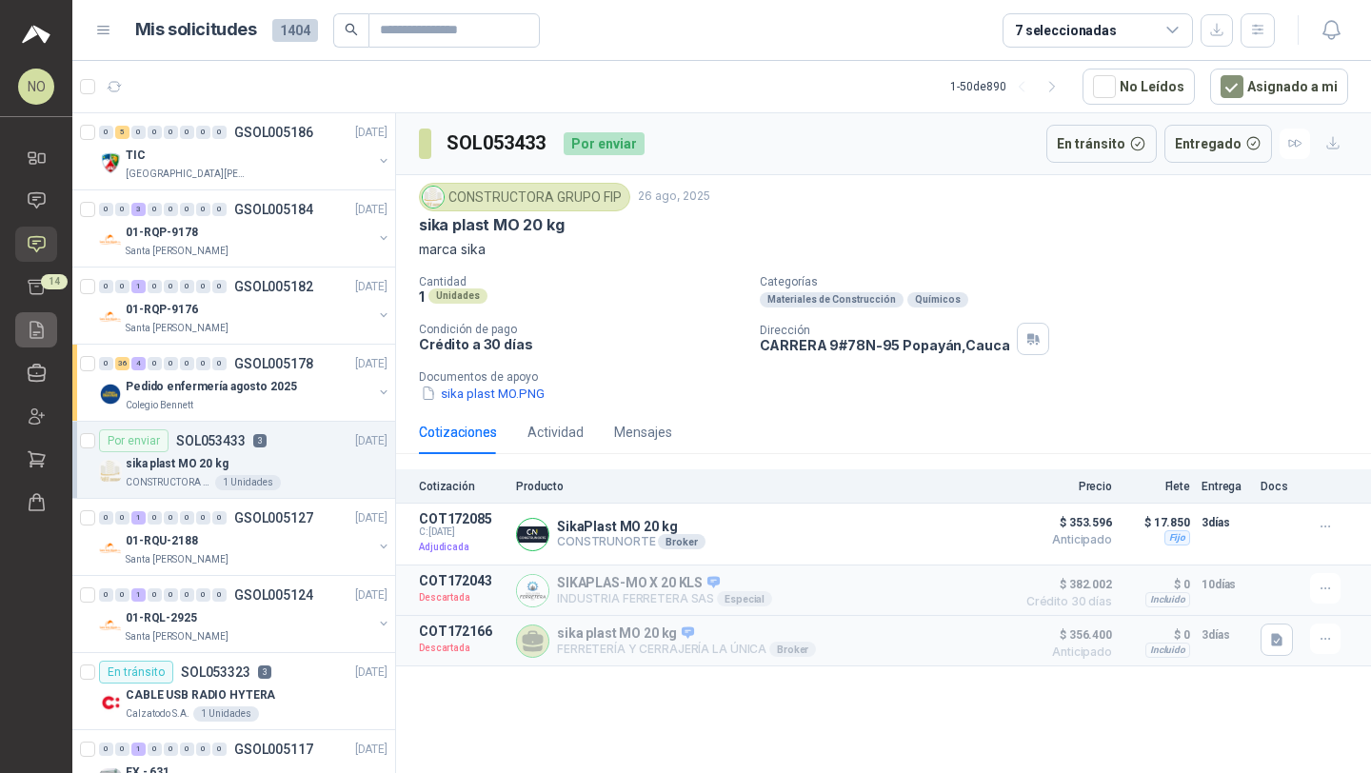
click at [42, 326] on icon at bounding box center [36, 330] width 12 height 16
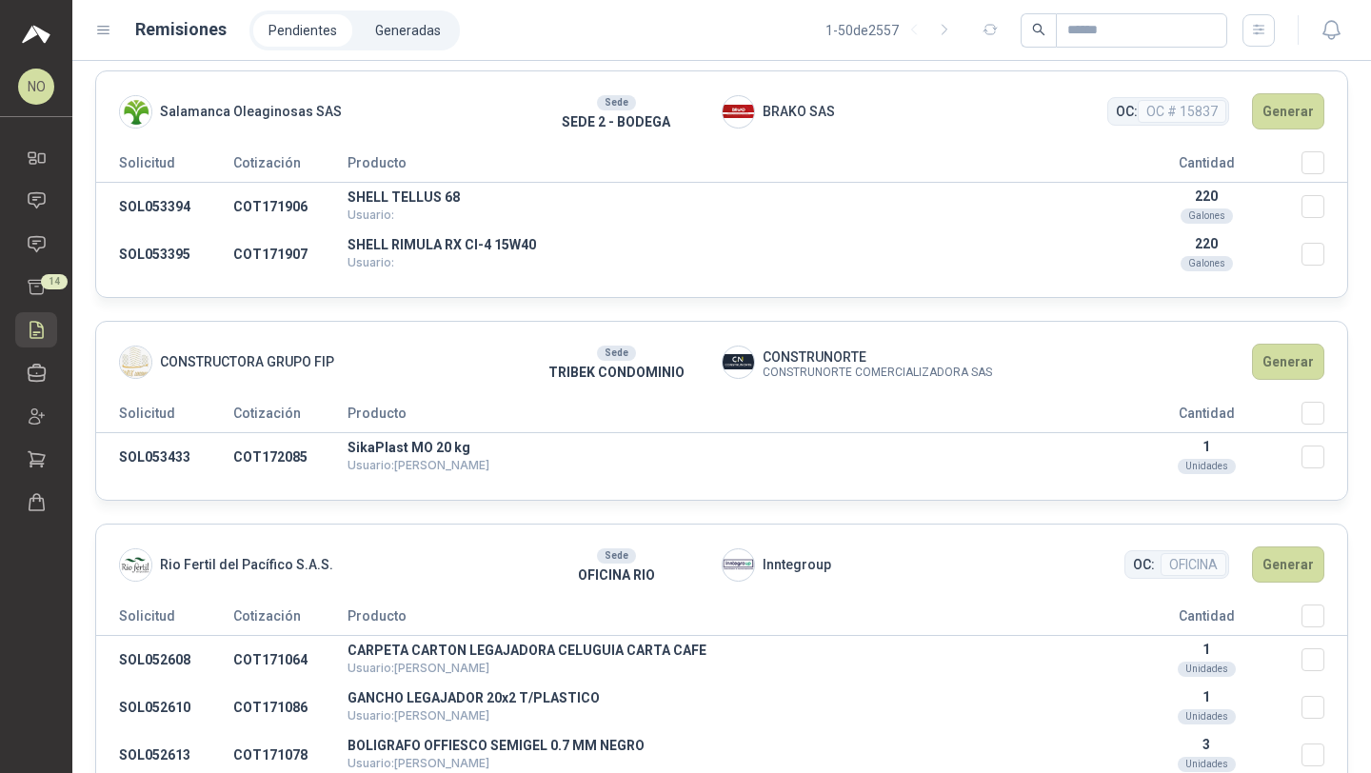
scroll to position [3633, 0]
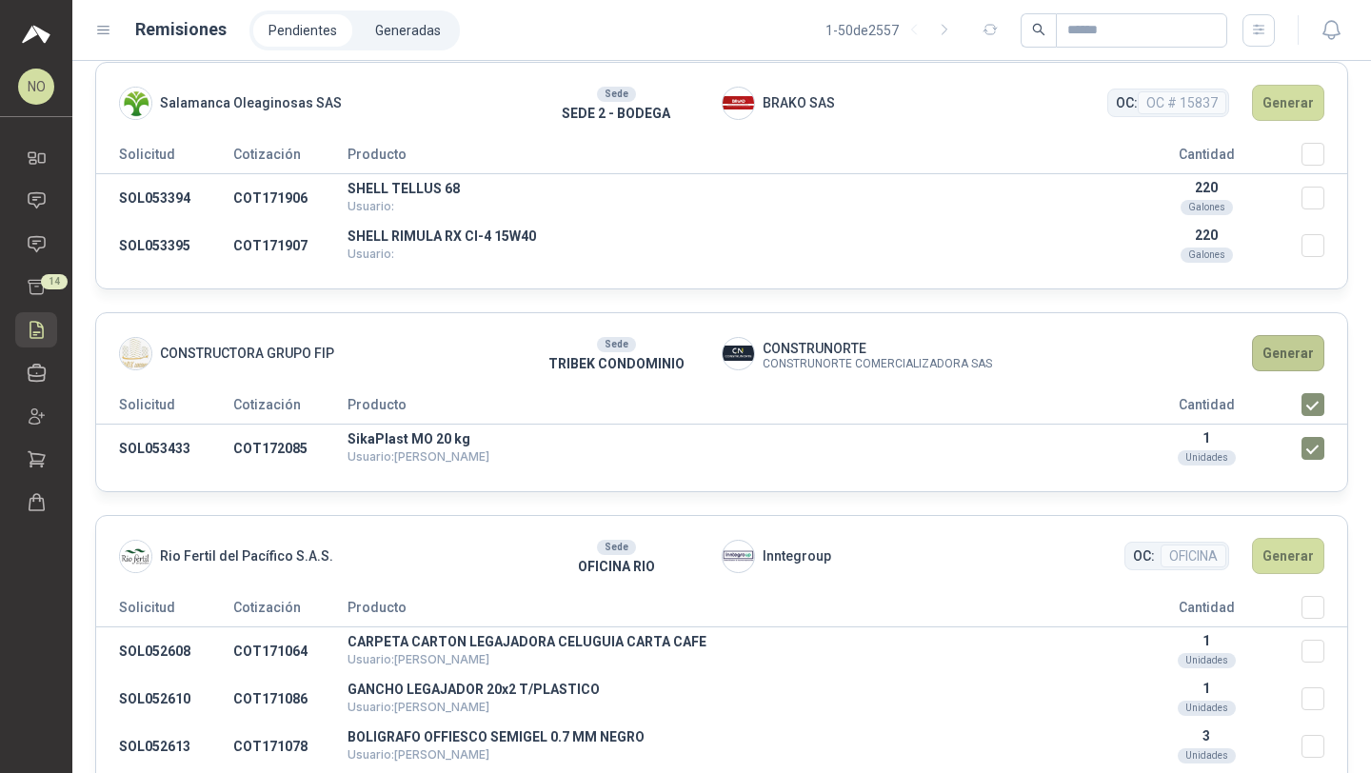
click at [1273, 357] on button "Generar" at bounding box center [1288, 353] width 72 height 36
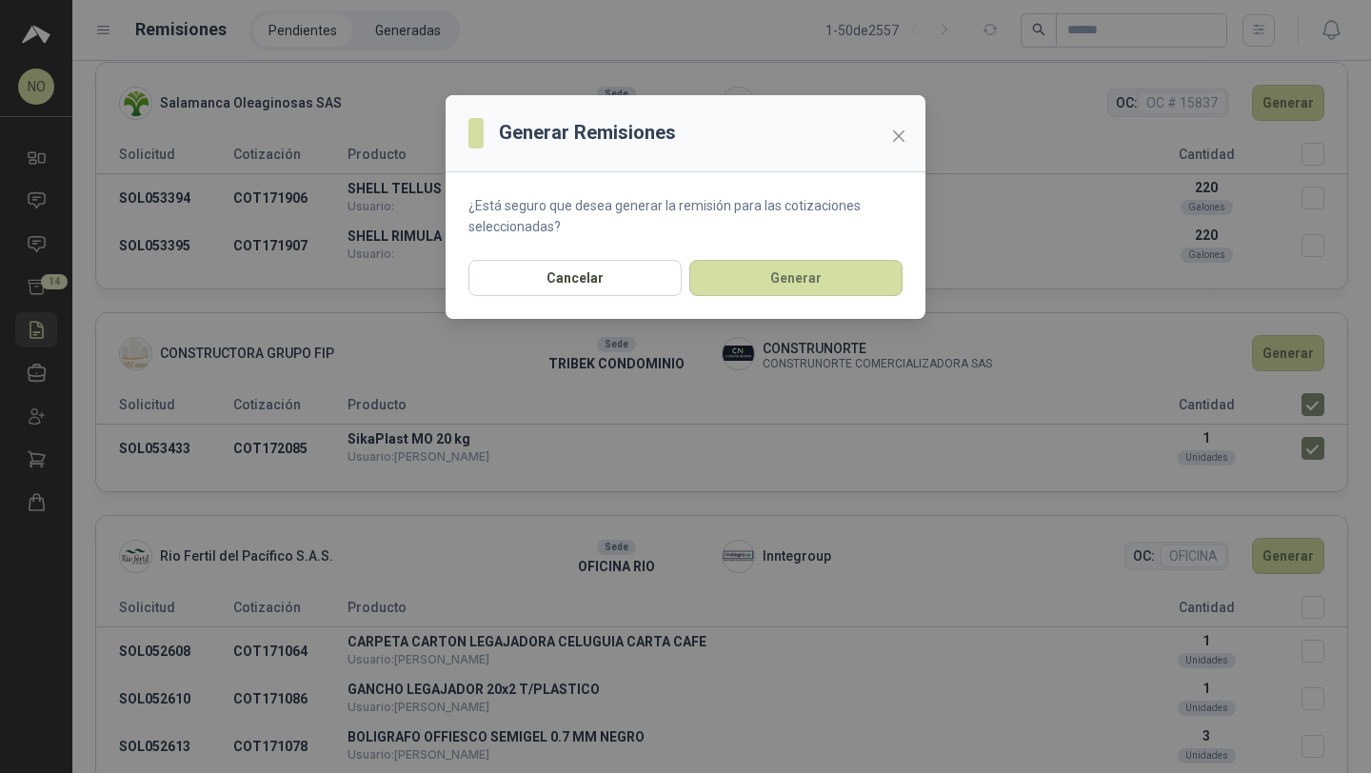
click at [825, 257] on section "¿Está seguro que desea generar la remisión para las cotizaciones seleccionadas?" at bounding box center [686, 216] width 480 height 88
click at [816, 270] on button "Generar" at bounding box center [795, 278] width 213 height 36
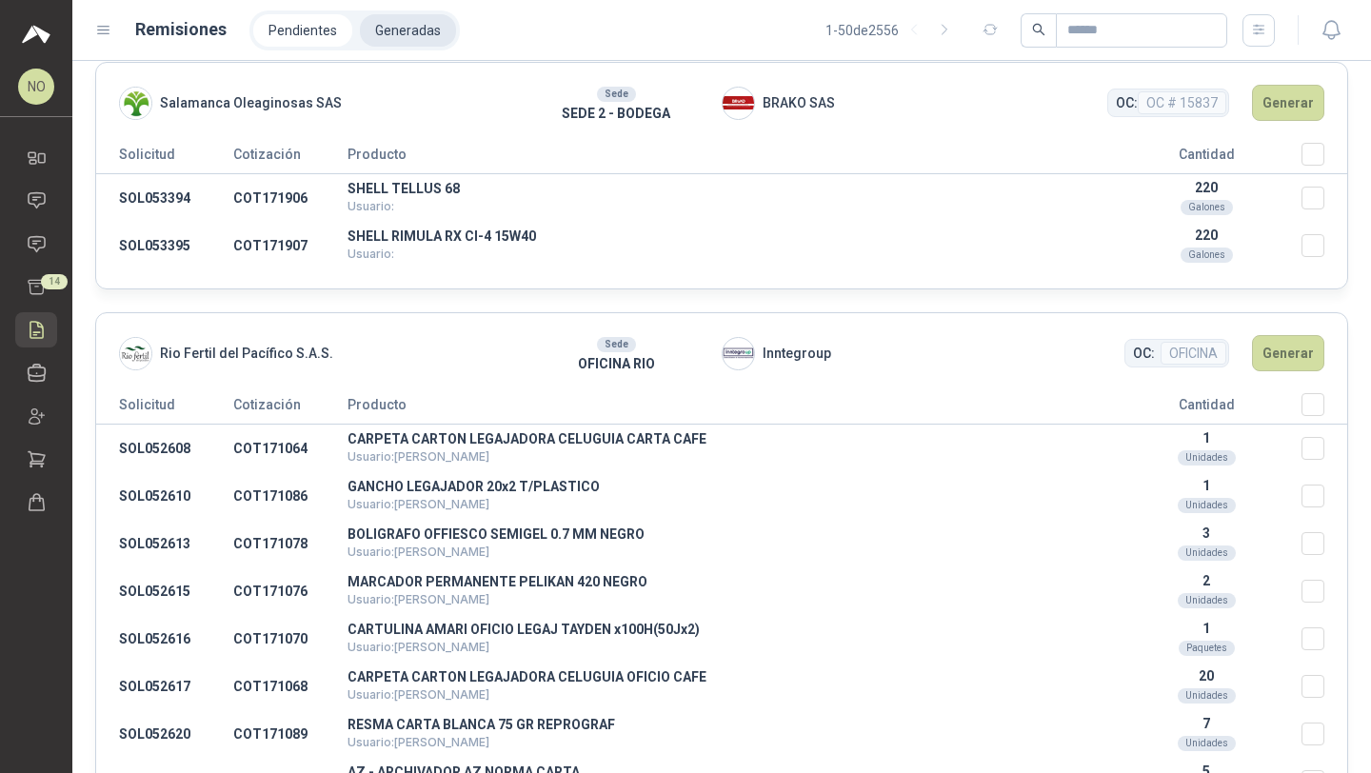
click at [409, 31] on li "Generadas" at bounding box center [408, 30] width 96 height 32
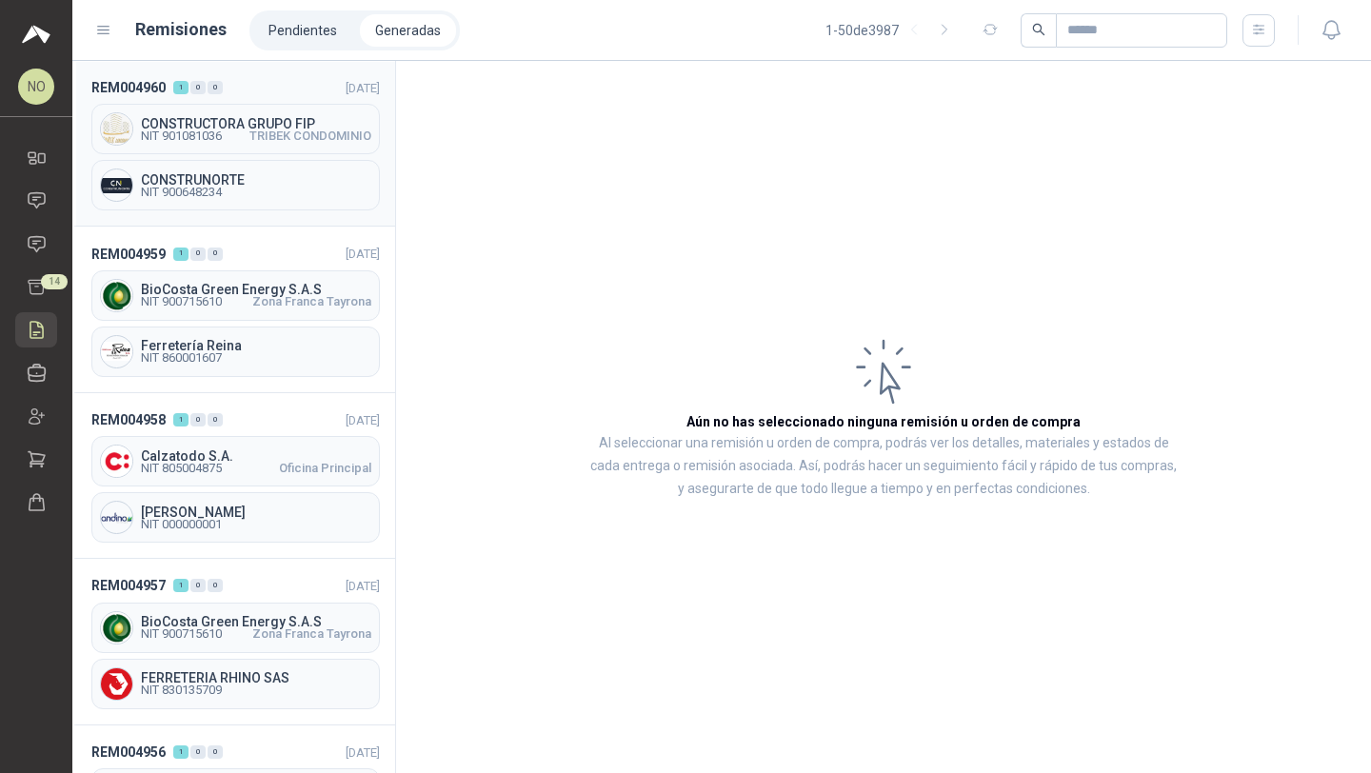
click at [261, 123] on span "CONSTRUCTORA GRUPO FIP" at bounding box center [256, 123] width 230 height 13
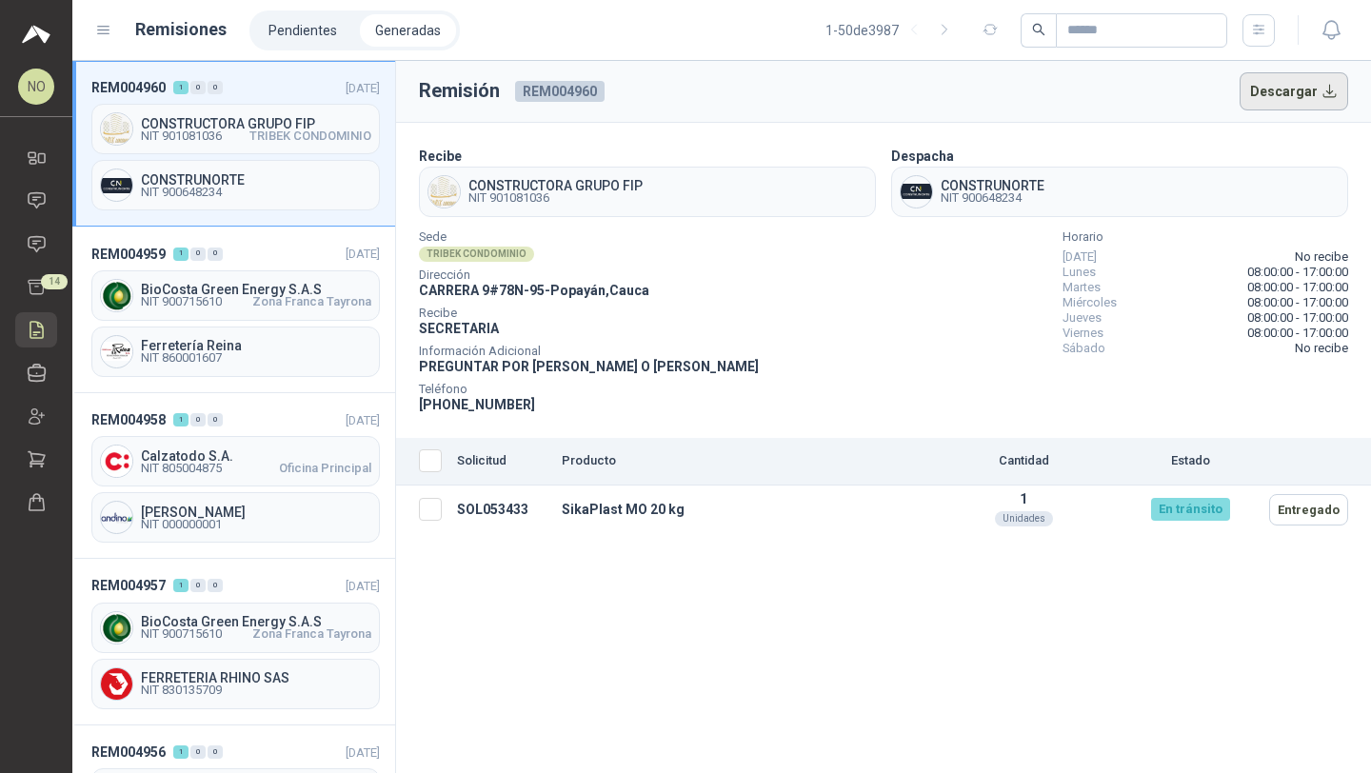
click at [1285, 104] on button "Descargar" at bounding box center [1294, 91] width 109 height 38
click at [46, 237] on icon at bounding box center [37, 244] width 20 height 20
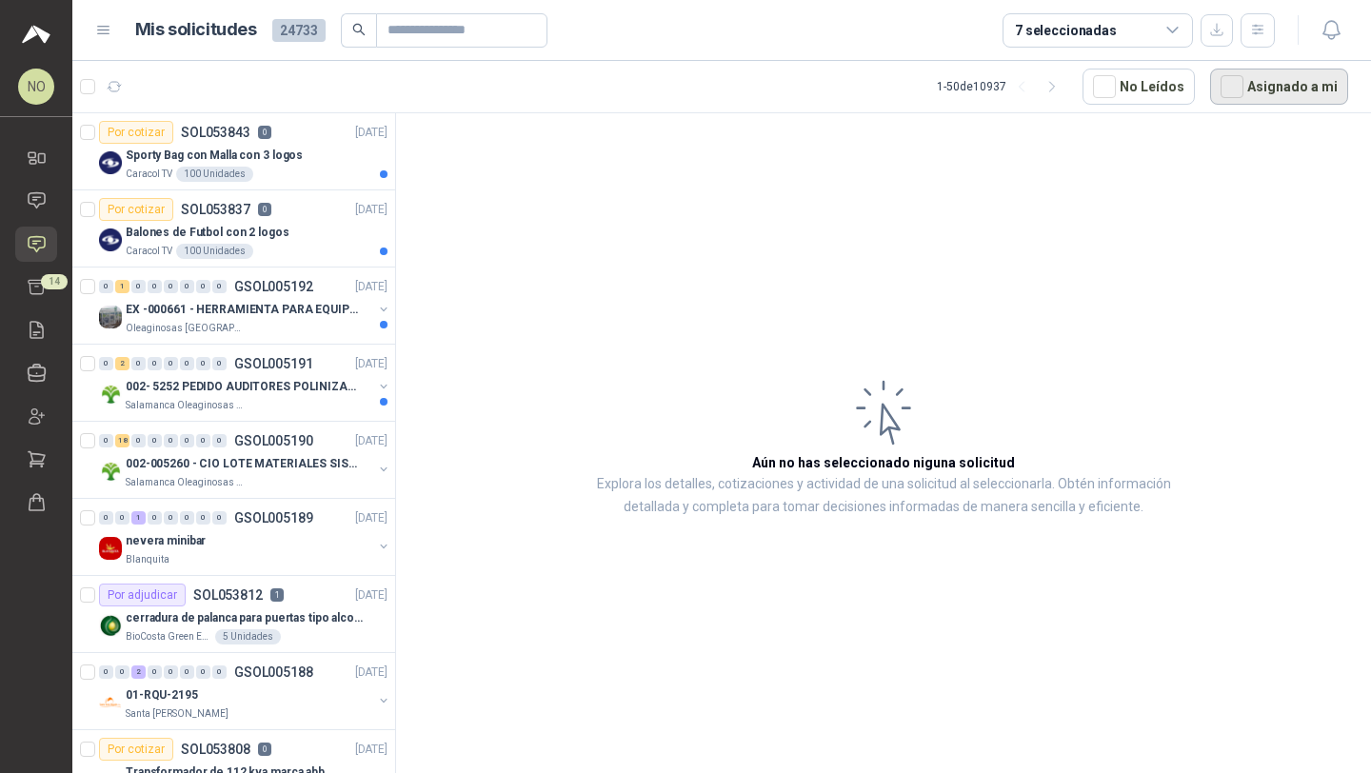
click at [1253, 95] on button "Asignado a mi" at bounding box center [1279, 87] width 138 height 36
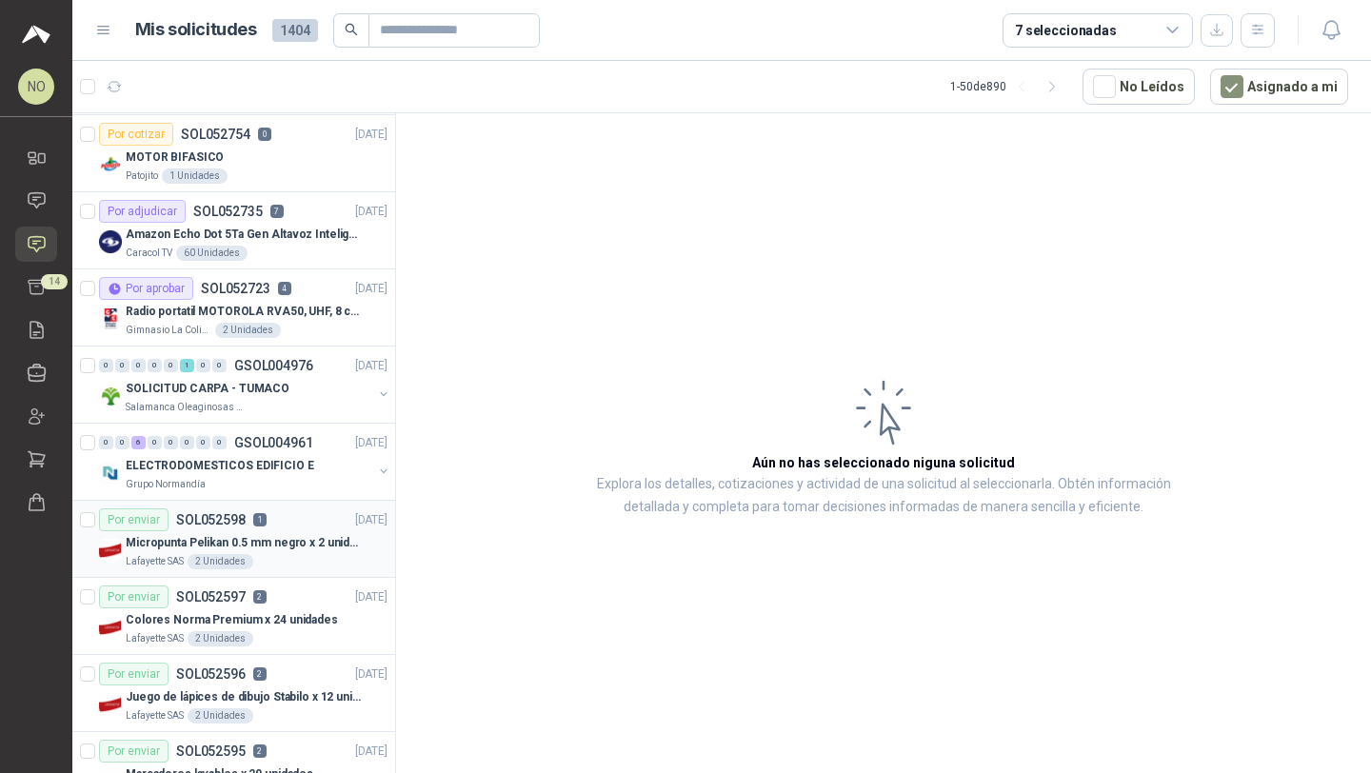
scroll to position [1866, 0]
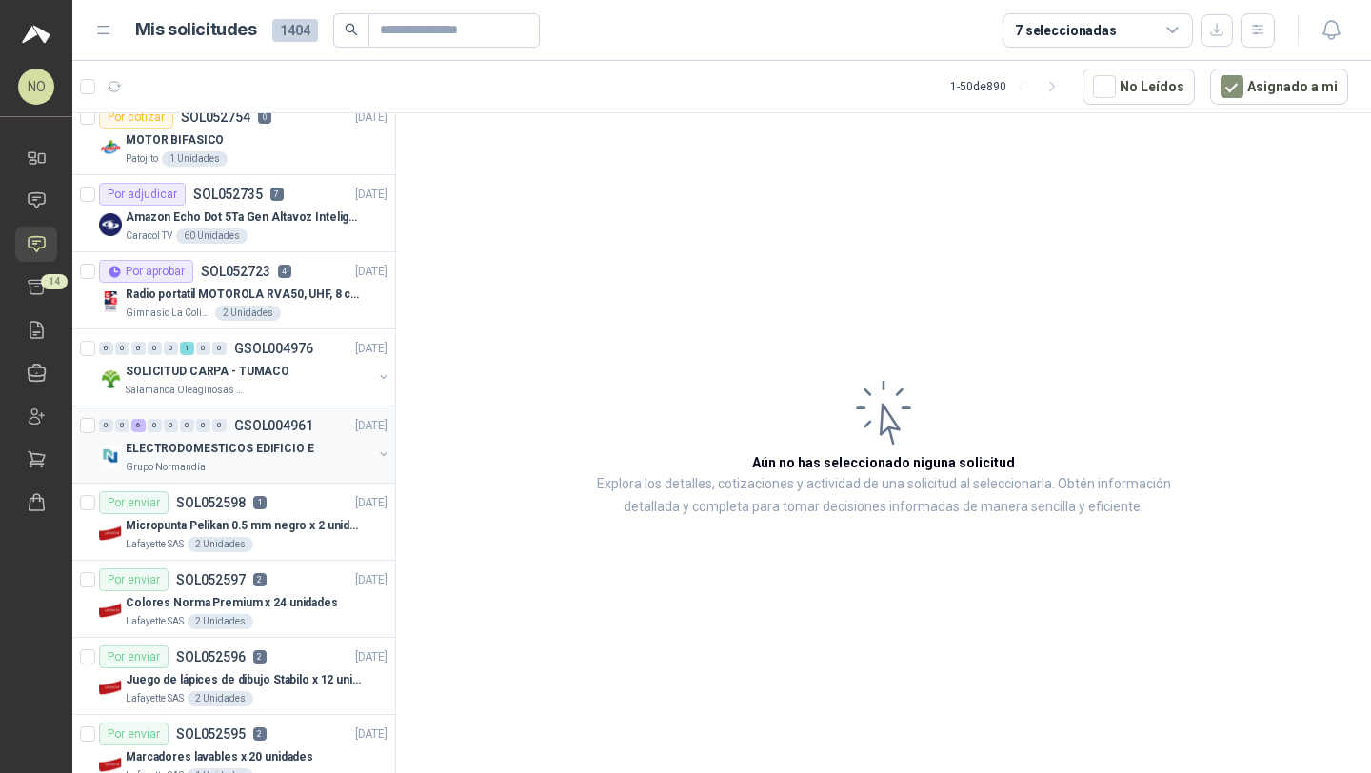
click at [282, 444] on p "ELECTRODOMESTICOS EDIFICIO E" at bounding box center [220, 449] width 188 height 18
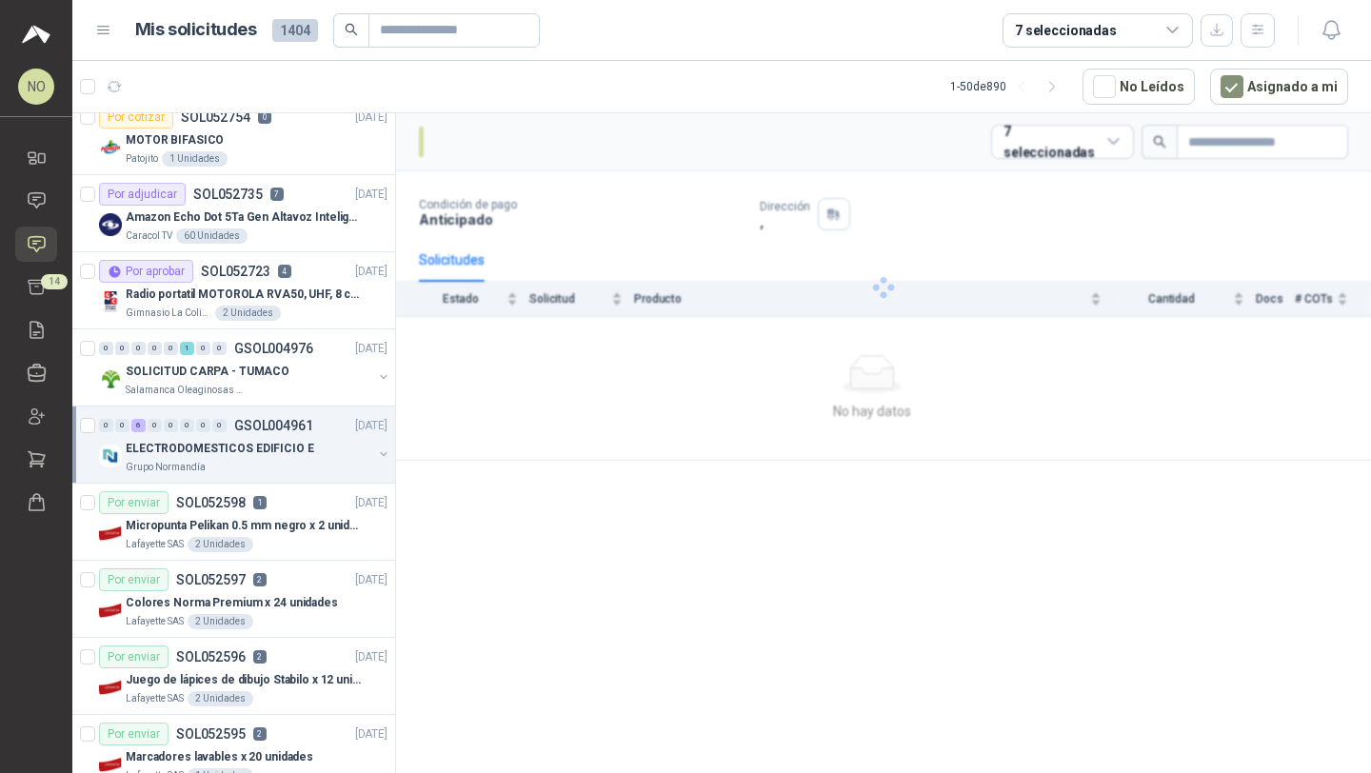
click at [282, 444] on p "ELECTRODOMESTICOS EDIFICIO E" at bounding box center [220, 449] width 188 height 18
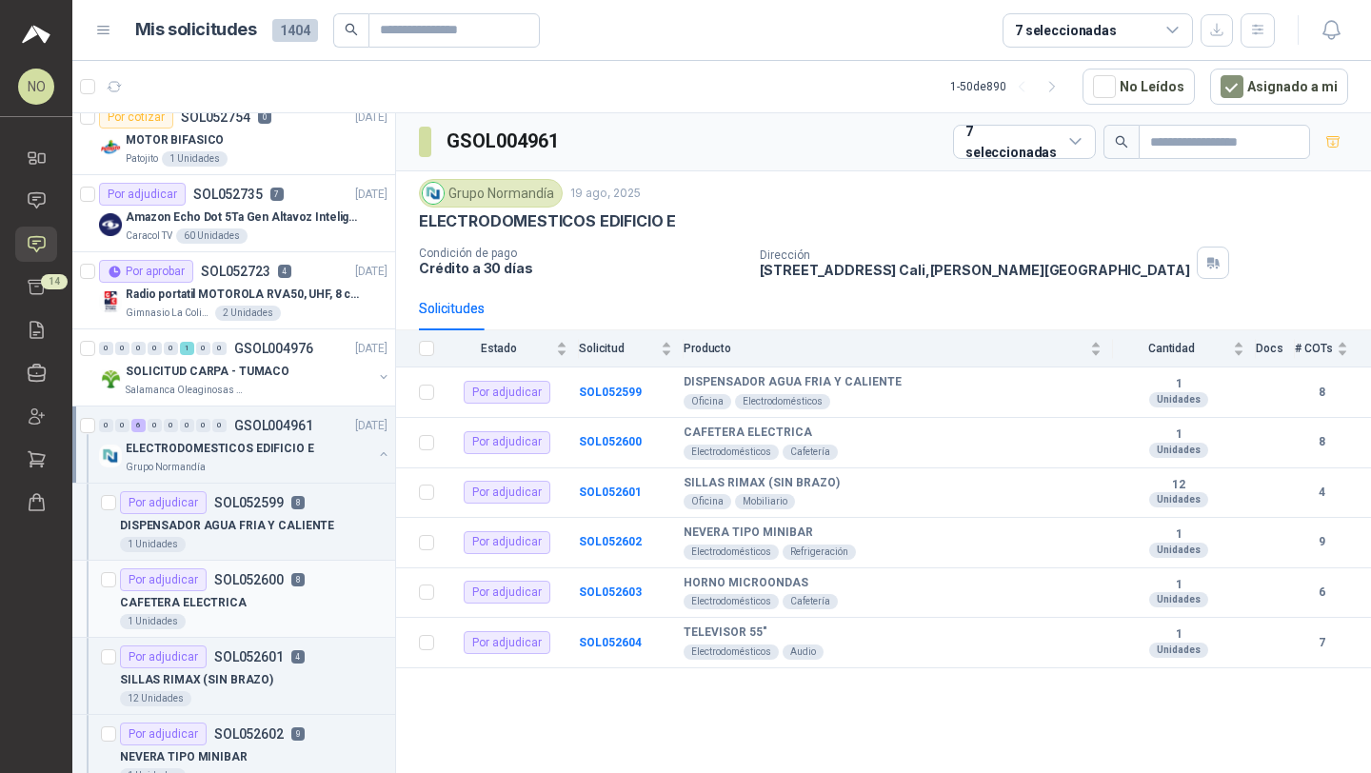
click at [263, 604] on div "CAFETERA ELECTRICA" at bounding box center [254, 602] width 268 height 23
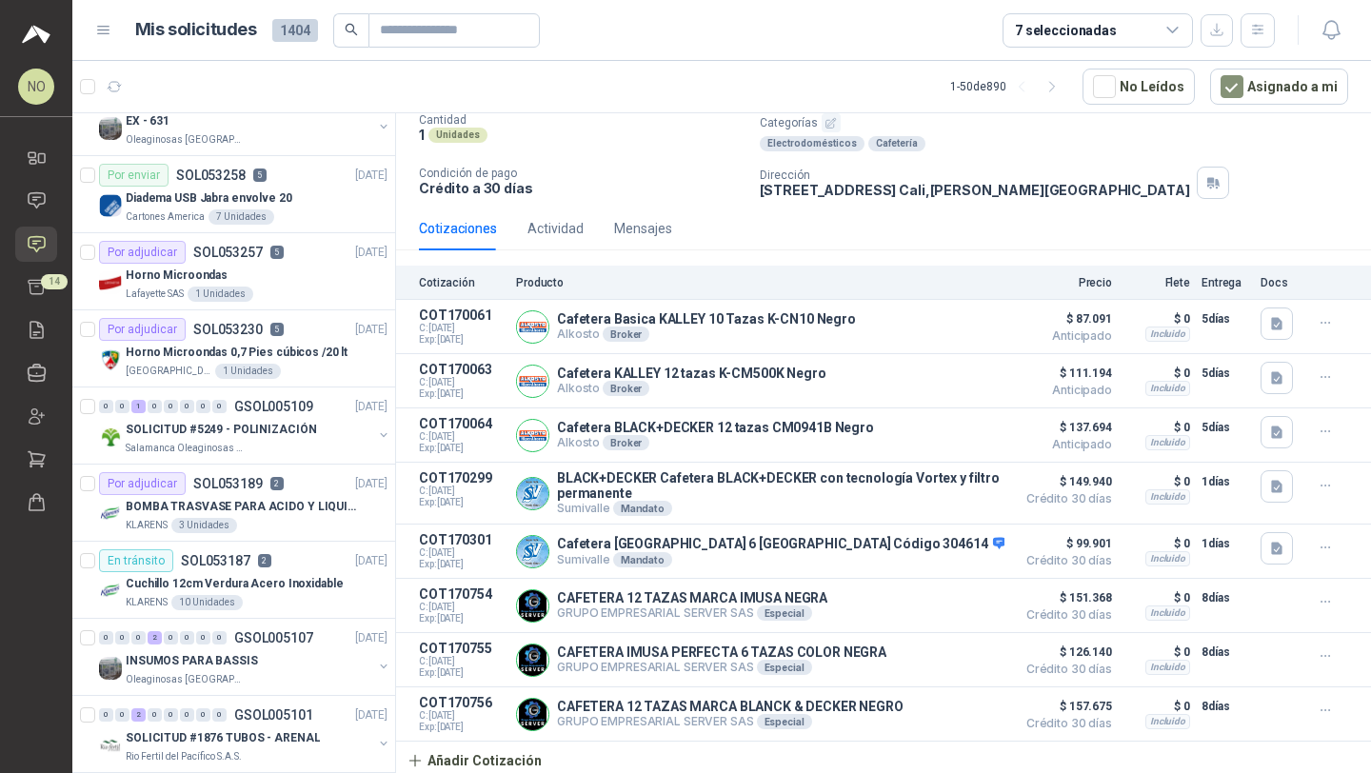
scroll to position [653, 0]
click at [262, 420] on p "SOLICITUD #5249 - POLINIZACIÓN" at bounding box center [221, 428] width 190 height 18
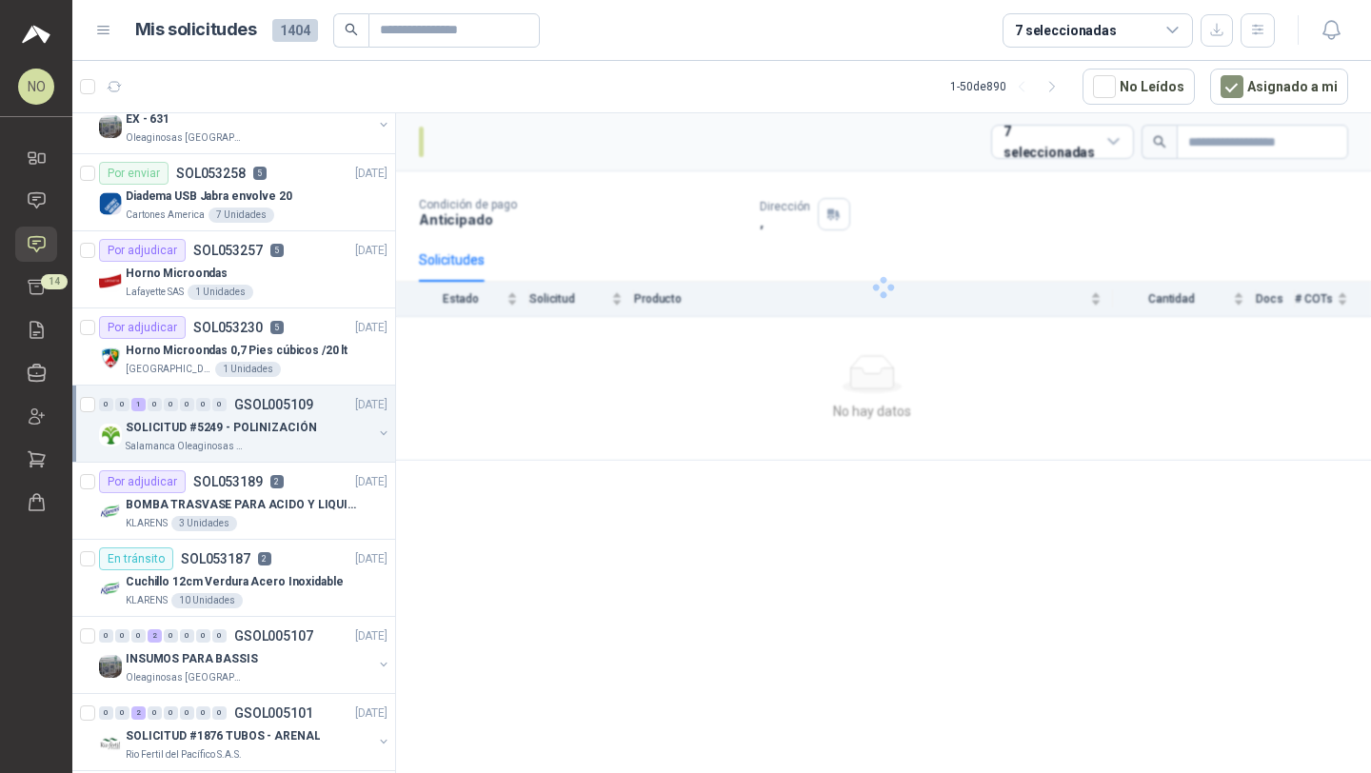
click at [262, 420] on p "SOLICITUD #5249 - POLINIZACIÓN" at bounding box center [221, 428] width 190 height 18
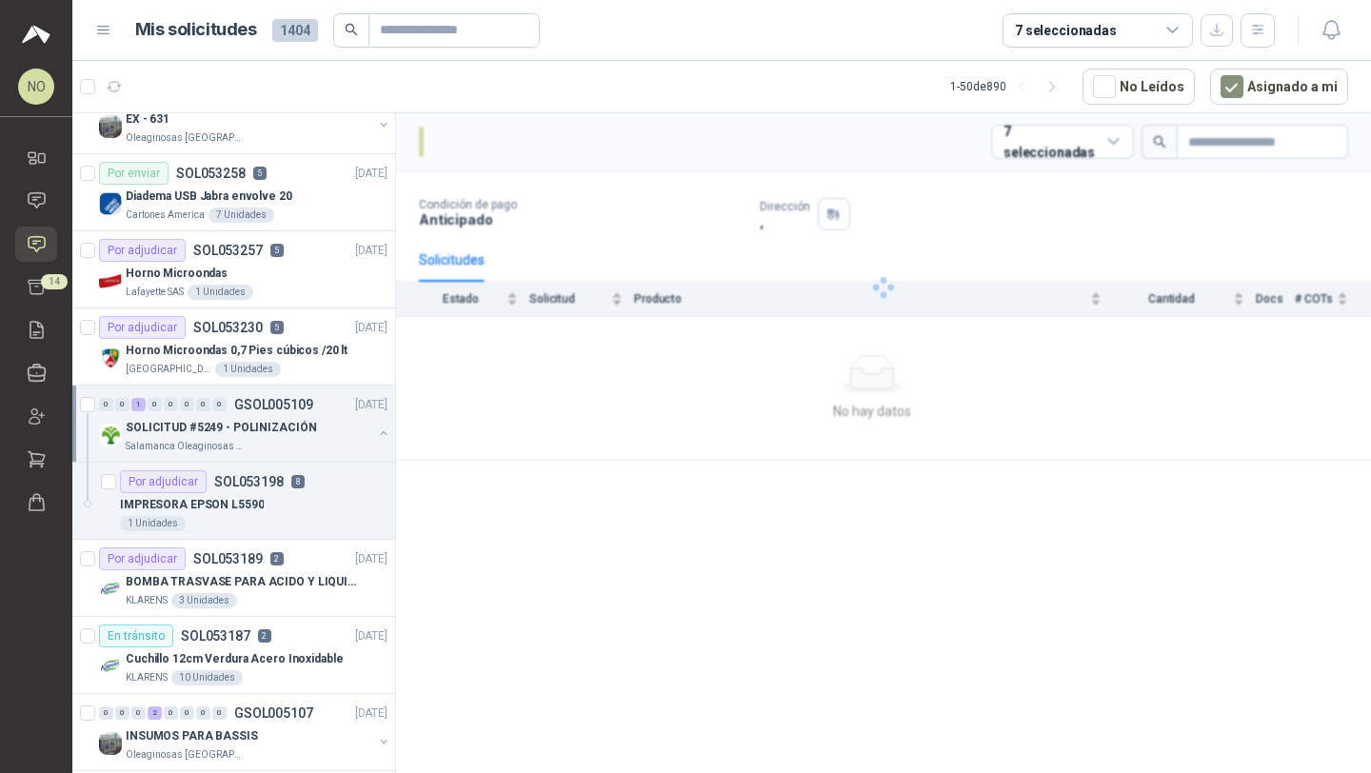
click at [262, 420] on p "SOLICITUD #5249 - POLINIZACIÓN" at bounding box center [221, 428] width 190 height 18
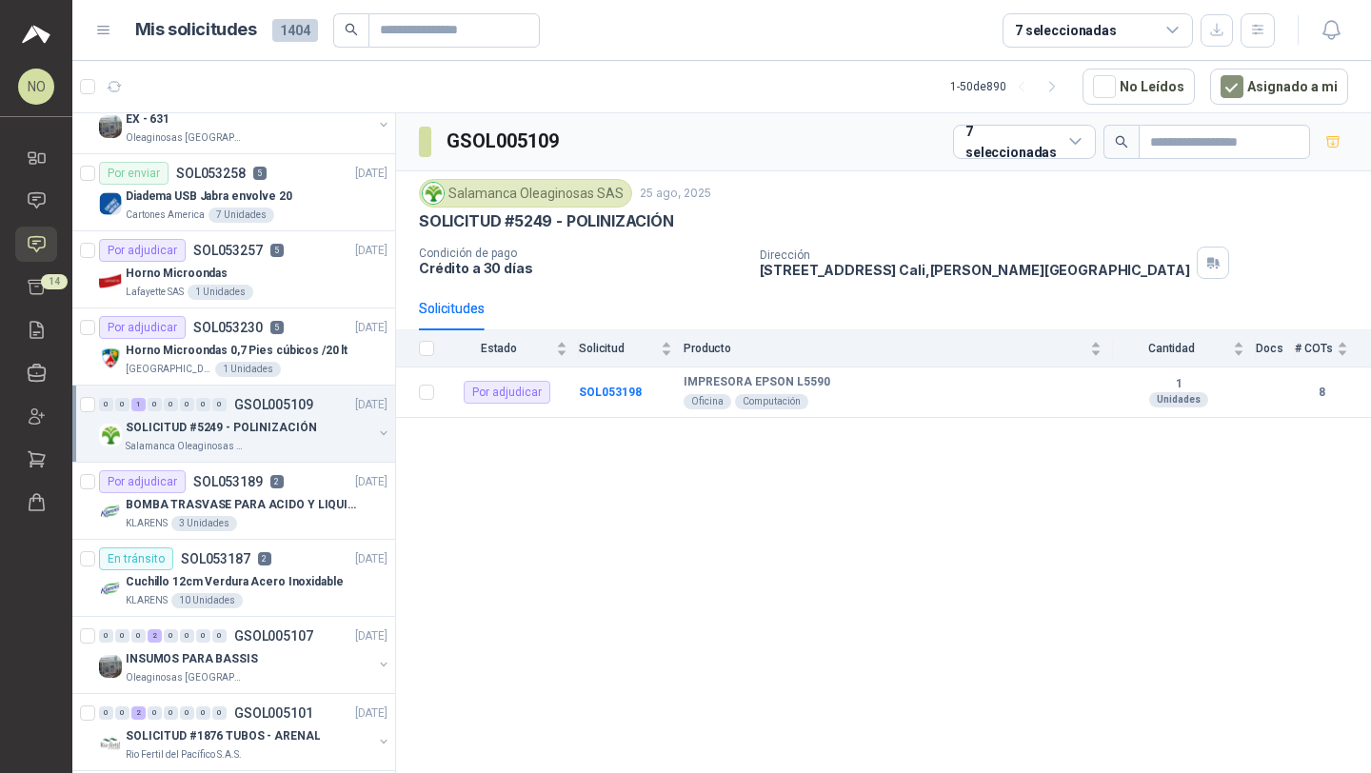
click at [262, 420] on p "SOLICITUD #5249 - POLINIZACIÓN" at bounding box center [221, 428] width 190 height 18
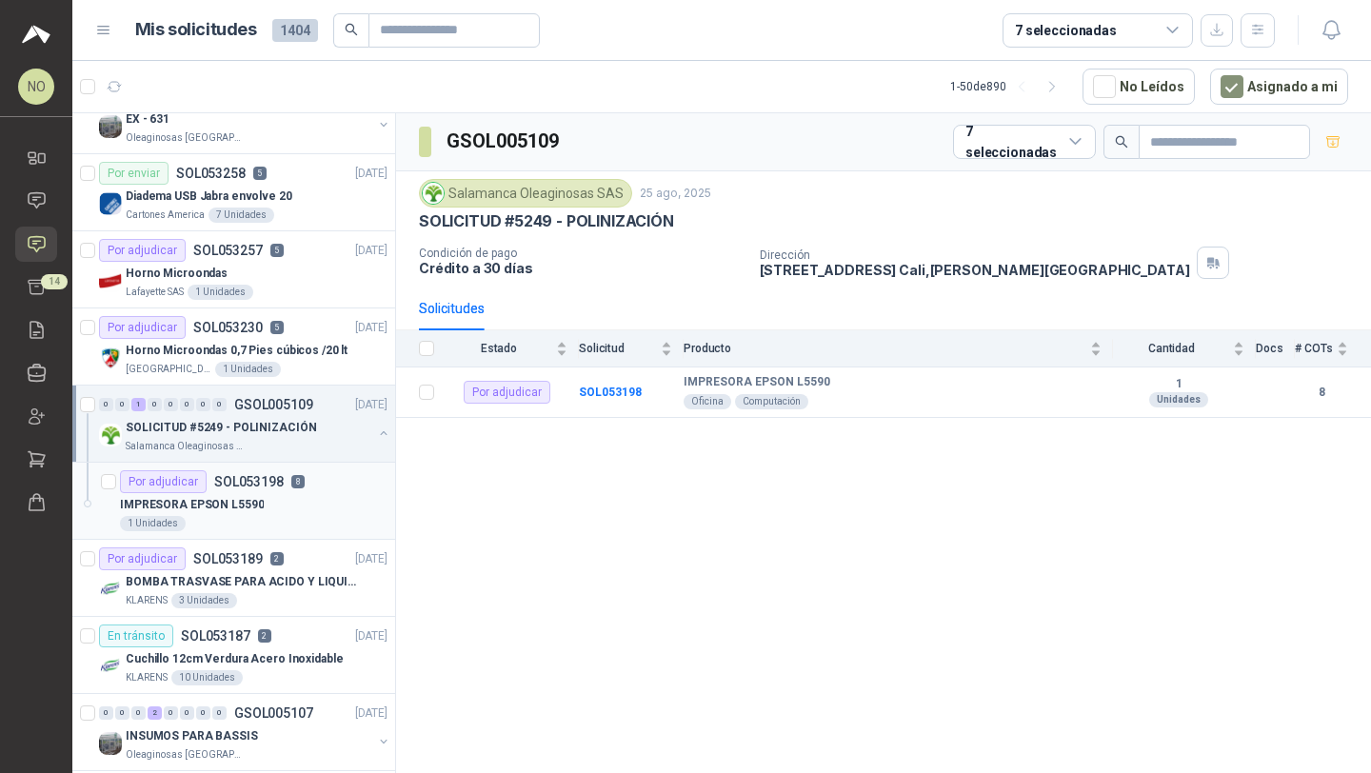
click at [248, 496] on p "IMPRESORA EPSON L5590" at bounding box center [192, 505] width 144 height 18
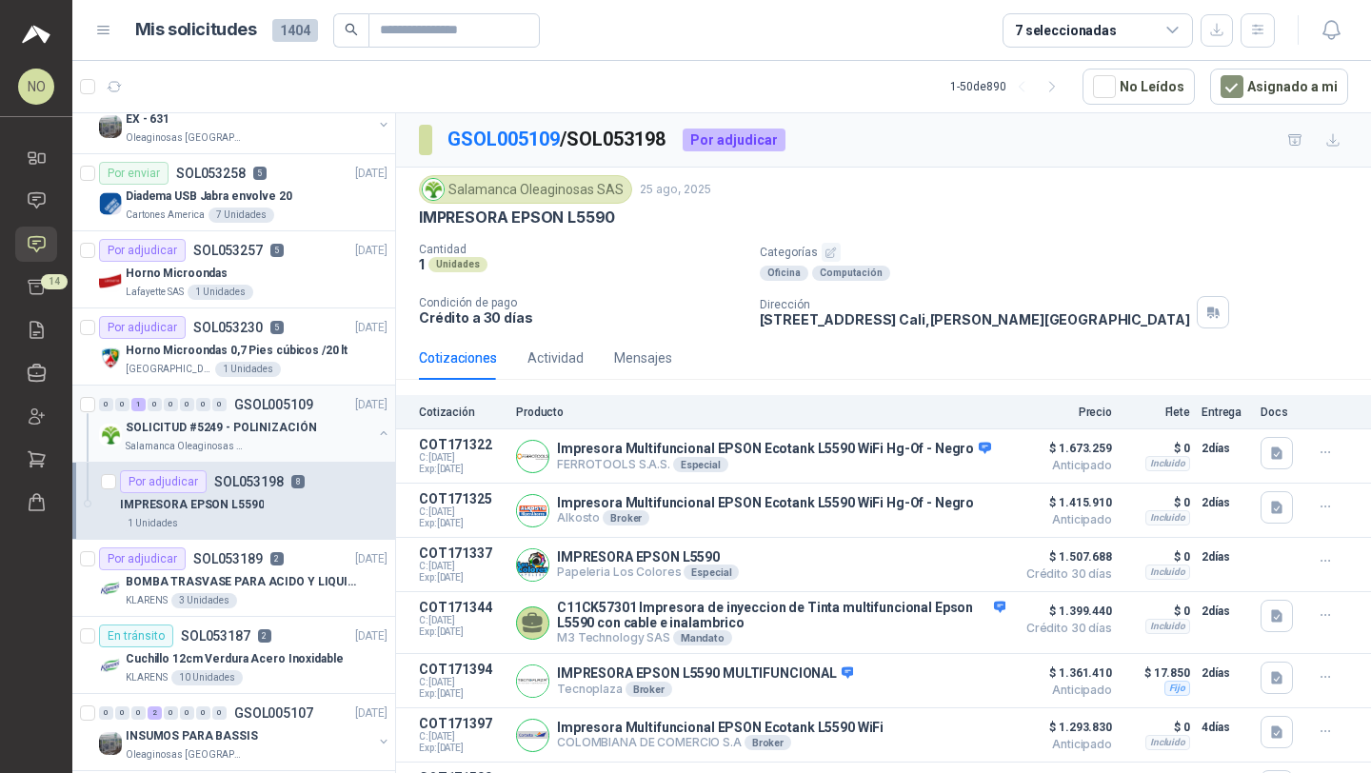
click at [267, 427] on p "SOLICITUD #5249 - POLINIZACIÓN" at bounding box center [221, 428] width 190 height 18
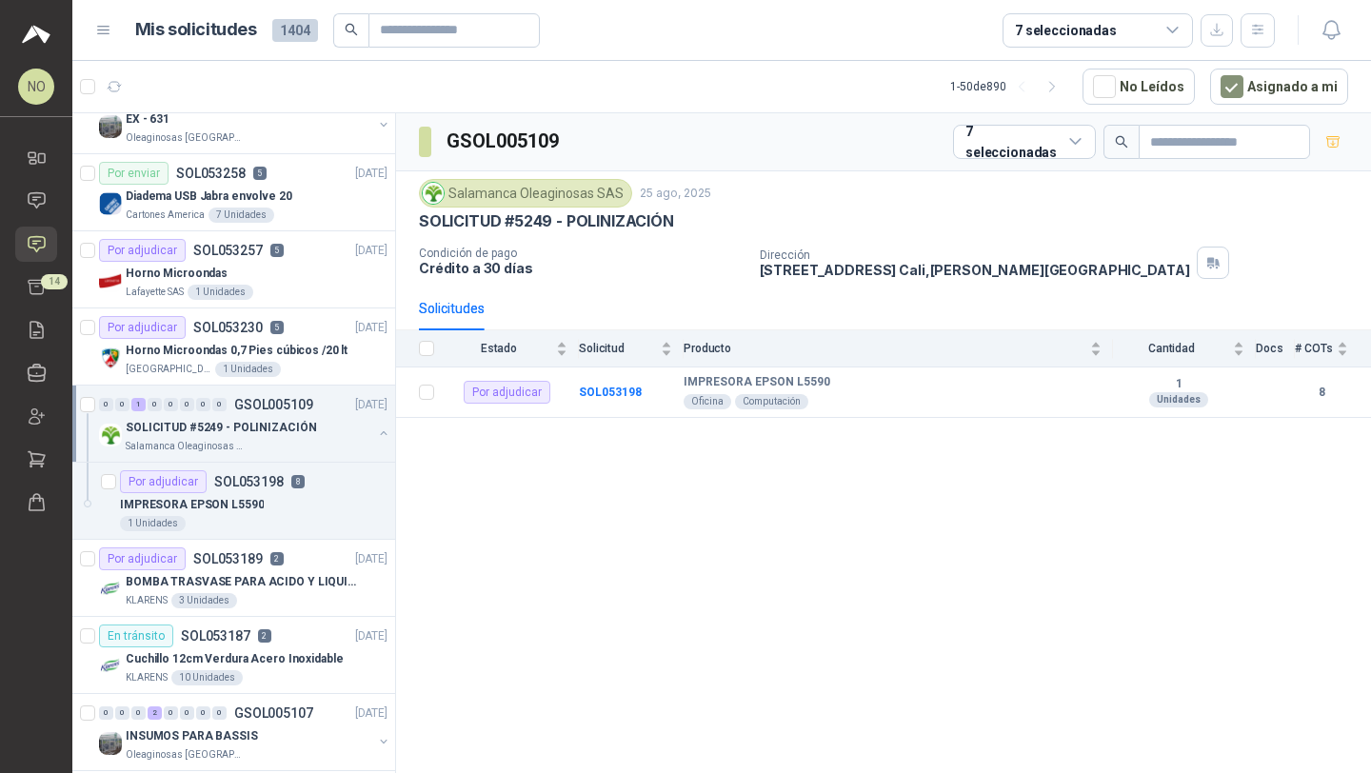
click at [267, 427] on p "SOLICITUD #5249 - POLINIZACIÓN" at bounding box center [221, 428] width 190 height 18
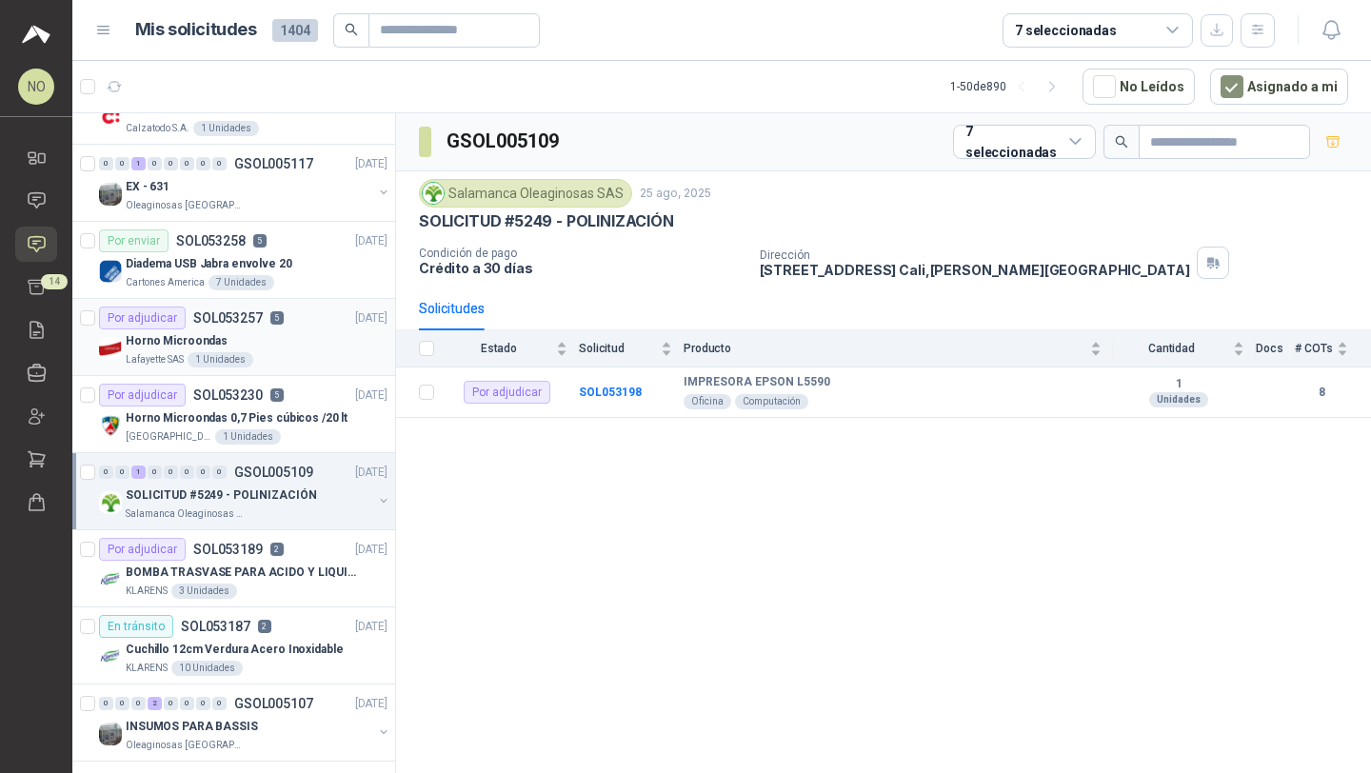
scroll to position [581, 0]
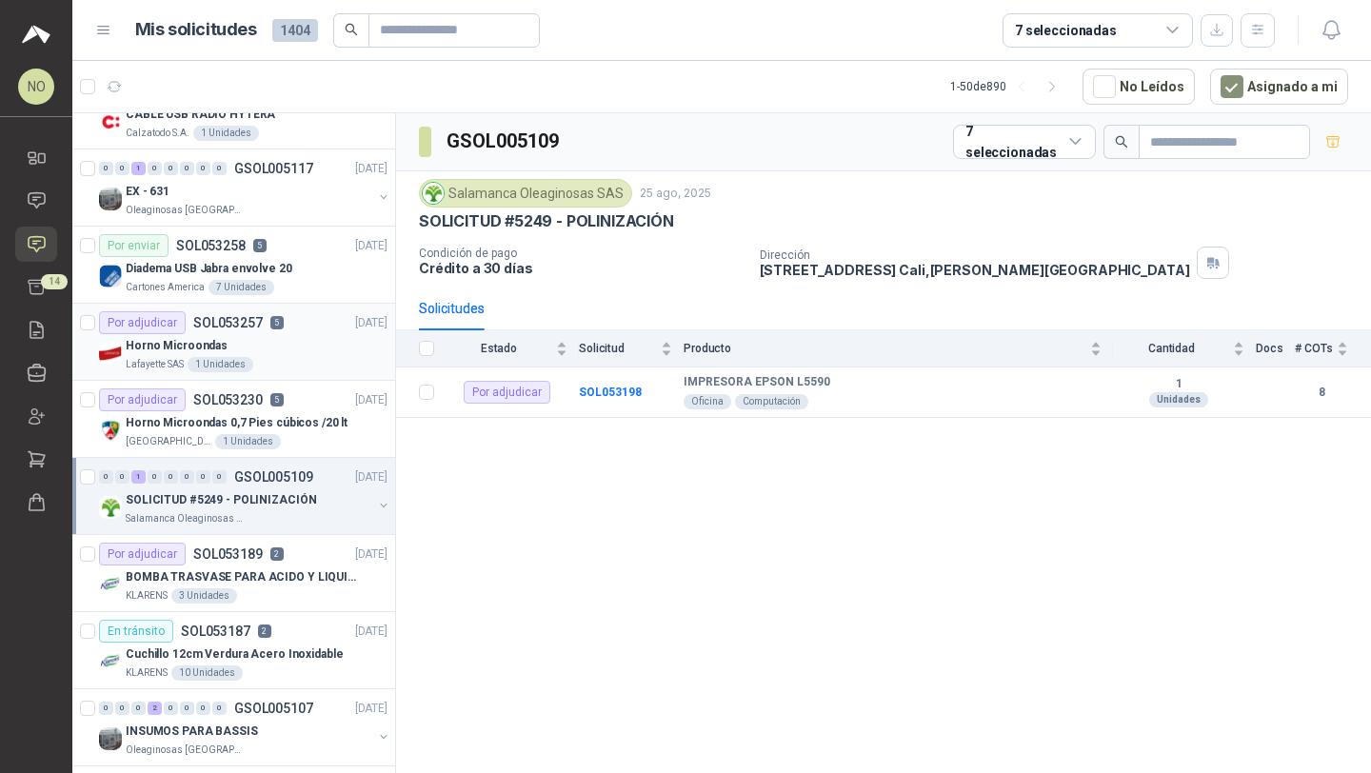
click at [280, 331] on div "Por adjudicar SOL053257 5" at bounding box center [191, 322] width 185 height 23
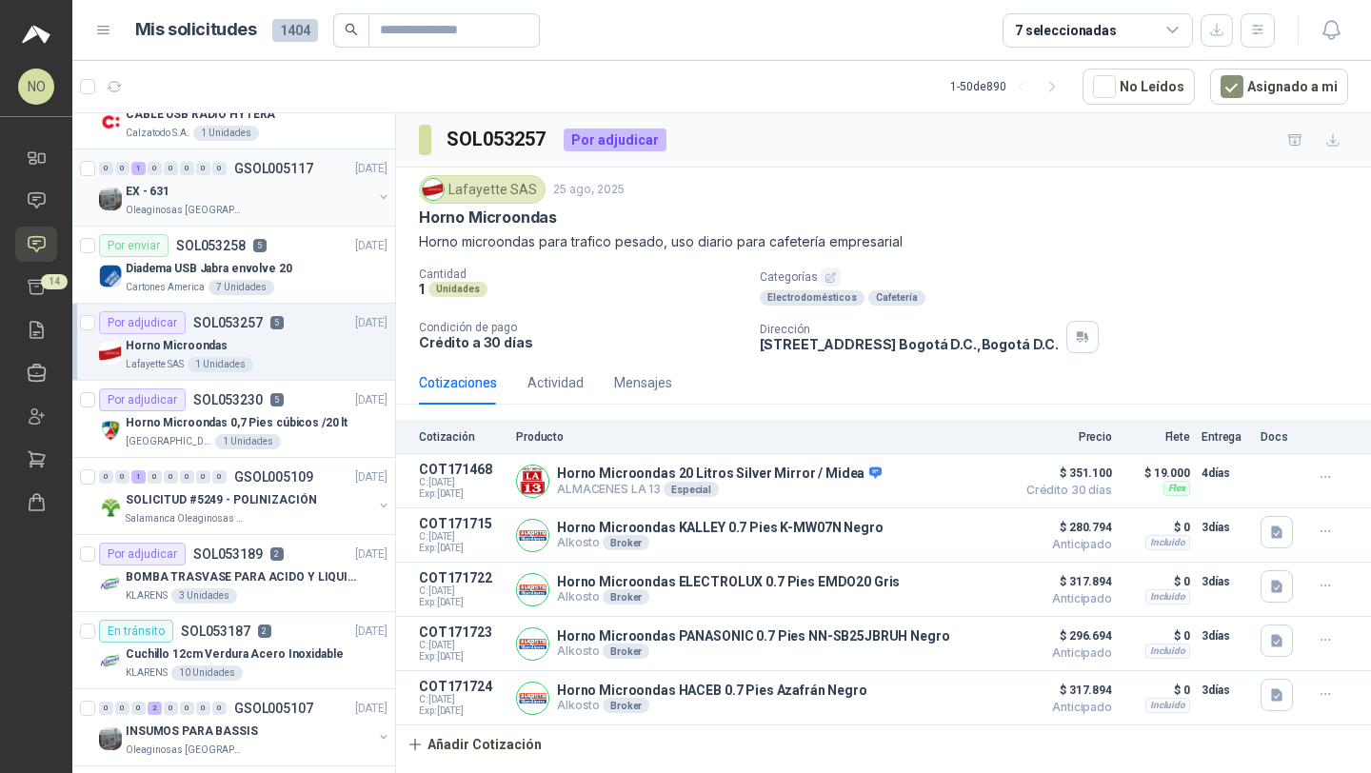
click at [308, 175] on p "GSOL005117" at bounding box center [273, 168] width 79 height 13
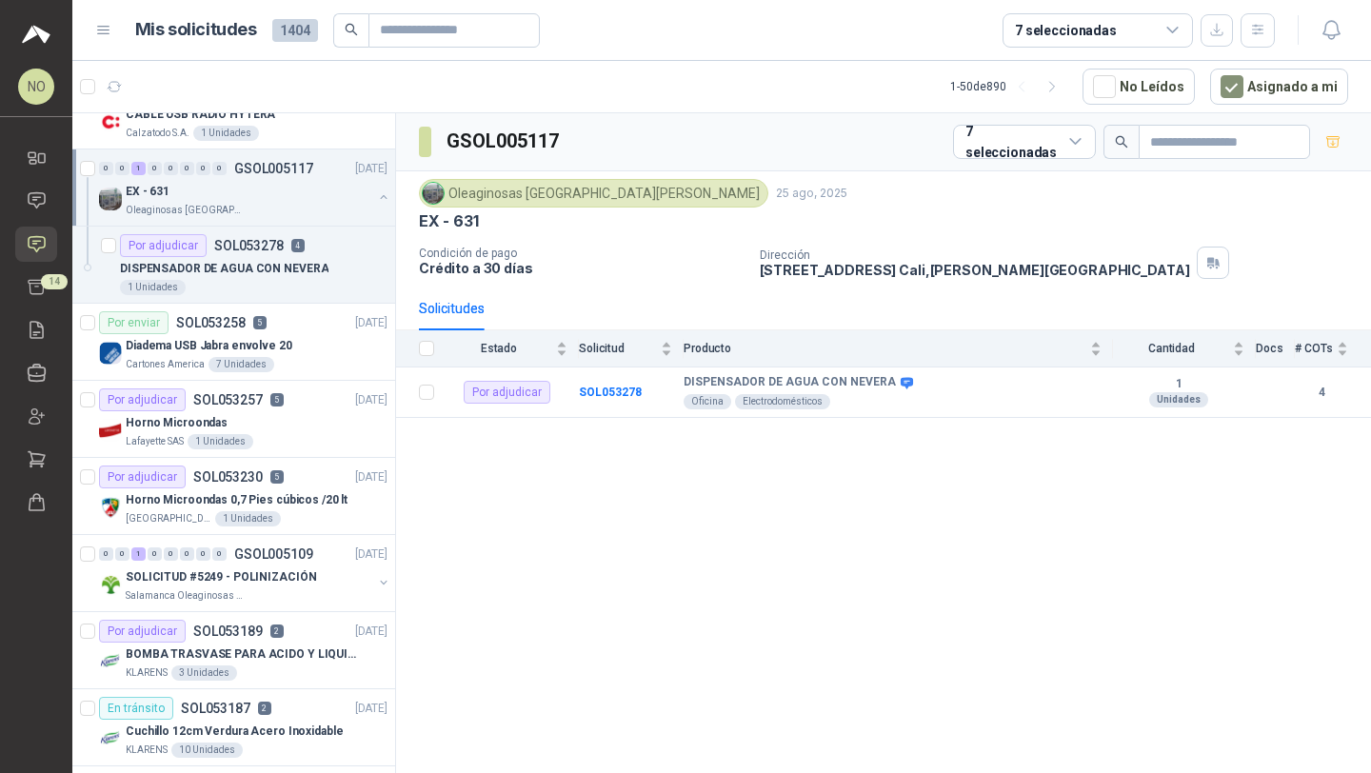
click at [308, 175] on p "GSOL005117" at bounding box center [273, 168] width 79 height 13
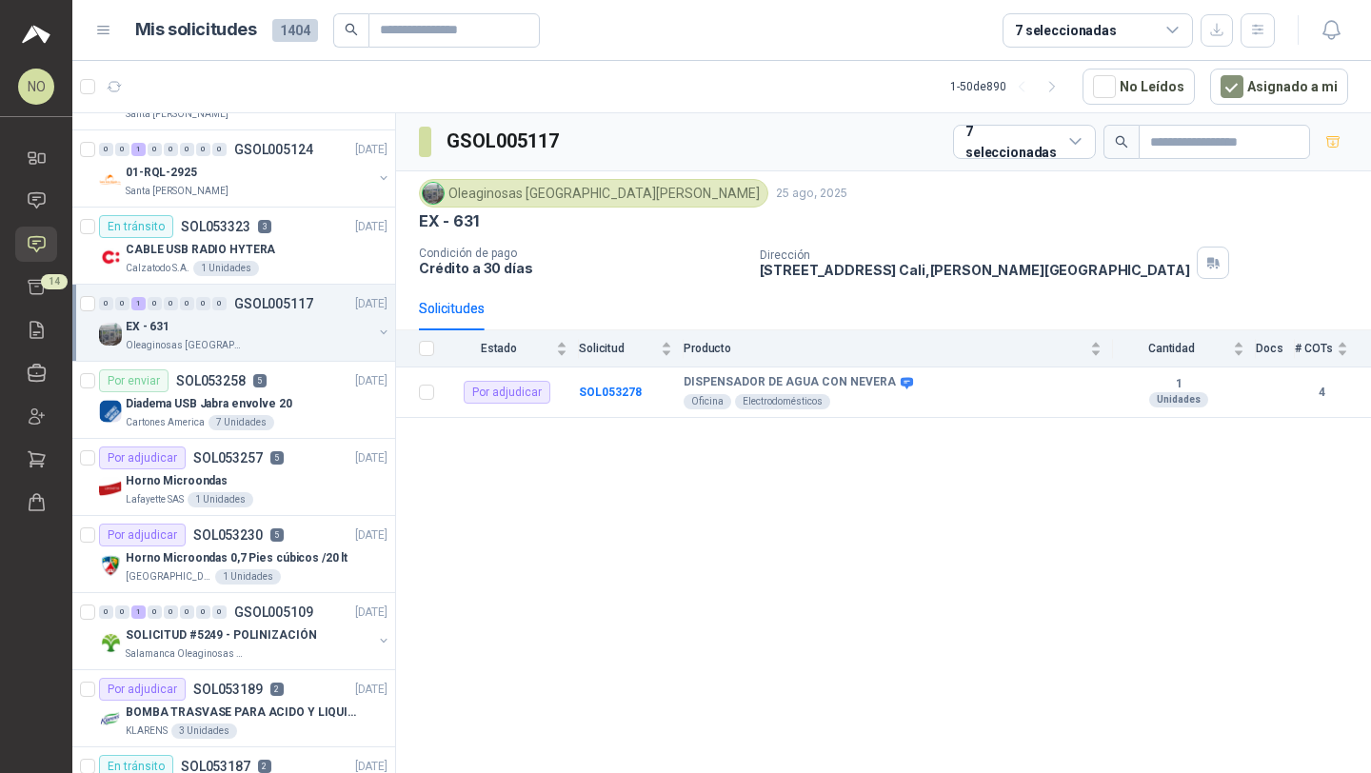
scroll to position [381, 0]
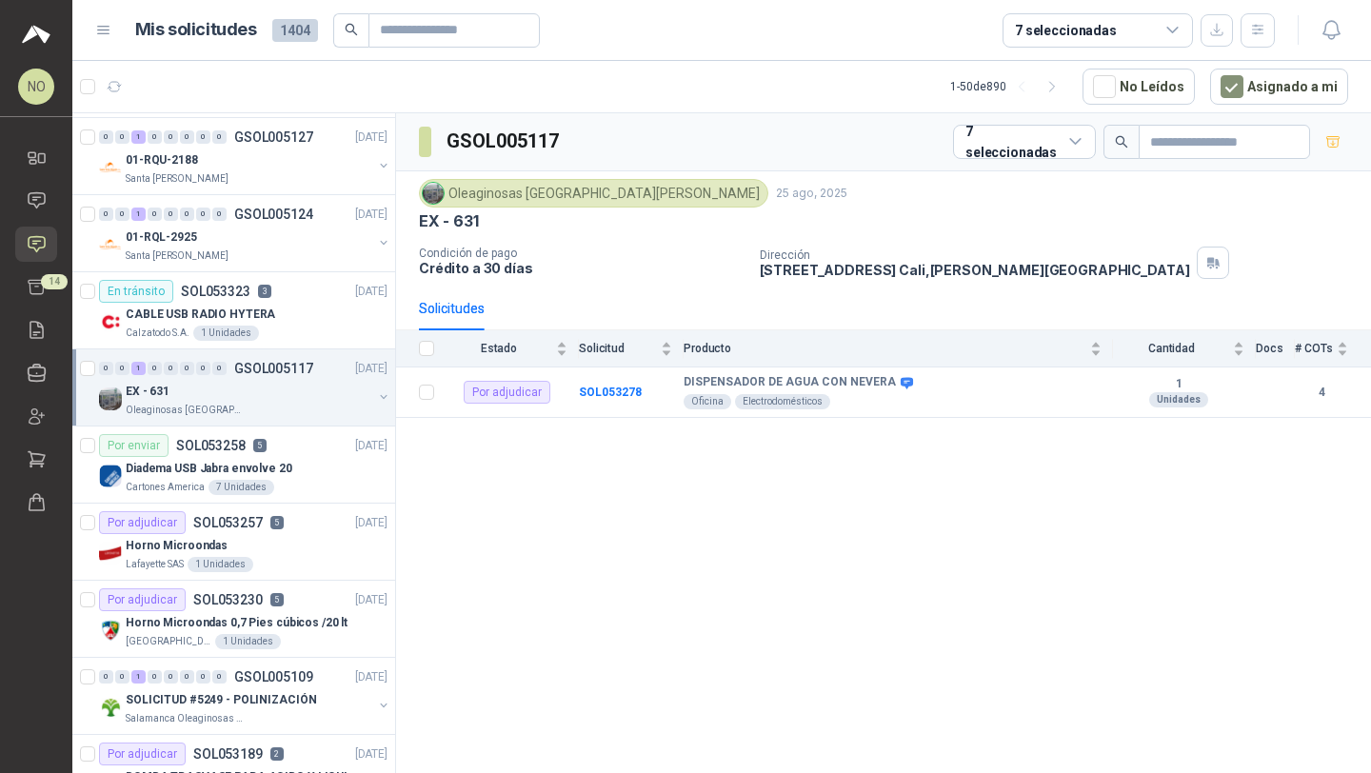
click at [275, 380] on div "EX - 631" at bounding box center [249, 391] width 247 height 23
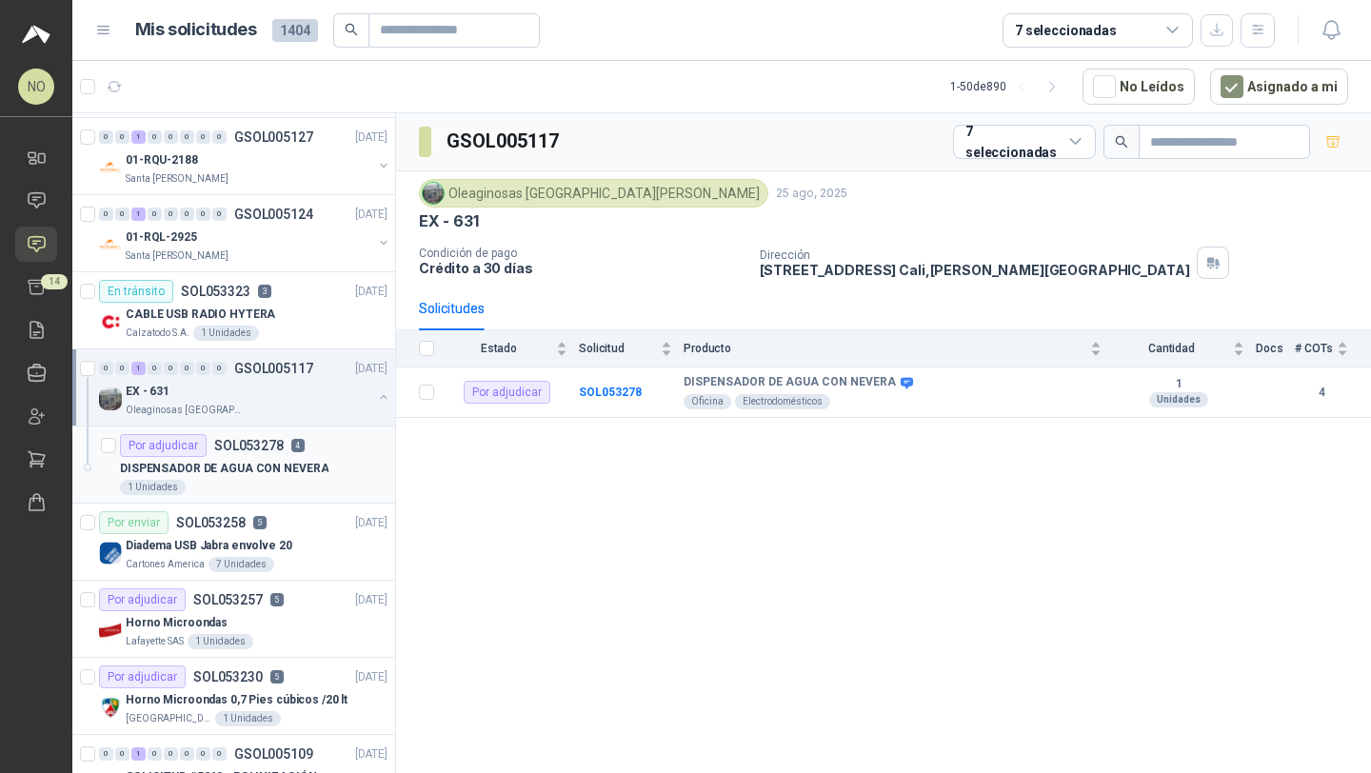
click at [277, 462] on p "DISPENSADOR DE AGUA CON NEVERA" at bounding box center [224, 469] width 208 height 18
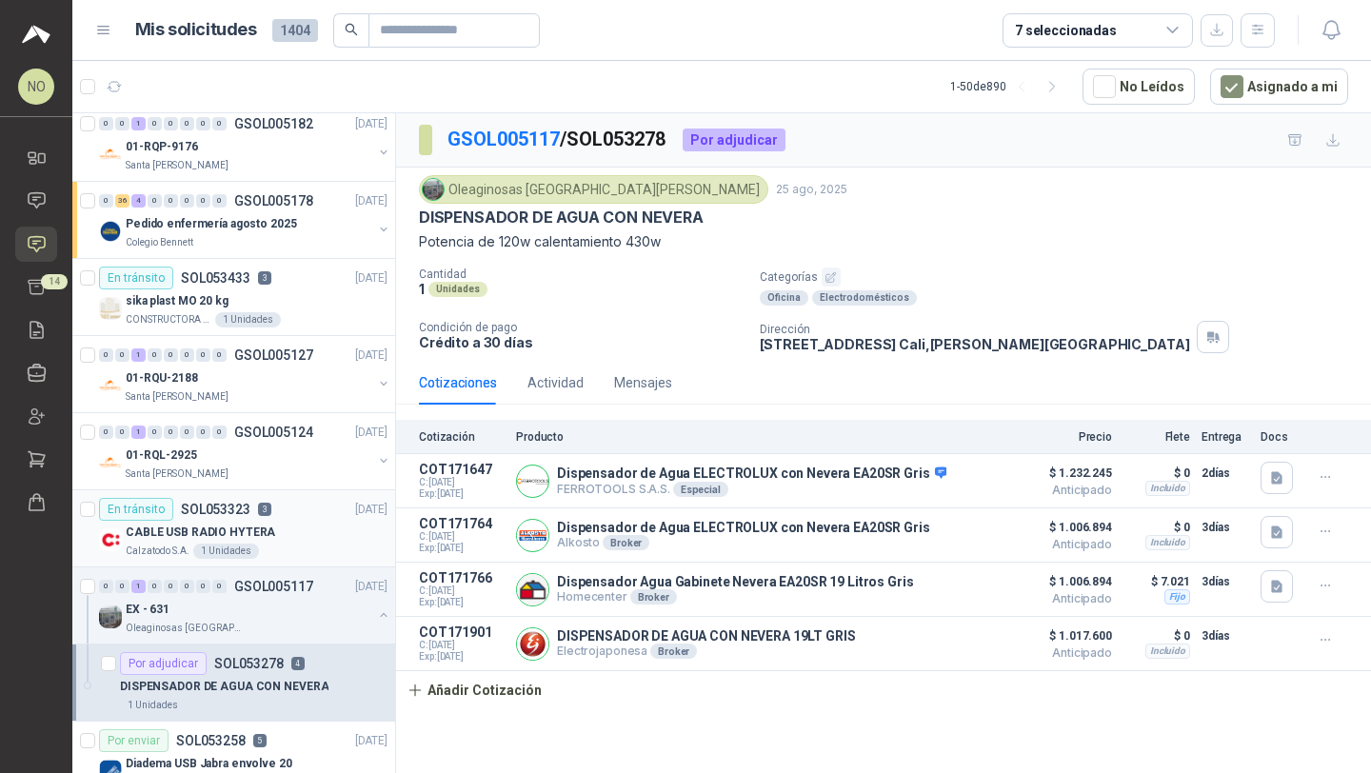
scroll to position [141, 0]
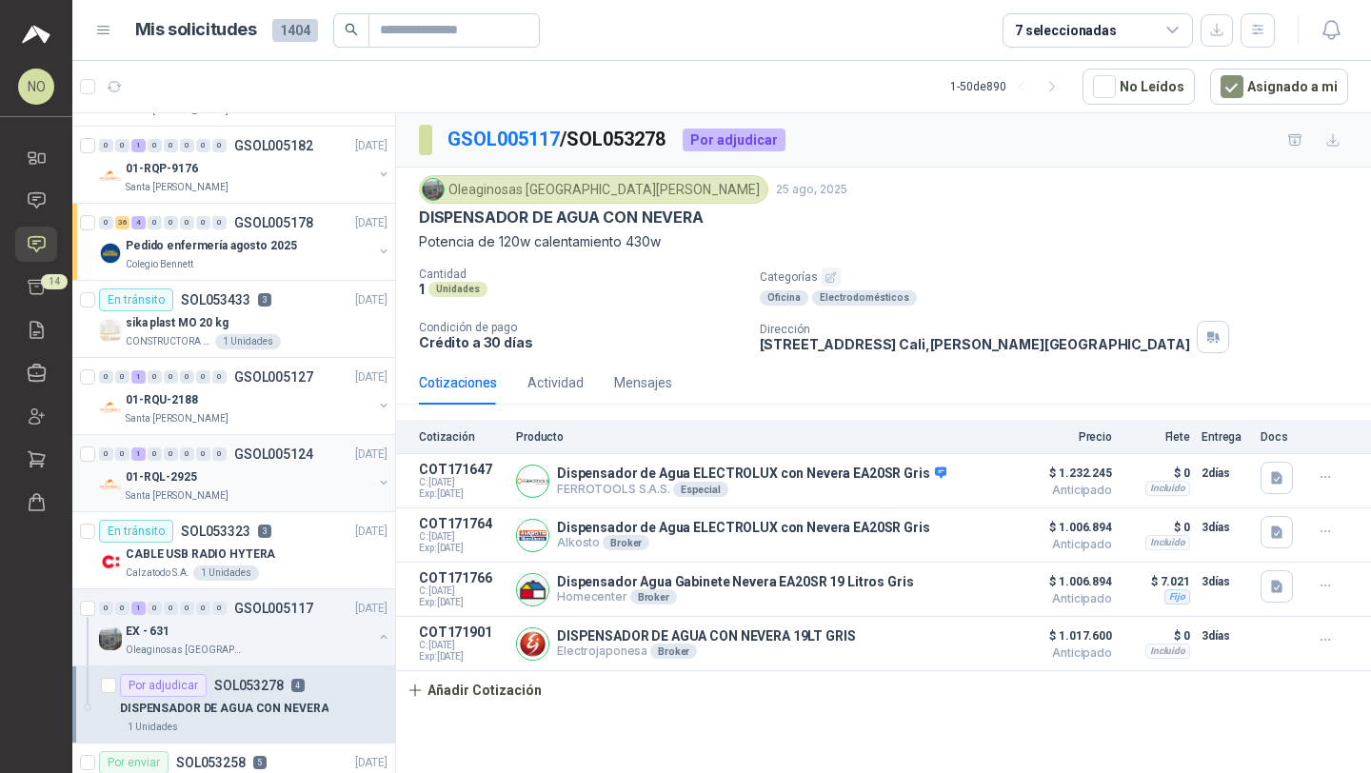
click at [257, 484] on div "01-RQL-2925" at bounding box center [249, 477] width 247 height 23
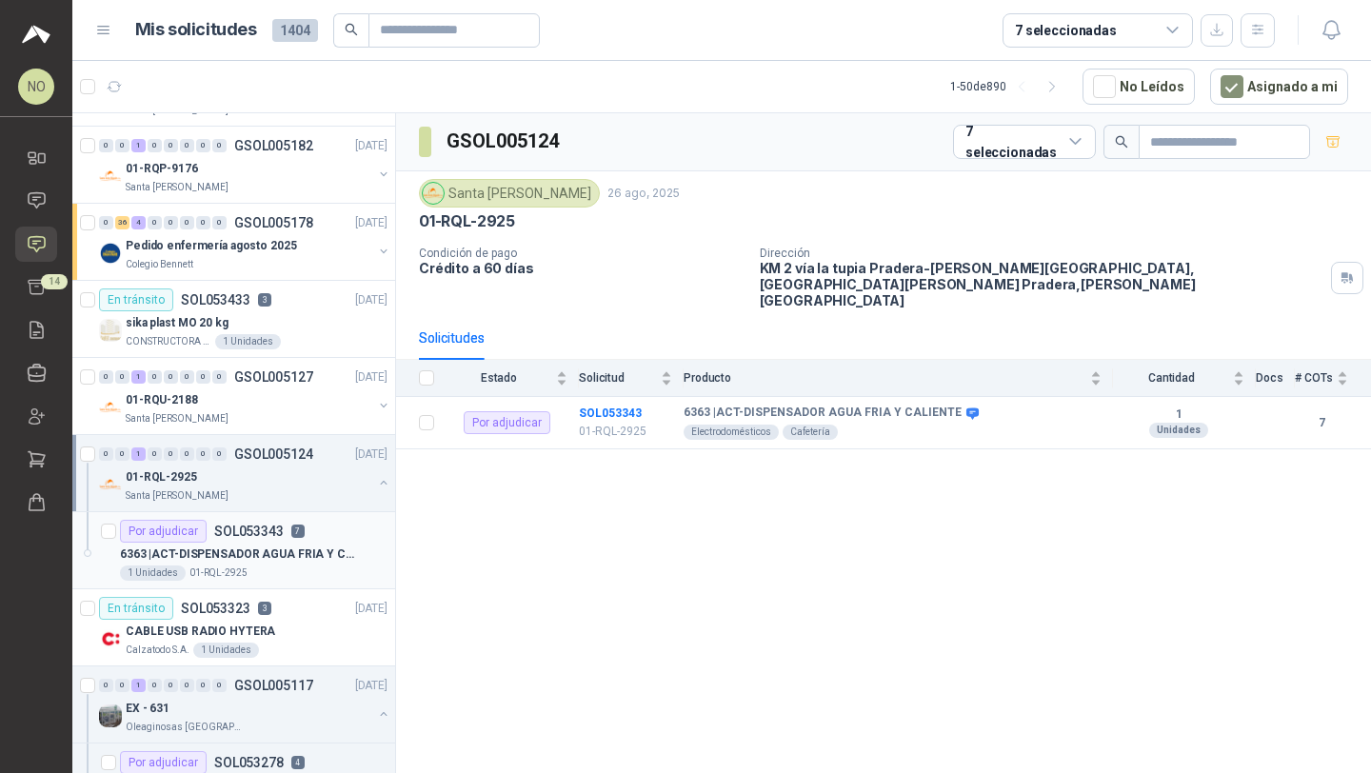
click at [254, 546] on p "6363 | ACT-DISPENSADOR AGUA FRIA Y CALIENTE" at bounding box center [238, 555] width 237 height 18
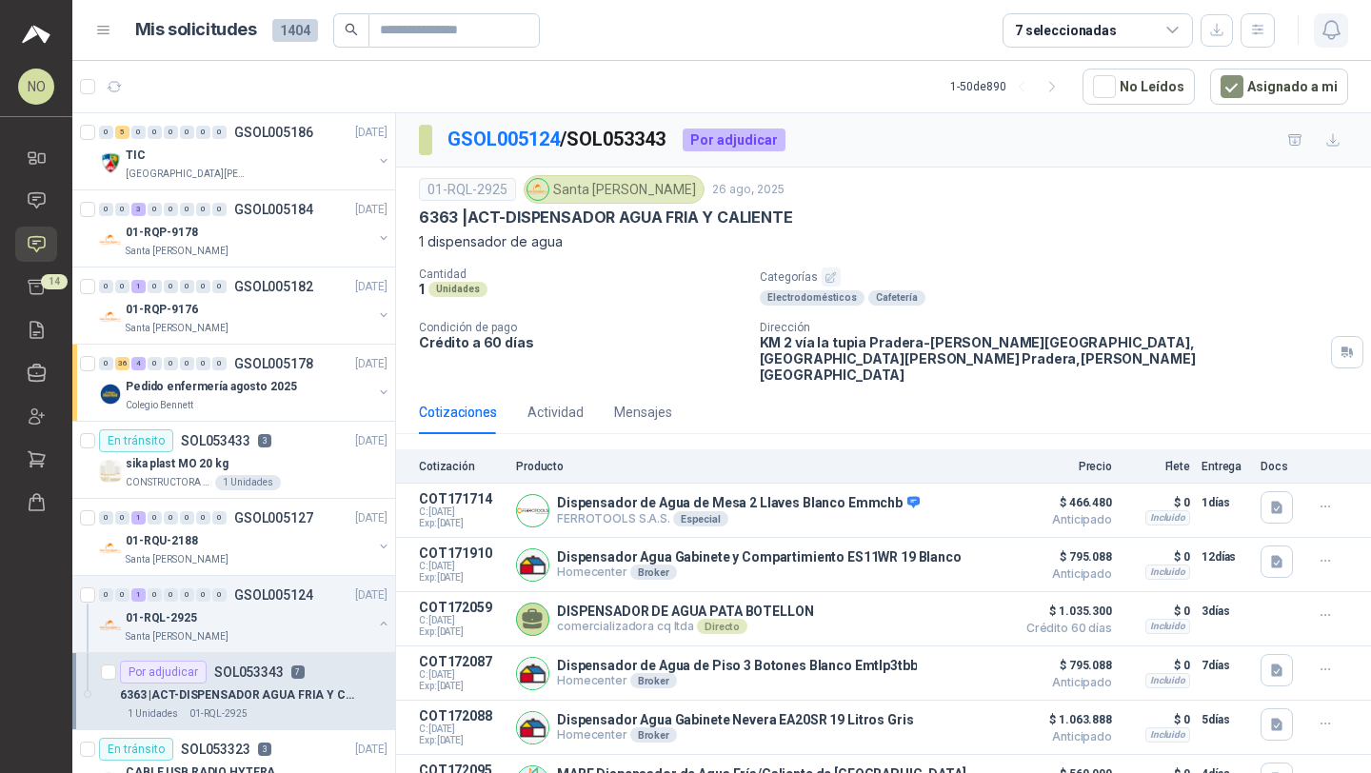
click at [1314, 17] on button "button" at bounding box center [1331, 30] width 34 height 34
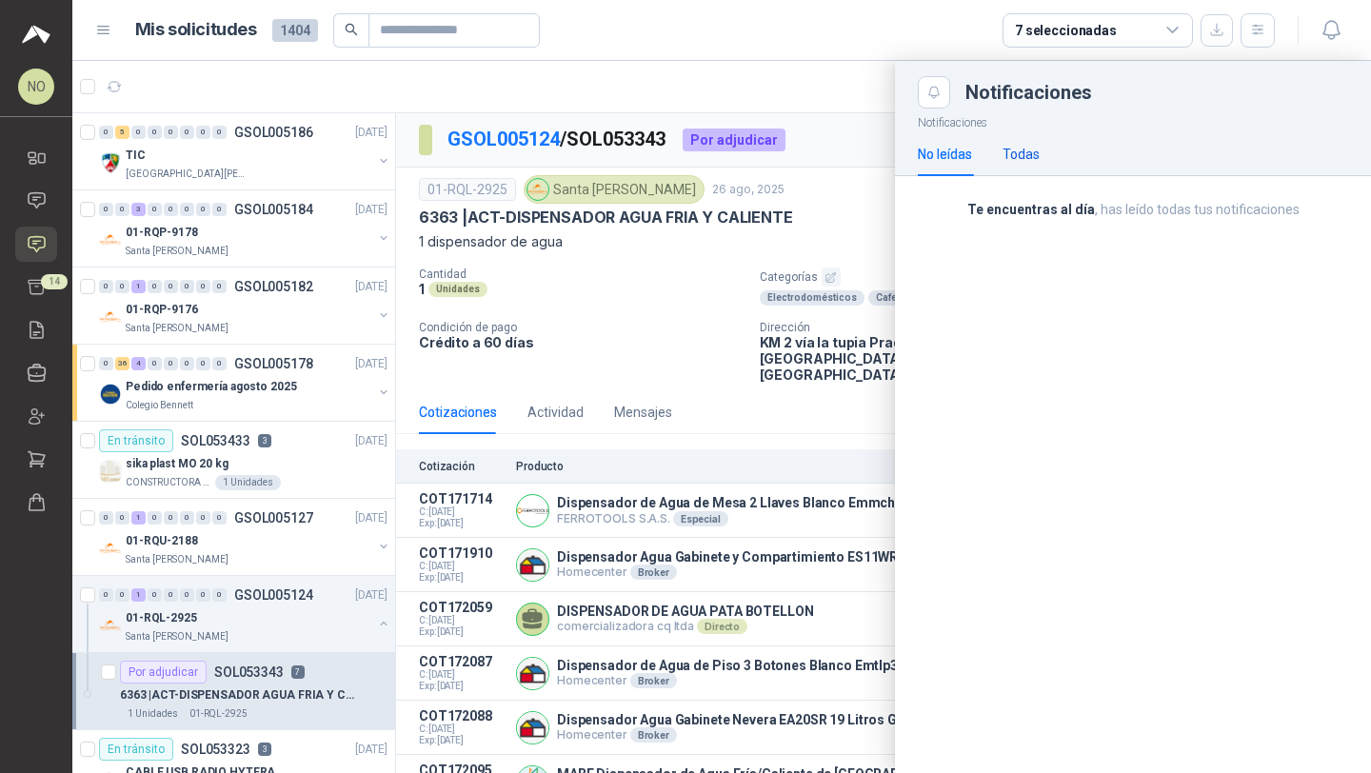
click at [1022, 156] on div "Todas" at bounding box center [1020, 154] width 37 height 21
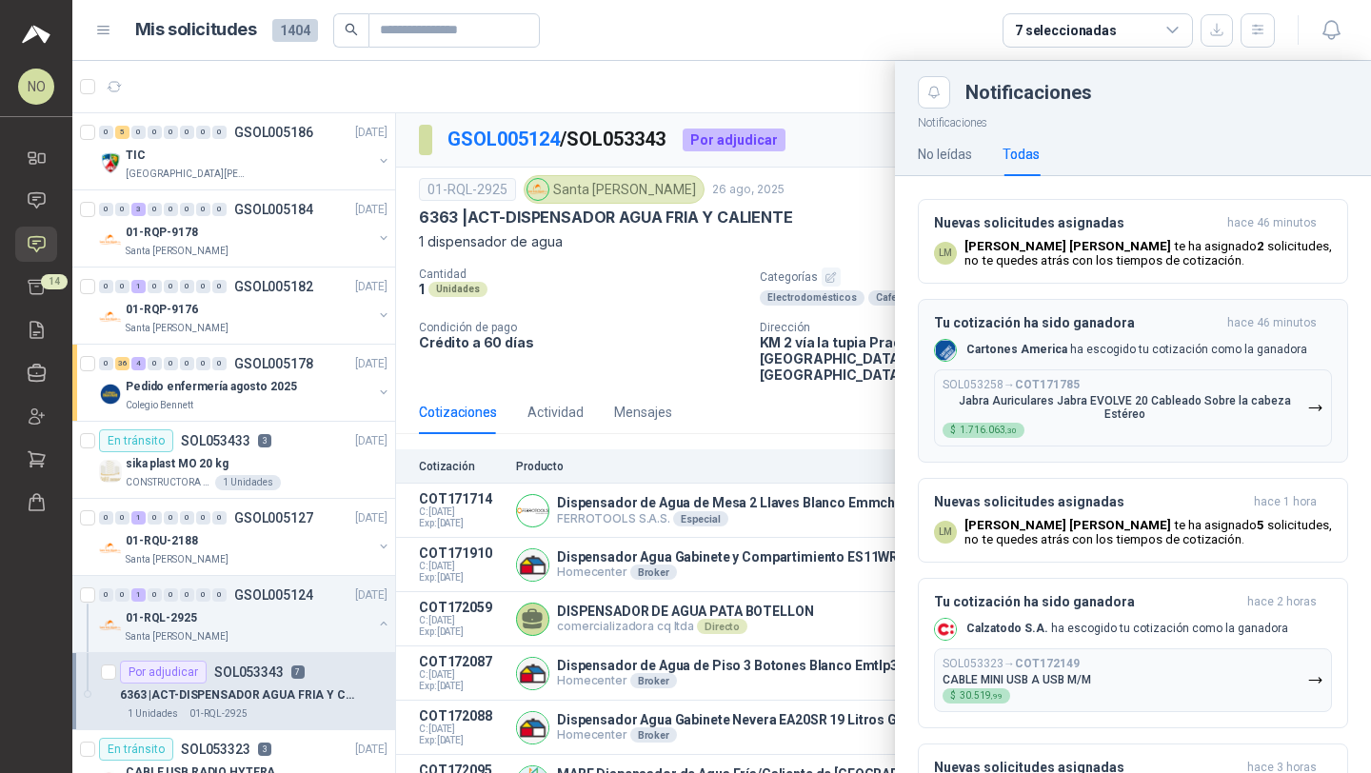
click at [1097, 435] on div "SOL053258 → COT171785 Jabra Auriculares Jabra EVOLVE 20 Cableado Sobre la cabez…" at bounding box center [1124, 408] width 365 height 60
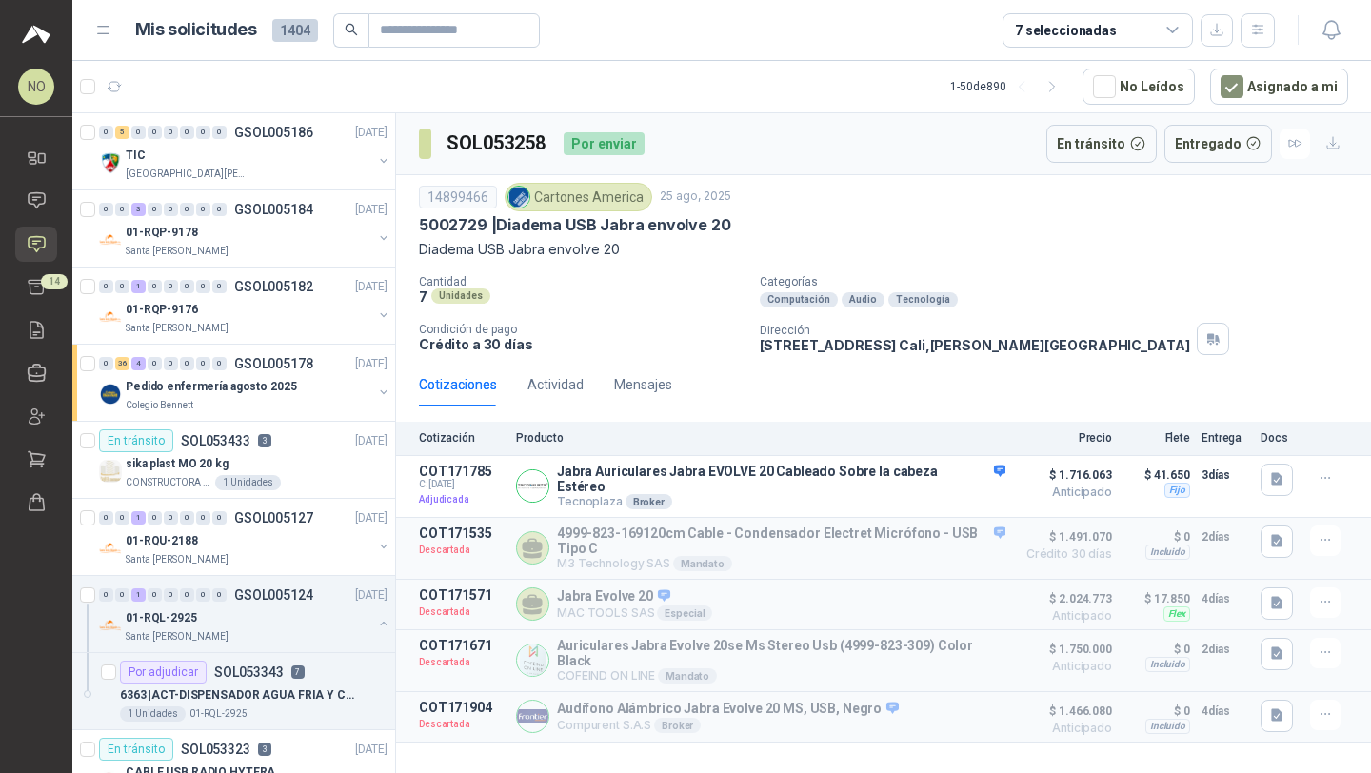
drag, startPoint x: 764, startPoint y: 347, endPoint x: 928, endPoint y: 345, distance: 163.8
click at [928, 345] on p "[STREET_ADDRESS][PERSON_NAME]" at bounding box center [975, 345] width 430 height 16
drag, startPoint x: 758, startPoint y: 344, endPoint x: 926, endPoint y: 343, distance: 168.5
click at [926, 343] on div "Cantidad 7 Unidades Categorías Computación Audio Tecnología Condición de pago C…" at bounding box center [883, 315] width 929 height 80
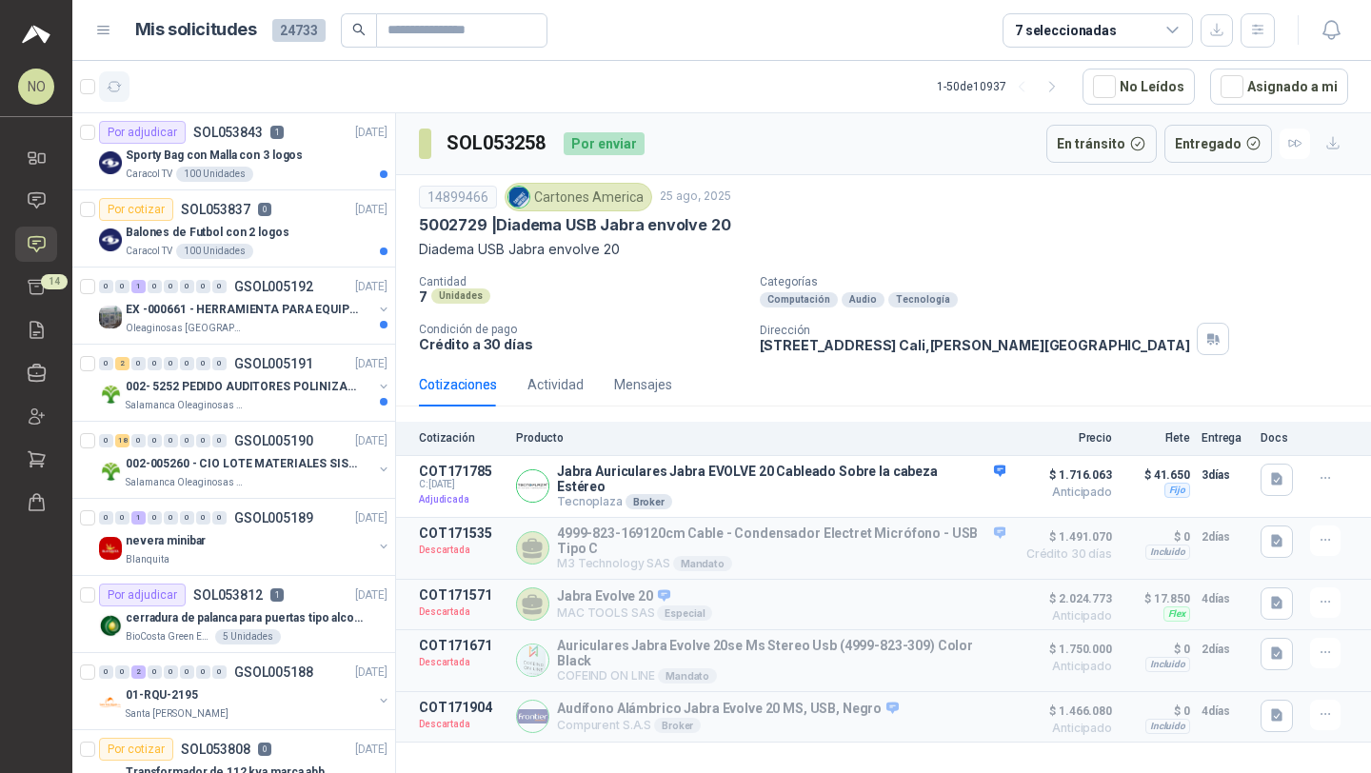
click at [116, 98] on button "button" at bounding box center [114, 86] width 30 height 30
click at [293, 184] on article "Por adjudicar SOL053843 1 [DATE] Sporty Bag con Malla con 3 logos Caracol TV 10…" at bounding box center [233, 151] width 323 height 77
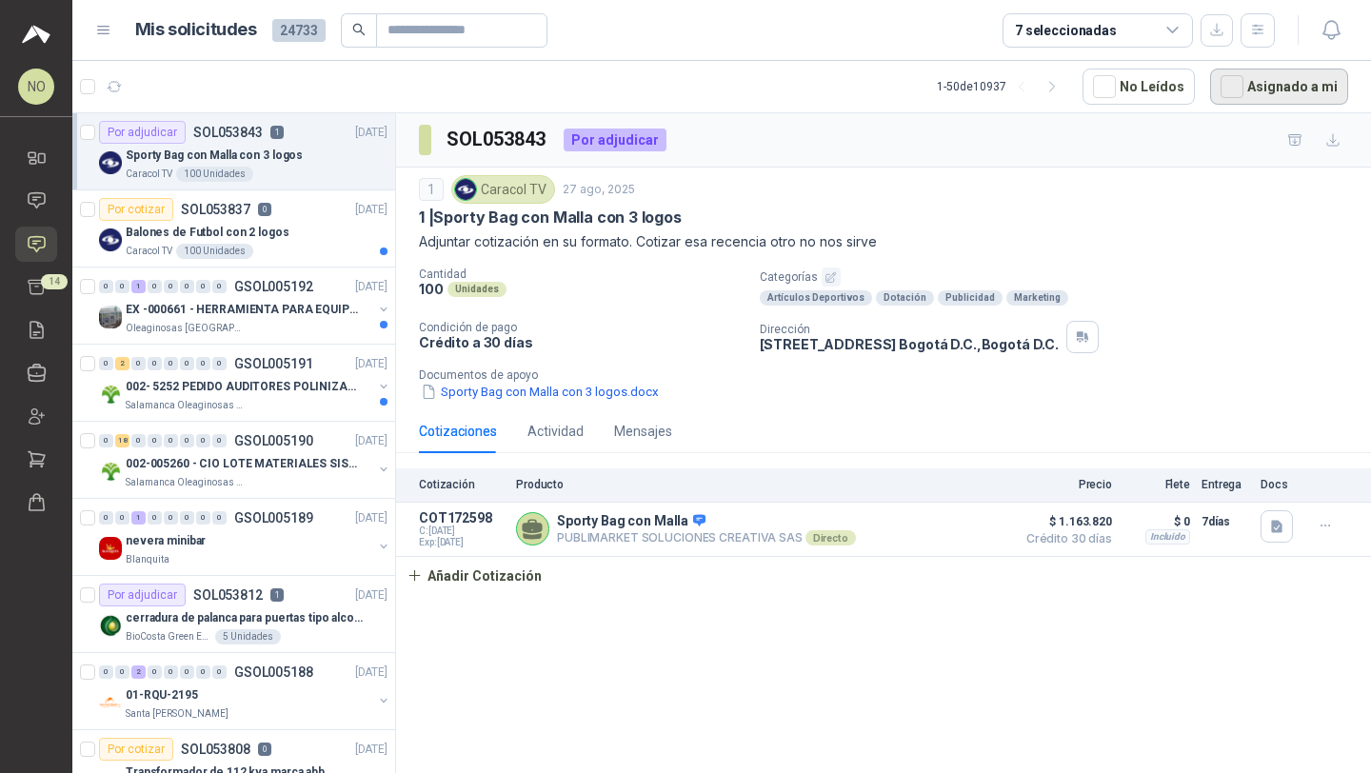
click at [1286, 93] on button "Asignado a mi" at bounding box center [1279, 87] width 138 height 36
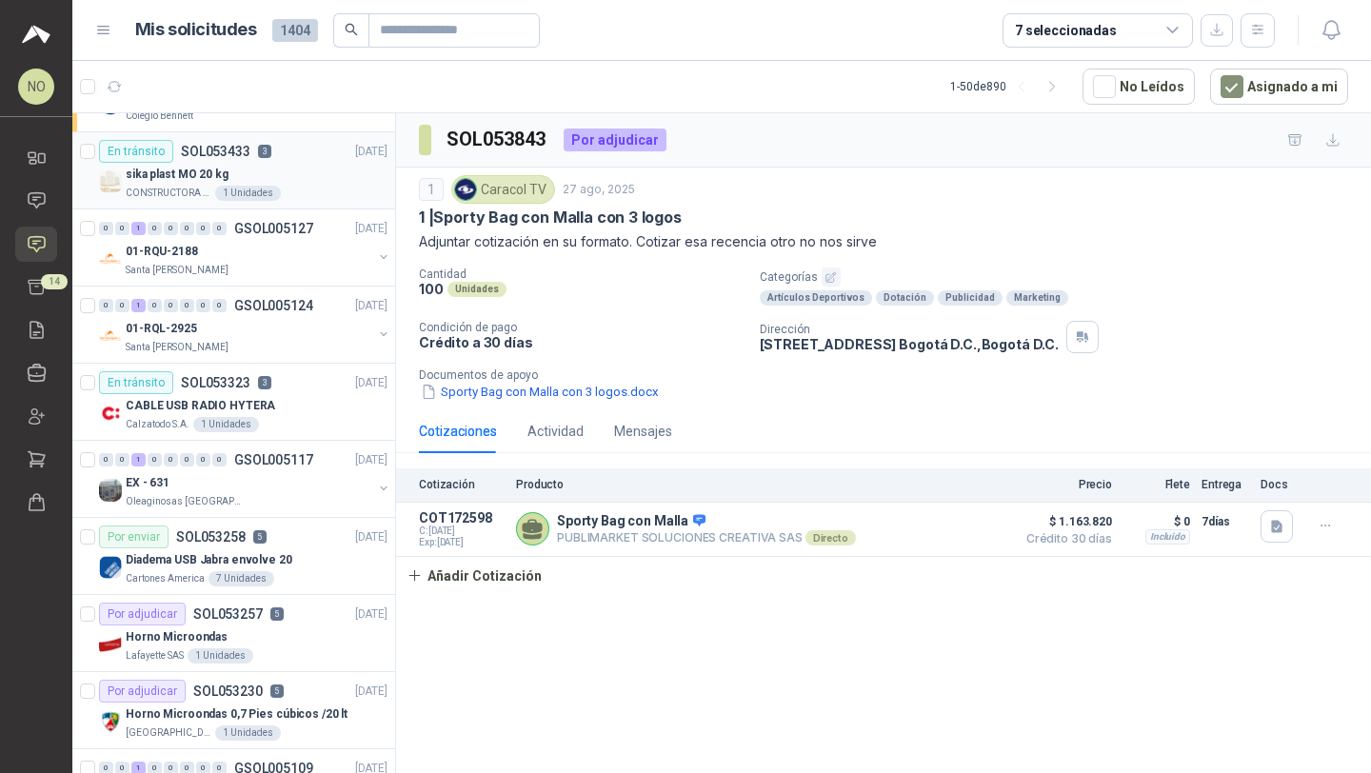
scroll to position [288, 0]
click at [321, 475] on div "EX - 631" at bounding box center [249, 483] width 247 height 23
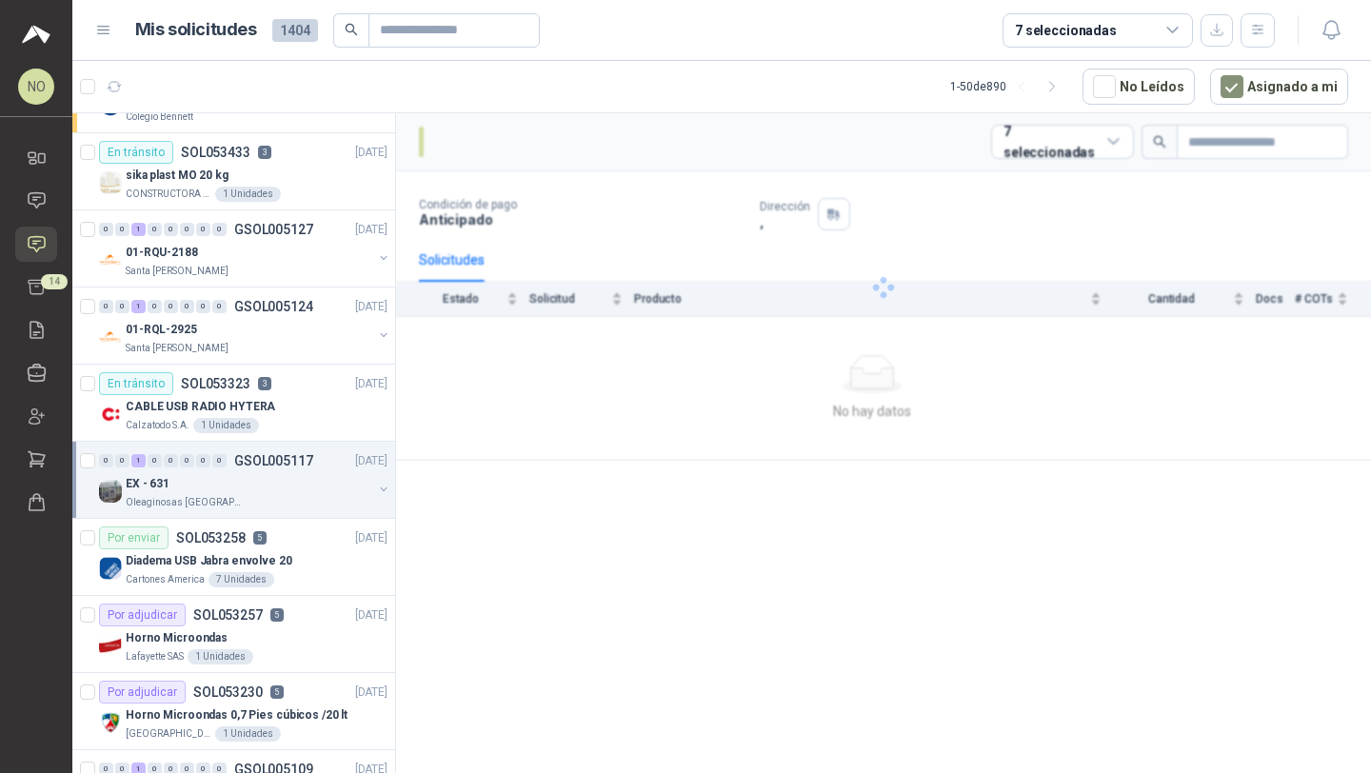
click at [321, 475] on div "EX - 631" at bounding box center [249, 483] width 247 height 23
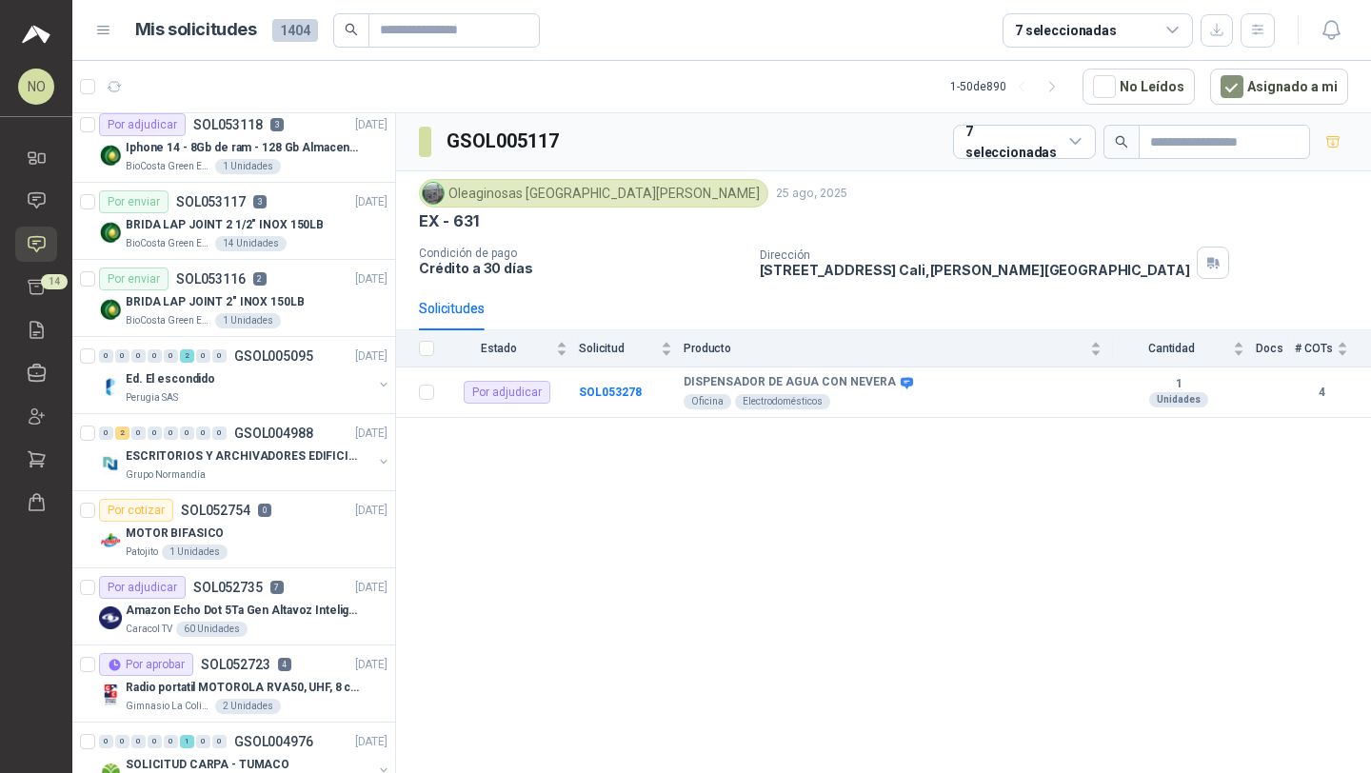
scroll to position [1606, 0]
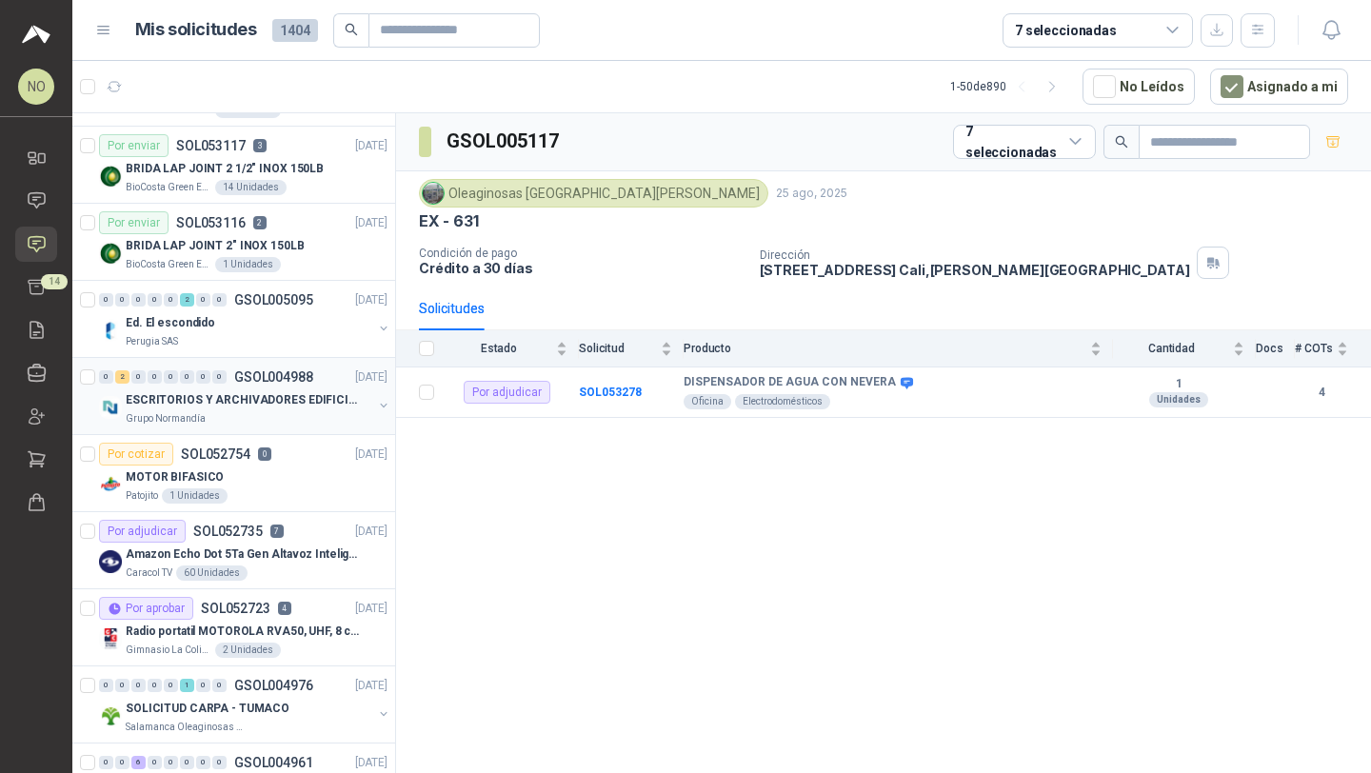
click at [305, 398] on p "ESCRITORIOS Y ARCHIVADORES EDIFICIO E" at bounding box center [244, 400] width 237 height 18
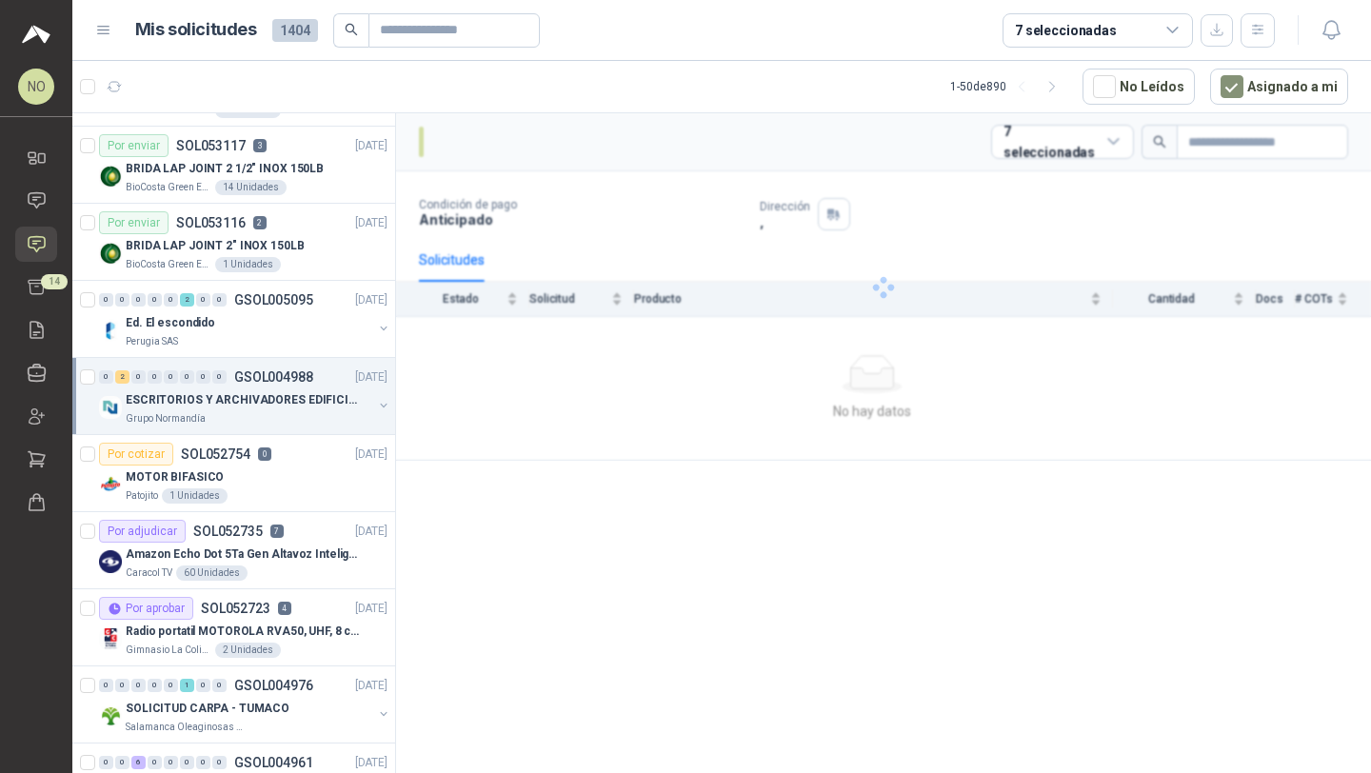
click at [305, 398] on p "ESCRITORIOS Y ARCHIVADORES EDIFICIO E" at bounding box center [244, 400] width 237 height 18
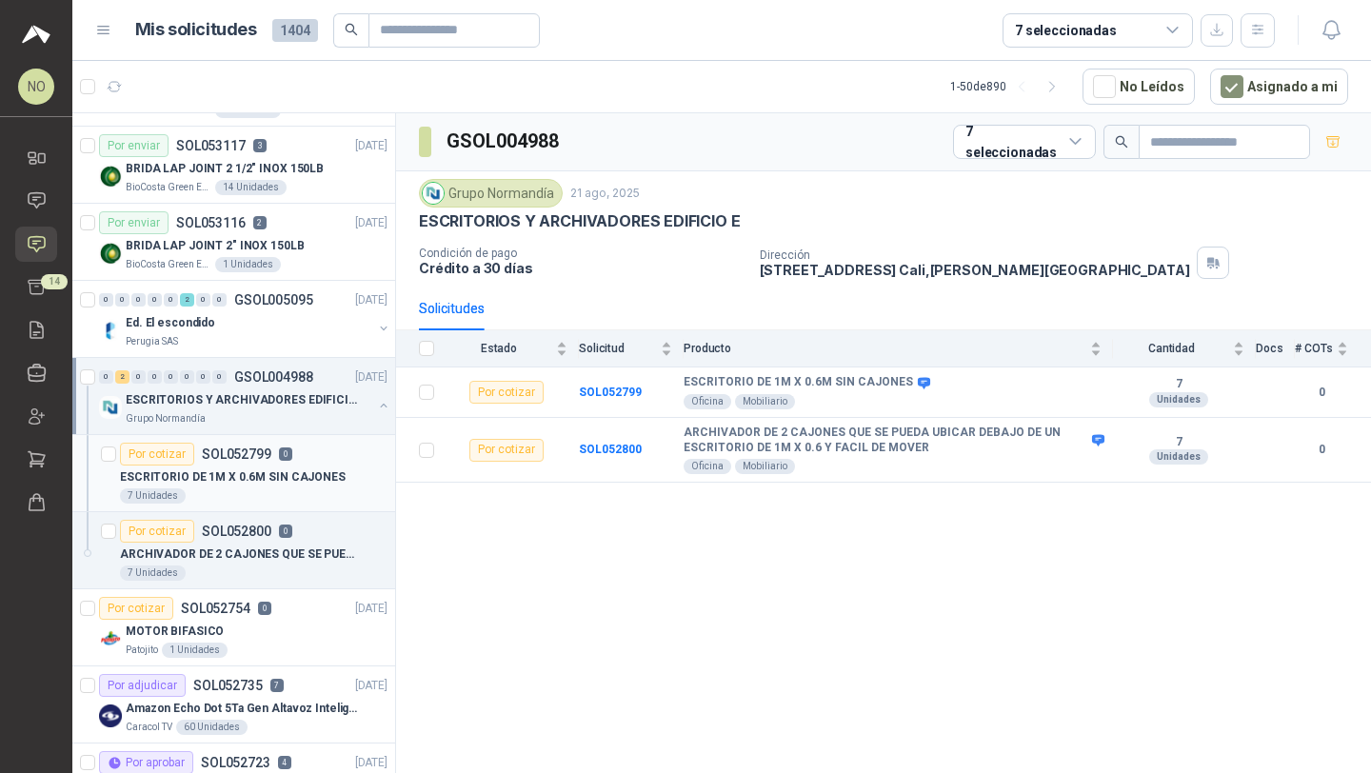
click at [291, 475] on p "ESCRITORIO DE 1M X 0.6M SIN CAJONES" at bounding box center [233, 477] width 226 height 18
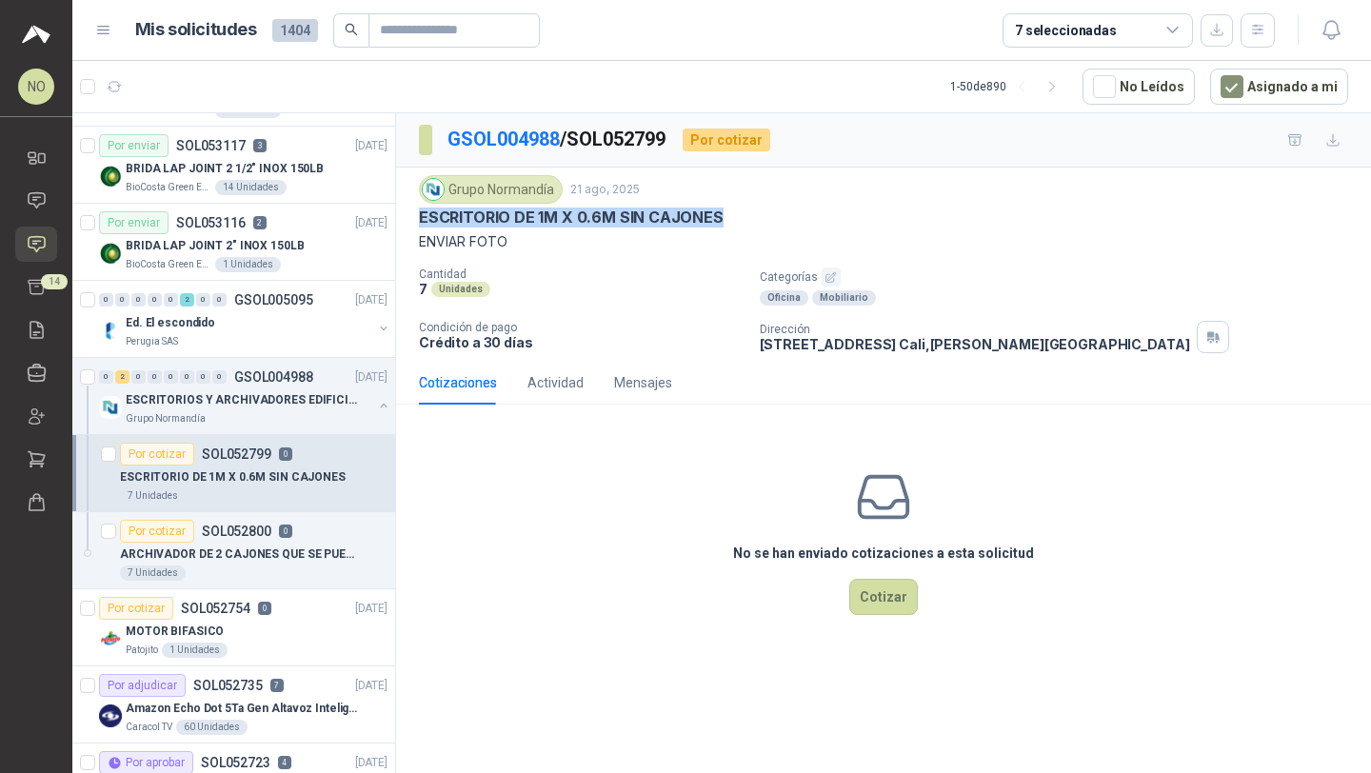
drag, startPoint x: 420, startPoint y: 215, endPoint x: 751, endPoint y: 215, distance: 331.3
click at [751, 215] on div "ESCRITORIO DE 1M X 0.6M SIN CAJONES" at bounding box center [883, 218] width 929 height 20
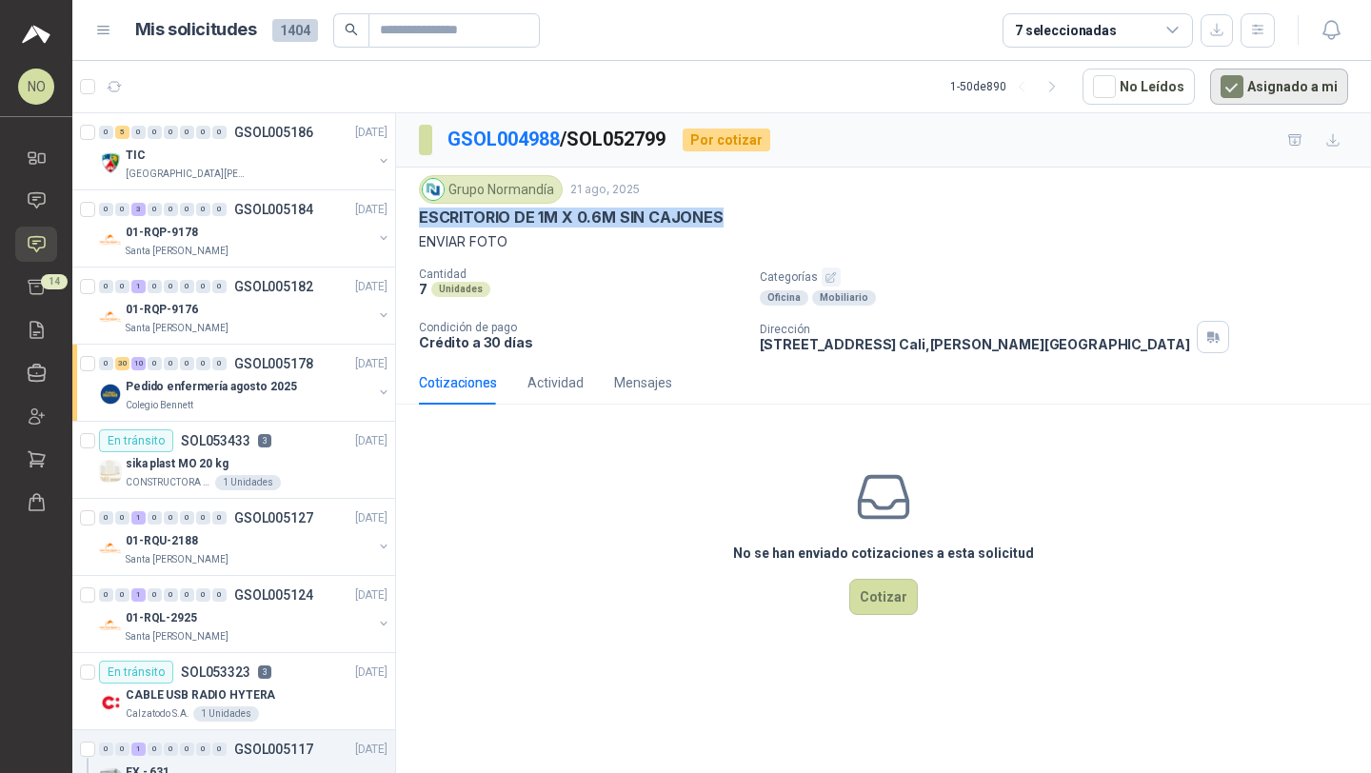
click at [1265, 98] on button "Asignado a mi" at bounding box center [1279, 87] width 138 height 36
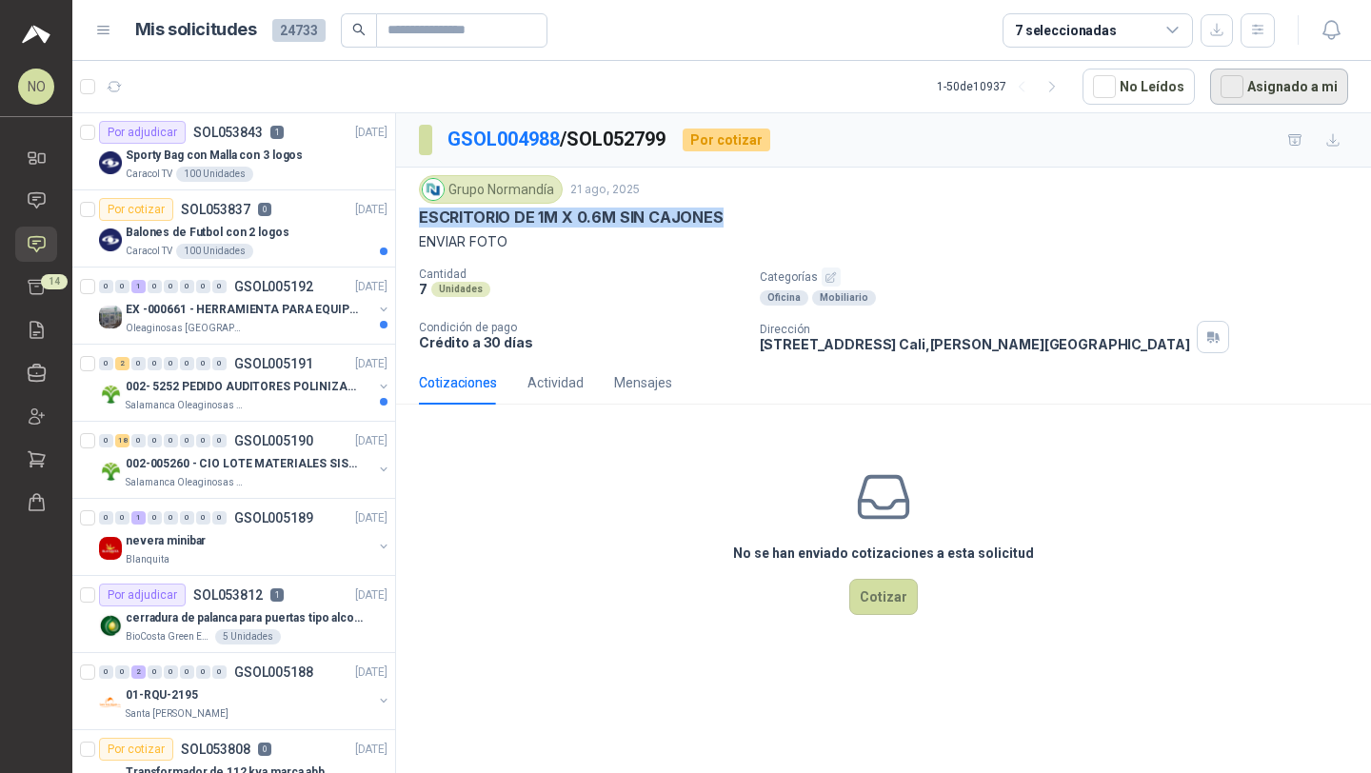
click at [1265, 98] on button "Asignado a mi" at bounding box center [1279, 87] width 138 height 36
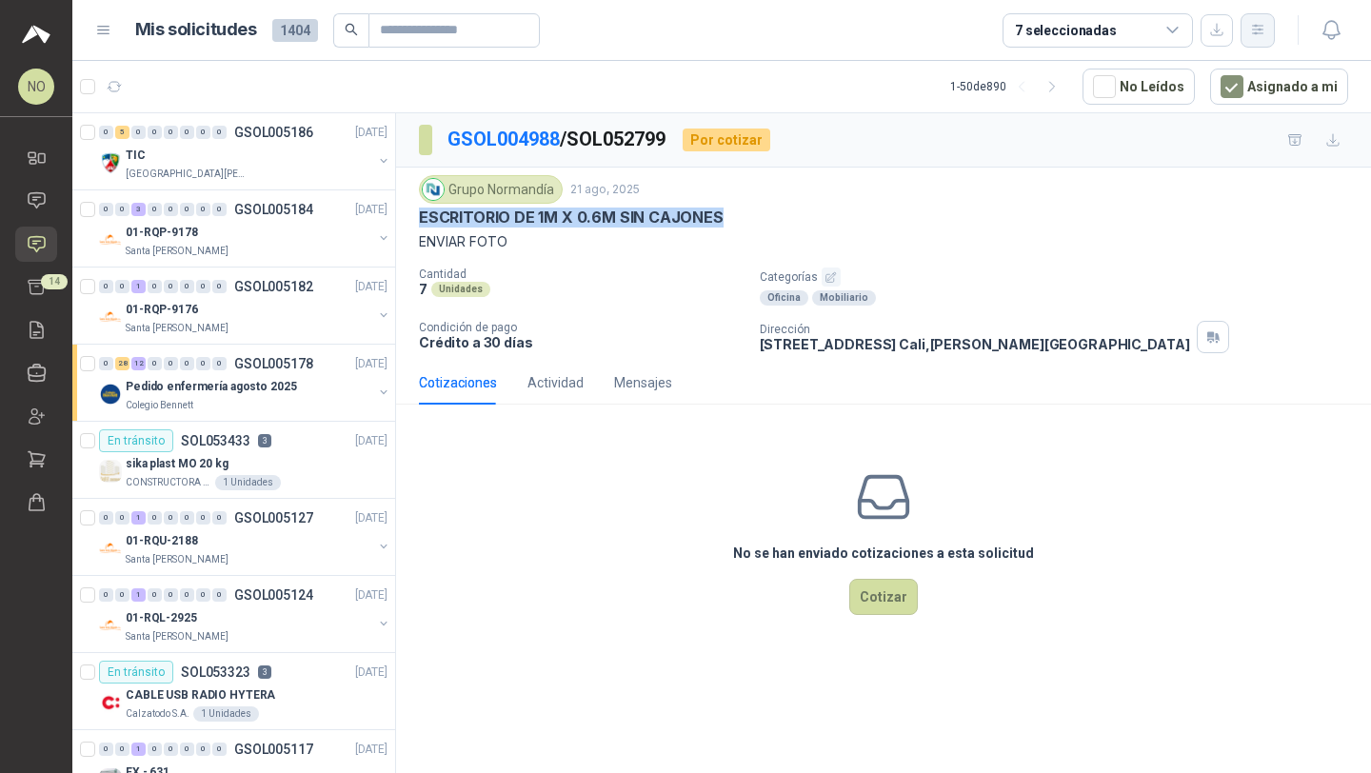
click at [1245, 34] on button "button" at bounding box center [1257, 30] width 34 height 34
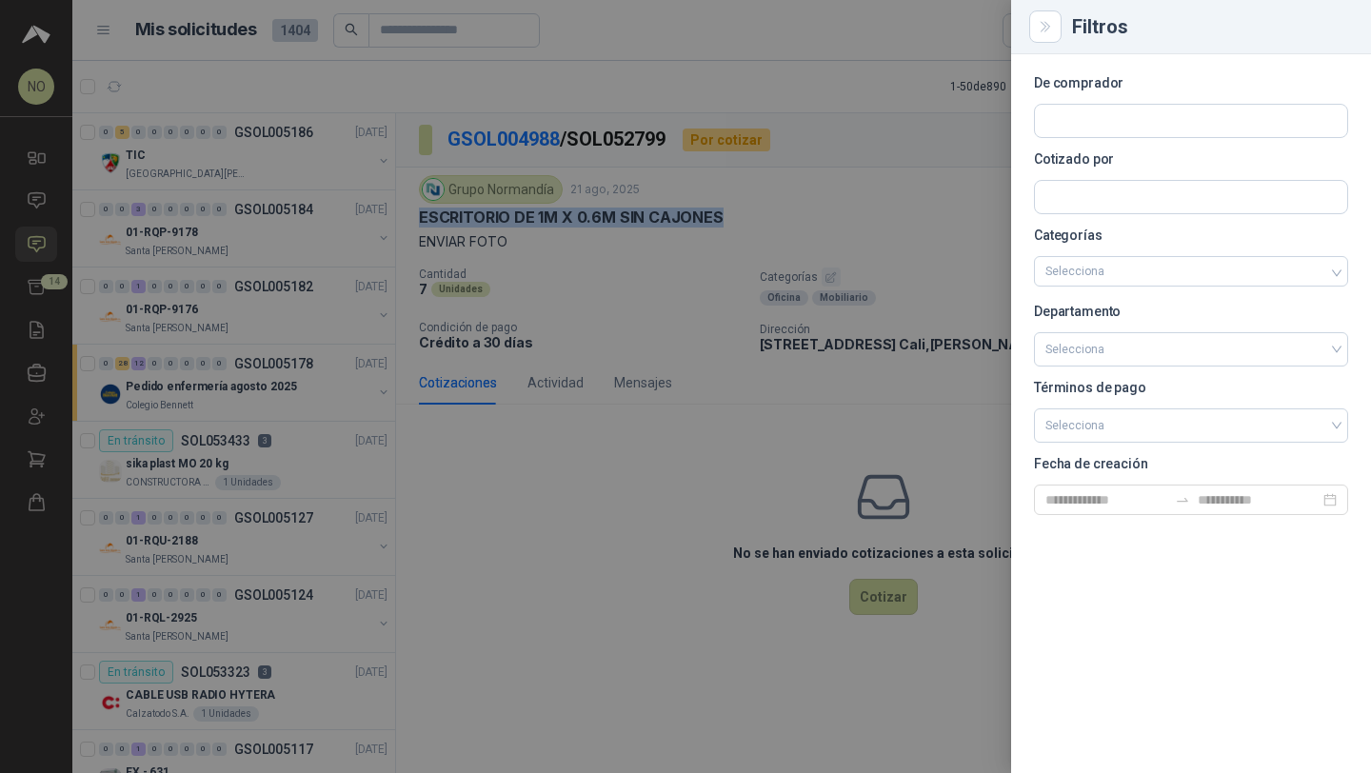
click at [918, 264] on div at bounding box center [685, 386] width 1371 height 773
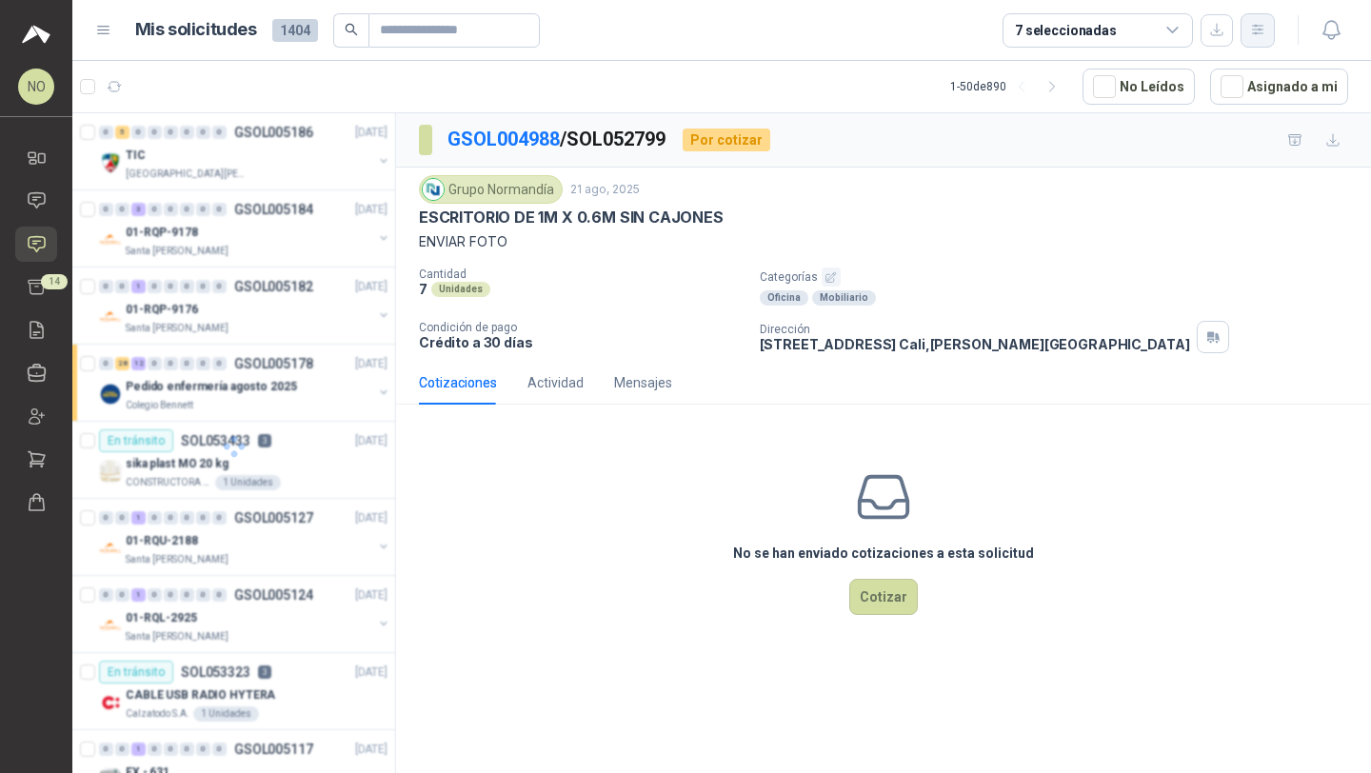
click at [1257, 33] on icon "button" at bounding box center [1257, 30] width 10 height 10
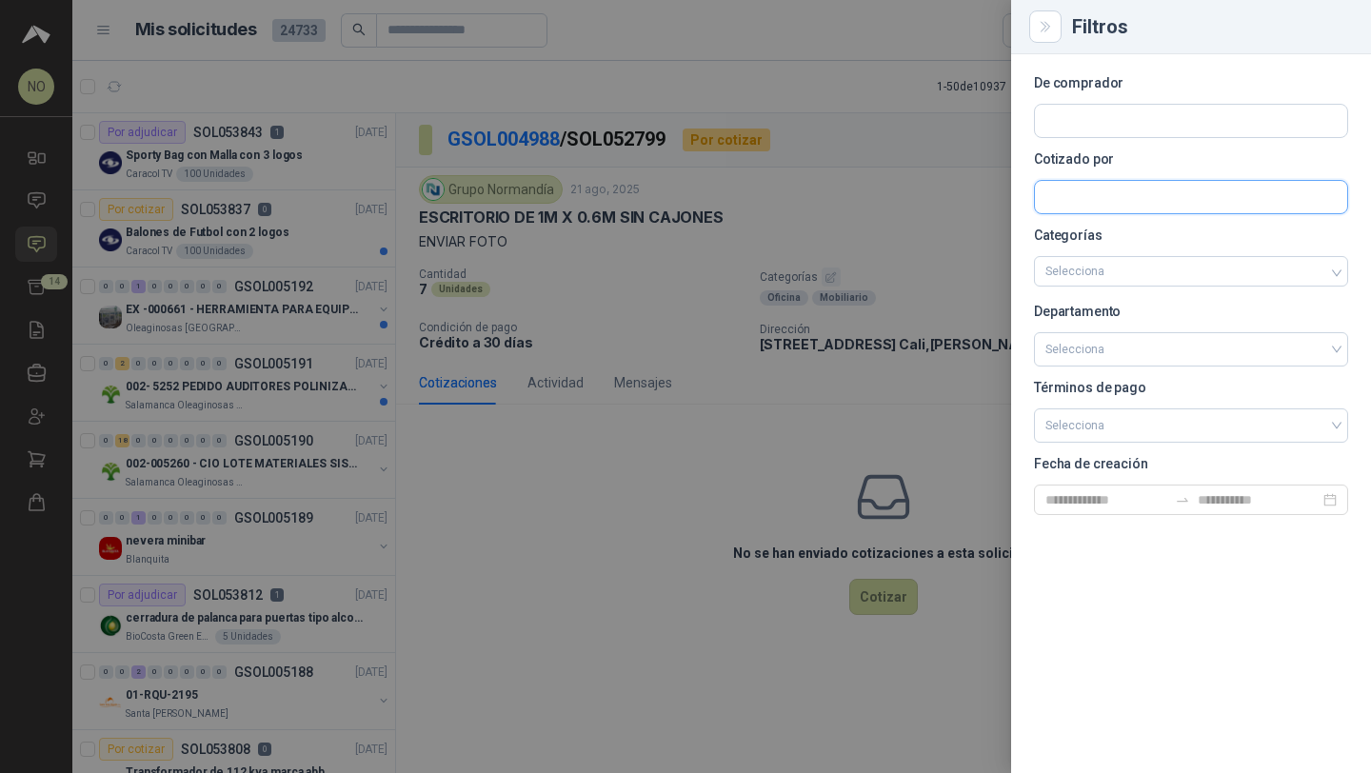
click at [1078, 137] on input "text" at bounding box center [1191, 121] width 312 height 32
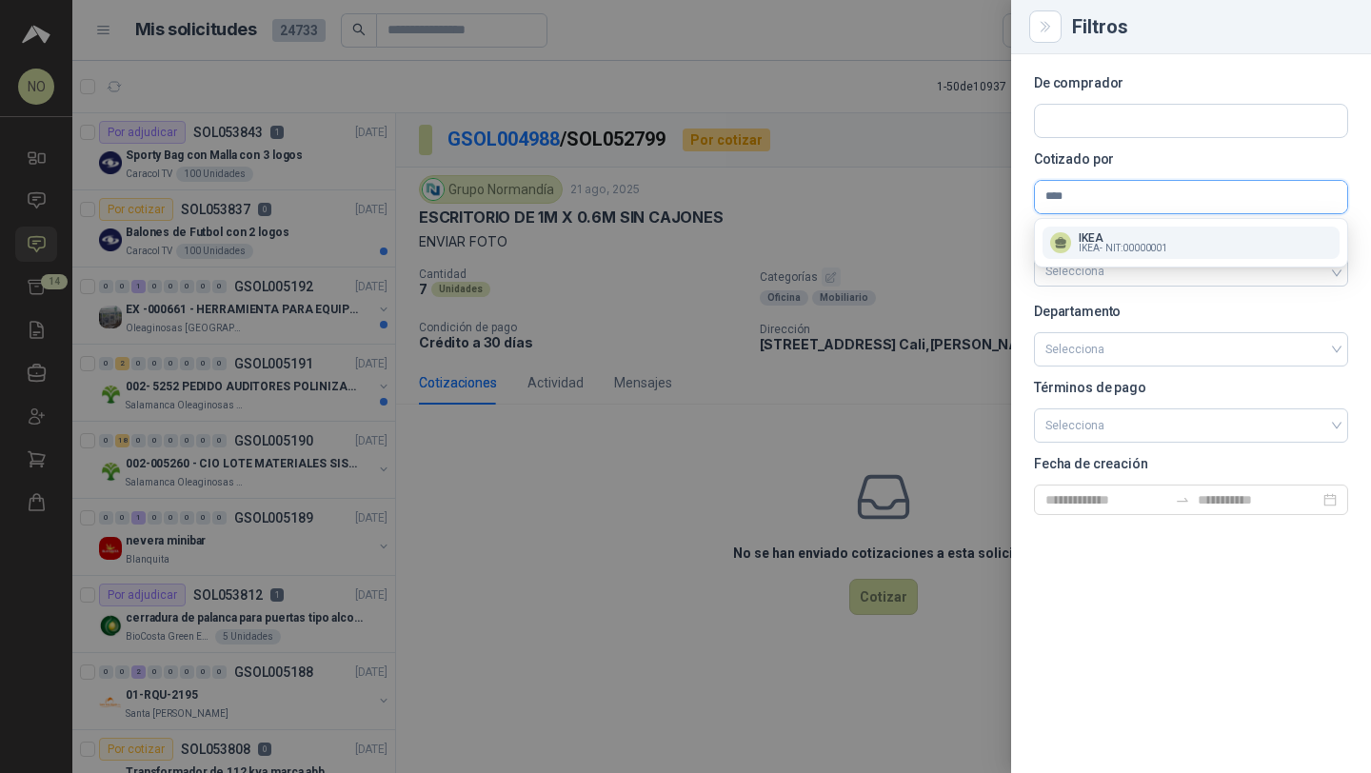
type input "****"
click at [1102, 239] on p "IKEA" at bounding box center [1123, 237] width 89 height 11
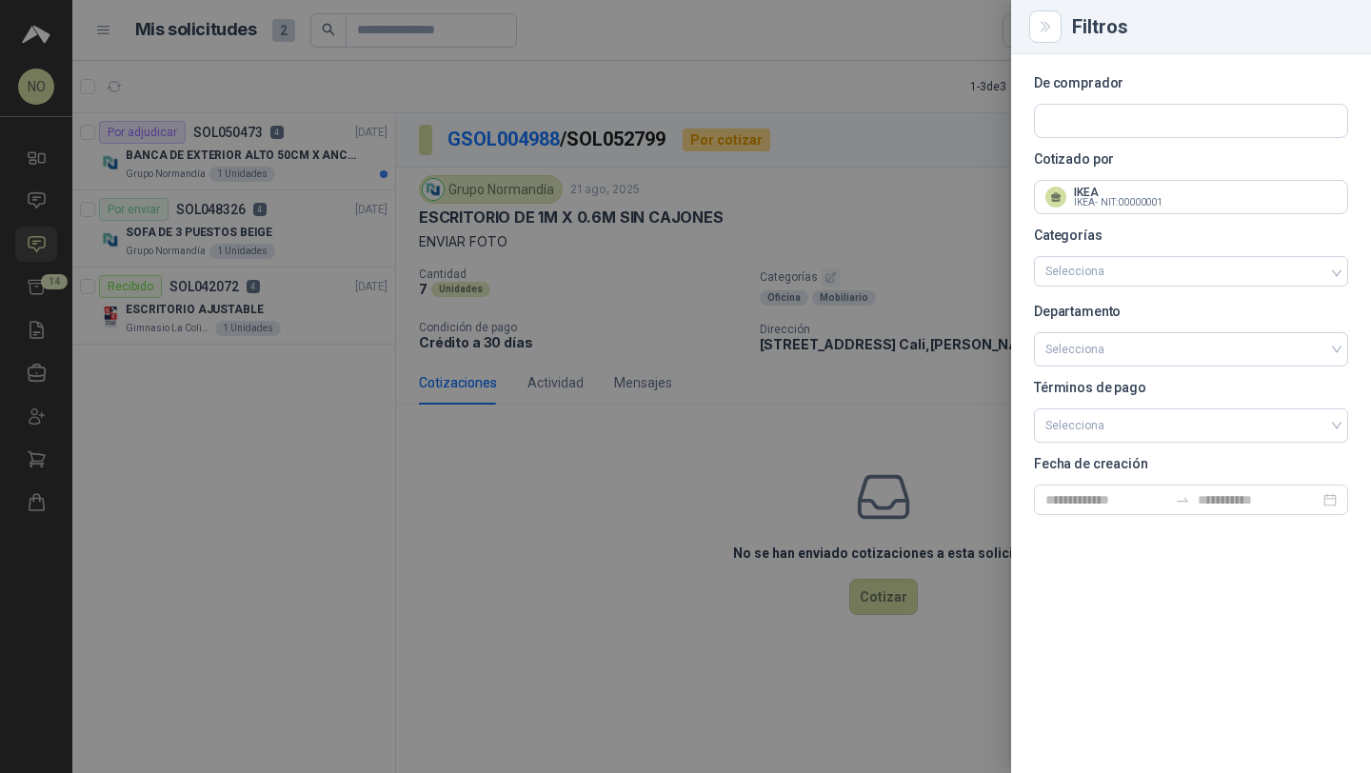
click at [341, 315] on div at bounding box center [685, 386] width 1371 height 773
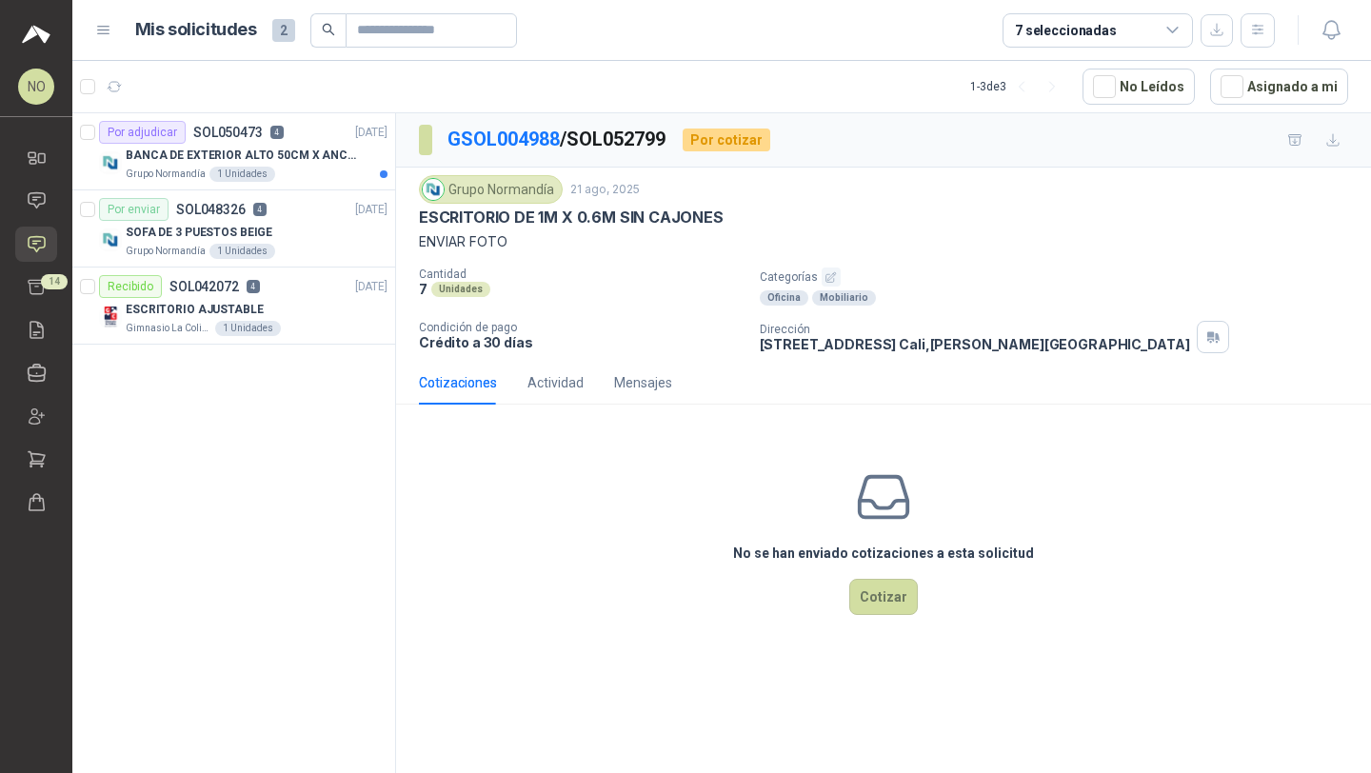
click at [341, 315] on div "ESCRITORIO AJUSTABLE" at bounding box center [257, 309] width 262 height 23
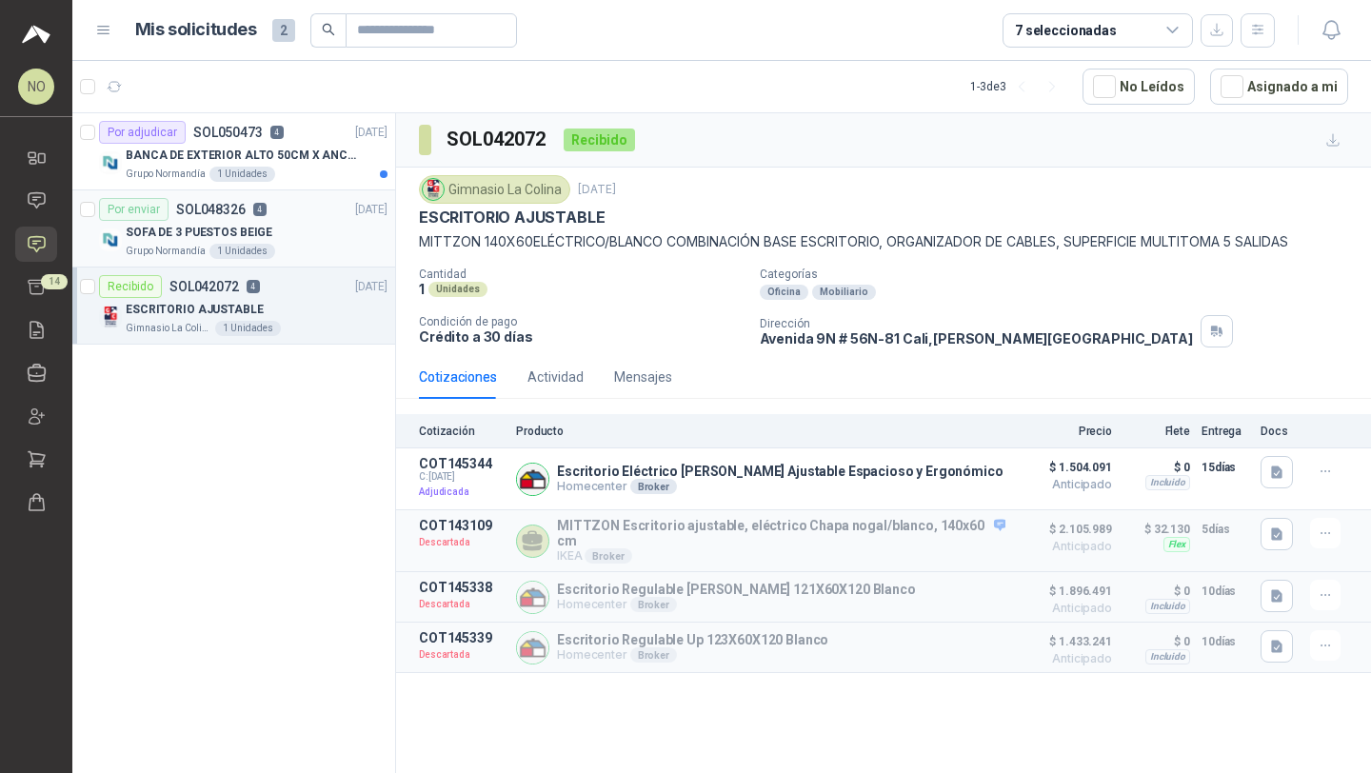
click at [273, 221] on div "SOFA DE 3 PUESTOS BEIGE" at bounding box center [257, 232] width 262 height 23
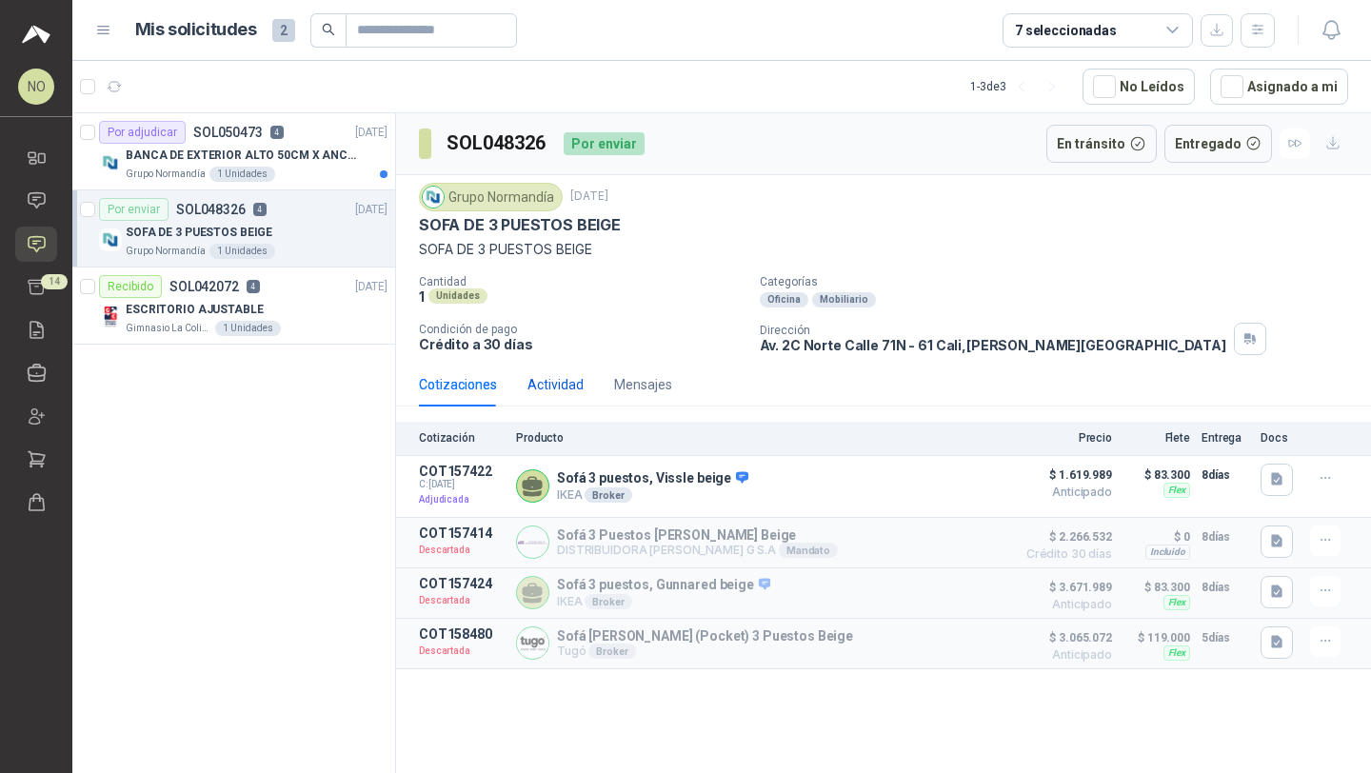
click at [558, 386] on div "Actividad" at bounding box center [555, 384] width 56 height 21
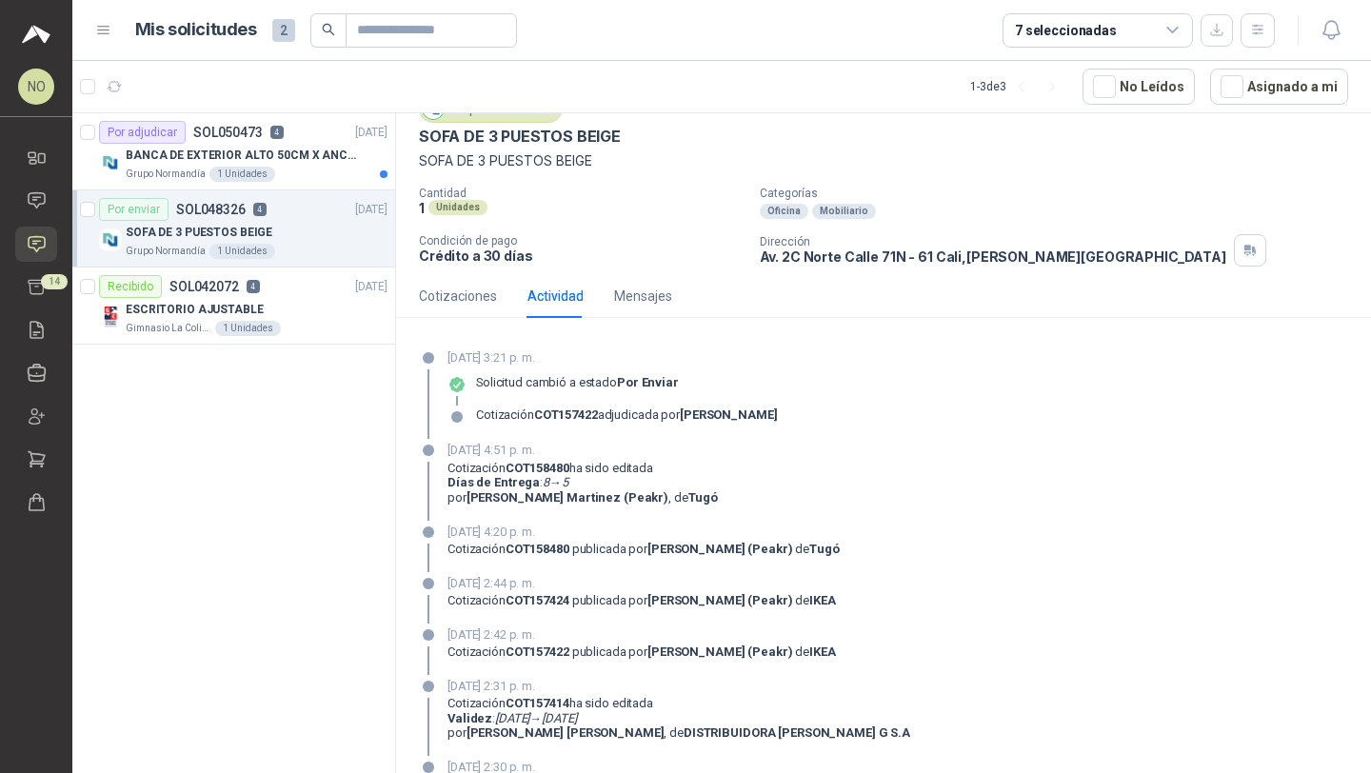
scroll to position [110, 0]
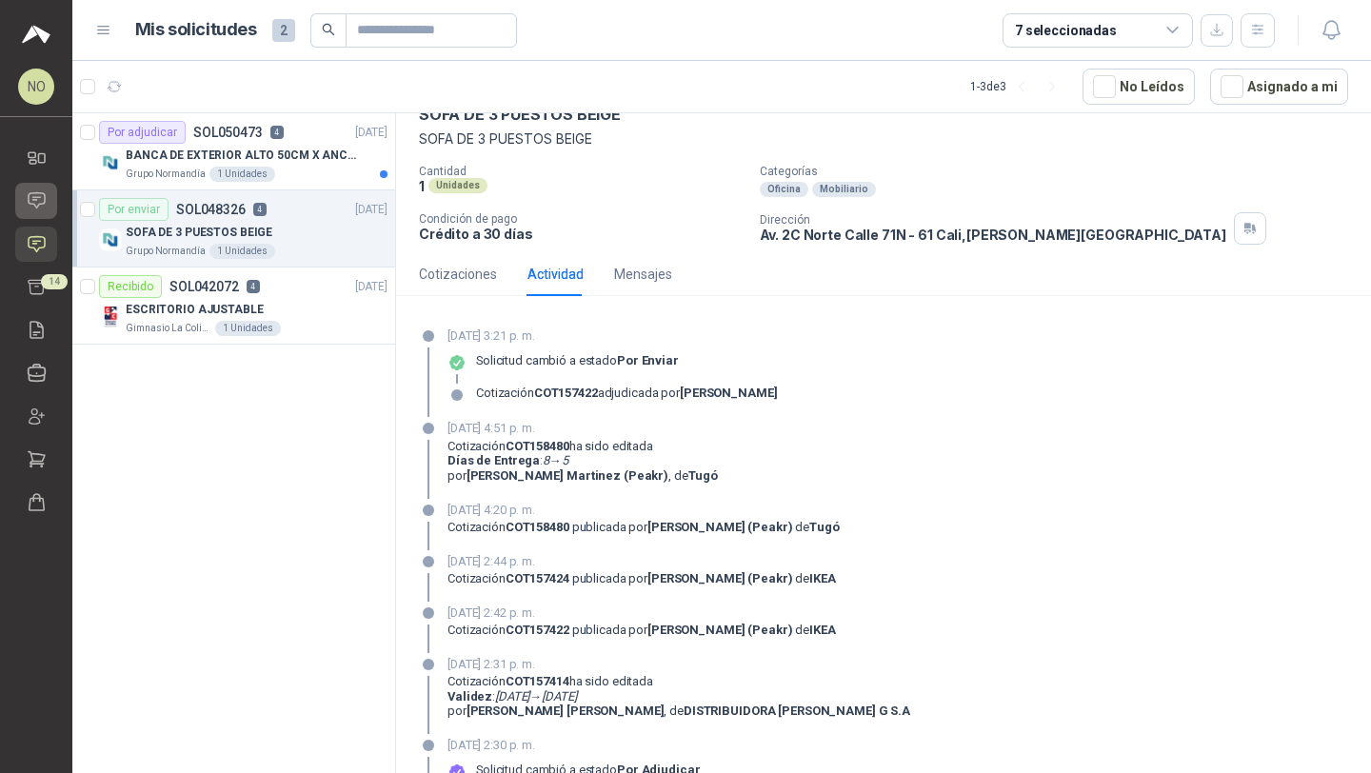
click at [36, 194] on icon at bounding box center [37, 200] width 20 height 20
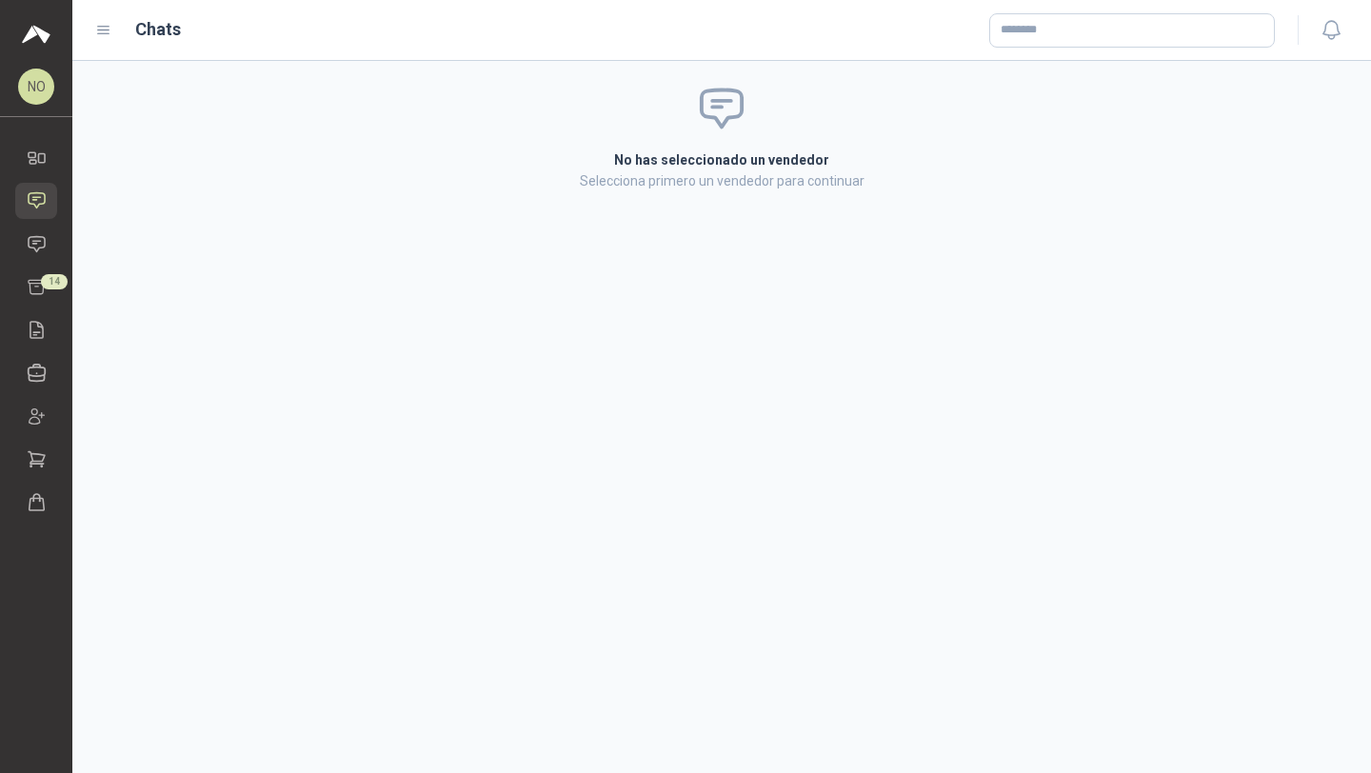
click at [40, 222] on ul "Inicio Chat Solicitudes Cotizar 14 Remisiones Compañías Invitaciones Compras Ór…" at bounding box center [36, 333] width 72 height 387
click at [41, 229] on link "Solicitudes" at bounding box center [36, 244] width 42 height 35
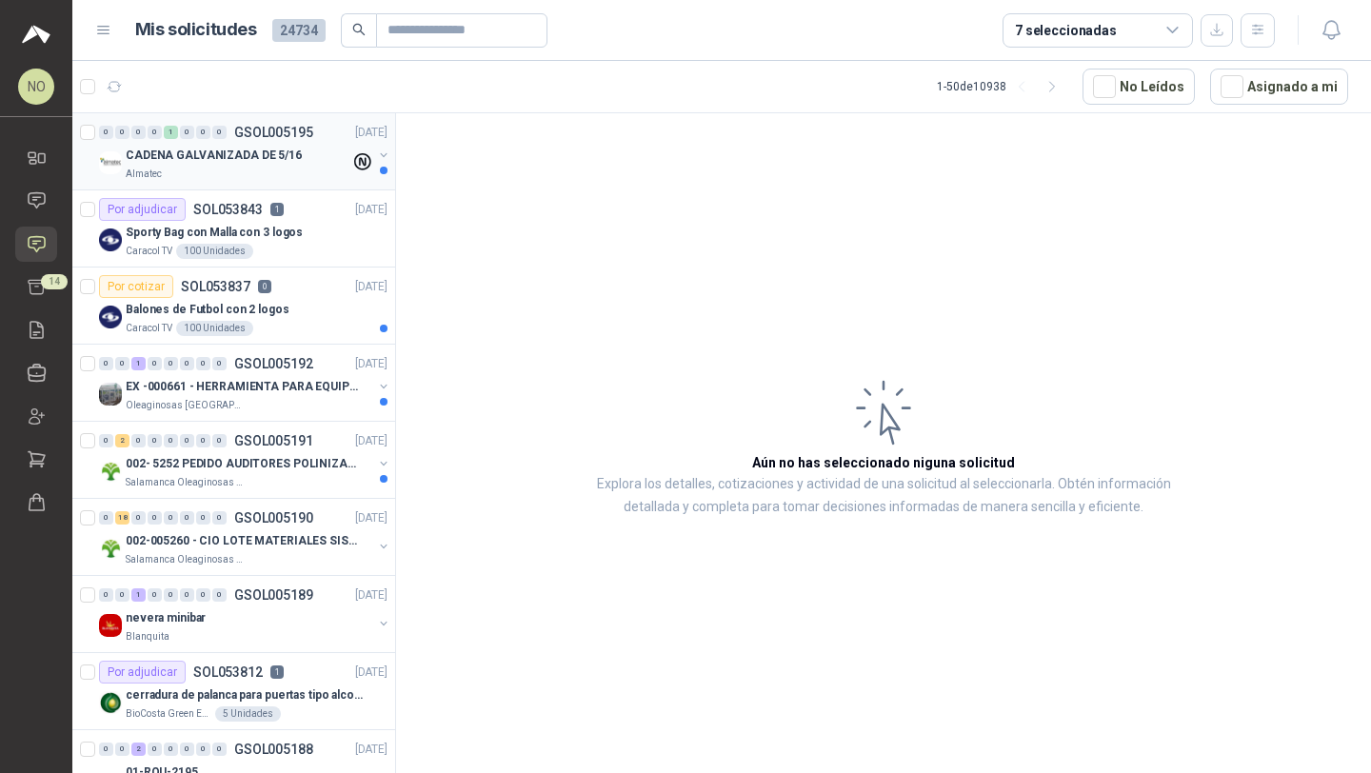
click at [264, 150] on p "CADENA GALVANIZADA DE 5/16" at bounding box center [214, 156] width 176 height 18
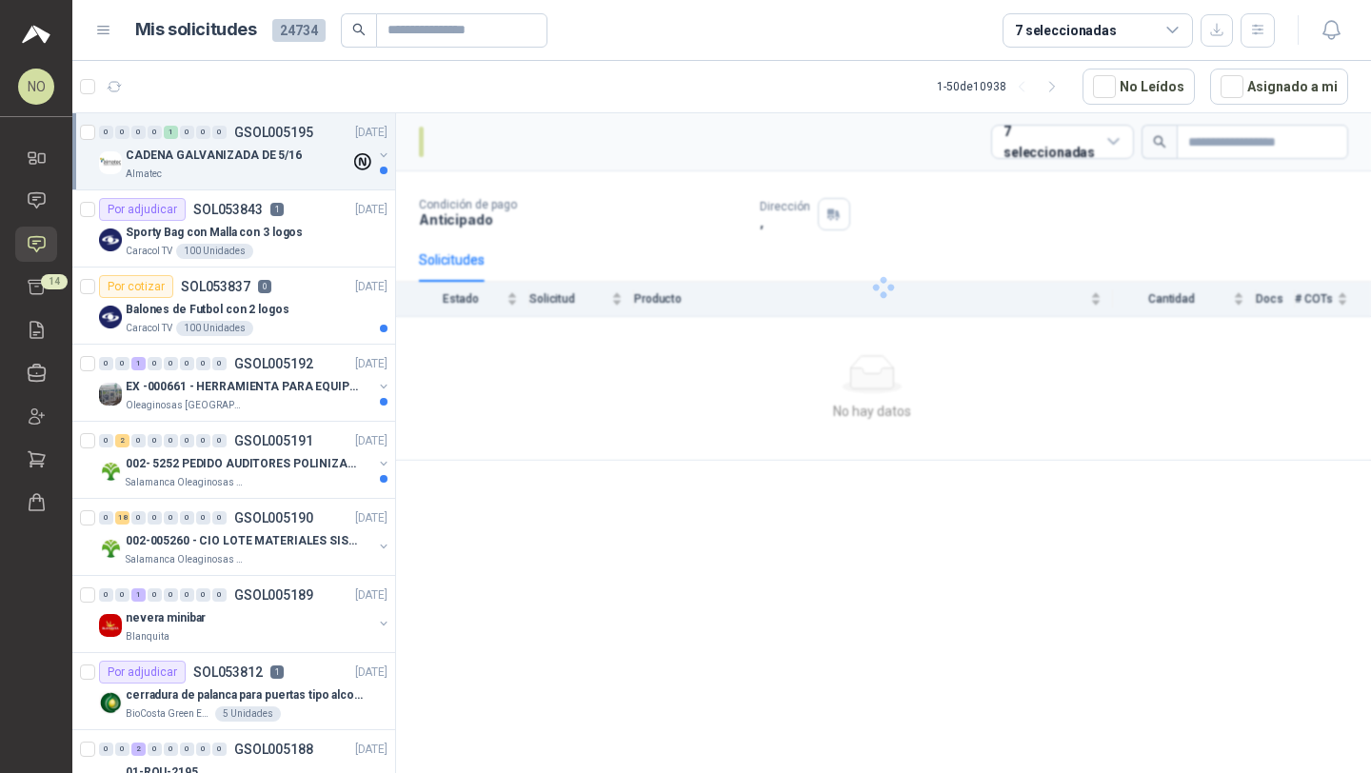
click at [264, 150] on p "CADENA GALVANIZADA DE 5/16" at bounding box center [214, 156] width 176 height 18
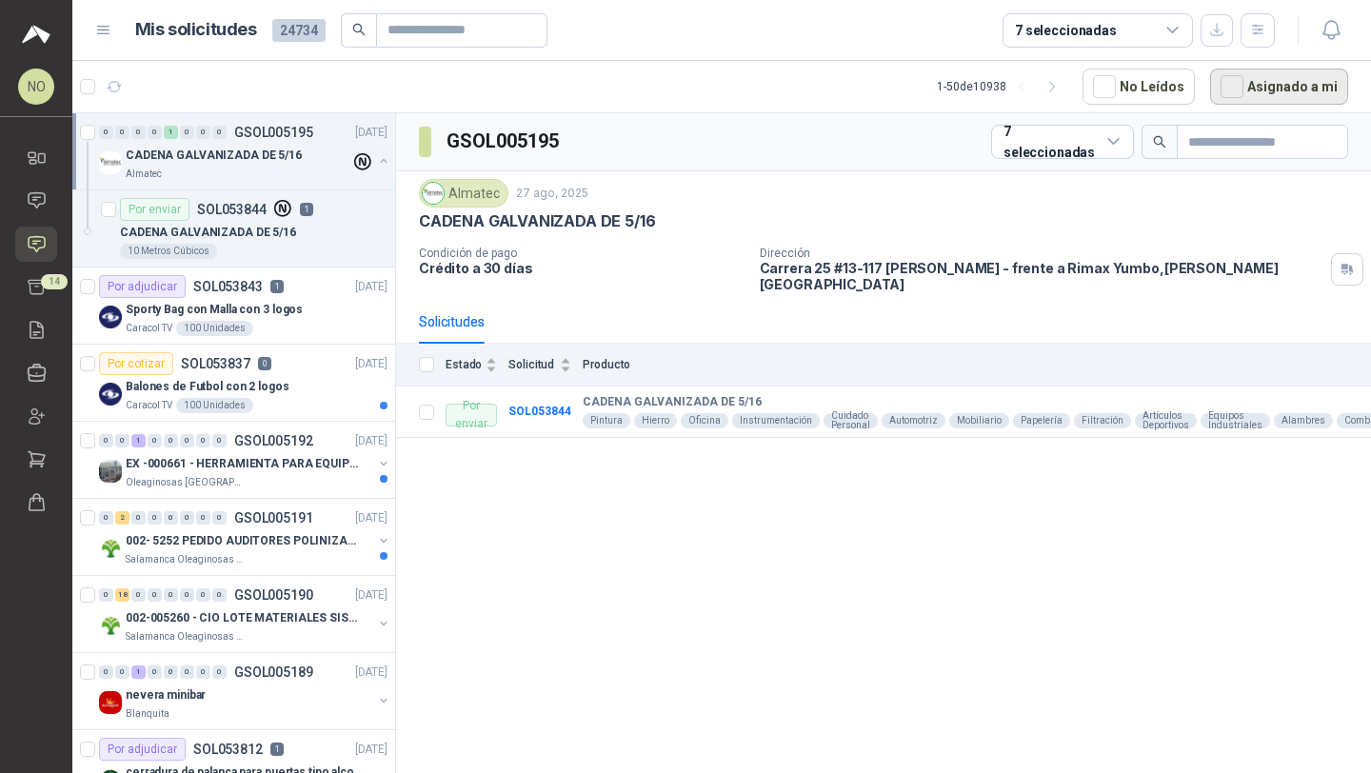
click at [1262, 94] on button "Asignado a mi" at bounding box center [1279, 87] width 138 height 36
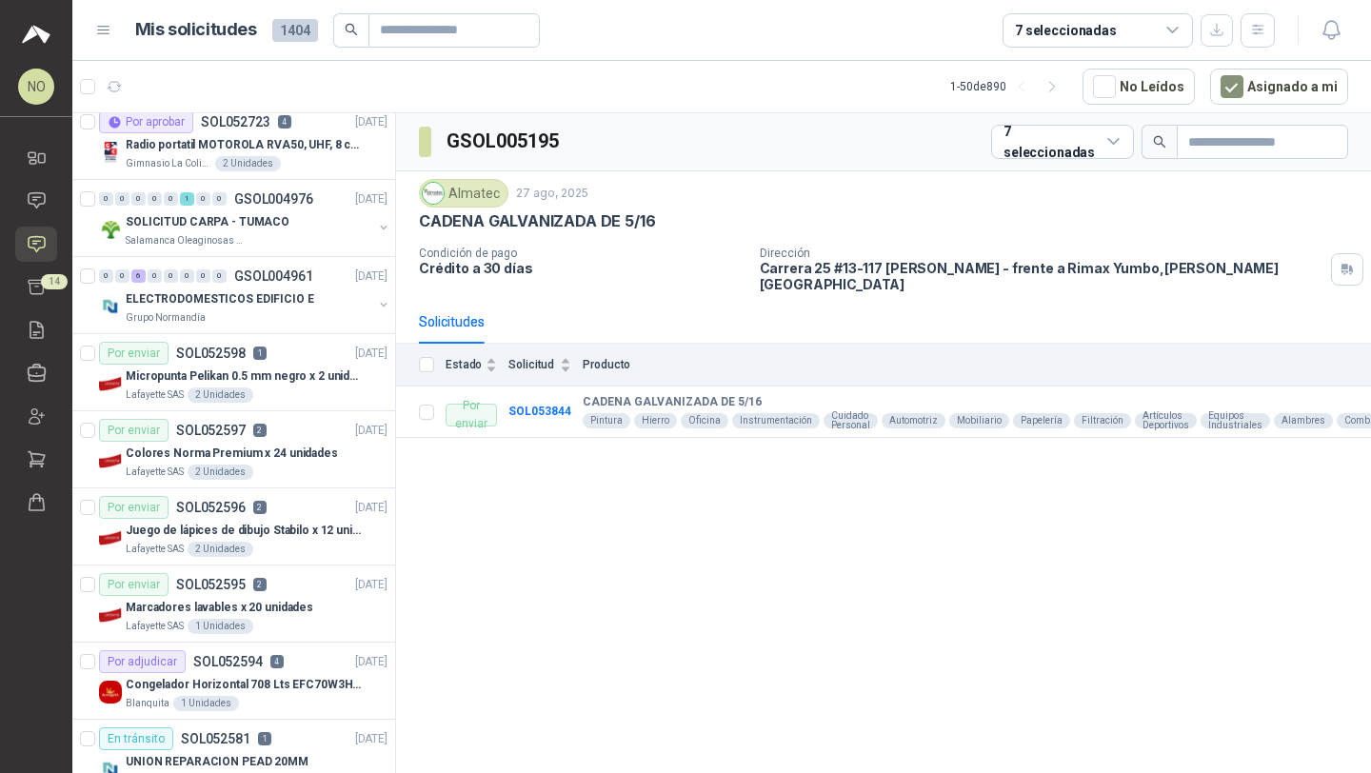
scroll to position [2024, 0]
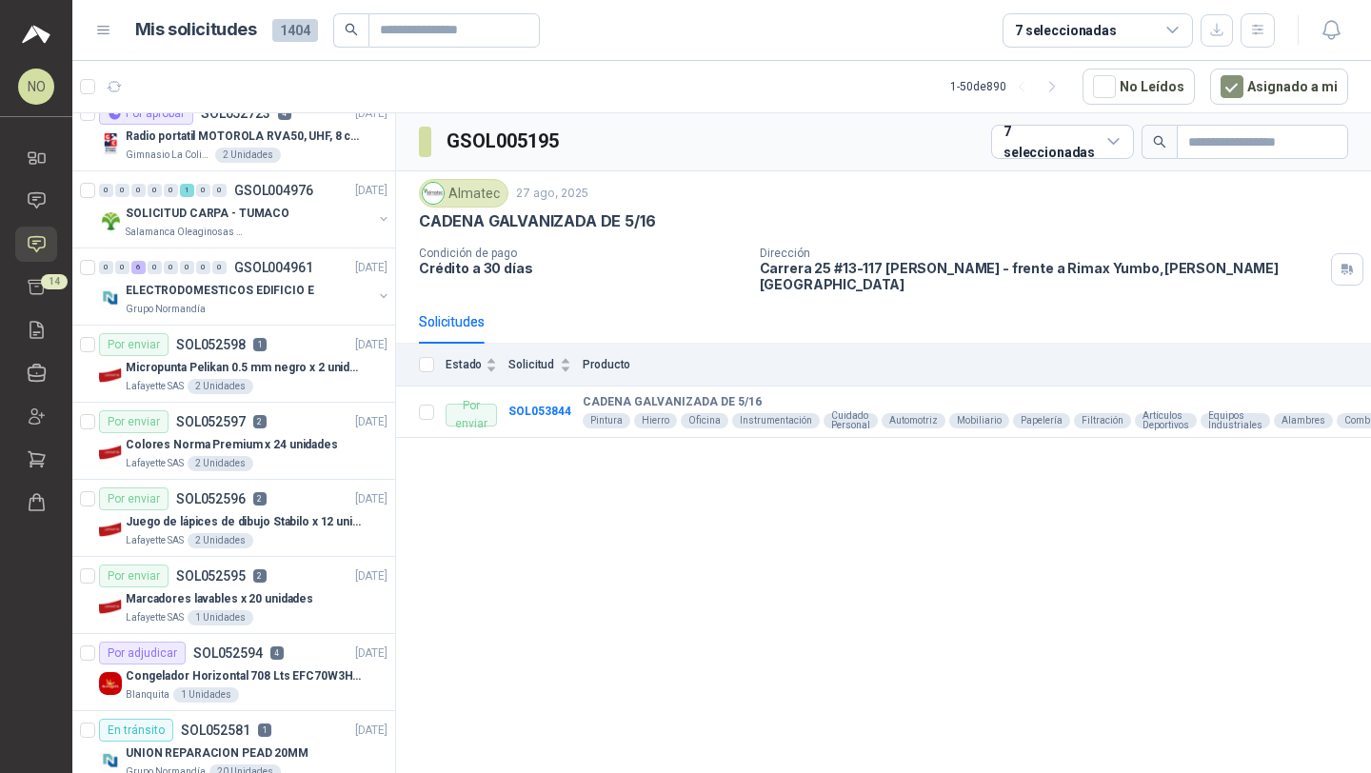
click at [230, 291] on p "ELECTRODOMESTICOS EDIFICIO E" at bounding box center [220, 291] width 188 height 18
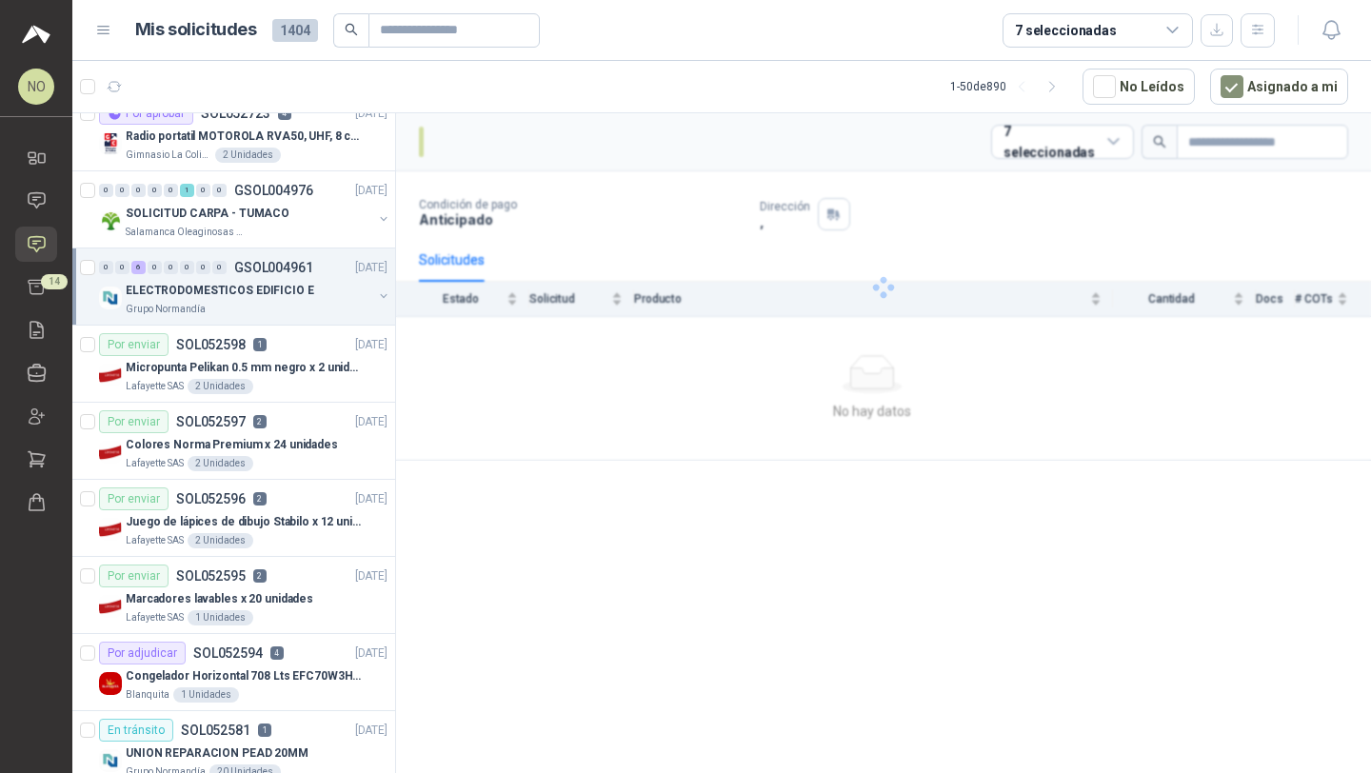
click at [230, 291] on p "ELECTRODOMESTICOS EDIFICIO E" at bounding box center [220, 291] width 188 height 18
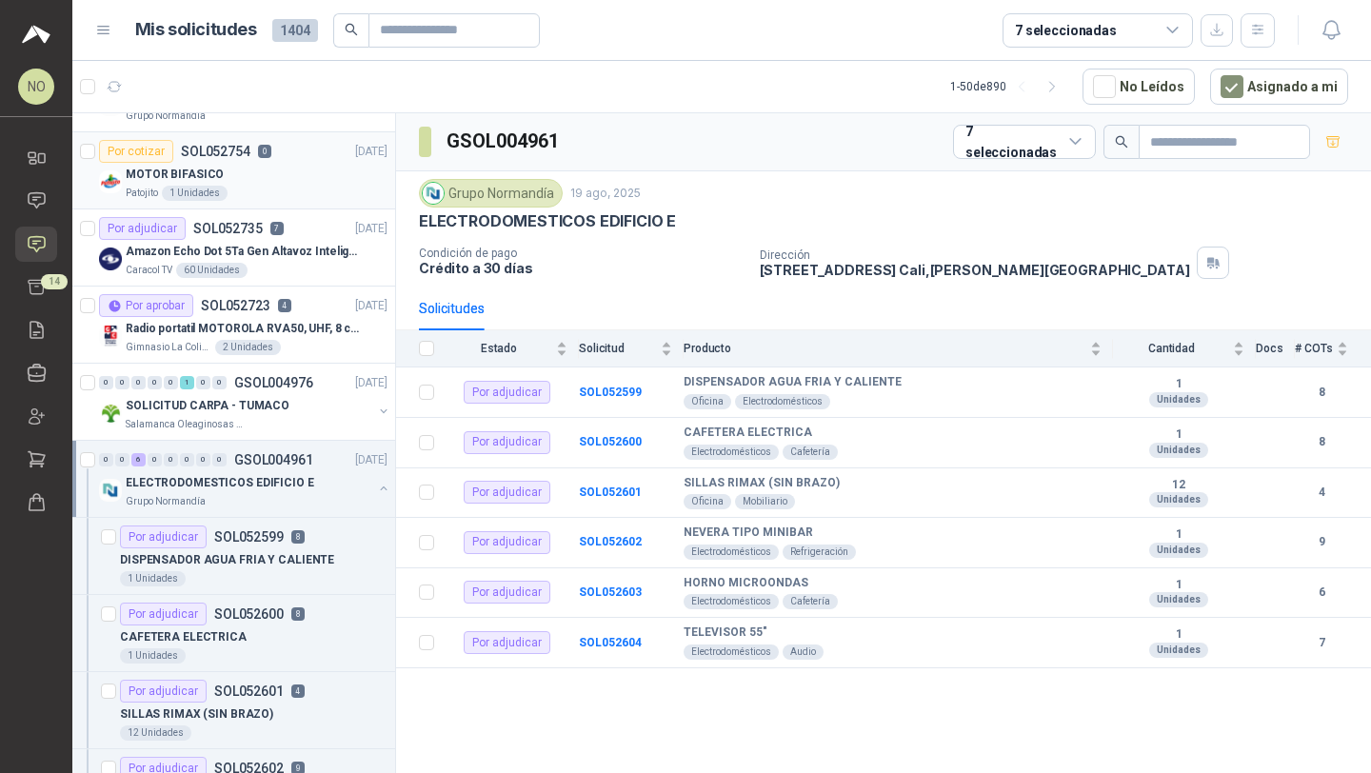
scroll to position [1769, 0]
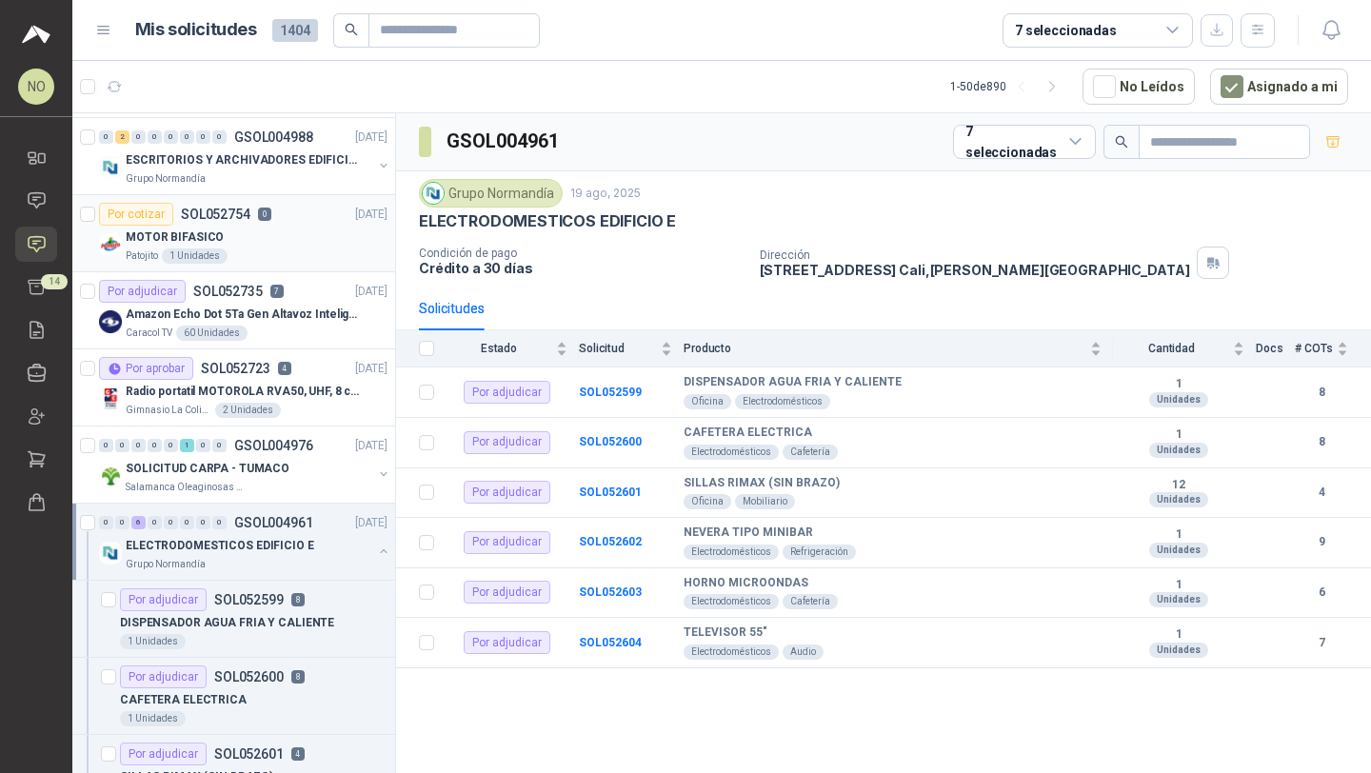
click at [280, 174] on div "Grupo Normandía" at bounding box center [249, 178] width 247 height 15
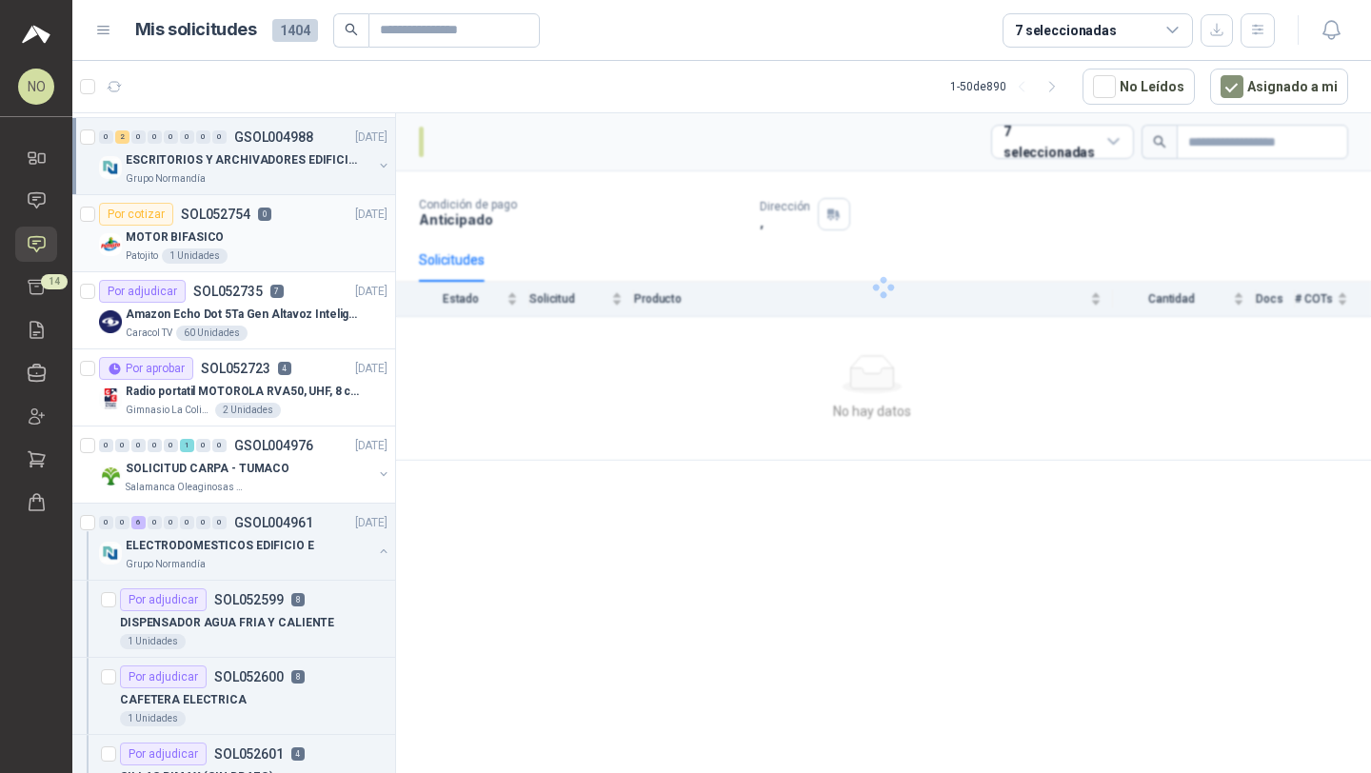
click at [280, 174] on div "Grupo Normandía" at bounding box center [249, 178] width 247 height 15
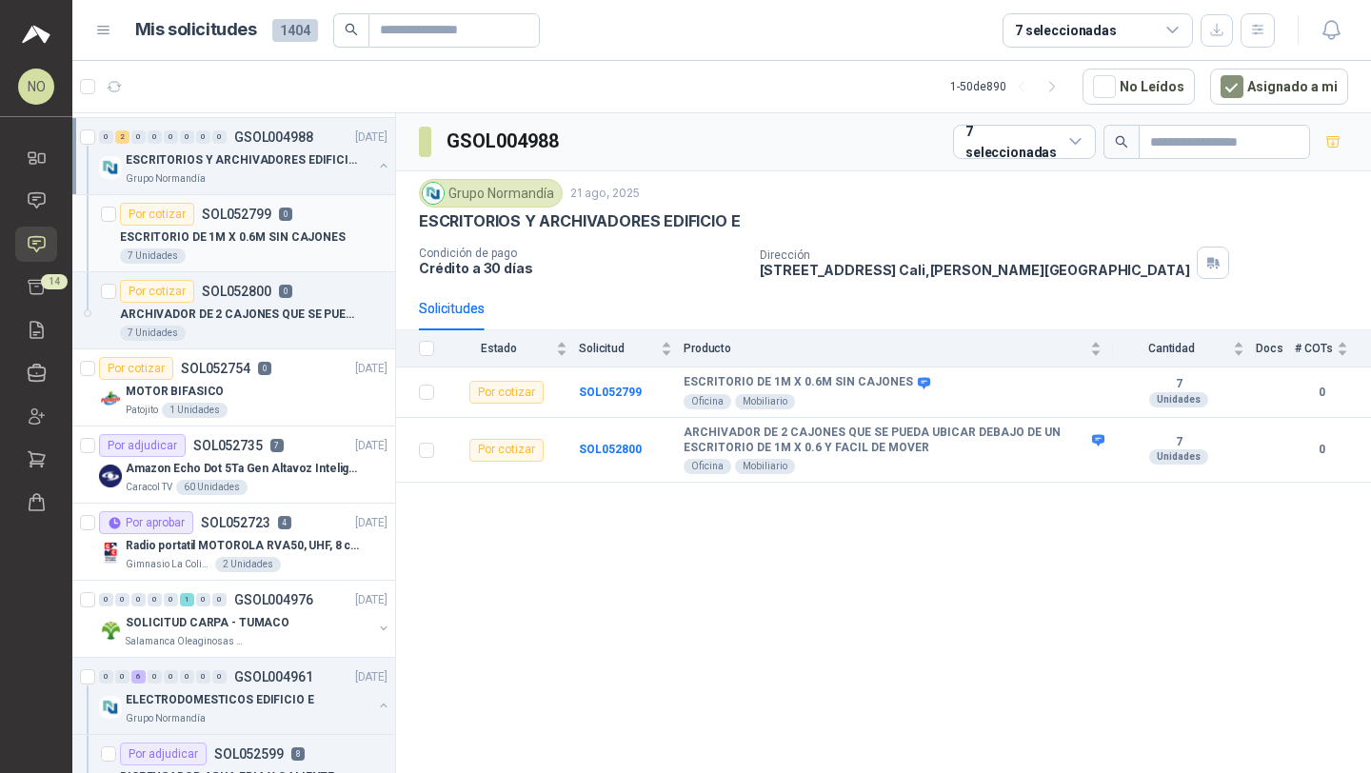
click at [307, 230] on p "ESCRITORIO DE 1M X 0.6M SIN CAJONES" at bounding box center [233, 237] width 226 height 18
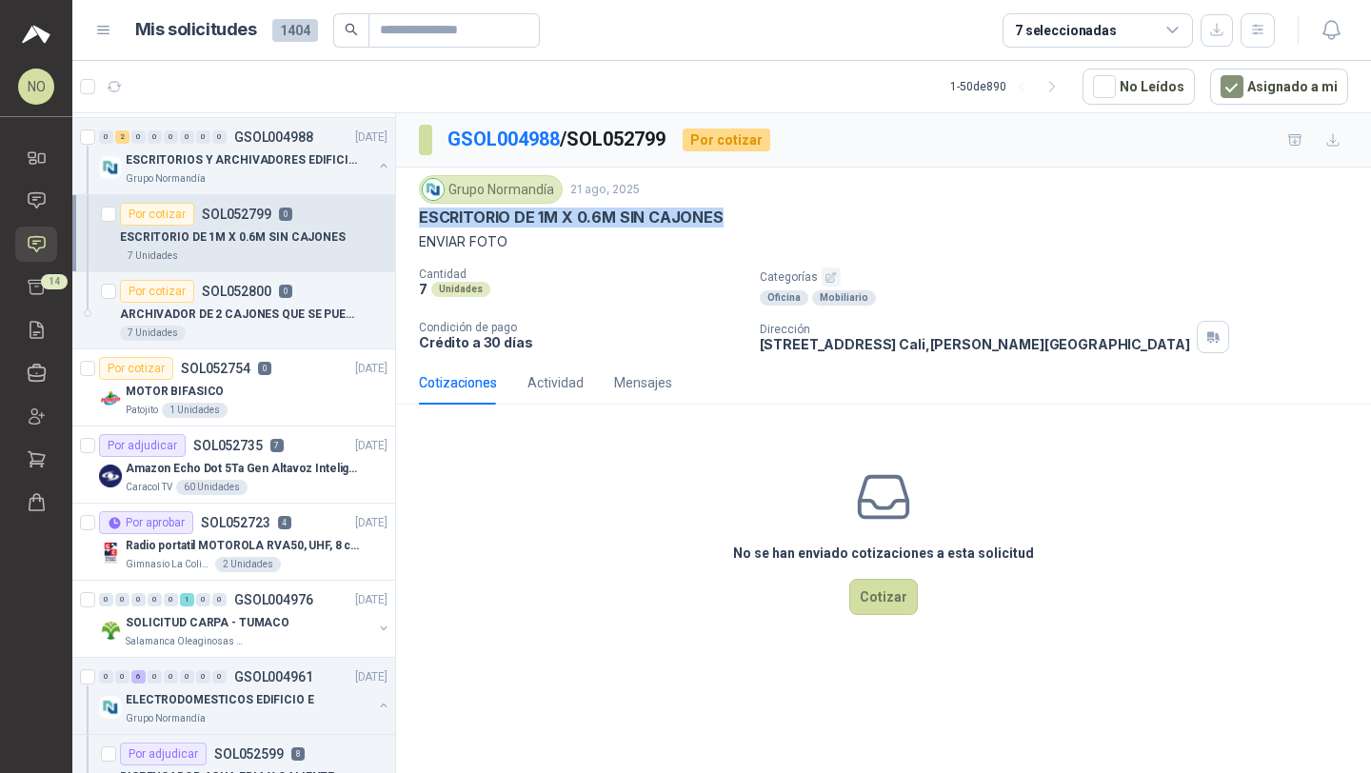
drag, startPoint x: 419, startPoint y: 213, endPoint x: 774, endPoint y: 212, distance: 355.1
click at [776, 213] on div "ESCRITORIO DE 1M X 0.6M SIN CAJONES" at bounding box center [883, 218] width 929 height 20
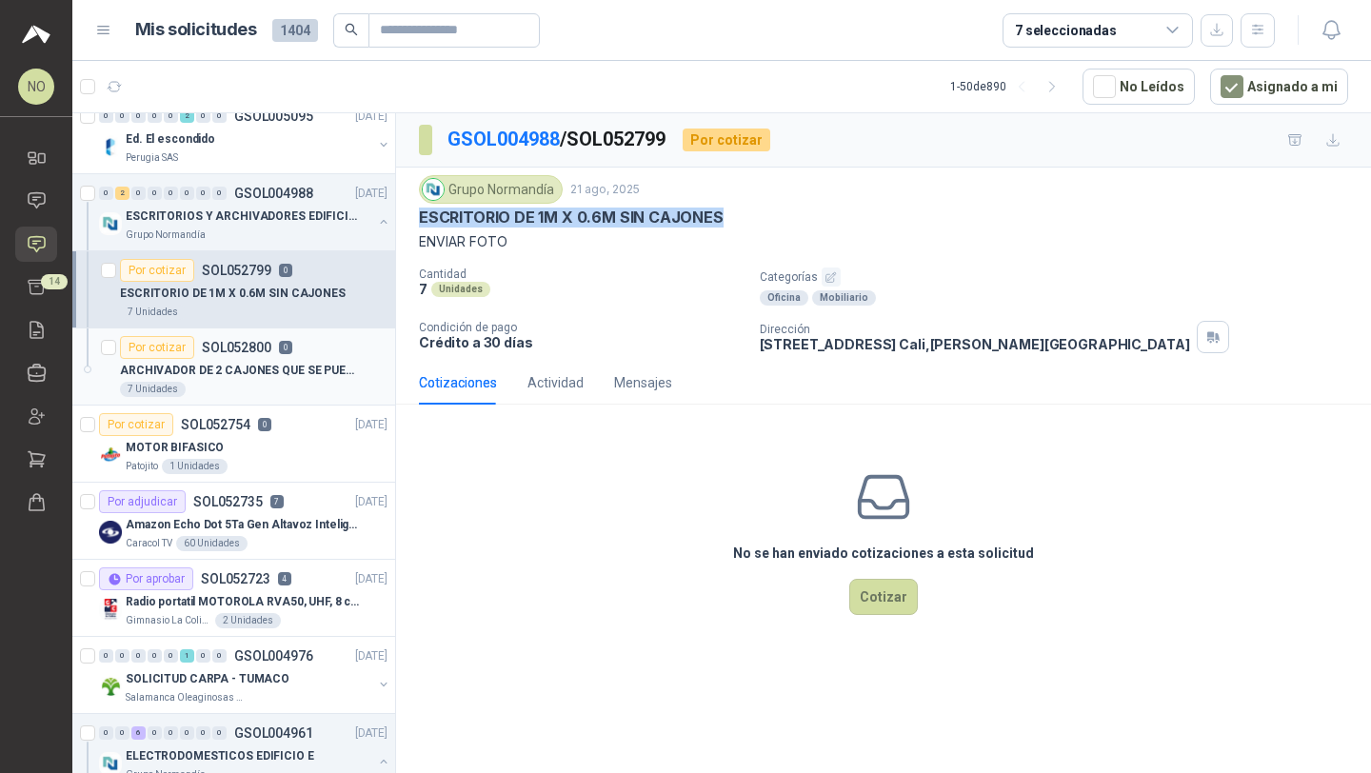
scroll to position [1692, 0]
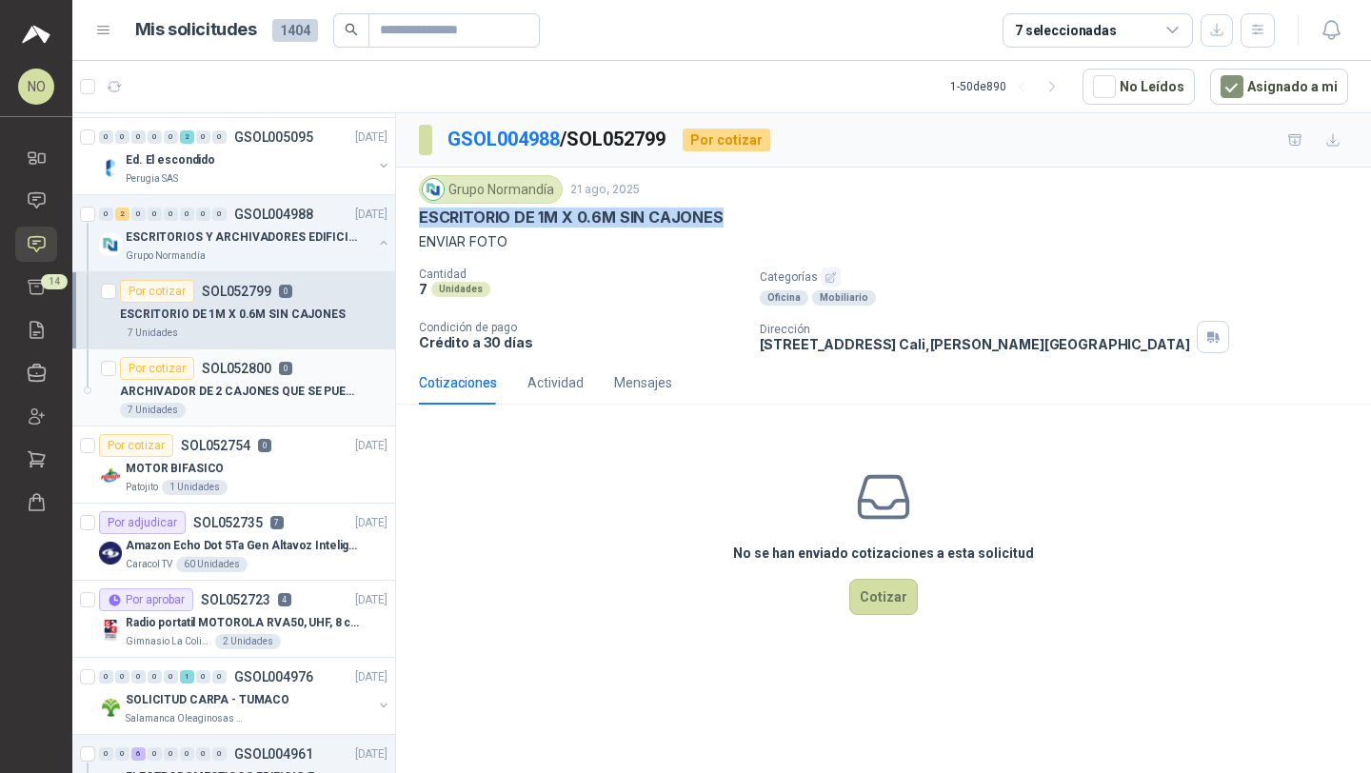
click at [283, 381] on div "ARCHIVADOR DE 2 CAJONES QUE SE PUEDA UBICAR DEBAJO DE UN ESCRITORIO DE 1M X 0.6…" at bounding box center [254, 391] width 268 height 23
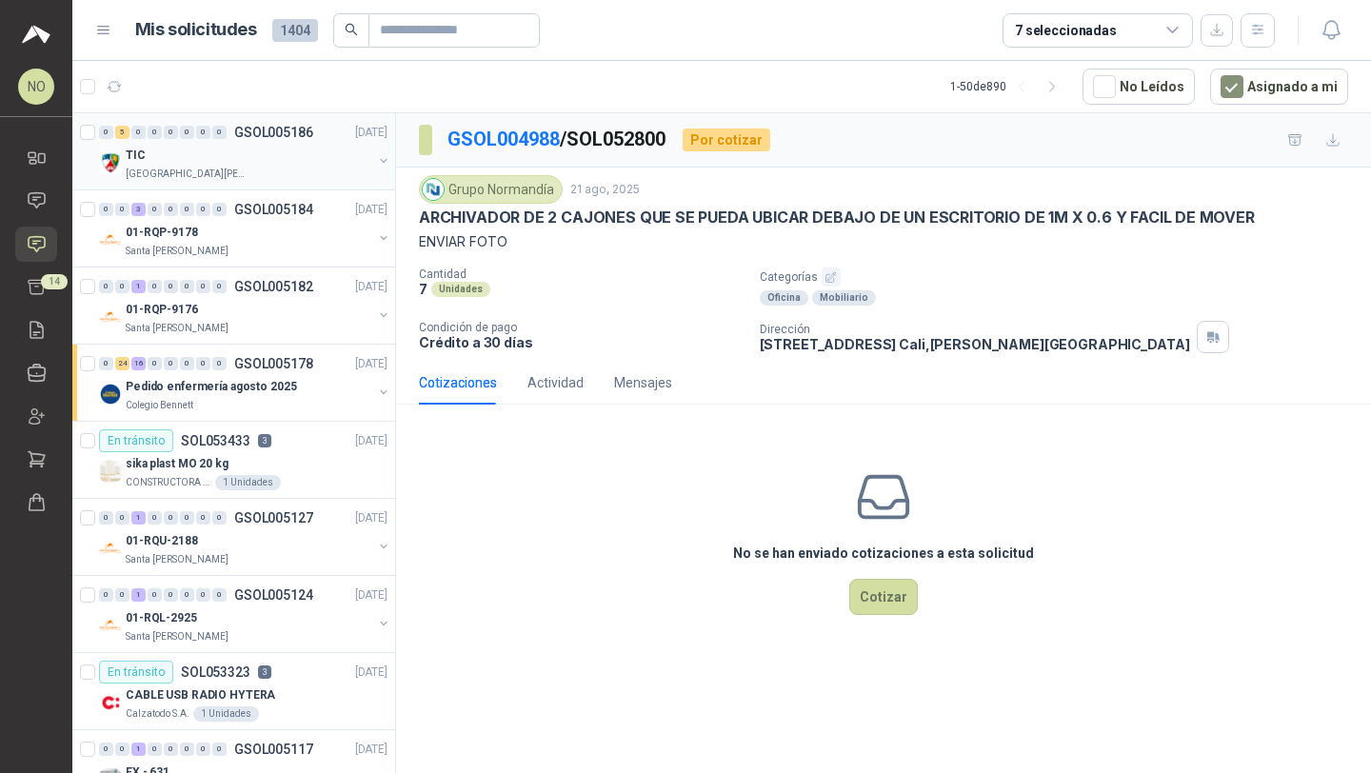
click at [279, 173] on div "[GEOGRAPHIC_DATA][PERSON_NAME]" at bounding box center [249, 174] width 247 height 15
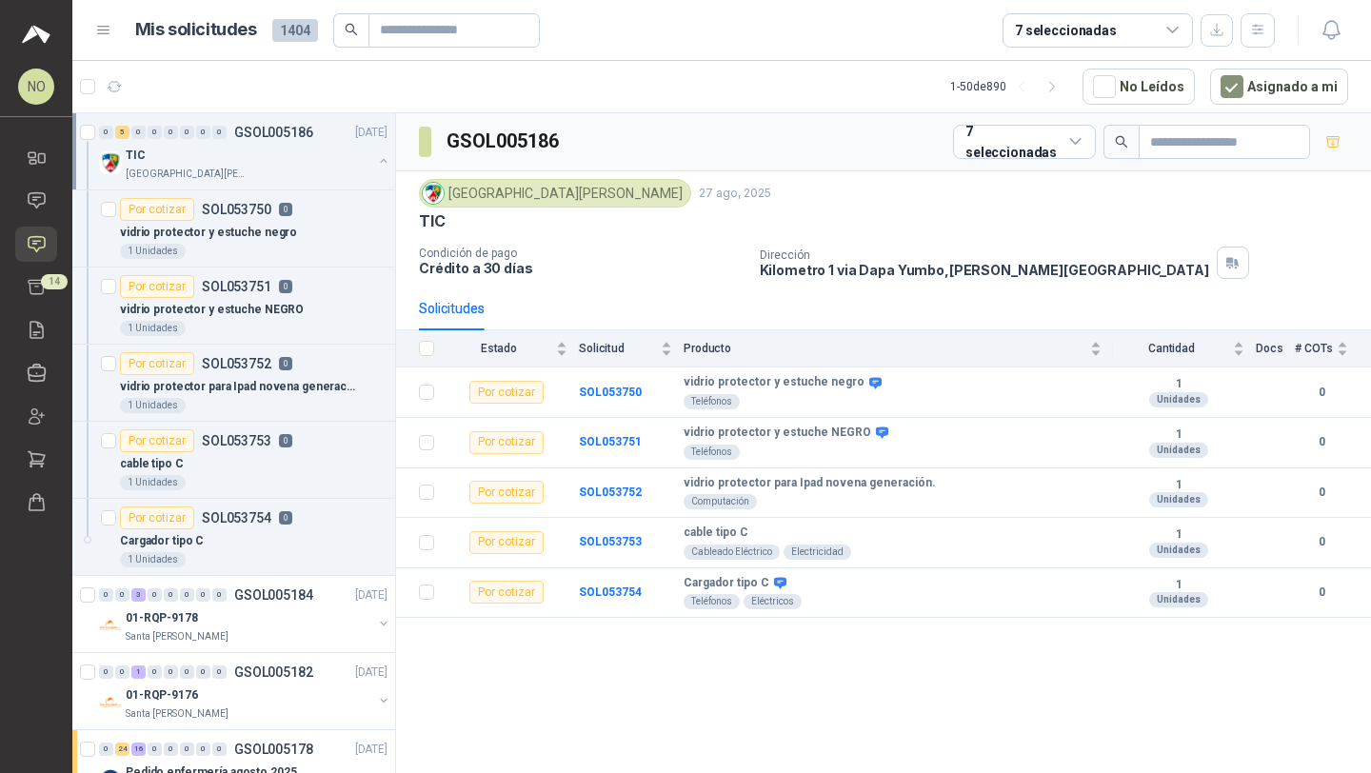
click at [279, 173] on div "[GEOGRAPHIC_DATA][PERSON_NAME]" at bounding box center [249, 174] width 247 height 15
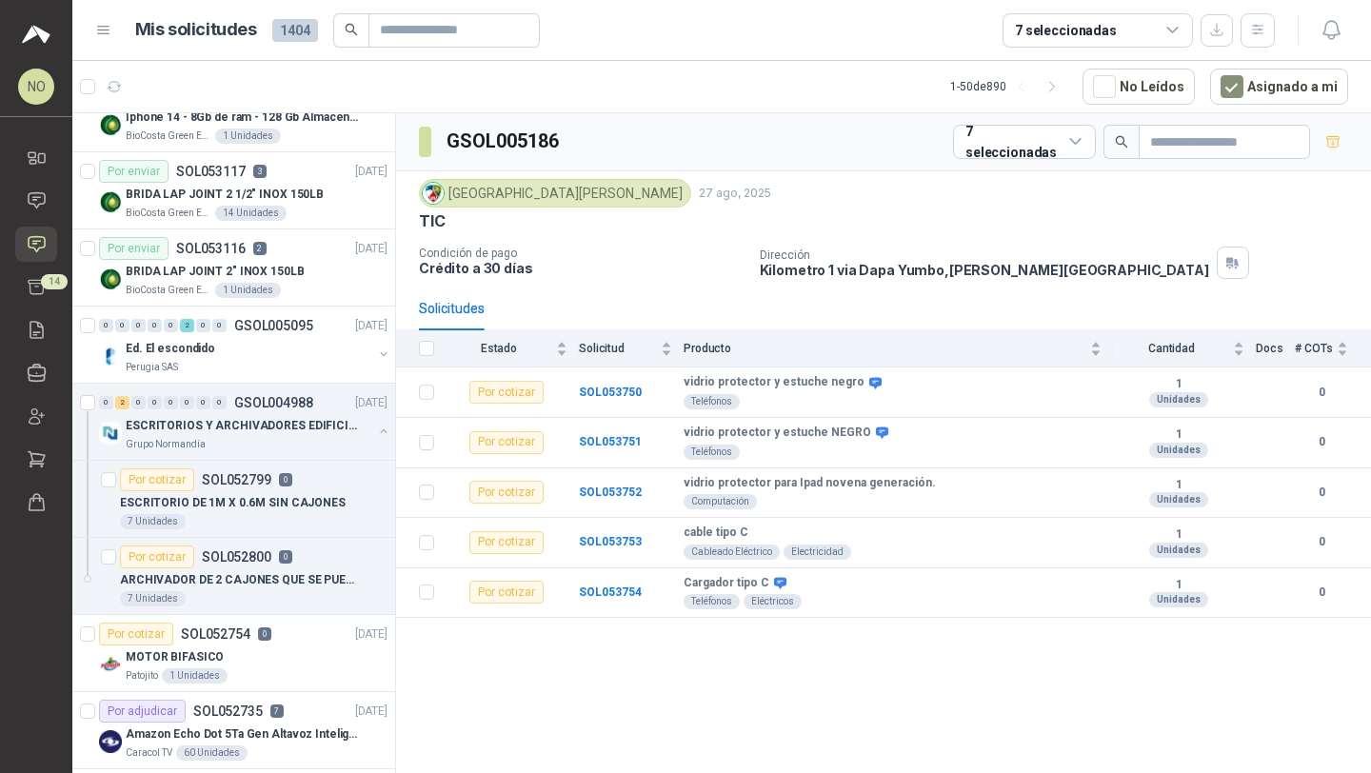
scroll to position [1566, 0]
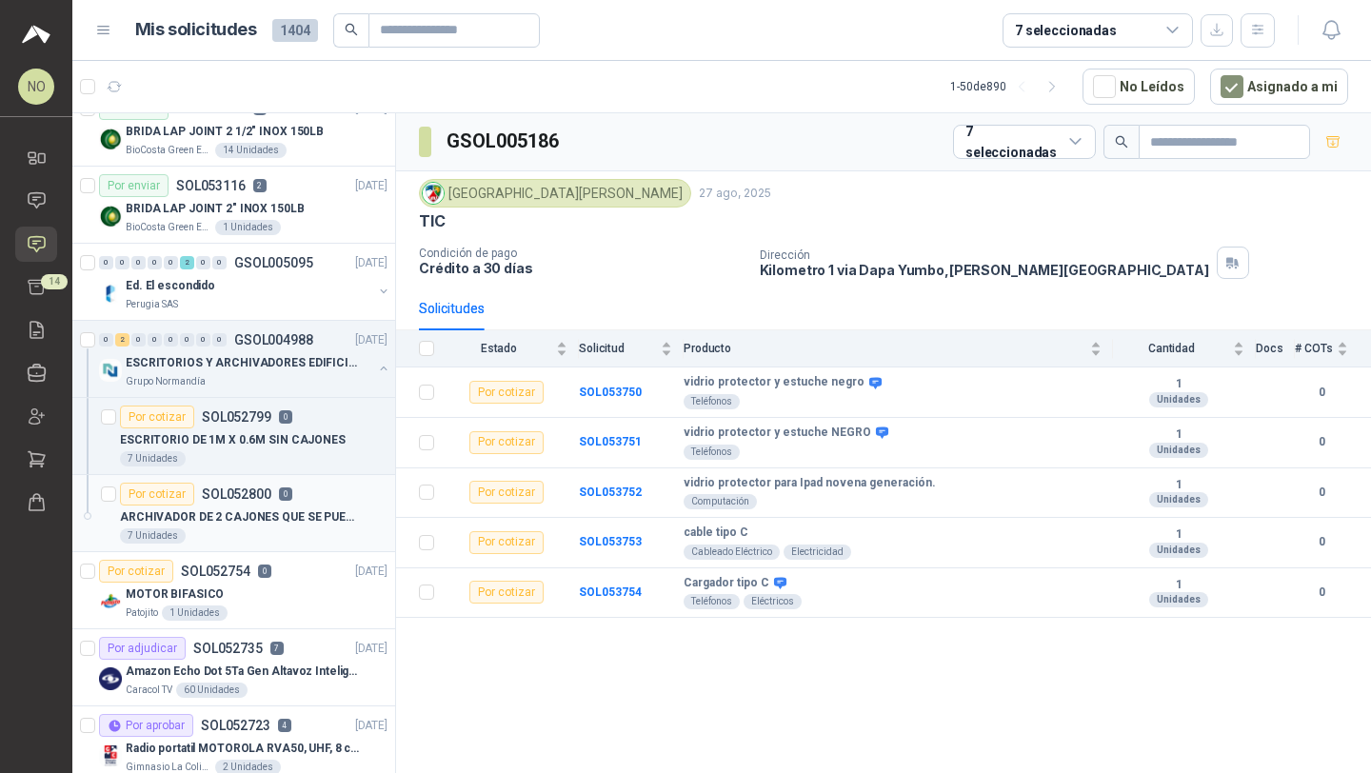
click at [272, 525] on p "ARCHIVADOR DE 2 CAJONES QUE SE PUEDA UBICAR DEBAJO DE UN ESCRITORIO DE 1M X 0.6…" at bounding box center [238, 517] width 237 height 18
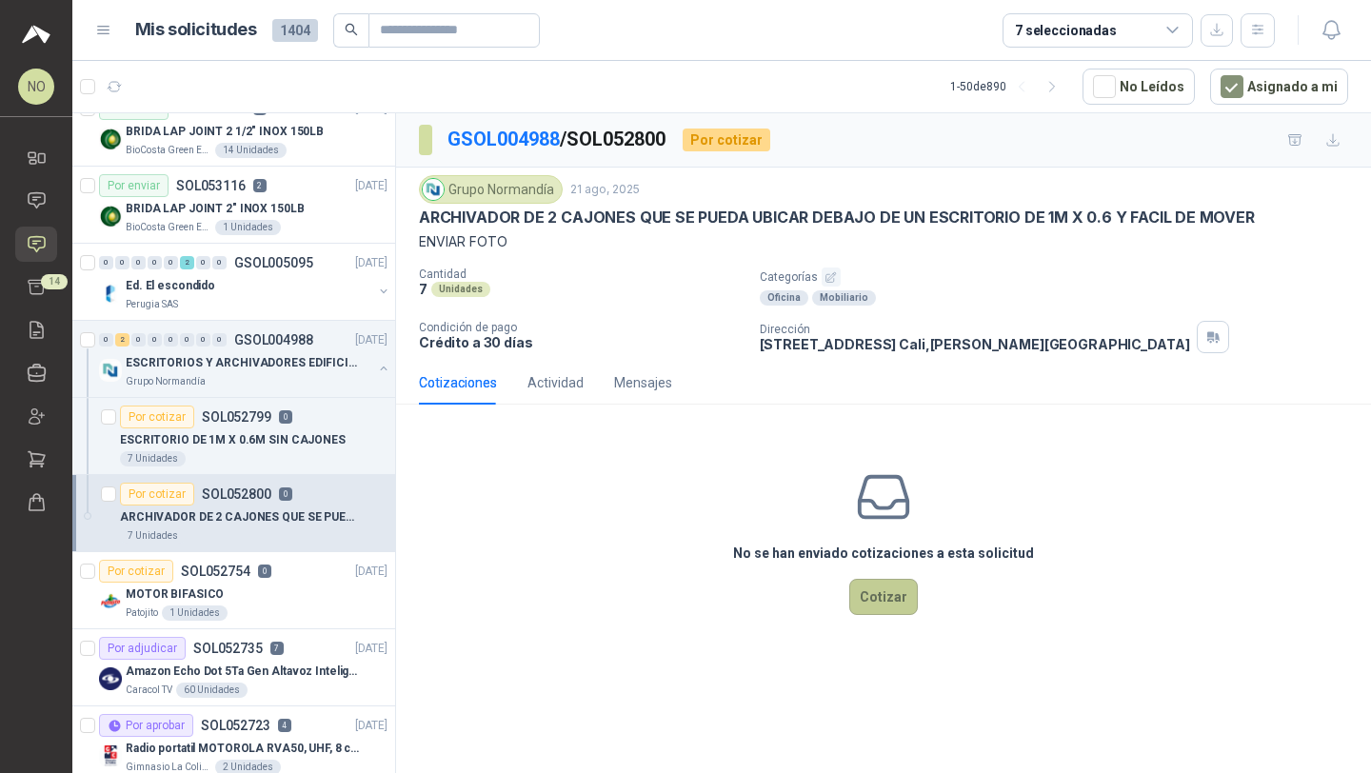
click at [888, 598] on button "Cotizar" at bounding box center [883, 597] width 69 height 36
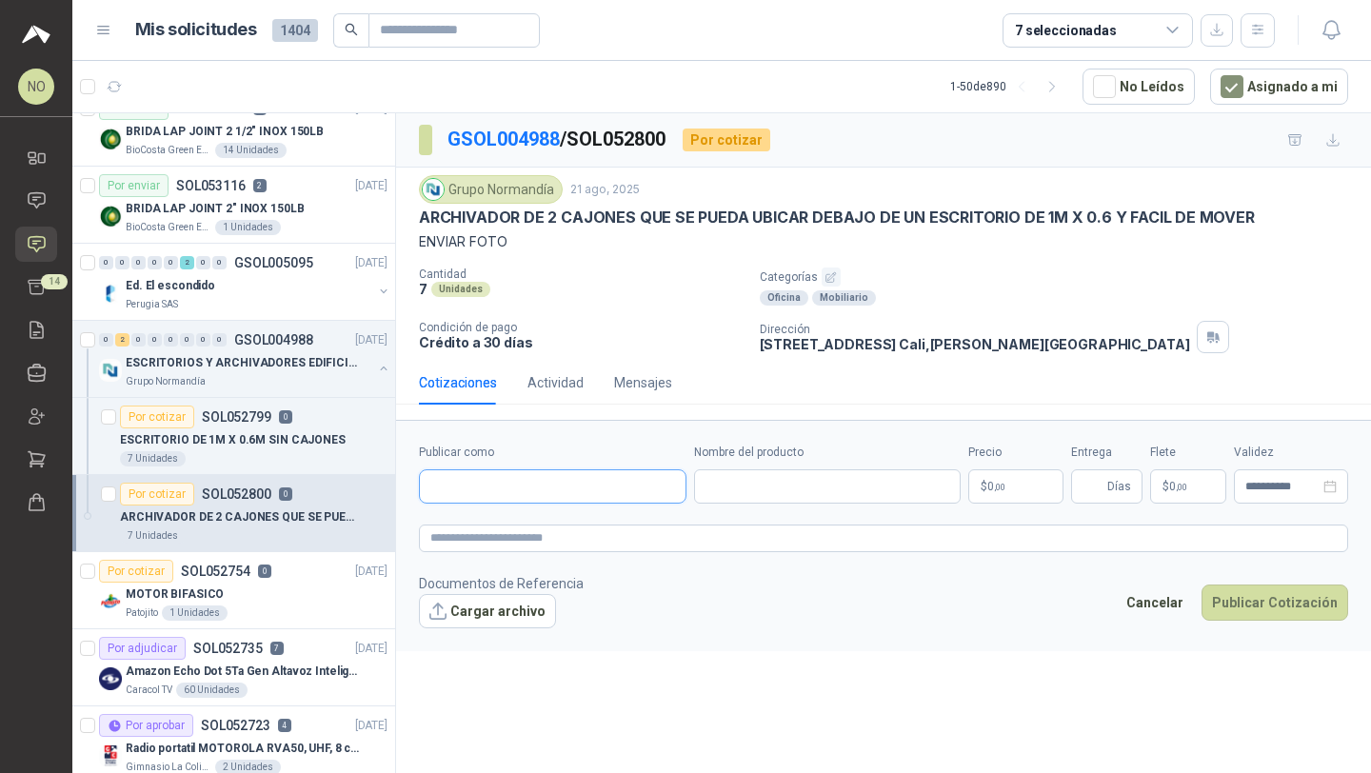
click at [569, 487] on input "Publicar como" at bounding box center [553, 486] width 266 height 32
type input "**********"
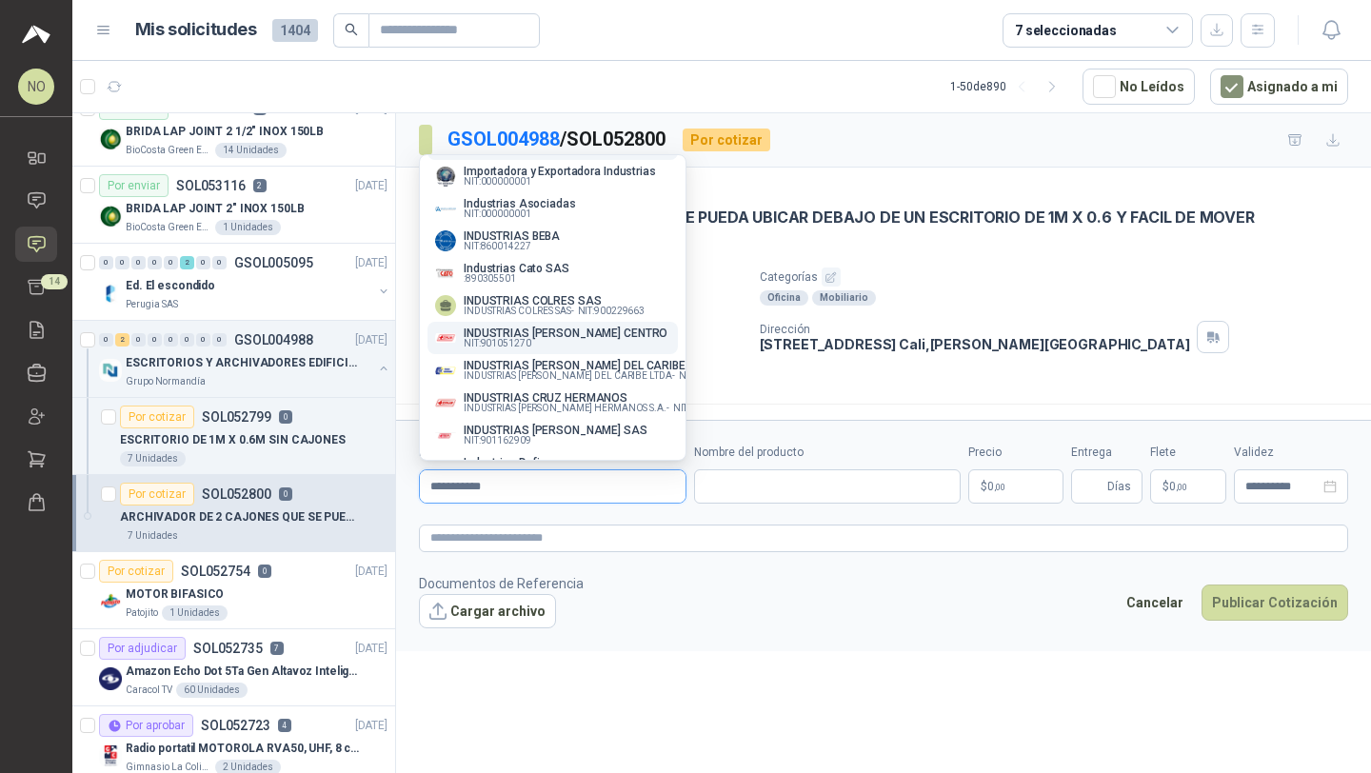
scroll to position [39, 0]
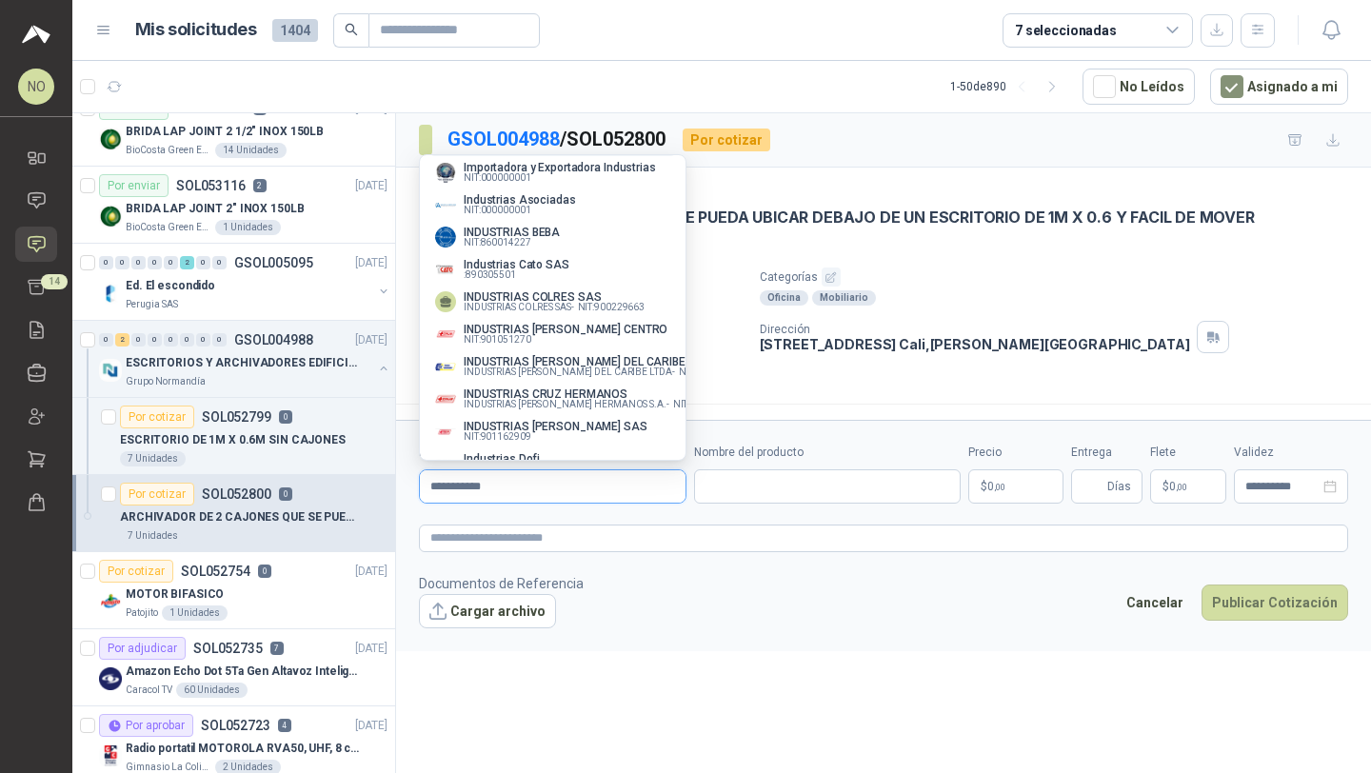
type input "**********"
click at [591, 395] on p "INDUSTRIAS CRUZ HERMANOS" at bounding box center [602, 393] width 276 height 11
type input "**********"
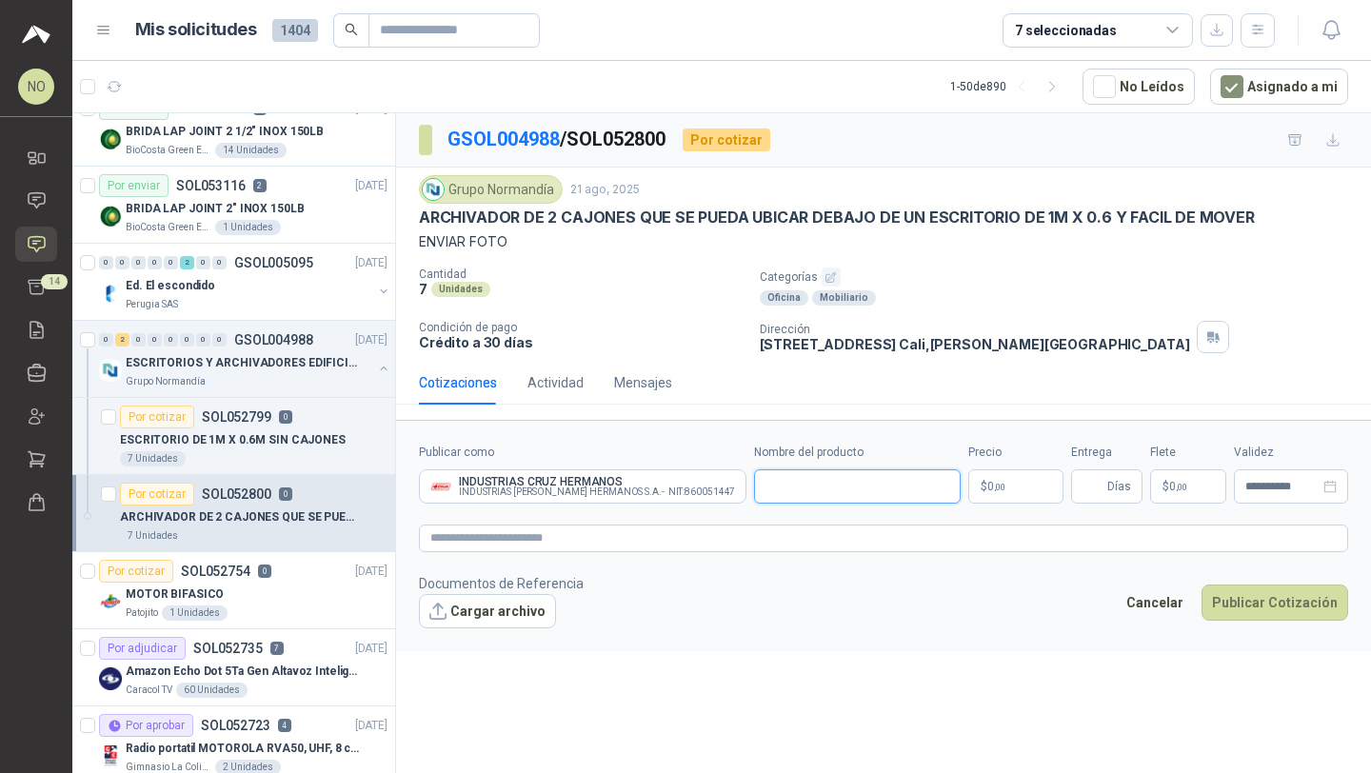
click at [762, 484] on input "Nombre del producto" at bounding box center [857, 486] width 207 height 34
paste input "**********"
drag, startPoint x: 883, startPoint y: 485, endPoint x: 966, endPoint y: 485, distance: 83.8
click at [966, 485] on div "**********" at bounding box center [883, 474] width 929 height 60
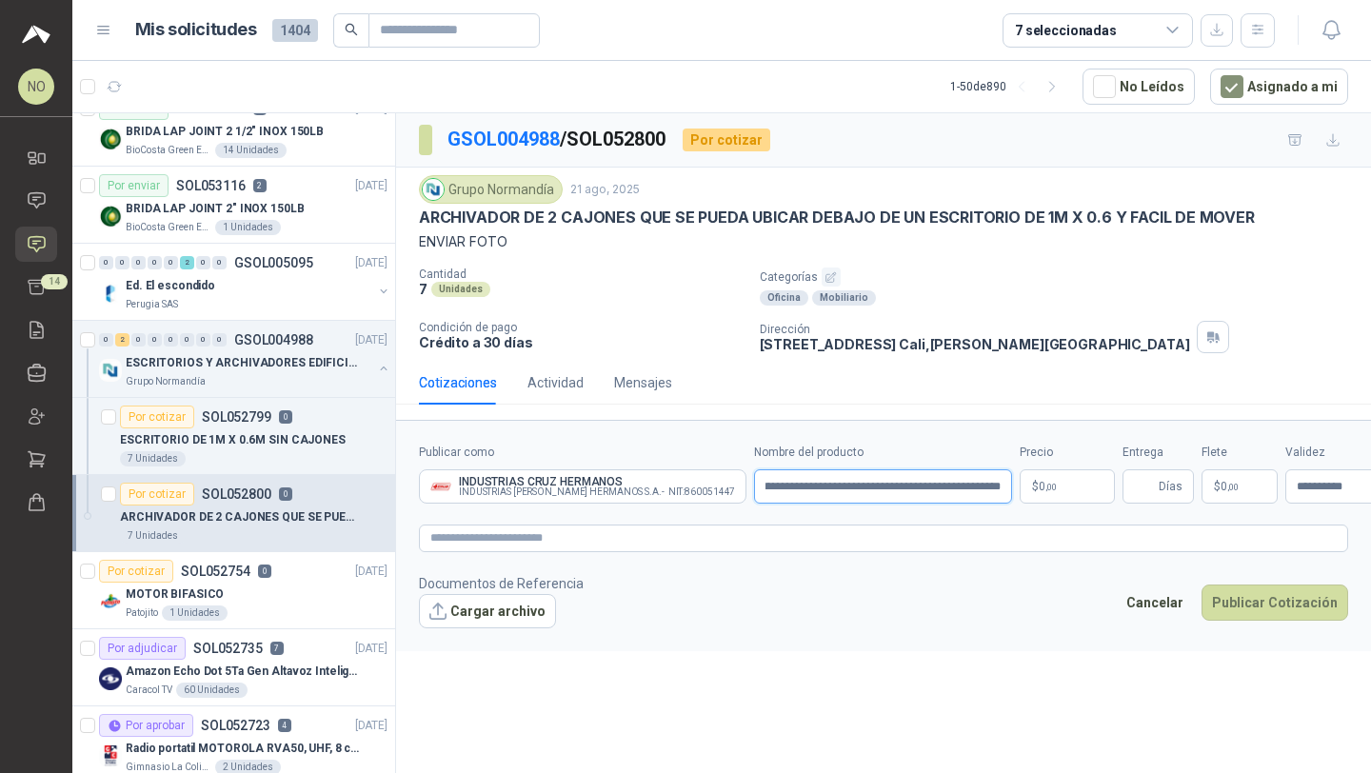
click at [951, 486] on input "**********" at bounding box center [883, 486] width 258 height 34
paste input "**********"
drag, startPoint x: 926, startPoint y: 488, endPoint x: 704, endPoint y: 482, distance: 222.9
click at [754, 482] on input "**********" at bounding box center [883, 486] width 258 height 34
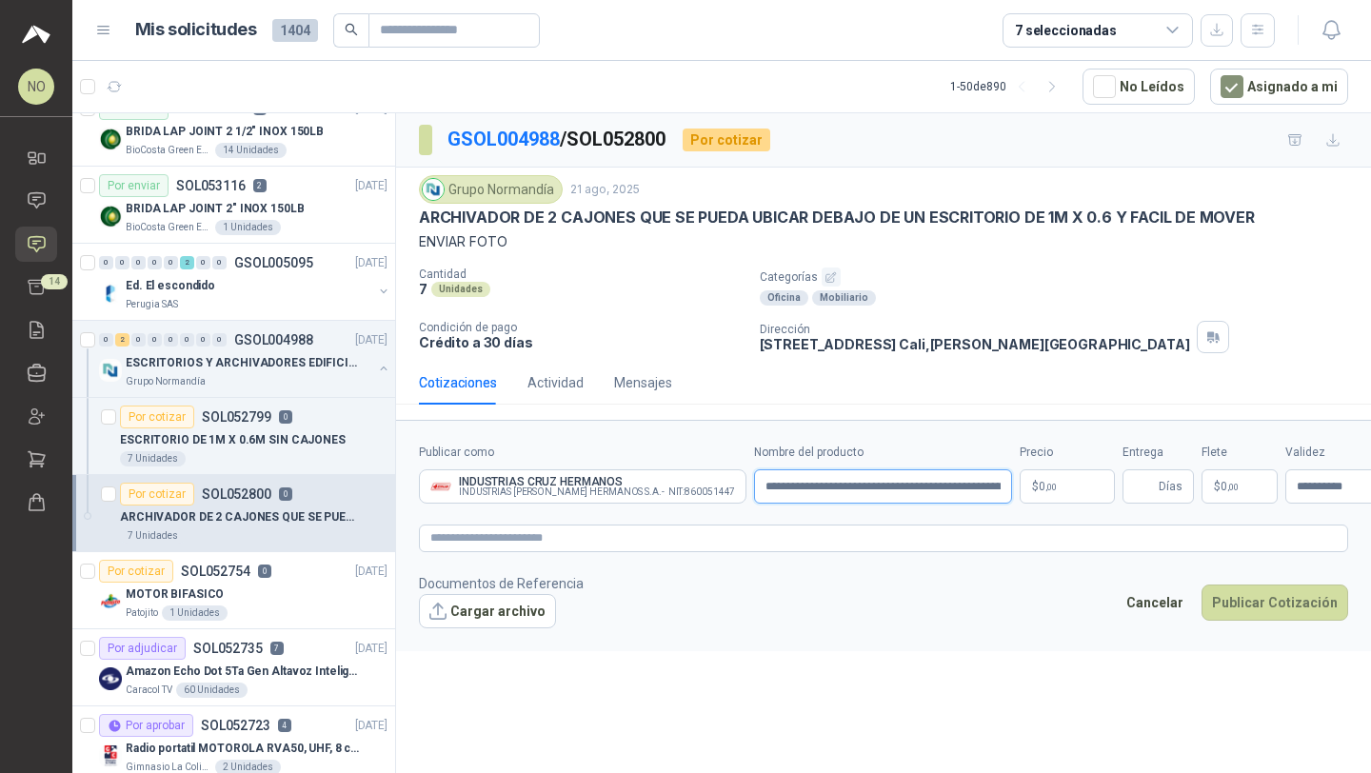
type input "**********"
click at [1037, 499] on body "NO [PERSON_NAME] Inicio Chat Solicitudes Cotizar 14 Remisiones Compañías Invita…" at bounding box center [685, 386] width 1371 height 773
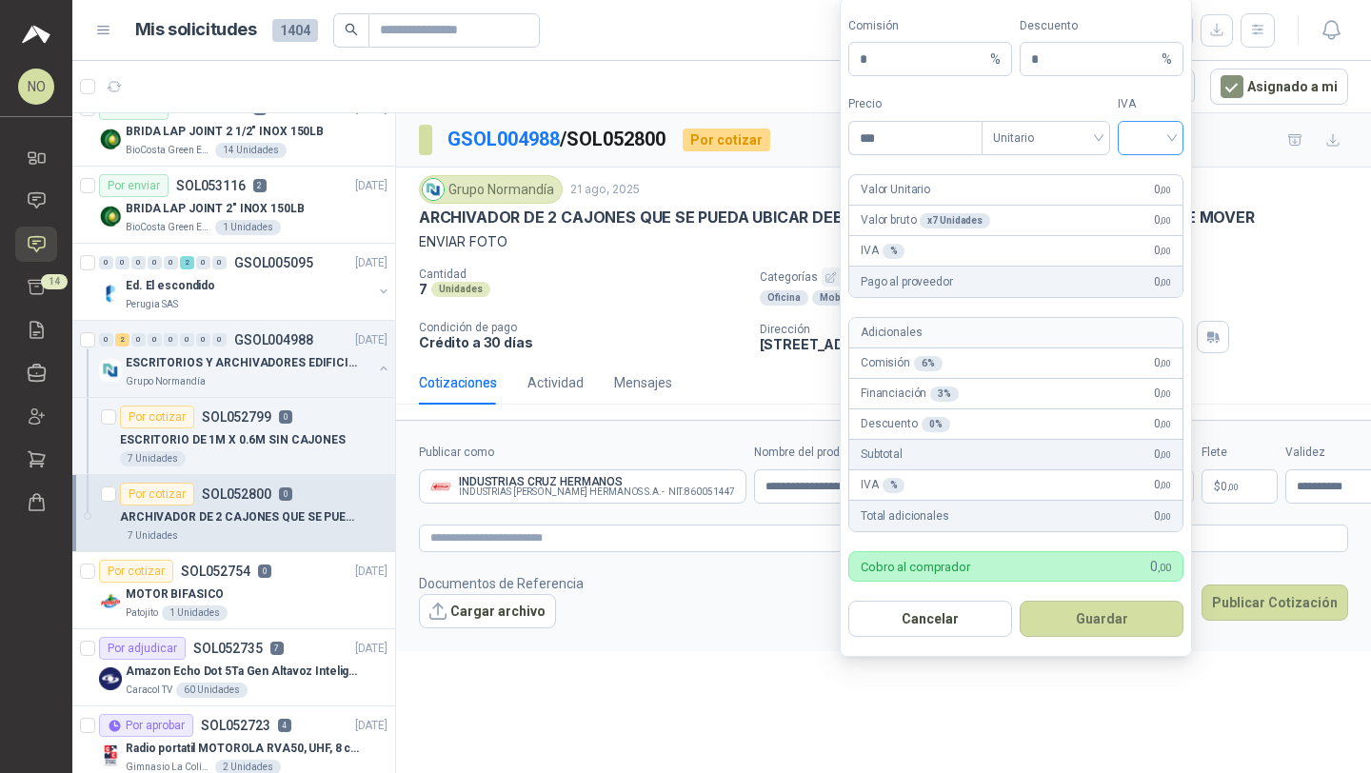
click at [1144, 138] on input "search" at bounding box center [1150, 136] width 43 height 29
click at [1153, 176] on div "19%" at bounding box center [1150, 178] width 35 height 21
click at [935, 146] on input "***" at bounding box center [915, 138] width 132 height 32
type input "*"
type input "*********"
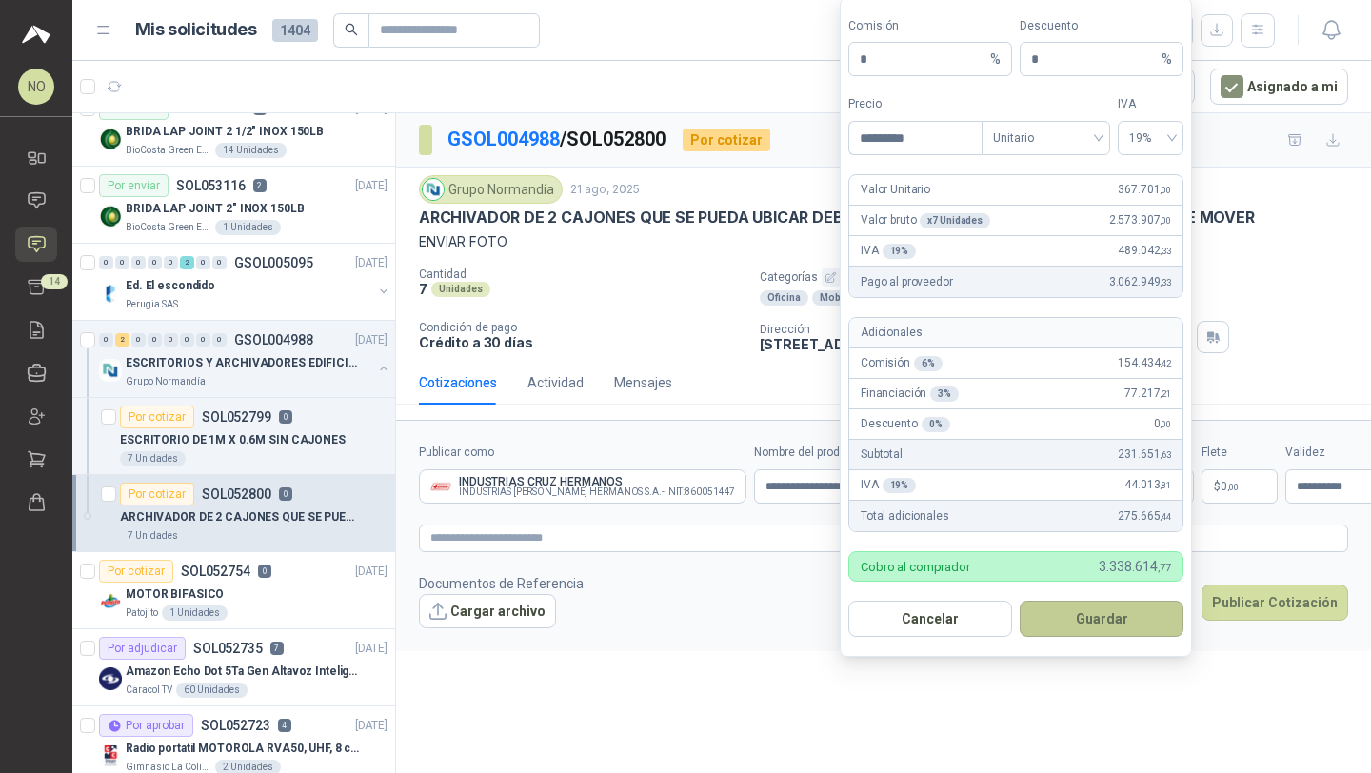
click at [1108, 622] on button "Guardar" at bounding box center [1102, 619] width 164 height 36
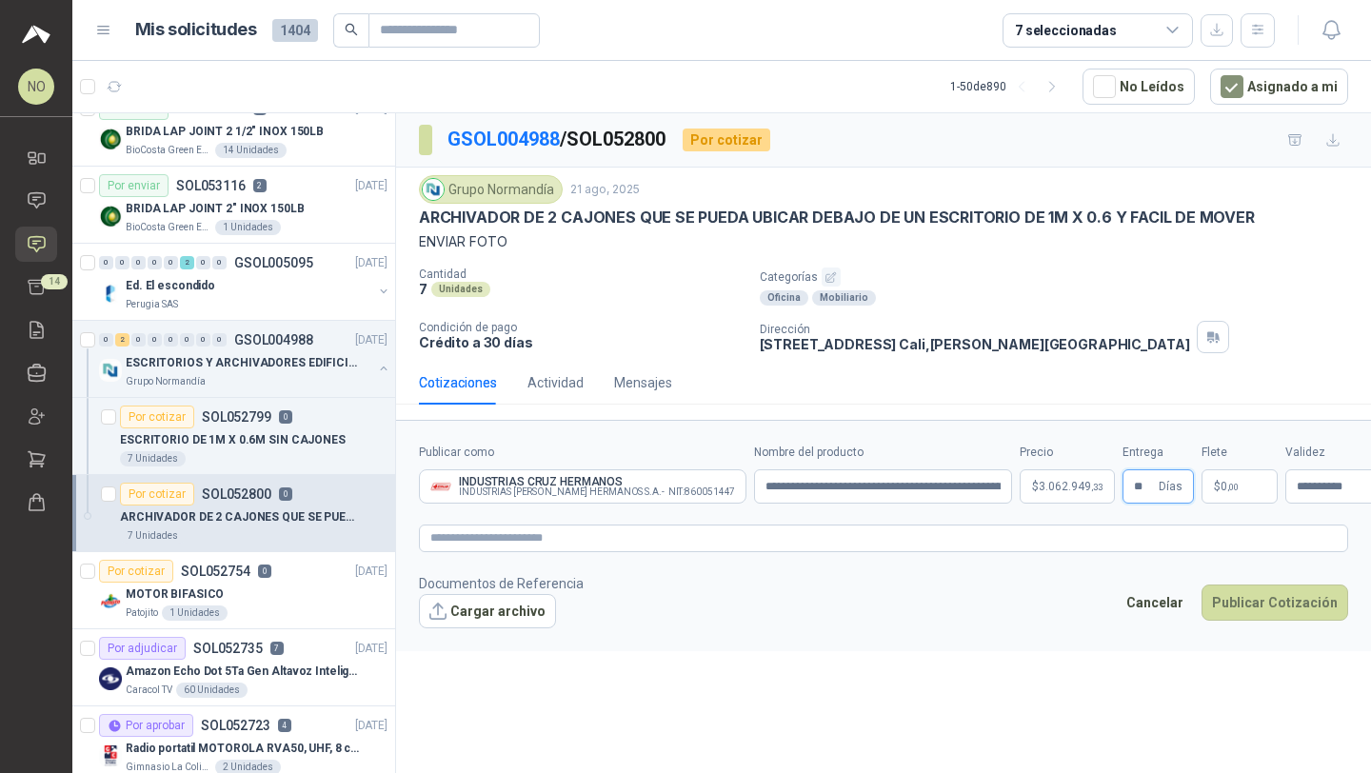
type input "**"
click at [1220, 487] on span "0 ,00" at bounding box center [1229, 486] width 18 height 11
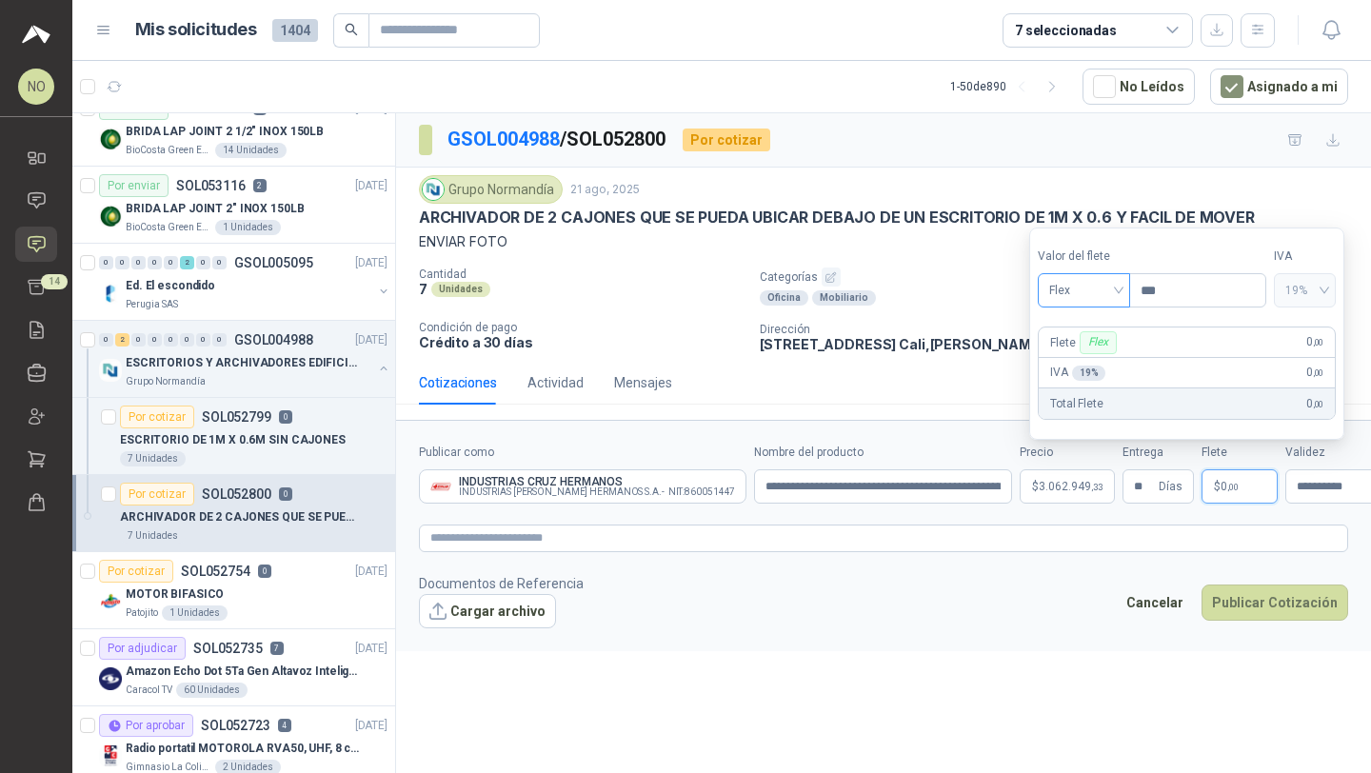
click at [1084, 285] on span "Flex" at bounding box center [1083, 290] width 69 height 29
click at [1082, 362] on div "Incluido" at bounding box center [1084, 360] width 63 height 21
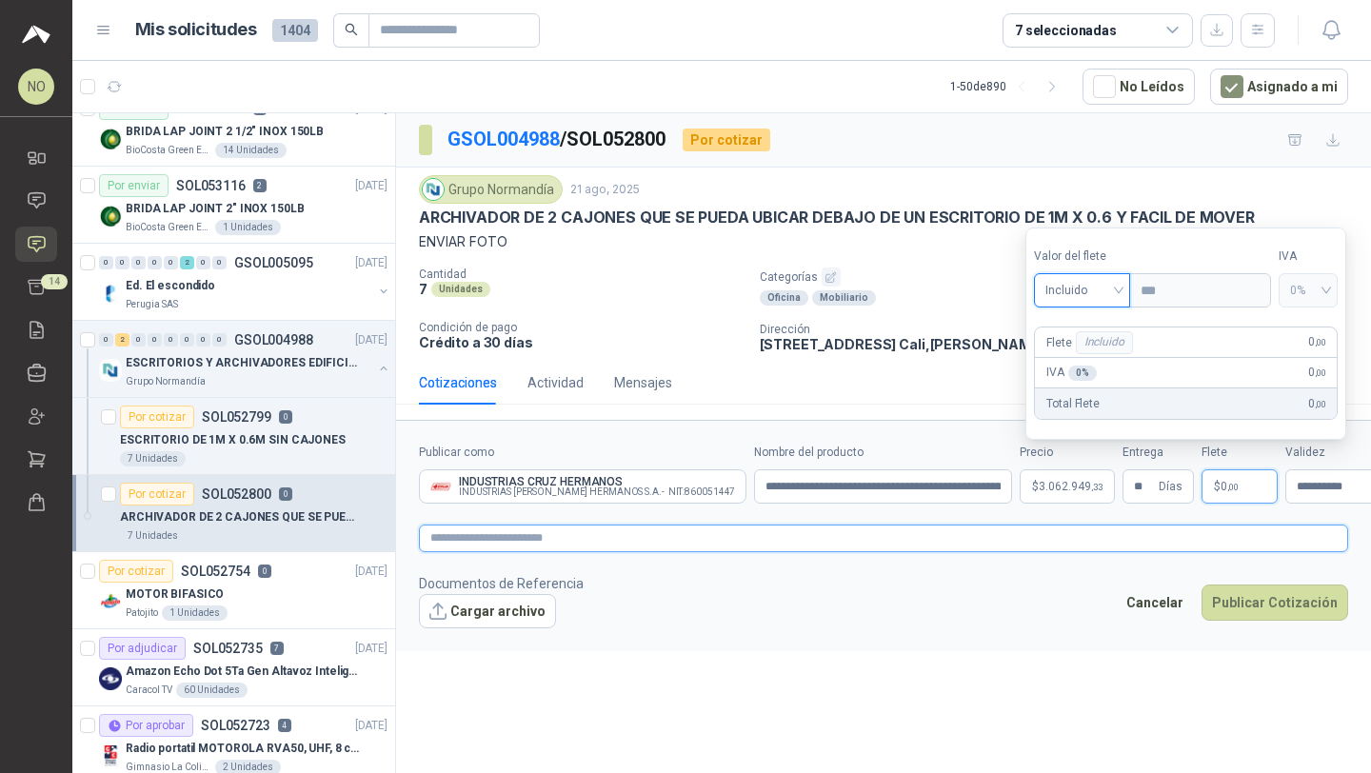
click at [520, 540] on textarea at bounding box center [883, 539] width 929 height 28
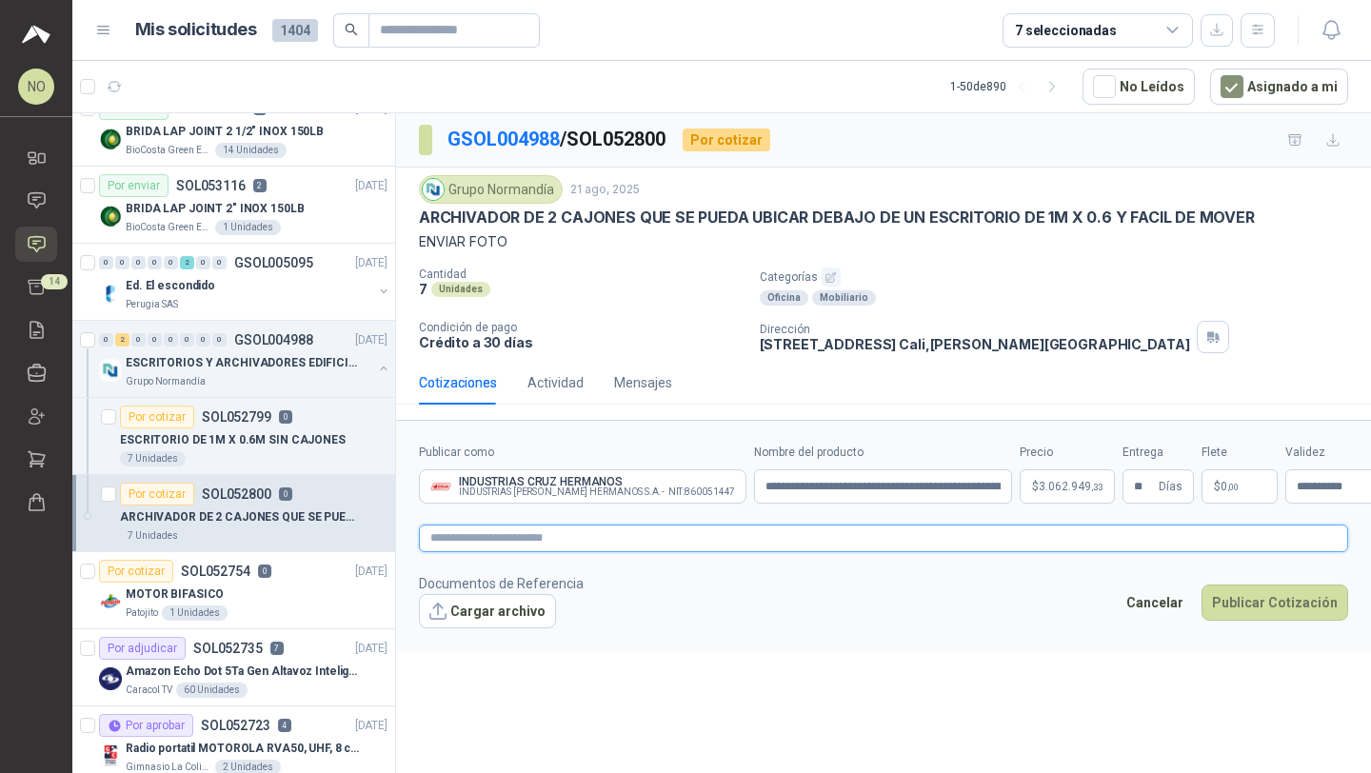
type textarea "*"
type textarea "**"
type textarea "***"
type textarea "****"
type textarea "*****"
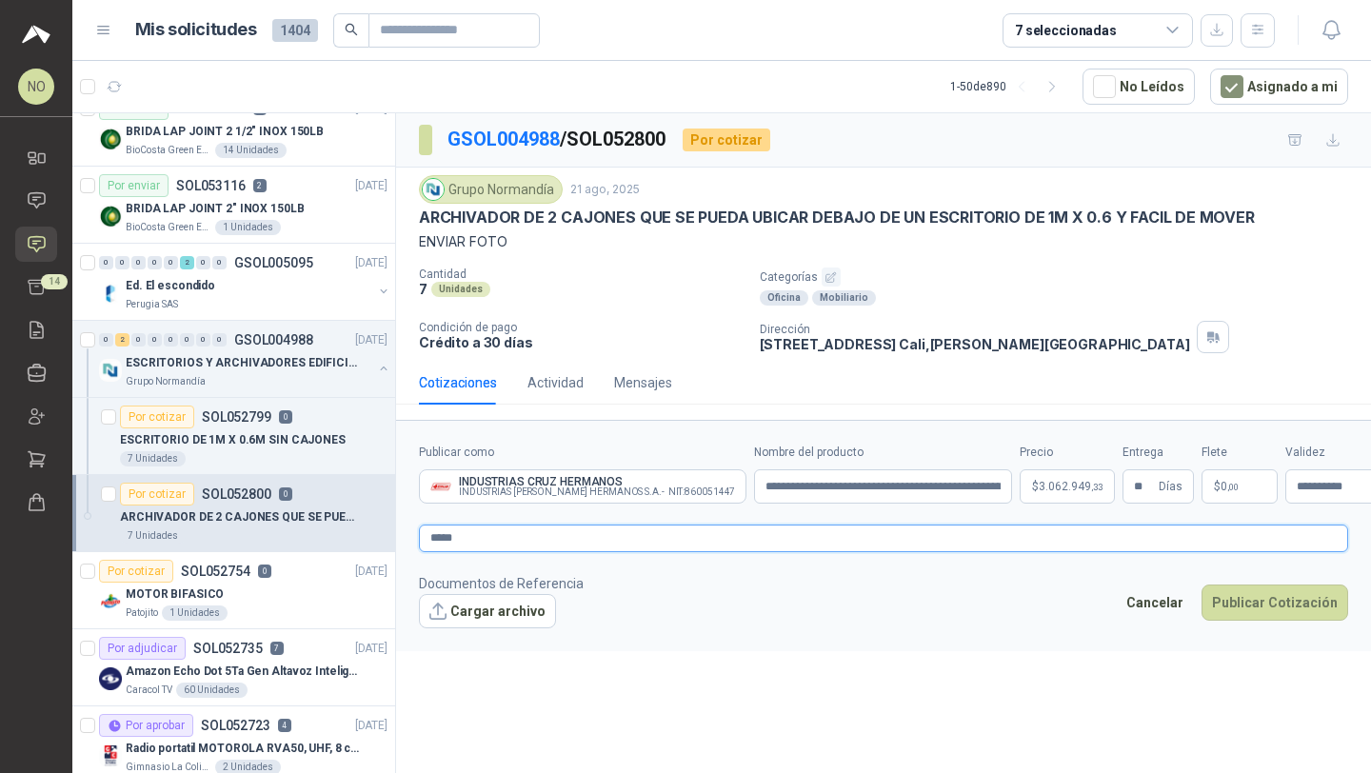
type textarea "******"
type textarea "*******"
type textarea "********"
type textarea "**********"
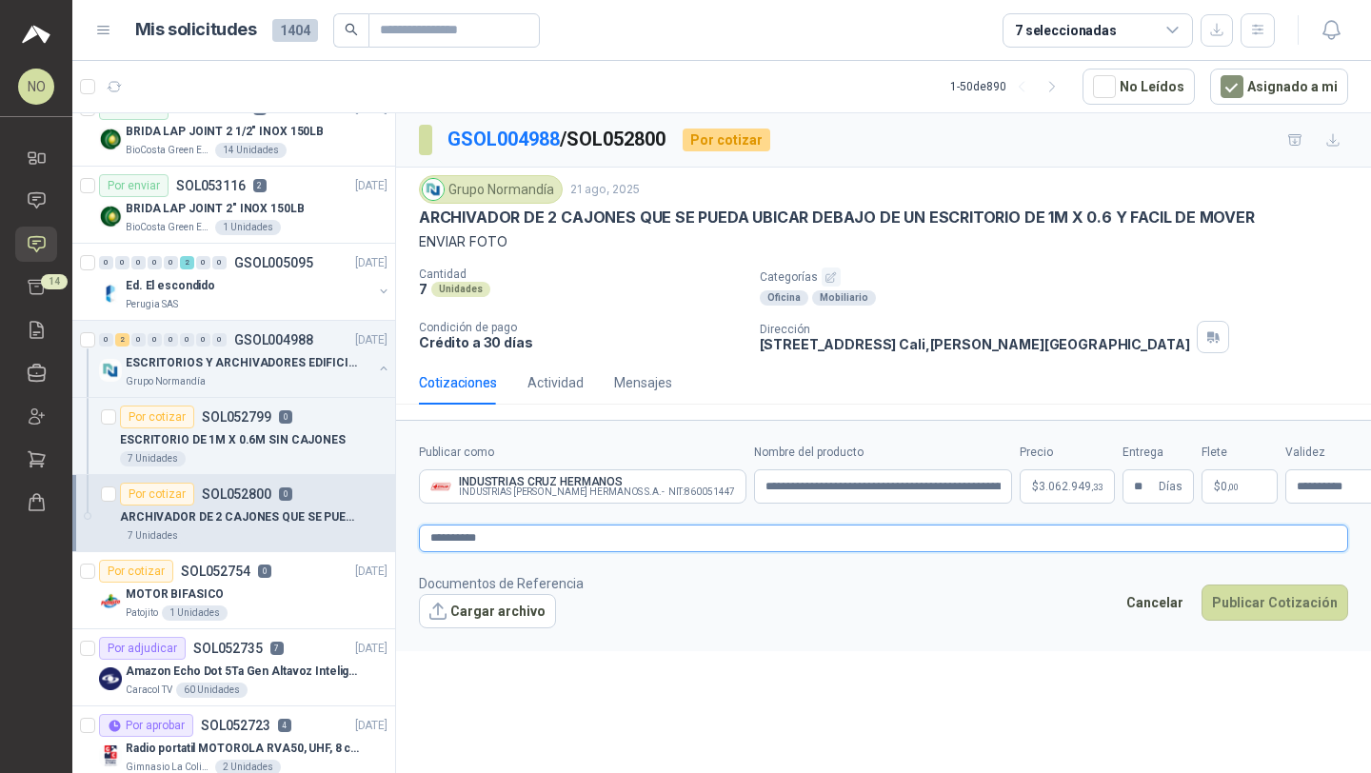
type textarea "********"
type textarea "**********"
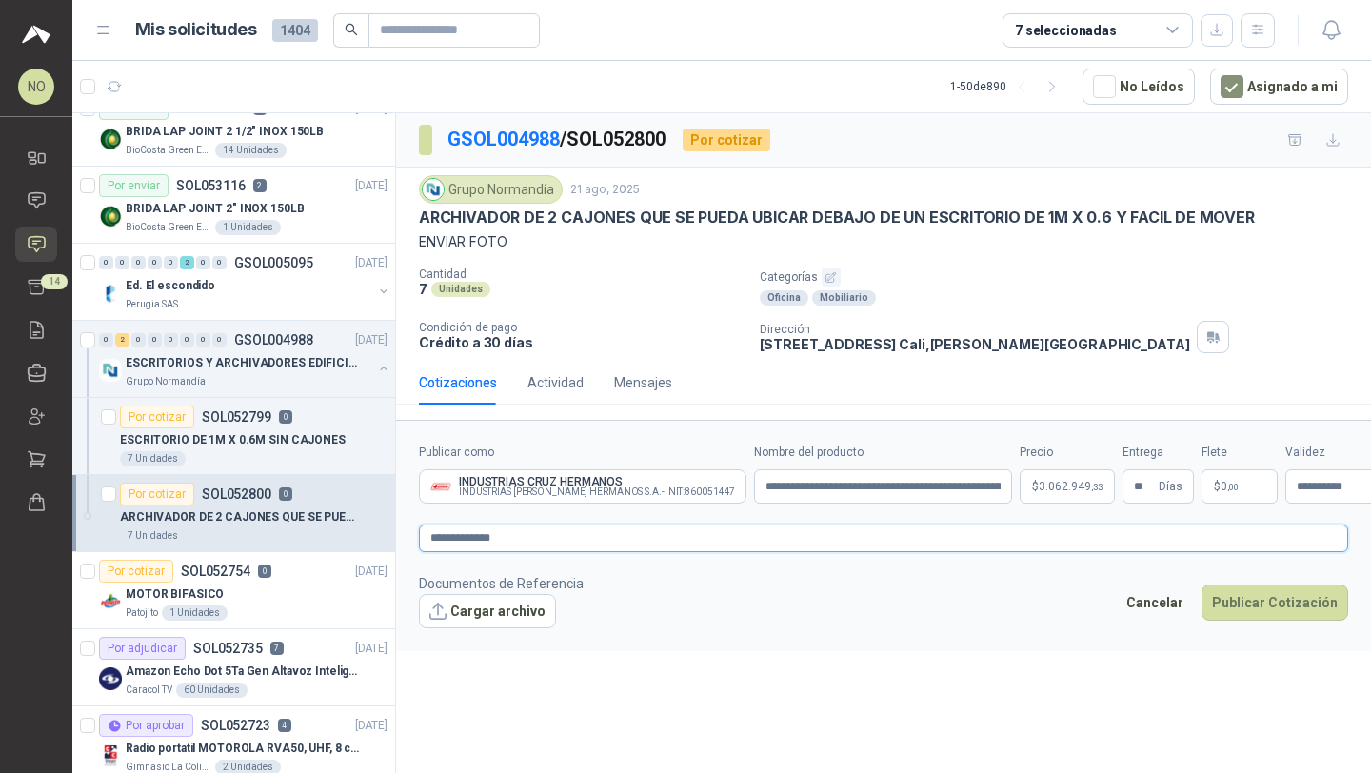
type textarea "**********"
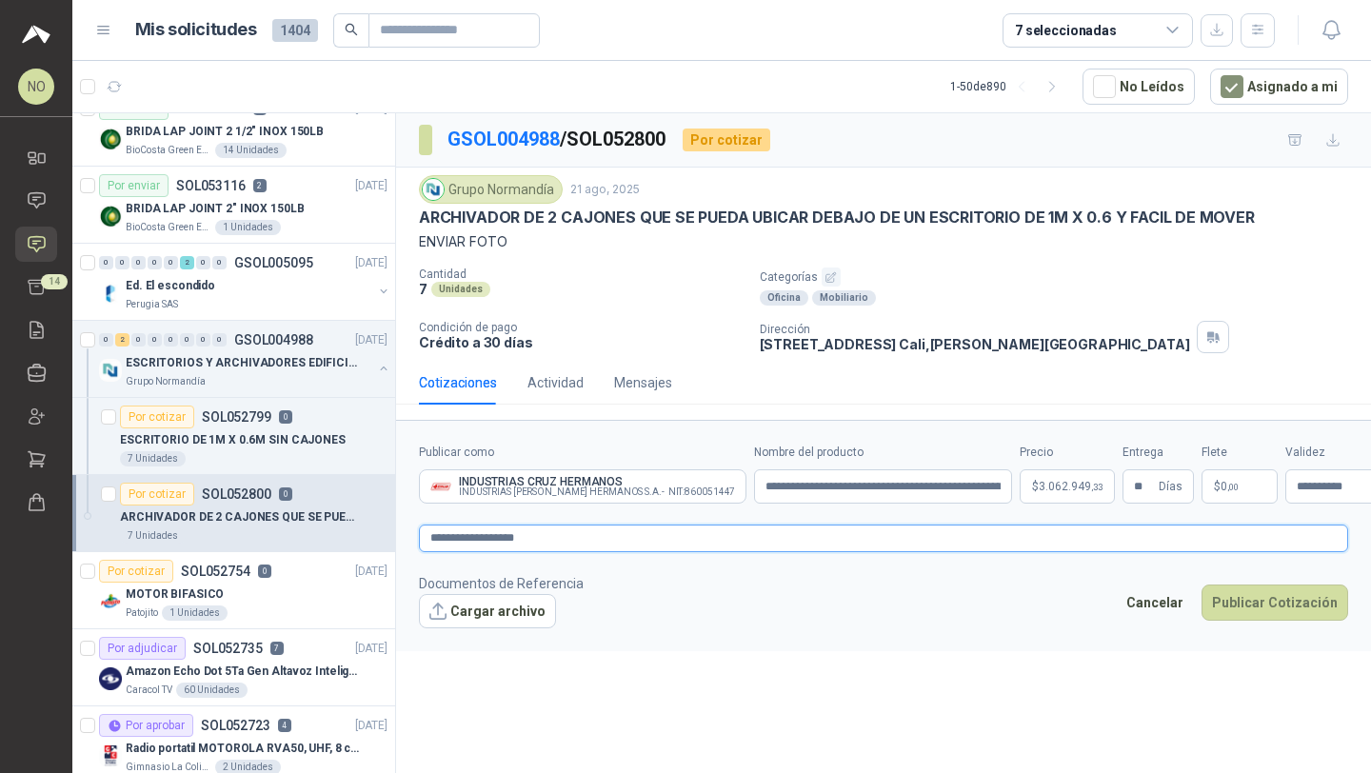
type textarea "**********"
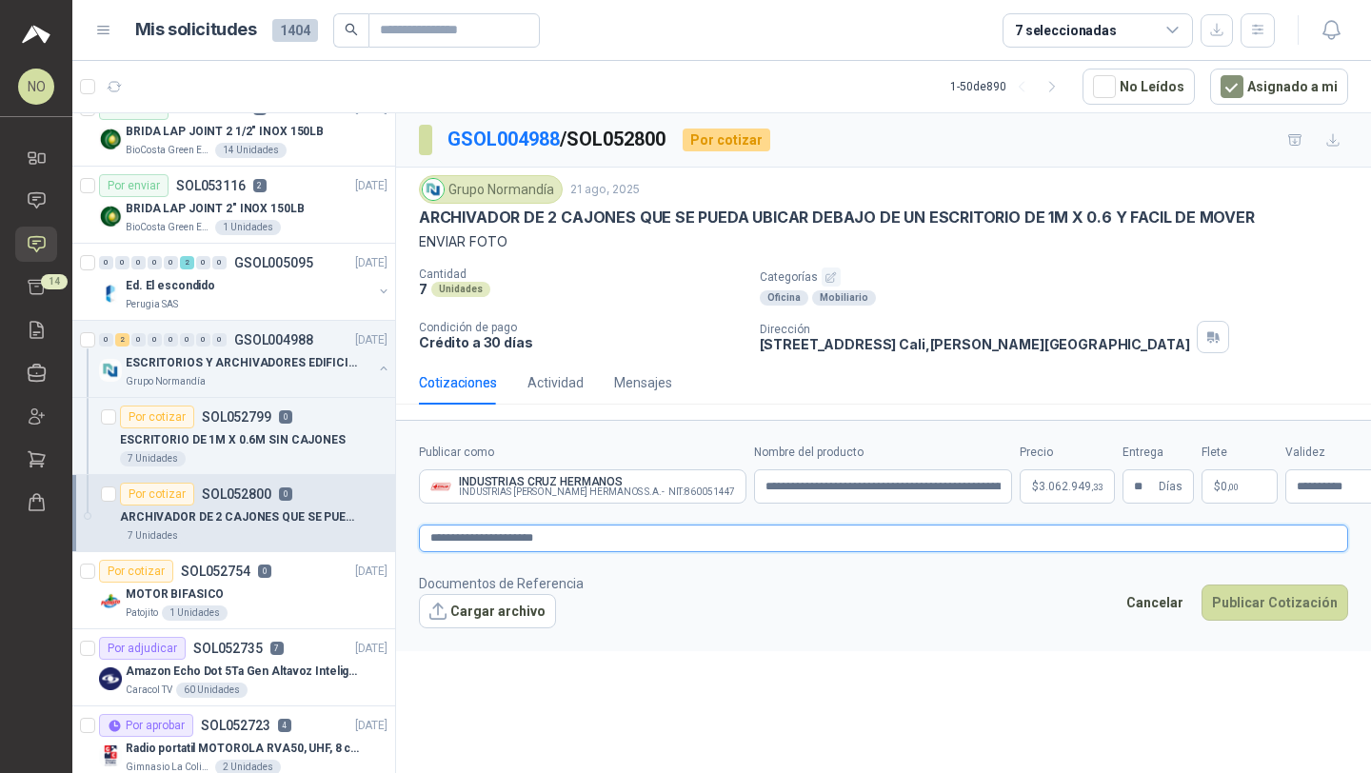
type textarea "**********"
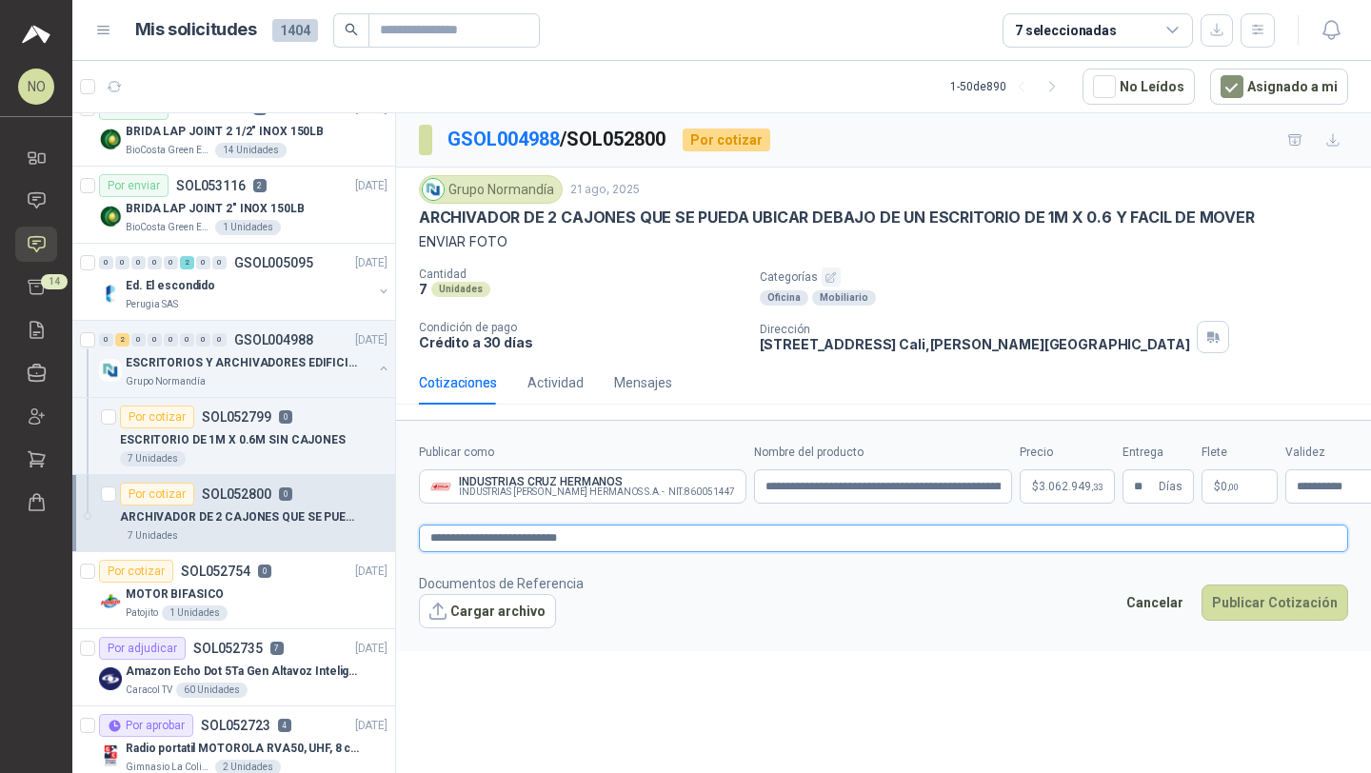
type textarea "**********"
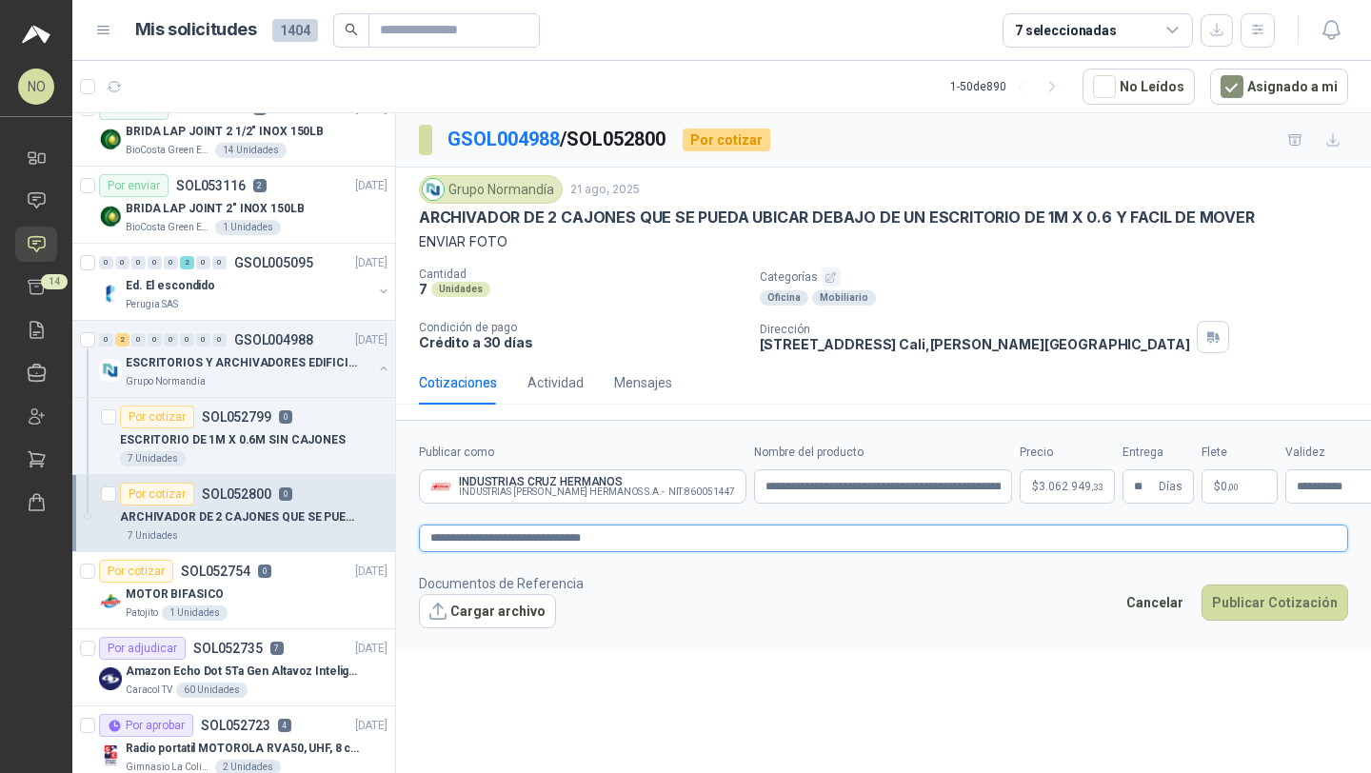
type textarea "**********"
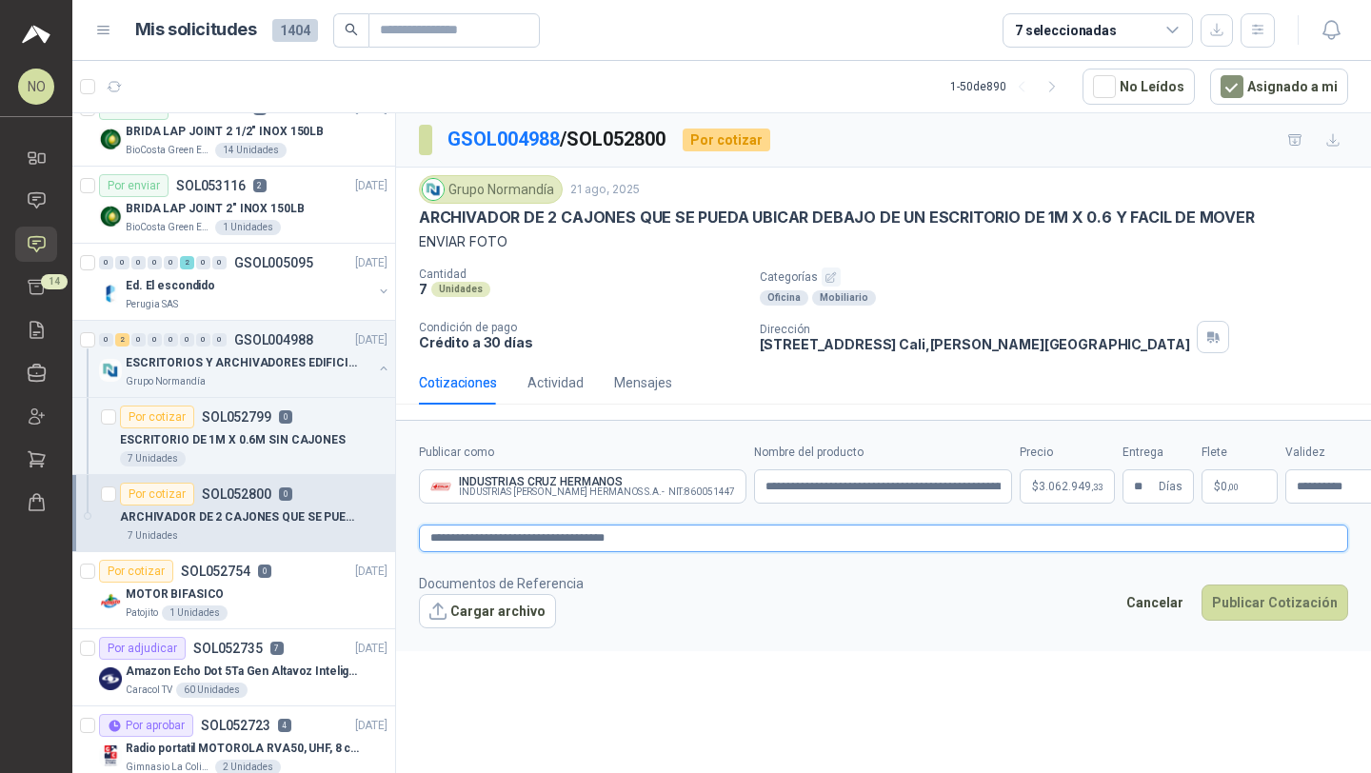
type textarea "**********"
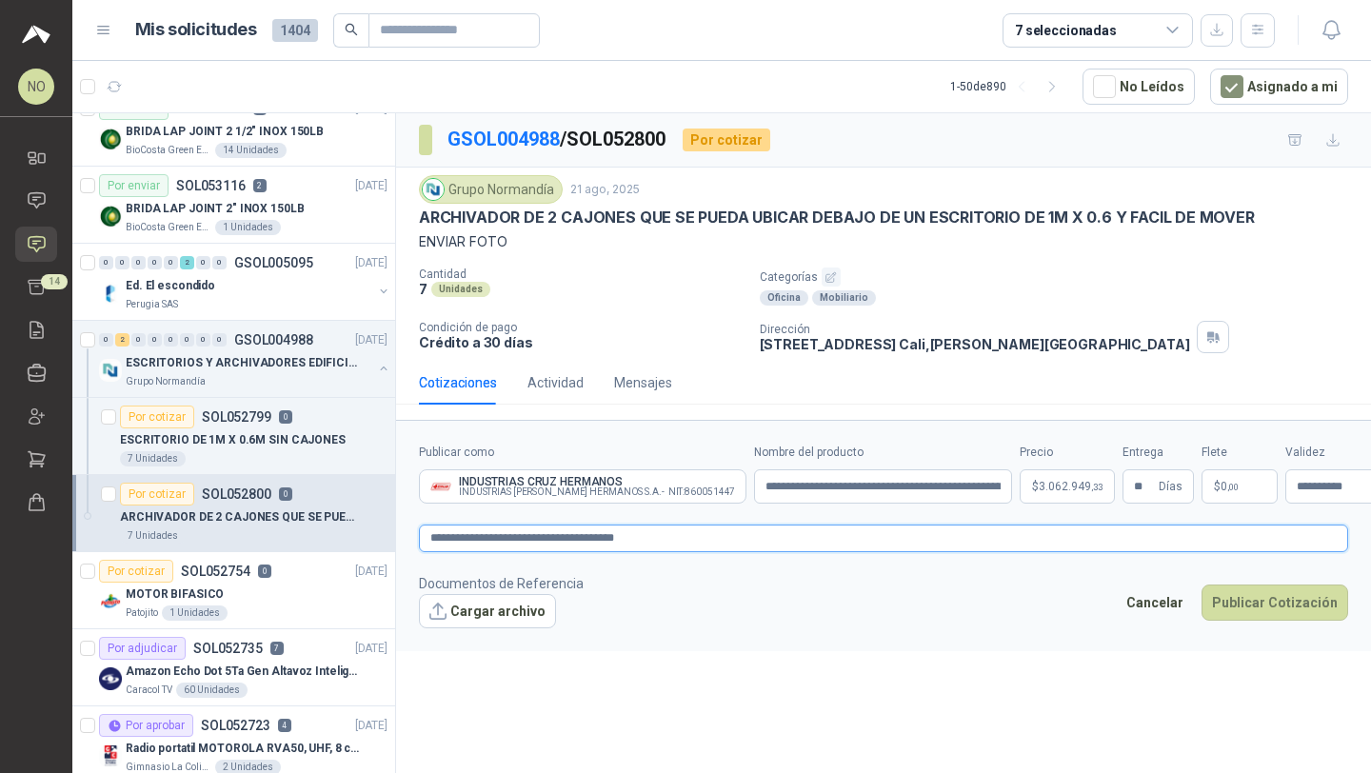
type textarea "**********"
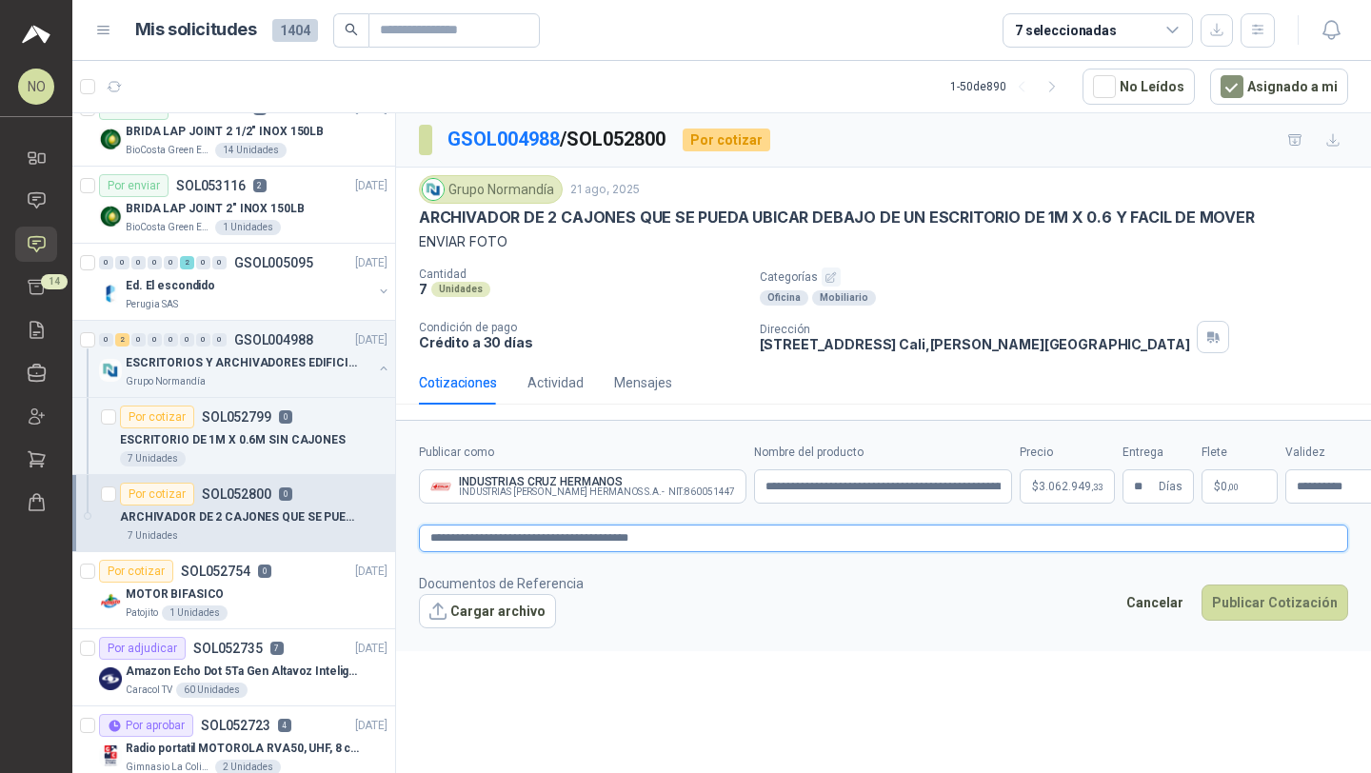
type textarea "**********"
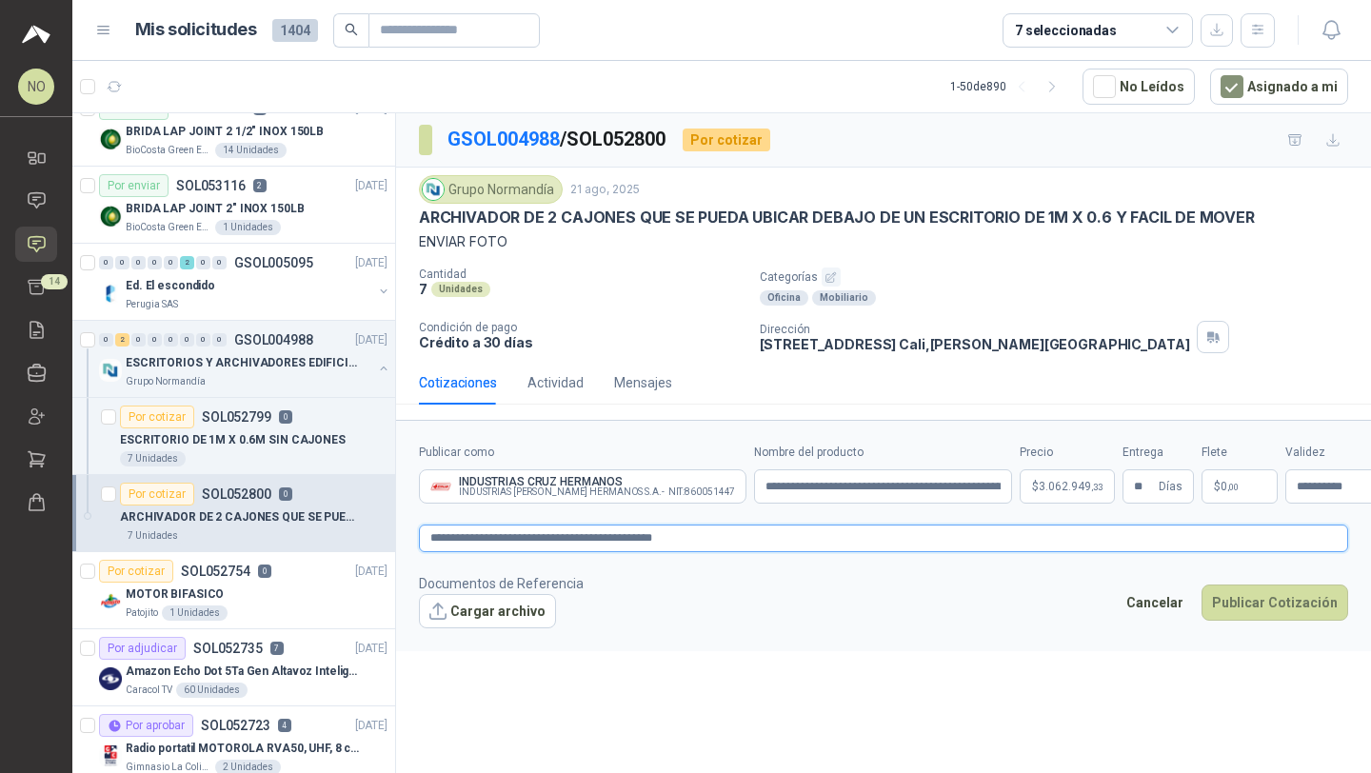
type textarea "**********"
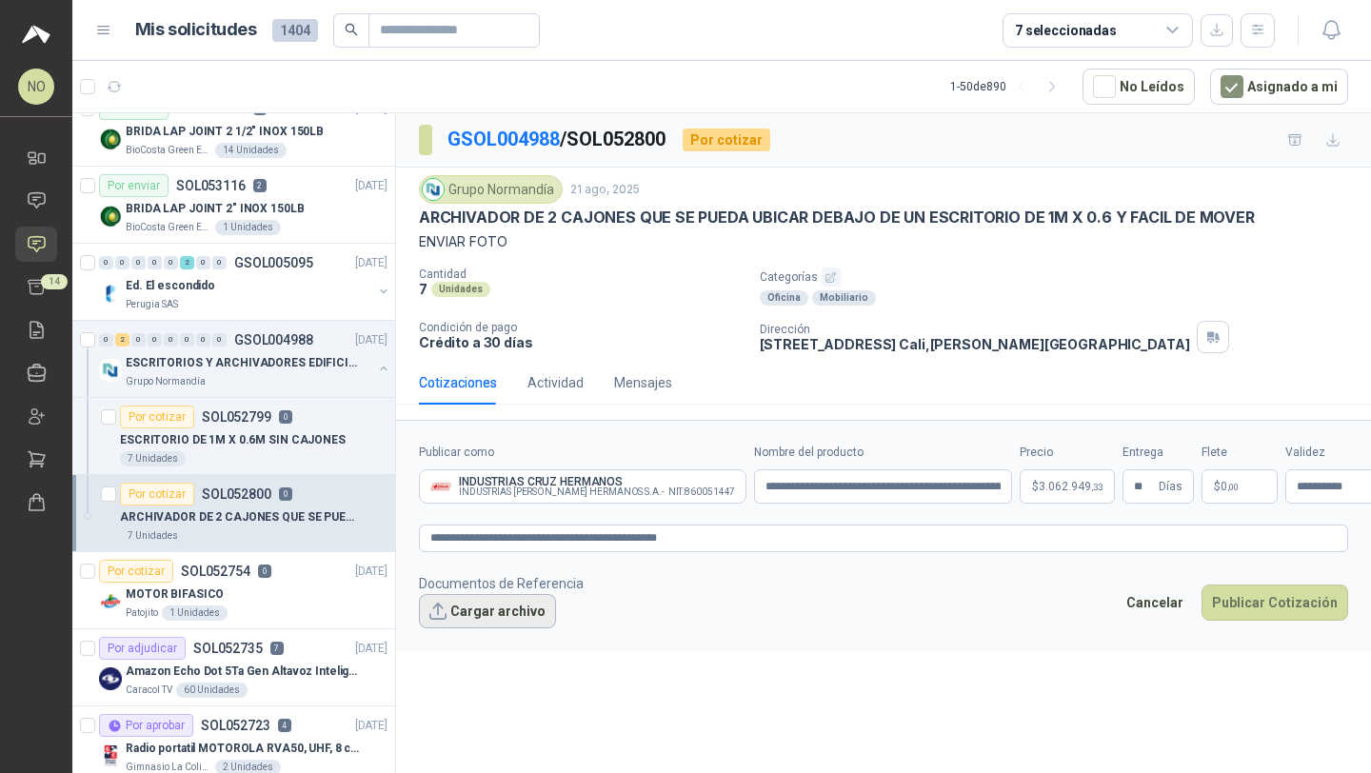
click at [486, 617] on button "Cargar archivo" at bounding box center [487, 611] width 137 height 34
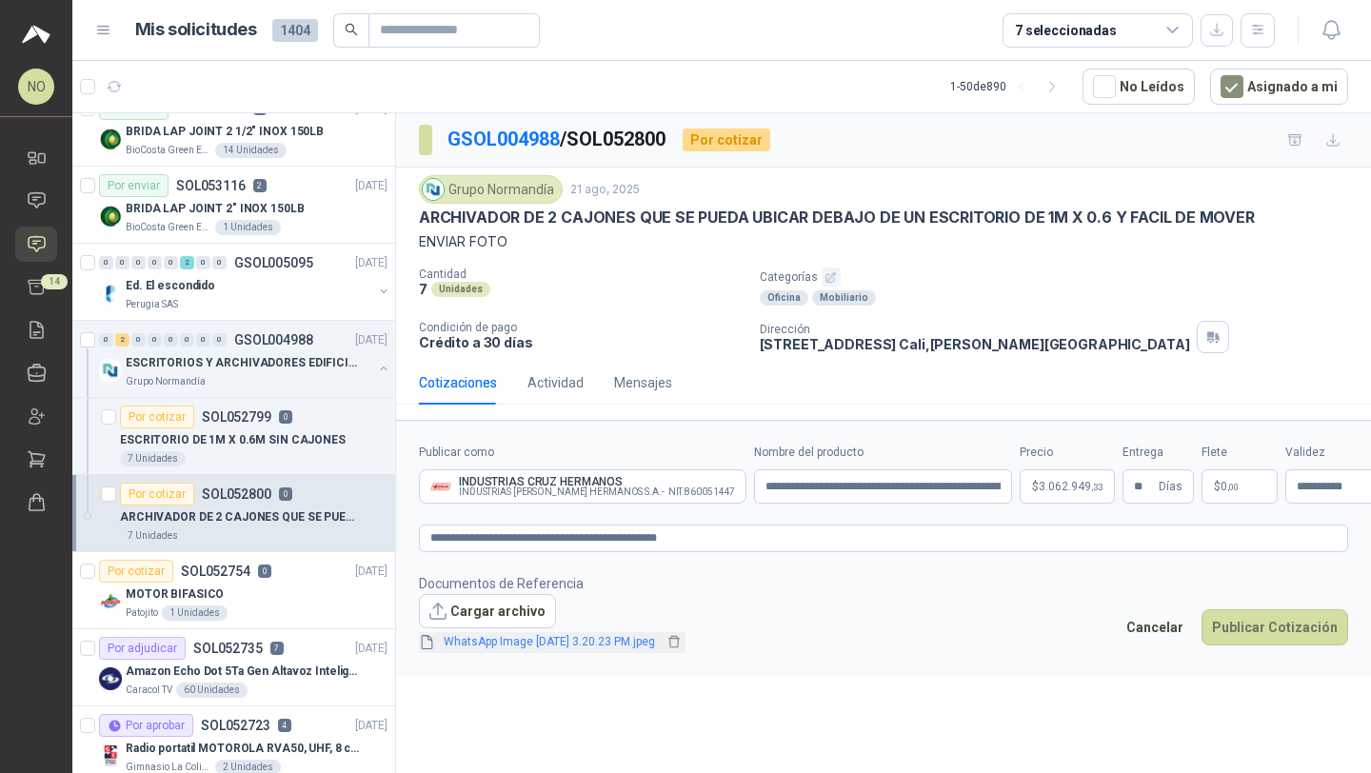
click at [632, 642] on link "WhatsApp Image [DATE] 3.20.23 PM.jpeg" at bounding box center [549, 642] width 227 height 18
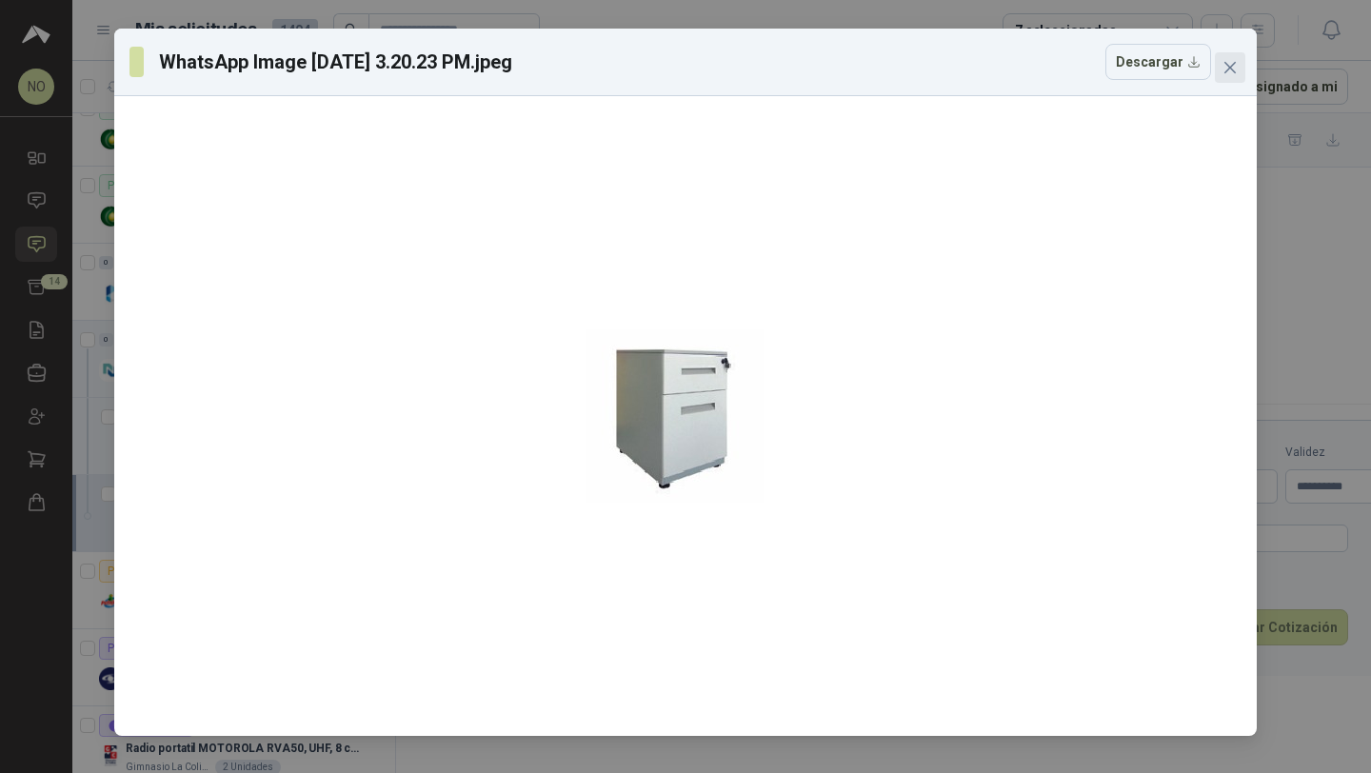
click at [1228, 60] on icon "close" at bounding box center [1229, 67] width 15 height 15
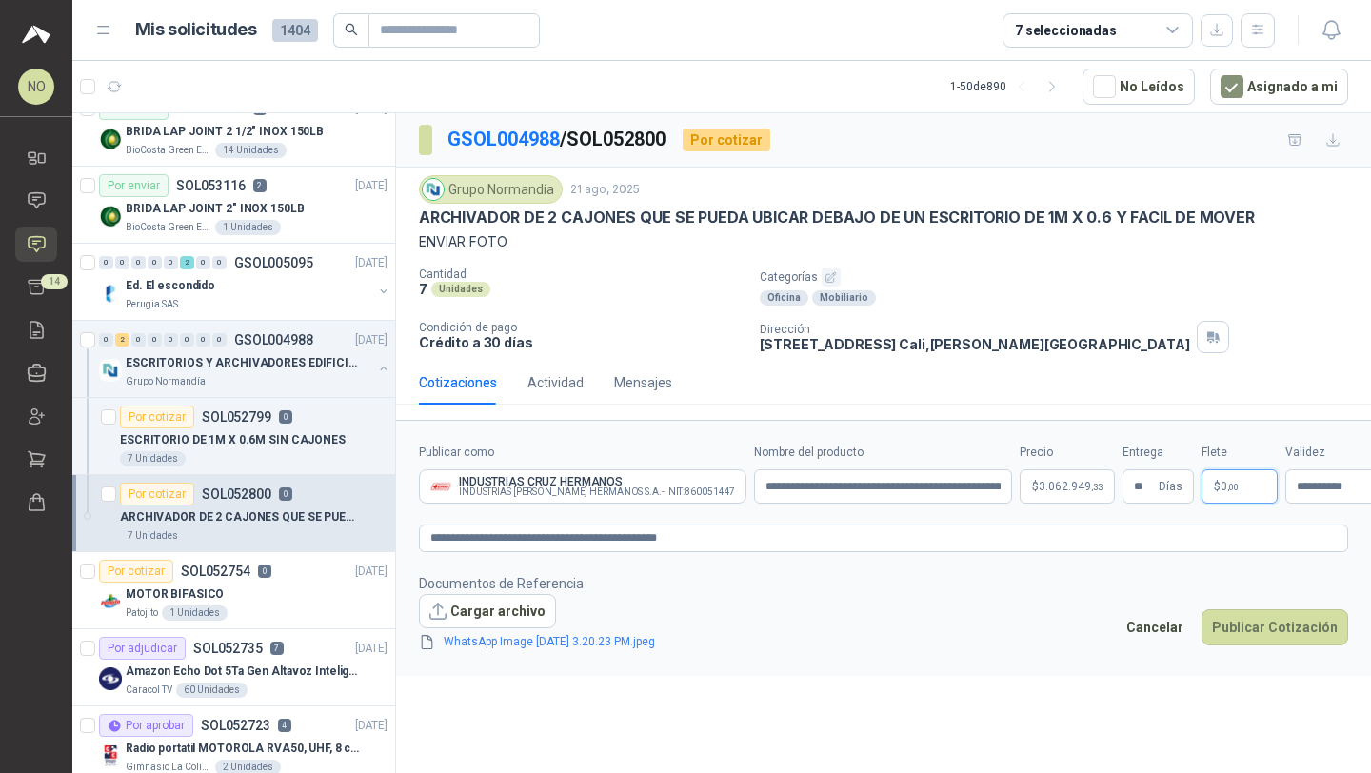
click at [1227, 487] on span ",00" at bounding box center [1232, 487] width 11 height 10
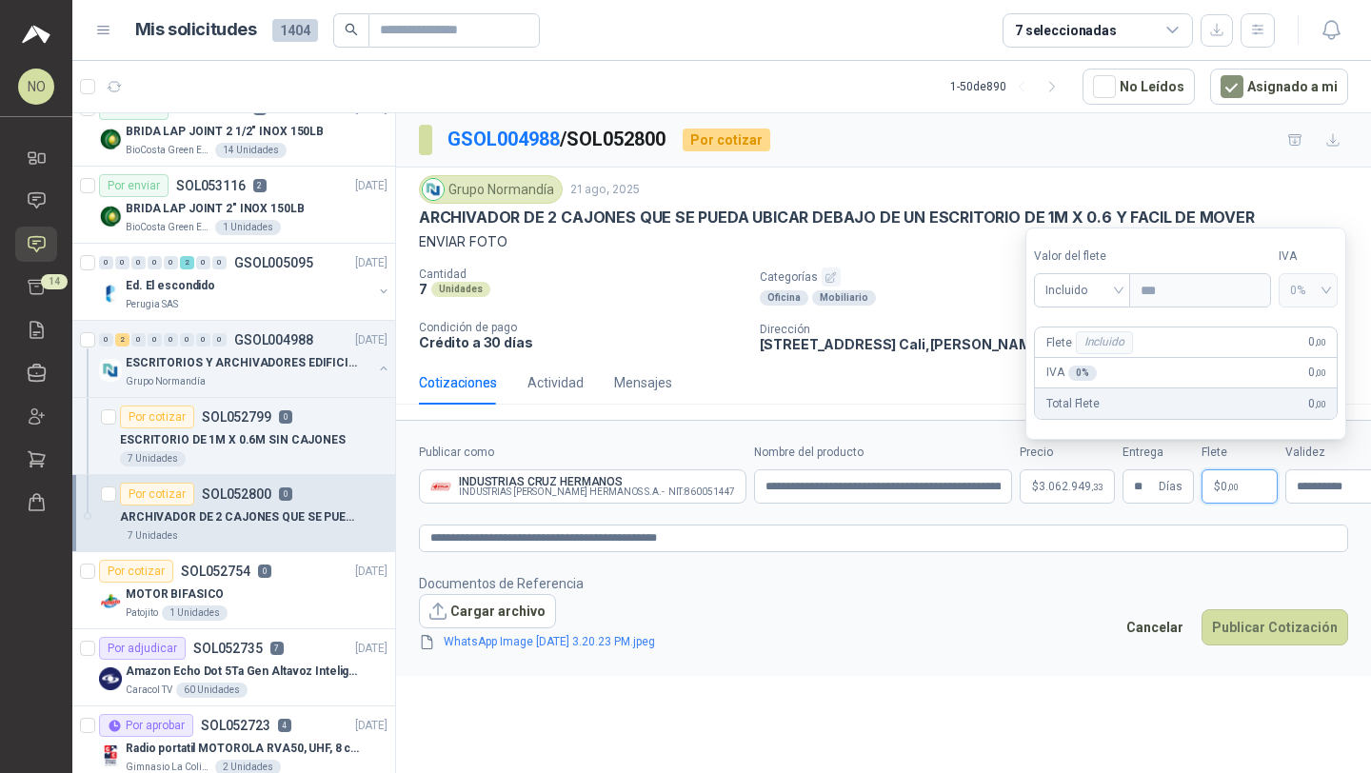
click at [913, 327] on p "Dirección" at bounding box center [975, 329] width 430 height 13
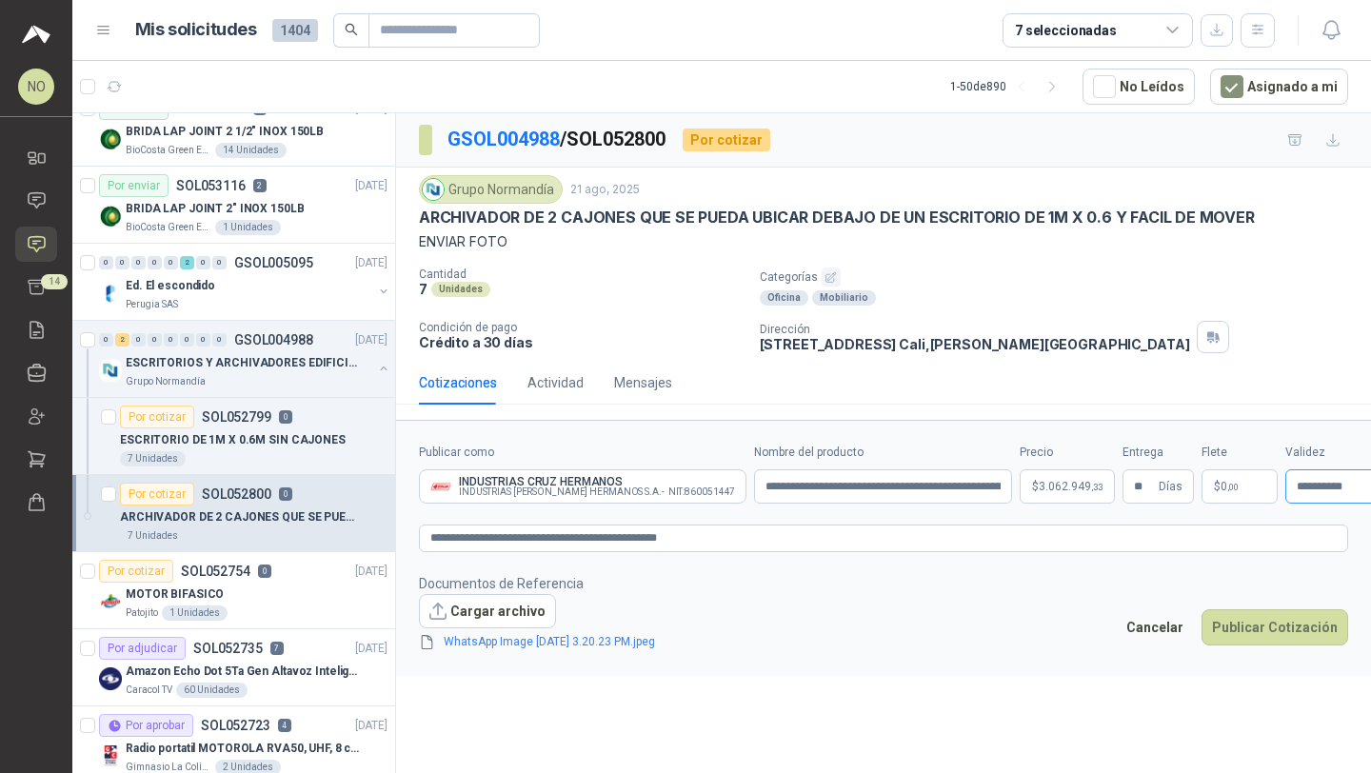
click at [1285, 473] on div "**********" at bounding box center [1342, 486] width 114 height 34
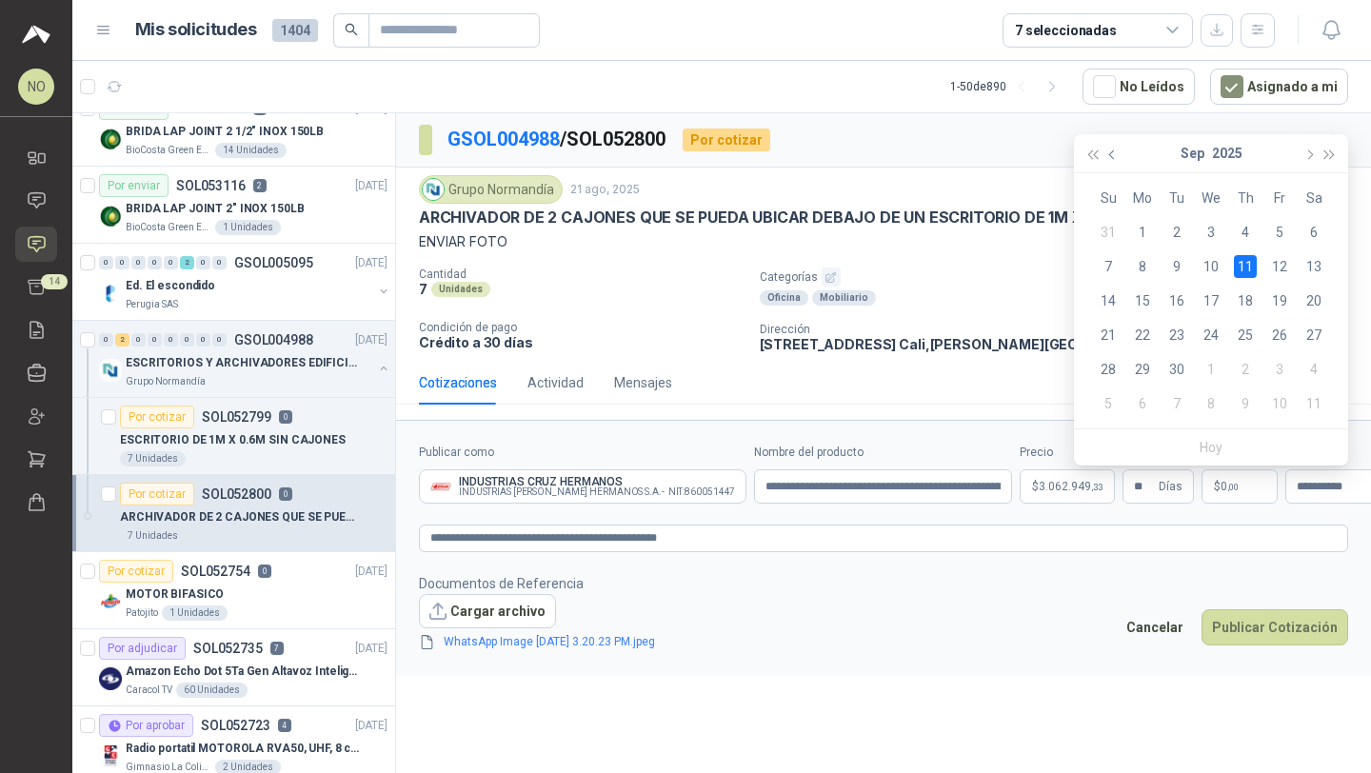
click at [1112, 147] on button "button" at bounding box center [1112, 153] width 21 height 38
type input "**********"
click at [1282, 365] on div "29" at bounding box center [1279, 369] width 23 height 23
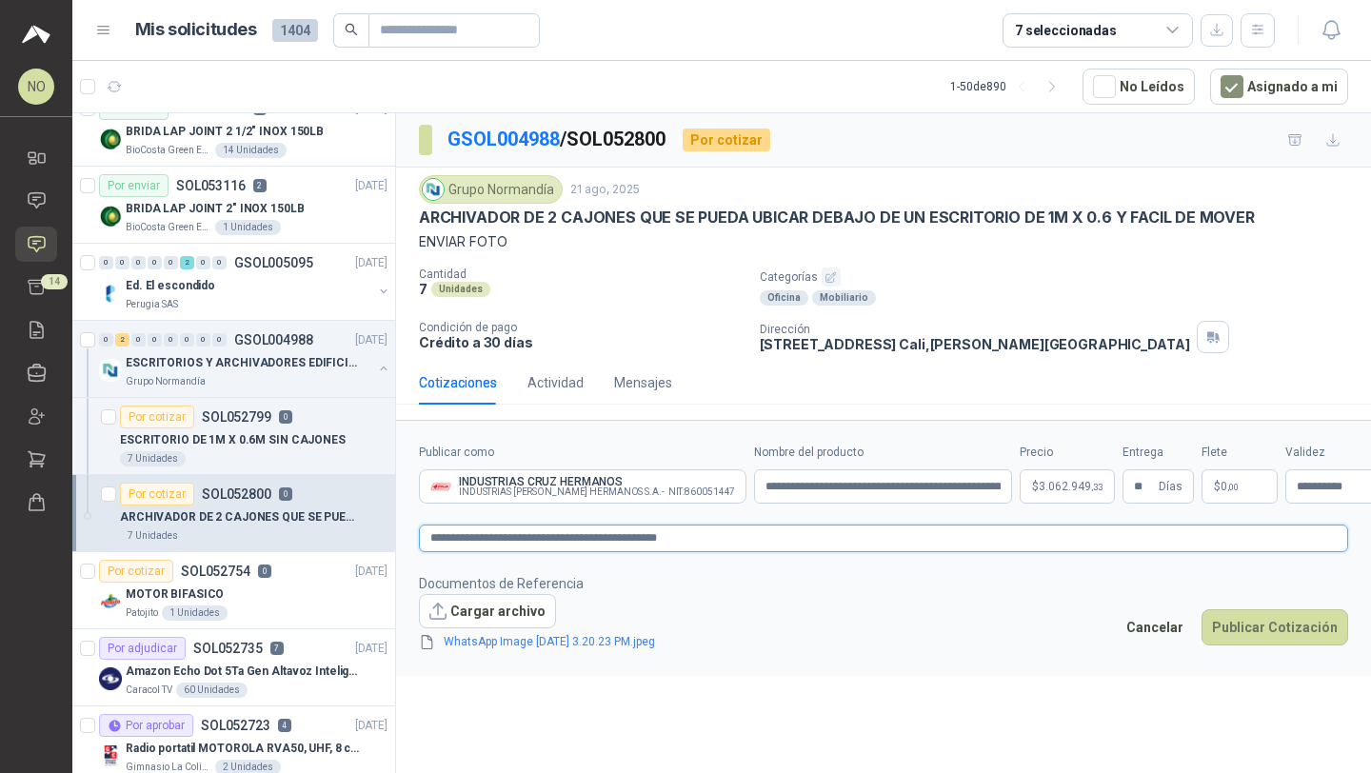
click at [717, 545] on textarea "**********" at bounding box center [883, 539] width 929 height 28
type textarea "**********"
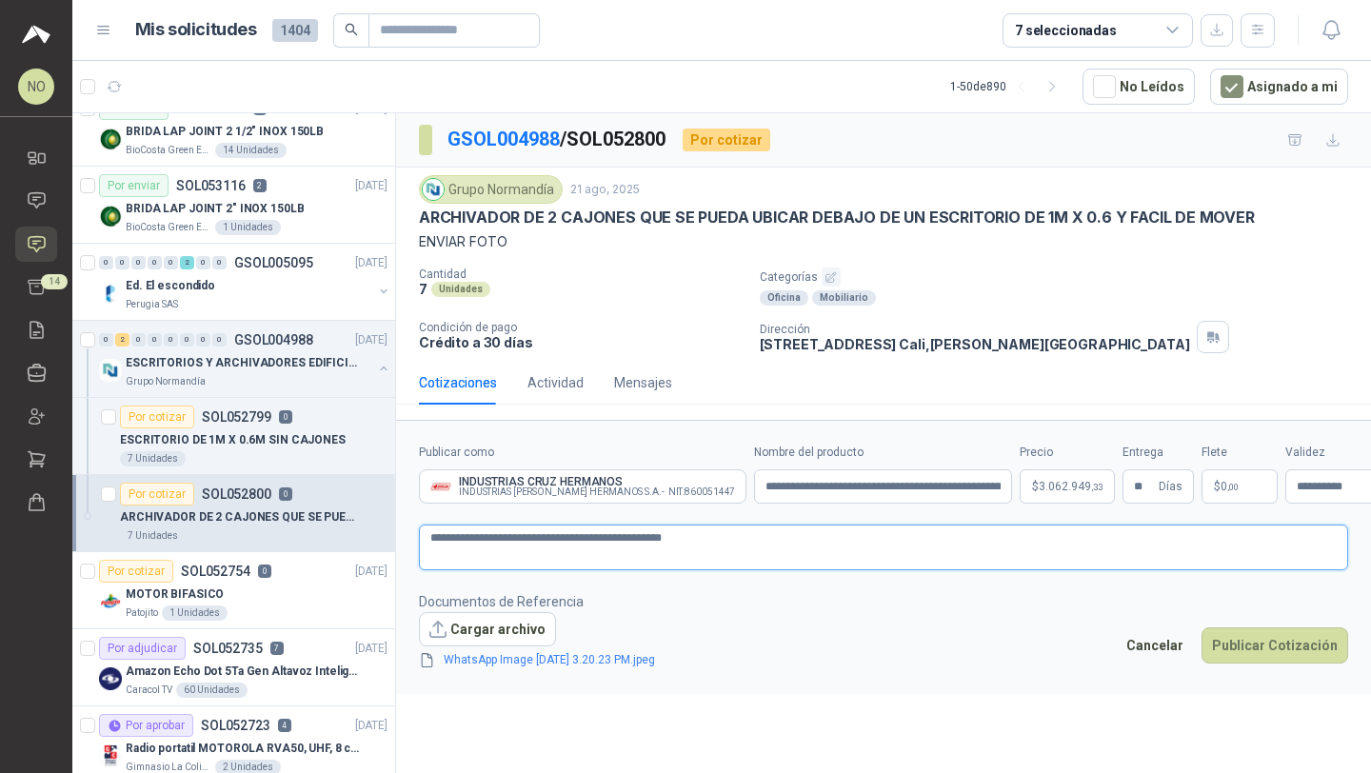
type textarea "**********"
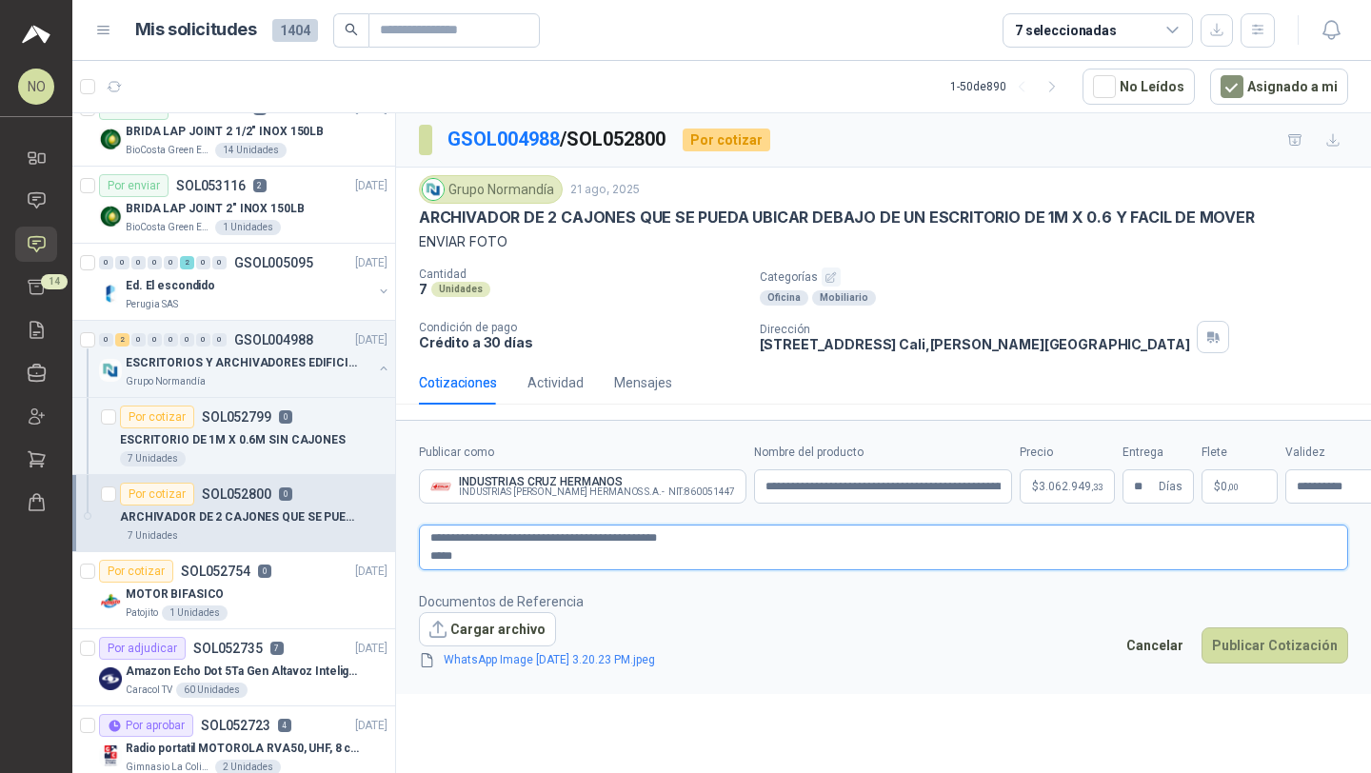
type textarea "**********"
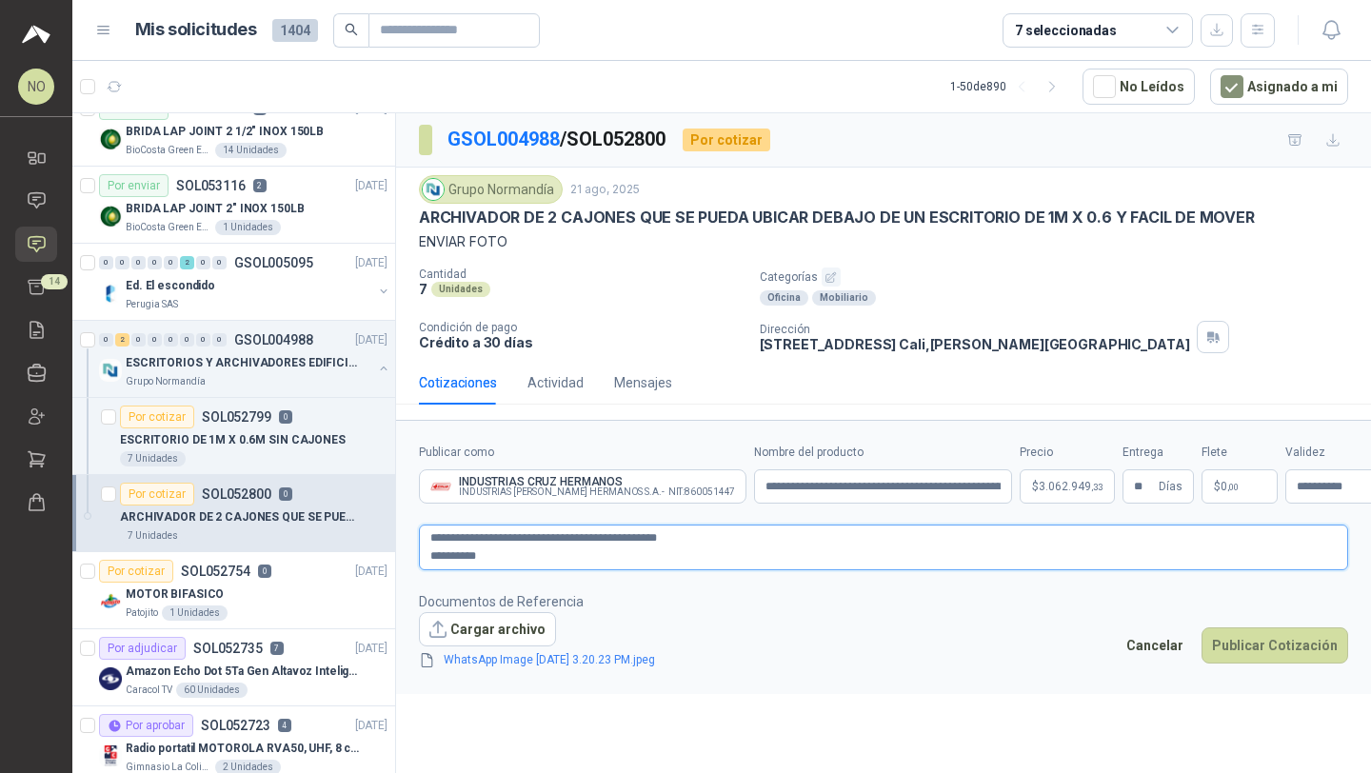
type textarea "**********"
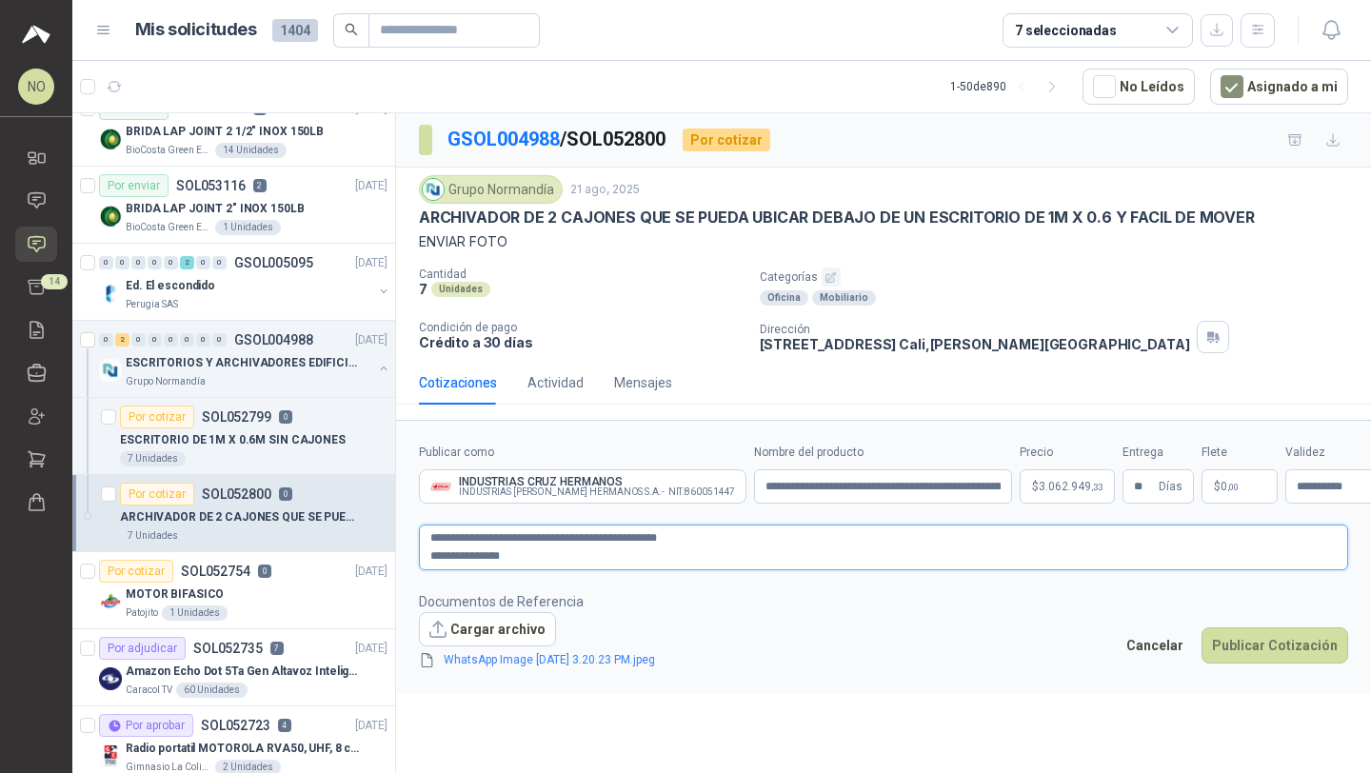
type textarea "**********"
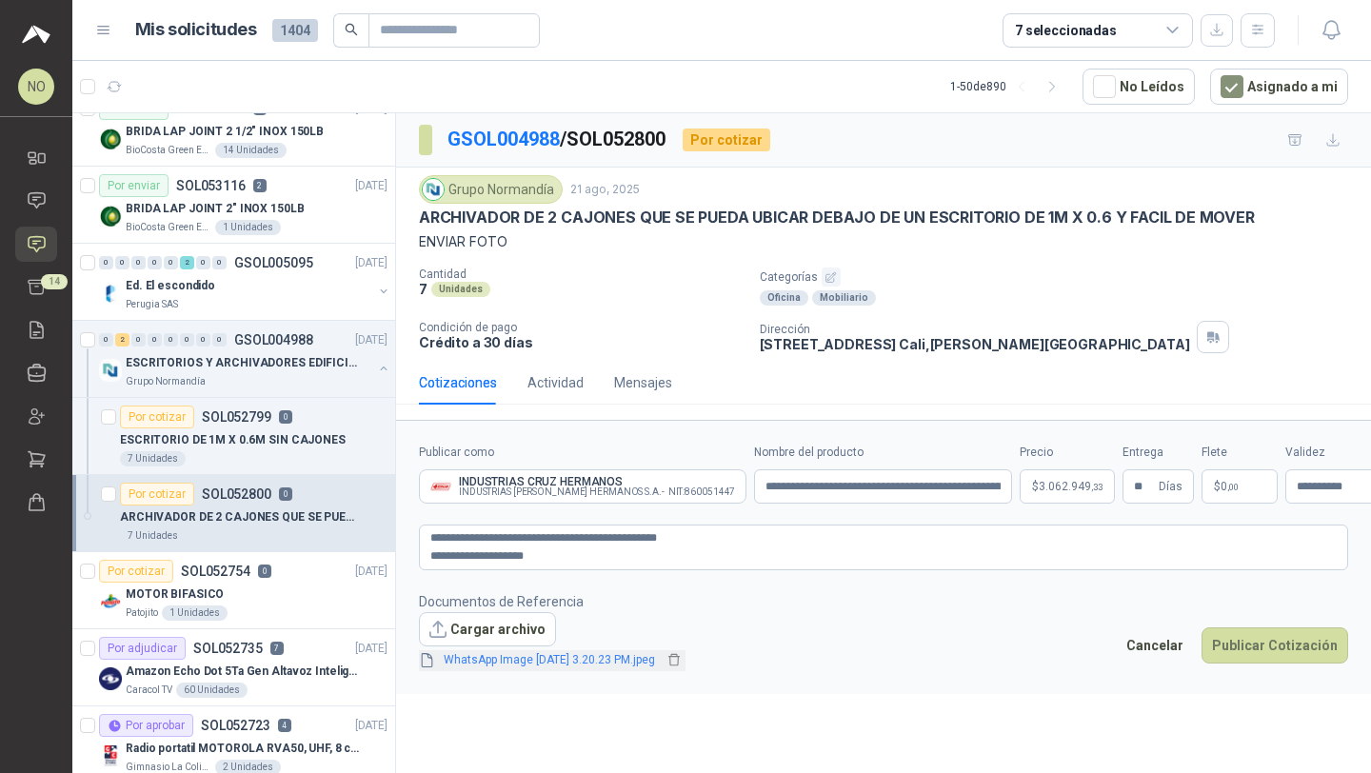
click at [543, 662] on link "WhatsApp Image [DATE] 3.20.23 PM.jpeg" at bounding box center [549, 660] width 227 height 18
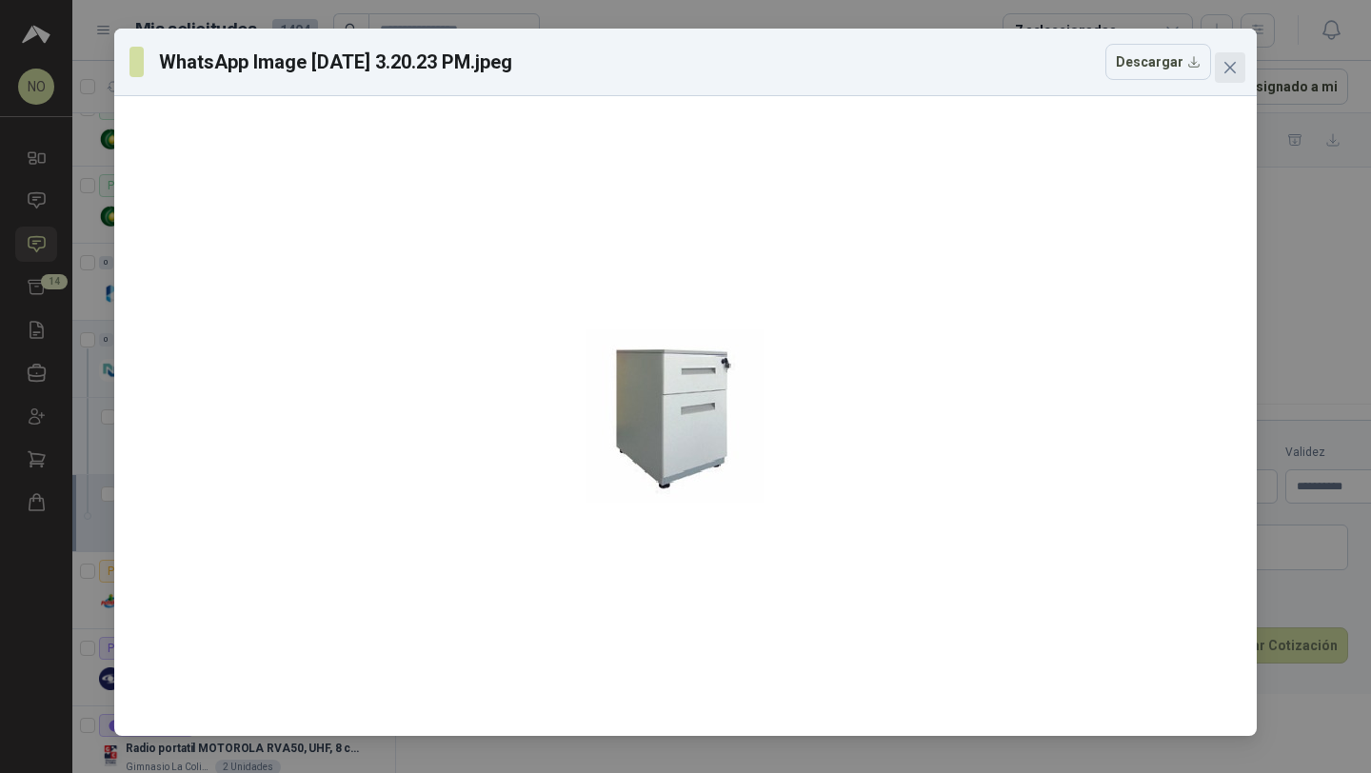
click at [1230, 60] on icon "close" at bounding box center [1229, 67] width 15 height 15
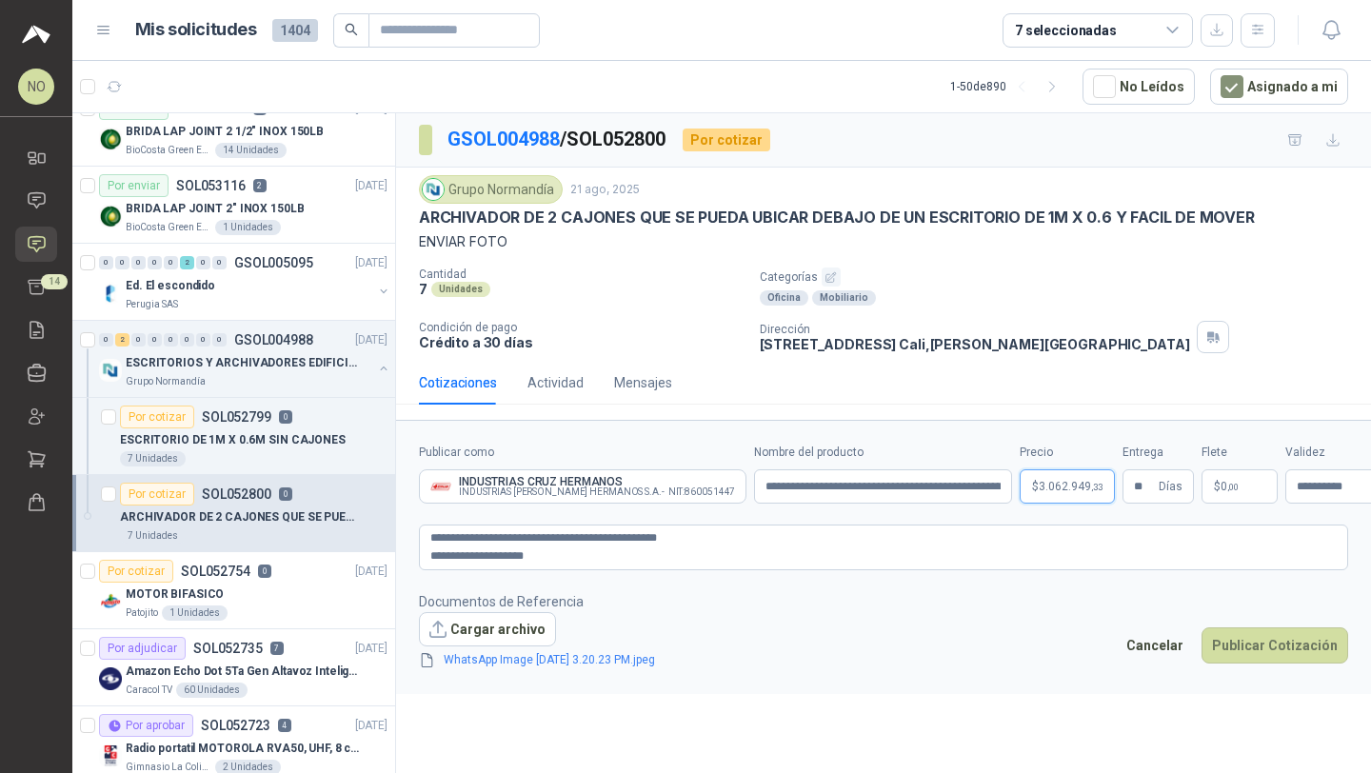
click at [1012, 487] on body "NO [PERSON_NAME] Inicio Chat Solicitudes Cotizar 14 Remisiones Compañías Invita…" at bounding box center [685, 386] width 1371 height 773
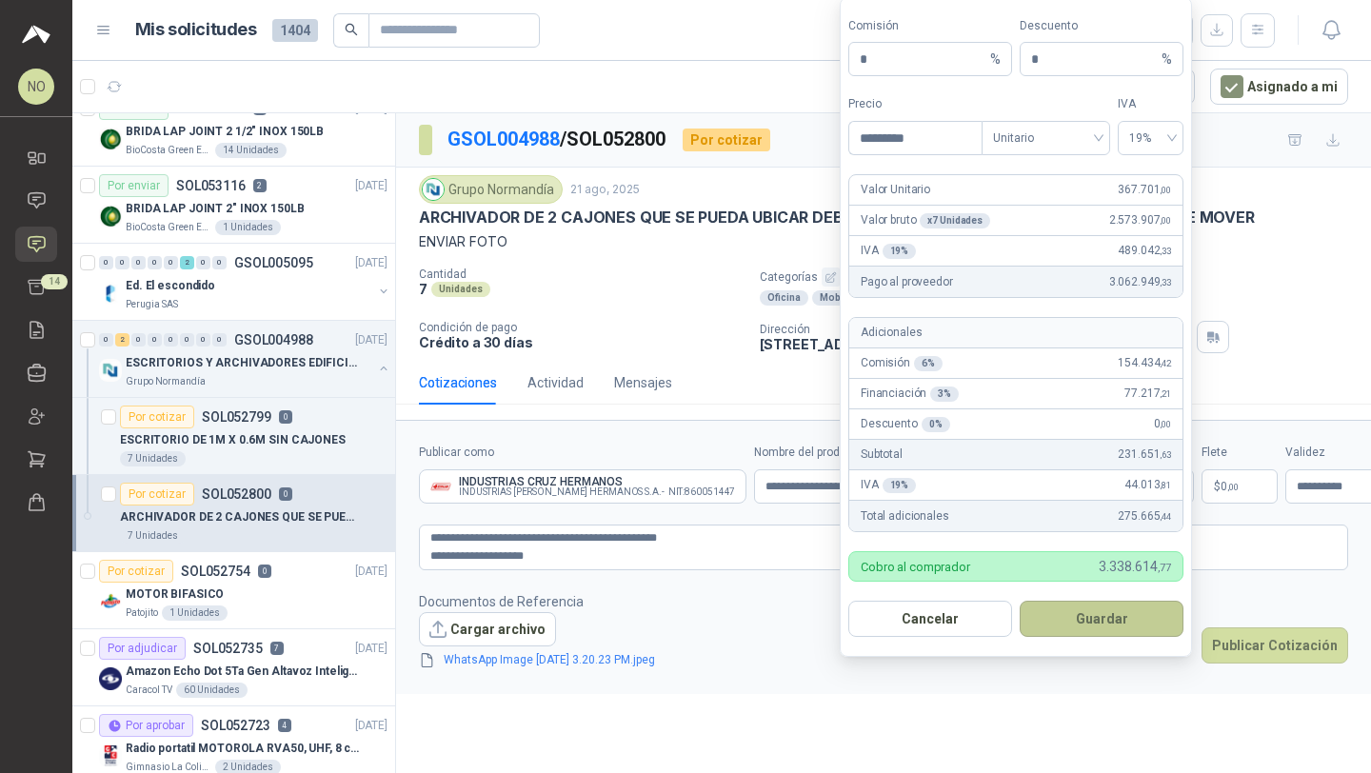
click at [1120, 619] on button "Guardar" at bounding box center [1102, 619] width 164 height 36
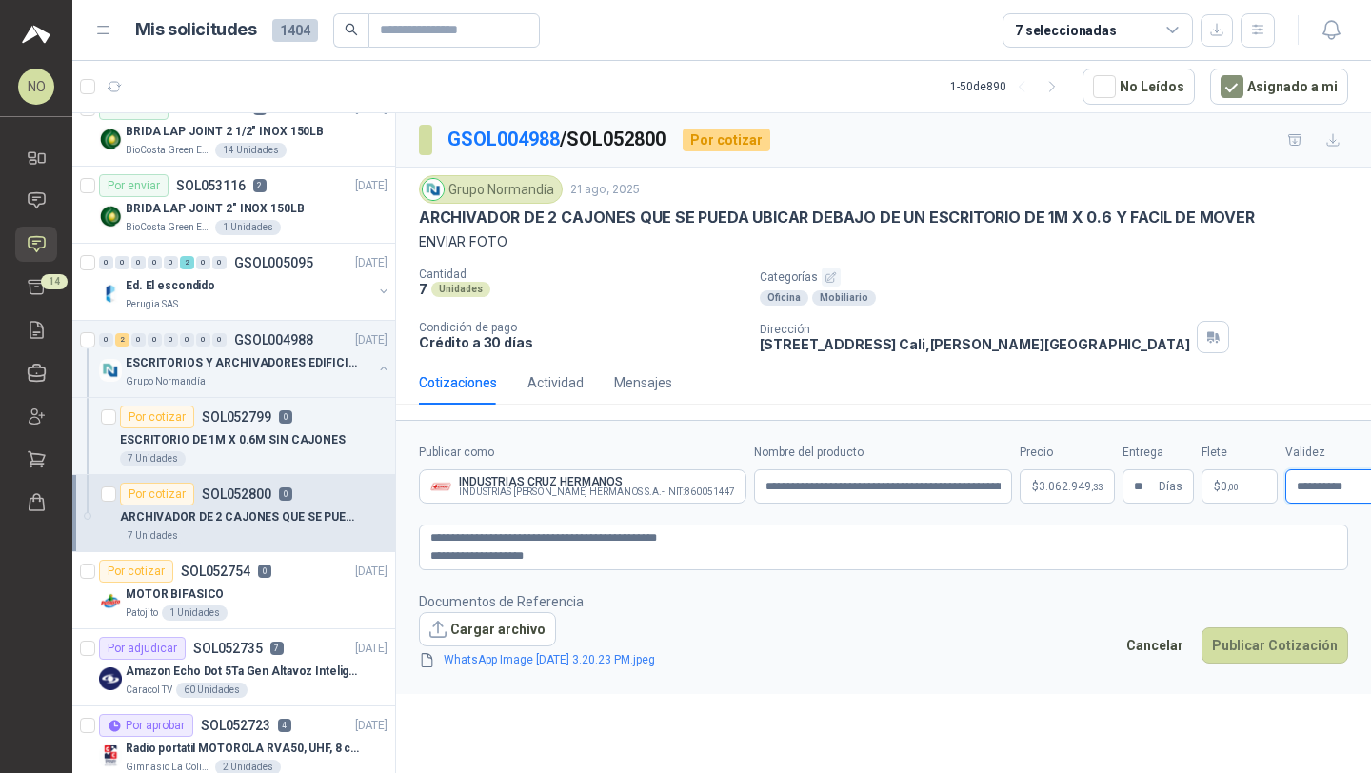
click at [1297, 484] on input "**********" at bounding box center [1334, 487] width 74 height 12
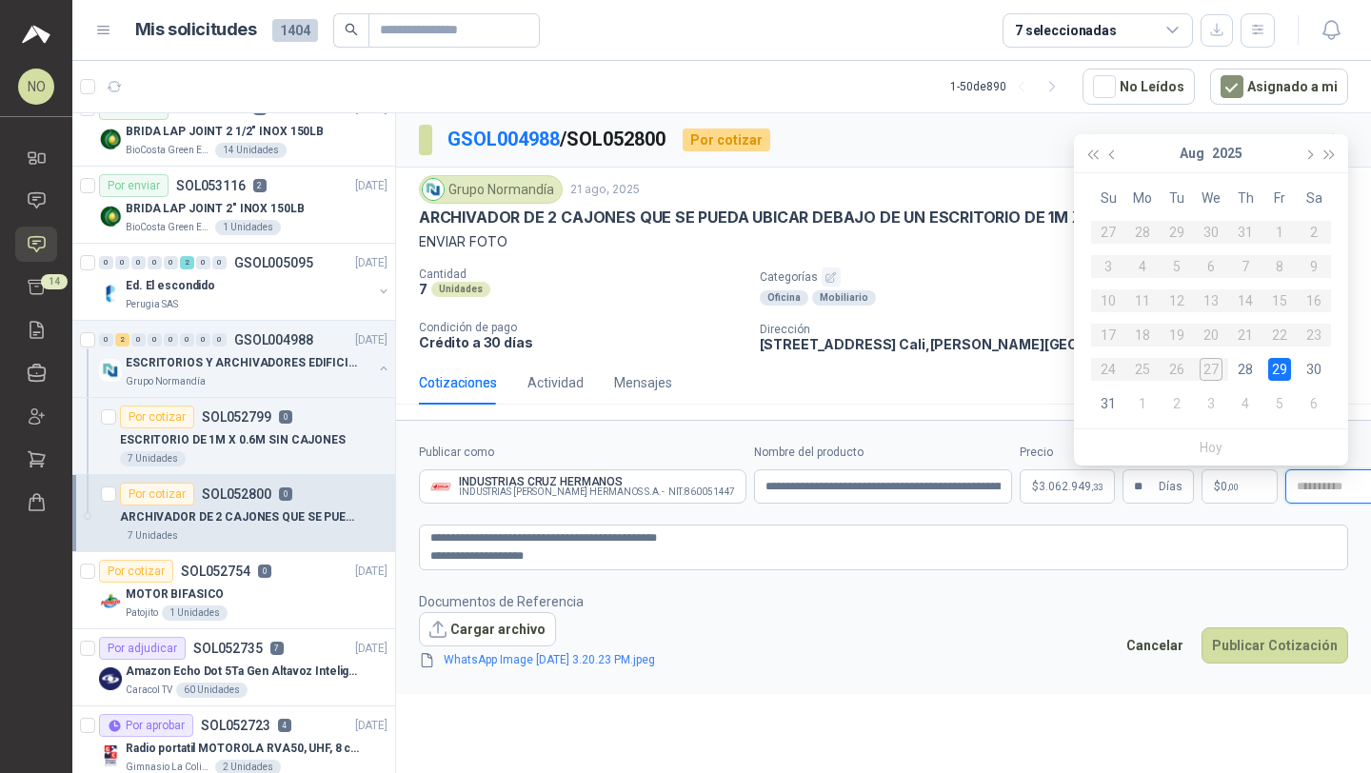
type input "**********"
click at [1285, 370] on div "29" at bounding box center [1279, 369] width 23 height 23
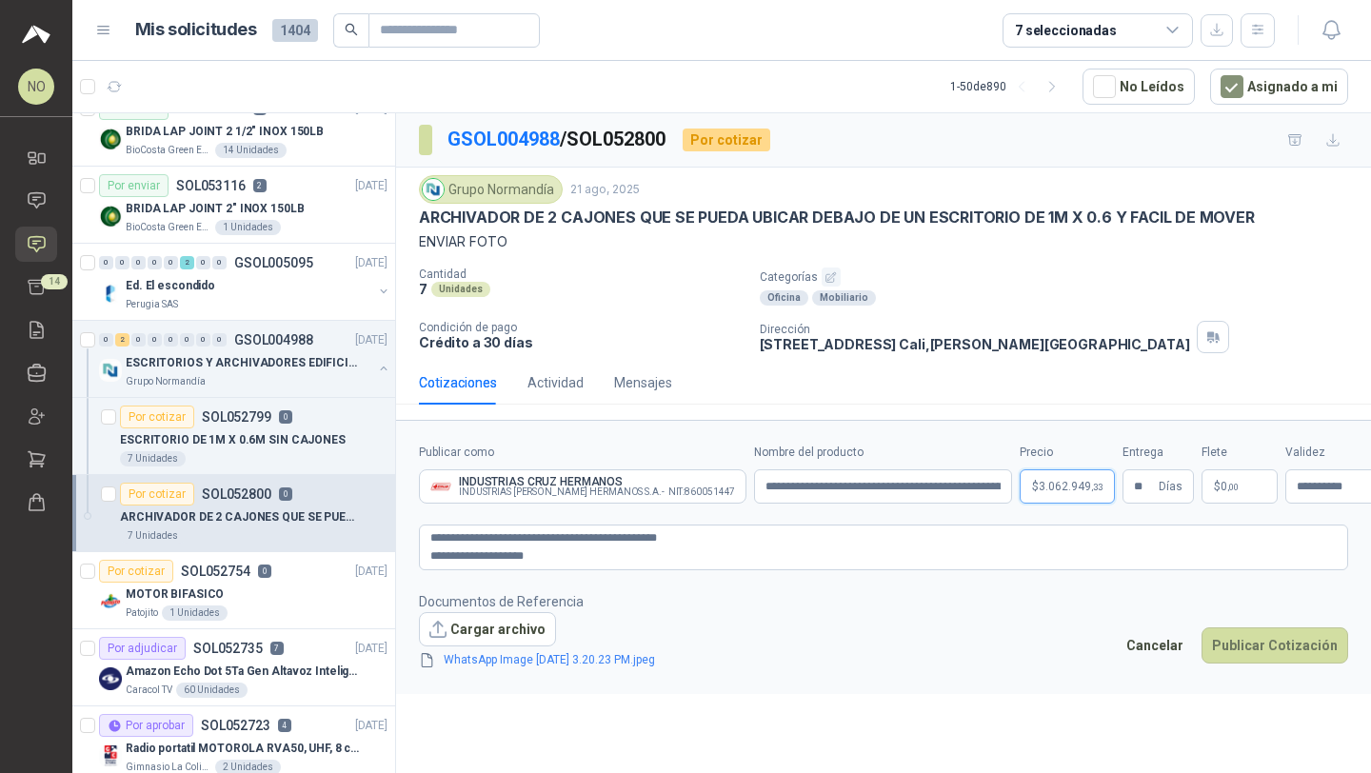
click at [1035, 493] on body "NO [PERSON_NAME] Inicio Chat Solicitudes Cotizar 14 Remisiones Compañías Invita…" at bounding box center [685, 386] width 1371 height 773
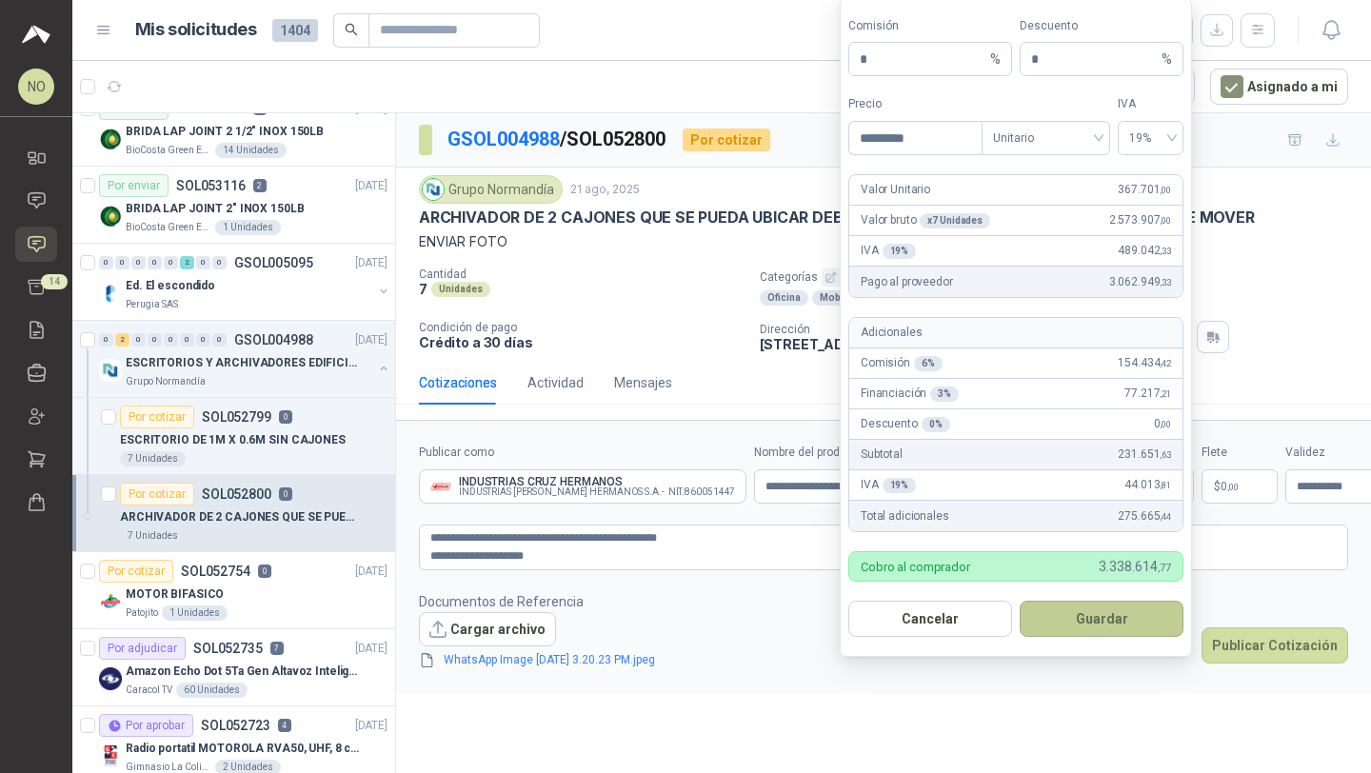
click at [1109, 632] on button "Guardar" at bounding box center [1102, 619] width 164 height 36
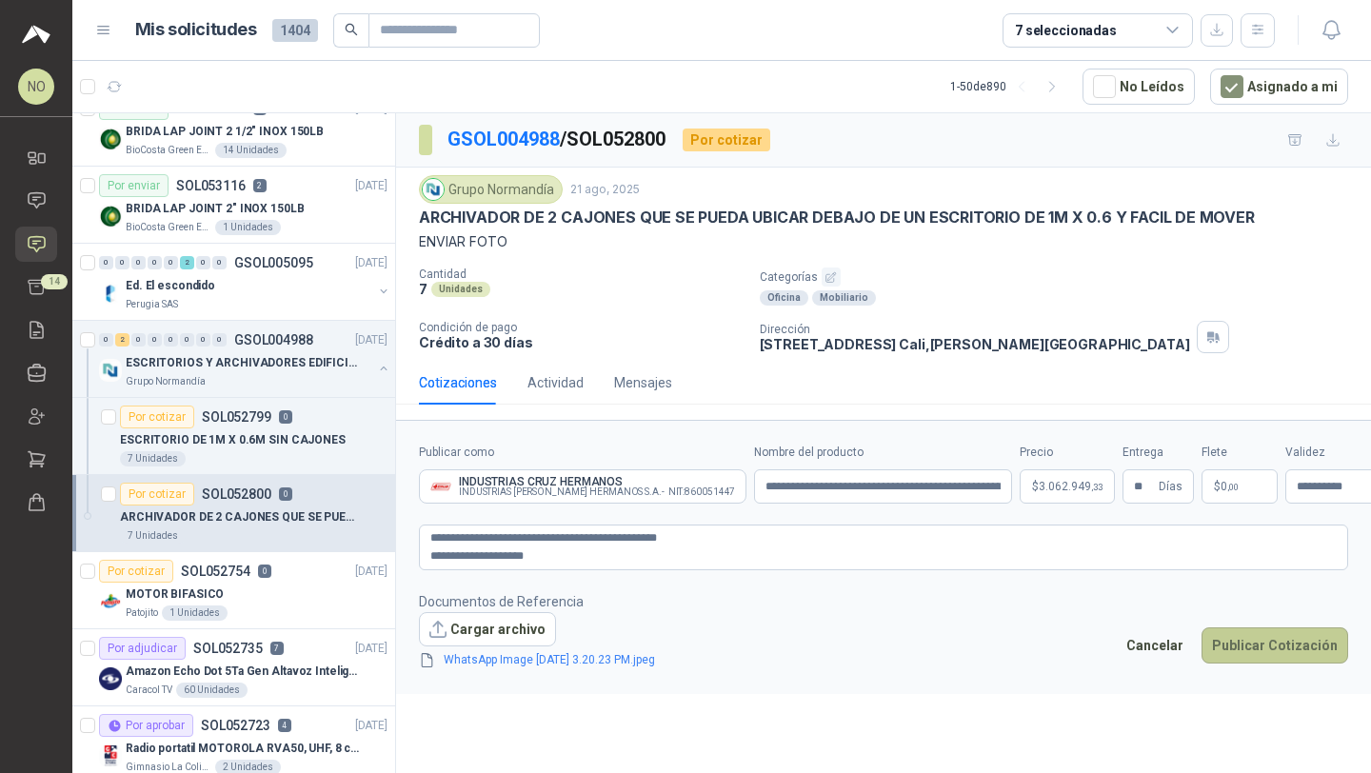
click at [1260, 647] on button "Publicar Cotización" at bounding box center [1274, 645] width 147 height 36
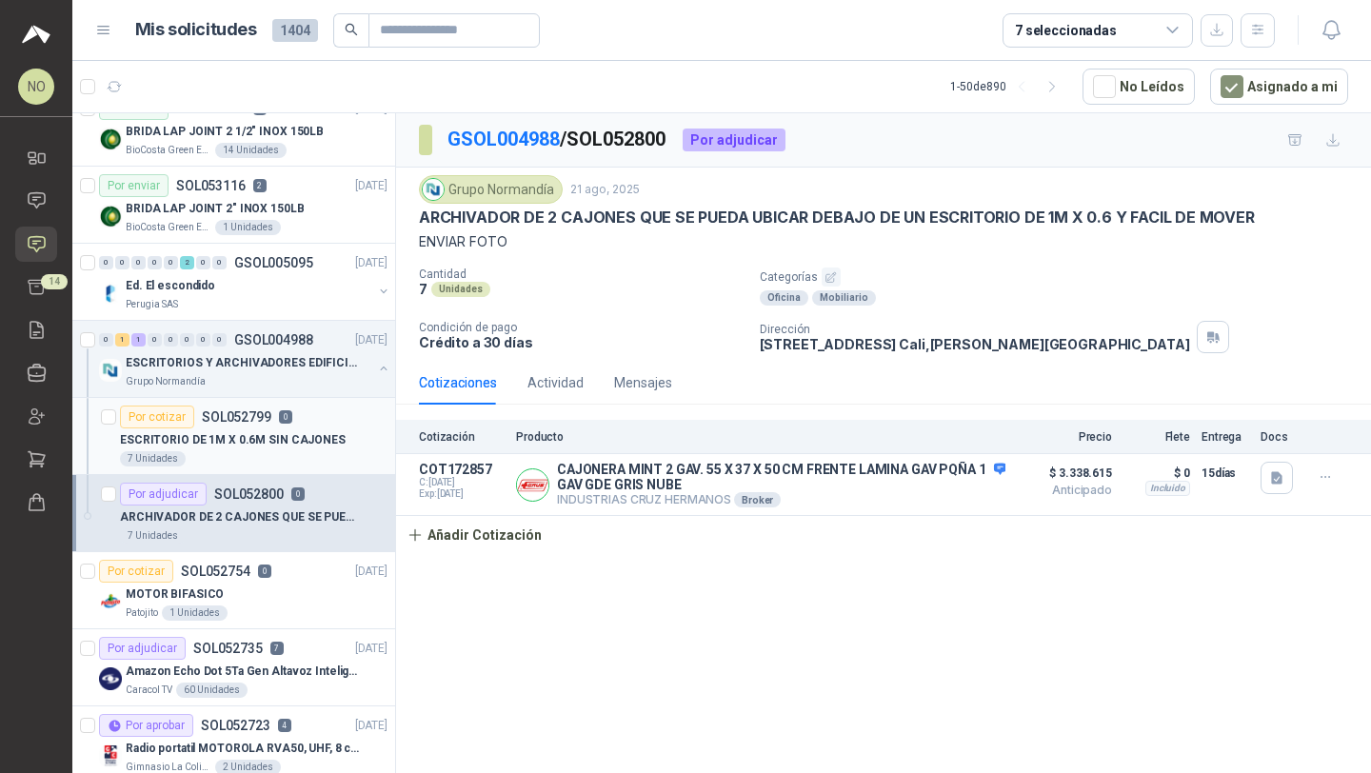
click at [305, 437] on p "ESCRITORIO DE 1M X 0.6M SIN CAJONES" at bounding box center [233, 440] width 226 height 18
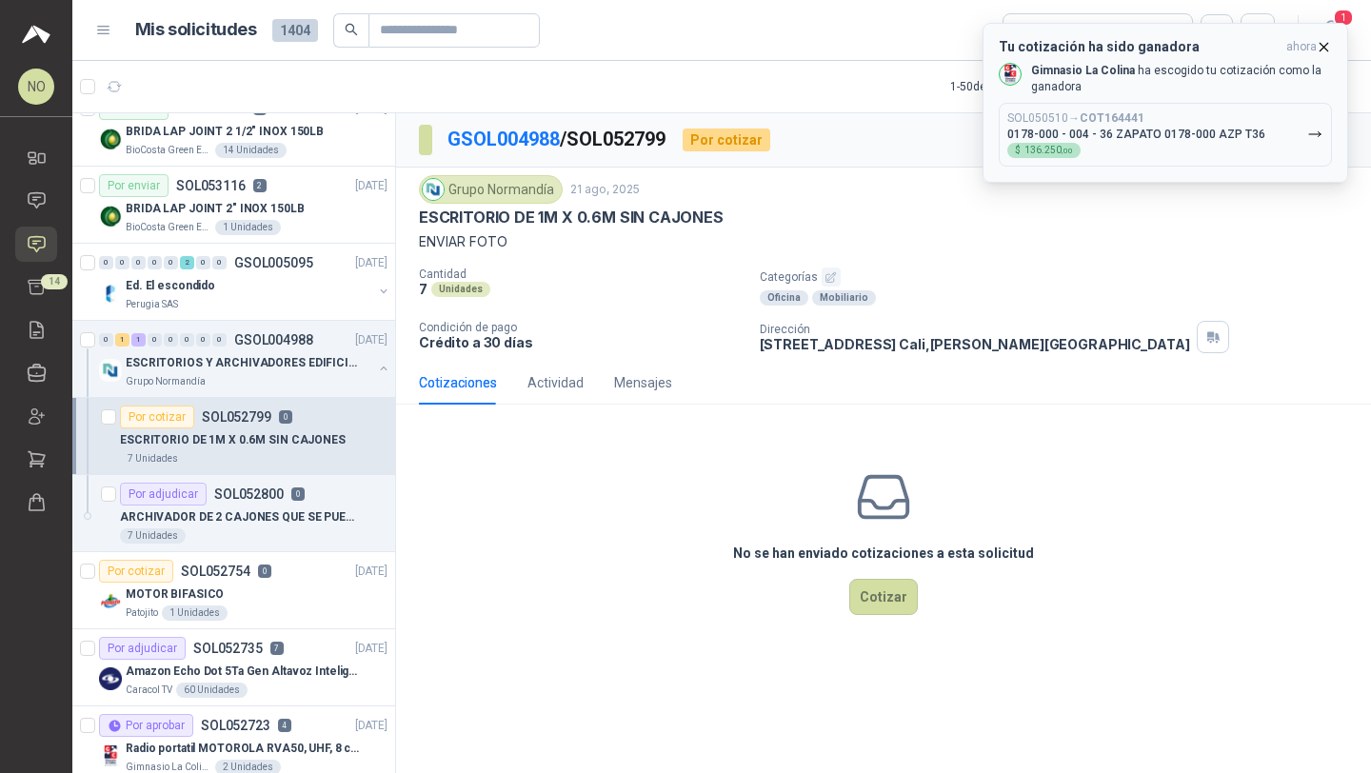
click at [1325, 45] on icon "button" at bounding box center [1324, 47] width 8 height 8
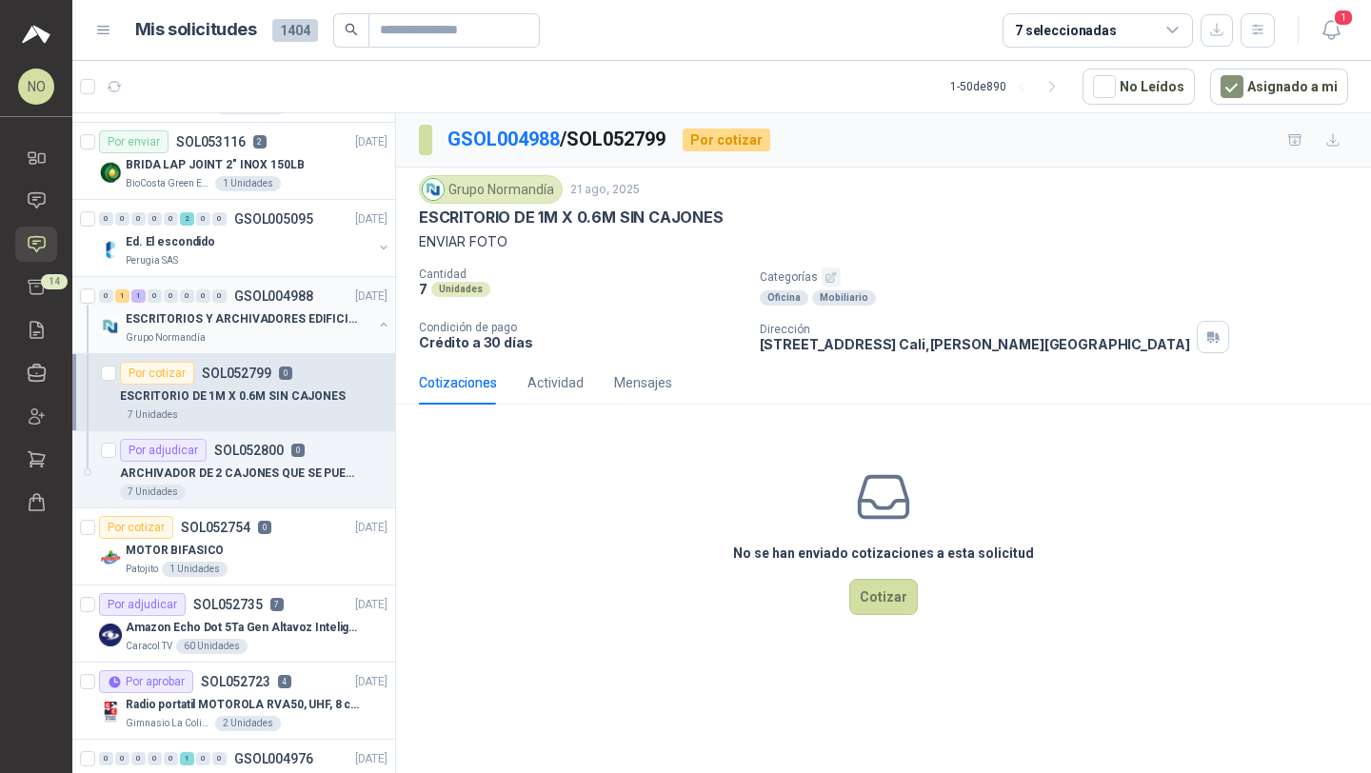
scroll to position [1633, 0]
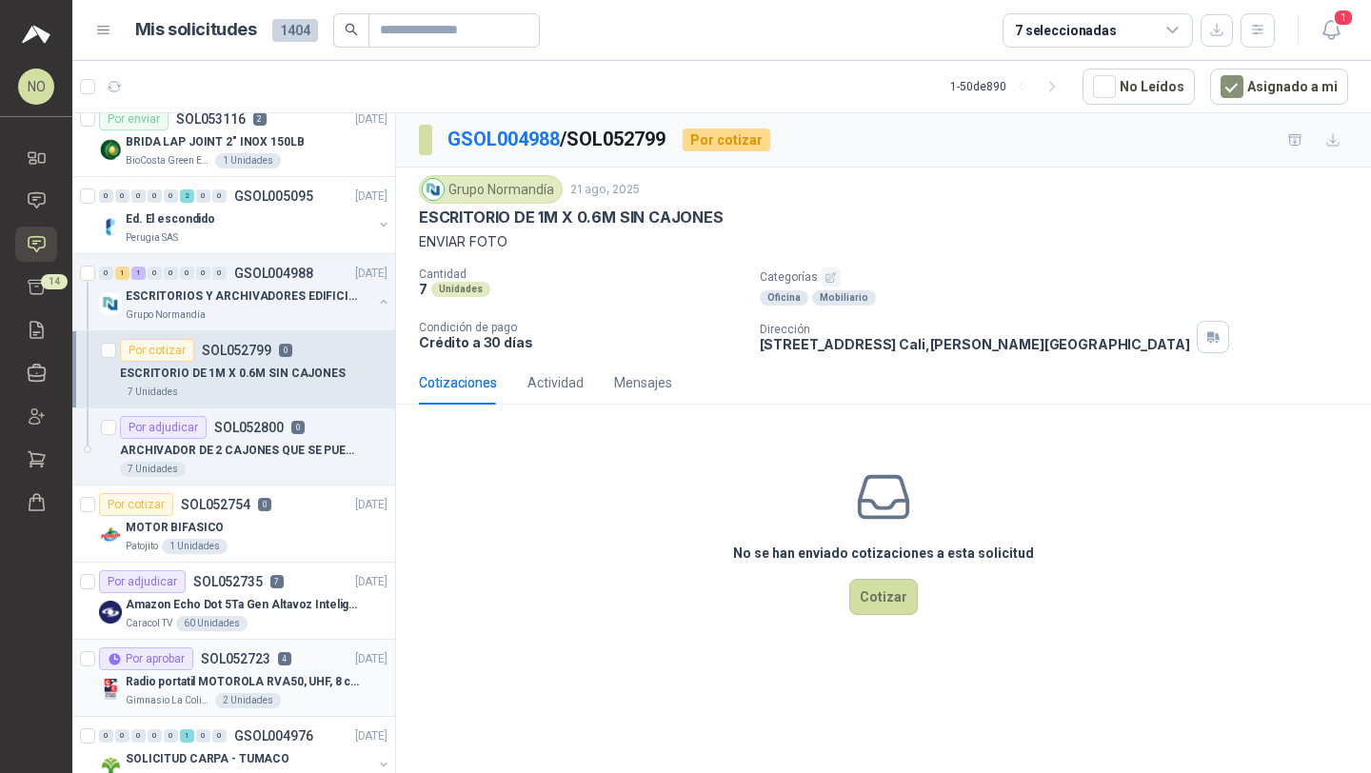
click at [251, 679] on p "Radio portatil MOTOROLA RVA50, UHF, 8 canales, 500MW" at bounding box center [244, 682] width 237 height 18
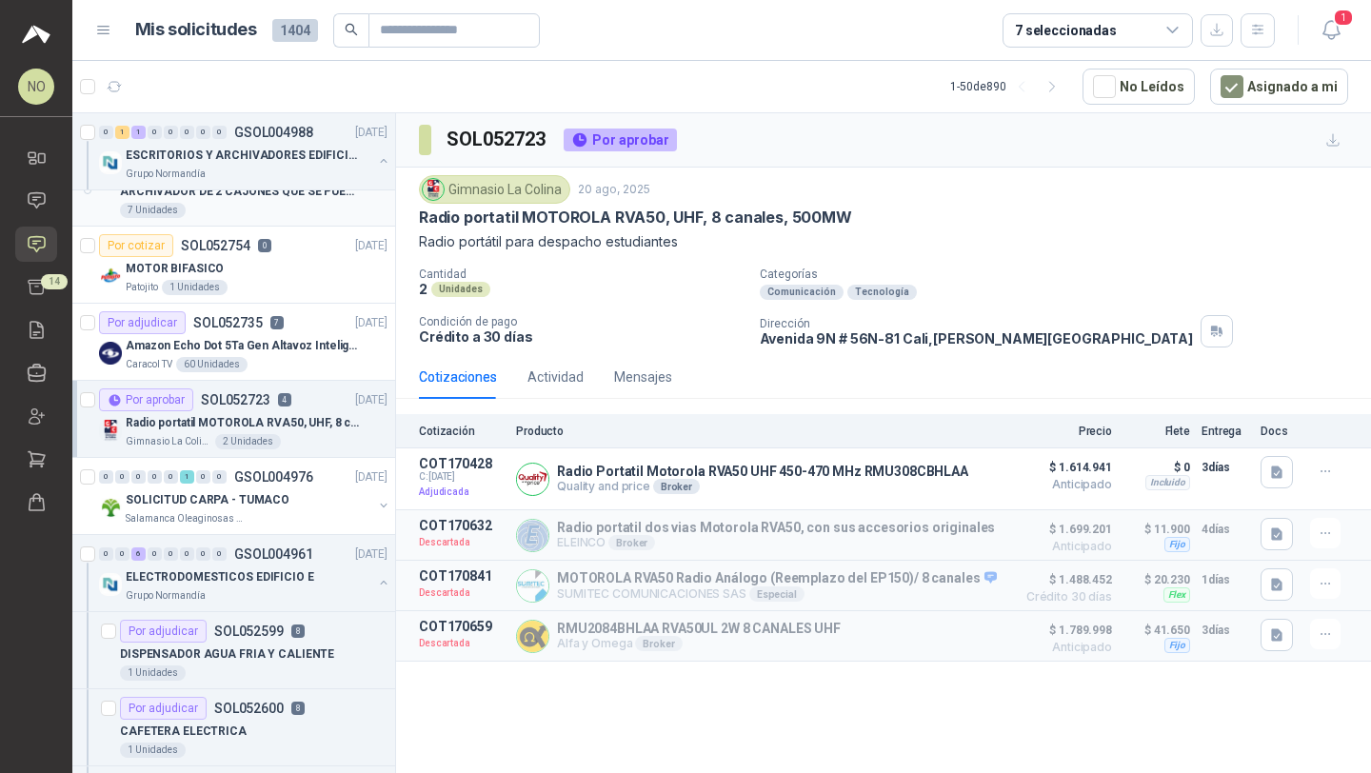
scroll to position [1901, 0]
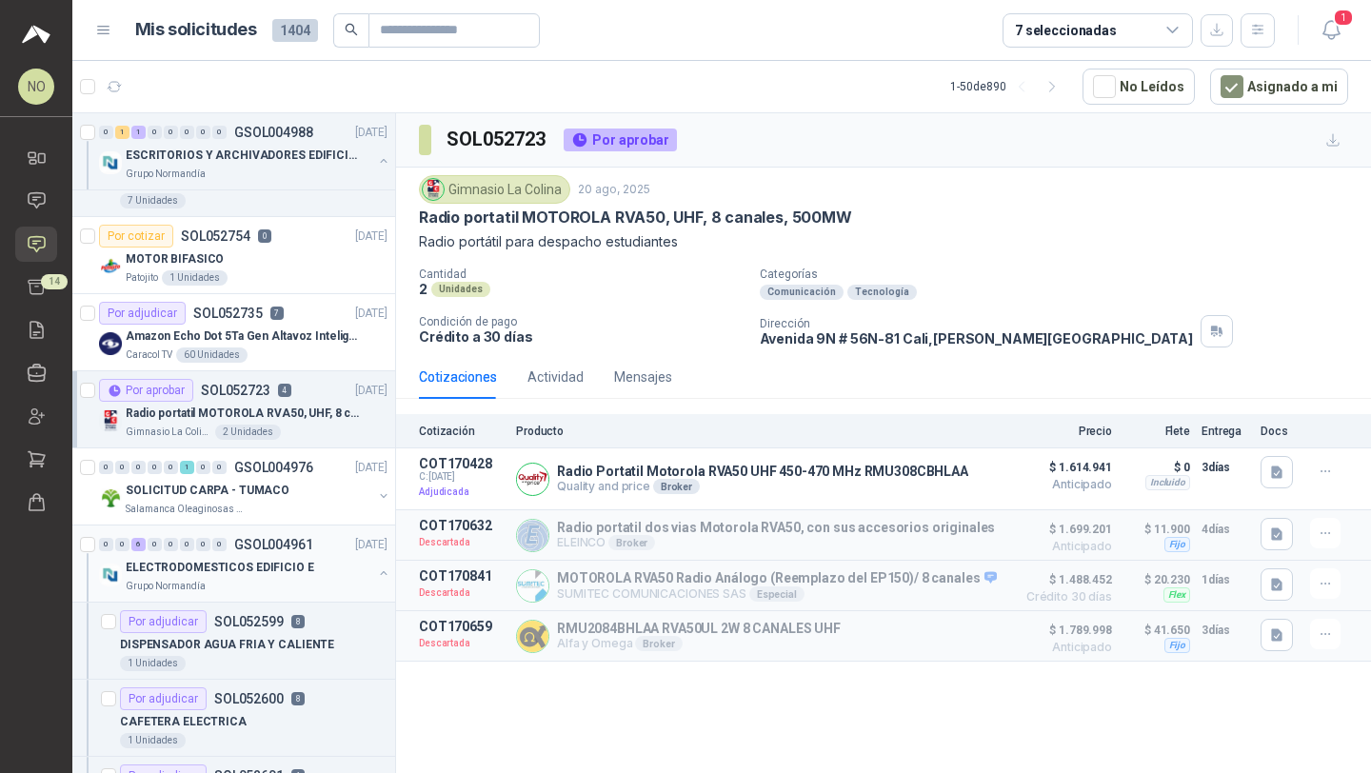
click at [310, 576] on div "ELECTRODOMESTICOS EDIFICIO E" at bounding box center [249, 567] width 247 height 23
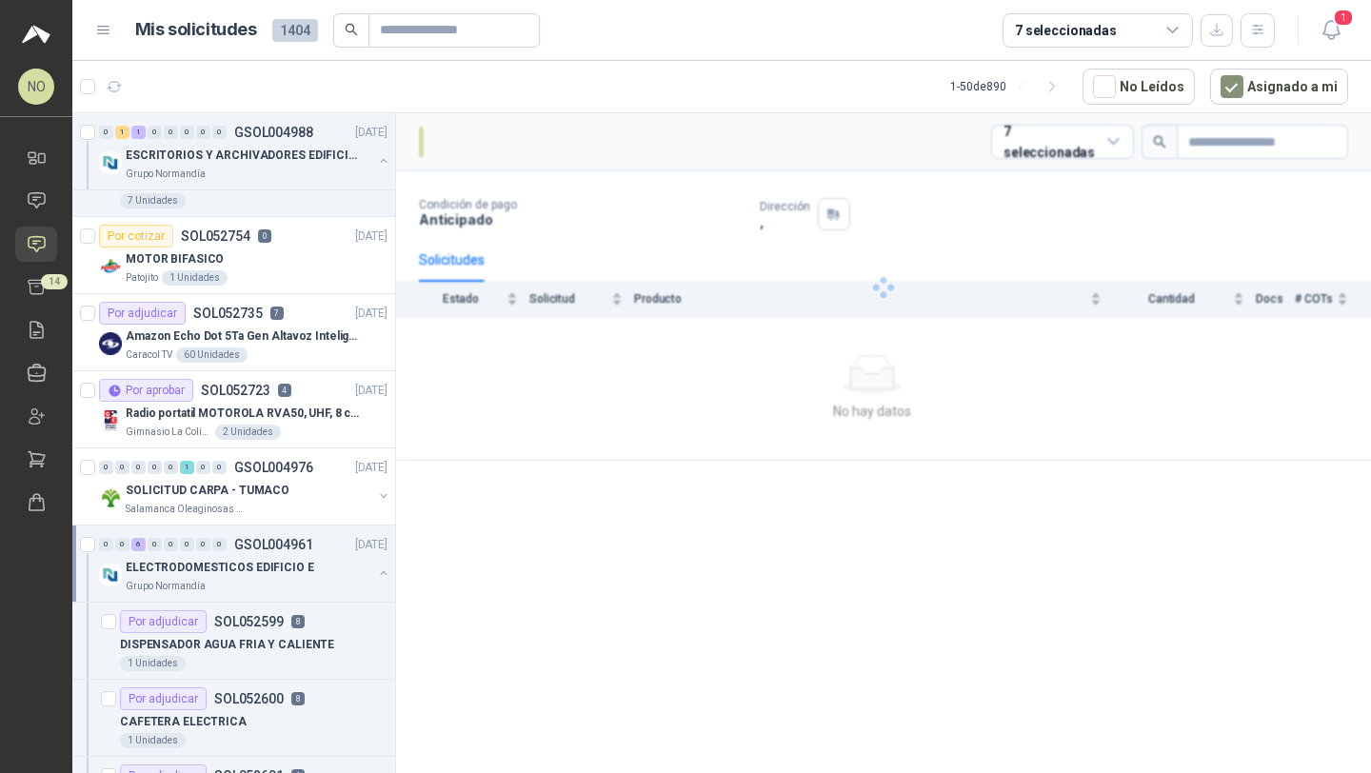
click at [310, 576] on div "ELECTRODOMESTICOS EDIFICIO E" at bounding box center [249, 567] width 247 height 23
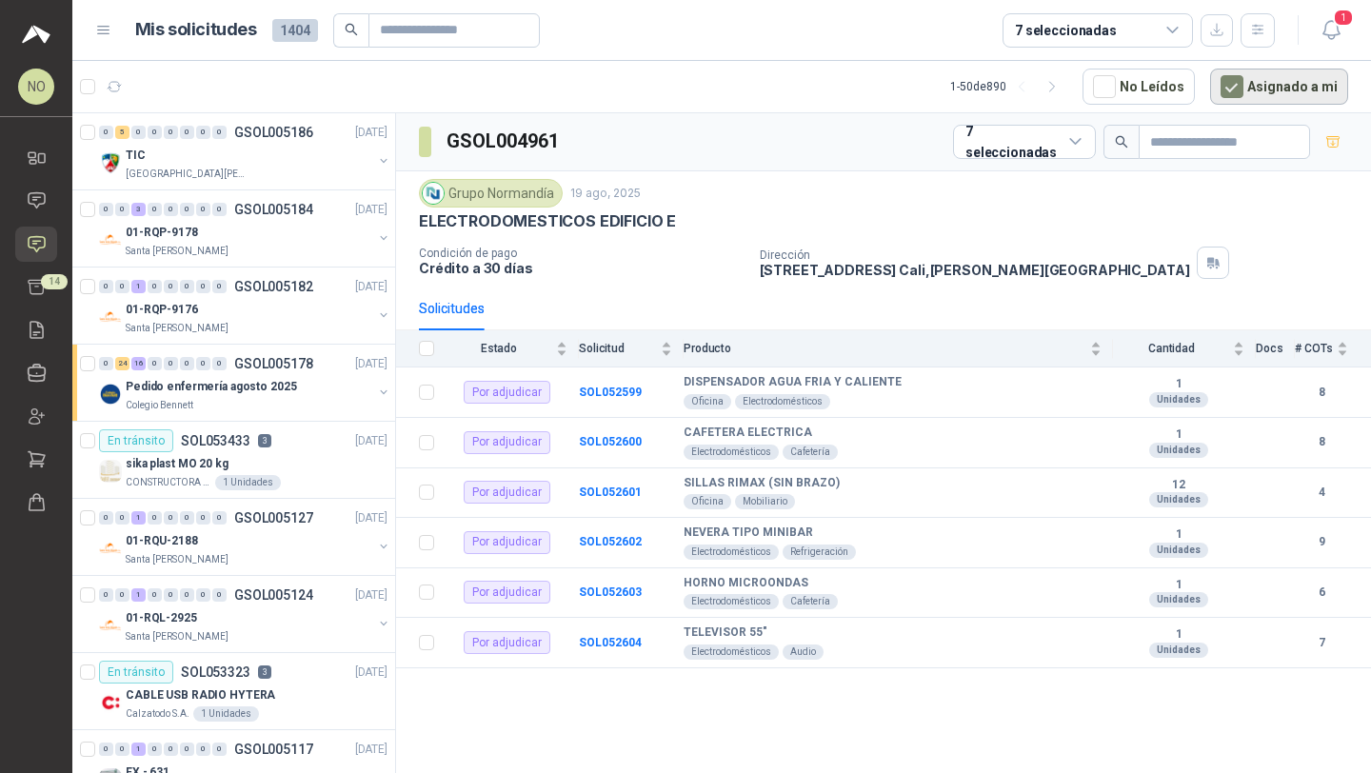
click at [1271, 89] on button "Asignado a mi" at bounding box center [1279, 87] width 138 height 36
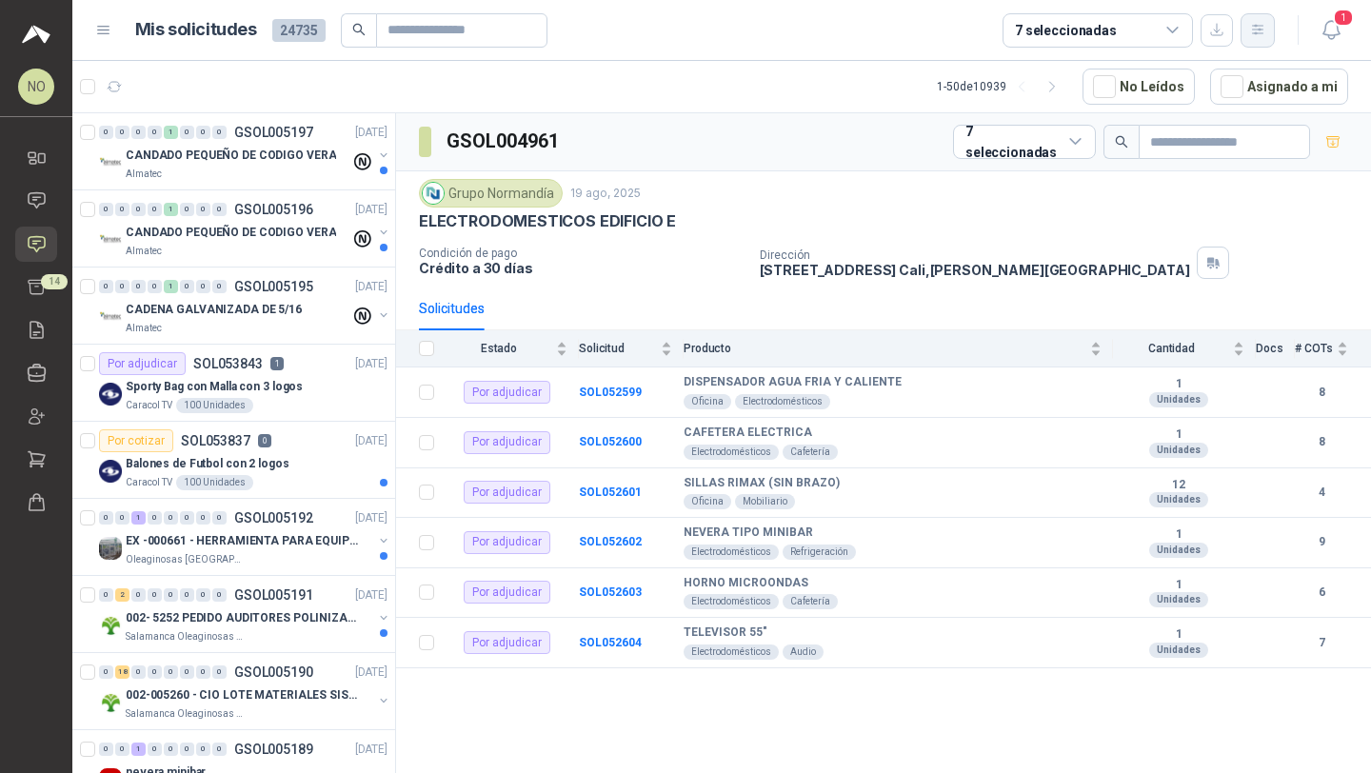
click at [1261, 26] on icon "button" at bounding box center [1257, 30] width 10 height 10
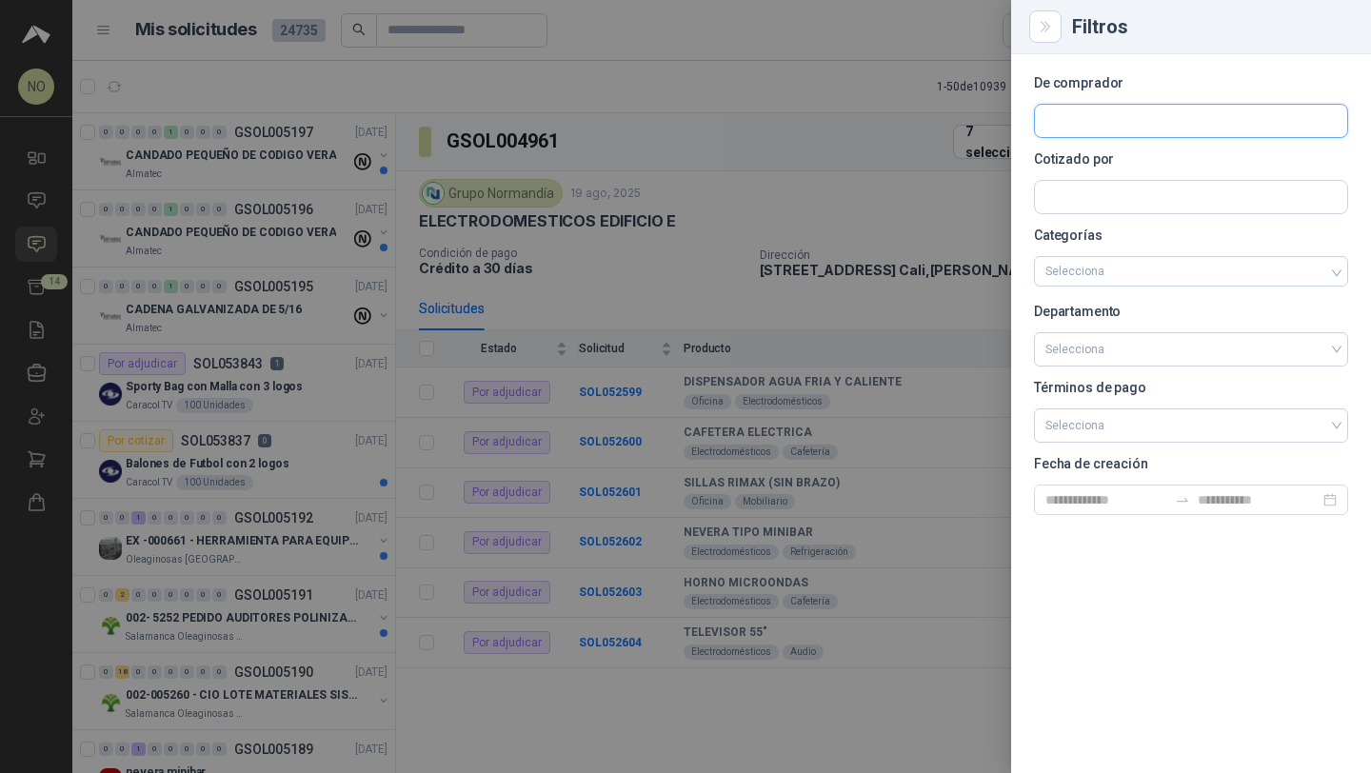
click at [1077, 123] on input "text" at bounding box center [1191, 121] width 312 height 32
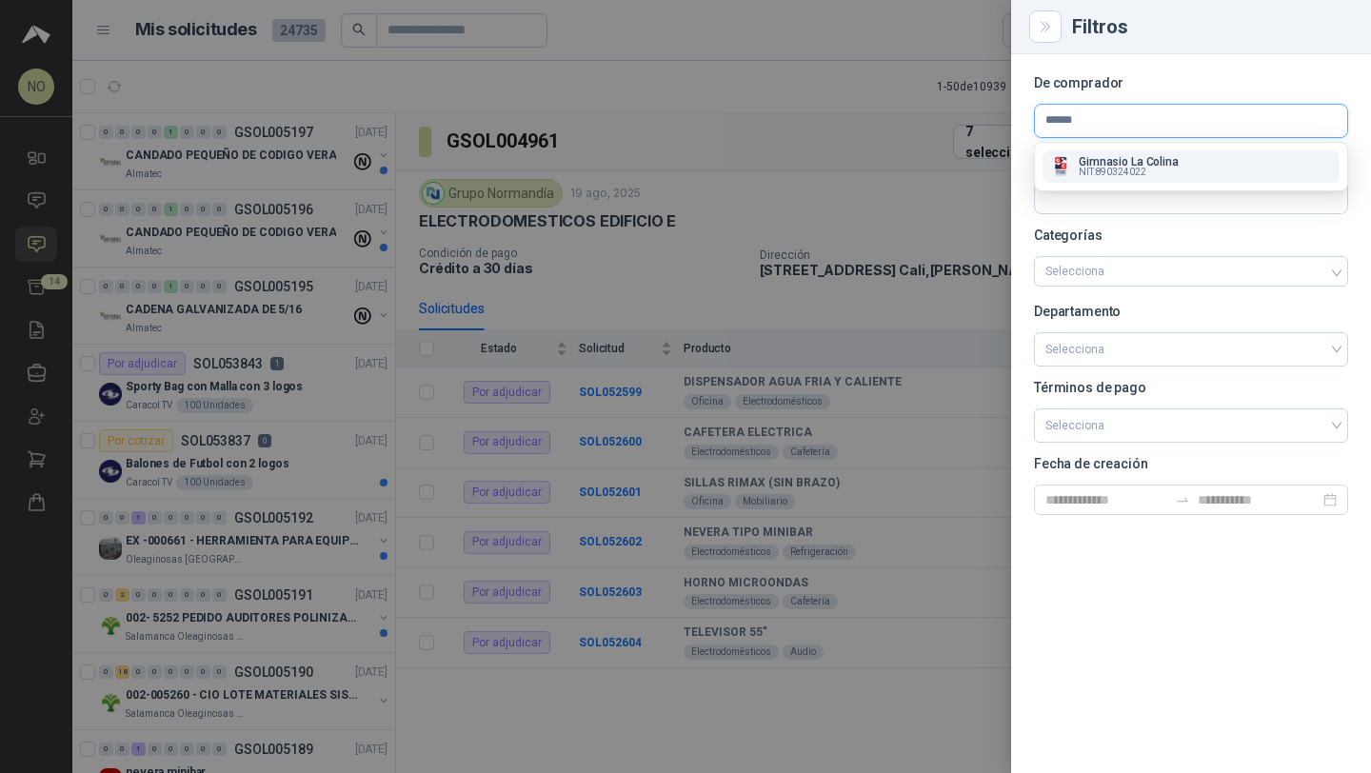
type input "******"
click at [1099, 175] on span "NIT : 890324022" at bounding box center [1113, 173] width 68 height 10
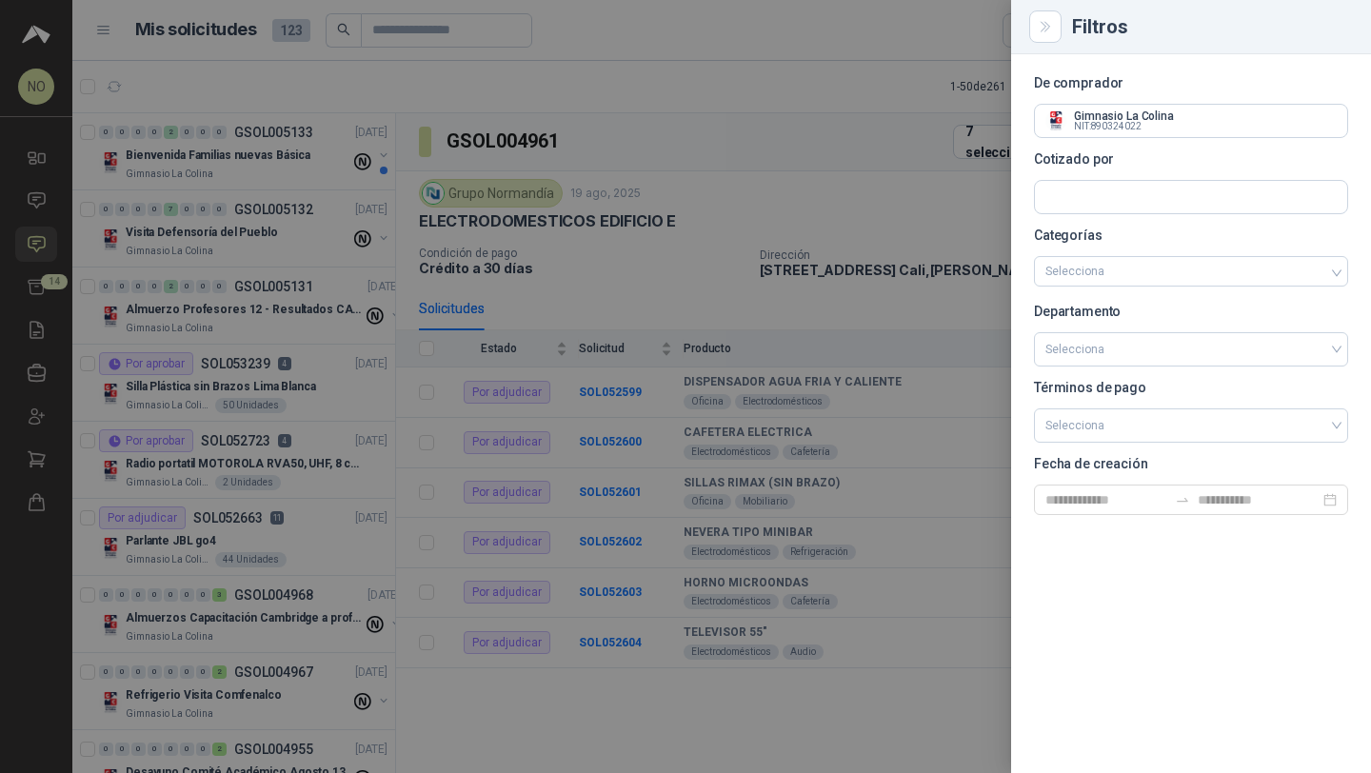
click at [427, 224] on div at bounding box center [685, 386] width 1371 height 773
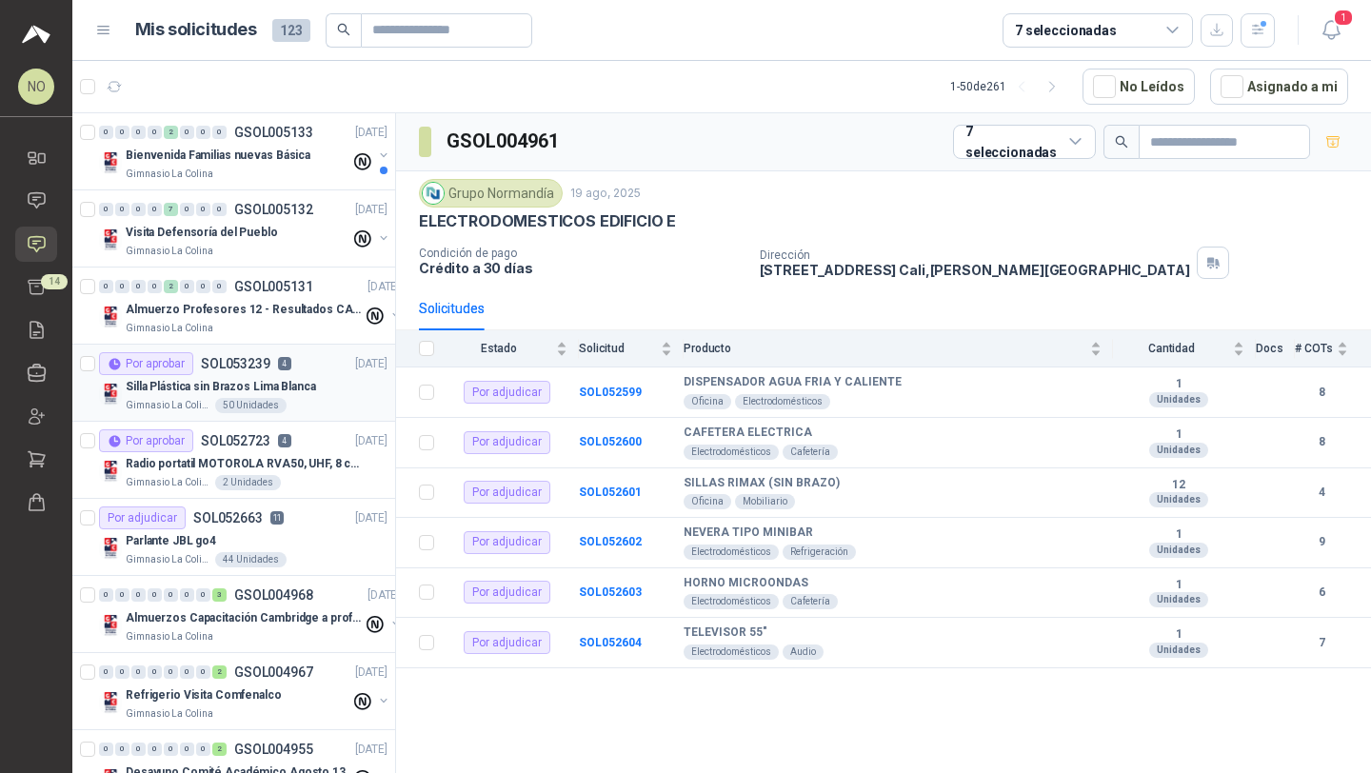
click at [313, 395] on div "Silla Plástica sin Brazos Lima Blanca" at bounding box center [257, 386] width 262 height 23
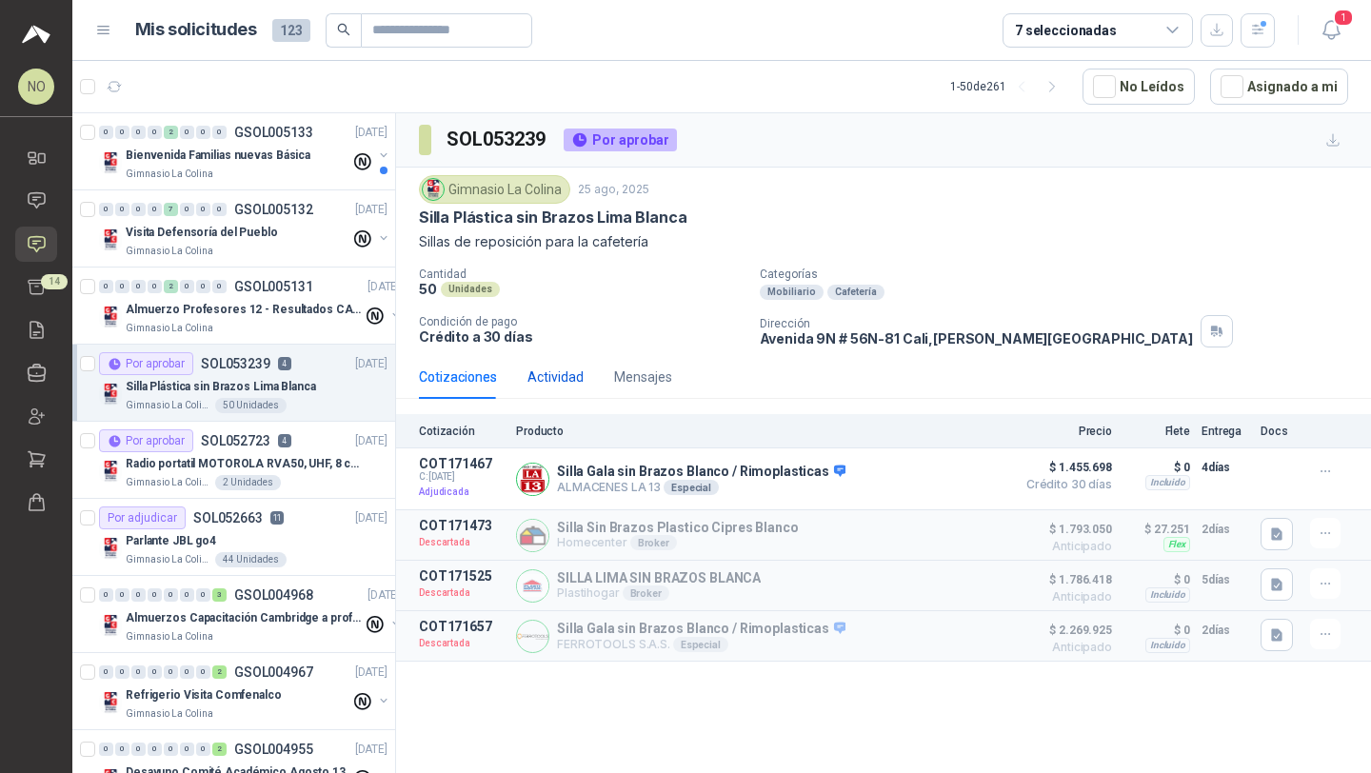
click at [538, 370] on div "Actividad" at bounding box center [555, 377] width 56 height 21
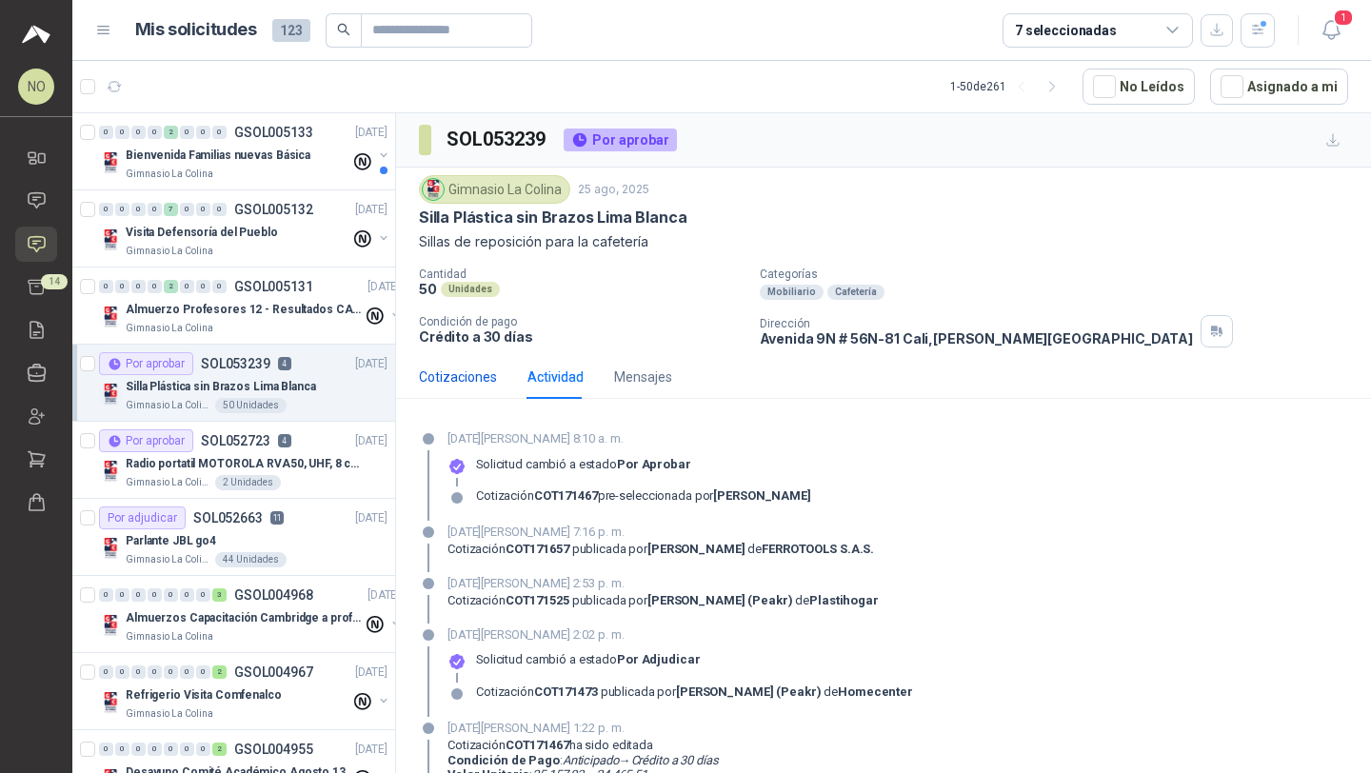
click at [450, 378] on div "Cotizaciones" at bounding box center [458, 377] width 78 height 21
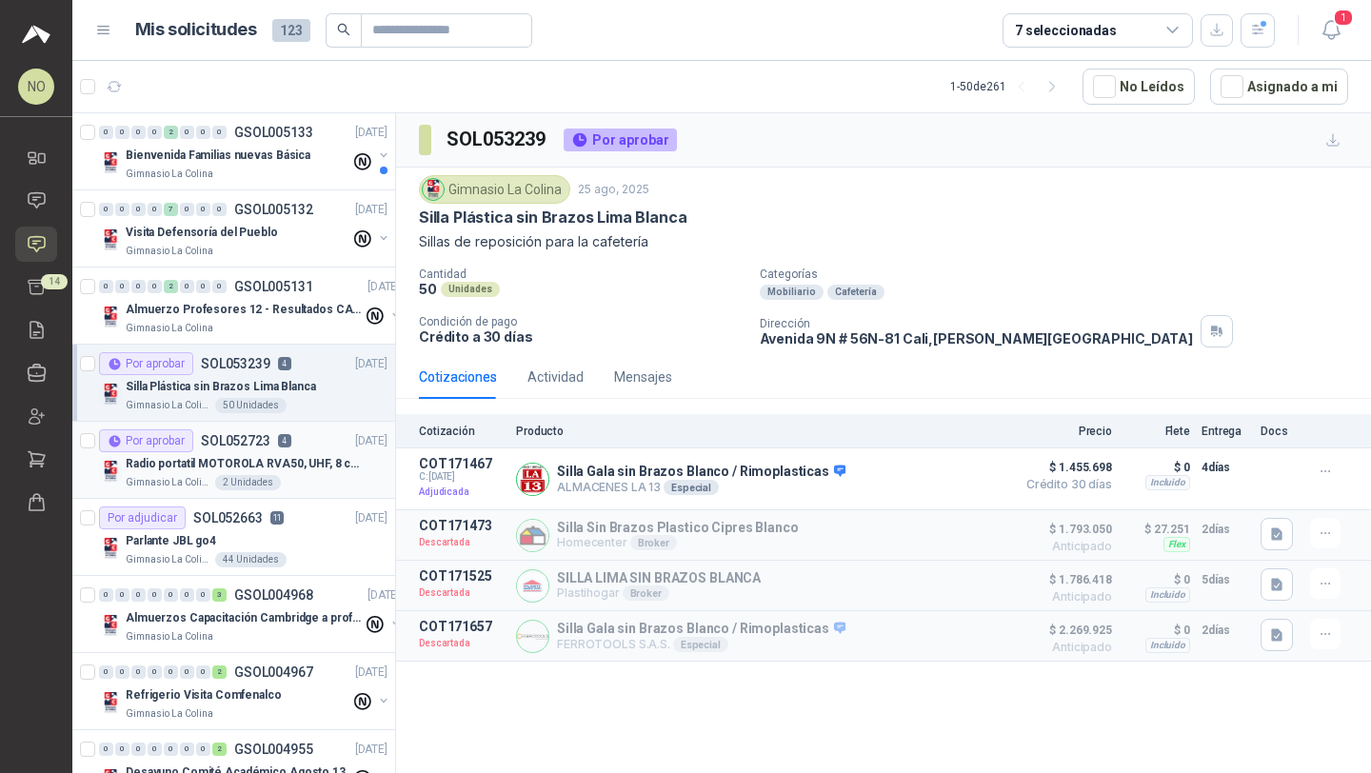
click at [269, 478] on div "2 Unidades" at bounding box center [248, 482] width 66 height 15
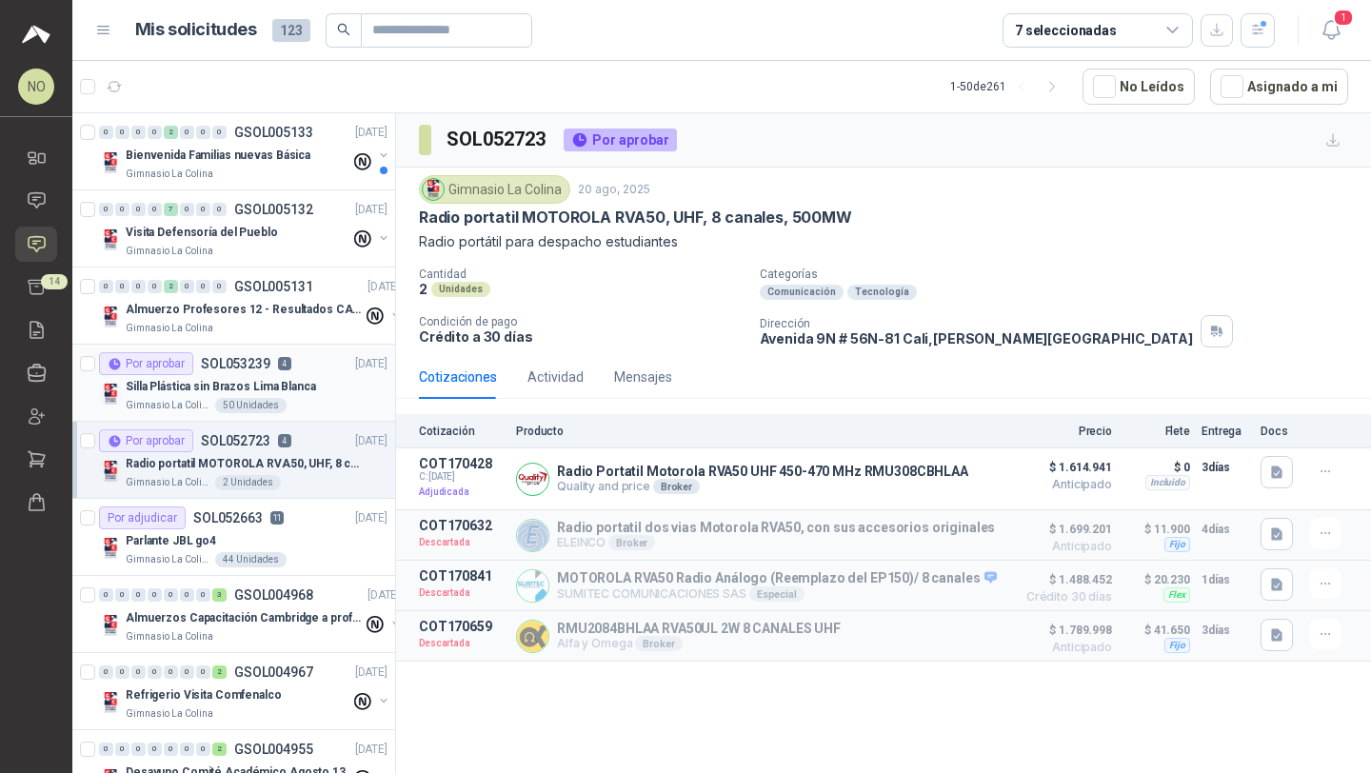
click at [316, 383] on div "Silla Plástica sin Brazos Lima Blanca" at bounding box center [257, 386] width 262 height 23
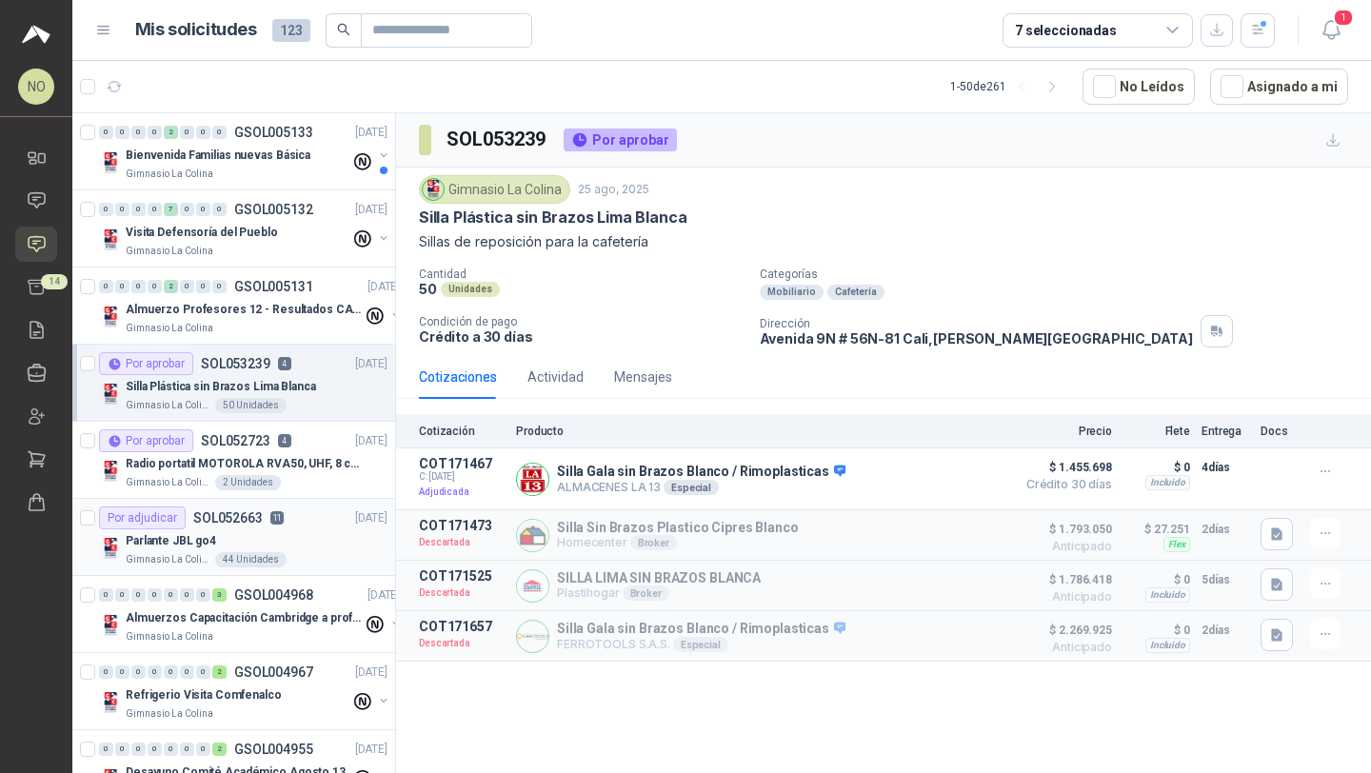
click at [333, 539] on div "Parlante JBL go4" at bounding box center [257, 540] width 262 height 23
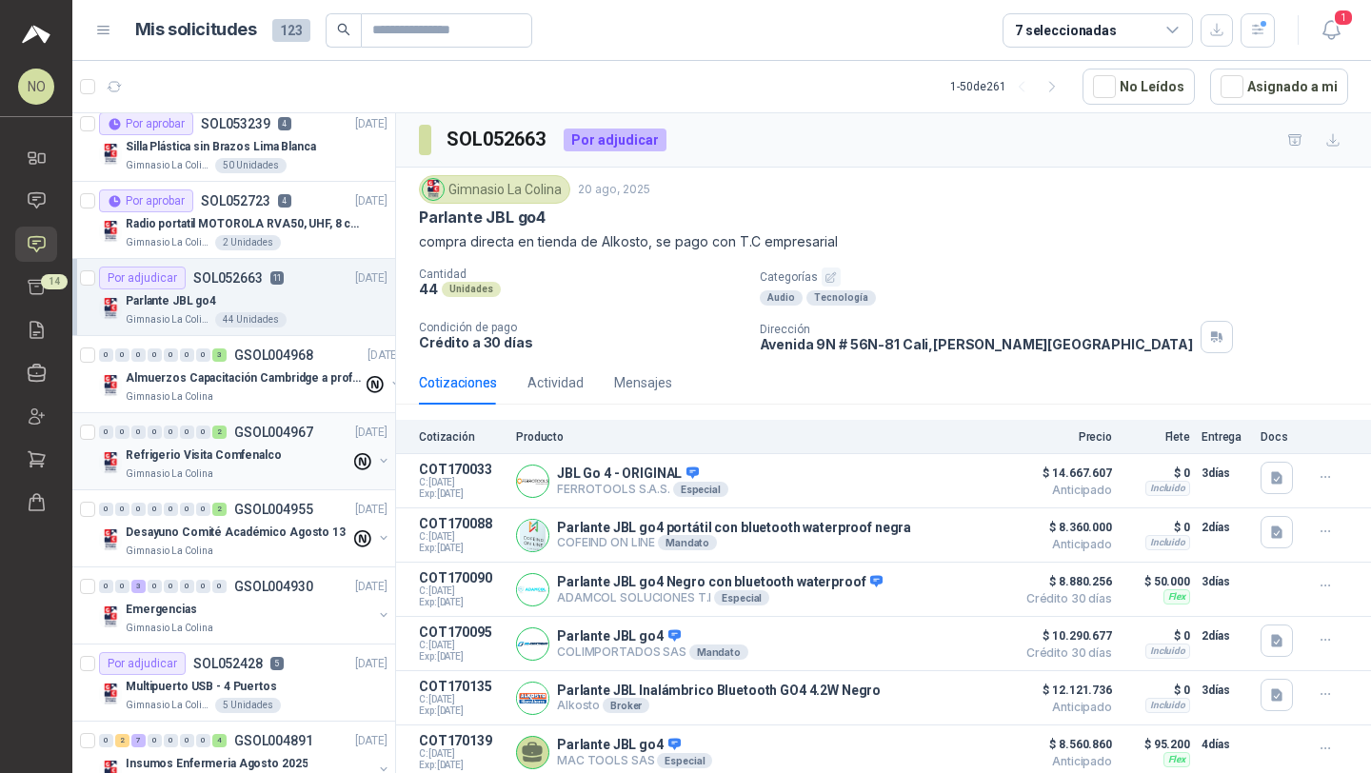
scroll to position [271, 0]
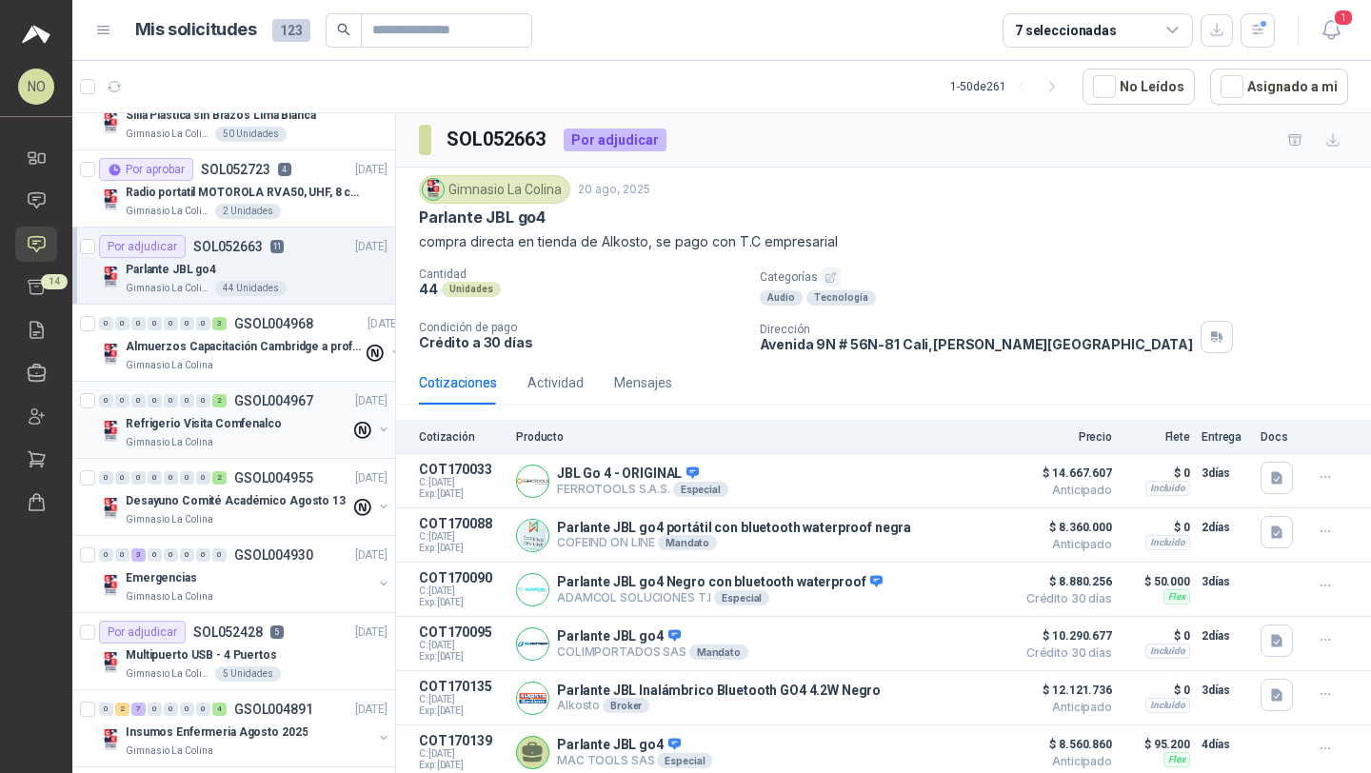
click at [269, 656] on div "Multipuerto USB - 4 Puertos" at bounding box center [257, 655] width 262 height 23
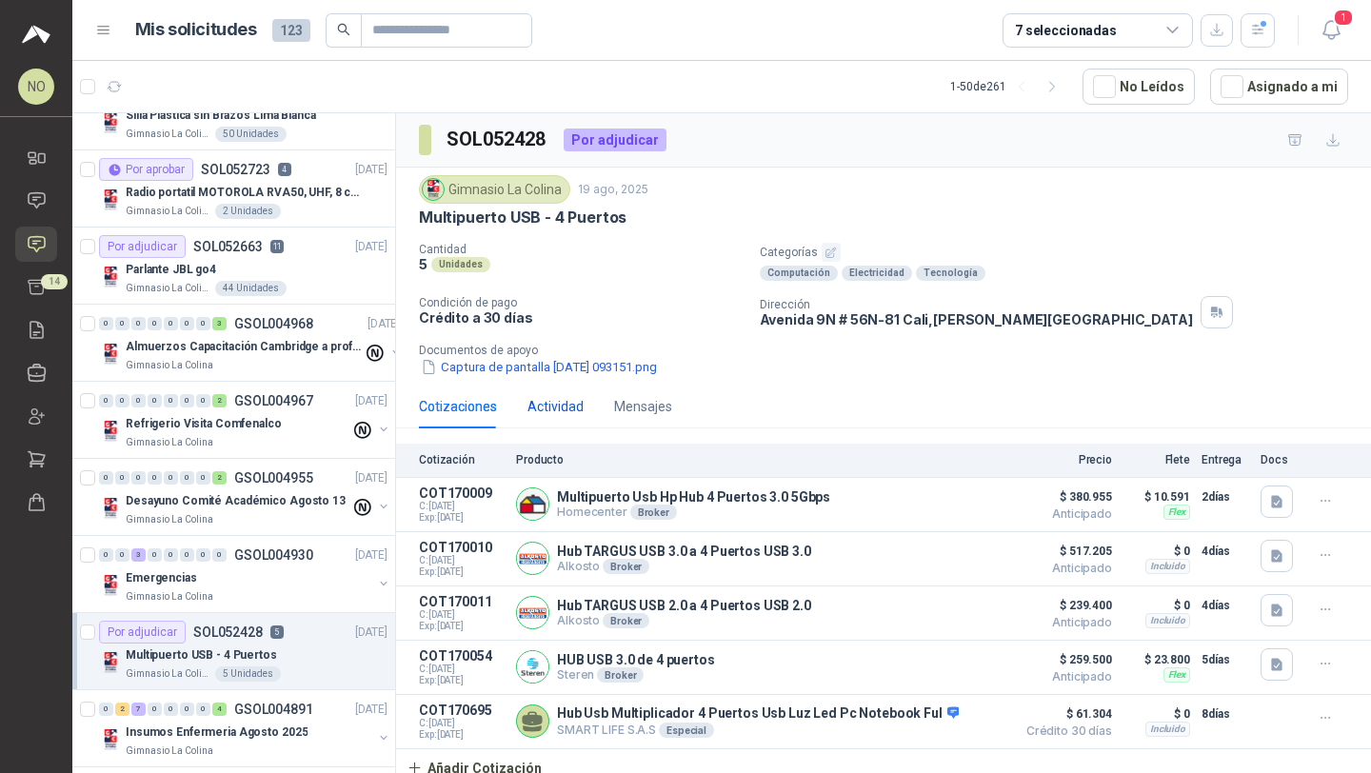
click at [553, 406] on div "Actividad" at bounding box center [555, 406] width 56 height 21
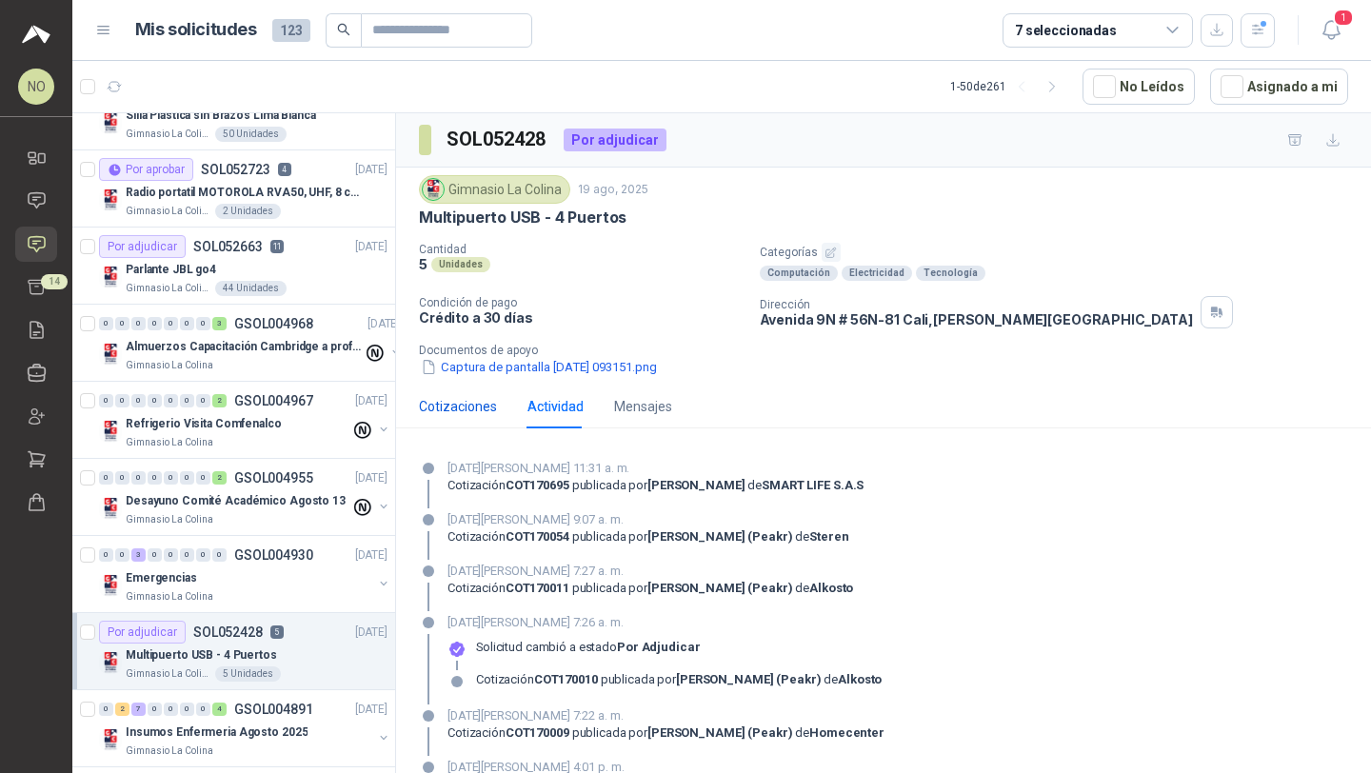
click at [488, 402] on div "Cotizaciones" at bounding box center [458, 406] width 78 height 21
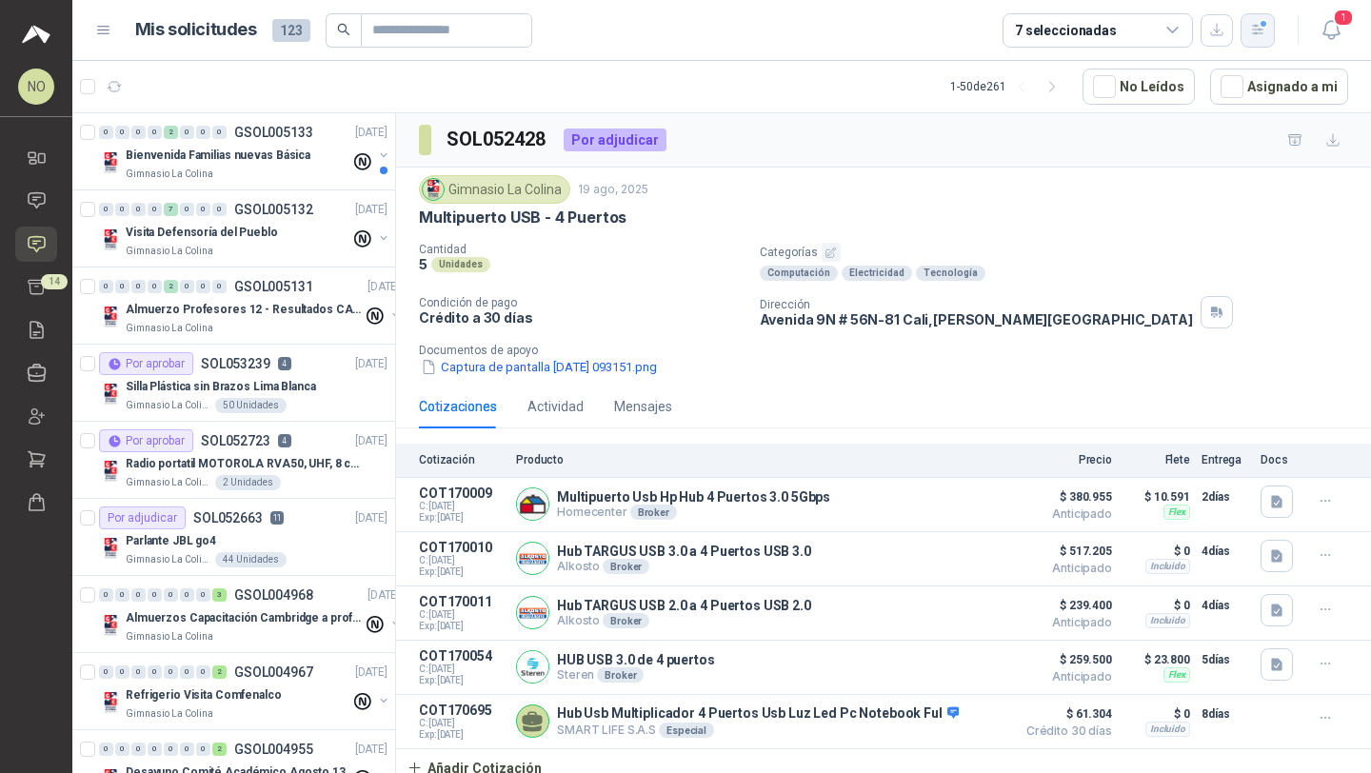
click at [1255, 30] on icon "button" at bounding box center [1258, 30] width 16 height 16
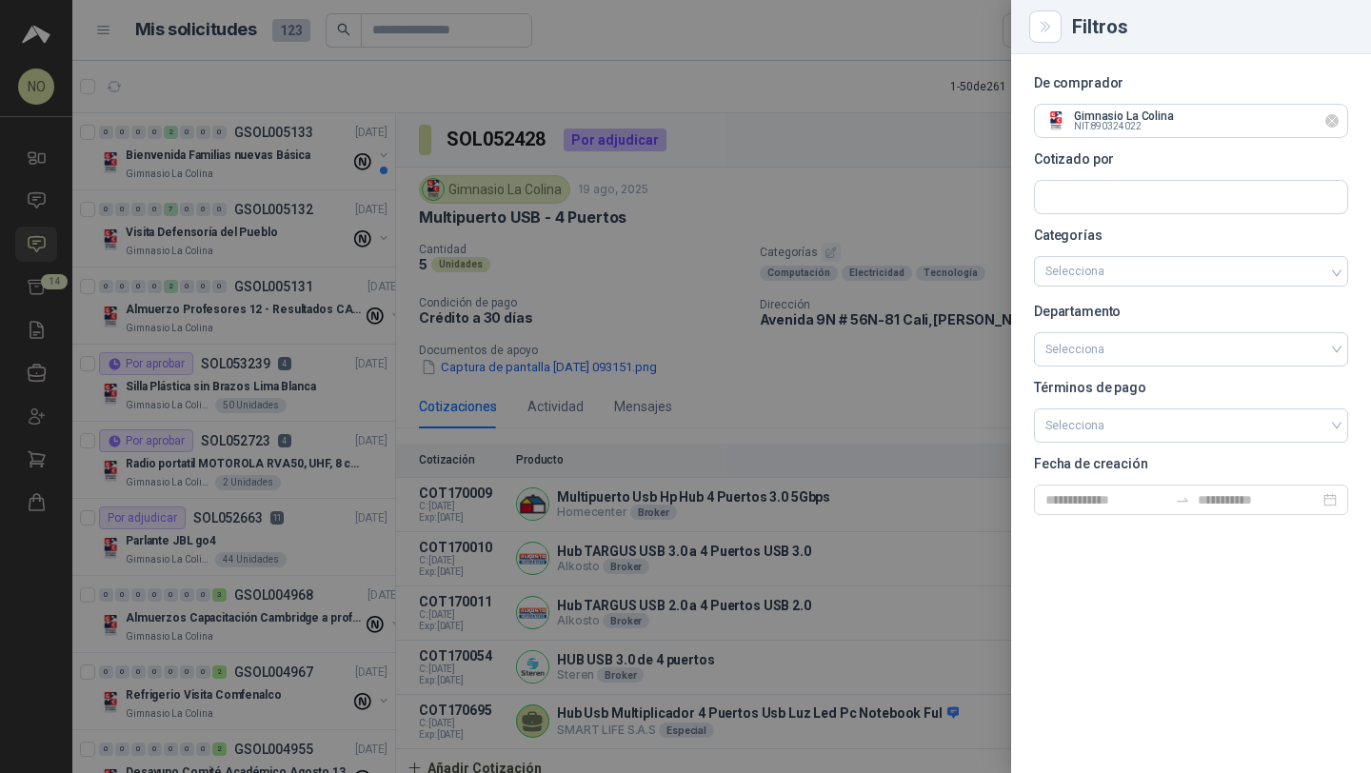
click at [1330, 120] on icon "Limpiar" at bounding box center [1332, 121] width 8 height 8
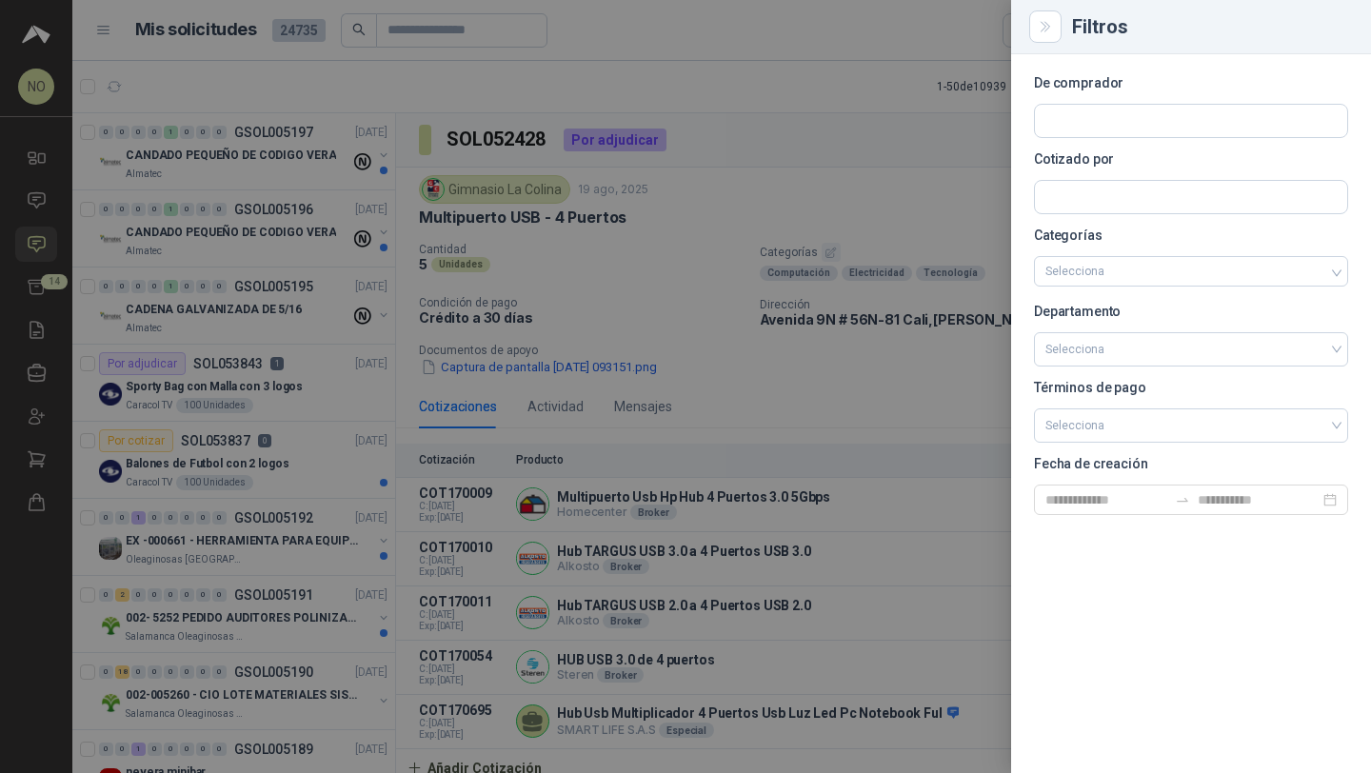
click at [174, 242] on div at bounding box center [685, 386] width 1371 height 773
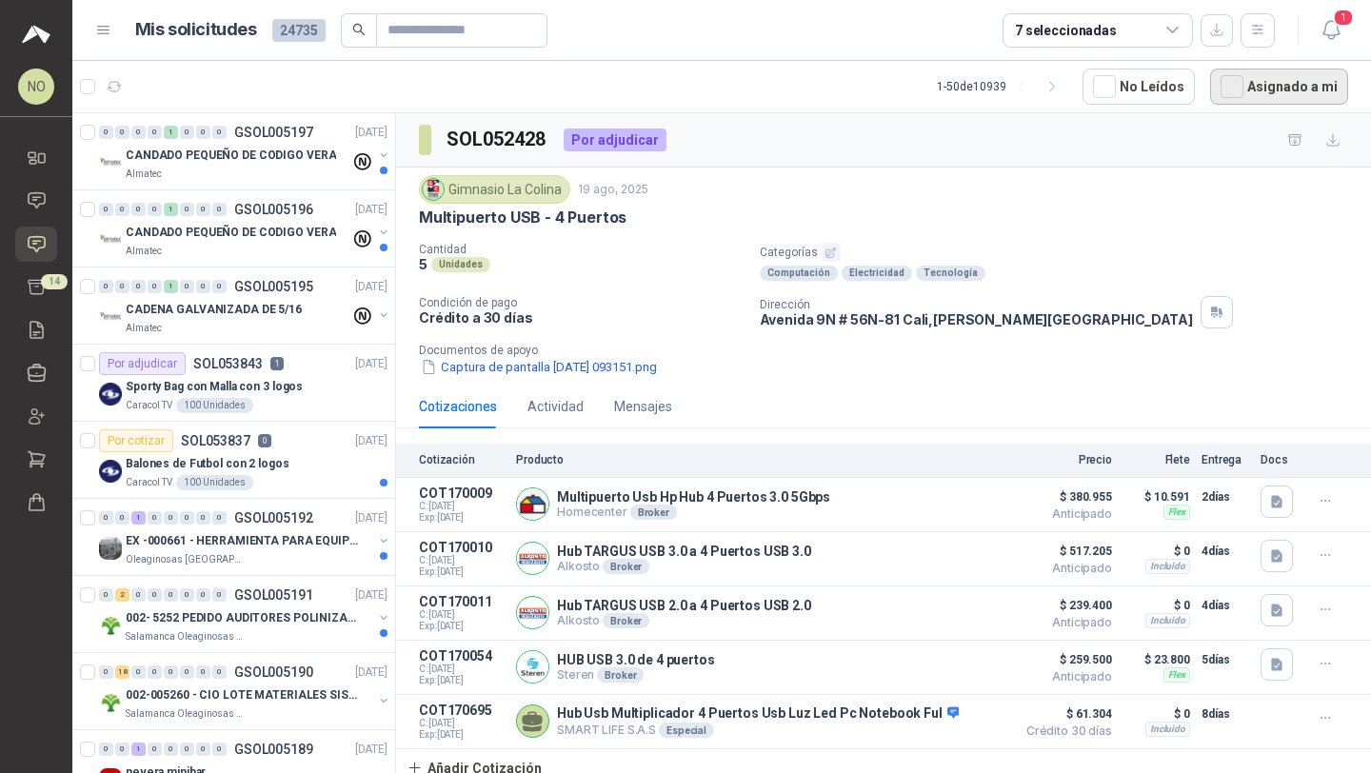
click at [1268, 82] on button "Asignado a mi" at bounding box center [1279, 87] width 138 height 36
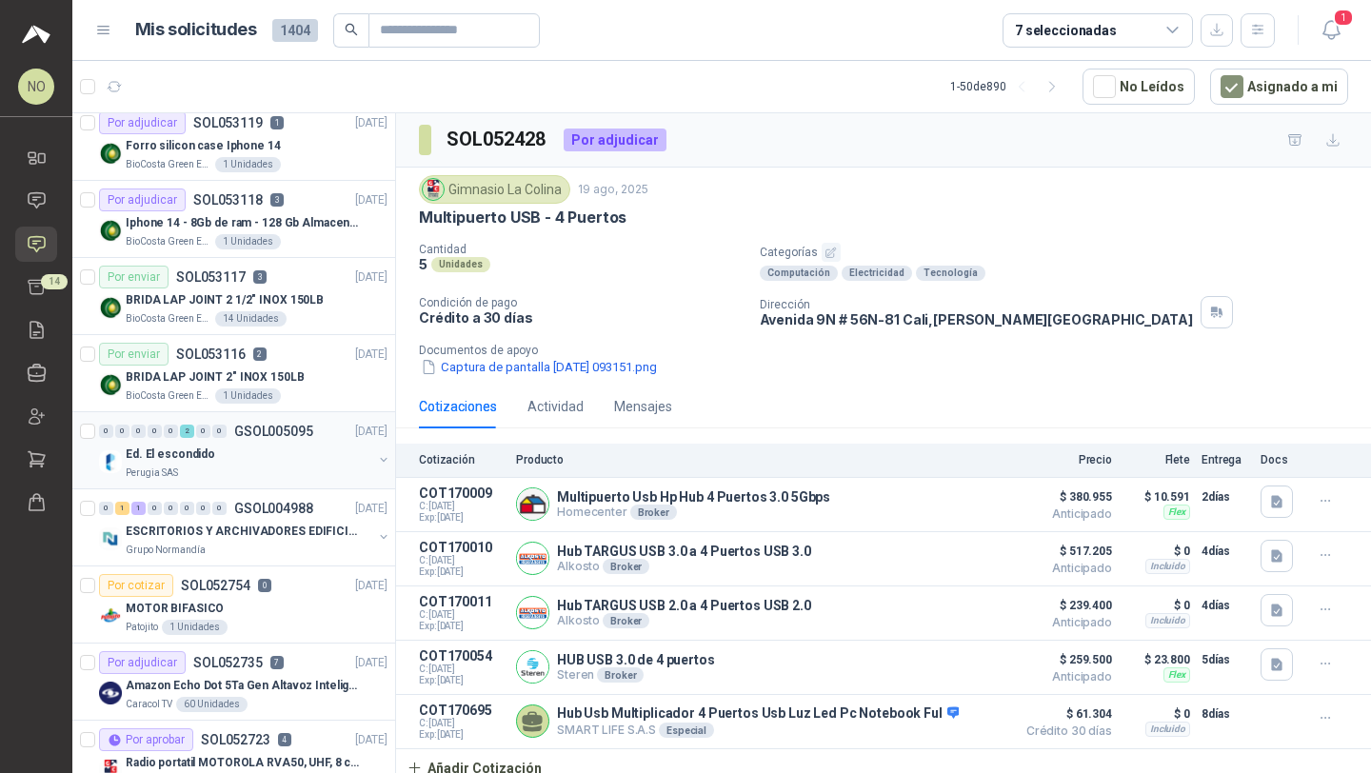
scroll to position [1424, 0]
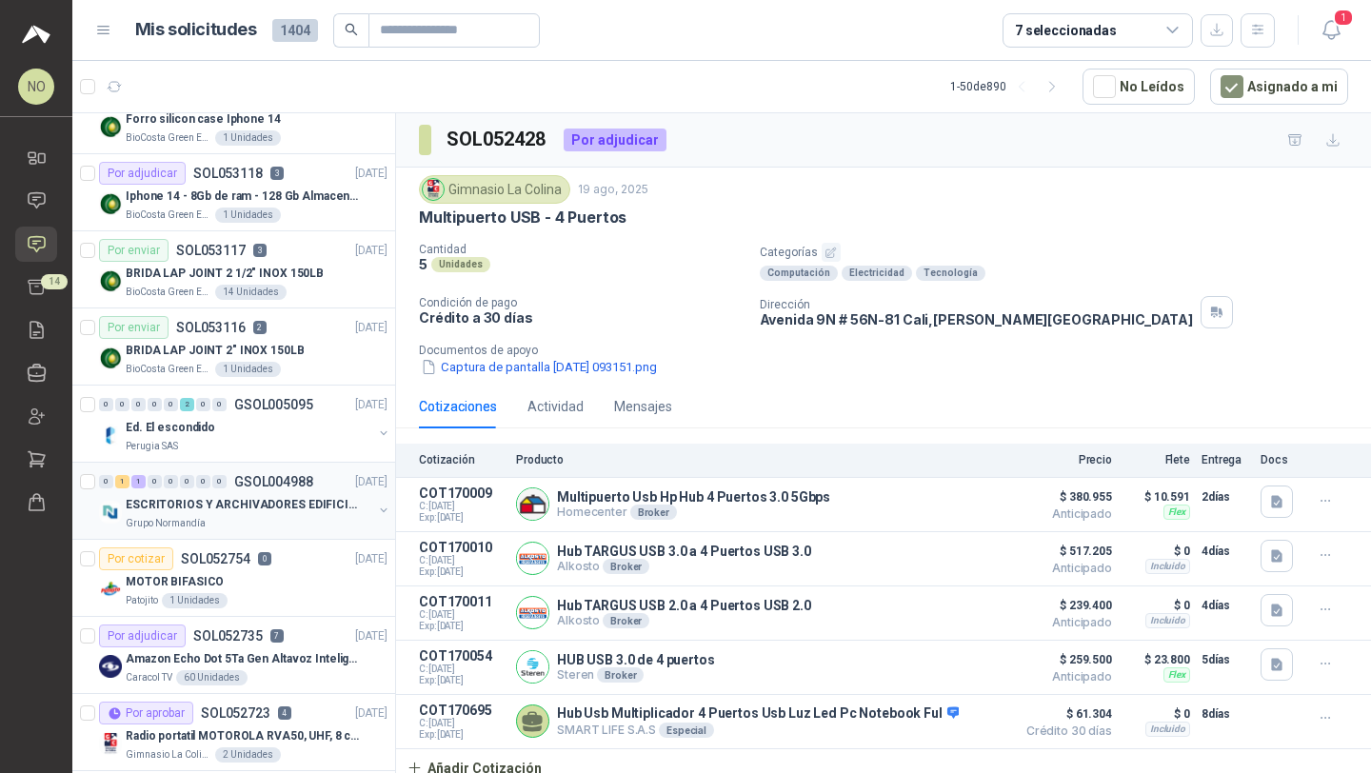
click at [317, 517] on div "Grupo Normandía" at bounding box center [249, 523] width 247 height 15
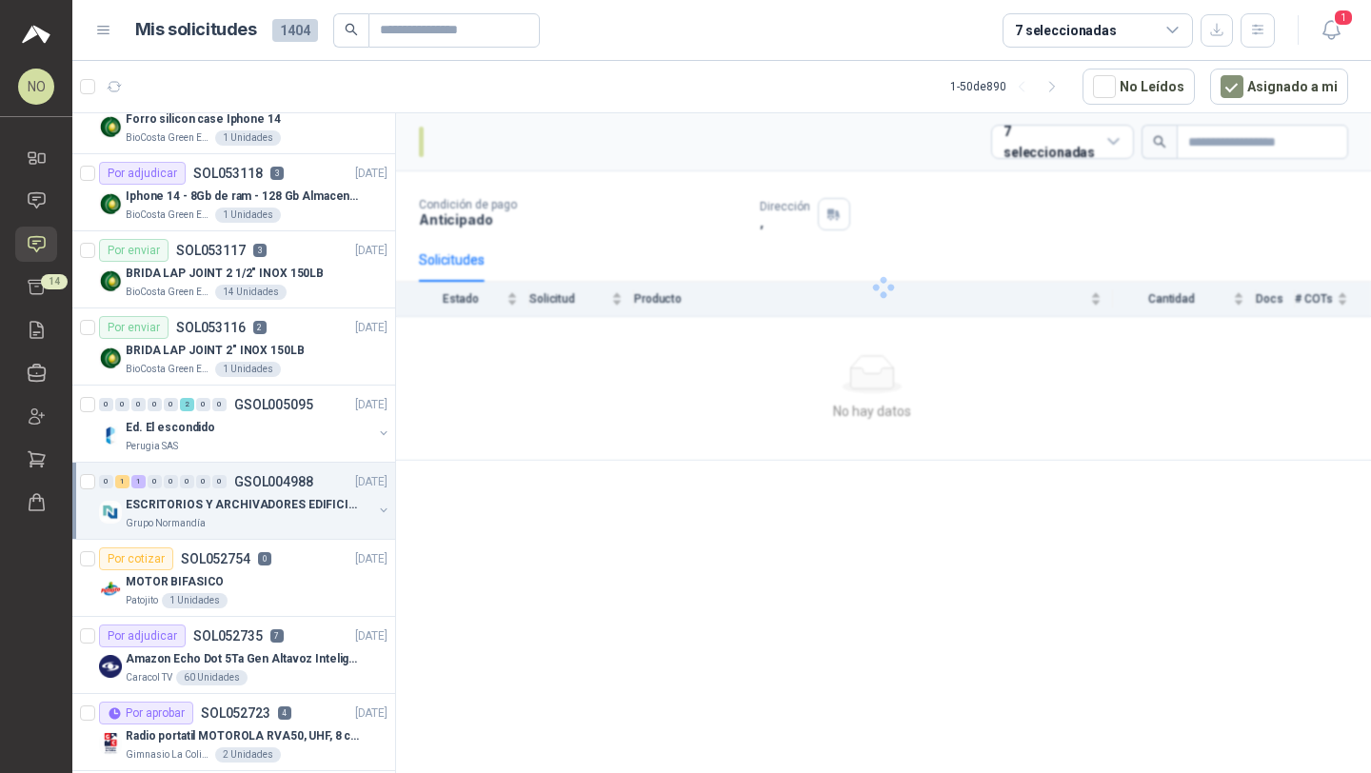
click at [317, 517] on div "Grupo Normandía" at bounding box center [249, 523] width 247 height 15
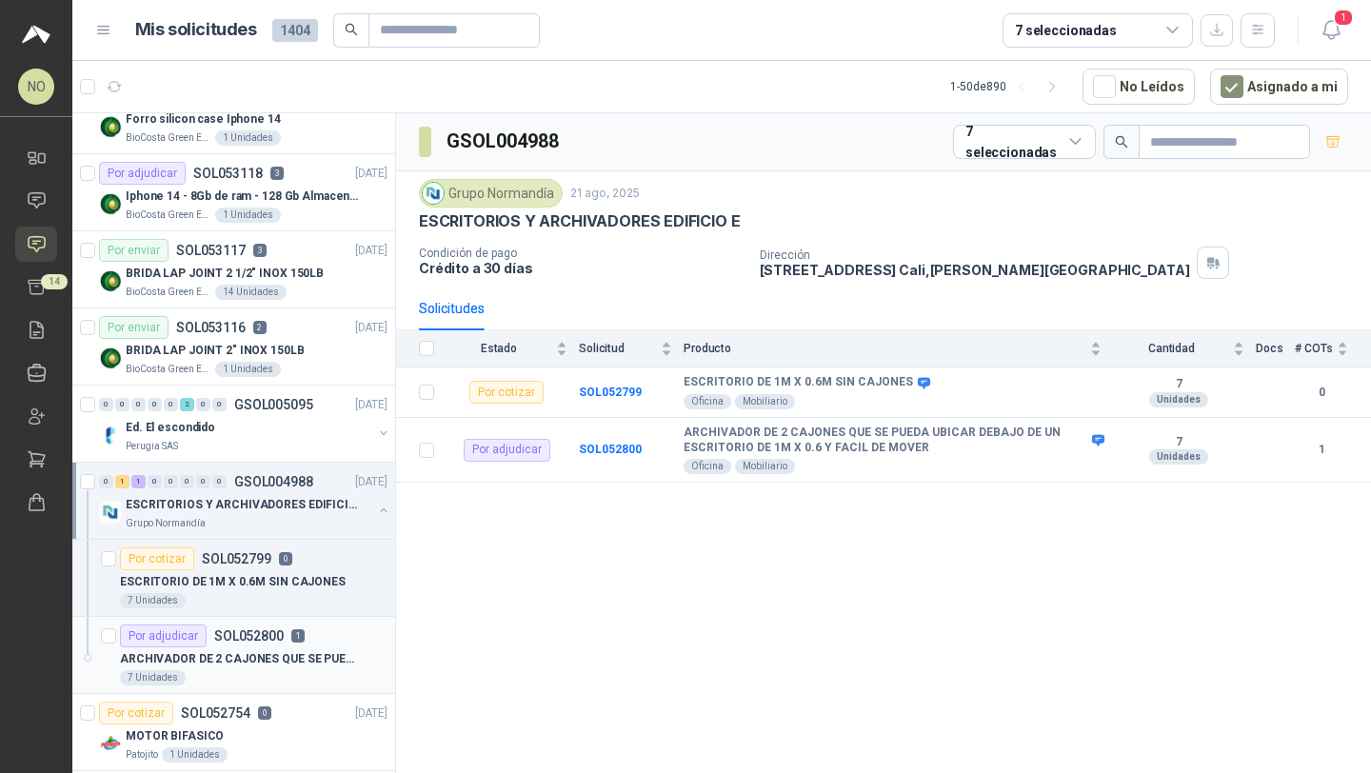
click at [299, 657] on p "ARCHIVADOR DE 2 CAJONES QUE SE PUEDA UBICAR DEBAJO DE UN ESCRITORIO DE 1M X 0.6…" at bounding box center [238, 659] width 237 height 18
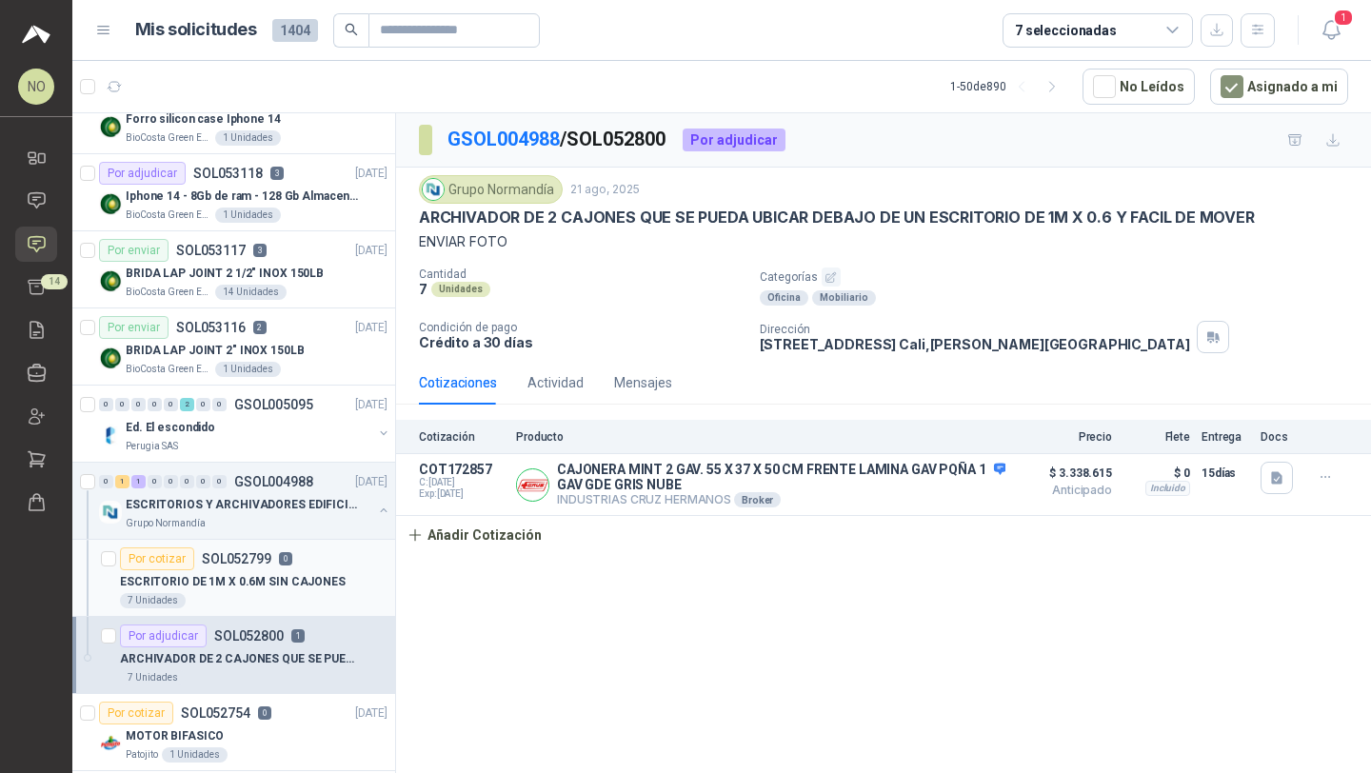
click at [296, 561] on div "Por cotizar SOL052799 0" at bounding box center [254, 558] width 268 height 23
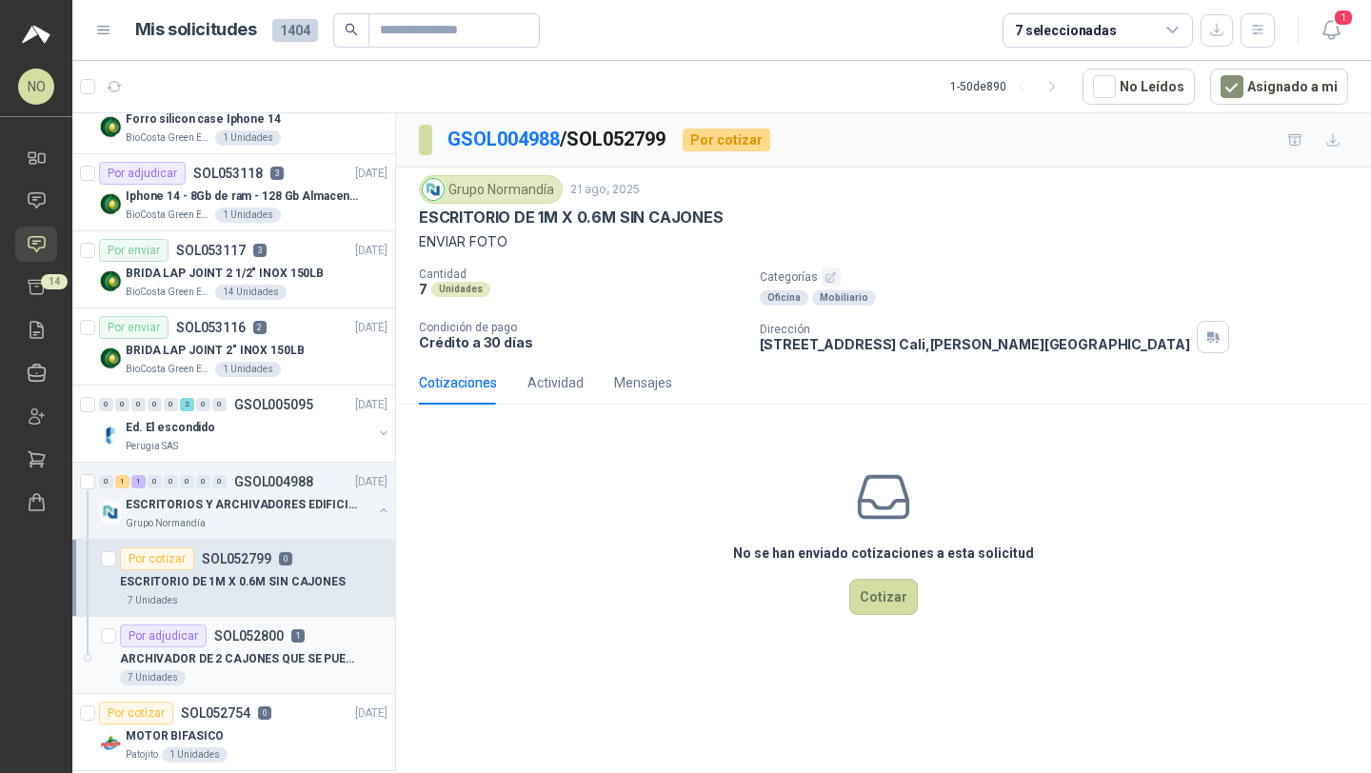
click at [216, 665] on p "ARCHIVADOR DE 2 CAJONES QUE SE PUEDA UBICAR DEBAJO DE UN ESCRITORIO DE 1M X 0.6…" at bounding box center [238, 659] width 237 height 18
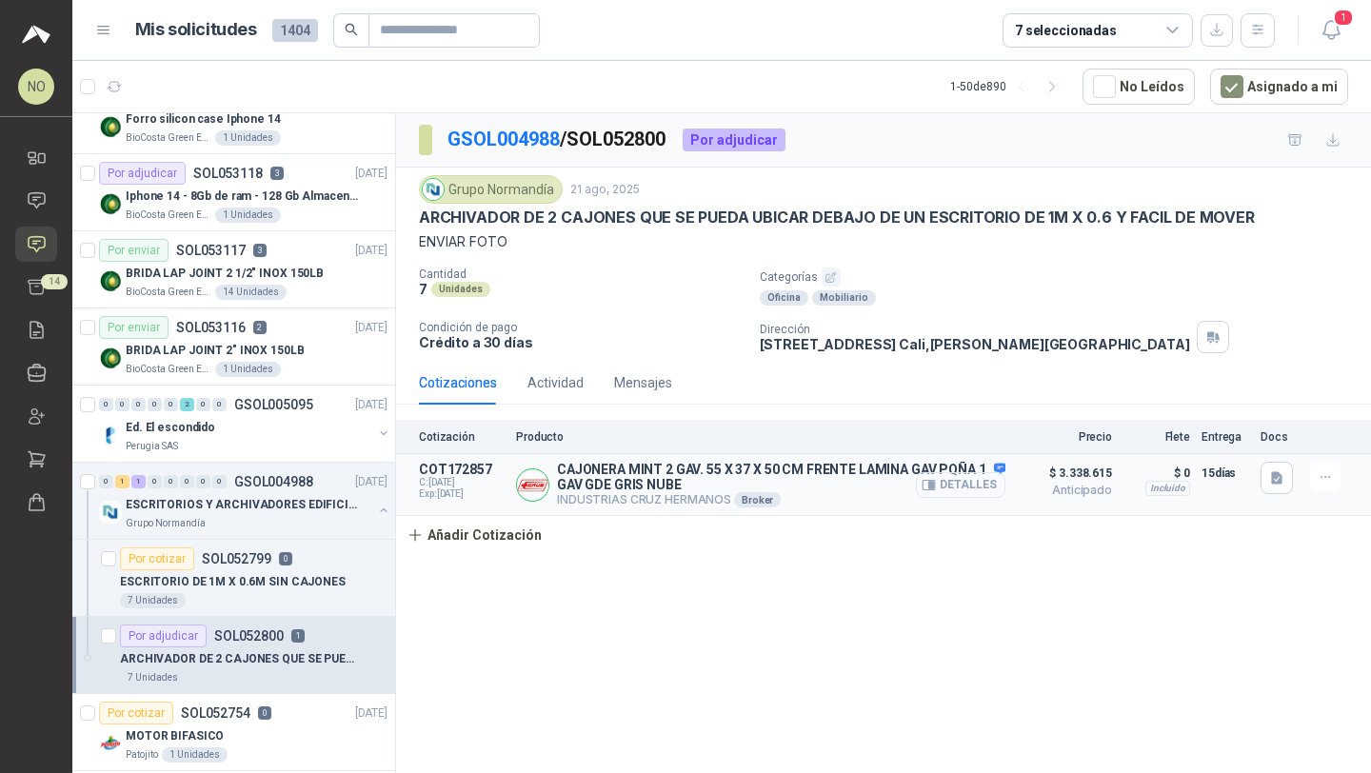
click at [967, 485] on button "Detalles" at bounding box center [960, 485] width 89 height 26
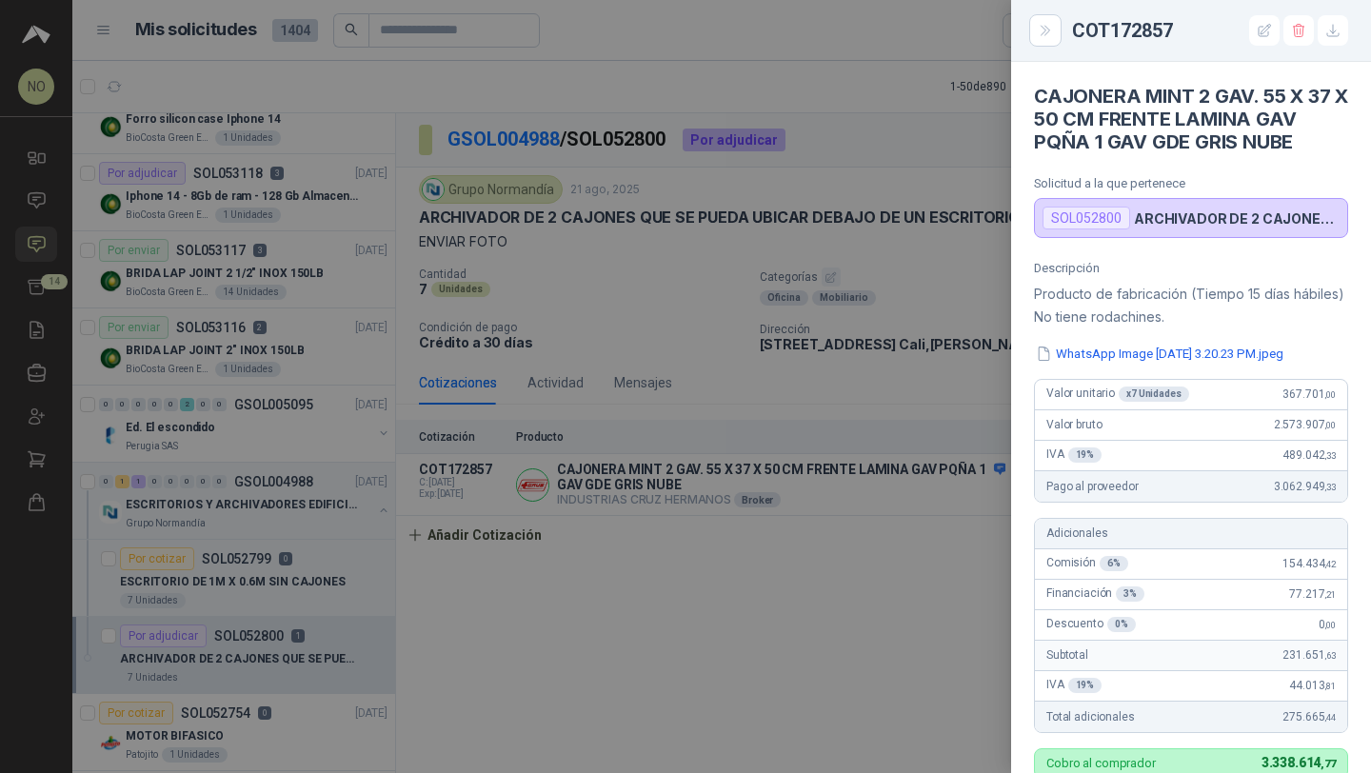
click at [872, 407] on div at bounding box center [685, 386] width 1371 height 773
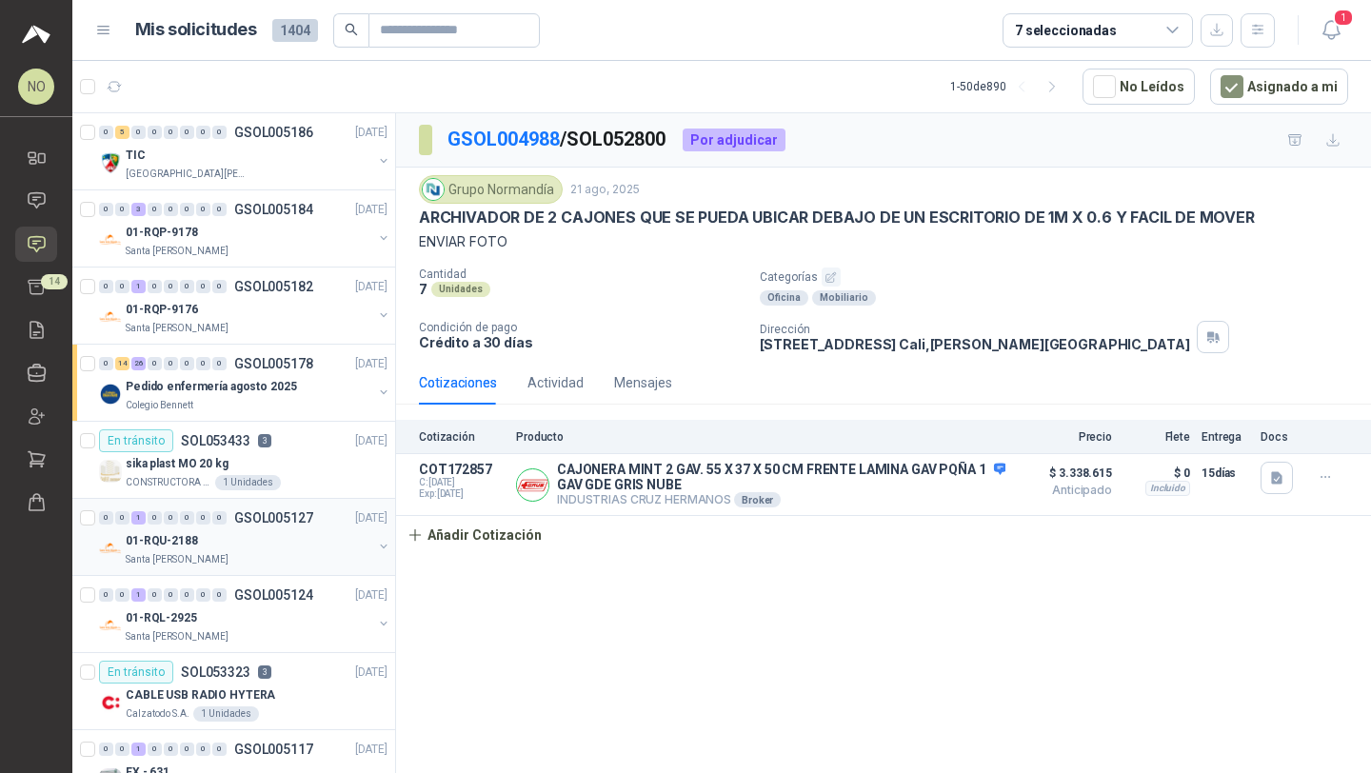
click at [291, 534] on div "01-RQU-2188" at bounding box center [249, 540] width 247 height 23
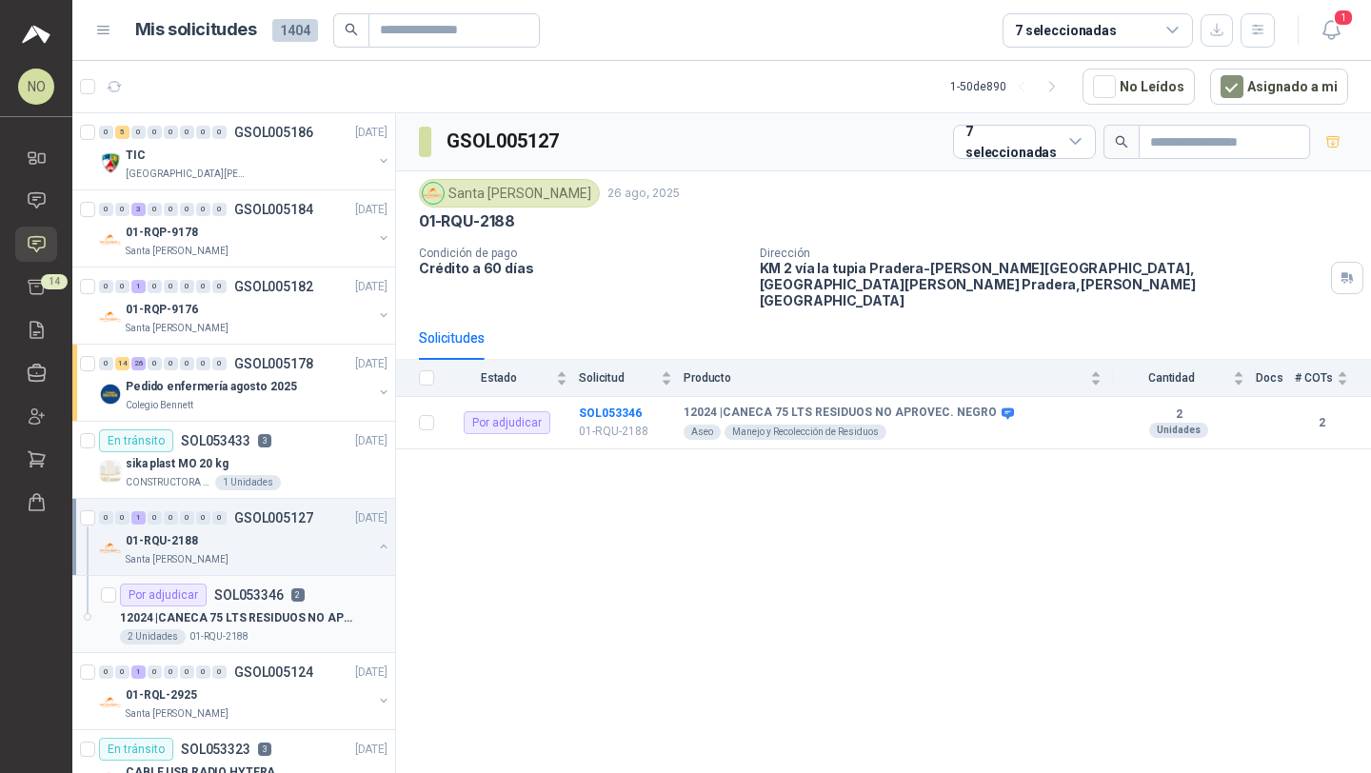
click at [272, 607] on div "12024 | CANECA 75 LTS RESIDUOS NO APROVEC. NEGRO" at bounding box center [254, 617] width 268 height 23
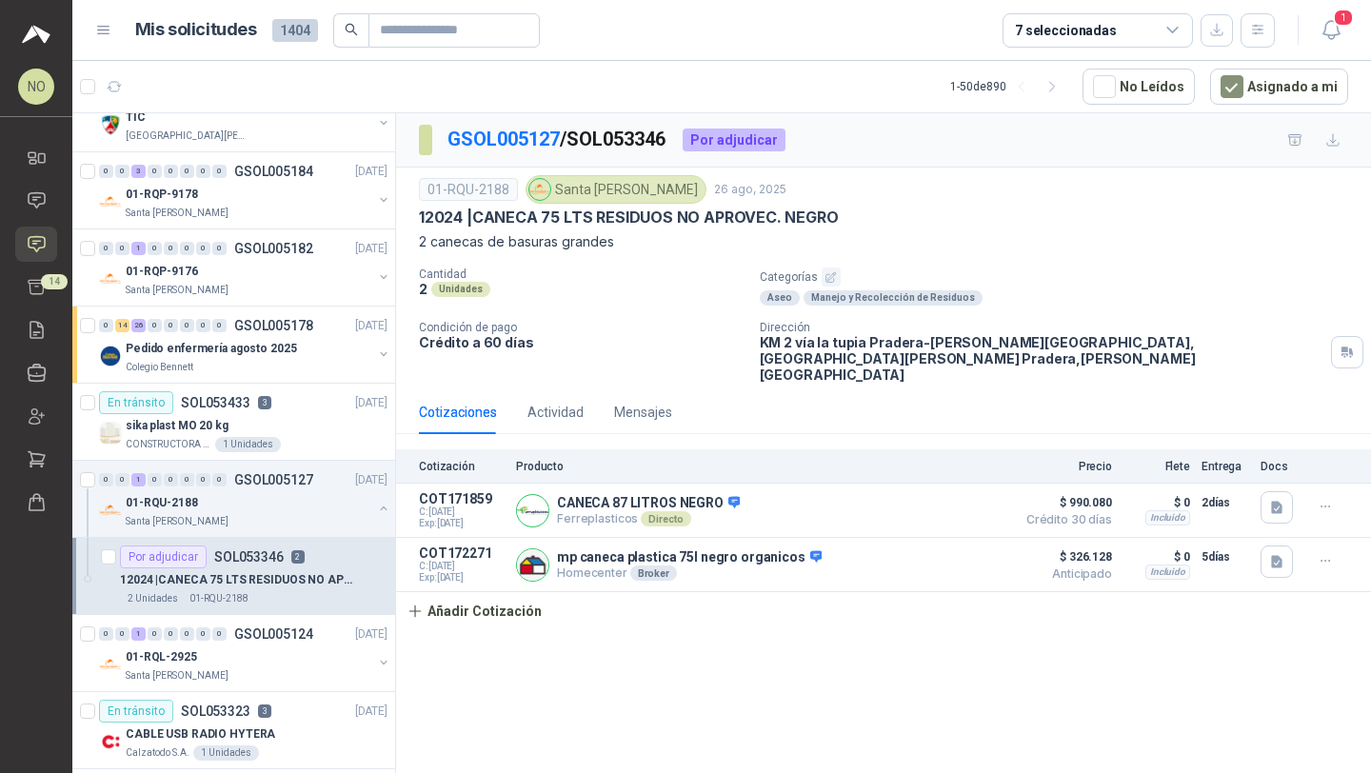
scroll to position [43, 0]
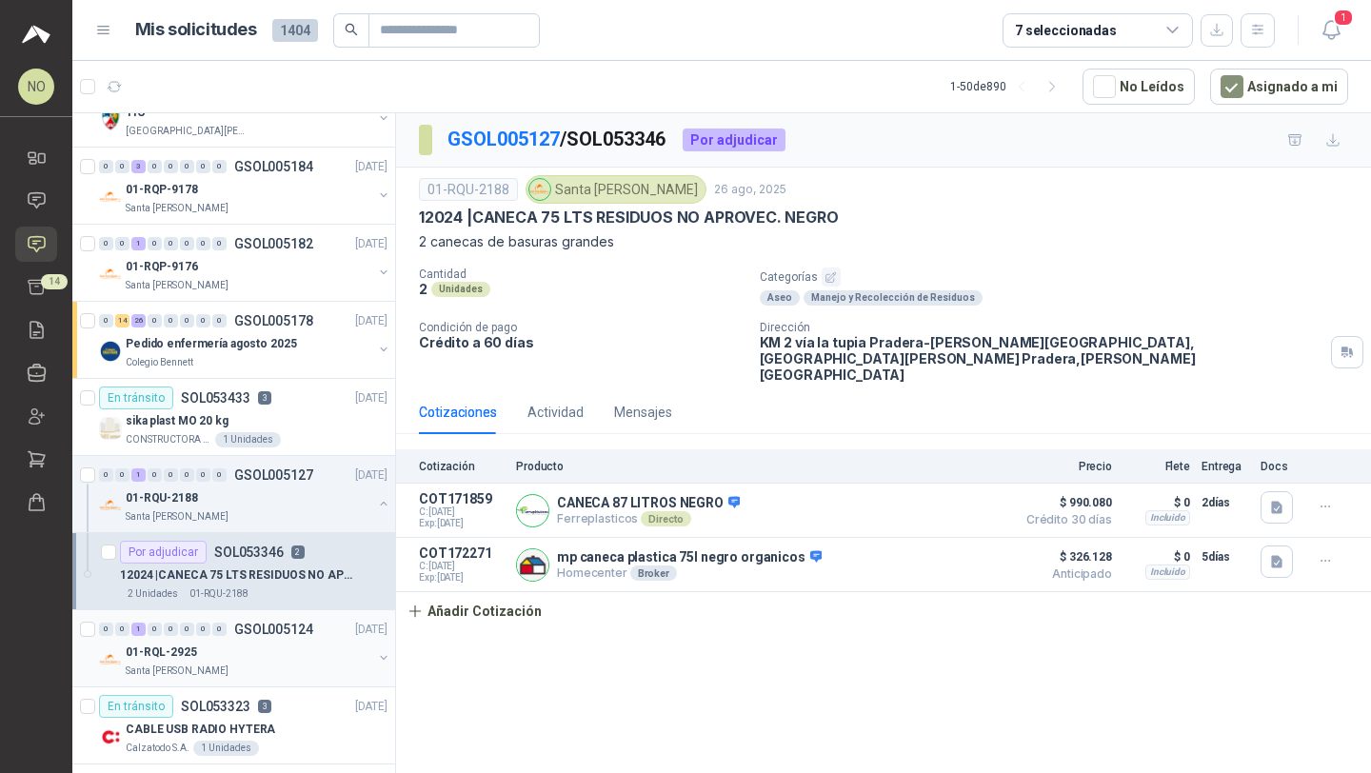
click at [269, 640] on div "0 0 1 0 0 0 0 0 GSOL005124 [DATE]" at bounding box center [245, 629] width 292 height 23
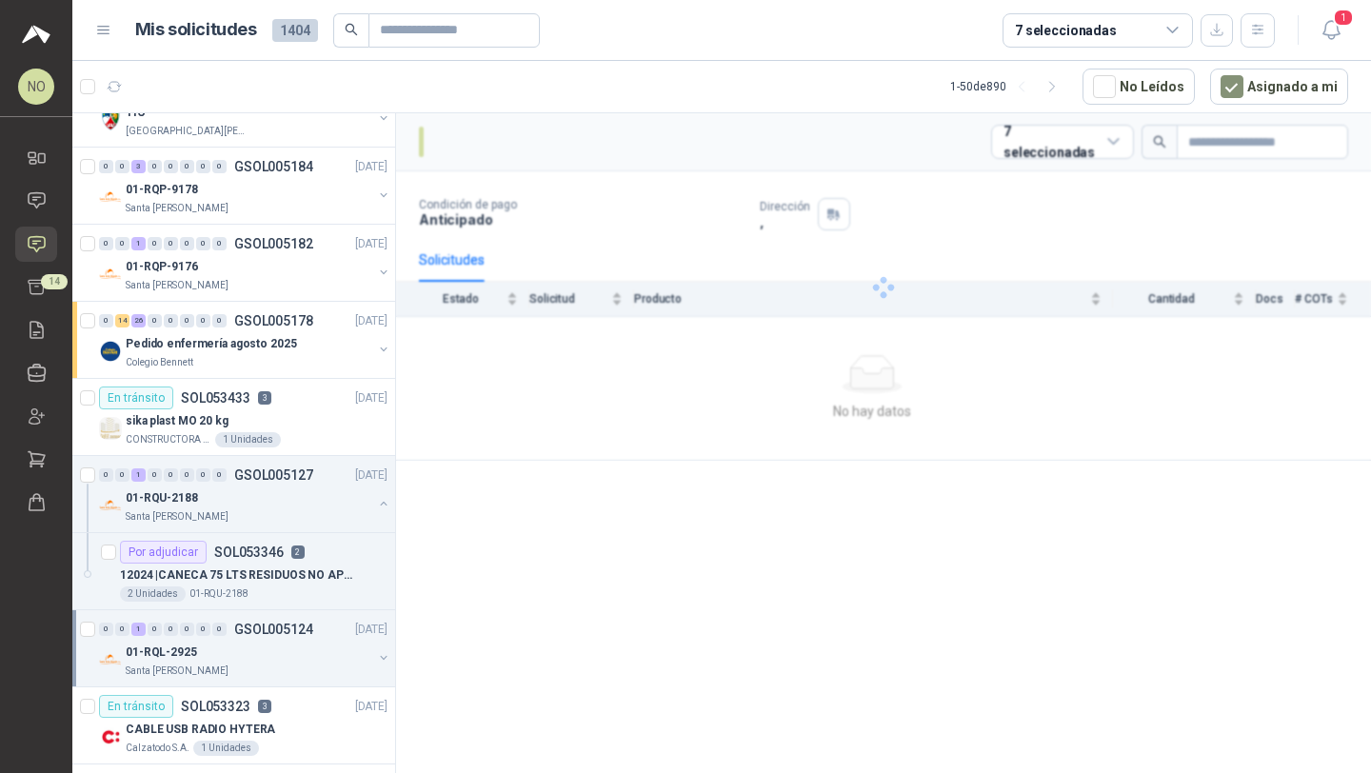
click at [269, 640] on div "0 0 1 0 0 0 0 0 GSOL005124 [DATE]" at bounding box center [245, 629] width 292 height 23
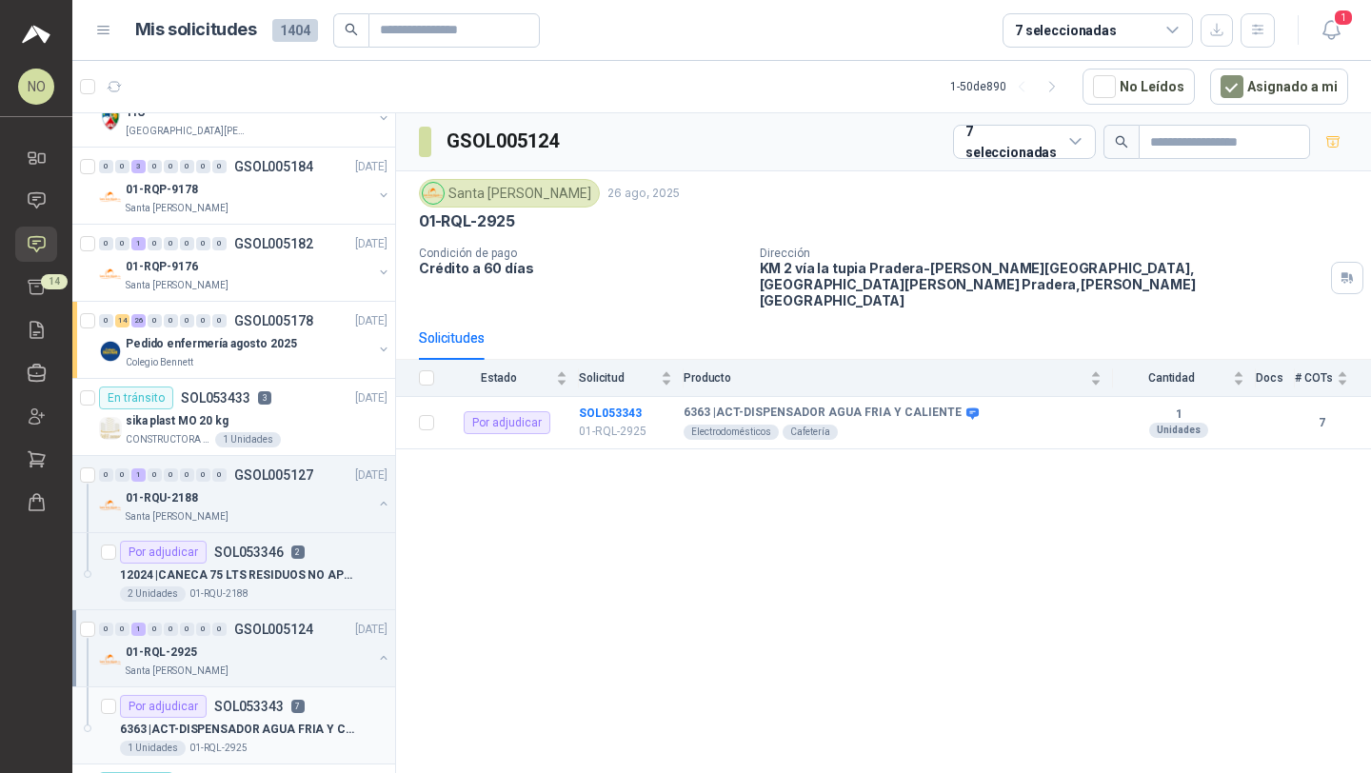
click at [283, 716] on div "Por adjudicar SOL053343 7" at bounding box center [212, 706] width 185 height 23
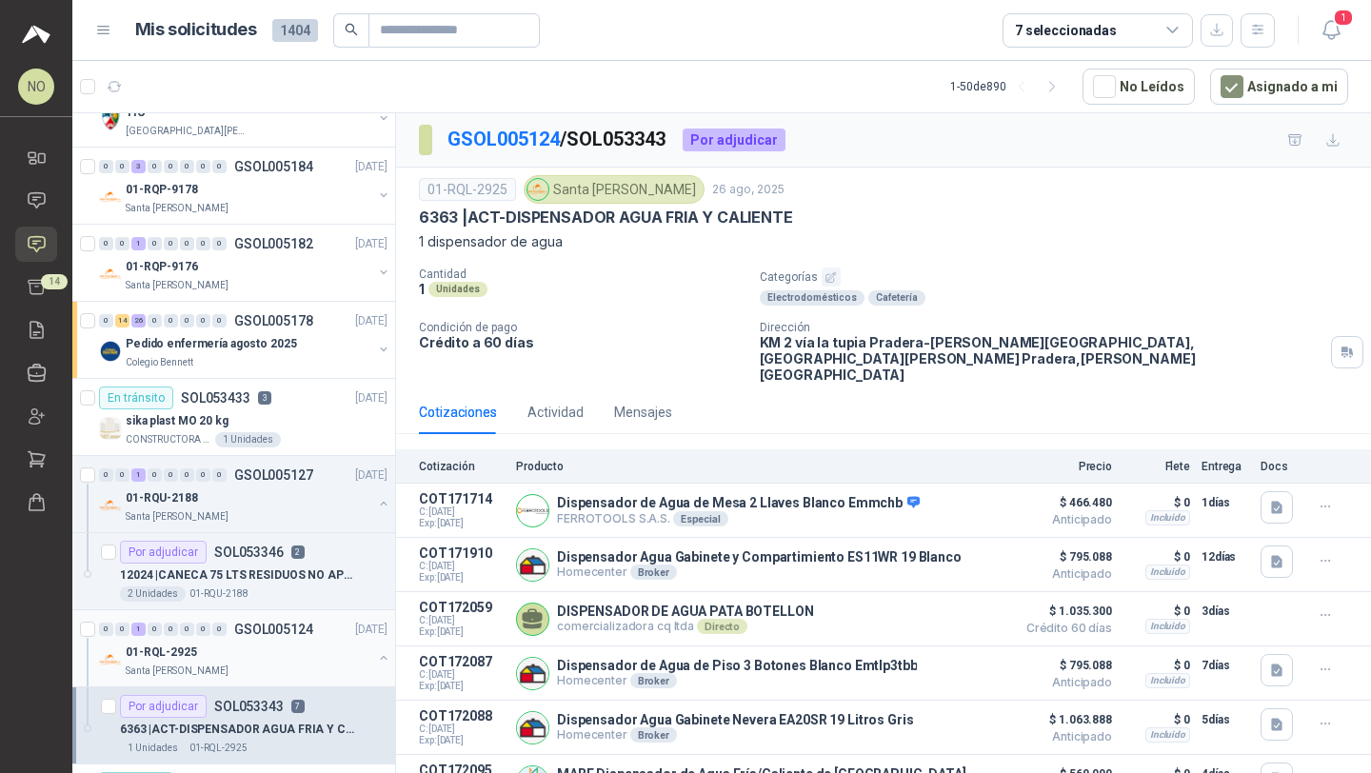
click at [295, 640] on div "0 0 1 0 0 0 0 0 GSOL005124 [DATE]" at bounding box center [245, 629] width 292 height 23
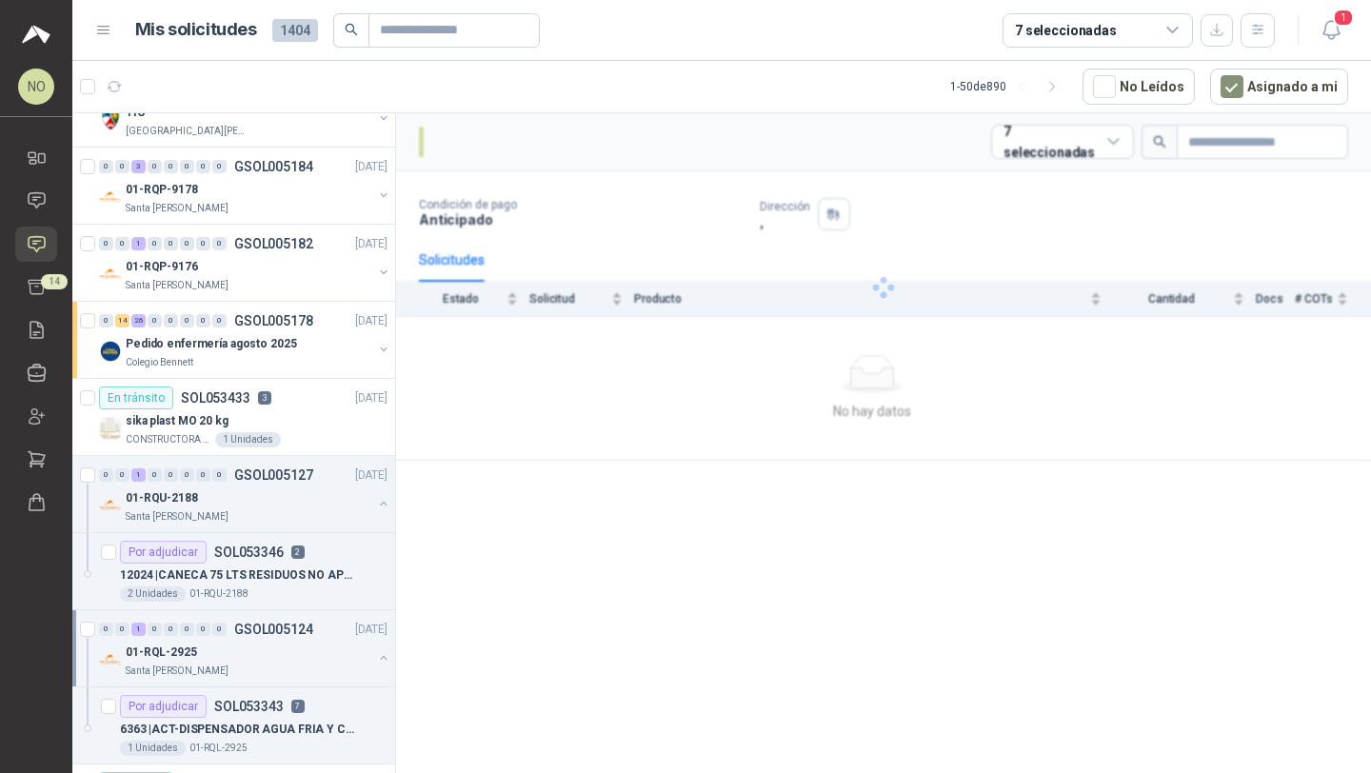
click at [295, 640] on div "0 0 1 0 0 0 0 0 GSOL005124 [DATE]" at bounding box center [245, 629] width 292 height 23
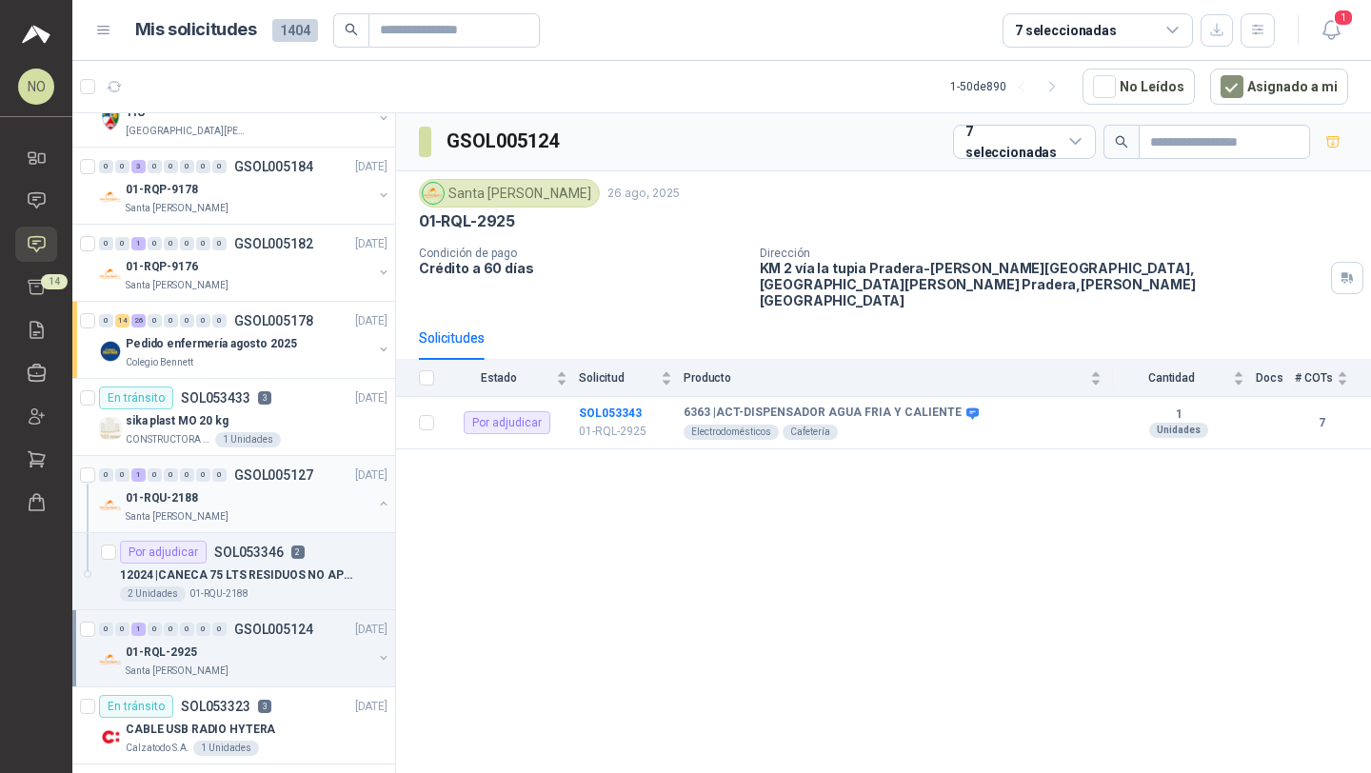
click at [307, 497] on div "01-RQU-2188" at bounding box center [249, 497] width 247 height 23
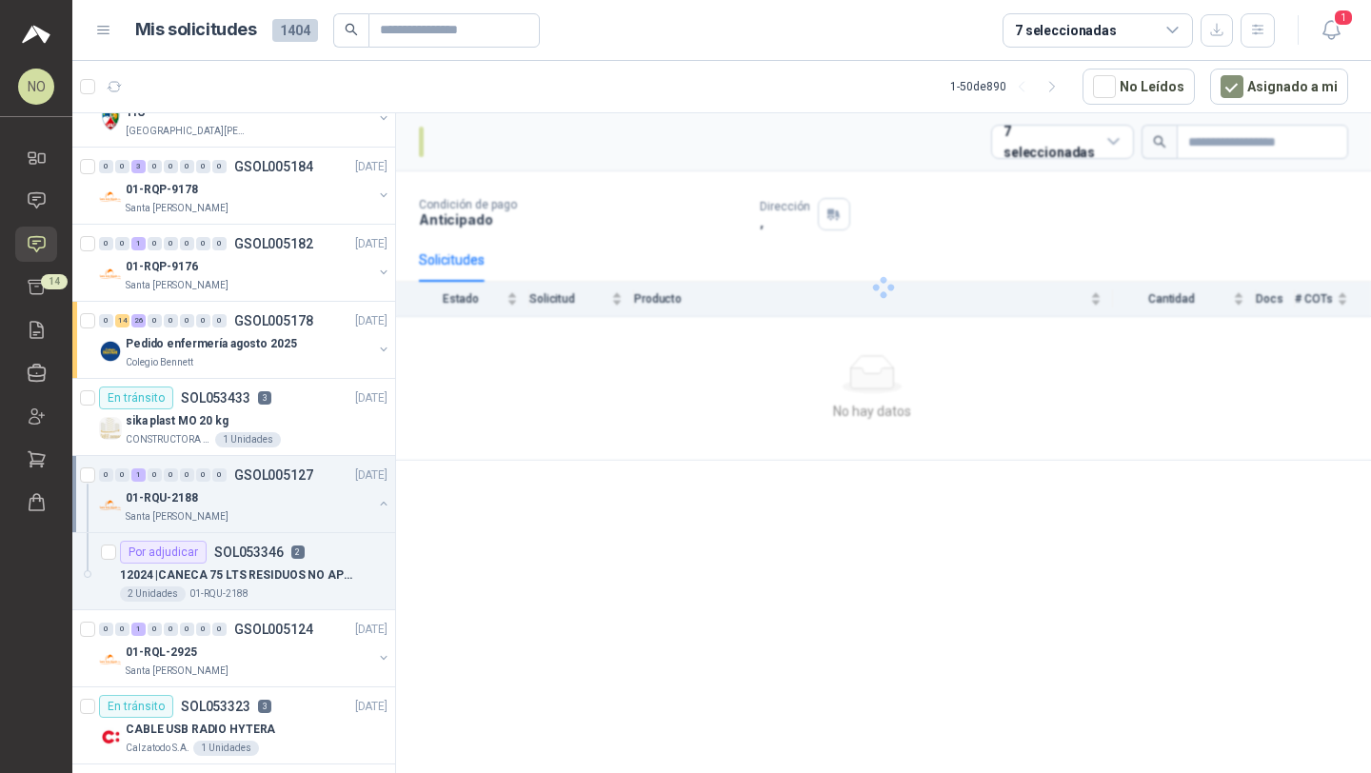
click at [307, 497] on div "01-RQU-2188" at bounding box center [249, 497] width 247 height 23
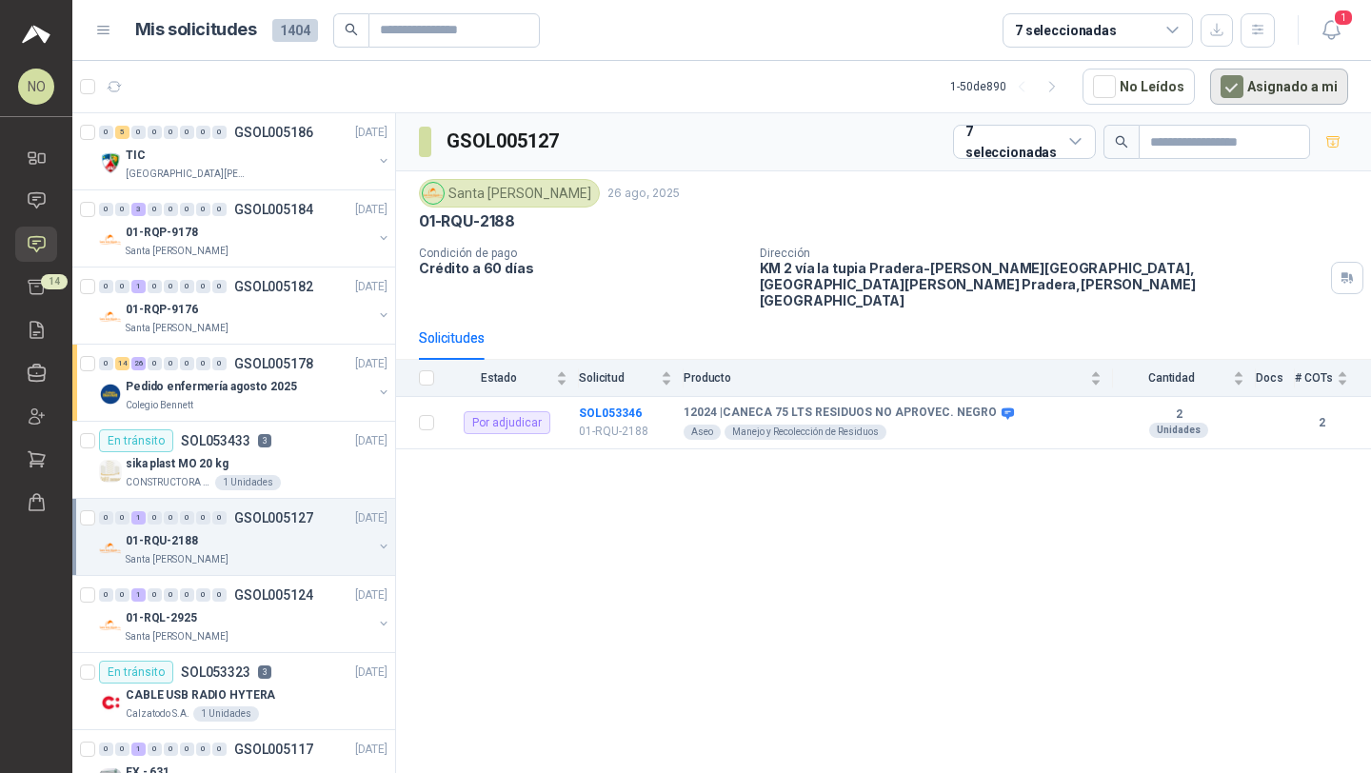
click at [1275, 72] on button "Asignado a mi" at bounding box center [1279, 87] width 138 height 36
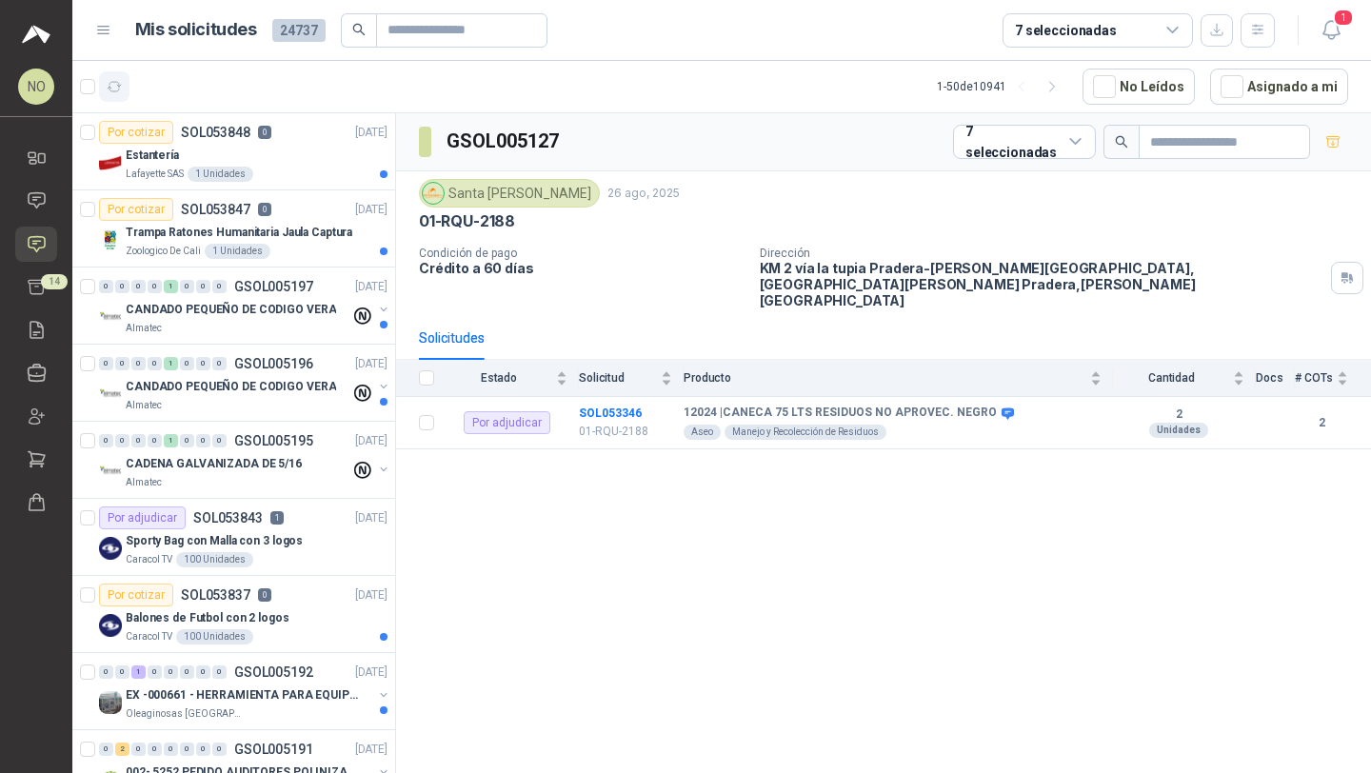
click at [119, 76] on button "button" at bounding box center [114, 86] width 30 height 30
click at [281, 154] on div "Estantería" at bounding box center [257, 155] width 262 height 23
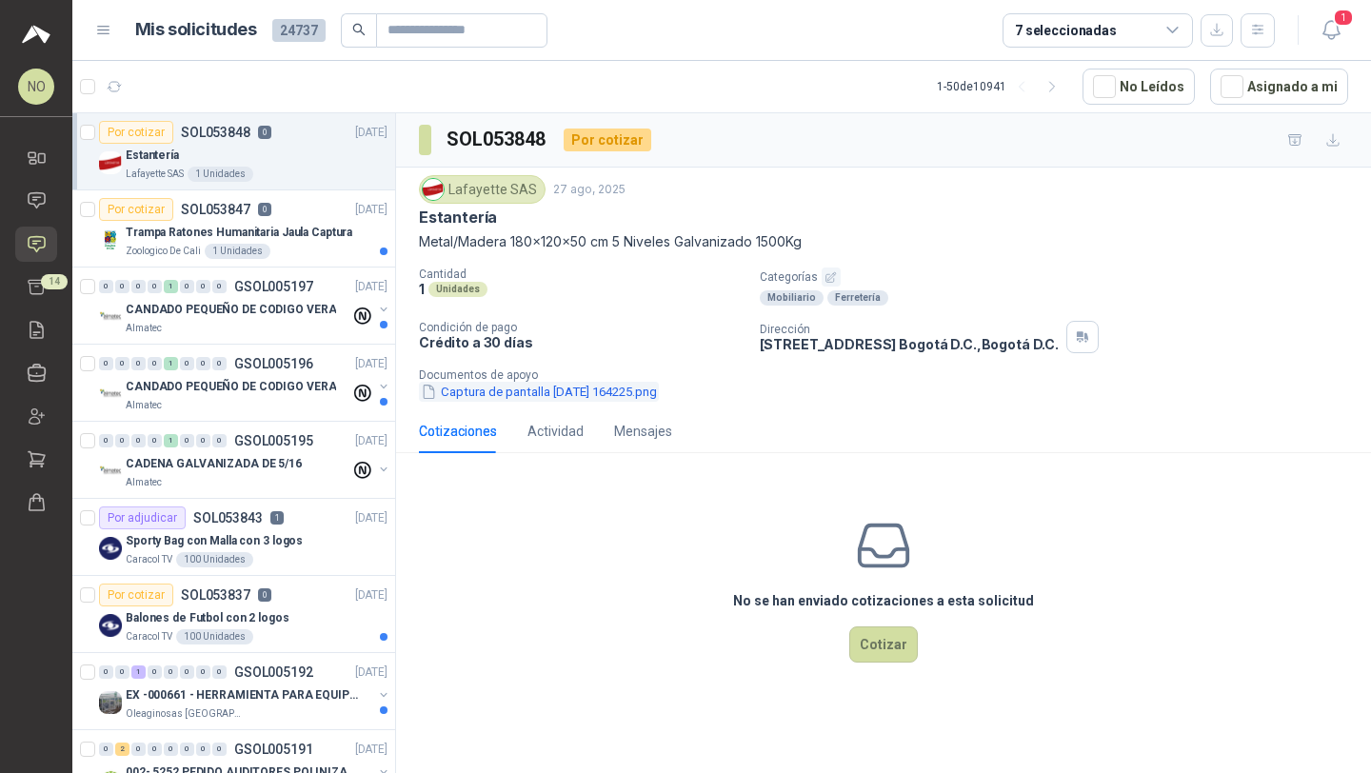
click at [597, 389] on button "Captura de pantalla [DATE] 164225.png" at bounding box center [539, 392] width 240 height 20
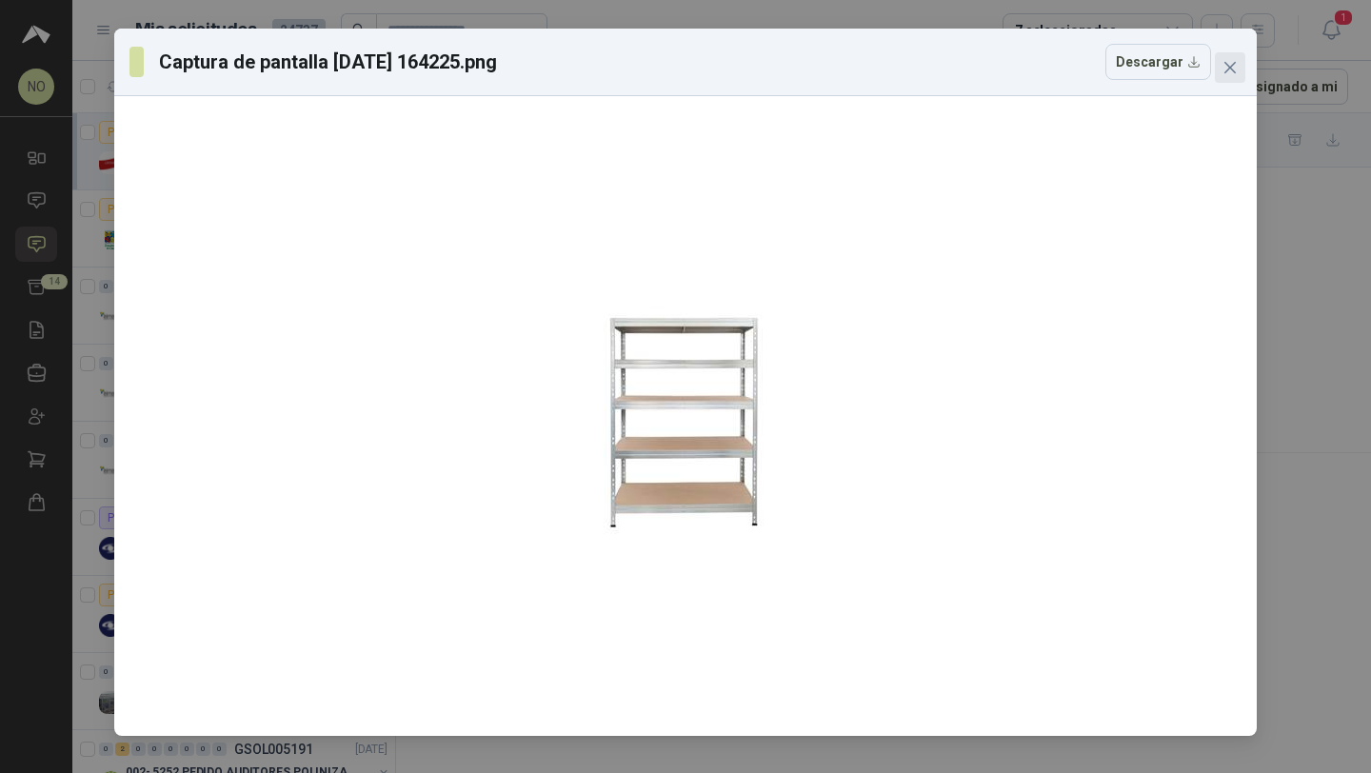
click at [1225, 71] on icon "close" at bounding box center [1229, 67] width 11 height 11
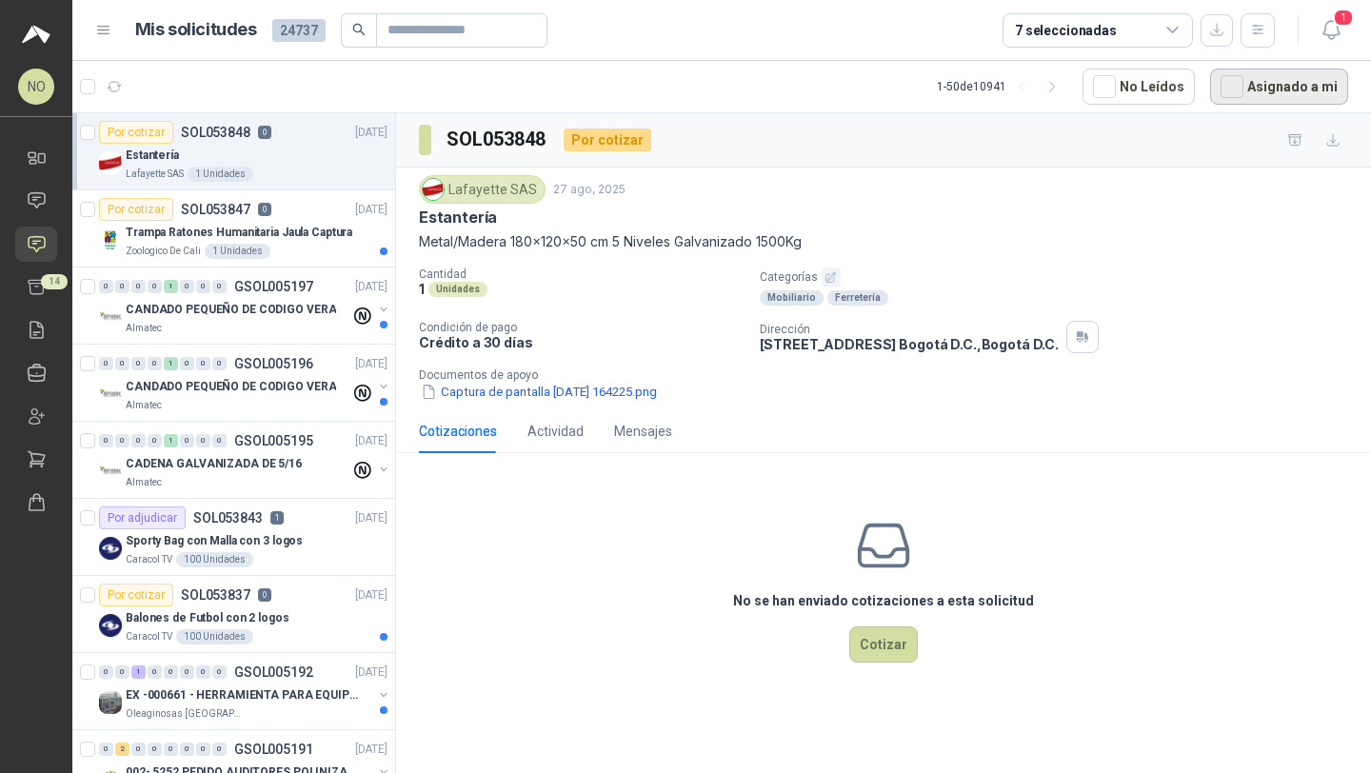
click at [1269, 83] on button "Asignado a mi" at bounding box center [1279, 87] width 138 height 36
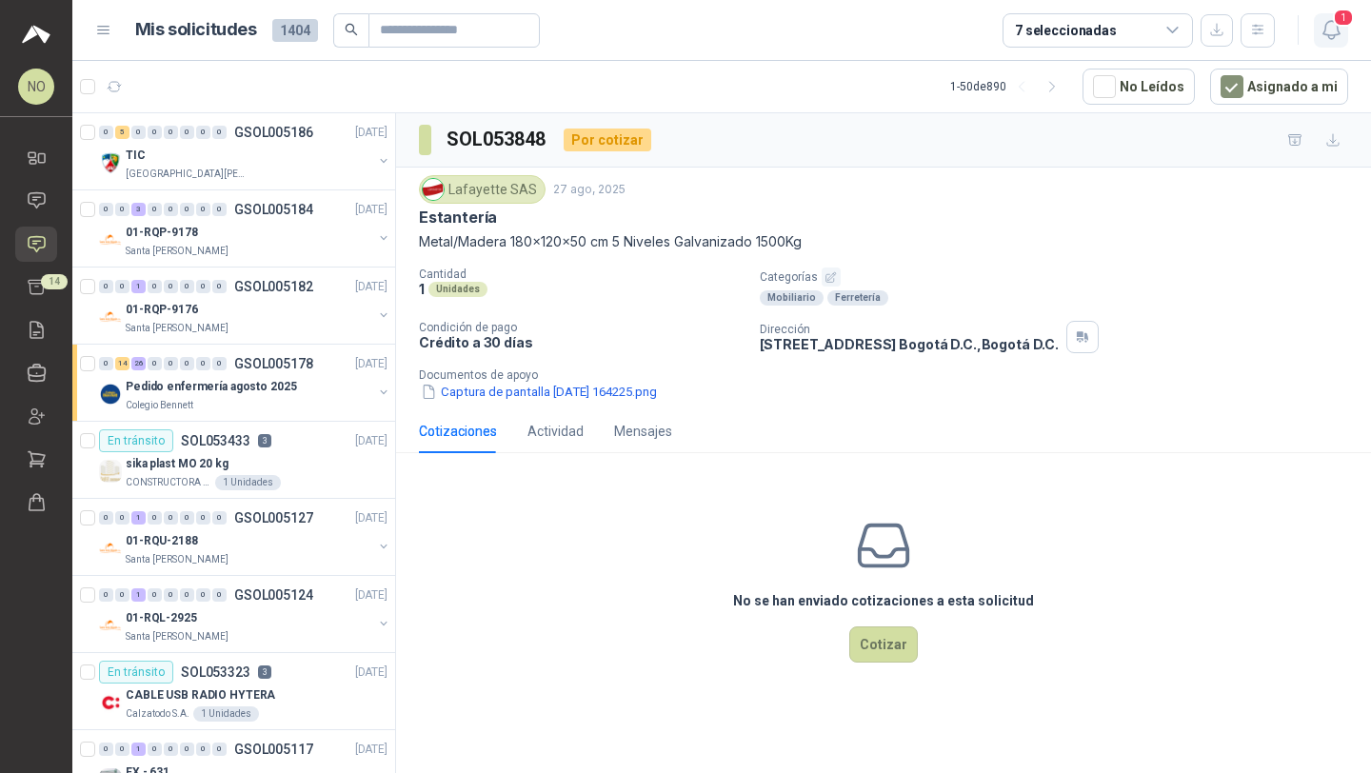
click at [1327, 21] on icon "button" at bounding box center [1330, 30] width 16 height 18
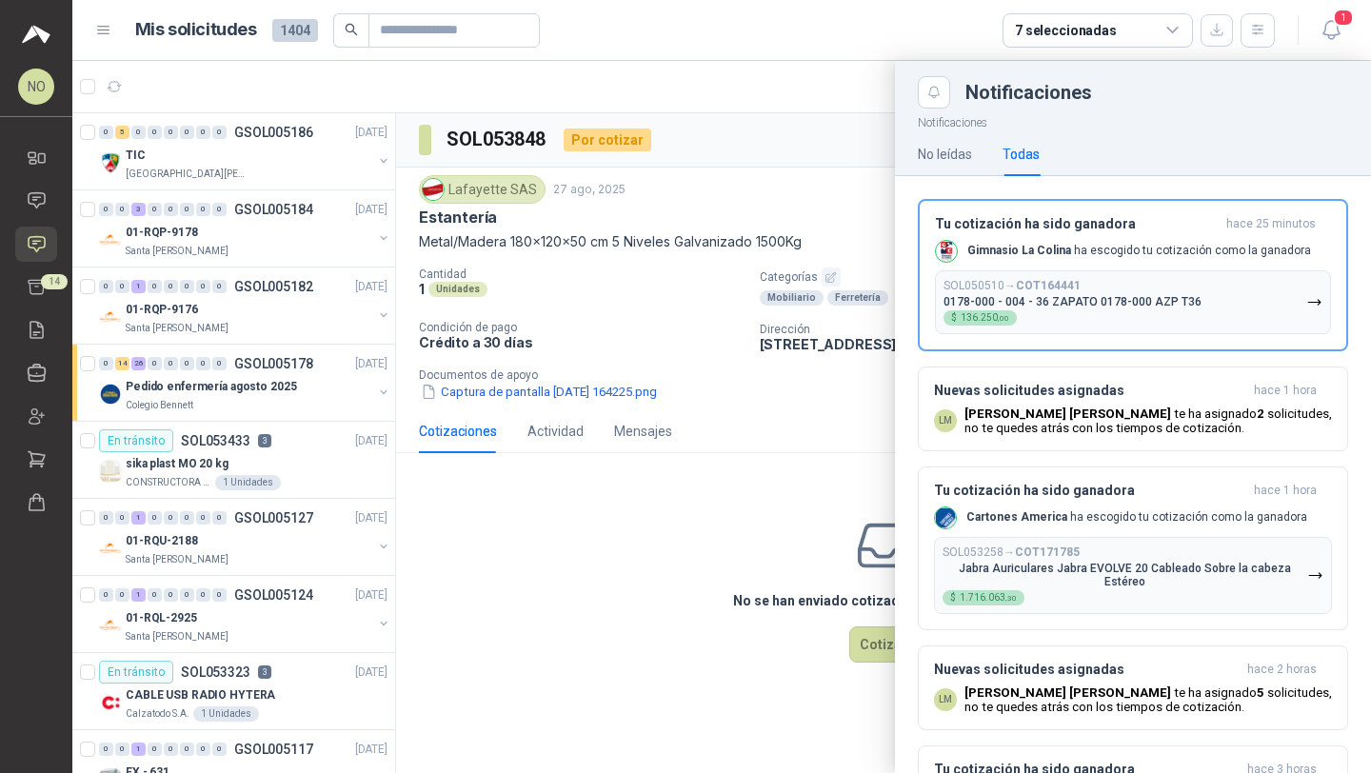
click at [806, 164] on div at bounding box center [721, 417] width 1299 height 712
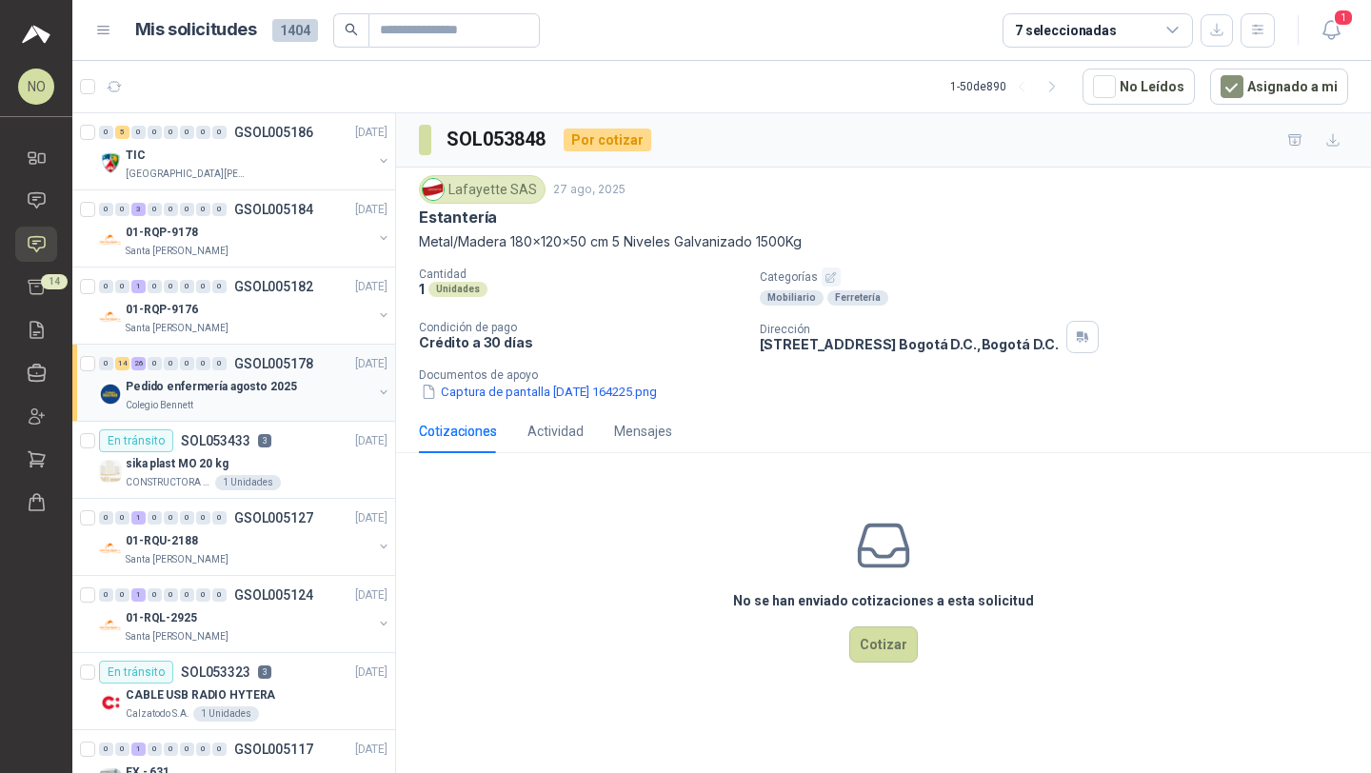
click at [204, 398] on div "Colegio Bennett" at bounding box center [249, 405] width 247 height 15
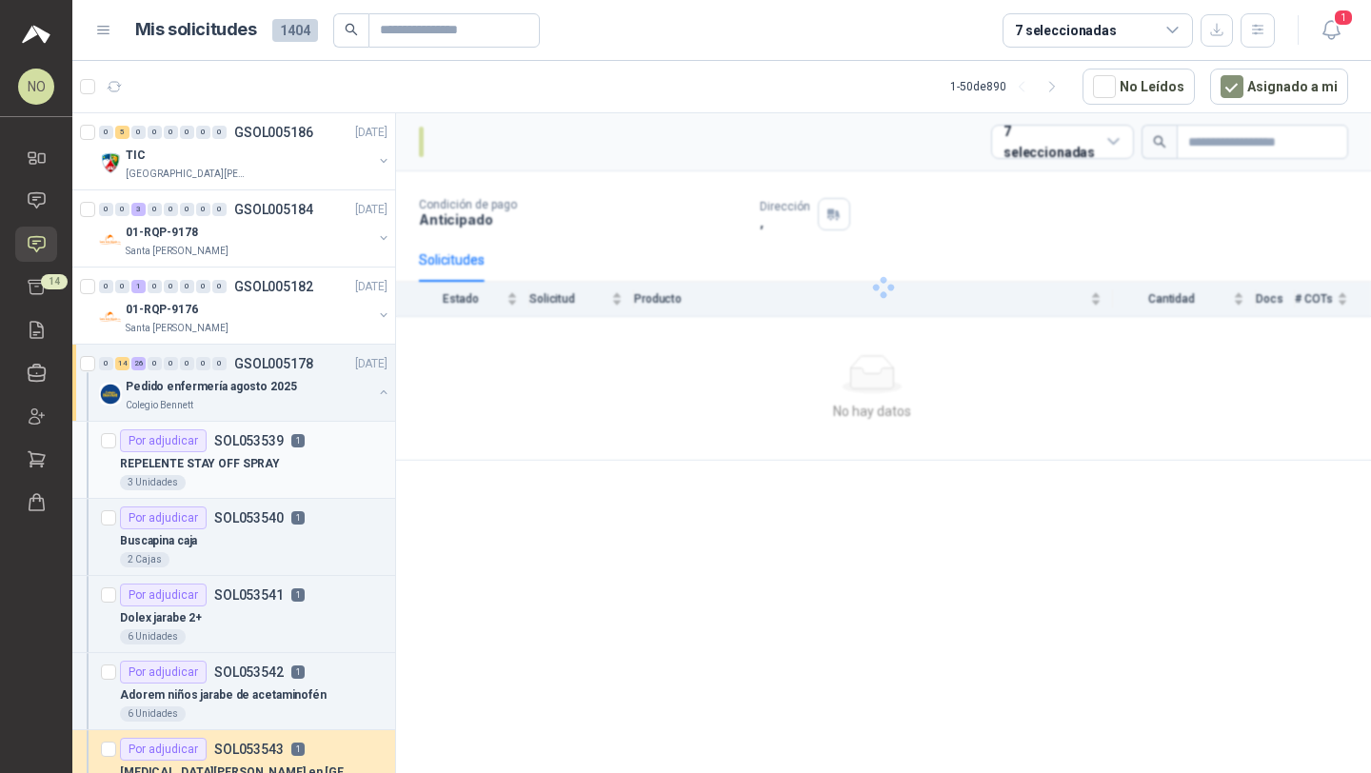
click at [267, 478] on div "3 Unidades" at bounding box center [254, 482] width 268 height 15
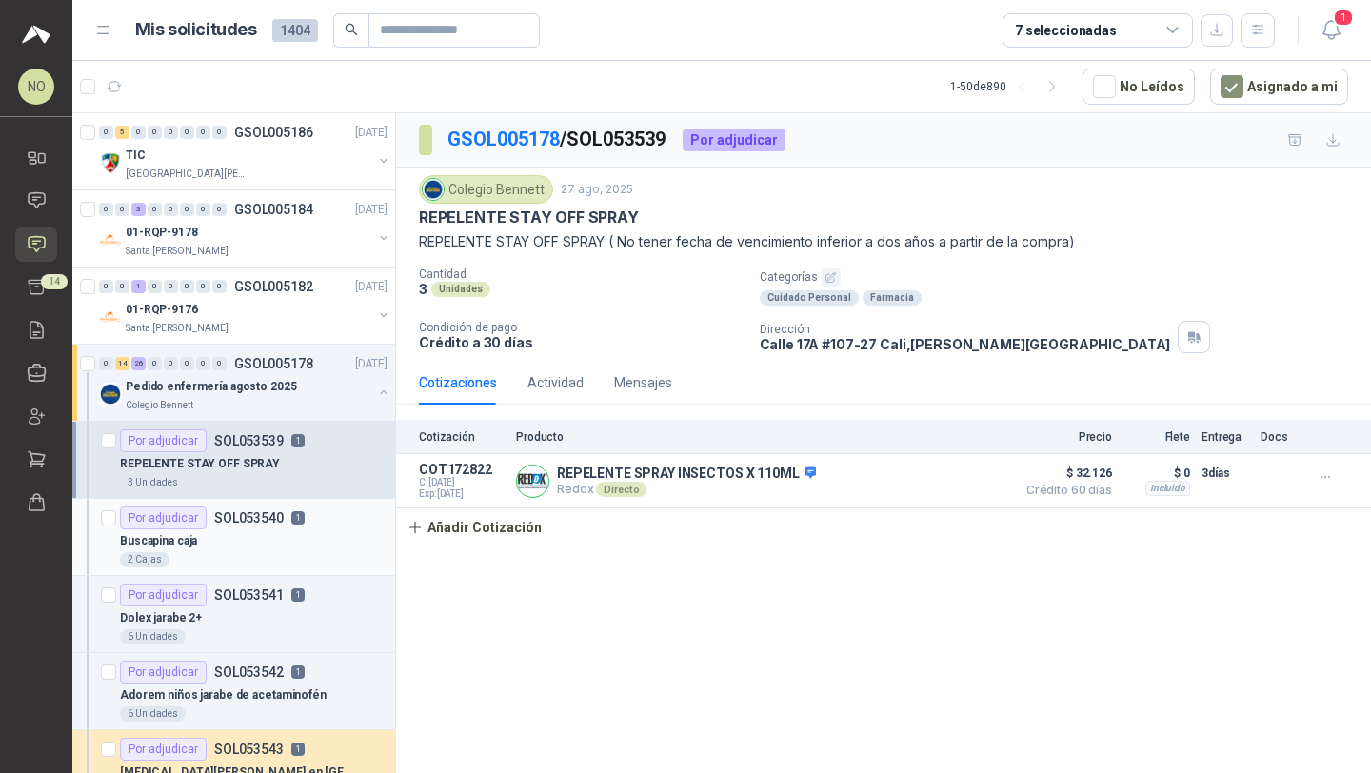
click at [262, 533] on div "Buscapina caja" at bounding box center [254, 540] width 268 height 23
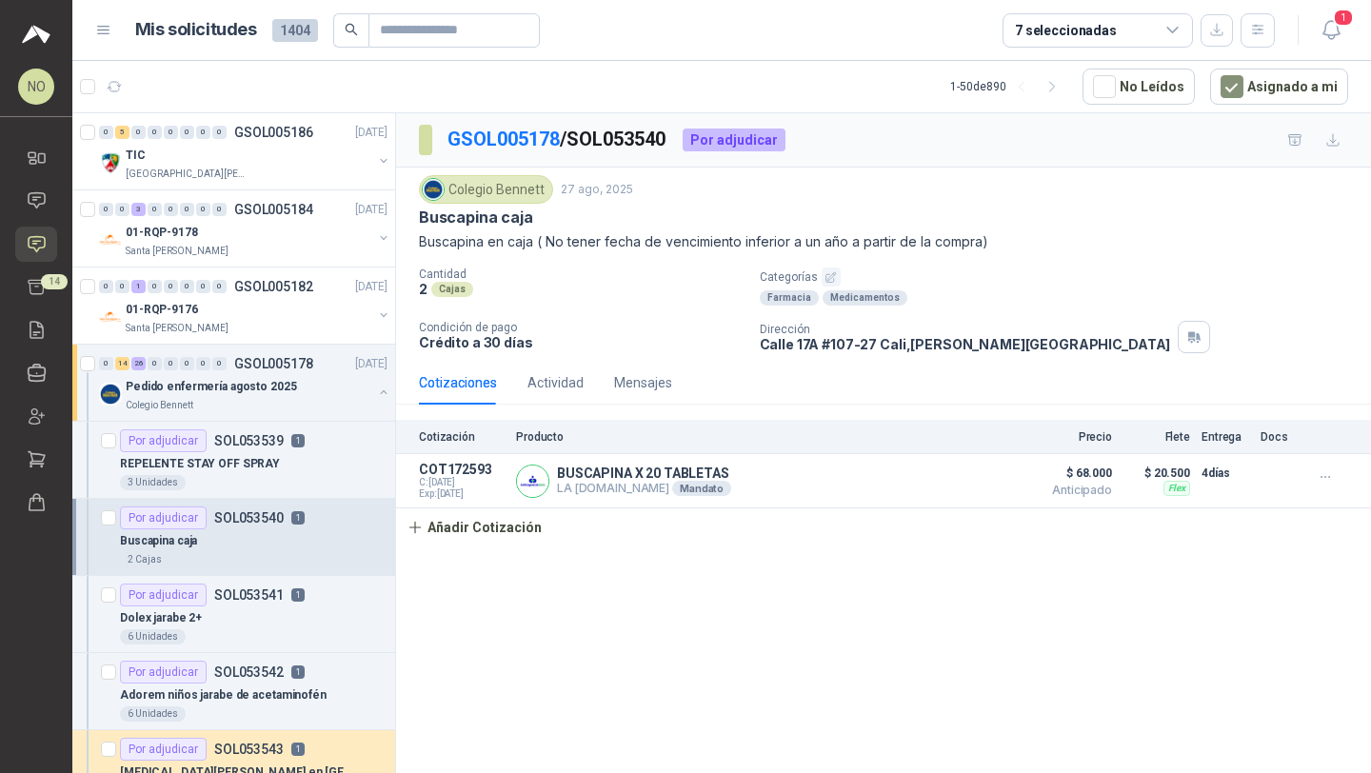
scroll to position [63, 0]
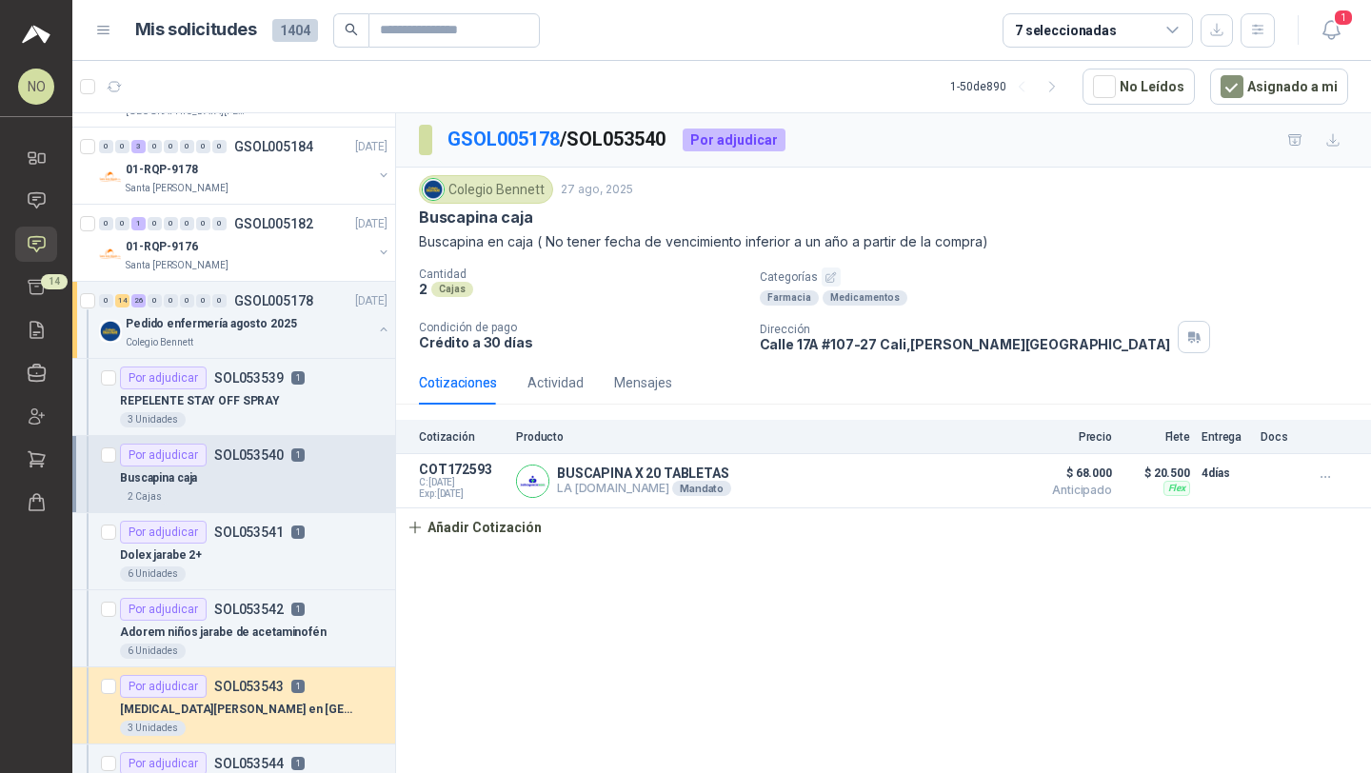
click at [262, 533] on p "SOL053541" at bounding box center [248, 532] width 69 height 13
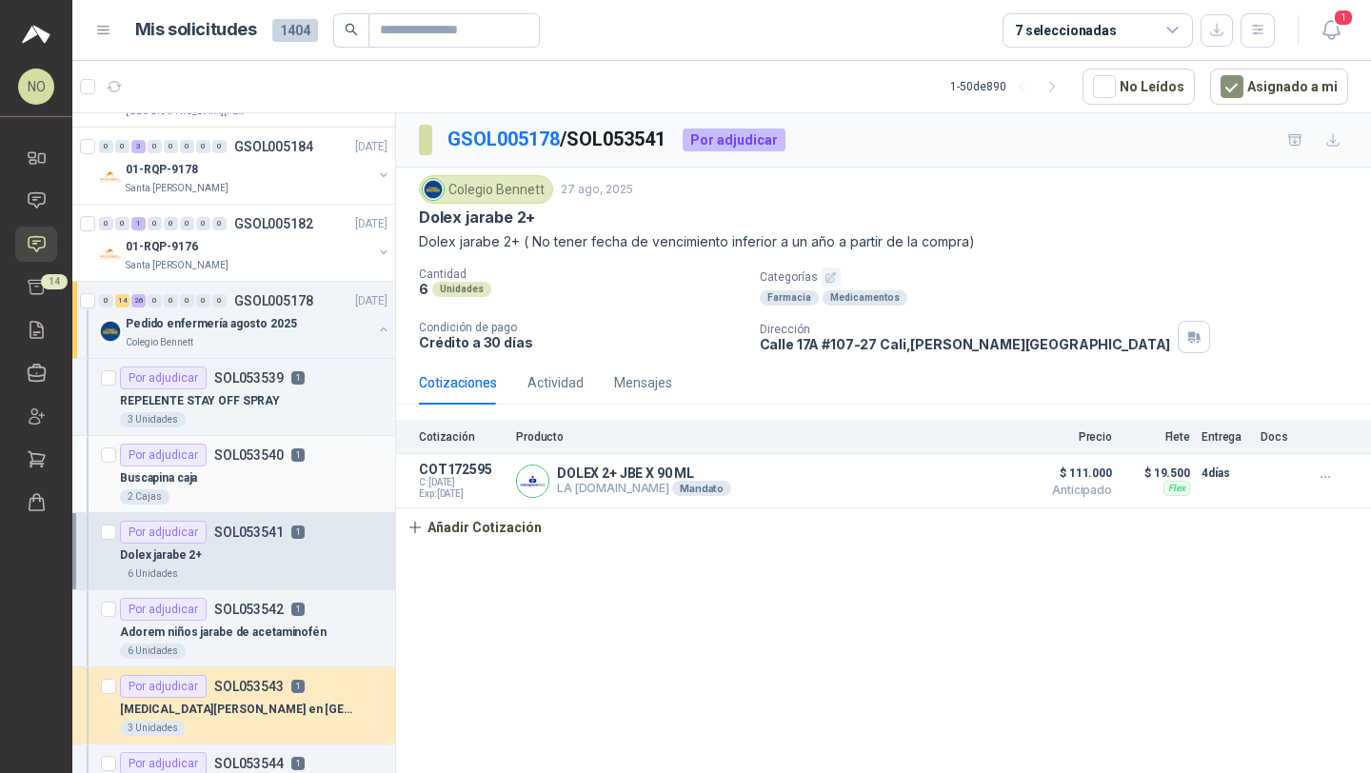
scroll to position [95, 0]
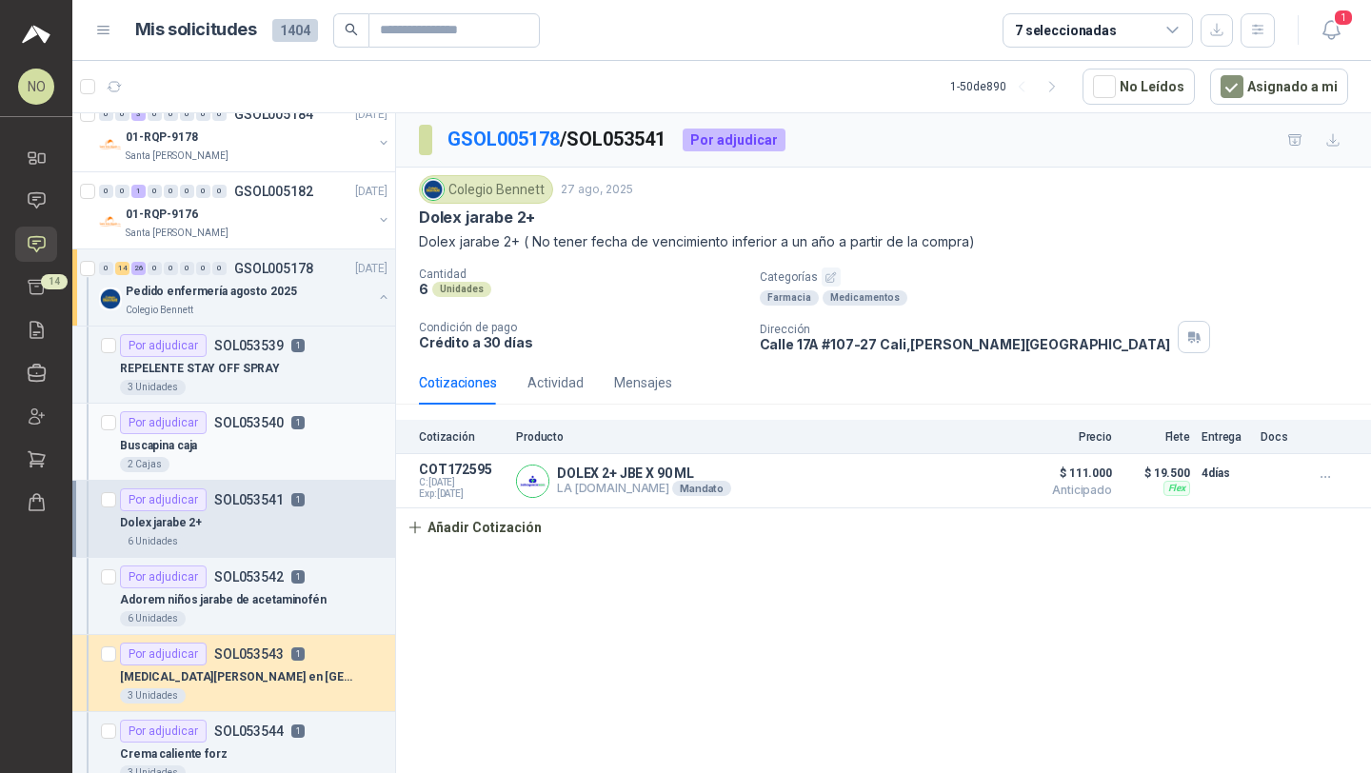
click at [262, 534] on div "6 Unidades" at bounding box center [254, 541] width 268 height 15
click at [298, 274] on p "GSOL005178" at bounding box center [273, 268] width 79 height 13
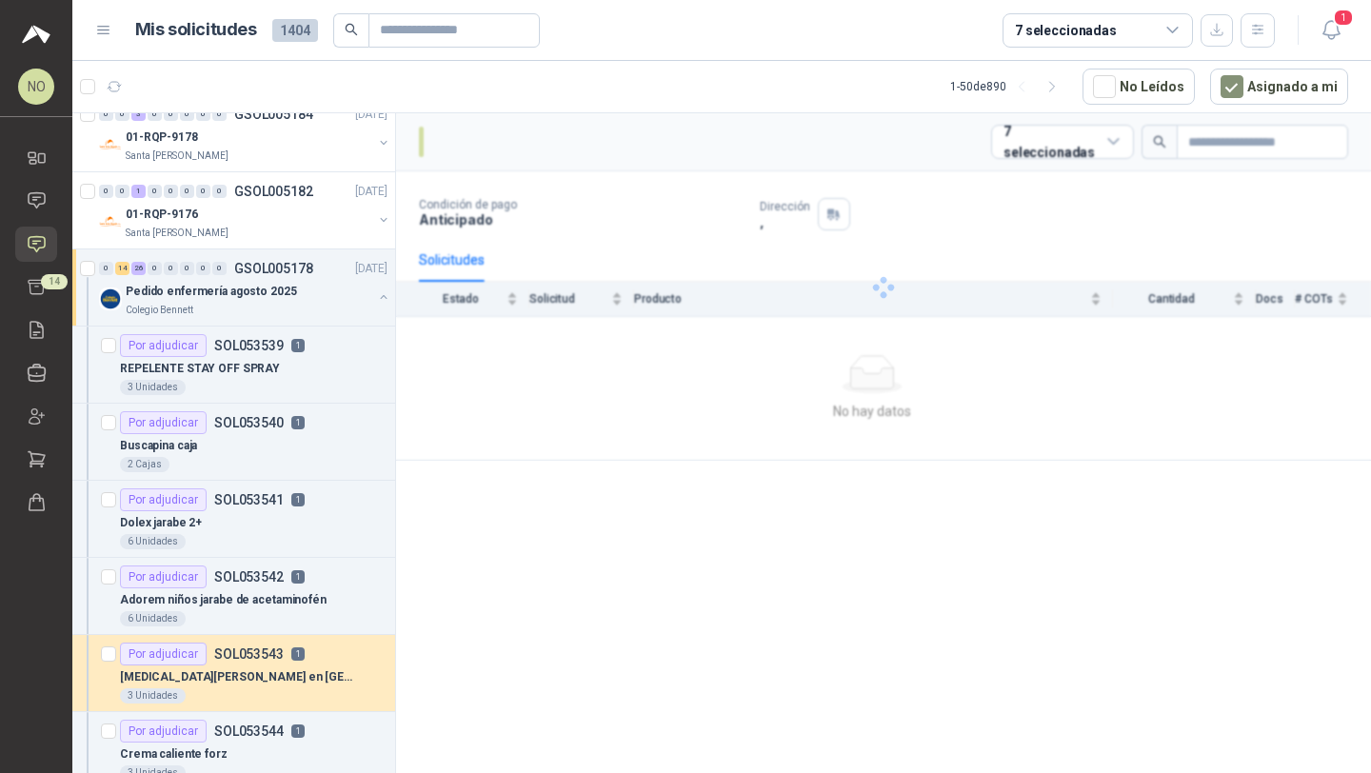
click at [298, 274] on p "GSOL005178" at bounding box center [273, 268] width 79 height 13
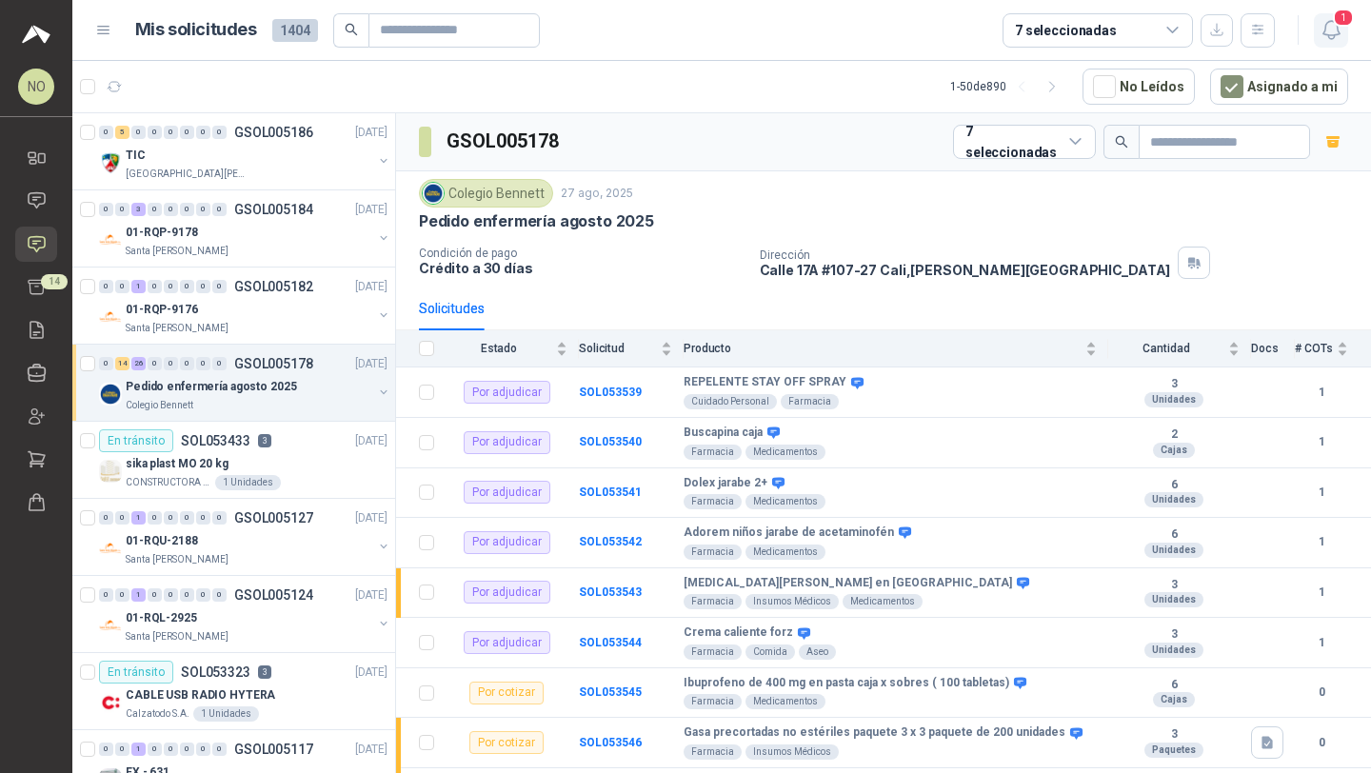
click at [1343, 13] on span "1" at bounding box center [1343, 18] width 21 height 18
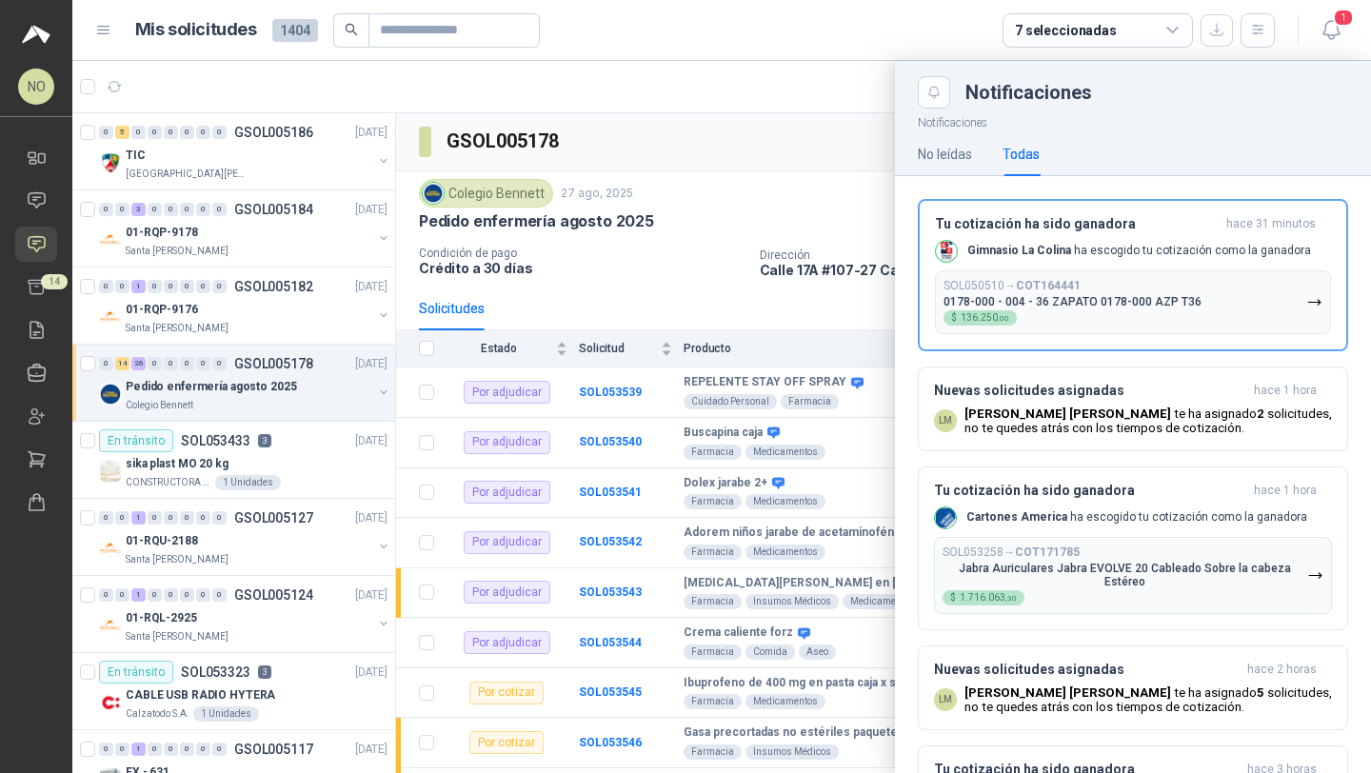
click at [862, 163] on div at bounding box center [721, 417] width 1299 height 712
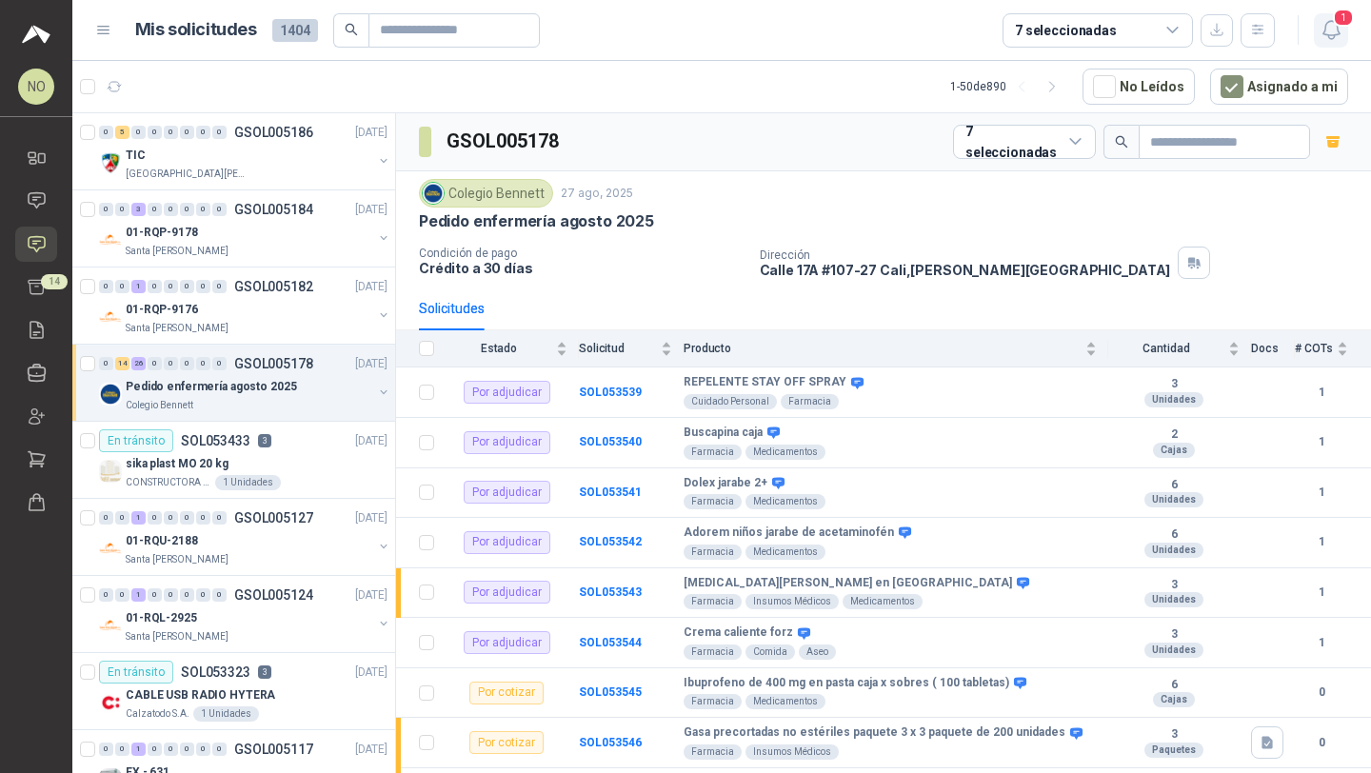
click at [1332, 38] on icon "button" at bounding box center [1330, 30] width 16 height 18
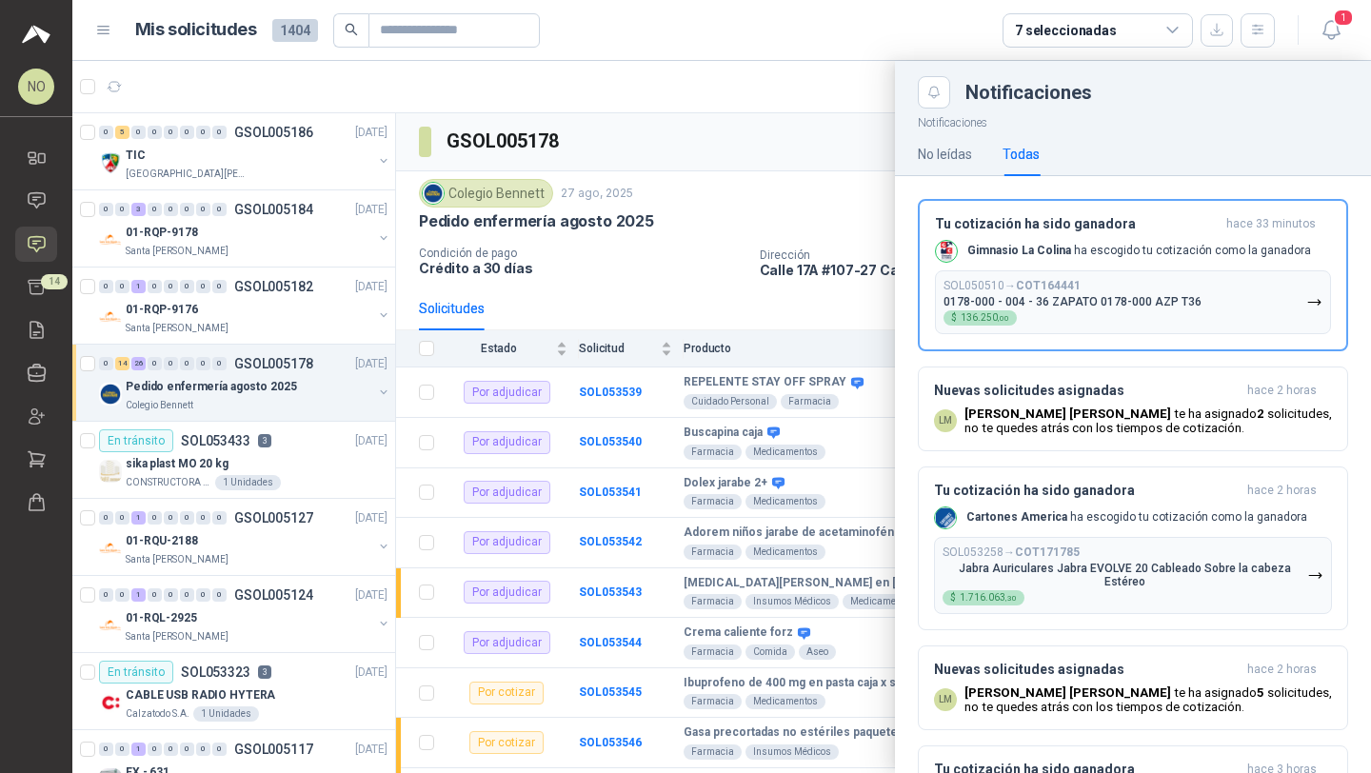
click at [862, 143] on div at bounding box center [721, 417] width 1299 height 712
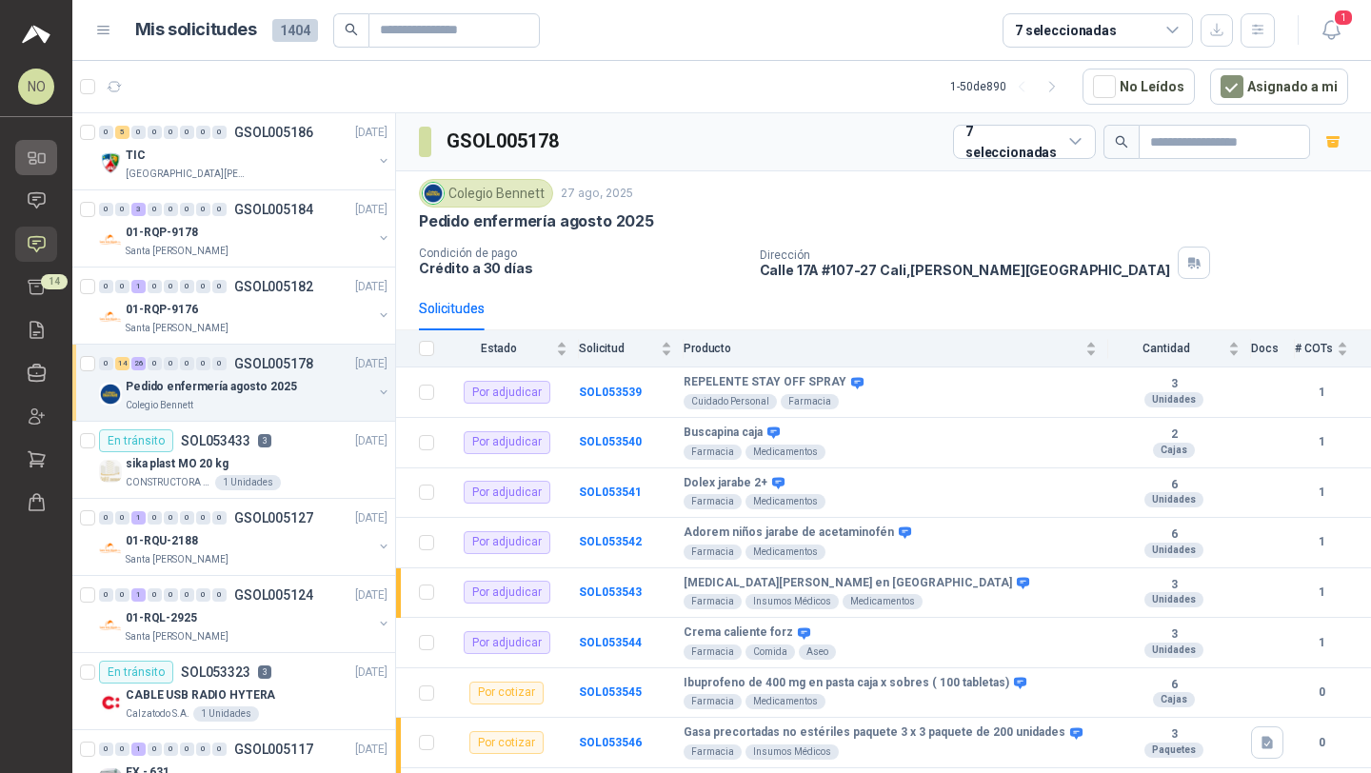
click at [35, 167] on icon at bounding box center [37, 158] width 20 height 20
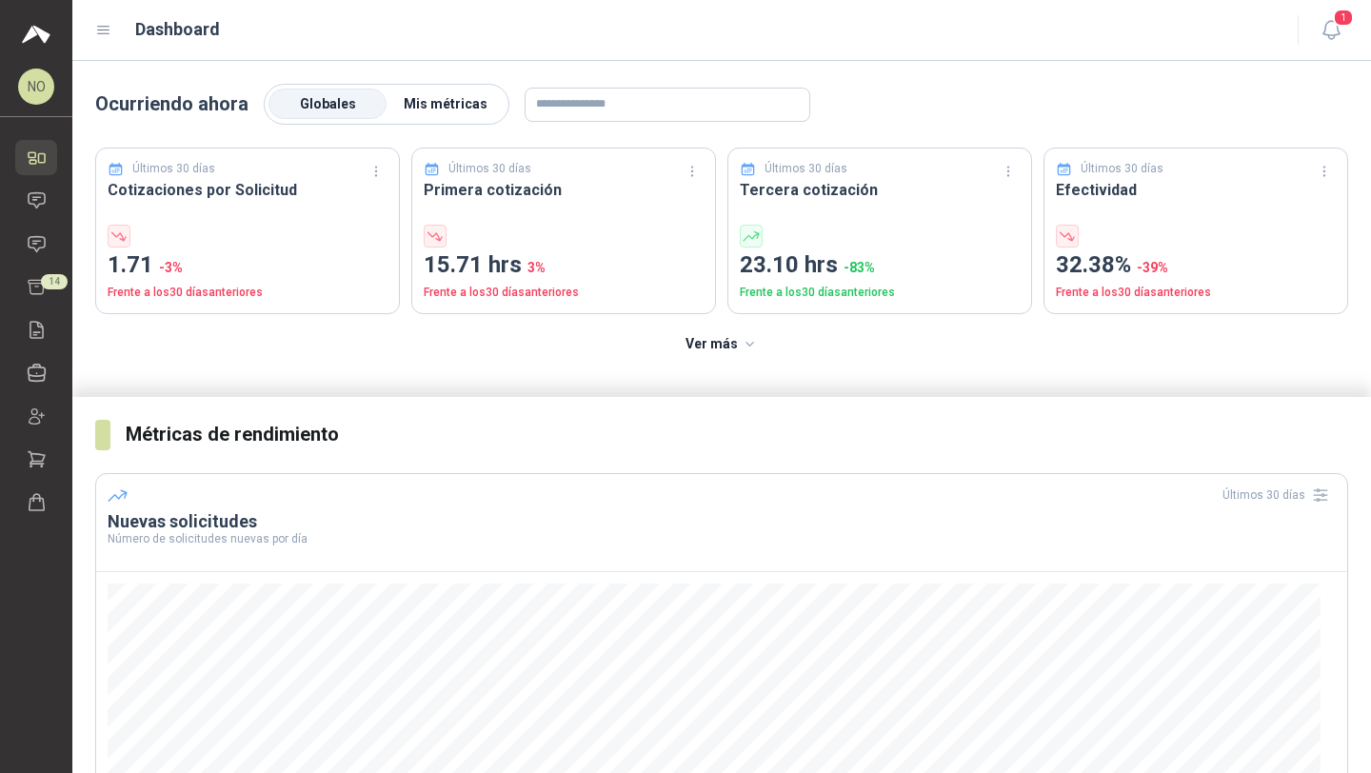
click at [457, 107] on span "Mis métricas" at bounding box center [446, 103] width 84 height 15
click at [341, 98] on span "Globales" at bounding box center [328, 103] width 56 height 15
click at [43, 238] on icon at bounding box center [37, 244] width 20 height 20
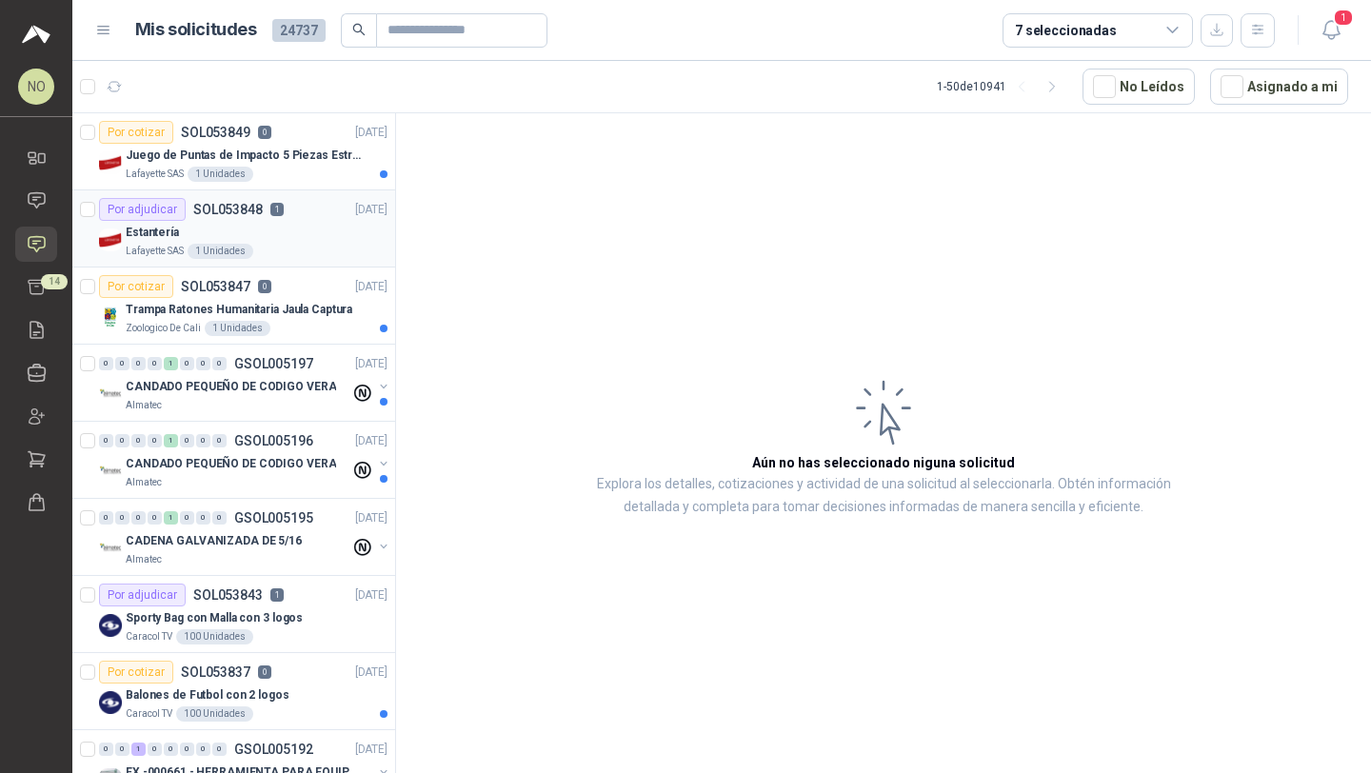
click at [258, 219] on div "Por adjudicar SOL053848 1" at bounding box center [191, 209] width 185 height 23
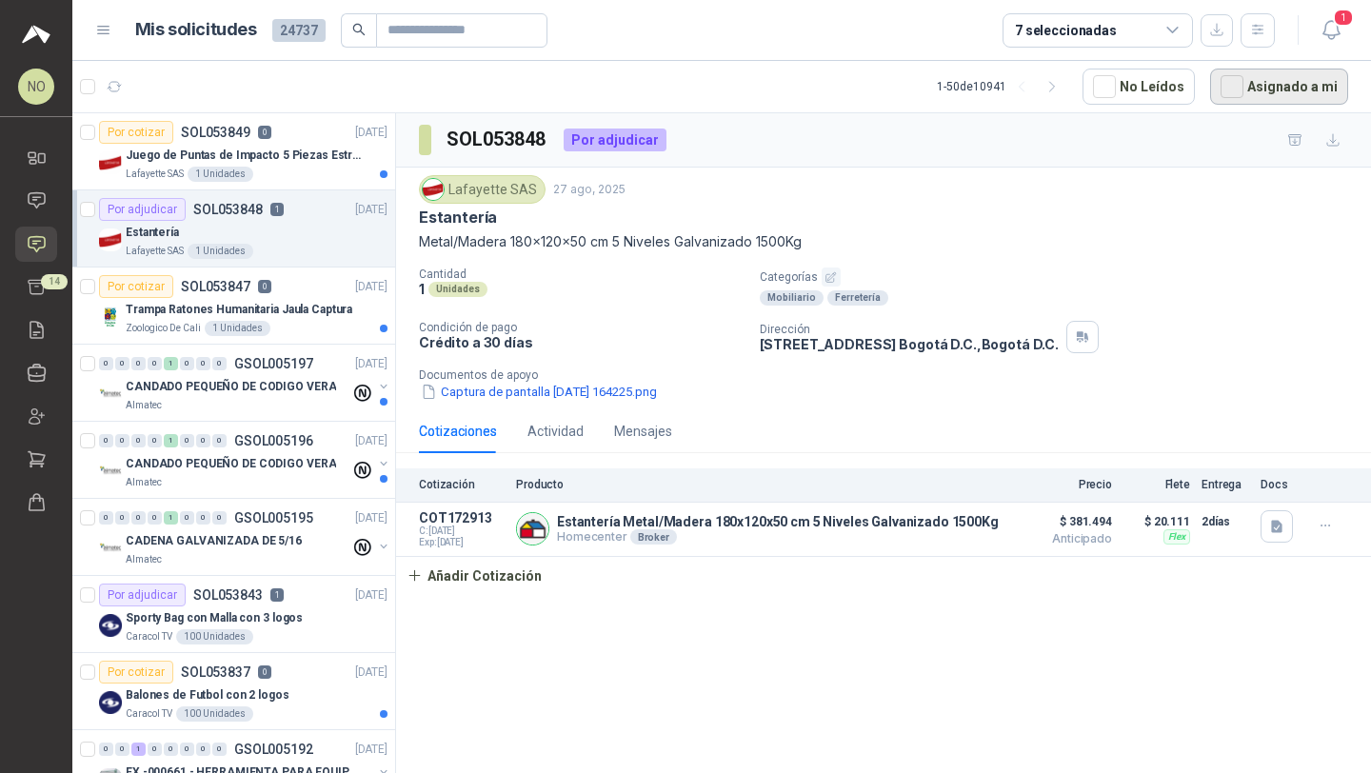
click at [1294, 94] on button "Asignado a mi" at bounding box center [1279, 87] width 138 height 36
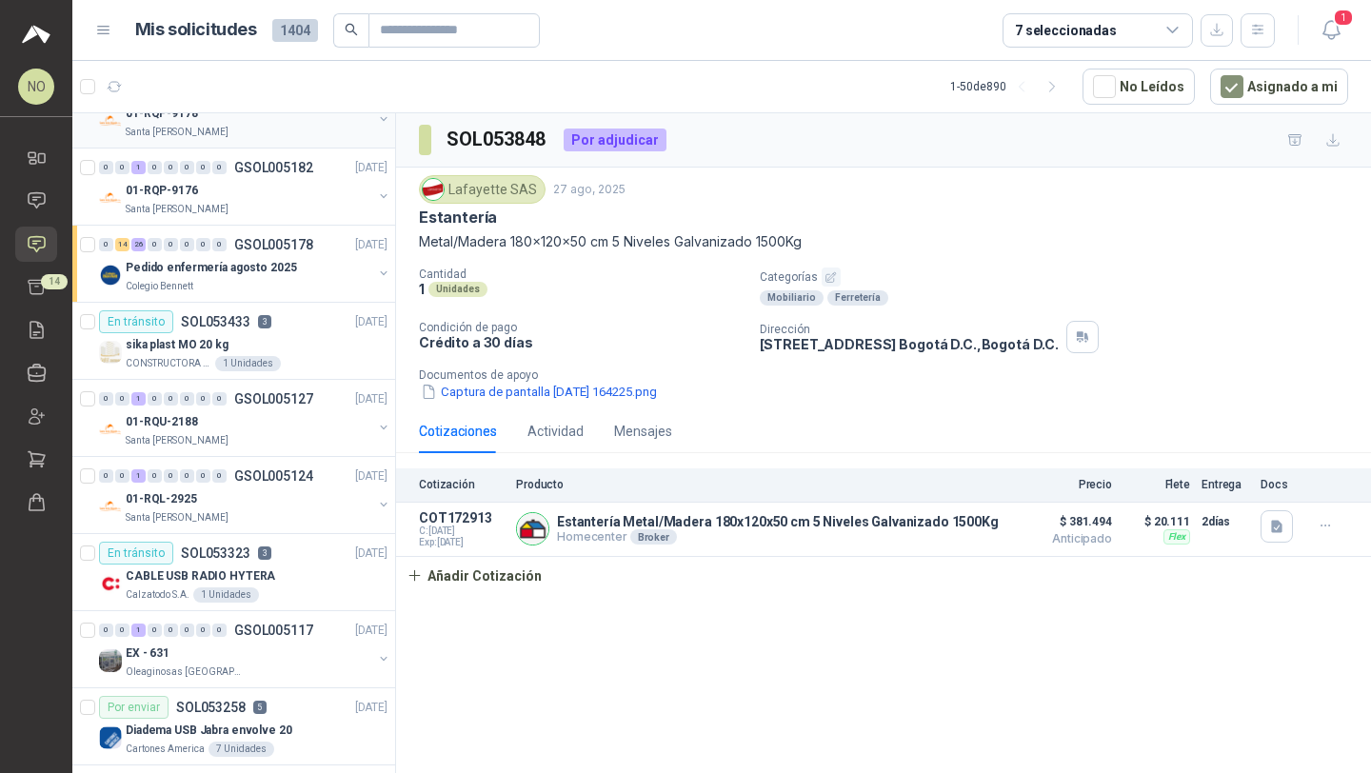
scroll to position [120, 0]
click at [242, 261] on p "Pedido enfermería agosto 2025" at bounding box center [211, 267] width 171 height 18
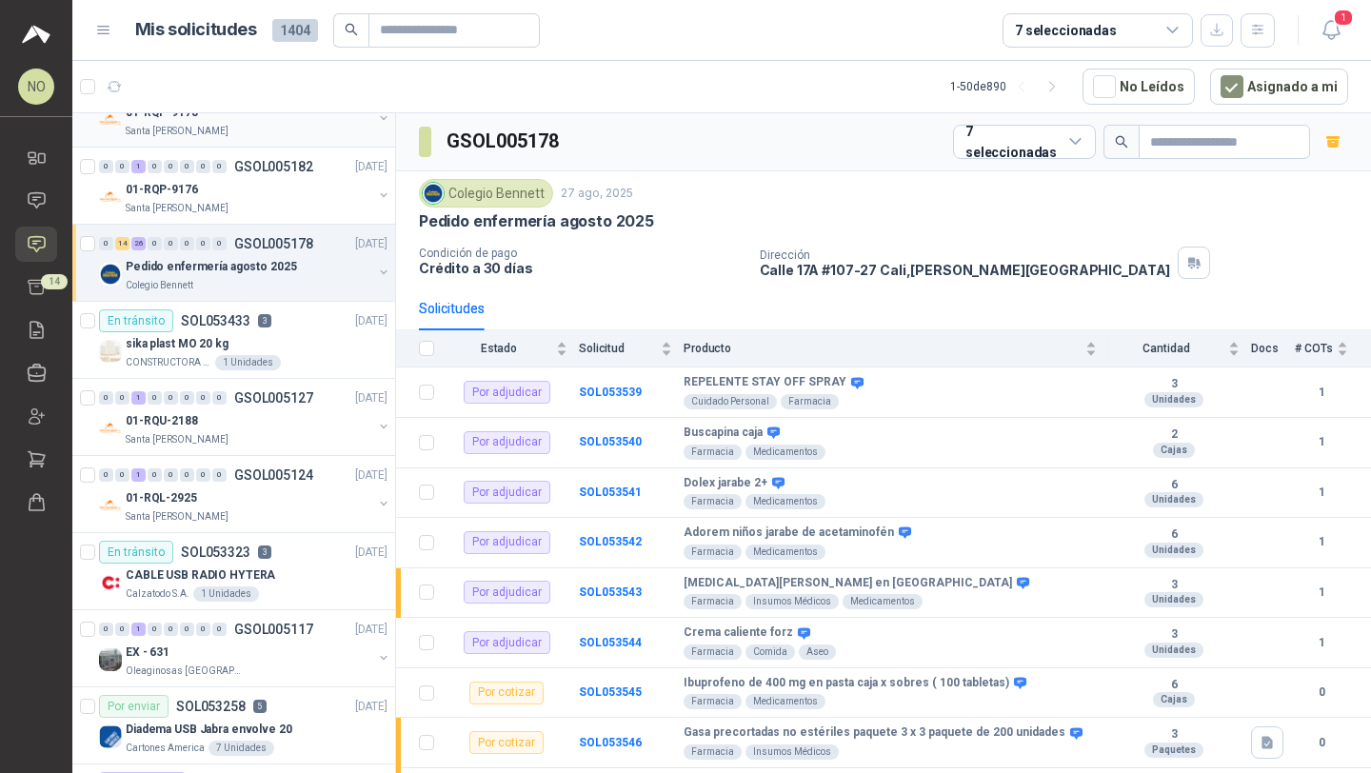
scroll to position [265, 0]
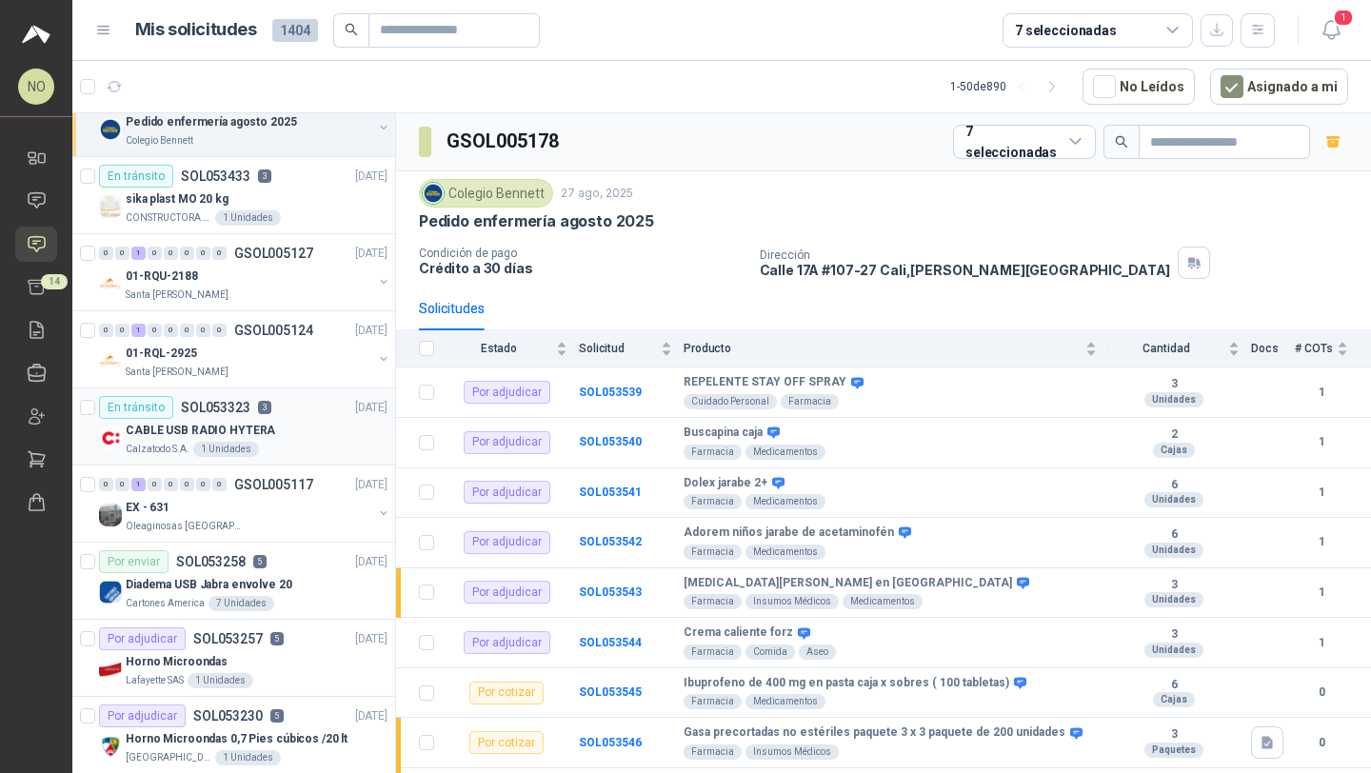
click at [291, 432] on div "CABLE USB RADIO HYTERA" at bounding box center [257, 430] width 262 height 23
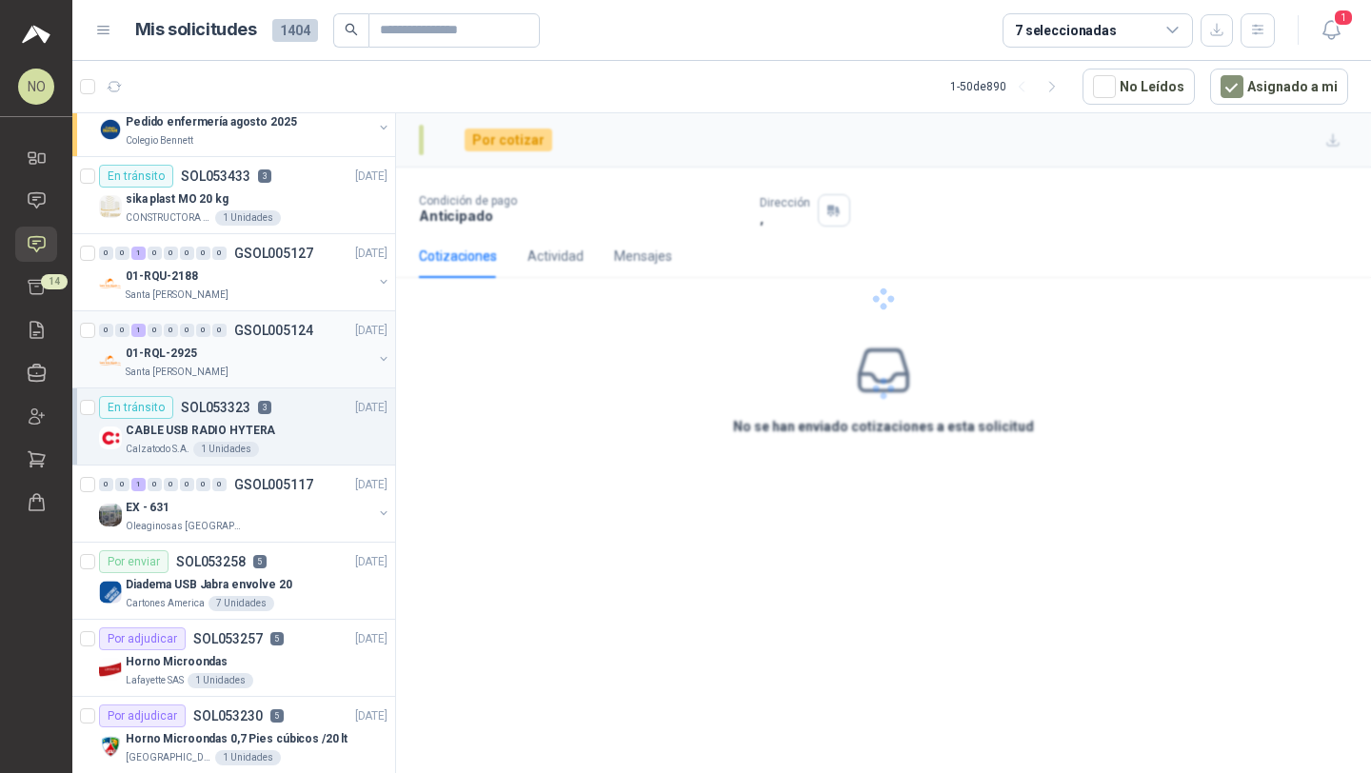
click at [272, 334] on p "GSOL005124" at bounding box center [273, 330] width 79 height 13
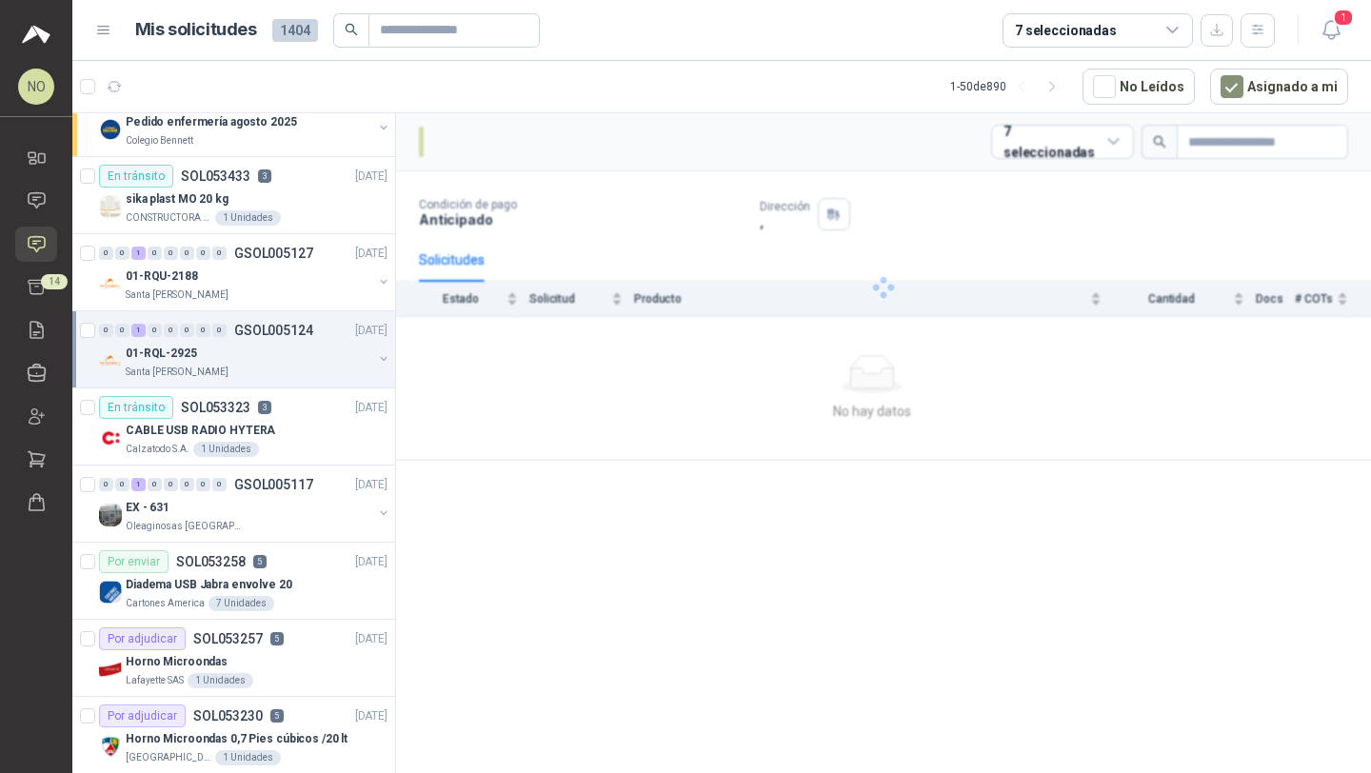
click at [272, 334] on p "GSOL005124" at bounding box center [273, 330] width 79 height 13
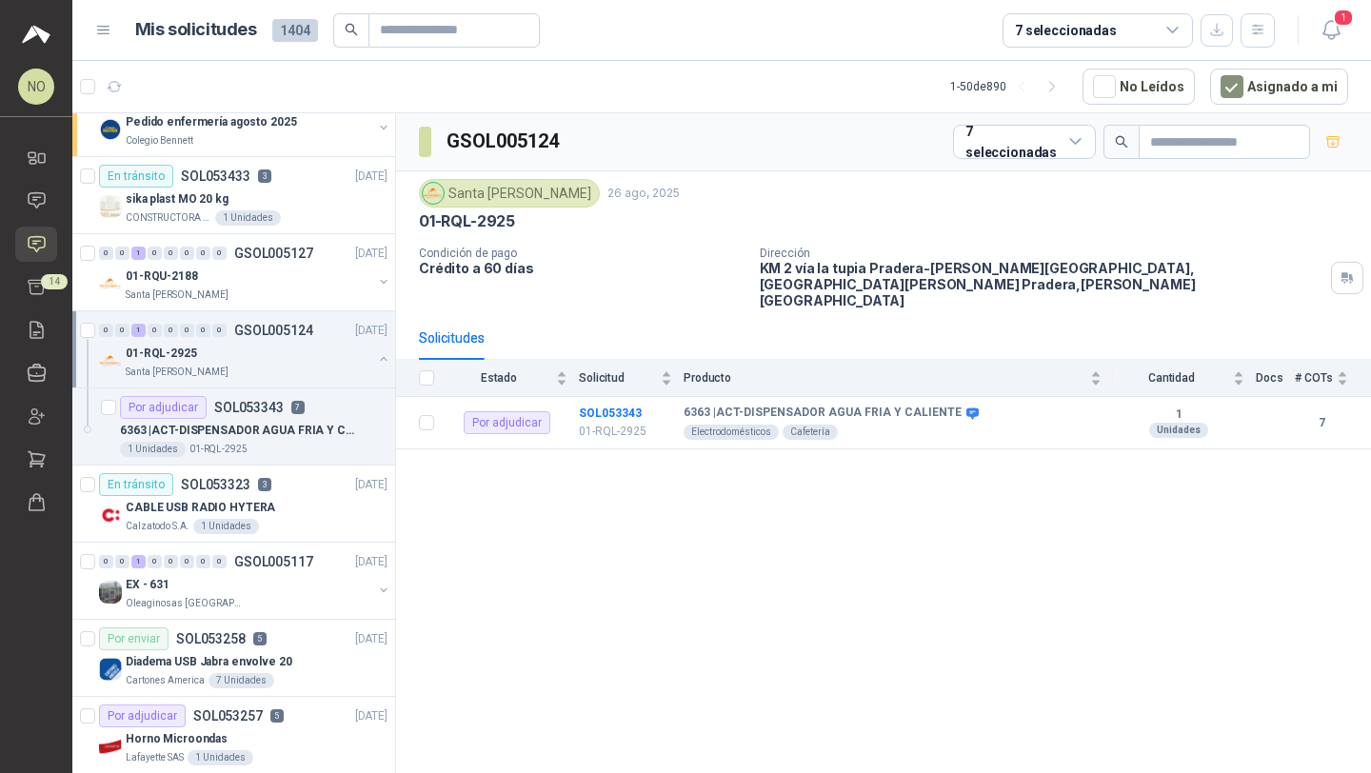
click at [272, 334] on p "GSOL005124" at bounding box center [273, 330] width 79 height 13
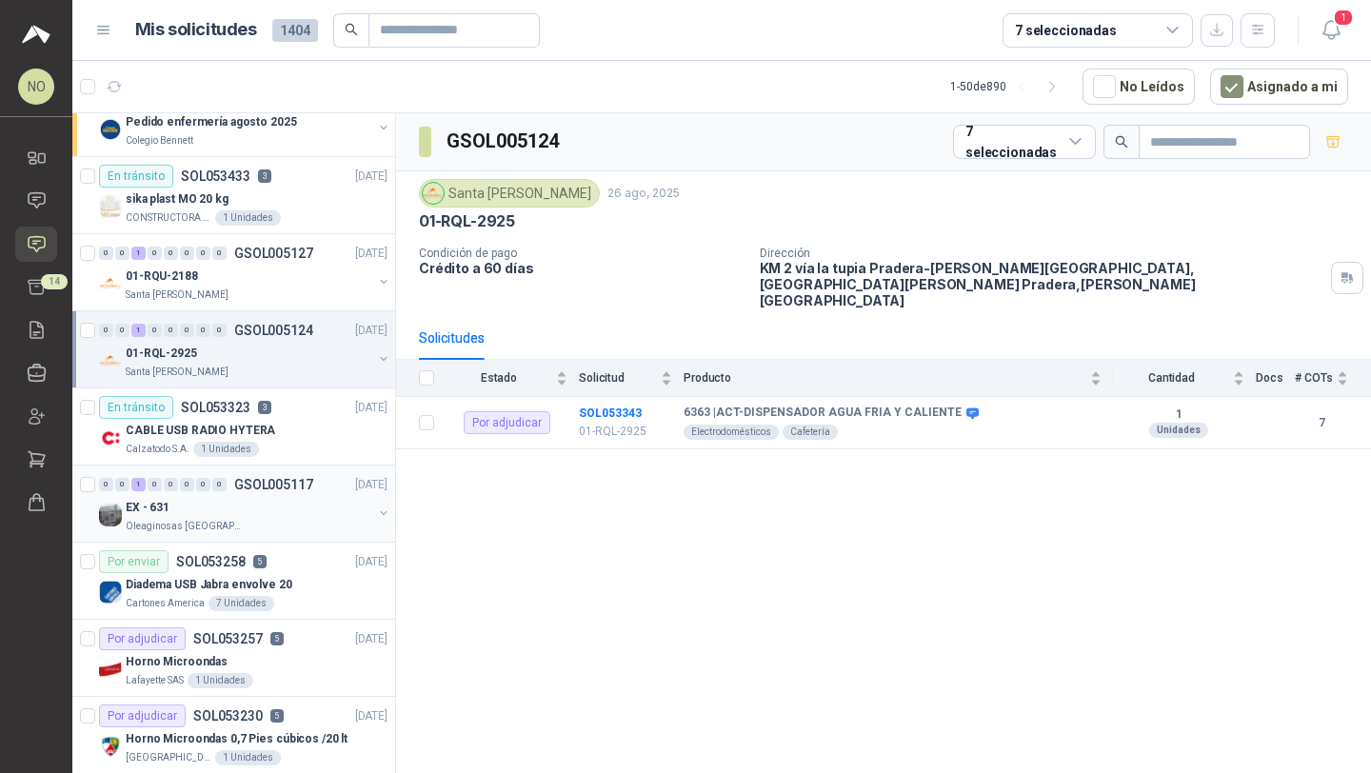
scroll to position [385, 0]
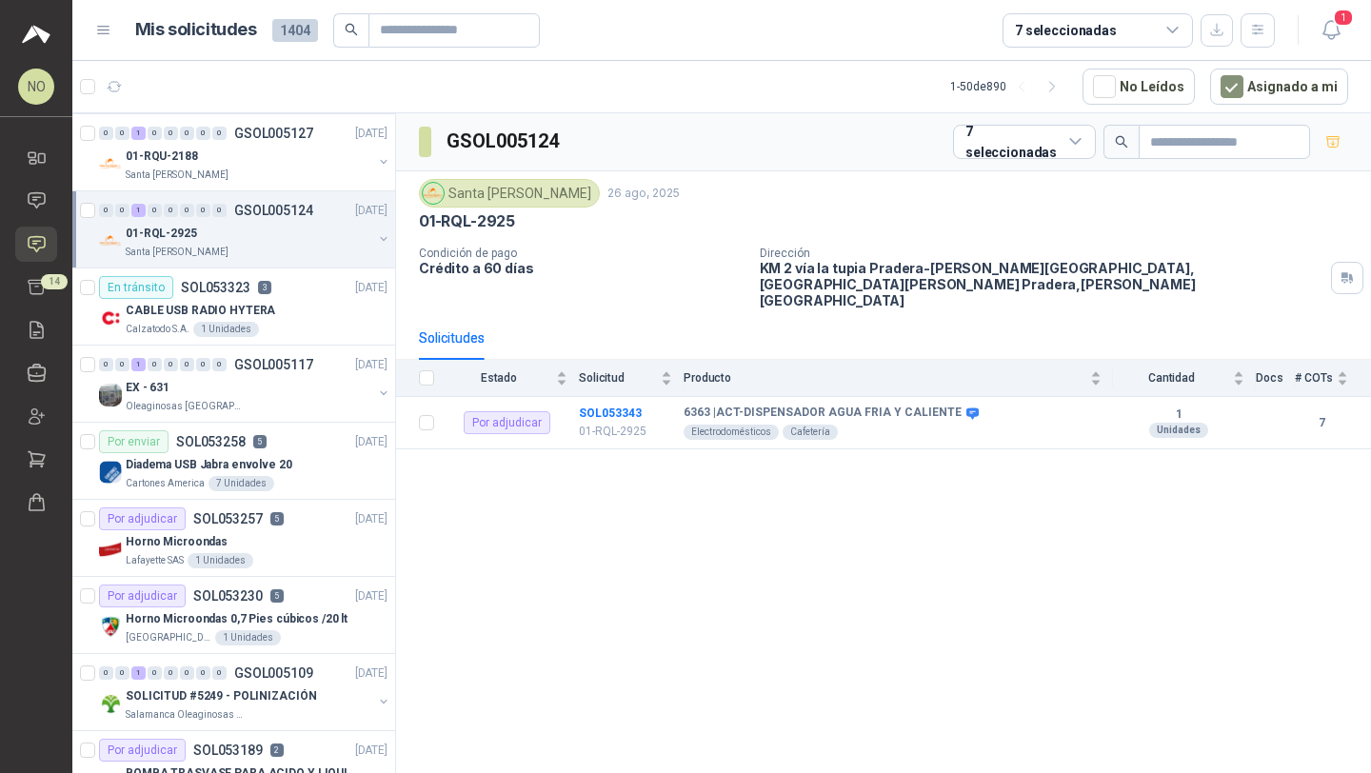
click at [922, 19] on article "Mis solicitudes 1404 7 seleccionadas" at bounding box center [705, 30] width 1141 height 34
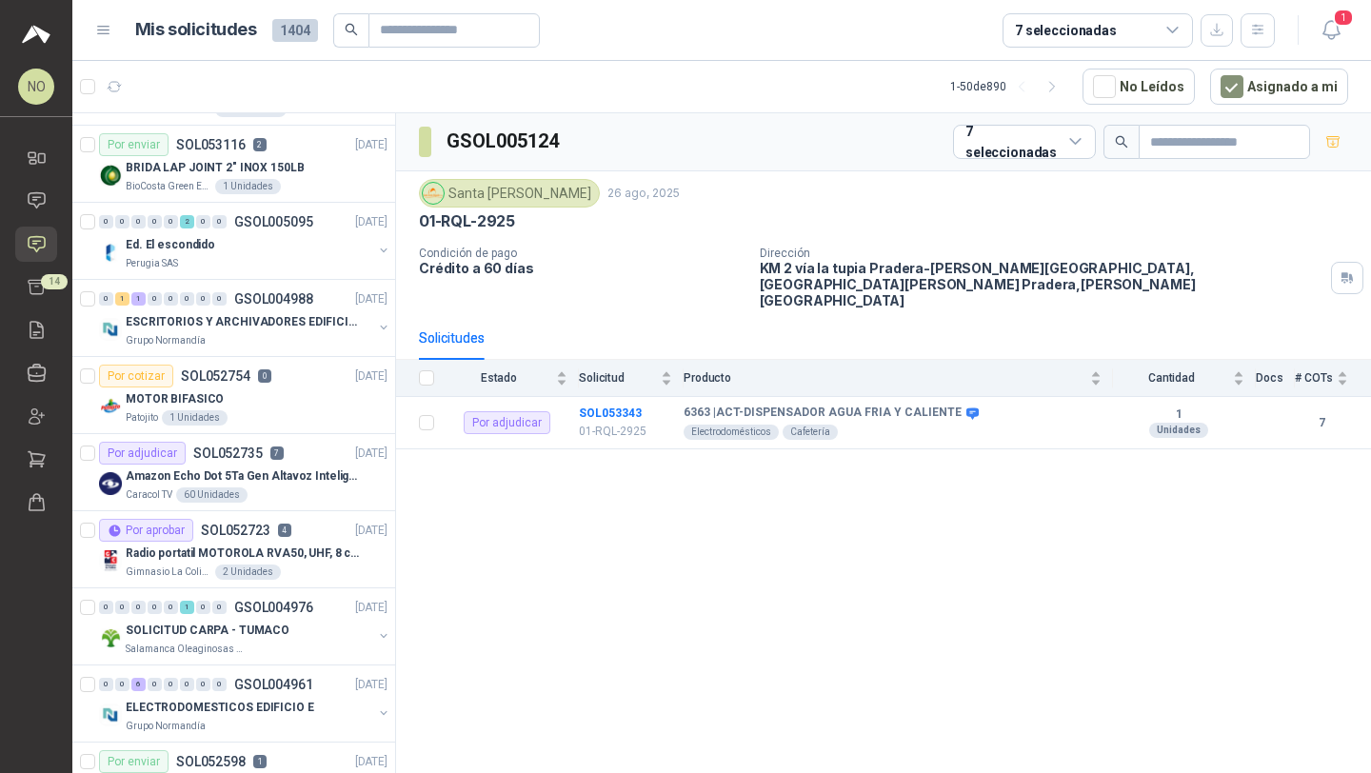
scroll to position [1612, 0]
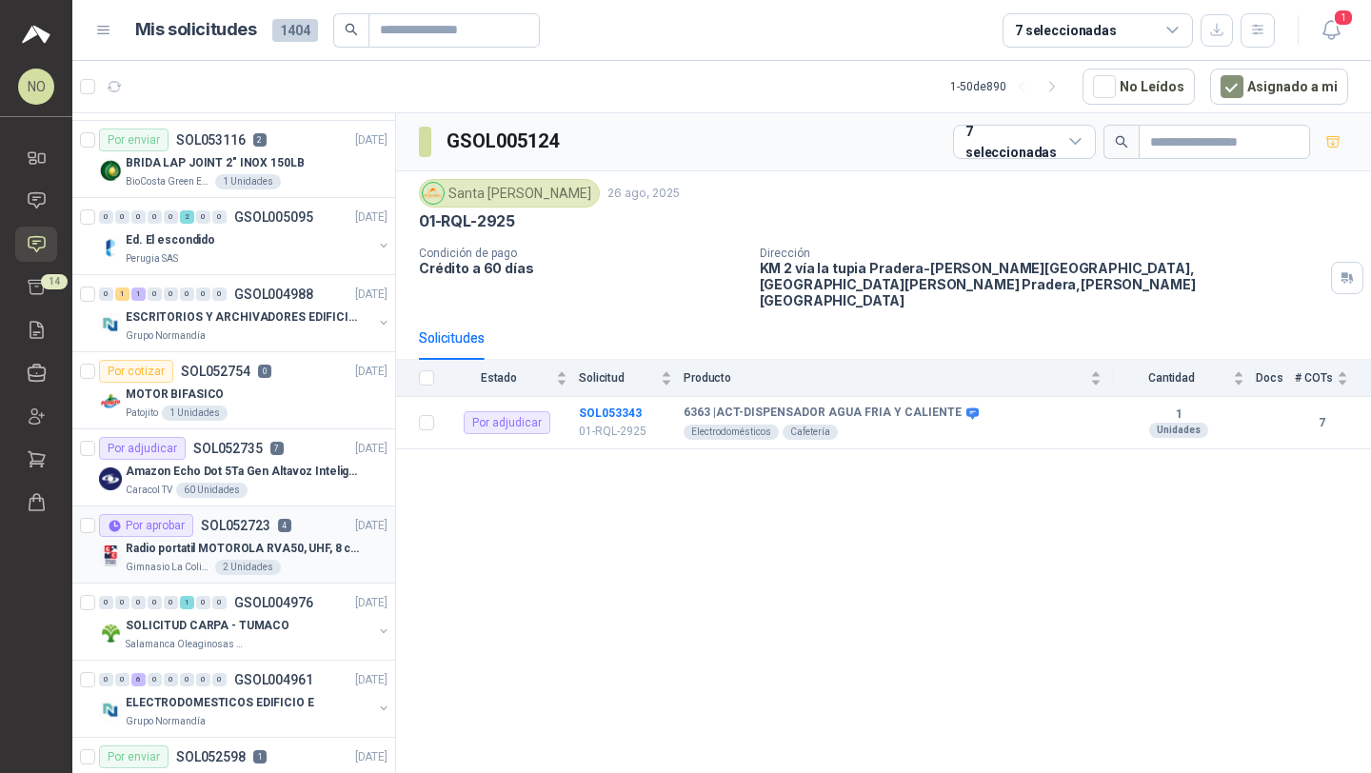
click at [283, 532] on div "Por aprobar SOL052723 4" at bounding box center [195, 525] width 192 height 23
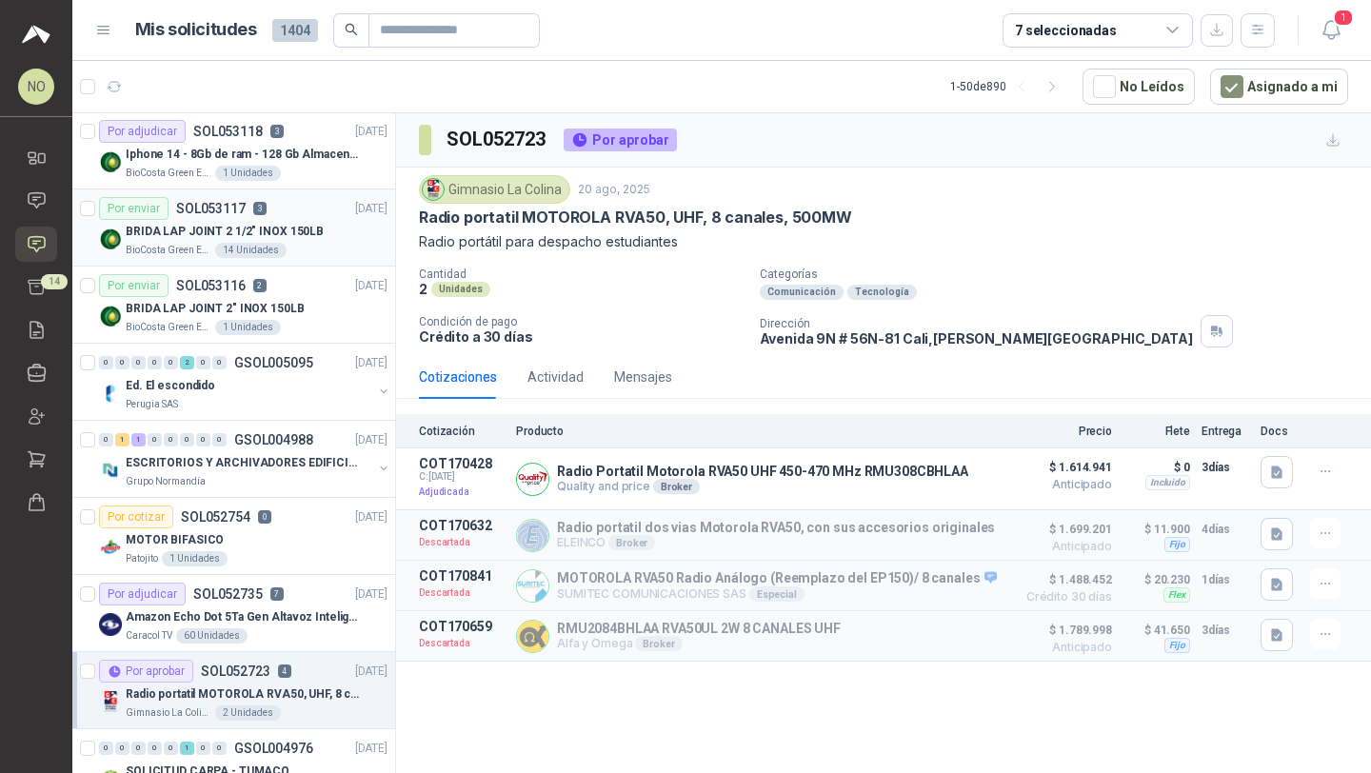
scroll to position [1480, 0]
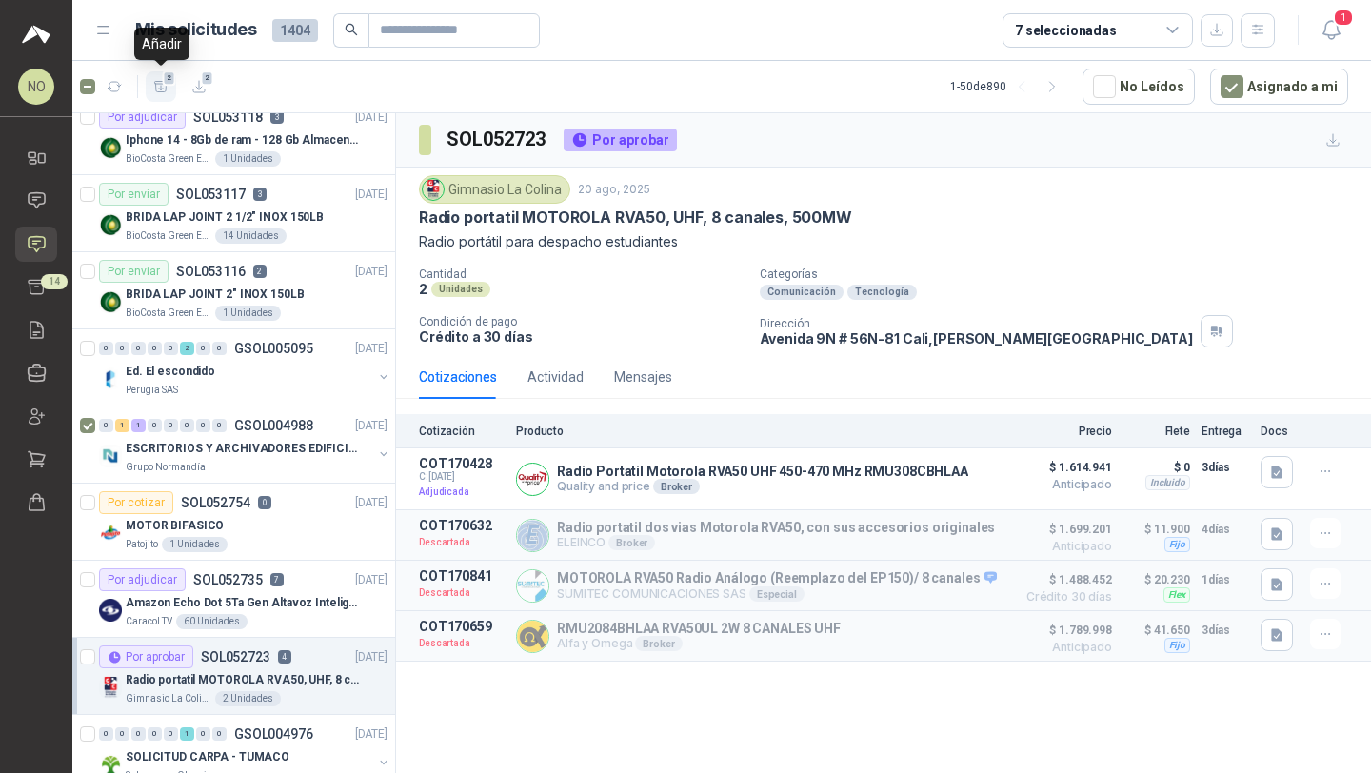
click at [169, 83] on span "2" at bounding box center [169, 77] width 13 height 15
click at [51, 286] on span "16" at bounding box center [54, 281] width 27 height 15
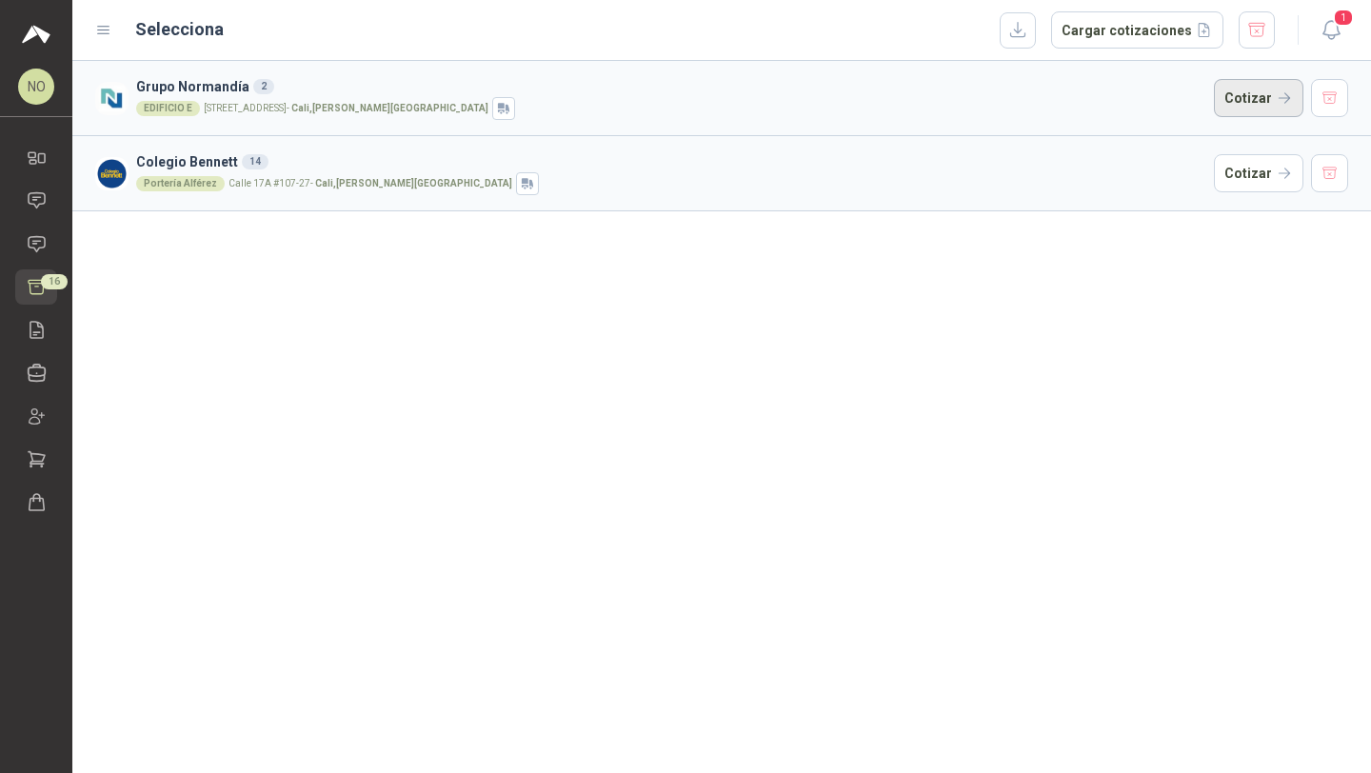
click at [1234, 94] on button "Cotizar" at bounding box center [1258, 98] width 89 height 38
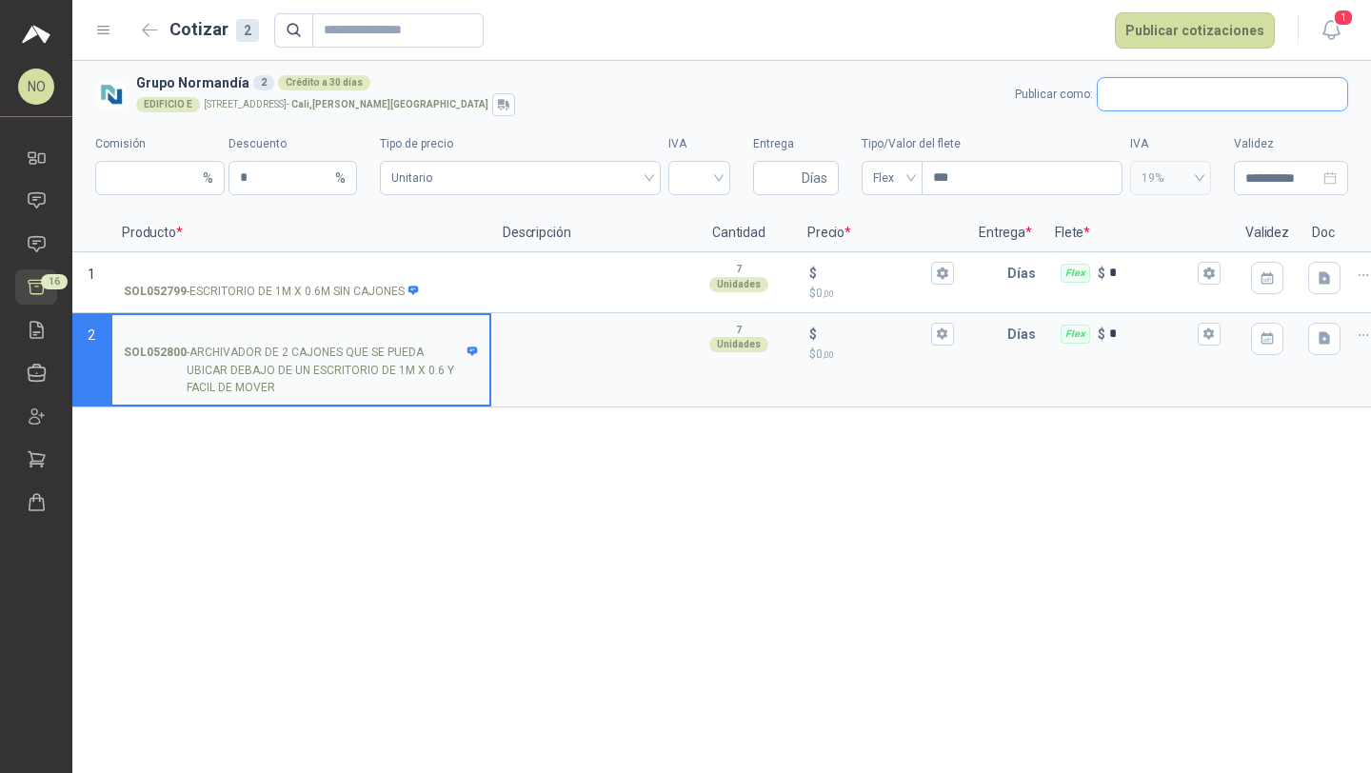
click at [1129, 95] on input "text" at bounding box center [1222, 94] width 249 height 32
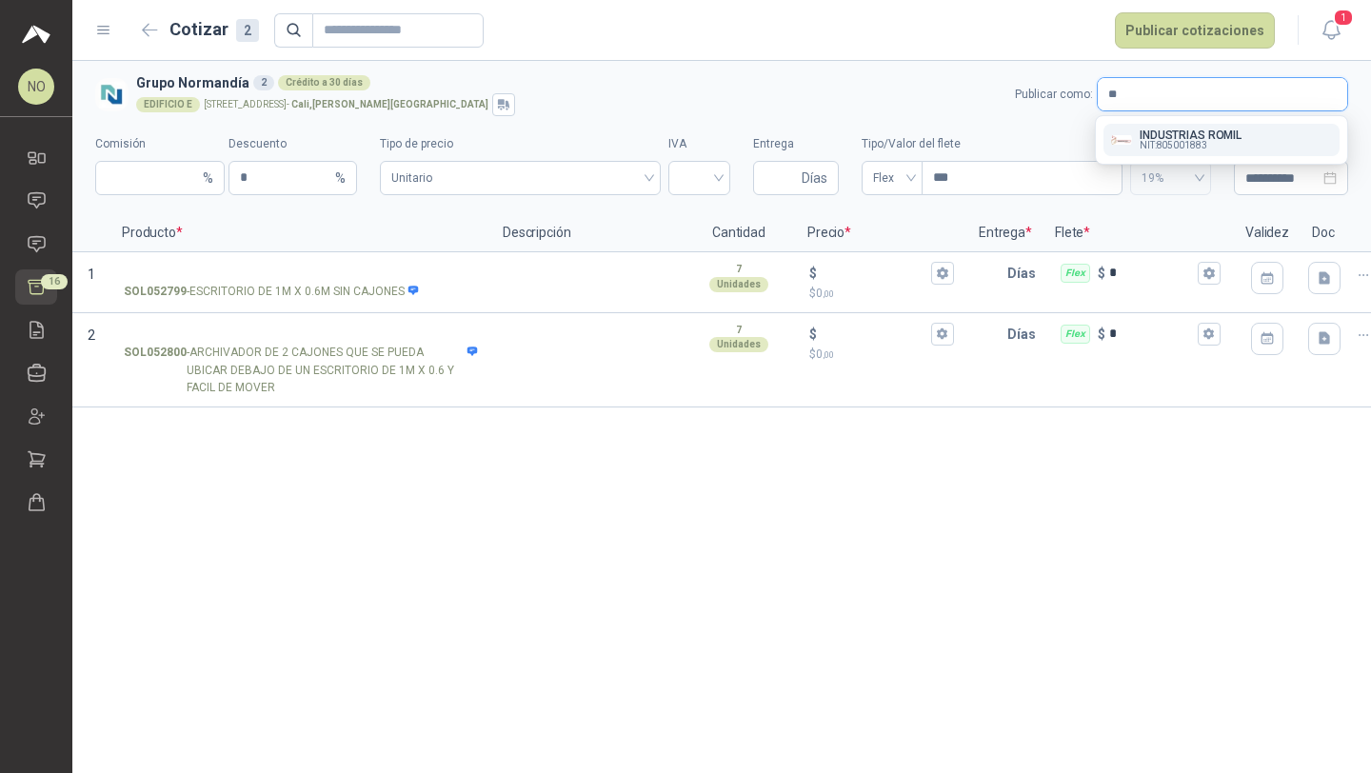
type input "*"
type input "**********"
click at [828, 109] on div "EDIFICIO E [STREET_ADDRESS][PERSON_NAME]" at bounding box center [571, 104] width 871 height 23
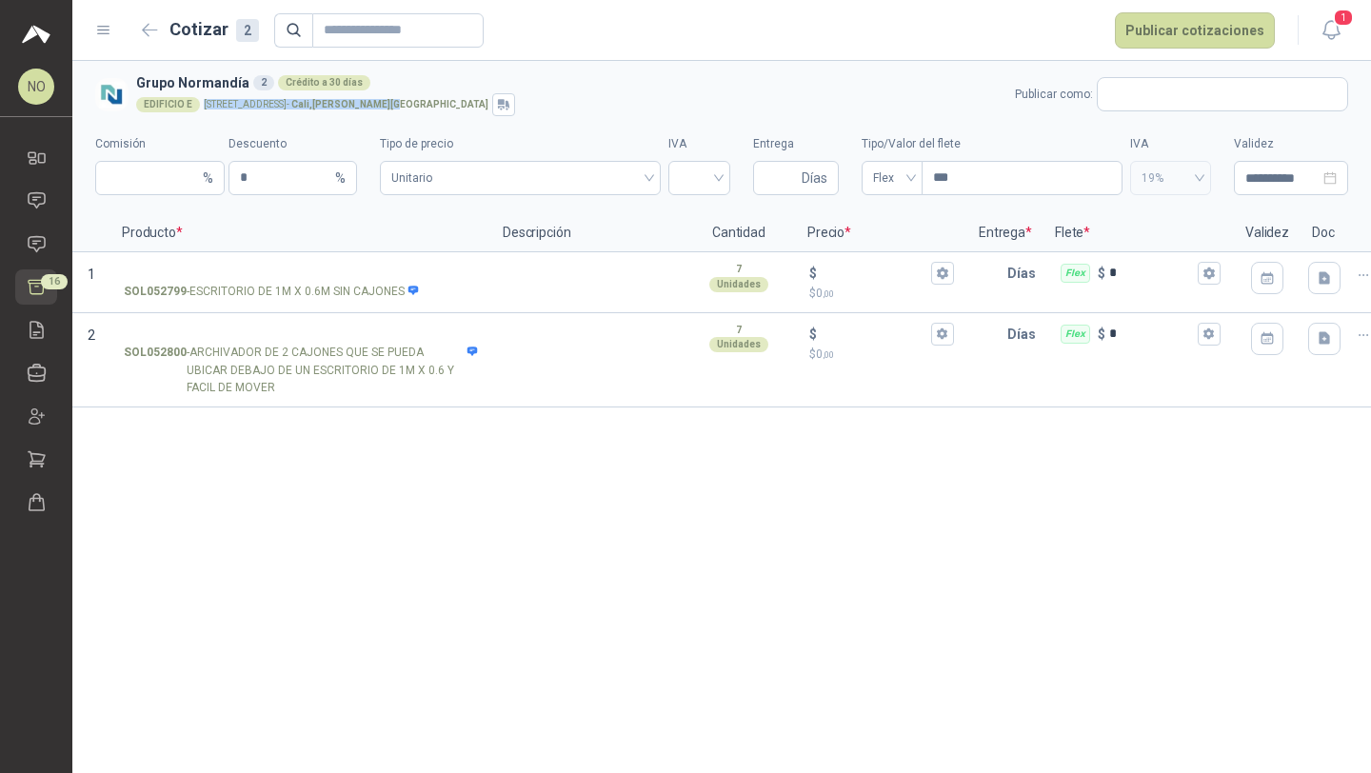
drag, startPoint x: 200, startPoint y: 105, endPoint x: 337, endPoint y: 109, distance: 137.2
click at [337, 109] on p "[STREET_ADDRESS][PERSON_NAME]" at bounding box center [346, 105] width 285 height 10
click at [37, 246] on icon at bounding box center [37, 244] width 20 height 20
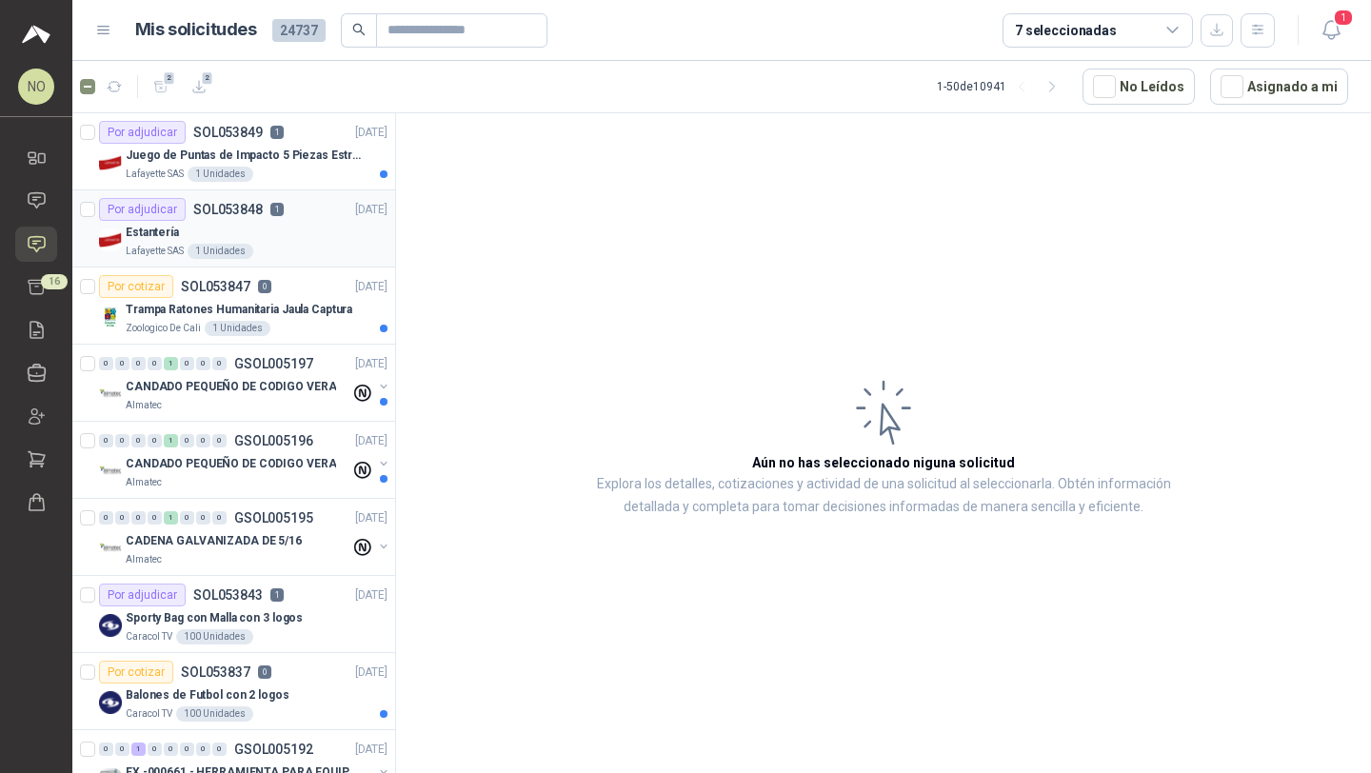
click at [251, 223] on div "Estantería" at bounding box center [257, 232] width 262 height 23
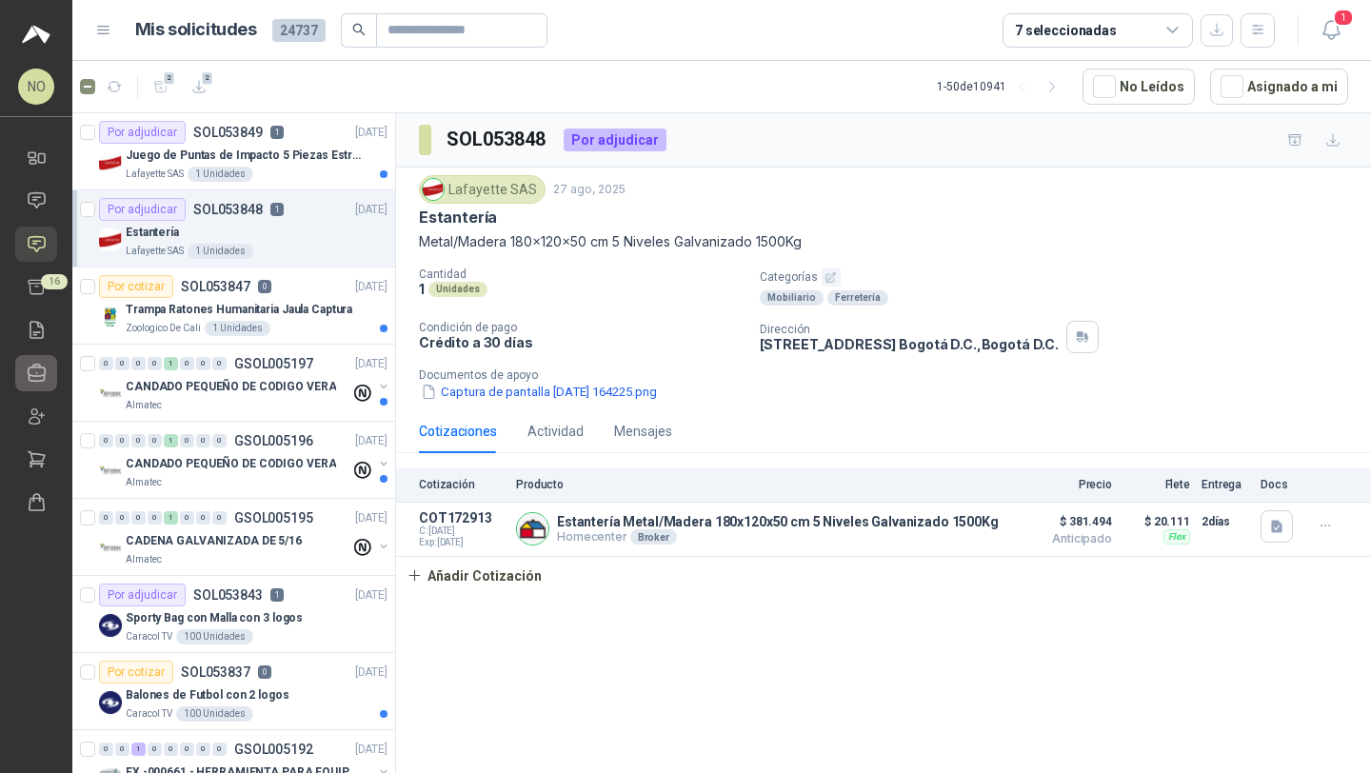
click at [40, 375] on icon at bounding box center [37, 373] width 20 height 20
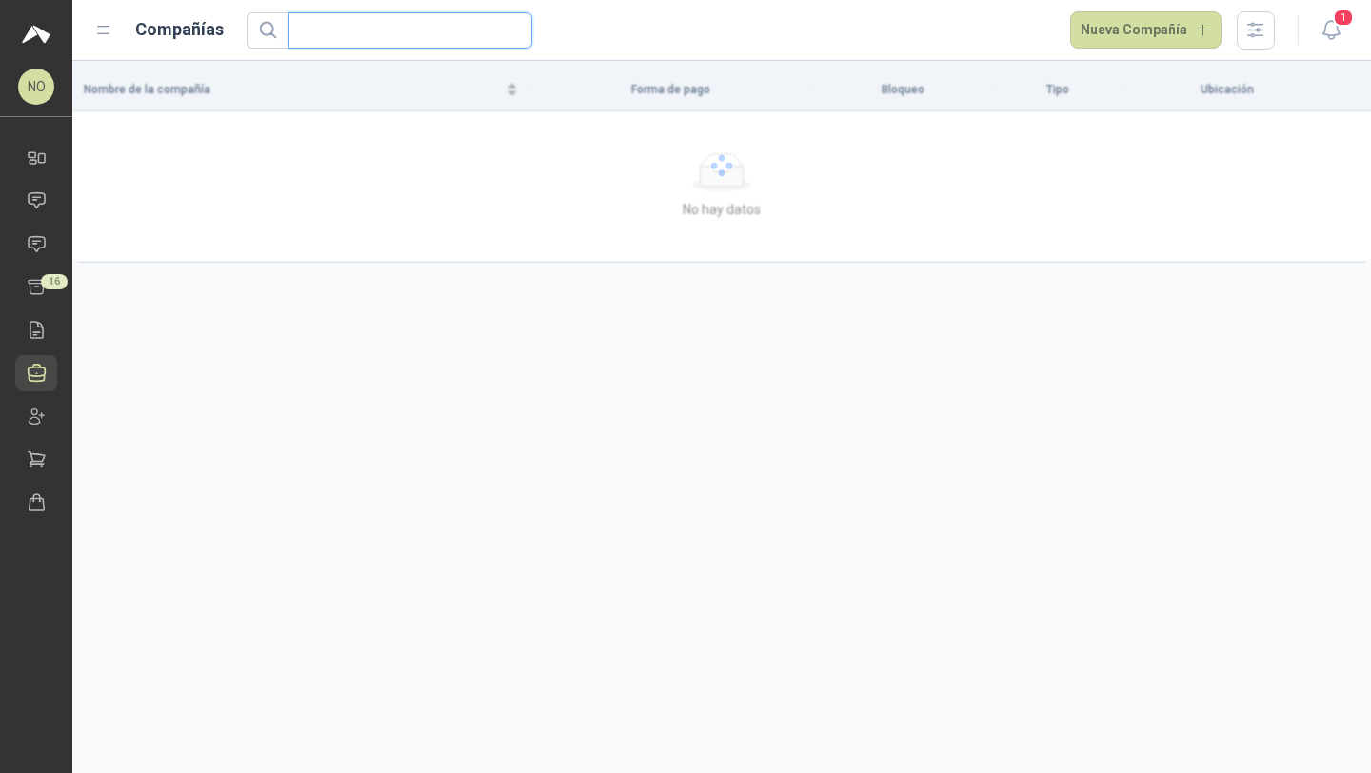
click at [450, 35] on input "text" at bounding box center [403, 30] width 206 height 34
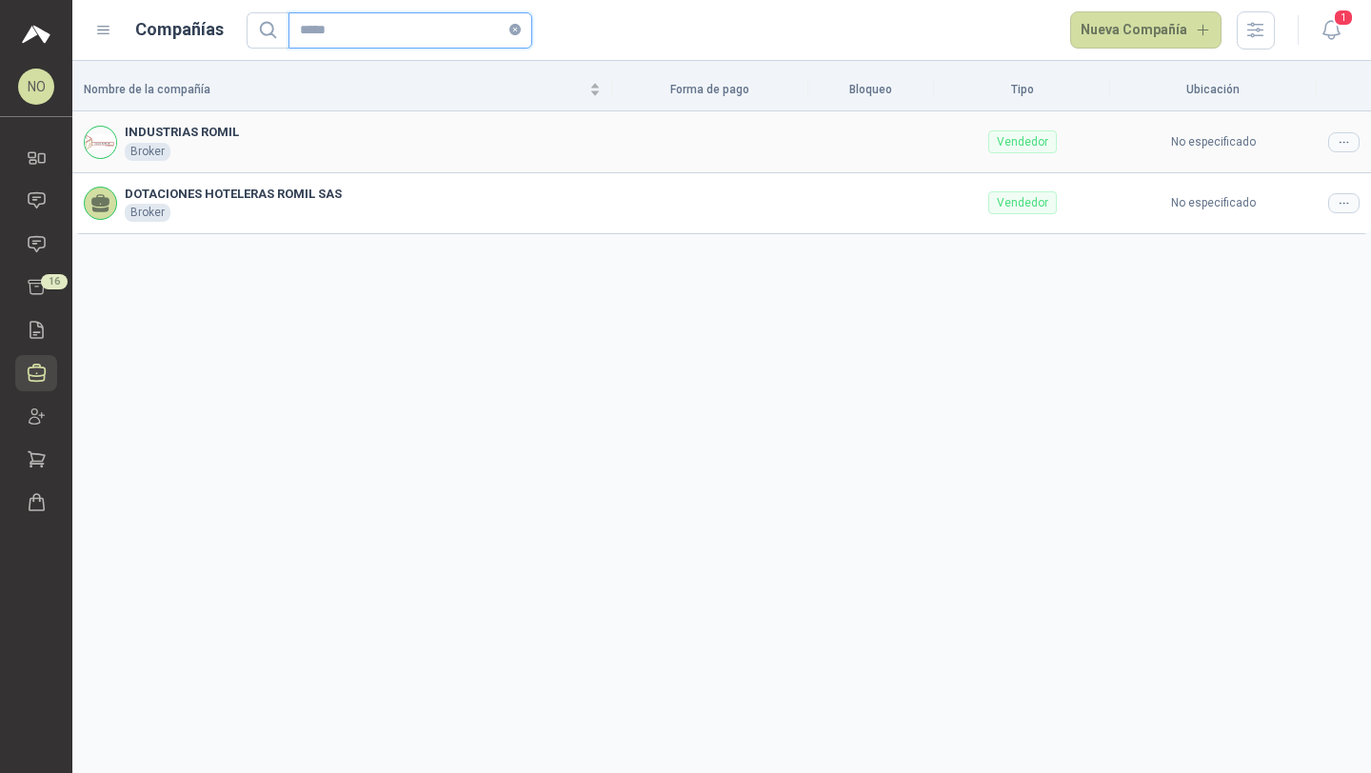
type input "*****"
click at [1338, 140] on icon at bounding box center [1344, 142] width 14 height 14
click at [1293, 171] on span "Editar compañía" at bounding box center [1295, 175] width 98 height 21
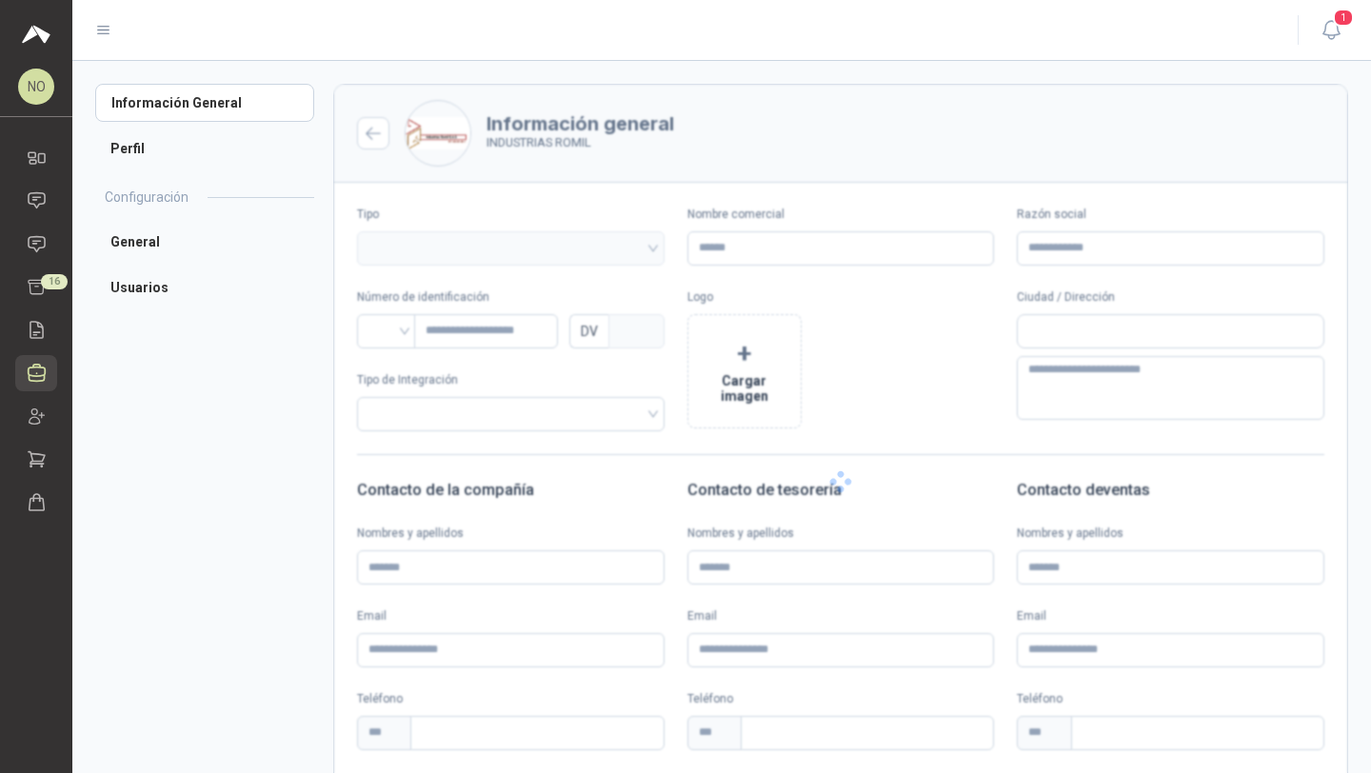
type input "**********"
click at [434, 137] on img at bounding box center [438, 133] width 65 height 65
click at [37, 234] on icon at bounding box center [37, 244] width 20 height 20
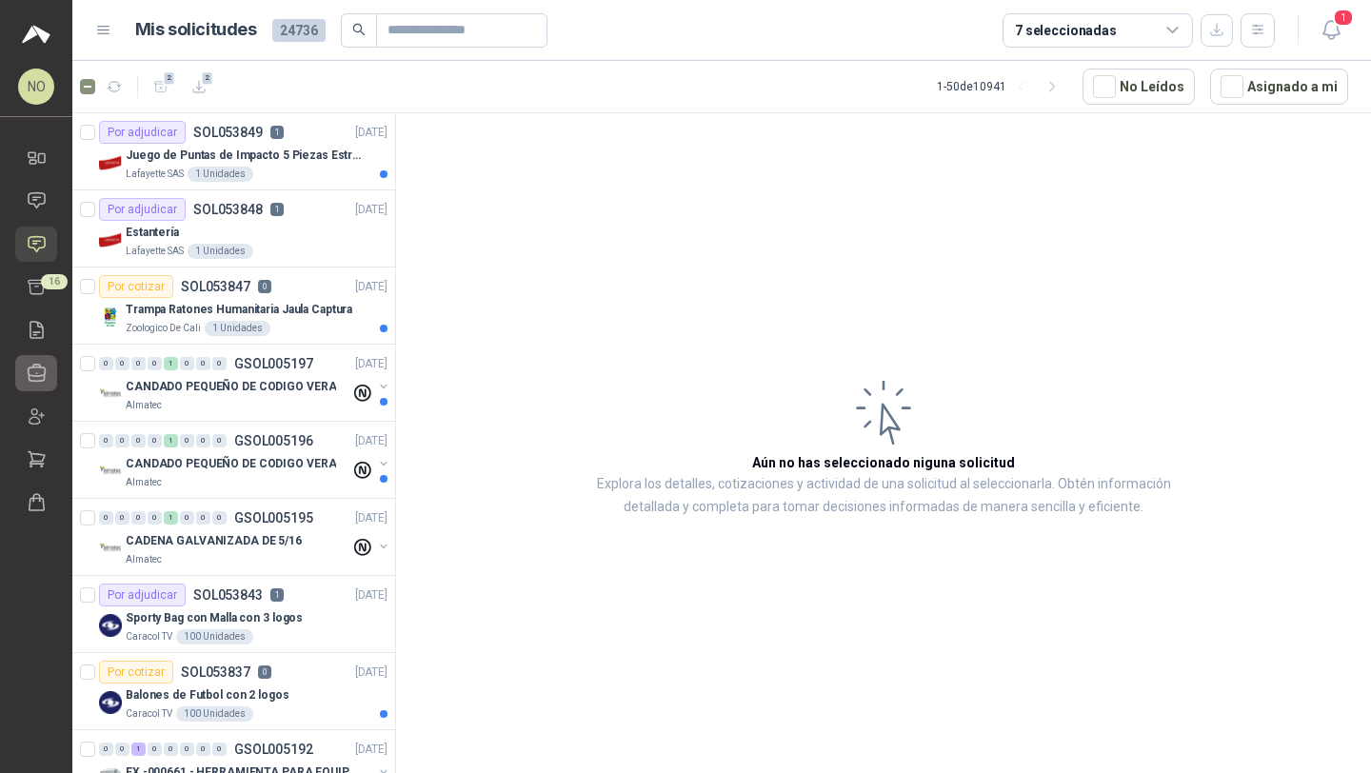
click at [41, 378] on icon at bounding box center [37, 373] width 20 height 20
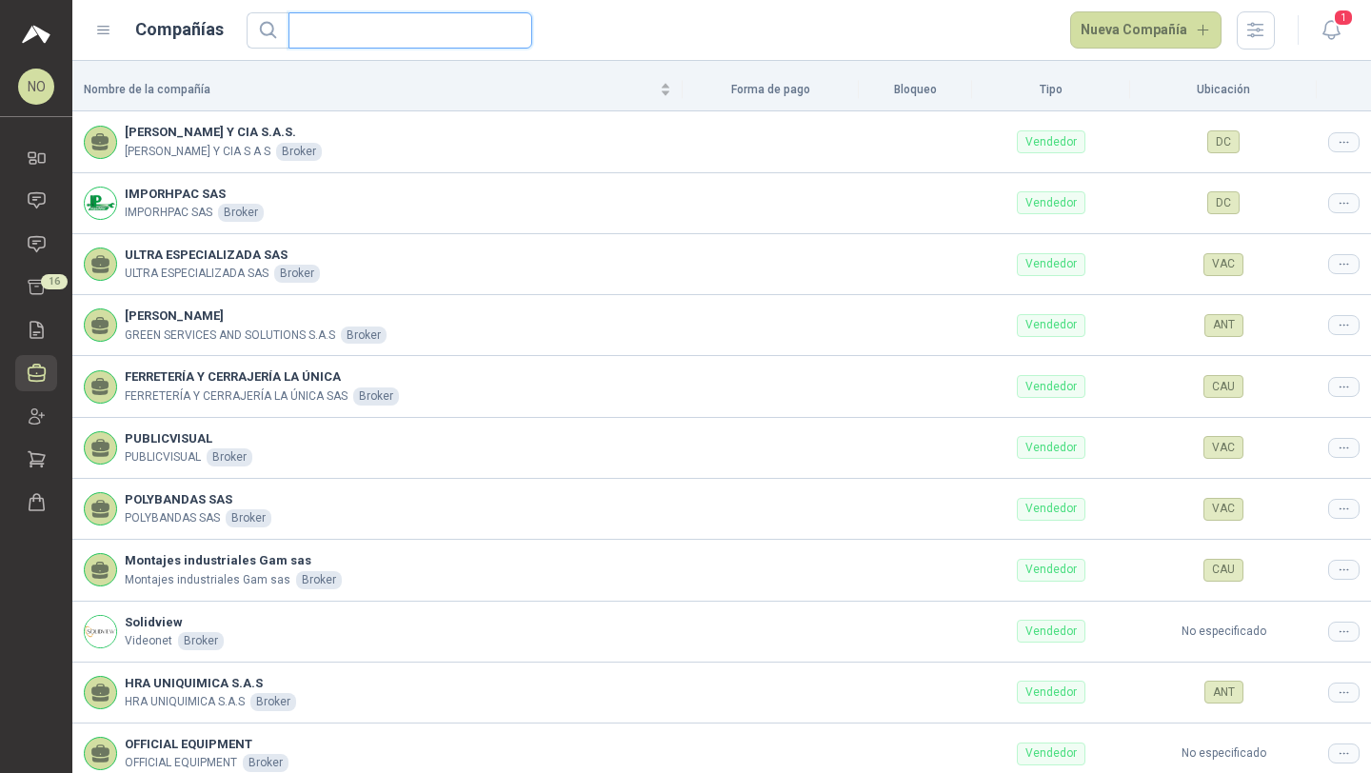
click at [430, 33] on input "text" at bounding box center [403, 30] width 206 height 34
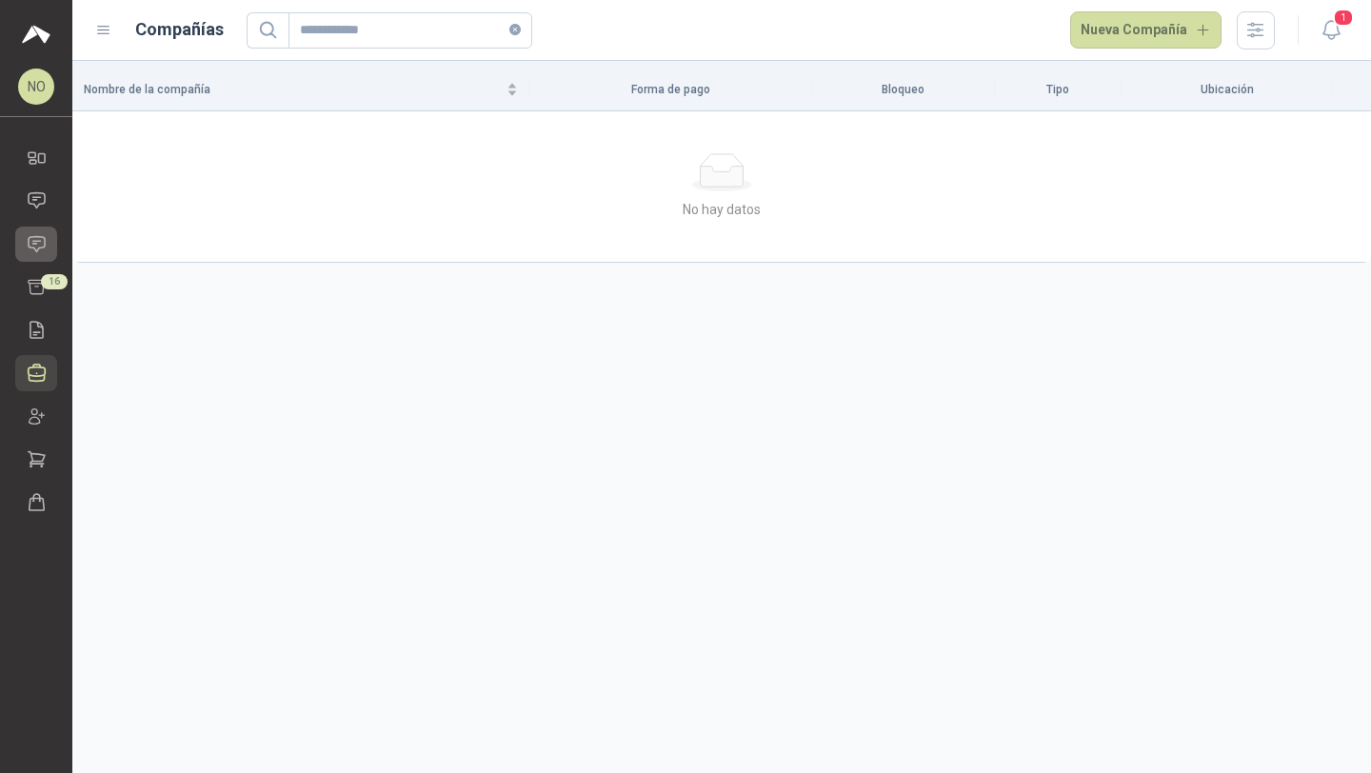
click at [41, 239] on icon at bounding box center [37, 244] width 20 height 20
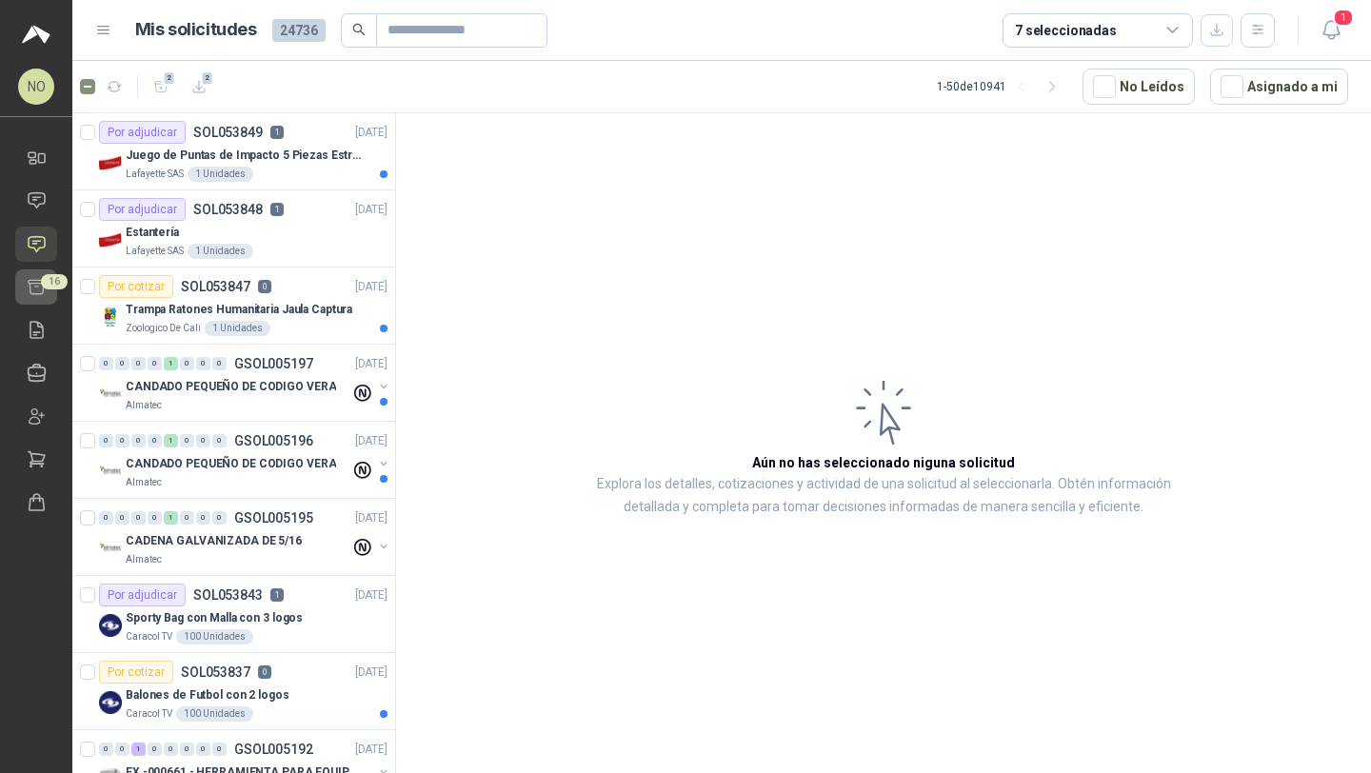
click at [27, 294] on icon at bounding box center [37, 287] width 20 height 20
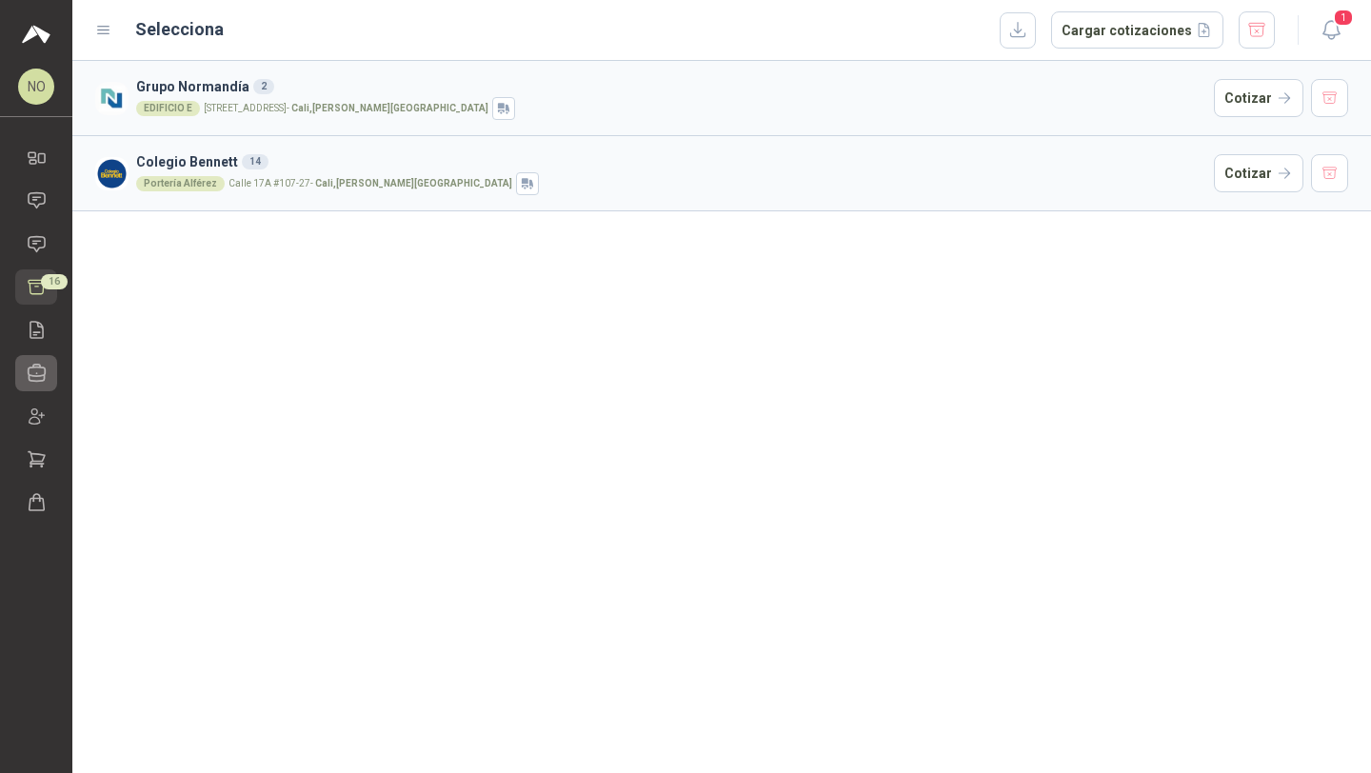
click at [36, 367] on icon at bounding box center [37, 373] width 17 height 17
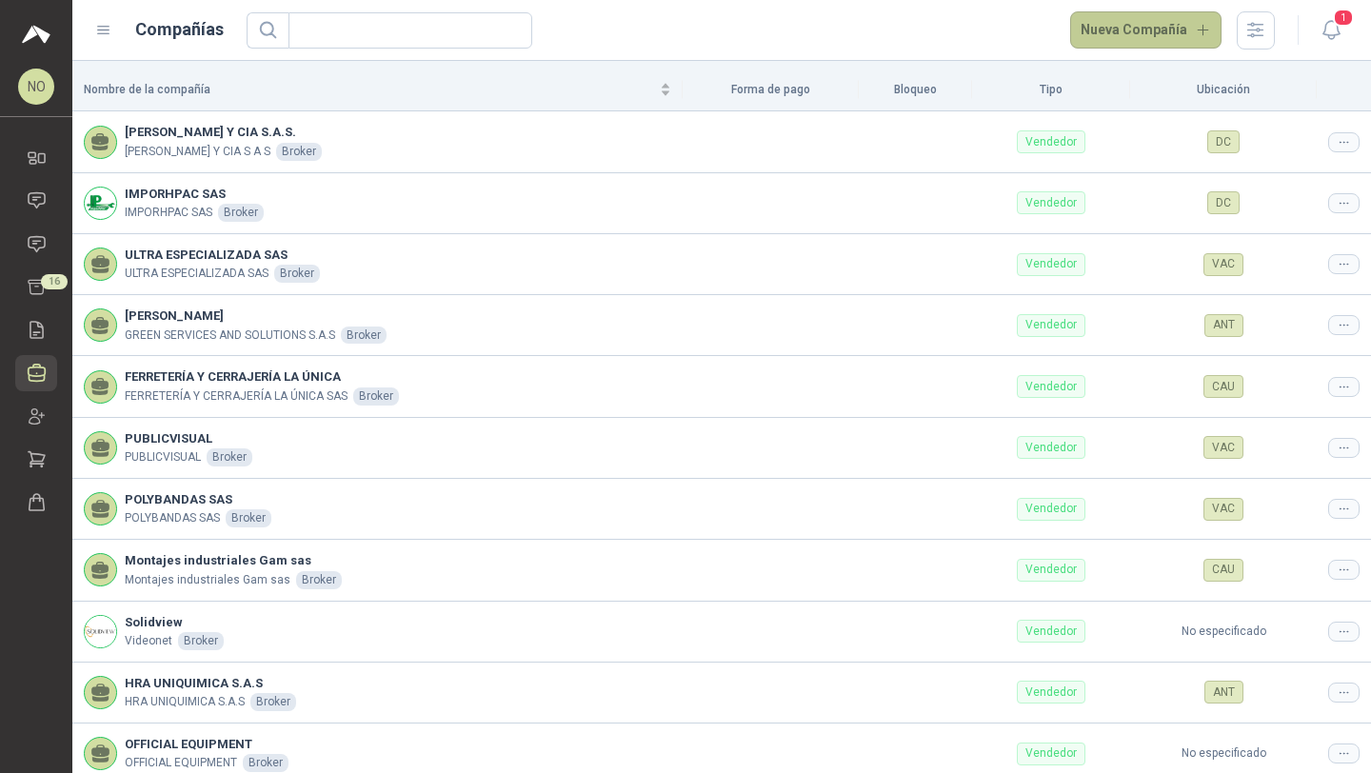
click at [1154, 33] on button "Nueva Compañía" at bounding box center [1146, 30] width 152 height 38
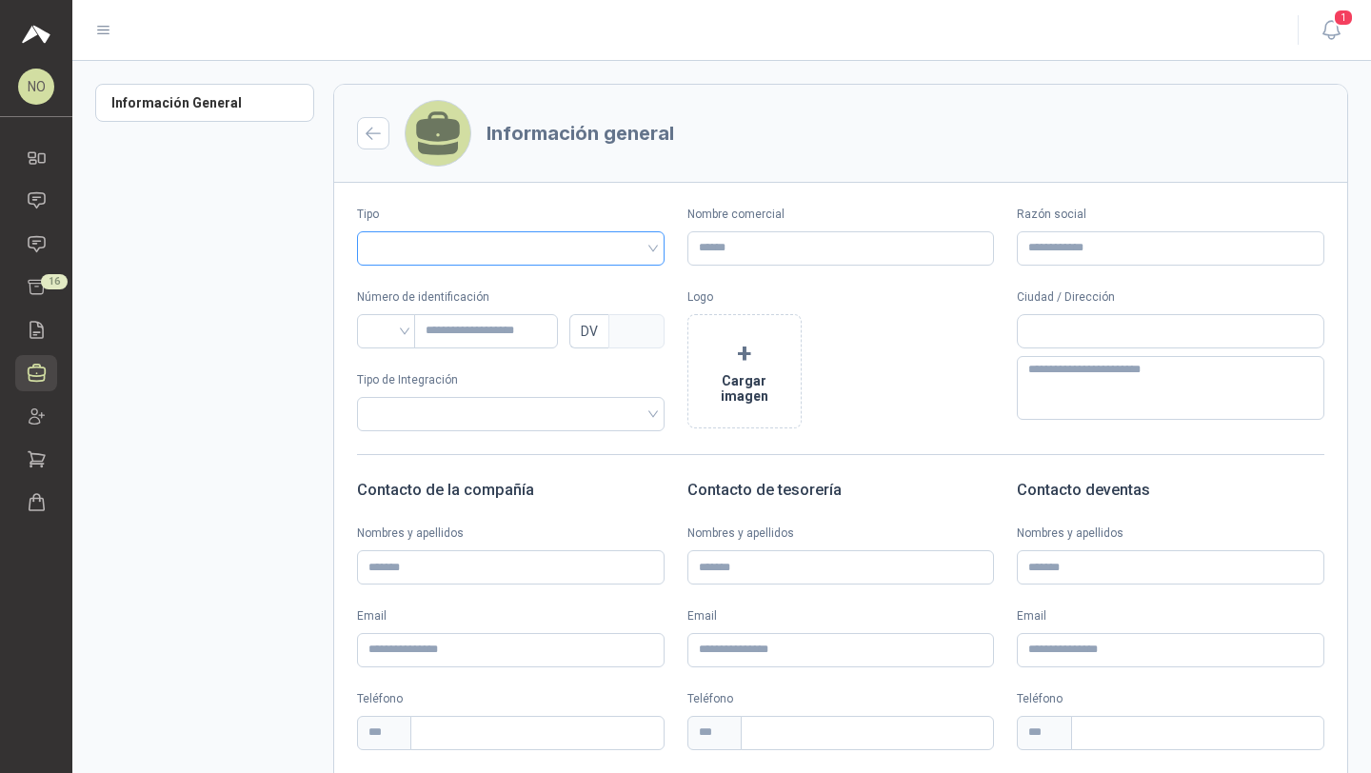
click at [525, 243] on input "search" at bounding box center [510, 246] width 285 height 29
click at [460, 321] on div "Vendedor" at bounding box center [507, 318] width 271 height 21
click at [724, 253] on input "Nombre comercial" at bounding box center [841, 248] width 308 height 34
click at [772, 355] on button "+ Cargar imagen" at bounding box center [744, 371] width 114 height 114
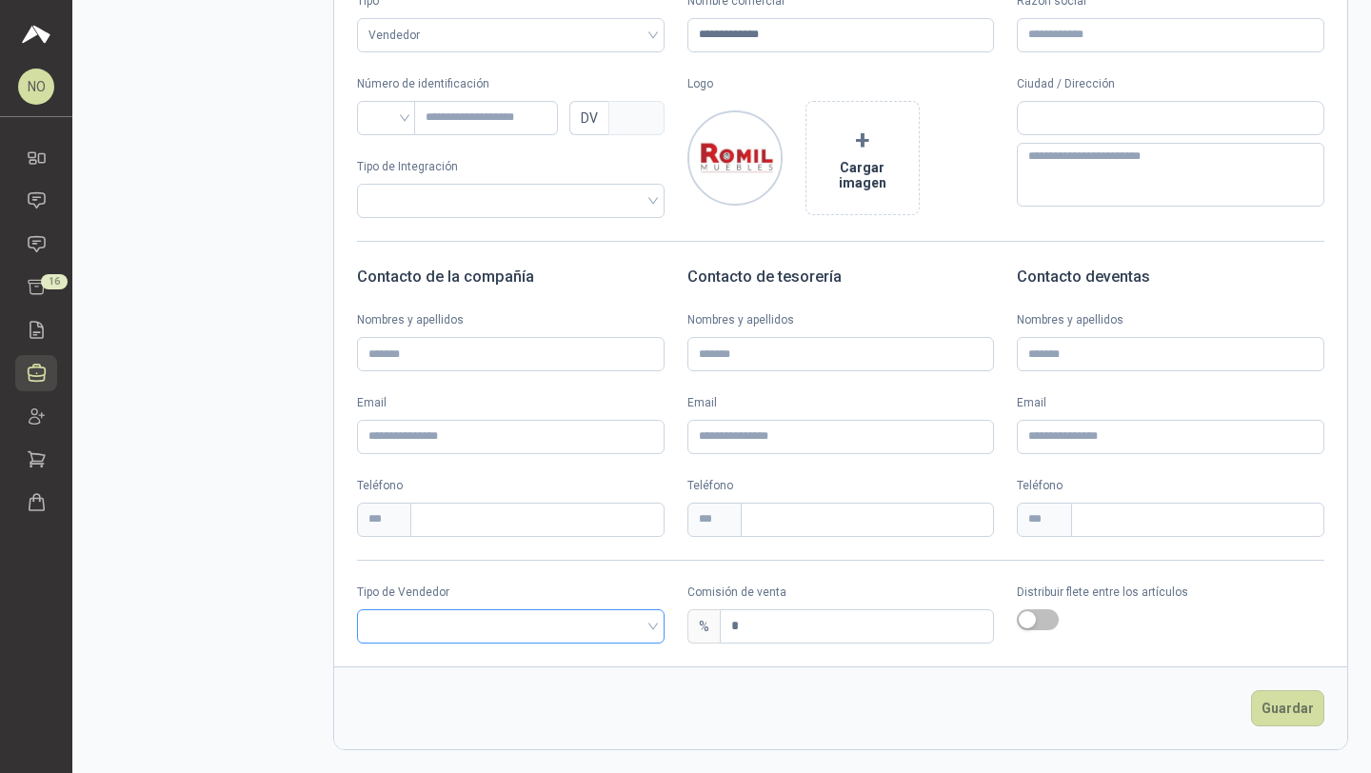
click at [589, 617] on input "search" at bounding box center [510, 624] width 285 height 29
click at [455, 699] on div "Broker" at bounding box center [507, 696] width 271 height 21
click at [766, 625] on input "*" at bounding box center [857, 626] width 273 height 32
click at [1075, 122] on input "text" at bounding box center [1171, 118] width 306 height 32
click at [1265, 713] on button "Guardar" at bounding box center [1287, 708] width 73 height 36
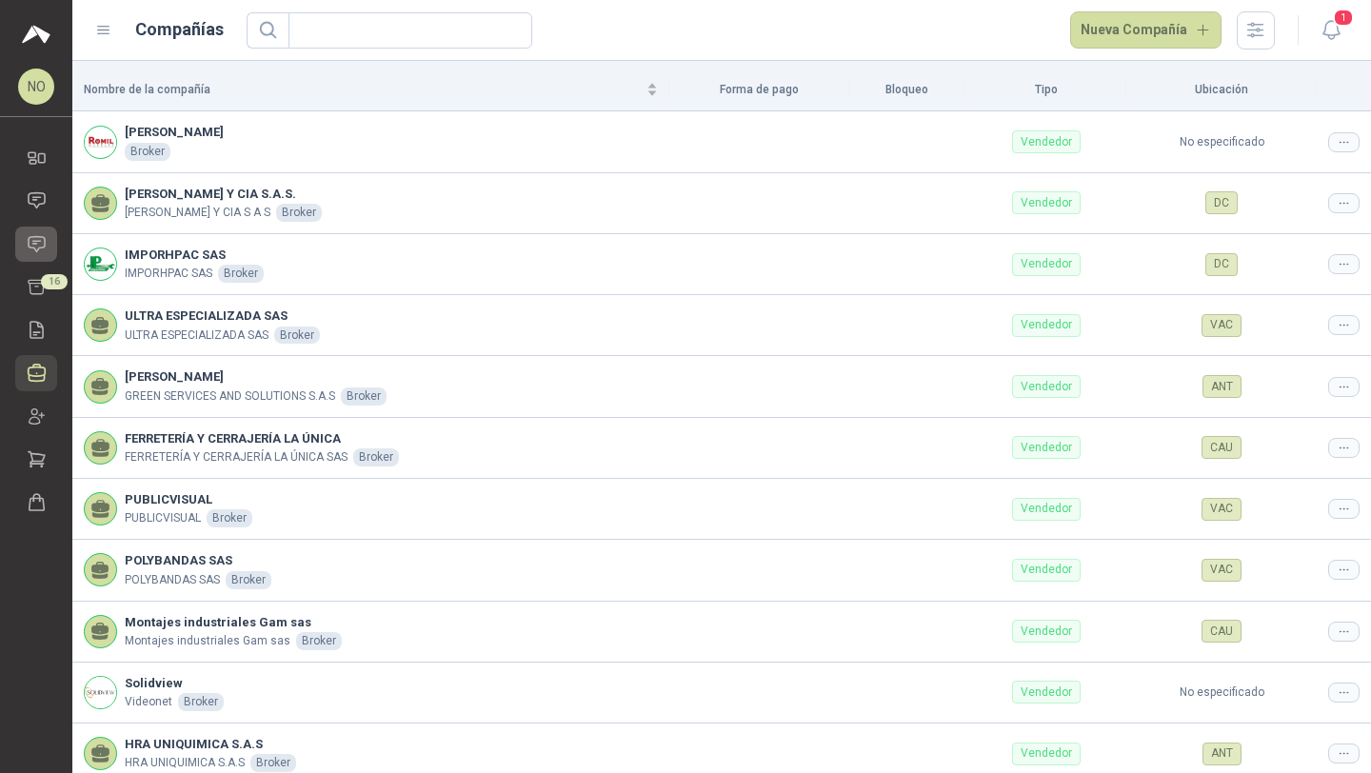
click at [30, 250] on icon at bounding box center [37, 244] width 20 height 20
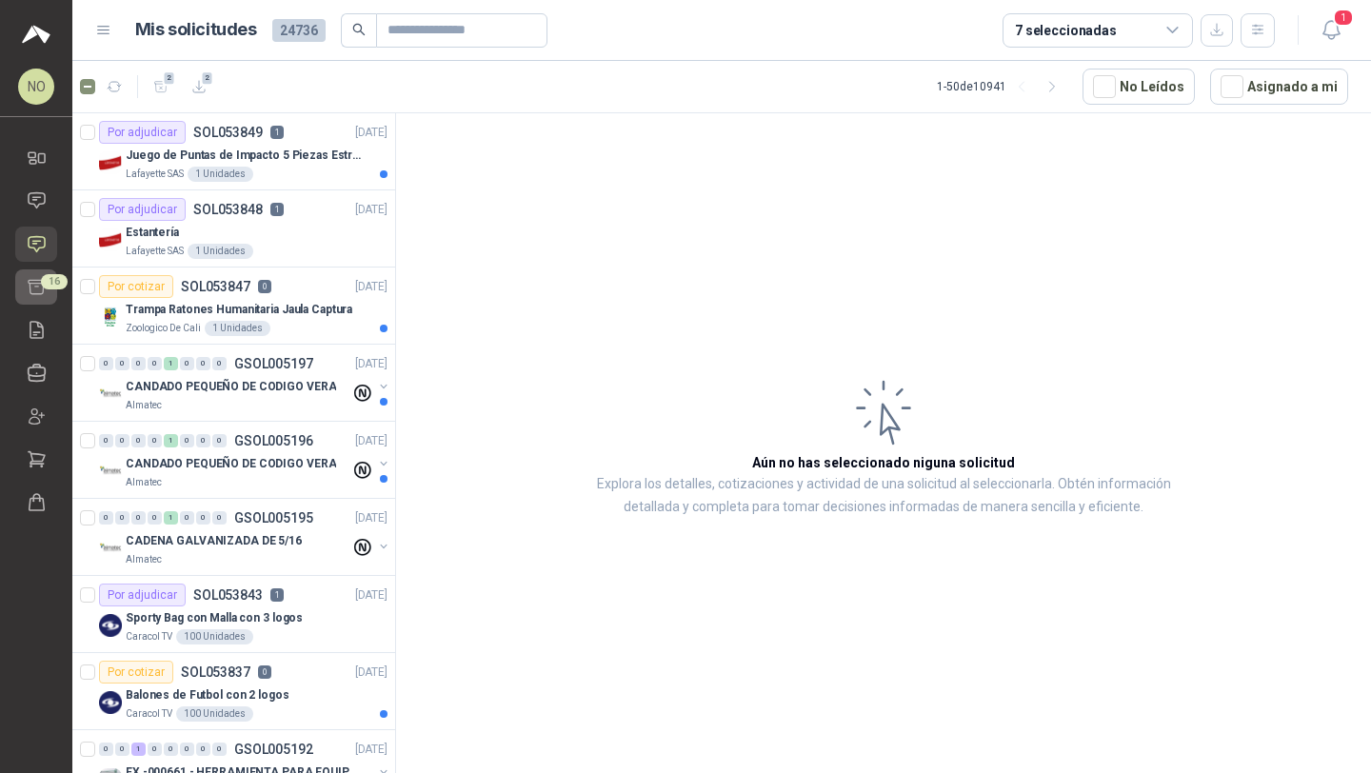
click at [32, 299] on link "Cotizar 16" at bounding box center [36, 286] width 42 height 35
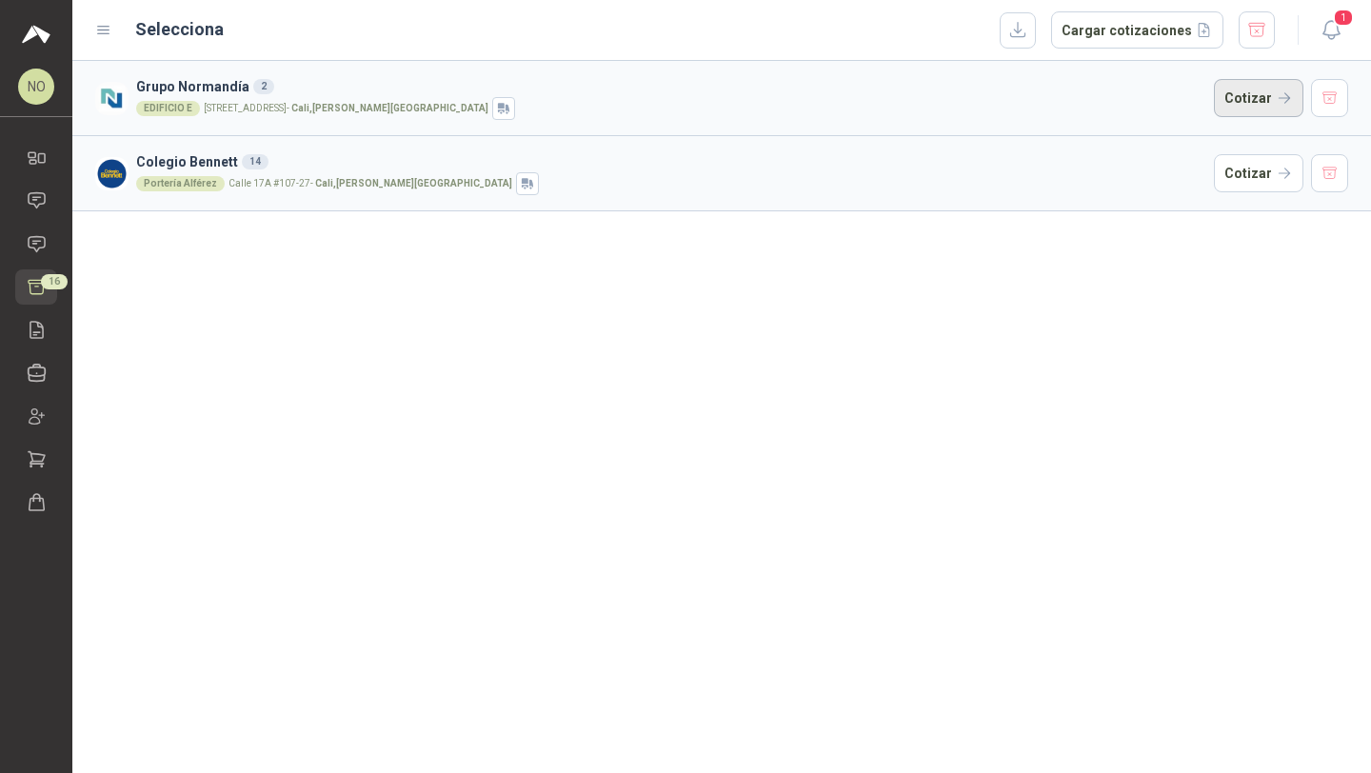
click at [1222, 93] on button "Cotizar" at bounding box center [1258, 98] width 89 height 38
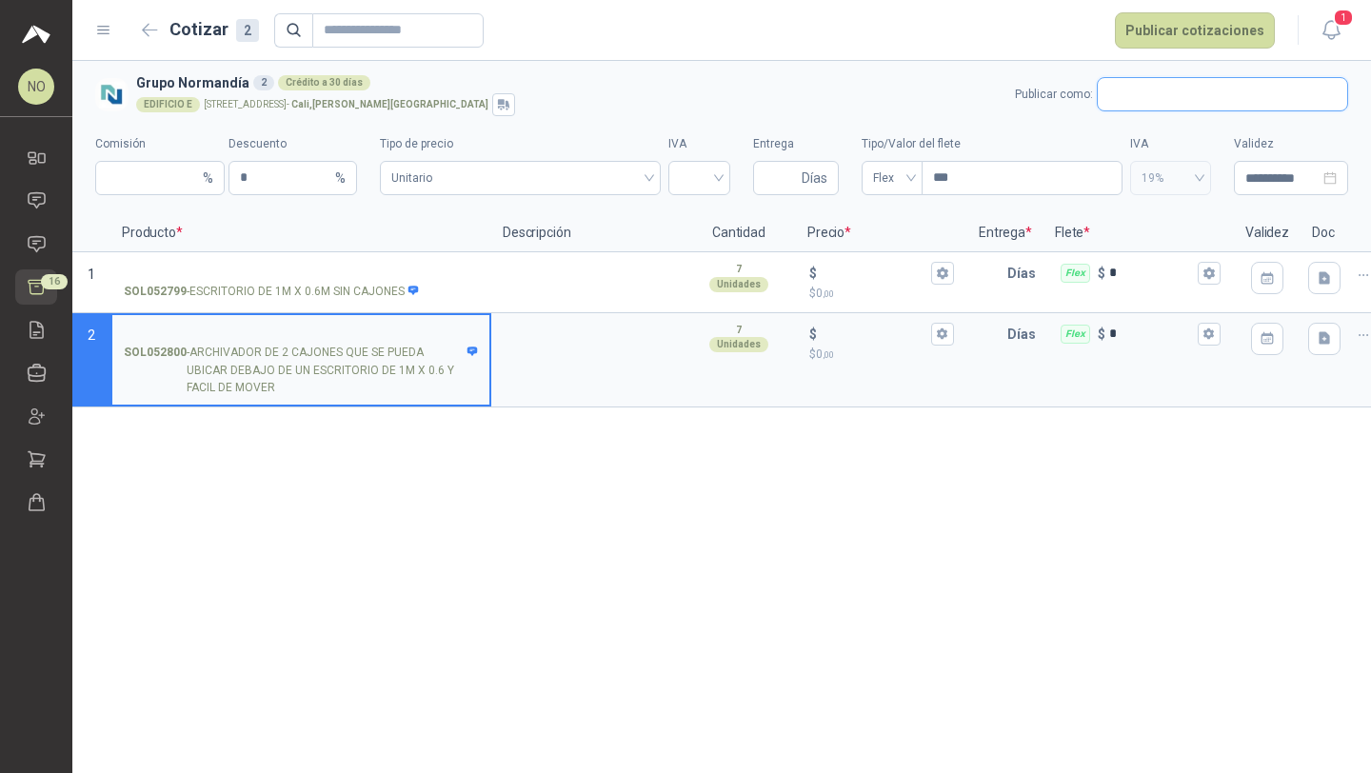
click at [1141, 91] on input "text" at bounding box center [1222, 94] width 249 height 32
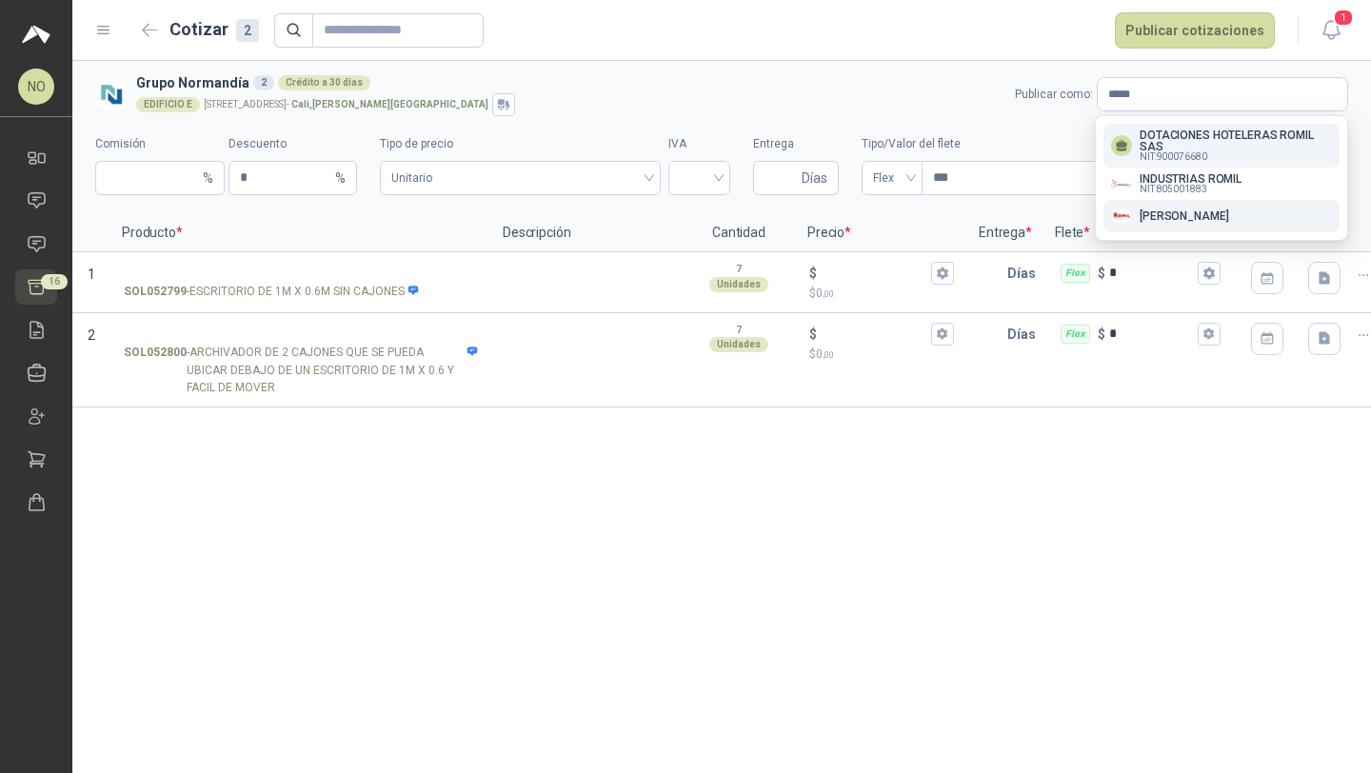
click at [1191, 214] on p "[PERSON_NAME]" at bounding box center [1184, 215] width 89 height 11
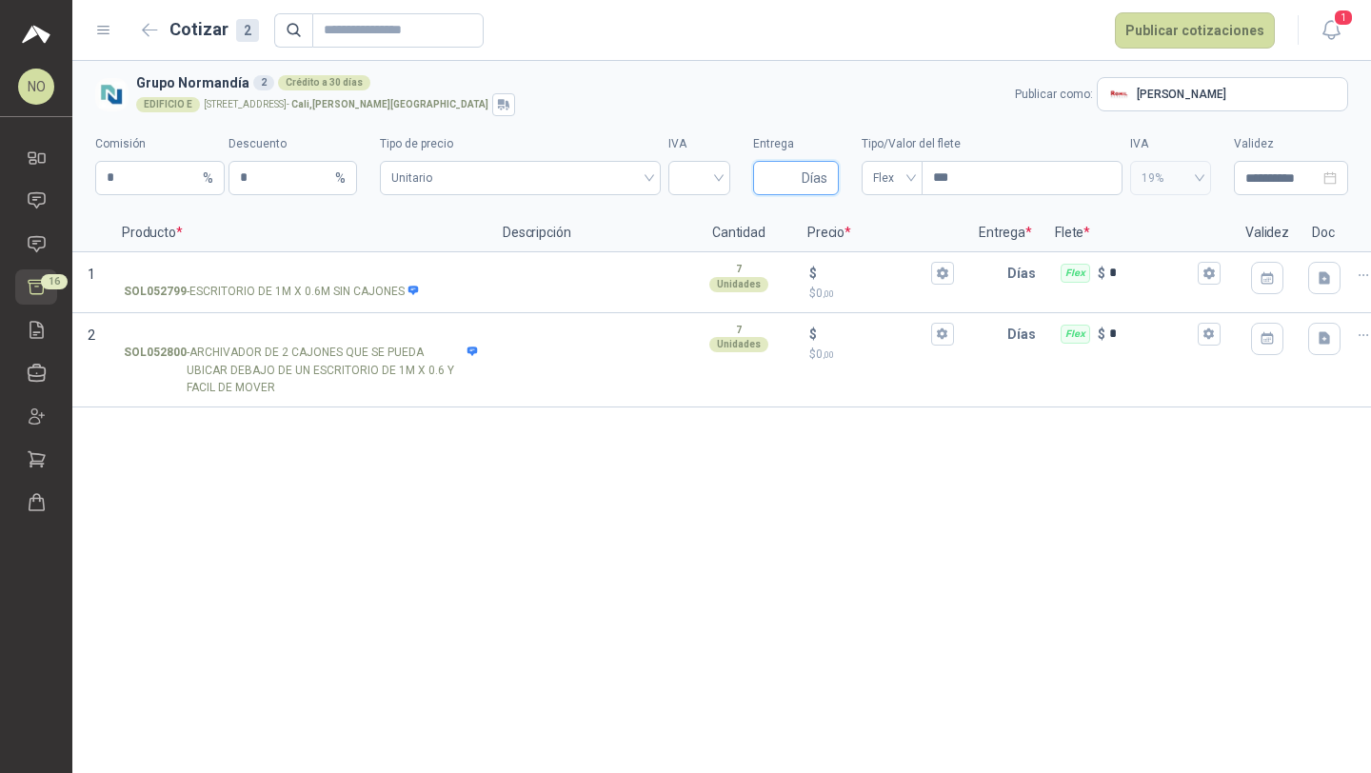
click at [784, 181] on input "Entrega" at bounding box center [780, 178] width 33 height 32
click at [710, 172] on input "search" at bounding box center [699, 176] width 39 height 29
click at [700, 220] on div "19%" at bounding box center [699, 218] width 31 height 21
click at [901, 169] on span "Flex" at bounding box center [892, 178] width 38 height 29
click at [902, 236] on div "Incluido" at bounding box center [891, 248] width 53 height 30
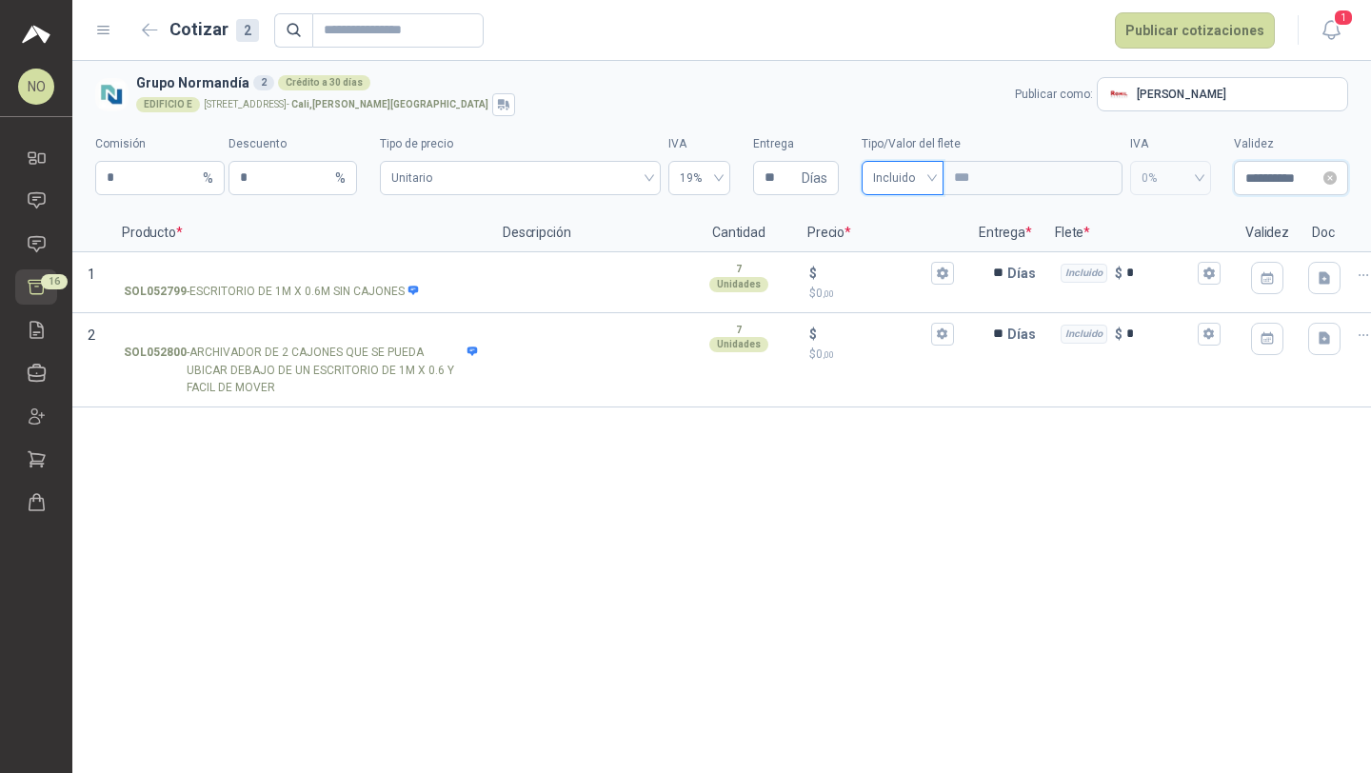
click at [1279, 177] on input "**********" at bounding box center [1282, 178] width 74 height 21
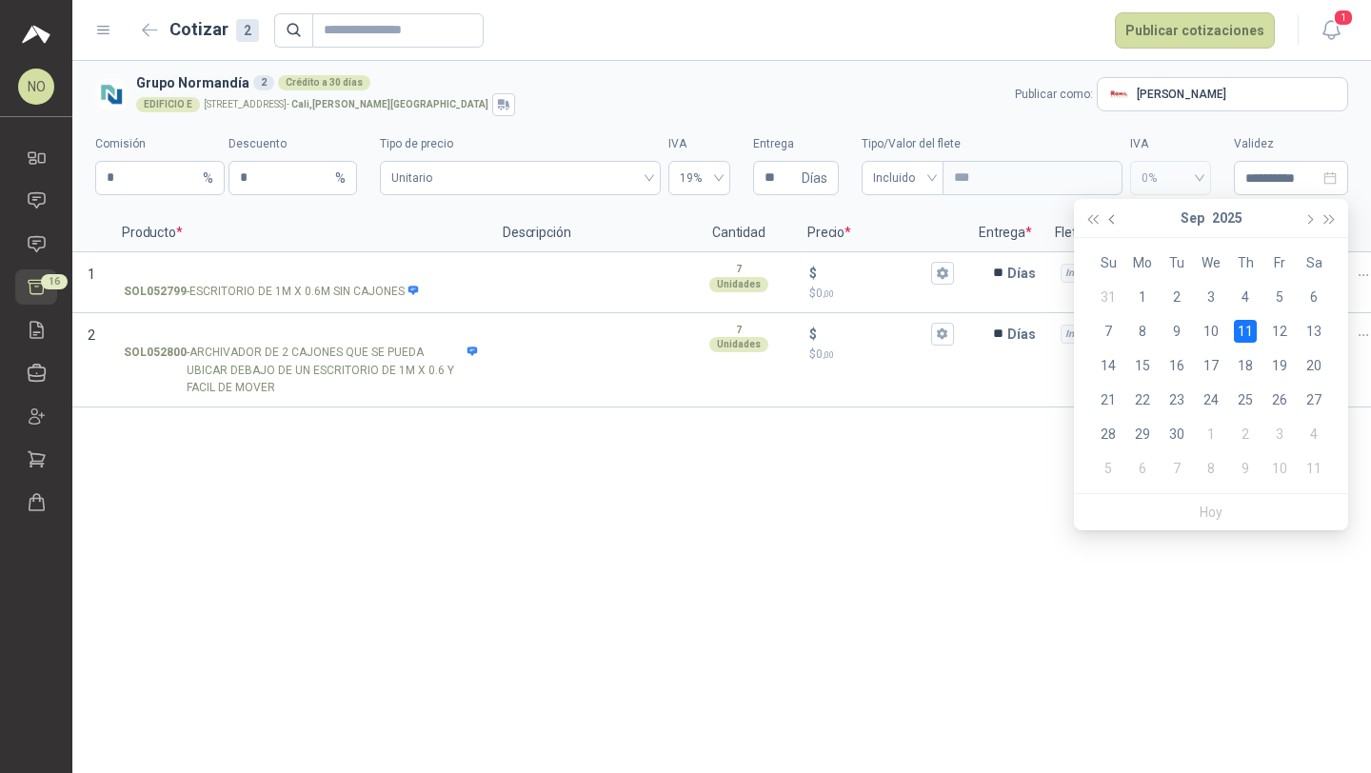
click at [1113, 214] on span "button" at bounding box center [1114, 219] width 10 height 10
click at [1304, 218] on span "button" at bounding box center [1308, 219] width 10 height 10
click at [1278, 302] on div "5" at bounding box center [1279, 297] width 23 height 23
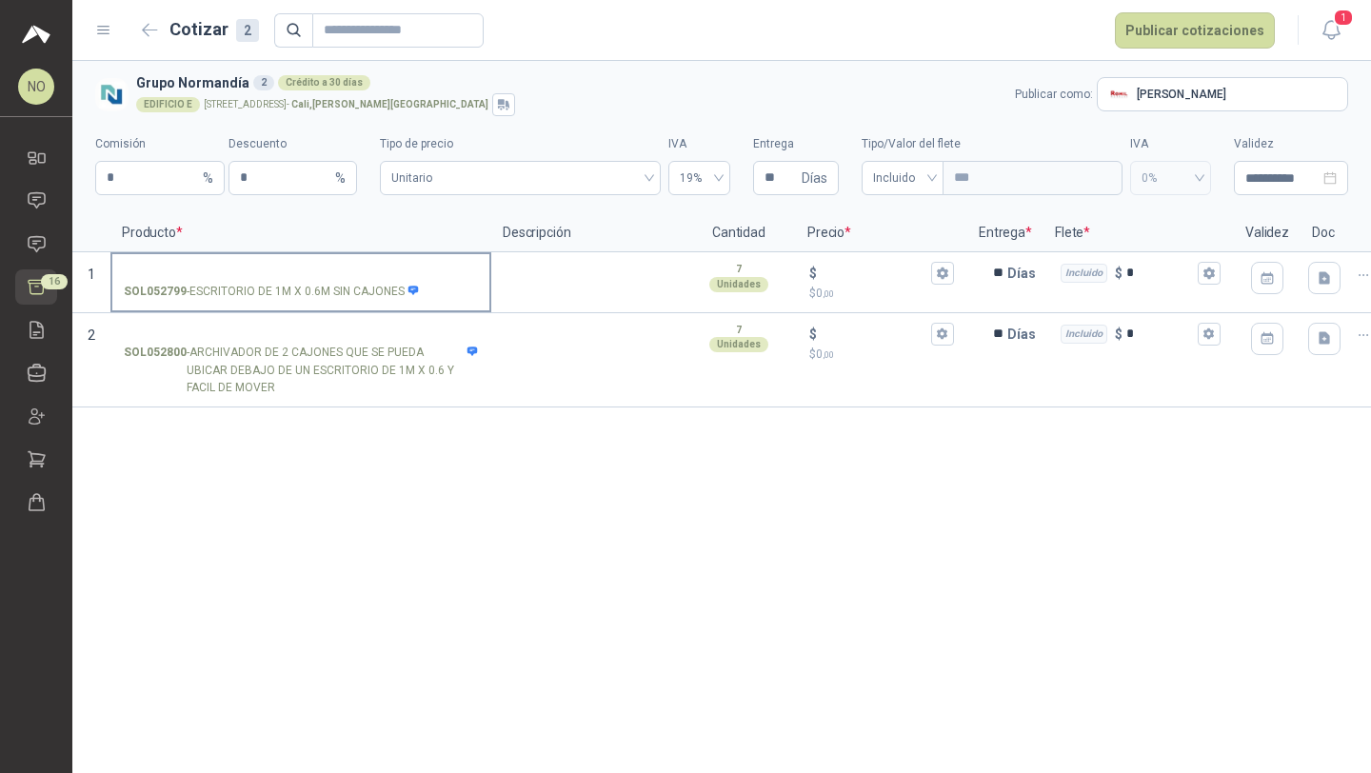
click at [308, 267] on input "SOL052799 - ESCRITORIO DE 1M X 0.6M SIN CAJONES" at bounding box center [301, 274] width 354 height 14
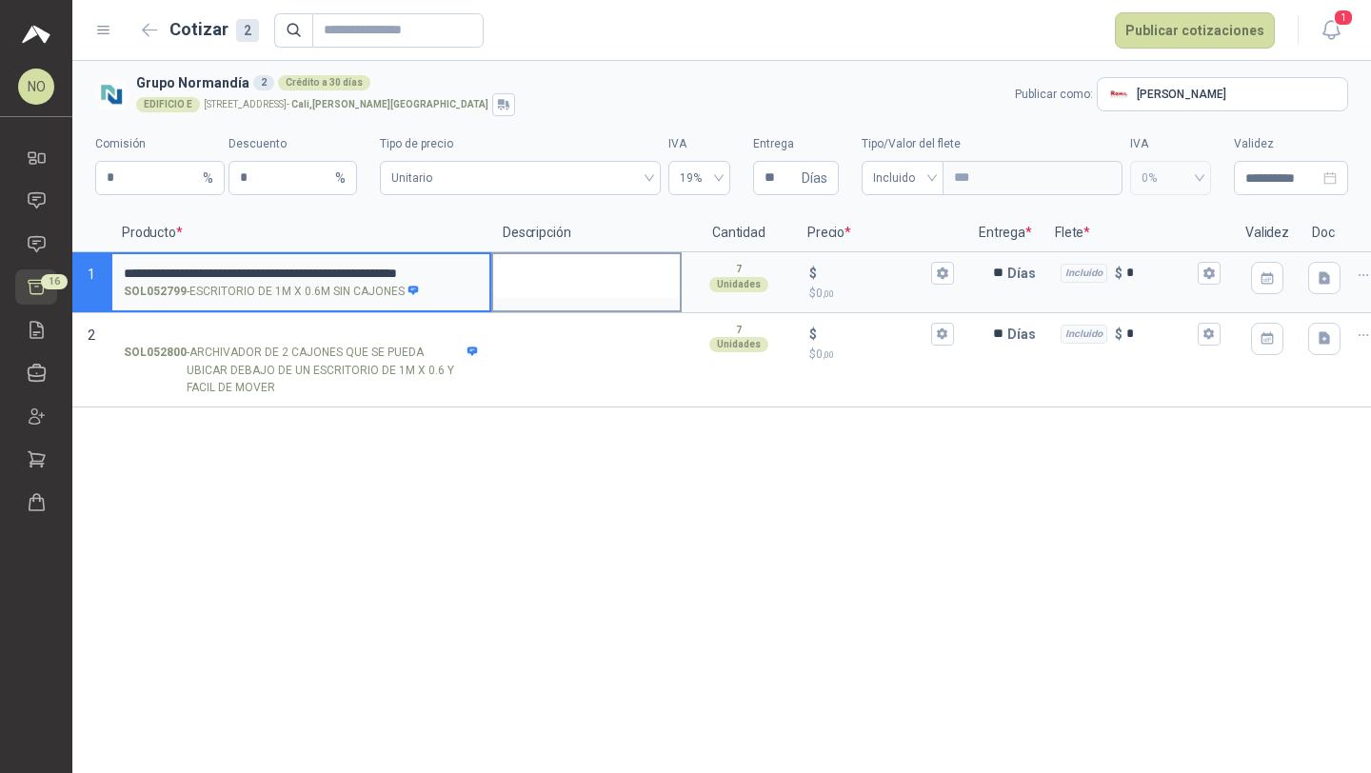
click at [570, 296] on textarea at bounding box center [586, 276] width 187 height 44
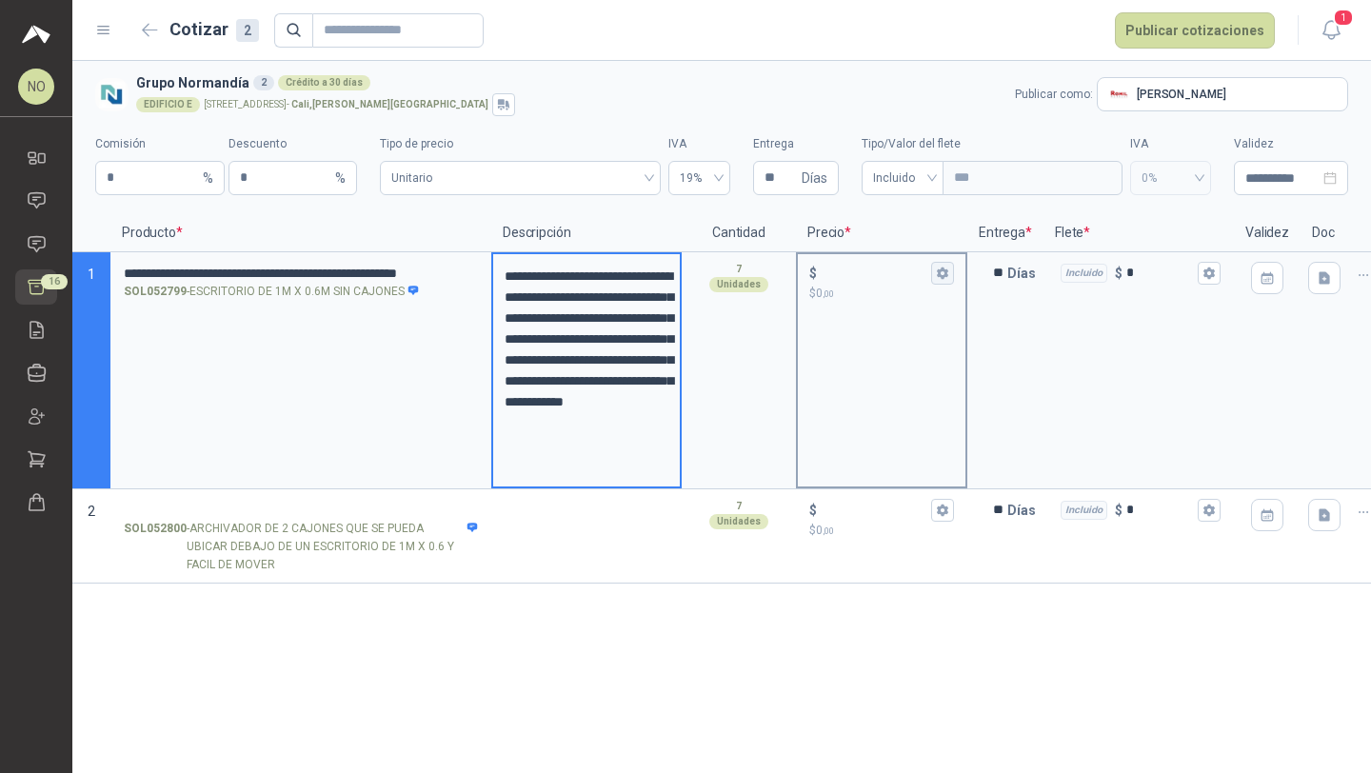
click at [933, 278] on button "$ $ 0 ,00" at bounding box center [942, 273] width 23 height 23
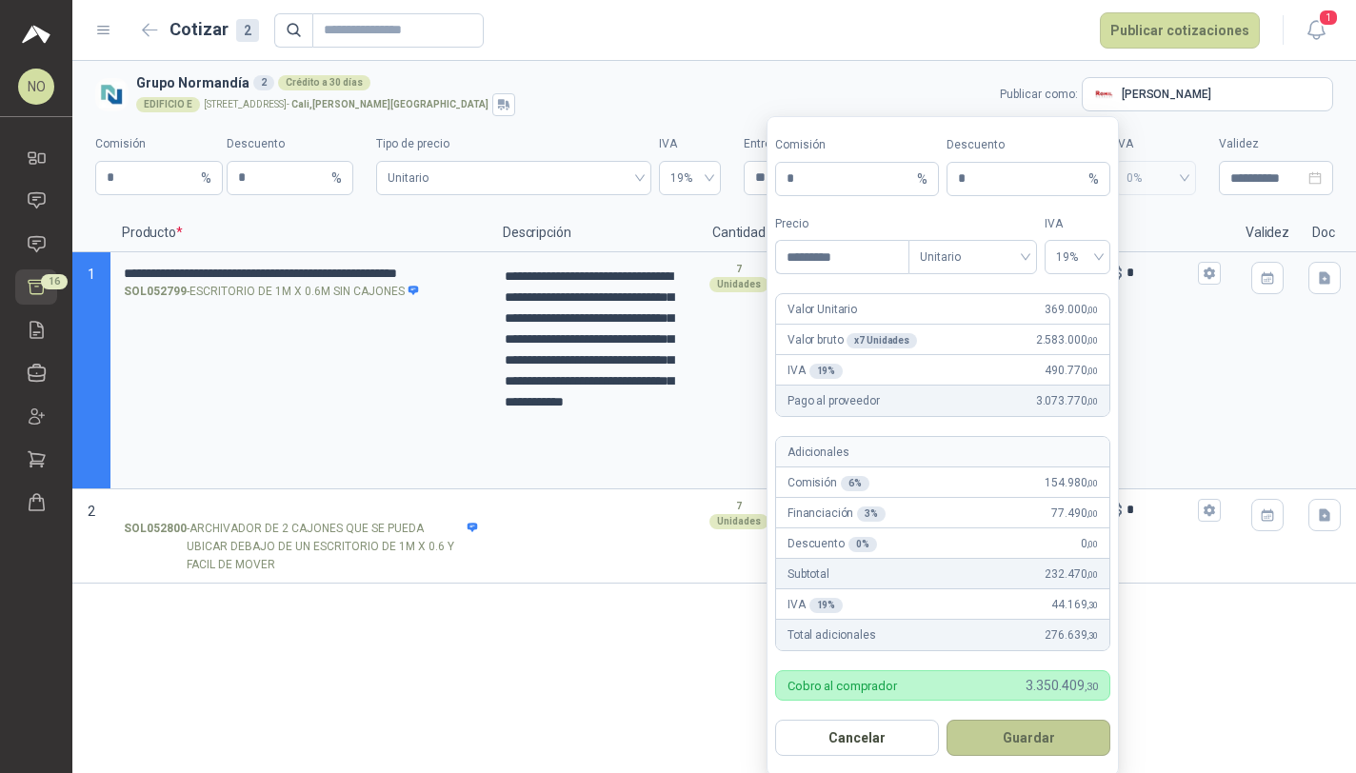
click at [1065, 744] on button "Guardar" at bounding box center [1028, 738] width 164 height 36
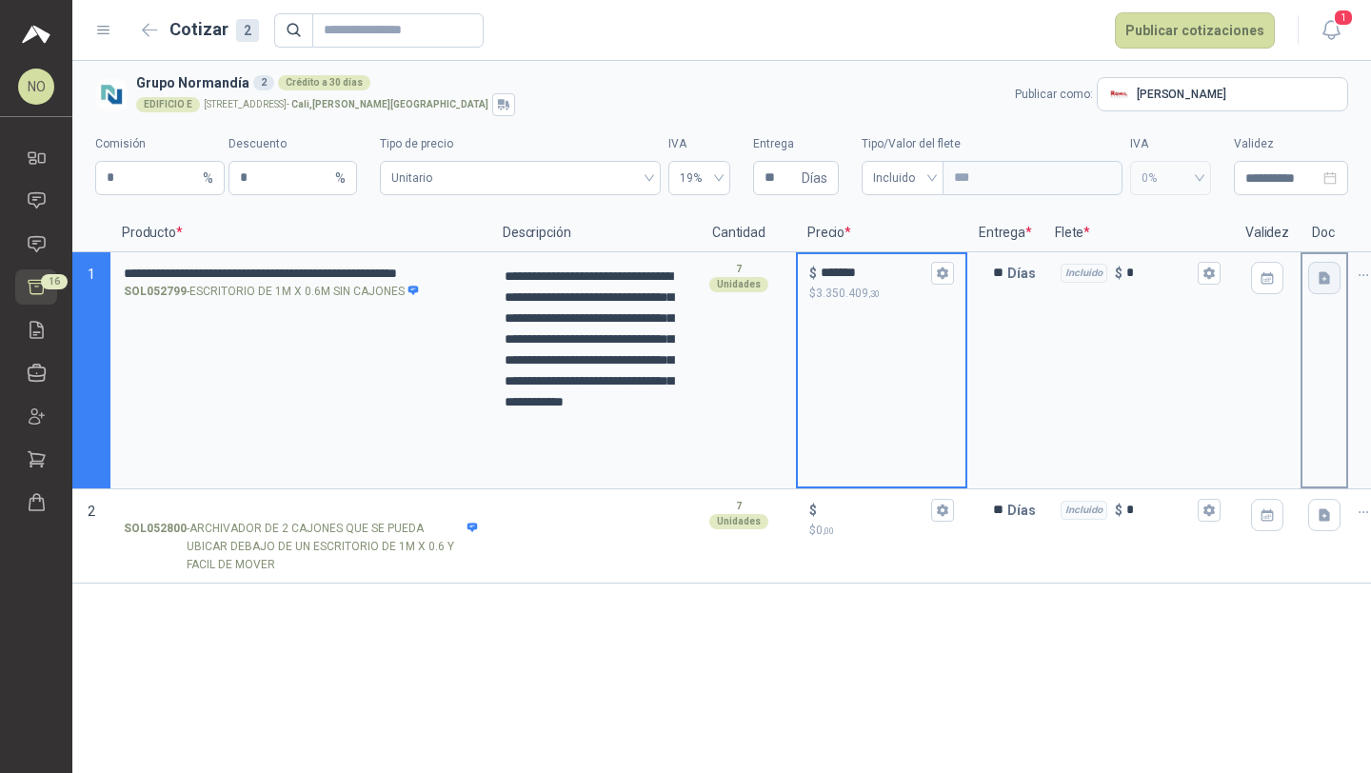
click at [1317, 280] on icon "button" at bounding box center [1325, 278] width 16 height 16
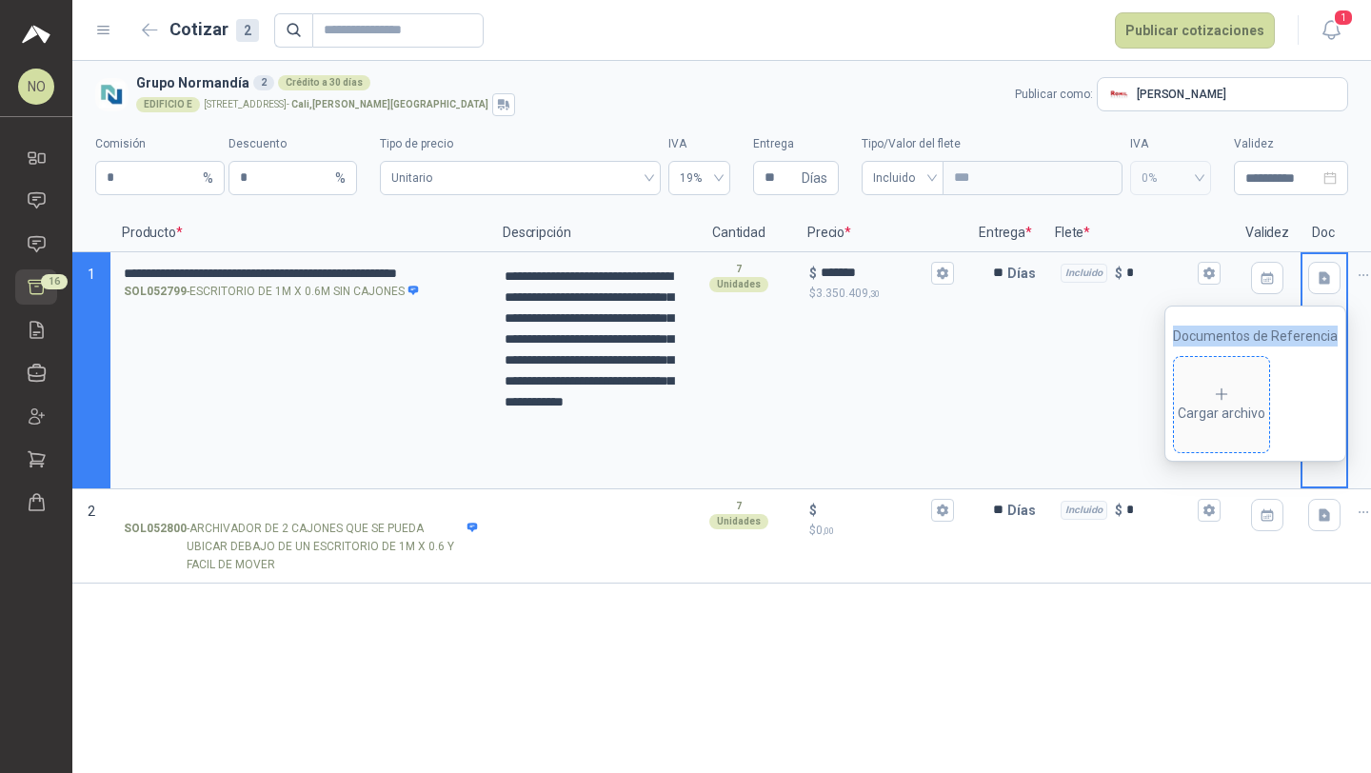
click at [1215, 403] on div "Cargar archivo" at bounding box center [1222, 405] width 88 height 38
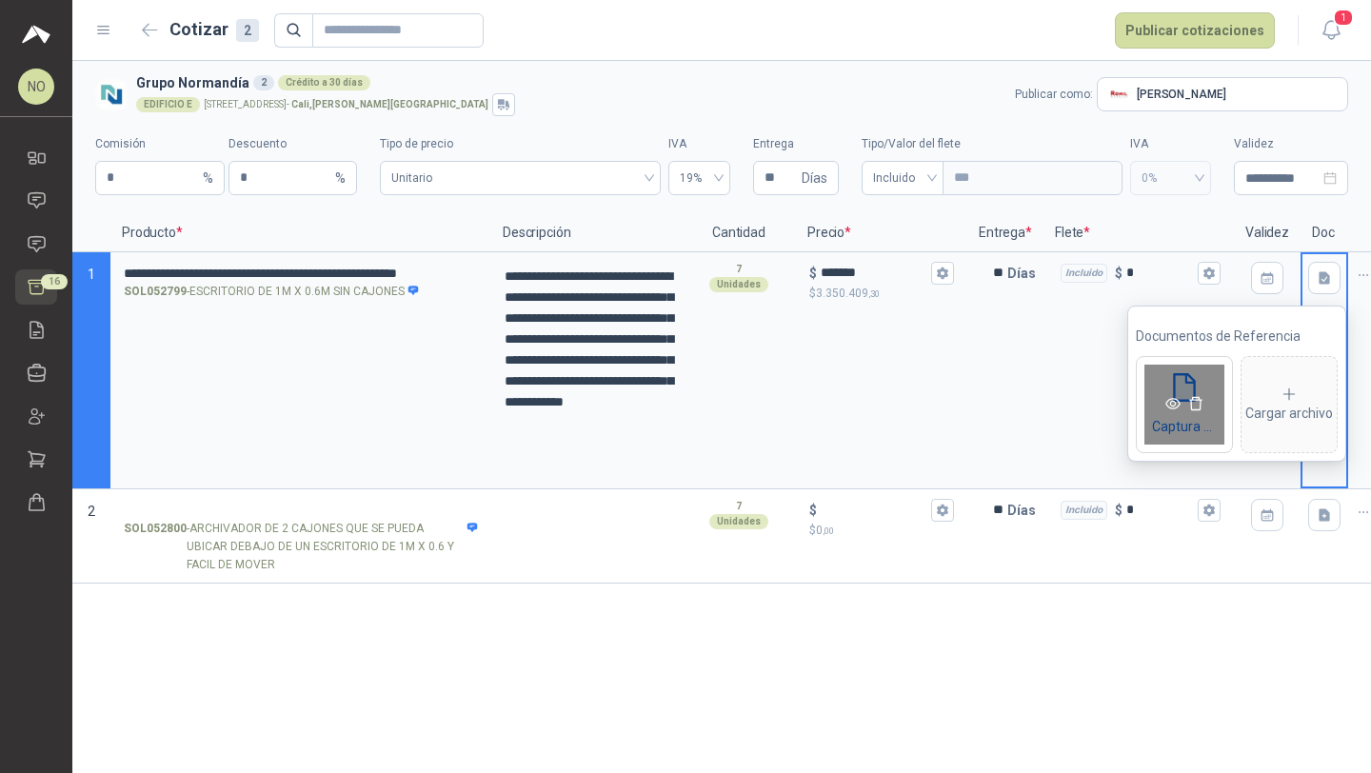
click at [1173, 403] on icon "eye" at bounding box center [1172, 403] width 15 height 15
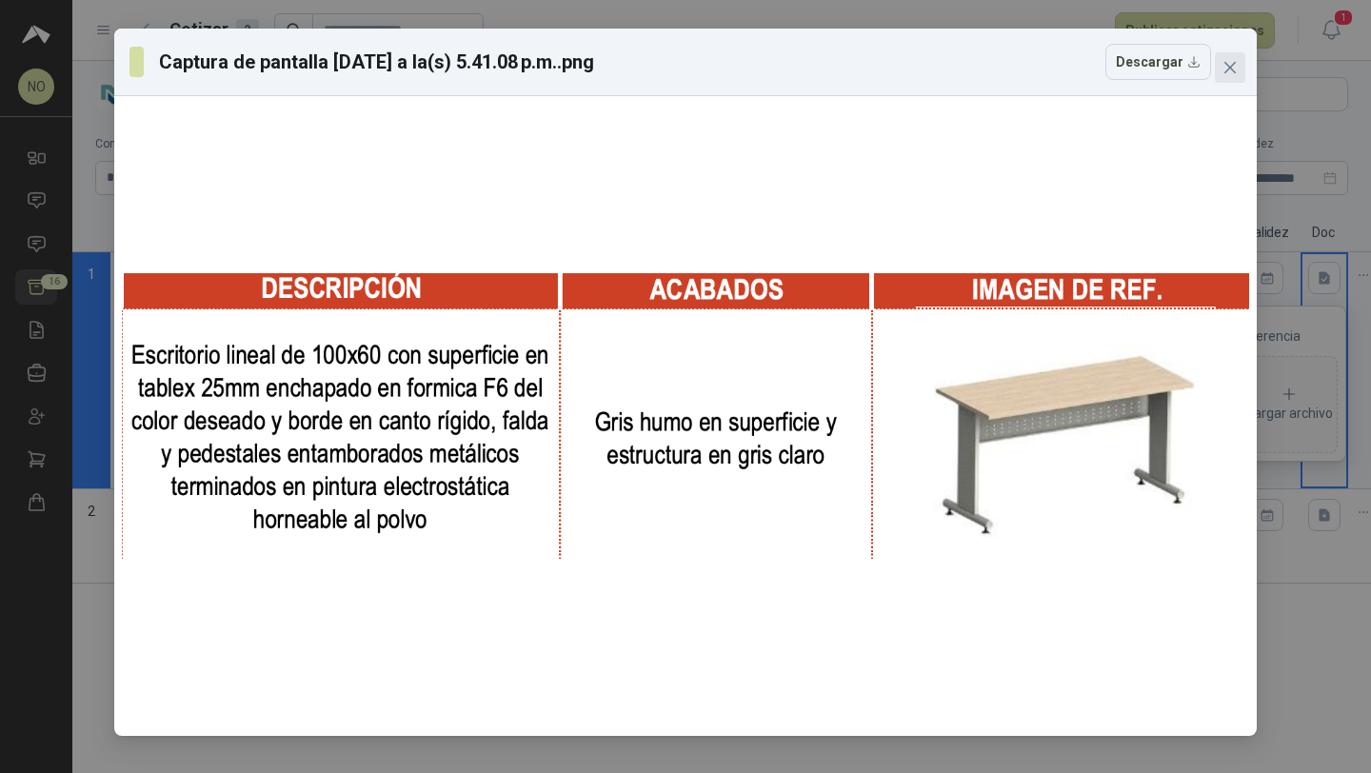
click at [1235, 69] on icon "close" at bounding box center [1229, 67] width 15 height 15
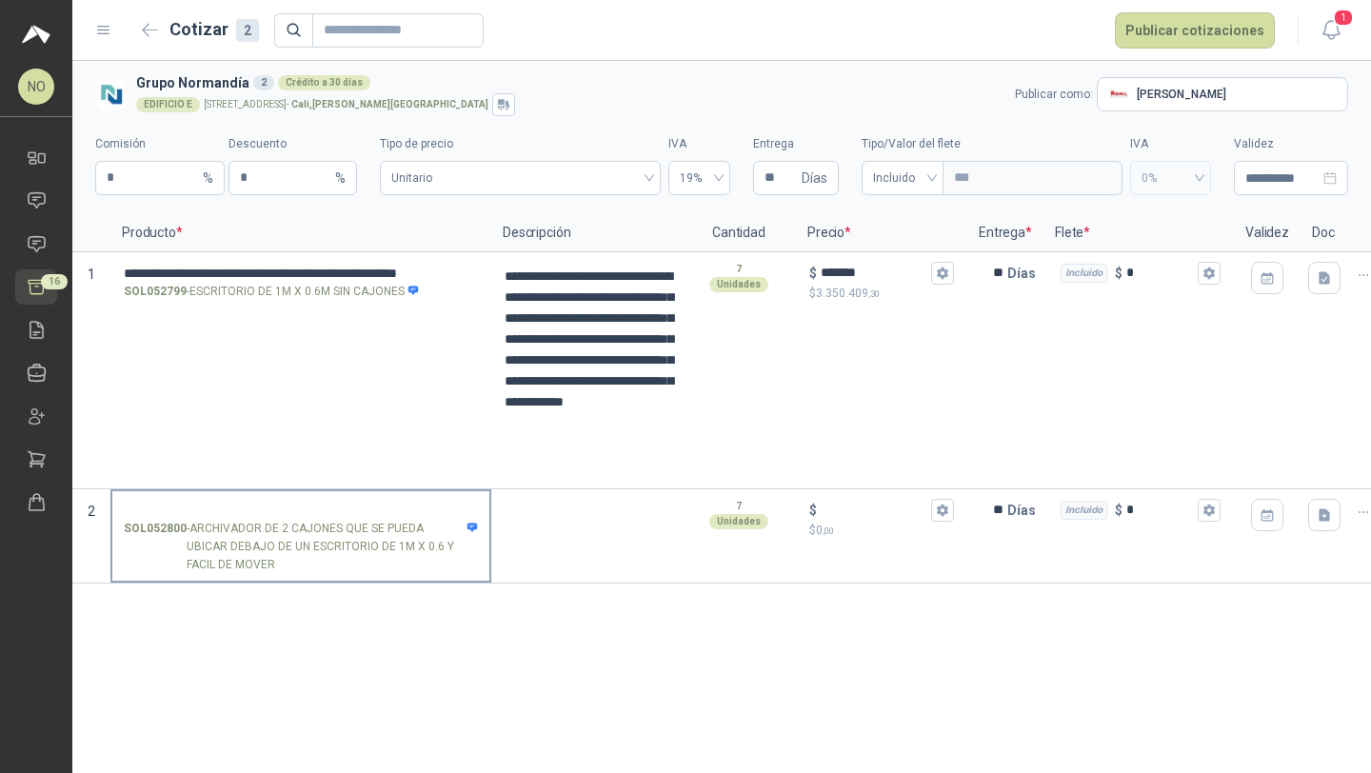
click at [357, 506] on input "SOL052800 - ARCHIVADOR DE 2 CAJONES QUE SE PUEDA UBICAR DEBAJO DE UN ESCRITORIO…" at bounding box center [301, 511] width 354 height 14
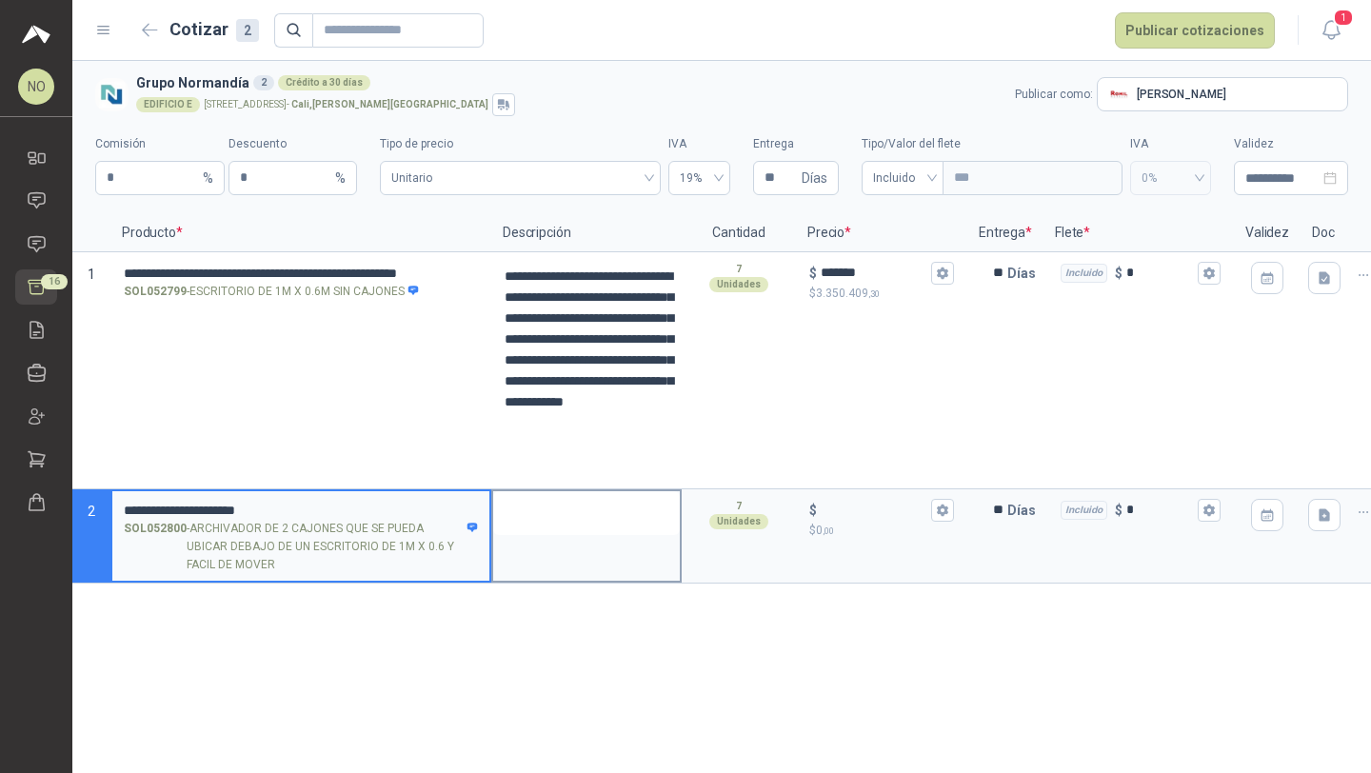
click at [608, 502] on textarea at bounding box center [586, 513] width 187 height 44
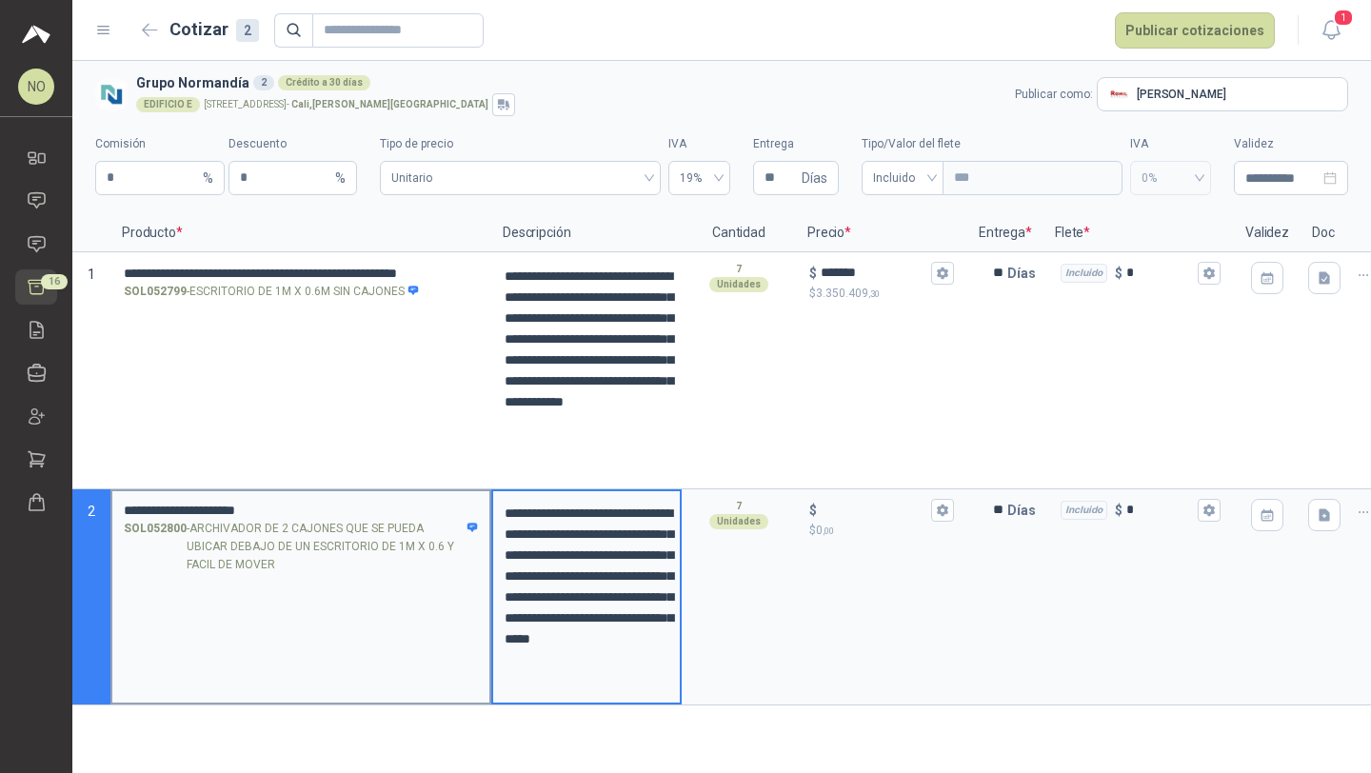
click at [330, 504] on input "**********" at bounding box center [301, 511] width 354 height 14
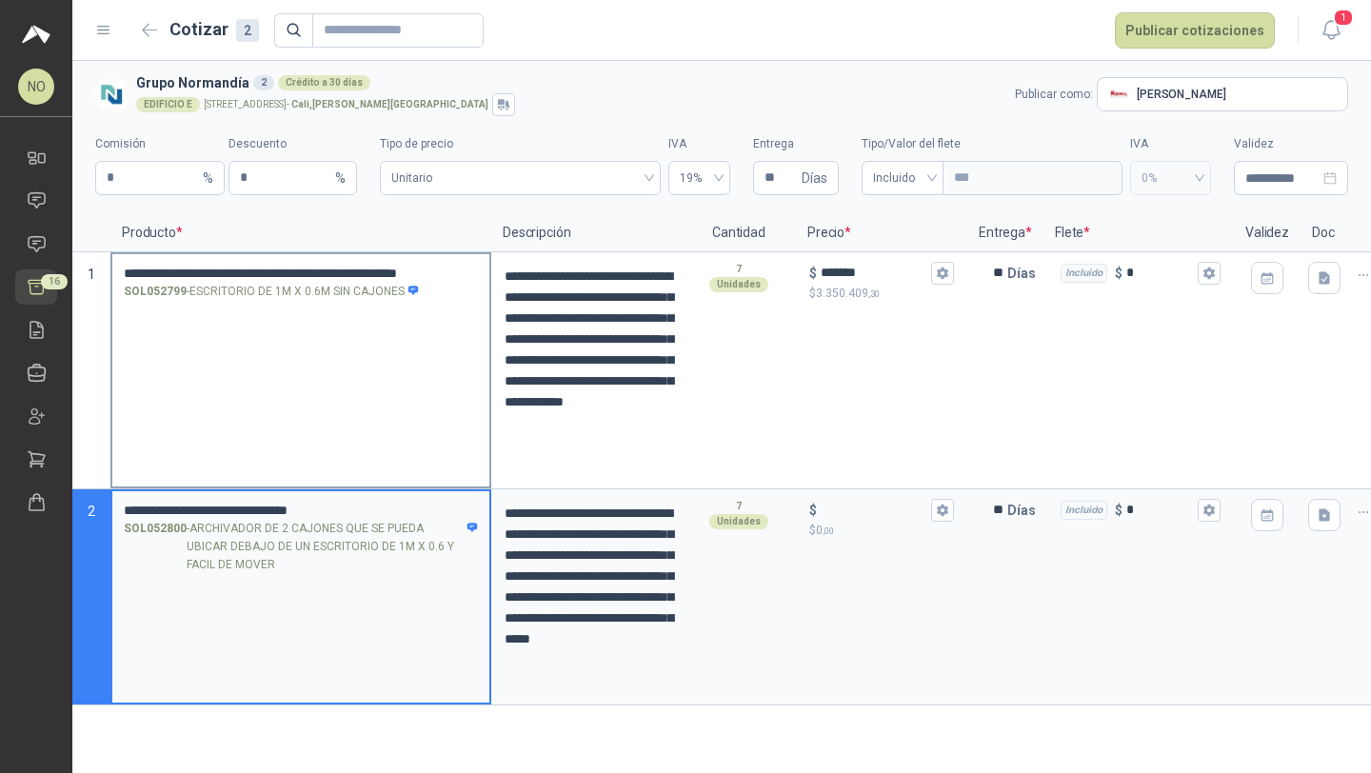
click at [465, 268] on input "**********" at bounding box center [301, 274] width 354 height 14
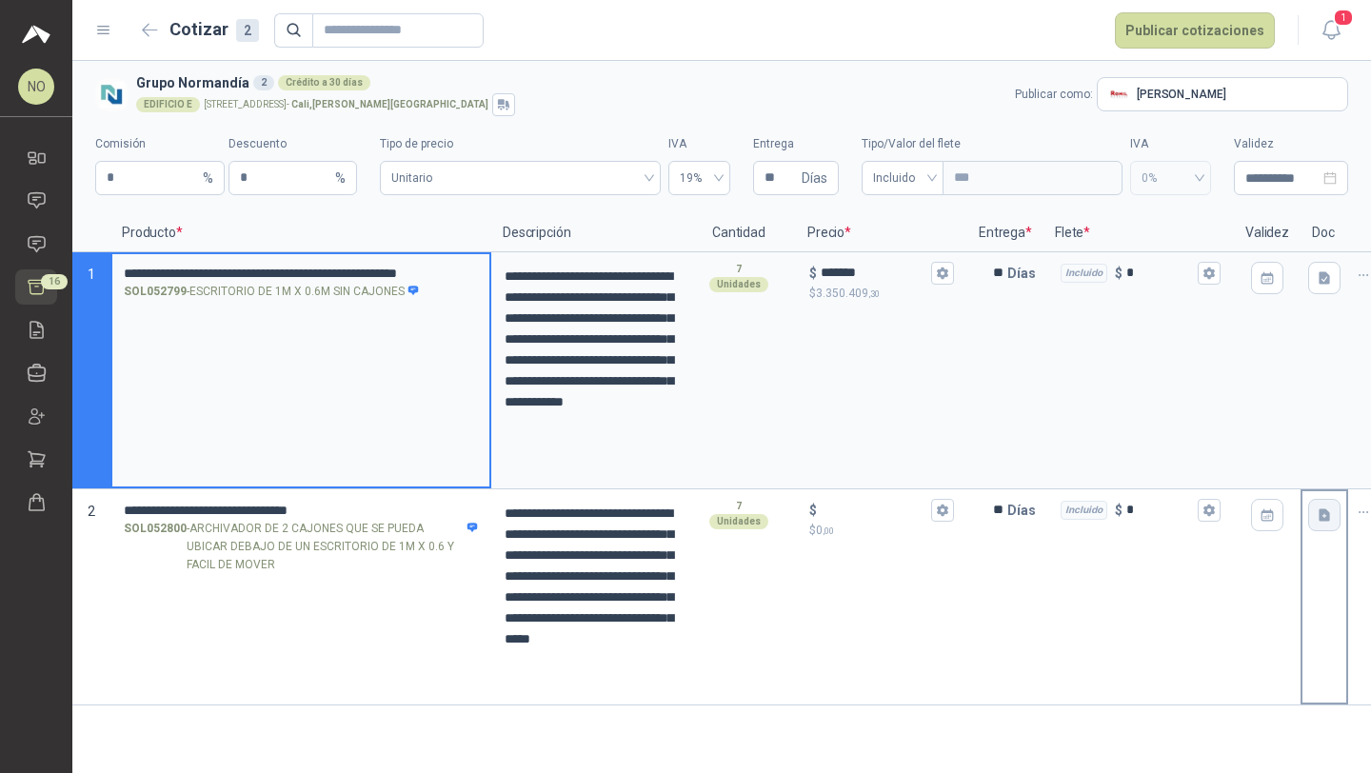
click at [1331, 519] on icon "button" at bounding box center [1325, 515] width 16 height 16
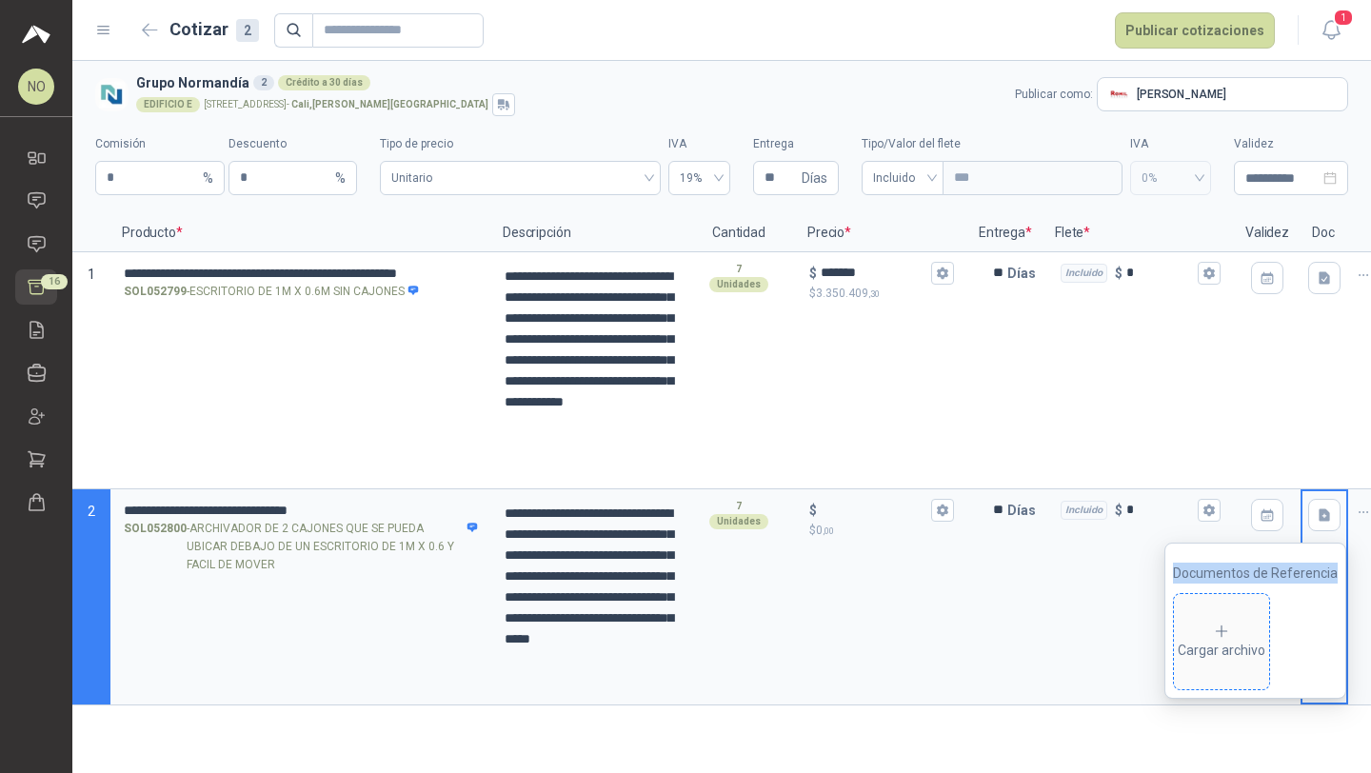
click at [1207, 627] on div "Cargar archivo" at bounding box center [1222, 642] width 88 height 38
click at [1177, 638] on icon "eye" at bounding box center [1172, 640] width 15 height 15
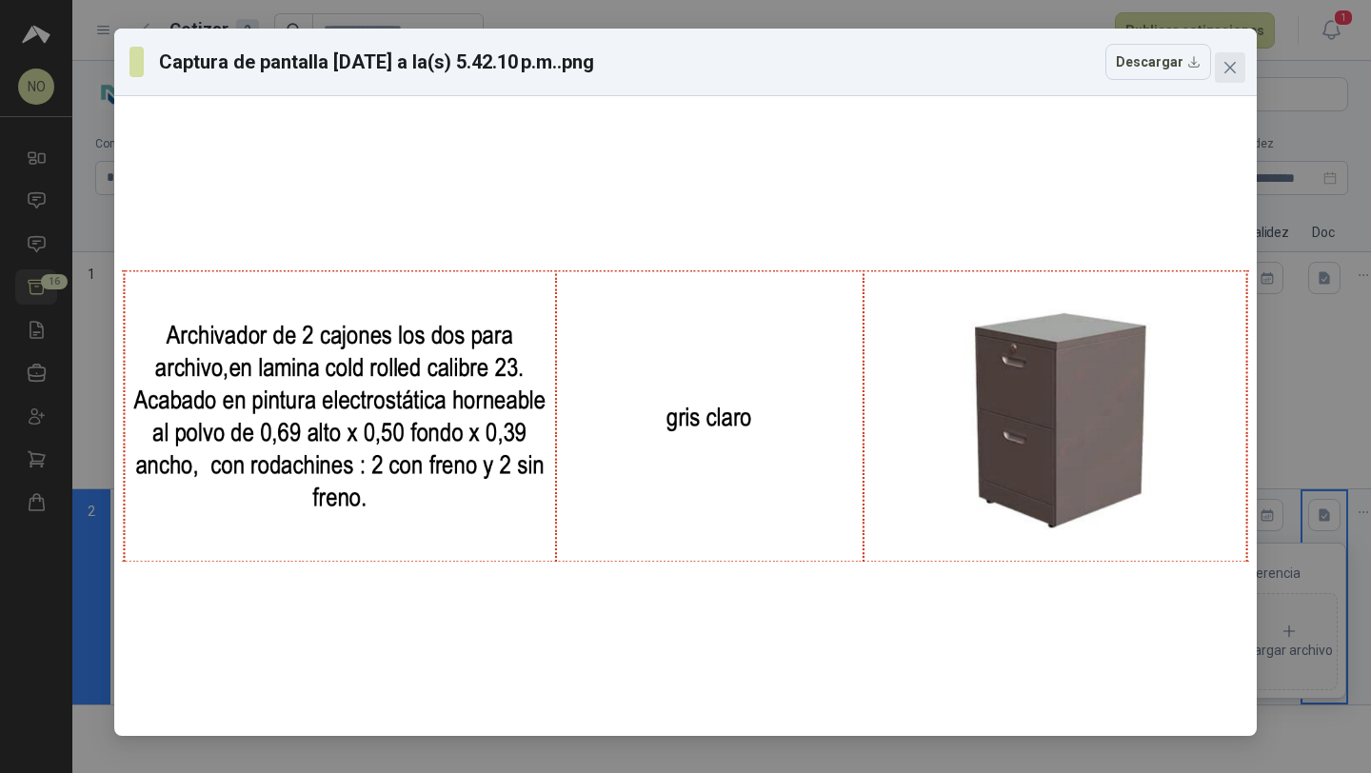
click at [1228, 63] on icon "close" at bounding box center [1229, 67] width 15 height 15
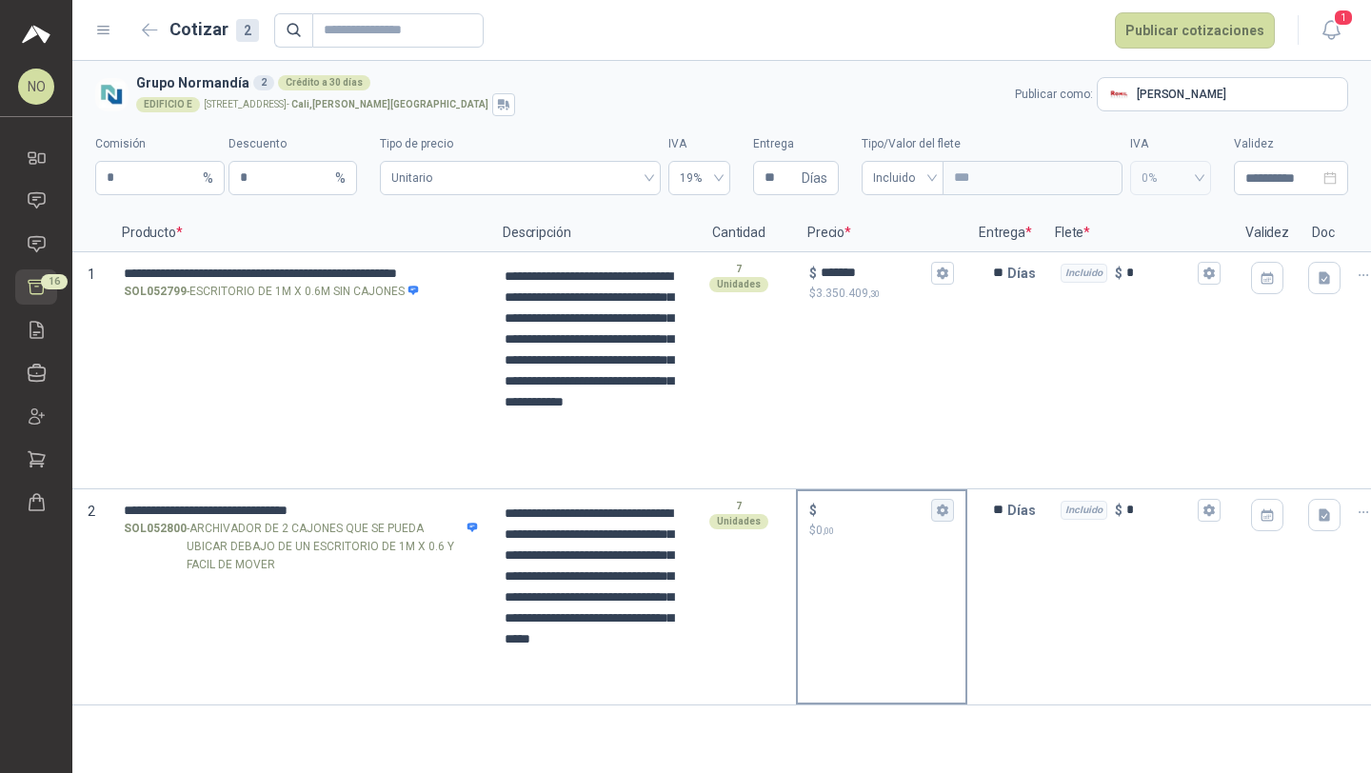
click at [952, 512] on button "$ $ 0 ,00" at bounding box center [942, 510] width 23 height 23
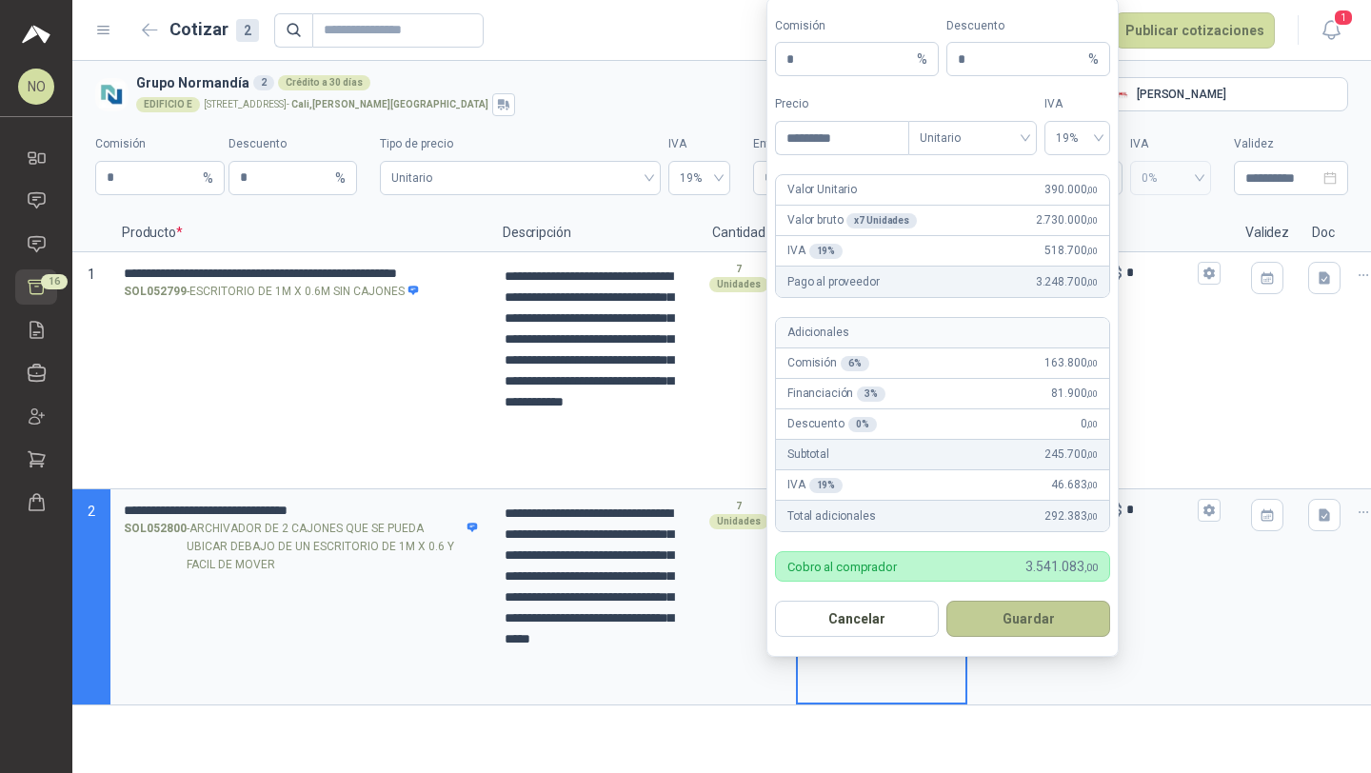
click at [1049, 626] on button "Guardar" at bounding box center [1028, 619] width 164 height 36
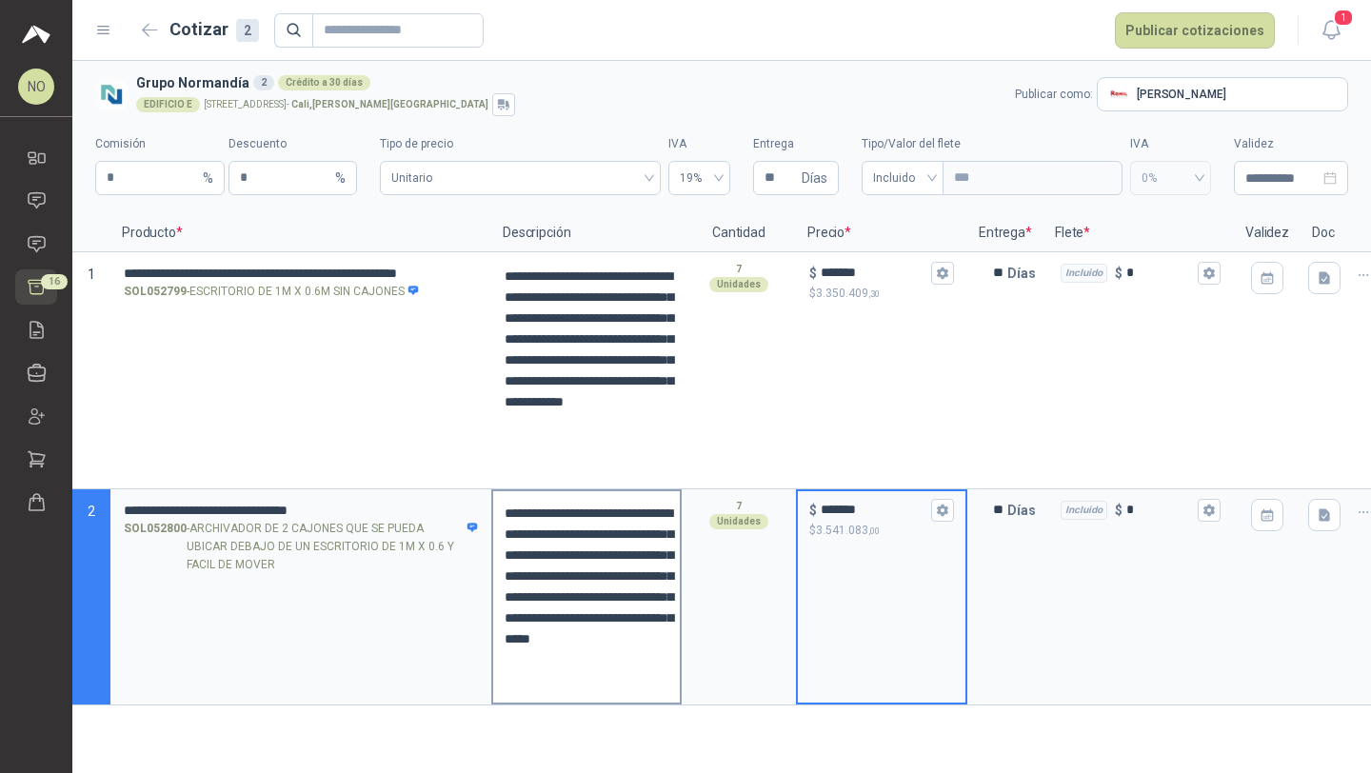
click at [586, 686] on textarea "**********" at bounding box center [586, 596] width 187 height 211
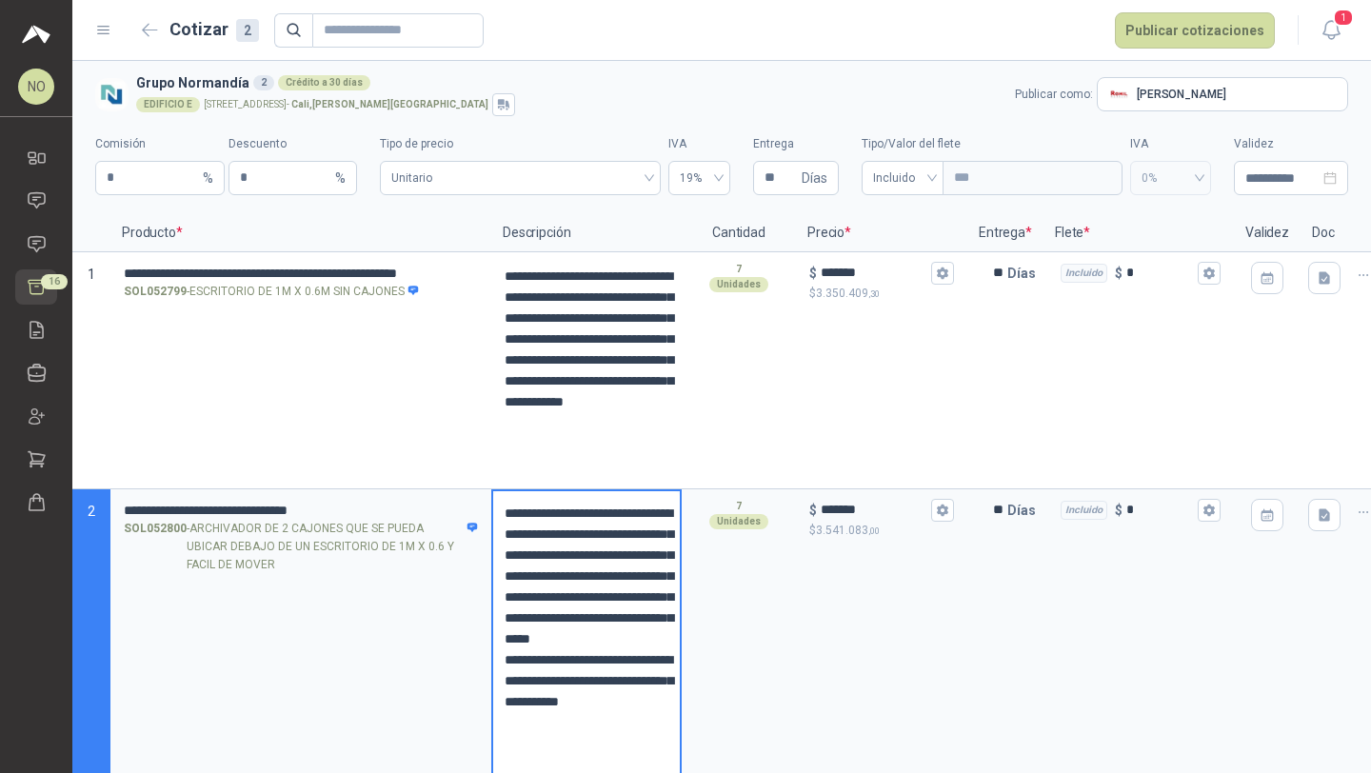
scroll to position [20, 0]
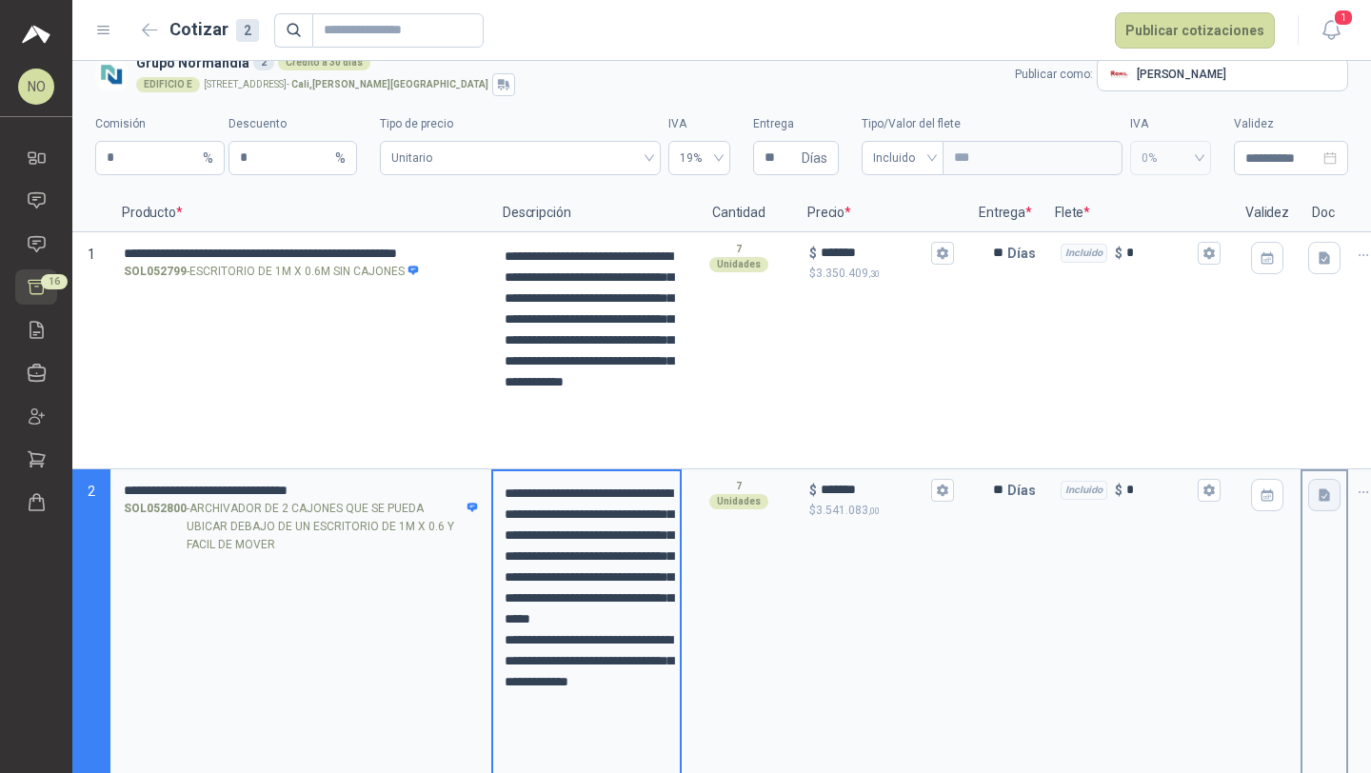
click at [1330, 496] on icon "button" at bounding box center [1325, 495] width 16 height 16
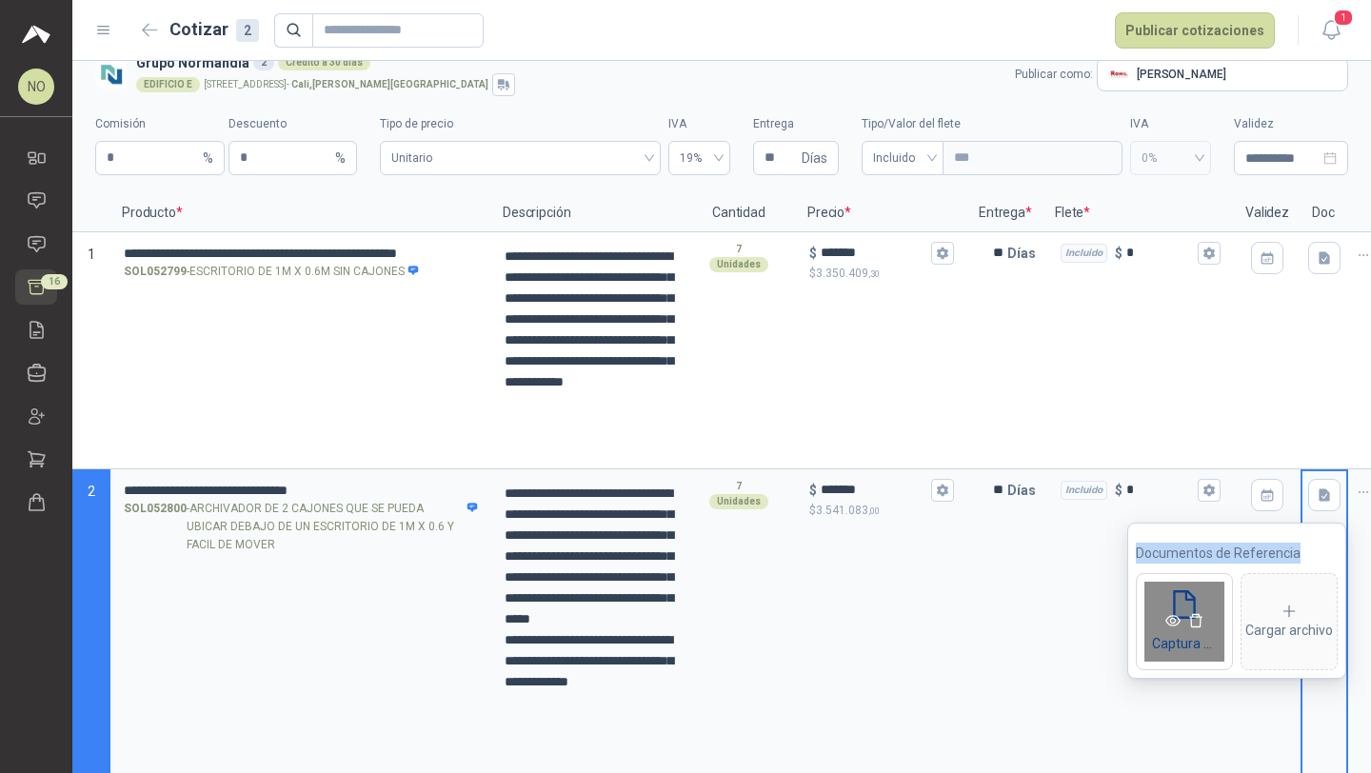
click at [1173, 617] on icon "eye" at bounding box center [1172, 620] width 15 height 15
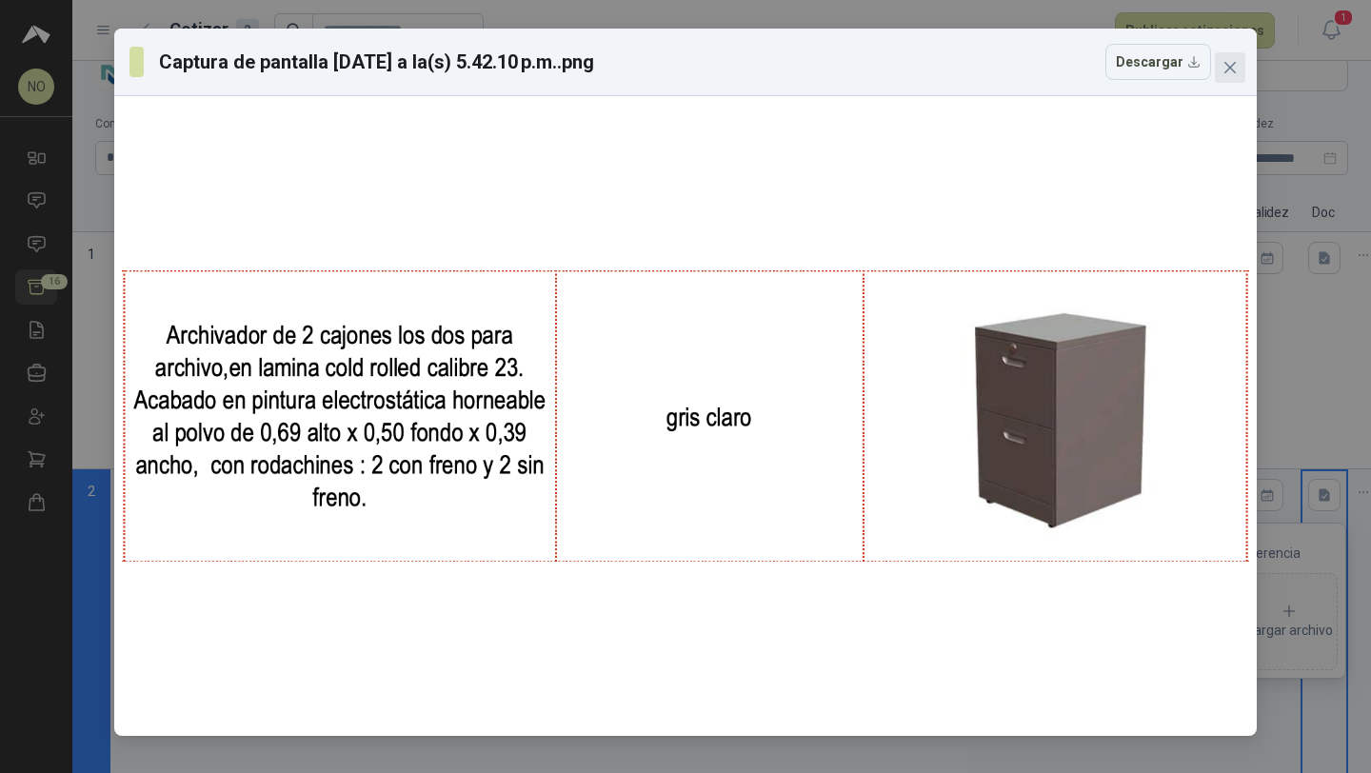
click at [1225, 68] on icon "close" at bounding box center [1229, 67] width 15 height 15
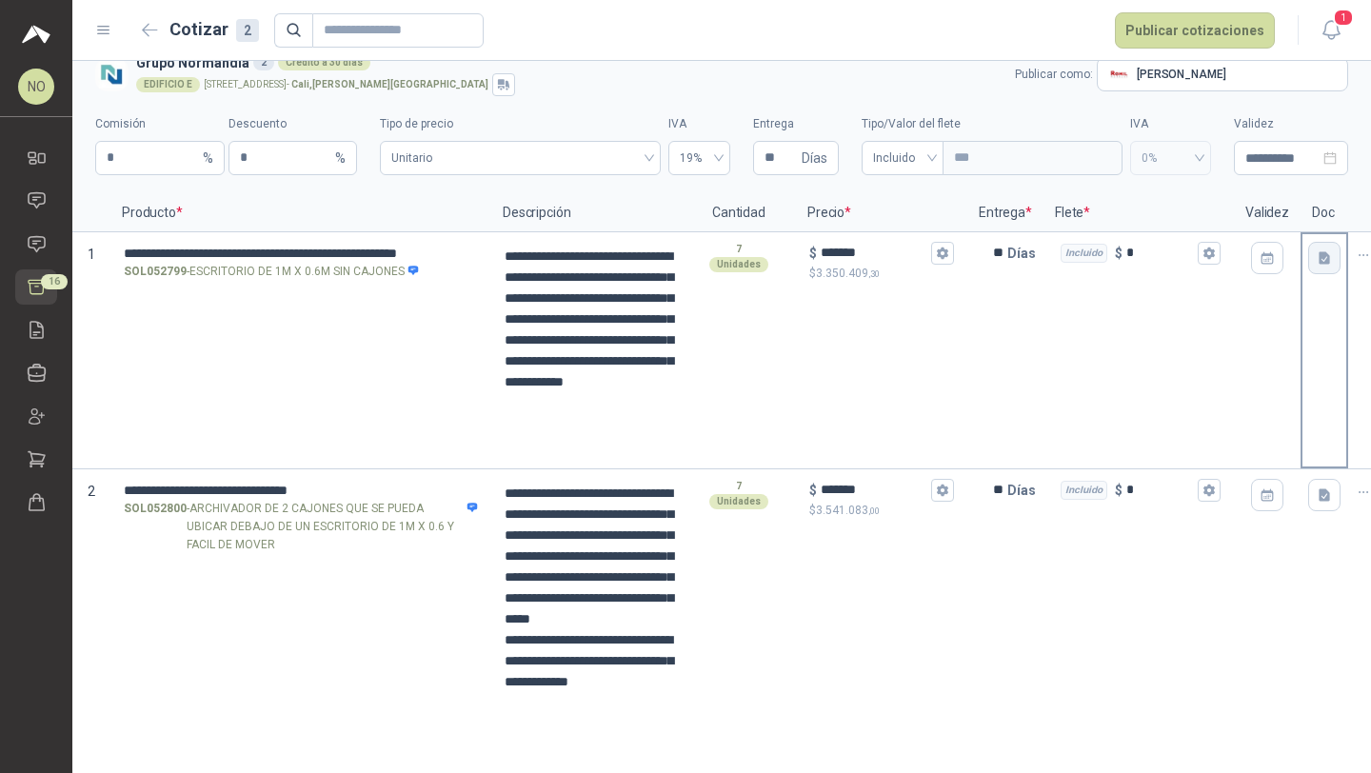
click at [1324, 257] on icon "button" at bounding box center [1324, 257] width 11 height 12
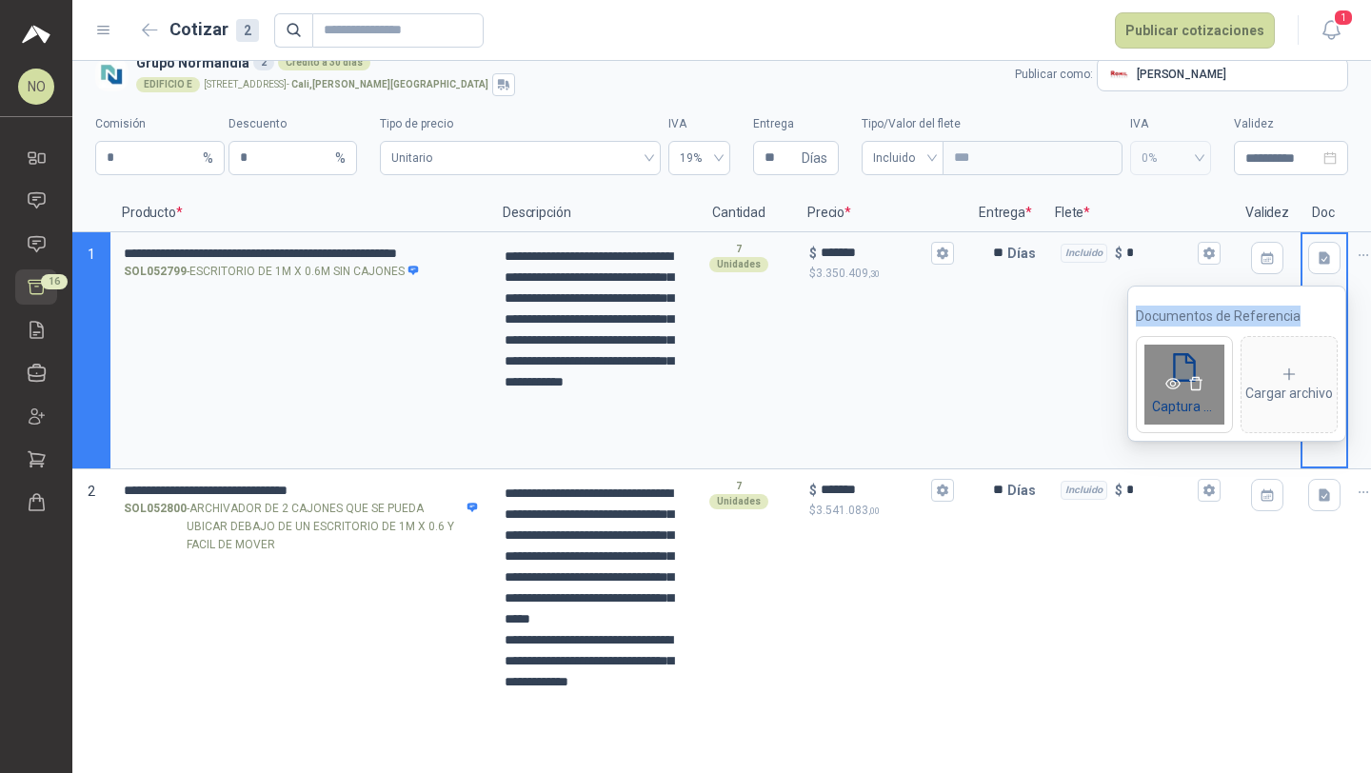
click at [1171, 383] on icon "eye" at bounding box center [1172, 383] width 15 height 15
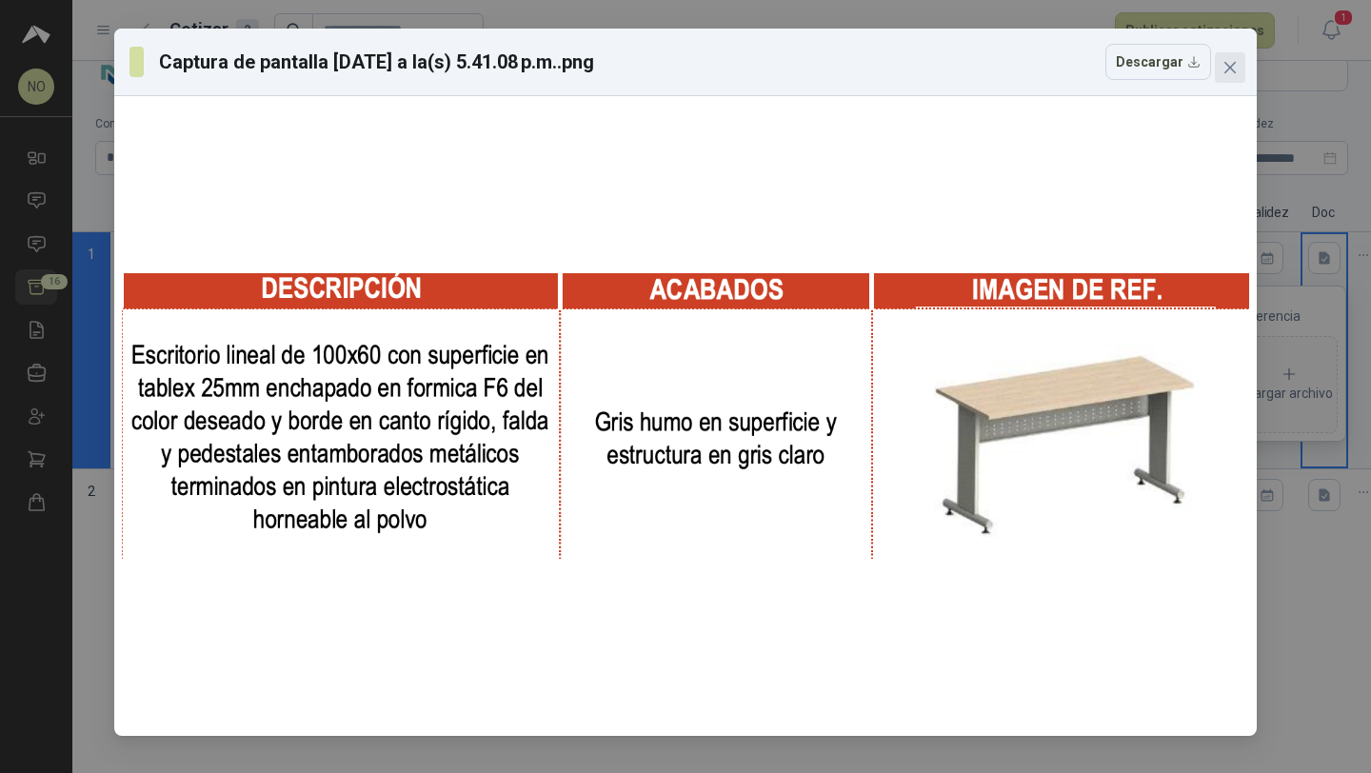
click at [1231, 71] on icon "close" at bounding box center [1229, 67] width 15 height 15
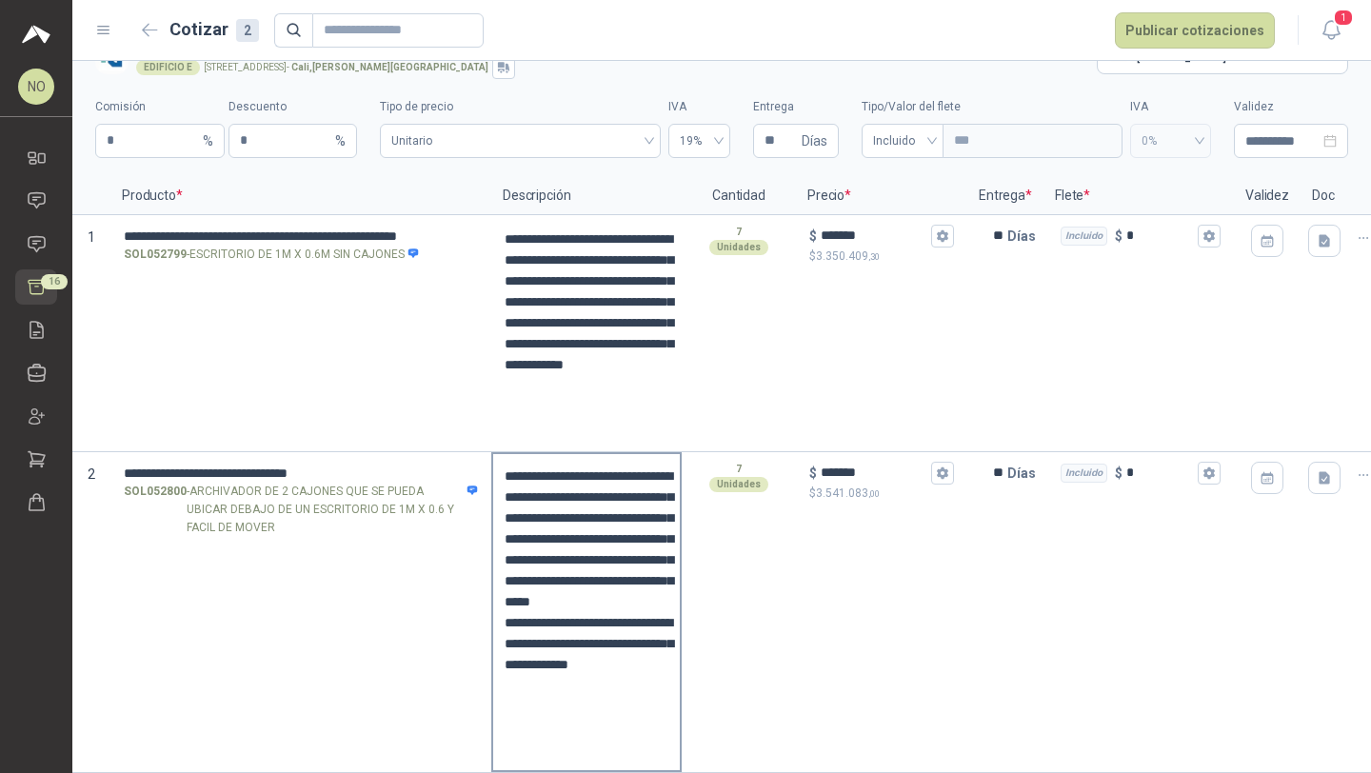
scroll to position [52, 0]
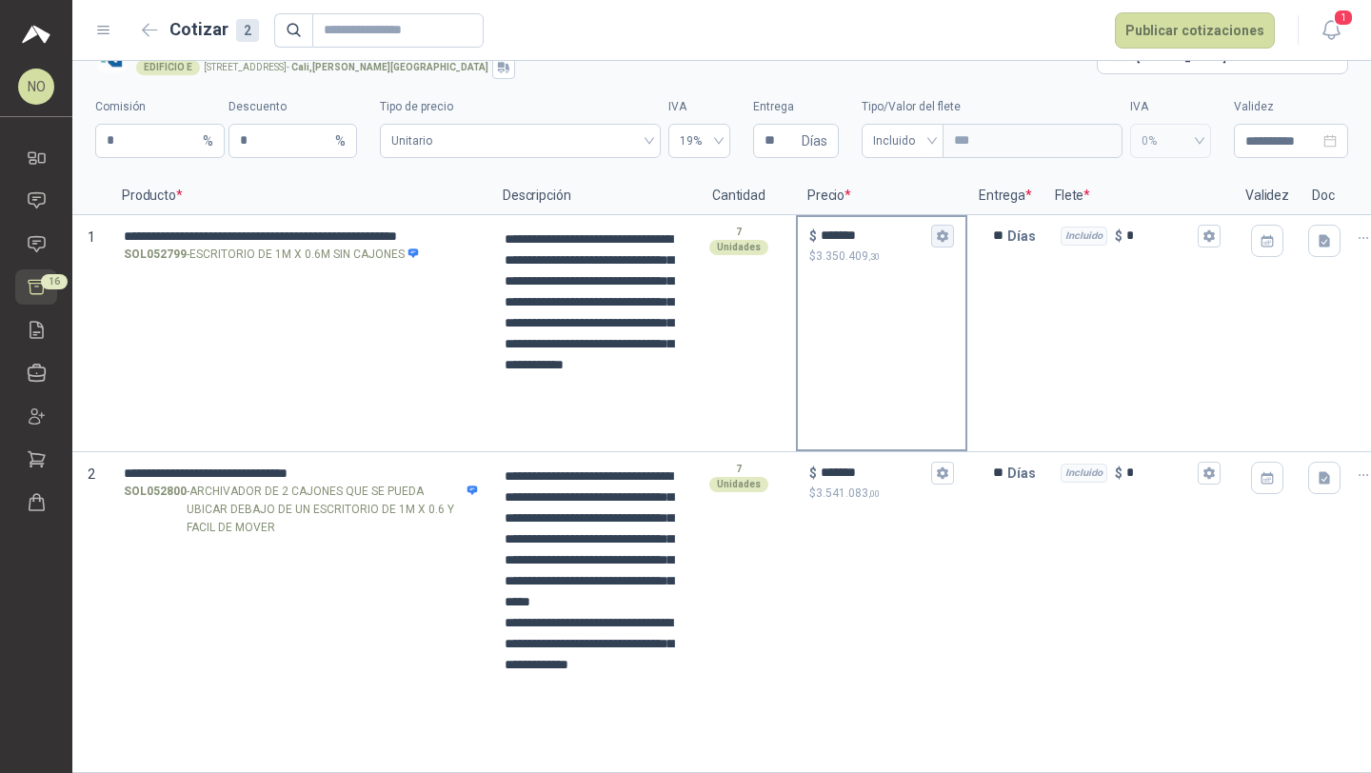
click at [951, 230] on button "$ ******* $ 3.350.409 ,30" at bounding box center [942, 236] width 23 height 23
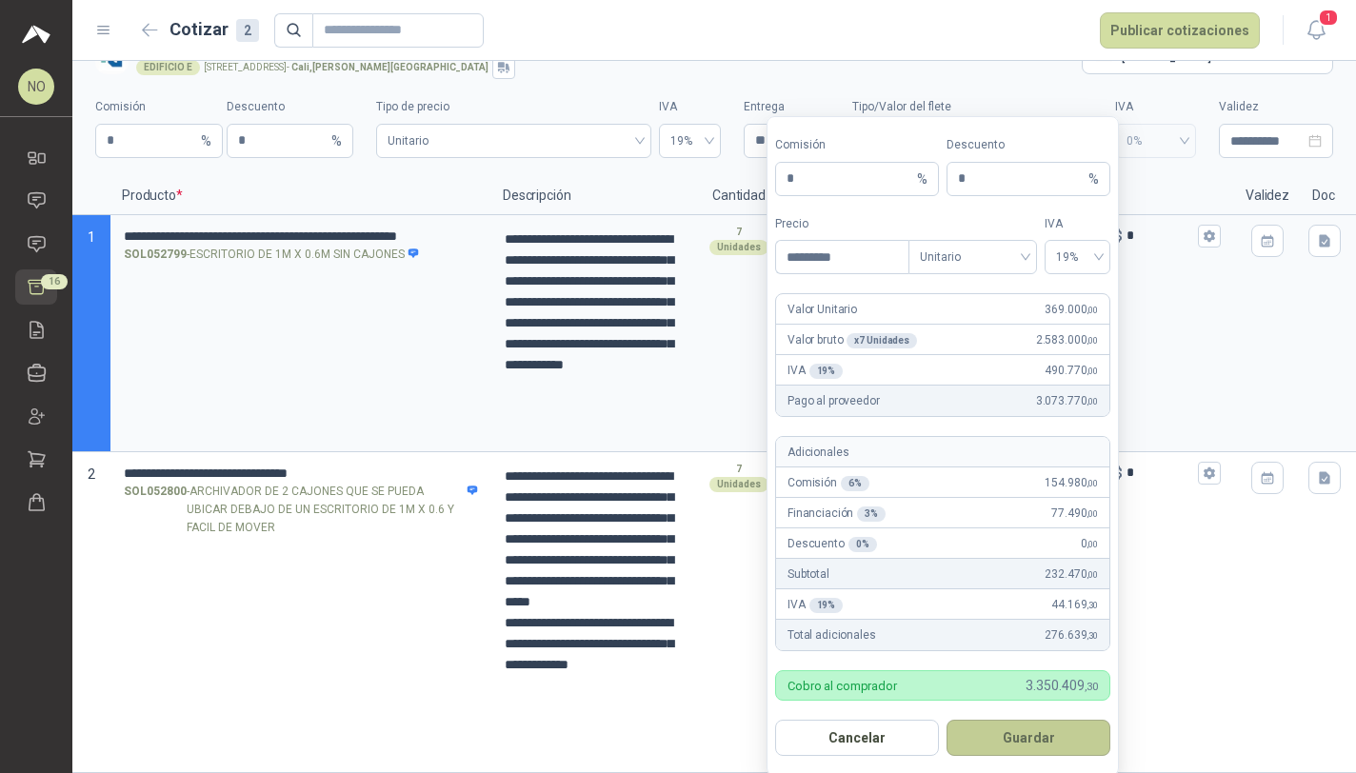
click at [1056, 736] on button "Guardar" at bounding box center [1028, 738] width 164 height 36
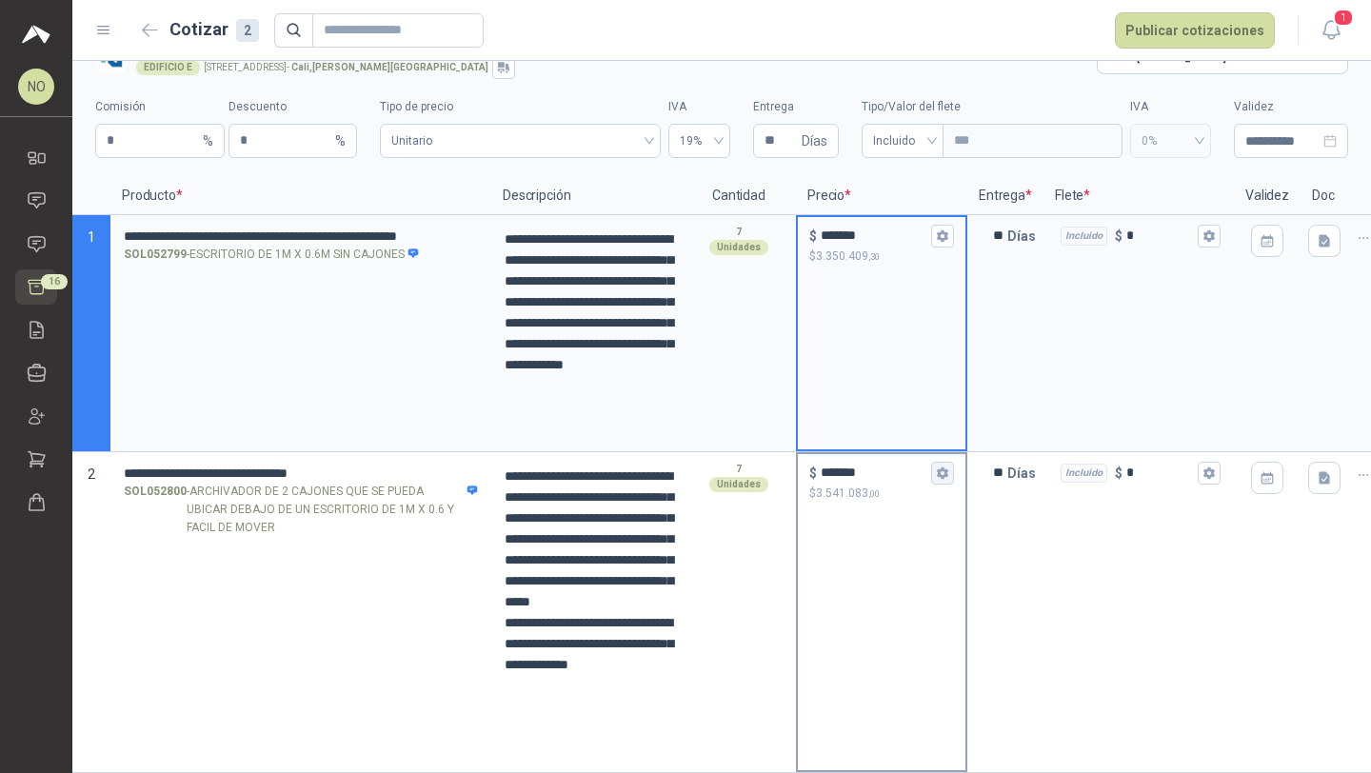
click at [949, 462] on button "$ ******* $ 3.541.083 ,00" at bounding box center [942, 473] width 23 height 23
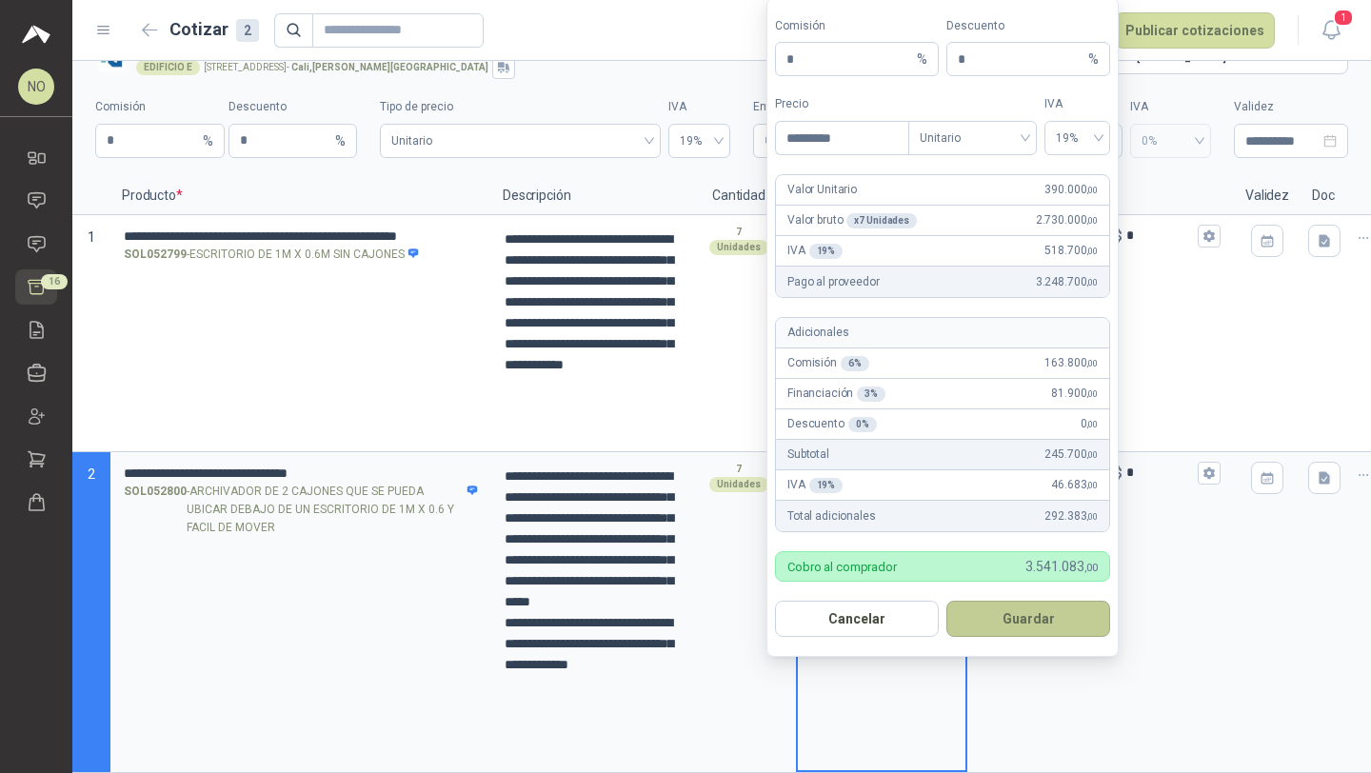
click at [1032, 620] on button "Guardar" at bounding box center [1028, 619] width 164 height 36
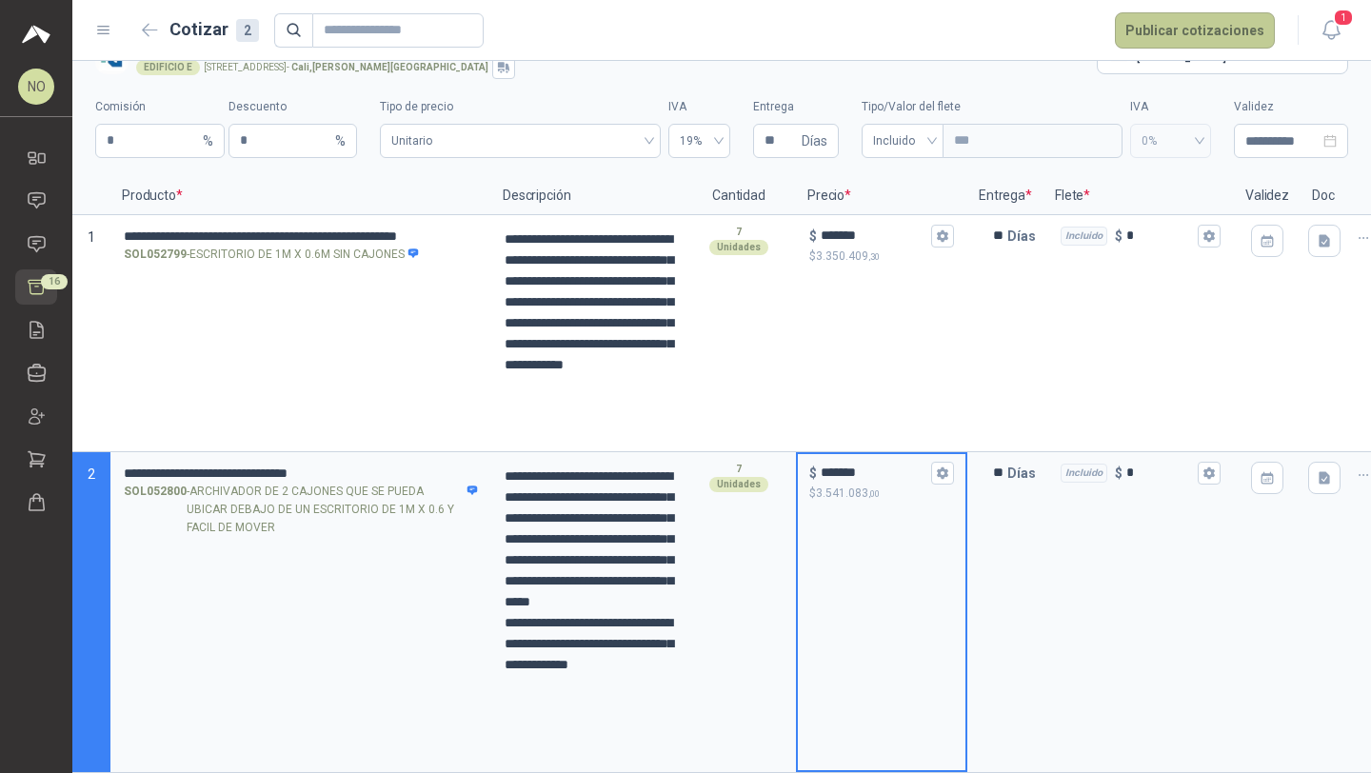
click at [1187, 17] on button "Publicar cotizaciones" at bounding box center [1195, 30] width 160 height 36
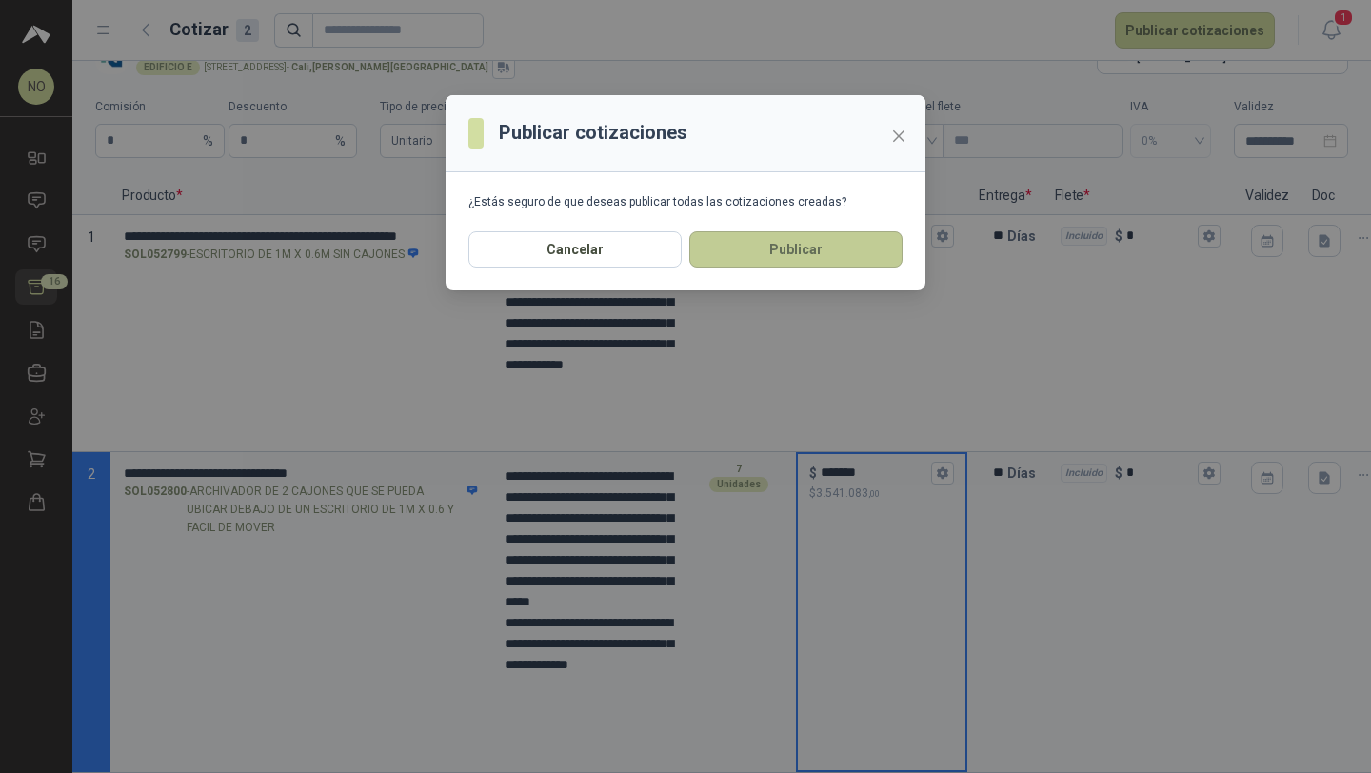
click at [813, 248] on button "Publicar" at bounding box center [795, 249] width 213 height 36
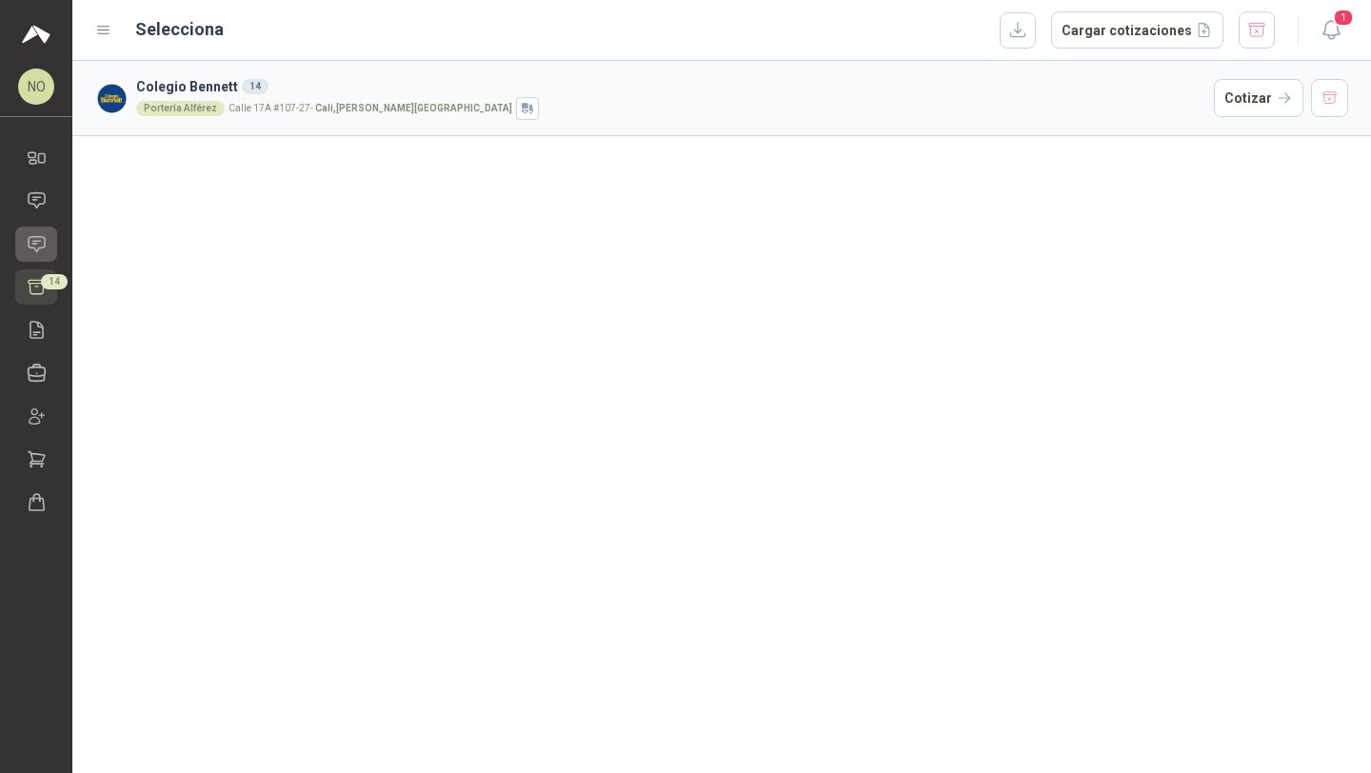
click at [42, 243] on icon at bounding box center [37, 244] width 20 height 20
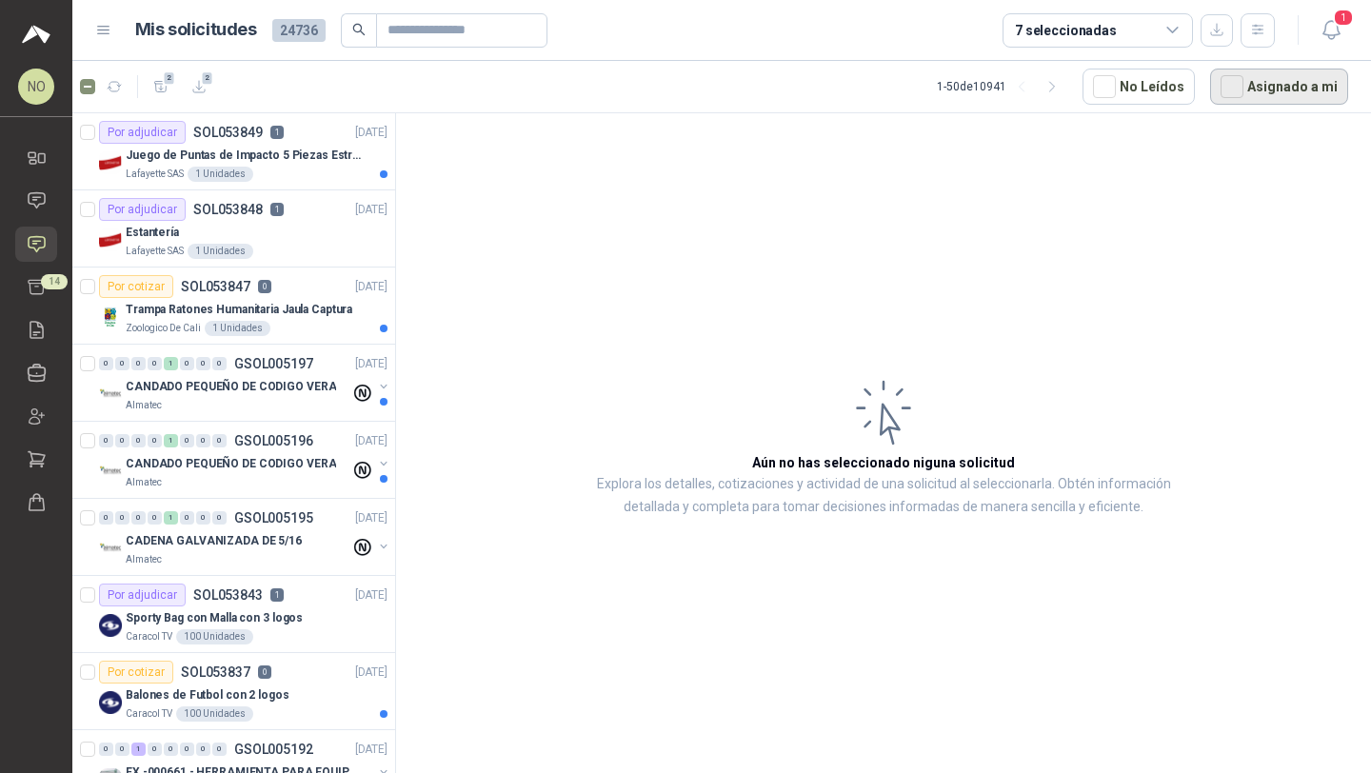
click at [1259, 86] on button "Asignado a mi" at bounding box center [1279, 87] width 138 height 36
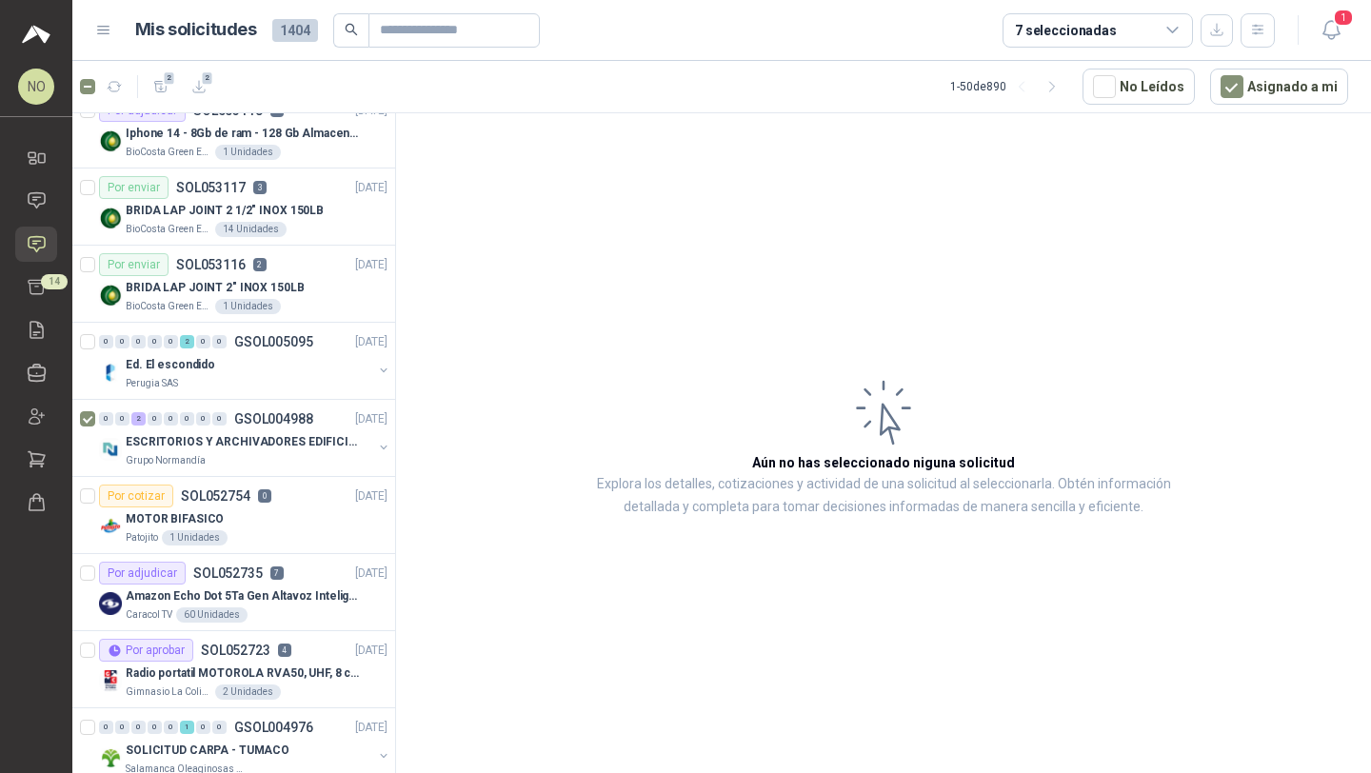
scroll to position [1587, 0]
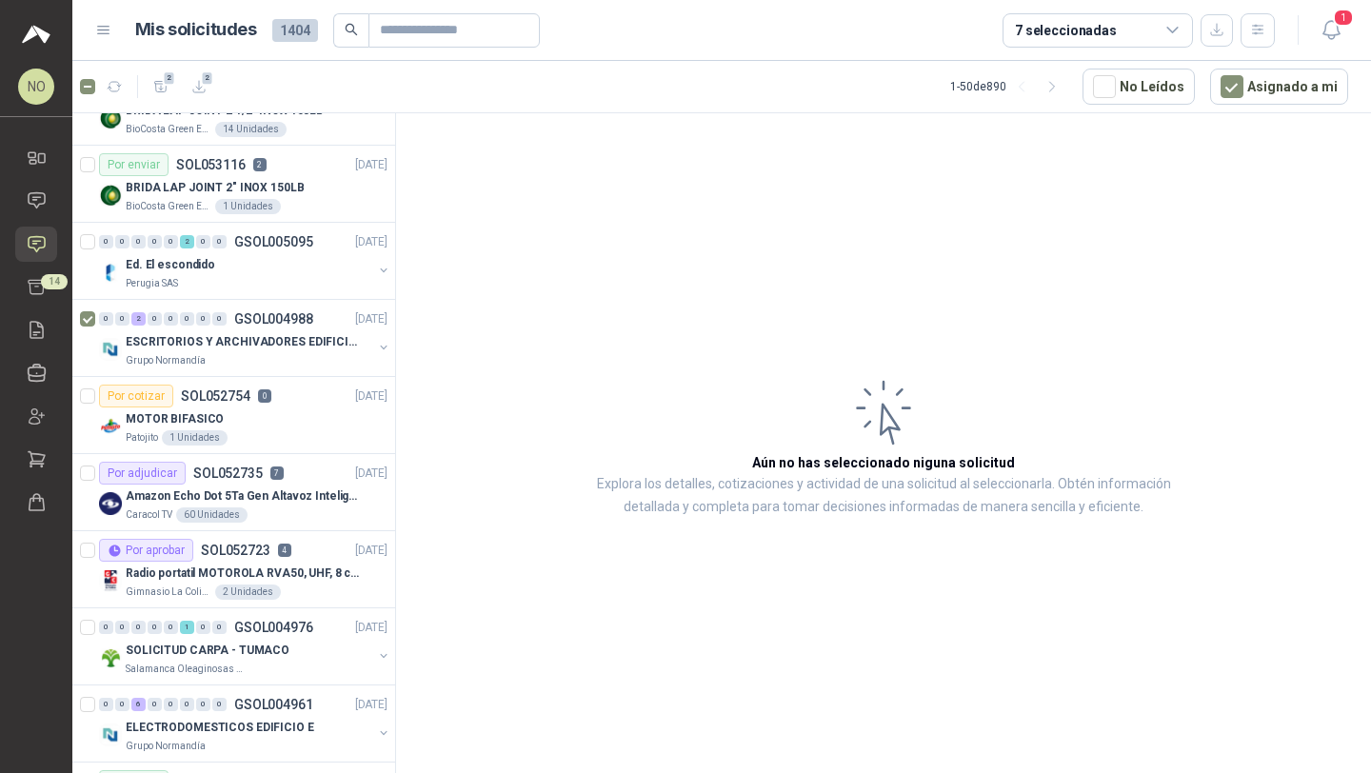
click at [292, 328] on div "0 0 2 0 0 0 0 0 GSOL004988 [DATE]" at bounding box center [245, 319] width 292 height 23
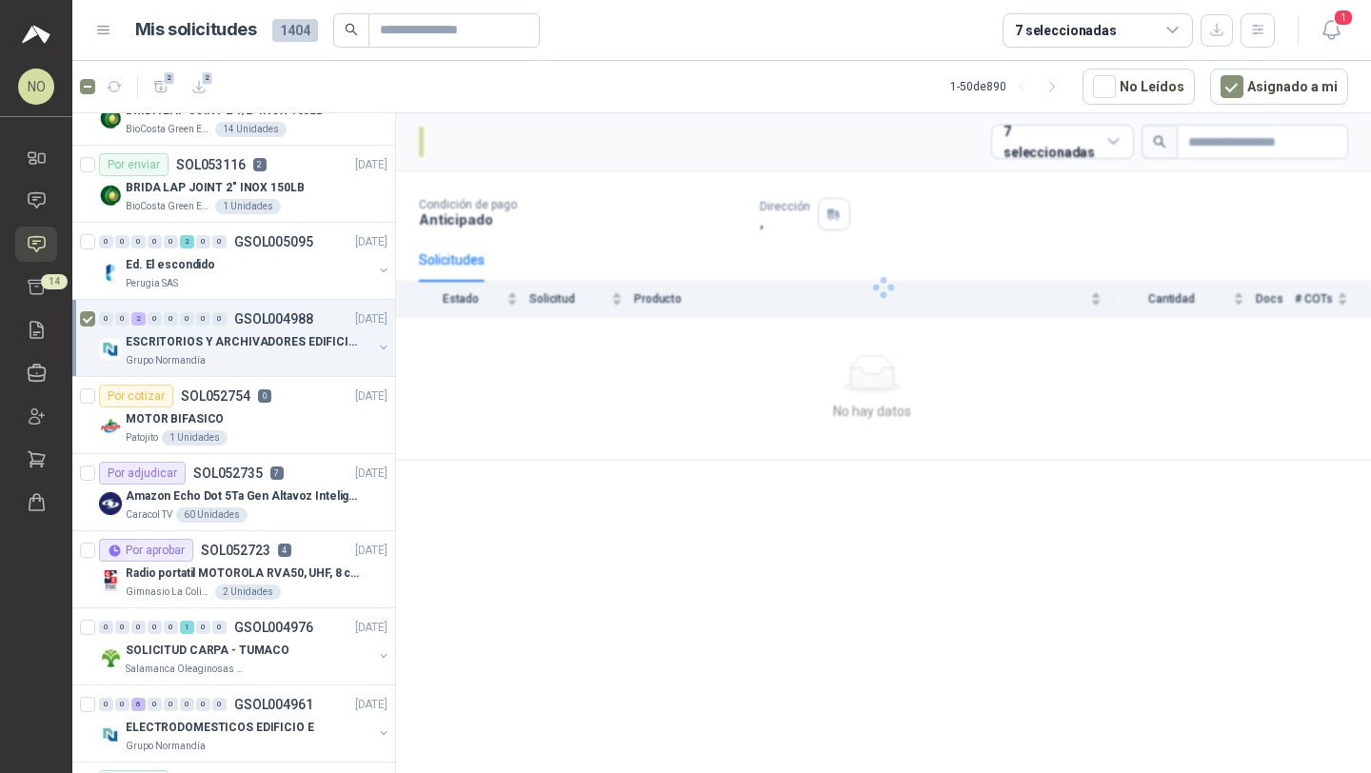
click at [292, 328] on div "0 0 2 0 0 0 0 0 GSOL004988 [DATE]" at bounding box center [245, 319] width 292 height 23
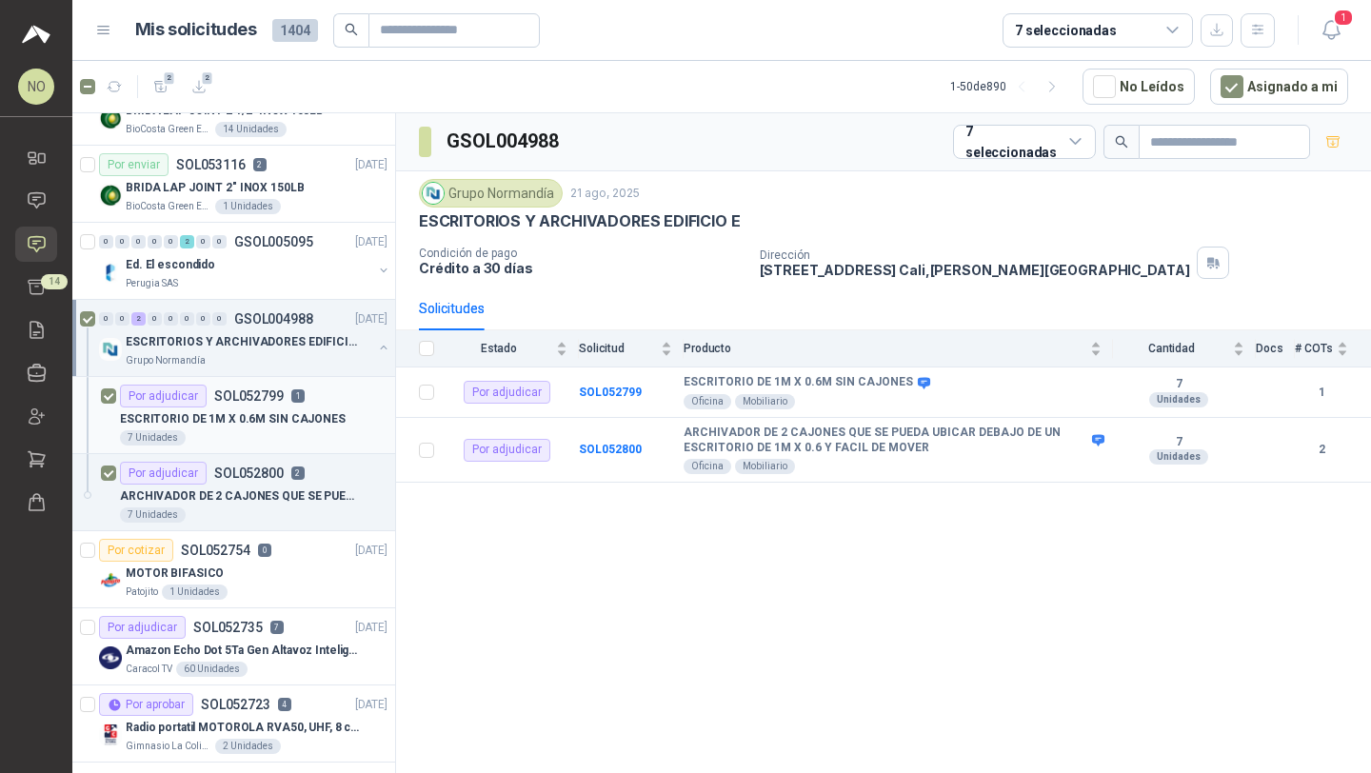
click at [275, 423] on p "ESCRITORIO DE 1M X 0.6M SIN CAJONES" at bounding box center [233, 419] width 226 height 18
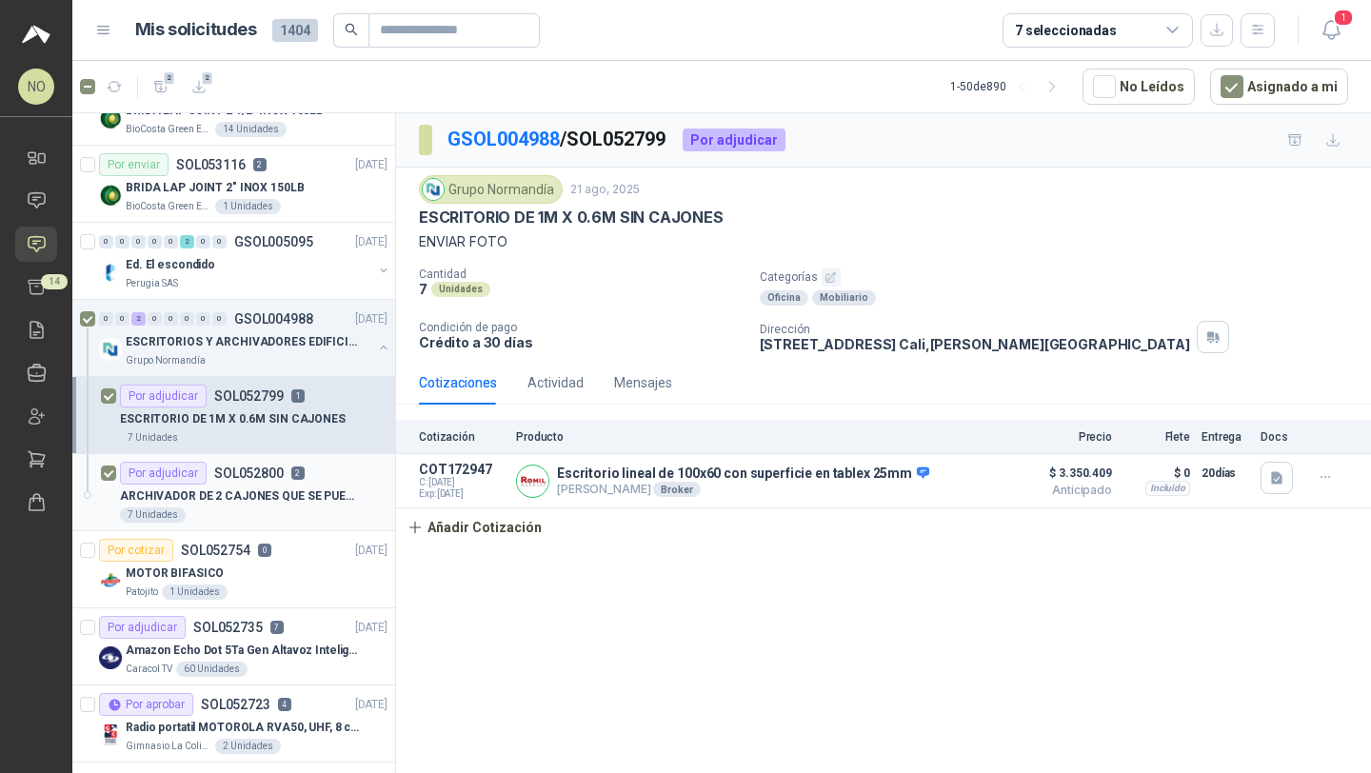
click at [273, 457] on article "Por adjudicar SOL052800 2 ARCHIVADOR DE 2 CAJONES QUE SE PUEDA UBICAR DEBAJO DE…" at bounding box center [233, 492] width 323 height 77
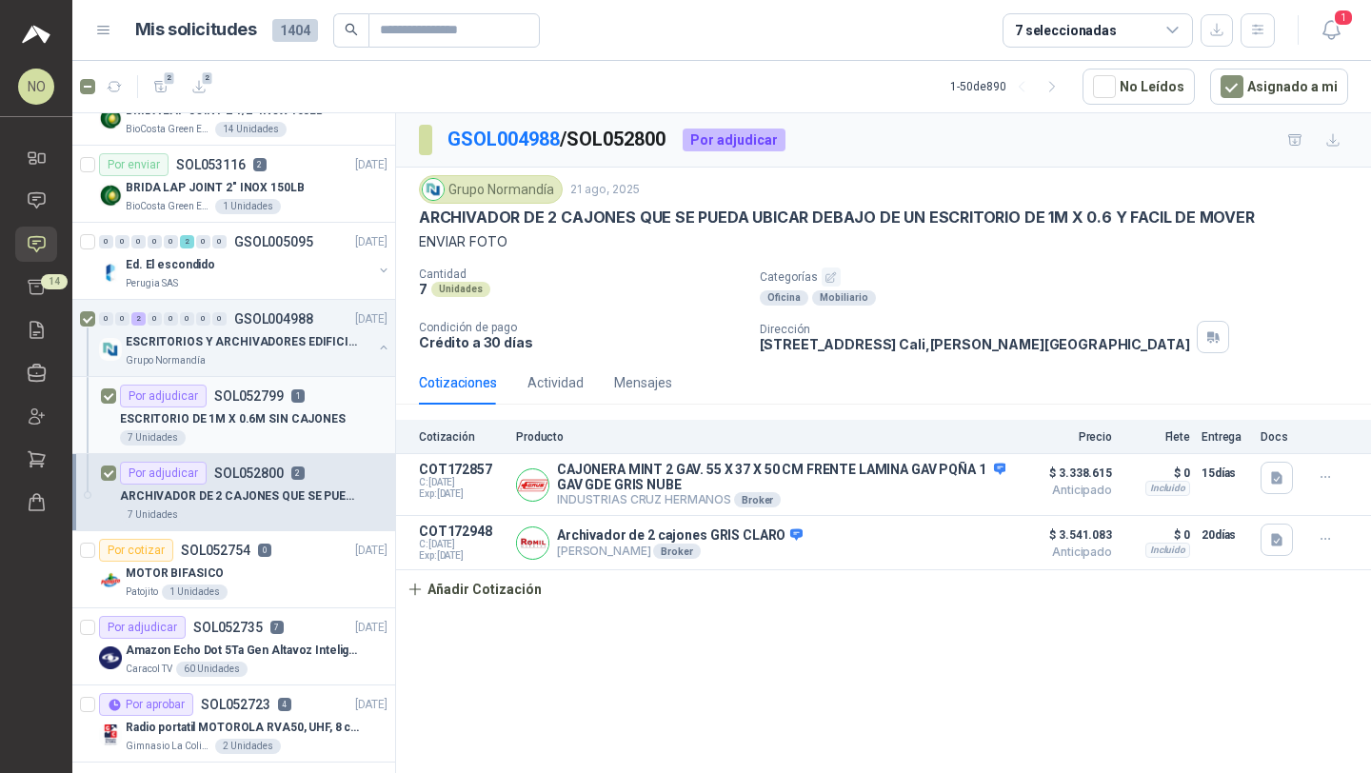
click at [314, 428] on div "ESCRITORIO DE 1M X 0.6M SIN CAJONES" at bounding box center [254, 418] width 268 height 23
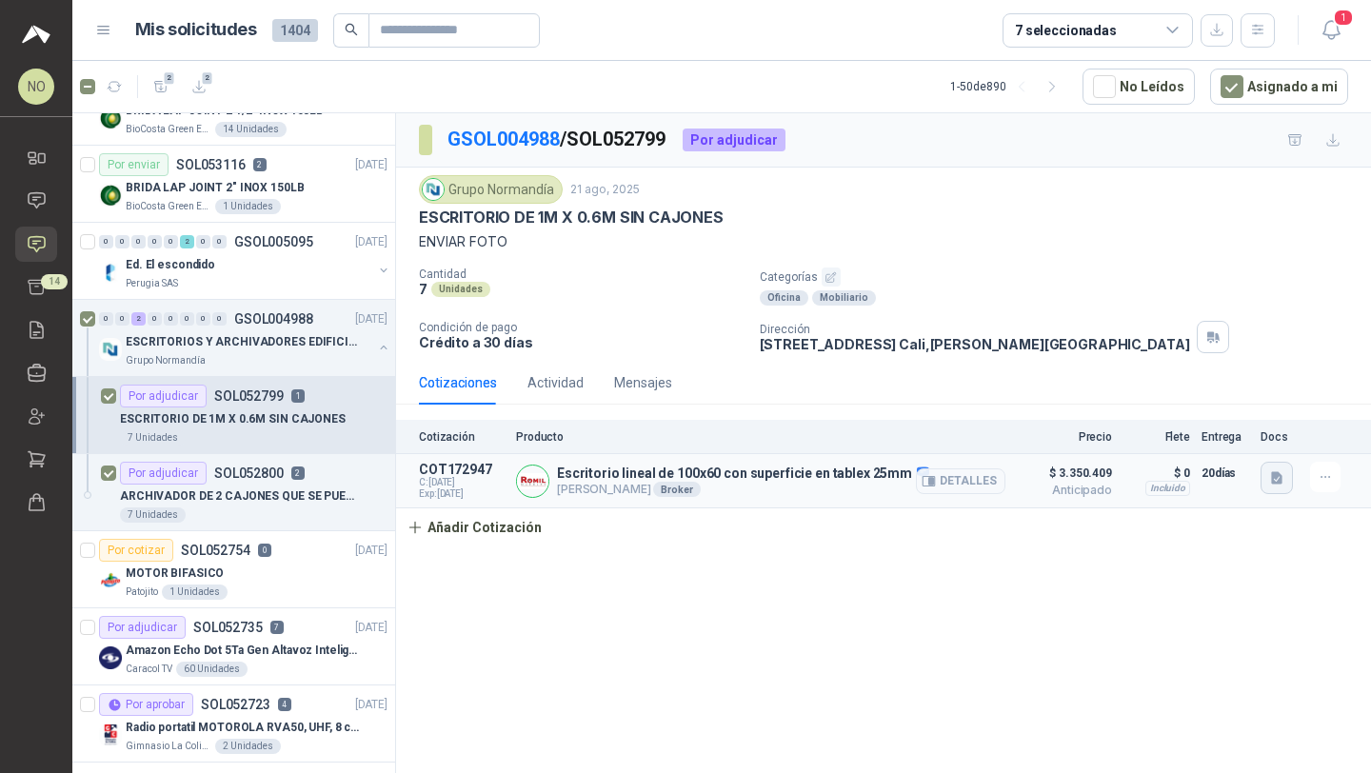
click at [1280, 474] on icon "button" at bounding box center [1276, 478] width 11 height 12
click at [1168, 437] on button "Captura de pantalla [DATE] a la(s) 5.41.08 p.m..png" at bounding box center [1129, 437] width 303 height 20
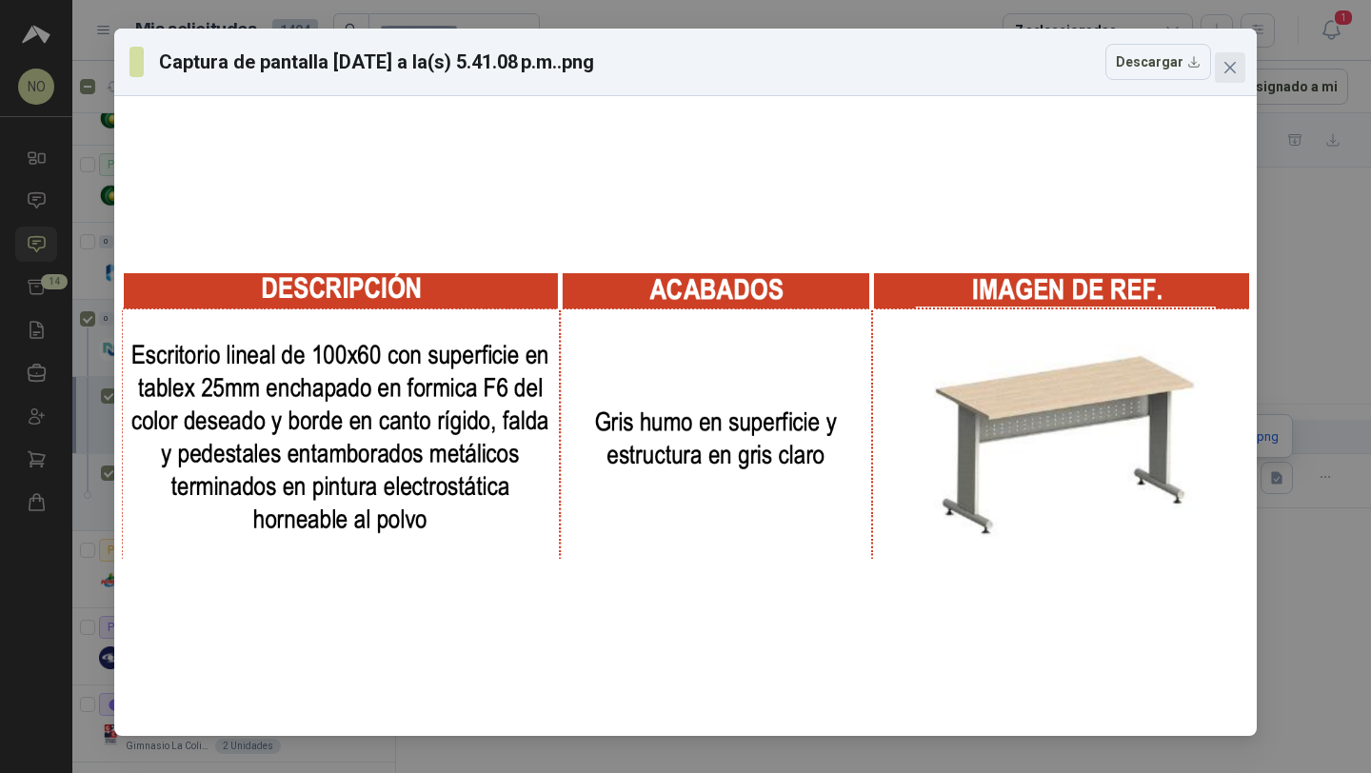
click at [1223, 58] on button "Close" at bounding box center [1230, 67] width 30 height 30
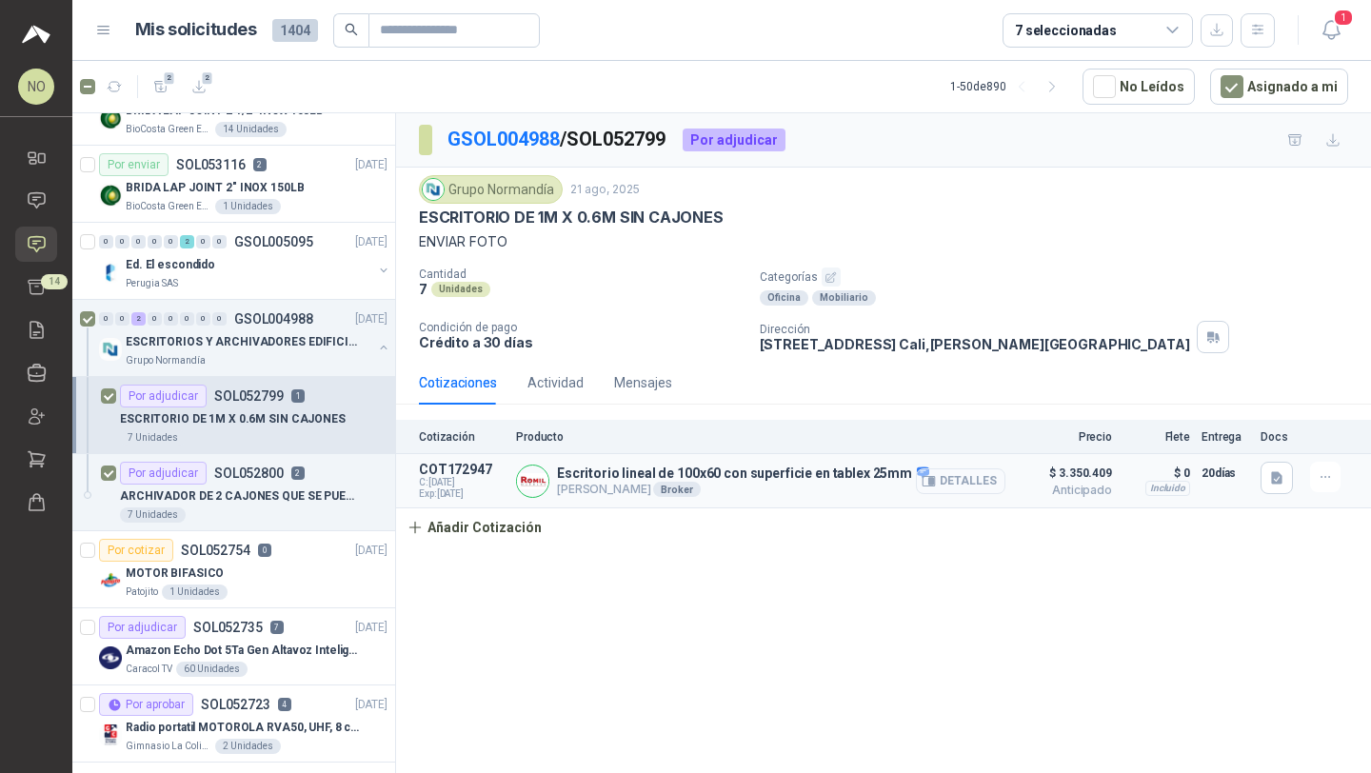
click at [966, 482] on button "Detalles" at bounding box center [960, 481] width 89 height 26
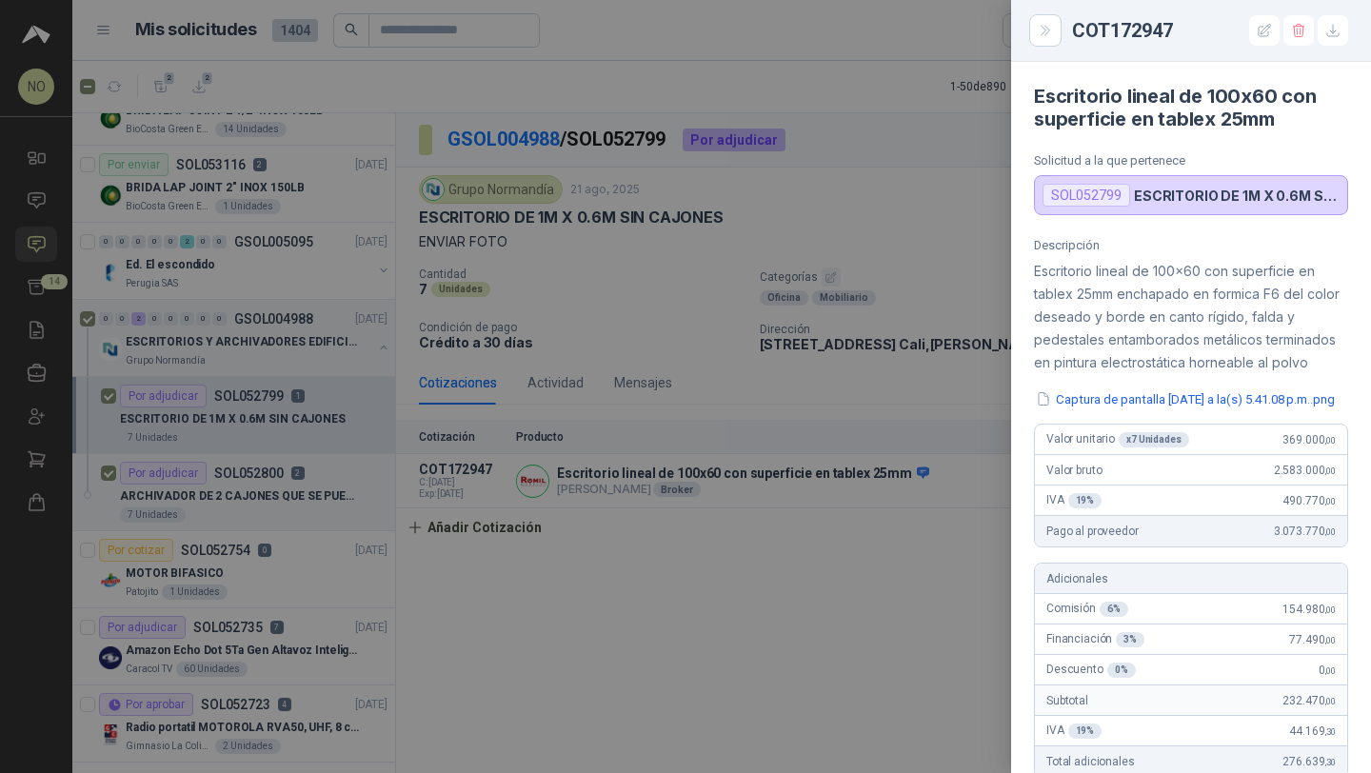
click at [883, 527] on div at bounding box center [685, 386] width 1371 height 773
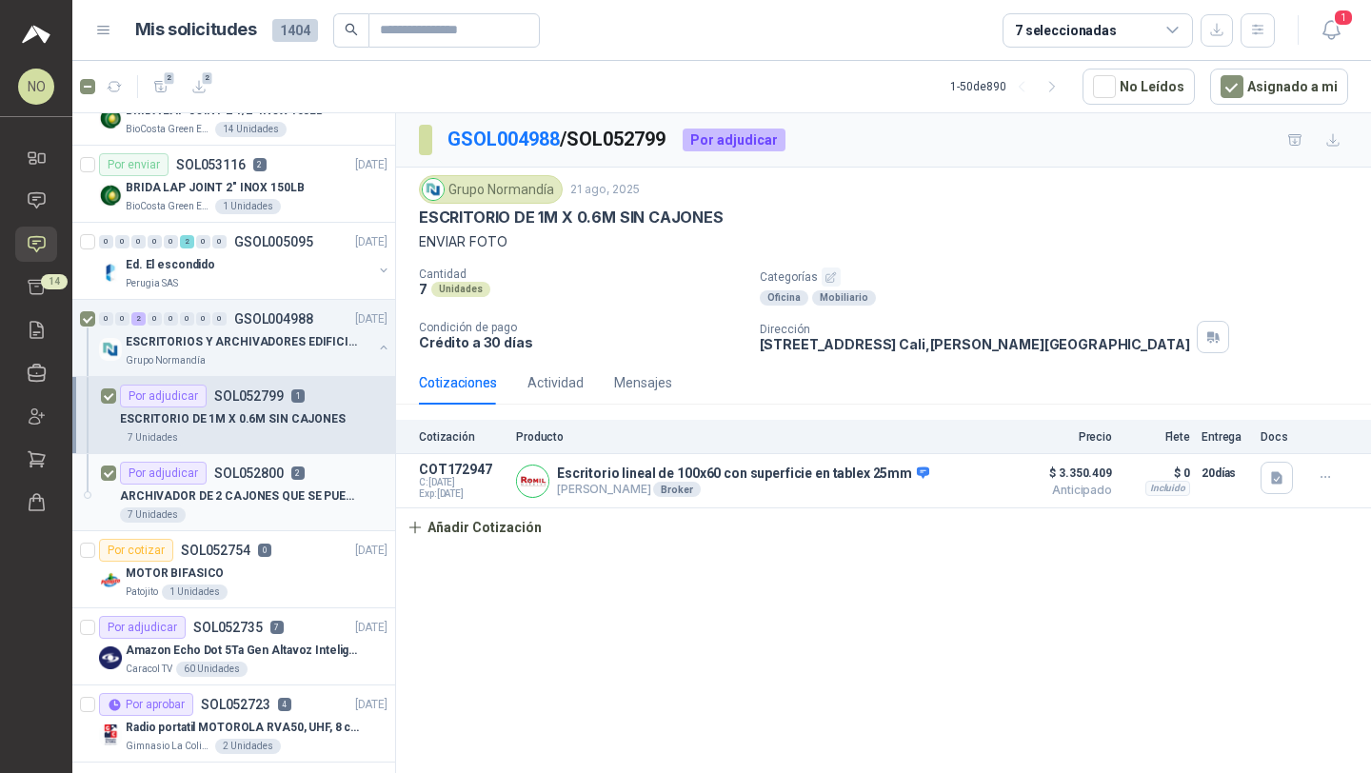
click at [251, 494] on p "ARCHIVADOR DE 2 CAJONES QUE SE PUEDA UBICAR DEBAJO DE UN ESCRITORIO DE 1M X 0.6…" at bounding box center [238, 496] width 237 height 18
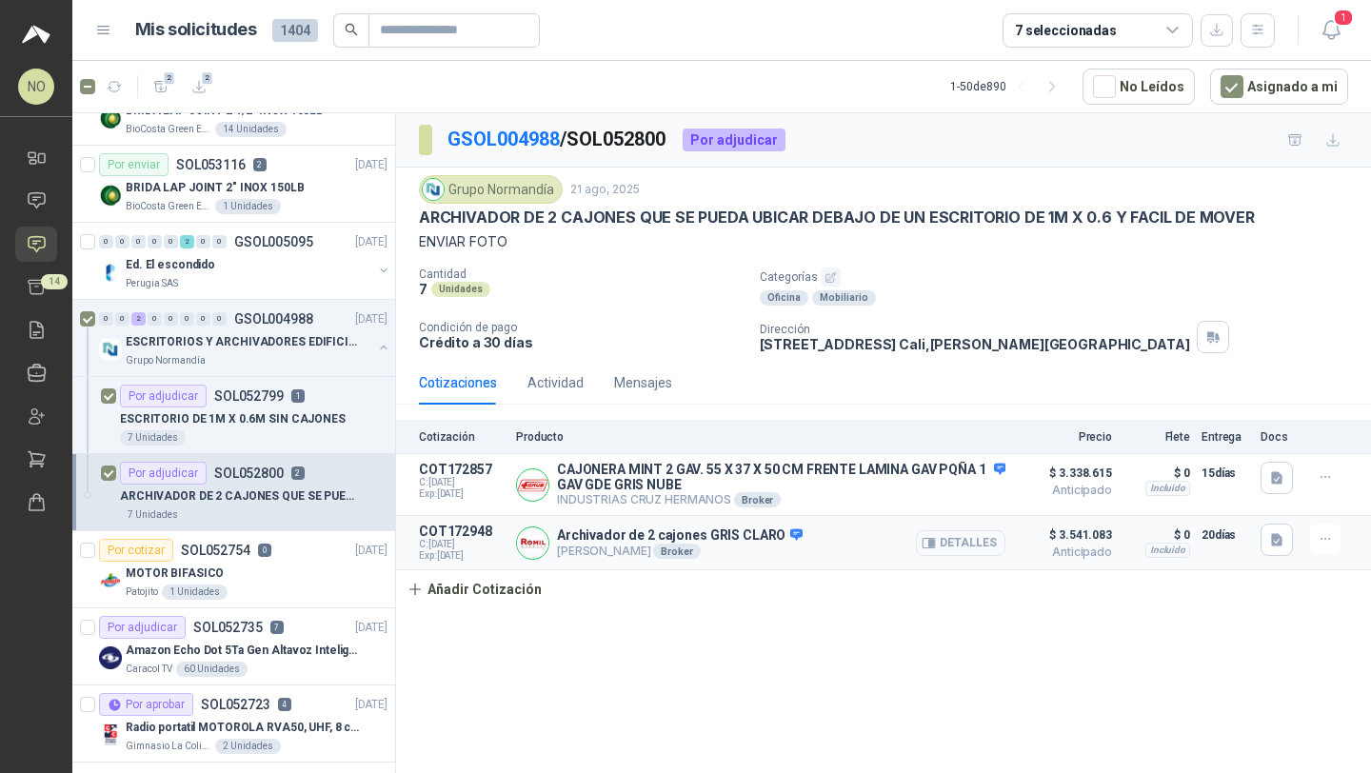
click at [976, 542] on button "Detalles" at bounding box center [960, 543] width 89 height 26
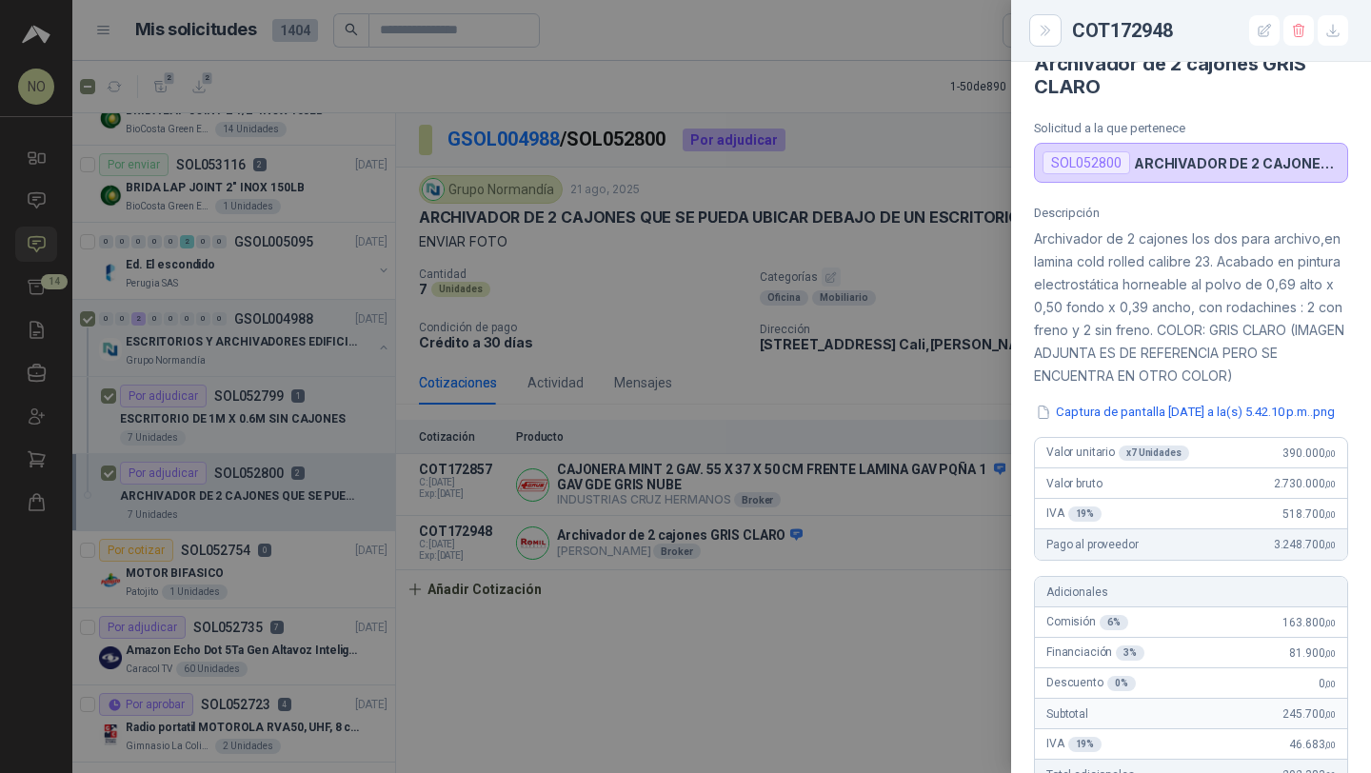
scroll to position [35, 0]
click at [785, 509] on div at bounding box center [685, 386] width 1371 height 773
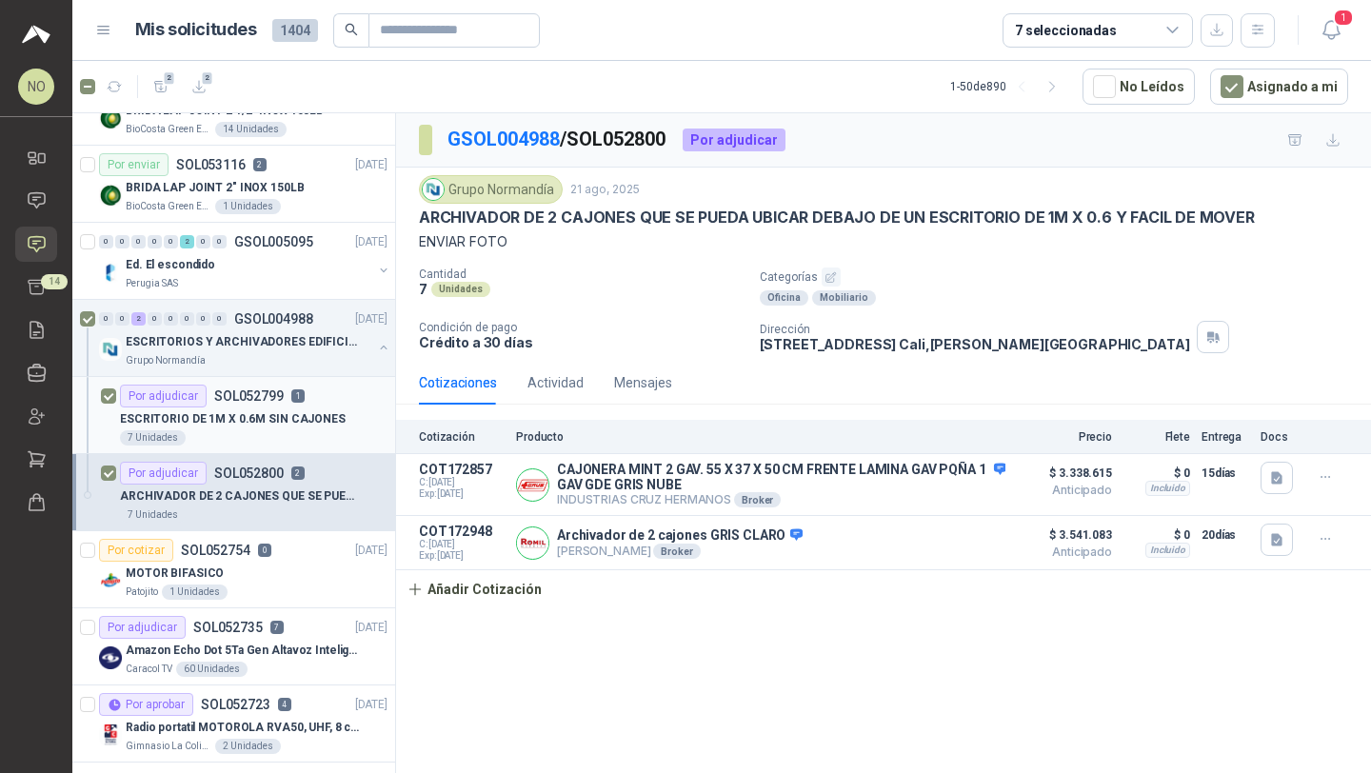
click at [317, 446] on article "Por adjudicar SOL052799 1 ESCRITORIO DE 1M X 0.6M SIN CAJONES 7 Unidades" at bounding box center [233, 415] width 323 height 77
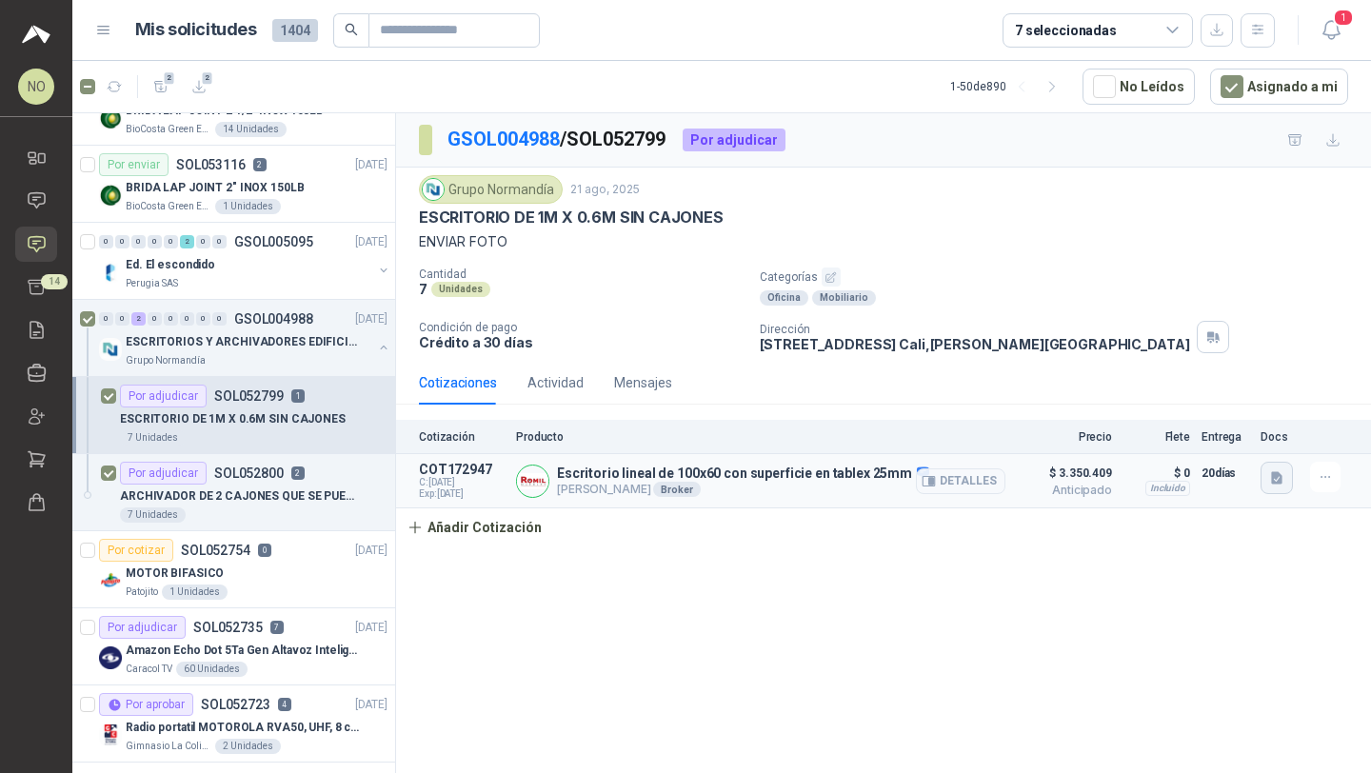
click at [1276, 481] on icon "button" at bounding box center [1277, 478] width 16 height 16
click at [1161, 437] on button "Captura de pantalla [DATE] a la(s) 5.41.08 p.m..png" at bounding box center [1129, 437] width 303 height 20
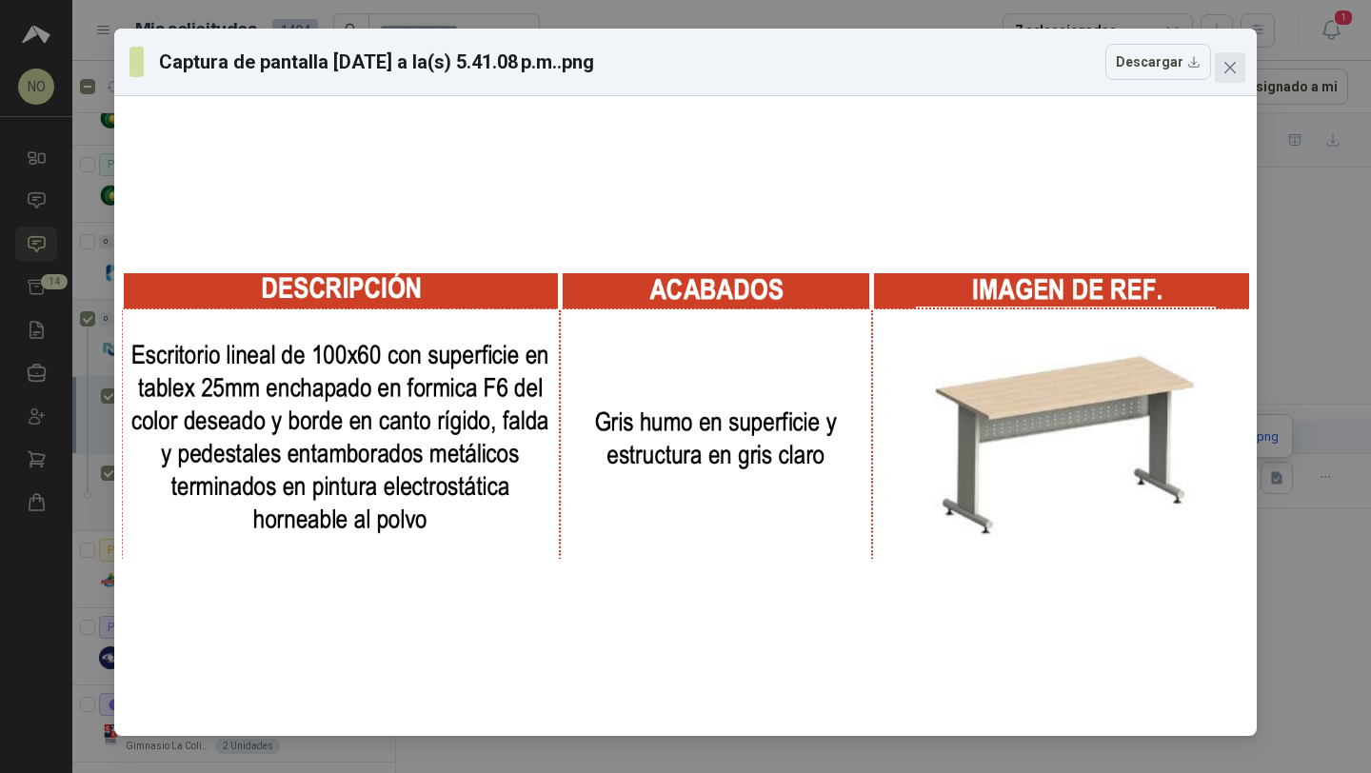
click at [1233, 69] on icon "close" at bounding box center [1229, 67] width 11 height 11
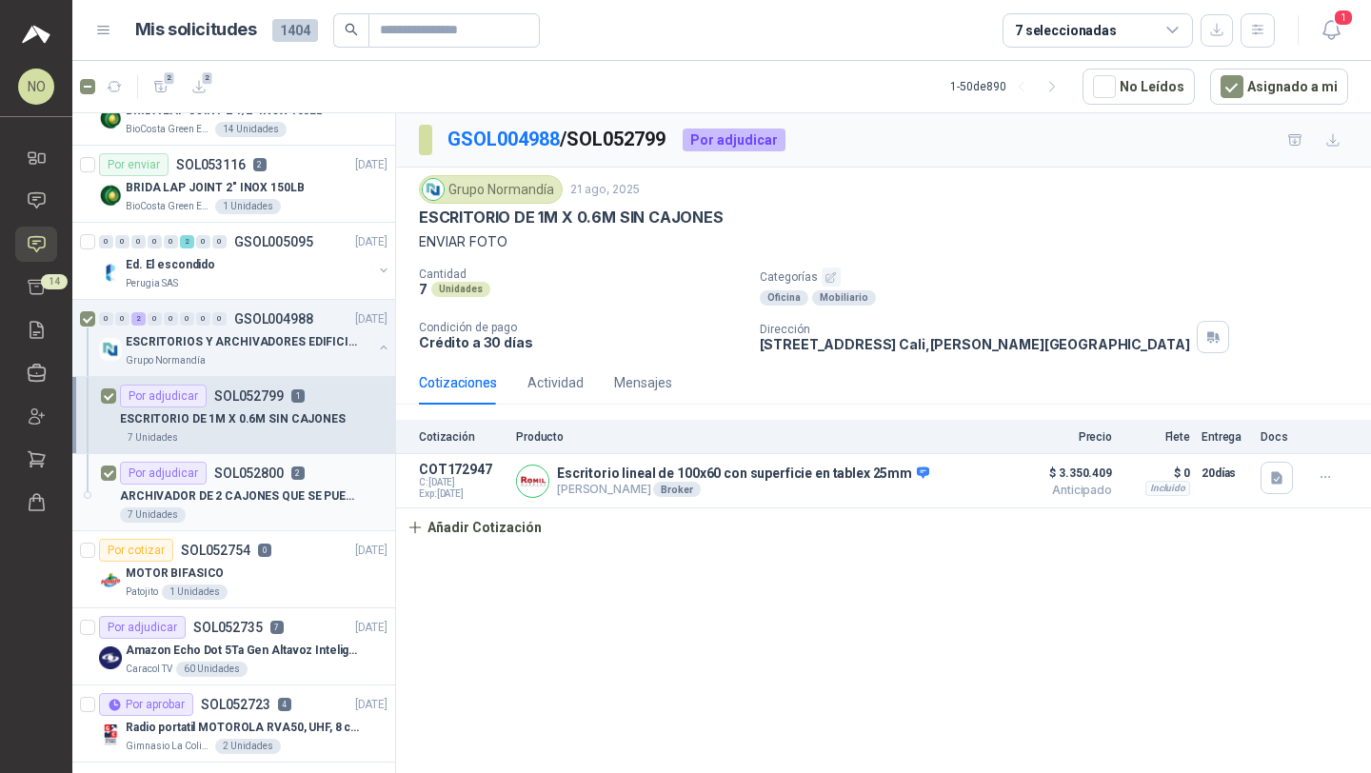
click at [337, 519] on div "7 Unidades" at bounding box center [254, 514] width 268 height 15
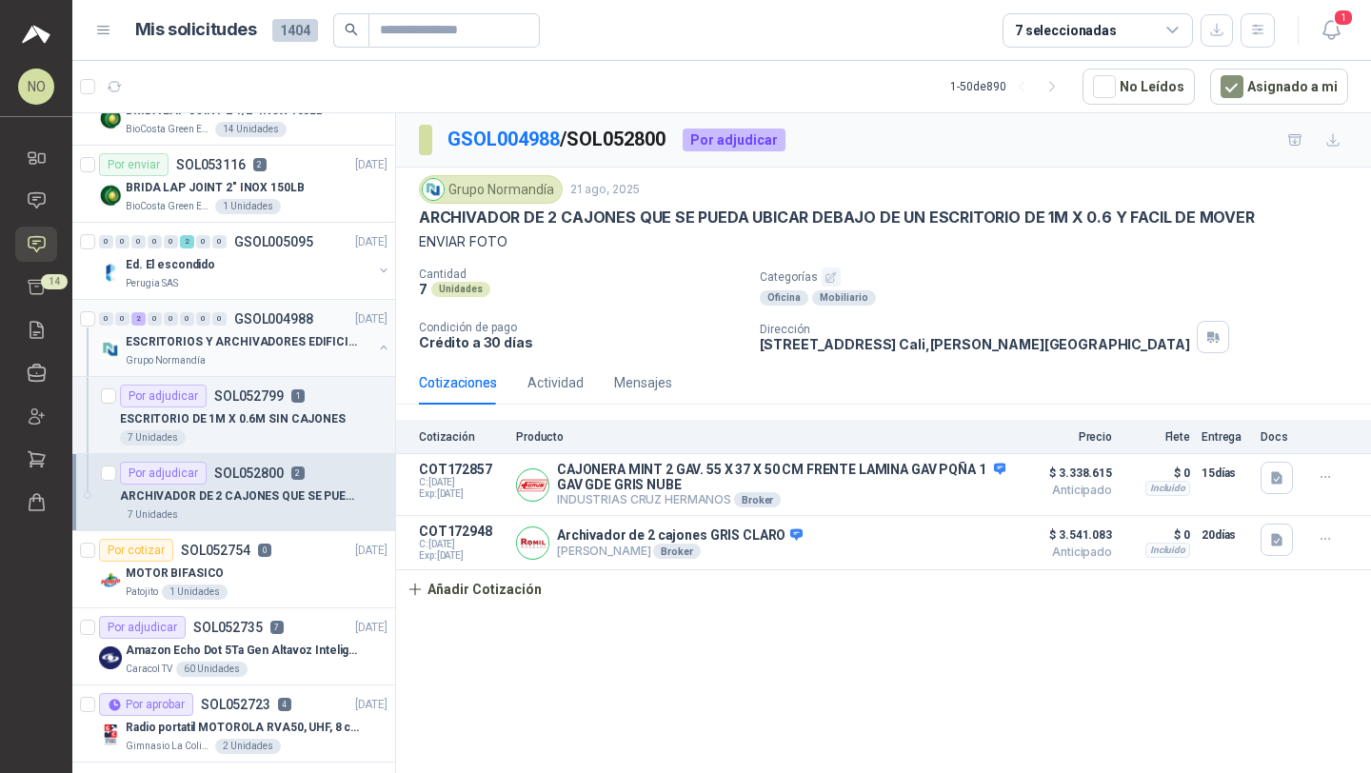
click at [280, 364] on div "Grupo Normandía" at bounding box center [249, 360] width 247 height 15
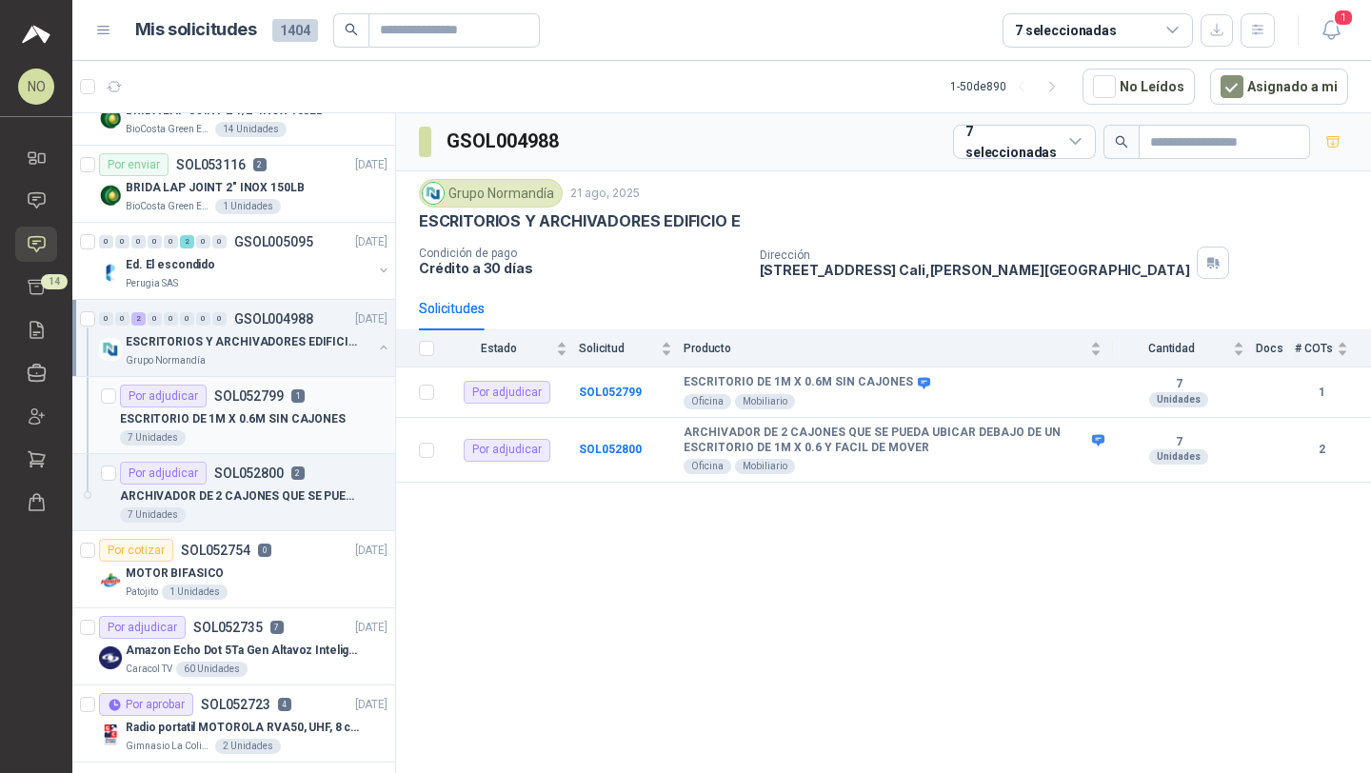
click at [281, 395] on div "Por adjudicar SOL052799 1" at bounding box center [212, 396] width 185 height 23
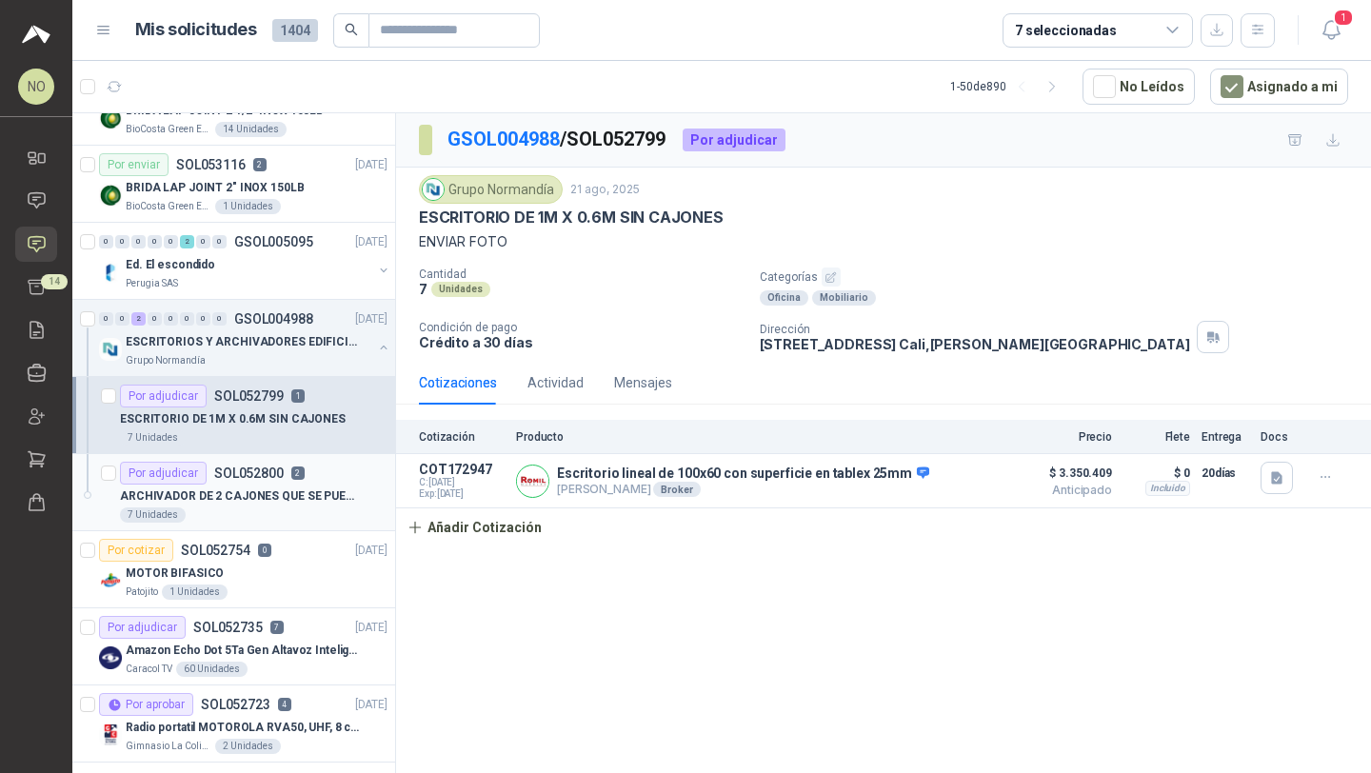
click at [272, 471] on p "SOL052800" at bounding box center [248, 472] width 69 height 13
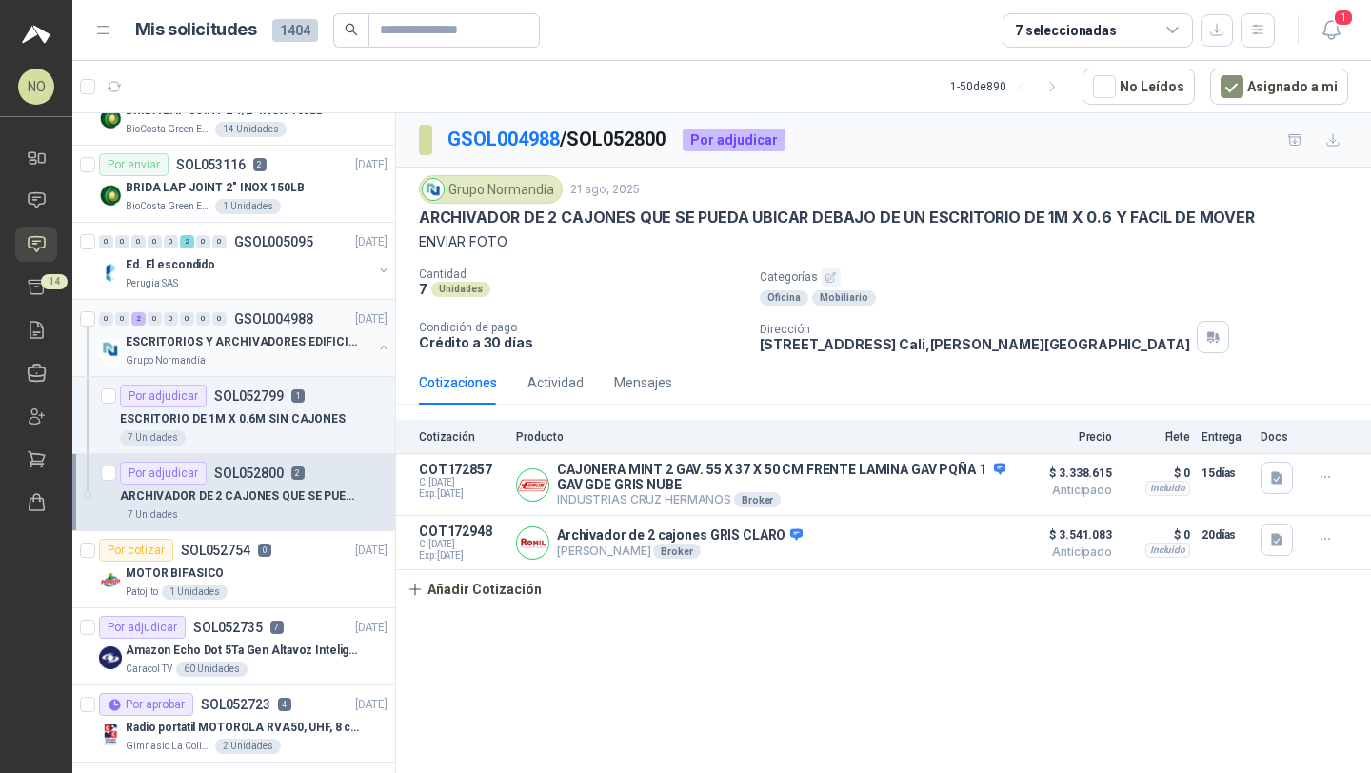
click at [316, 347] on p "ESCRITORIOS Y ARCHIVADORES EDIFICIO E" at bounding box center [244, 342] width 237 height 18
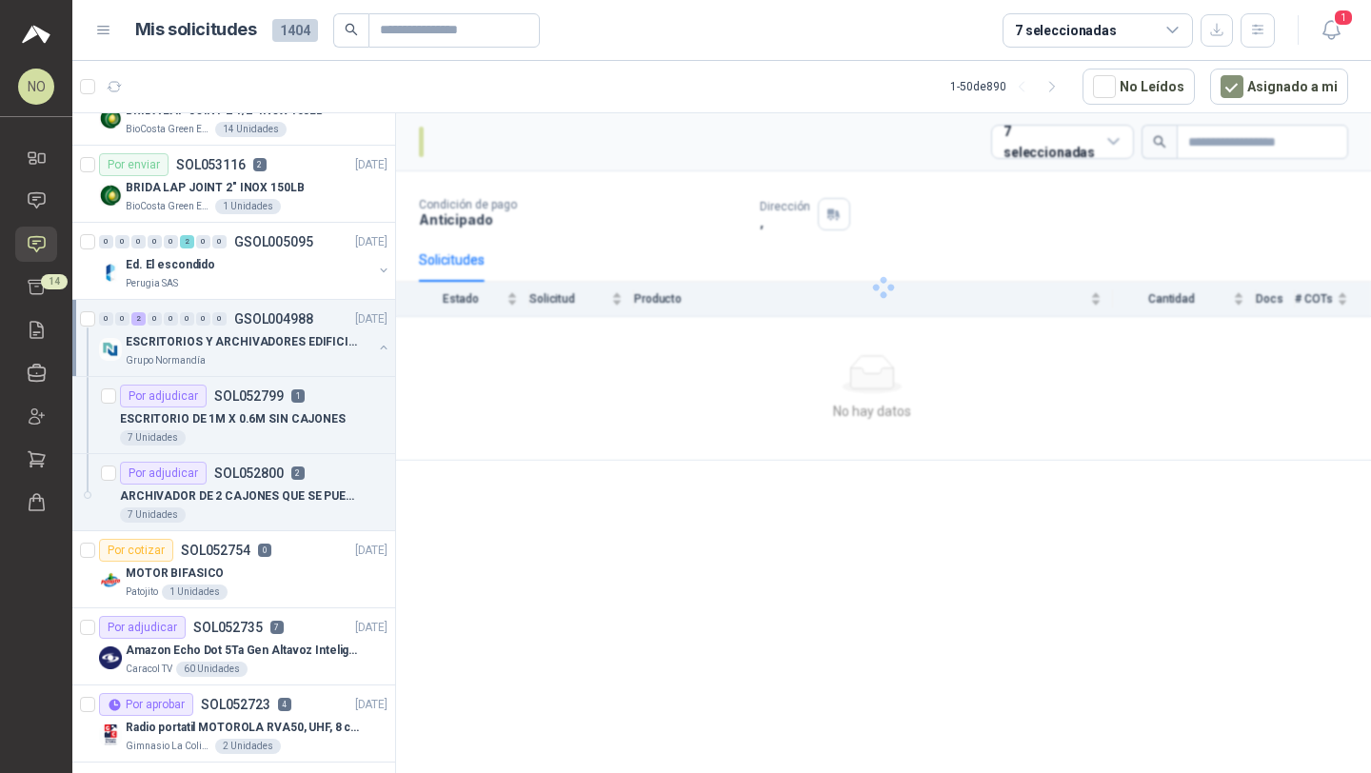
click at [316, 347] on p "ESCRITORIOS Y ARCHIVADORES EDIFICIO E" at bounding box center [244, 342] width 237 height 18
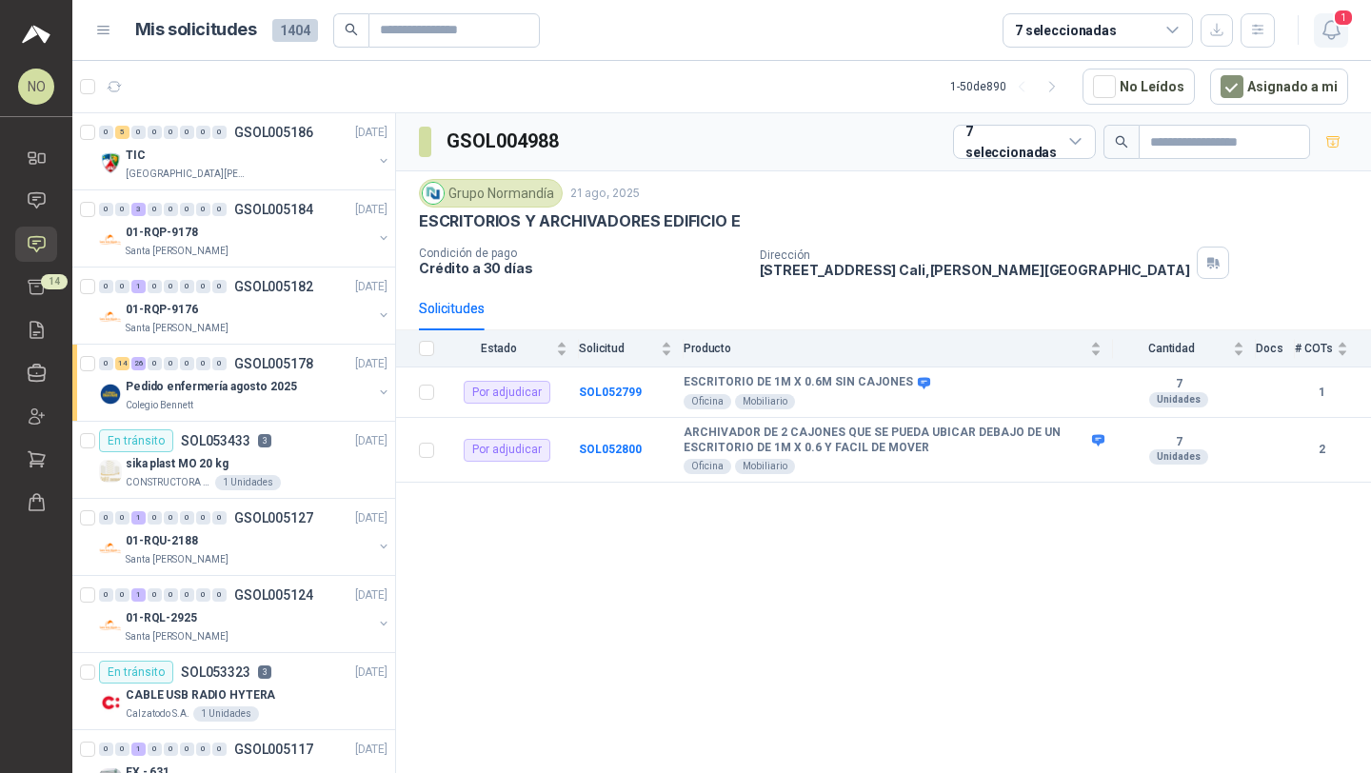
click at [1334, 31] on icon "button" at bounding box center [1331, 30] width 24 height 24
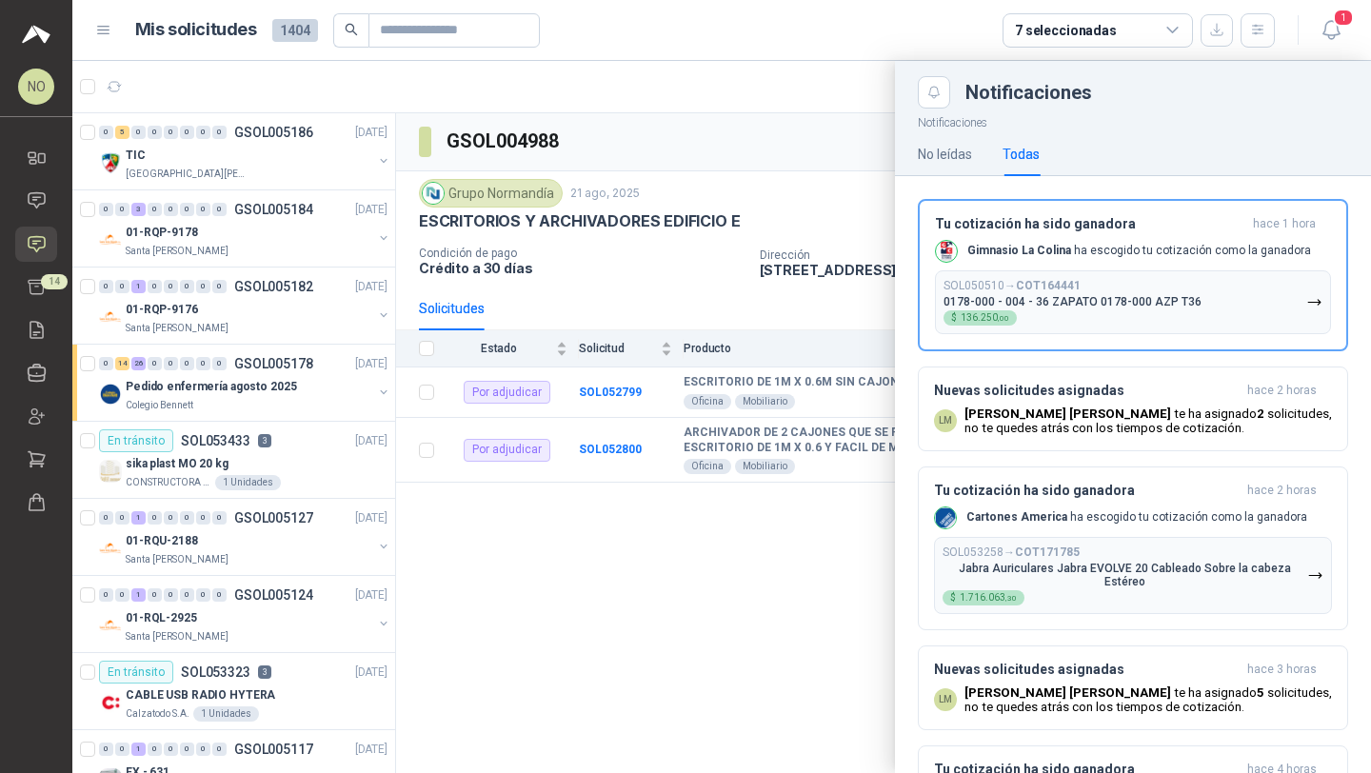
click at [407, 539] on div at bounding box center [721, 417] width 1299 height 712
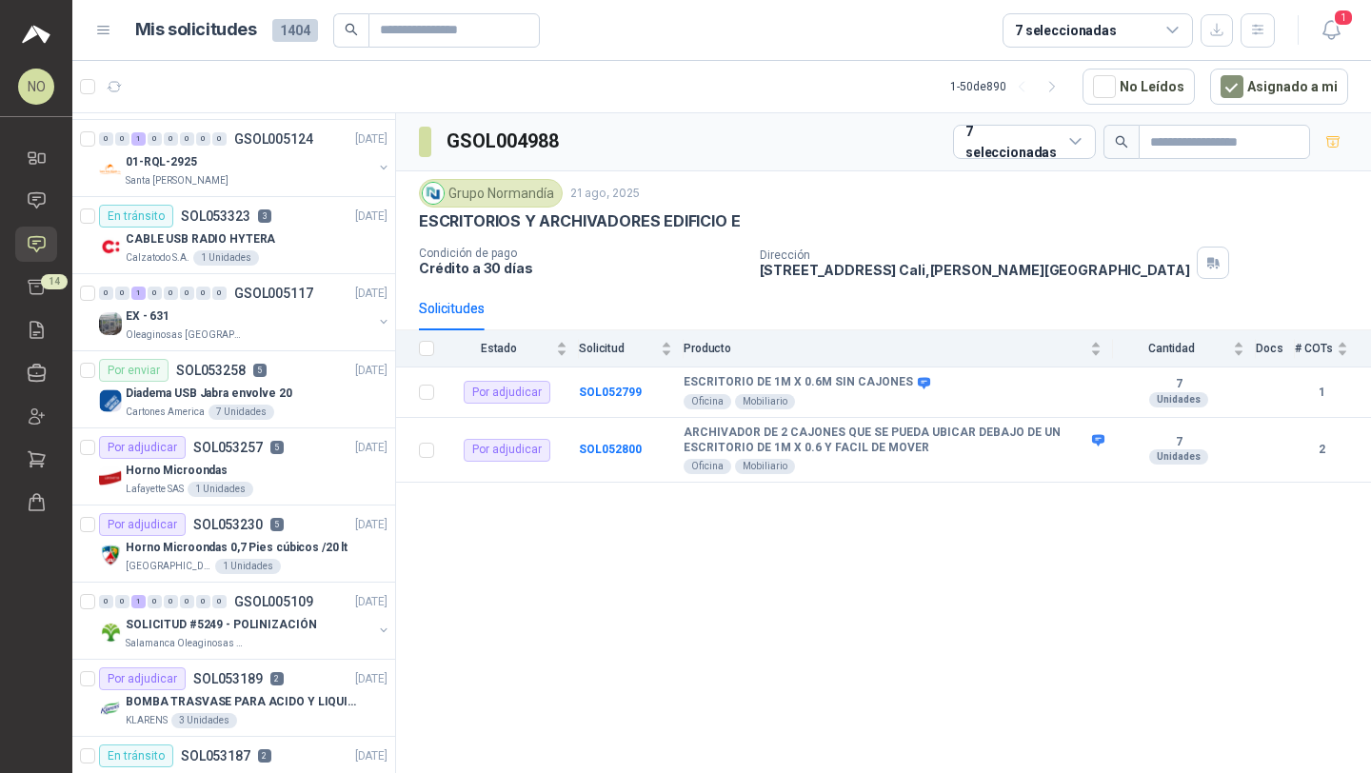
scroll to position [625, 0]
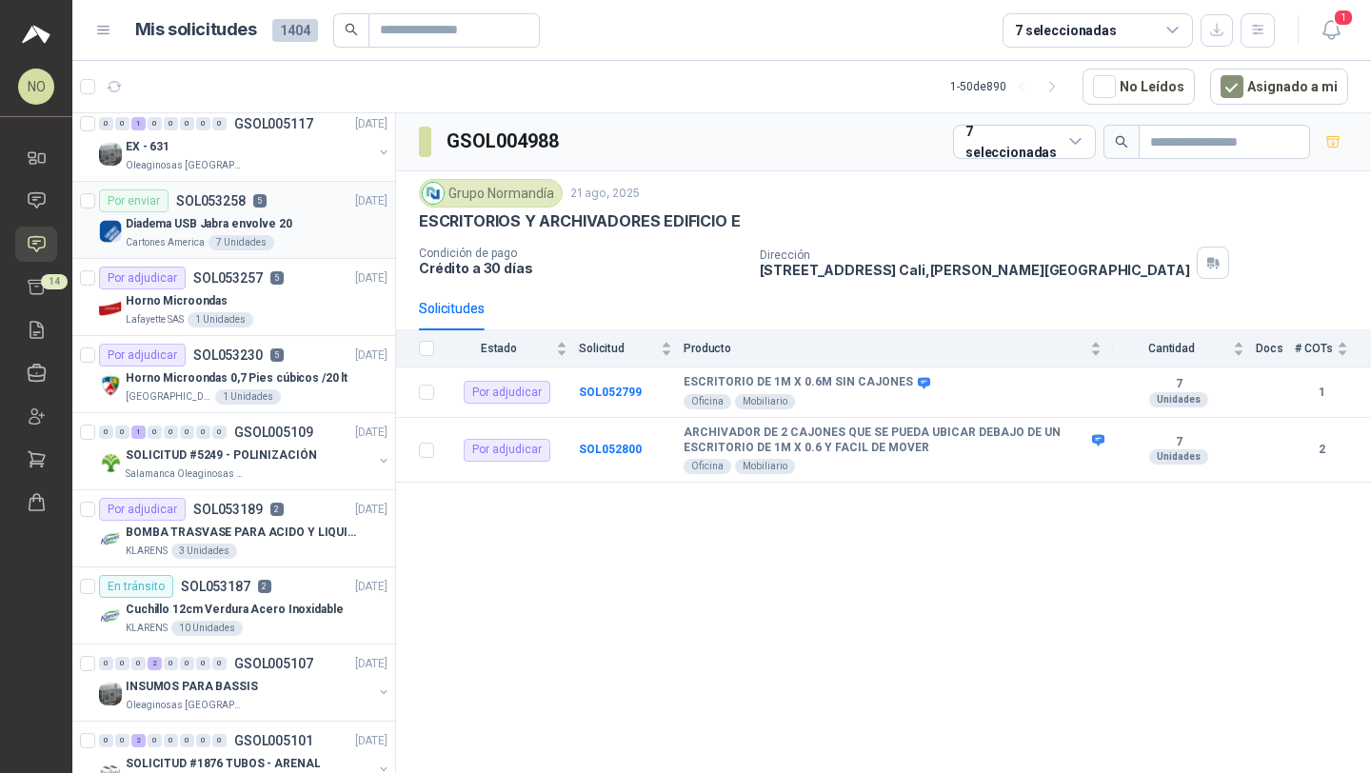
click at [326, 226] on div "Diadema USB Jabra envolve 20" at bounding box center [257, 223] width 262 height 23
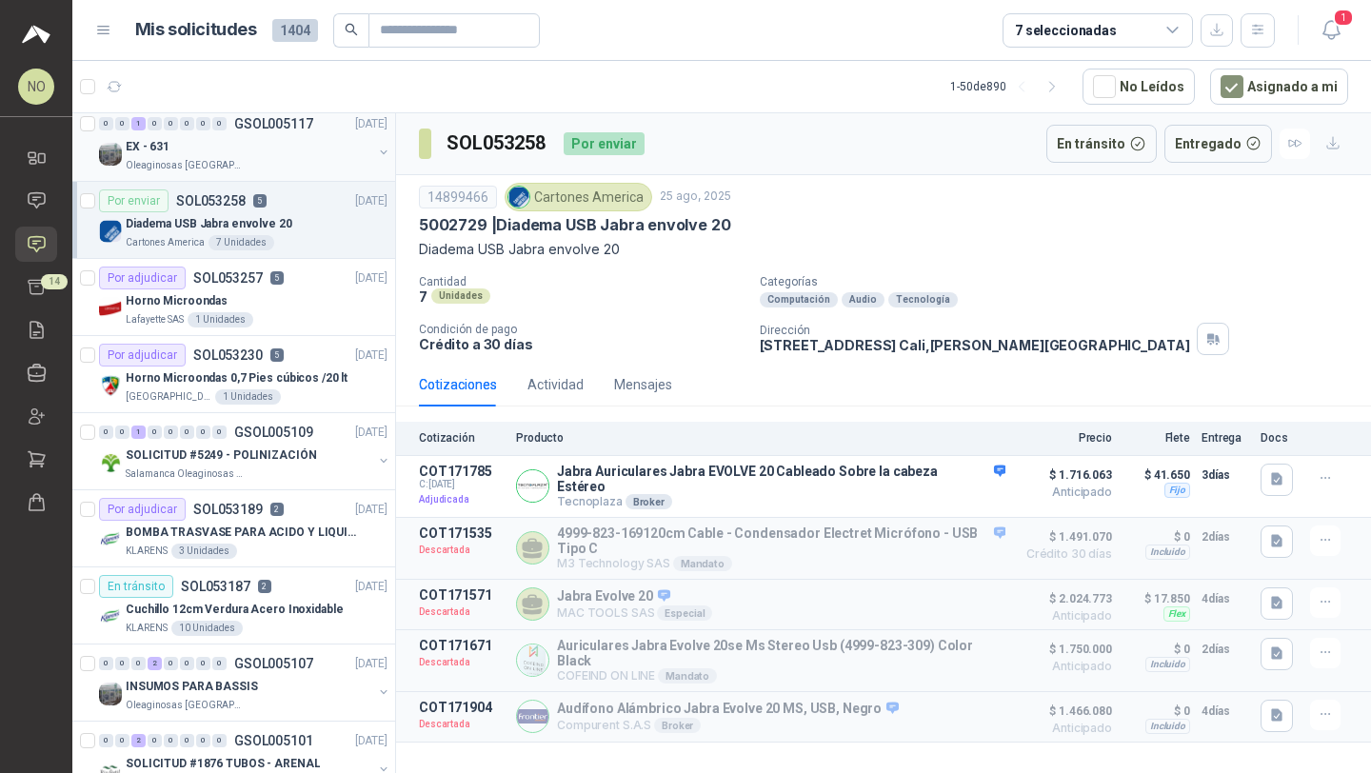
click at [299, 158] on div "Oleaginosas [GEOGRAPHIC_DATA][PERSON_NAME]" at bounding box center [249, 165] width 247 height 15
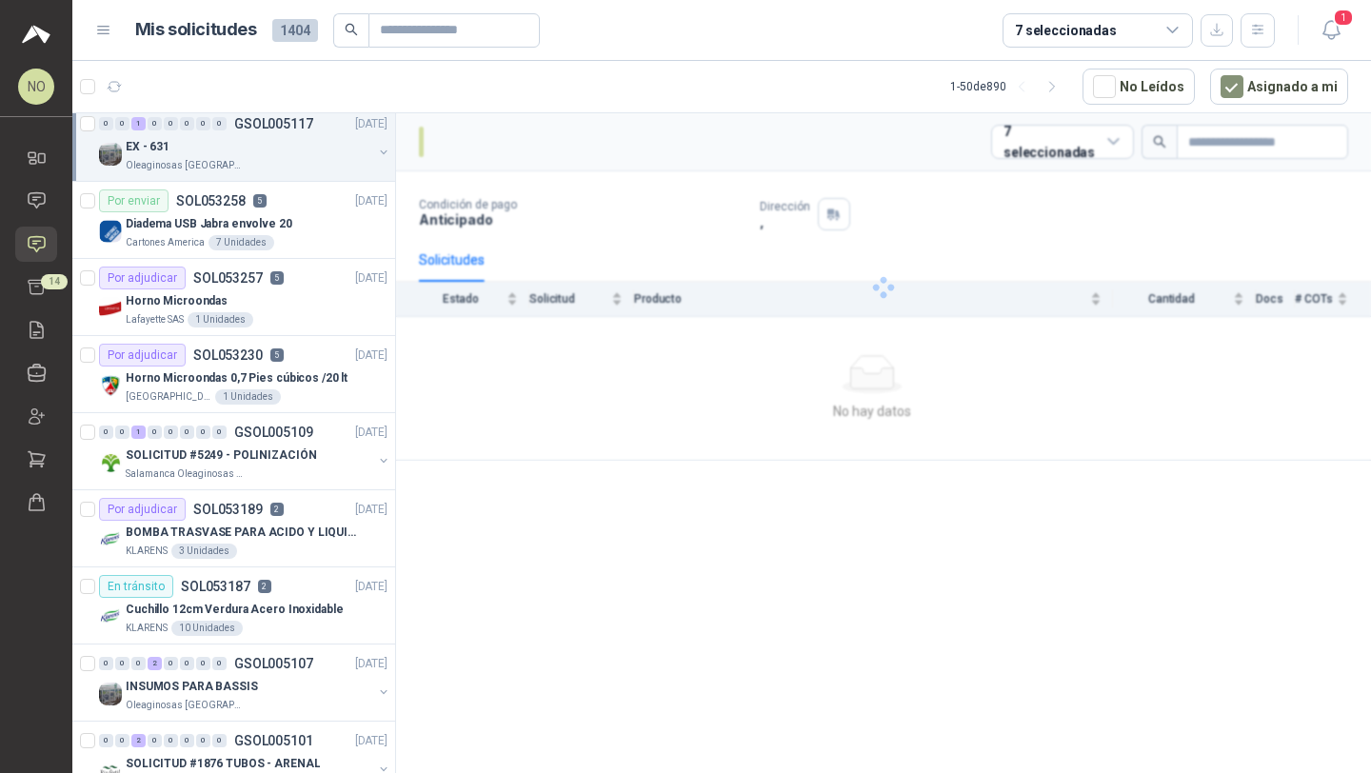
click at [299, 158] on div "Oleaginosas [GEOGRAPHIC_DATA][PERSON_NAME]" at bounding box center [249, 165] width 247 height 15
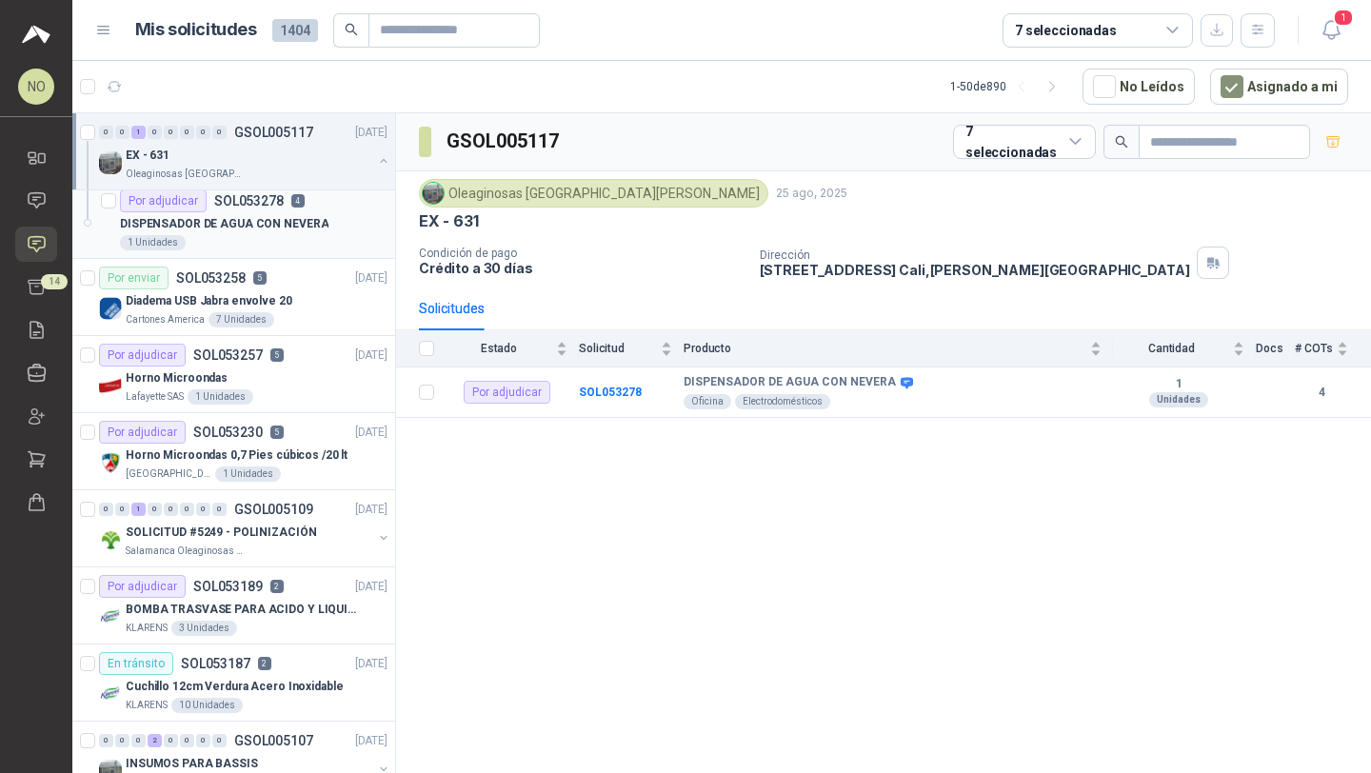
click at [294, 221] on p "DISPENSADOR DE AGUA CON NEVERA" at bounding box center [224, 224] width 208 height 18
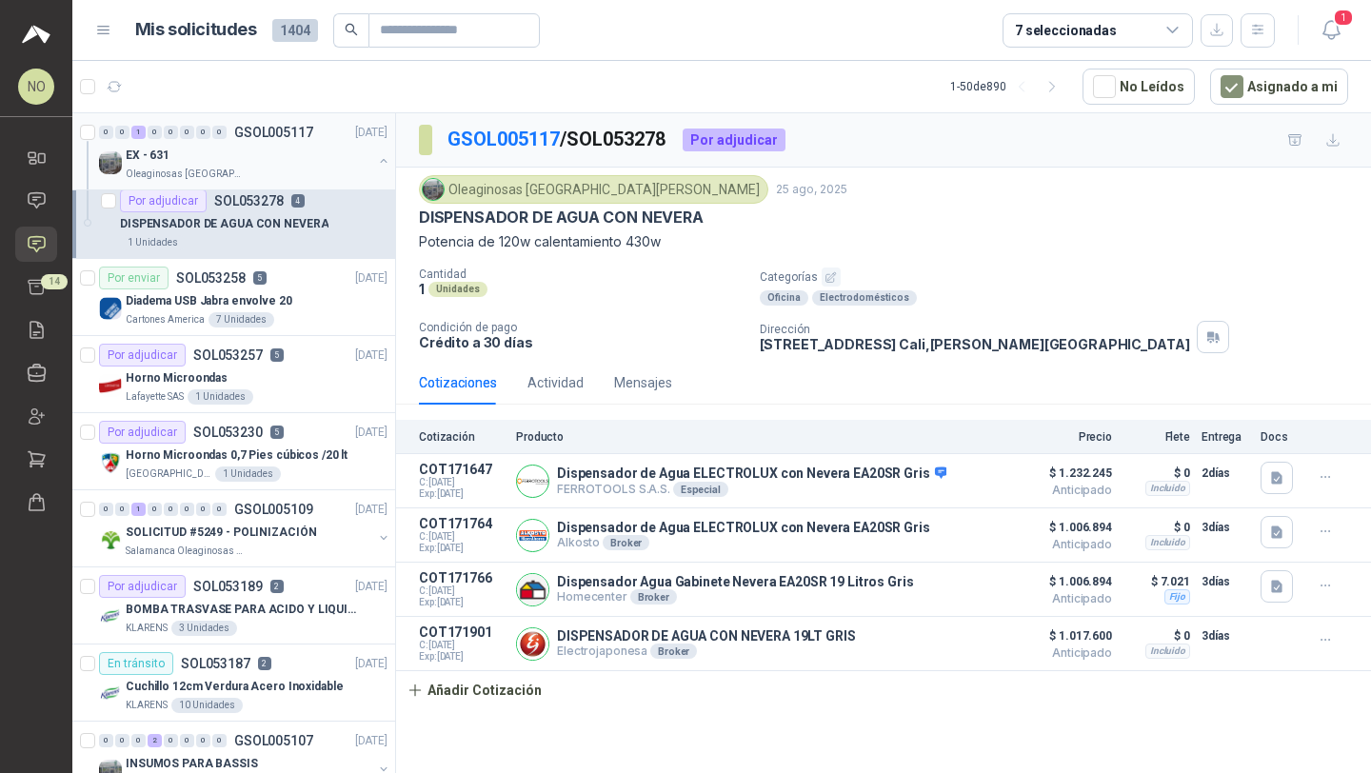
click at [302, 164] on div "EX - 631" at bounding box center [249, 155] width 247 height 23
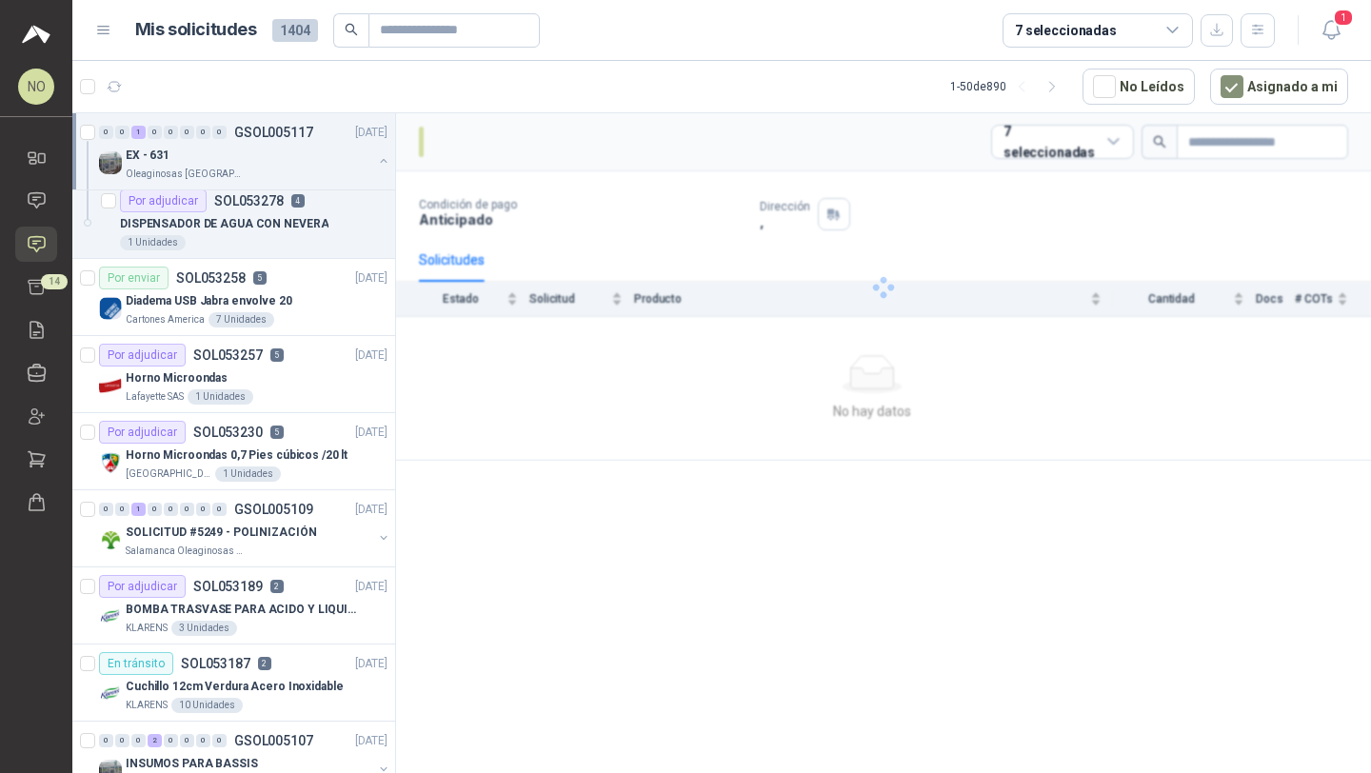
click at [302, 164] on div "EX - 631" at bounding box center [249, 155] width 247 height 23
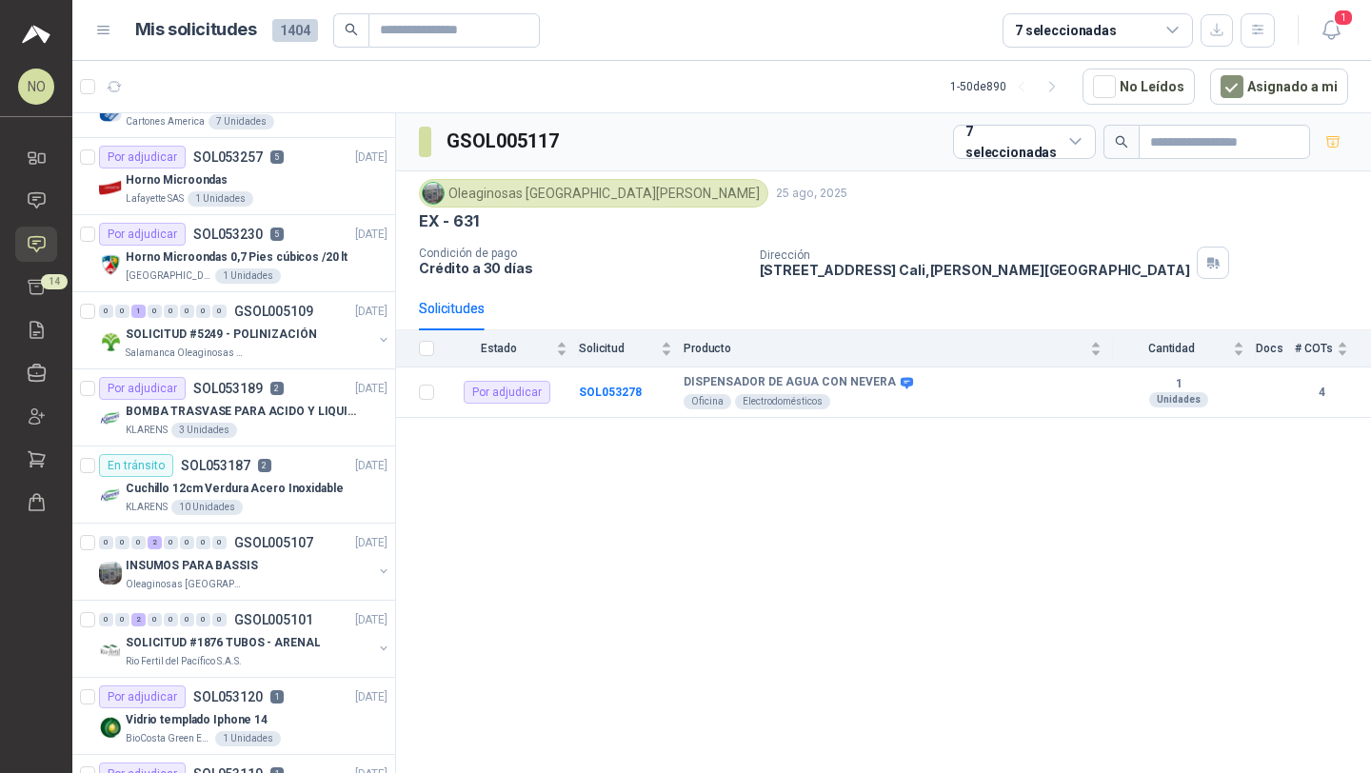
scroll to position [747, 0]
click at [320, 333] on div "SOLICITUD #5249 - POLINIZACIÓN" at bounding box center [249, 333] width 247 height 23
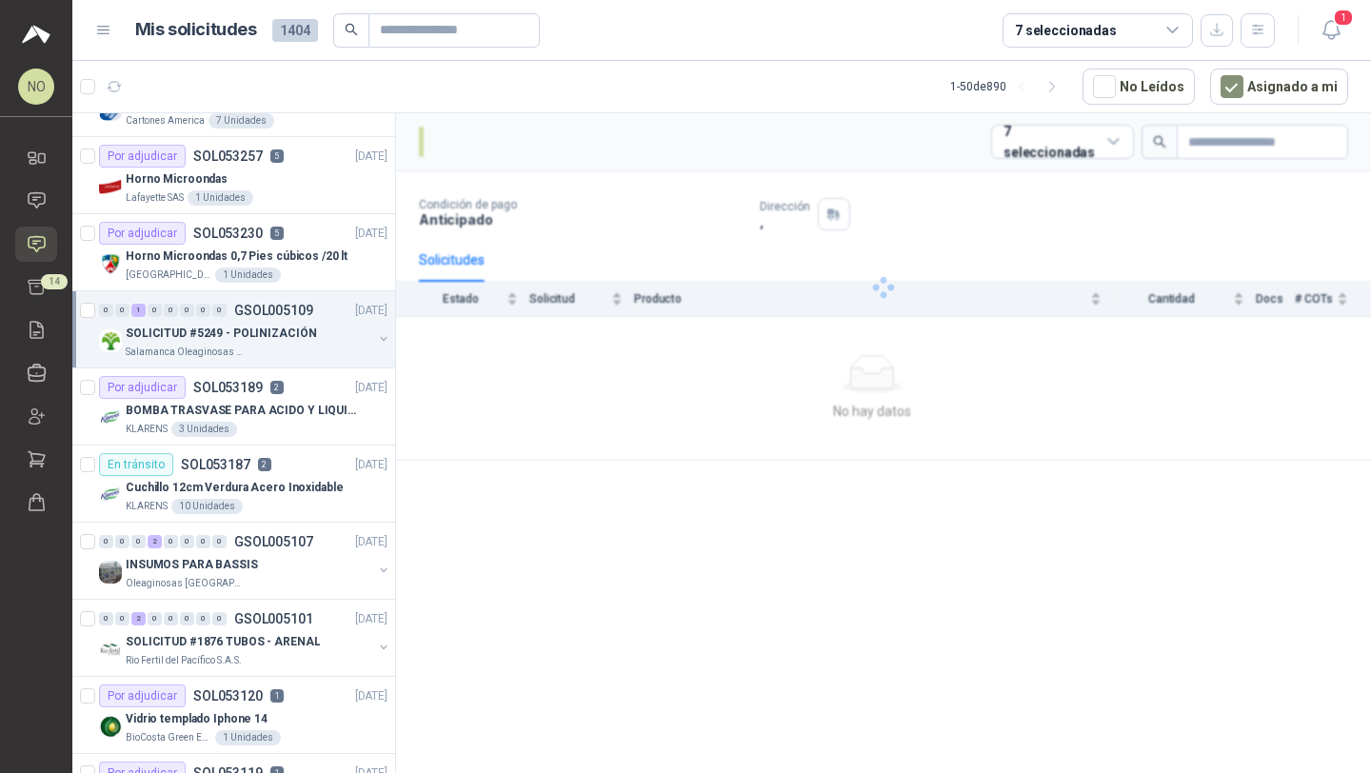
click at [320, 333] on div "SOLICITUD #5249 - POLINIZACIÓN" at bounding box center [249, 333] width 247 height 23
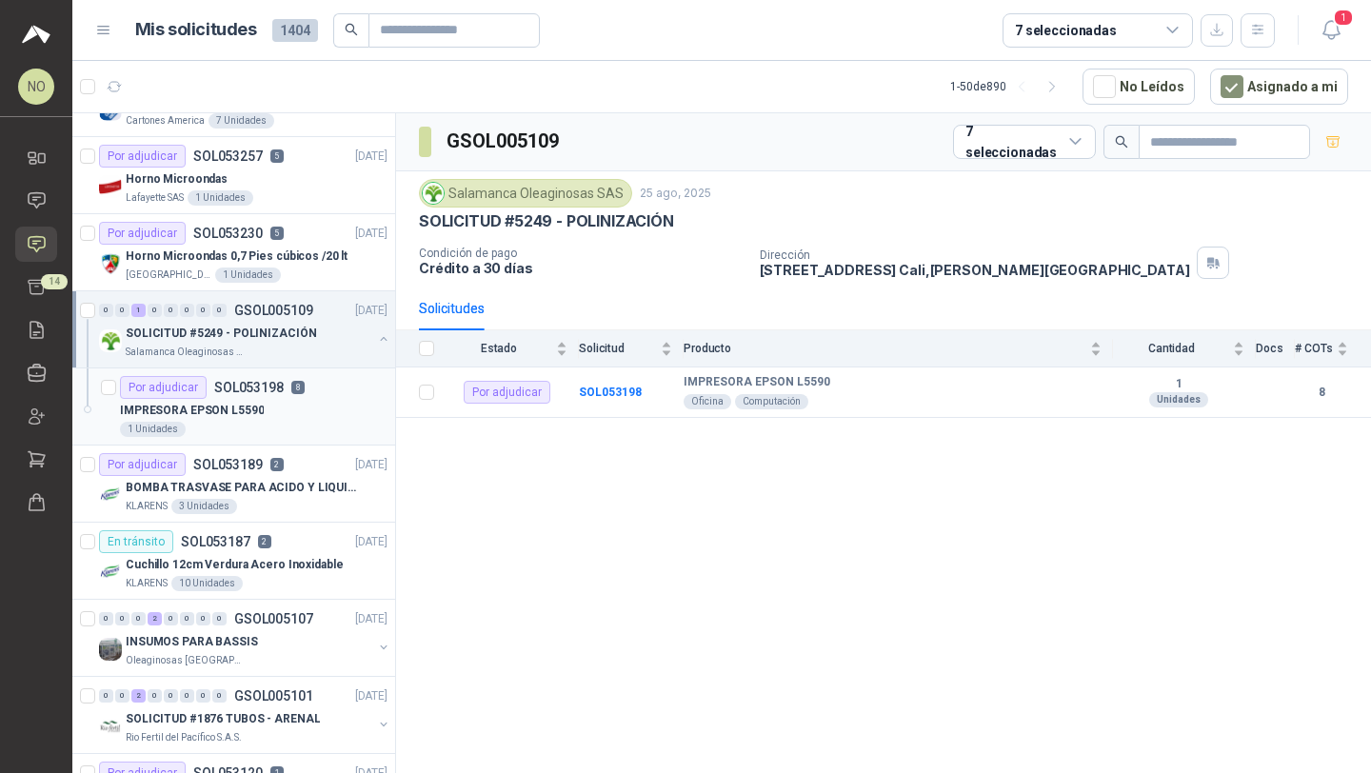
click at [296, 423] on div "1 Unidades" at bounding box center [254, 429] width 268 height 15
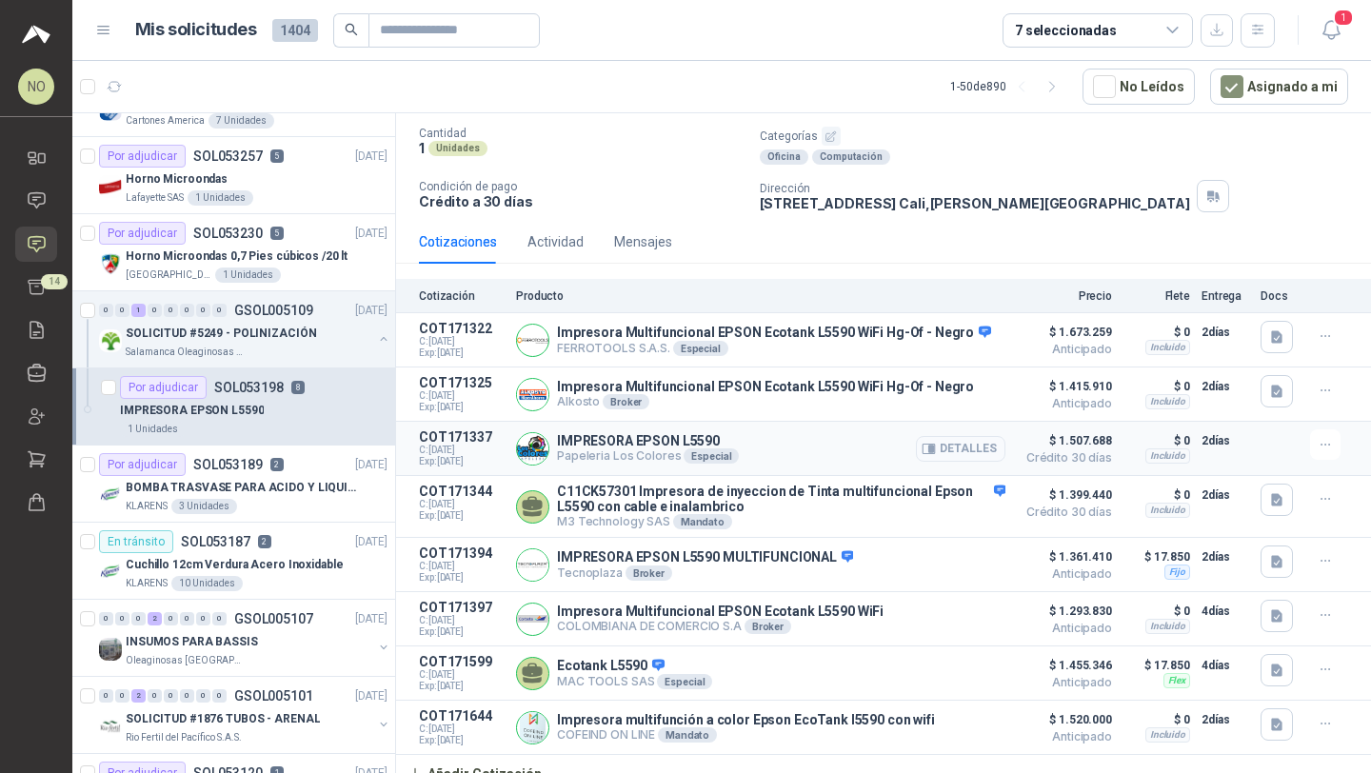
scroll to position [133, 0]
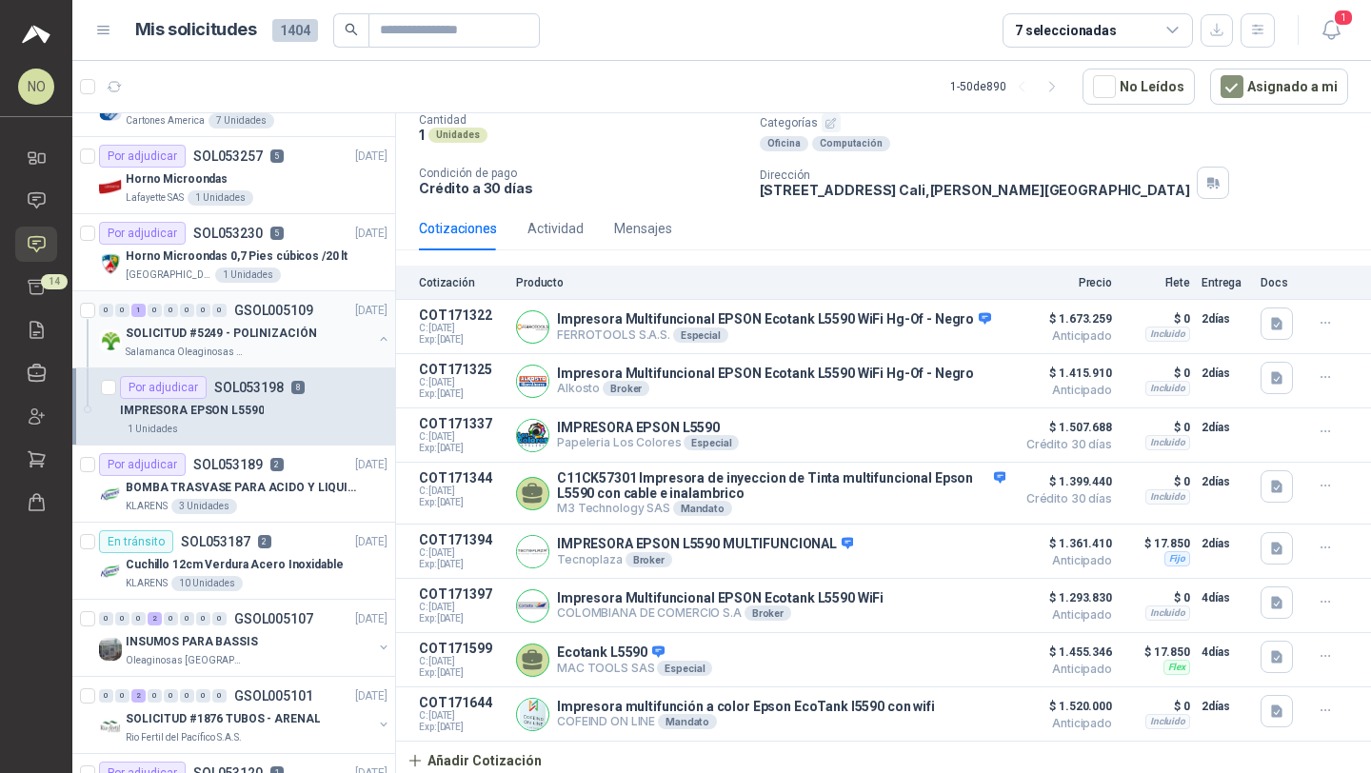
click at [300, 330] on p "SOLICITUD #5249 - POLINIZACIÓN" at bounding box center [221, 334] width 190 height 18
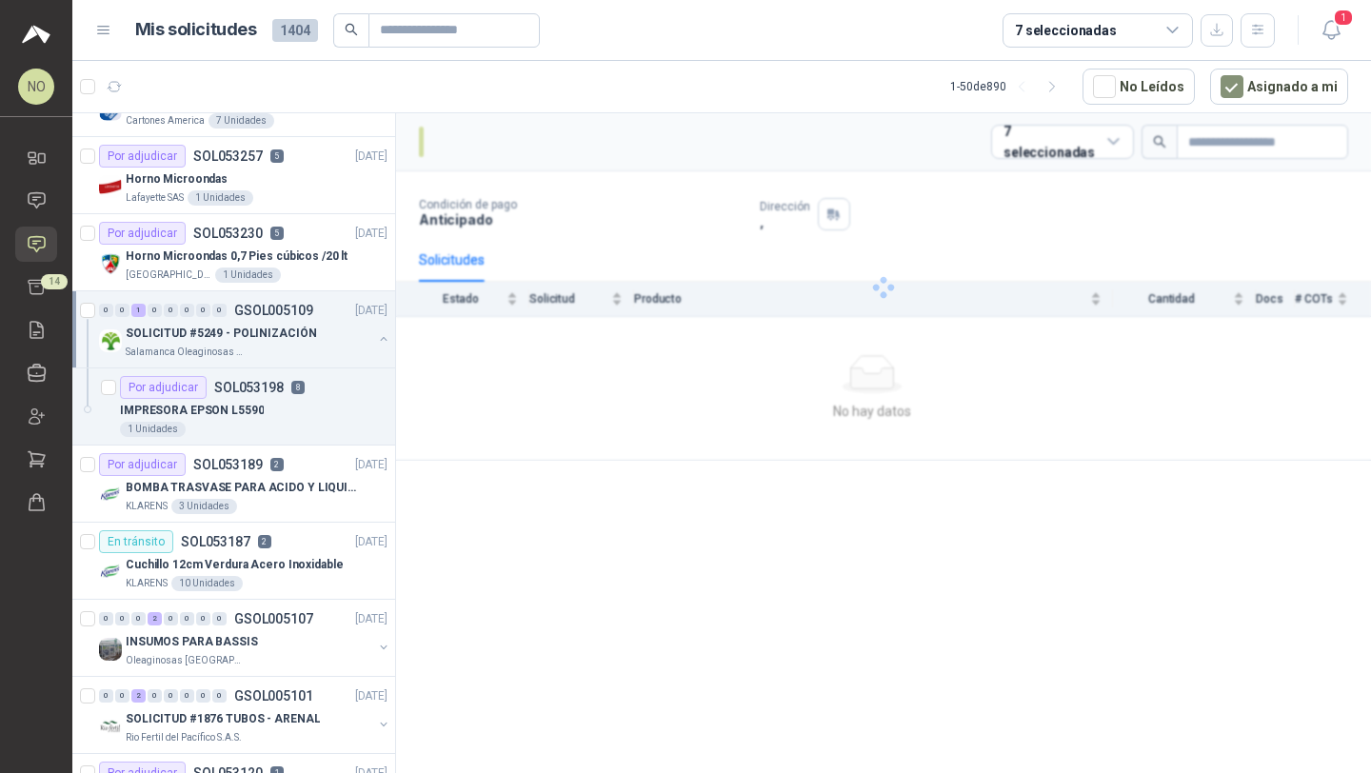
click at [300, 330] on p "SOLICITUD #5249 - POLINIZACIÓN" at bounding box center [221, 334] width 190 height 18
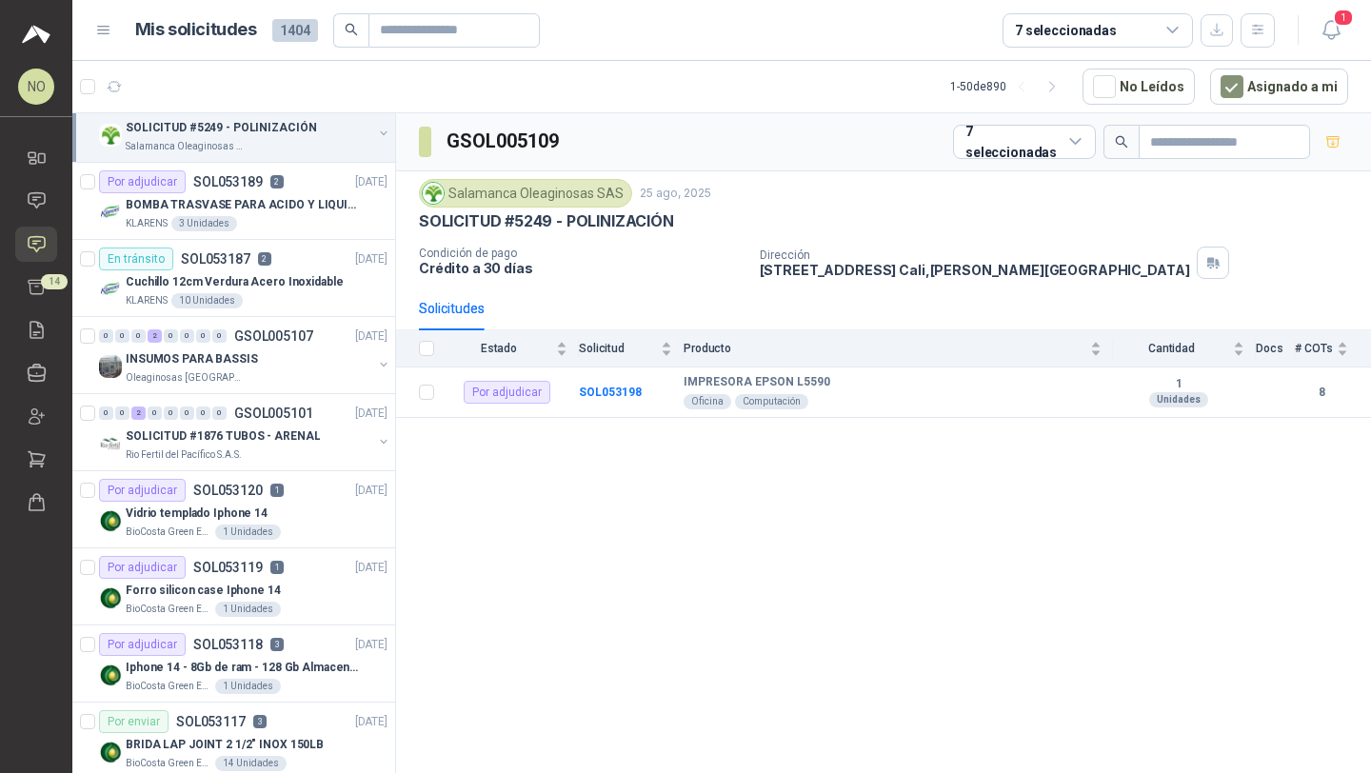
scroll to position [978, 0]
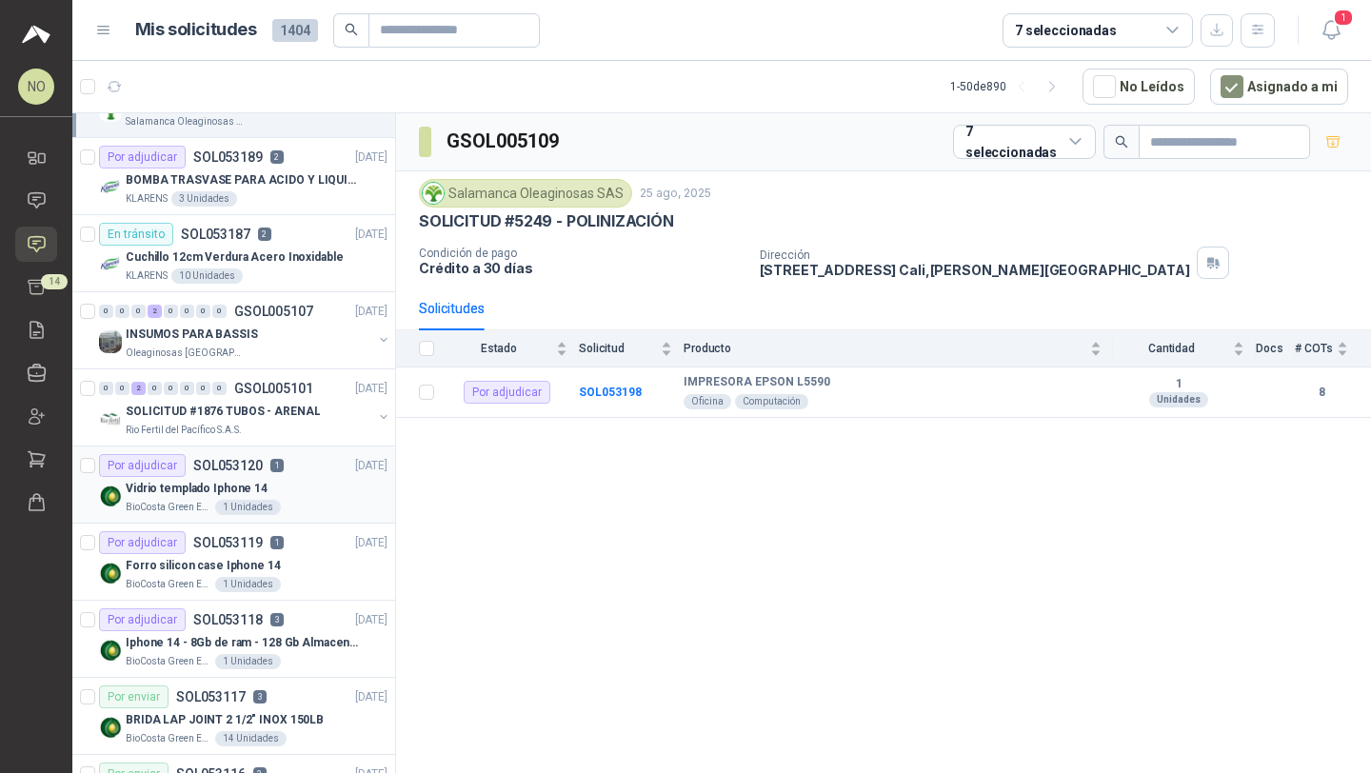
click at [293, 502] on div "BioCosta Green Energy S.A.S 1 Unidades" at bounding box center [257, 507] width 262 height 15
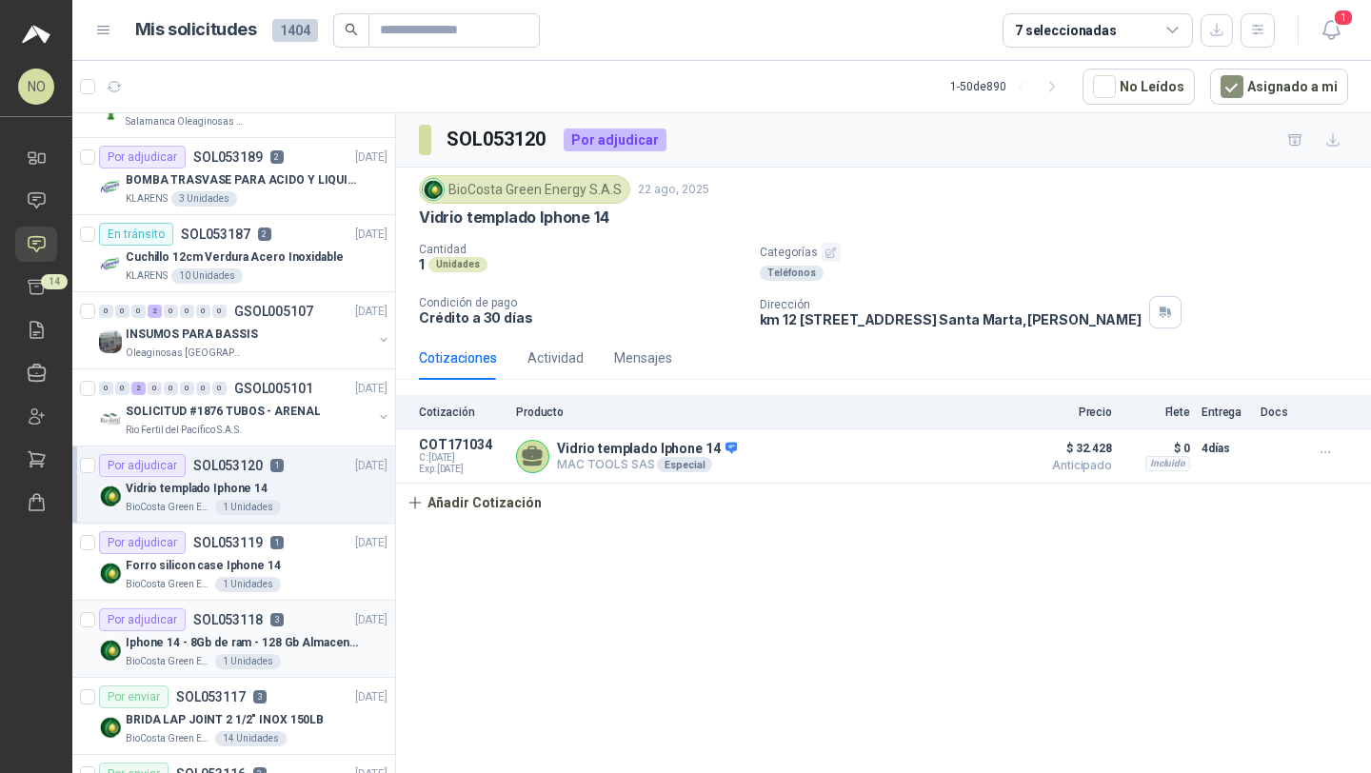
click at [315, 619] on div "Por adjudicar SOL053118 3 [DATE]" at bounding box center [243, 619] width 288 height 23
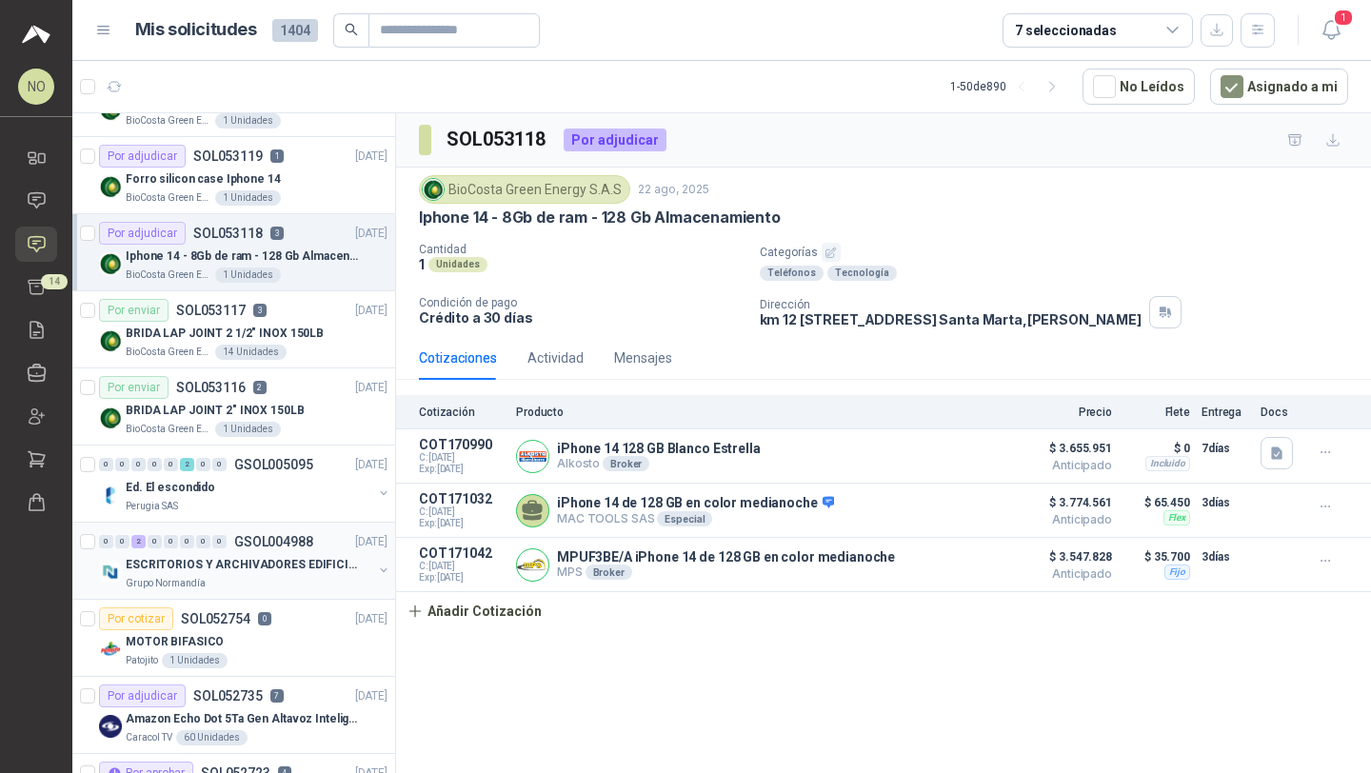
scroll to position [1378, 0]
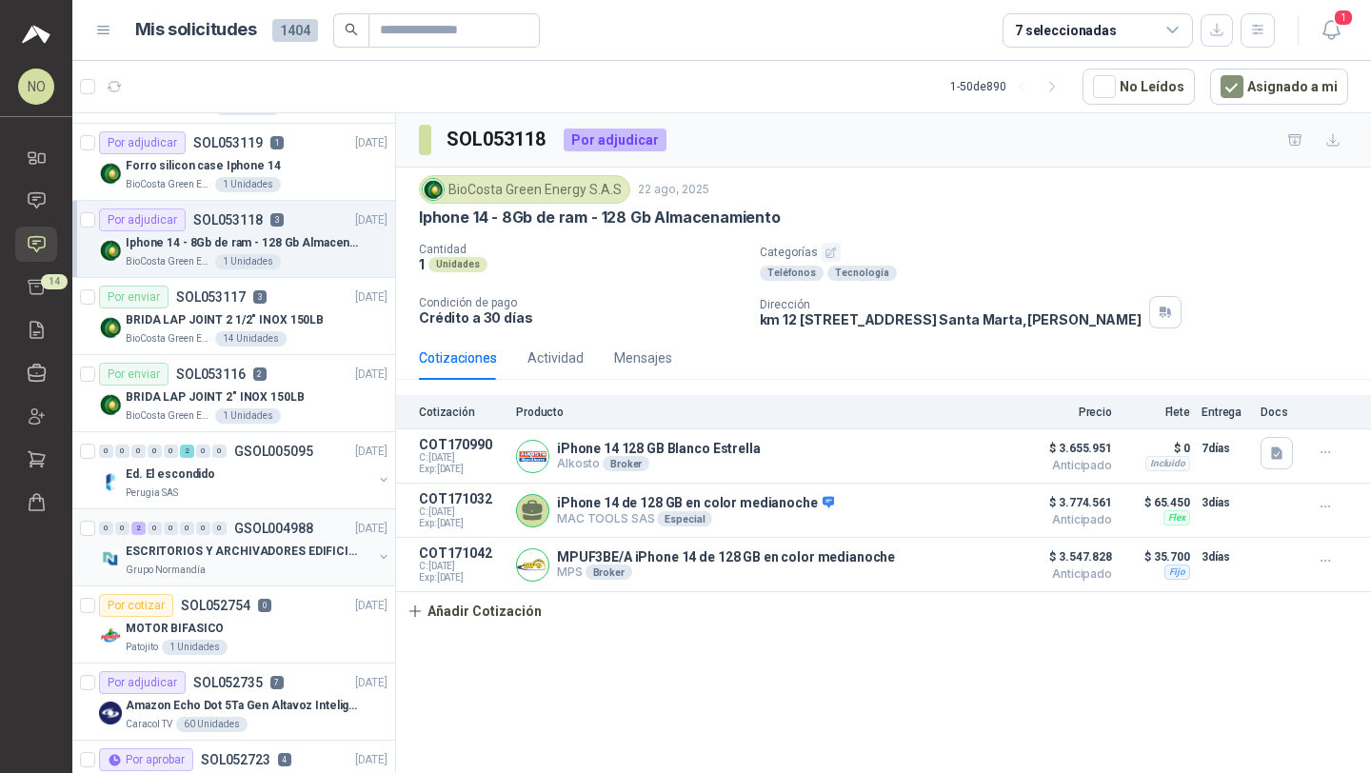
click at [305, 554] on p "ESCRITORIOS Y ARCHIVADORES EDIFICIO E" at bounding box center [244, 552] width 237 height 18
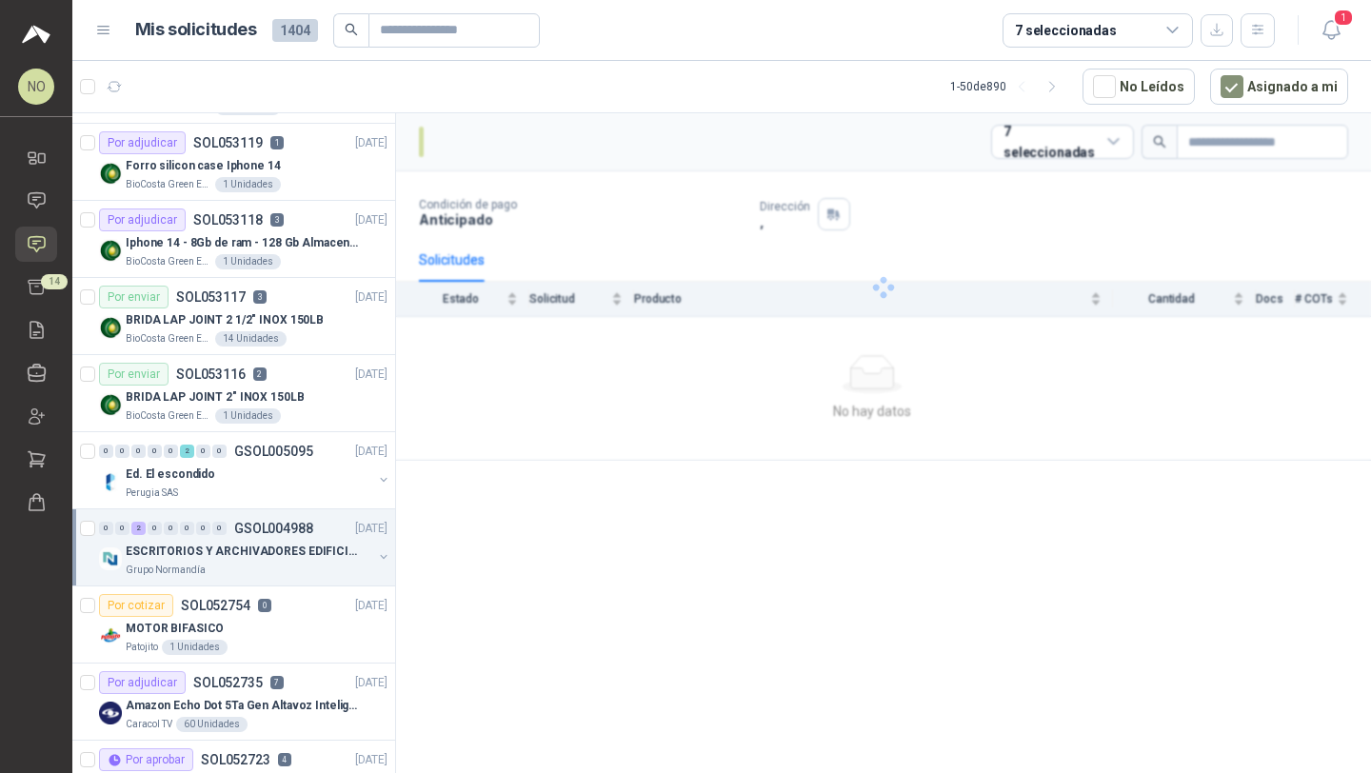
click at [305, 554] on p "ESCRITORIOS Y ARCHIVADORES EDIFICIO E" at bounding box center [244, 552] width 237 height 18
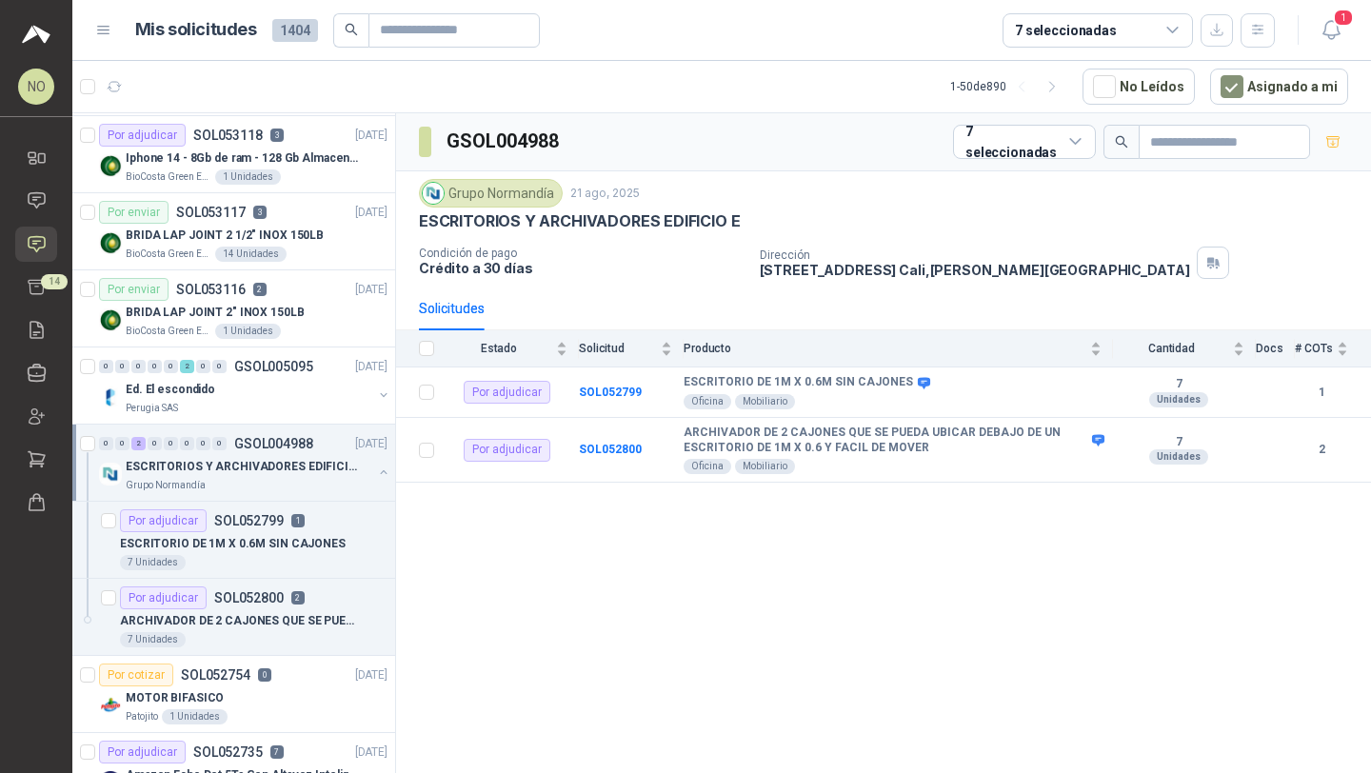
scroll to position [1463, 0]
click at [305, 554] on div "7 Unidades" at bounding box center [254, 561] width 268 height 15
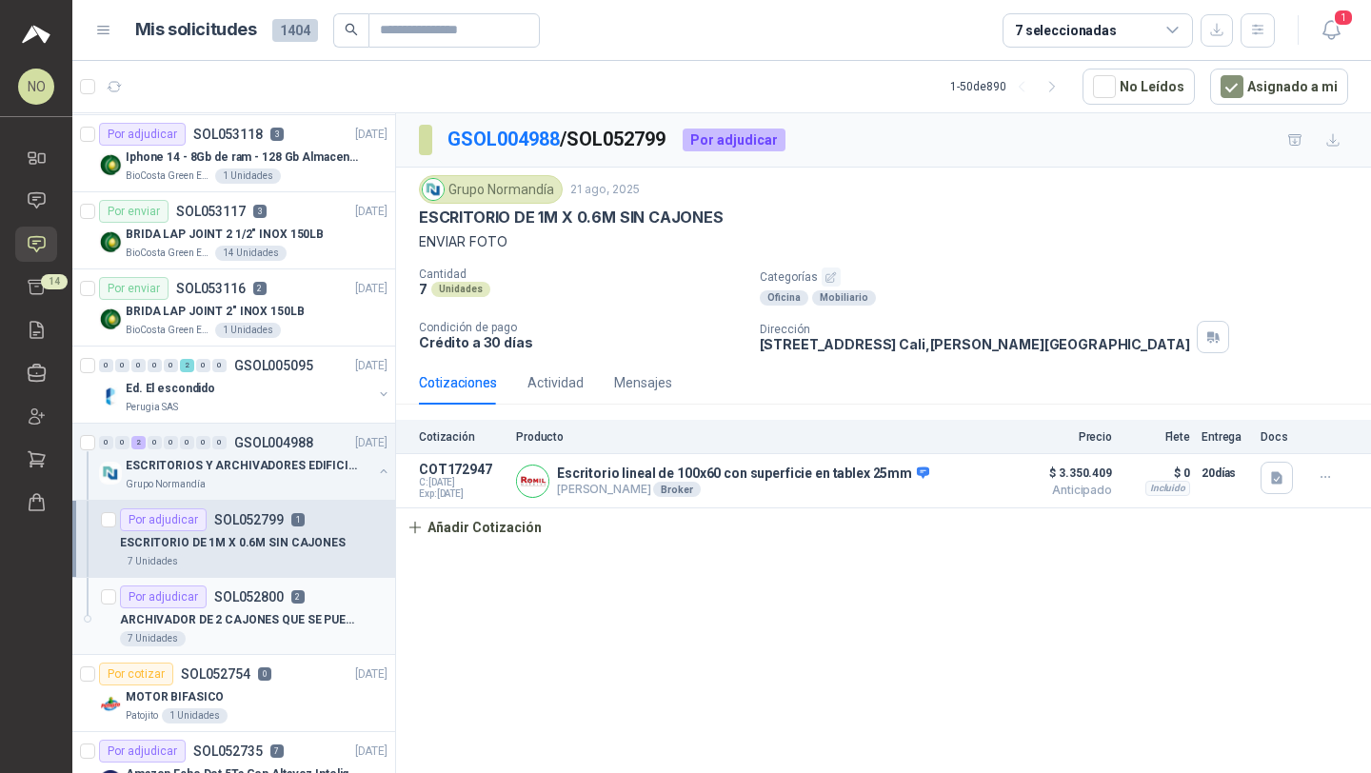
click at [290, 621] on p "ARCHIVADOR DE 2 CAJONES QUE SE PUEDA UBICAR DEBAJO DE UN ESCRITORIO DE 1M X 0.6…" at bounding box center [238, 620] width 237 height 18
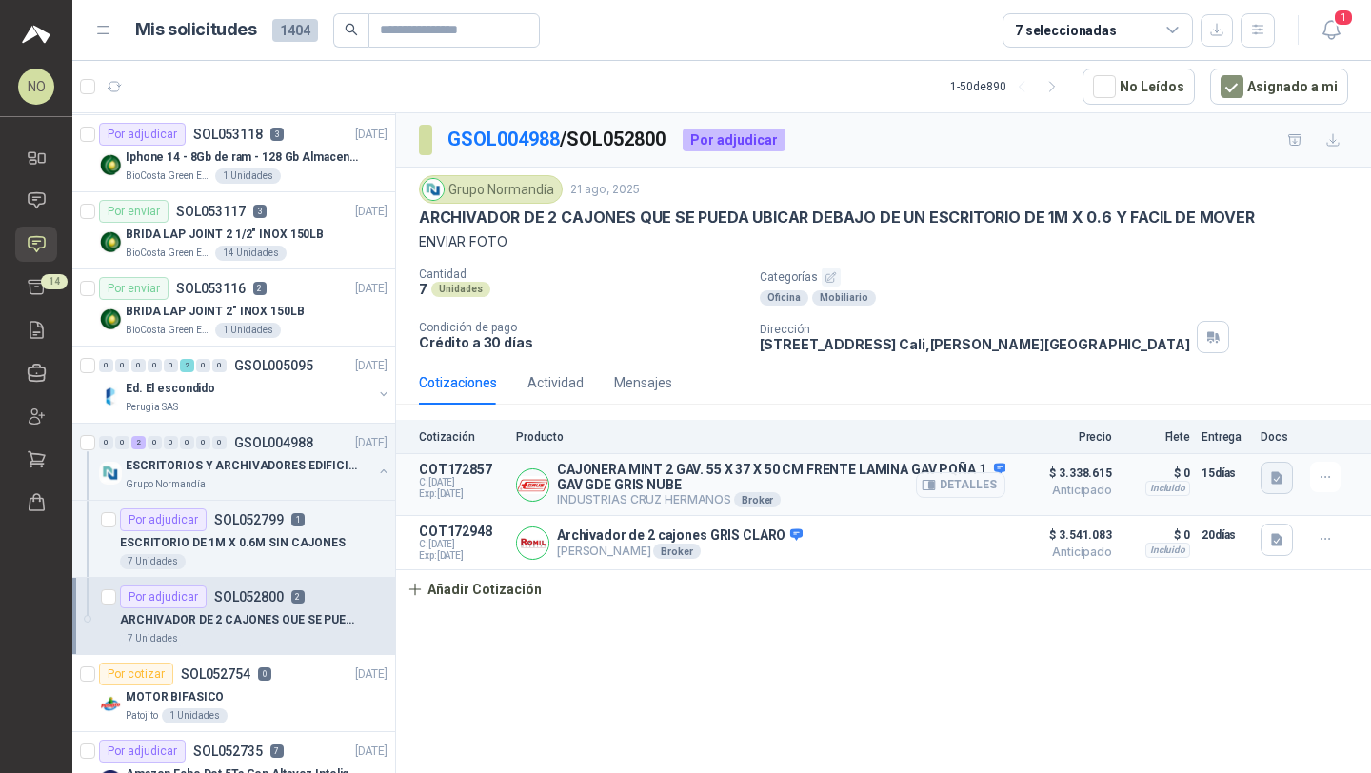
click at [1265, 475] on button "button" at bounding box center [1276, 478] width 32 height 32
click at [1168, 442] on button "WhatsApp Image [DATE] 3.20.23 PM.jpeg" at bounding box center [1154, 437] width 251 height 20
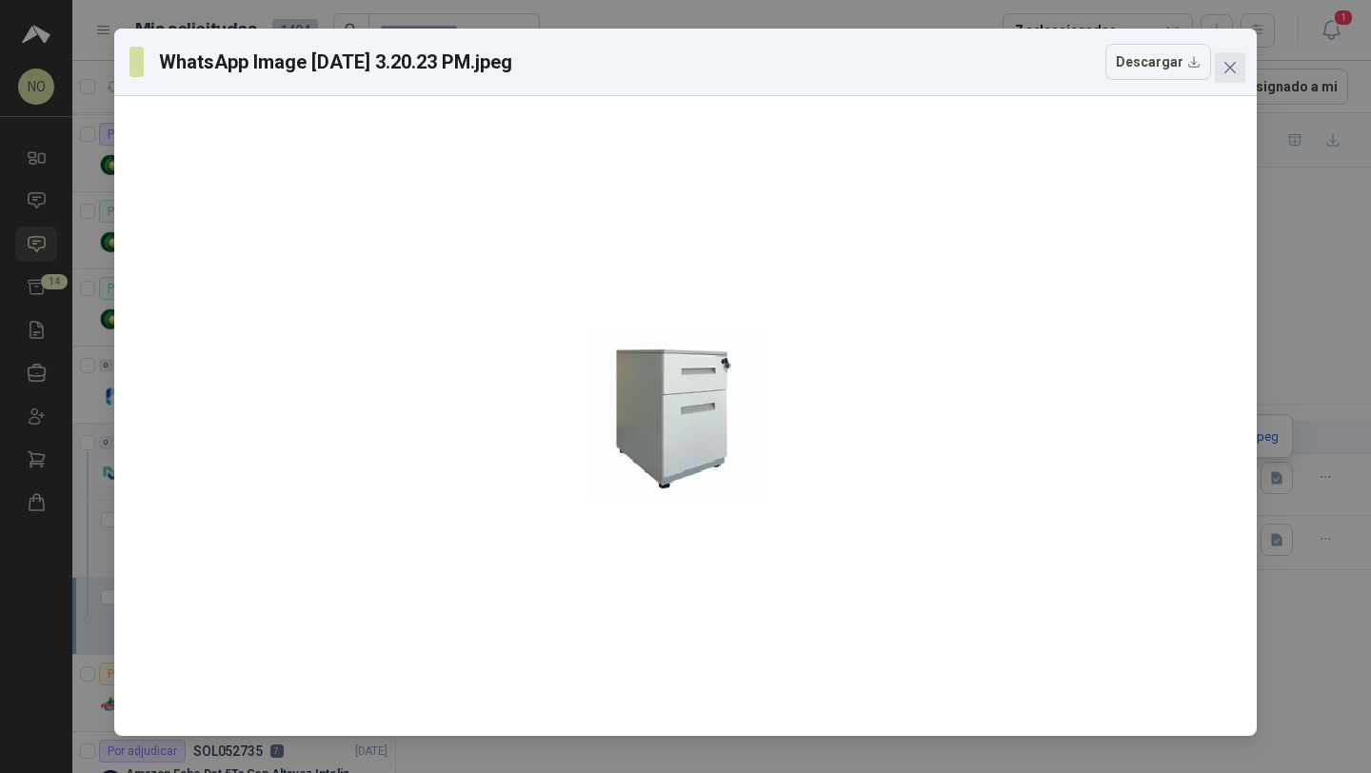
click at [1229, 63] on icon "close" at bounding box center [1229, 67] width 15 height 15
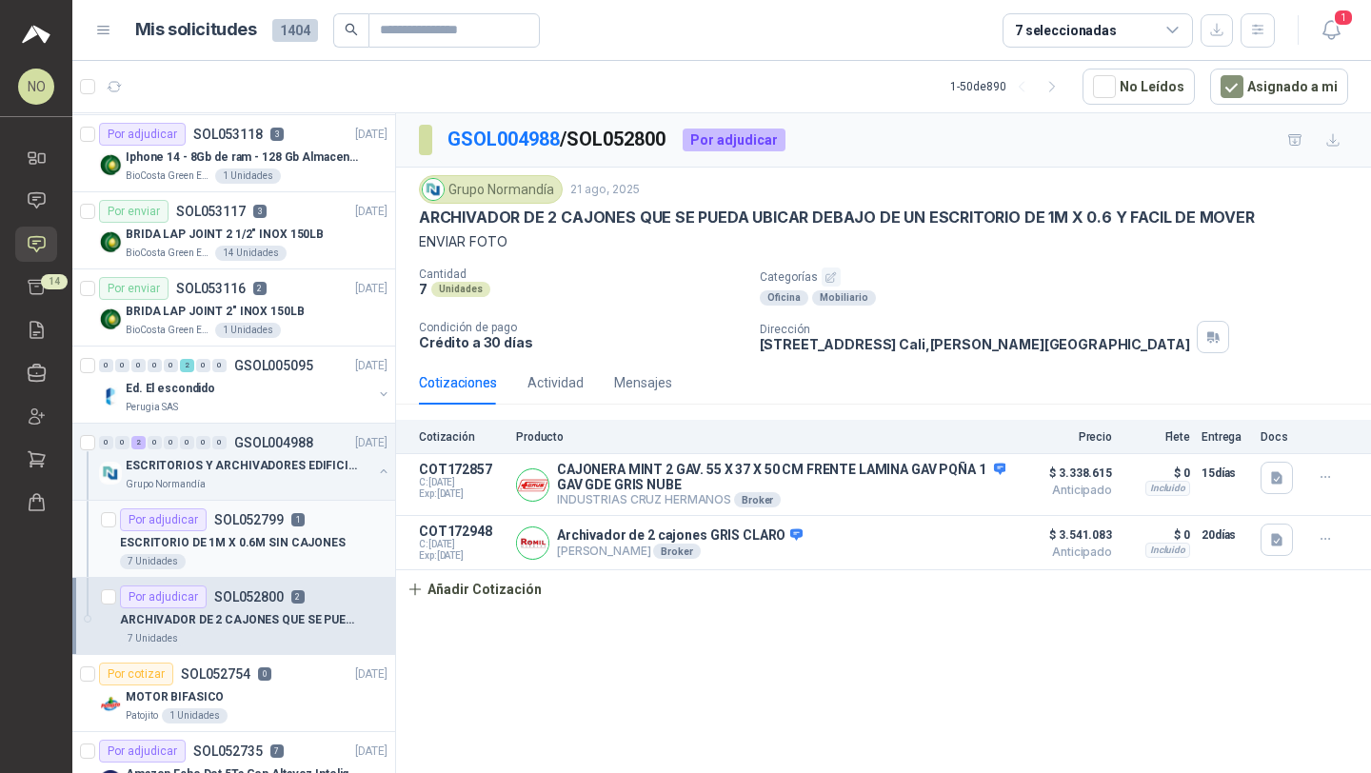
click at [286, 548] on p "ESCRITORIO DE 1M X 0.6M SIN CAJONES" at bounding box center [233, 543] width 226 height 18
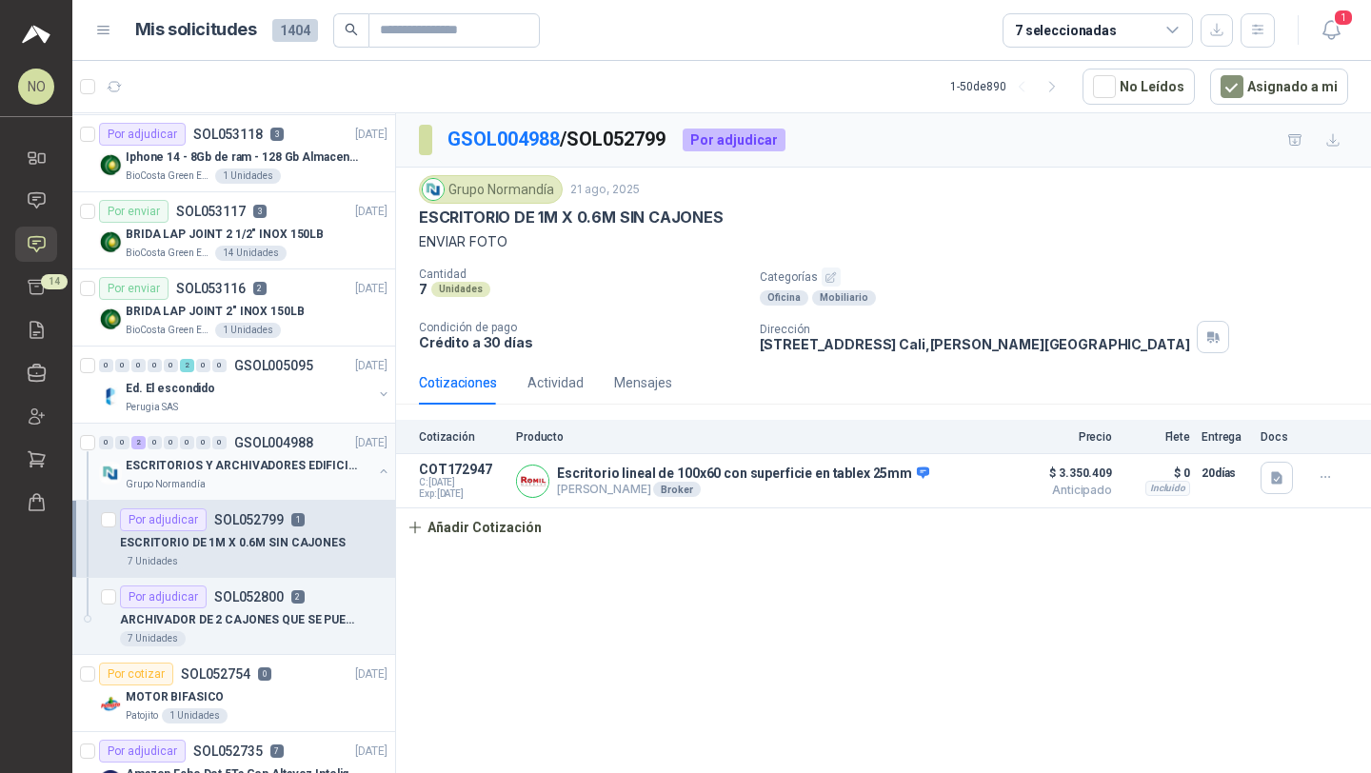
click at [317, 472] on p "ESCRITORIOS Y ARCHIVADORES EDIFICIO E" at bounding box center [244, 466] width 237 height 18
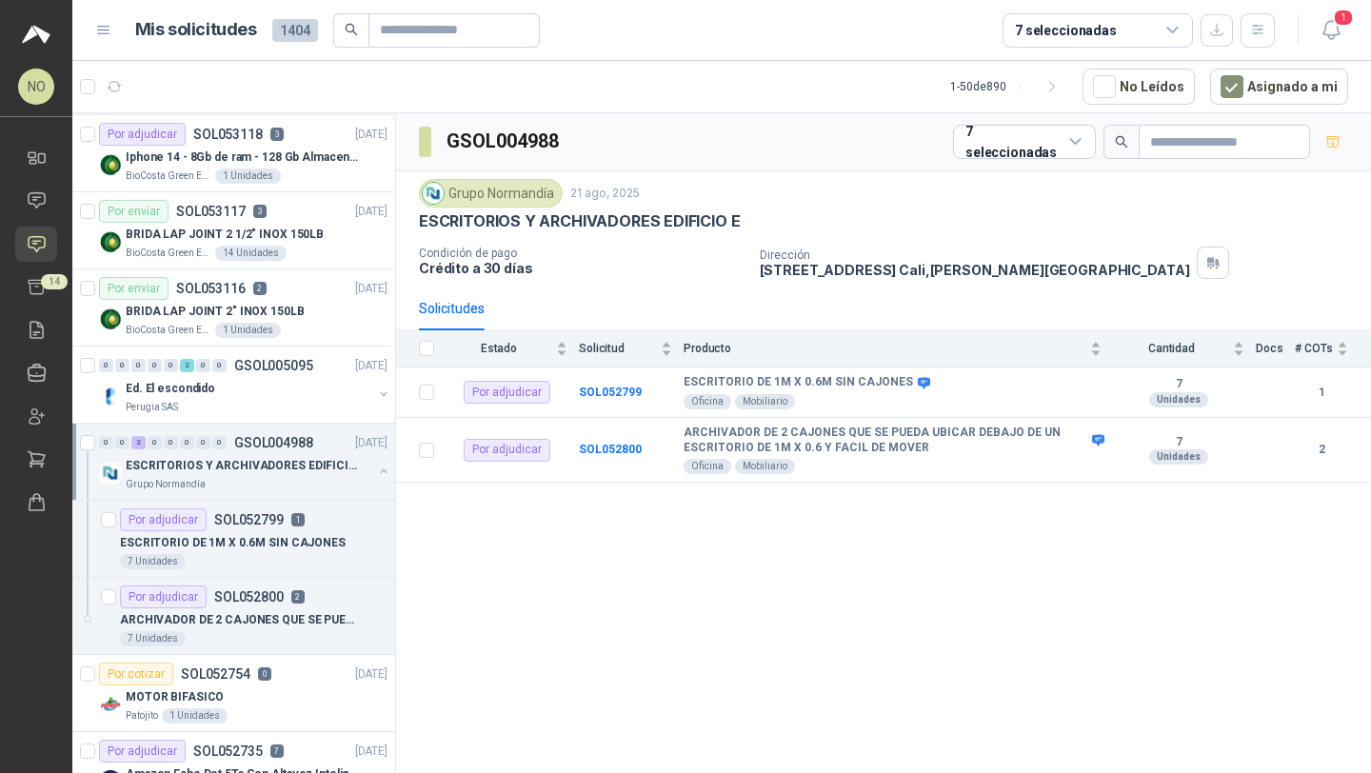
click at [317, 472] on p "ESCRITORIOS Y ARCHIVADORES EDIFICIO E" at bounding box center [244, 466] width 237 height 18
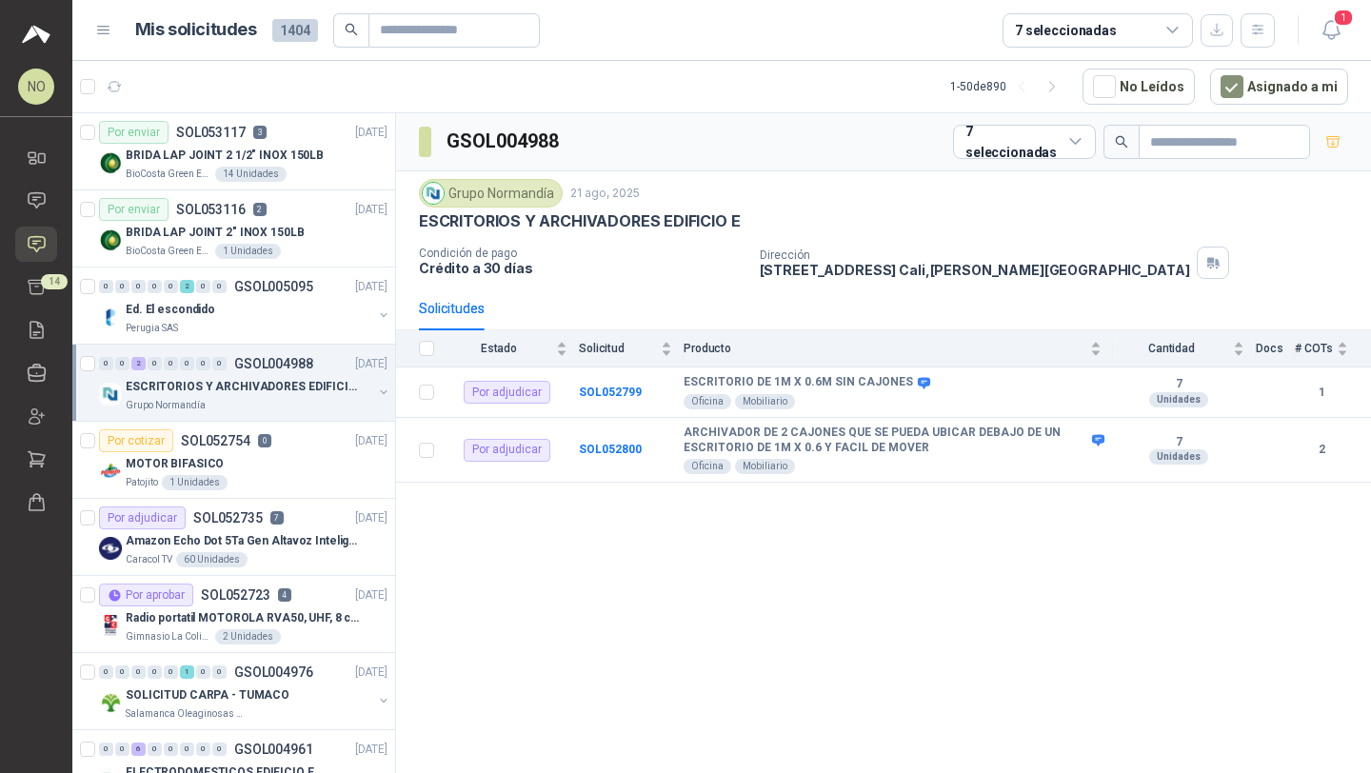
scroll to position [1560, 0]
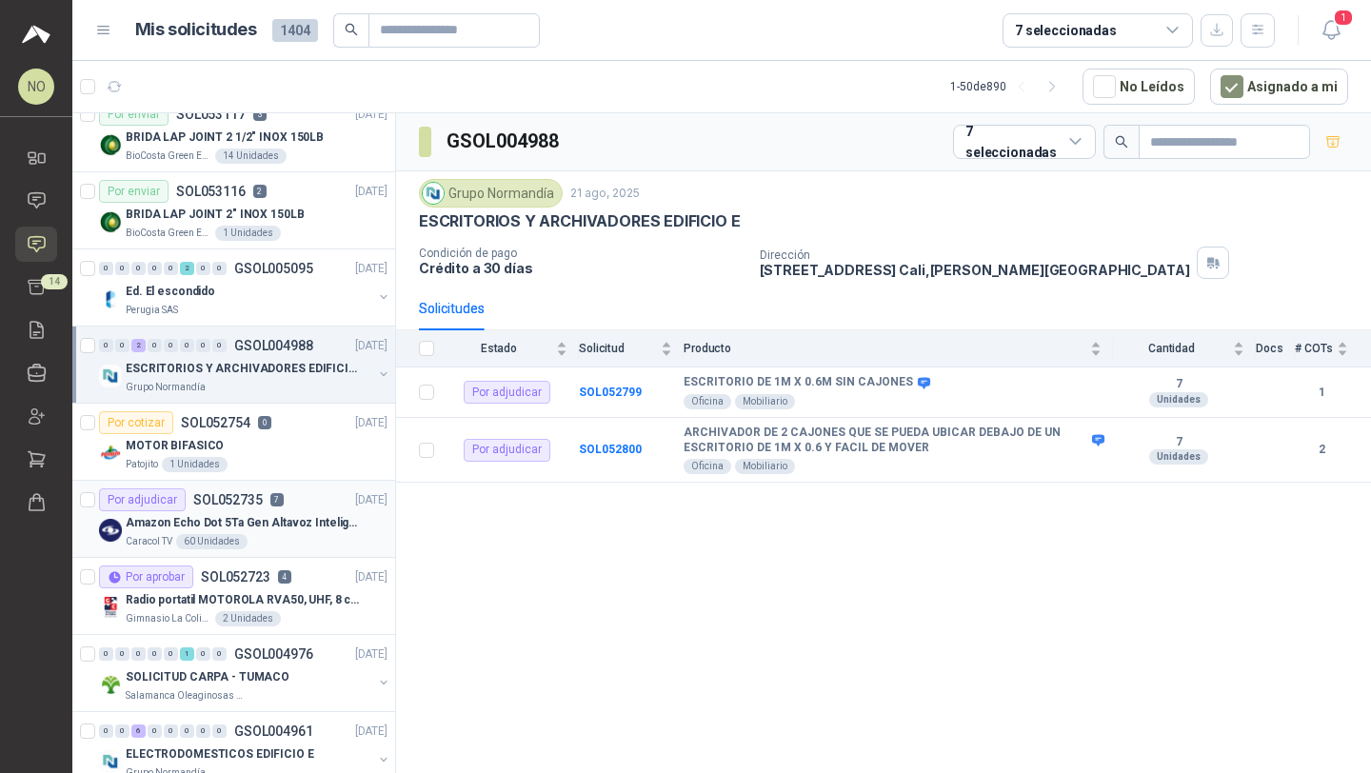
click at [313, 526] on p "Amazon Echo Dot 5Ta Gen Altavoz Inteligente Alexa Azul" at bounding box center [244, 523] width 237 height 18
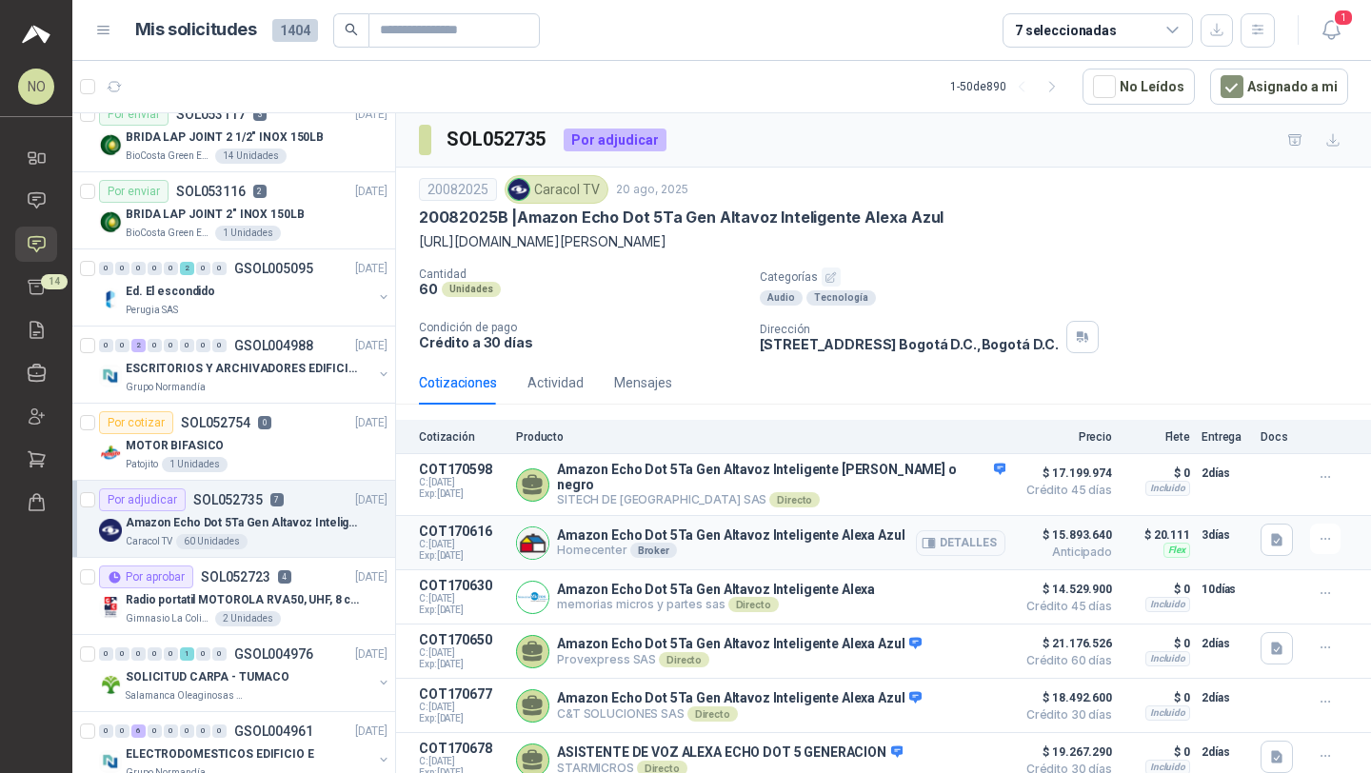
scroll to position [104, 0]
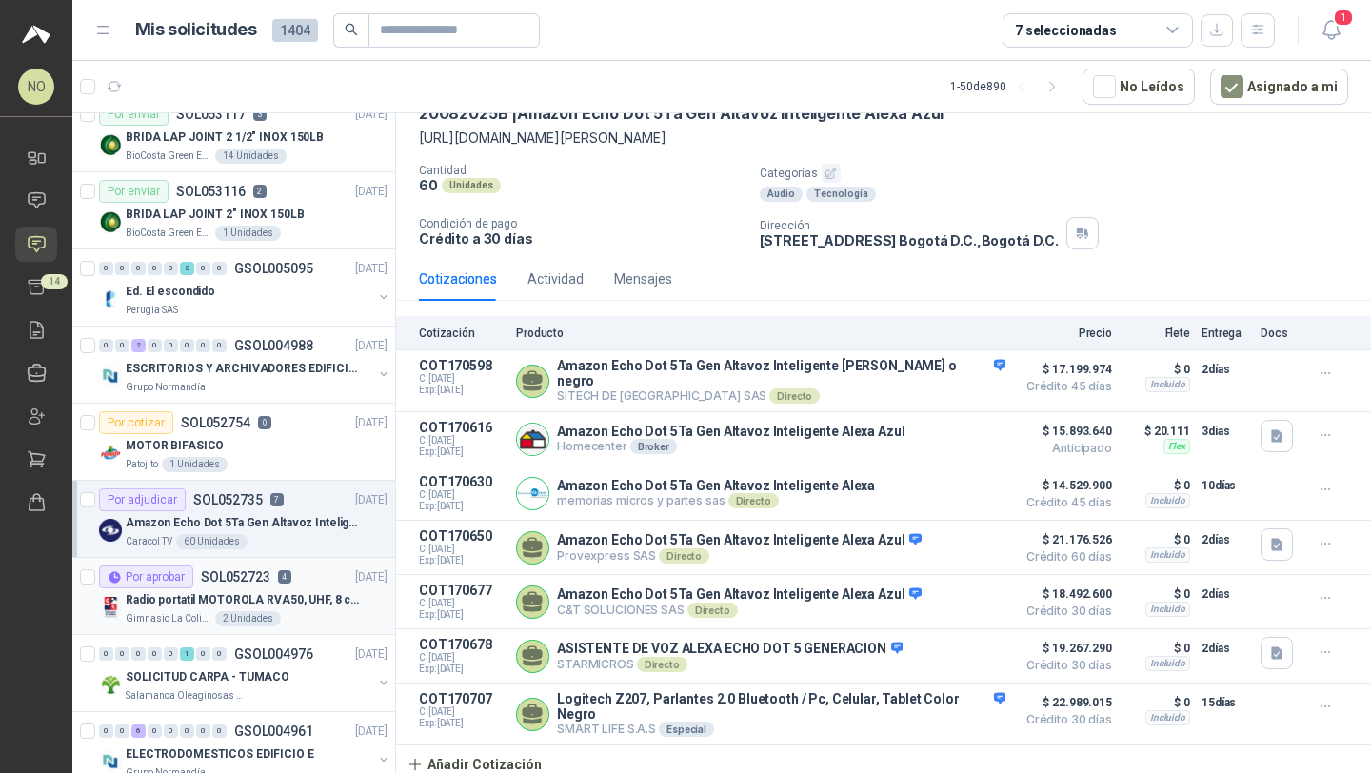
click at [282, 603] on p "Radio portatil MOTOROLA RVA50, UHF, 8 canales, 500MW" at bounding box center [244, 600] width 237 height 18
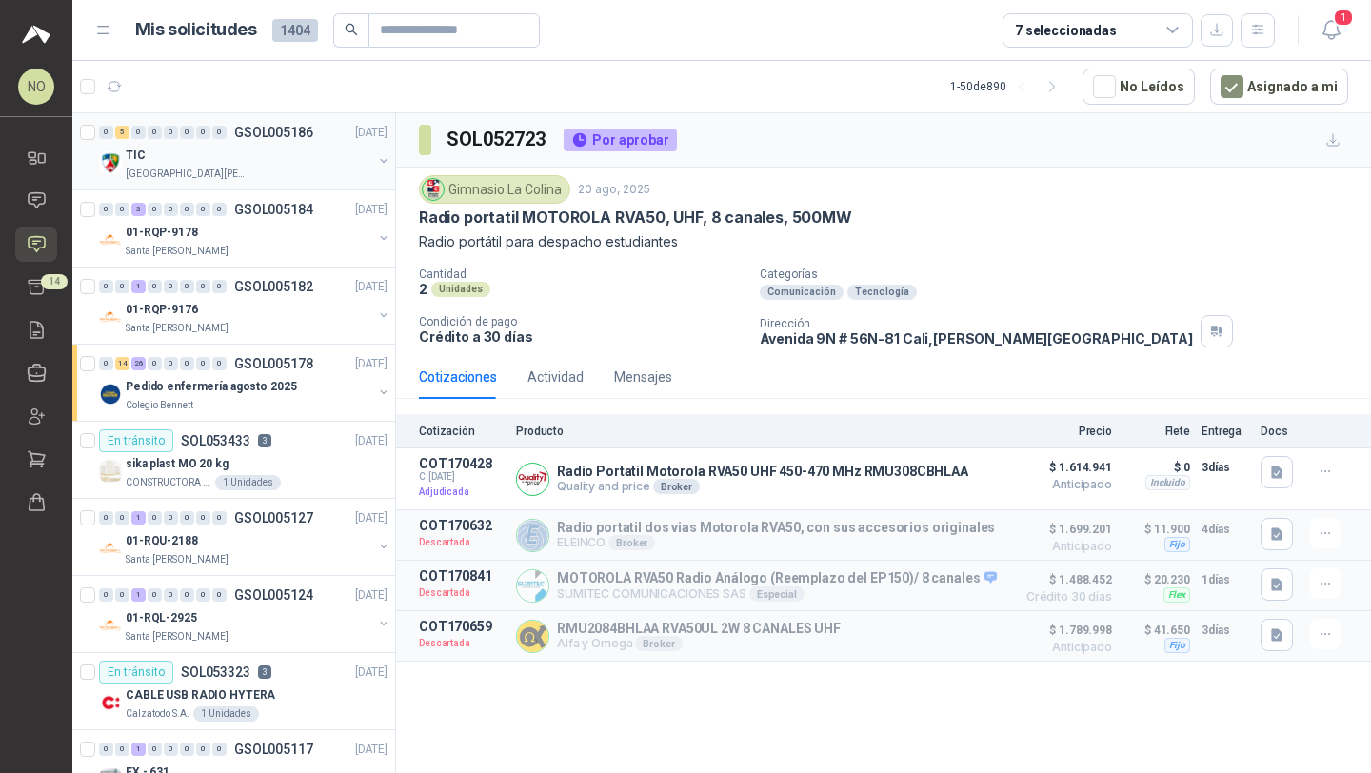
click at [177, 169] on p "[GEOGRAPHIC_DATA][PERSON_NAME]" at bounding box center [186, 174] width 120 height 15
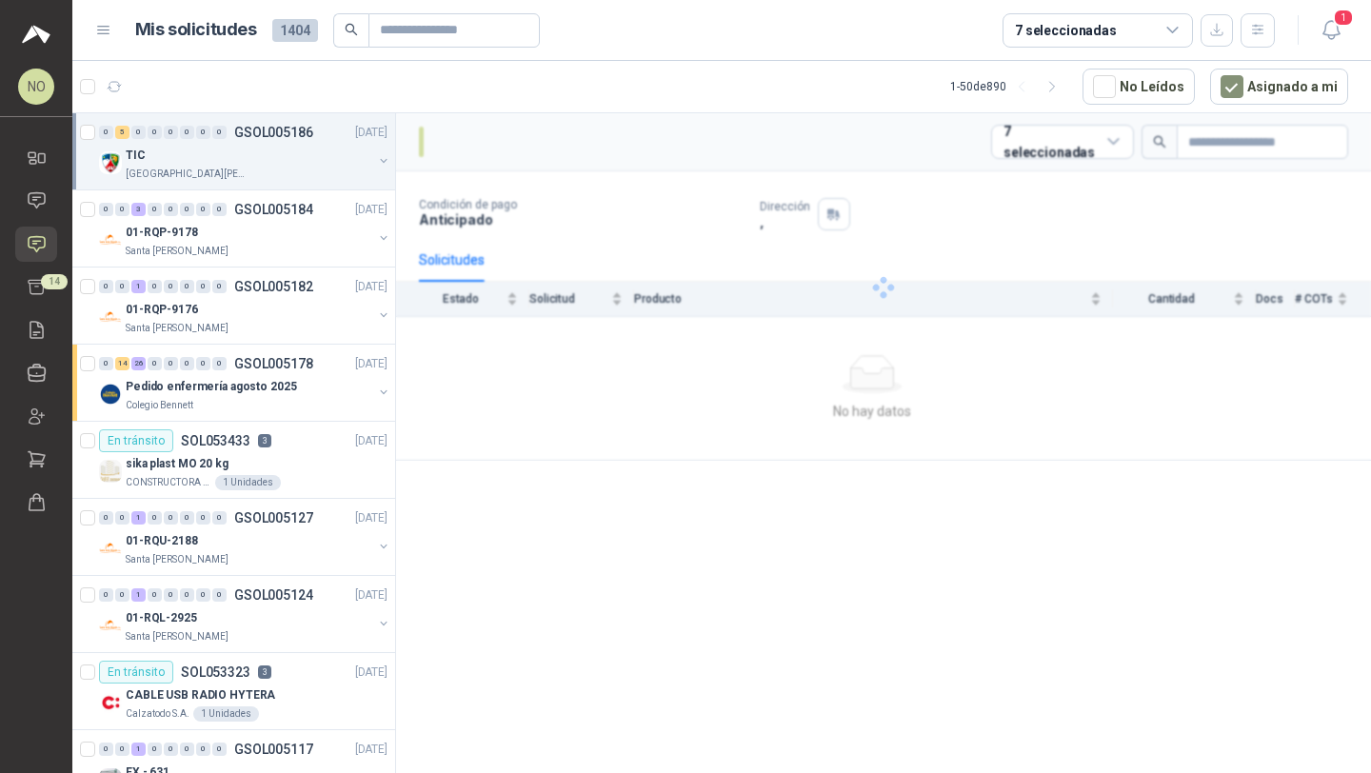
click at [177, 169] on p "[GEOGRAPHIC_DATA][PERSON_NAME]" at bounding box center [186, 174] width 120 height 15
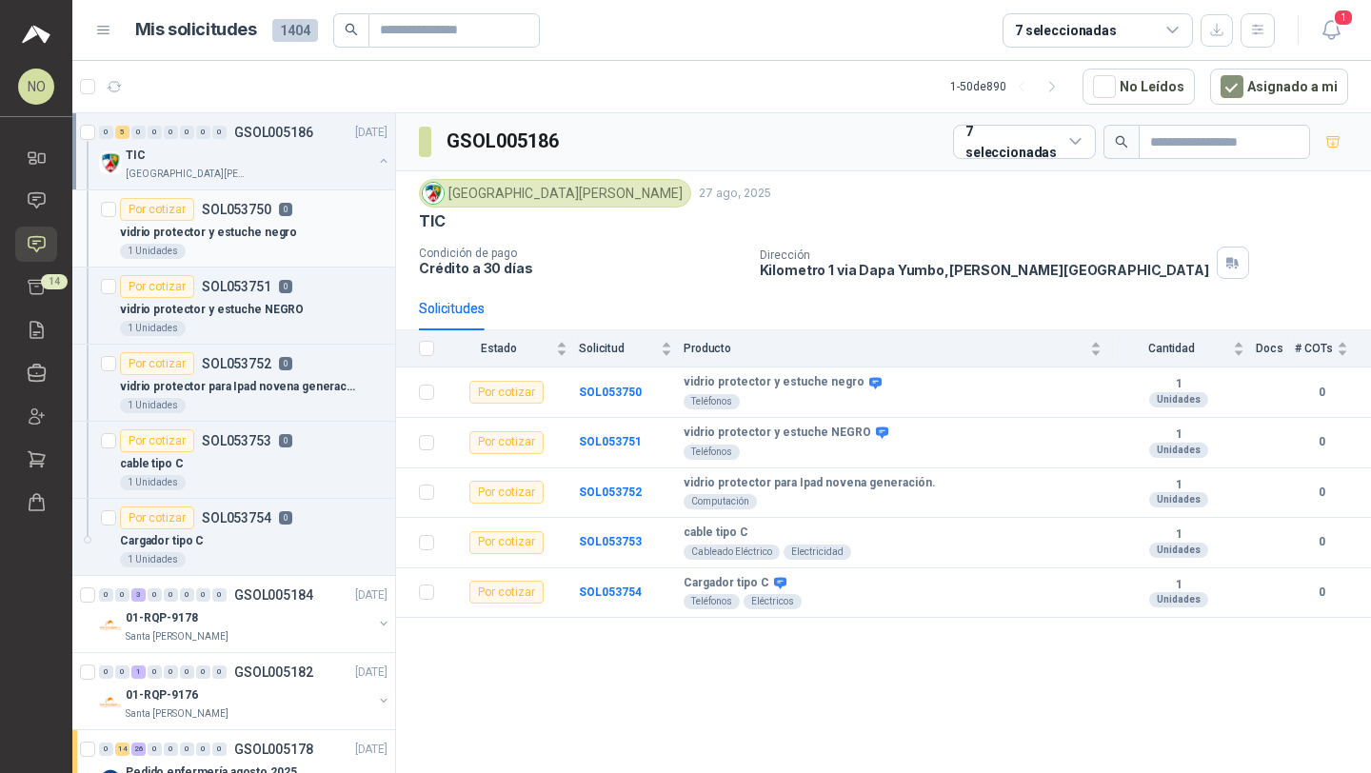
click at [248, 249] on div "1 Unidades" at bounding box center [254, 251] width 268 height 15
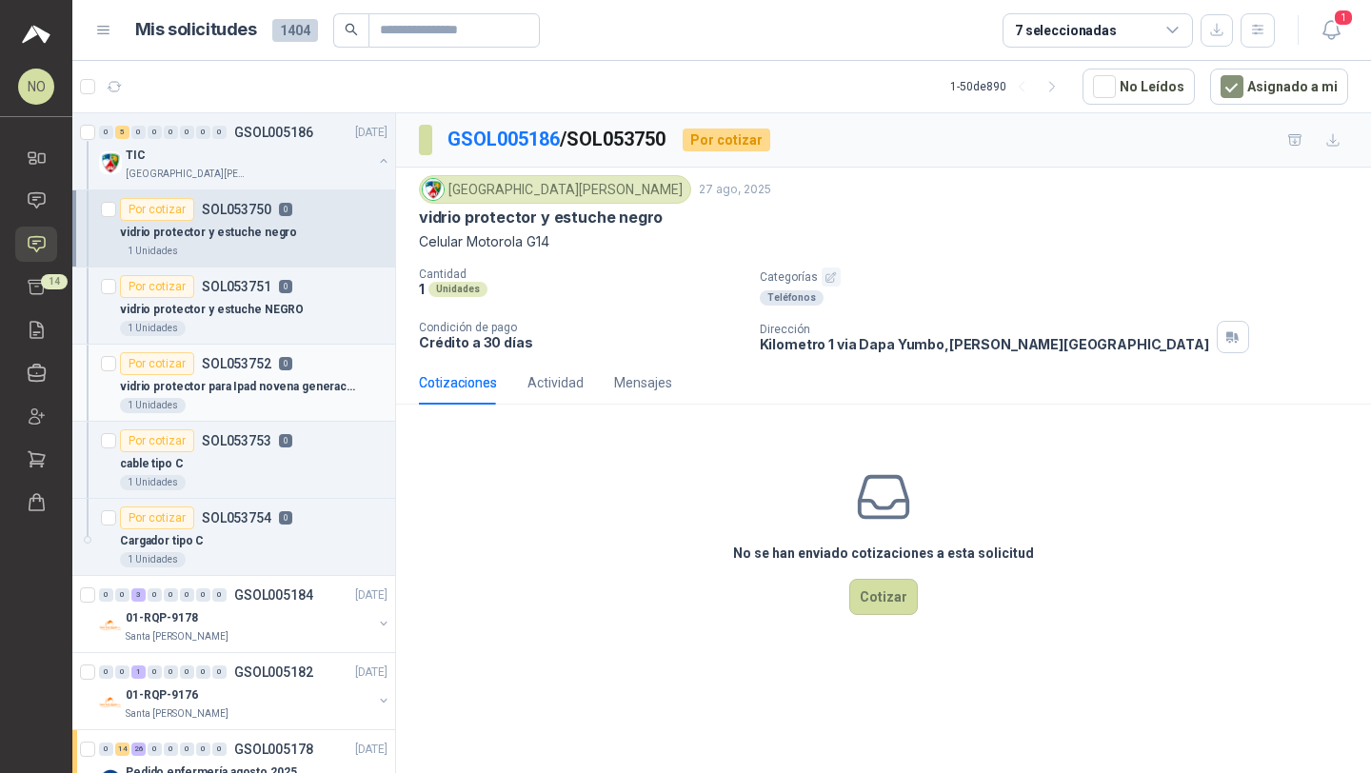
click at [223, 414] on article "Por cotizar SOL053752 0 vidrio protector para Ipad novena generación. 1 Unidades" at bounding box center [233, 383] width 323 height 77
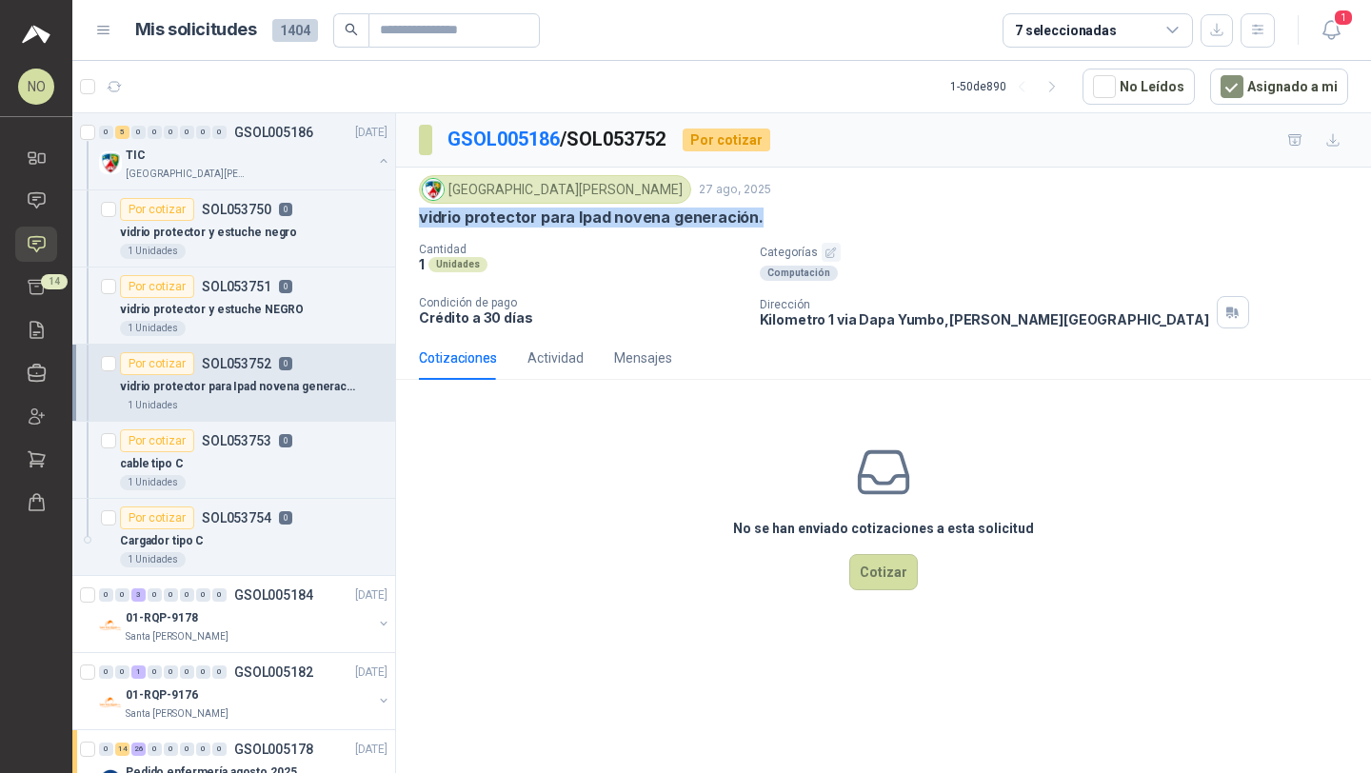
drag, startPoint x: 422, startPoint y: 219, endPoint x: 788, endPoint y: 218, distance: 366.5
click at [788, 218] on div "vidrio protector para Ipad novena generación." at bounding box center [883, 218] width 929 height 20
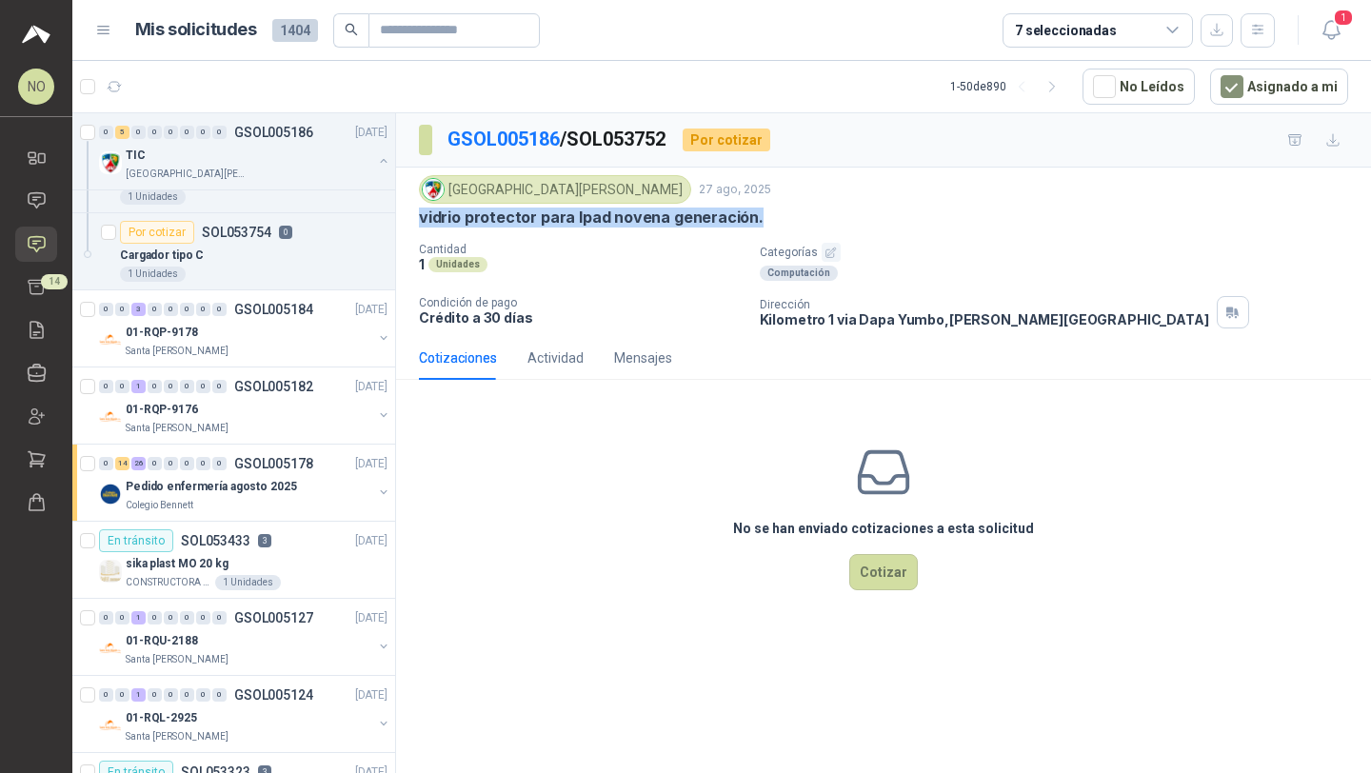
scroll to position [391, 0]
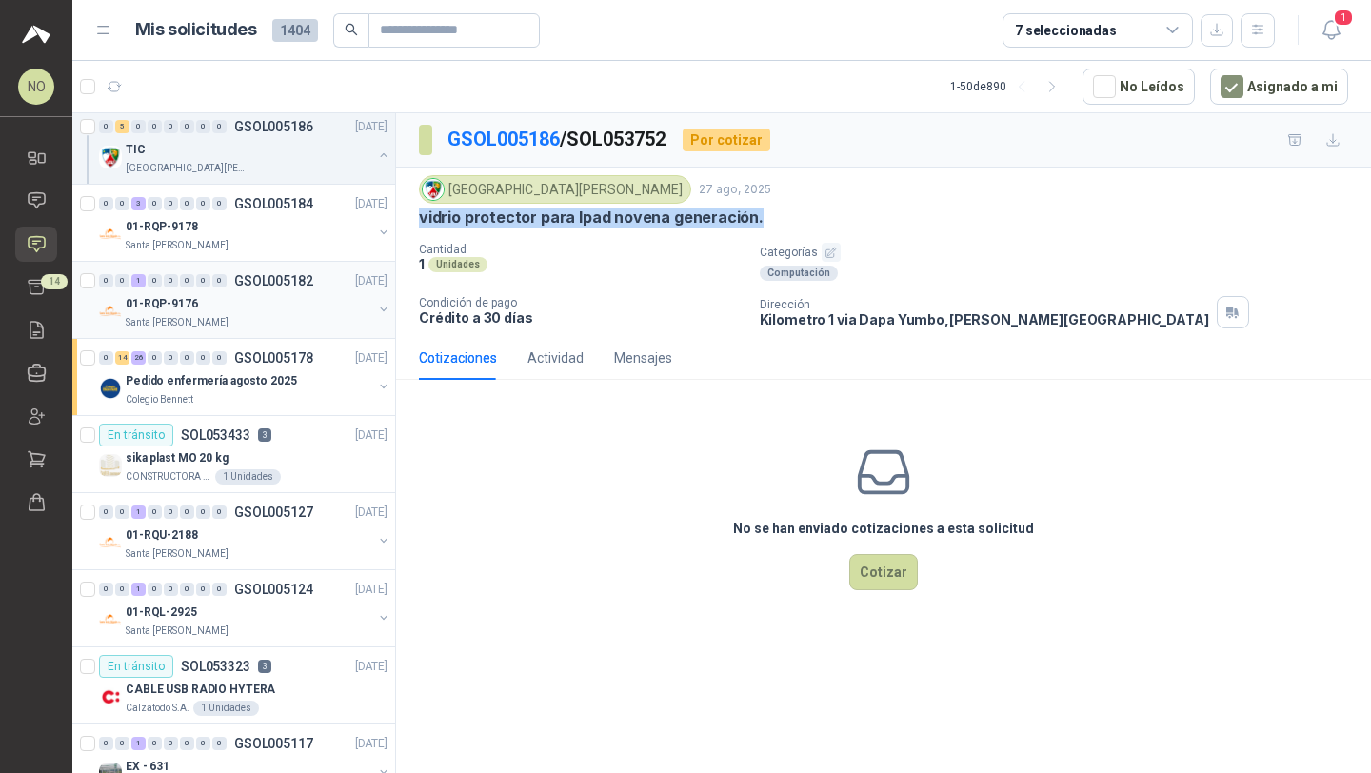
click at [312, 324] on div "Santa [PERSON_NAME]" at bounding box center [249, 322] width 247 height 15
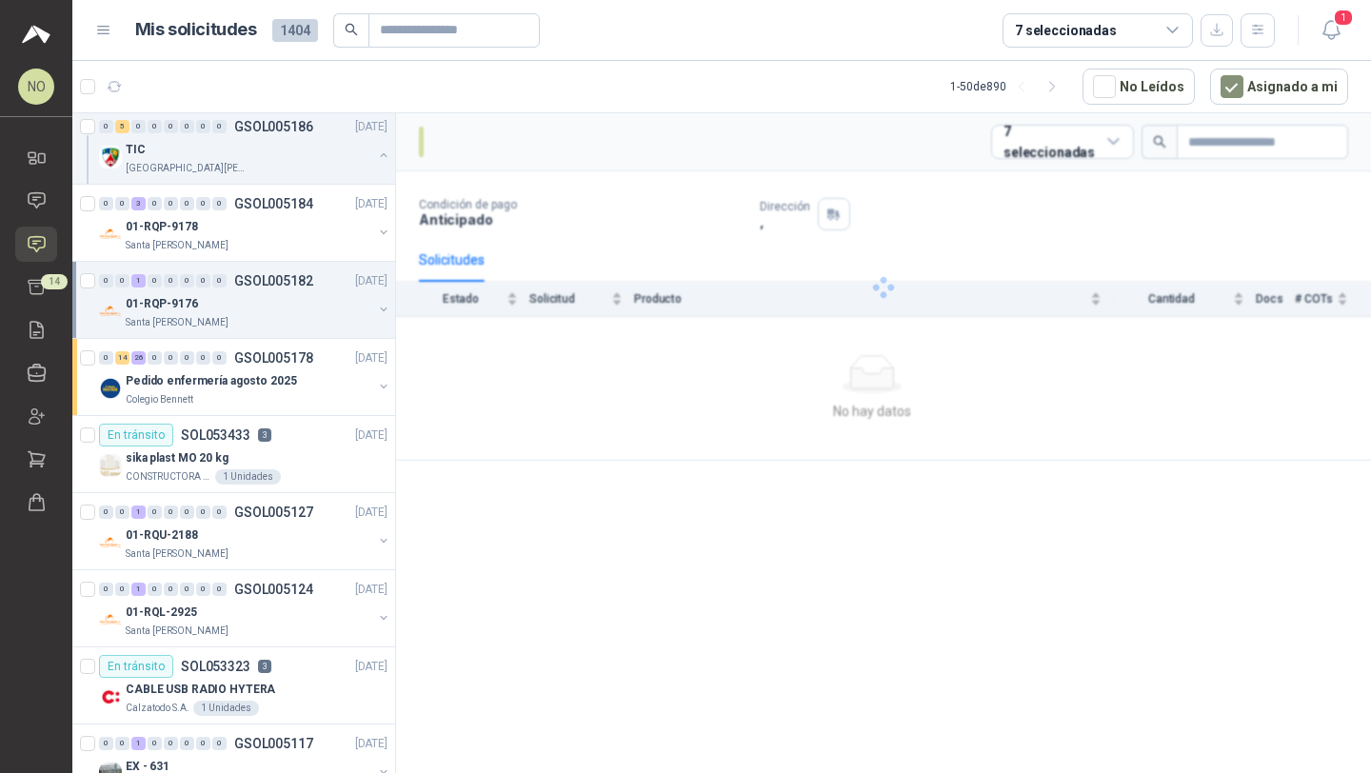
click at [312, 324] on div "Santa [PERSON_NAME]" at bounding box center [249, 322] width 247 height 15
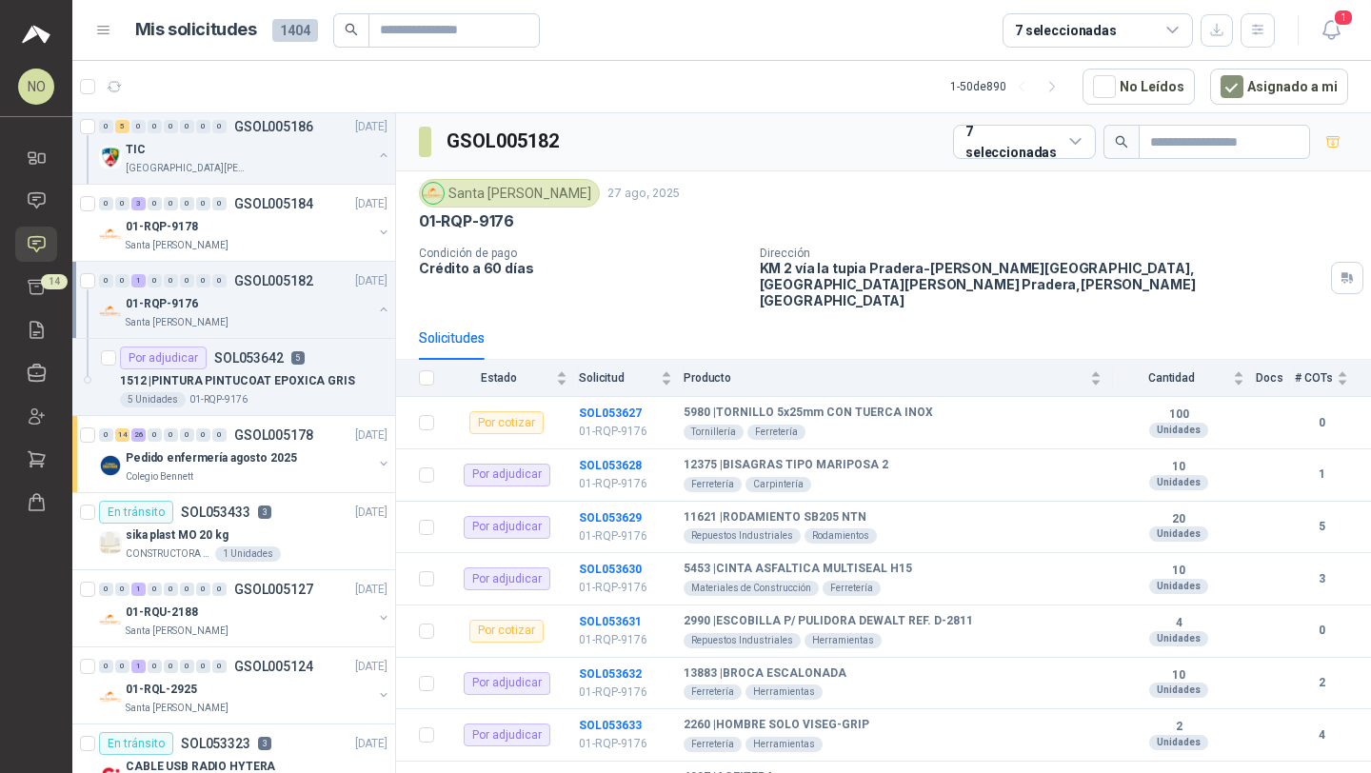
click at [312, 324] on div "Santa [PERSON_NAME]" at bounding box center [249, 322] width 247 height 15
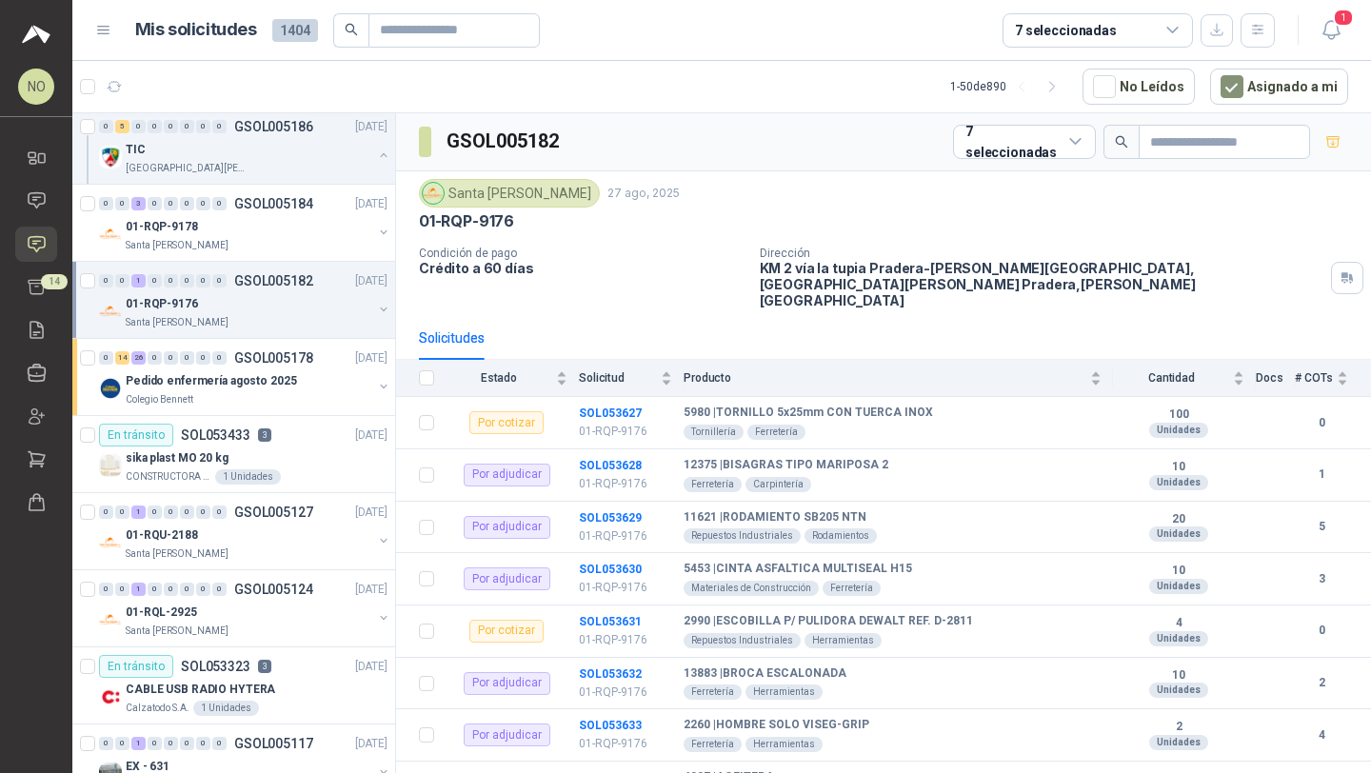
scroll to position [7, 0]
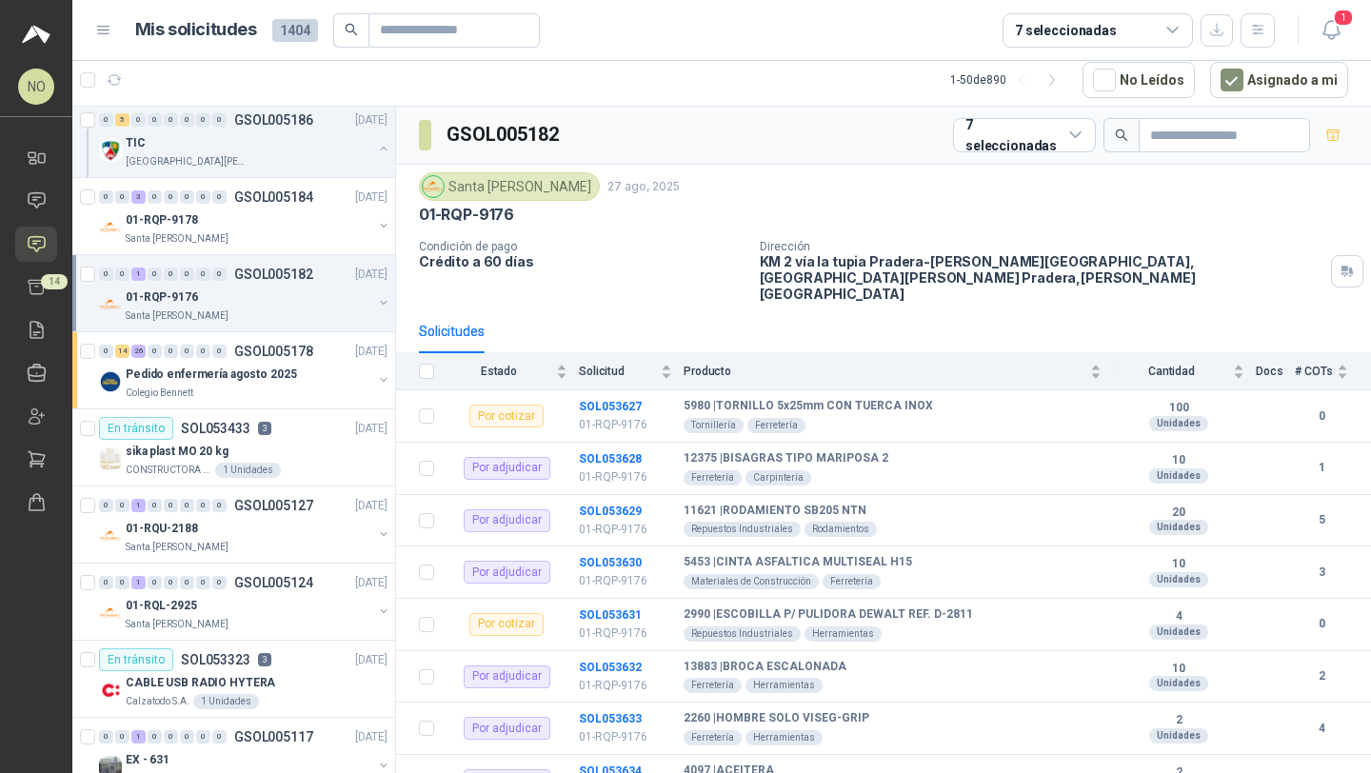
click at [312, 324] on div "0 0 1 0 0 0 0 0 GSOL005182 [DATE] 01-RQP-9176 [GEOGRAPHIC_DATA][PERSON_NAME]" at bounding box center [233, 293] width 323 height 77
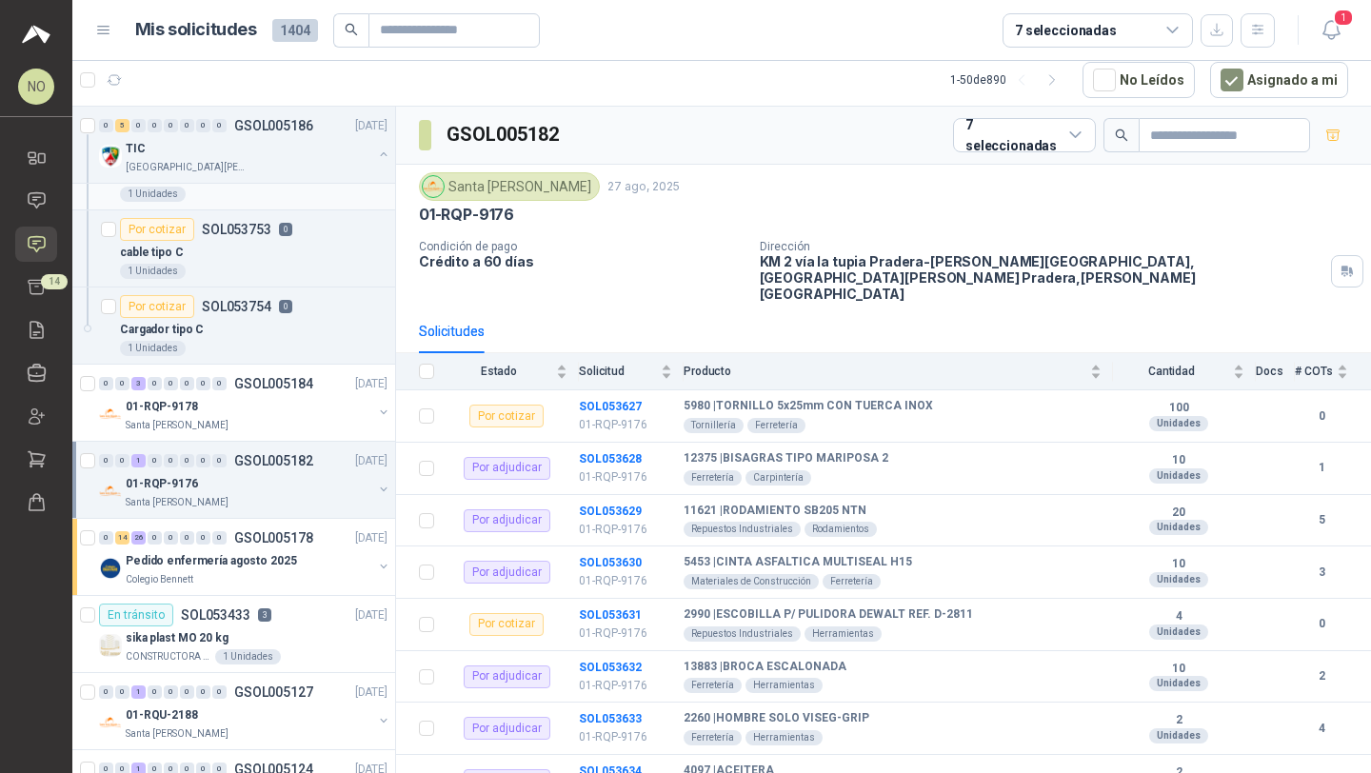
scroll to position [207, 0]
click at [321, 565] on div "Pedido enfermería agosto 2025" at bounding box center [249, 558] width 247 height 23
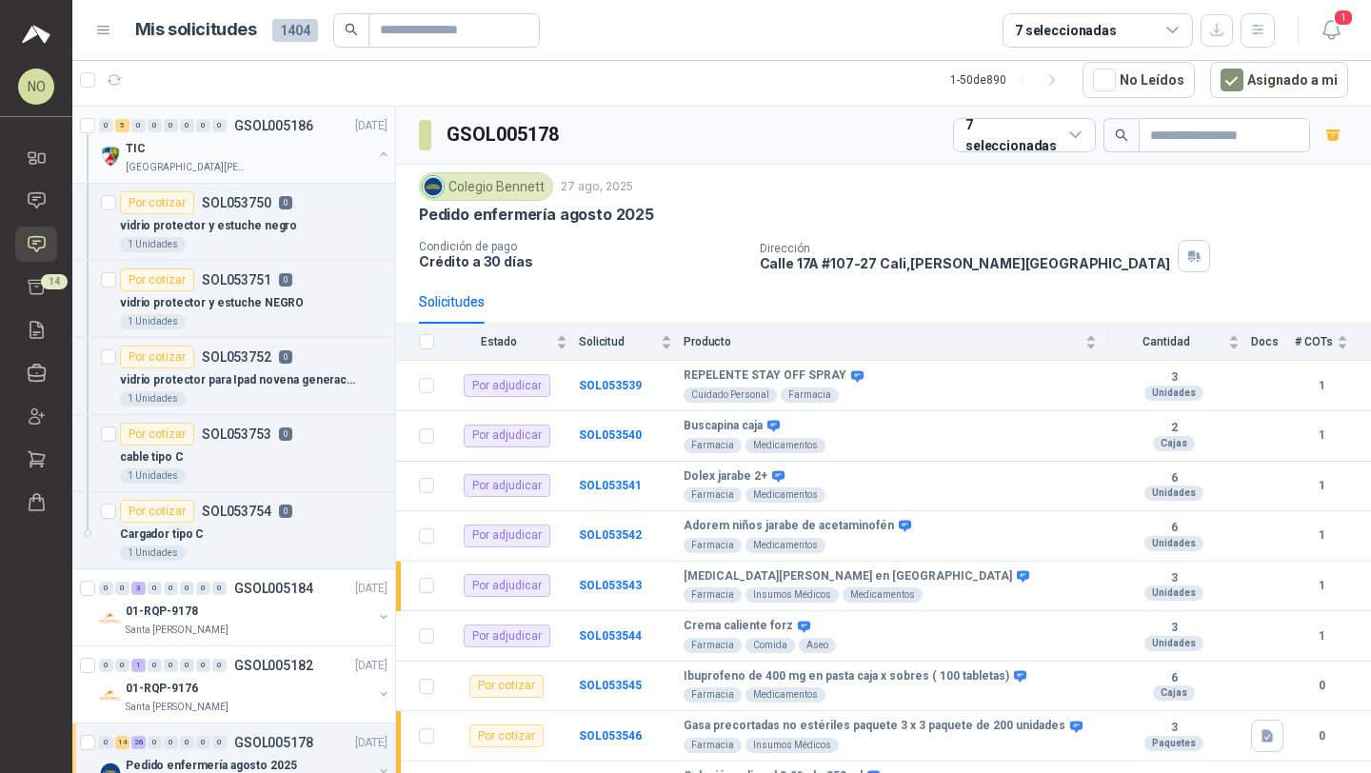
click at [274, 168] on div "[GEOGRAPHIC_DATA][PERSON_NAME]" at bounding box center [249, 167] width 247 height 15
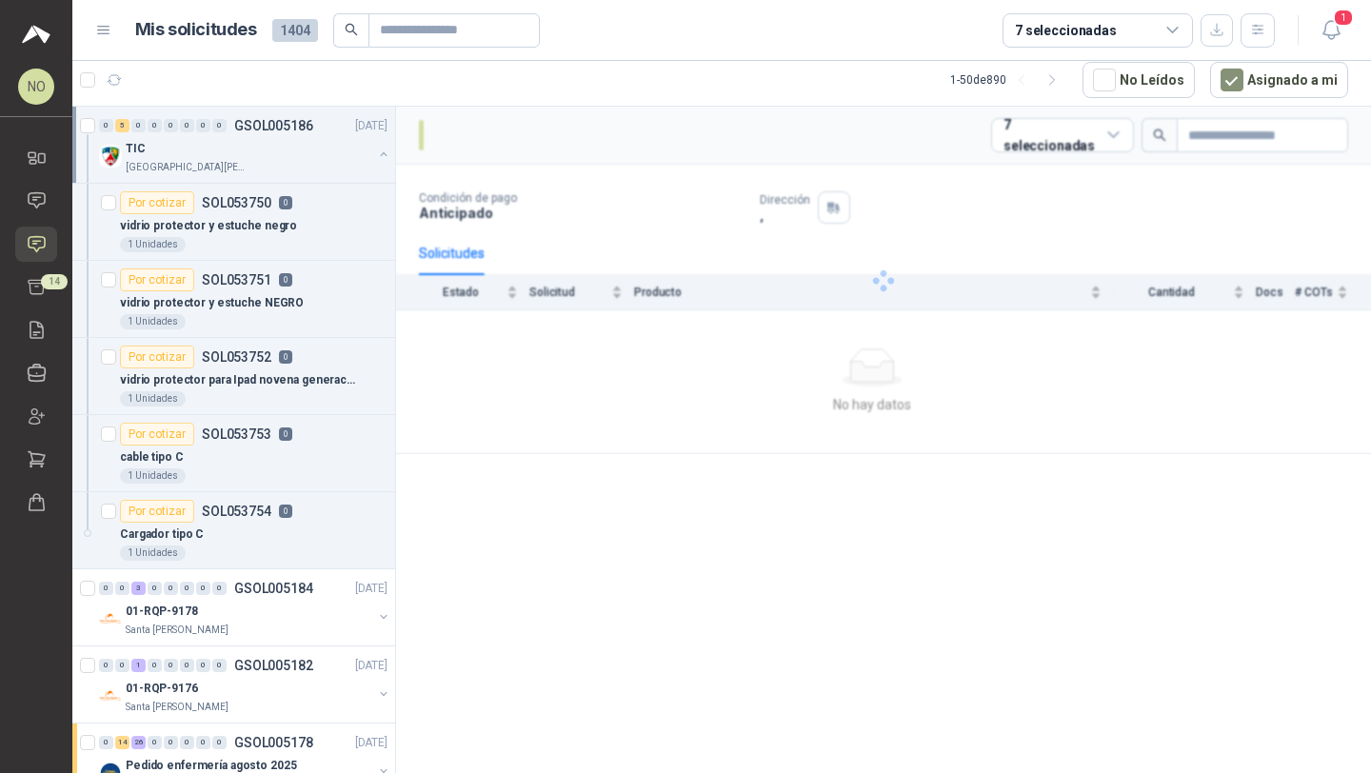
click at [274, 168] on div "[GEOGRAPHIC_DATA][PERSON_NAME]" at bounding box center [249, 167] width 247 height 15
